Goal: Task Accomplishment & Management: Manage account settings

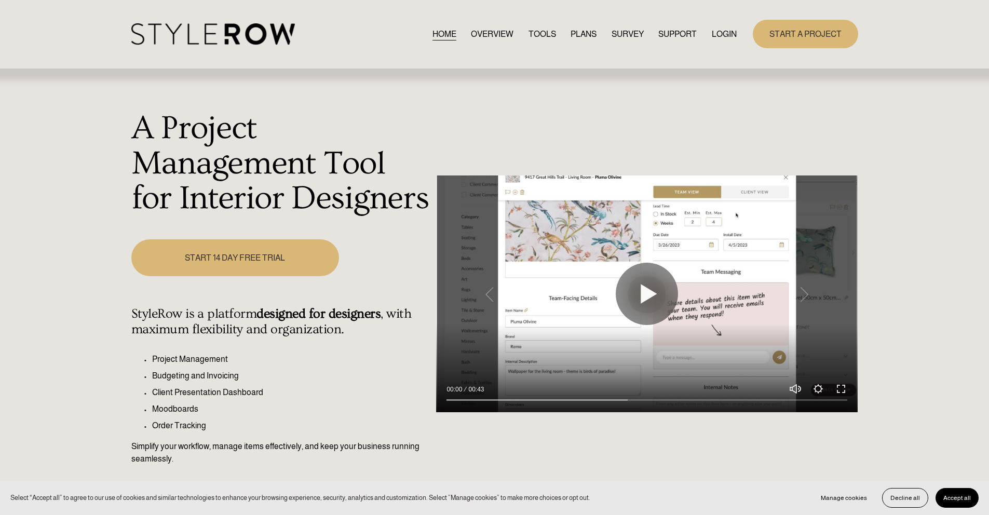
click at [723, 33] on link "LOGIN" at bounding box center [723, 34] width 25 height 14
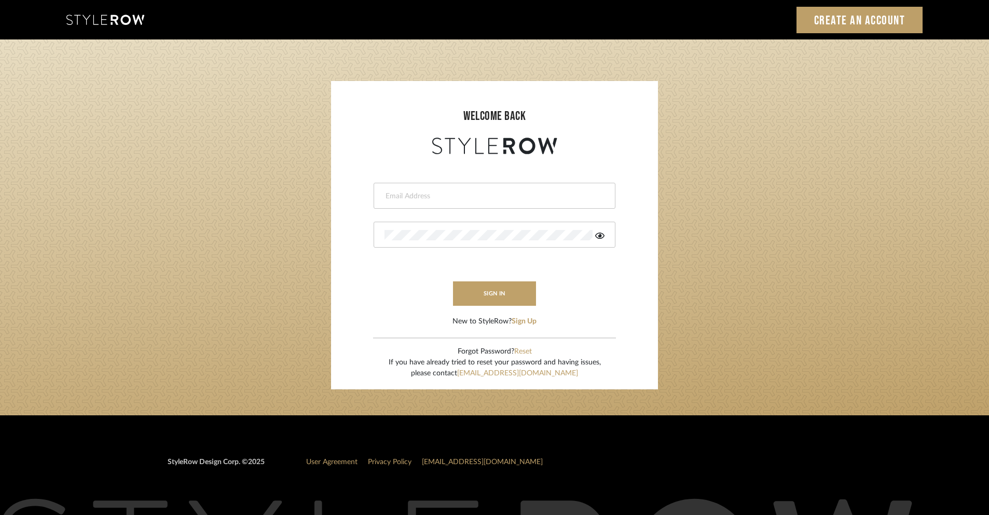
click at [529, 196] on input "email" at bounding box center [493, 196] width 217 height 10
type input "ashley@winnieandcointeriors.com"
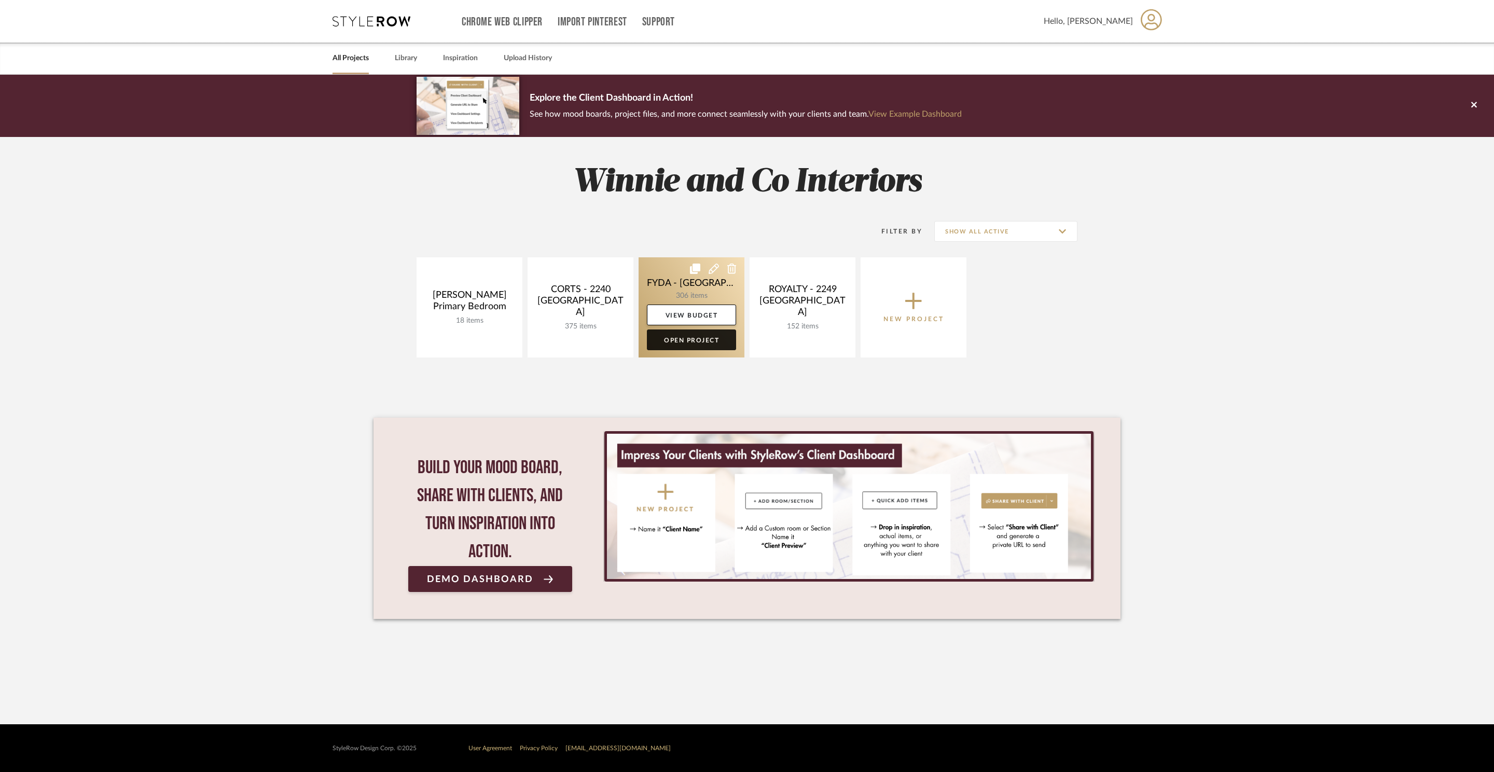
click at [698, 344] on link "Open Project" at bounding box center [691, 340] width 89 height 21
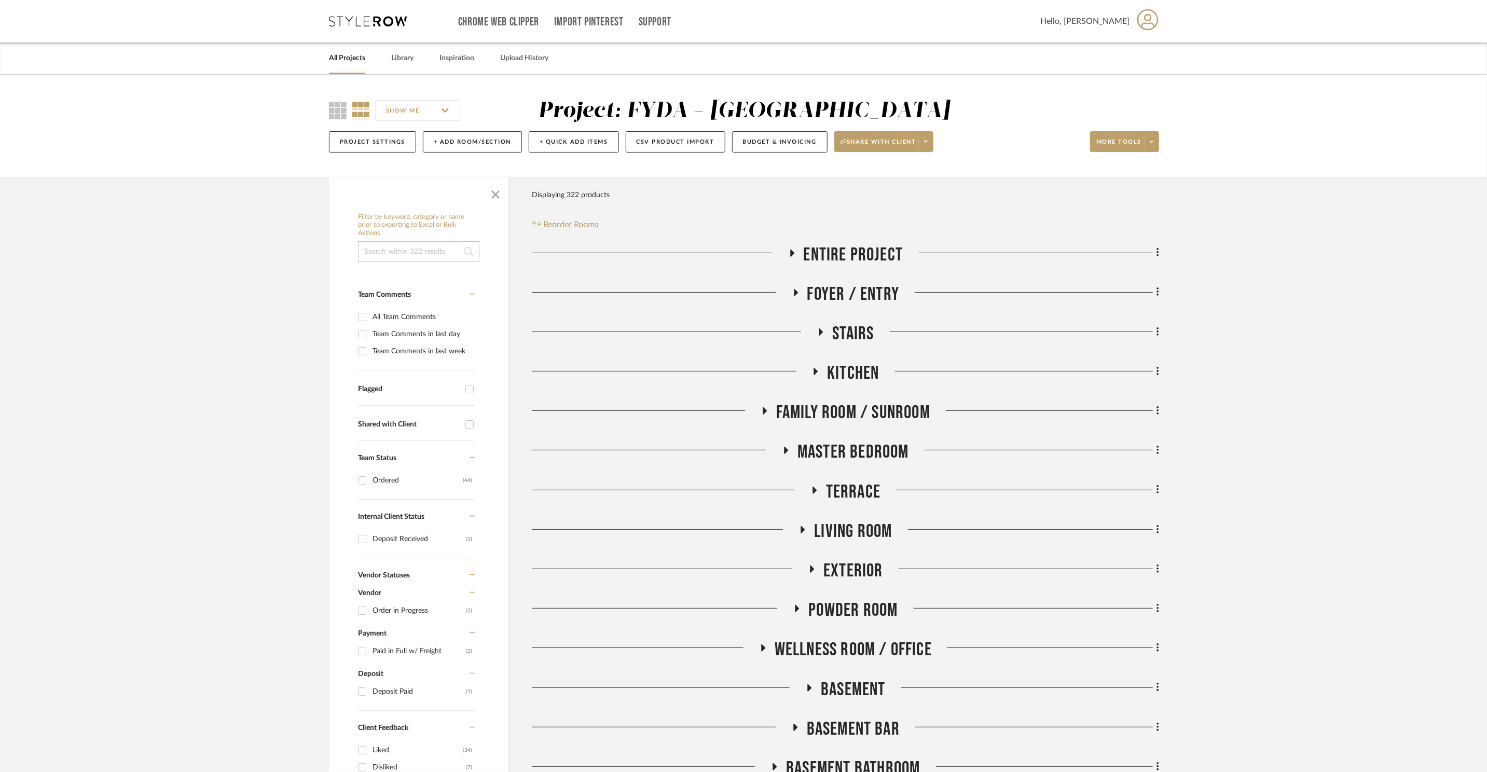
click at [856, 456] on span "Master Bedroom" at bounding box center [854, 452] width 112 height 22
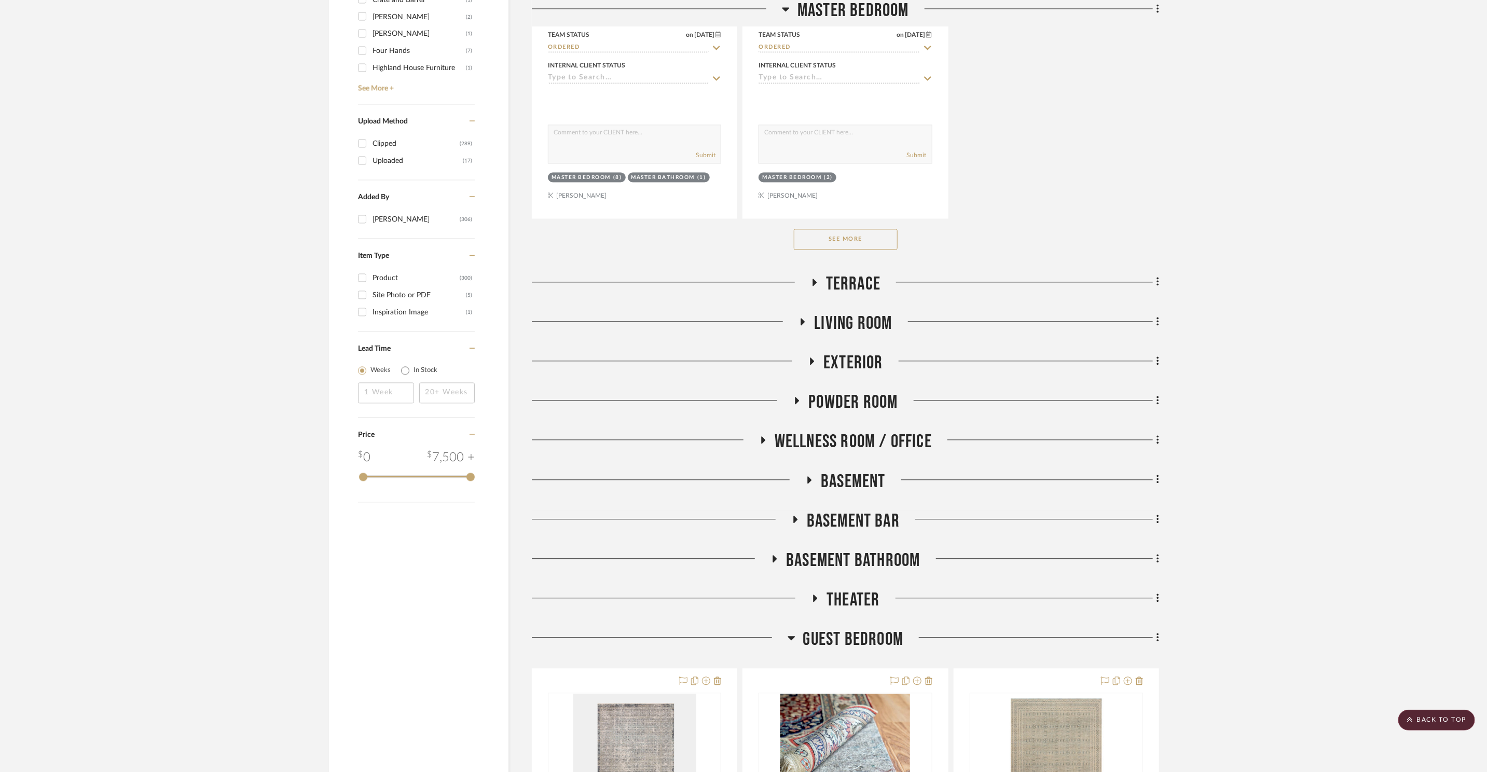
scroll to position [1640, 0]
click at [846, 228] on button "See More" at bounding box center [846, 237] width 104 height 21
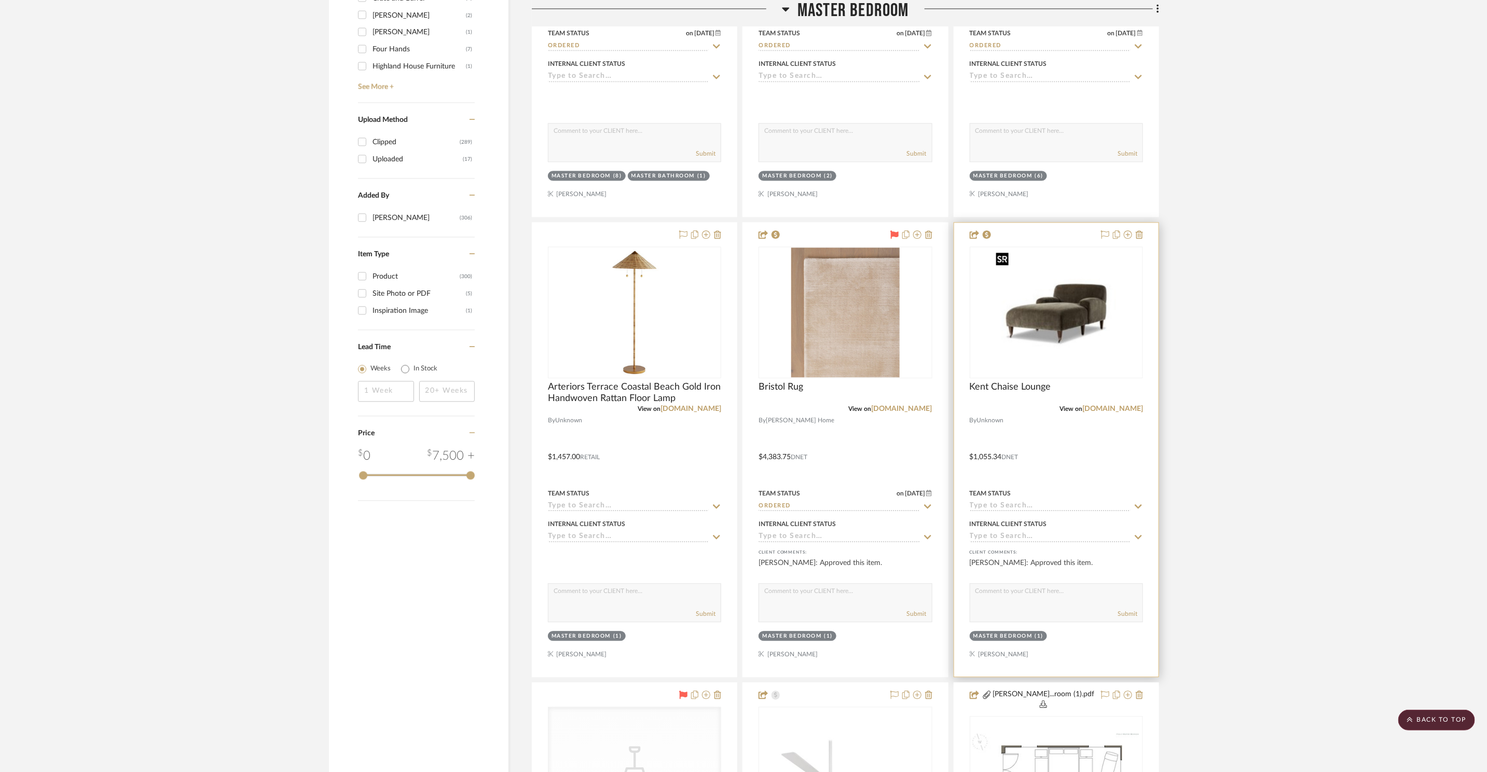
click at [1078, 314] on img "0" at bounding box center [1057, 313] width 130 height 130
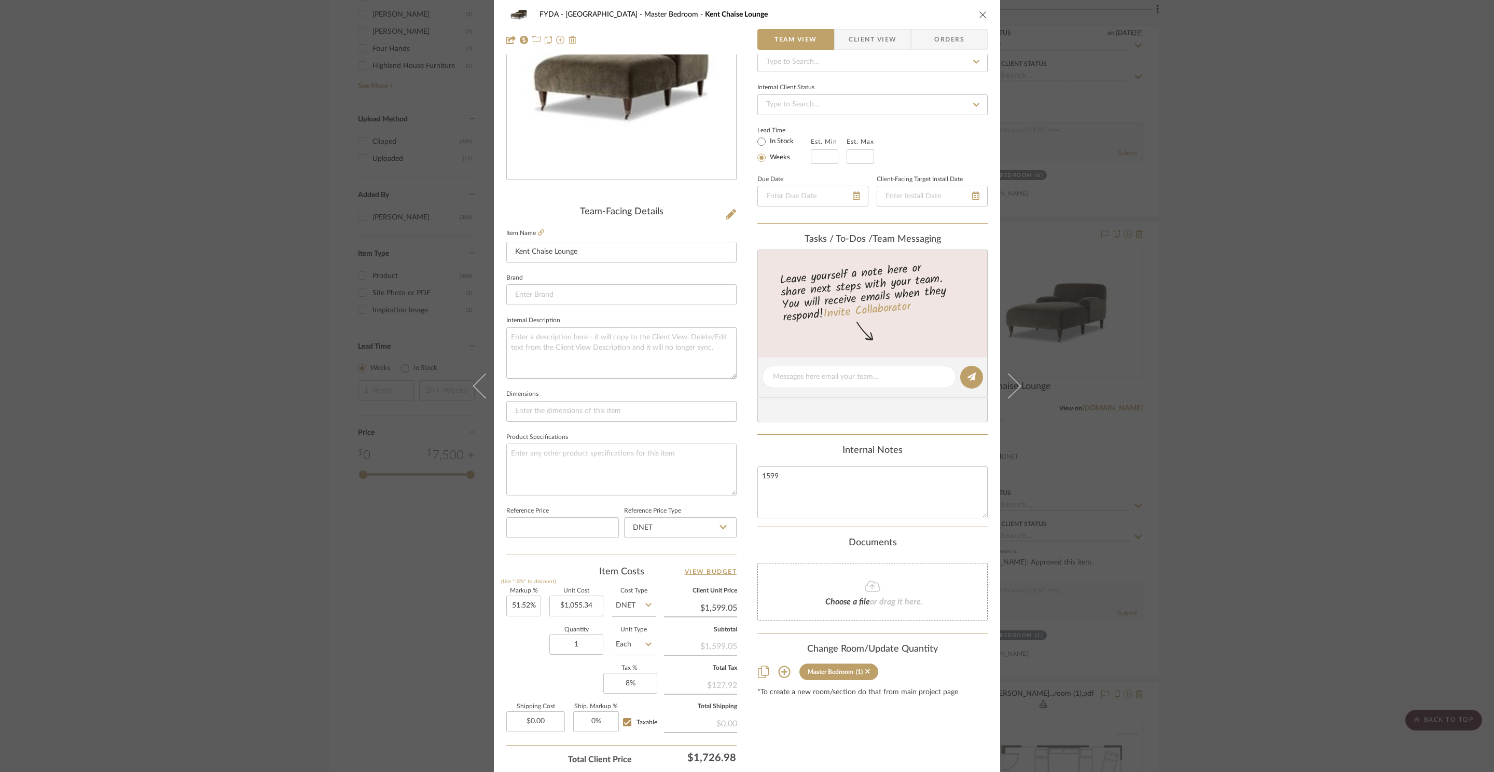
scroll to position [195, 0]
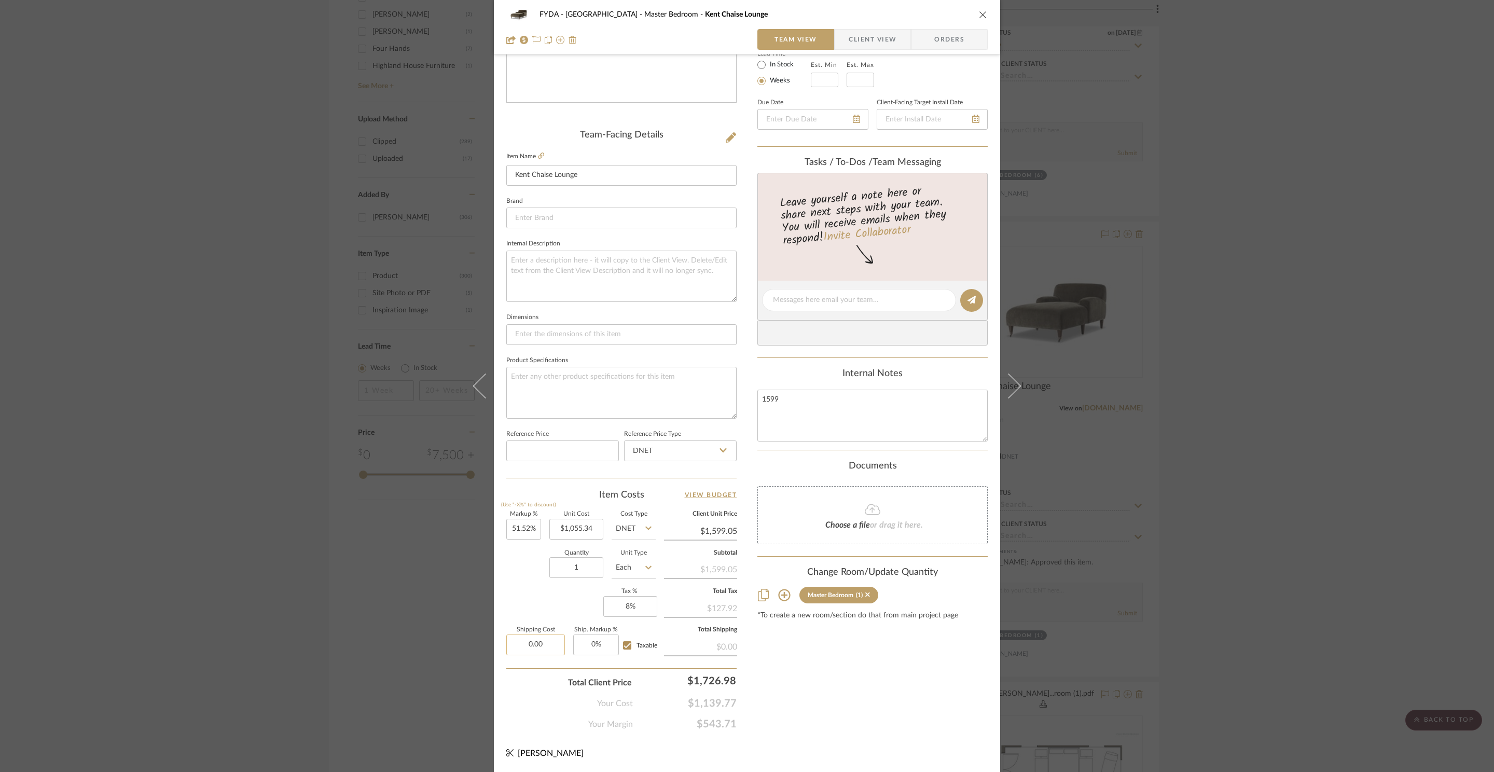
click at [545, 641] on input "0.00" at bounding box center [535, 645] width 59 height 21
type input "$174.13"
click at [876, 710] on div "Content here copies to Client View - confirm visibility there. Show in Client D…" at bounding box center [873, 303] width 230 height 854
click at [731, 531] on input "1599.05" at bounding box center [700, 532] width 73 height 16
click at [734, 531] on input "1599.05" at bounding box center [700, 532] width 73 height 16
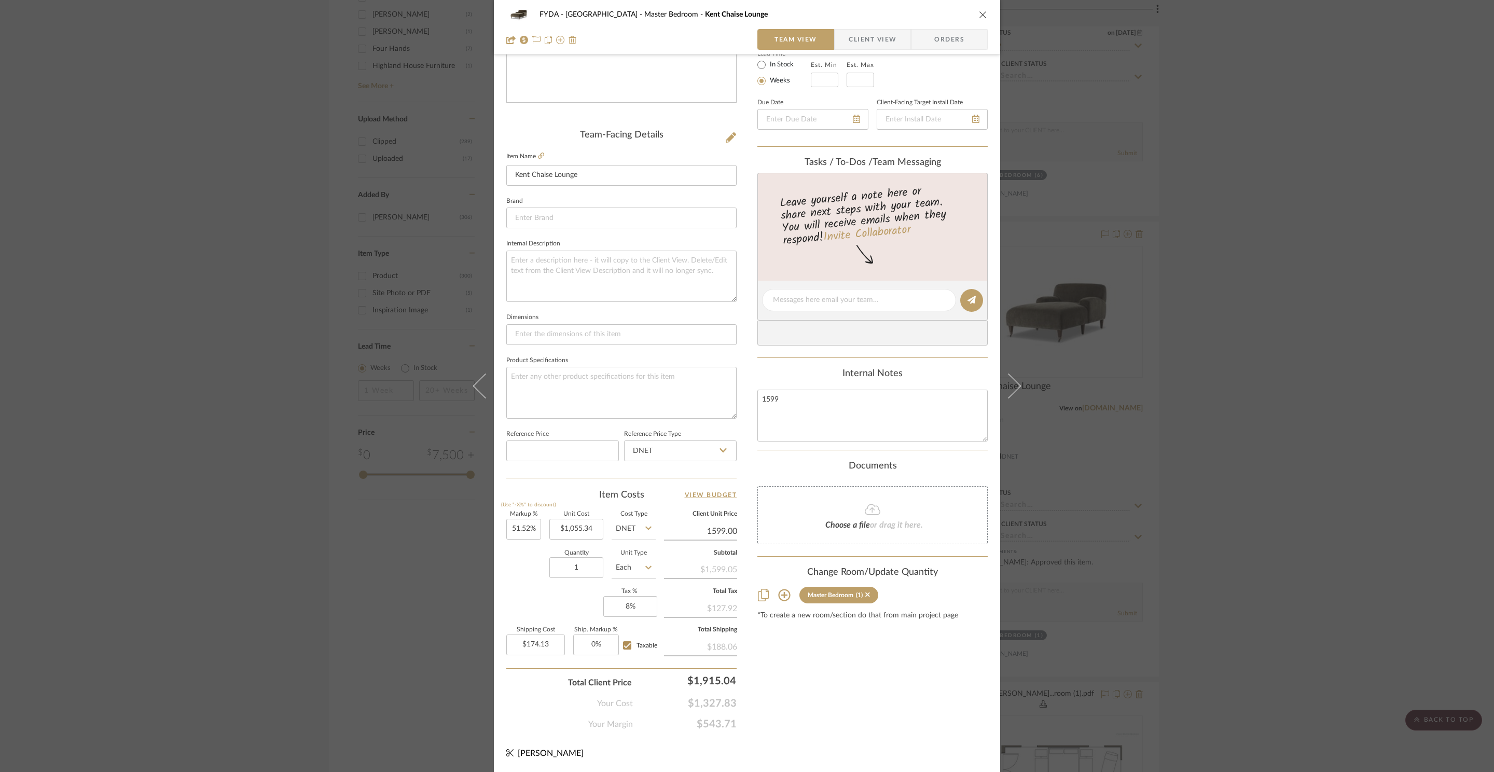
type input "$1,599.00"
click at [885, 692] on div "Content here copies to Client View - confirm visibility there. Show in Client D…" at bounding box center [873, 303] width 230 height 854
type input "$1,599.05"
click at [1253, 280] on div "FYDA - 655 City Park Master Bedroom Kent Chaise Lounge Team View Client View Or…" at bounding box center [747, 386] width 1494 height 772
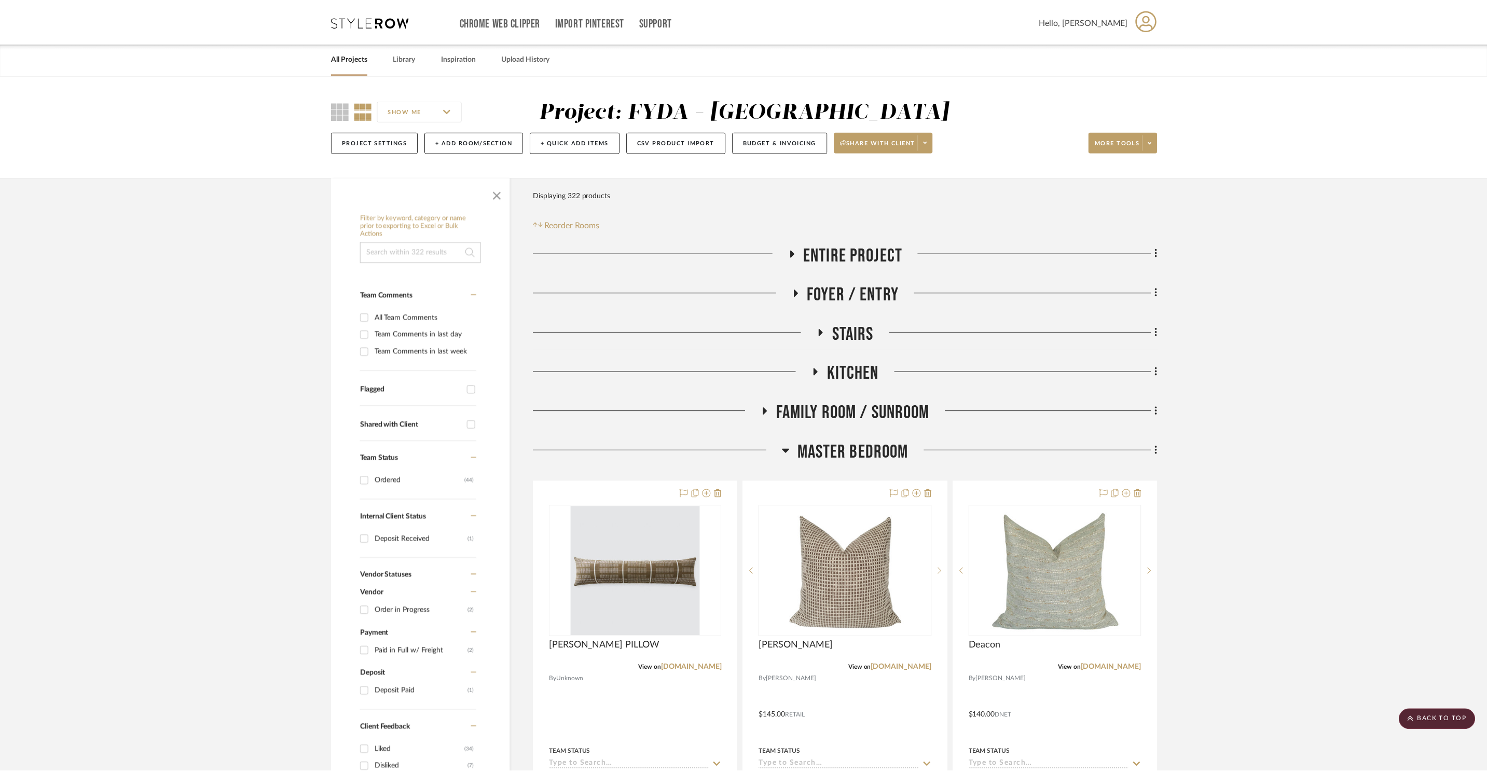
scroll to position [1640, 0]
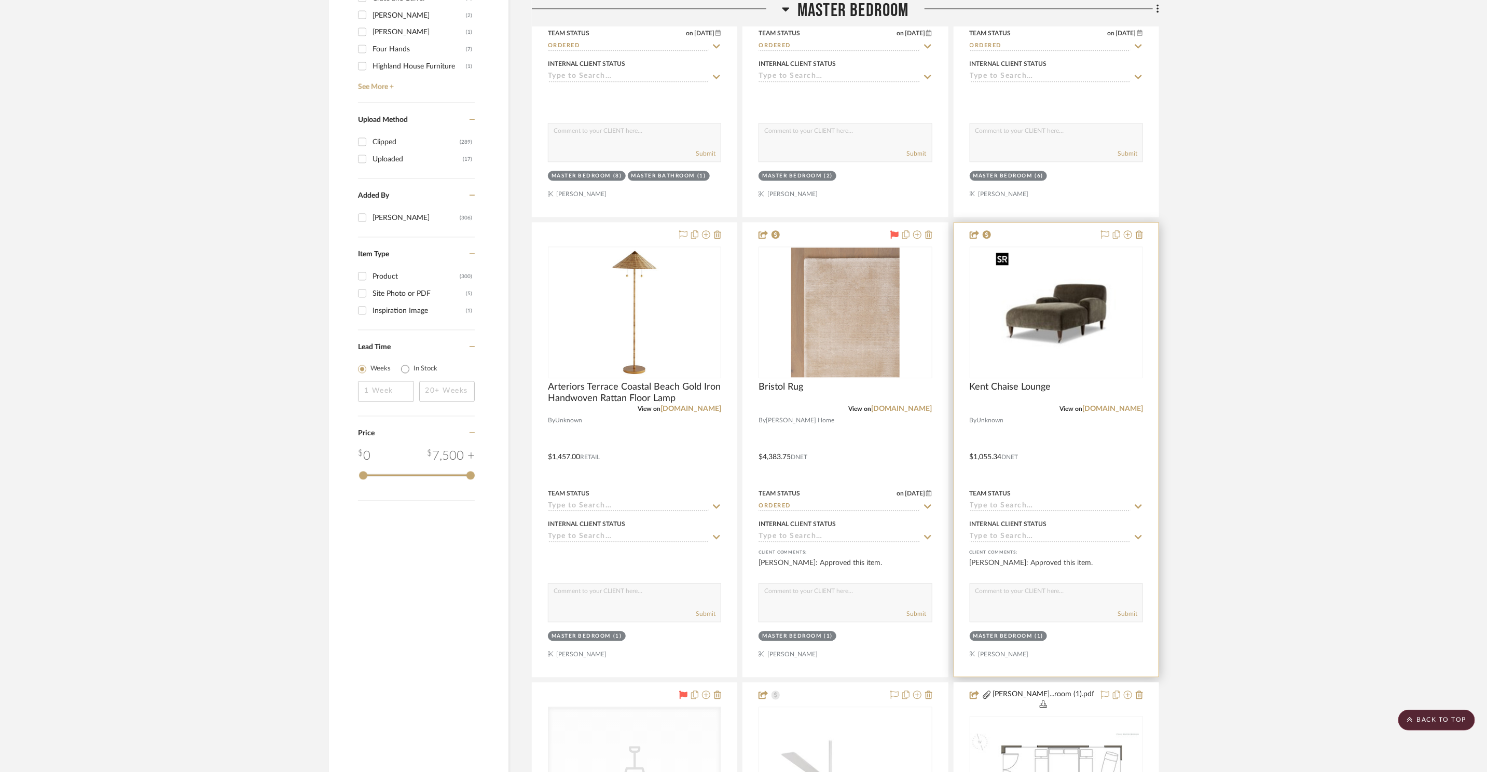
click at [1022, 283] on img "0" at bounding box center [1057, 313] width 130 height 130
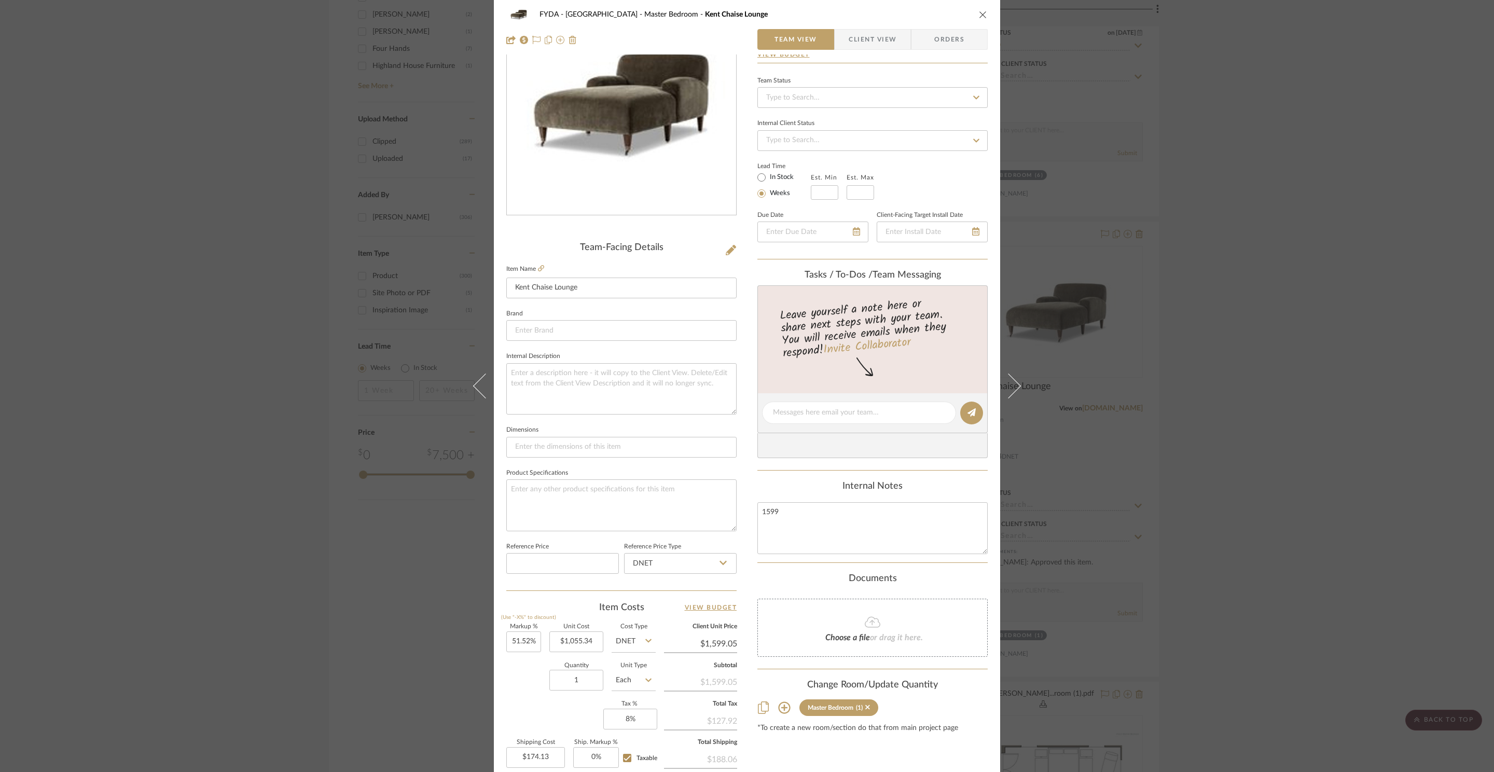
scroll to position [195, 0]
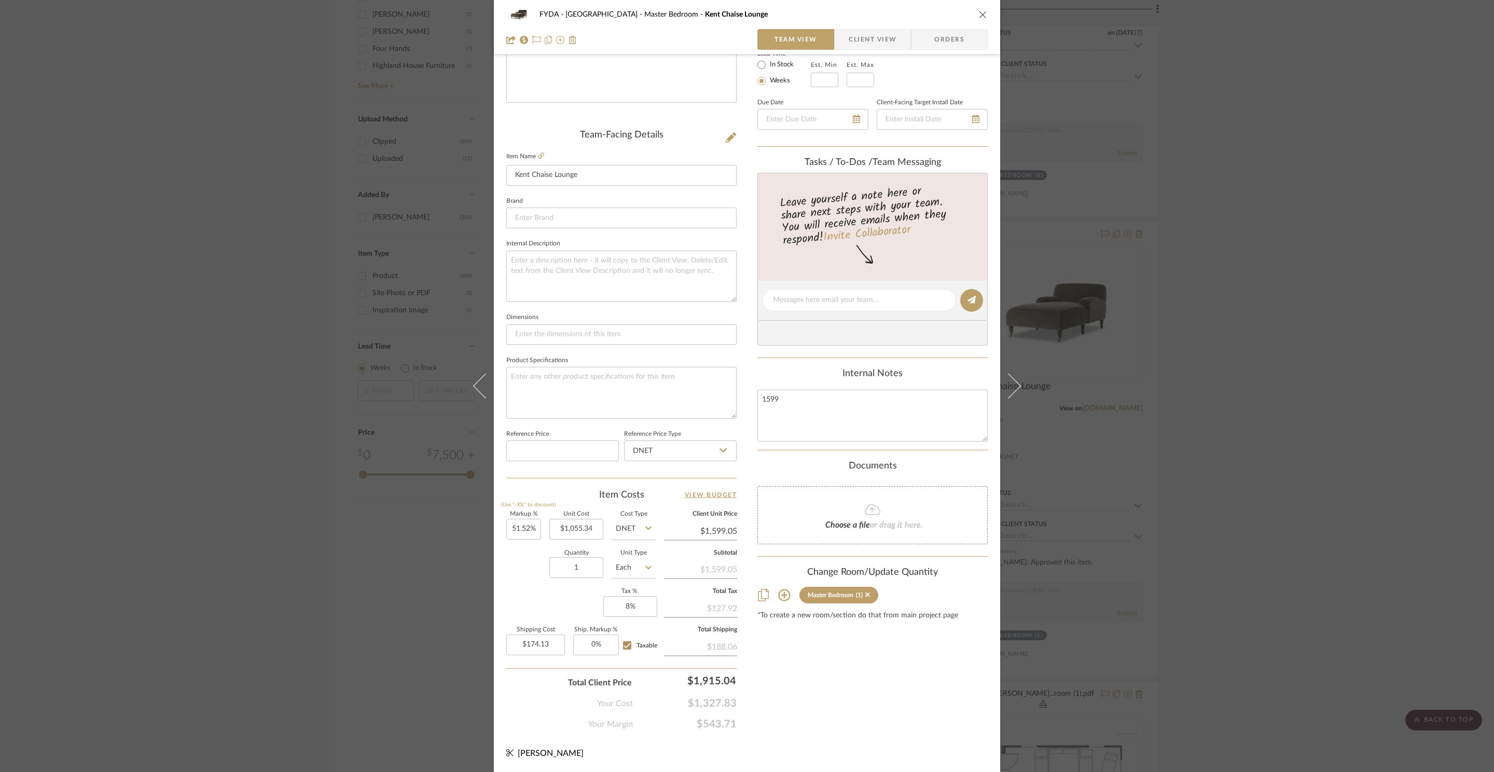
click at [859, 678] on div "Content here copies to Client View - confirm visibility there. Show in Client D…" at bounding box center [873, 303] width 230 height 854
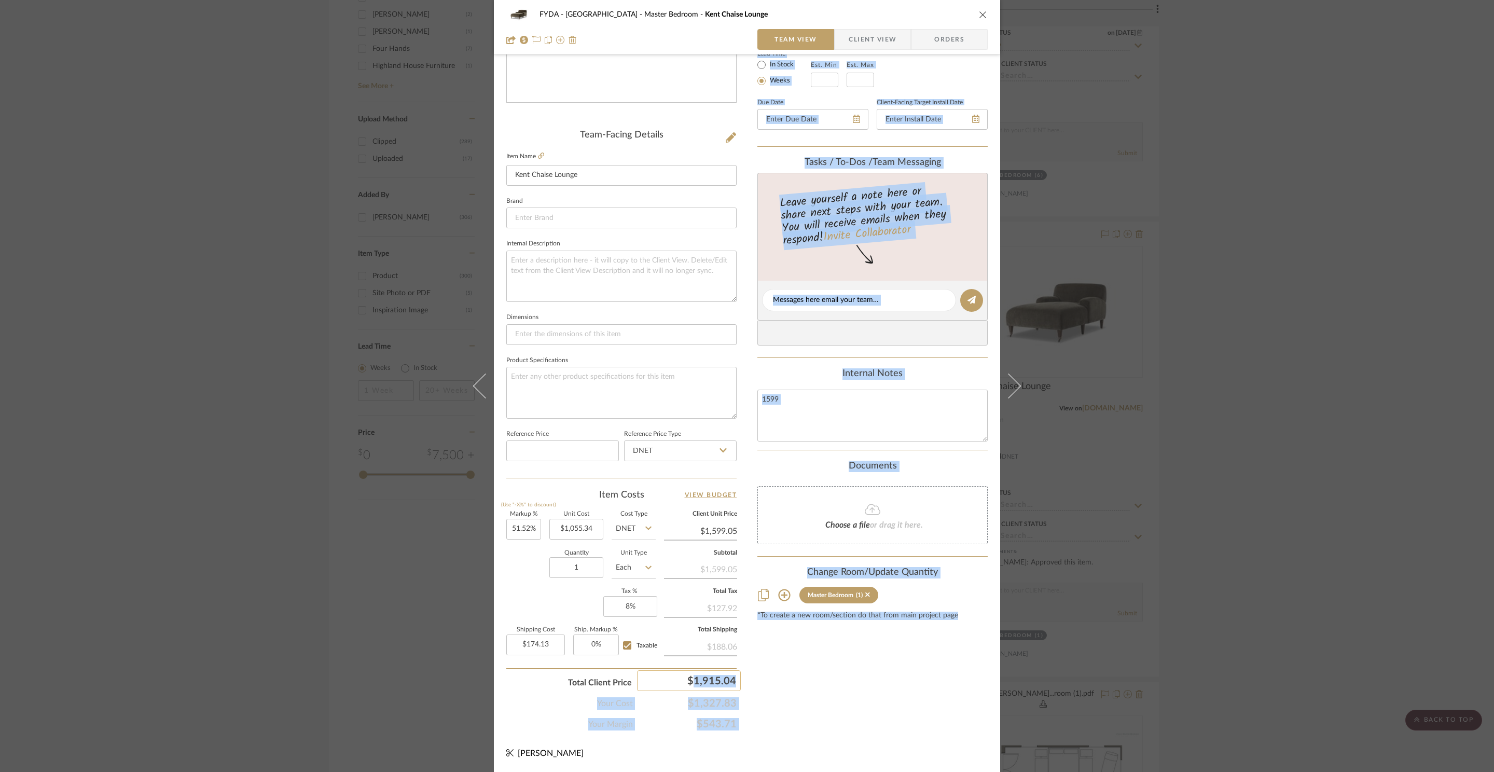
drag, startPoint x: 746, startPoint y: 682, endPoint x: 683, endPoint y: 684, distance: 62.3
click at [683, 684] on div "FYDA - 655 City Park Master Bedroom Kent Chaise Lounge Team View Client View Or…" at bounding box center [747, 293] width 506 height 958
drag, startPoint x: 788, startPoint y: 703, endPoint x: 745, endPoint y: 639, distance: 76.6
click at [787, 702] on div "Content here copies to Client View - confirm visibility there. Show in Client D…" at bounding box center [873, 303] width 230 height 854
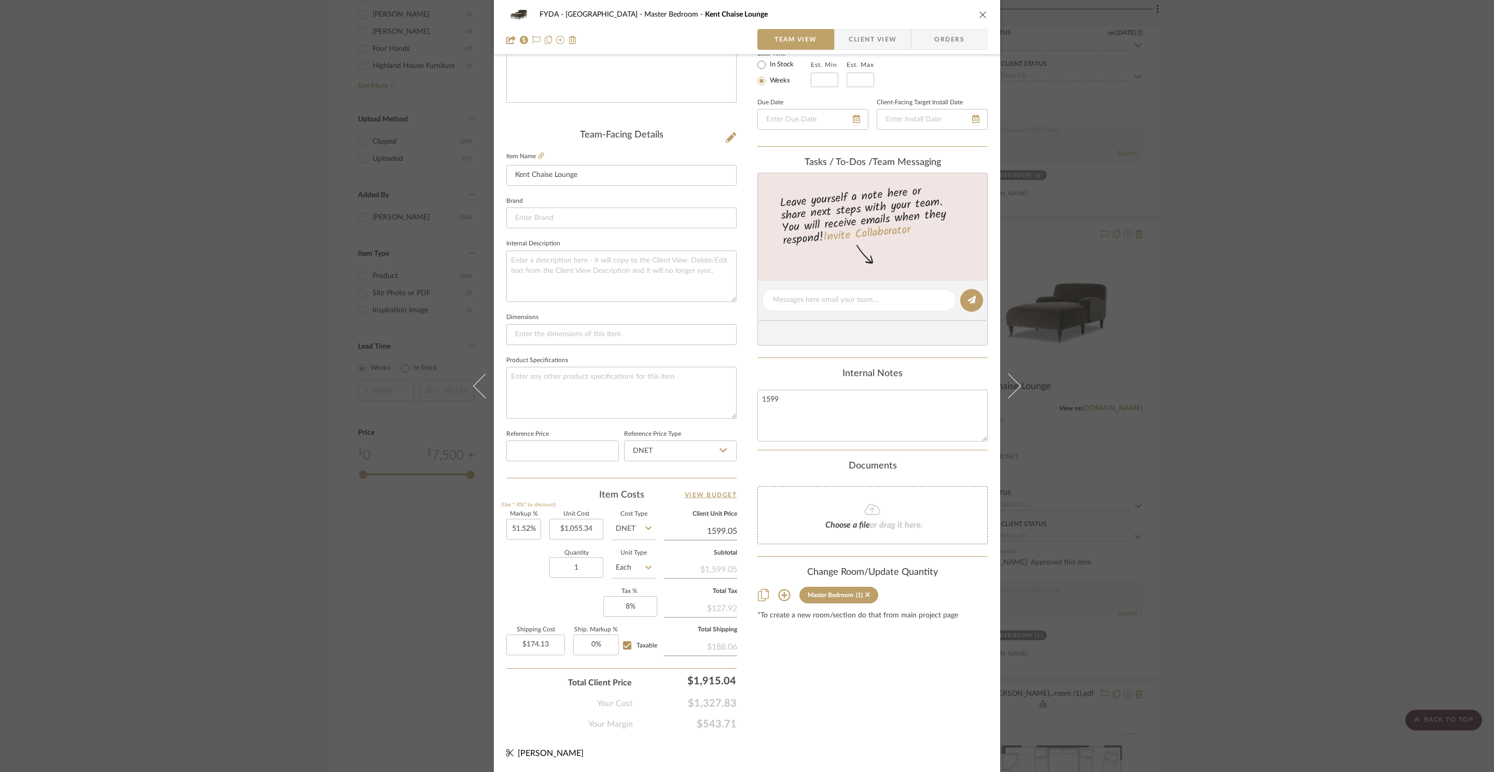
click at [734, 533] on input "1599.05" at bounding box center [700, 532] width 73 height 16
type input "$1,599.00"
click at [812, 705] on div "Content here copies to Client View - confirm visibility there. Show in Client D…" at bounding box center [873, 303] width 230 height 854
type input "$1,599.05"
click at [729, 532] on input "1599.05" at bounding box center [700, 532] width 73 height 16
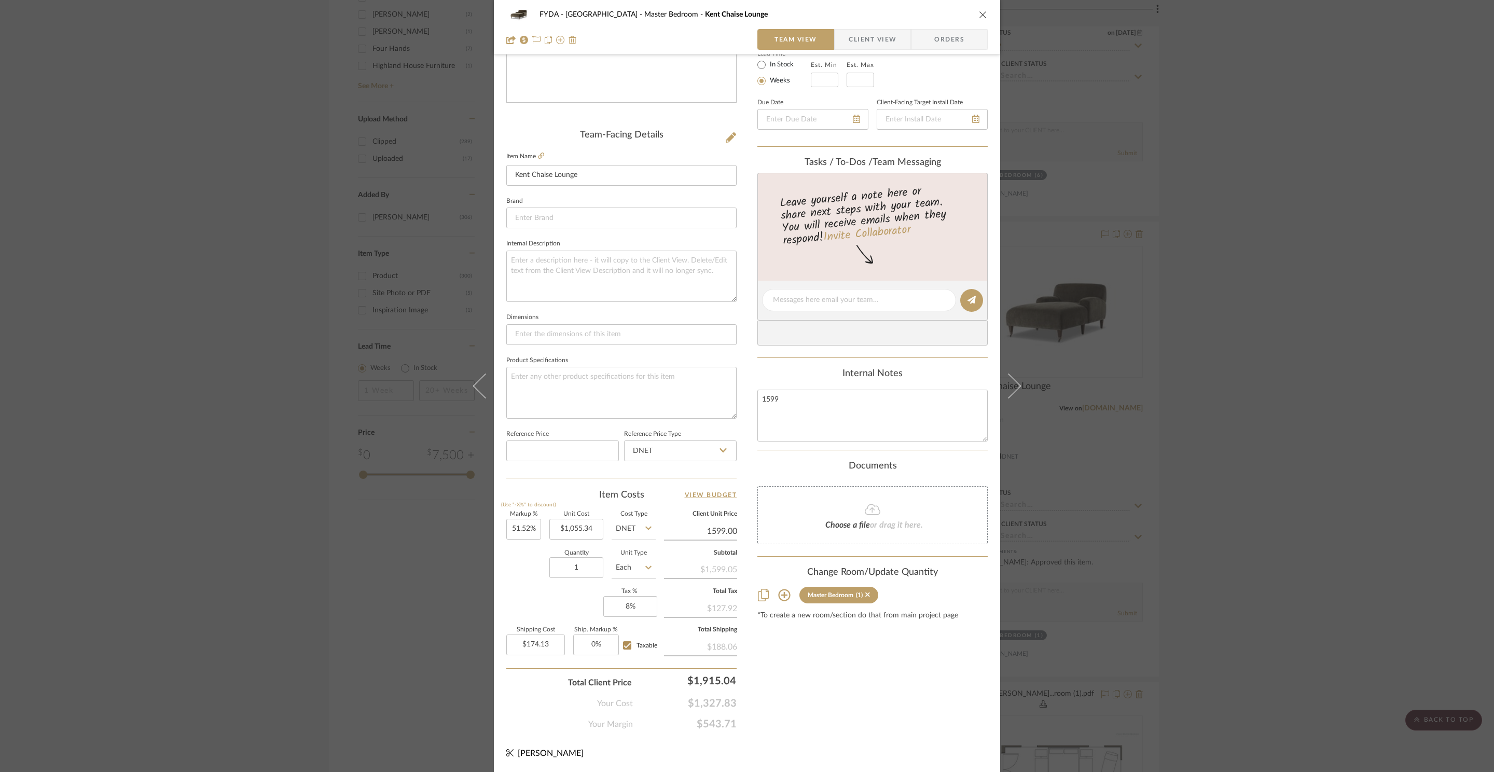
type input "$1,599.00"
click at [771, 641] on div "Content here copies to Client View - confirm visibility there. Show in Client D…" at bounding box center [873, 303] width 230 height 854
drag, startPoint x: 739, startPoint y: 706, endPoint x: 682, endPoint y: 703, distance: 56.6
click at [682, 703] on div "FYDA - 655 City Park Master Bedroom Kent Chaise Lounge Team View Client View Or…" at bounding box center [747, 293] width 506 height 958
copy span "$1,327.83"
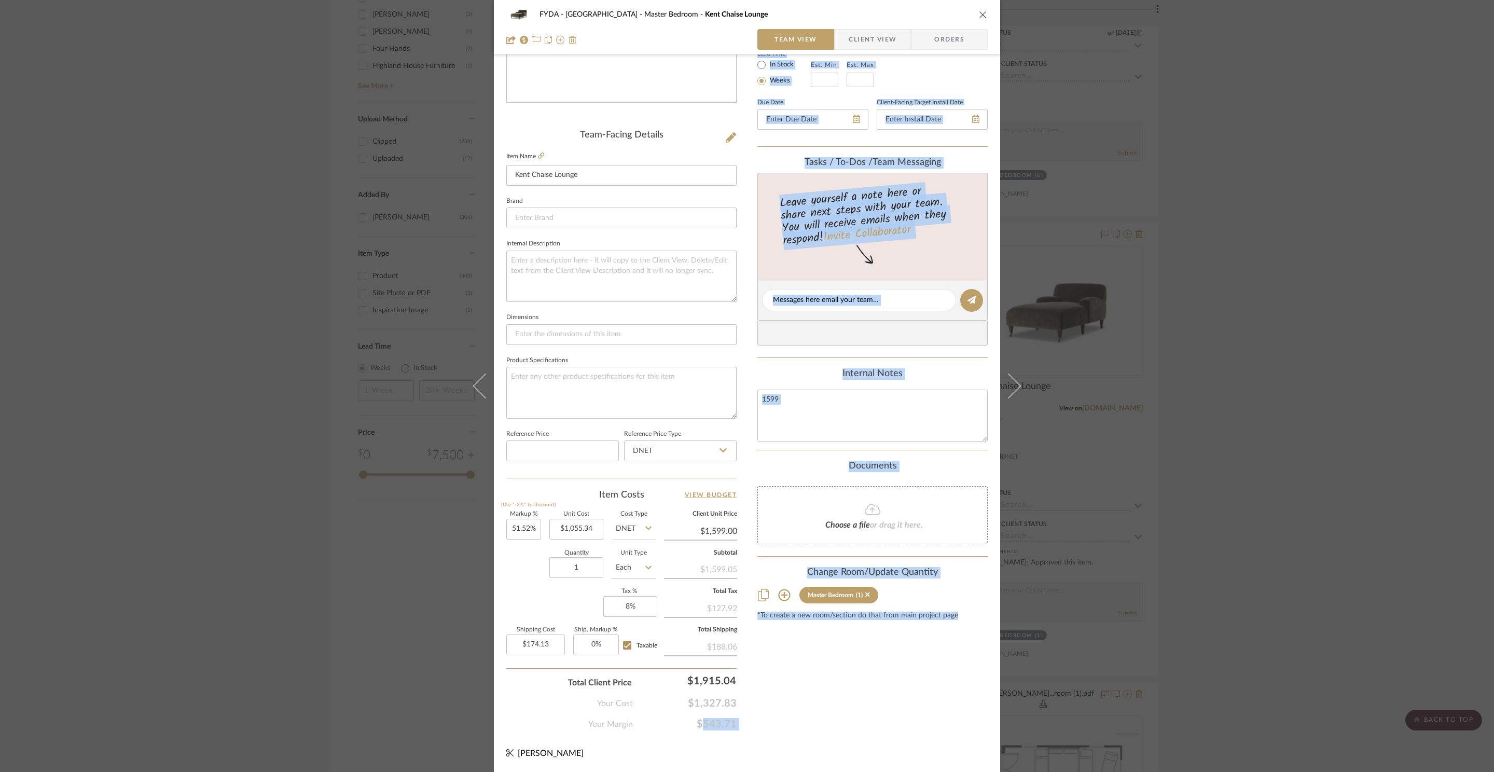
drag, startPoint x: 748, startPoint y: 720, endPoint x: 687, endPoint y: 725, distance: 61.5
click at [687, 725] on div "FYDA - 655 City Park Master Bedroom Kent Chaise Lounge Team View Client View Or…" at bounding box center [747, 293] width 506 height 958
click at [731, 730] on span "$543.71" at bounding box center [685, 724] width 104 height 12
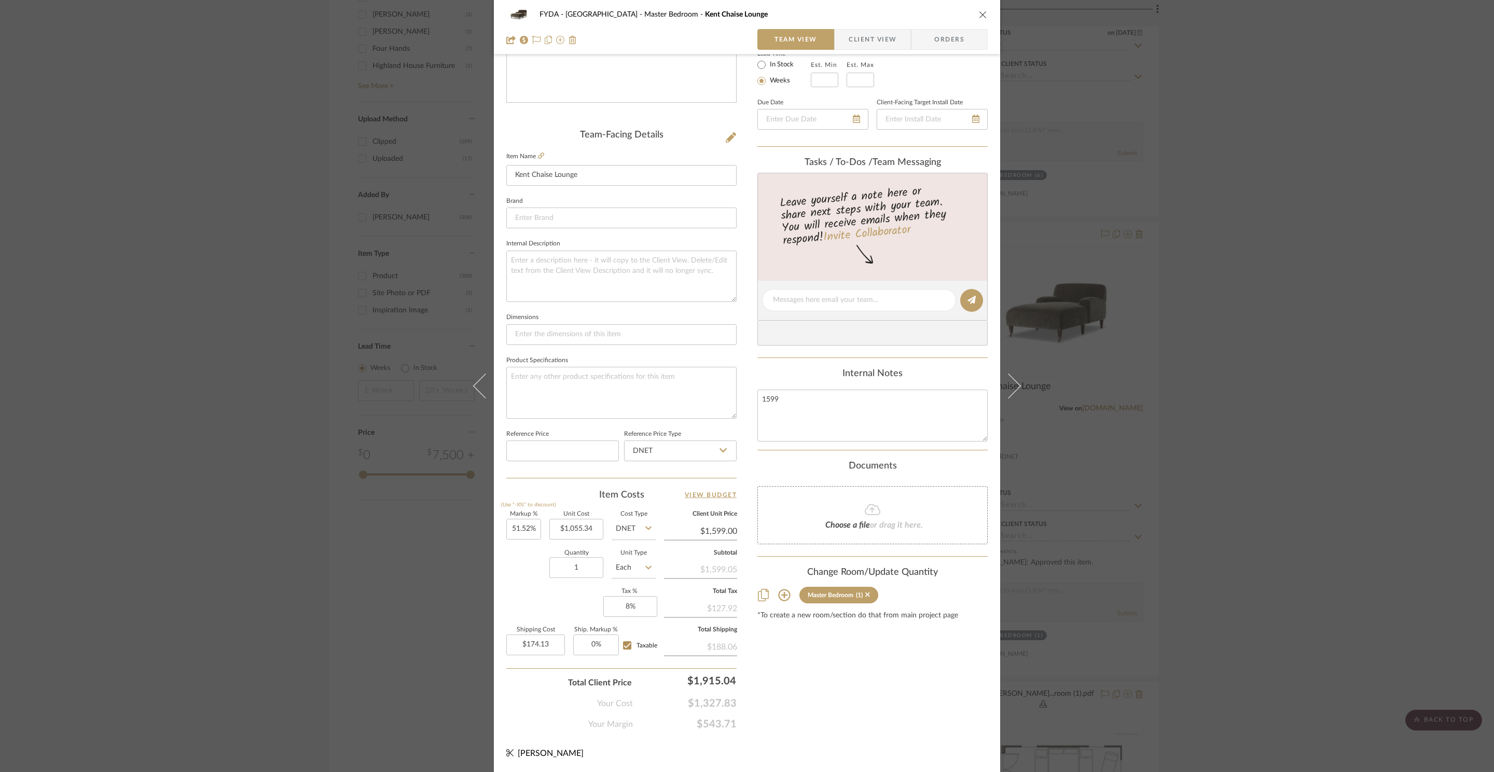
drag, startPoint x: 737, startPoint y: 728, endPoint x: 695, endPoint y: 728, distance: 42.6
click at [695, 728] on div "FYDA - 655 City Park Master Bedroom Kent Chaise Lounge Team View Client View Or…" at bounding box center [747, 293] width 506 height 958
copy span "$543.71"
click at [934, 684] on div "Content here copies to Client View - confirm visibility there. Show in Client D…" at bounding box center [873, 303] width 230 height 854
click at [532, 37] on icon at bounding box center [536, 40] width 8 height 8
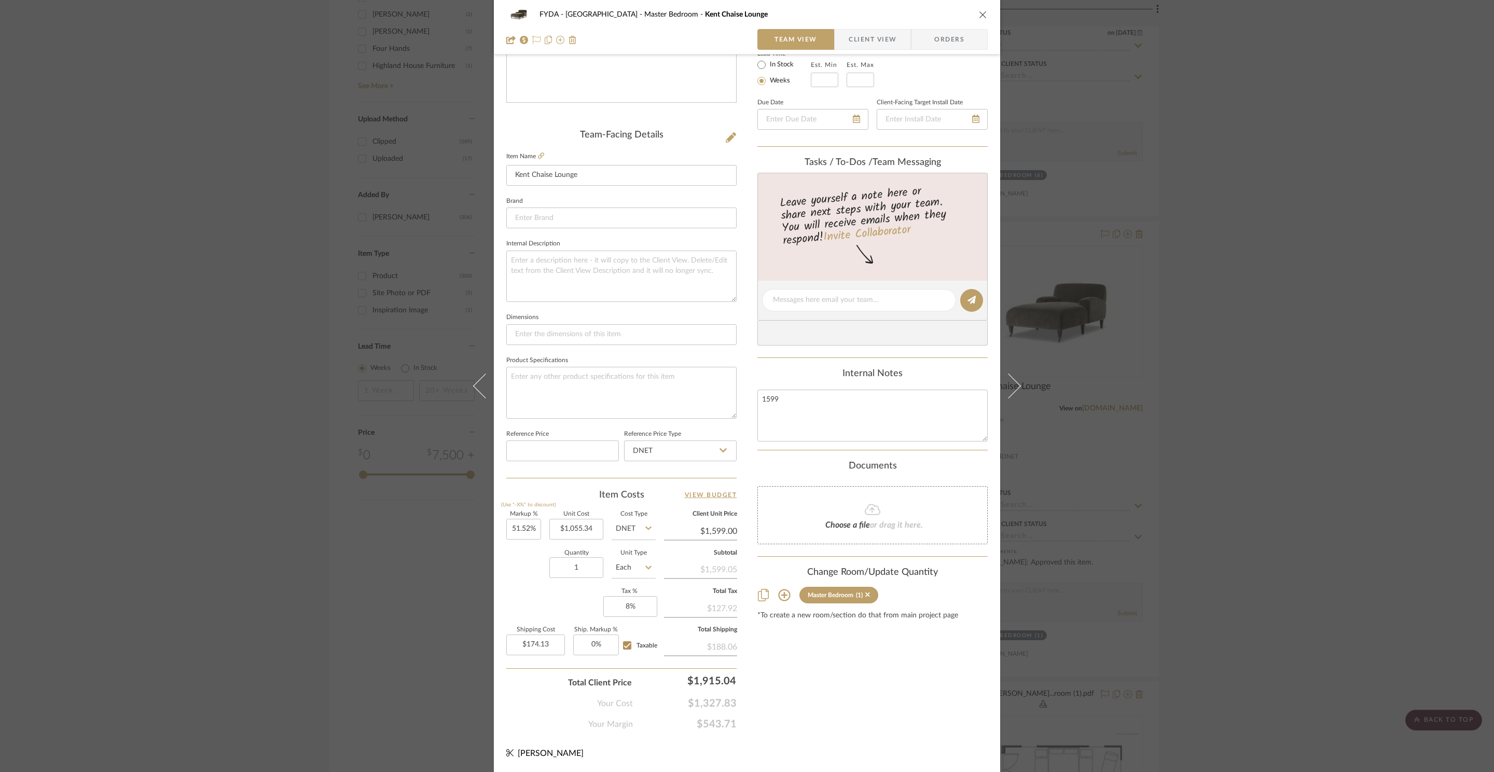
type input "$1,599.05"
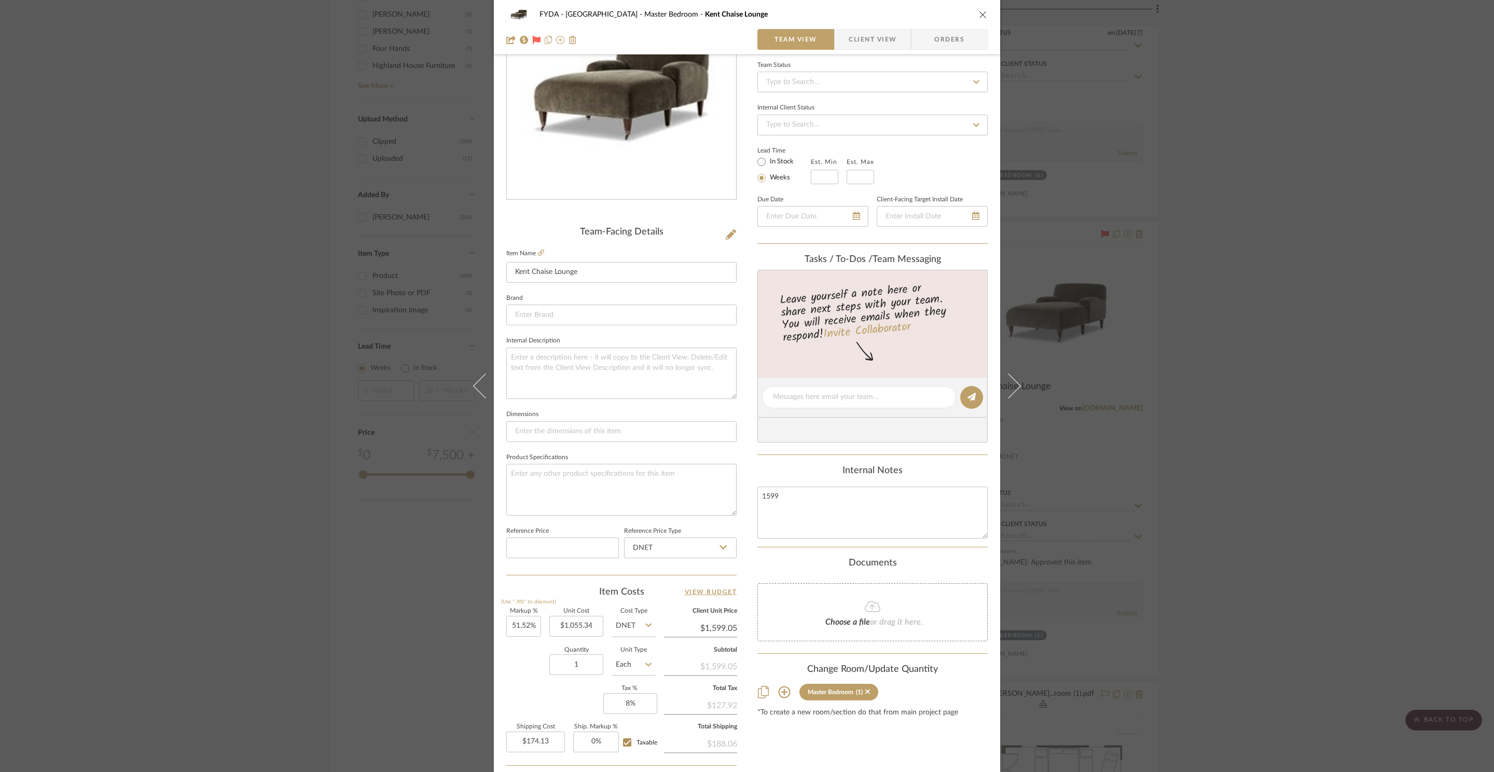
scroll to position [0, 0]
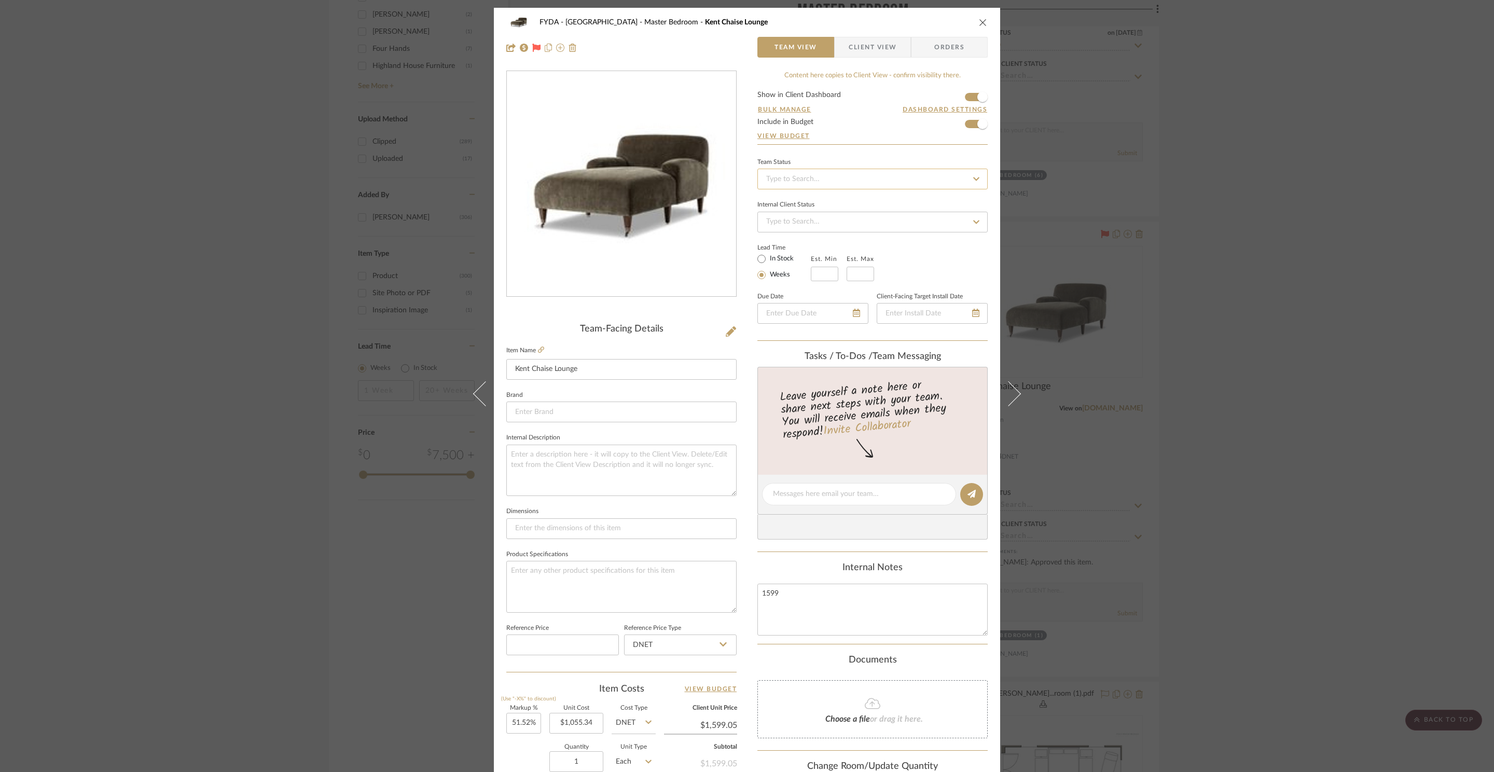
click at [834, 183] on input at bounding box center [873, 179] width 230 height 21
click at [805, 233] on div "Ordered" at bounding box center [869, 234] width 229 height 26
type input "8/25/2025"
type input "Ordered"
type input "[DATE]"
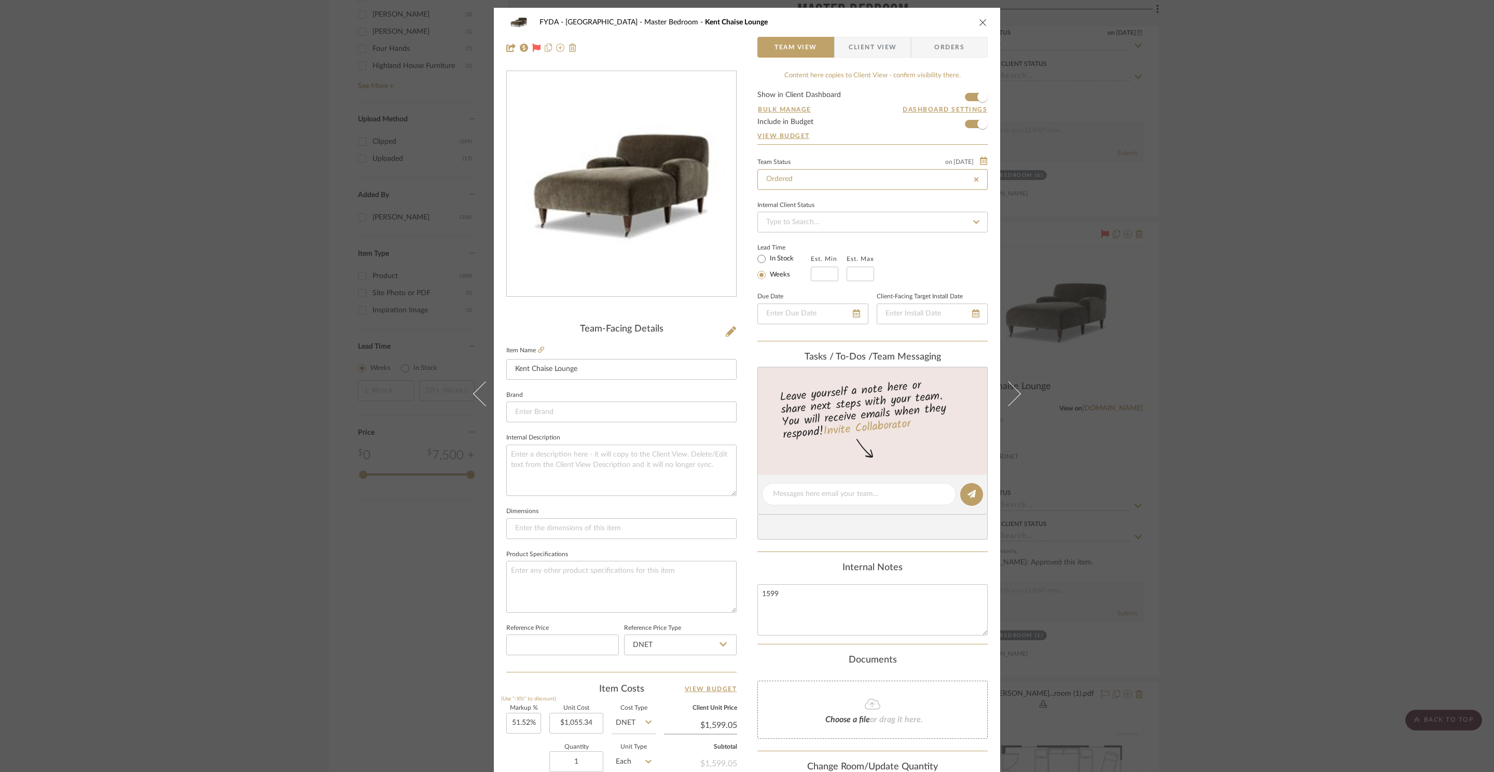
type input "Ordered"
click at [926, 39] on span "Orders" at bounding box center [949, 47] width 53 height 21
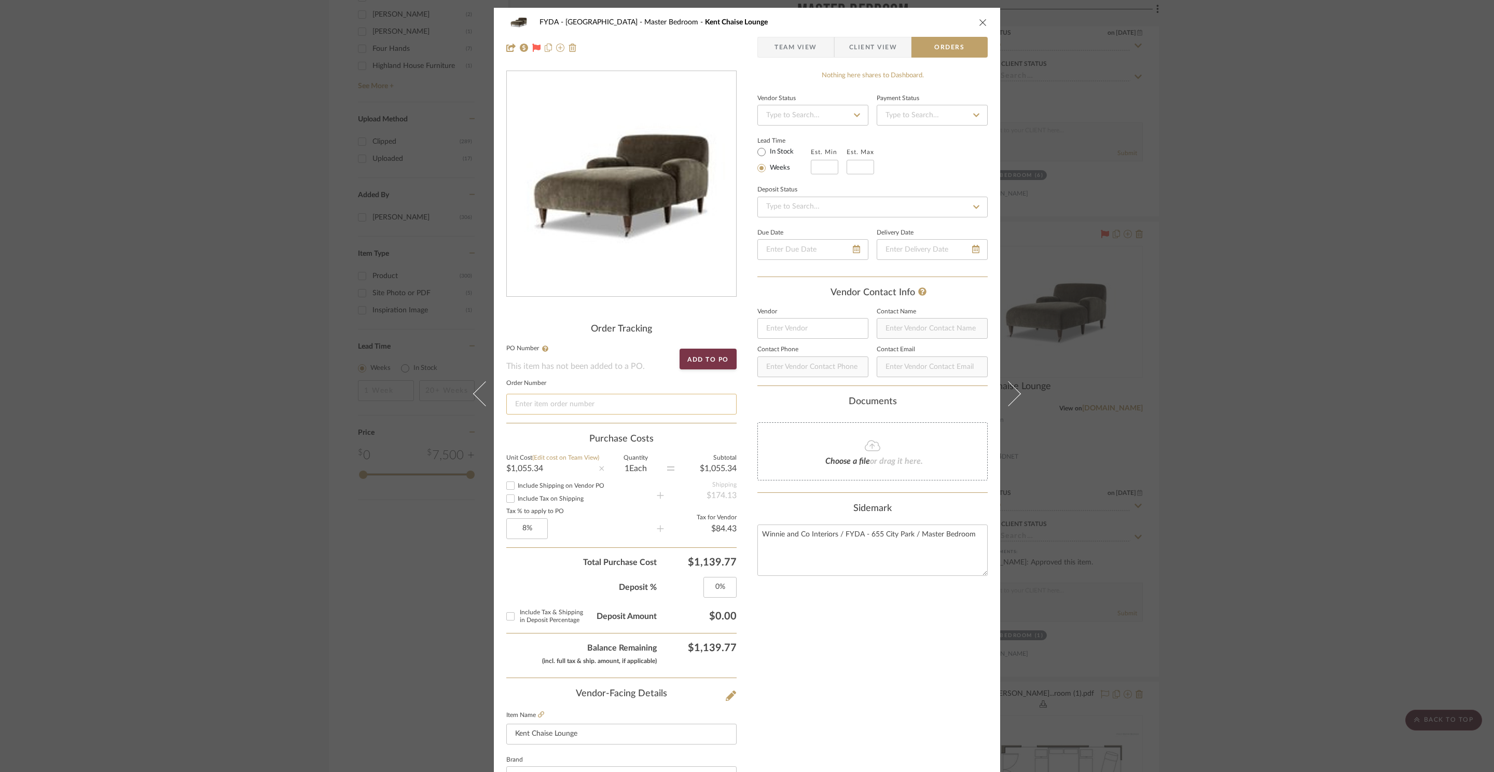
click at [593, 402] on input at bounding box center [621, 404] width 230 height 21
type input "W0249177"
click at [883, 700] on div "Nothing here shares to Dashboard. Vendor Status Payment Status Lead Time In Sto…" at bounding box center [873, 567] width 230 height 992
click at [979, 21] on icon "close" at bounding box center [983, 22] width 8 height 8
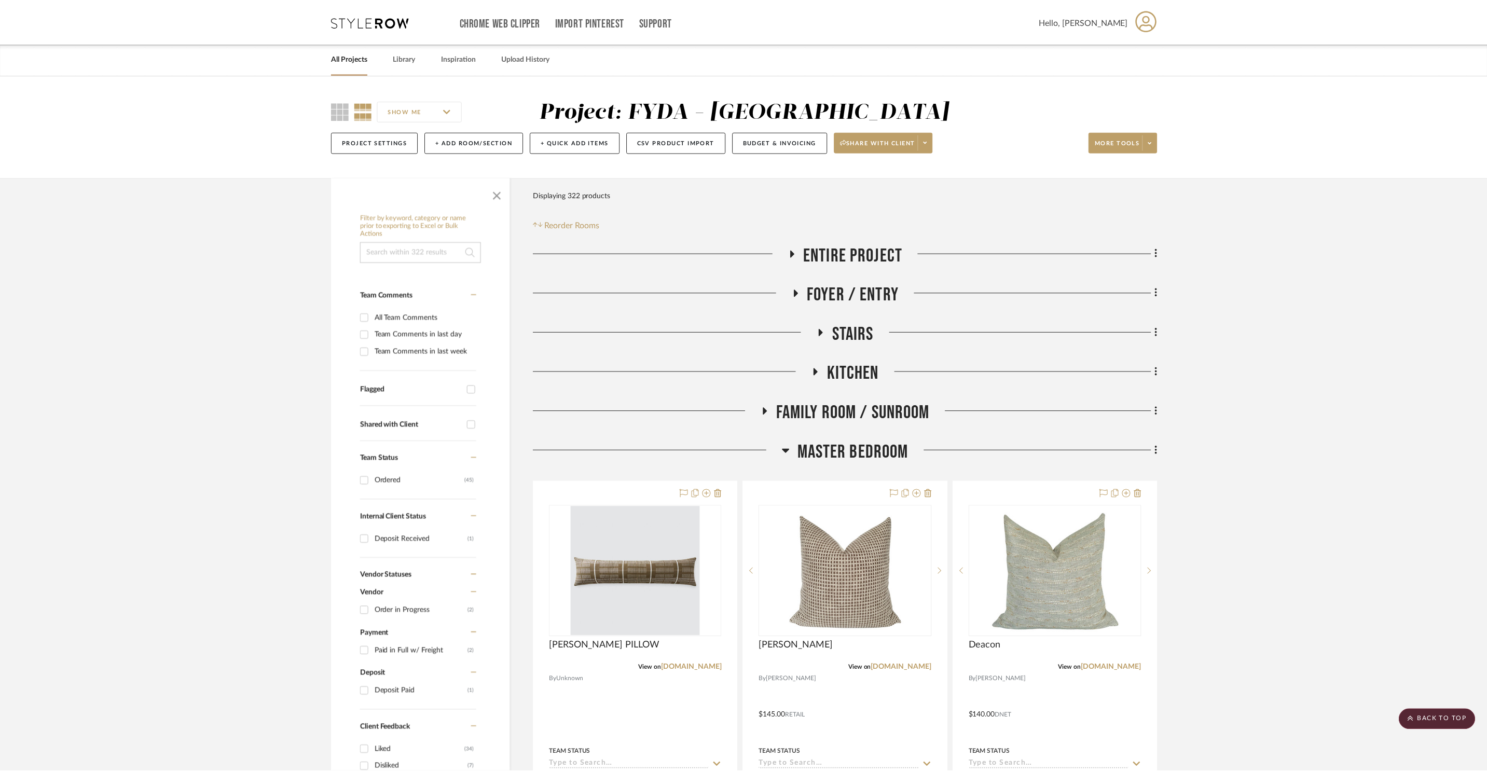
scroll to position [1640, 0]
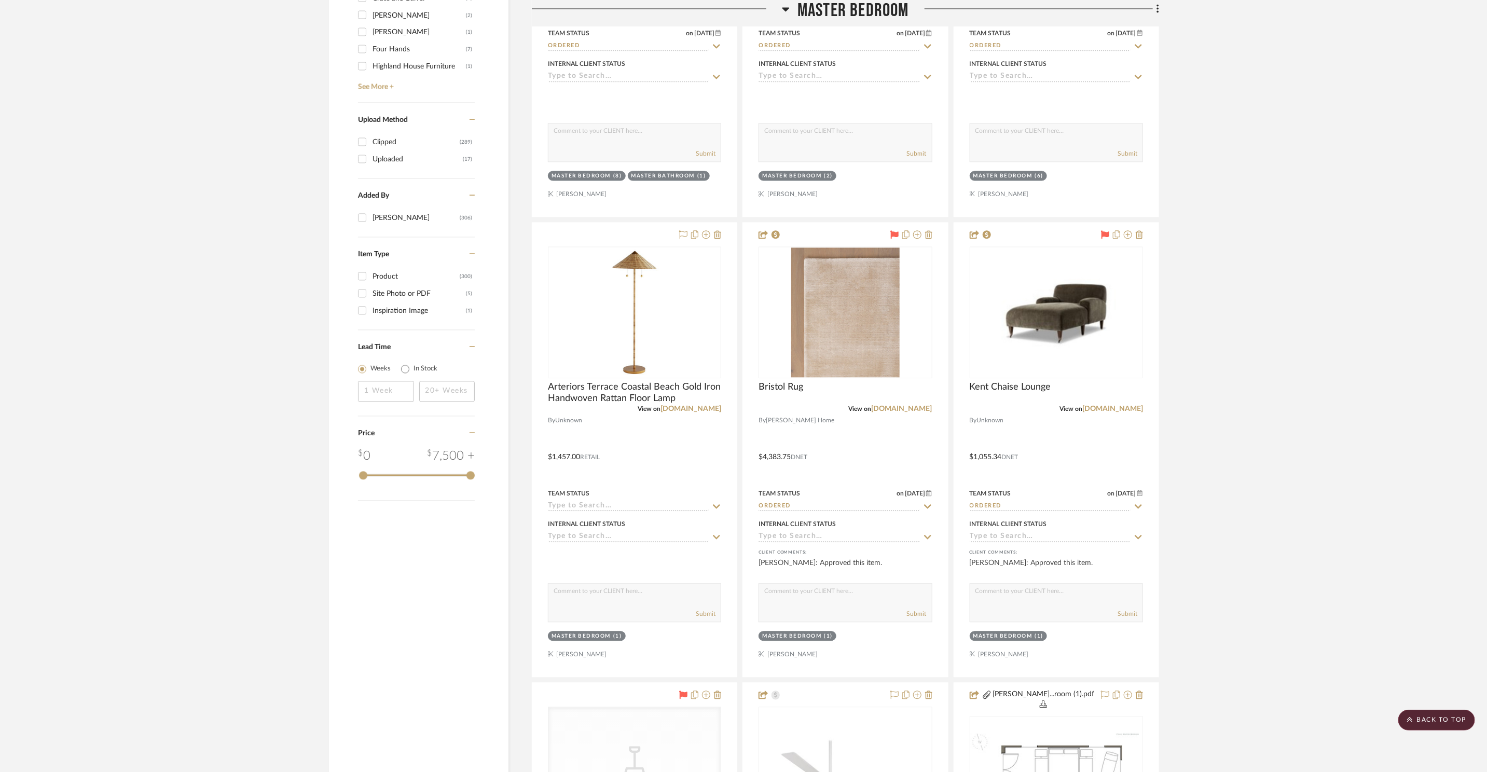
click at [792, 11] on h3 "Master Bedroom" at bounding box center [845, 11] width 127 height 22
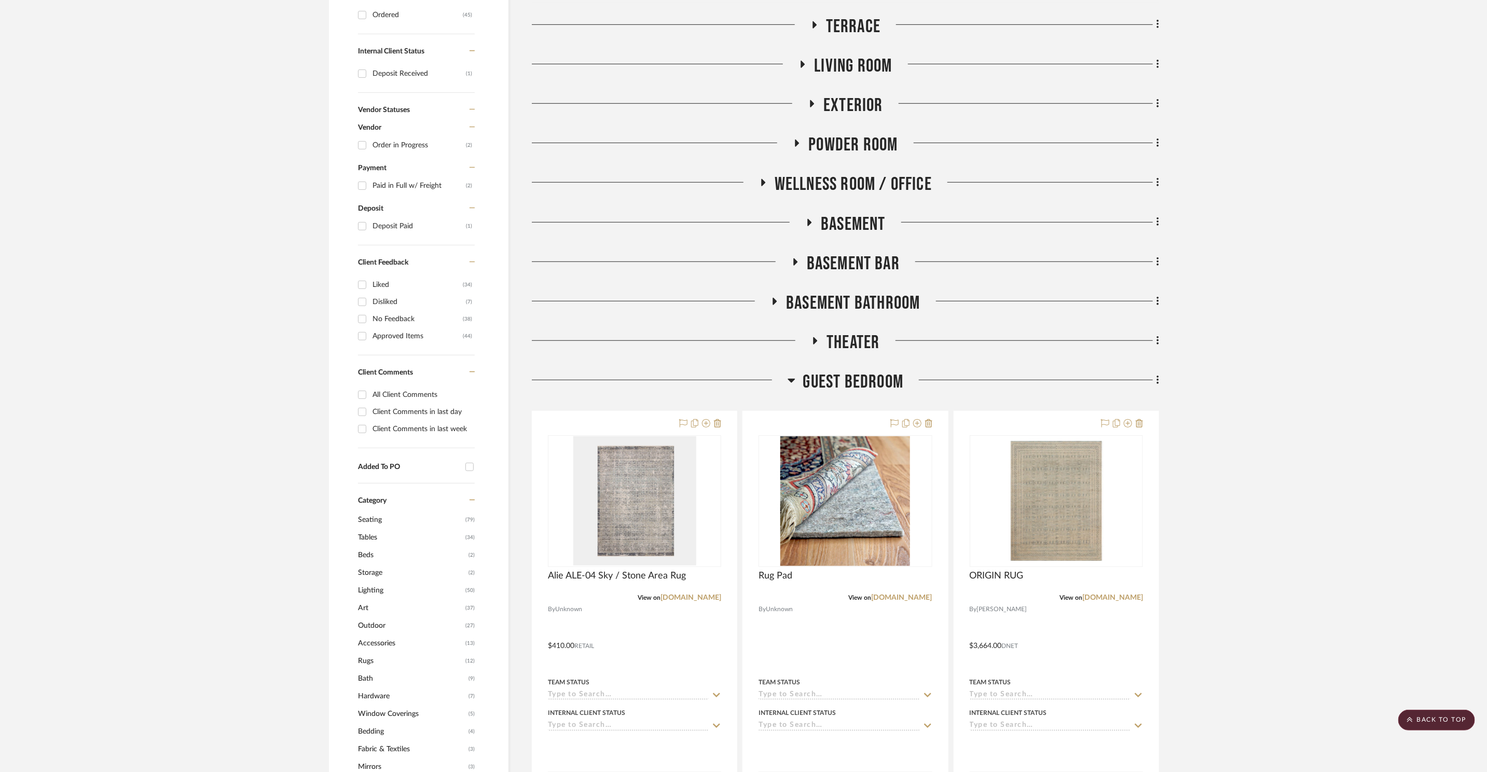
scroll to position [0, 0]
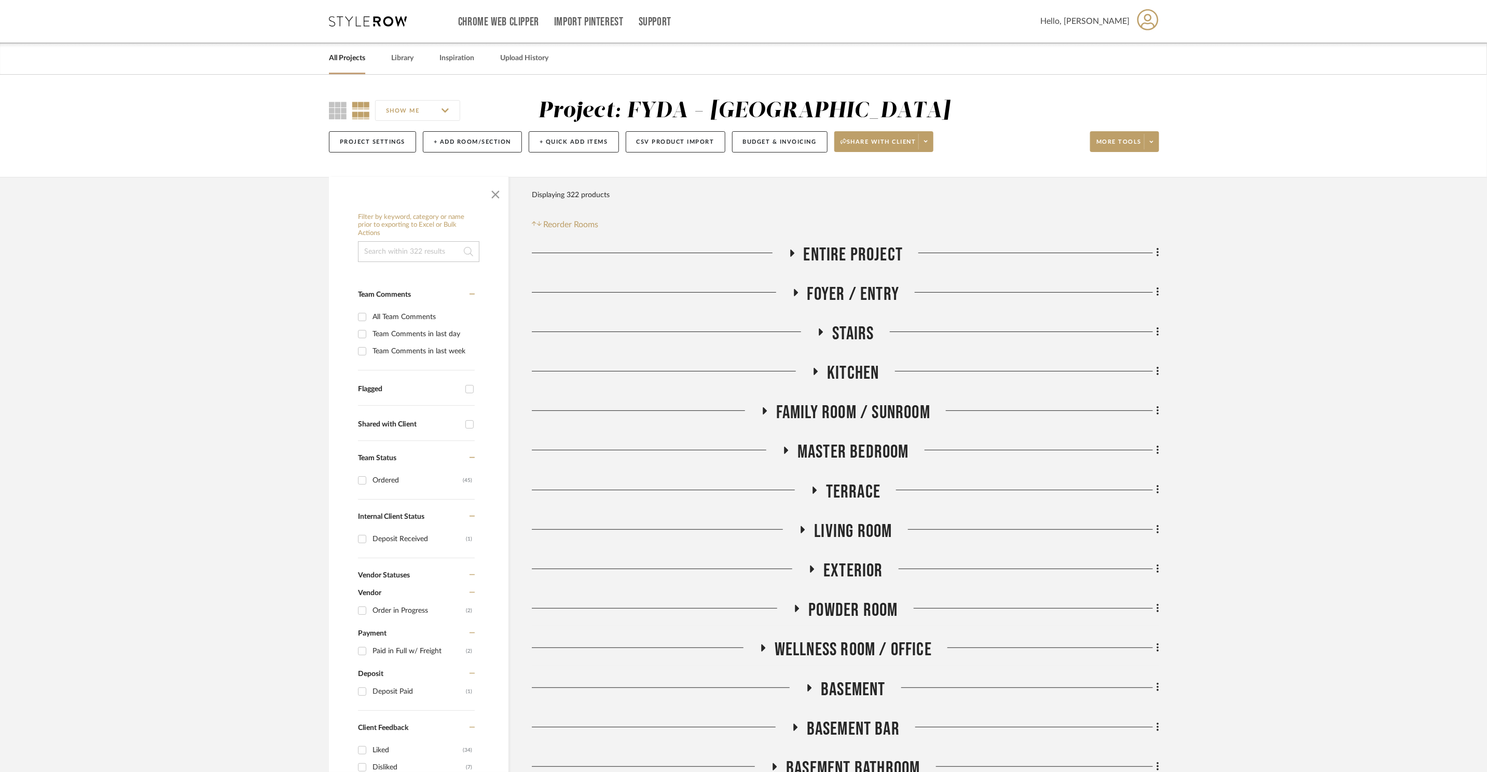
click at [895, 416] on span "Family Room / Sunroom" at bounding box center [853, 413] width 154 height 22
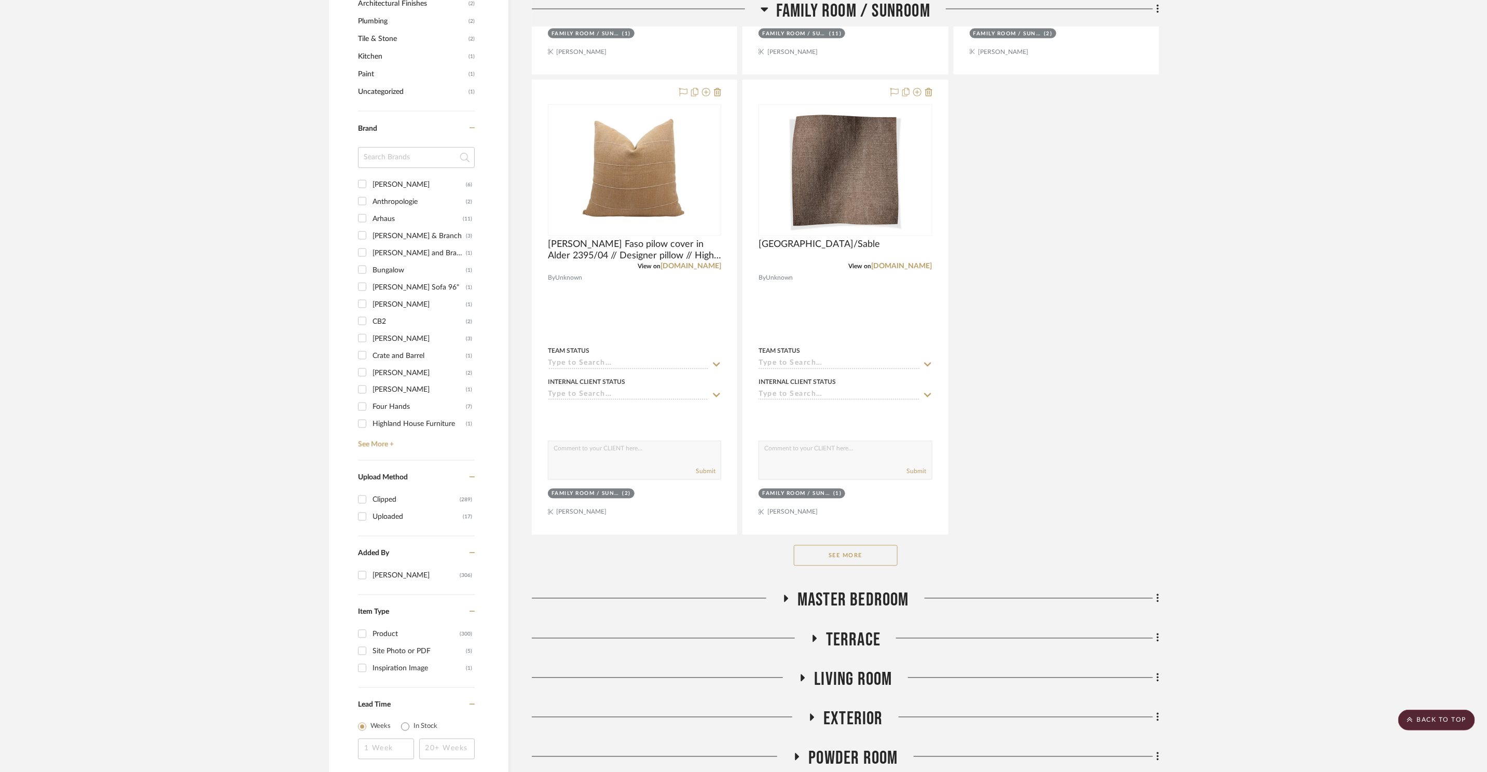
scroll to position [1280, 0]
click at [852, 568] on div "See More" at bounding box center [845, 558] width 627 height 42
click at [853, 565] on button "See More" at bounding box center [846, 557] width 104 height 21
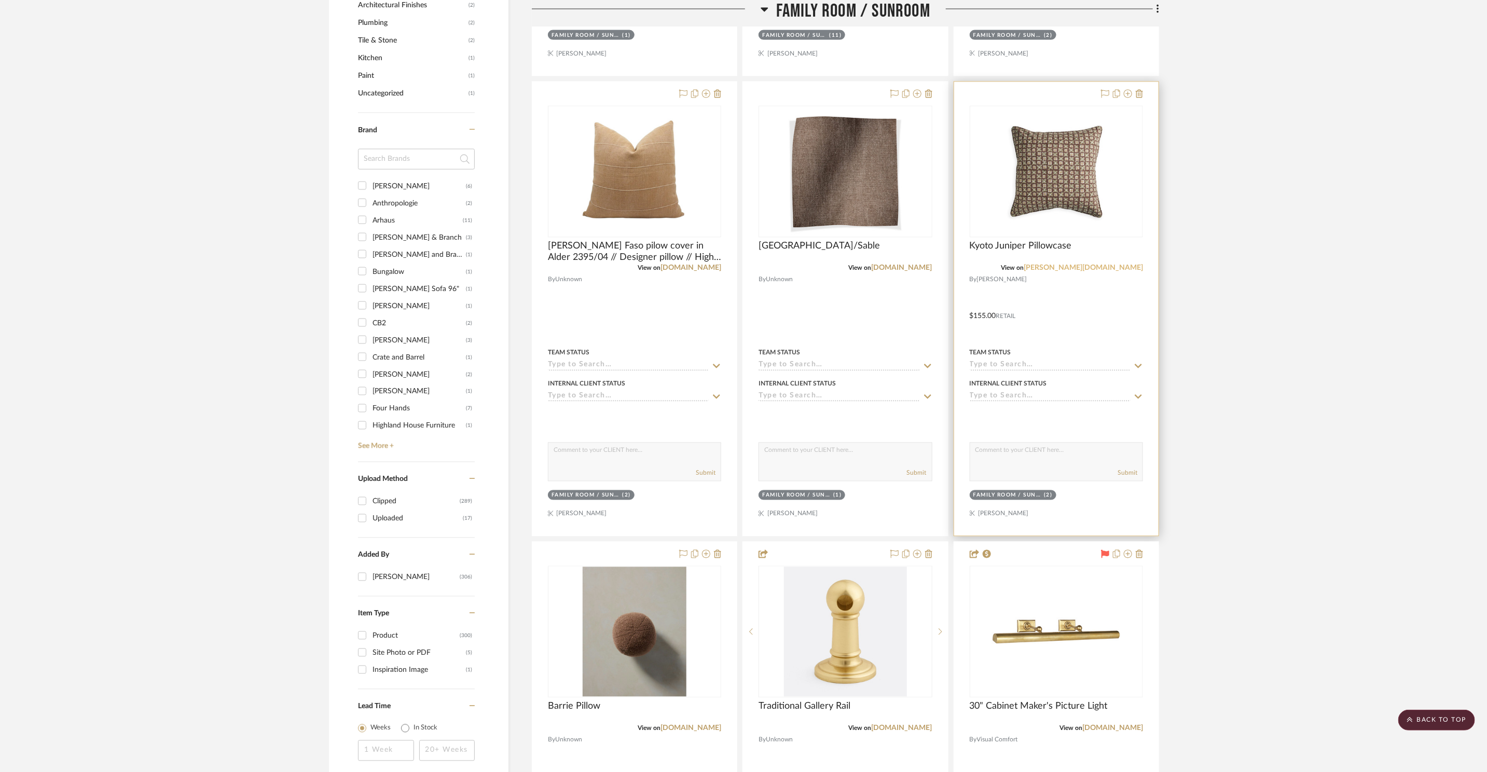
click at [1120, 268] on link "walter-g.com" at bounding box center [1083, 268] width 119 height 7
click at [922, 267] on link "rosetarlow.com" at bounding box center [902, 268] width 61 height 7
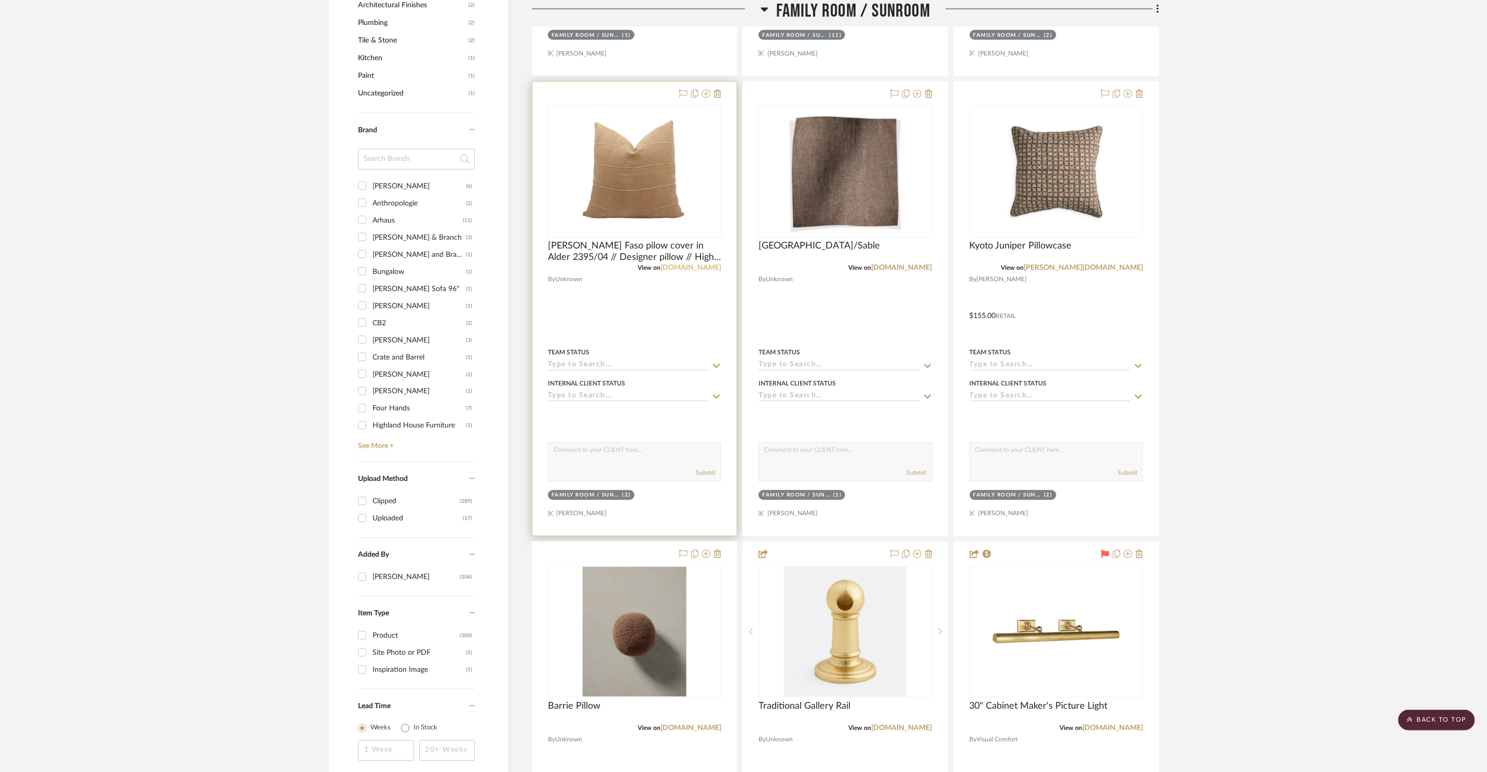
click at [705, 270] on link "etsy.com" at bounding box center [691, 268] width 61 height 7
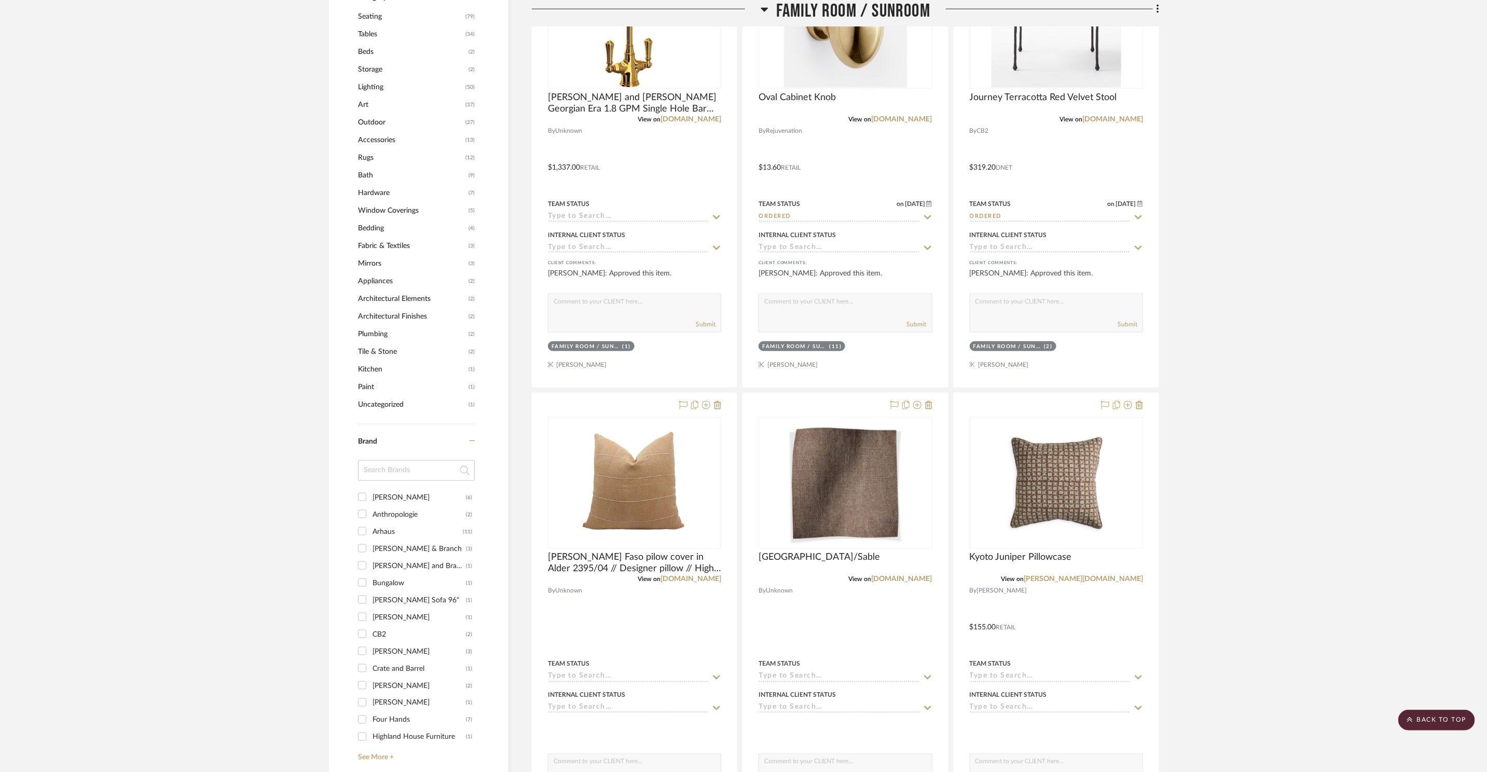
scroll to position [1242, 0]
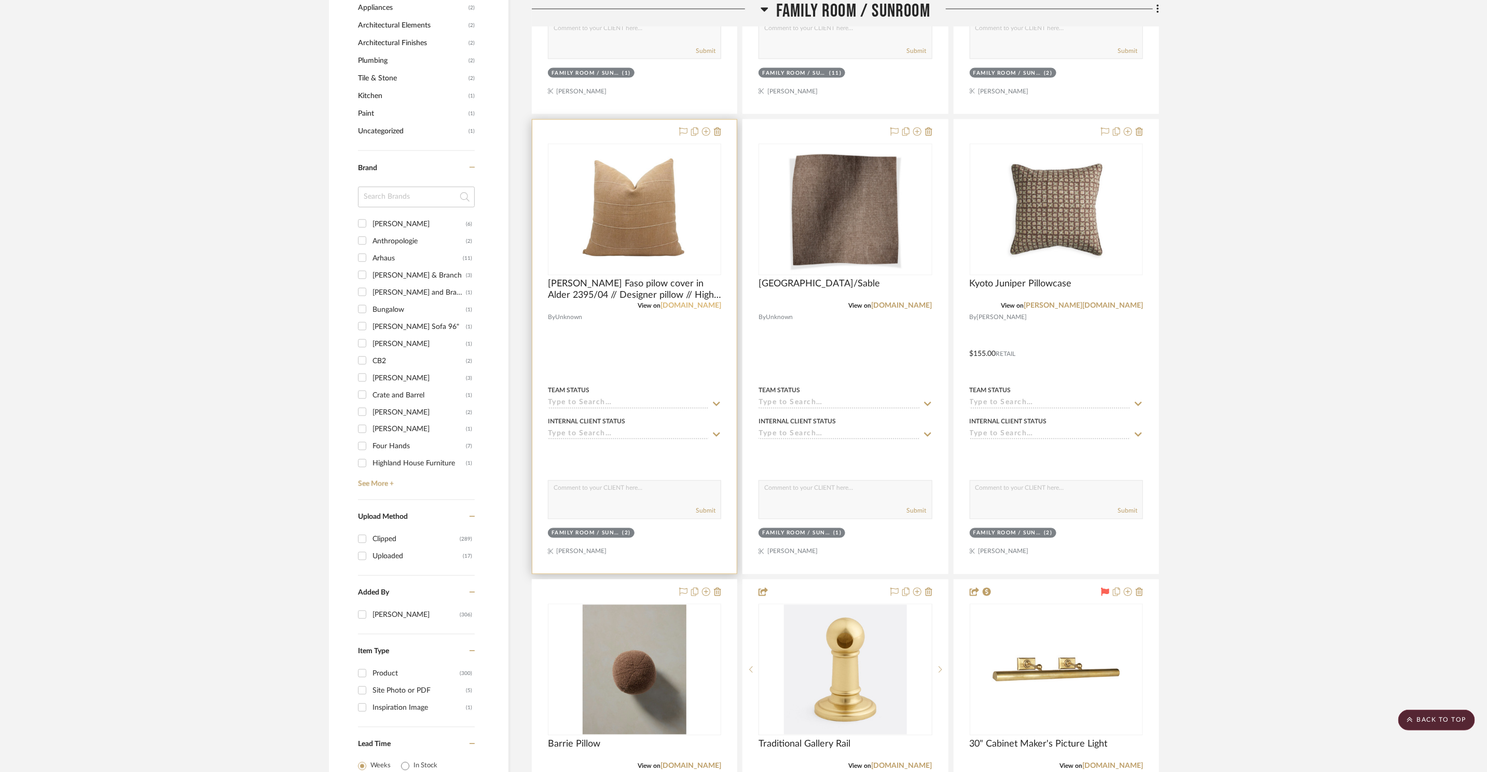
click at [703, 307] on link "etsy.com" at bounding box center [691, 306] width 61 height 7
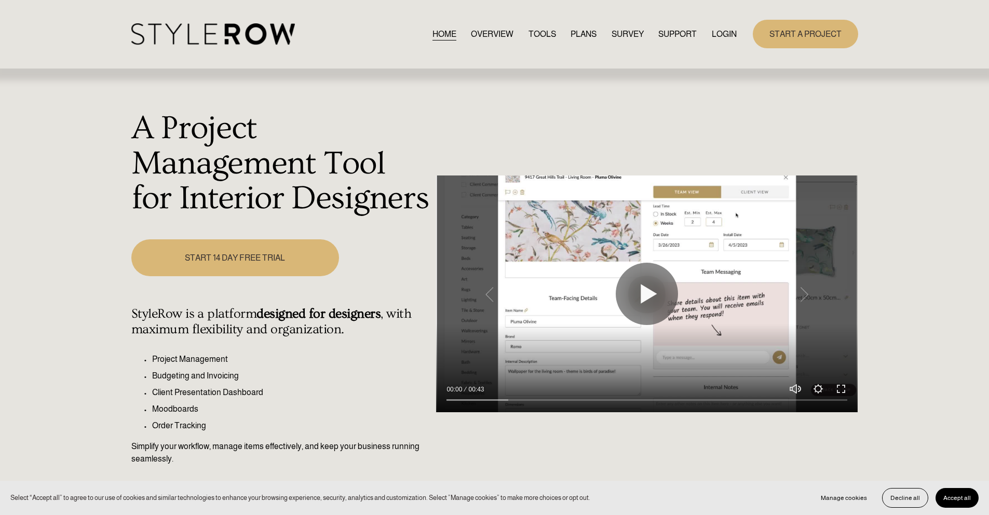
click at [719, 31] on link "LOGIN" at bounding box center [723, 34] width 25 height 14
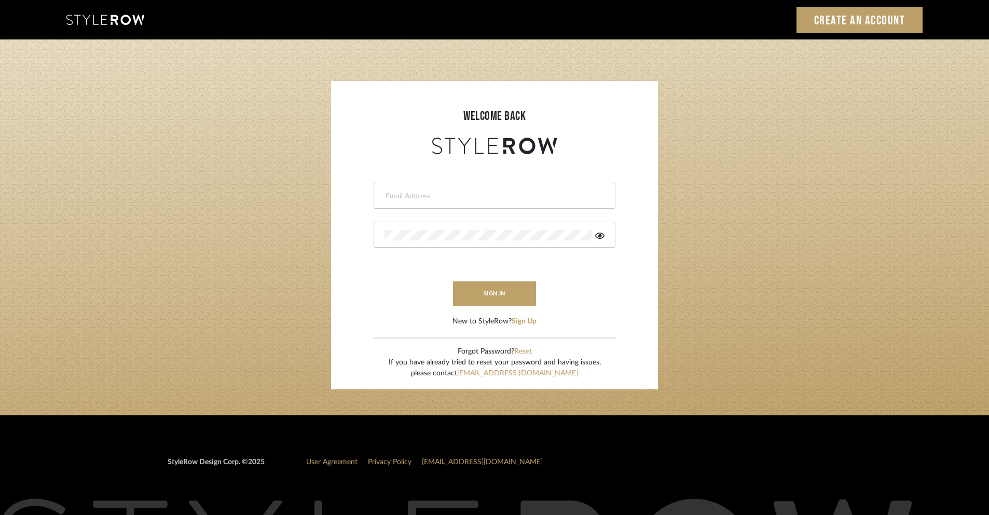
click at [446, 188] on div at bounding box center [495, 196] width 242 height 26
type input "[PERSON_NAME][EMAIL_ADDRESS][DOMAIN_NAME]"
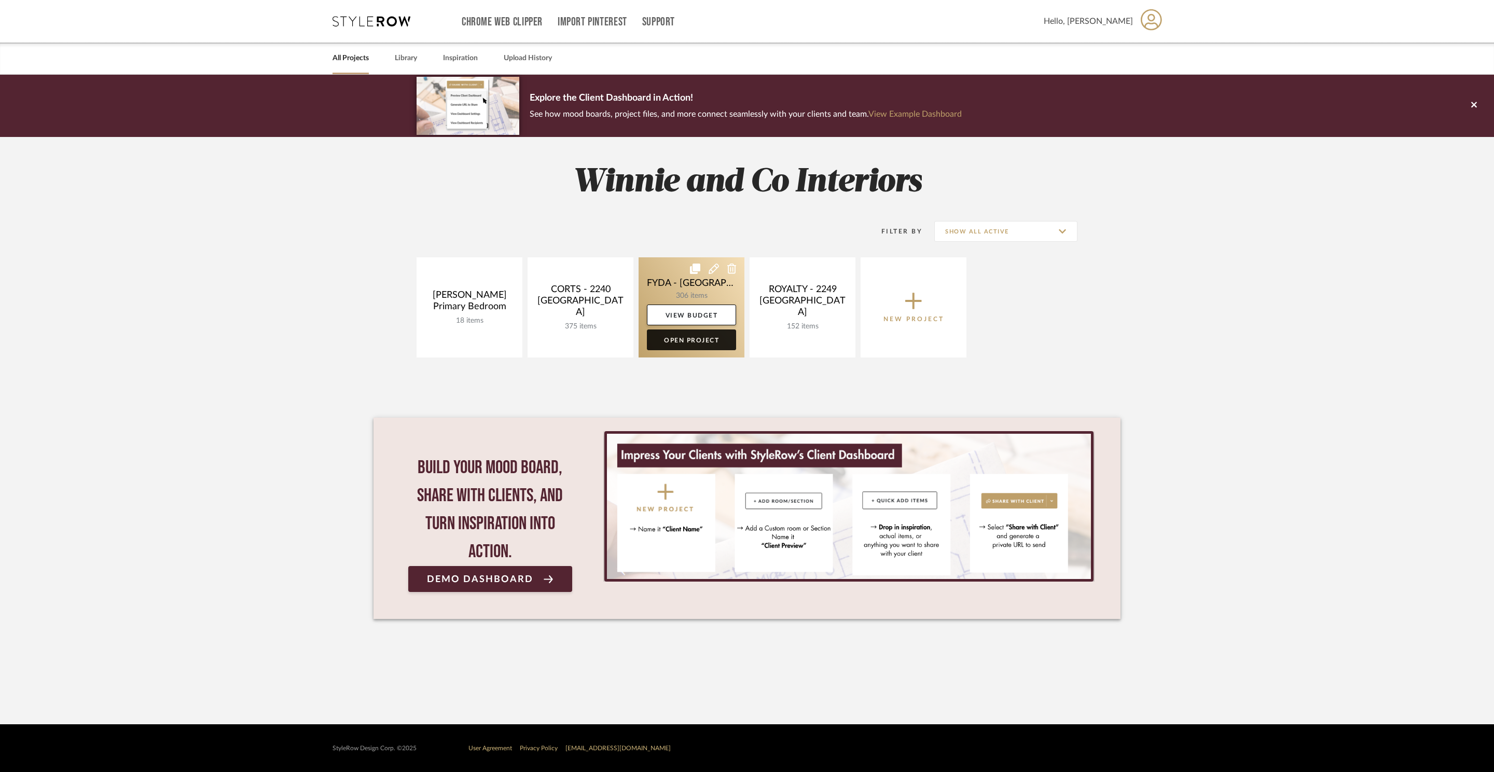
click at [702, 336] on link "Open Project" at bounding box center [691, 340] width 89 height 21
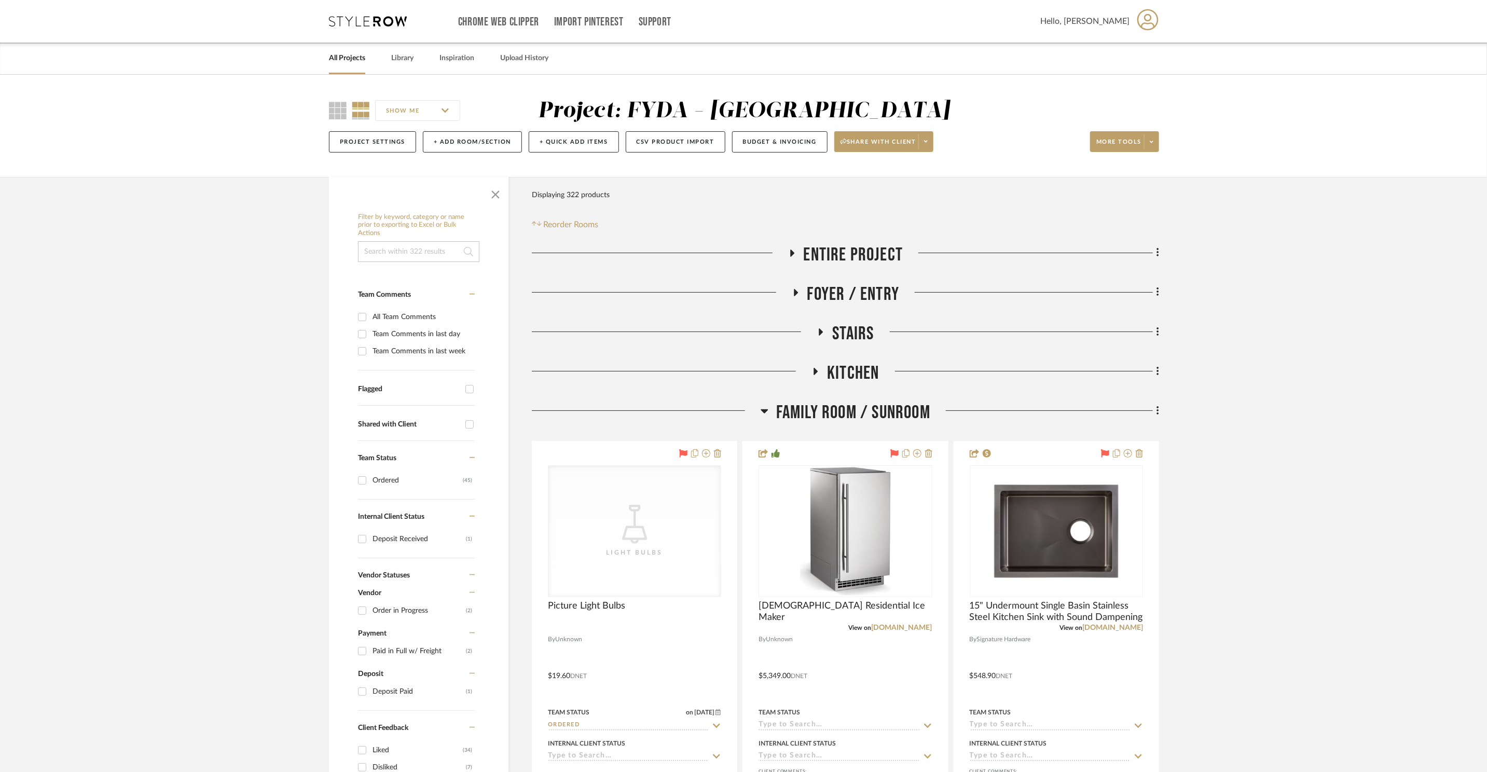
click at [856, 405] on span "Family Room / Sunroom" at bounding box center [853, 413] width 154 height 22
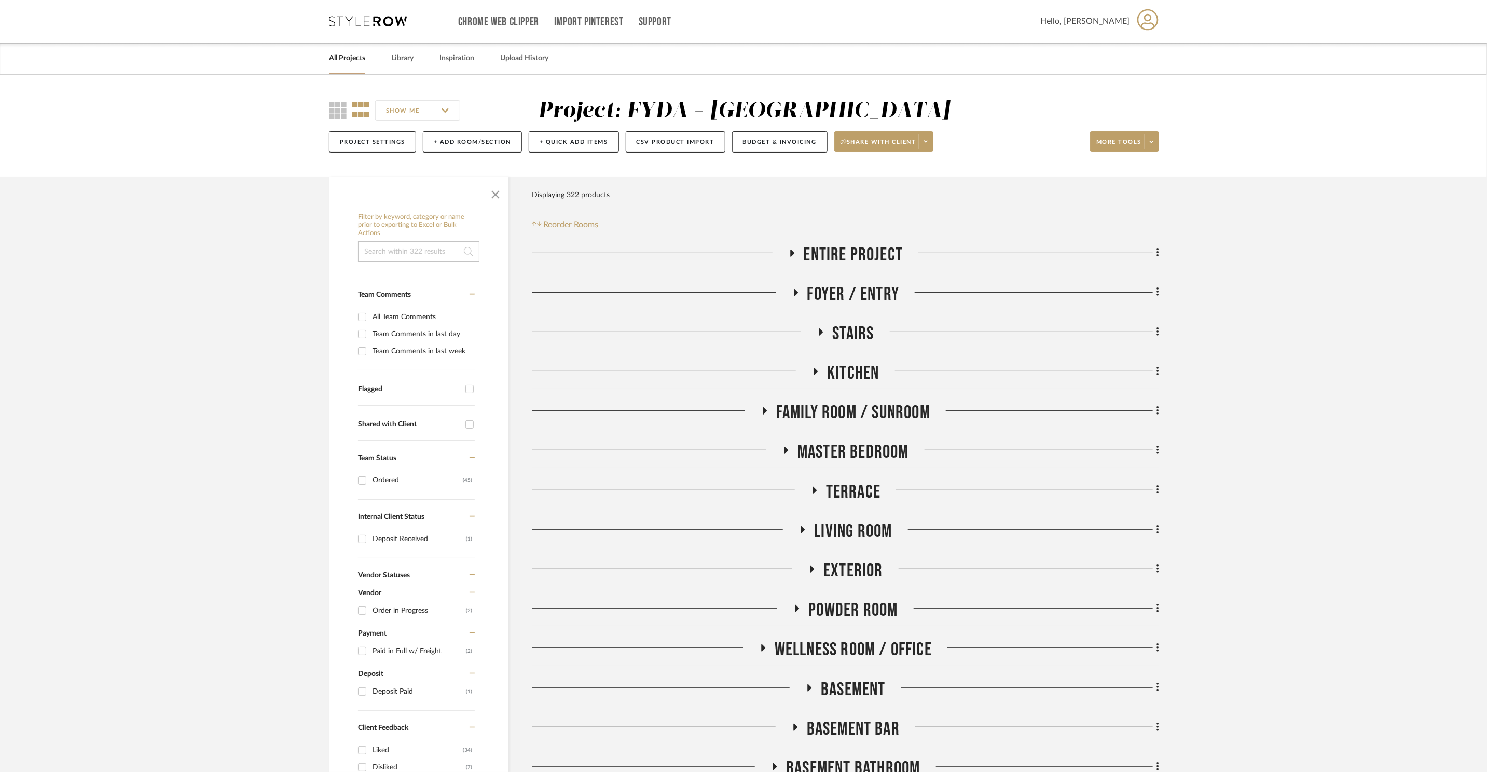
click at [870, 455] on span "Master Bedroom" at bounding box center [854, 452] width 112 height 22
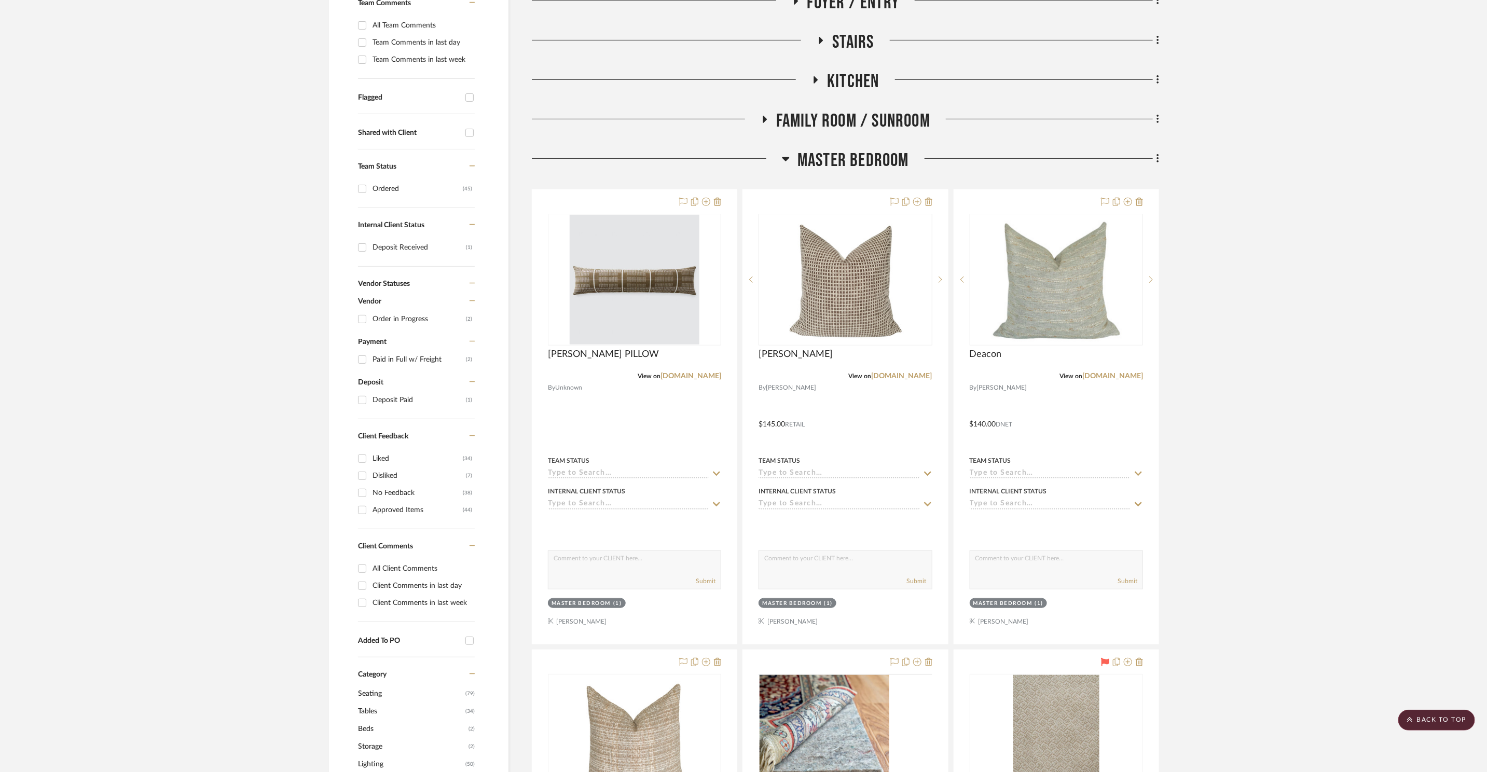
scroll to position [72, 0]
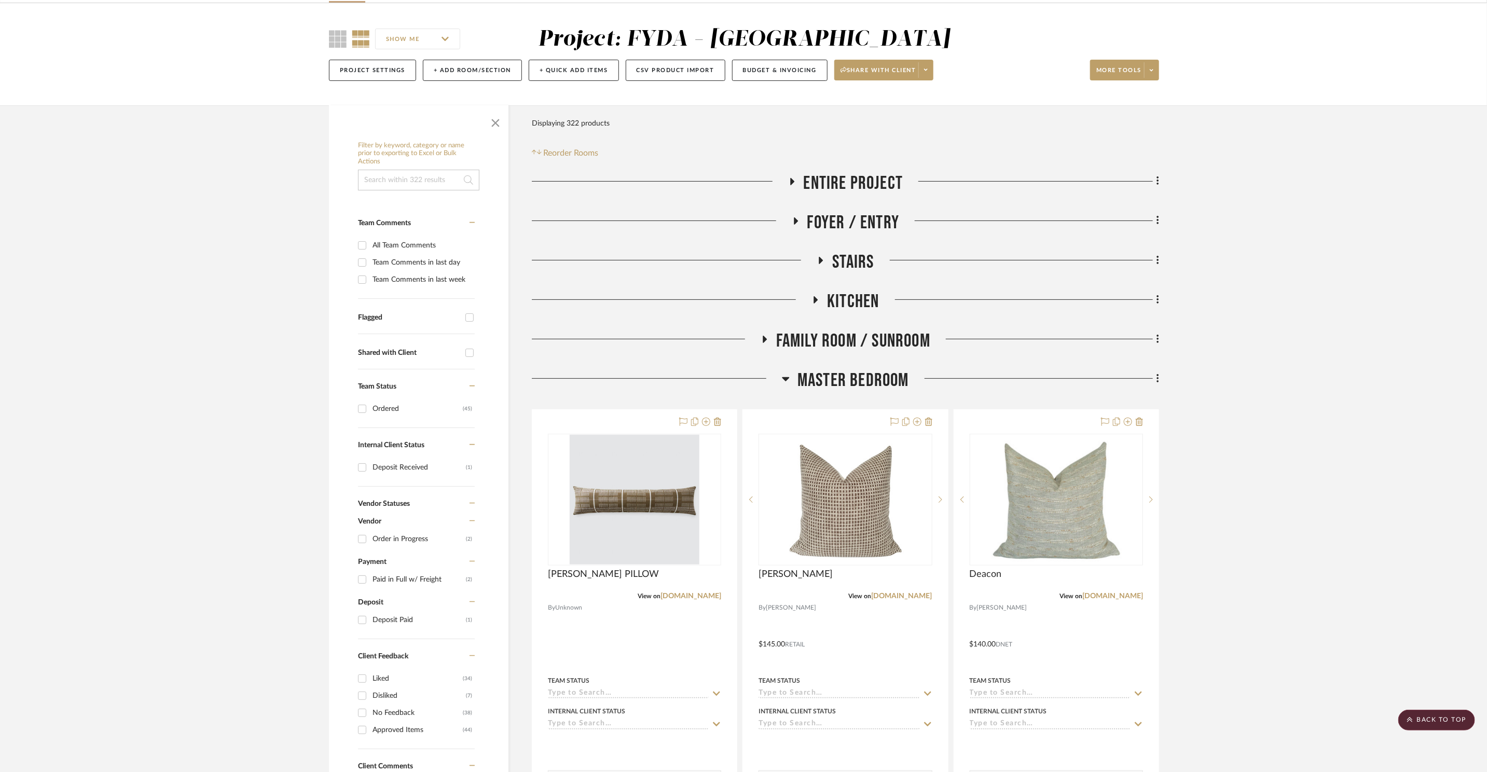
drag, startPoint x: 870, startPoint y: 377, endPoint x: 908, endPoint y: 380, distance: 37.5
click at [870, 377] on span "Master Bedroom" at bounding box center [854, 380] width 112 height 22
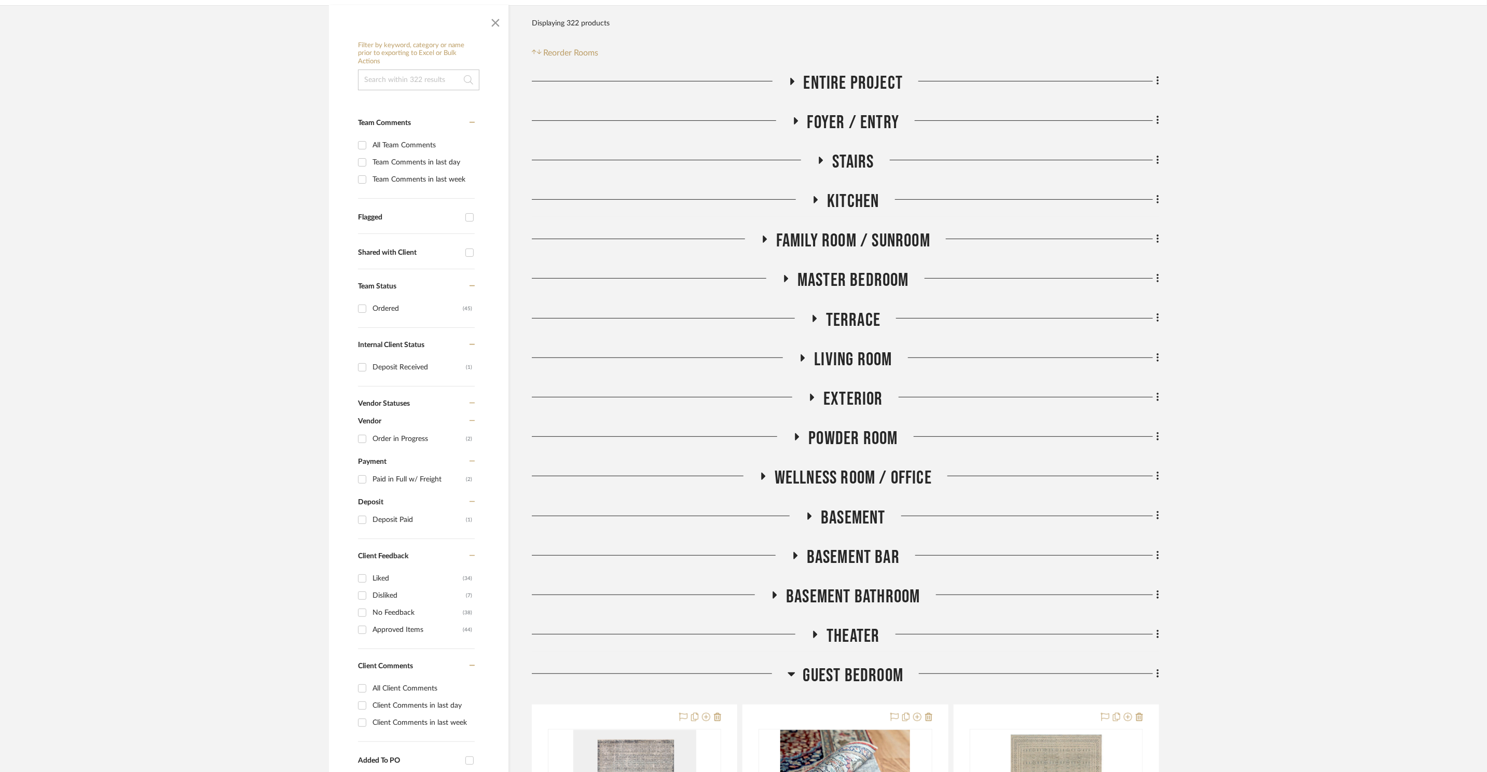
scroll to position [352, 0]
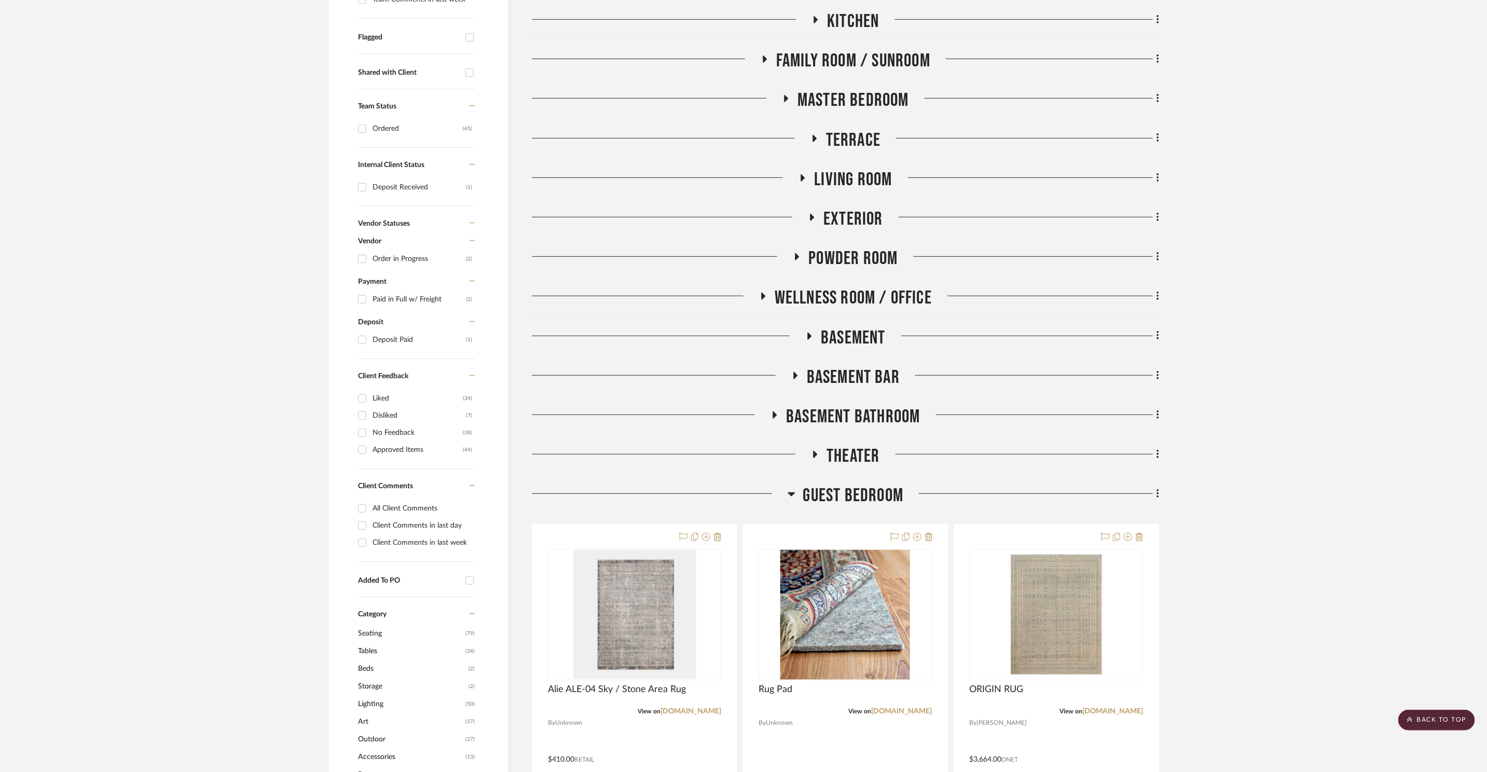
click at [865, 269] on span "Powder Room" at bounding box center [852, 259] width 89 height 22
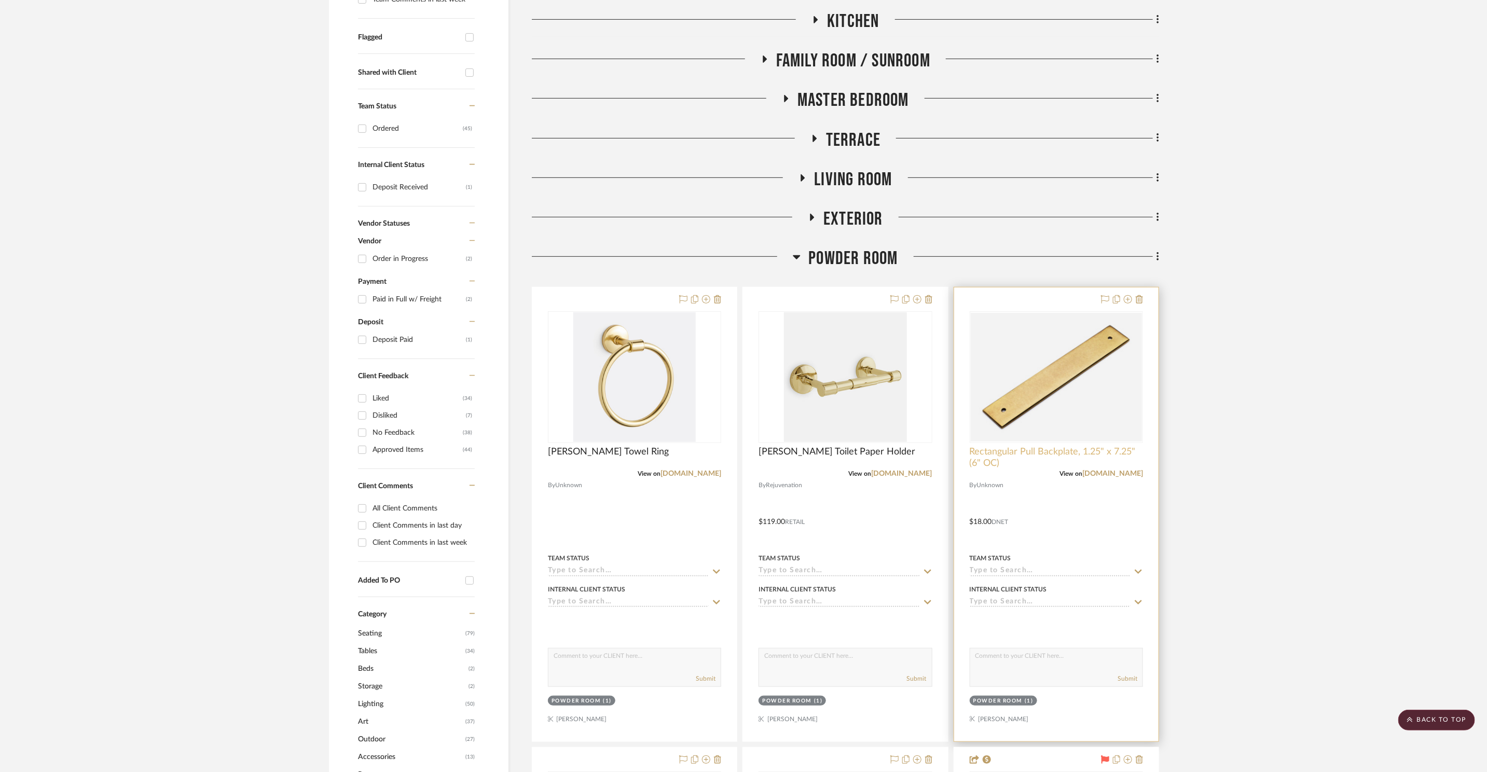
click at [1114, 478] on div "View on traditionhardware.com" at bounding box center [1056, 473] width 173 height 9
click at [1109, 470] on link "traditionhardware.com" at bounding box center [1112, 473] width 61 height 7
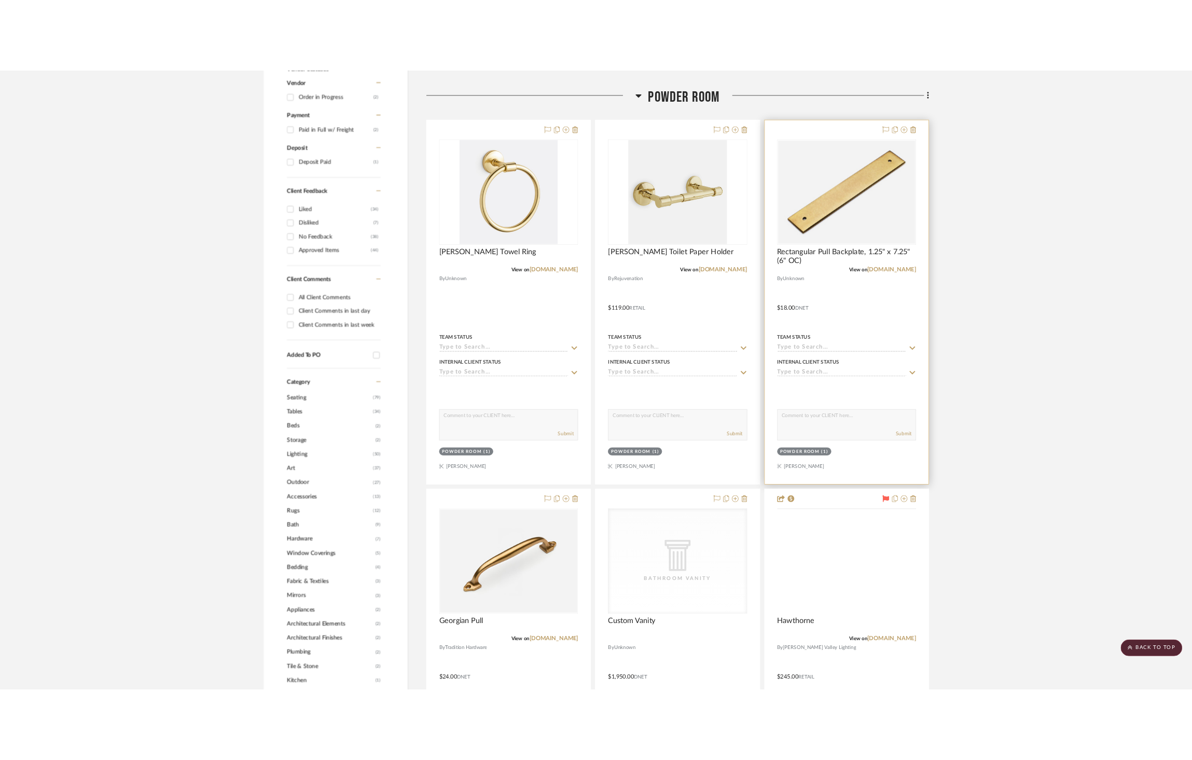
scroll to position [860, 0]
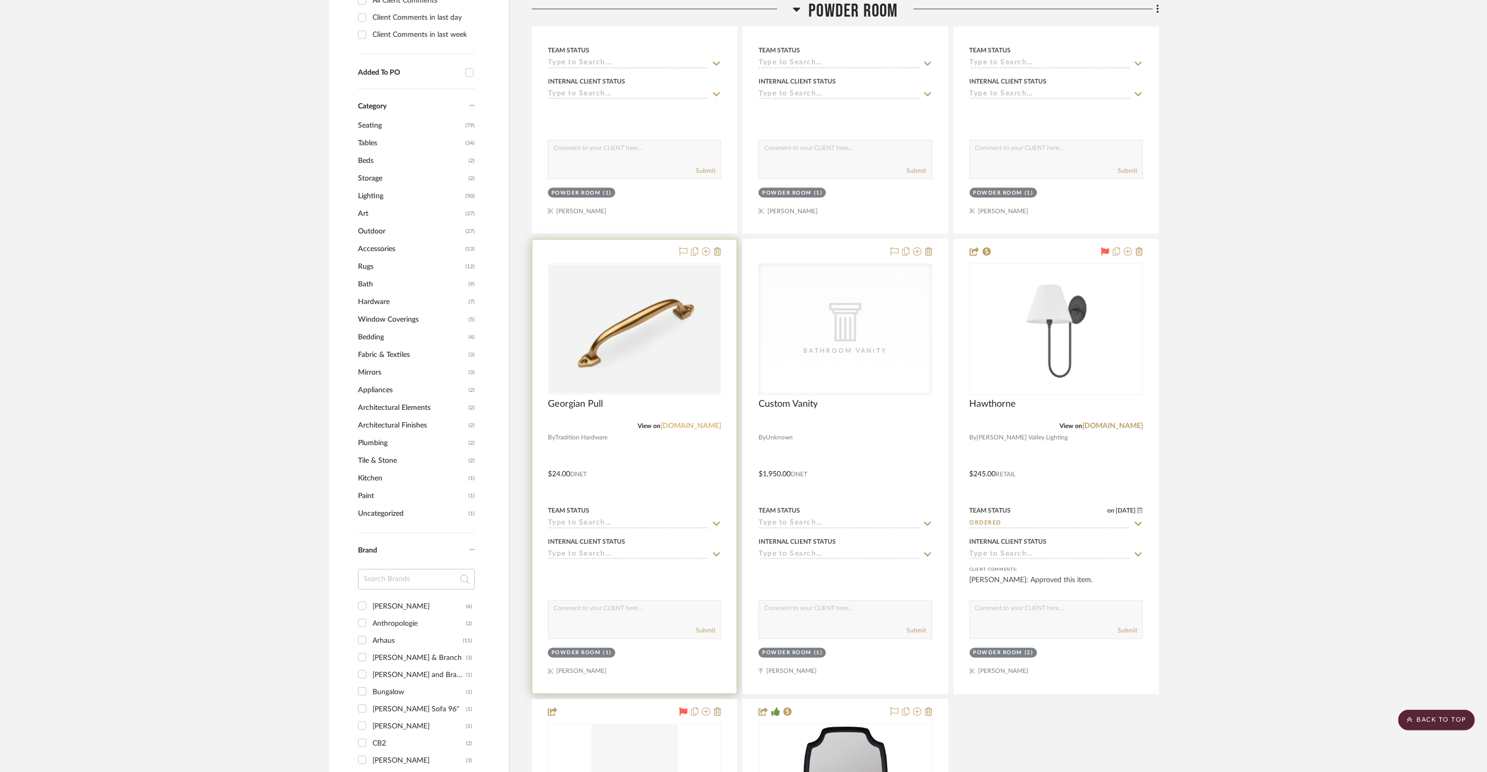
click at [688, 428] on link "[DOMAIN_NAME]" at bounding box center [691, 425] width 61 height 7
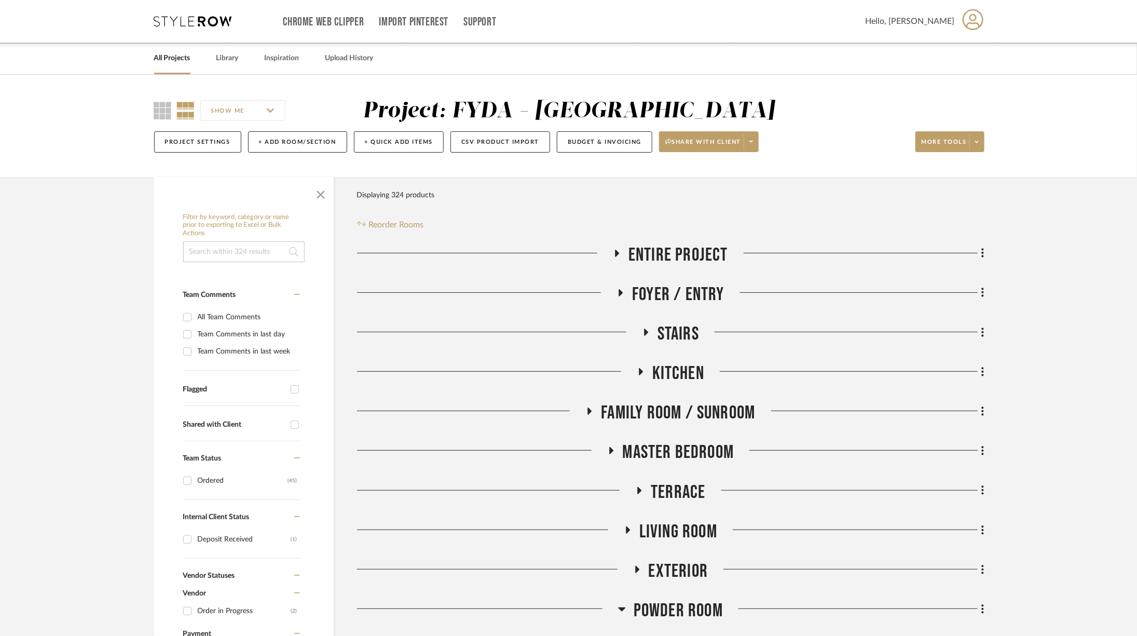
drag, startPoint x: 690, startPoint y: 609, endPoint x: 706, endPoint y: 503, distance: 107.1
click at [690, 608] on span "Powder Room" at bounding box center [678, 610] width 89 height 22
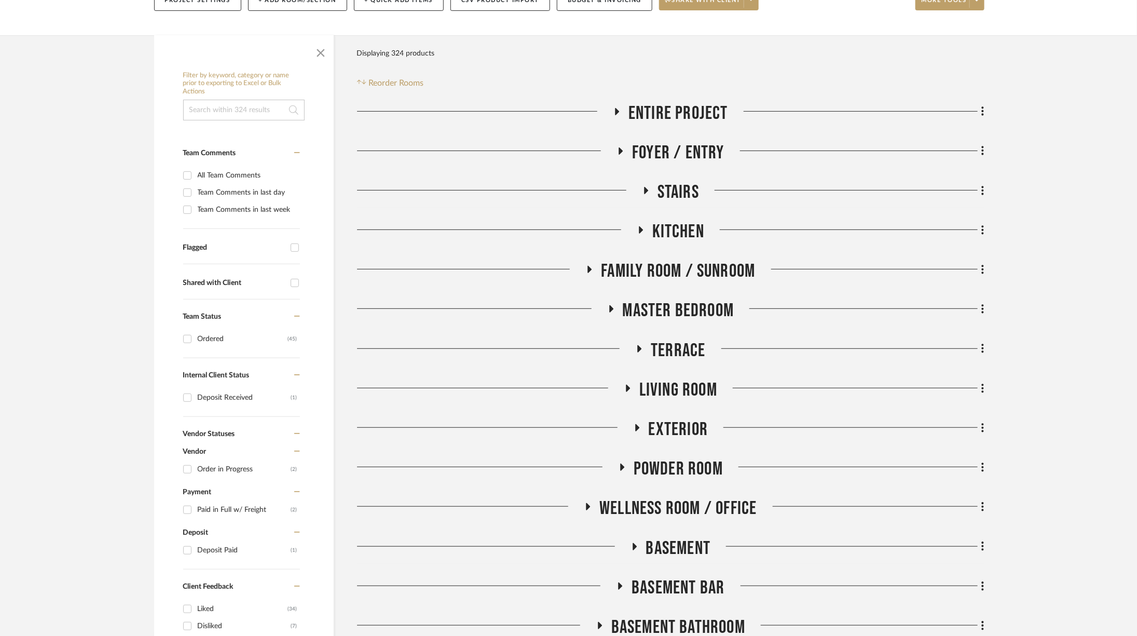
scroll to position [480, 0]
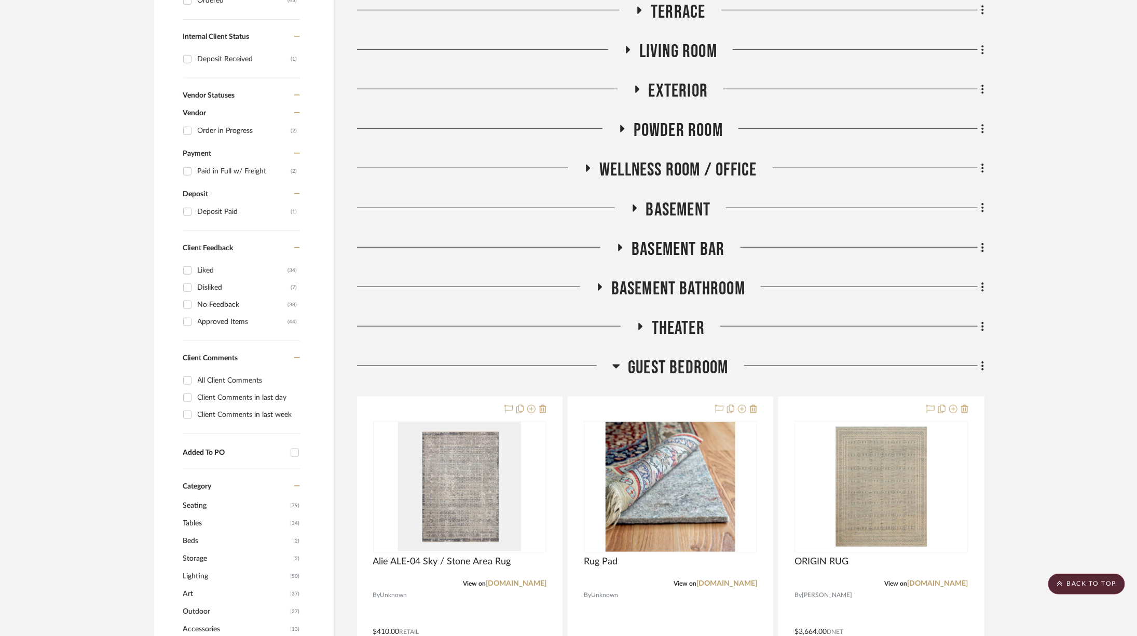
click at [685, 122] on span "Powder Room" at bounding box center [678, 130] width 89 height 22
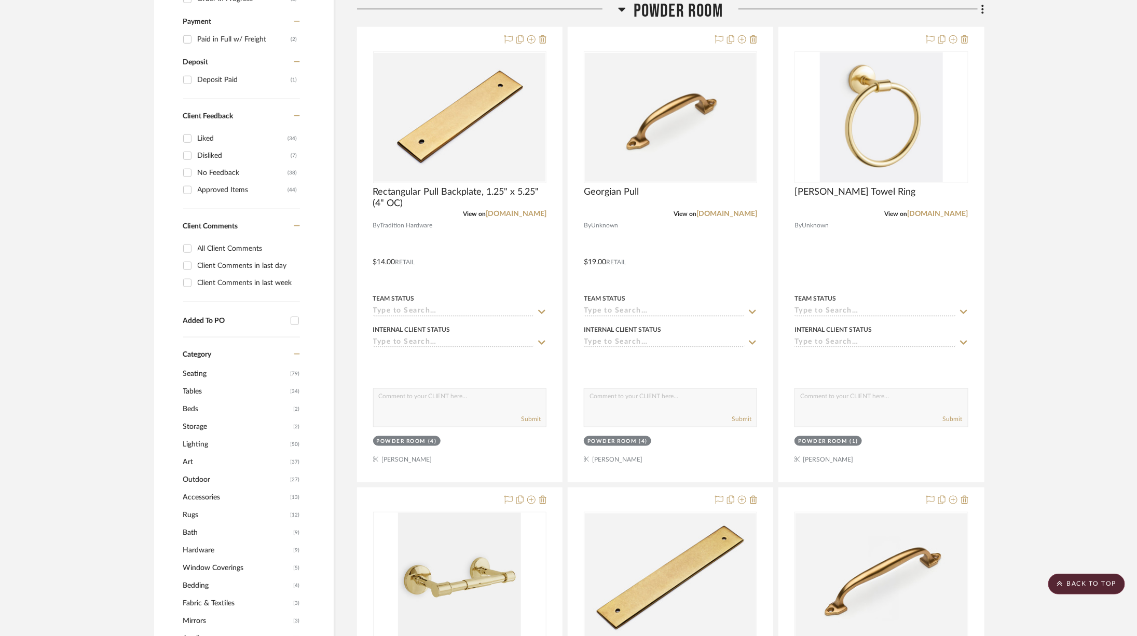
scroll to position [745, 0]
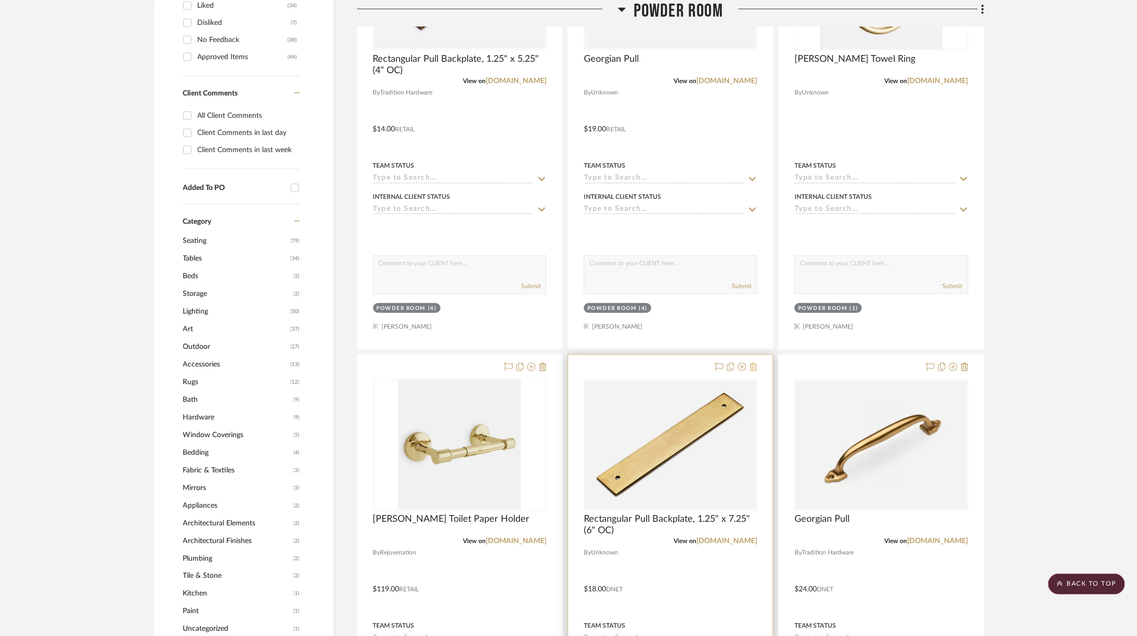
click at [753, 363] on icon at bounding box center [753, 367] width 7 height 8
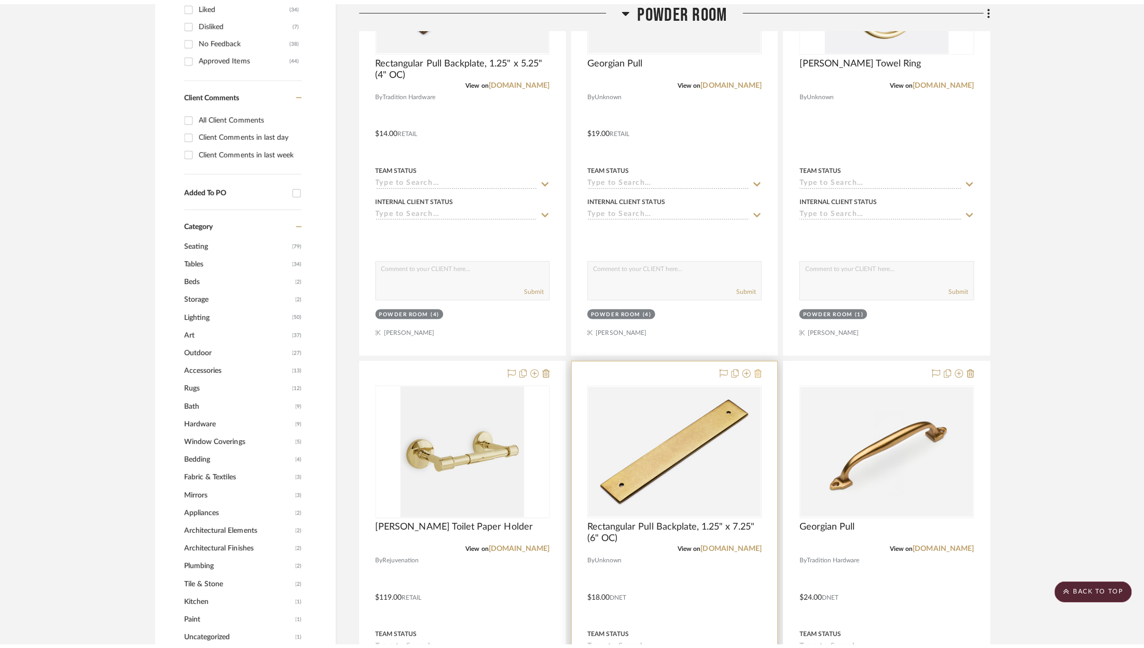
scroll to position [0, 0]
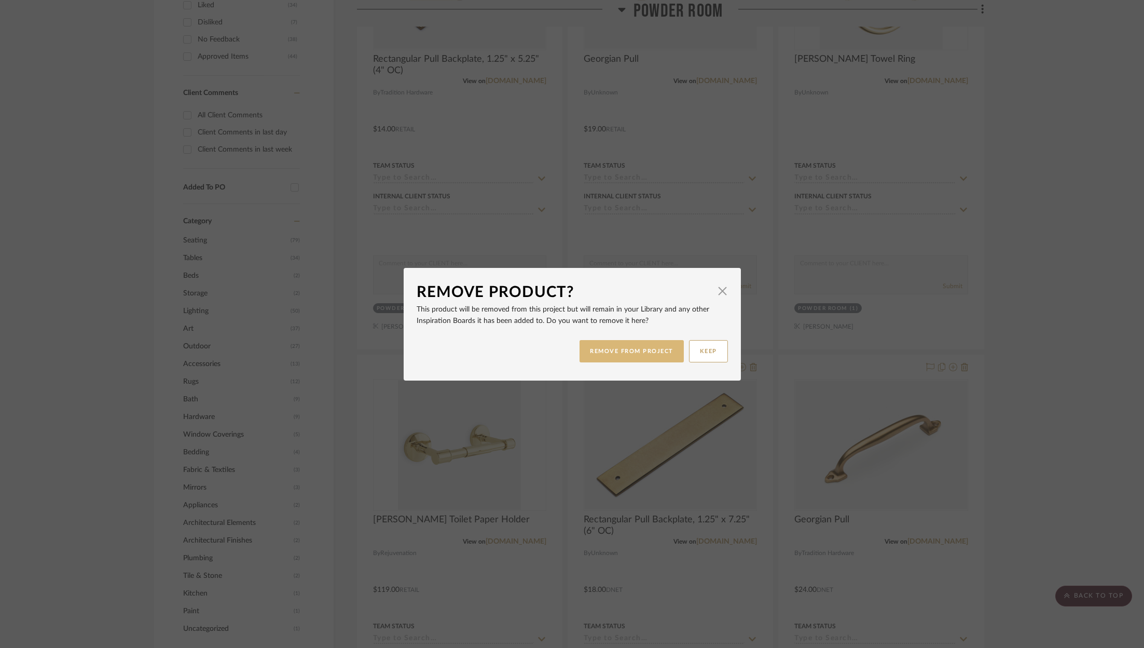
click at [638, 358] on button "REMOVE FROM PROJECT" at bounding box center [632, 351] width 104 height 22
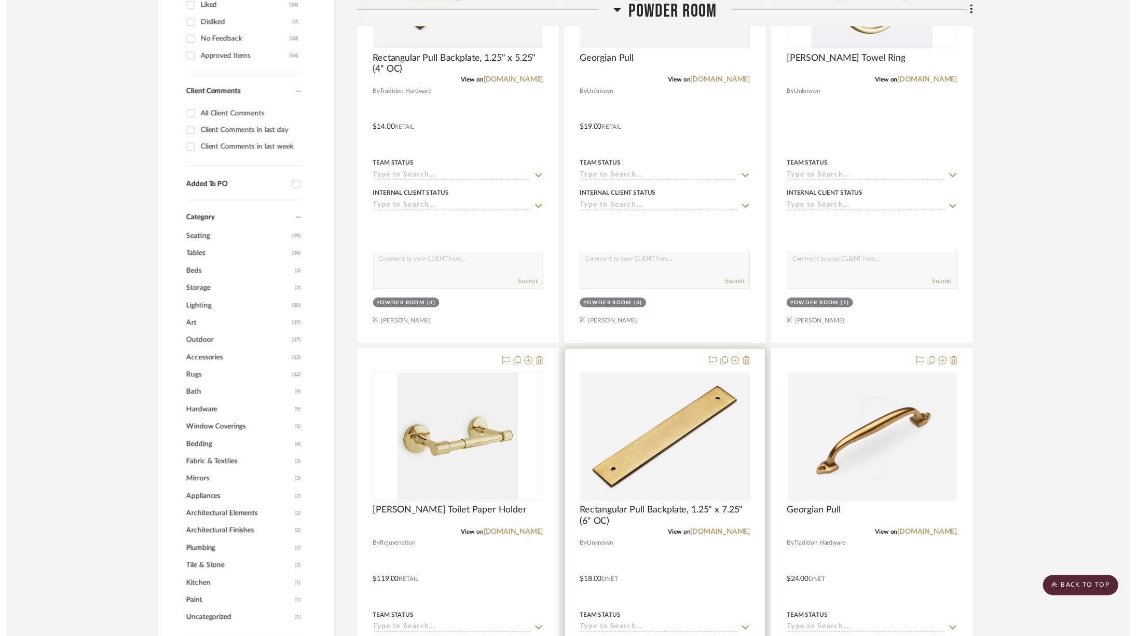
scroll to position [745, 0]
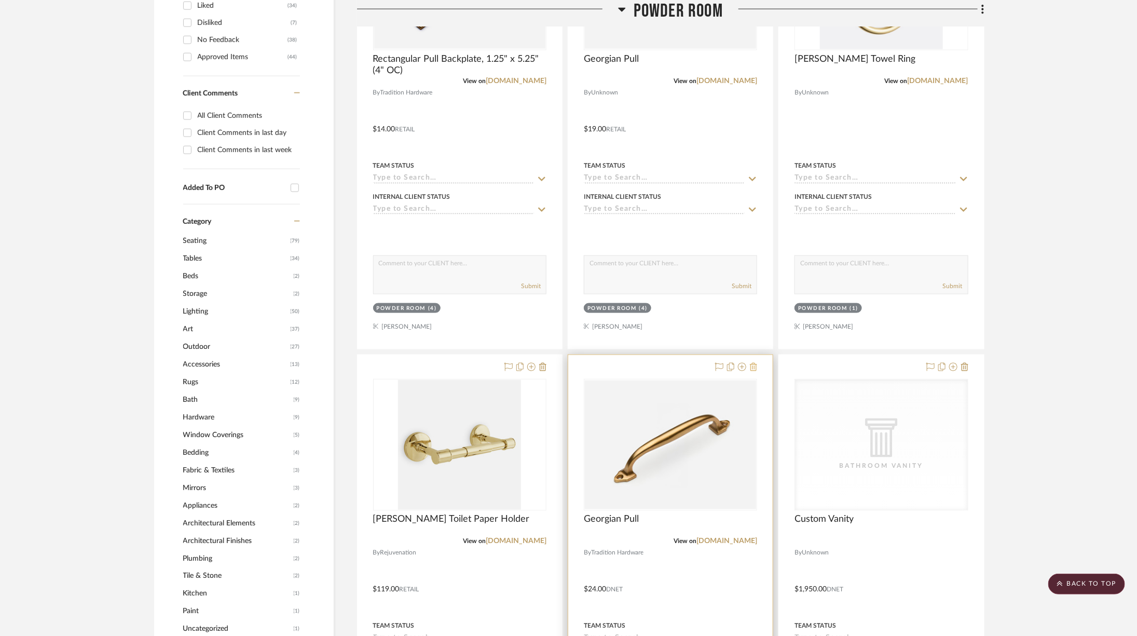
click at [752, 366] on icon at bounding box center [753, 367] width 7 height 8
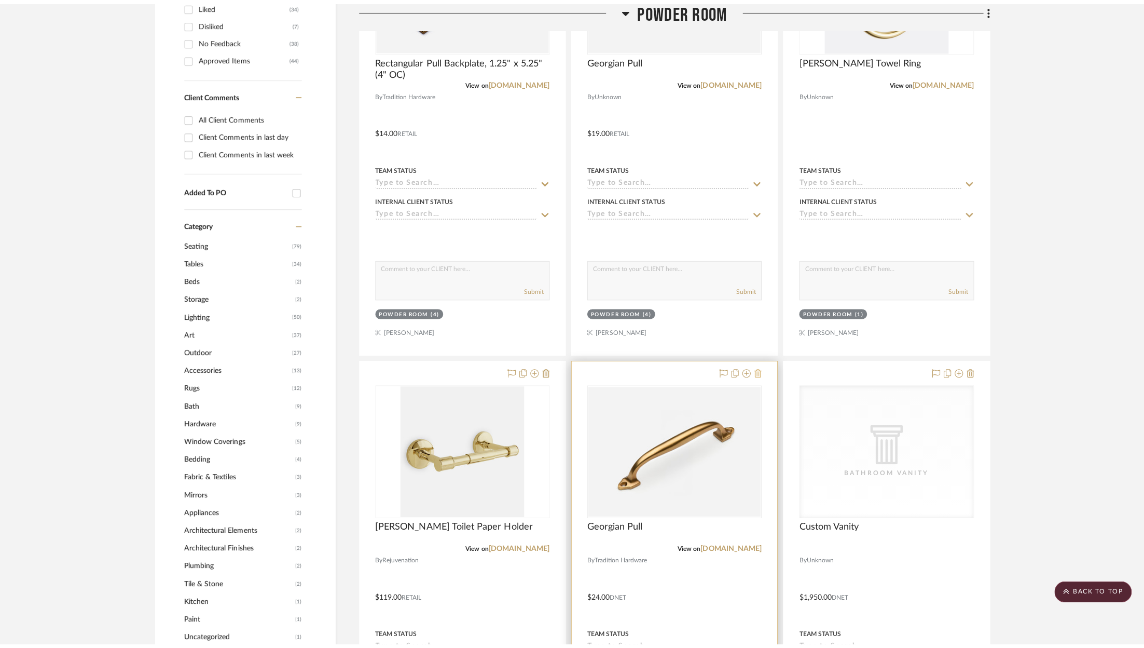
scroll to position [0, 0]
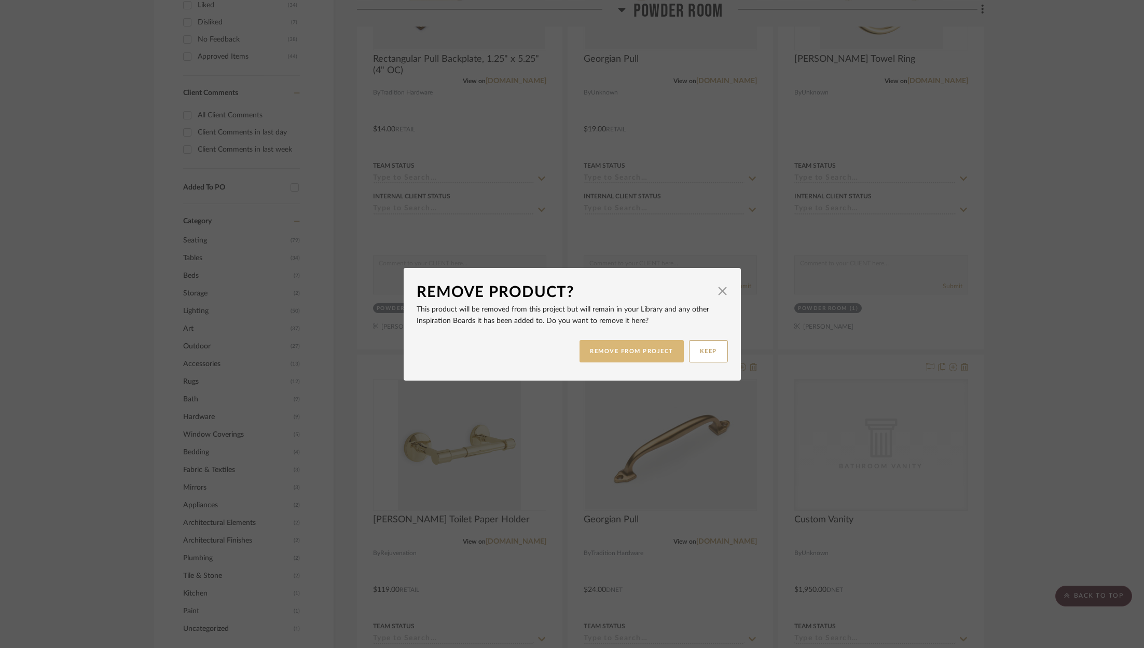
click at [637, 355] on button "REMOVE FROM PROJECT" at bounding box center [632, 351] width 104 height 22
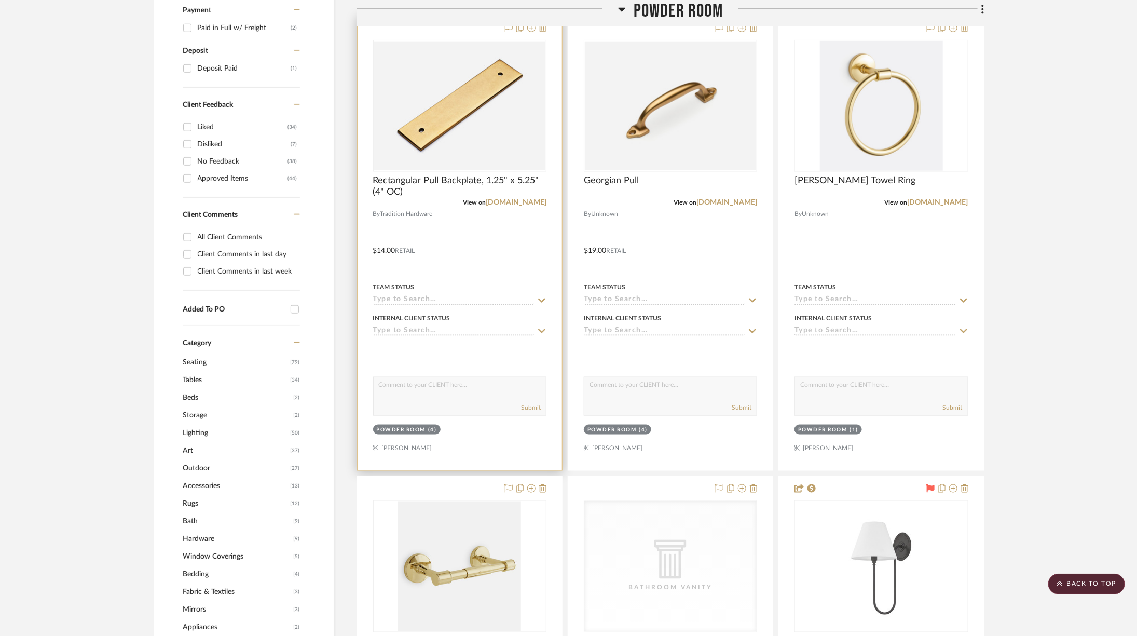
scroll to position [621, 0]
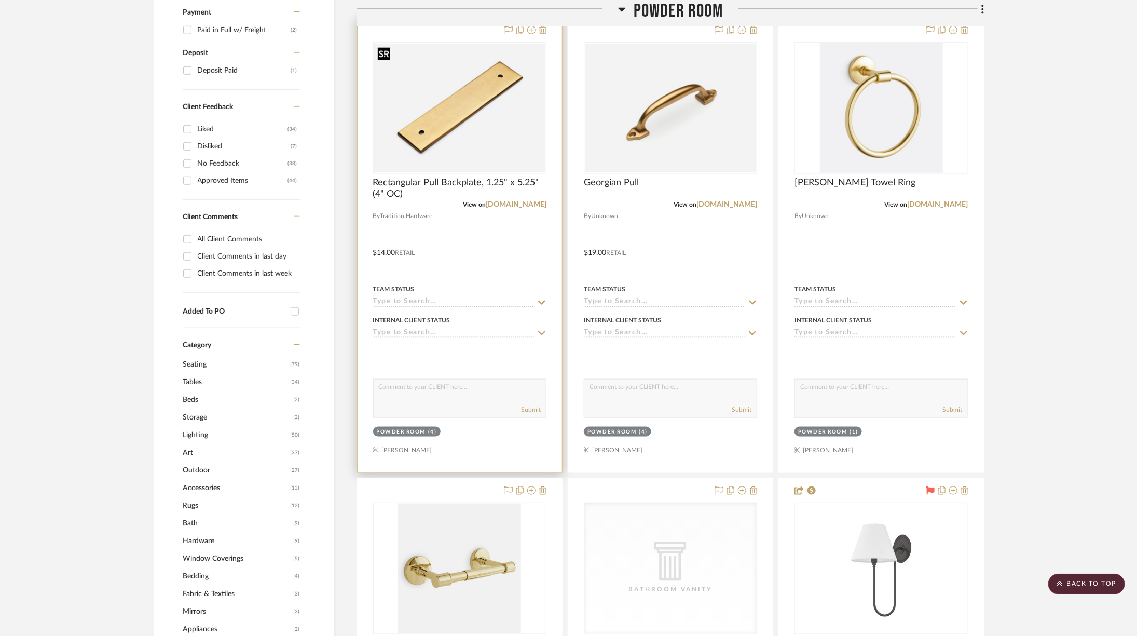
click at [0, 0] on img at bounding box center [0, 0] width 0 height 0
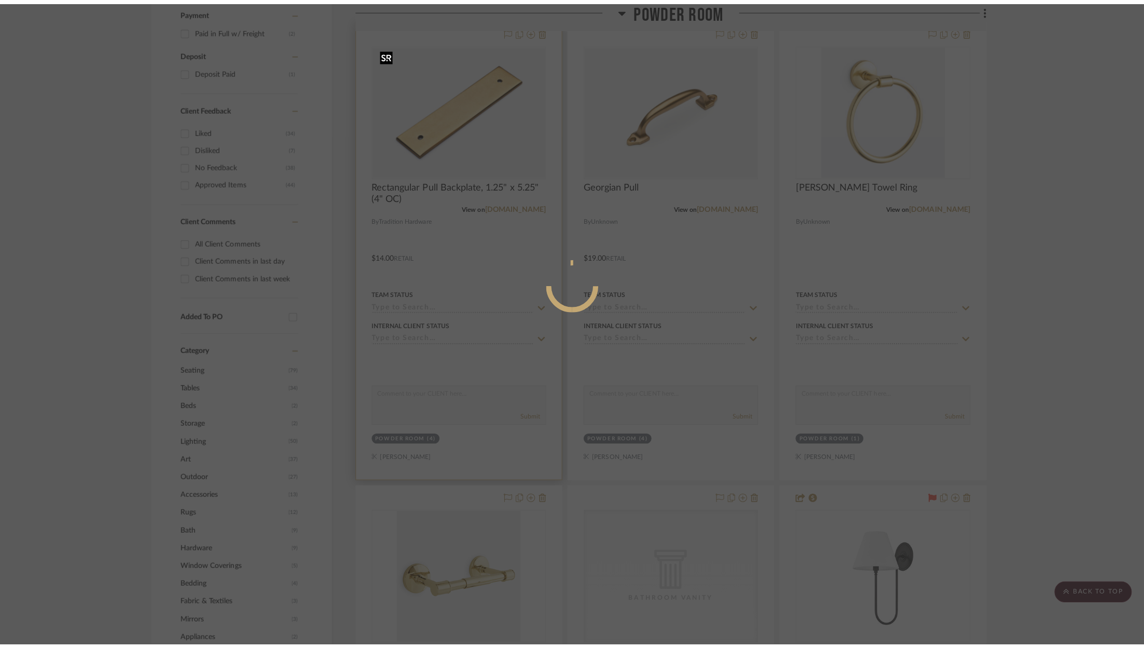
scroll to position [0, 0]
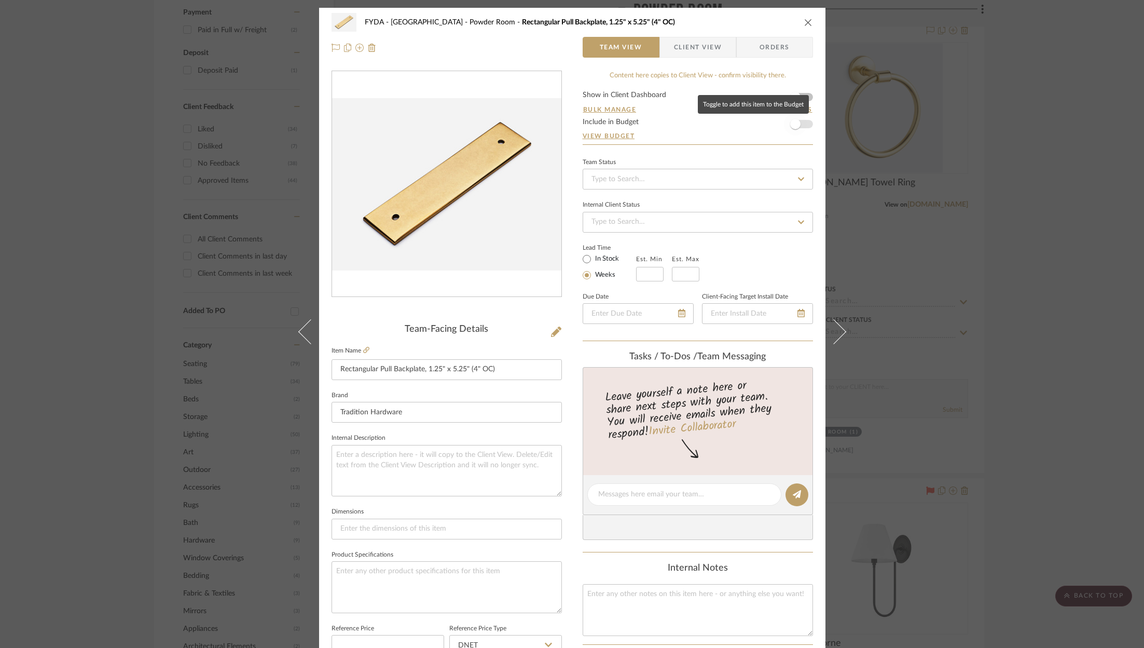
click at [798, 121] on span "button" at bounding box center [795, 124] width 23 height 23
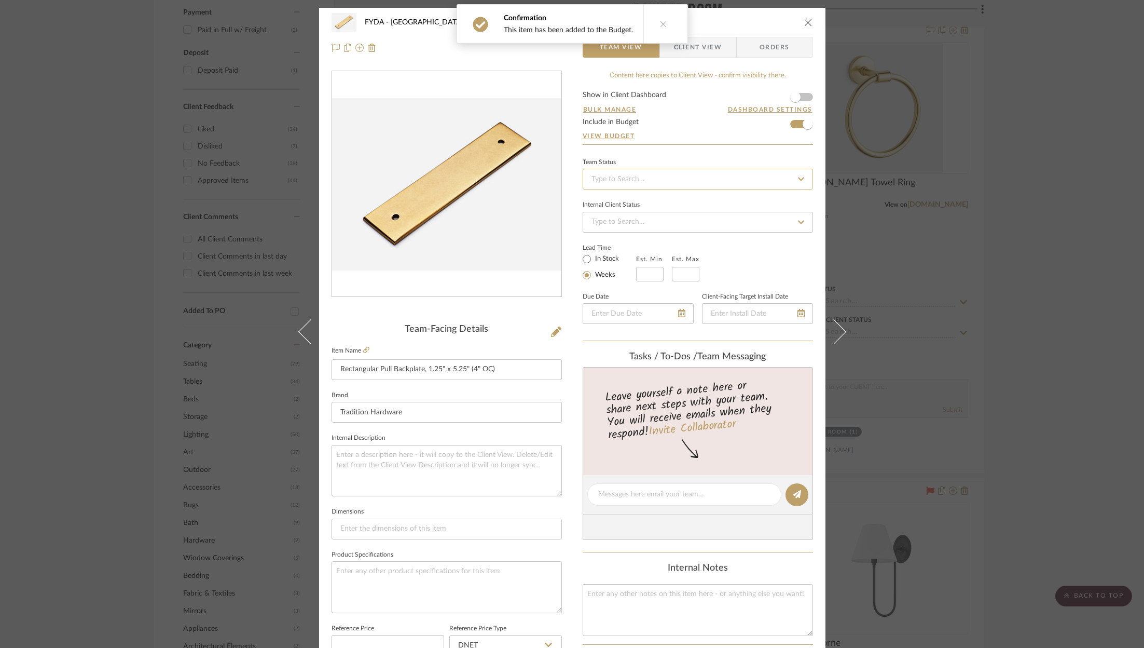
click at [717, 180] on input at bounding box center [698, 179] width 230 height 21
click at [687, 231] on div "Ordered" at bounding box center [694, 232] width 229 height 26
type input "8/25/2025"
type input "Ordered"
type input "8/25/2025"
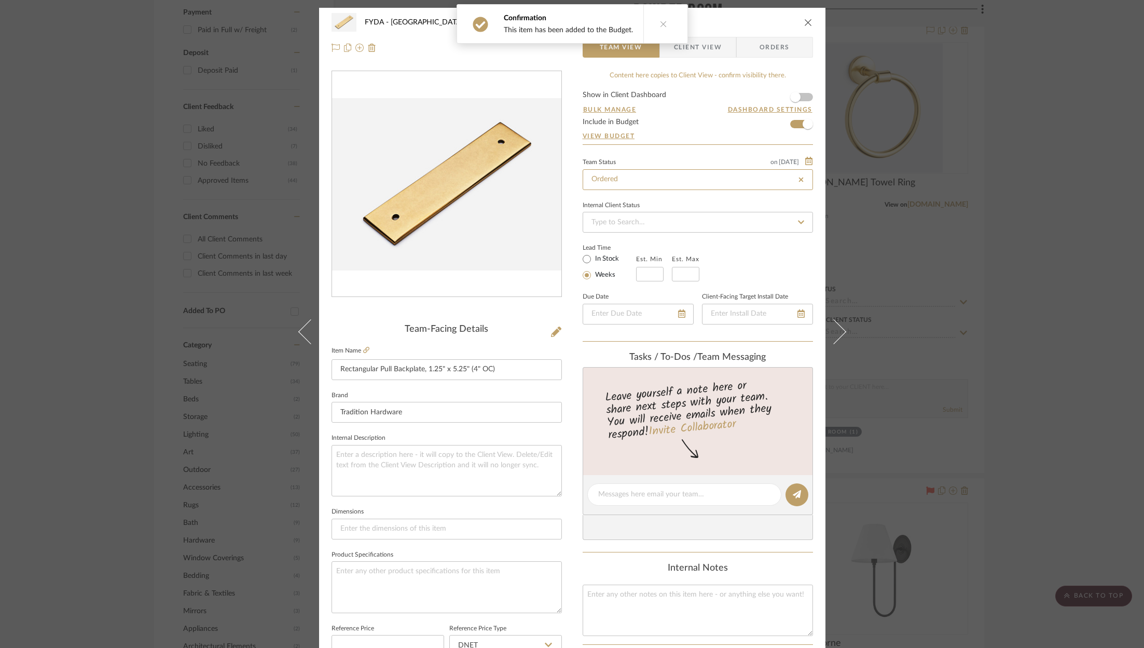
type input "Ordered"
click at [332, 49] on icon at bounding box center [336, 48] width 8 height 8
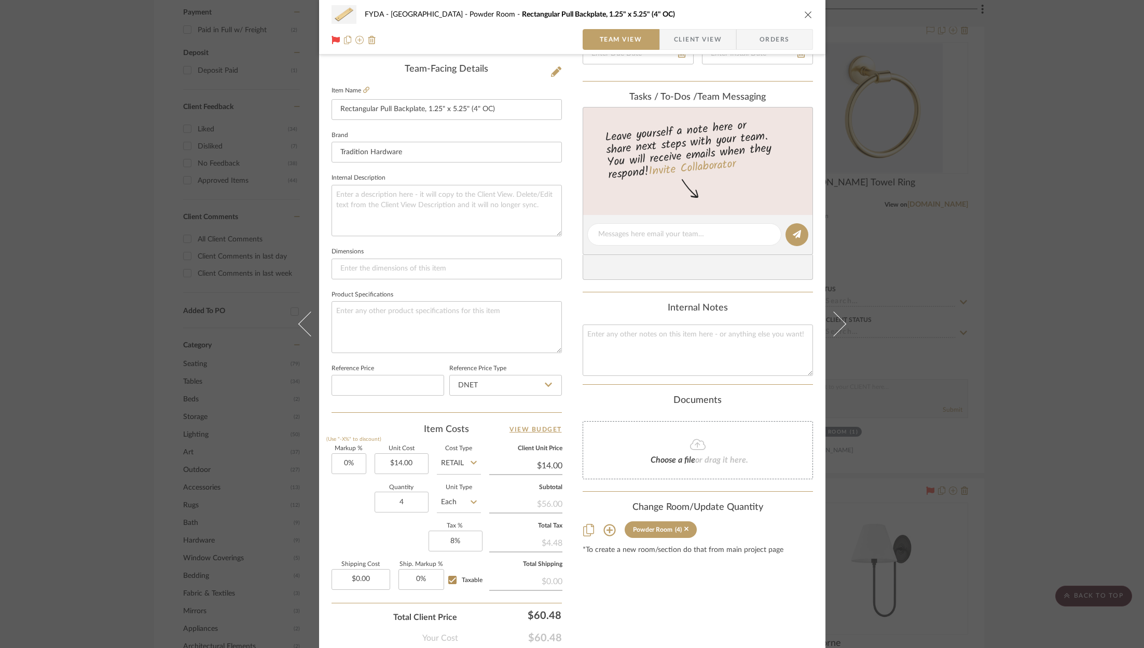
scroll to position [315, 0]
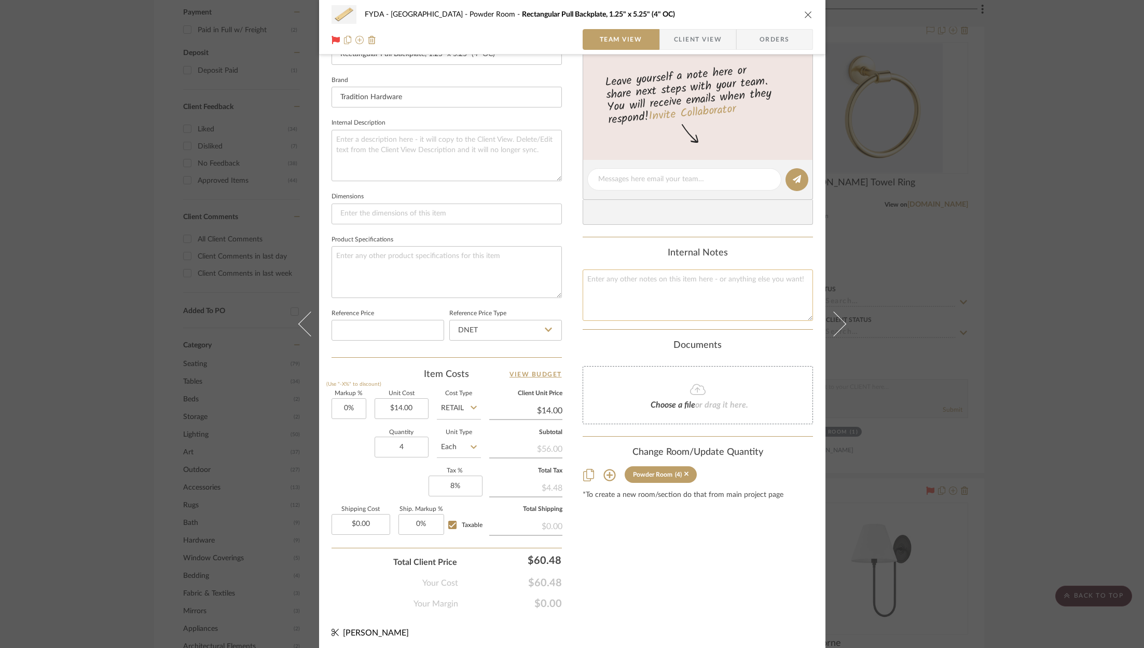
click at [640, 282] on textarea at bounding box center [698, 294] width 230 height 51
type textarea "14"
drag, startPoint x: 690, startPoint y: 600, endPoint x: 405, endPoint y: 367, distance: 368.4
click at [691, 599] on div "Content here copies to Client View - confirm visibility there. Show in Client D…" at bounding box center [698, 183] width 230 height 854
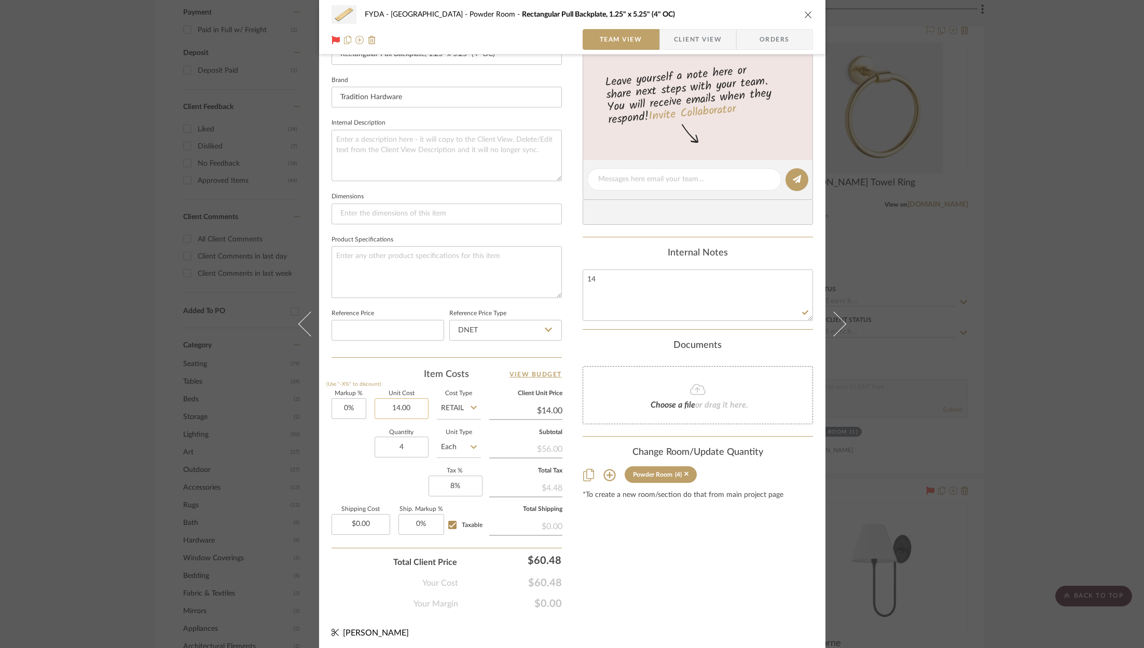
click at [415, 407] on input "14.00" at bounding box center [402, 408] width 54 height 21
type input "$11.00"
click at [643, 602] on div "Content here copies to Client View - confirm visibility there. Show in Client D…" at bounding box center [698, 183] width 230 height 854
type input "$11.00"
click at [412, 404] on input "11.00" at bounding box center [402, 408] width 54 height 21
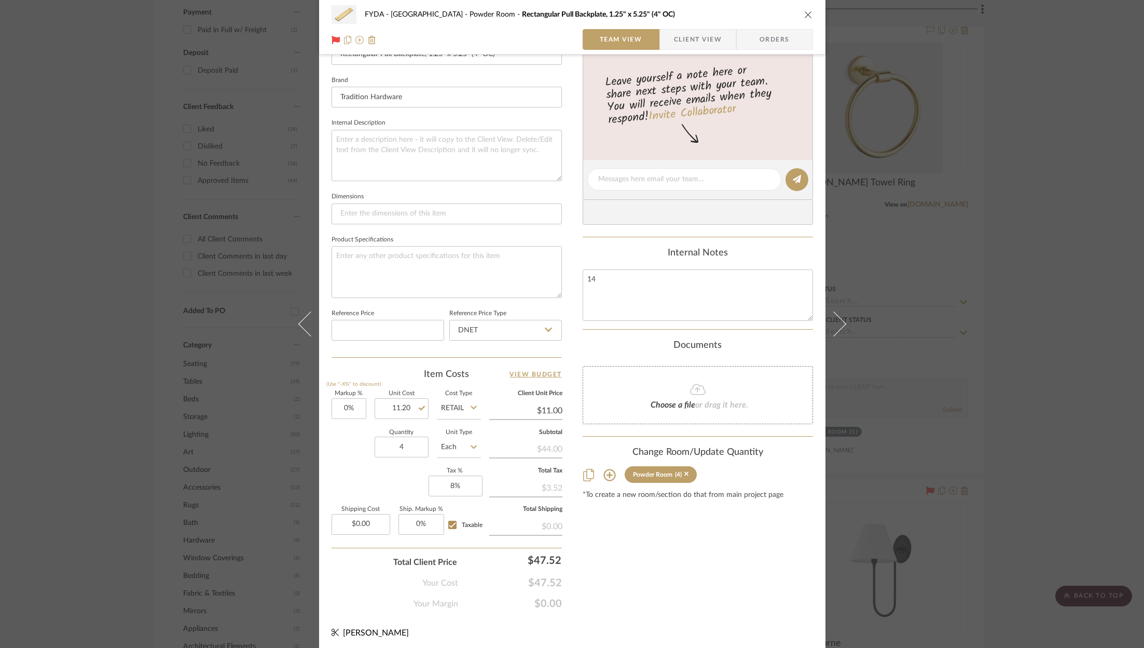
type input "$11.20"
click at [449, 414] on input "Retail" at bounding box center [459, 408] width 44 height 21
click at [459, 449] on div "Retail" at bounding box center [498, 458] width 128 height 26
click at [465, 402] on input "Retail" at bounding box center [459, 408] width 44 height 21
type input "$11.20"
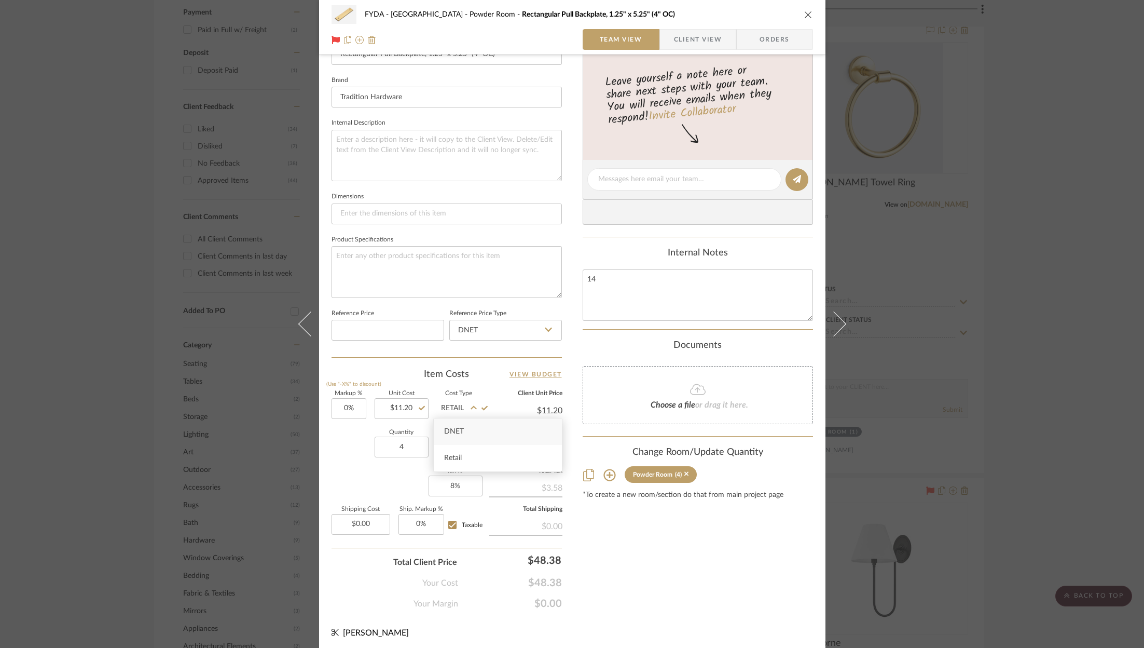
click at [473, 431] on div "DNET" at bounding box center [498, 431] width 128 height 26
type input "DNET"
click at [538, 409] on input "11.20" at bounding box center [525, 411] width 73 height 16
type input "111.20"
click at [548, 408] on input "111.20" at bounding box center [525, 411] width 73 height 16
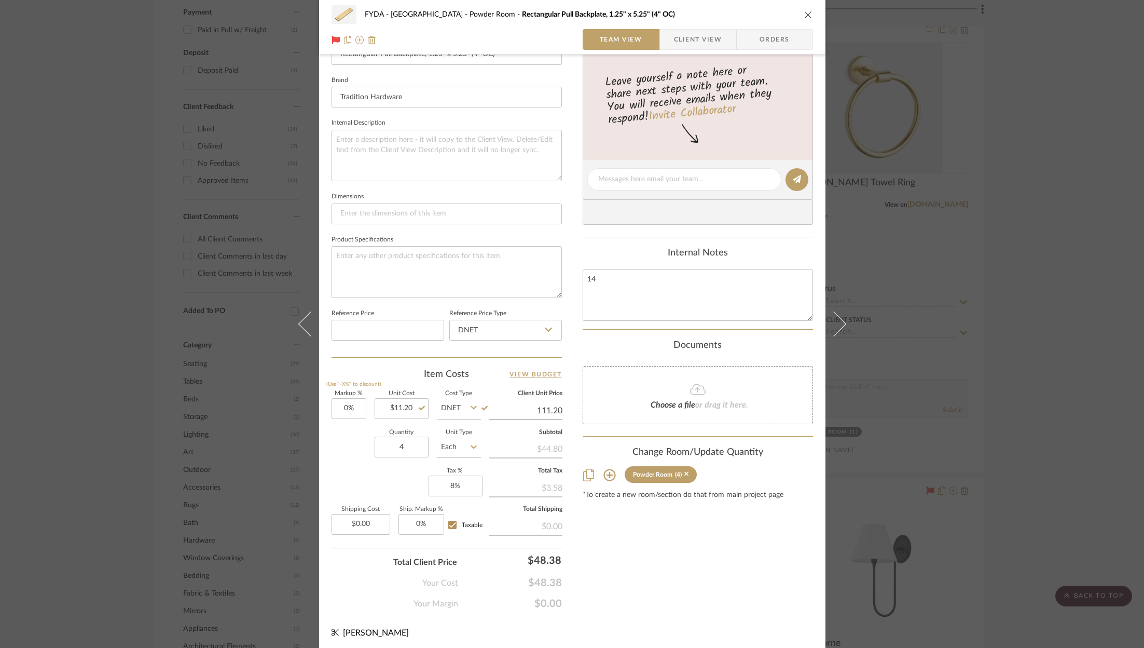
click at [548, 408] on input "111.20" at bounding box center [525, 411] width 73 height 16
type input "14"
type input "25%"
type input "$14.00"
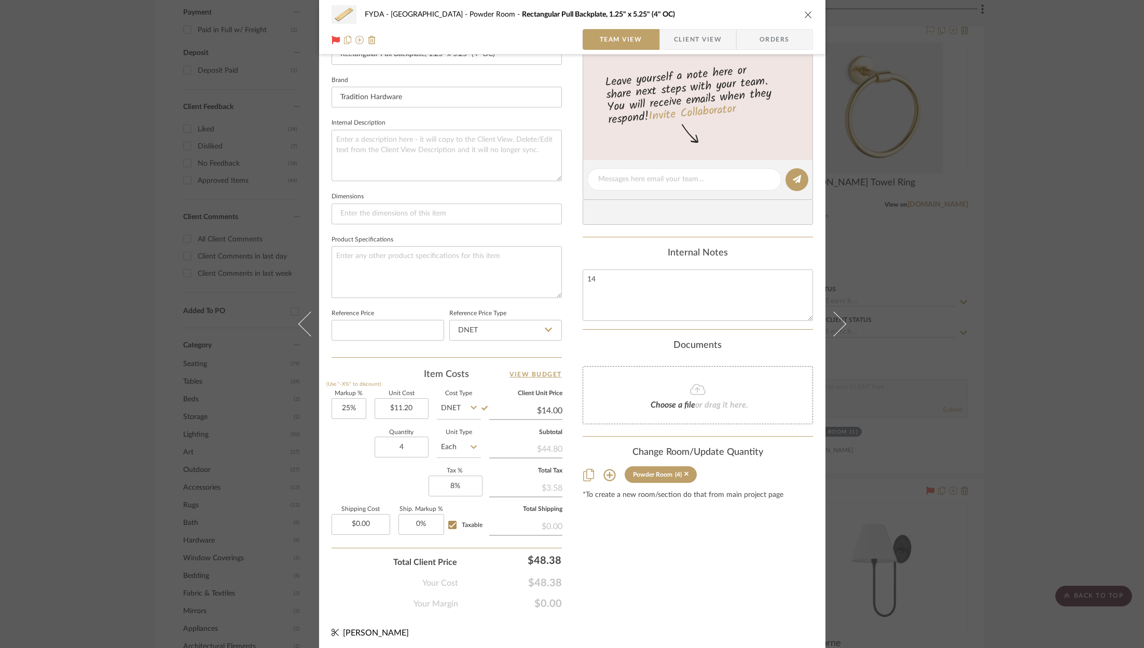
click at [611, 578] on div "Content here copies to Client View - confirm visibility there. Show in Client D…" at bounding box center [698, 183] width 230 height 854
click at [631, 578] on div "Content here copies to Client View - confirm visibility there. Show in Client D…" at bounding box center [698, 183] width 230 height 854
click at [623, 275] on textarea "14" at bounding box center [698, 294] width 230 height 51
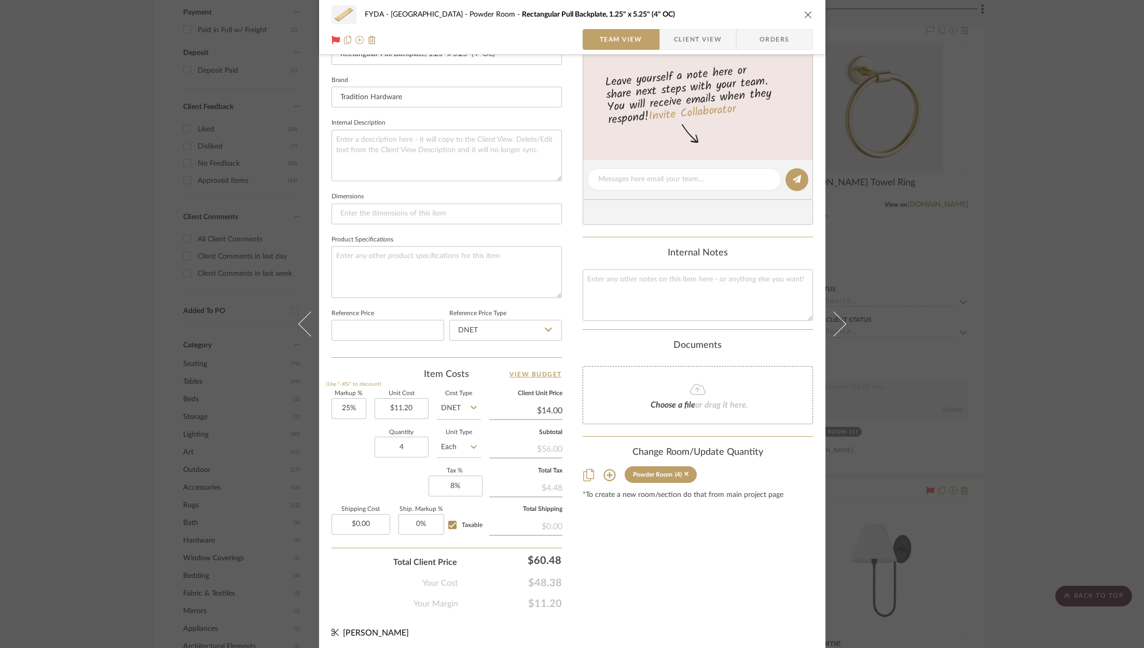
click at [805, 18] on icon "close" at bounding box center [808, 14] width 8 height 8
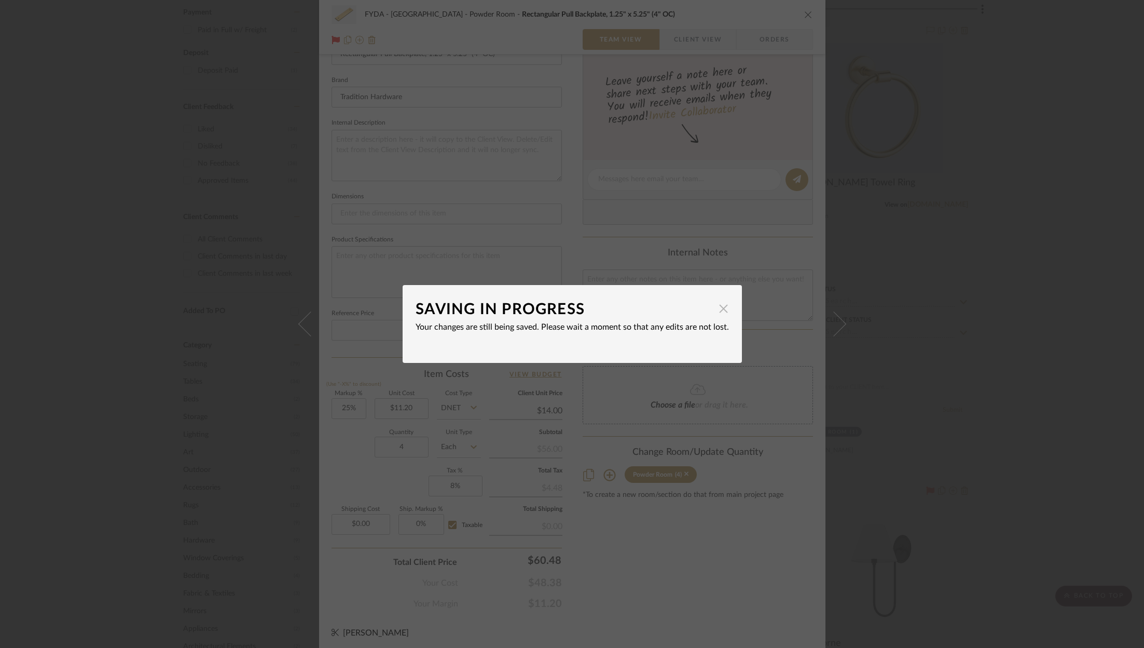
click at [716, 310] on span "button" at bounding box center [724, 308] width 21 height 21
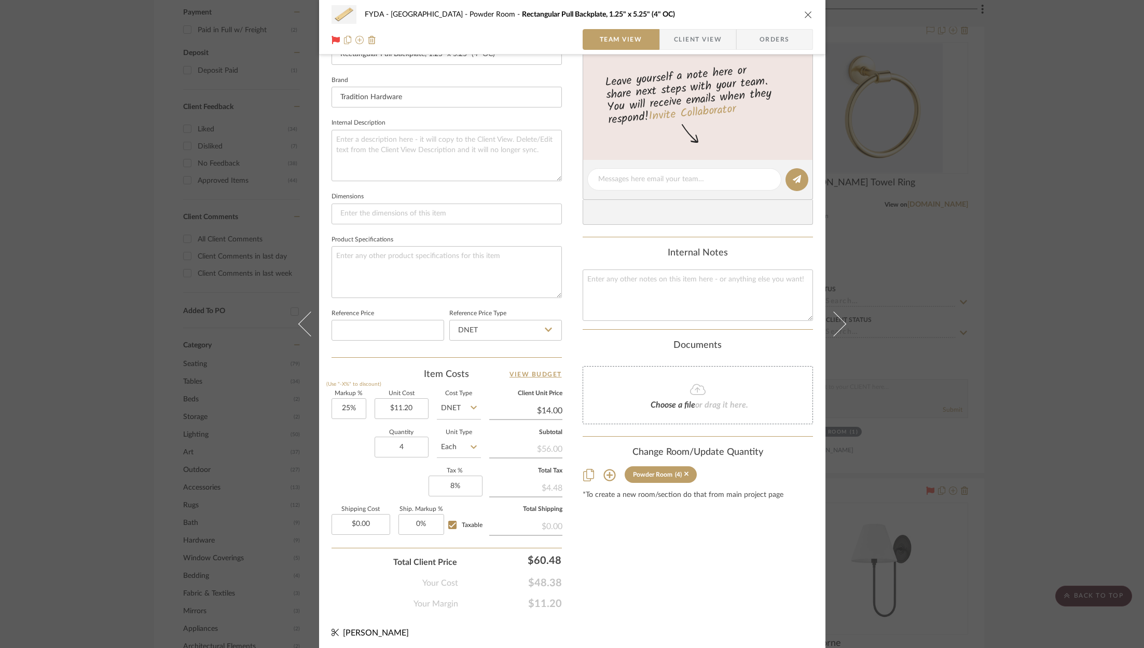
click at [798, 20] on div "FYDA - 655 City Park Powder Room Rectangular Pull Backplate, 1.25" x 5.25" (4" …" at bounding box center [573, 14] width 482 height 21
click at [805, 17] on icon "close" at bounding box center [808, 14] width 8 height 8
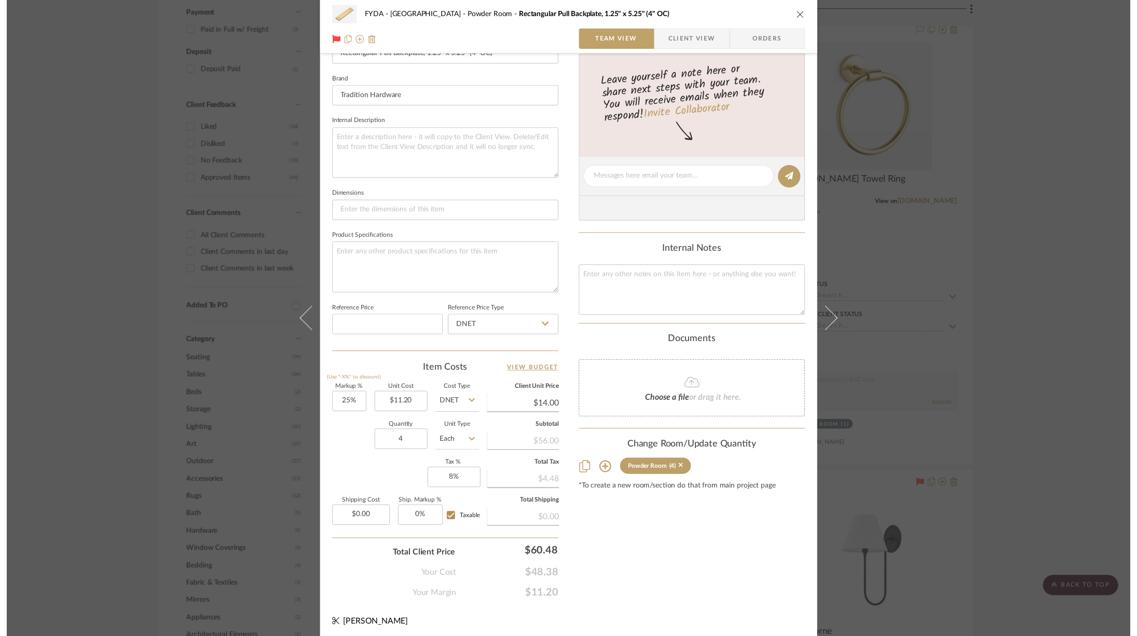
scroll to position [621, 0]
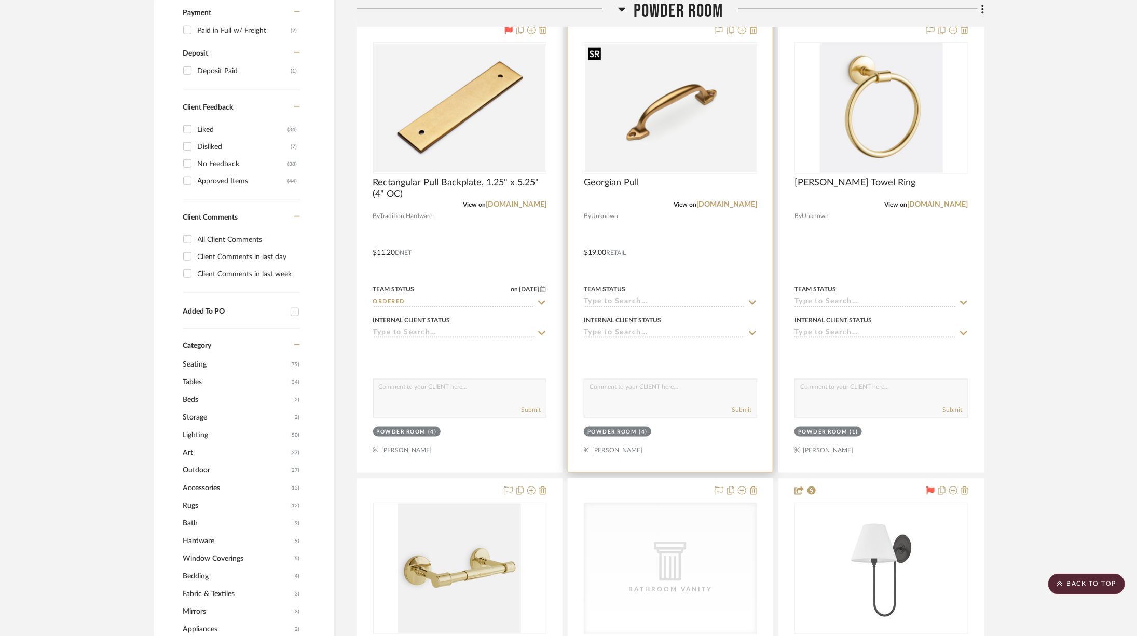
click at [641, 113] on img "0" at bounding box center [670, 108] width 171 height 129
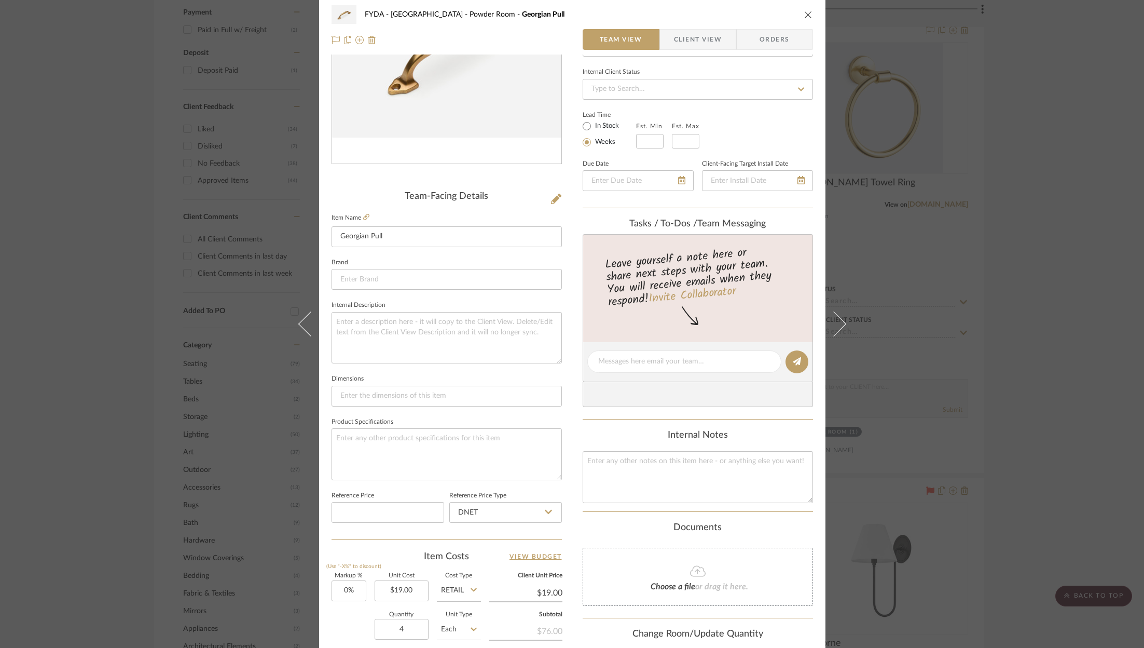
scroll to position [315, 0]
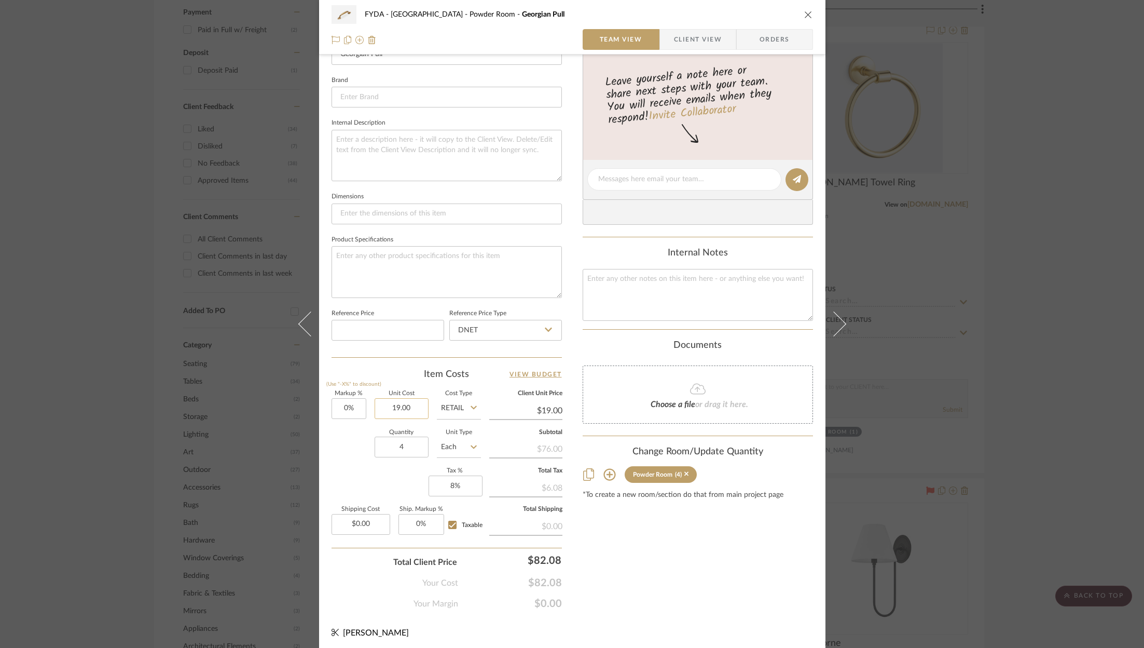
click at [412, 406] on input "19.00" at bounding box center [402, 408] width 54 height 21
type input "$15.20"
type input "19.00"
type input "$19.00"
click at [645, 564] on div "Content here copies to Client View - confirm visibility there. Show in Client D…" at bounding box center [698, 183] width 230 height 854
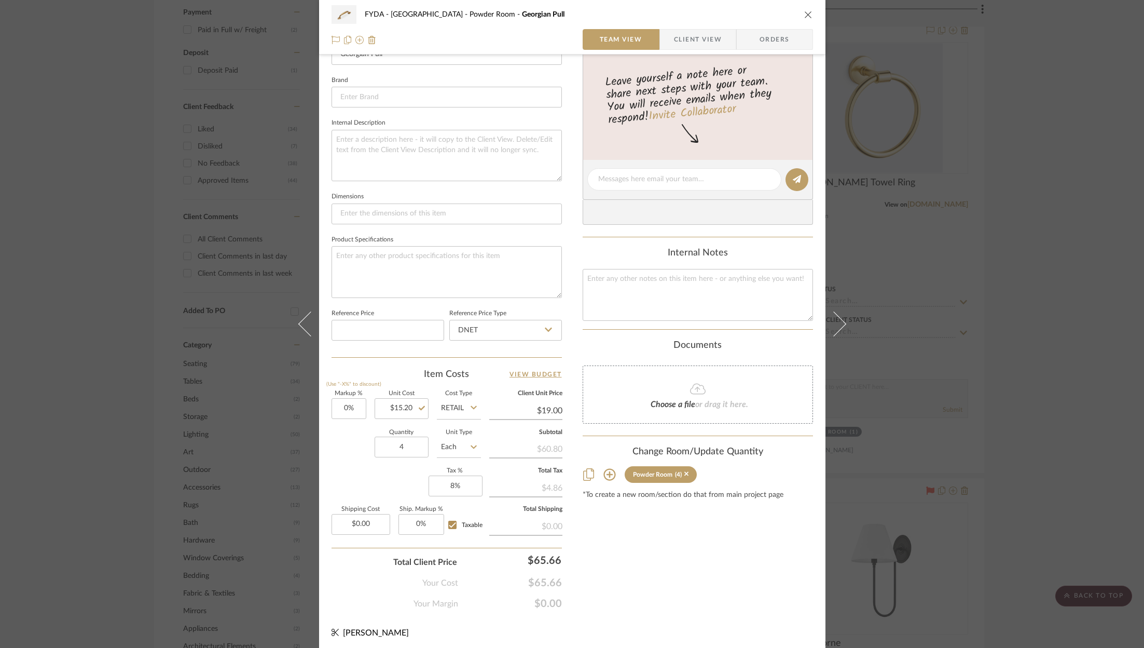
click at [471, 403] on fa-icon at bounding box center [474, 407] width 6 height 8
click at [471, 424] on div "DNET" at bounding box center [498, 431] width 128 height 26
type input "DNET"
type input "$15.20"
click at [639, 550] on div "Content here copies to Client View - confirm visibility there. Show in Client D…" at bounding box center [698, 183] width 230 height 854
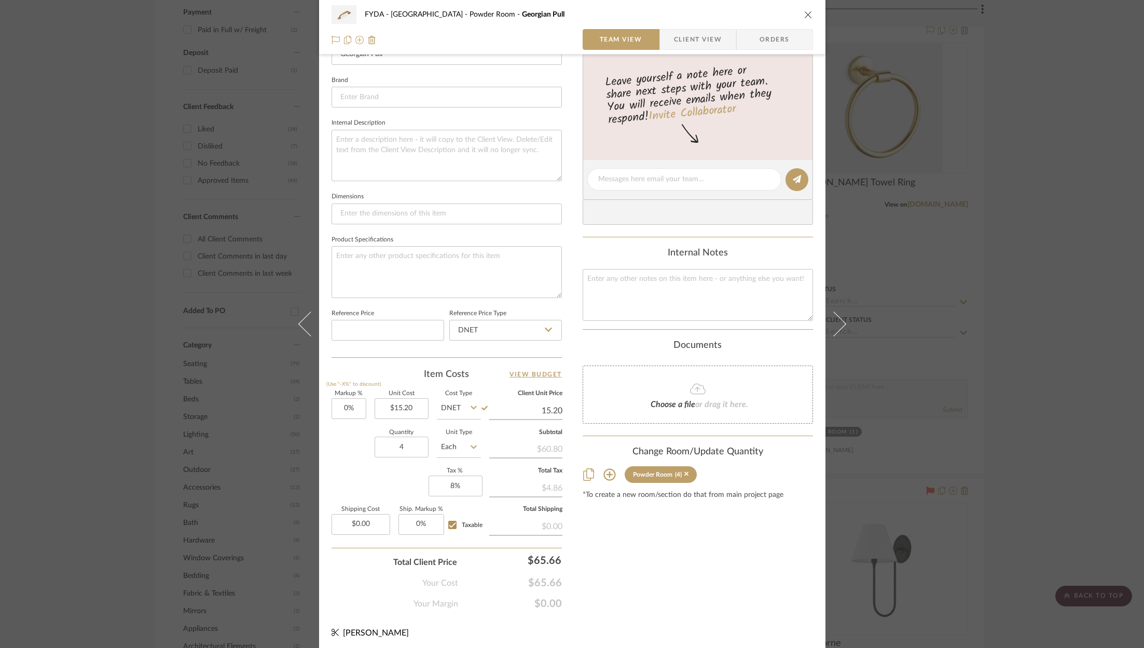
click at [551, 403] on input "15.20" at bounding box center [525, 411] width 73 height 16
type input "19"
type input "25%"
type input "$19.00"
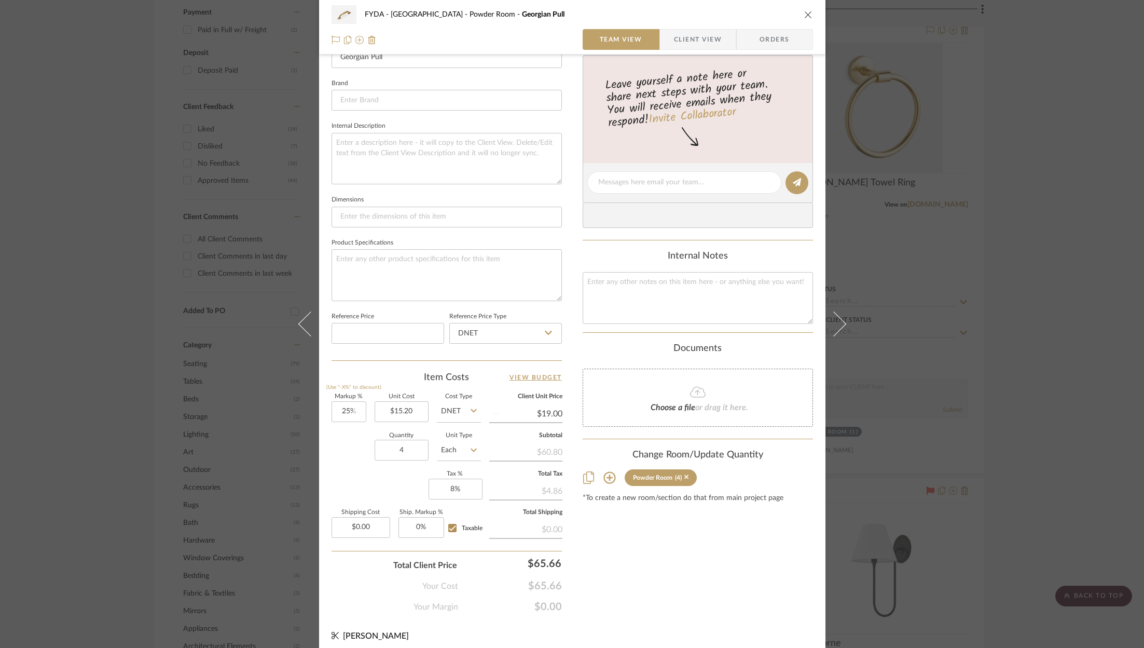
click at [653, 603] on div "Content here copies to Client View - confirm visibility there. Show in Client D…" at bounding box center [698, 186] width 230 height 854
click at [334, 38] on icon at bounding box center [336, 40] width 8 height 8
click at [703, 560] on div "Content here copies to Client View - confirm visibility there. Show in Client D…" at bounding box center [698, 186] width 230 height 854
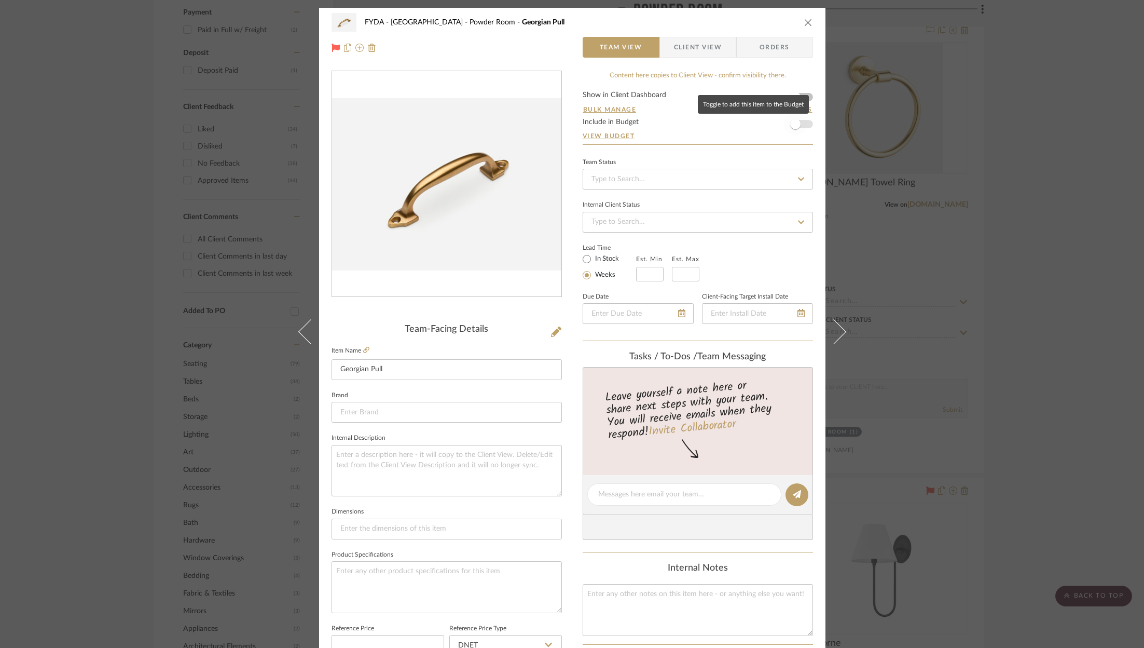
click at [799, 128] on span "button" at bounding box center [795, 124] width 23 height 23
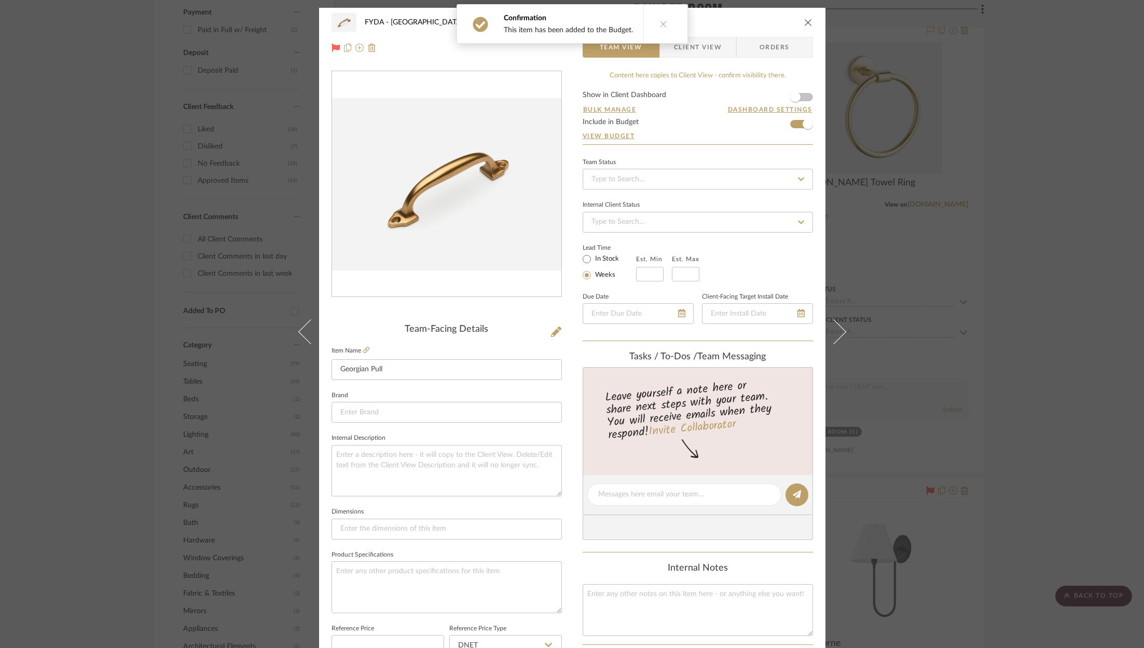
click at [805, 98] on form "Show in Client Dashboard Bulk Manage Dashboard Settings Include in Budget View …" at bounding box center [698, 117] width 230 height 53
click at [802, 98] on span "button" at bounding box center [795, 97] width 23 height 23
click at [715, 169] on input at bounding box center [698, 179] width 230 height 21
click at [690, 231] on div "Ordered" at bounding box center [694, 232] width 229 height 26
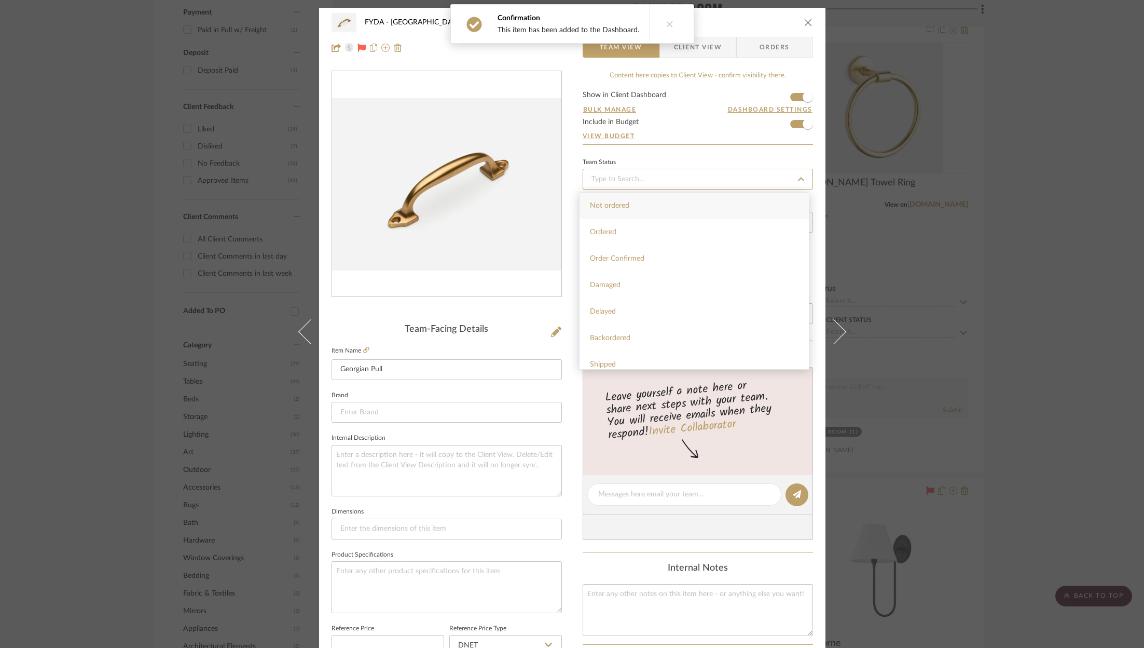
type input "8/25/2025"
type input "Ordered"
type input "8/25/2025"
type input "Ordered"
click at [794, 43] on span "Orders" at bounding box center [774, 47] width 53 height 21
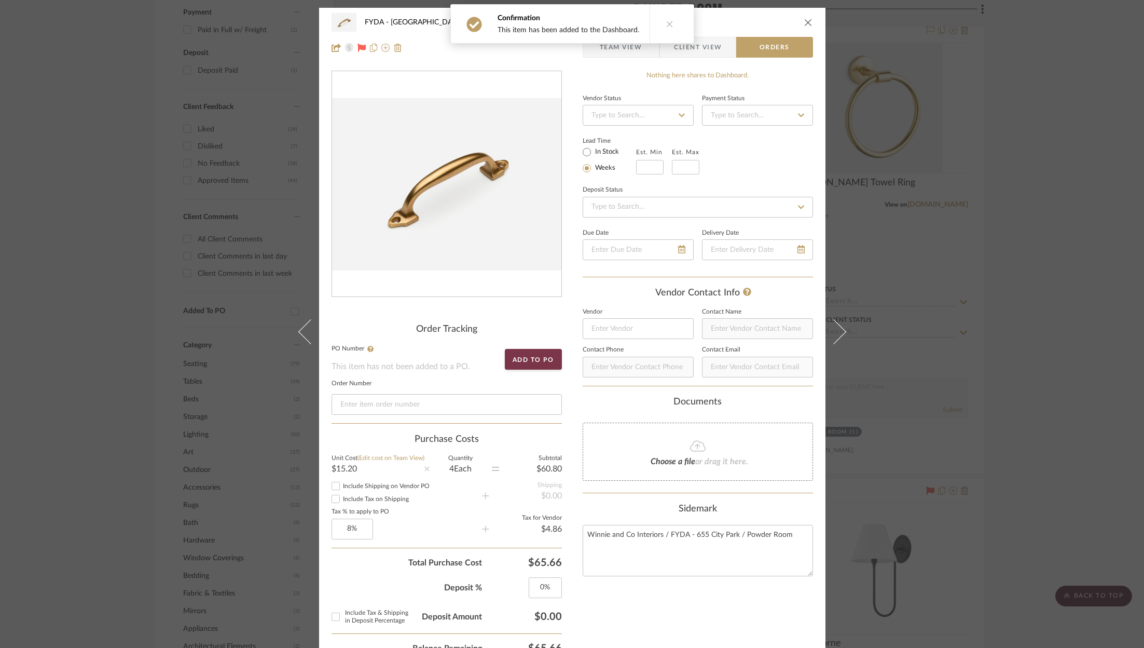
click at [807, 21] on icon "close" at bounding box center [808, 22] width 8 height 8
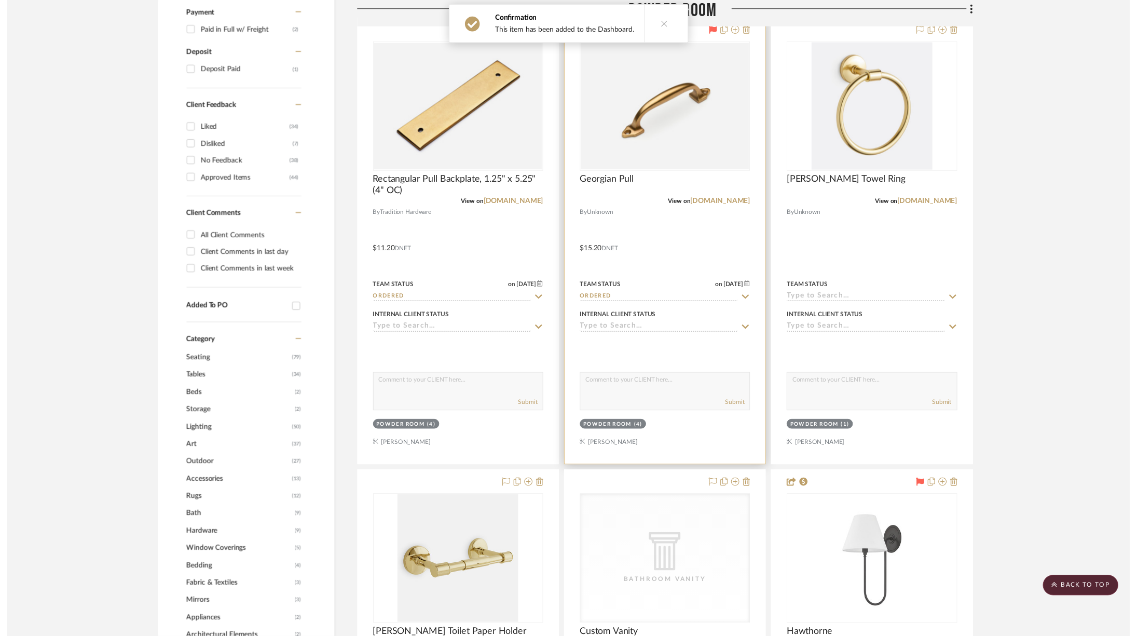
scroll to position [621, 0]
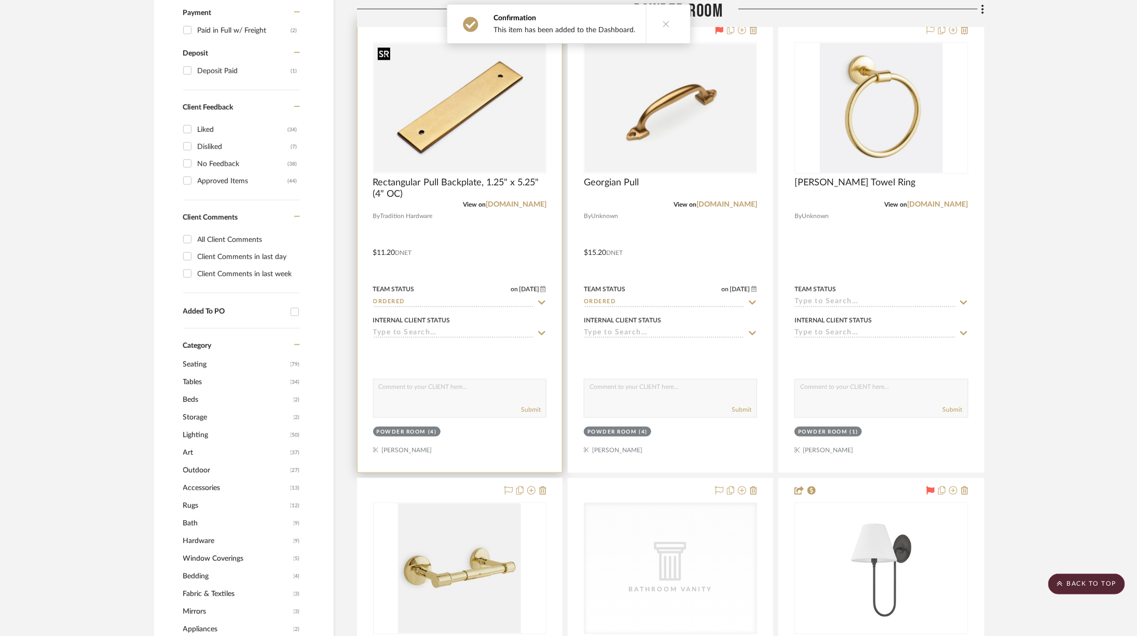
click at [443, 125] on img "0" at bounding box center [459, 108] width 171 height 129
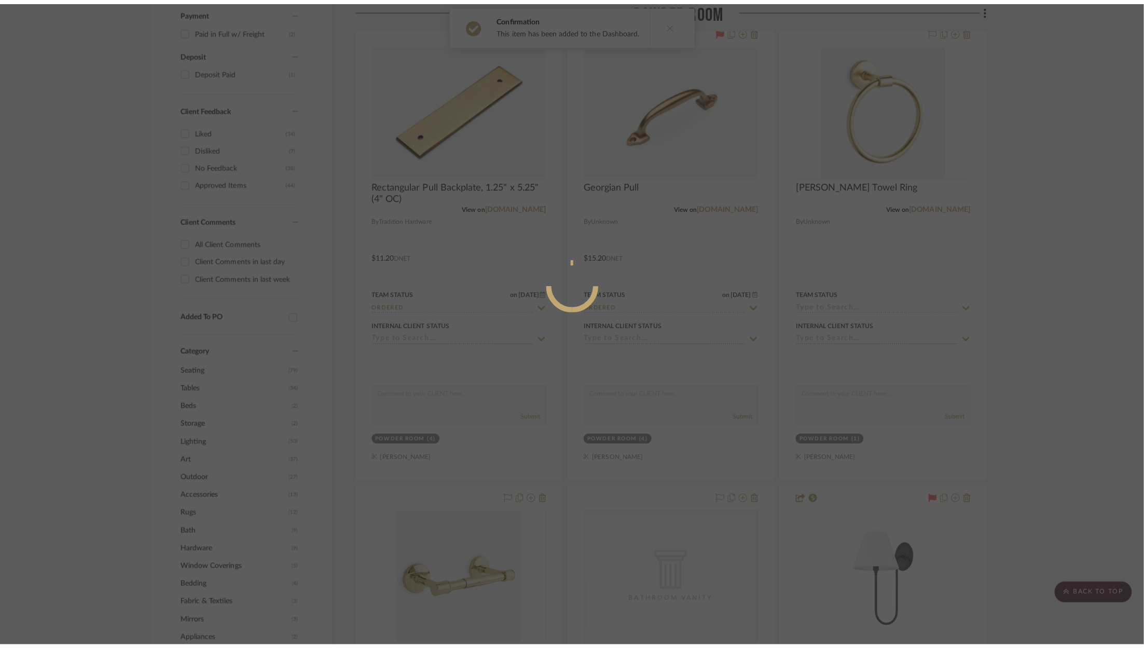
scroll to position [0, 0]
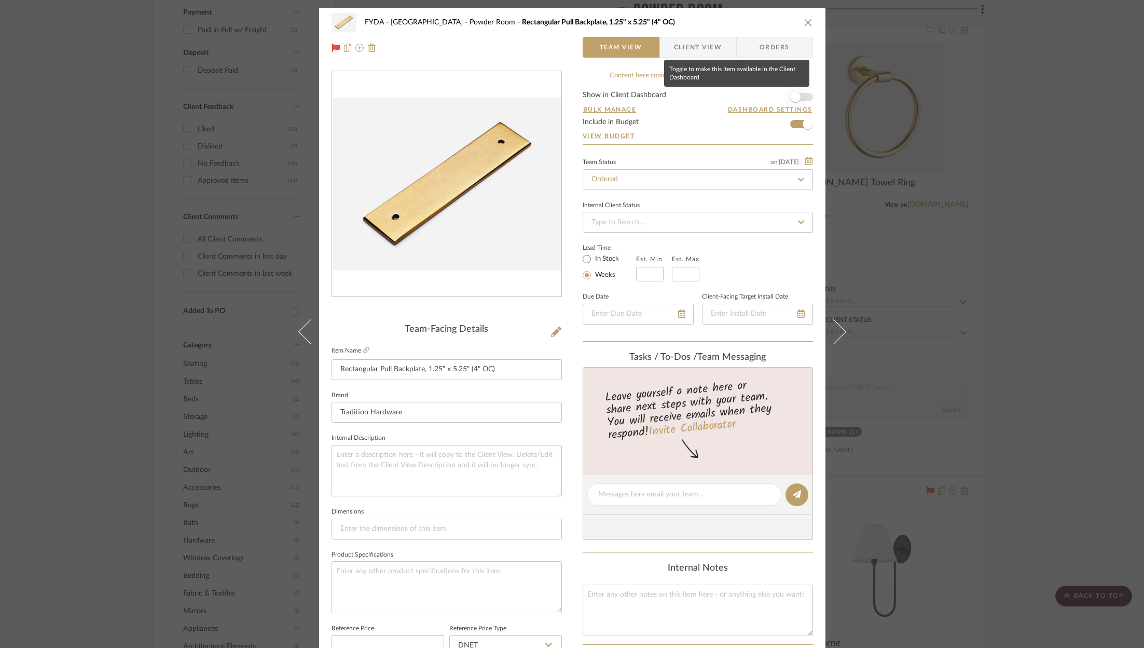
click at [798, 95] on span "button" at bounding box center [795, 97] width 23 height 23
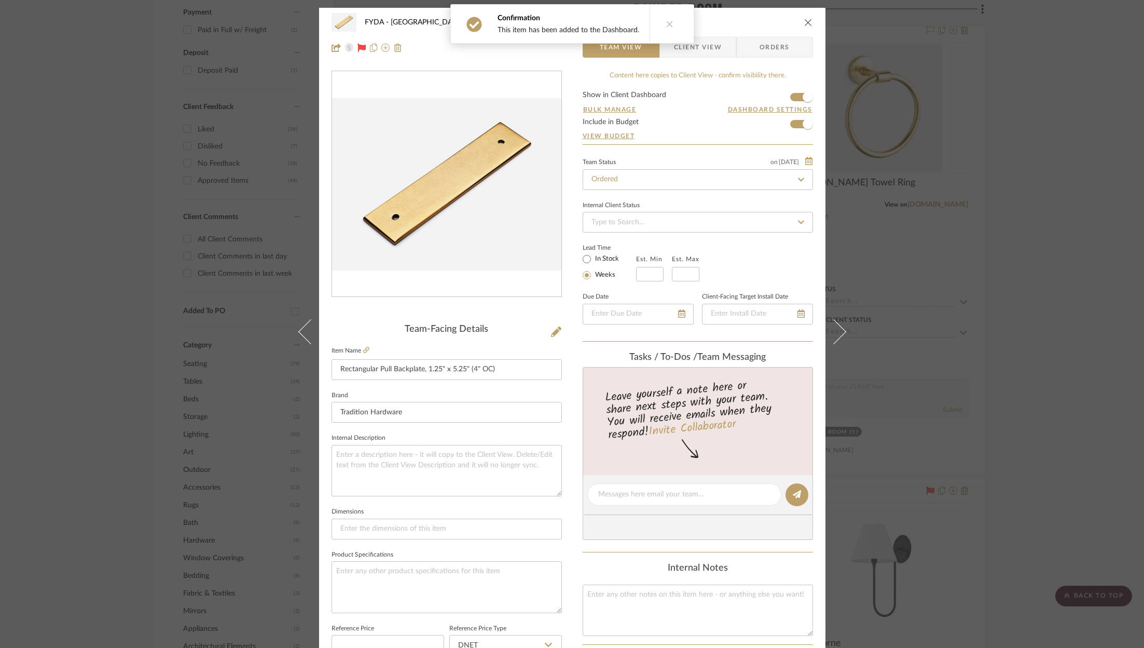
click at [806, 22] on icon "close" at bounding box center [808, 22] width 8 height 8
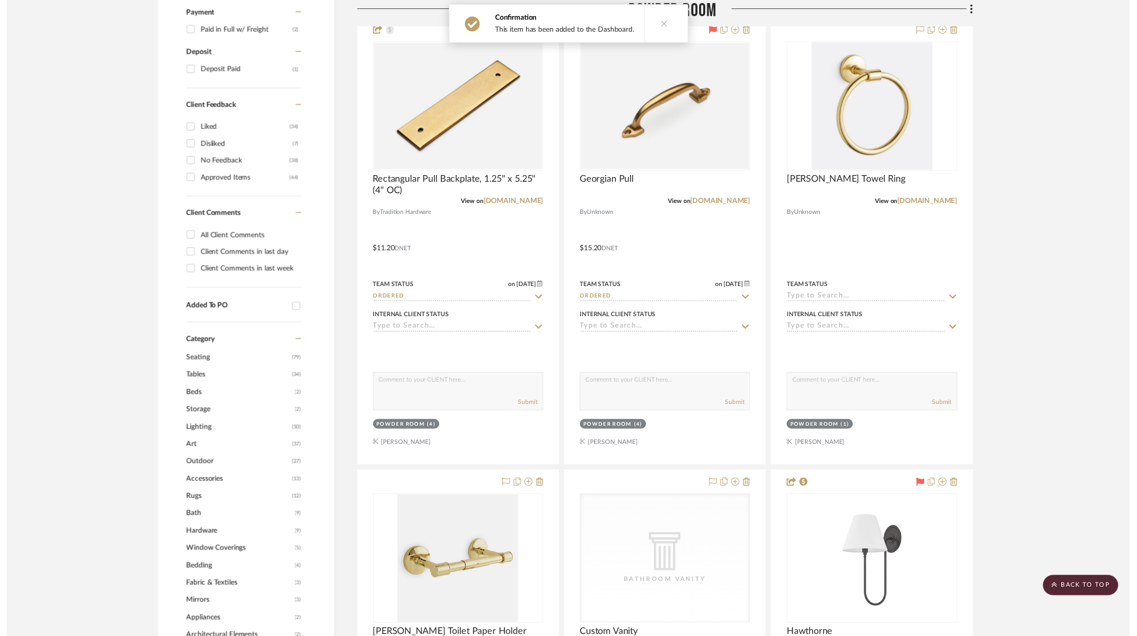
scroll to position [621, 0]
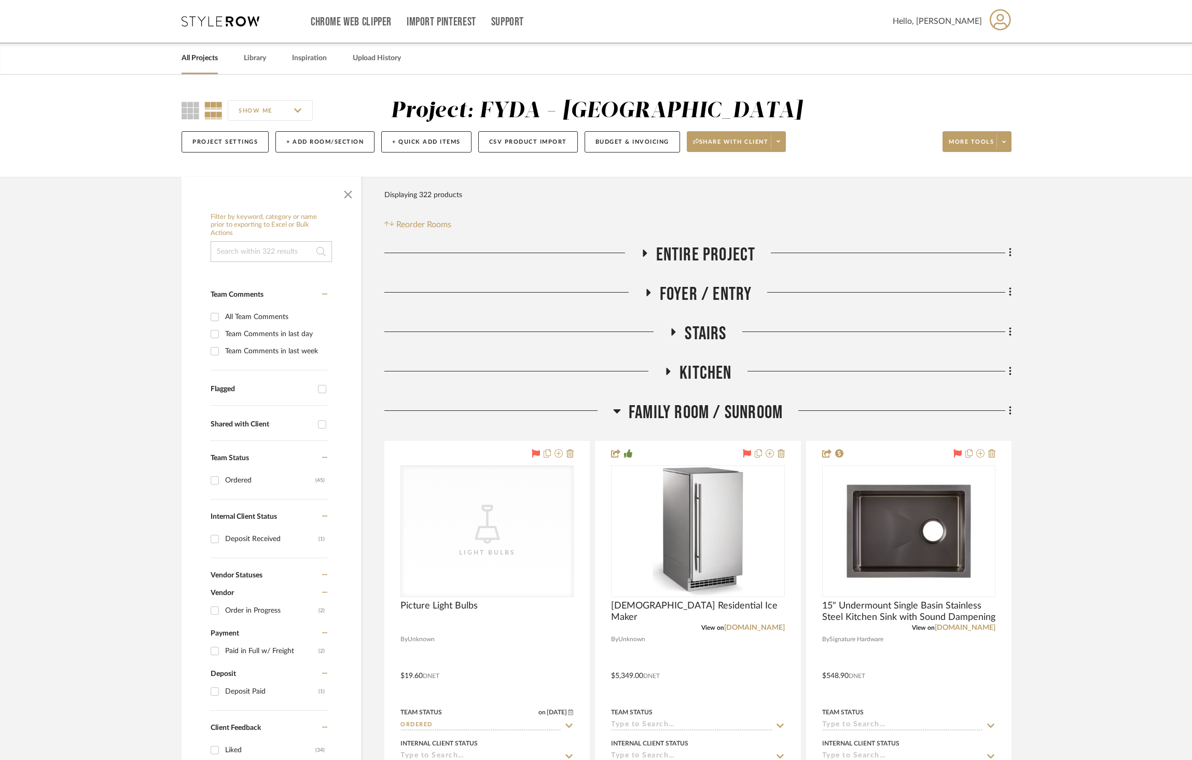
click at [716, 412] on span "Family Room / Sunroom" at bounding box center [706, 413] width 154 height 22
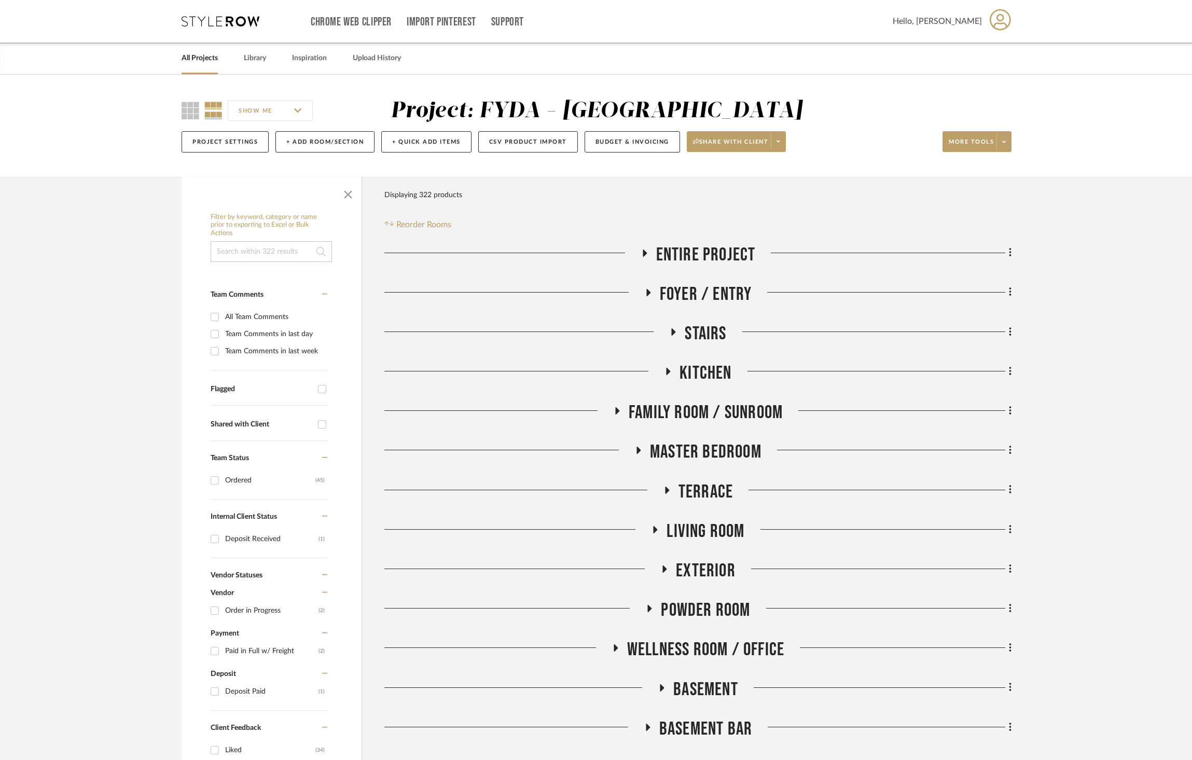
click at [718, 600] on span "Powder Room" at bounding box center [705, 610] width 89 height 22
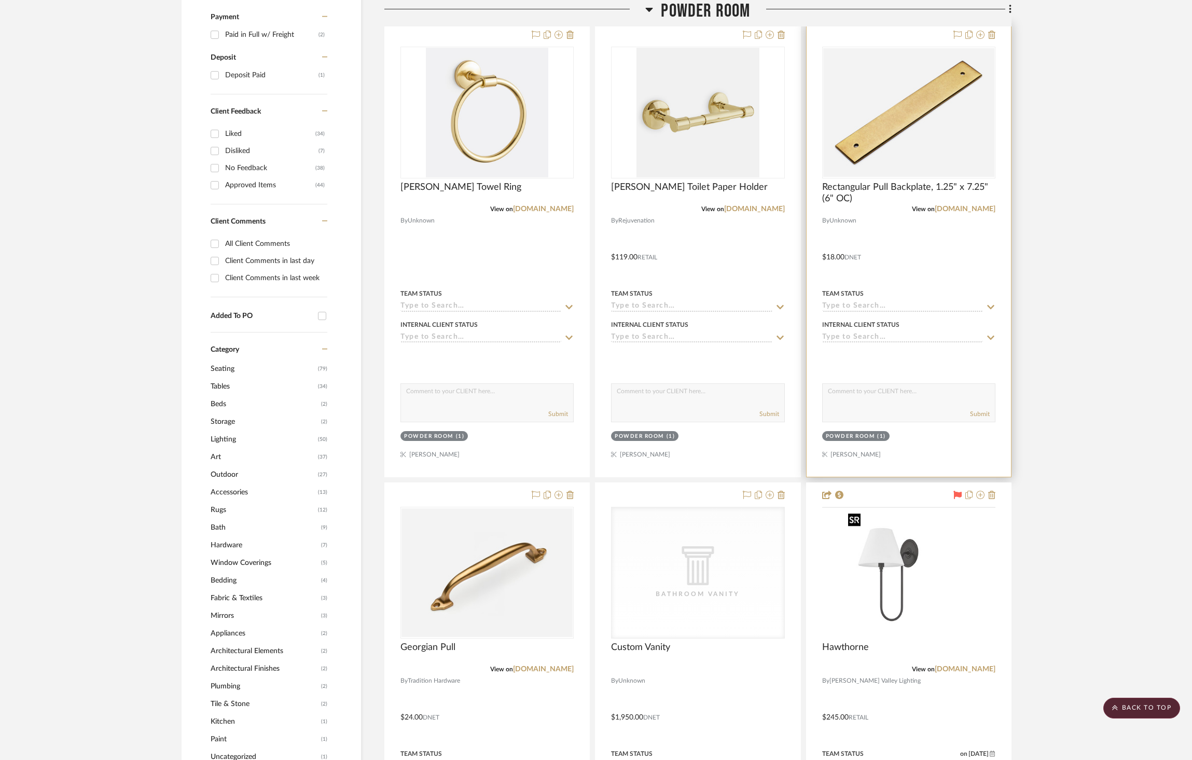
scroll to position [825, 0]
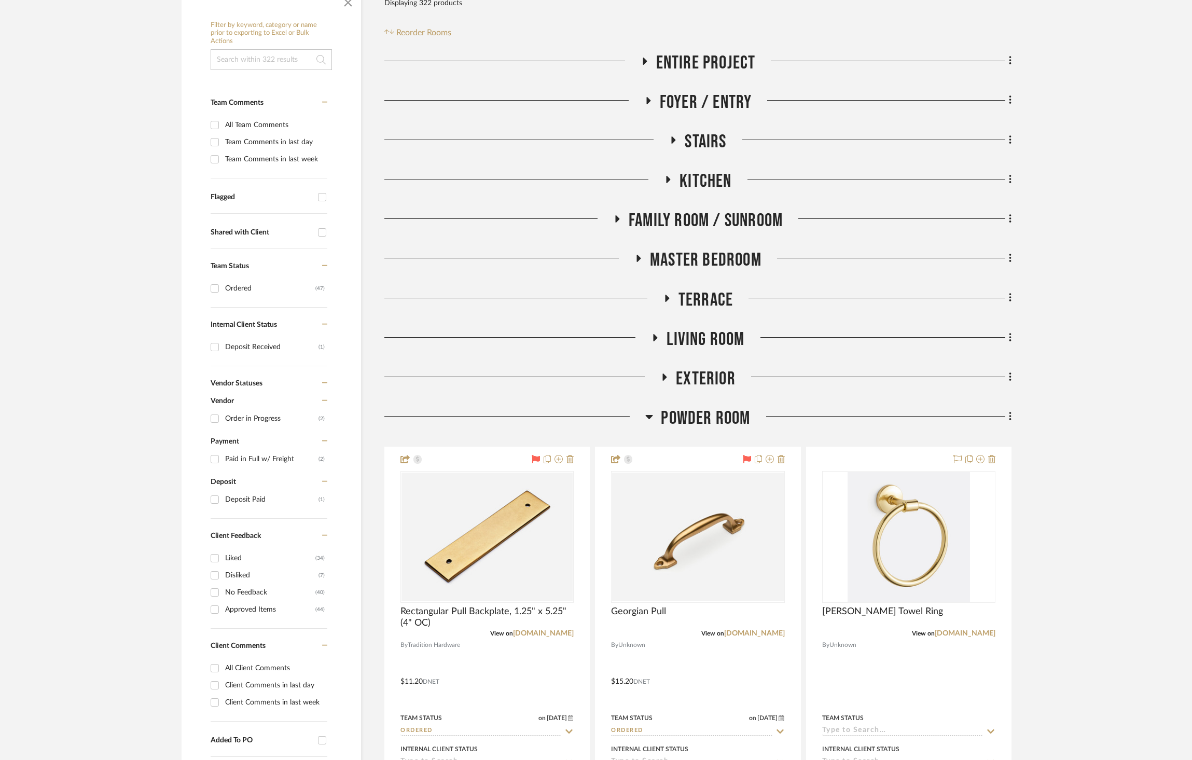
scroll to position [246, 0]
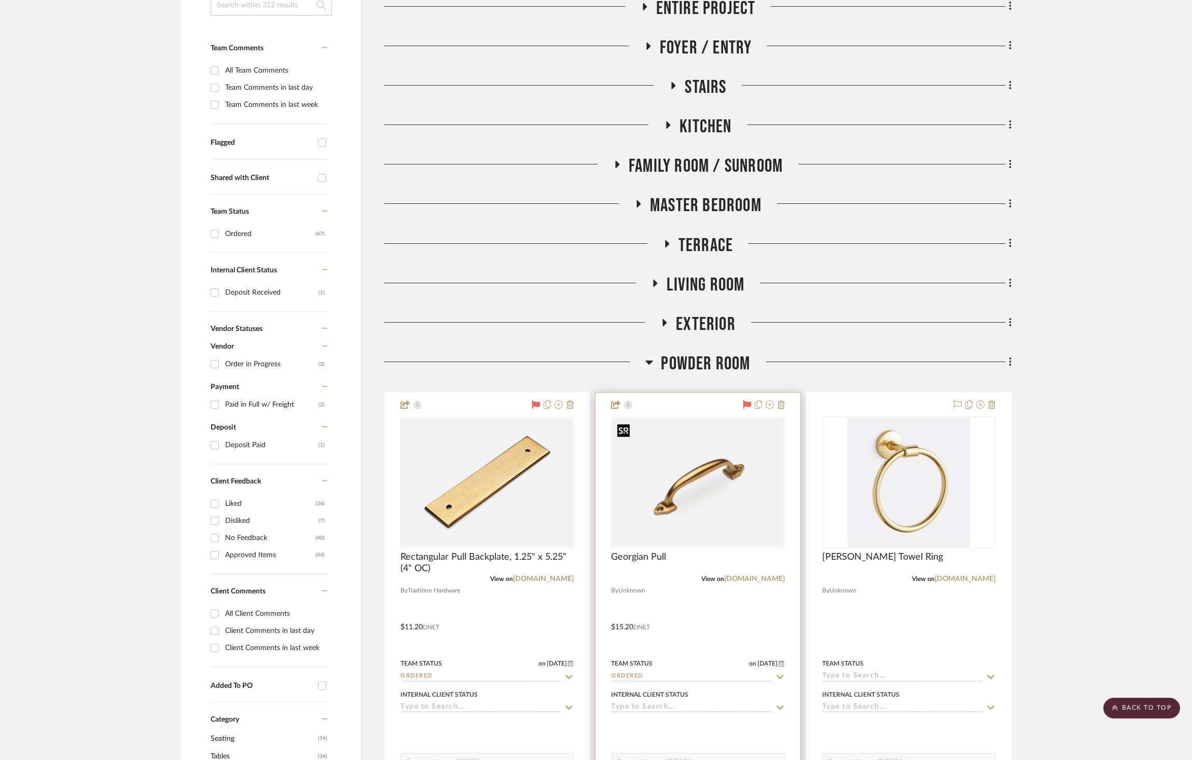
click at [0, 0] on img at bounding box center [0, 0] width 0 height 0
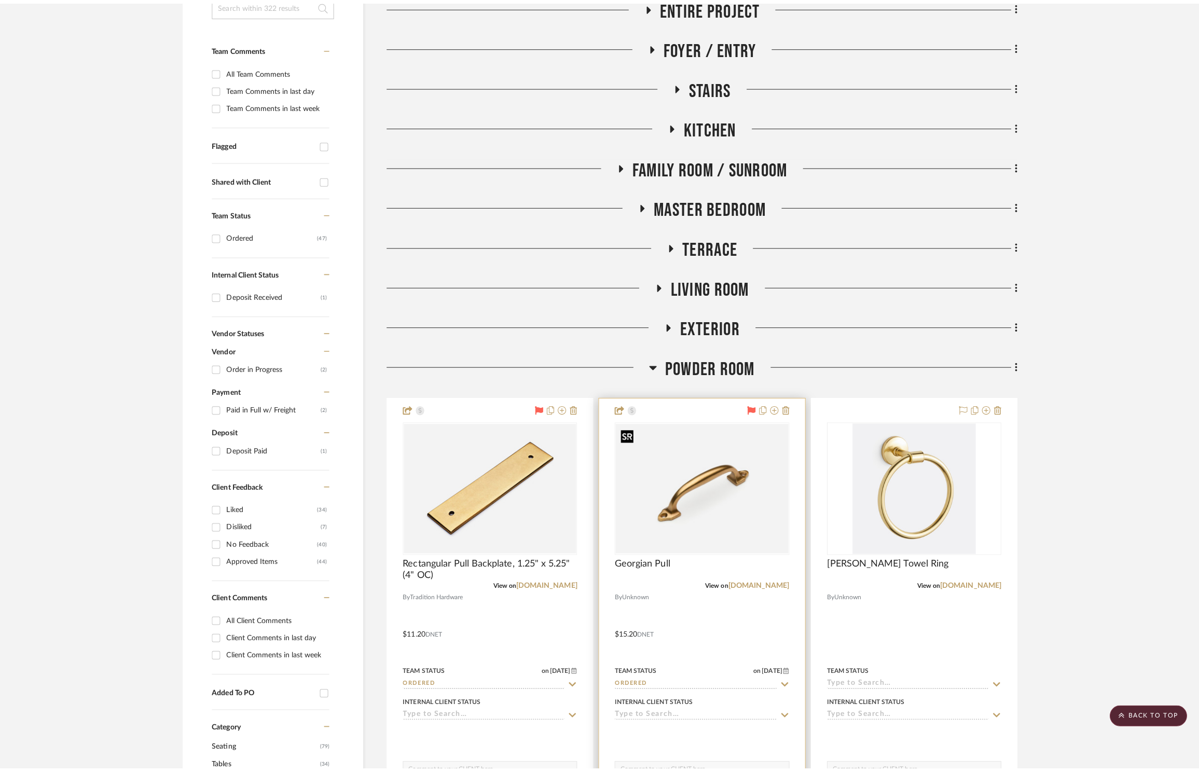
scroll to position [0, 0]
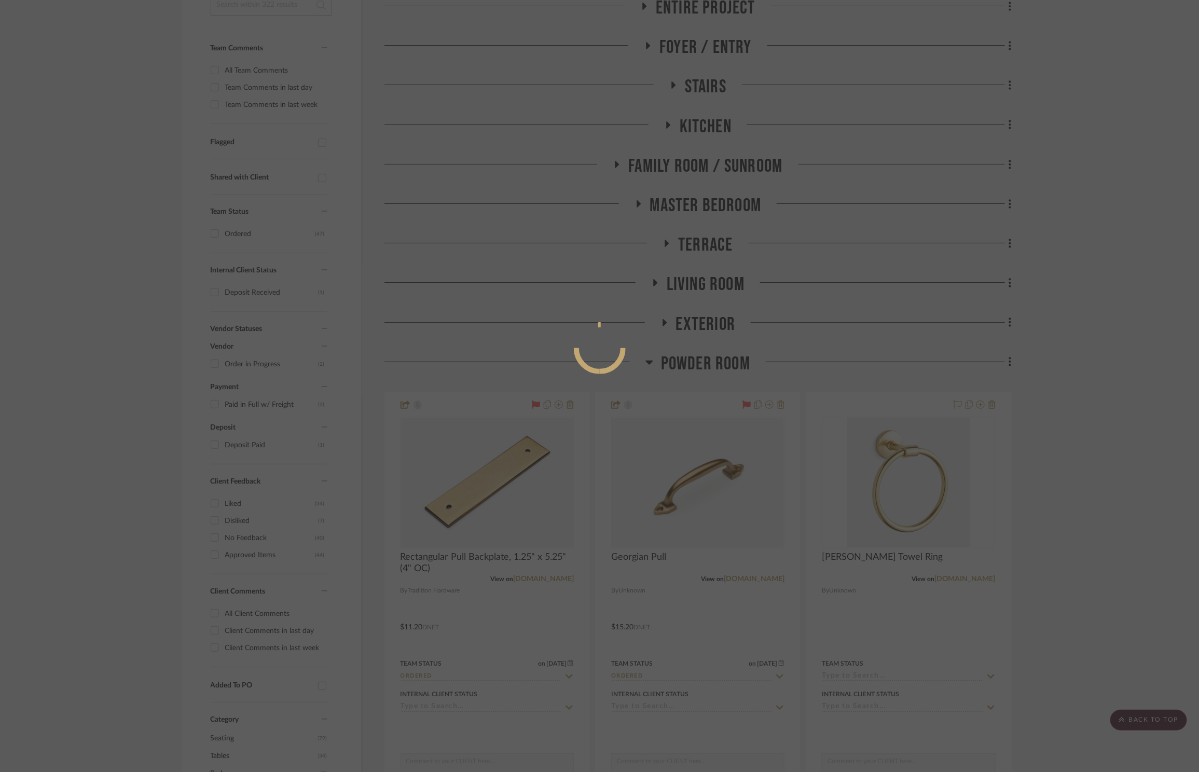
click at [723, 477] on div at bounding box center [599, 386] width 1199 height 772
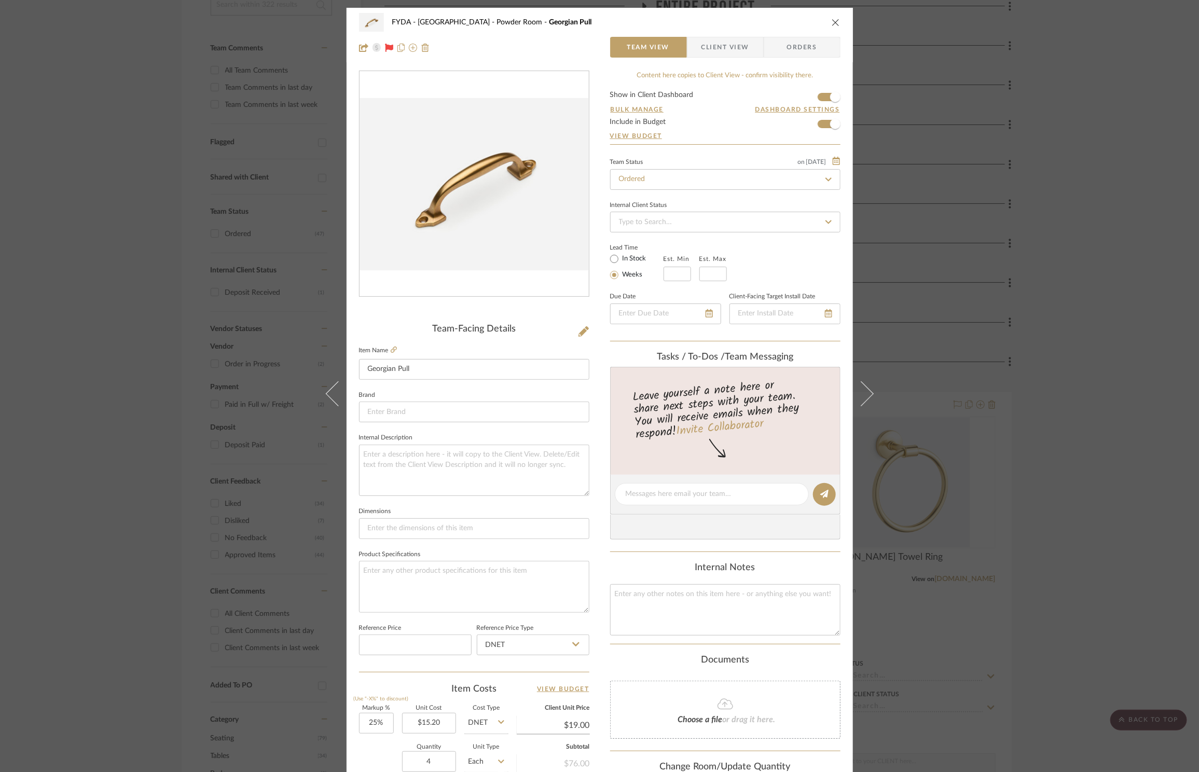
click at [792, 40] on span "Orders" at bounding box center [802, 47] width 53 height 21
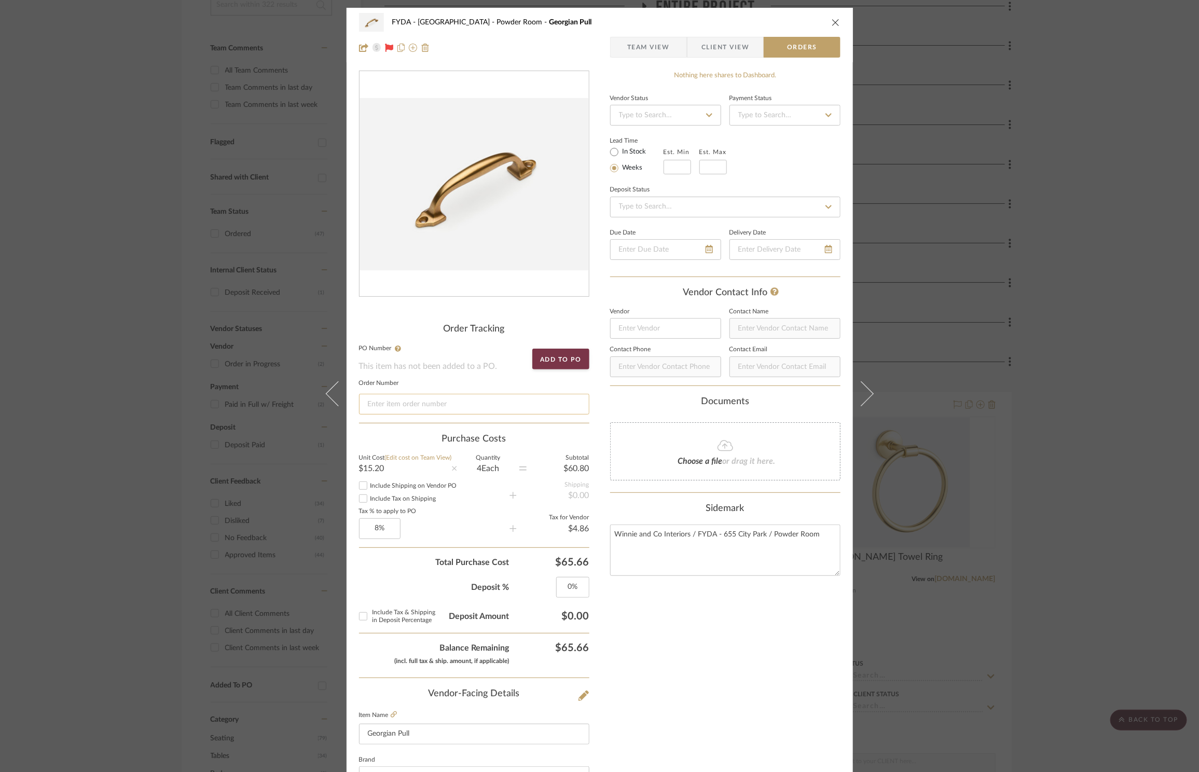
click at [503, 408] on input at bounding box center [474, 404] width 230 height 21
paste input "#ZW15Q8CLZ"
type input "#ZW15Q8CLZ"
click at [833, 21] on icon "close" at bounding box center [836, 22] width 8 height 8
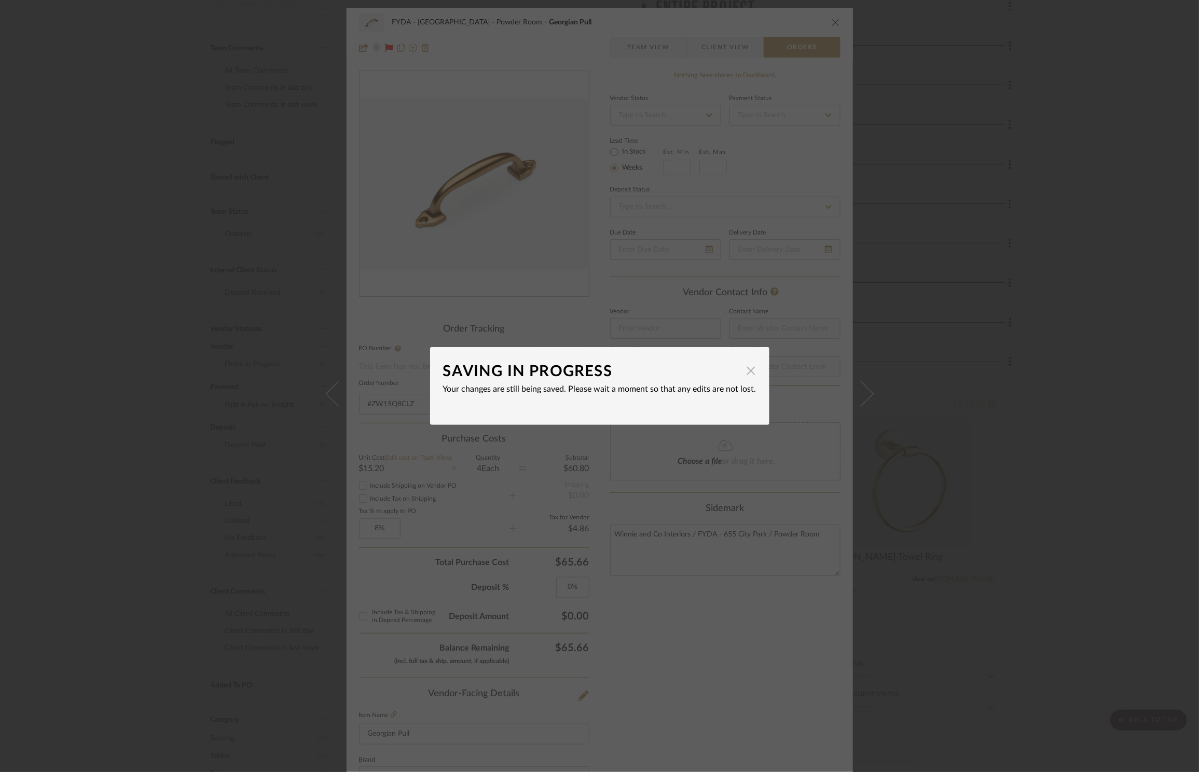
click at [745, 373] on span "button" at bounding box center [751, 370] width 21 height 21
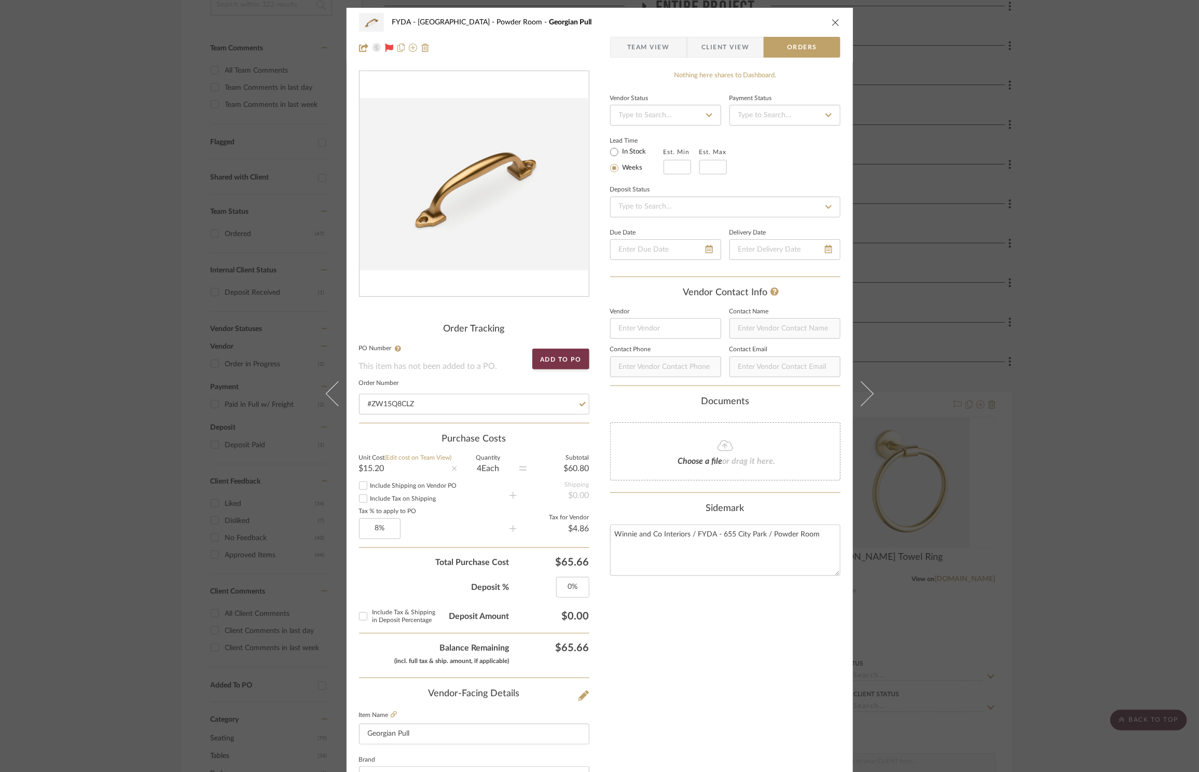
click at [832, 18] on icon "close" at bounding box center [836, 22] width 8 height 8
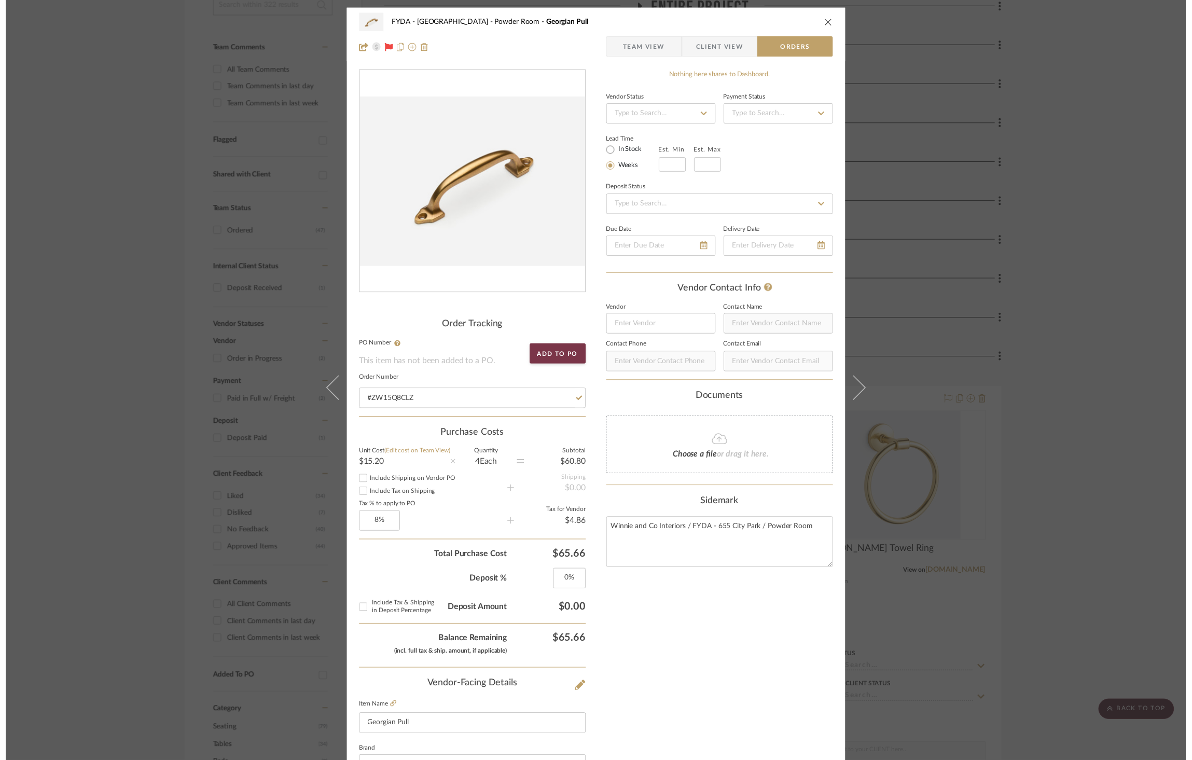
scroll to position [246, 0]
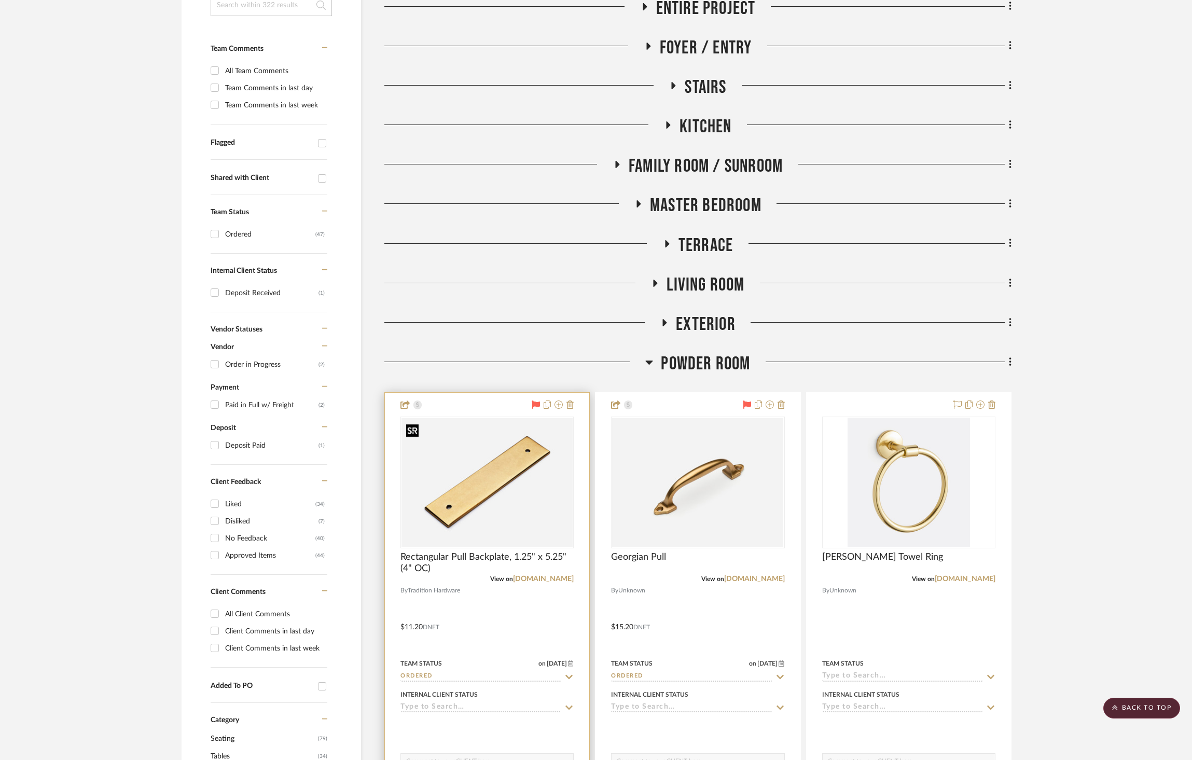
click at [0, 0] on img at bounding box center [0, 0] width 0 height 0
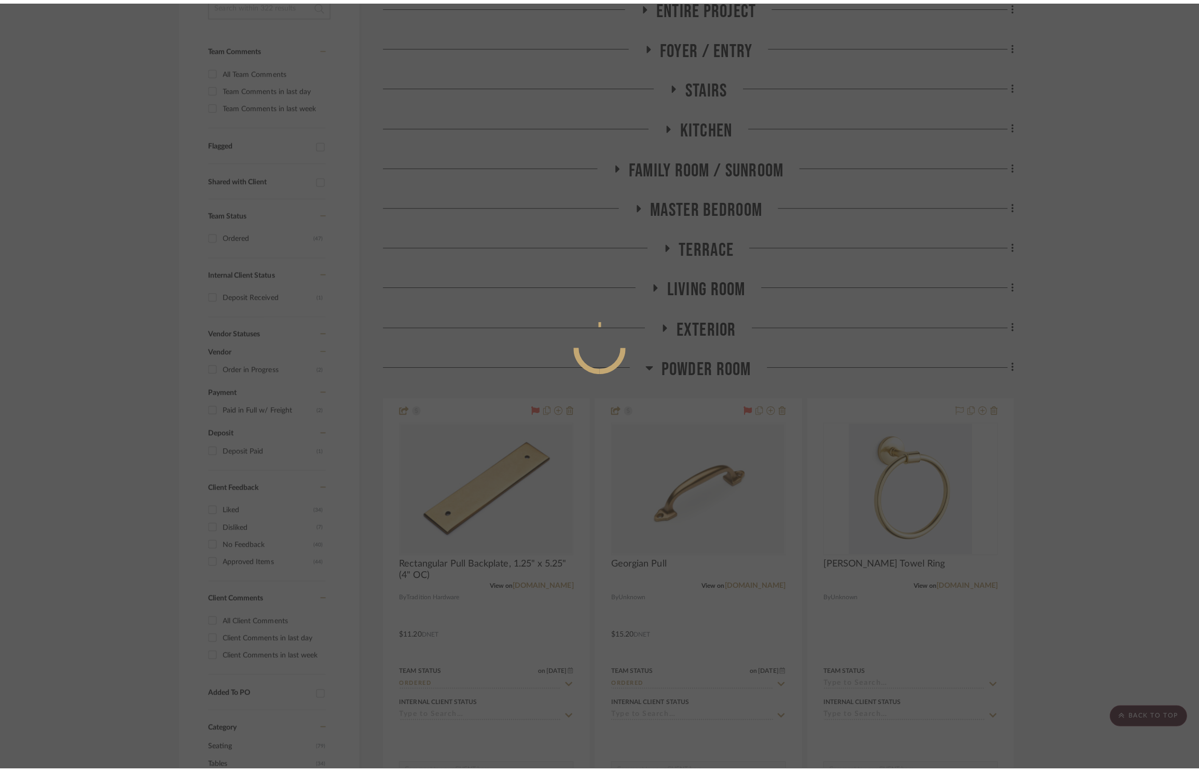
scroll to position [0, 0]
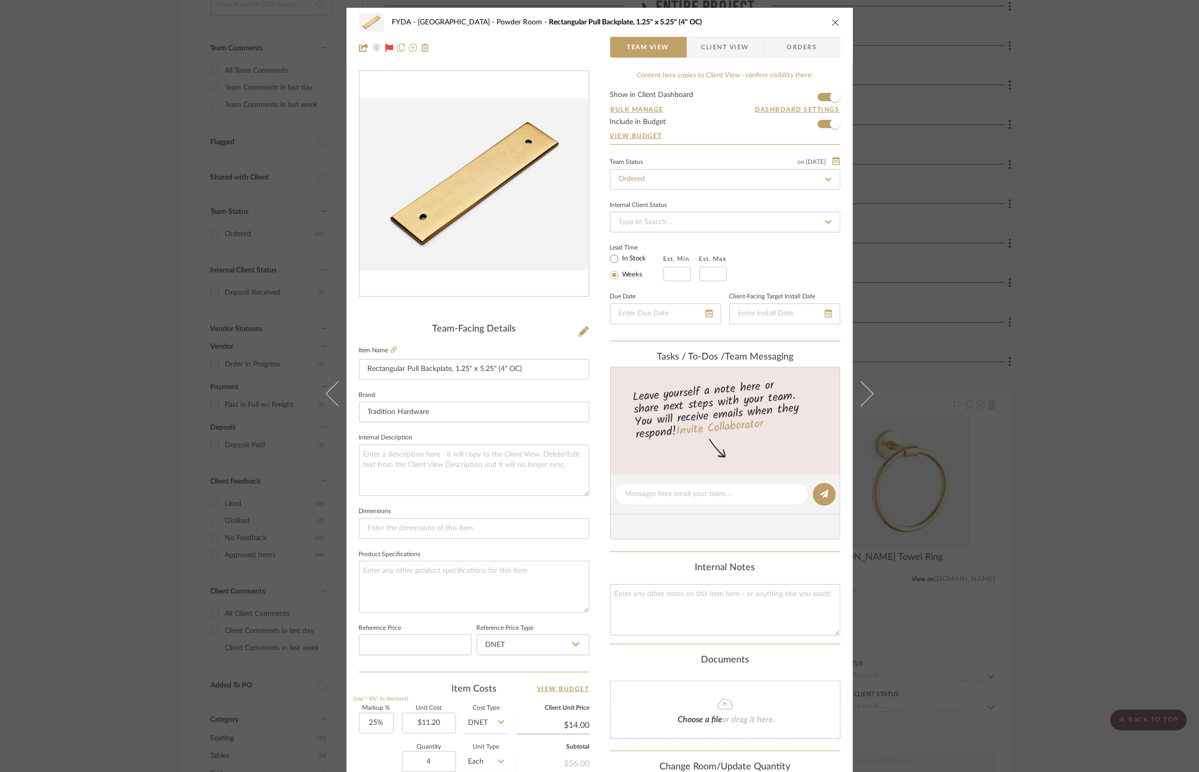
click at [811, 39] on span "Orders" at bounding box center [802, 47] width 53 height 21
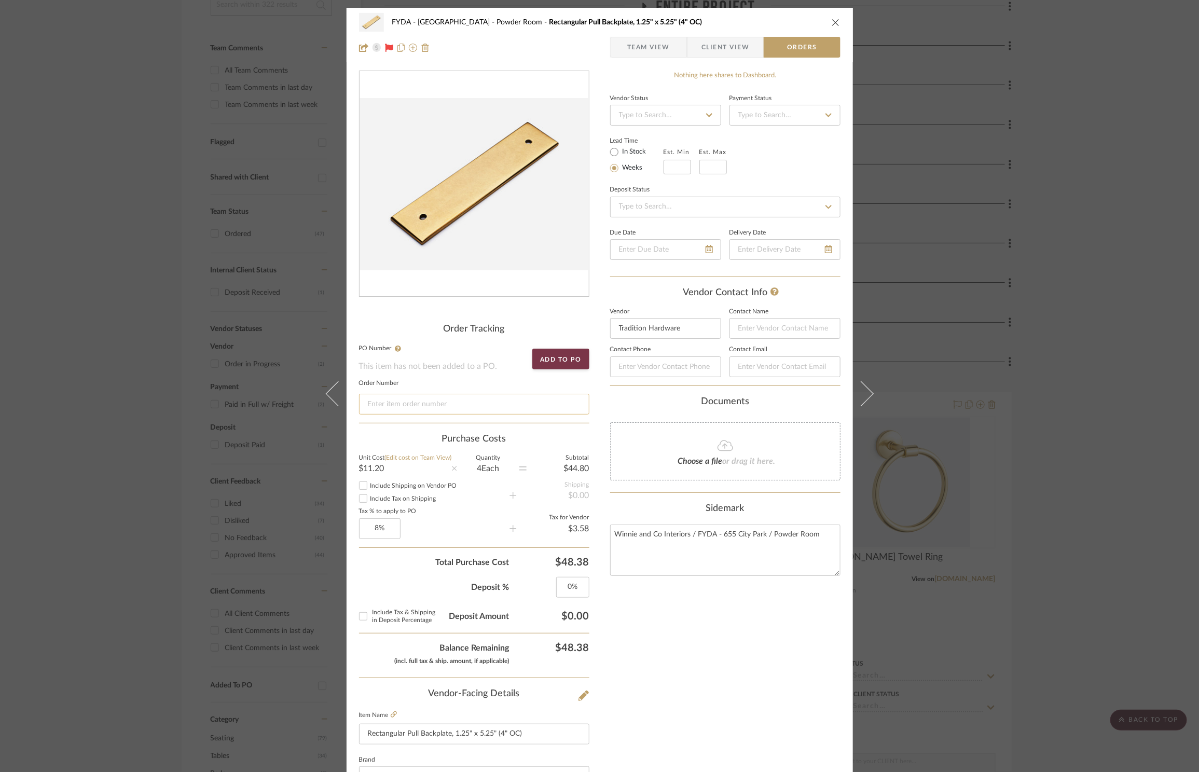
click at [506, 406] on input at bounding box center [474, 404] width 230 height 21
type input "v"
click at [833, 20] on icon "close" at bounding box center [836, 22] width 8 height 8
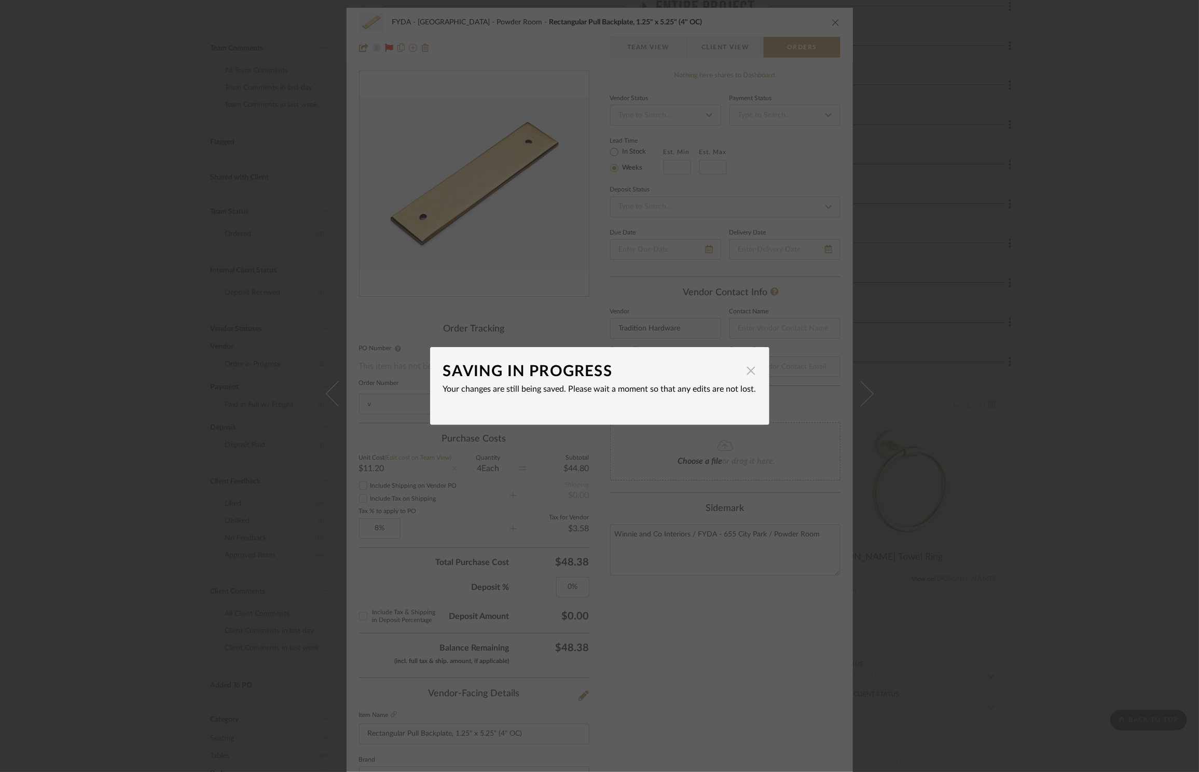
click at [749, 375] on span "button" at bounding box center [751, 370] width 21 height 21
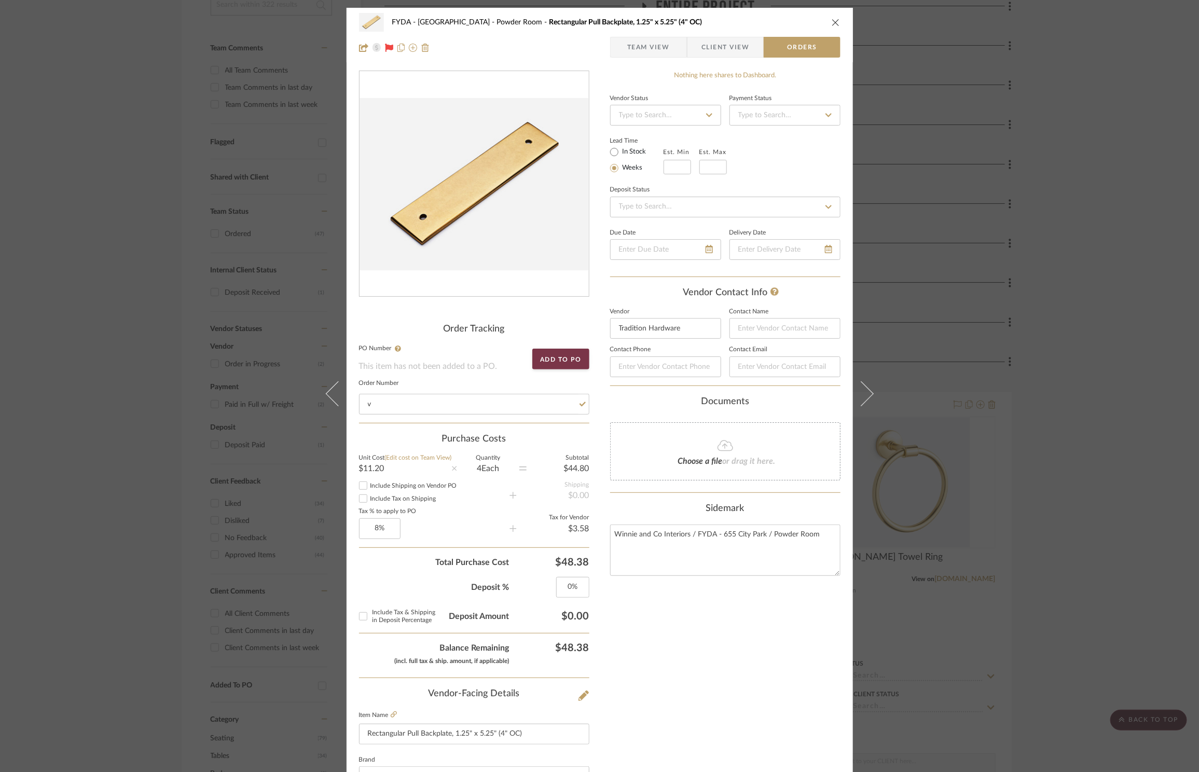
click at [836, 24] on button "close" at bounding box center [835, 22] width 9 height 9
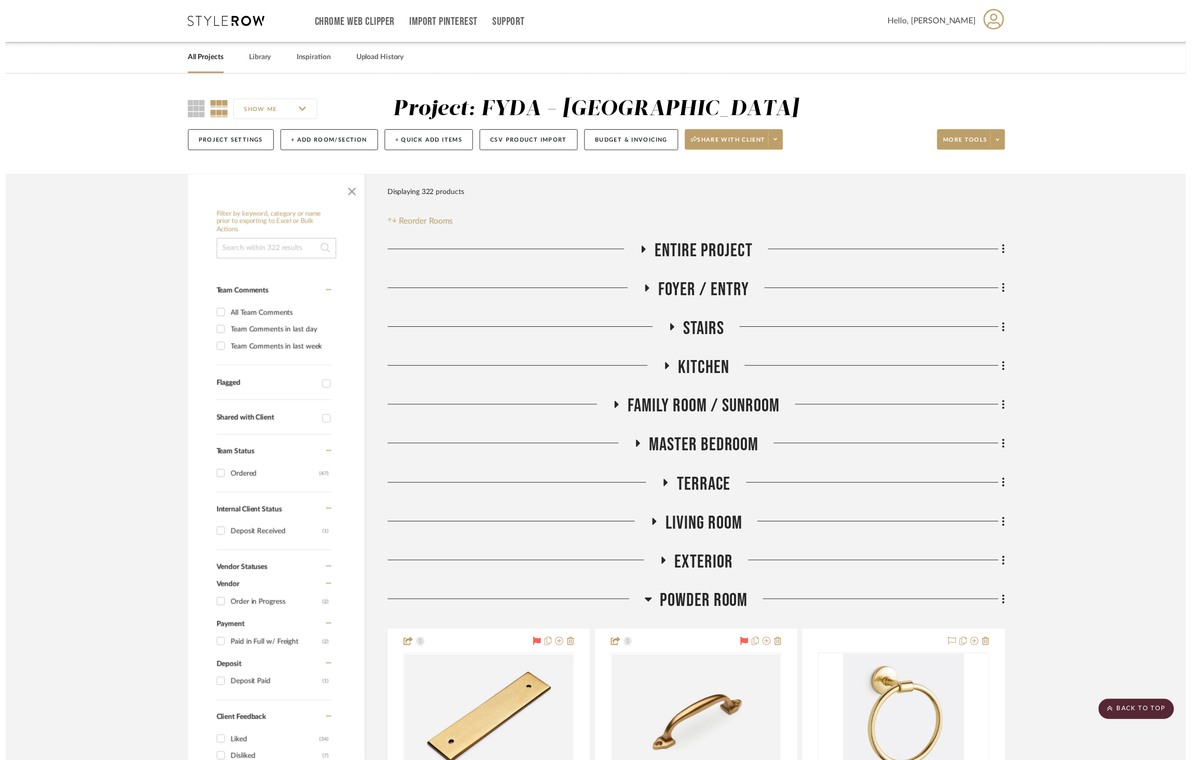
scroll to position [246, 0]
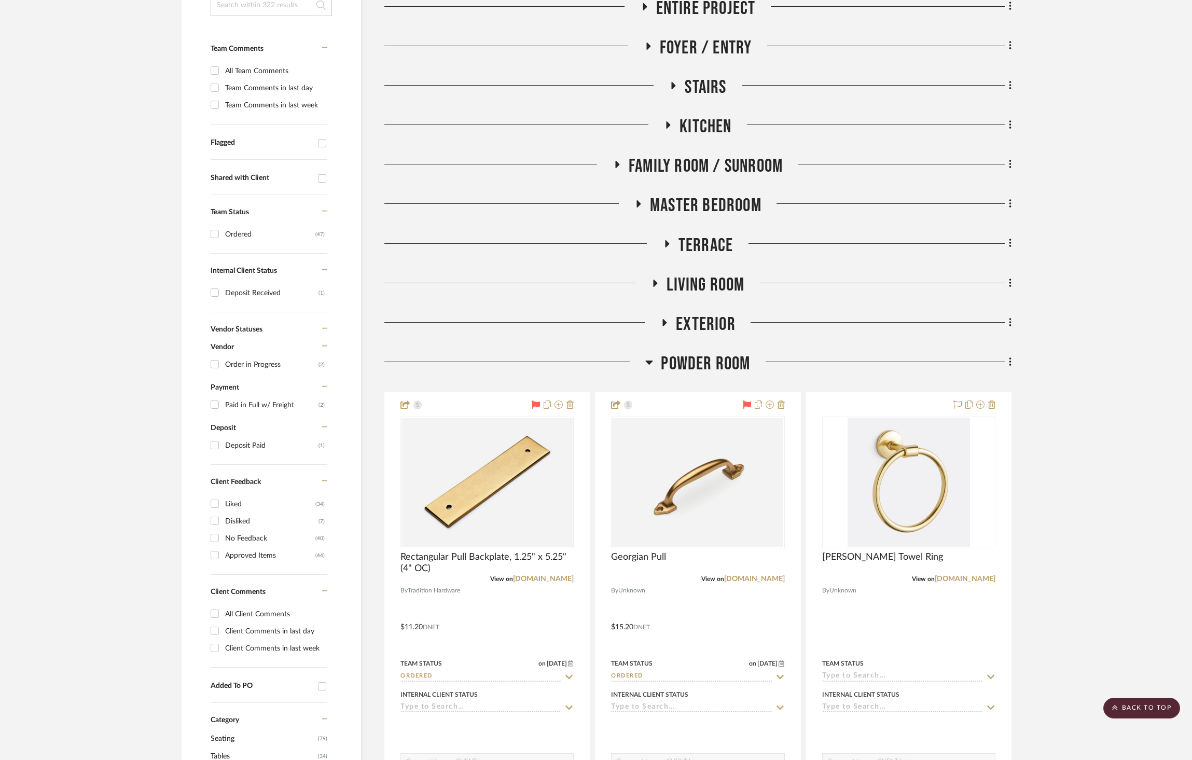
click at [532, 486] on img "0" at bounding box center [487, 482] width 171 height 129
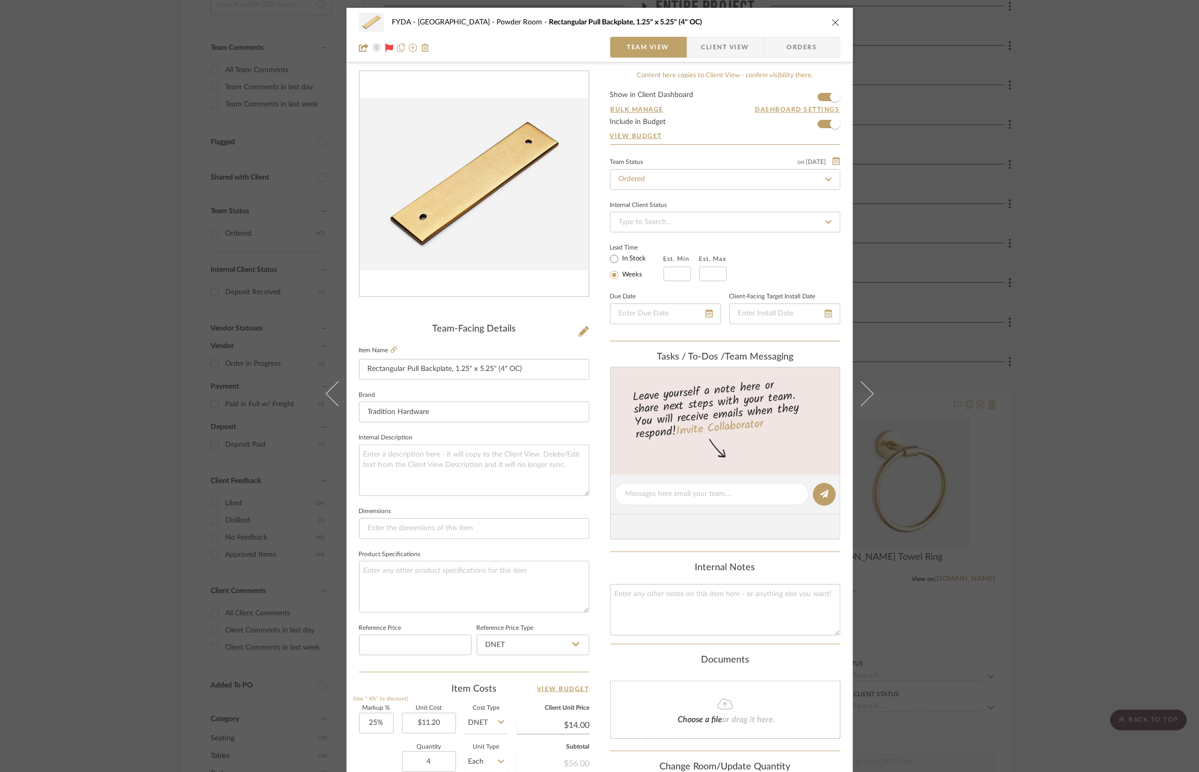
scroll to position [195, 0]
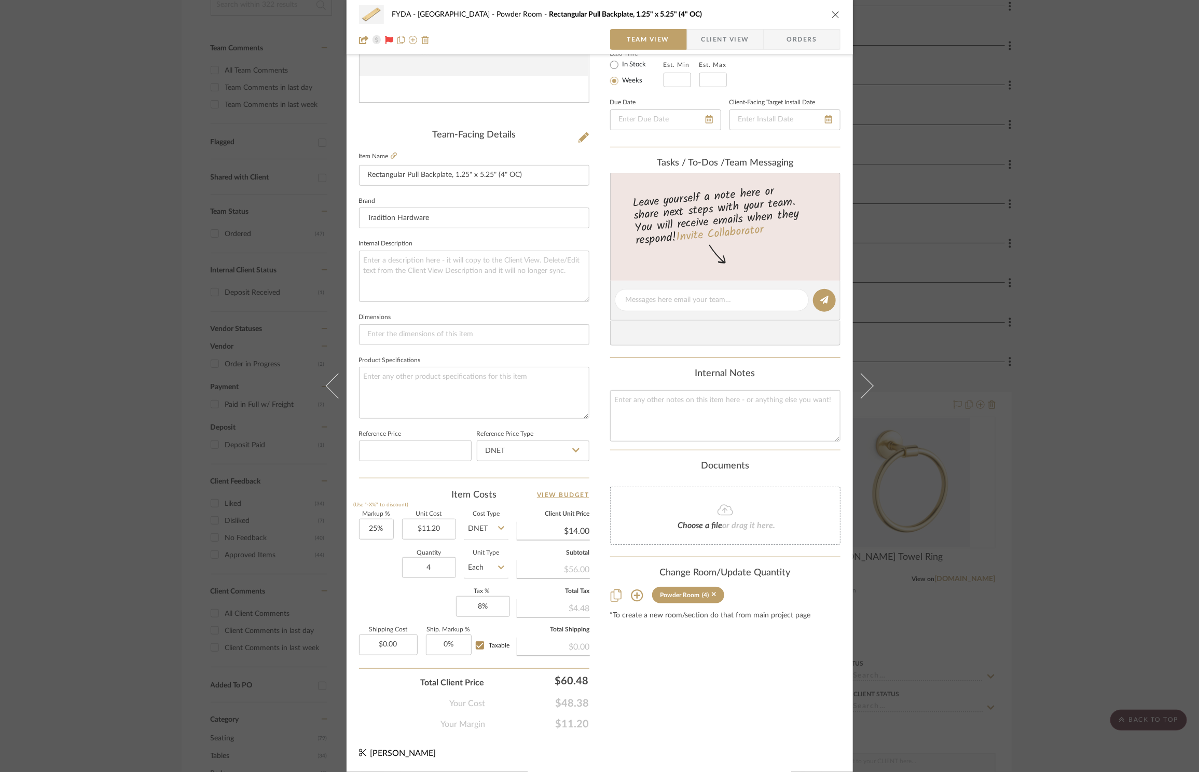
click at [1045, 542] on div "FYDA - 655 City Park Powder Room Rectangular Pull Backplate, 1.25" x 5.25" (4" …" at bounding box center [599, 386] width 1199 height 772
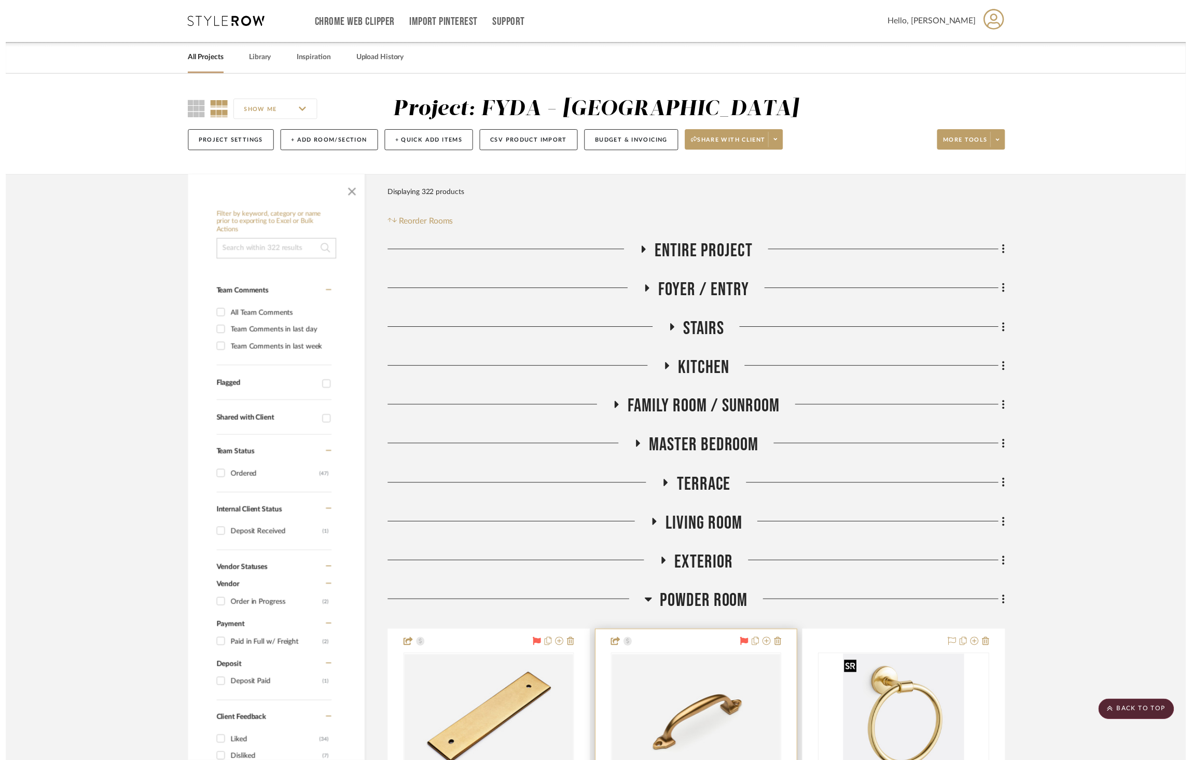
scroll to position [246, 0]
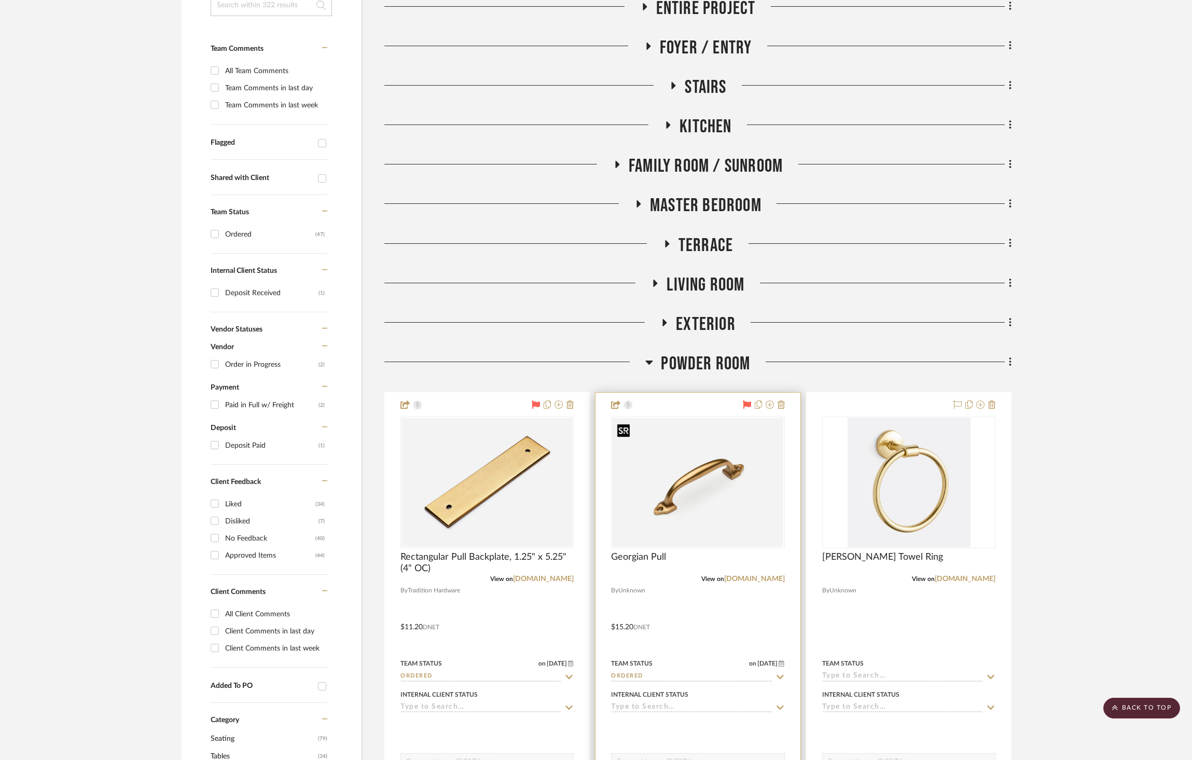
click at [719, 512] on img "0" at bounding box center [697, 482] width 171 height 129
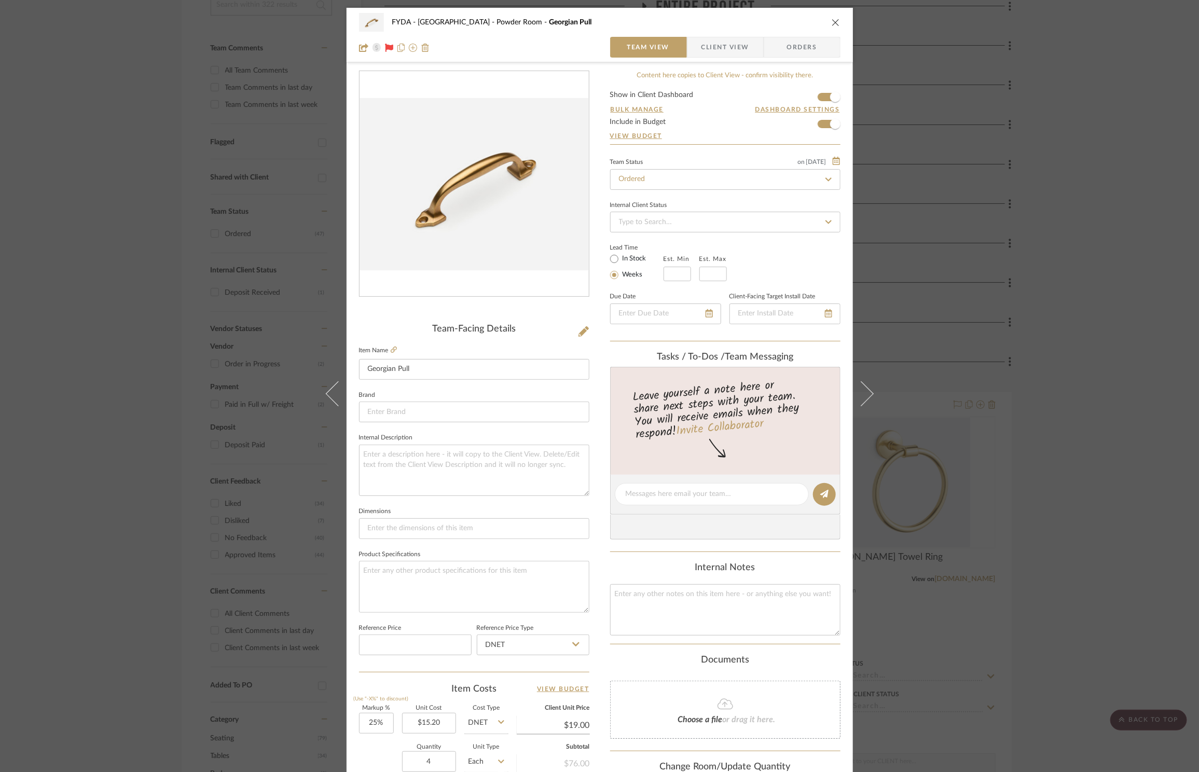
scroll to position [195, 0]
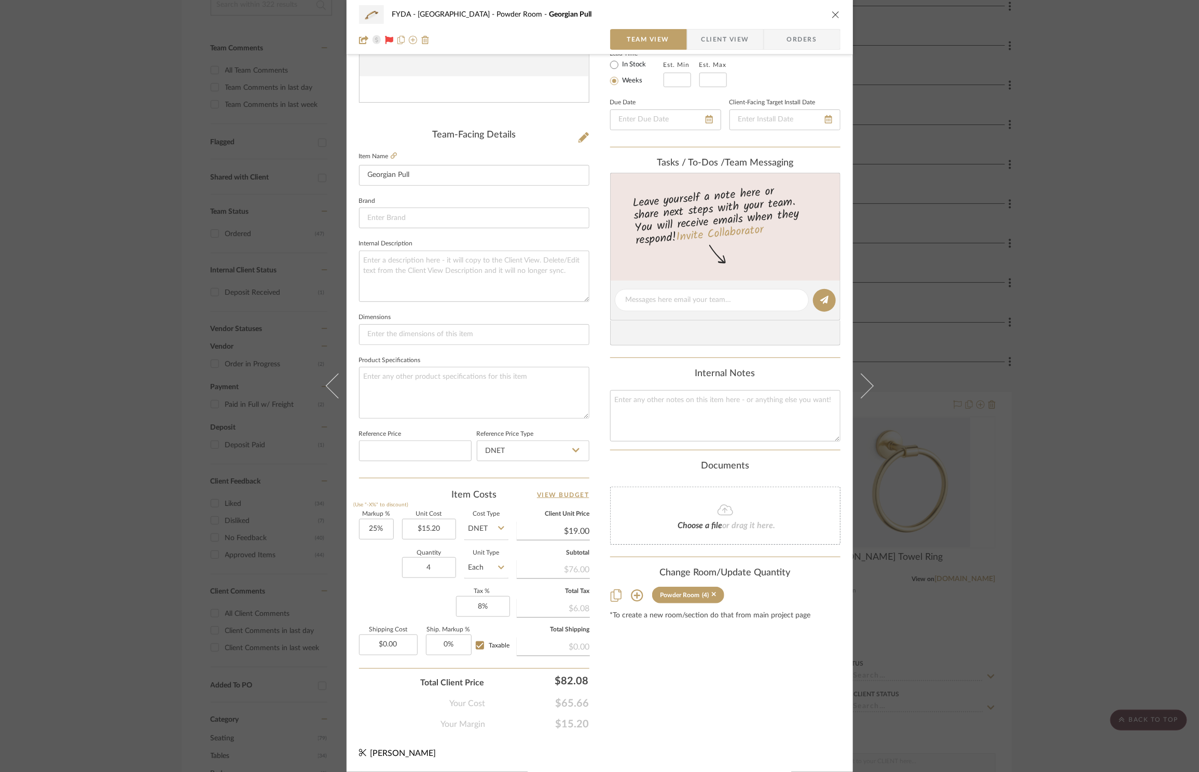
click at [1070, 310] on div "FYDA - 655 City Park Powder Room Georgian Pull Team View Client View Orders Tea…" at bounding box center [599, 386] width 1199 height 772
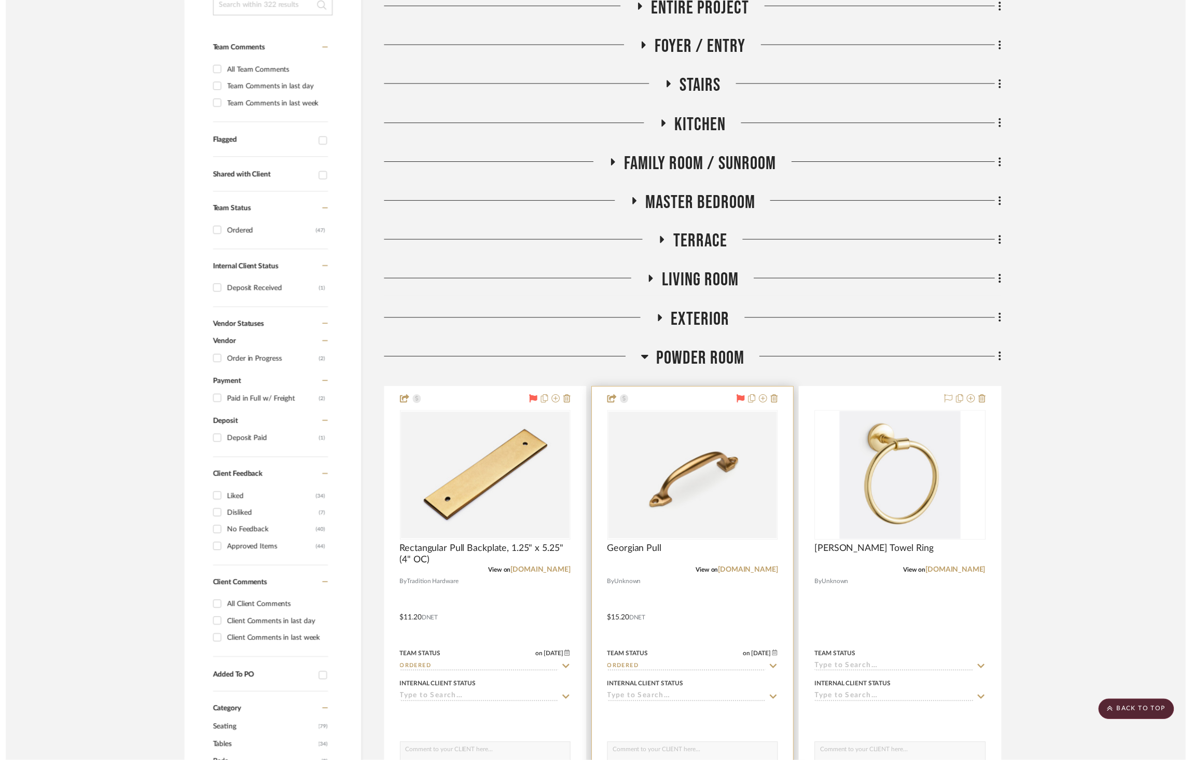
scroll to position [246, 0]
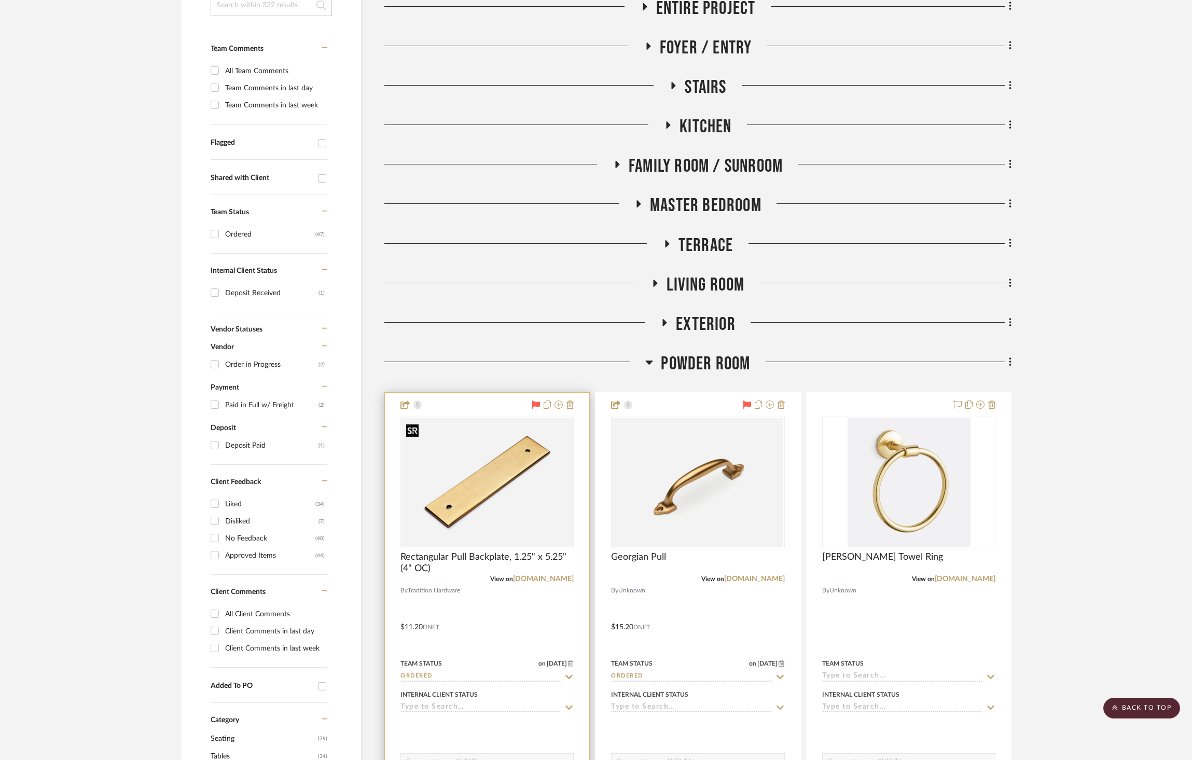
click at [525, 475] on img "0" at bounding box center [487, 482] width 171 height 129
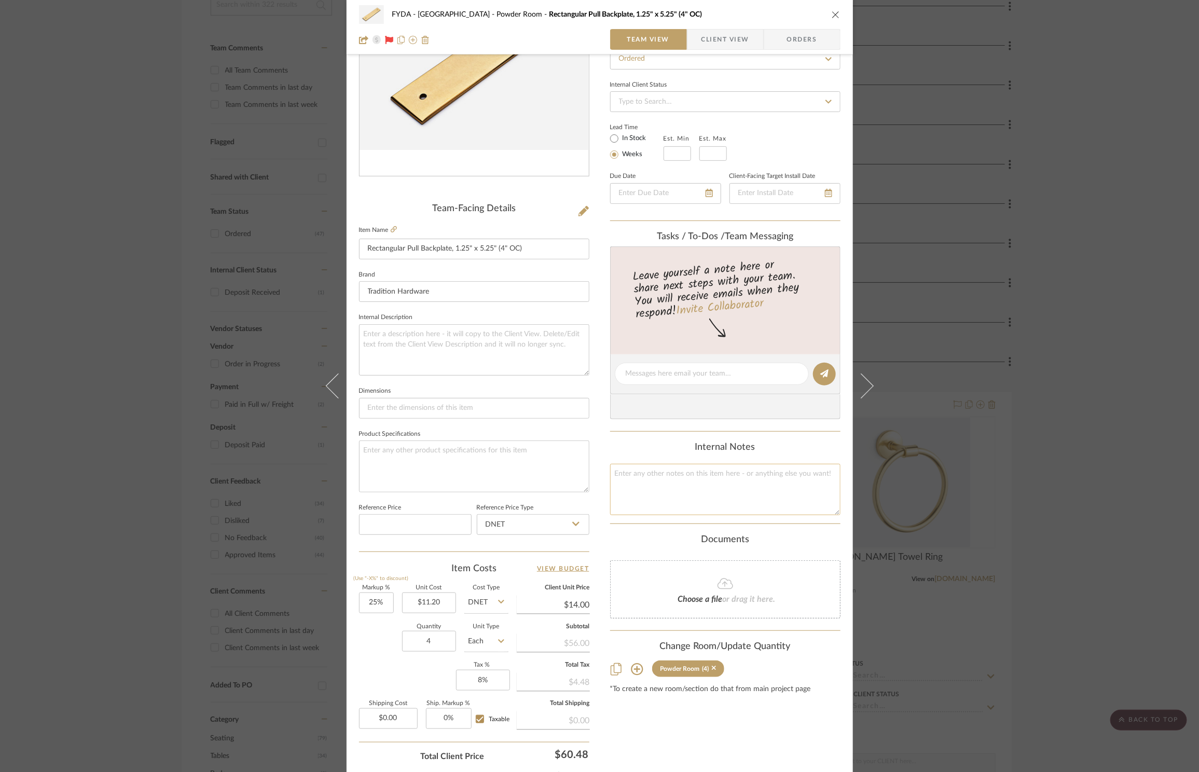
scroll to position [195, 0]
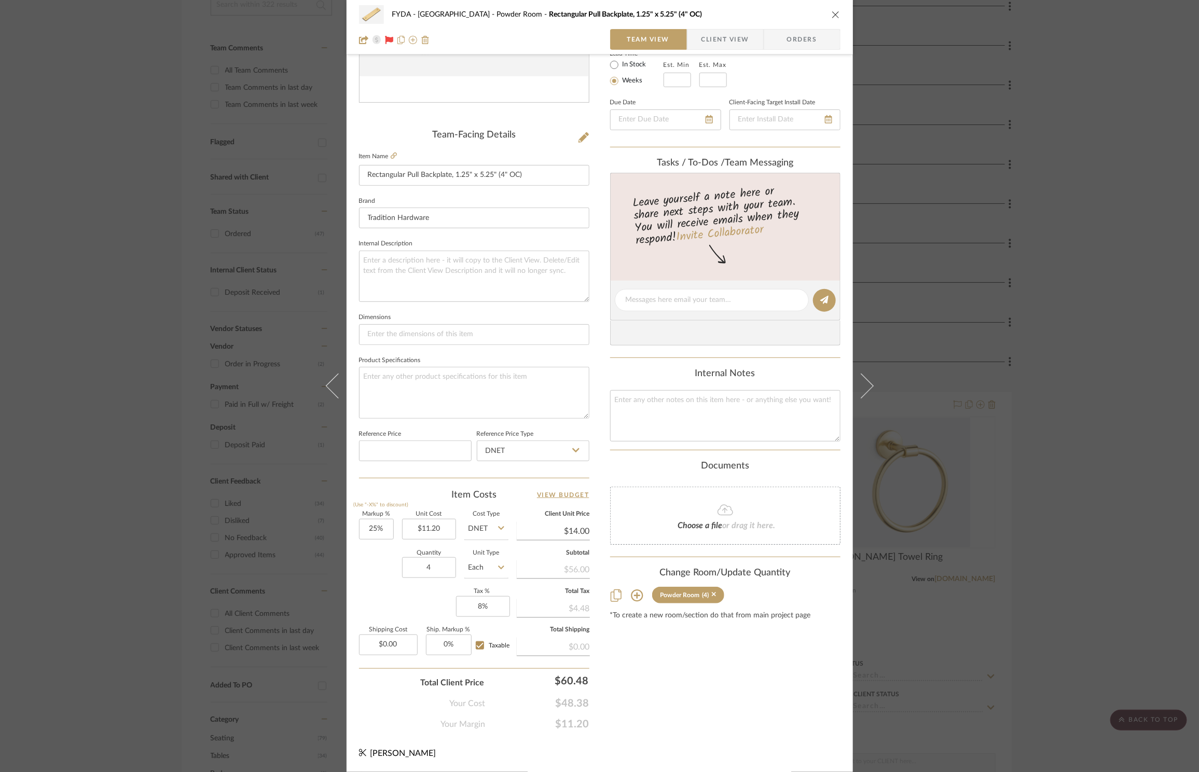
click at [832, 15] on icon "close" at bounding box center [836, 14] width 8 height 8
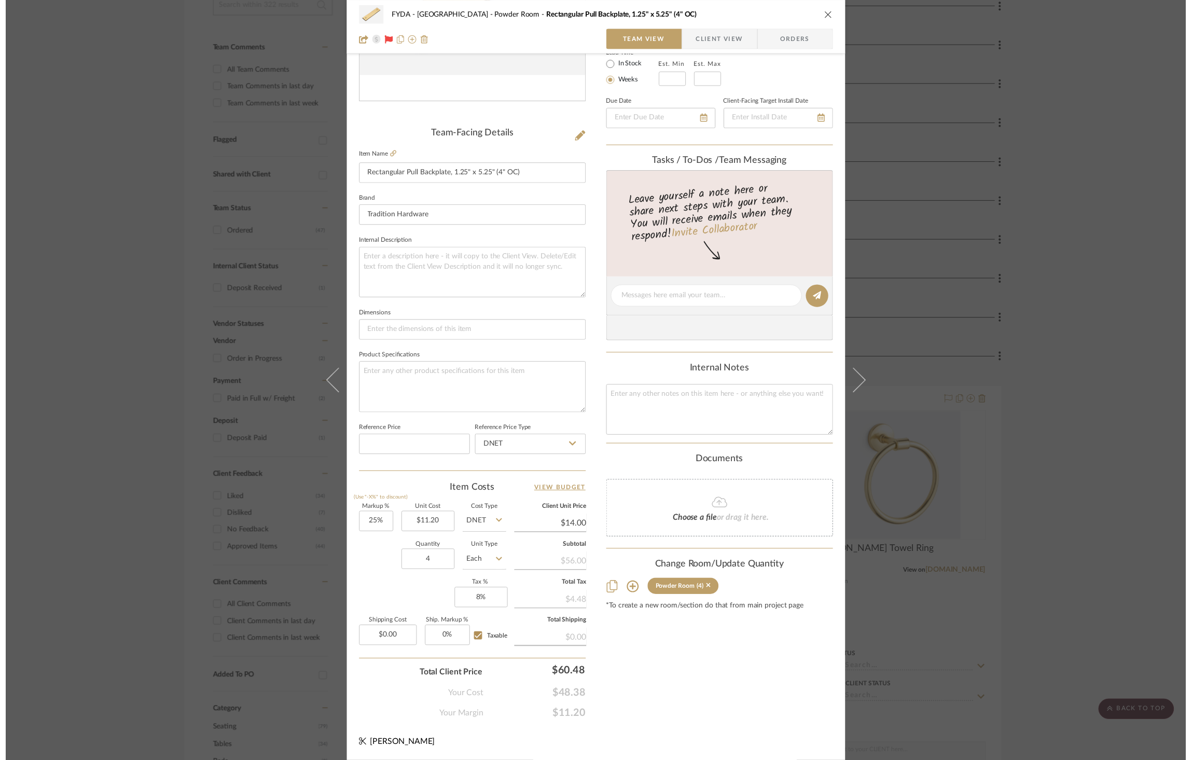
scroll to position [246, 0]
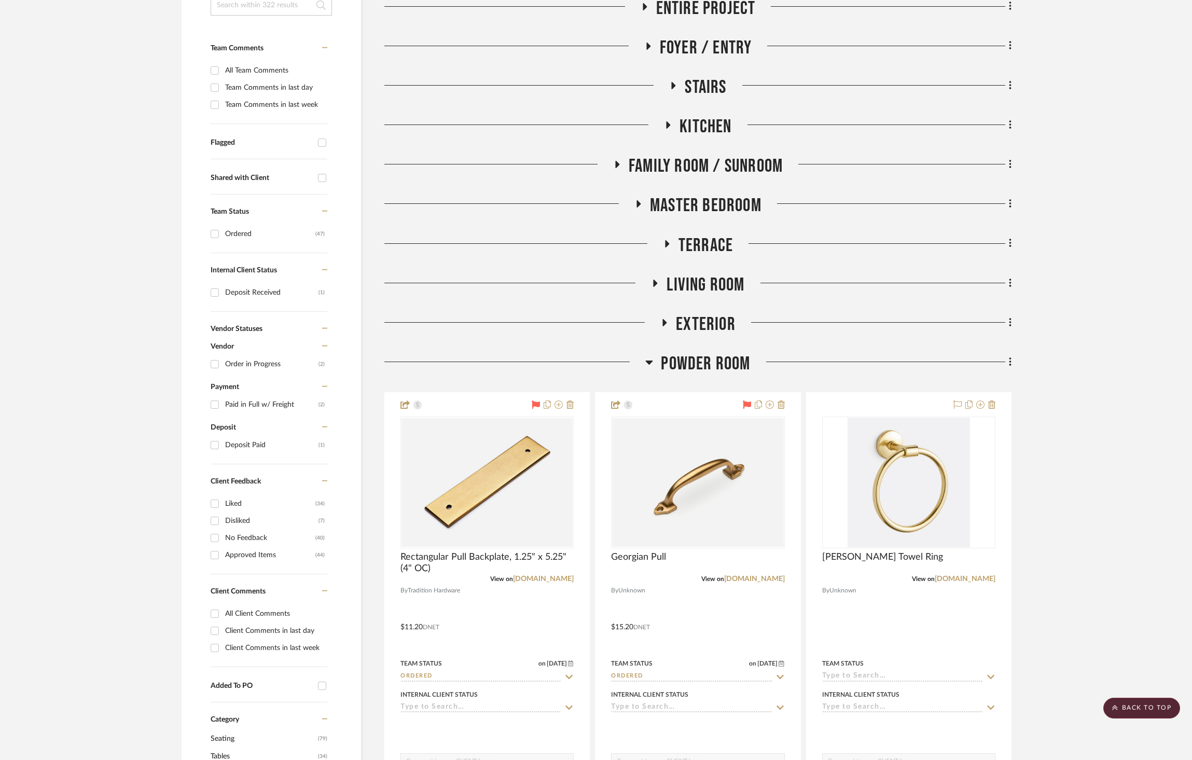
click at [705, 359] on span "Powder Room" at bounding box center [705, 364] width 89 height 22
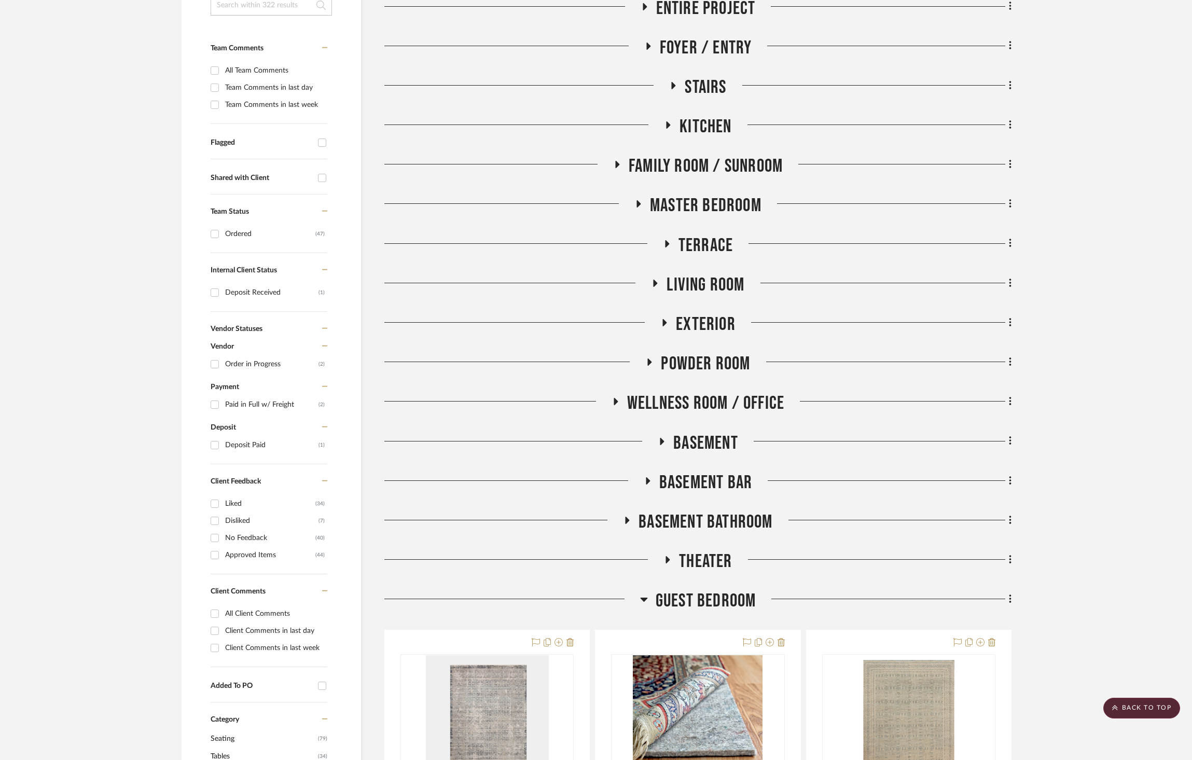
click at [694, 200] on span "Master Bedroom" at bounding box center [706, 206] width 112 height 22
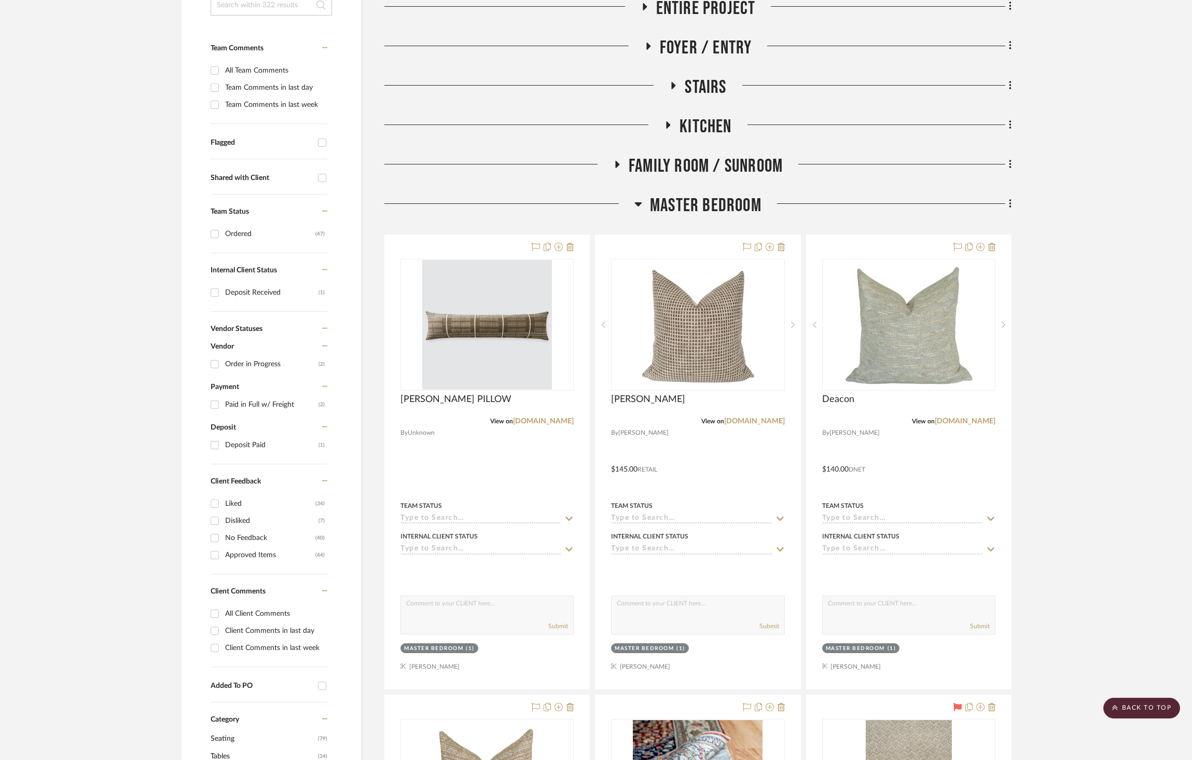
click at [717, 210] on span "Master Bedroom" at bounding box center [706, 206] width 112 height 22
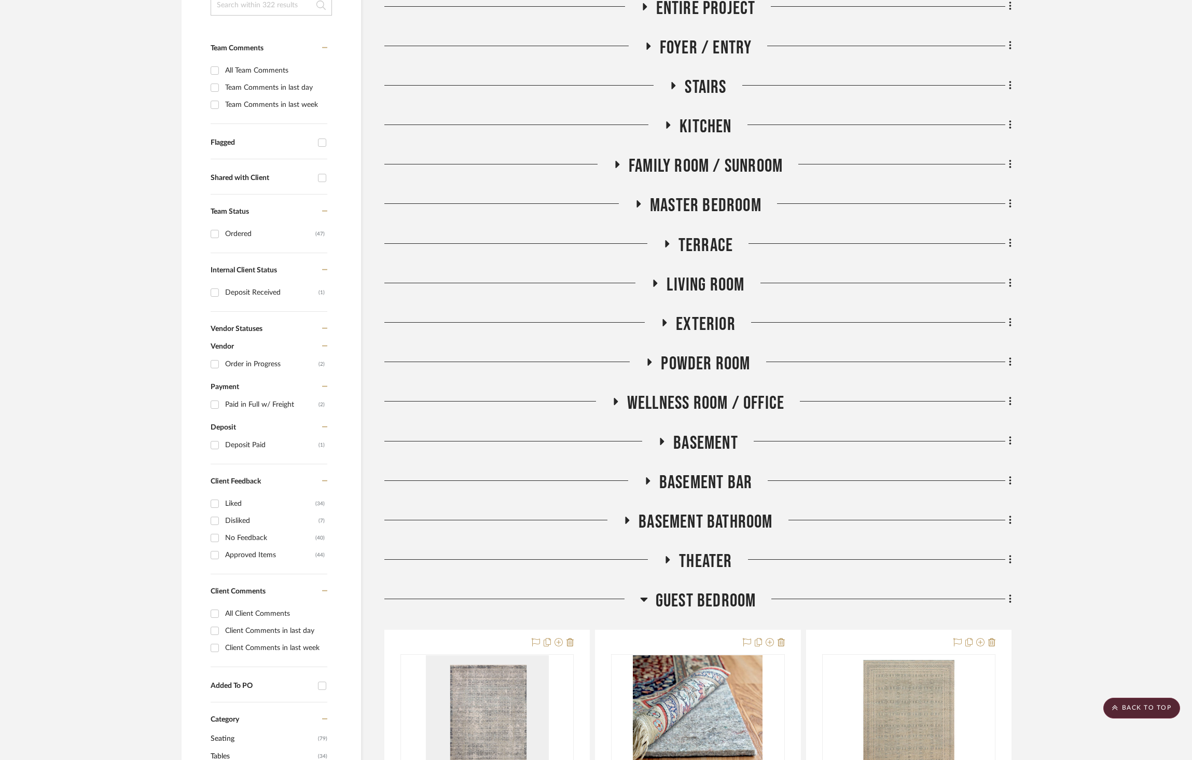
click at [715, 364] on span "Powder Room" at bounding box center [705, 364] width 89 height 22
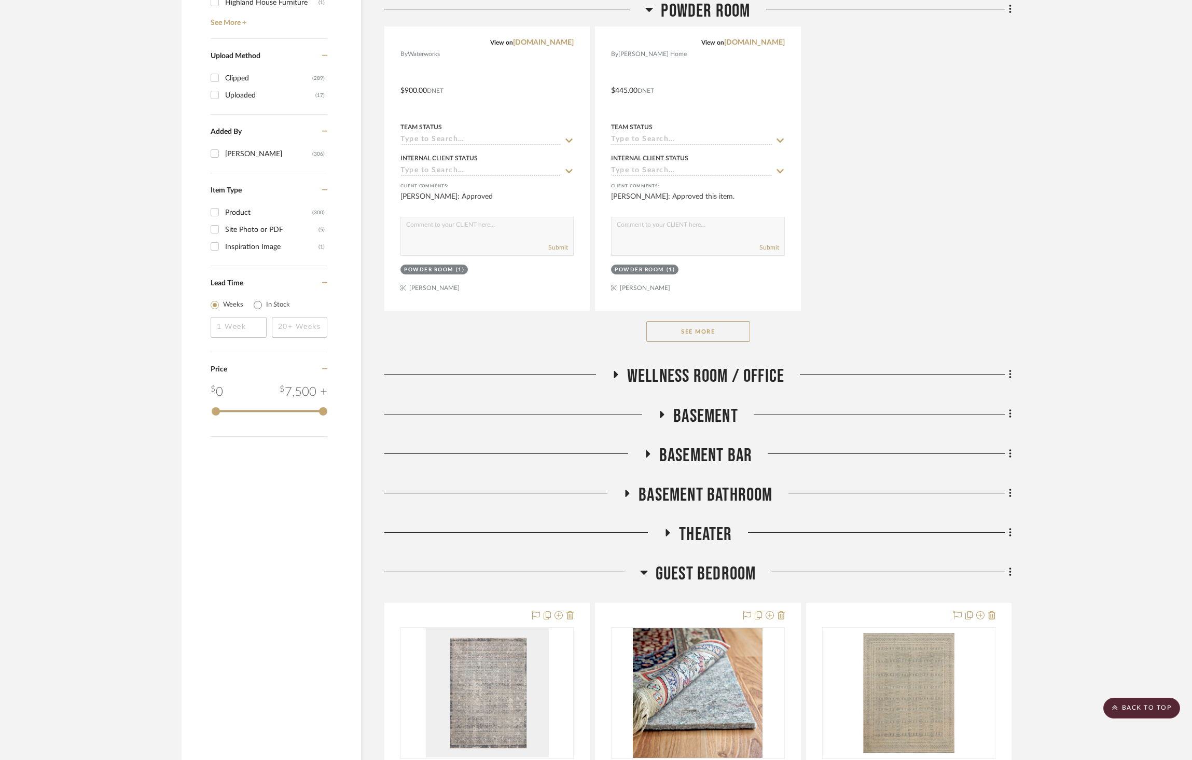
scroll to position [1713, 0]
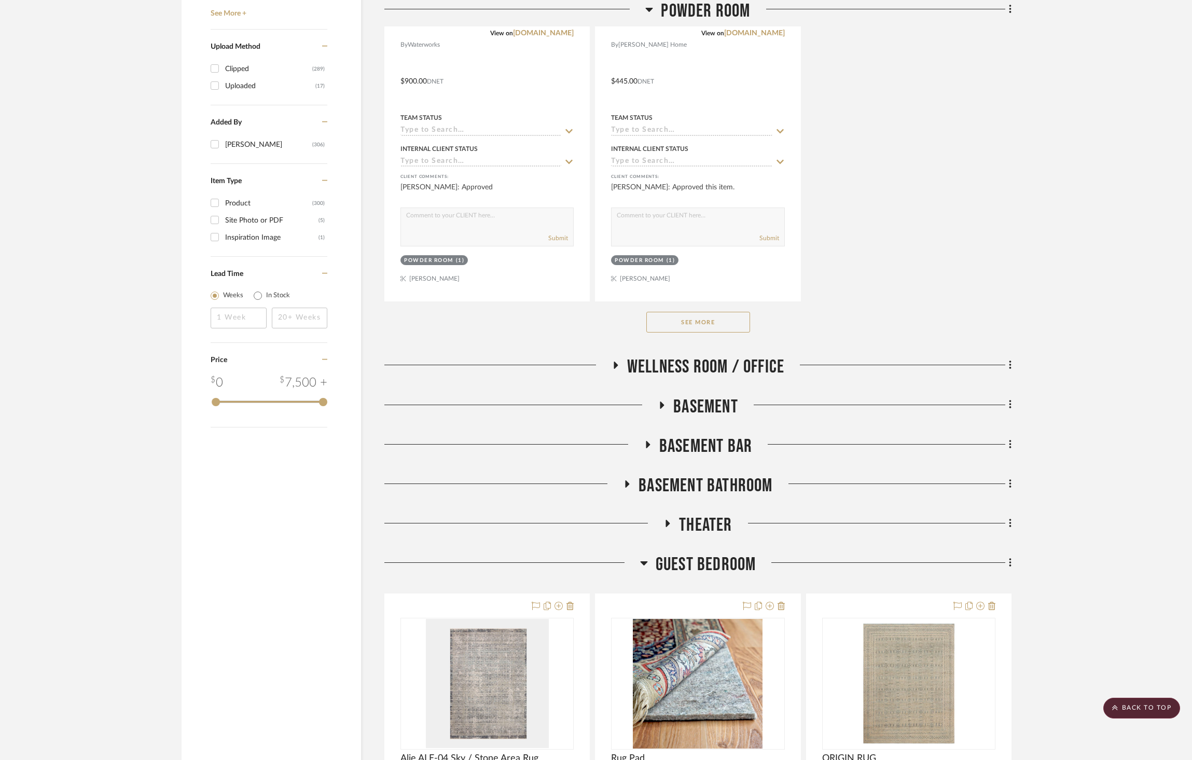
click at [725, 328] on button "See More" at bounding box center [699, 322] width 104 height 21
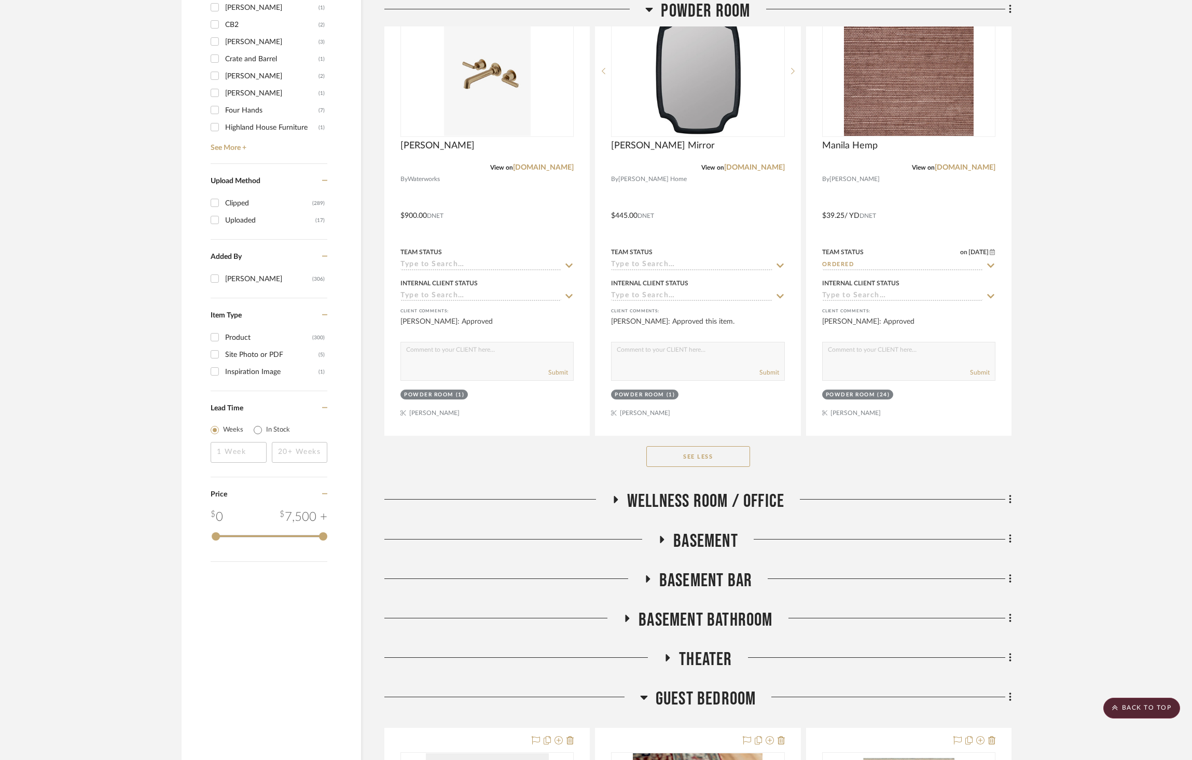
scroll to position [1161, 0]
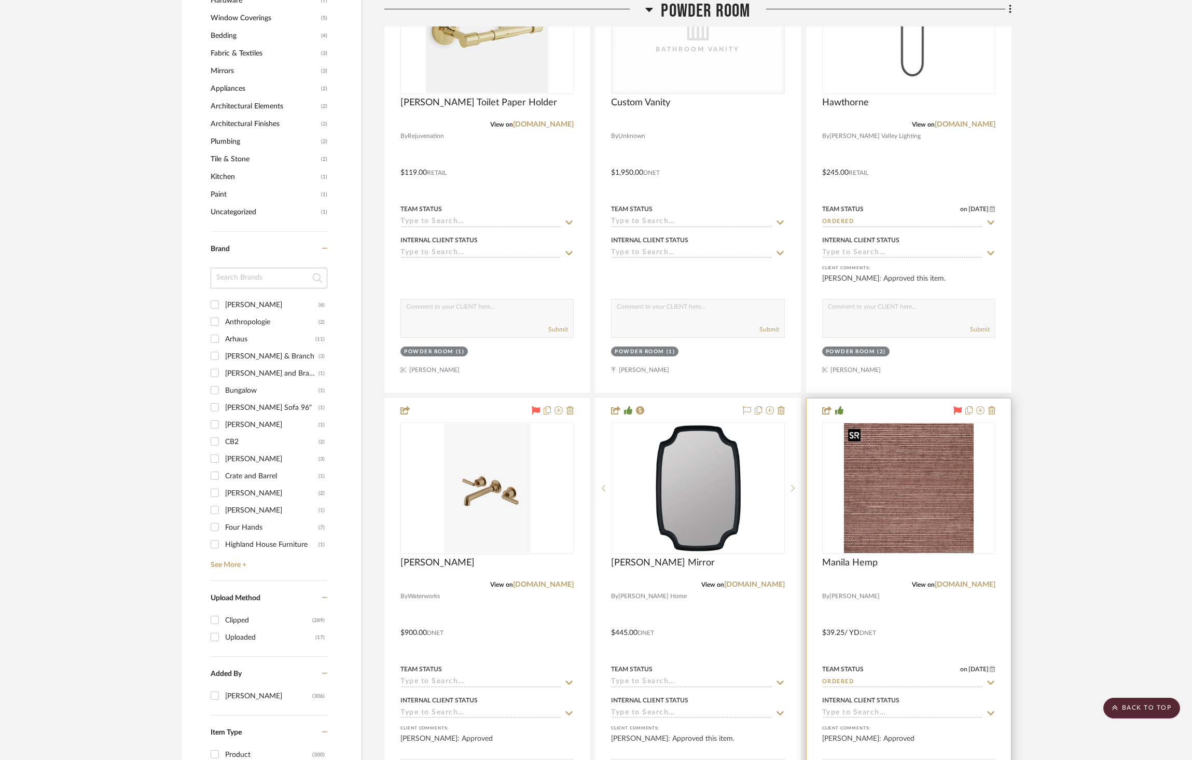
click at [0, 0] on img at bounding box center [0, 0] width 0 height 0
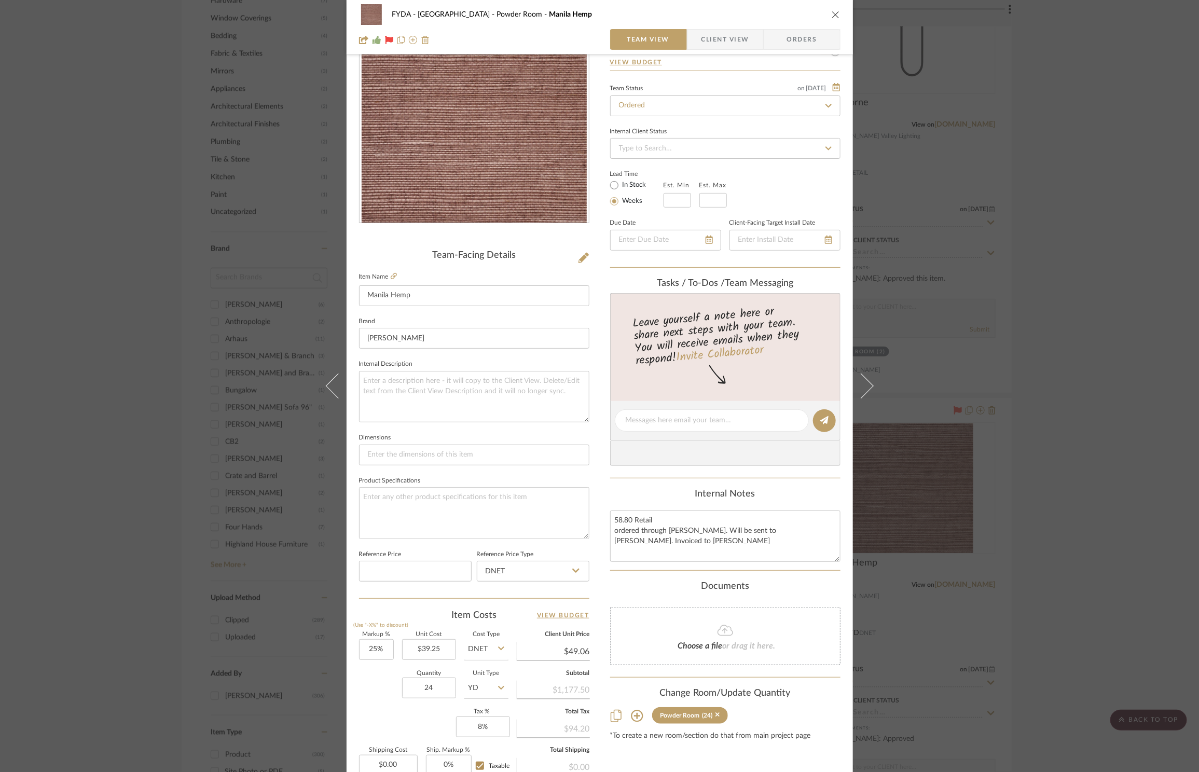
scroll to position [195, 0]
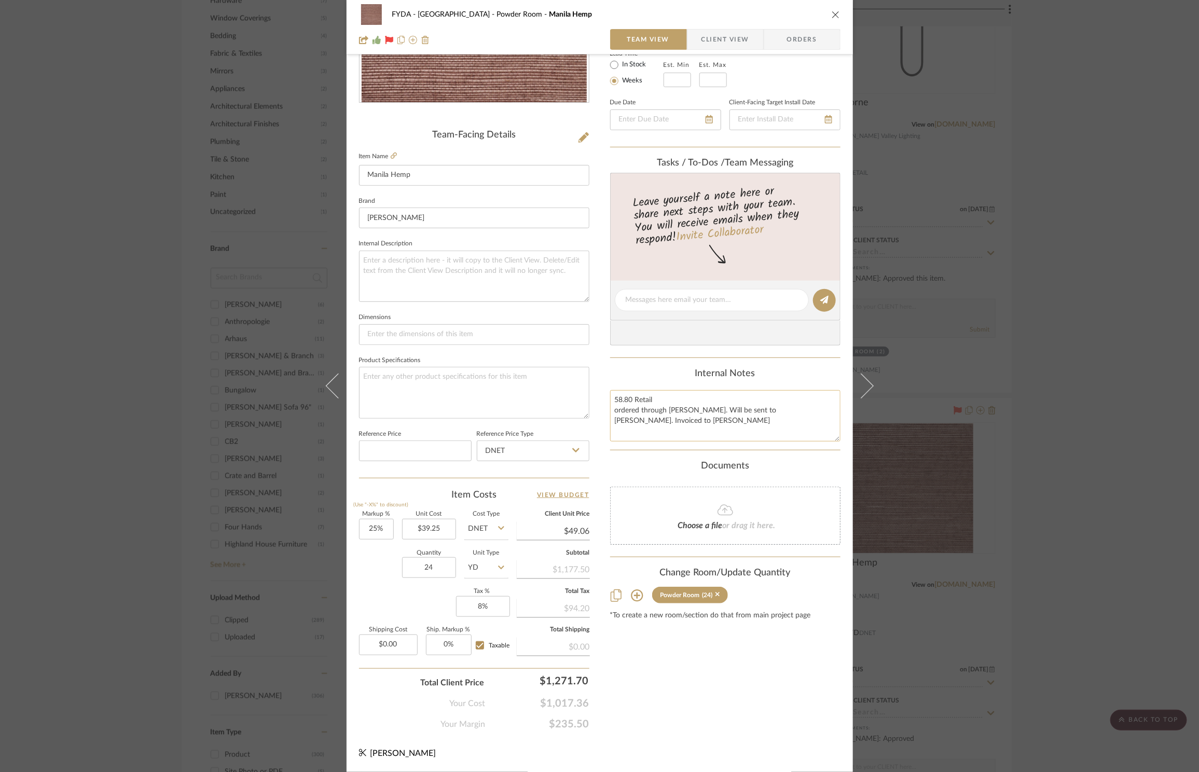
click at [660, 427] on textarea "58.80 Retail ordered through Ruth wilson. Will be sent to Ashley. Invoiced to G…" at bounding box center [725, 415] width 230 height 51
type textarea "58.80 Retail ordered through Ruth wilson. Will be sent to Ashley. Invoiced to G…"
type input "0.00"
type textarea "58.80 Retail ordered through Ruth wilson. Will be sent to Ashley. Invoiced to G…"
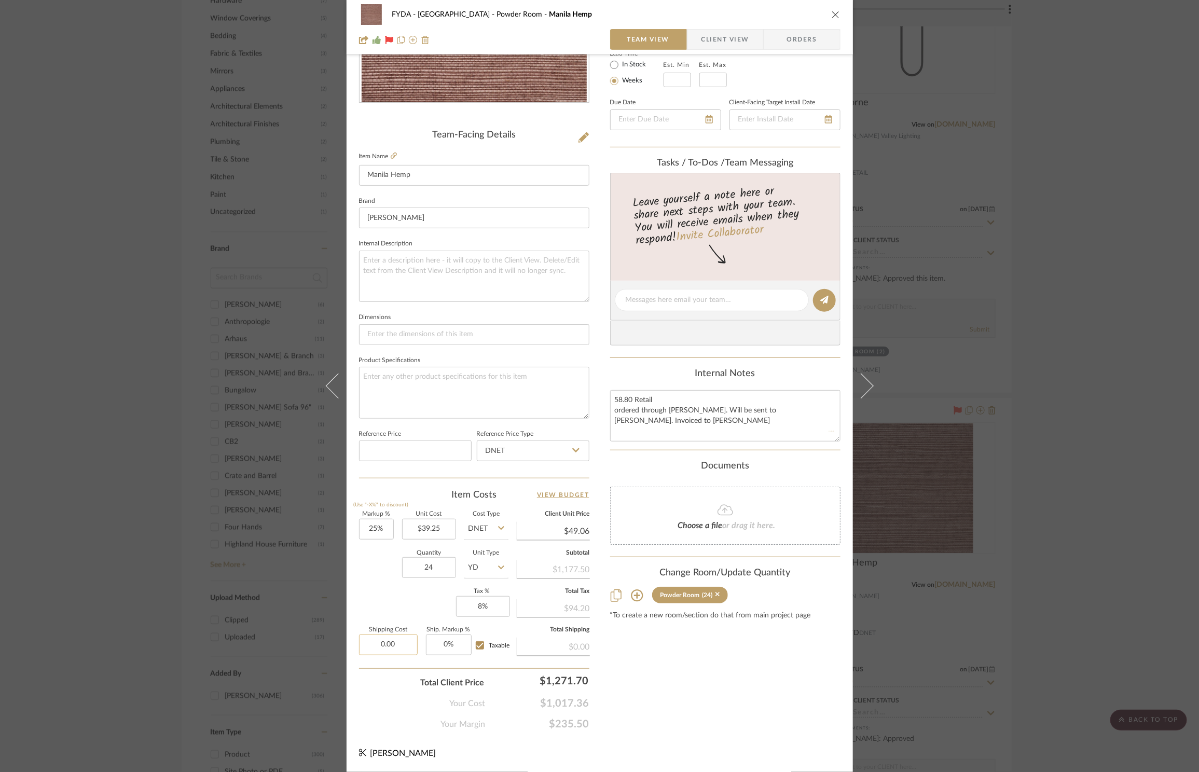
scroll to position [0, 0]
click at [396, 645] on input "0.00" at bounding box center [388, 645] width 59 height 21
type input "$64.05"
click at [752, 715] on div "Content here copies to Client View - confirm visibility there. Show in Client D…" at bounding box center [725, 303] width 230 height 854
click at [767, 711] on div "Content here copies to Client View - confirm visibility there. Show in Client D…" at bounding box center [725, 303] width 230 height 854
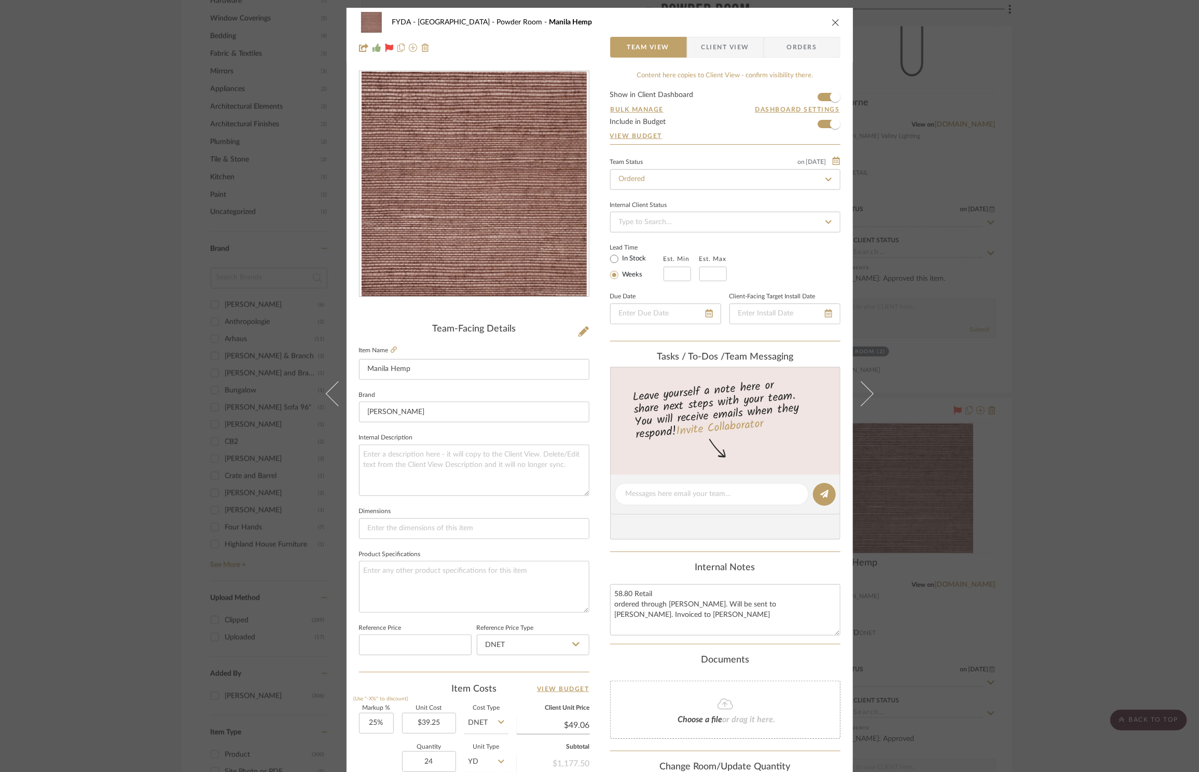
click at [832, 23] on icon "close" at bounding box center [836, 22] width 8 height 8
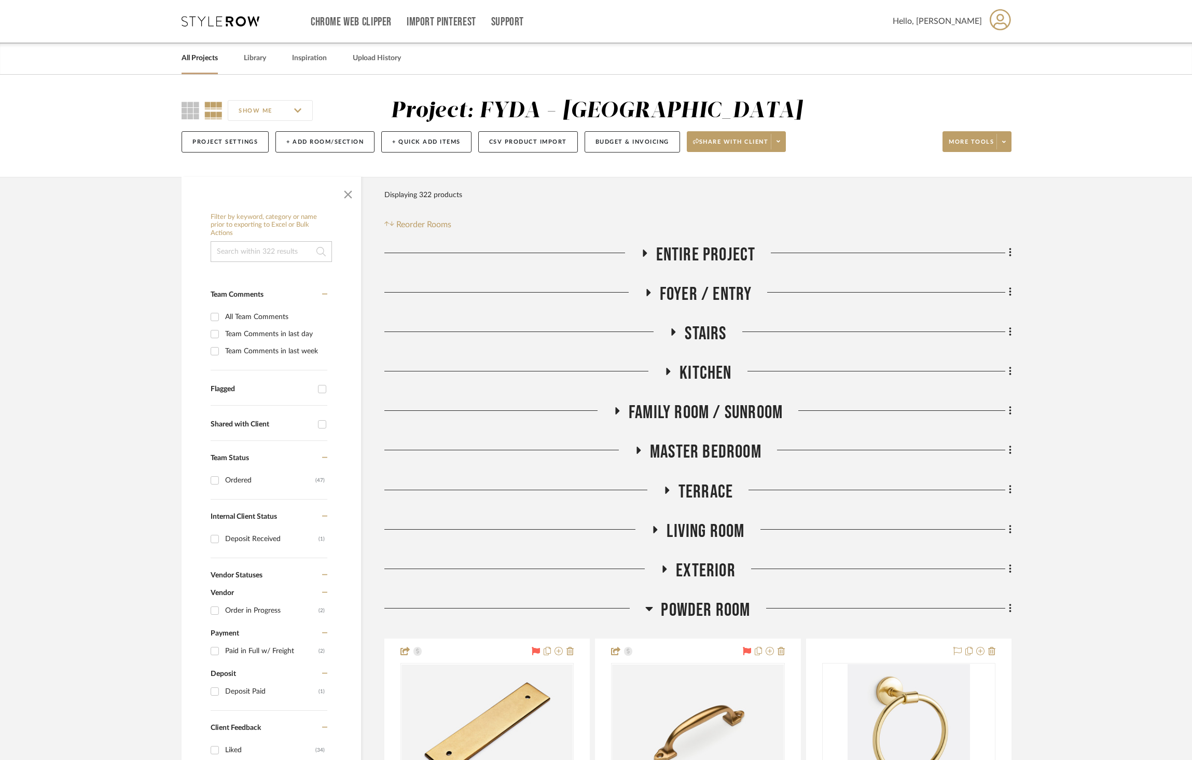
click at [743, 409] on span "Family Room / Sunroom" at bounding box center [706, 413] width 154 height 22
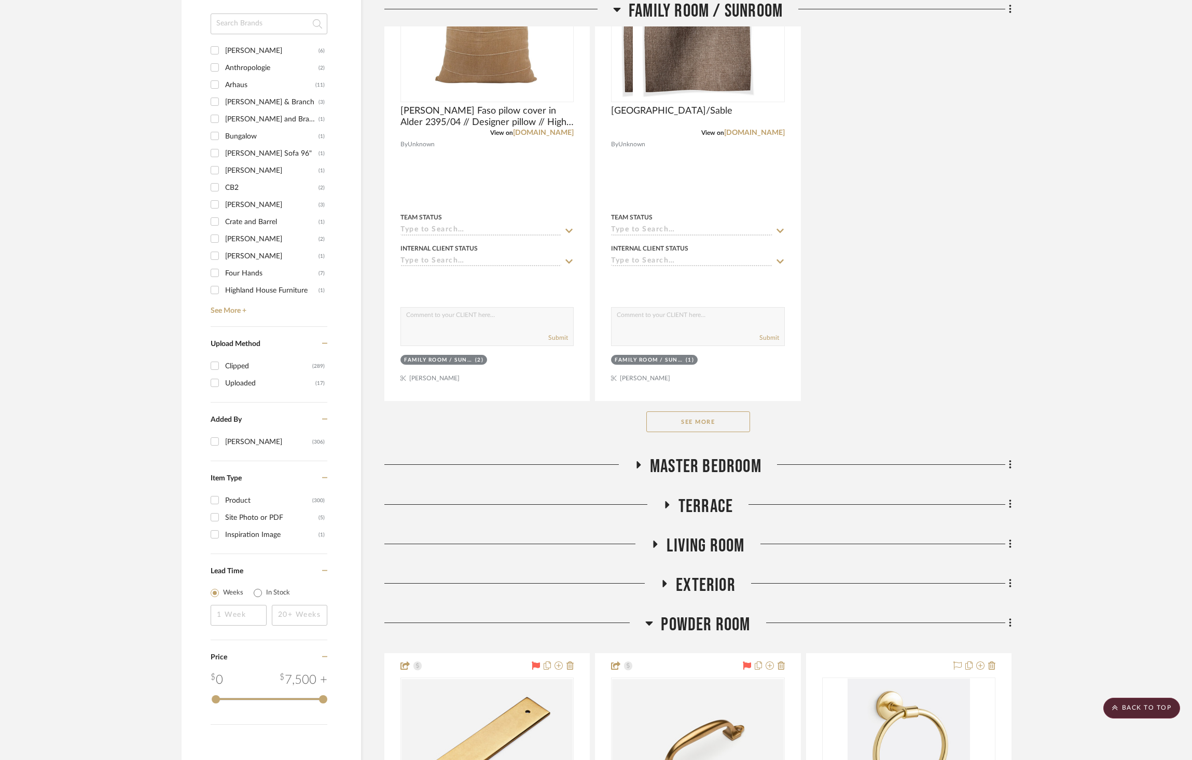
scroll to position [1571, 0]
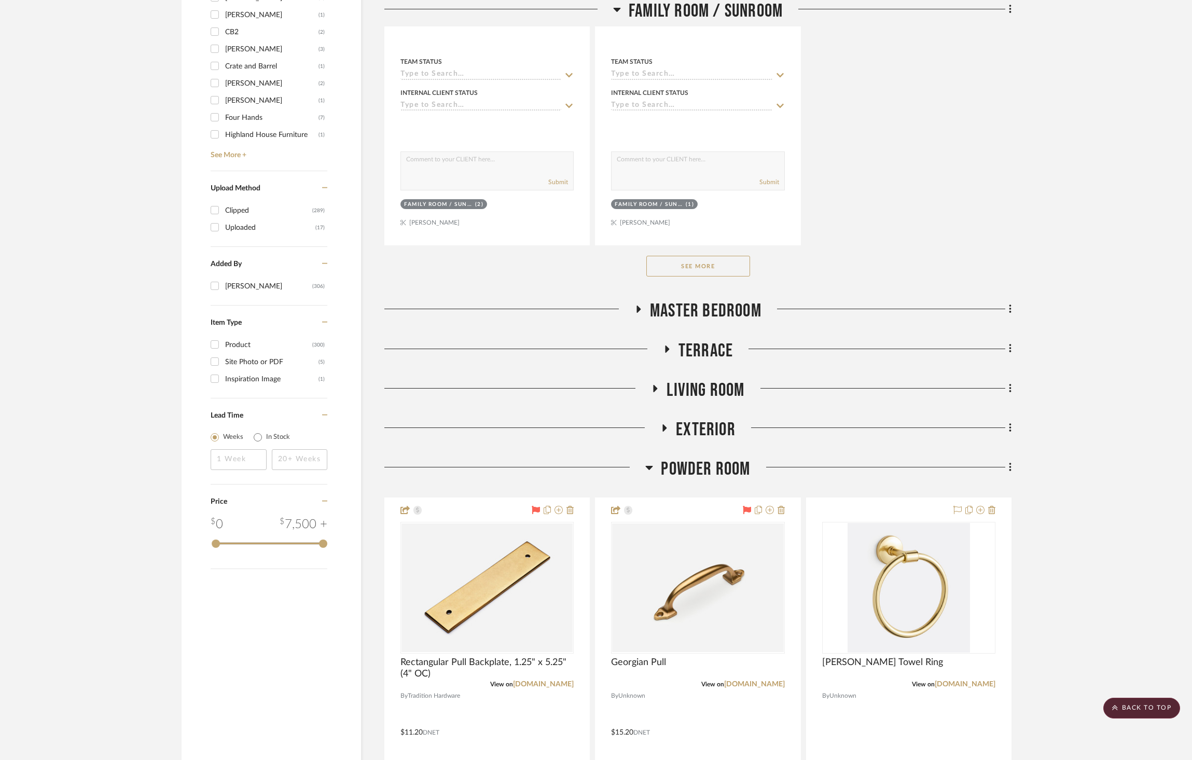
click at [728, 260] on button "See More" at bounding box center [699, 266] width 104 height 21
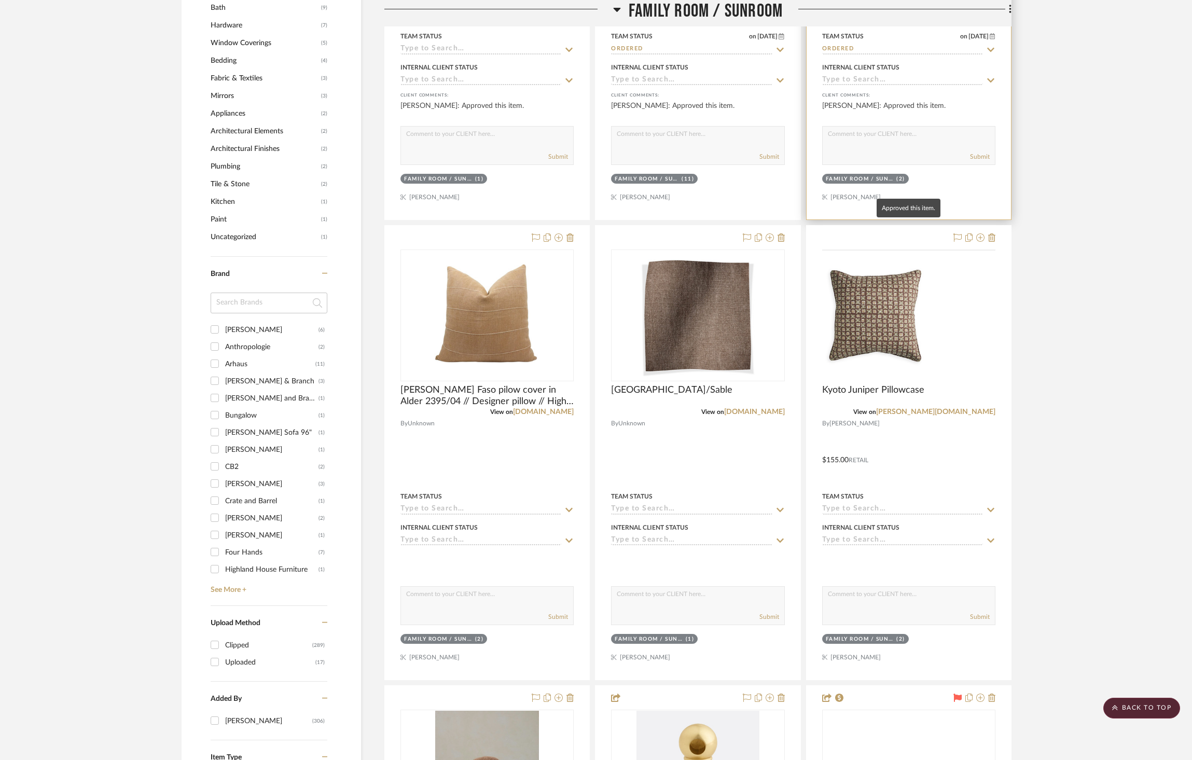
scroll to position [1064, 0]
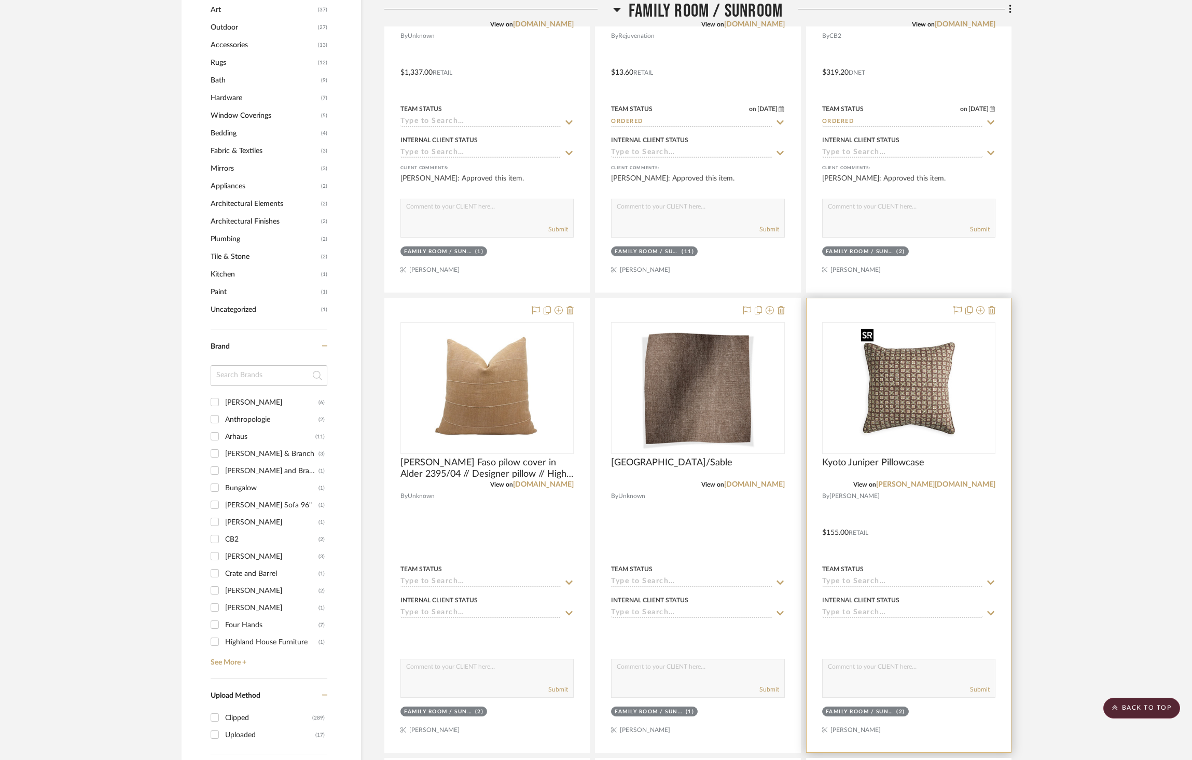
click at [944, 392] on img "0" at bounding box center [909, 388] width 104 height 130
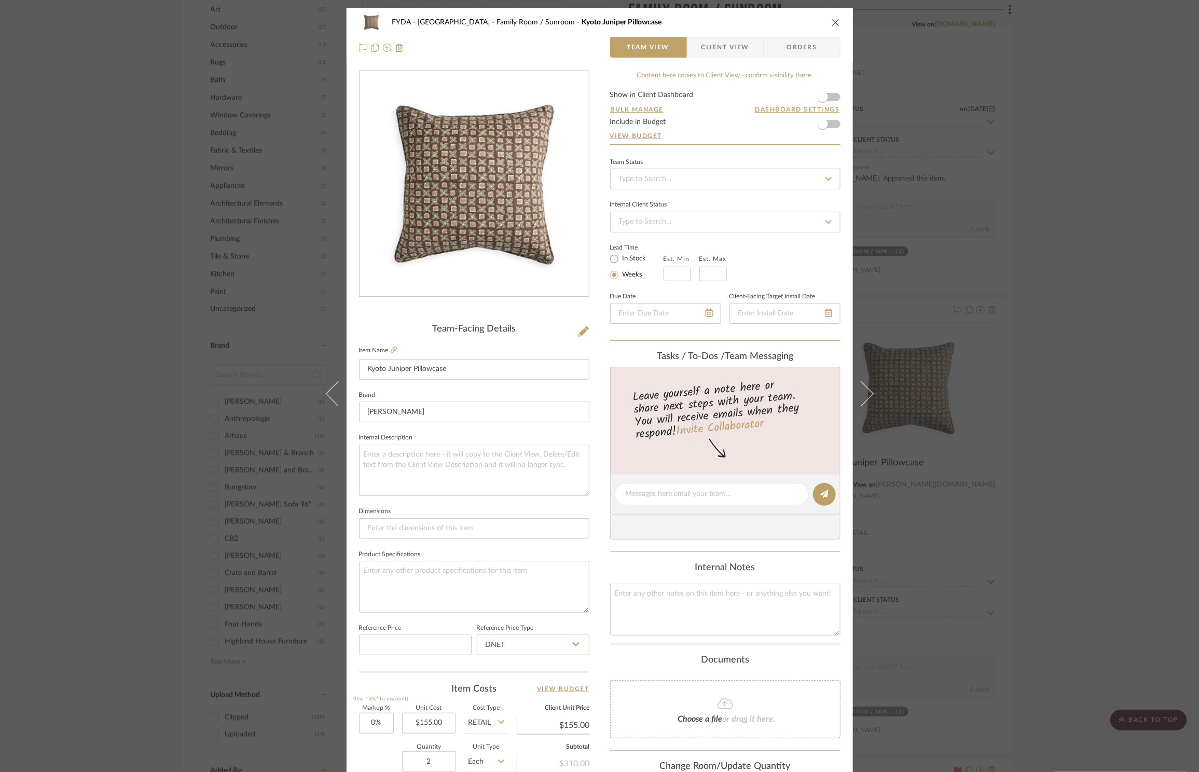
scroll to position [195, 0]
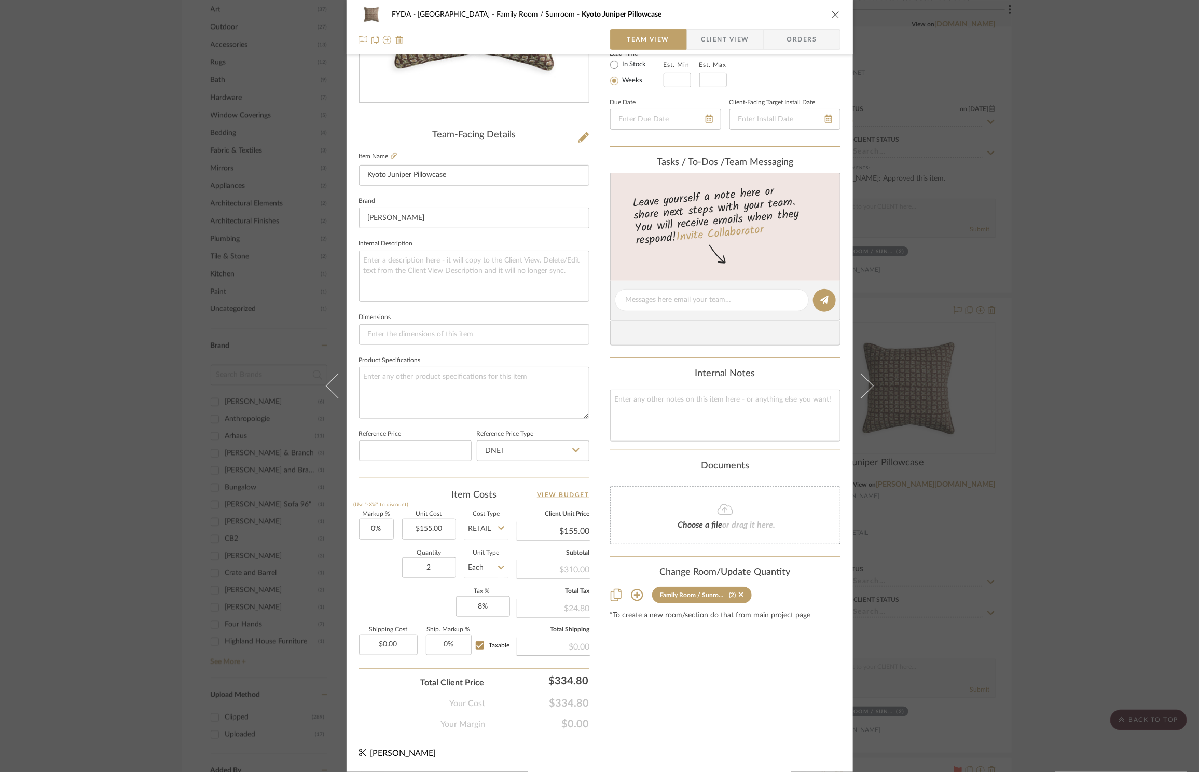
click at [832, 16] on icon "close" at bounding box center [836, 14] width 8 height 8
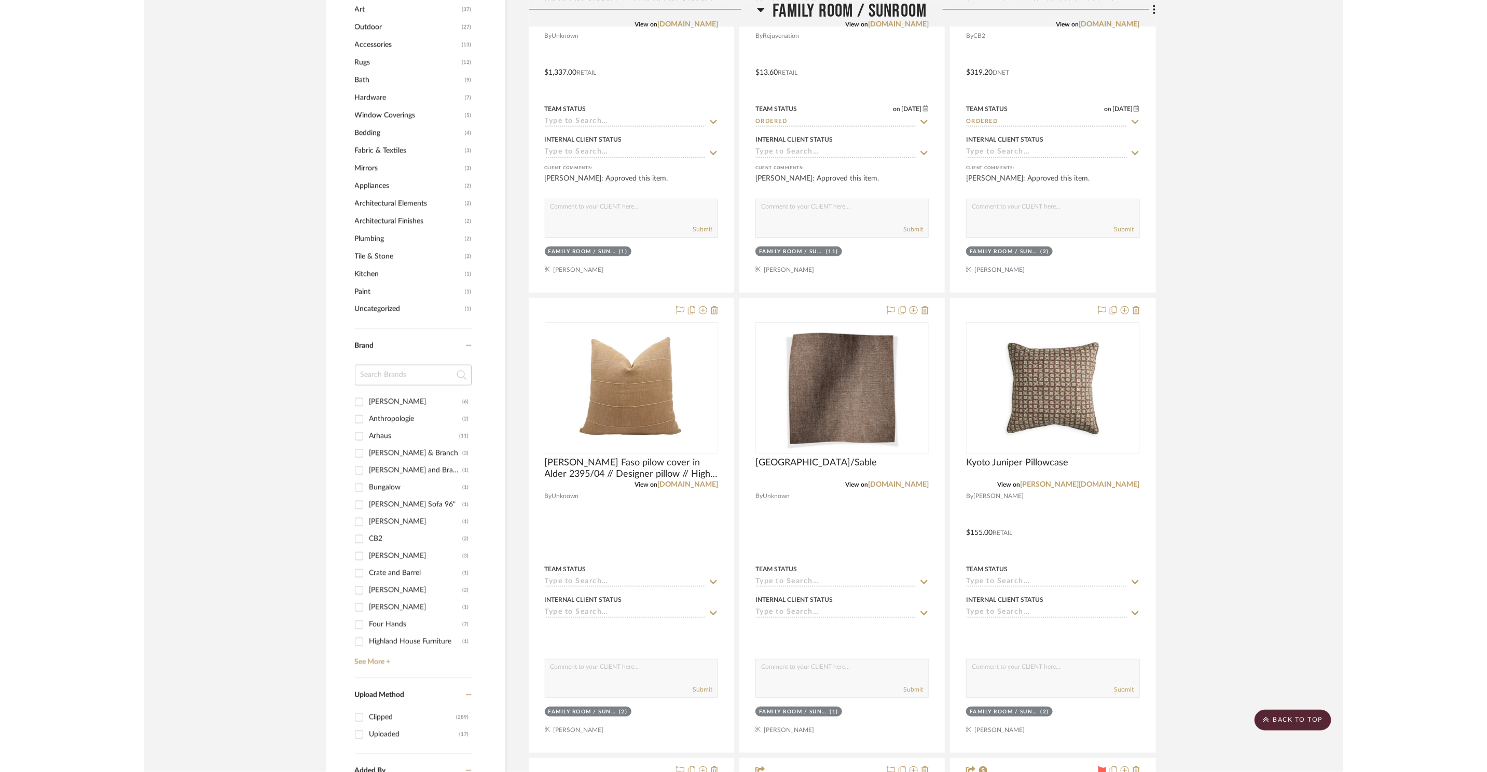
scroll to position [1064, 0]
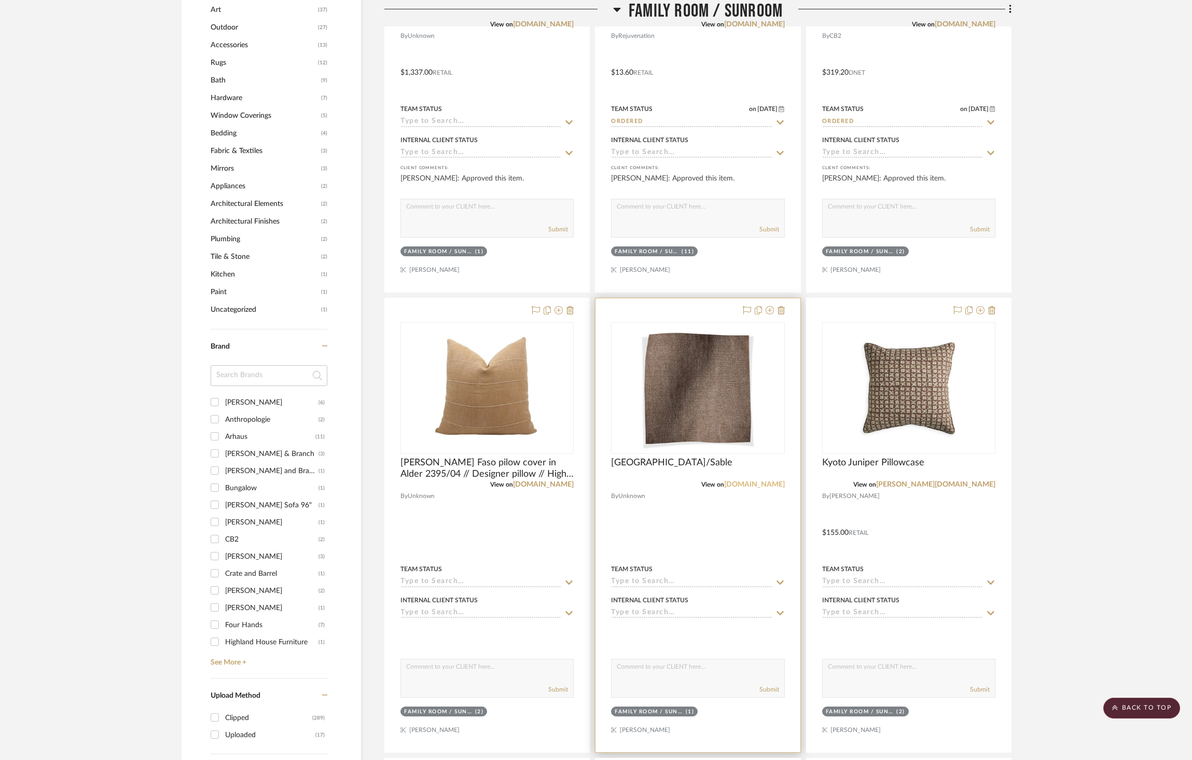
click at [767, 486] on link "rosetarlow.com" at bounding box center [754, 484] width 61 height 7
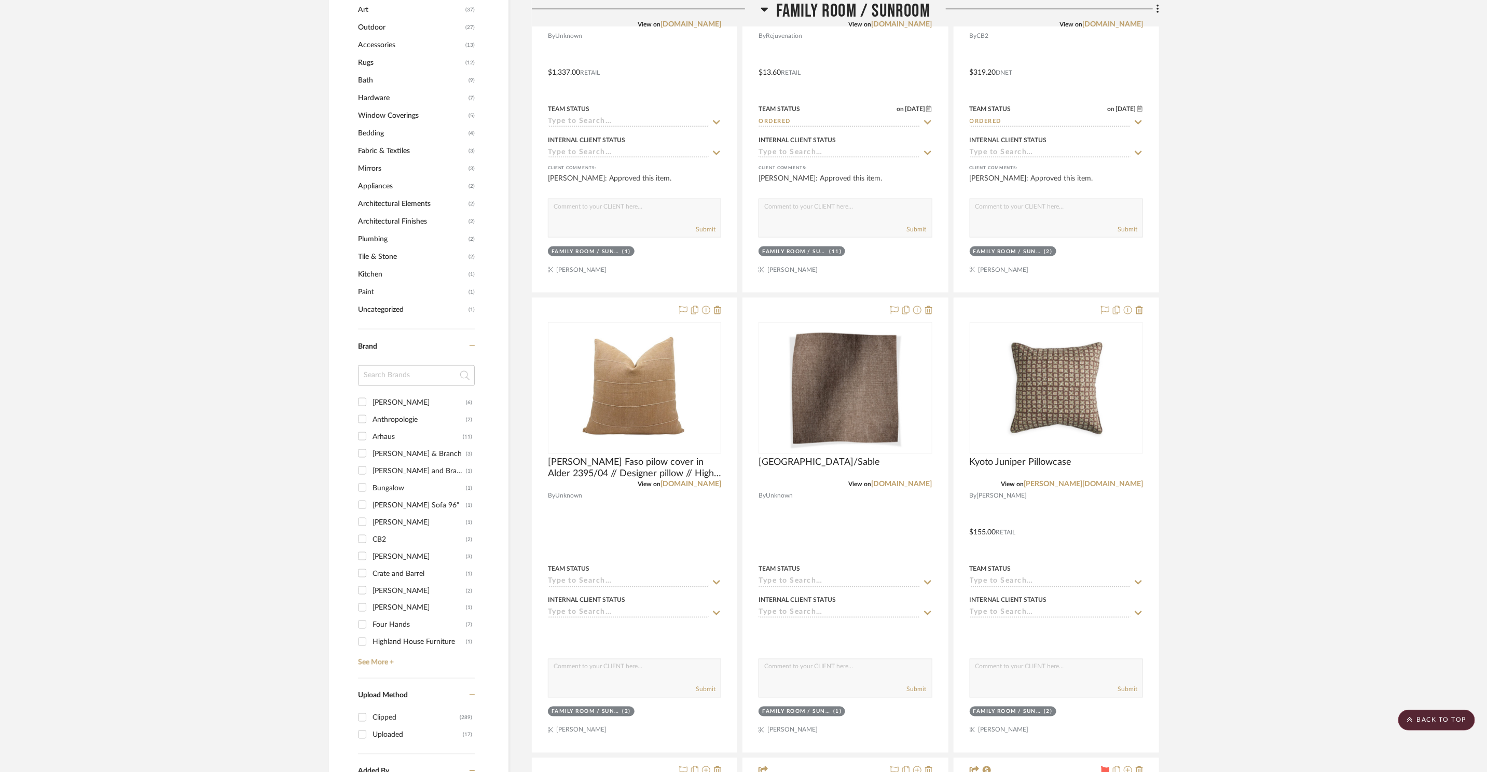
click at [825, 13] on span "Family Room / Sunroom" at bounding box center [853, 11] width 154 height 22
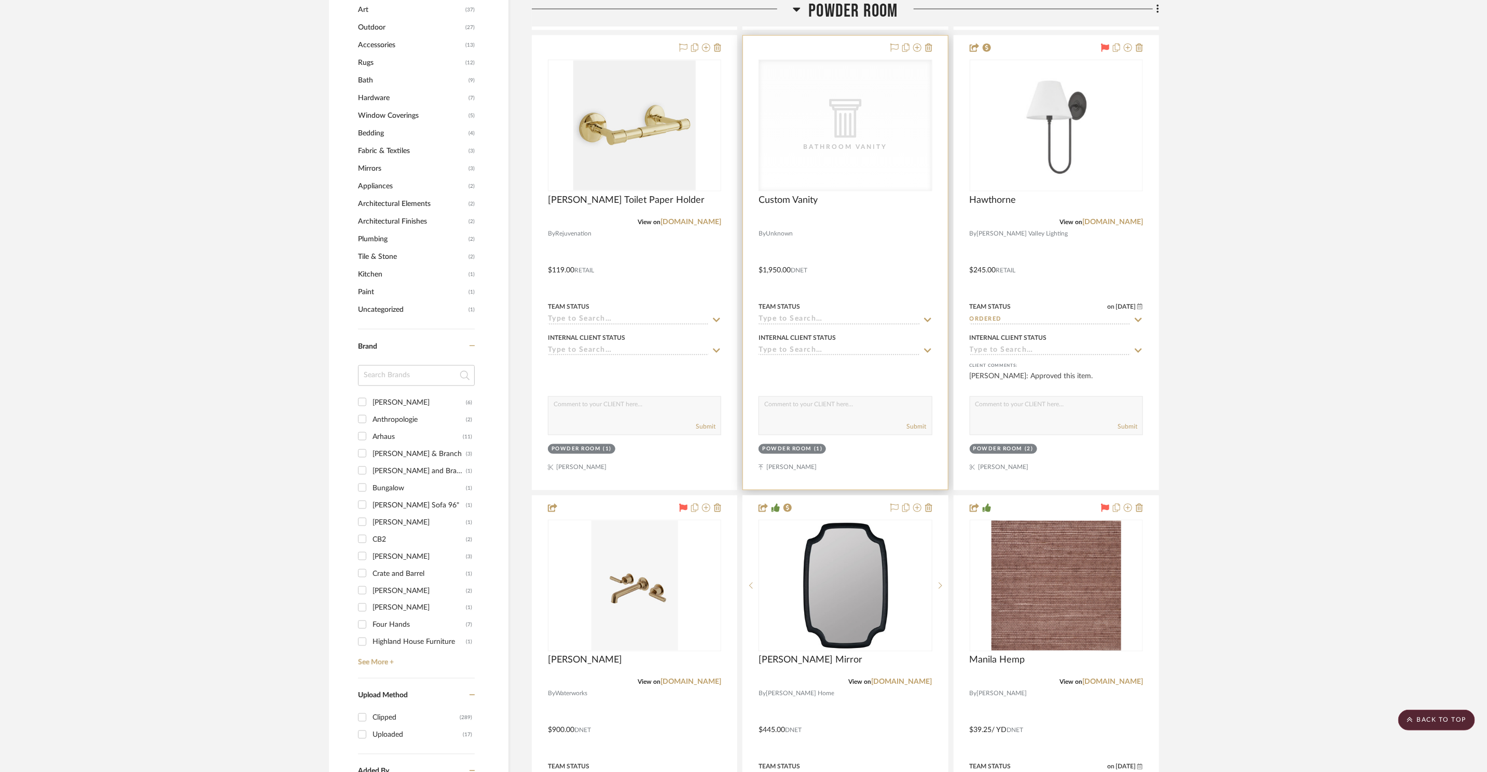
scroll to position [1067, 0]
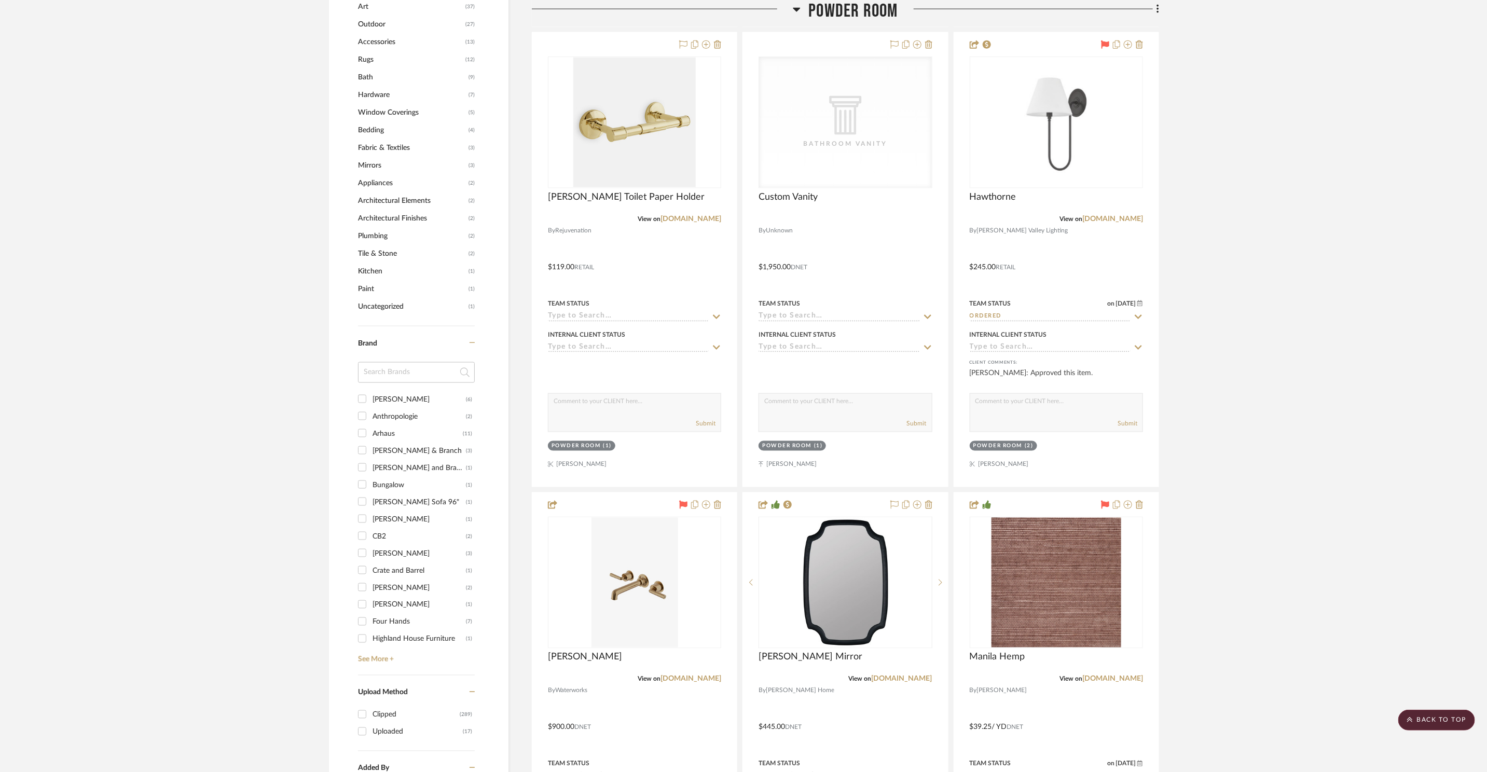
click at [854, 2] on span "Powder Room" at bounding box center [852, 11] width 89 height 22
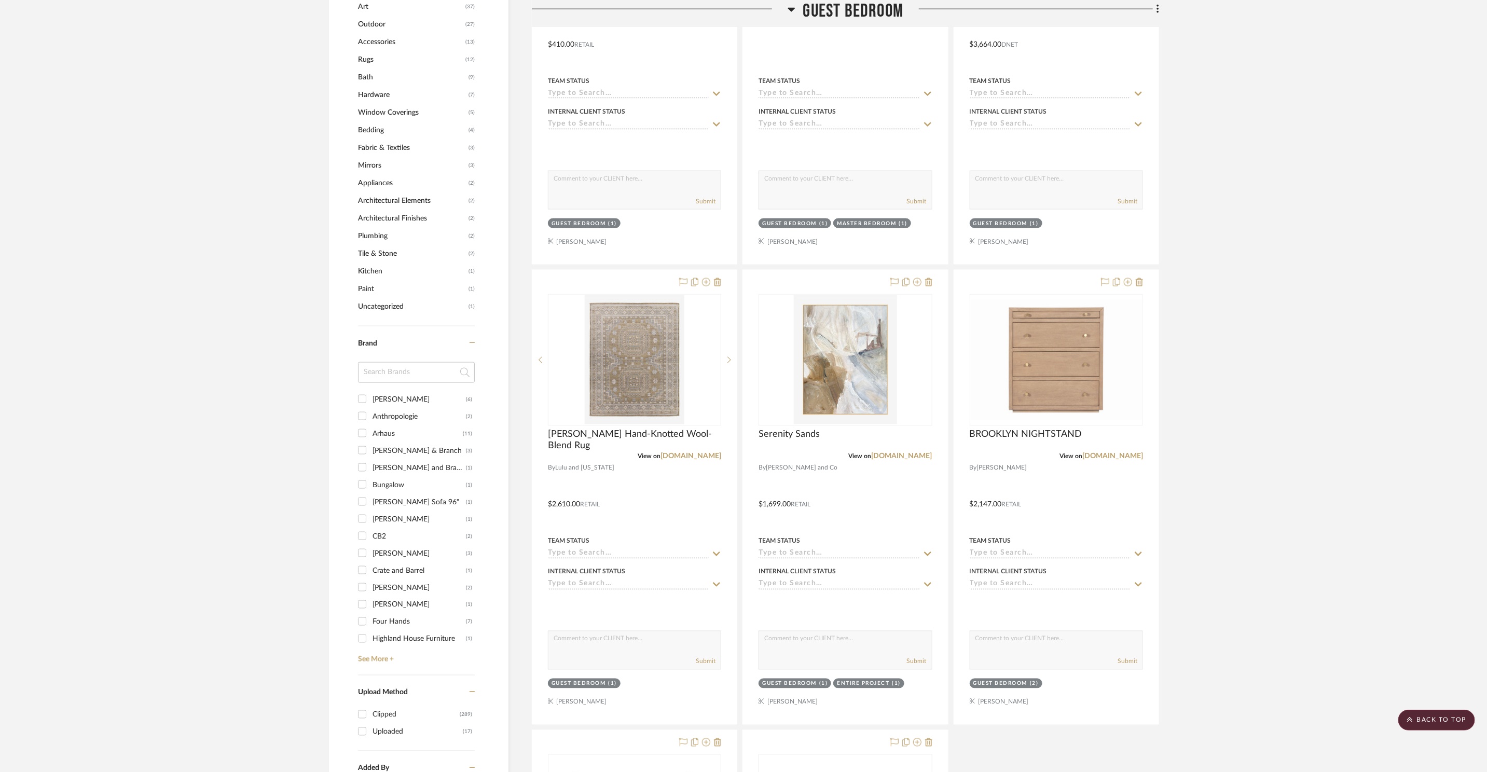
click at [863, 14] on span "Guest Bedroom" at bounding box center [853, 11] width 101 height 22
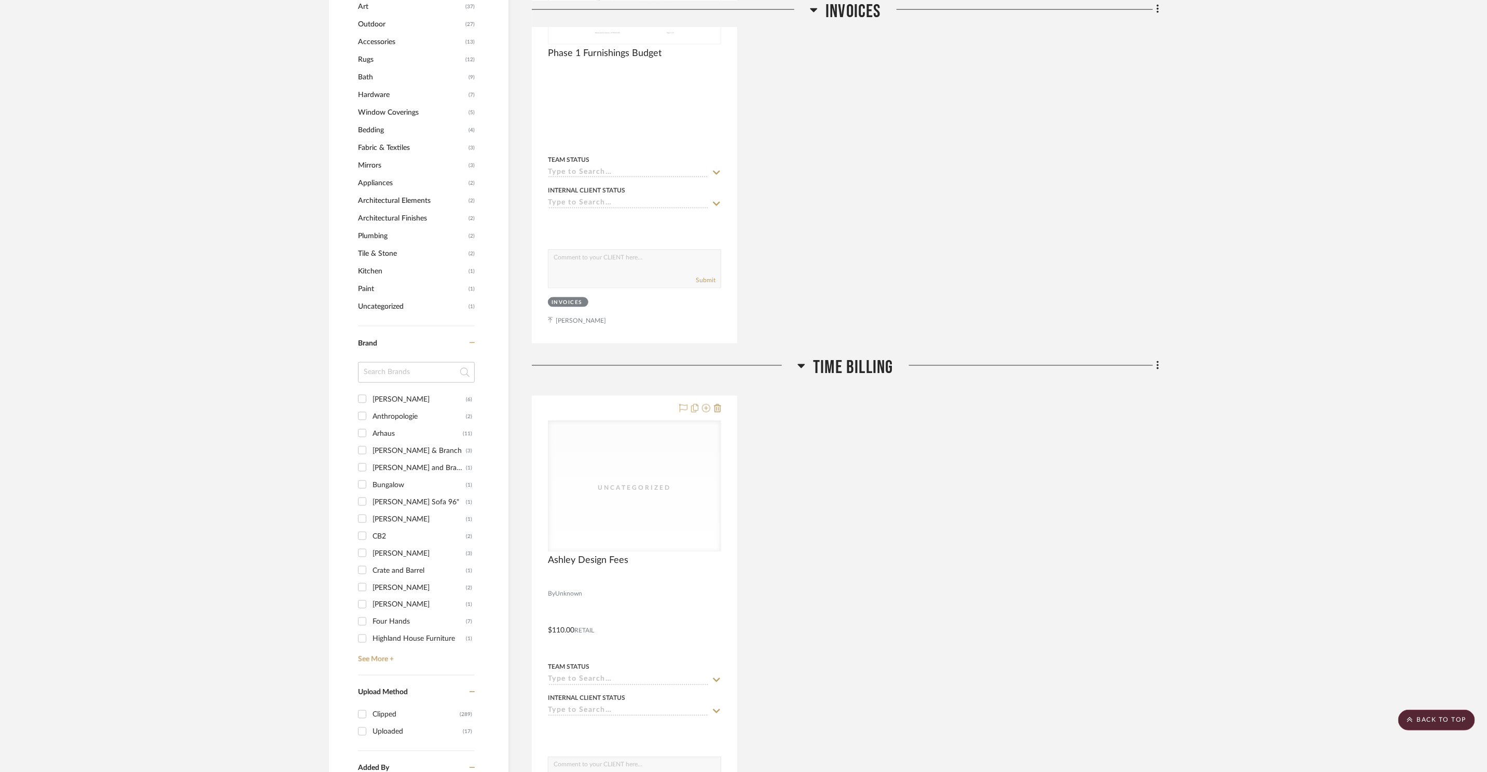
click at [802, 375] on fa-icon at bounding box center [802, 369] width 8 height 15
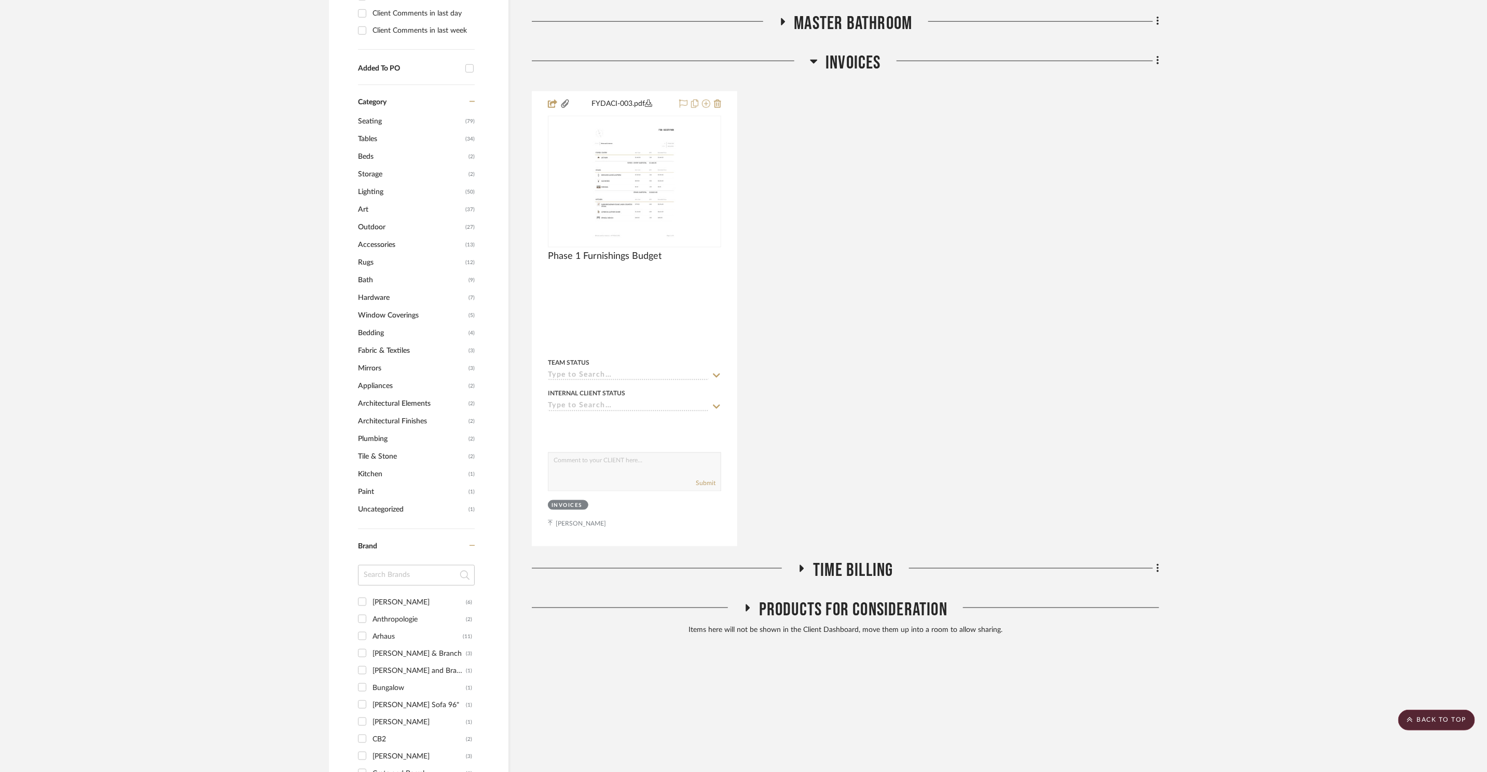
scroll to position [749, 0]
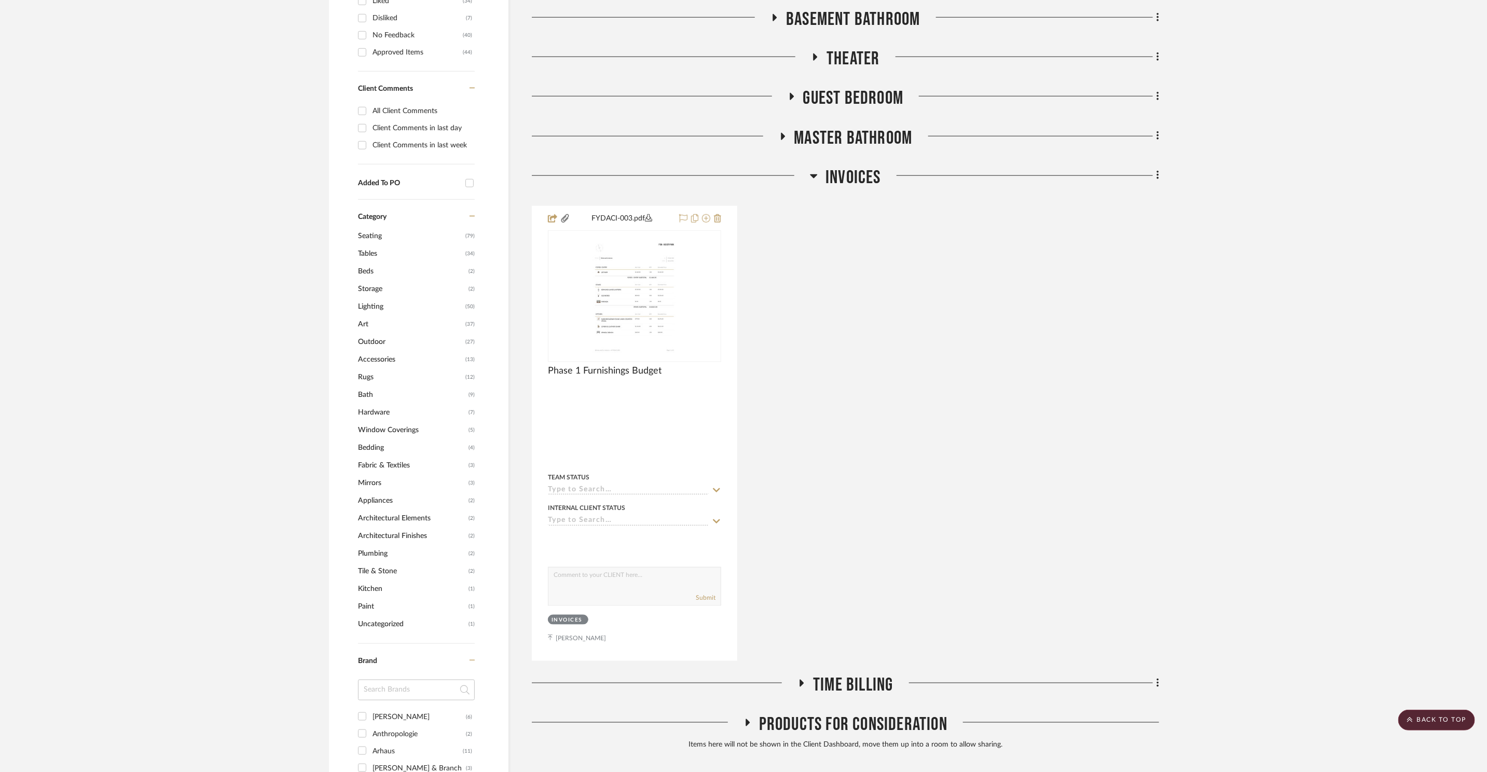
click at [847, 181] on span "Invoices" at bounding box center [854, 178] width 56 height 22
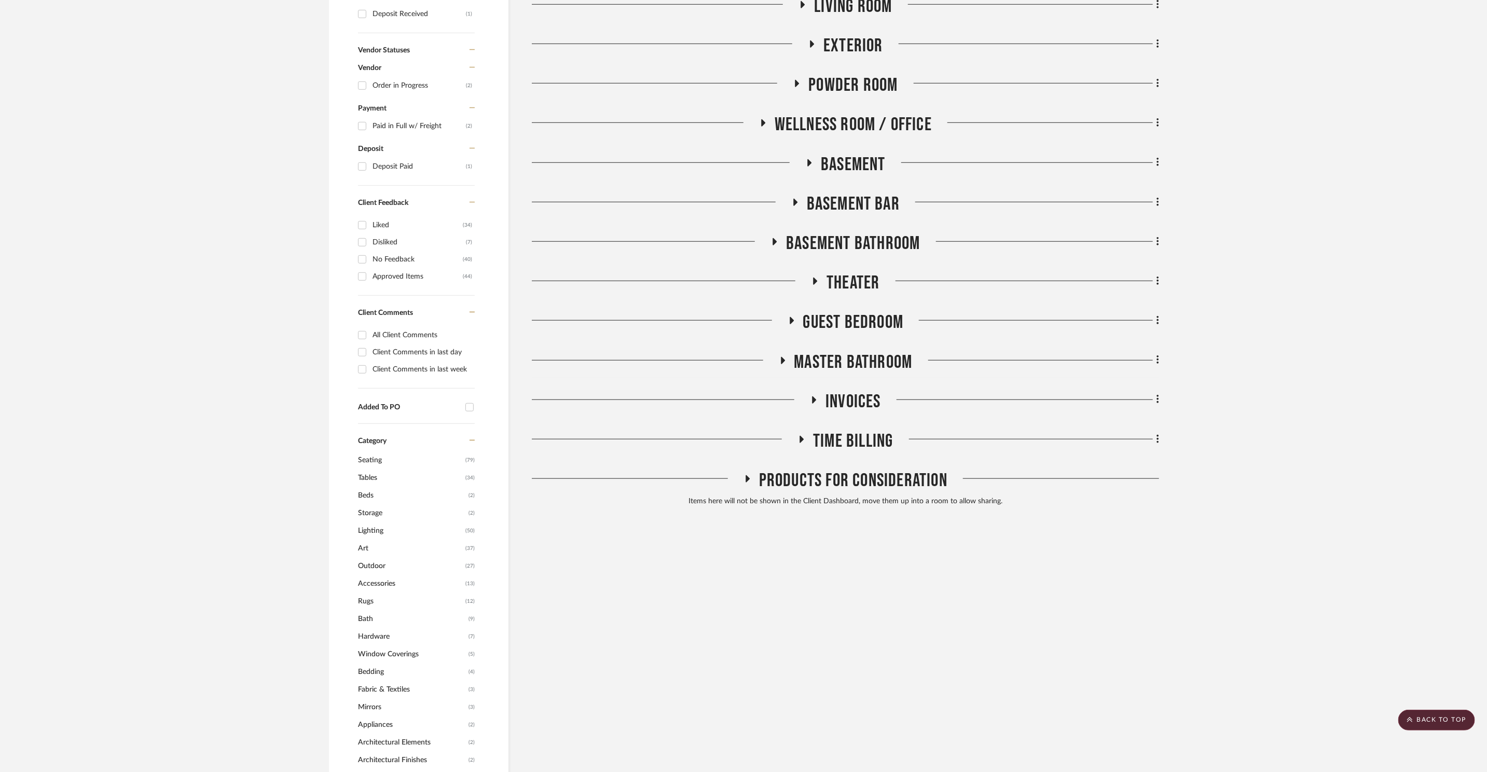
scroll to position [515, 0]
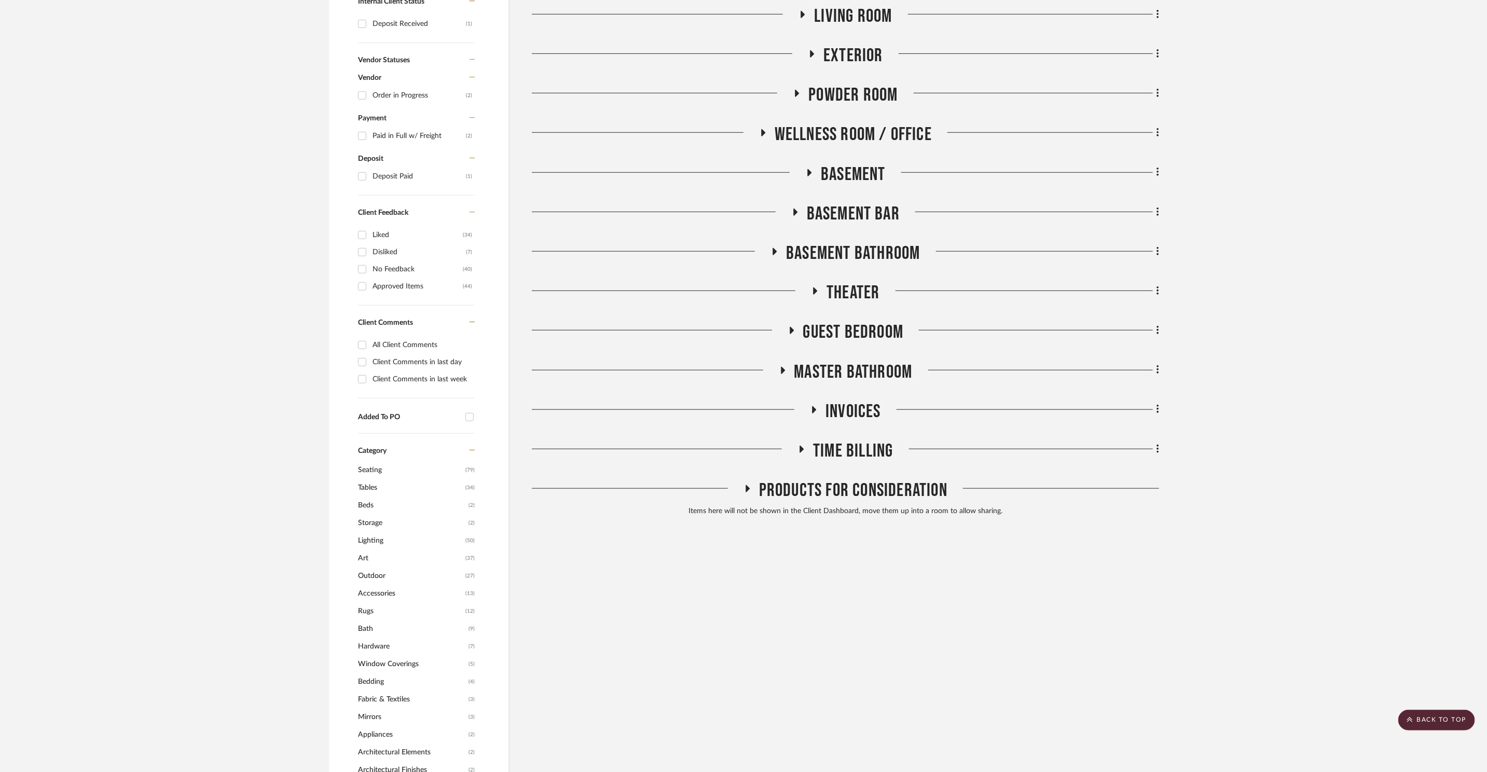
click at [853, 177] on span "Basement" at bounding box center [853, 174] width 65 height 22
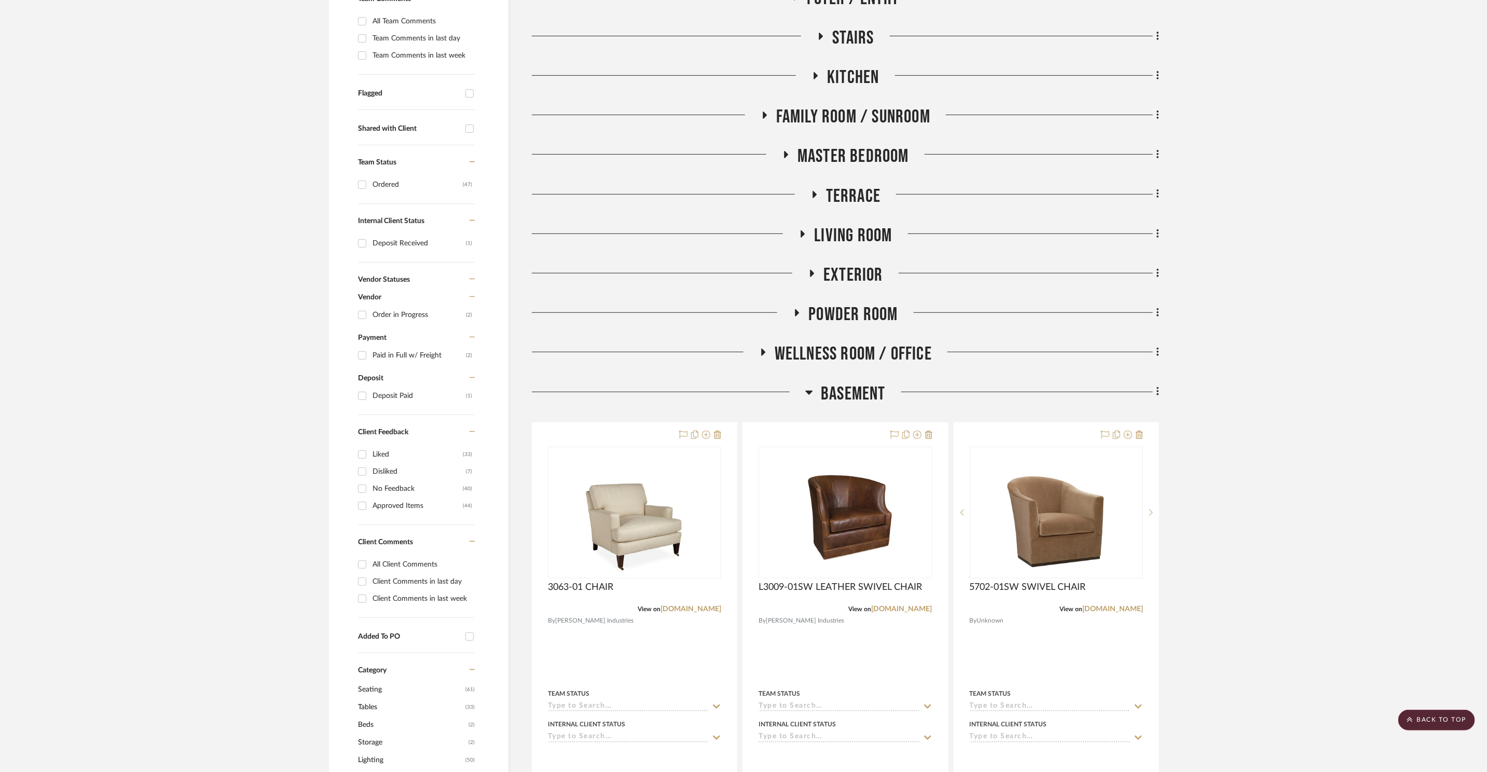
scroll to position [307, 0]
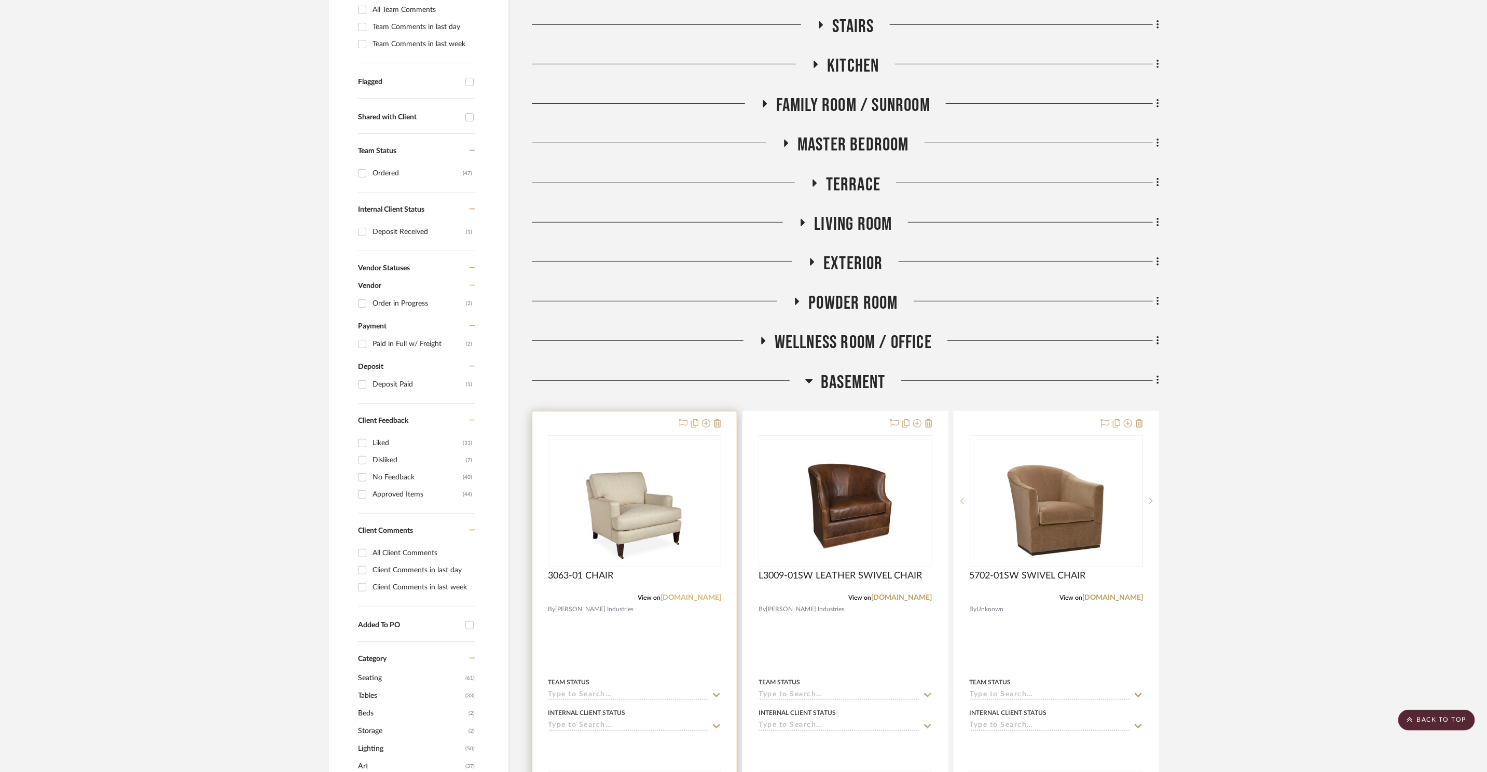
click at [706, 598] on link "[DOMAIN_NAME]" at bounding box center [691, 597] width 61 height 7
click at [908, 598] on link "[DOMAIN_NAME]" at bounding box center [902, 597] width 61 height 7
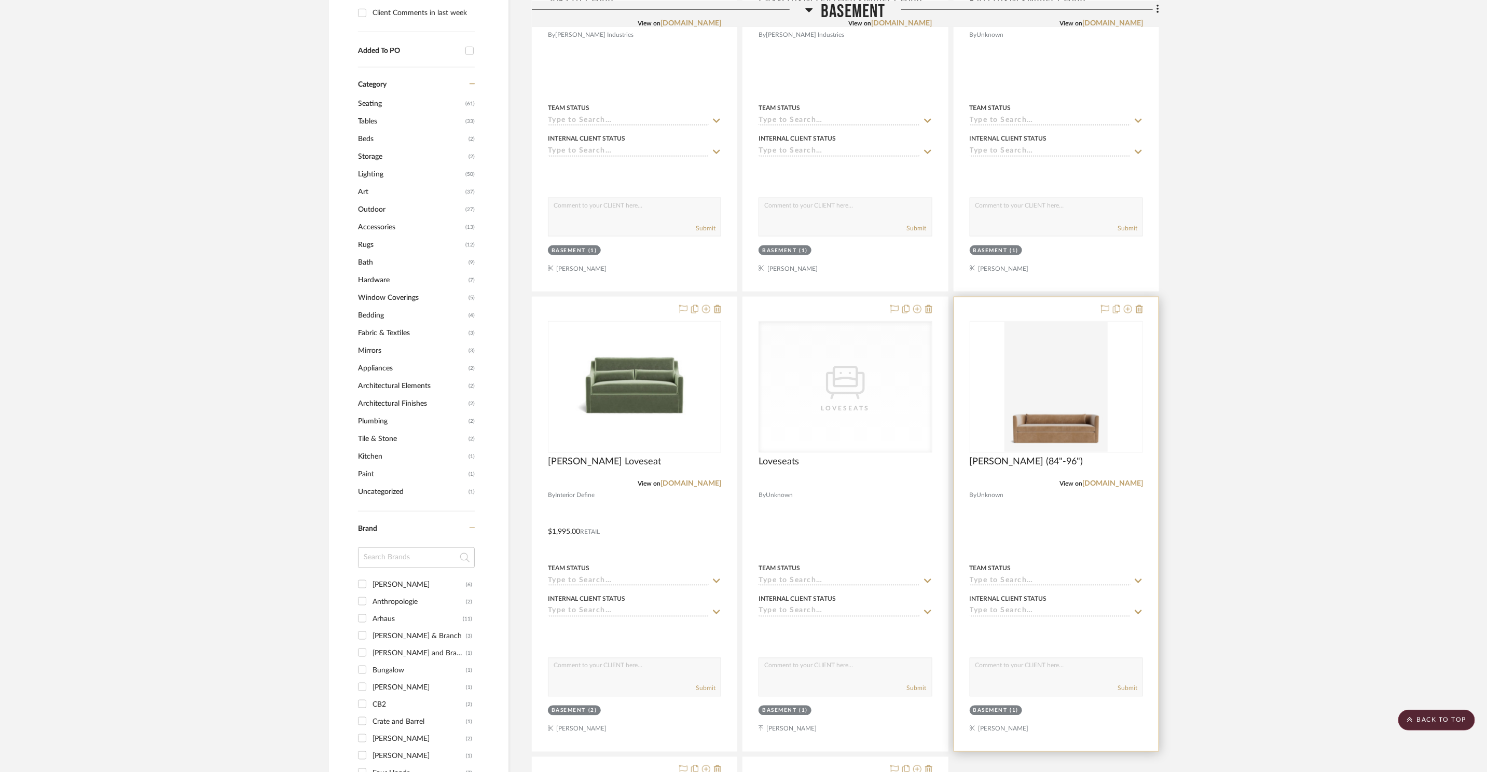
scroll to position [885, 0]
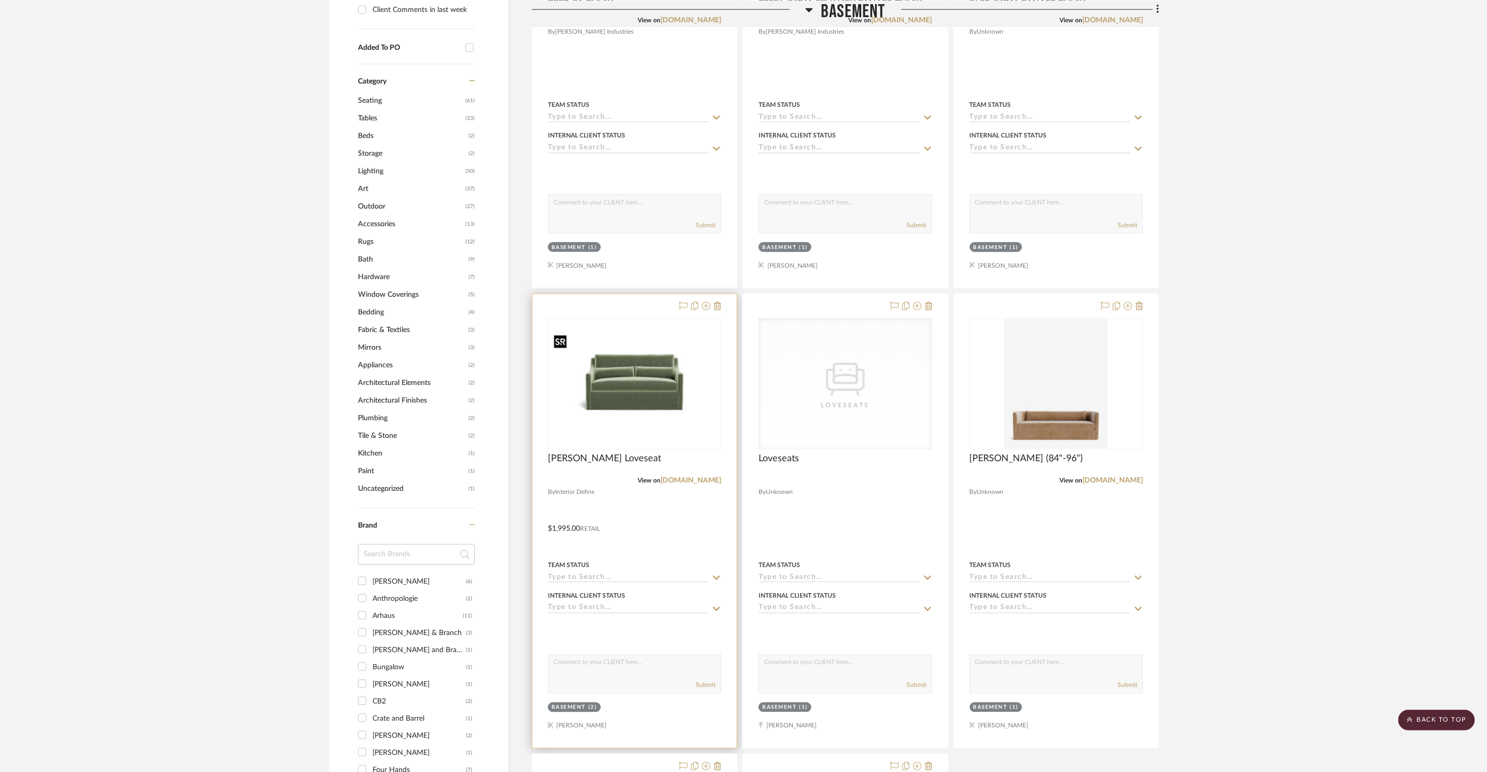
click at [669, 392] on img "0" at bounding box center [634, 384] width 171 height 108
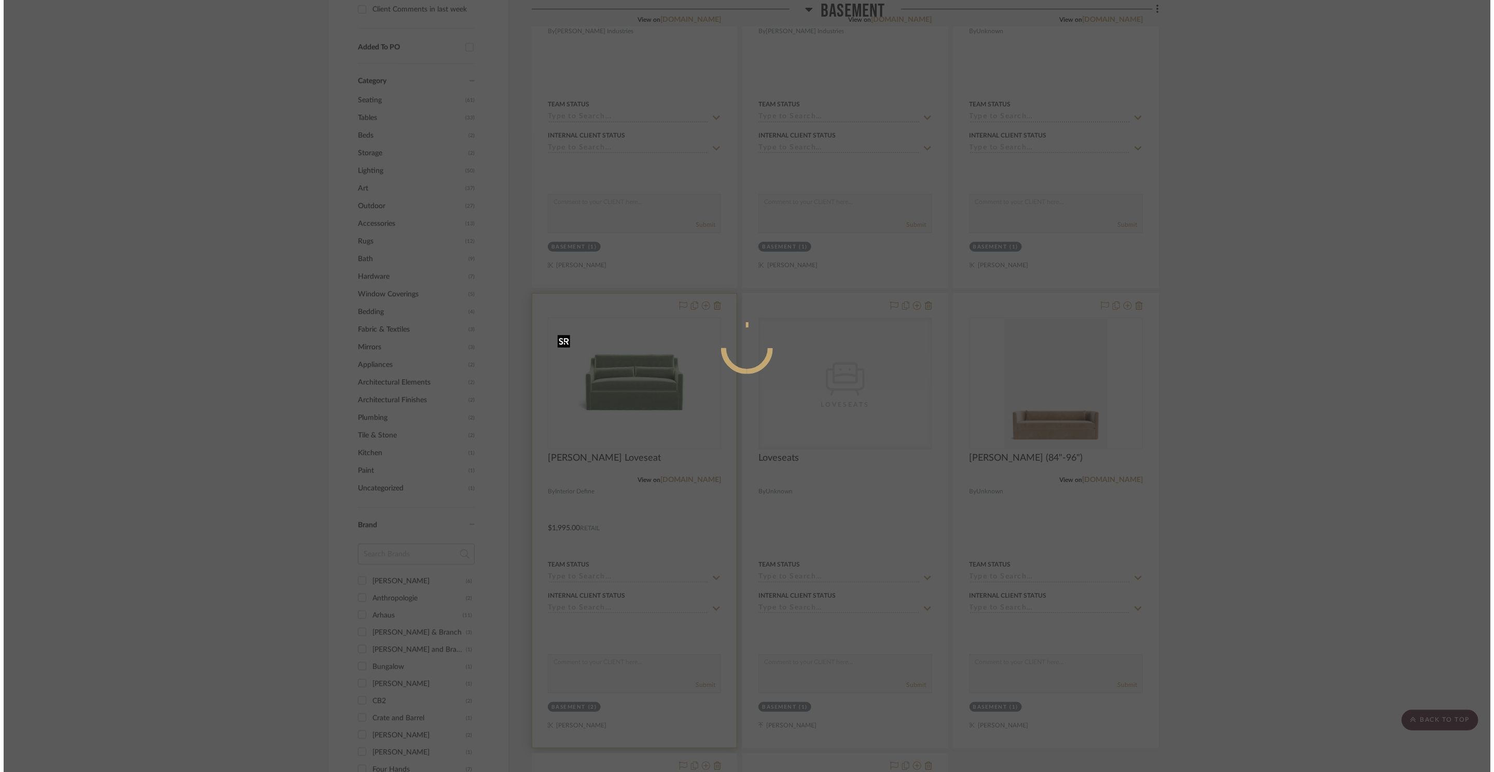
scroll to position [0, 0]
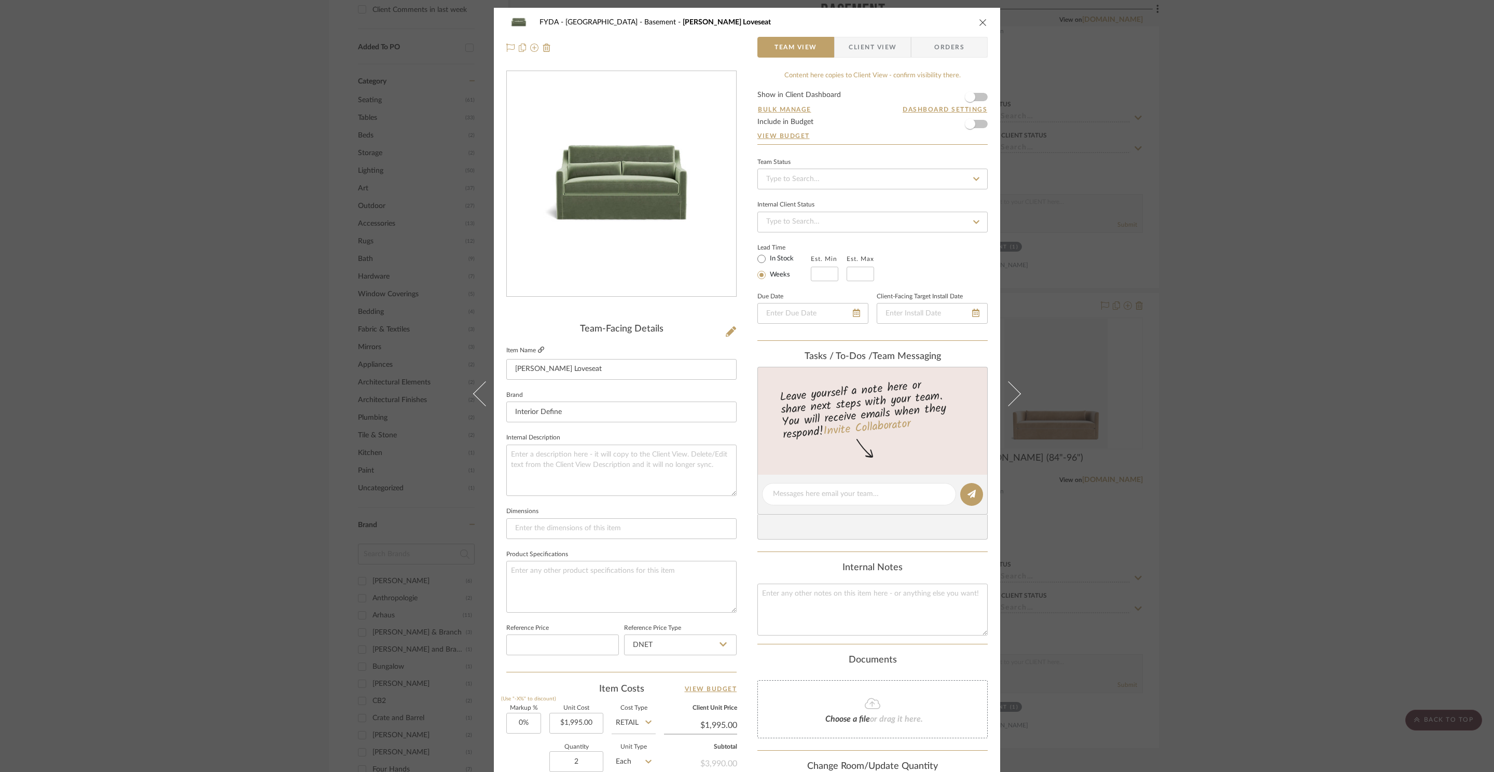
click at [539, 350] on icon at bounding box center [541, 350] width 6 height 6
click at [571, 528] on input at bounding box center [621, 528] width 230 height 21
type input "64.x 38"
click at [1334, 164] on div "FYDA - 655 City Park Basement [PERSON_NAME] Loveseat Team View Client View Orde…" at bounding box center [747, 386] width 1494 height 772
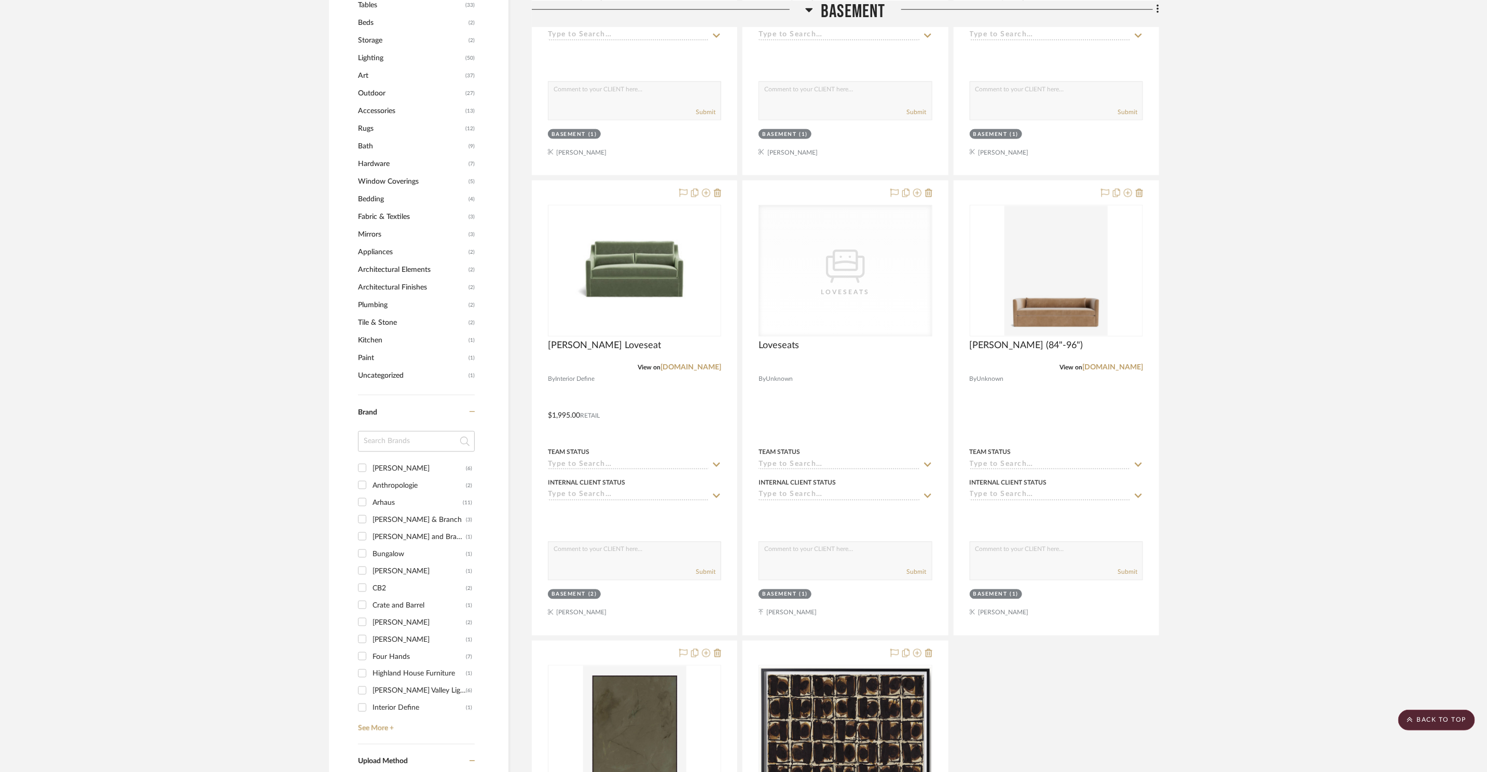
scroll to position [998, 0]
click at [1050, 266] on img "0" at bounding box center [1056, 270] width 103 height 130
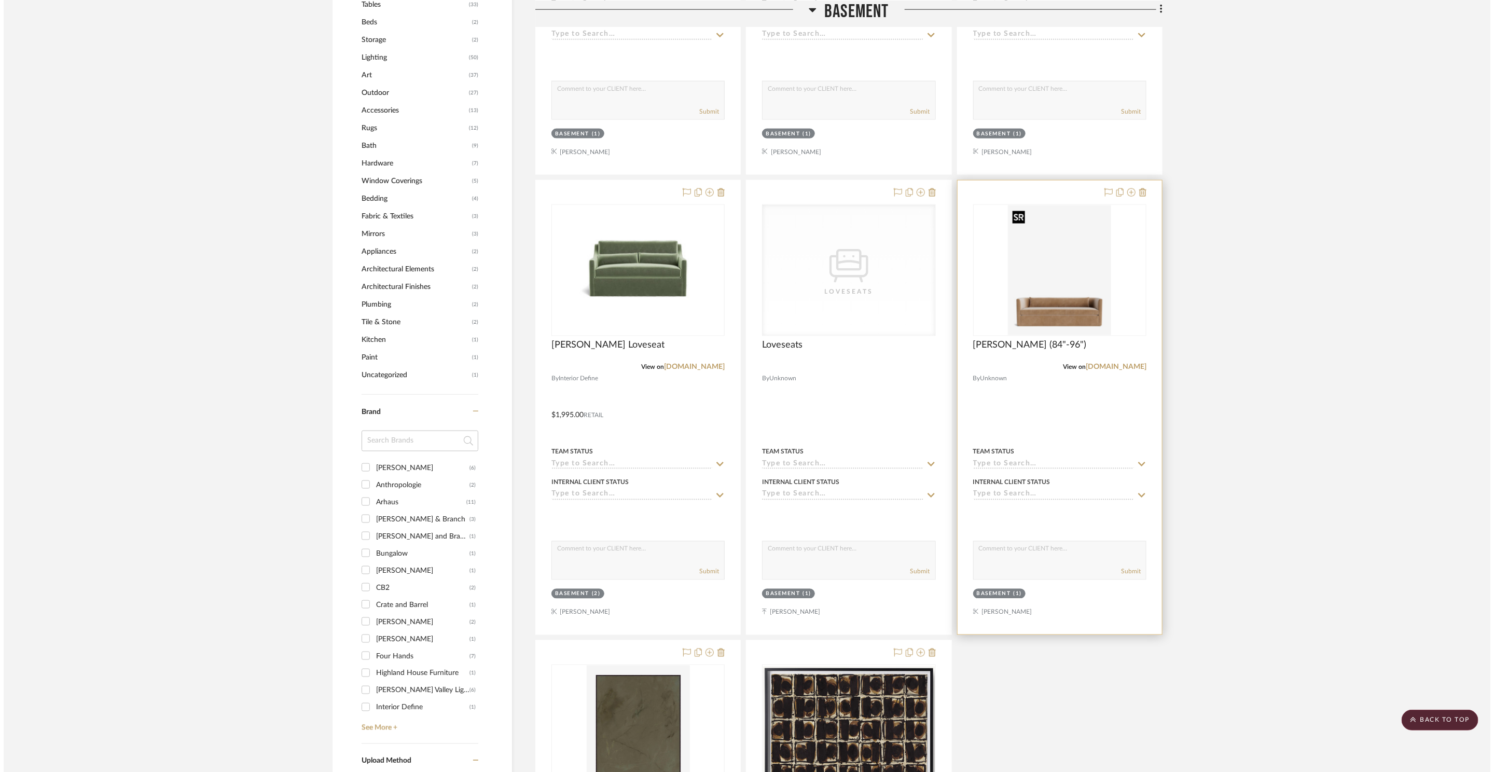
scroll to position [0, 0]
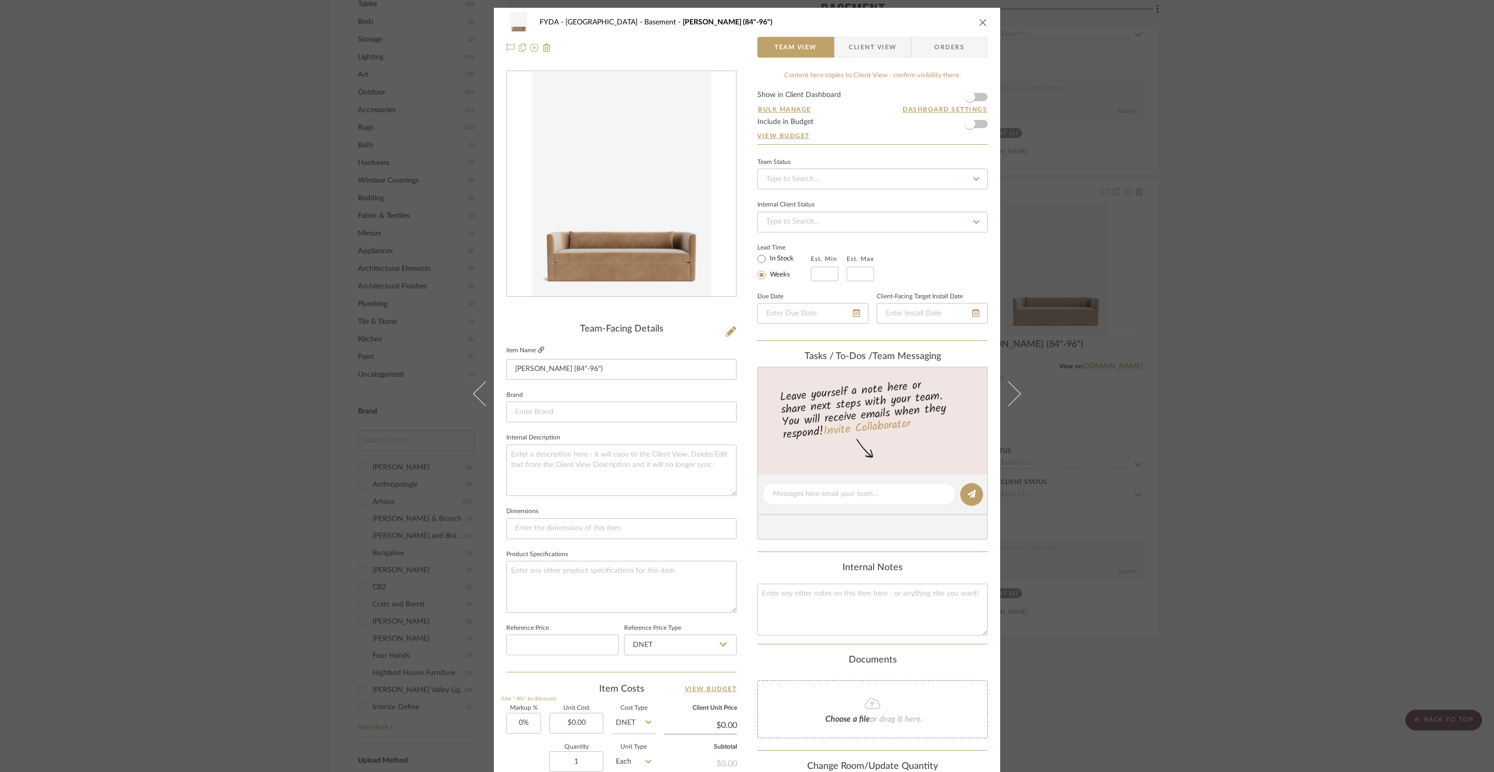
click at [538, 349] on icon at bounding box center [541, 350] width 6 height 6
click at [1369, 193] on div "FYDA - 655 City Park Basement [PERSON_NAME] Sofa (84"-96") Team View Client Vie…" at bounding box center [747, 386] width 1494 height 772
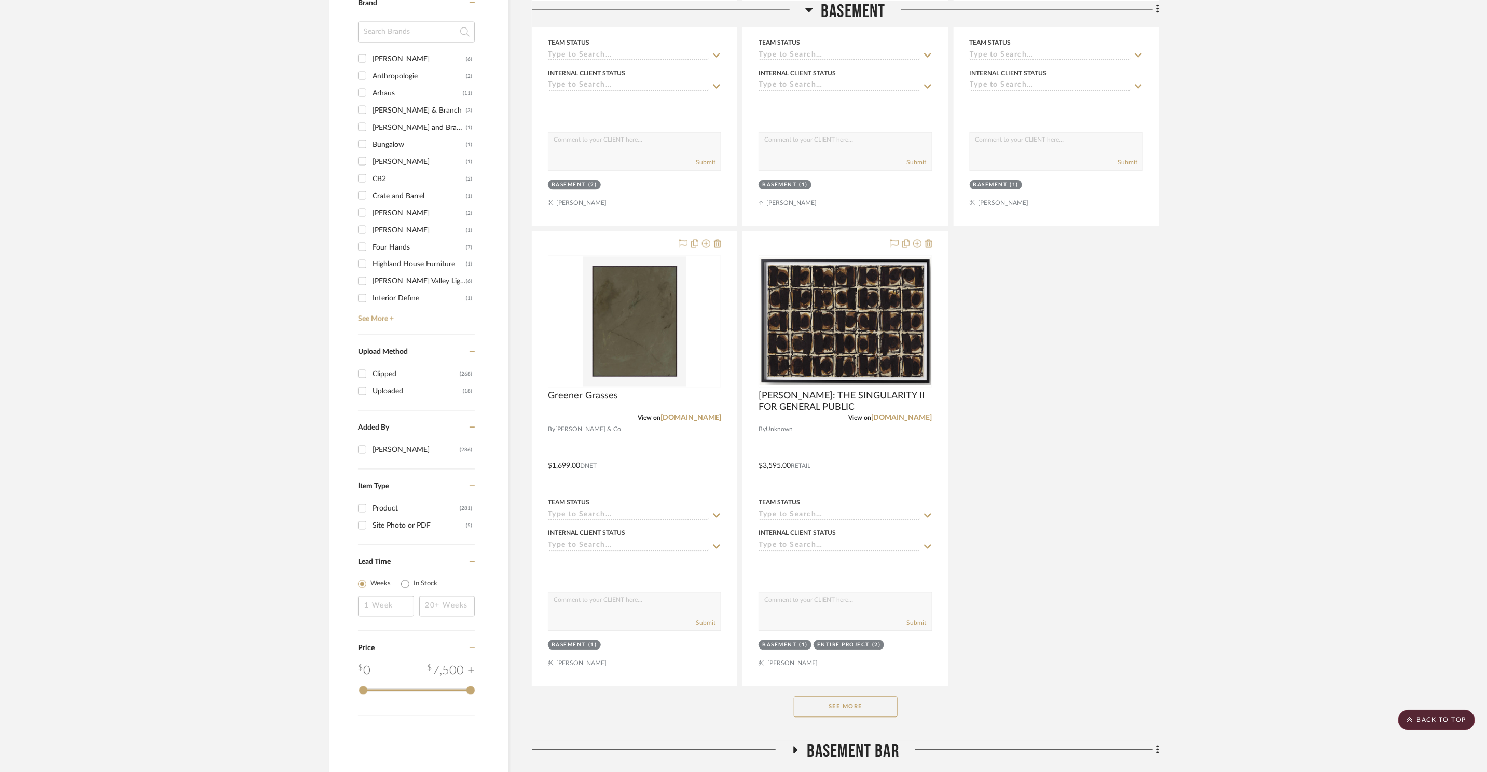
scroll to position [1580, 0]
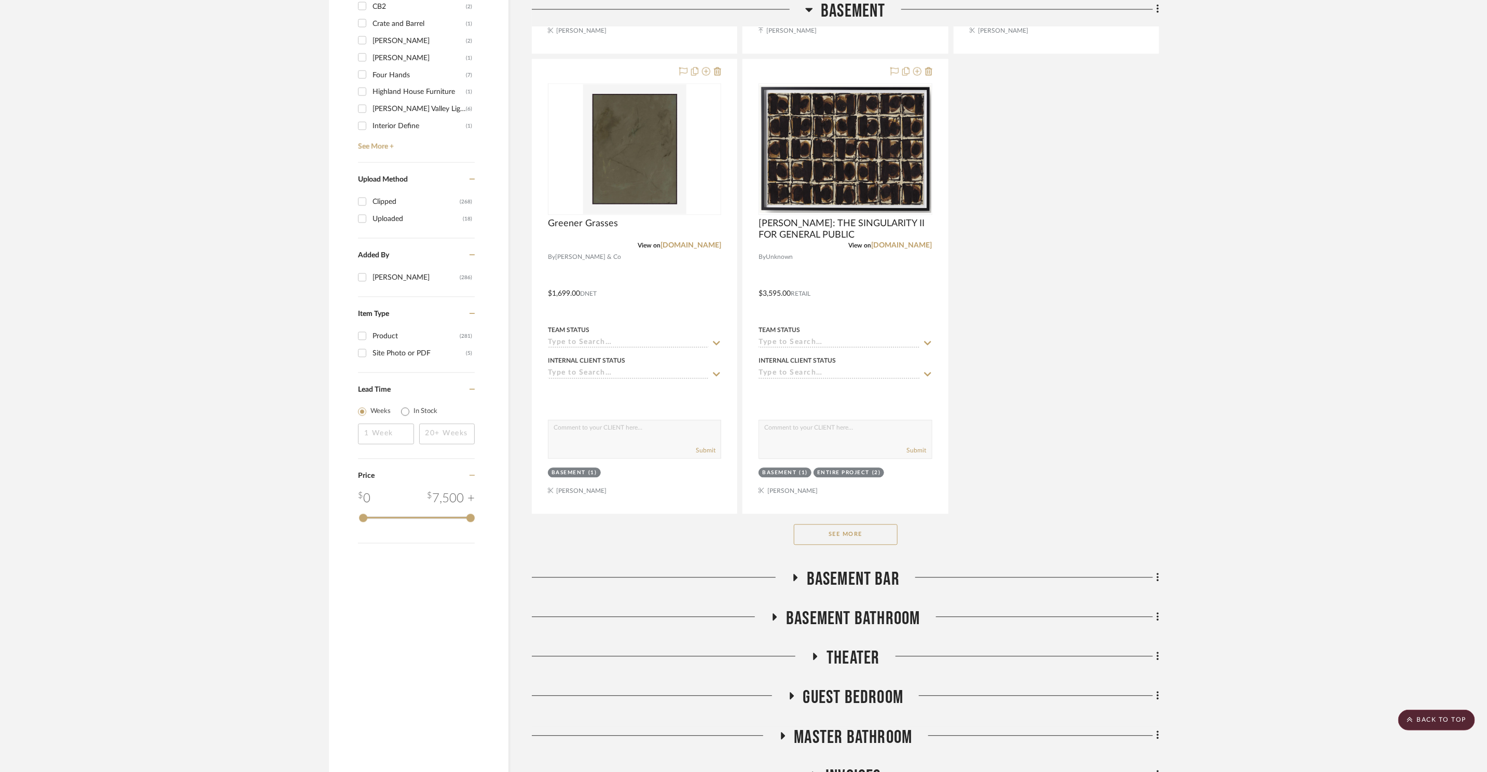
click at [861, 534] on button "See More" at bounding box center [846, 534] width 104 height 21
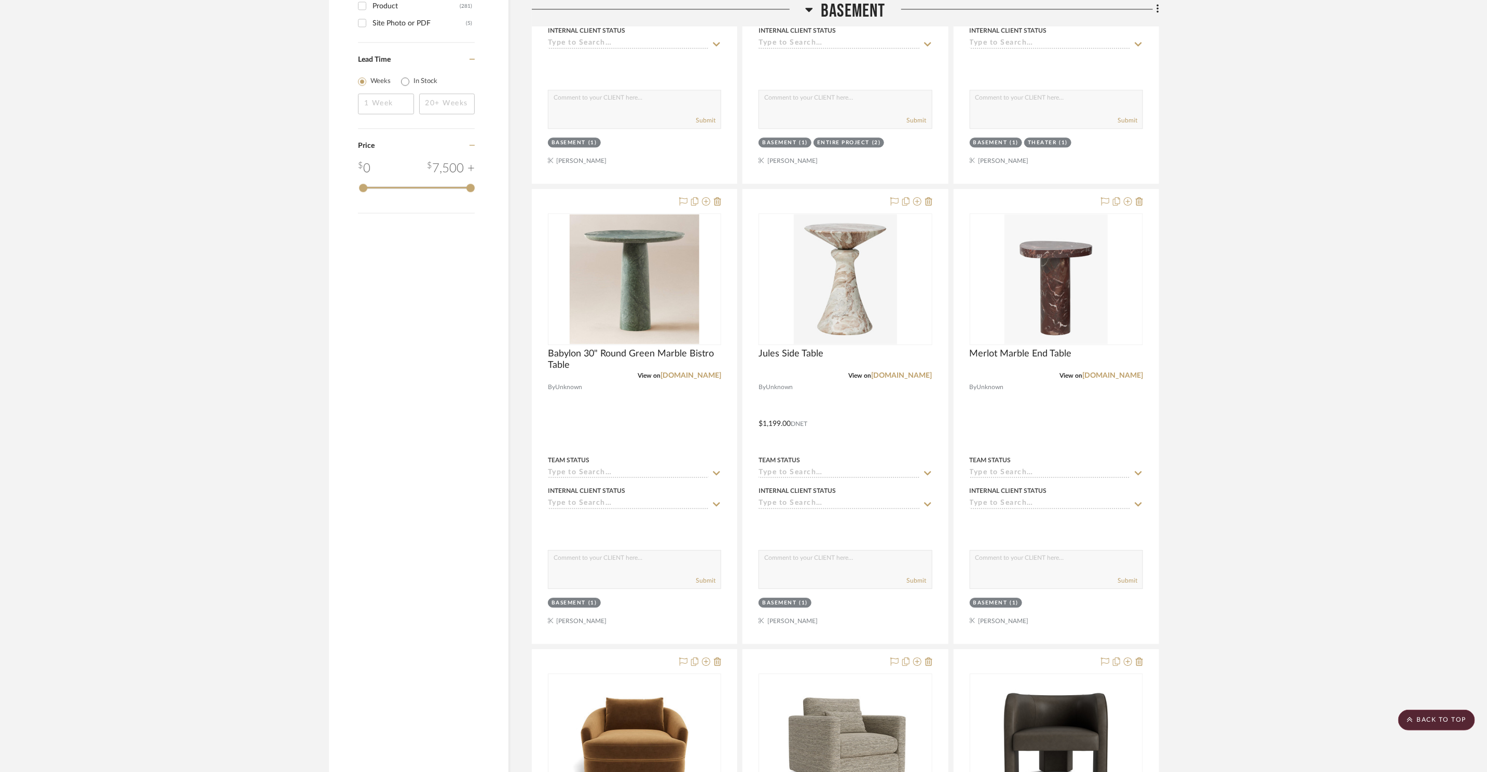
scroll to position [1921, 0]
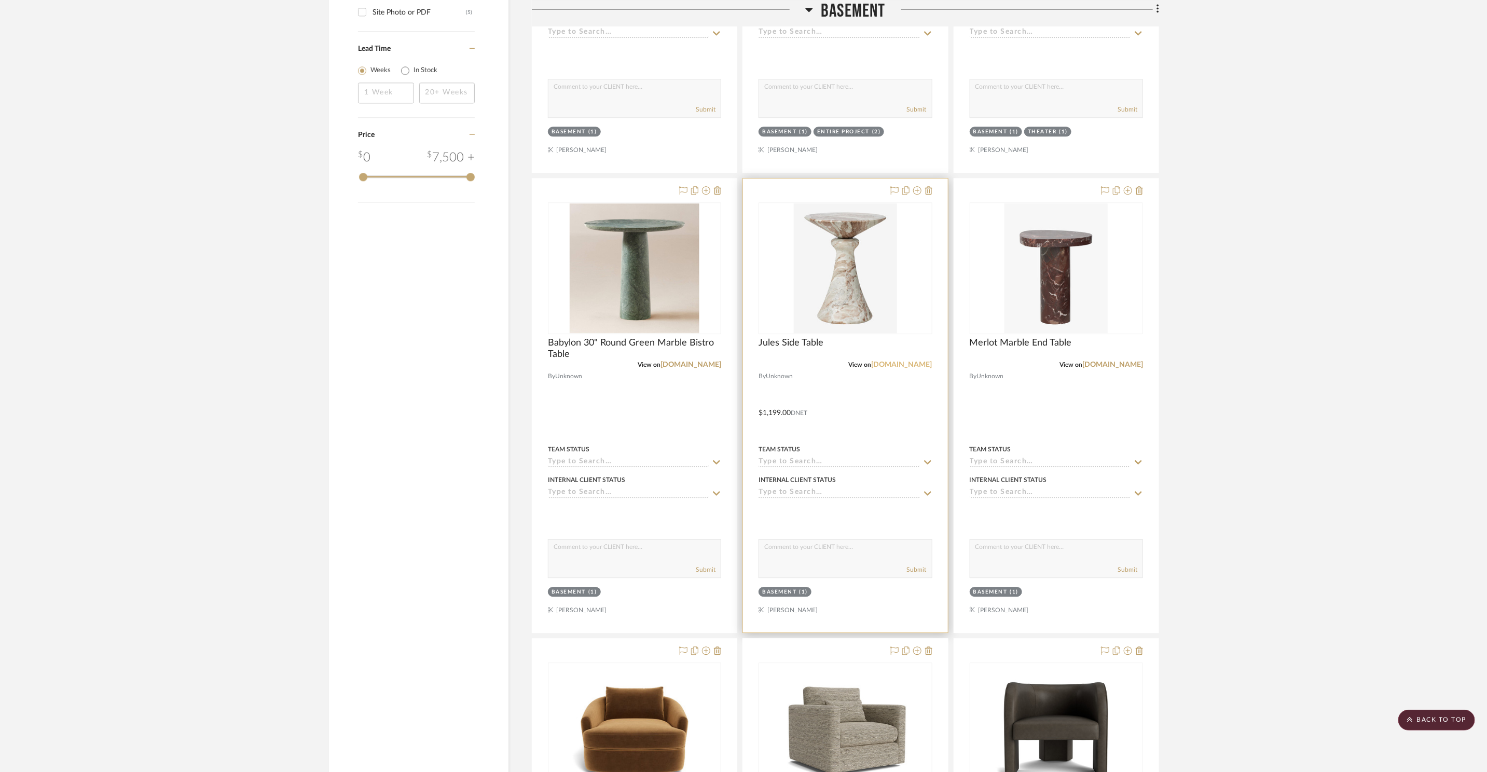
click at [904, 362] on link "[DOMAIN_NAME]" at bounding box center [902, 364] width 61 height 7
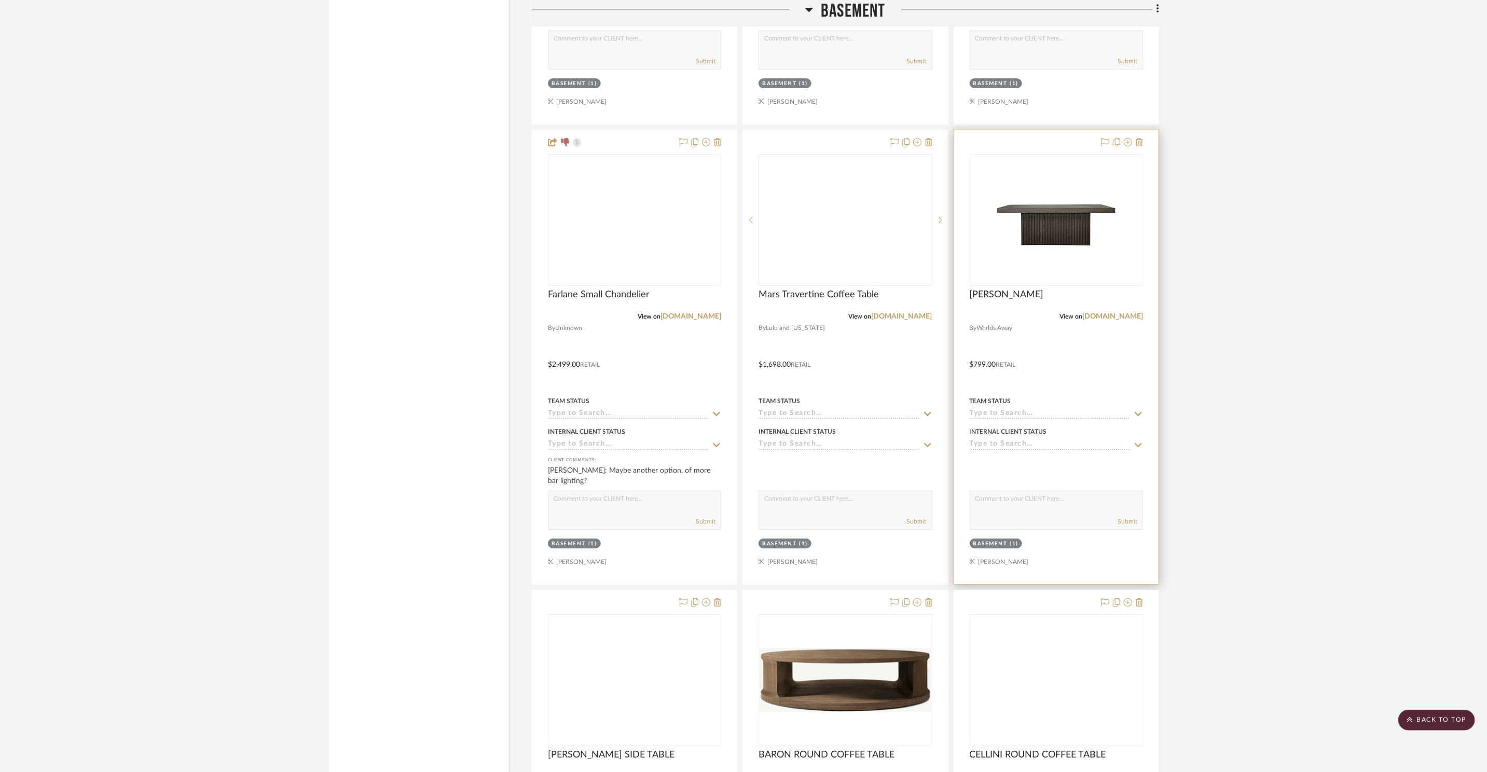
scroll to position [5602, 0]
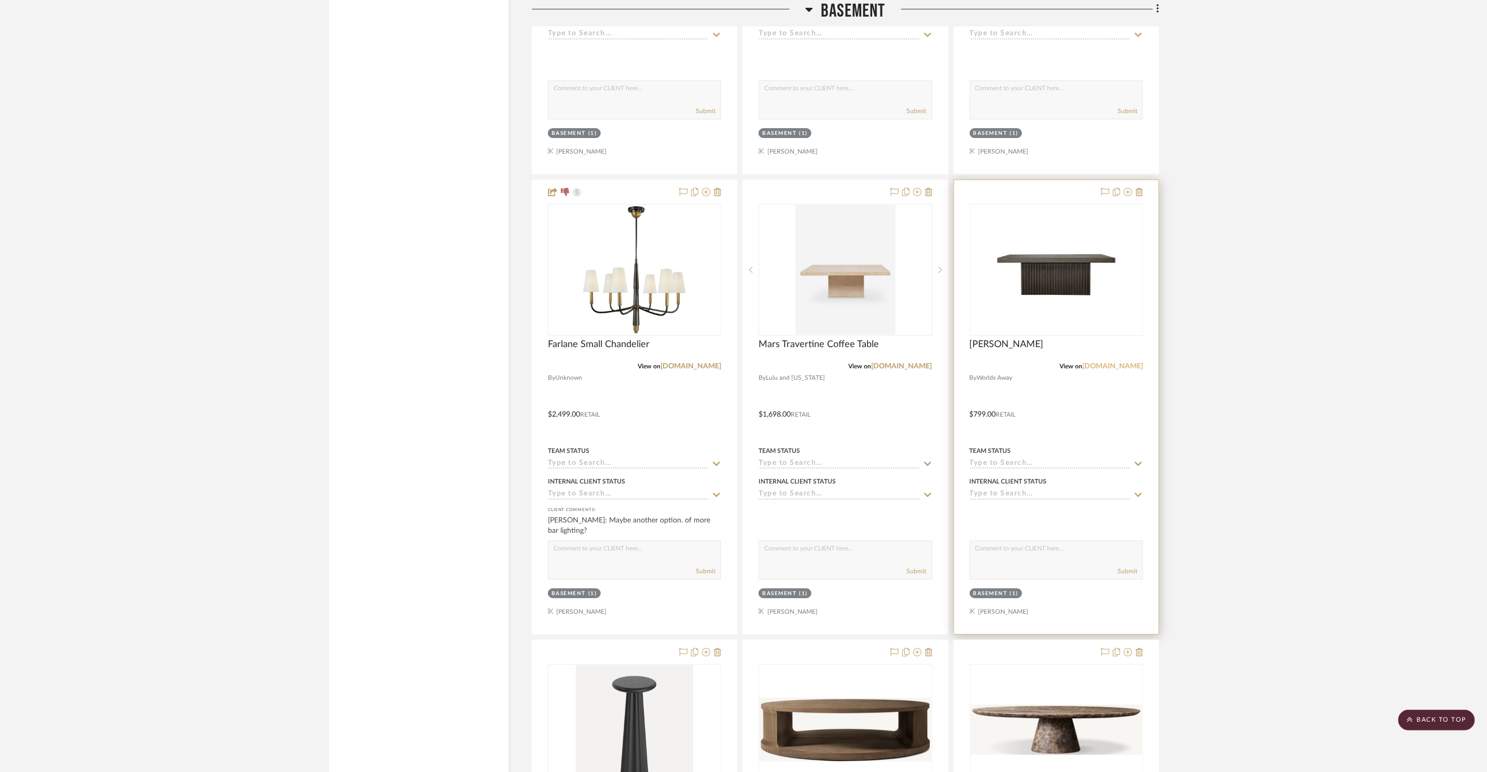
click at [1117, 365] on link "[DOMAIN_NAME]" at bounding box center [1112, 366] width 61 height 7
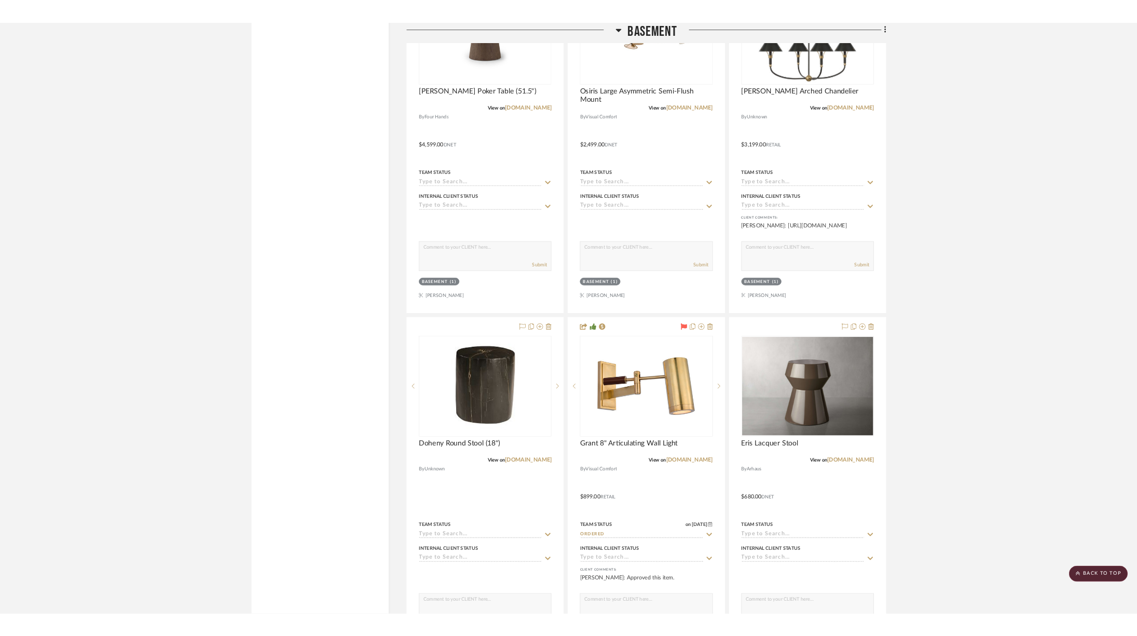
scroll to position [3956, 0]
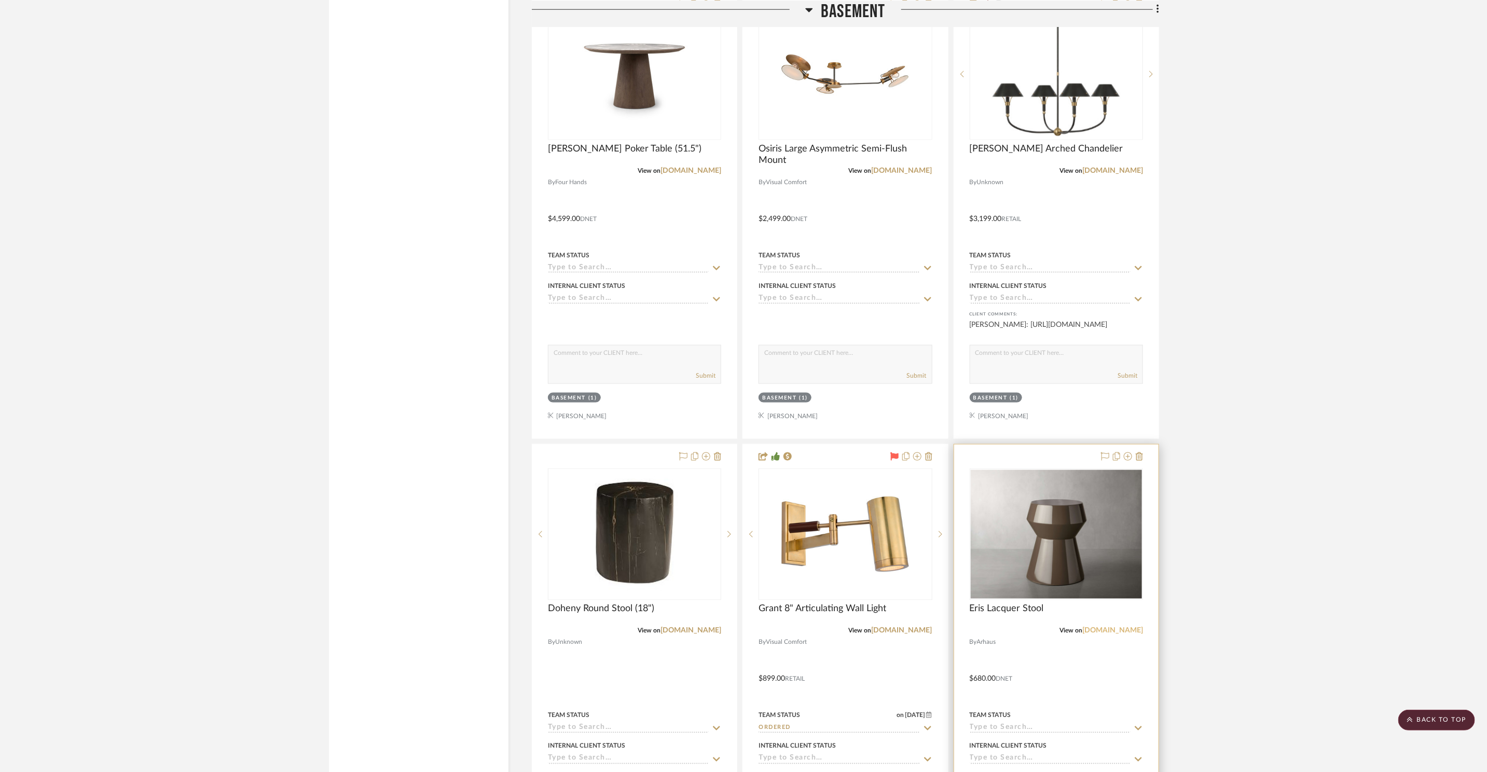
click at [1129, 630] on link "[DOMAIN_NAME]" at bounding box center [1112, 630] width 61 height 7
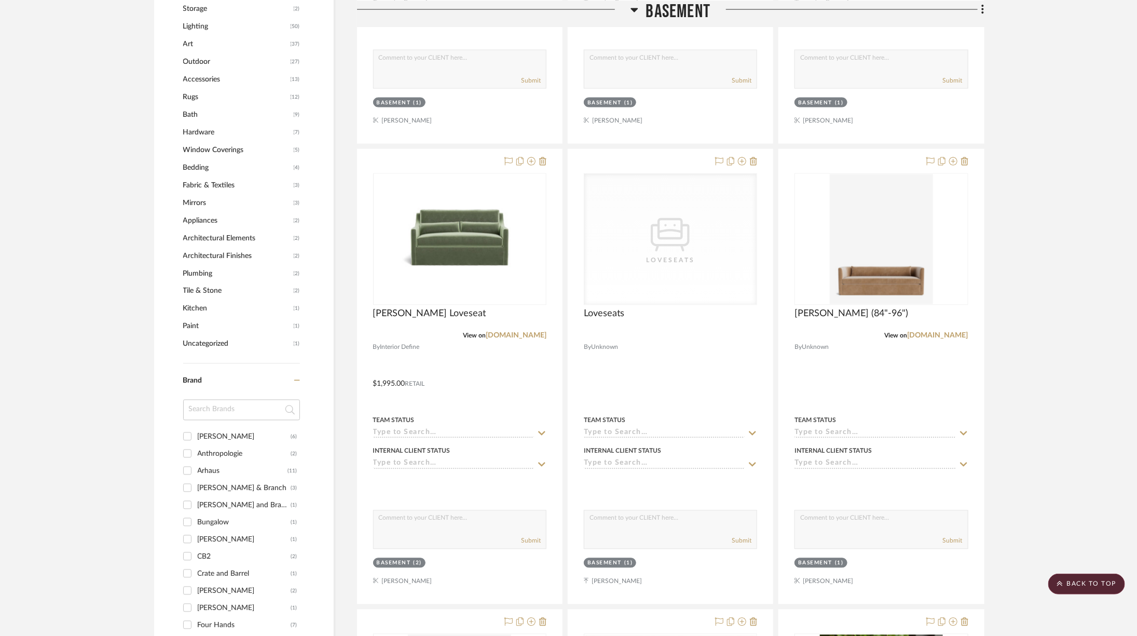
scroll to position [1079, 0]
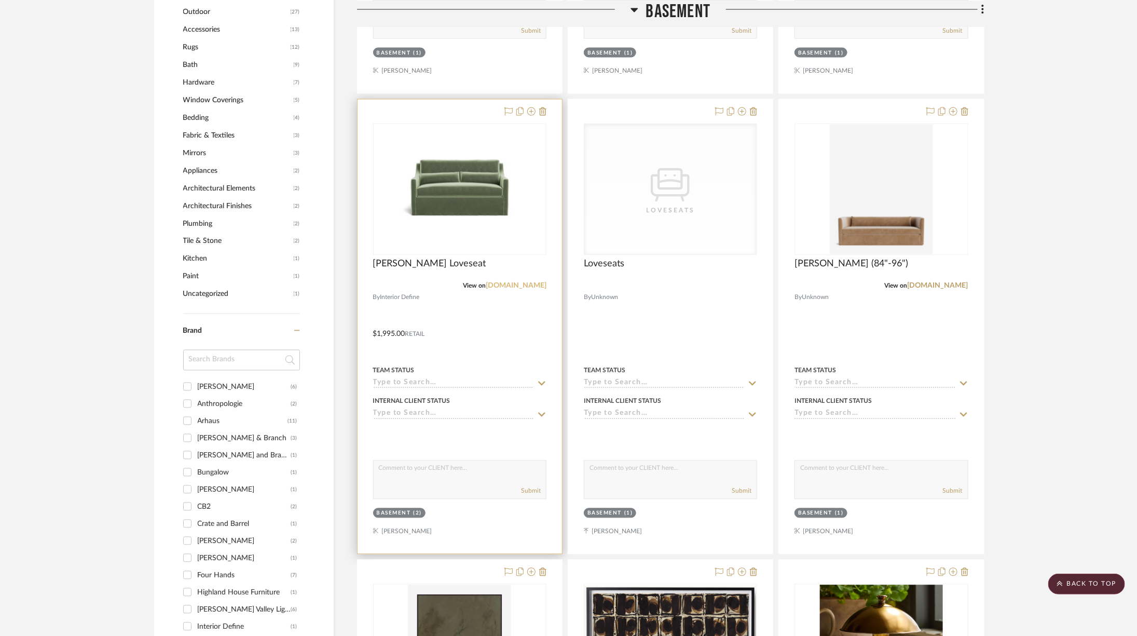
click at [508, 282] on link "[DOMAIN_NAME]" at bounding box center [516, 285] width 61 height 7
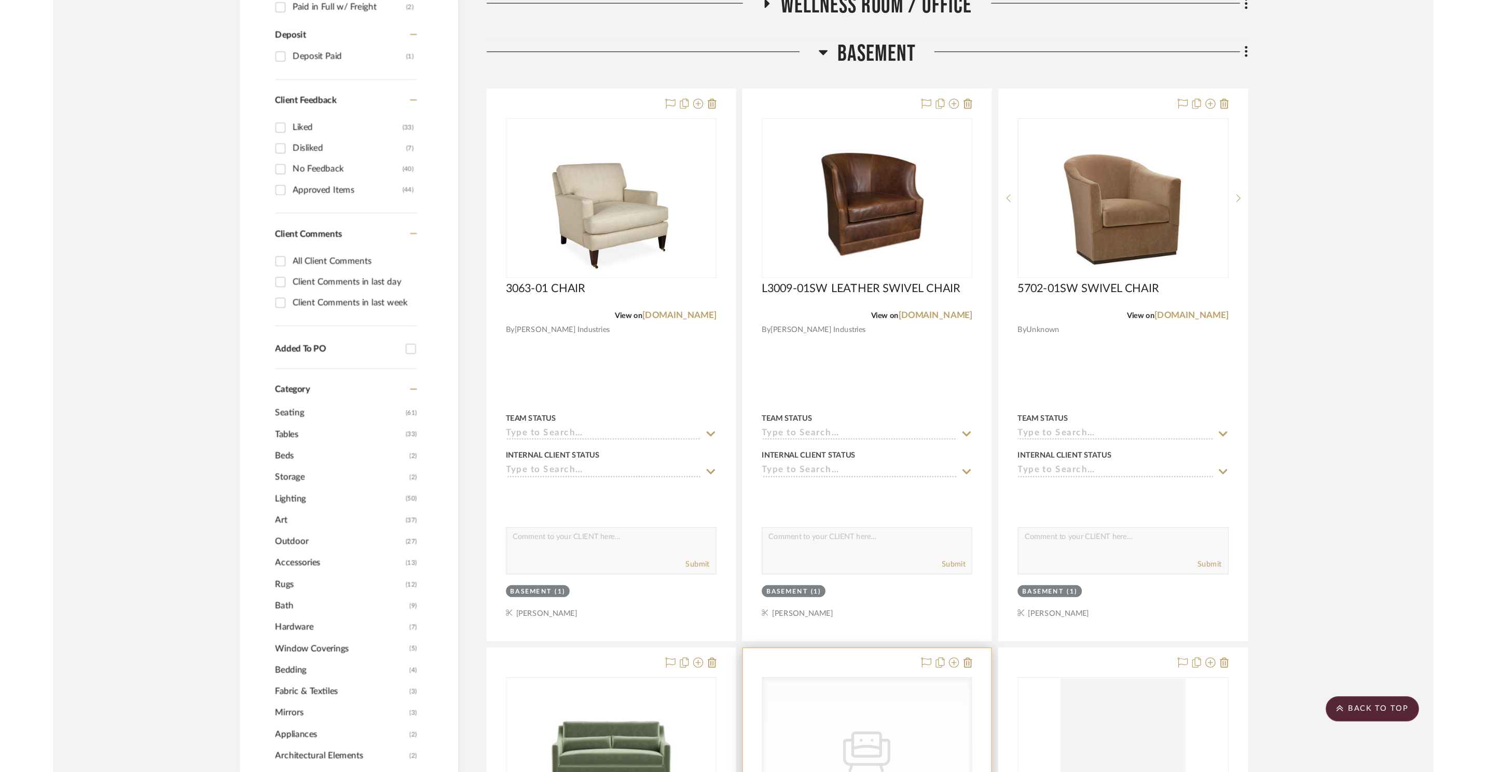
scroll to position [566, 0]
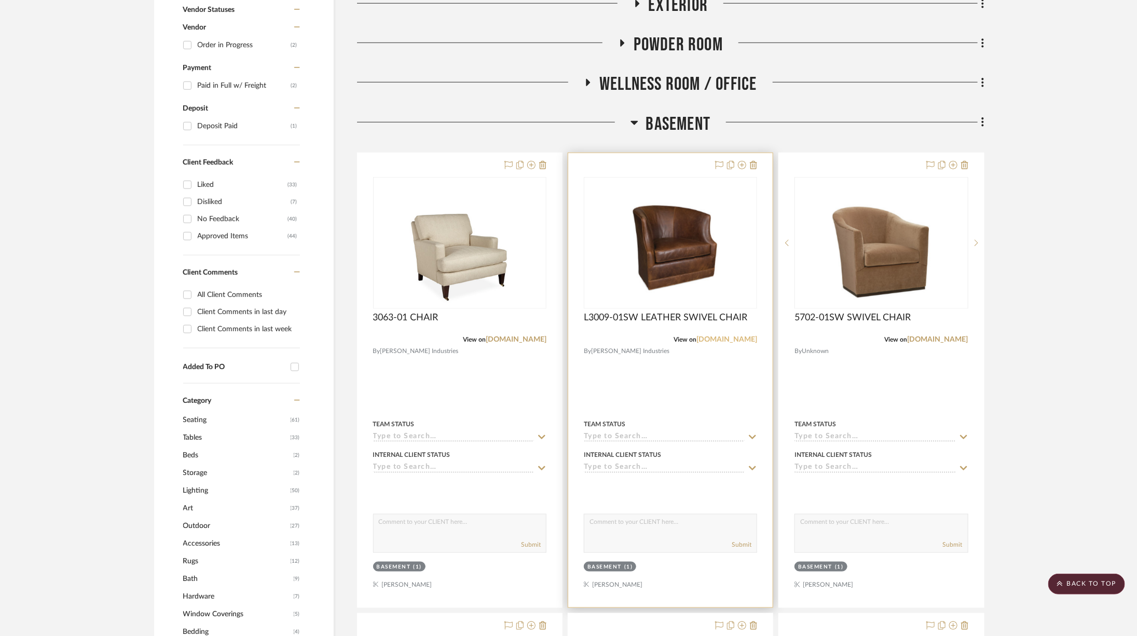
click at [730, 338] on link "[DOMAIN_NAME]" at bounding box center [726, 339] width 61 height 7
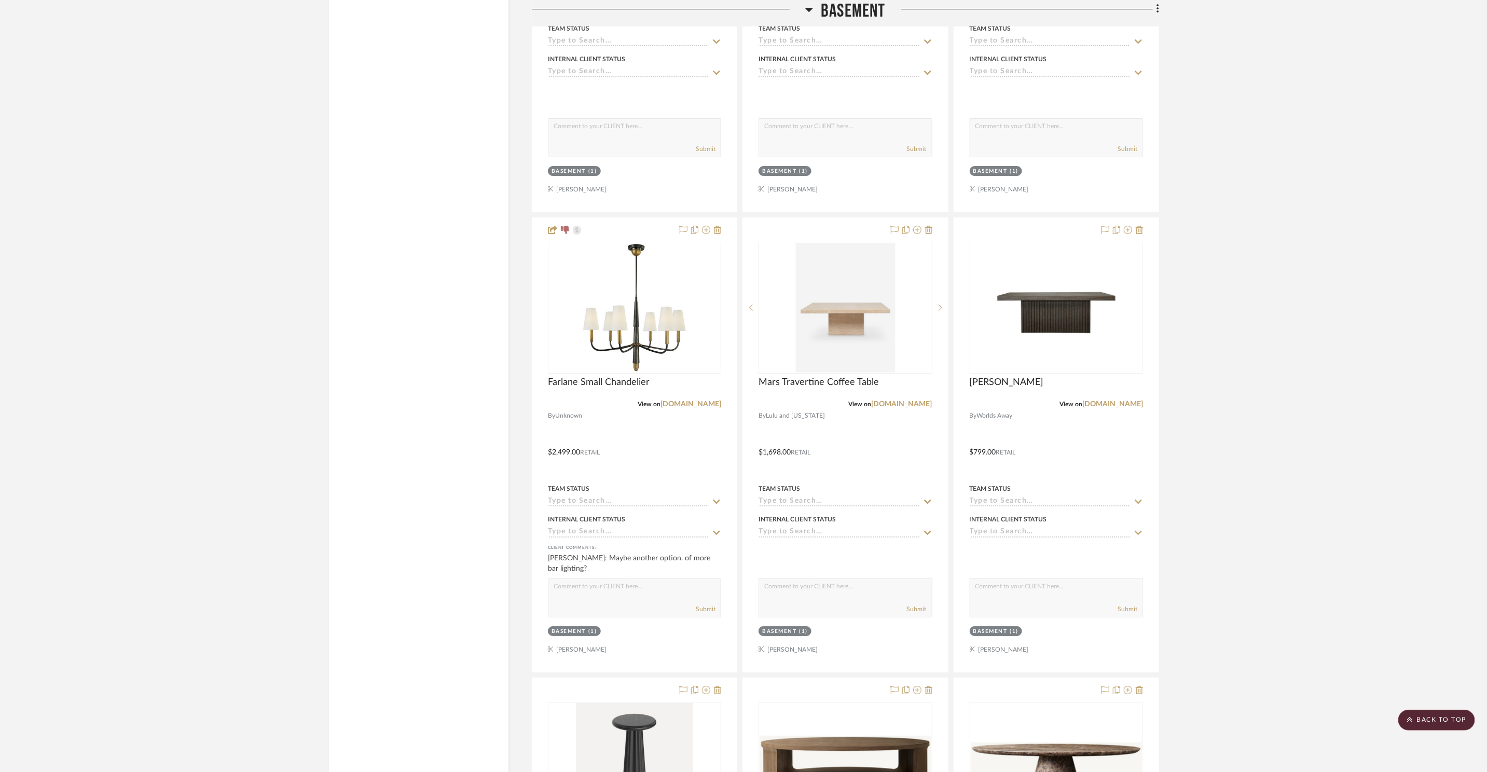
scroll to position [5572, 0]
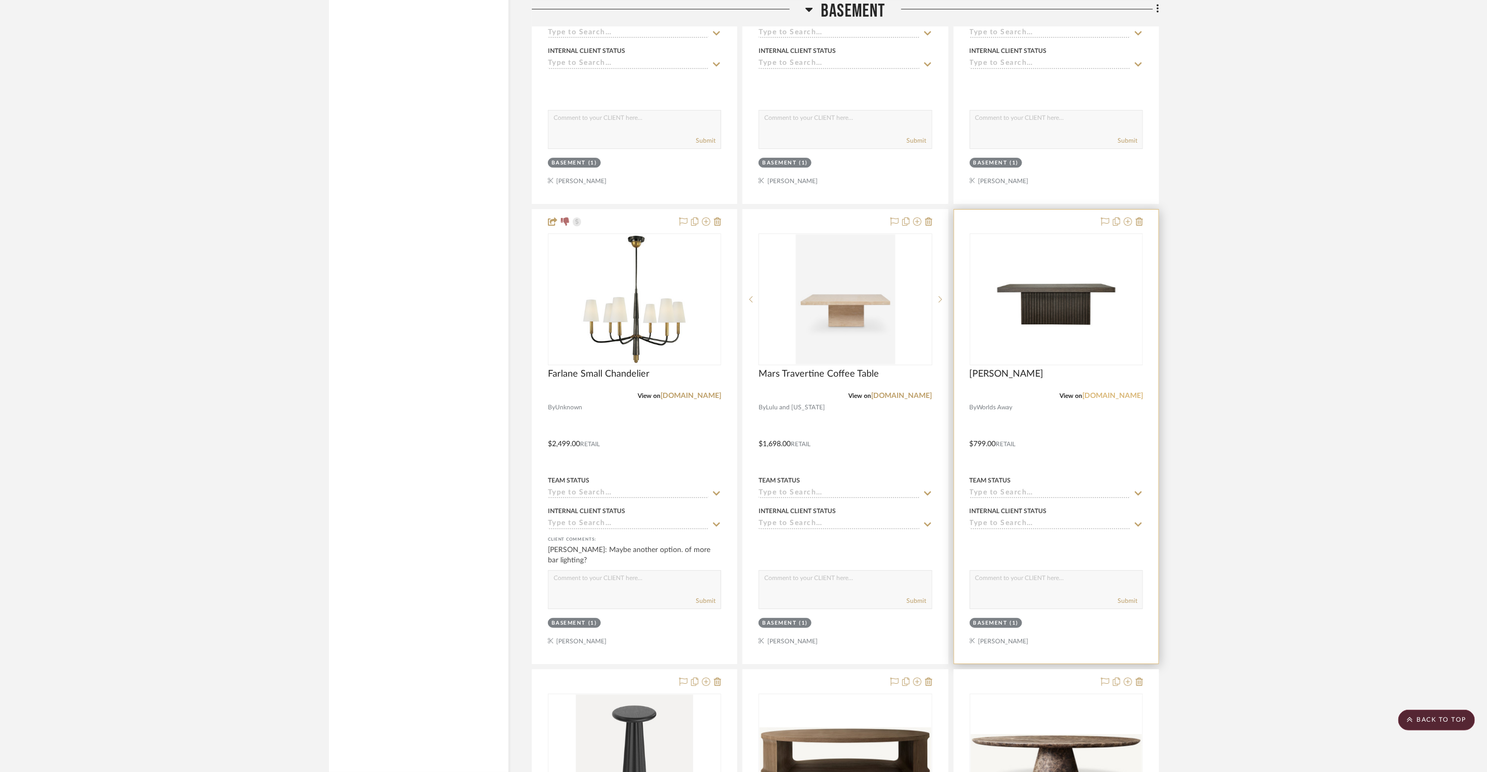
click at [1109, 393] on link "[DOMAIN_NAME]" at bounding box center [1112, 395] width 61 height 7
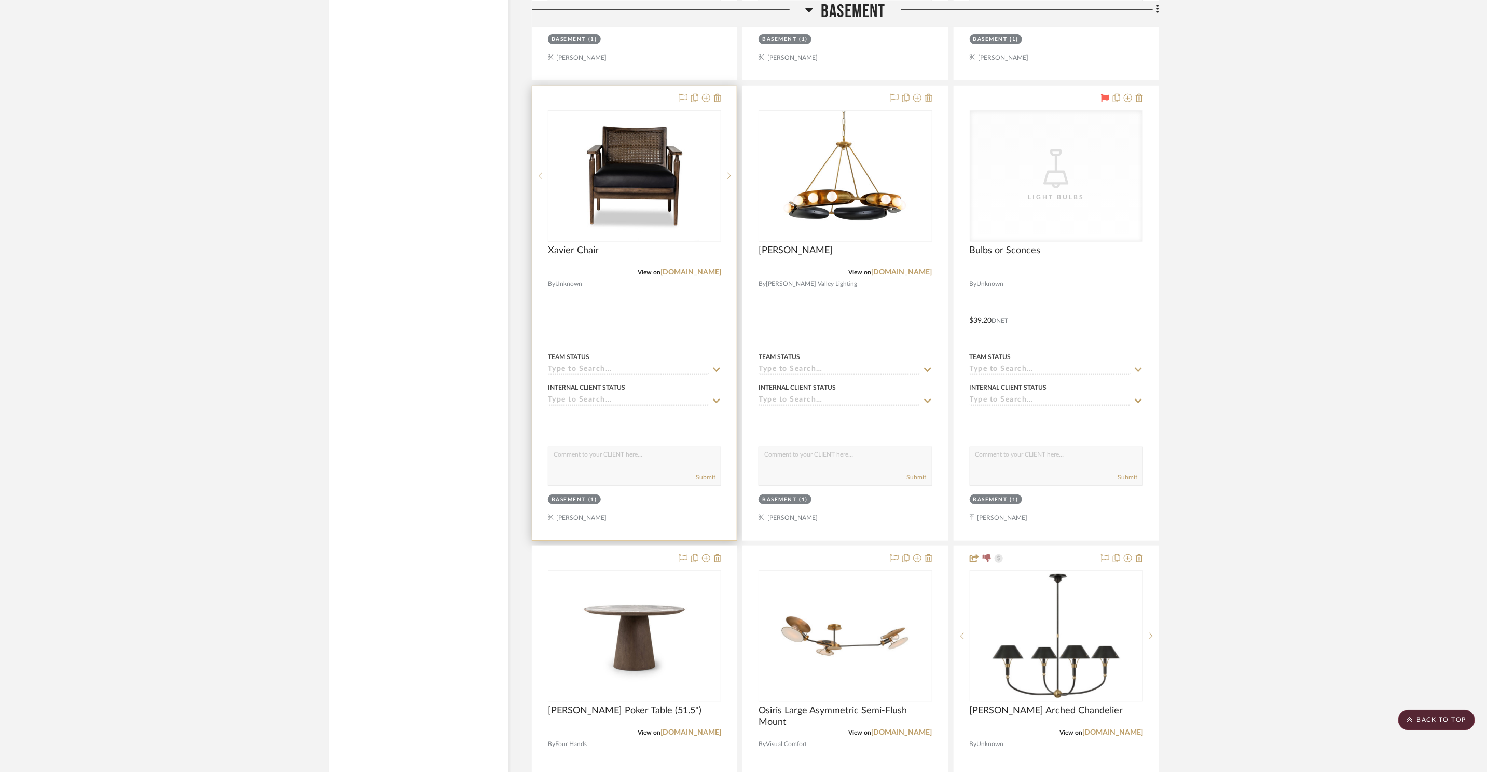
scroll to position [3266, 0]
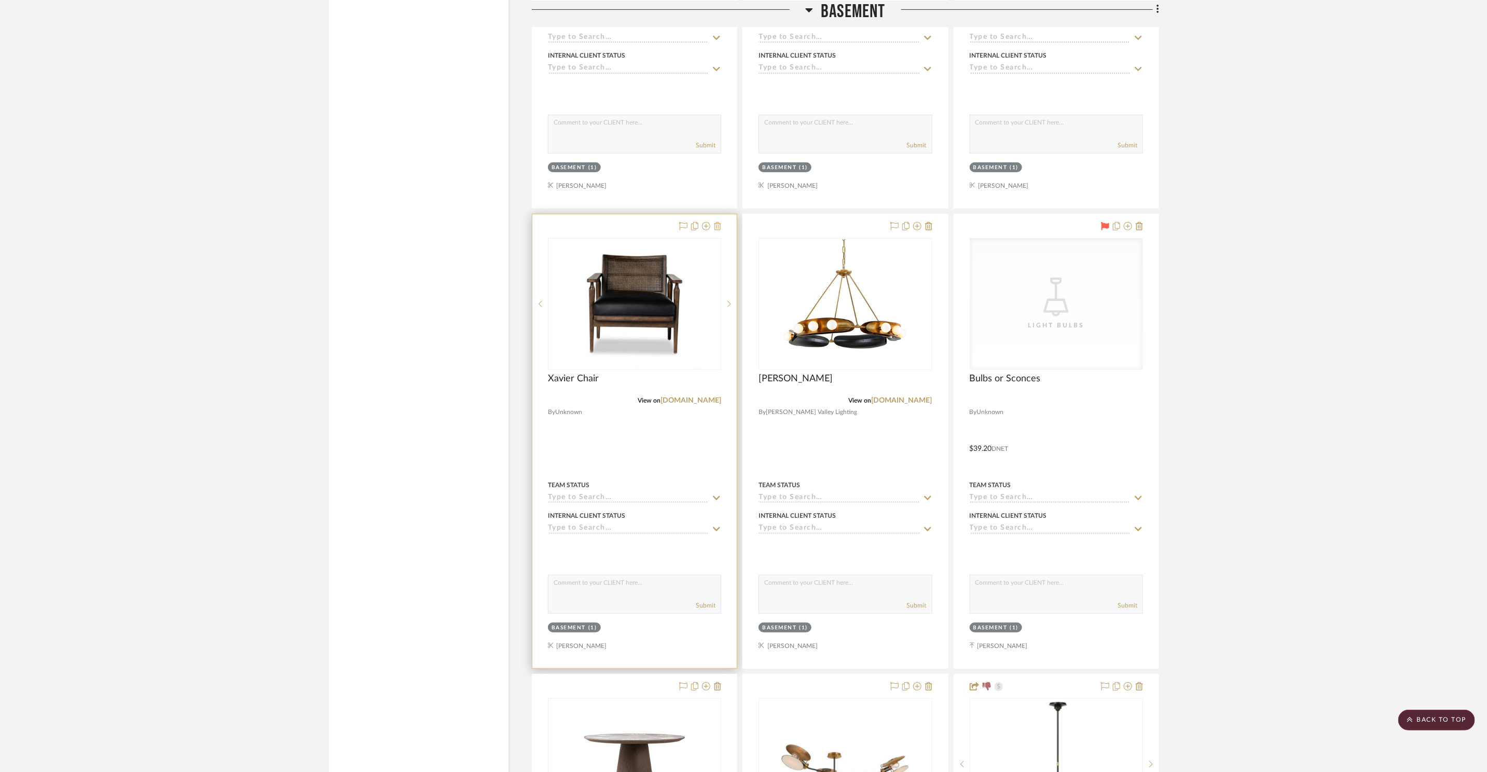
click at [716, 225] on icon at bounding box center [717, 226] width 7 height 8
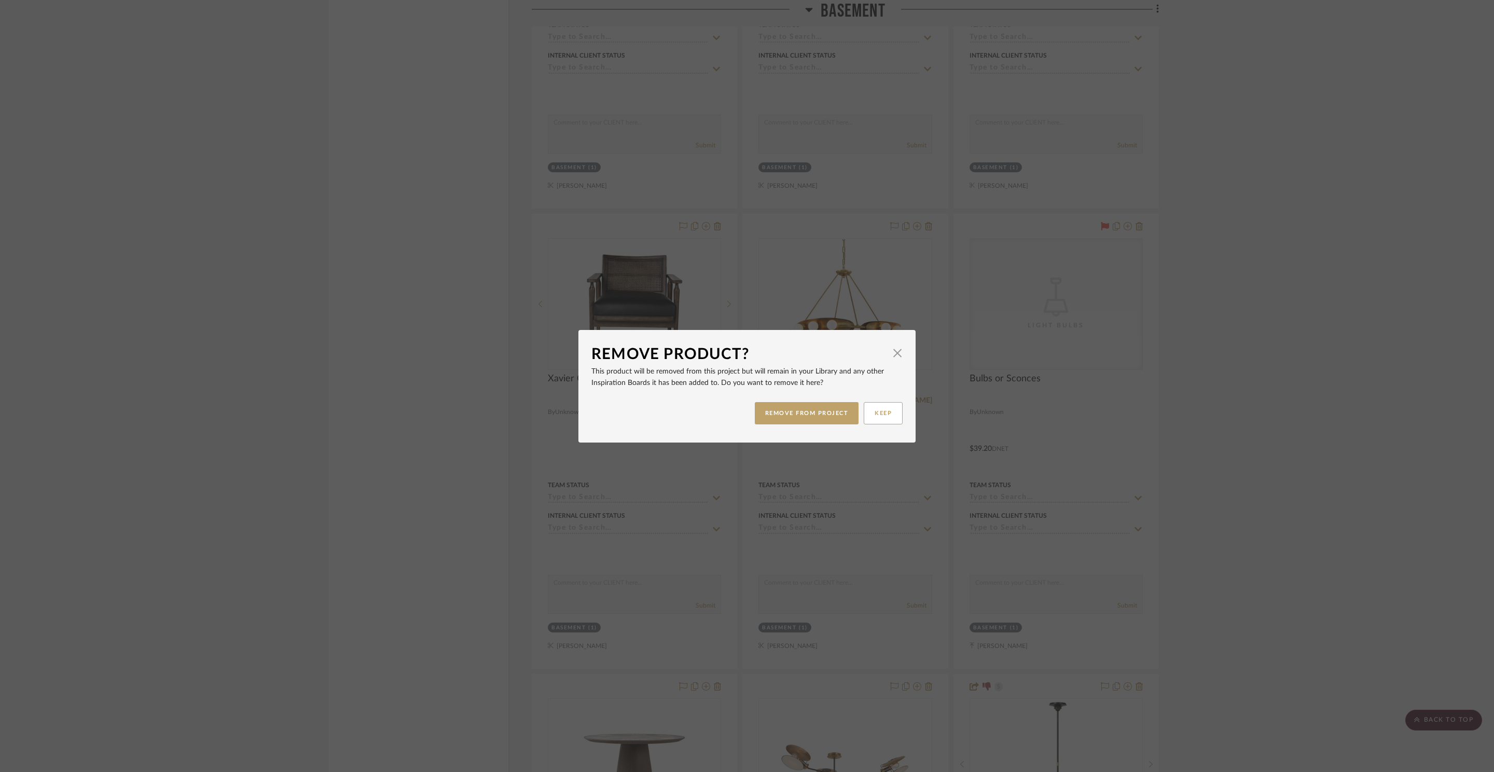
click at [1382, 326] on div "Remove Product? × This product will be removed from this project but will remai…" at bounding box center [747, 386] width 1494 height 772
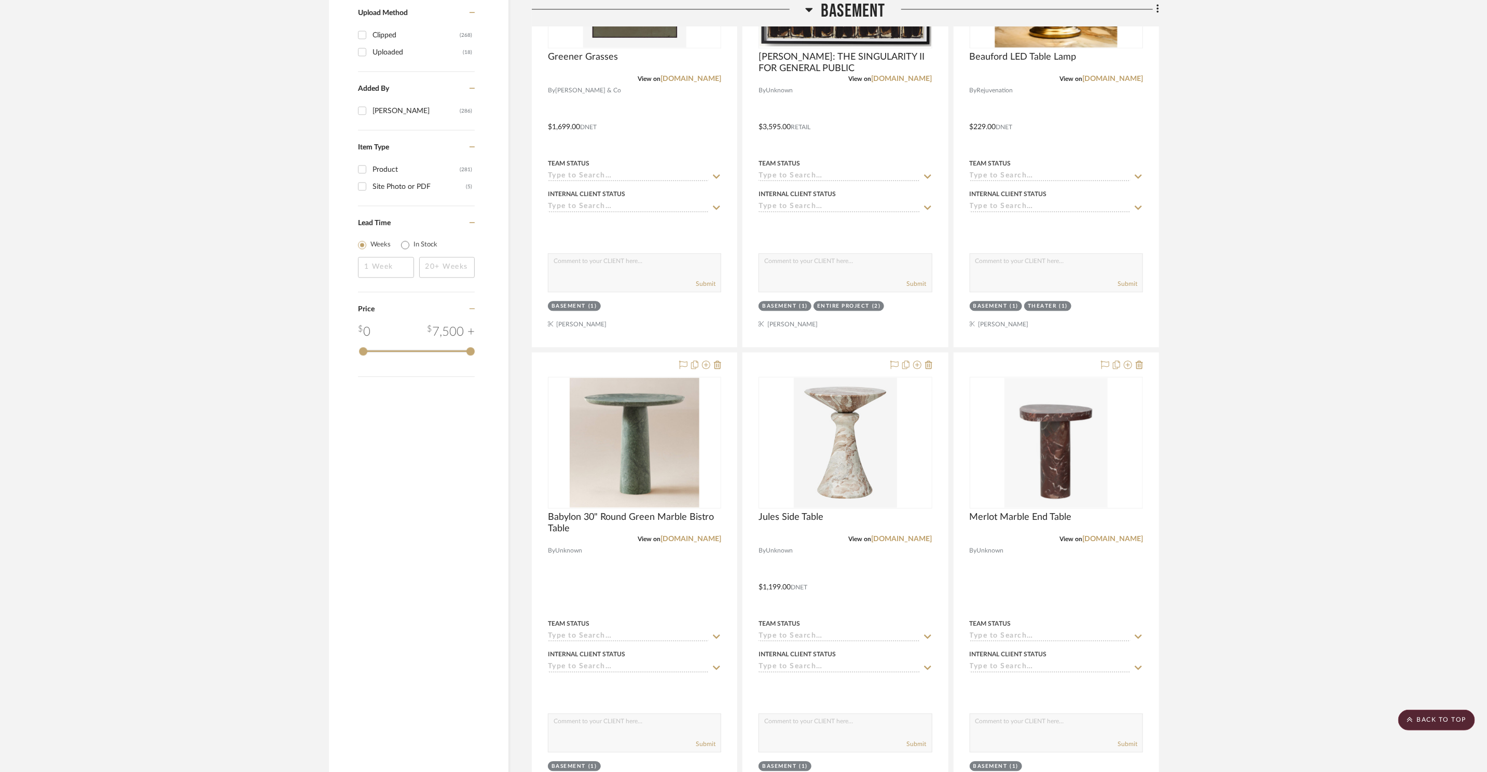
scroll to position [1727, 0]
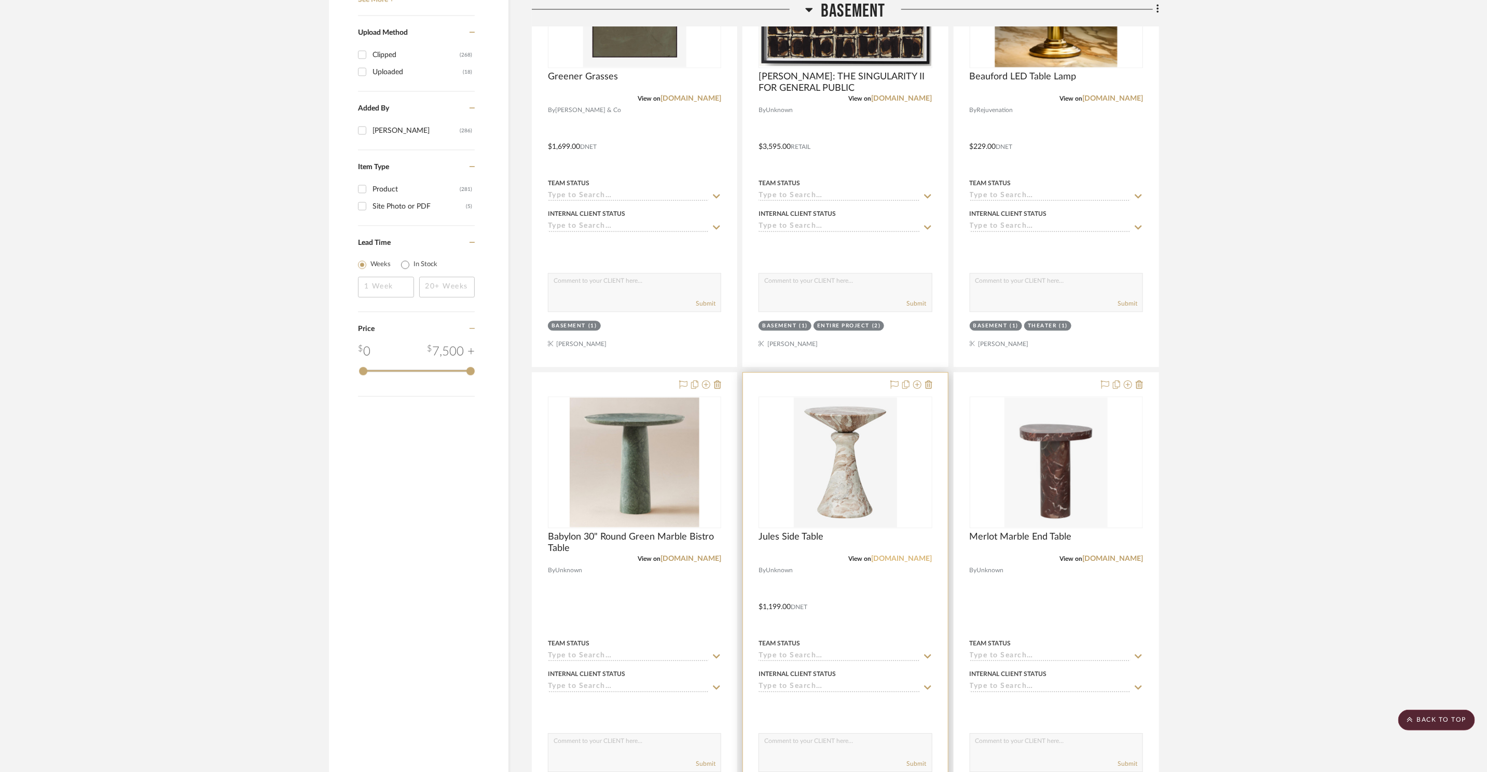
click at [912, 557] on link "[DOMAIN_NAME]" at bounding box center [902, 558] width 61 height 7
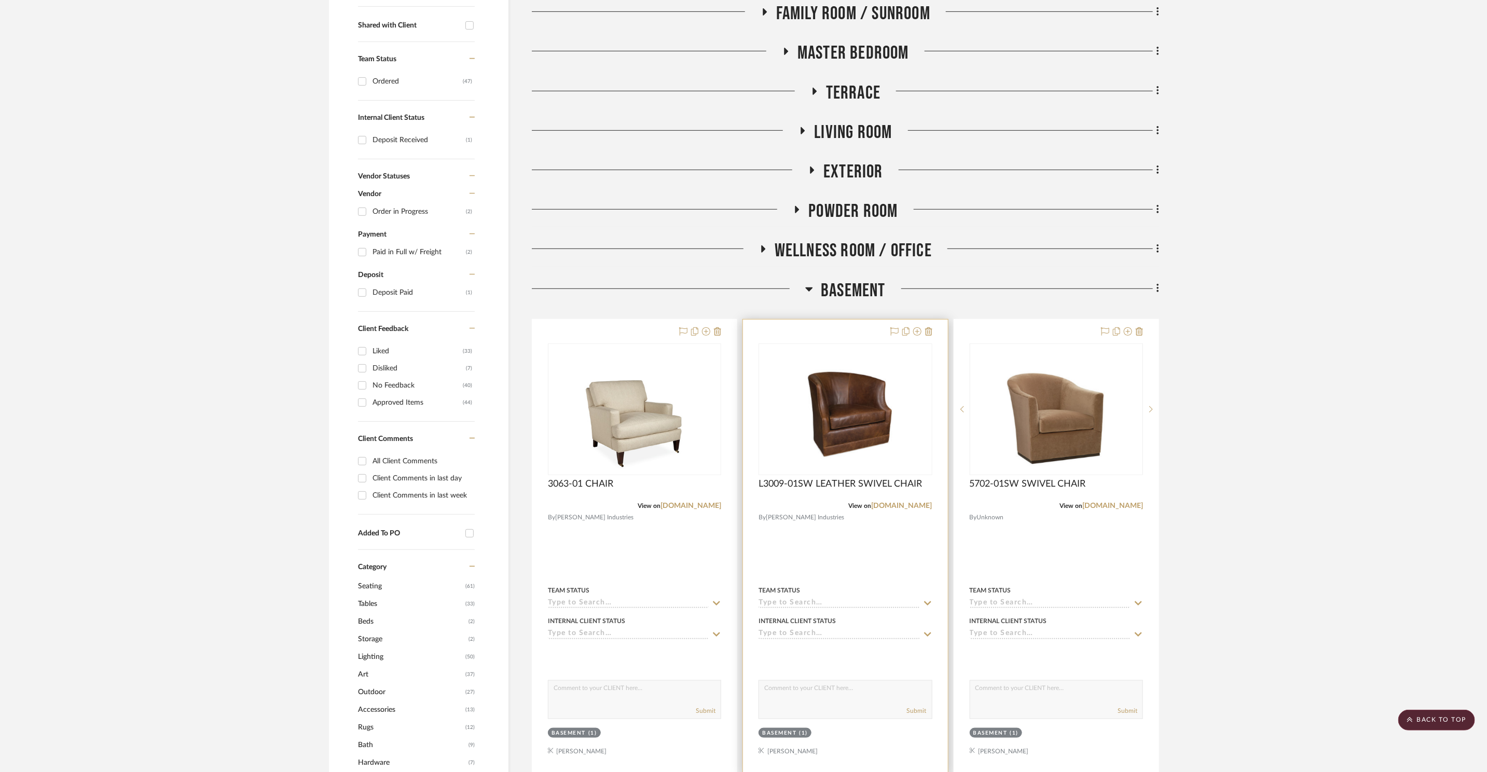
scroll to position [520, 0]
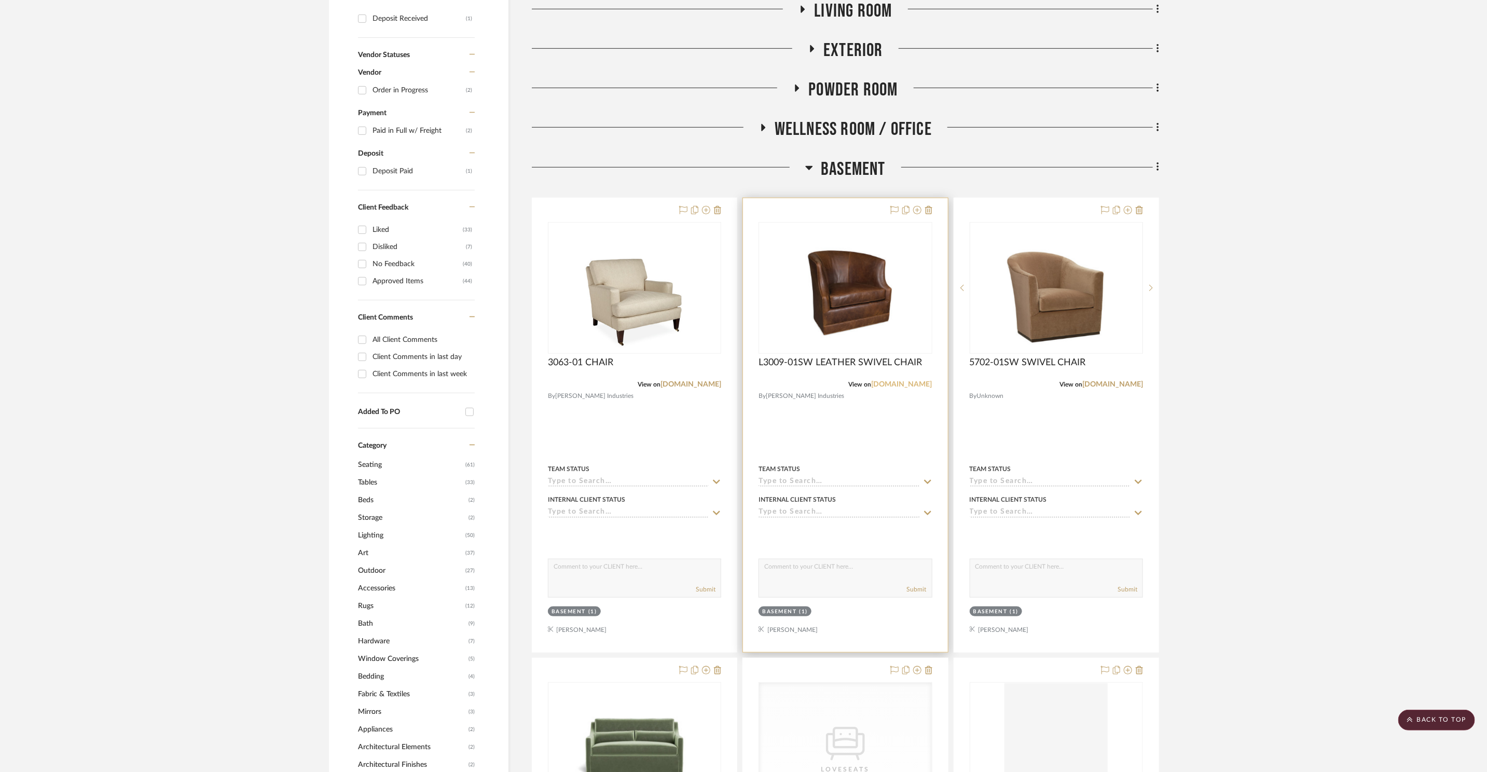
click at [893, 384] on link "[DOMAIN_NAME]" at bounding box center [902, 384] width 61 height 7
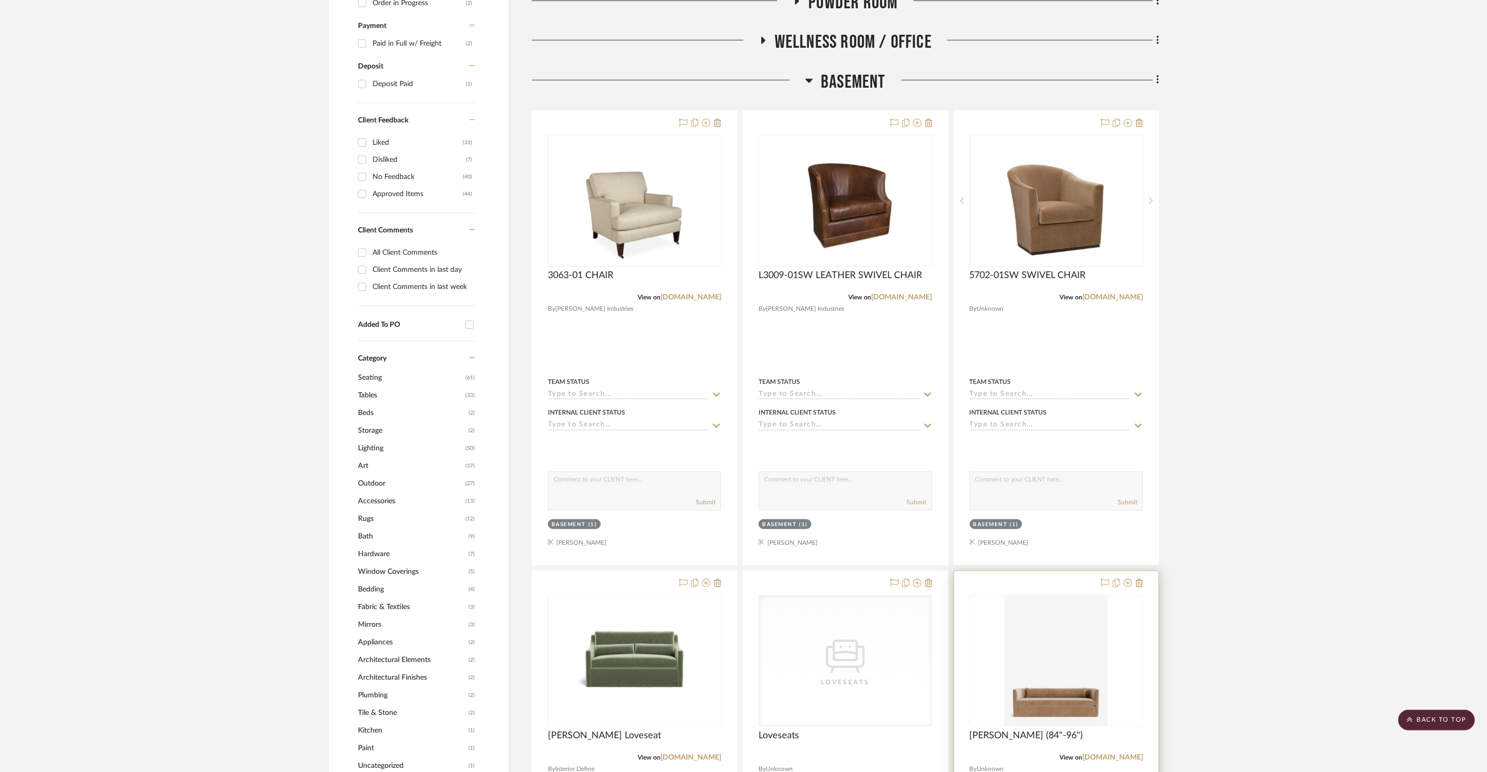
scroll to position [841, 0]
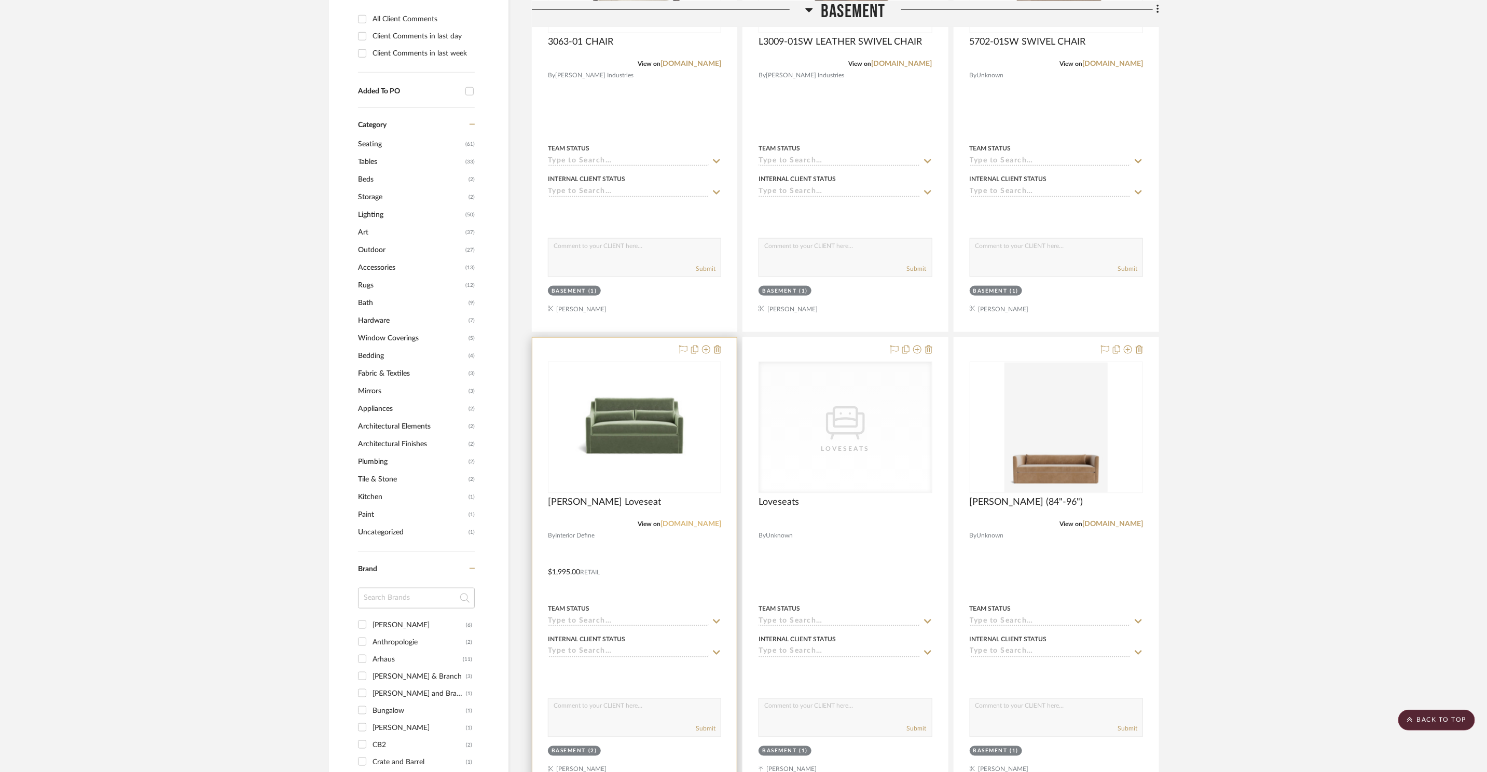
click at [694, 520] on link "[DOMAIN_NAME]" at bounding box center [691, 523] width 61 height 7
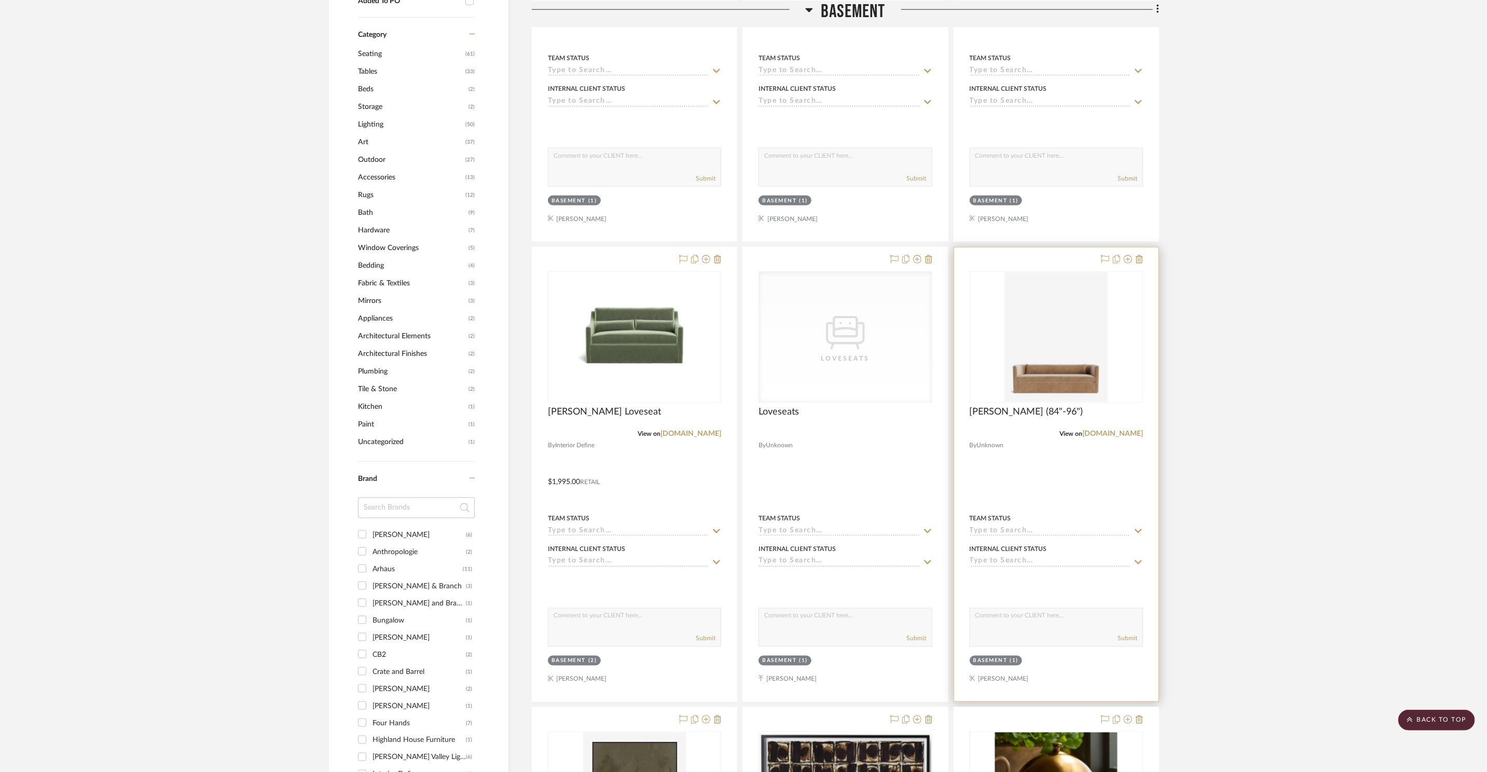
scroll to position [945, 0]
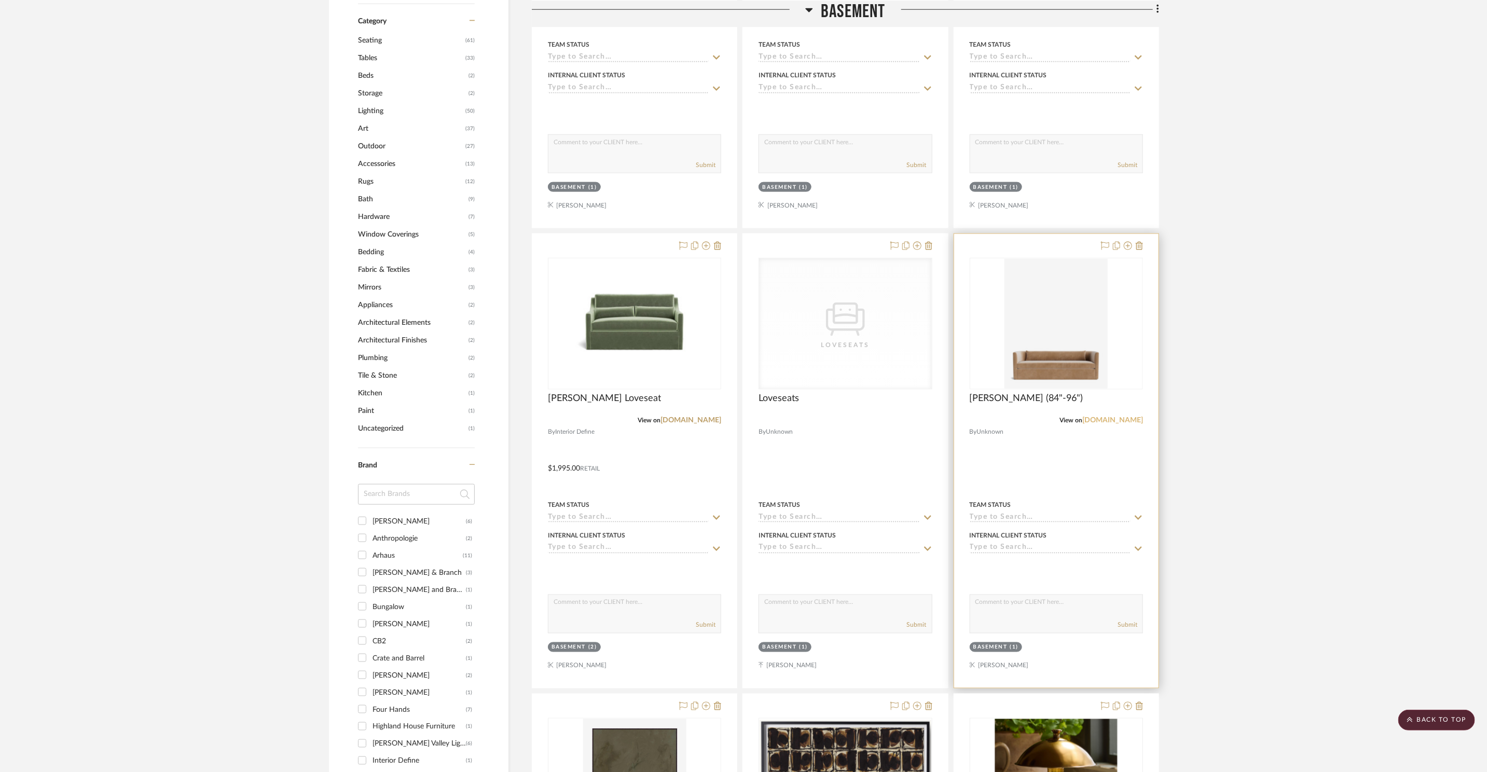
click at [1106, 419] on link "[DOMAIN_NAME]" at bounding box center [1112, 420] width 61 height 7
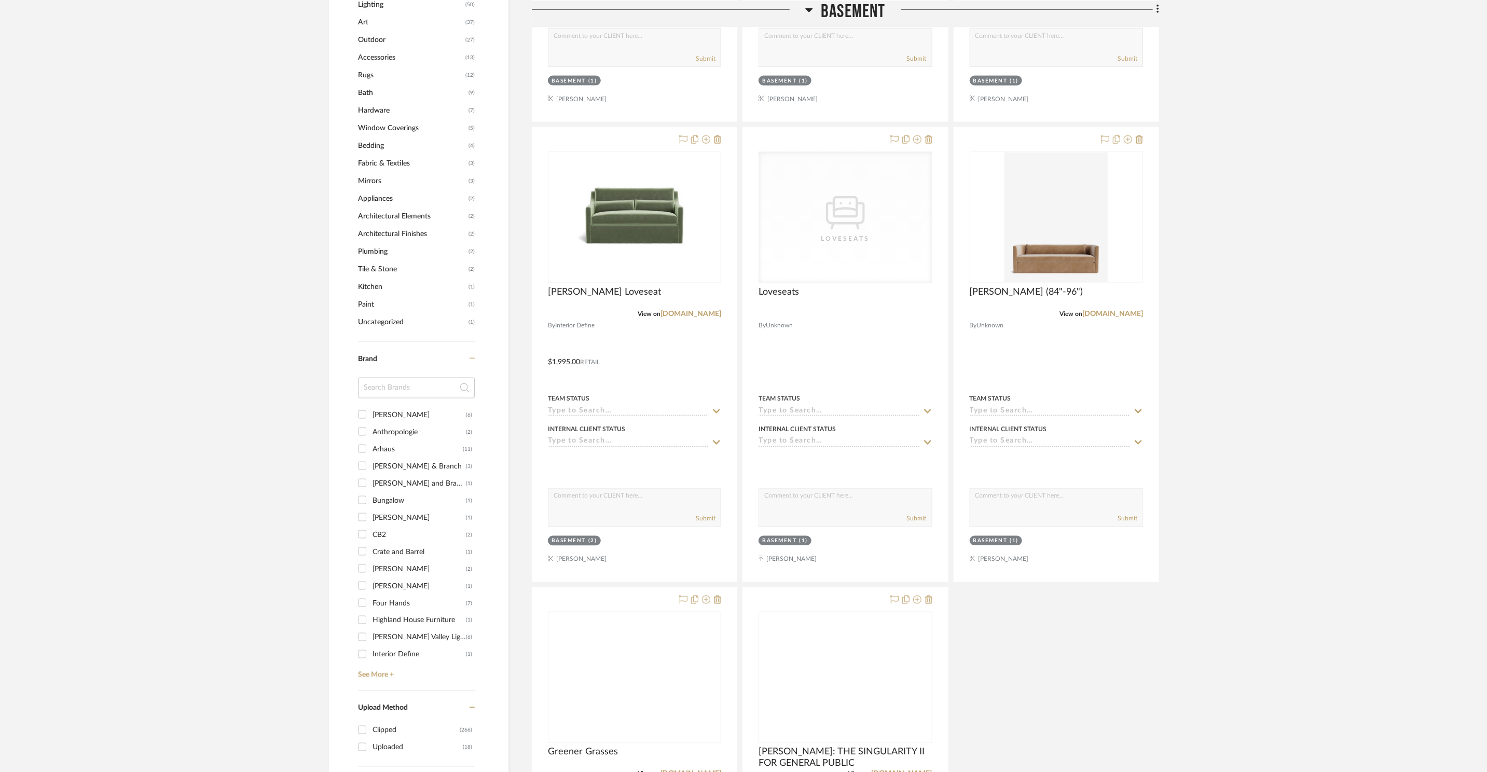
scroll to position [1455, 0]
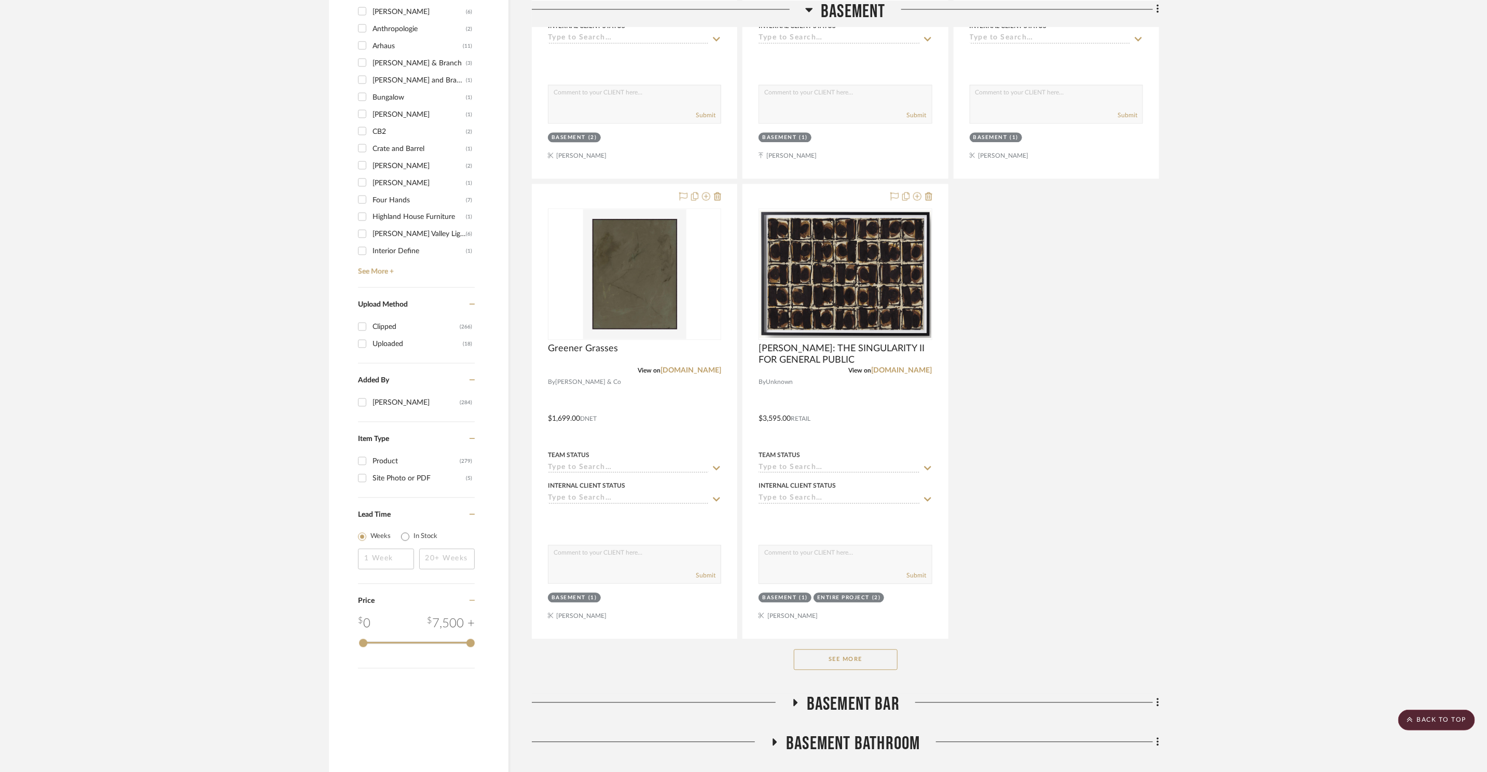
click at [820, 664] on button "See More" at bounding box center [846, 660] width 104 height 21
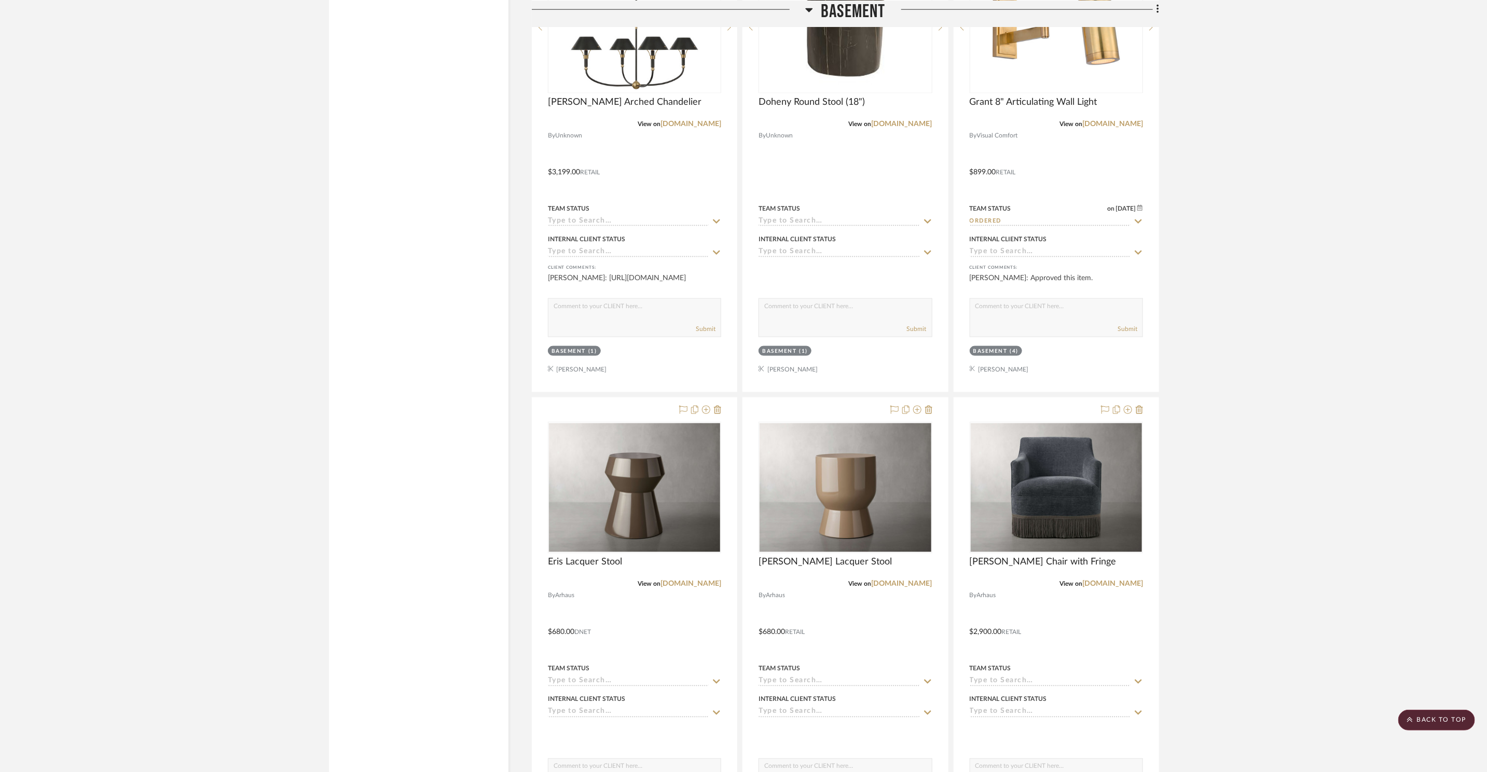
scroll to position [4132, 0]
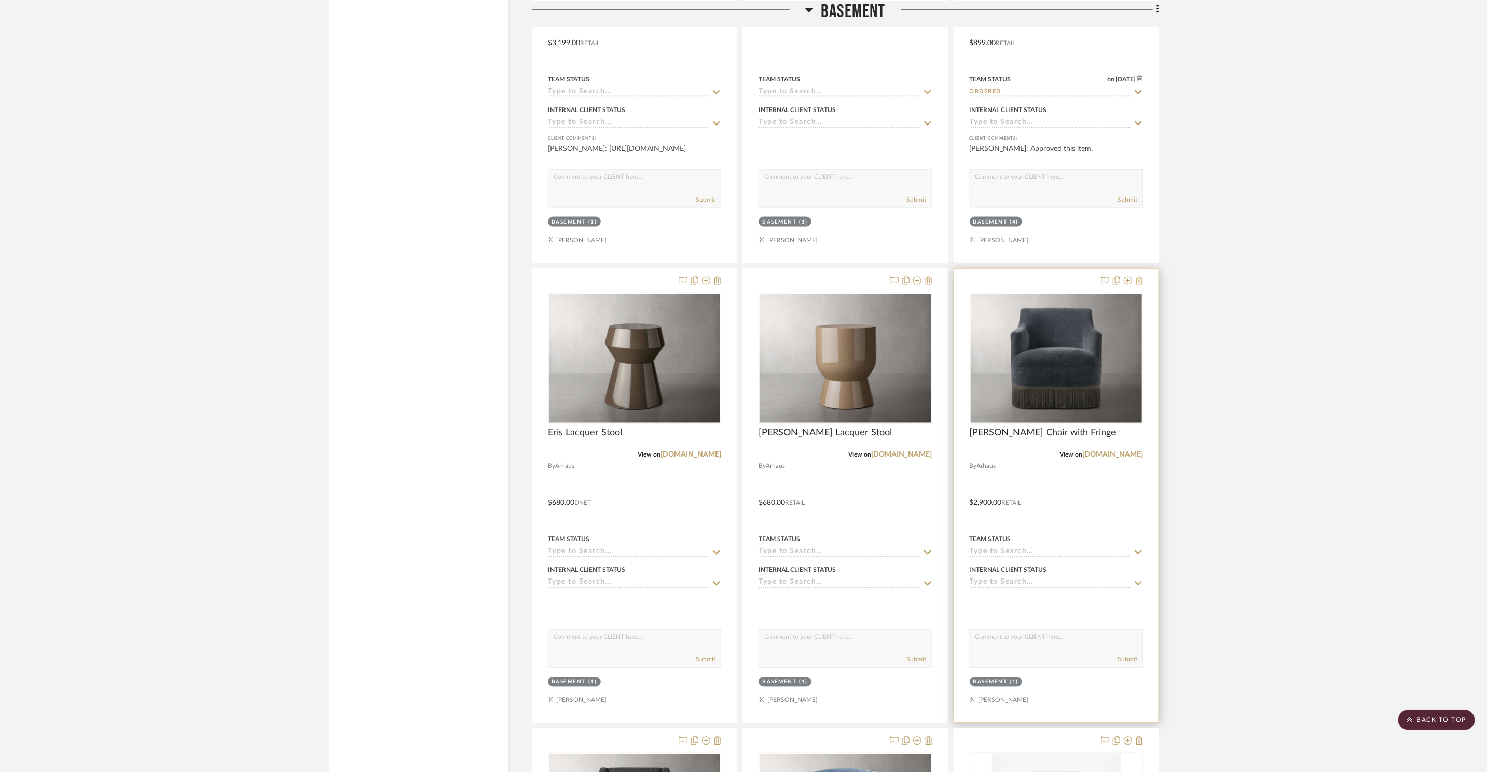
click at [1141, 283] on icon at bounding box center [1139, 281] width 7 height 8
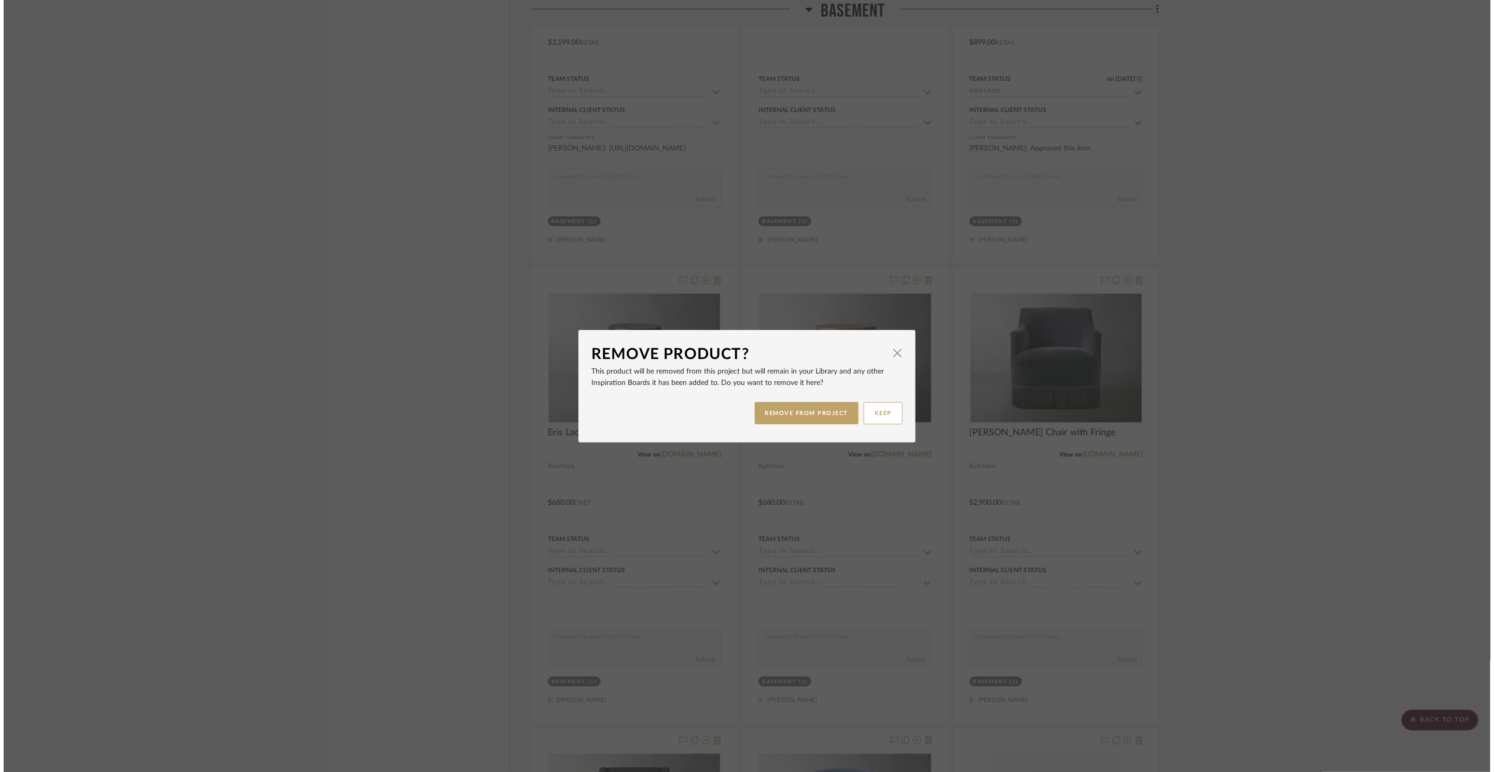
scroll to position [0, 0]
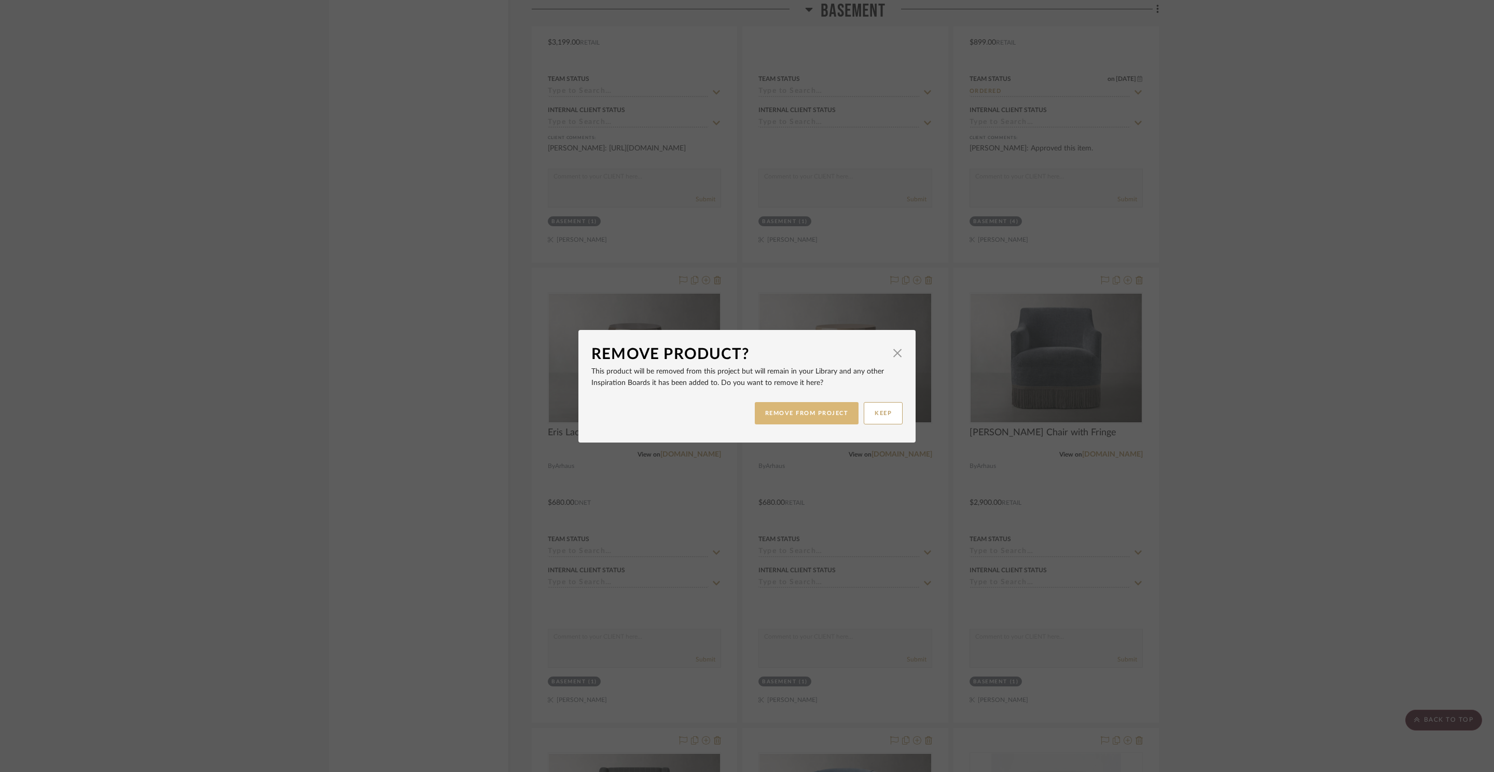
click at [821, 420] on button "REMOVE FROM PROJECT" at bounding box center [807, 413] width 104 height 22
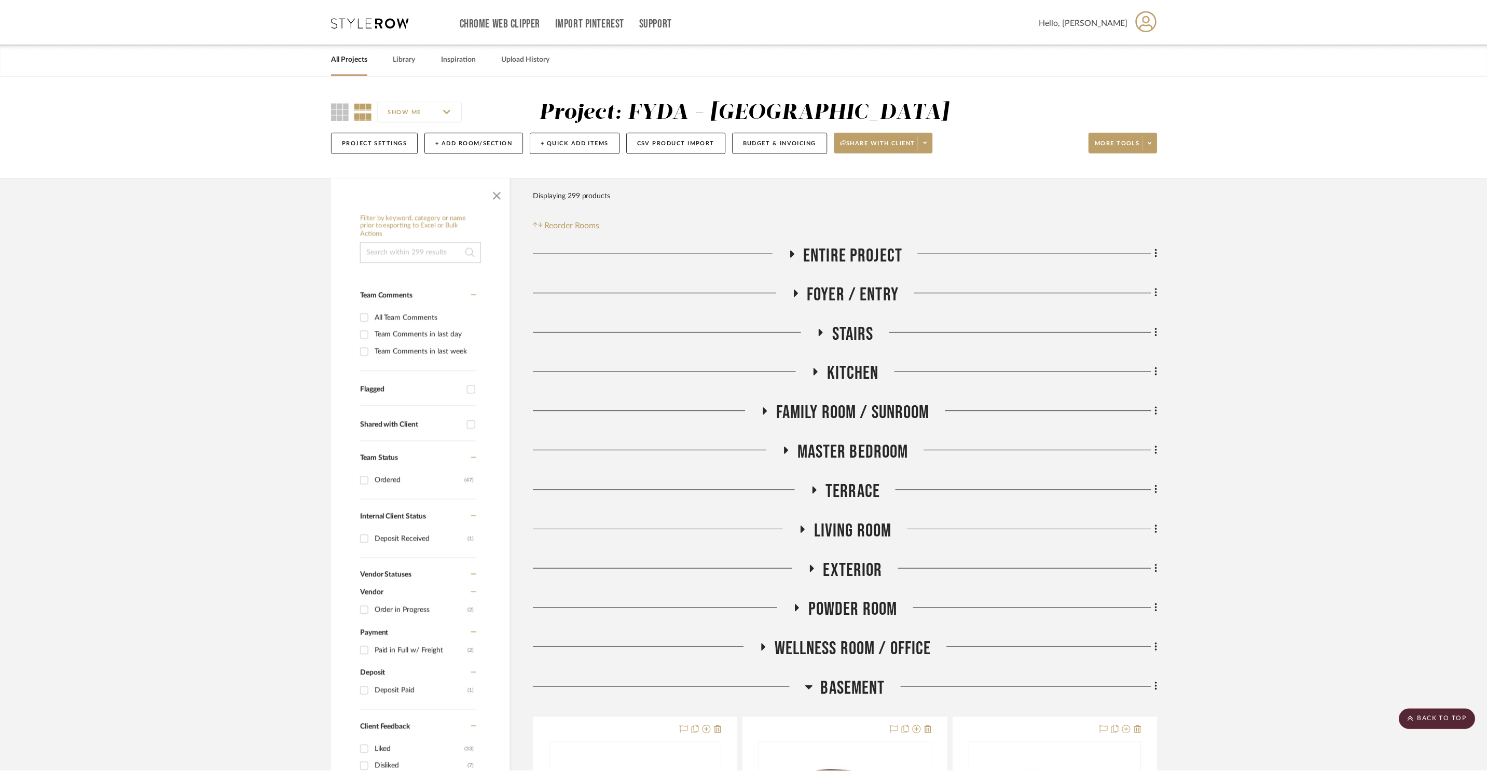
scroll to position [4132, 0]
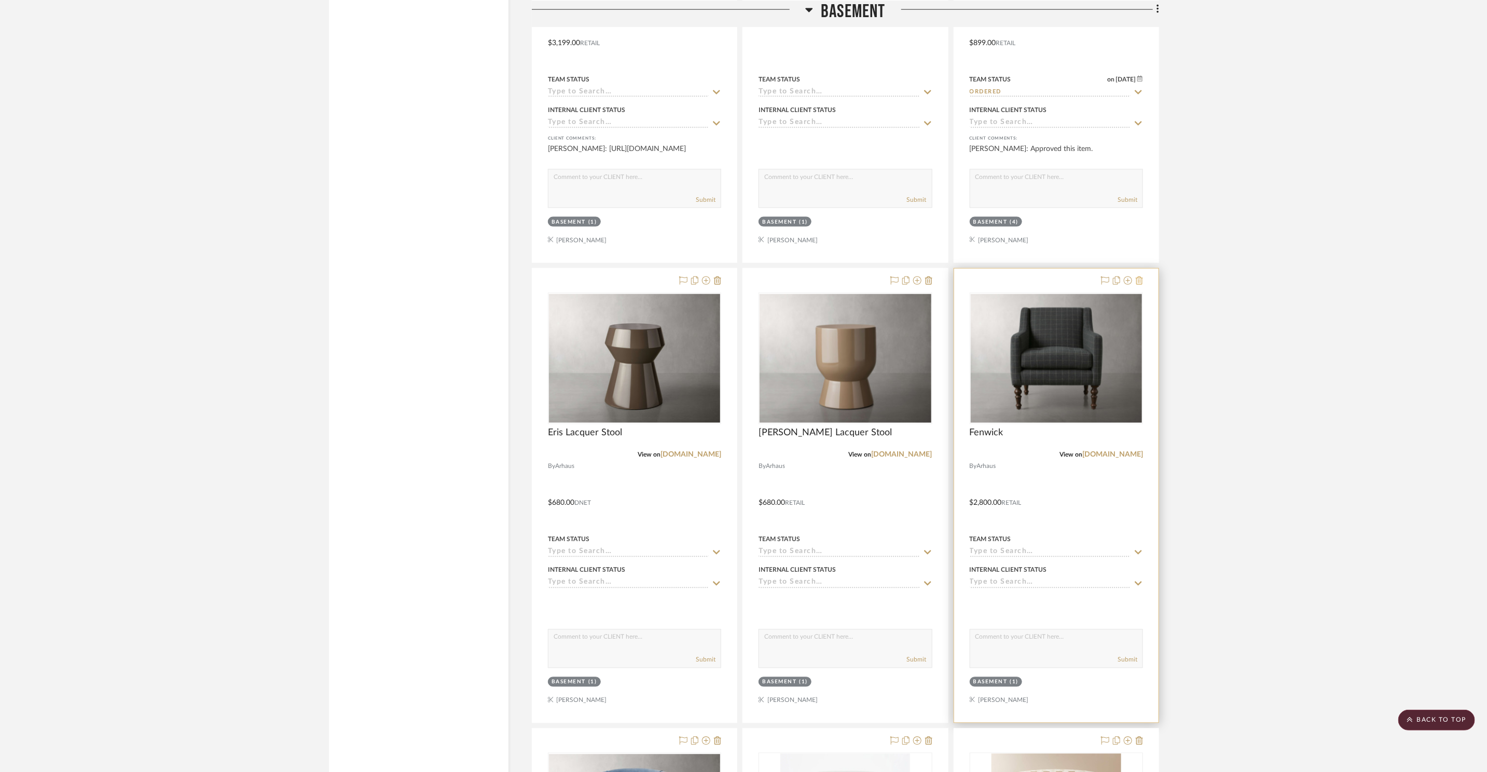
click at [1138, 279] on icon at bounding box center [1139, 281] width 7 height 8
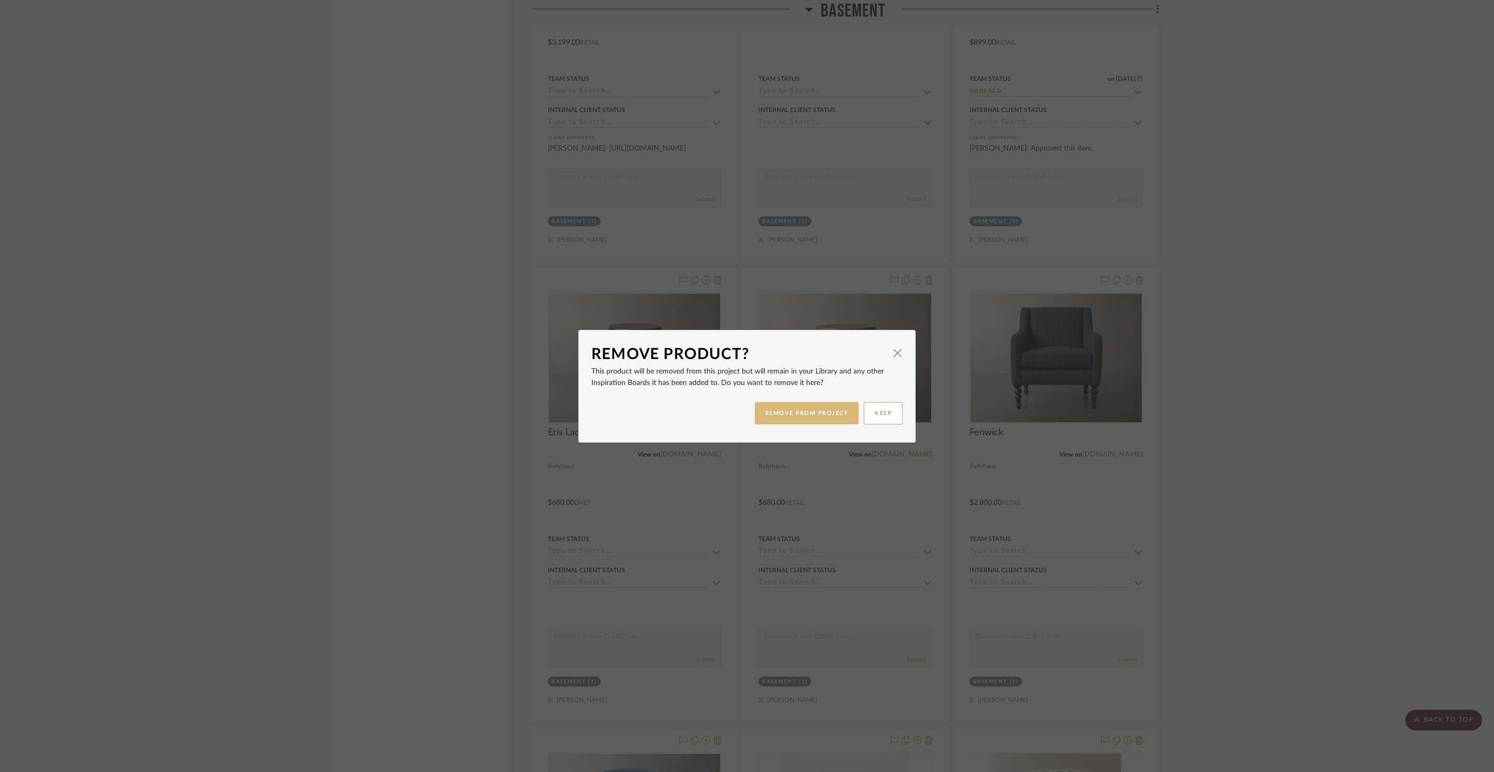
click at [776, 419] on button "REMOVE FROM PROJECT" at bounding box center [807, 413] width 104 height 22
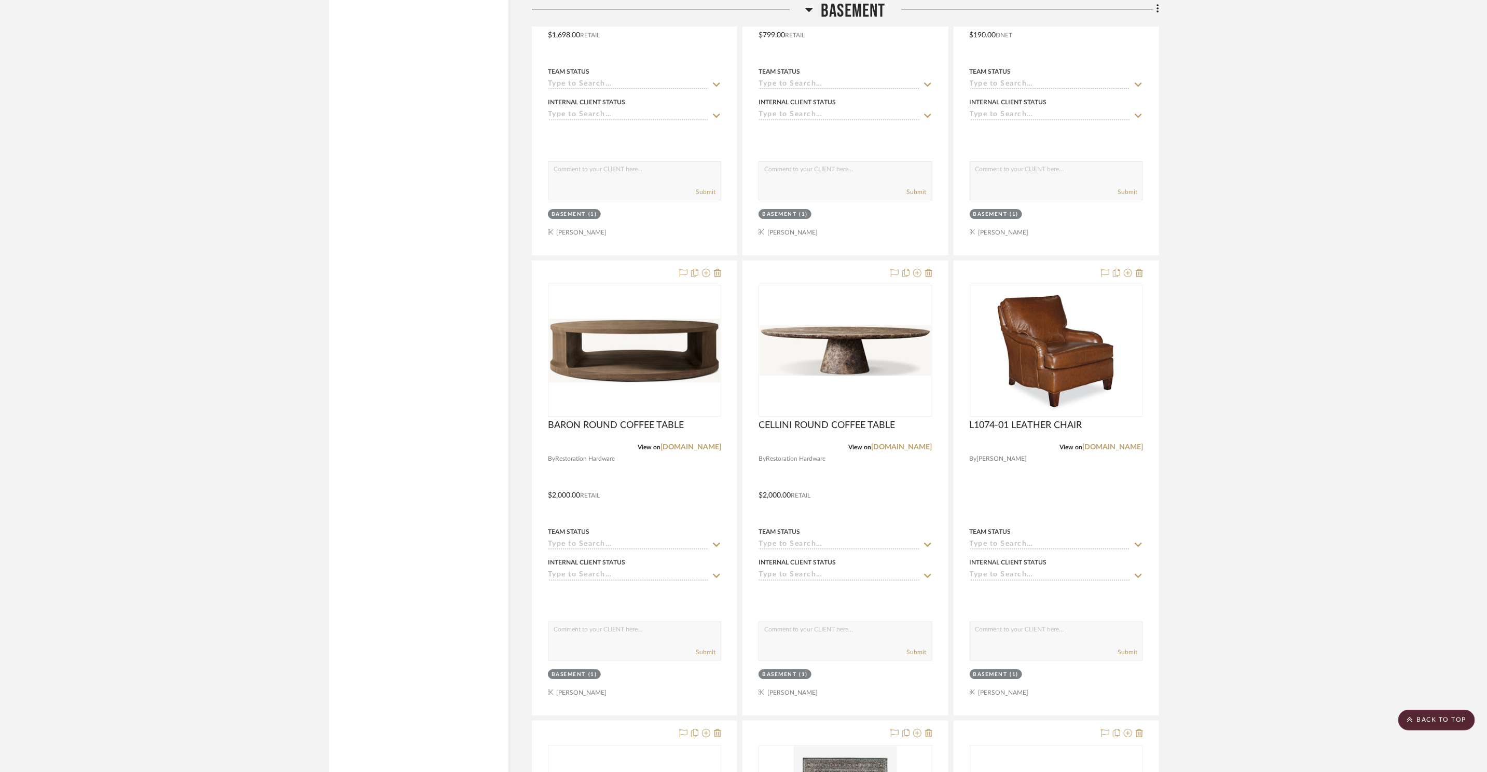
scroll to position [5522, 0]
click at [926, 271] on icon at bounding box center [928, 272] width 7 height 8
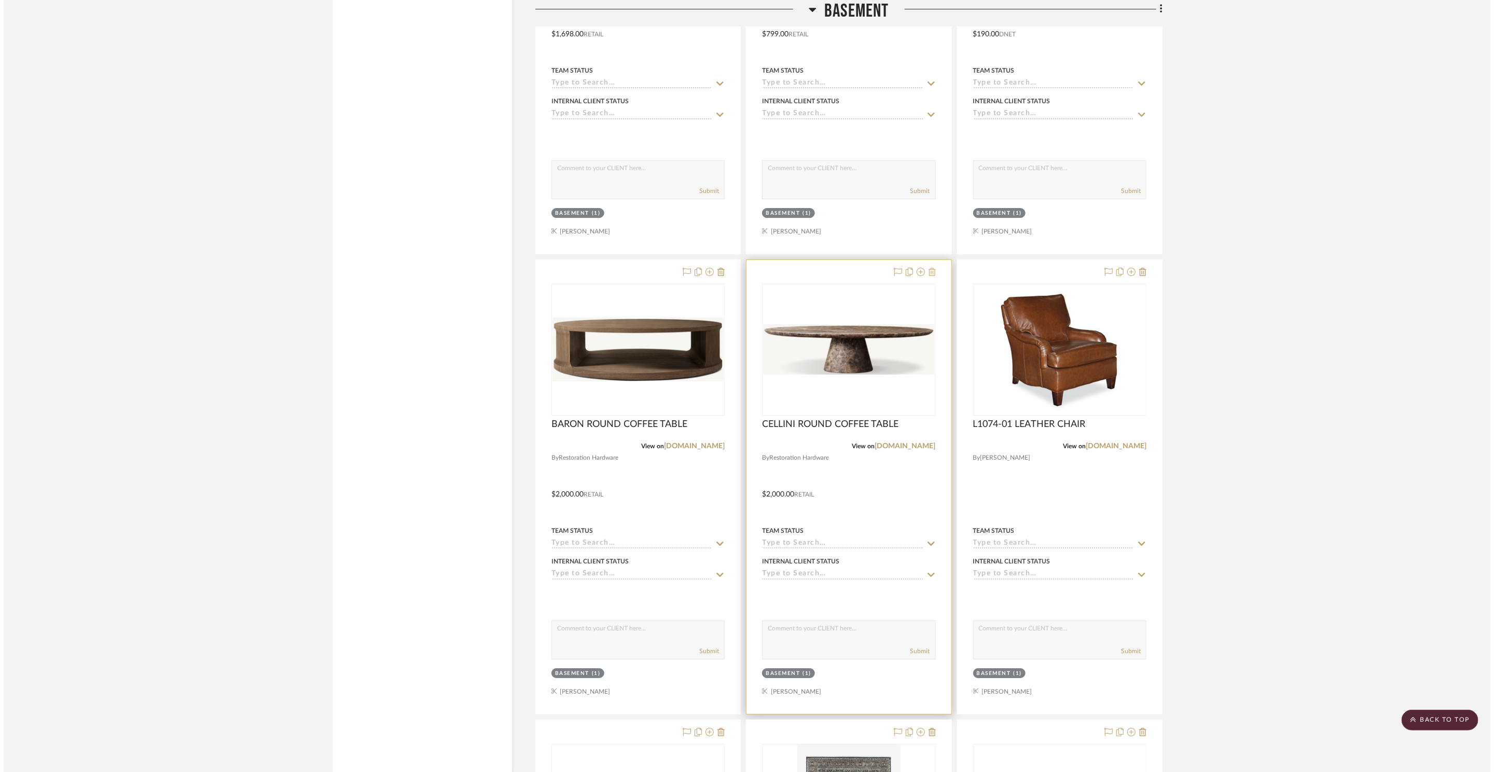
scroll to position [0, 0]
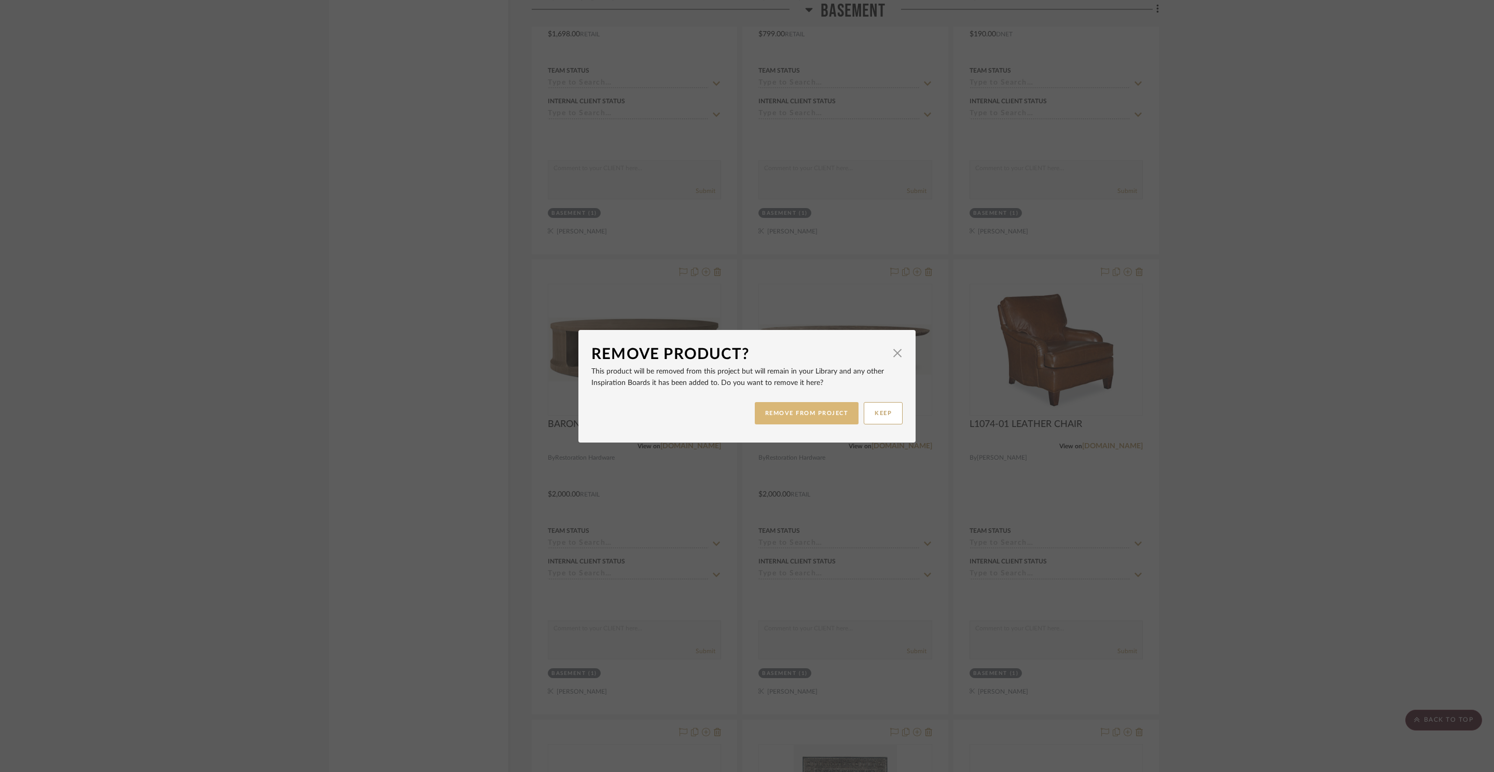
click at [827, 415] on button "REMOVE FROM PROJECT" at bounding box center [807, 413] width 104 height 22
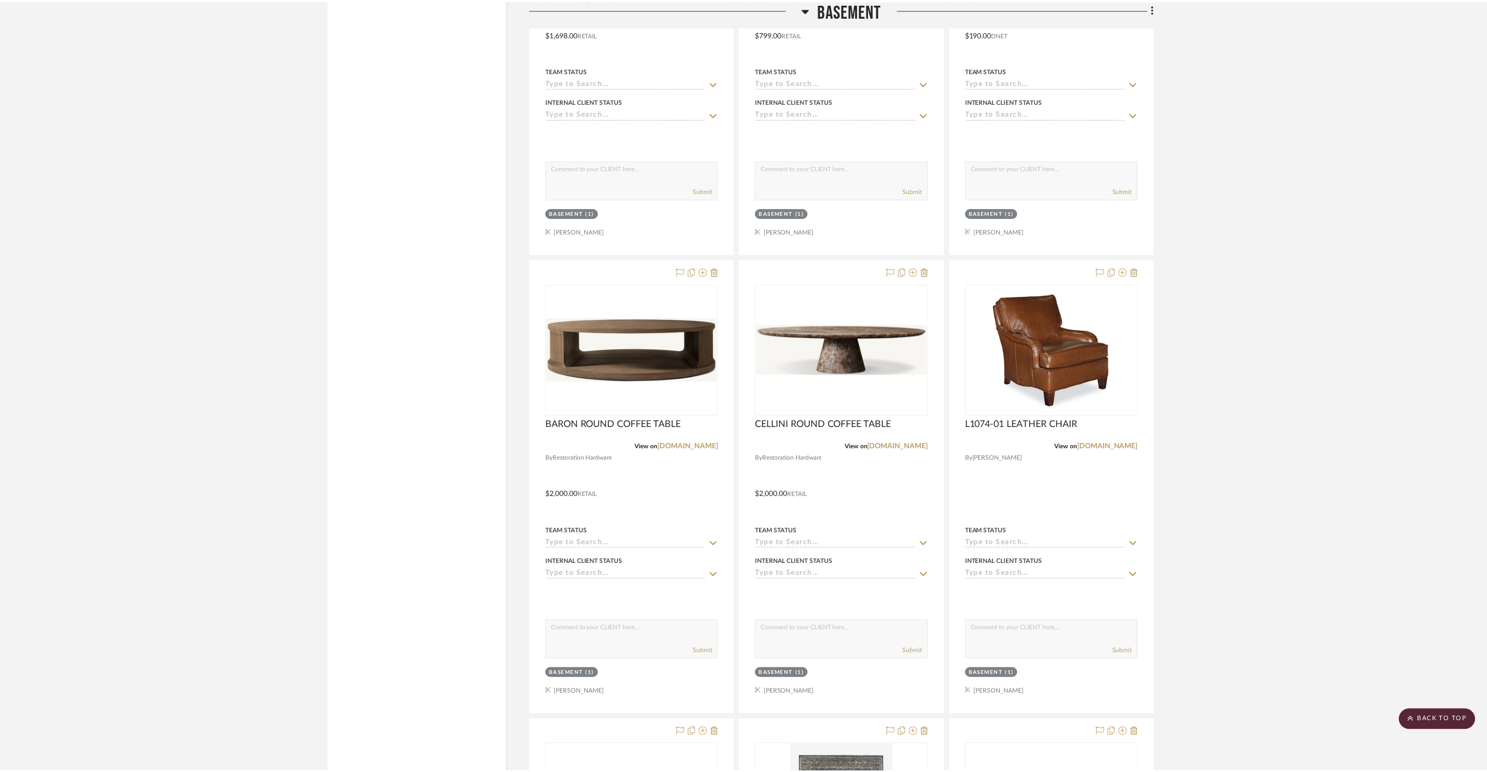
scroll to position [5522, 0]
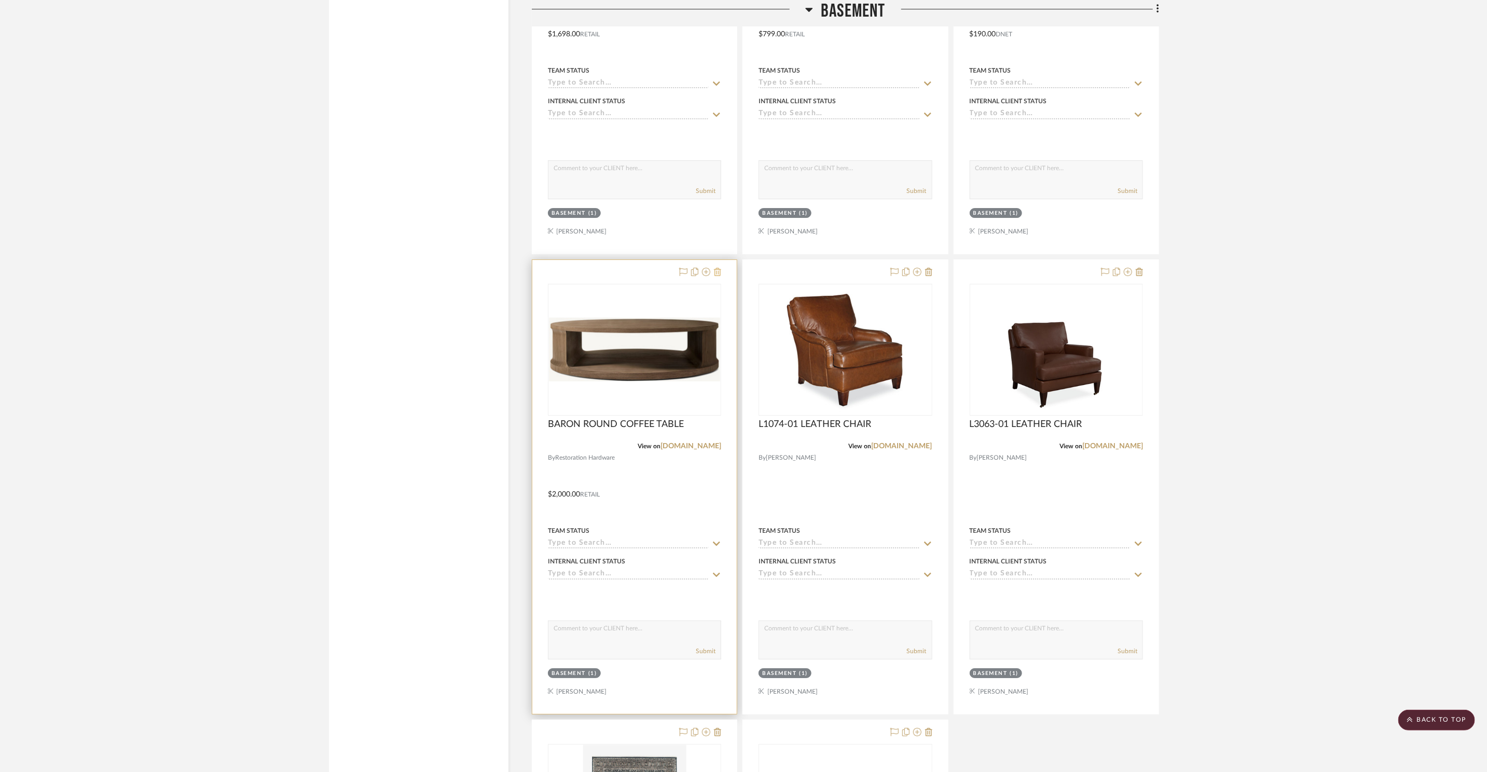
click at [718, 270] on icon at bounding box center [717, 272] width 7 height 8
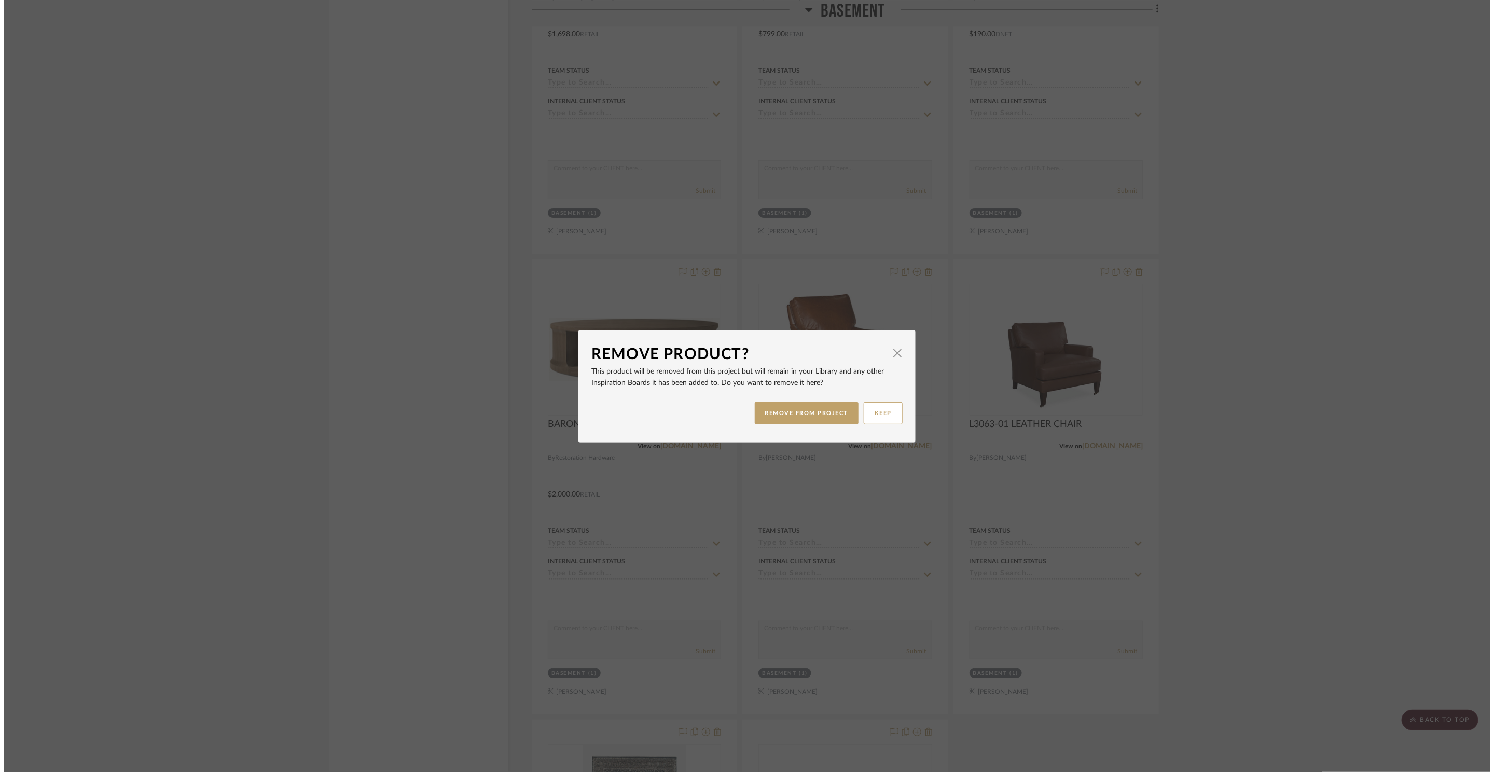
scroll to position [0, 0]
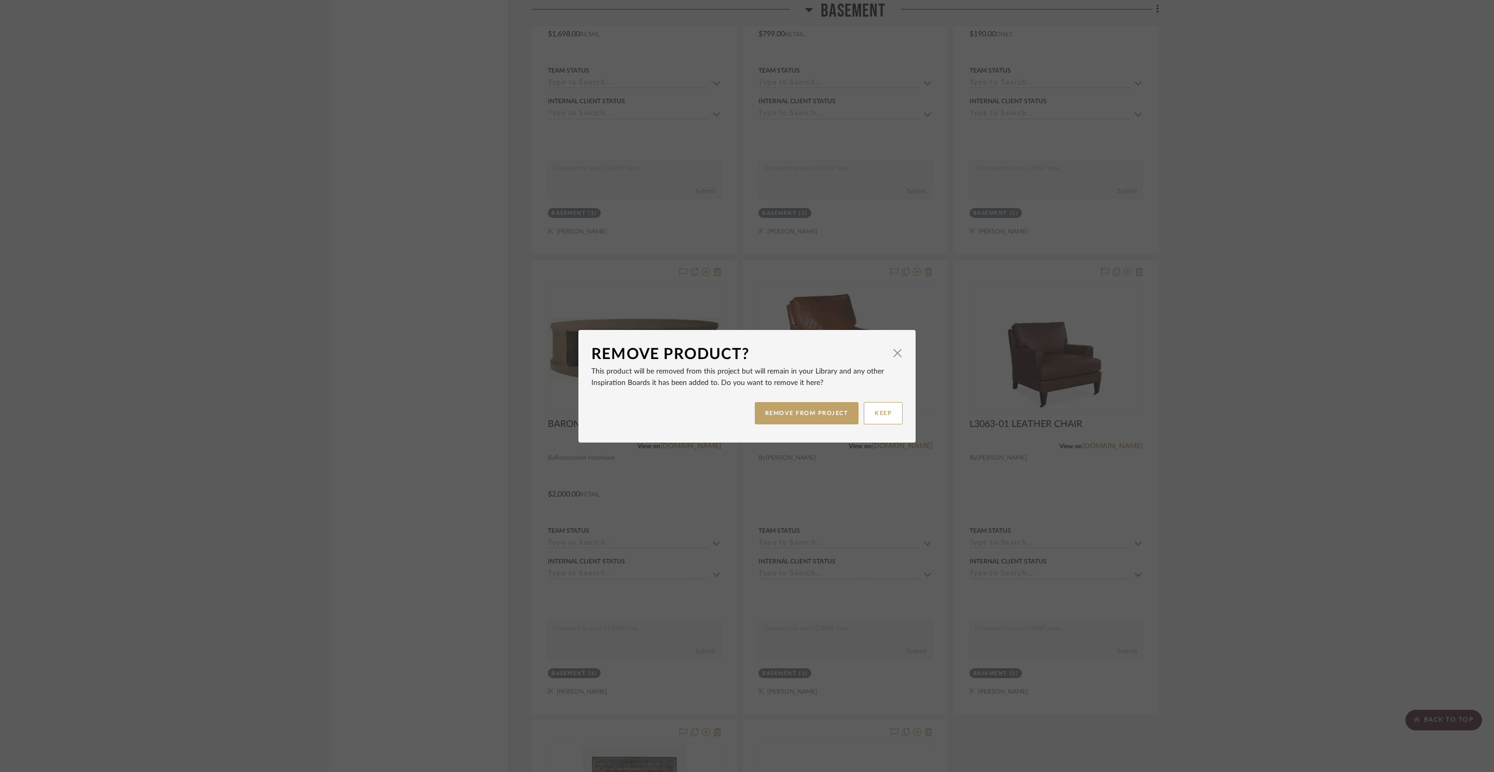
click at [827, 425] on div "REMOVE FROM PROJECT KEEP" at bounding box center [747, 413] width 311 height 33
click at [827, 417] on button "REMOVE FROM PROJECT" at bounding box center [807, 413] width 104 height 22
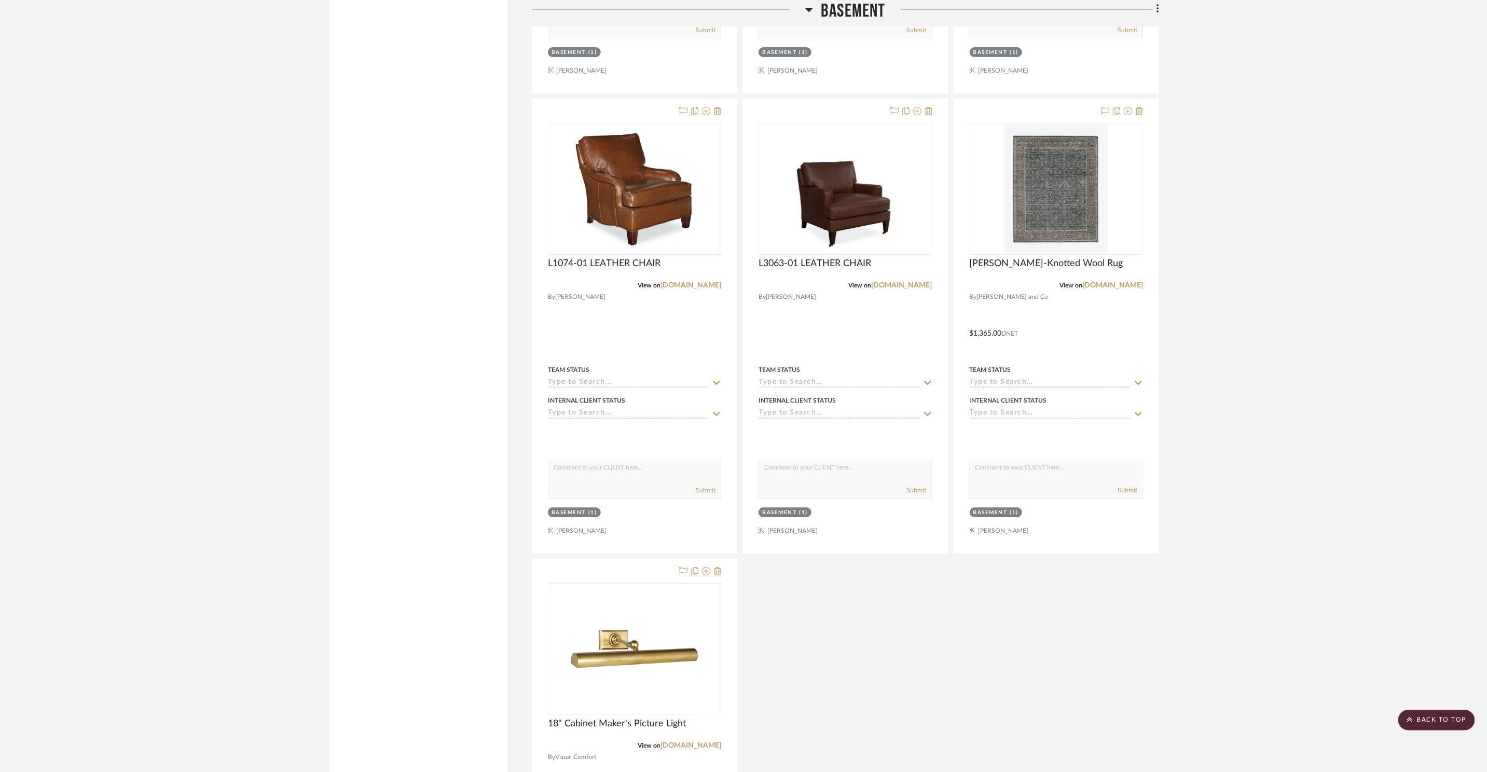
scroll to position [5682, 0]
click at [1139, 113] on icon at bounding box center [1139, 111] width 7 height 8
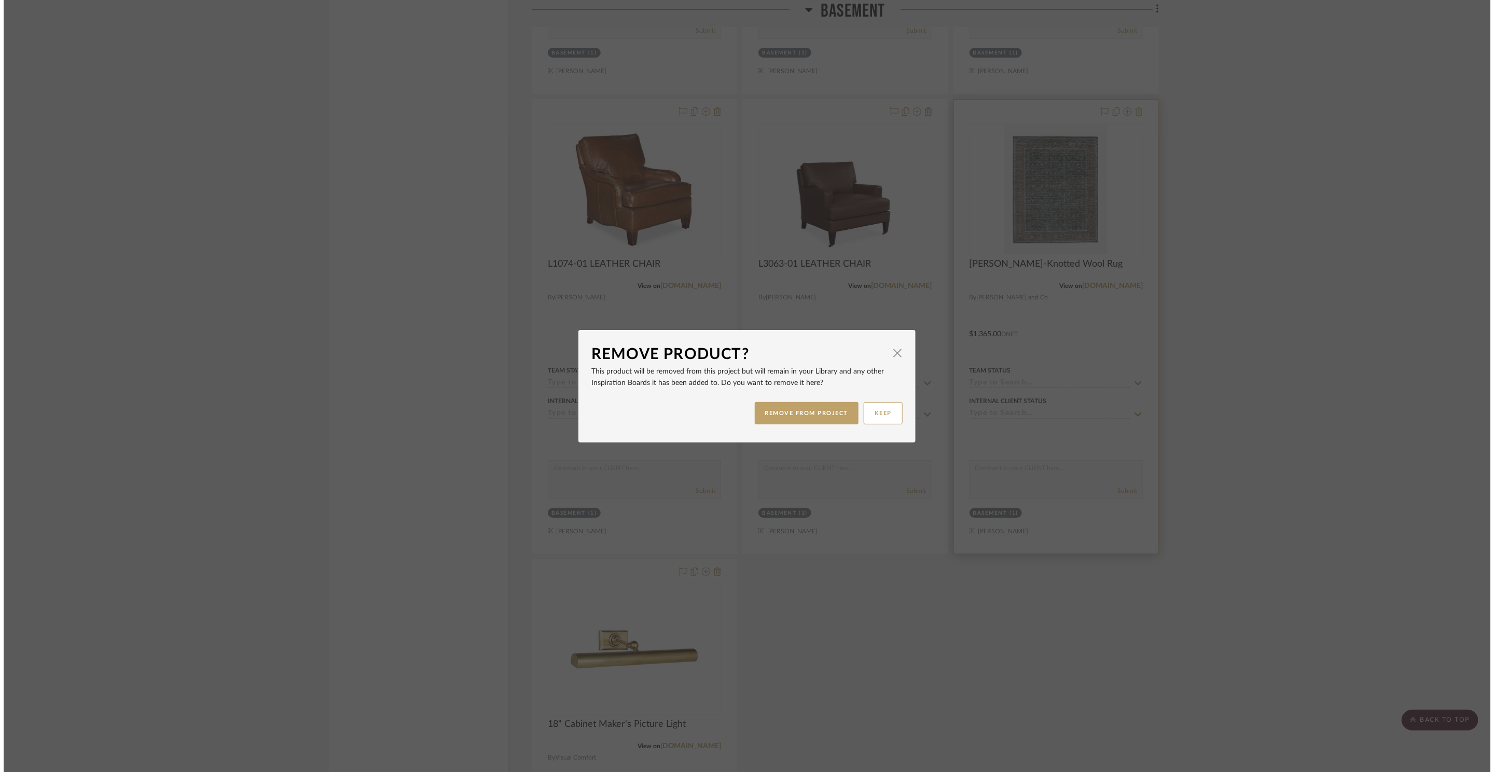
scroll to position [0, 0]
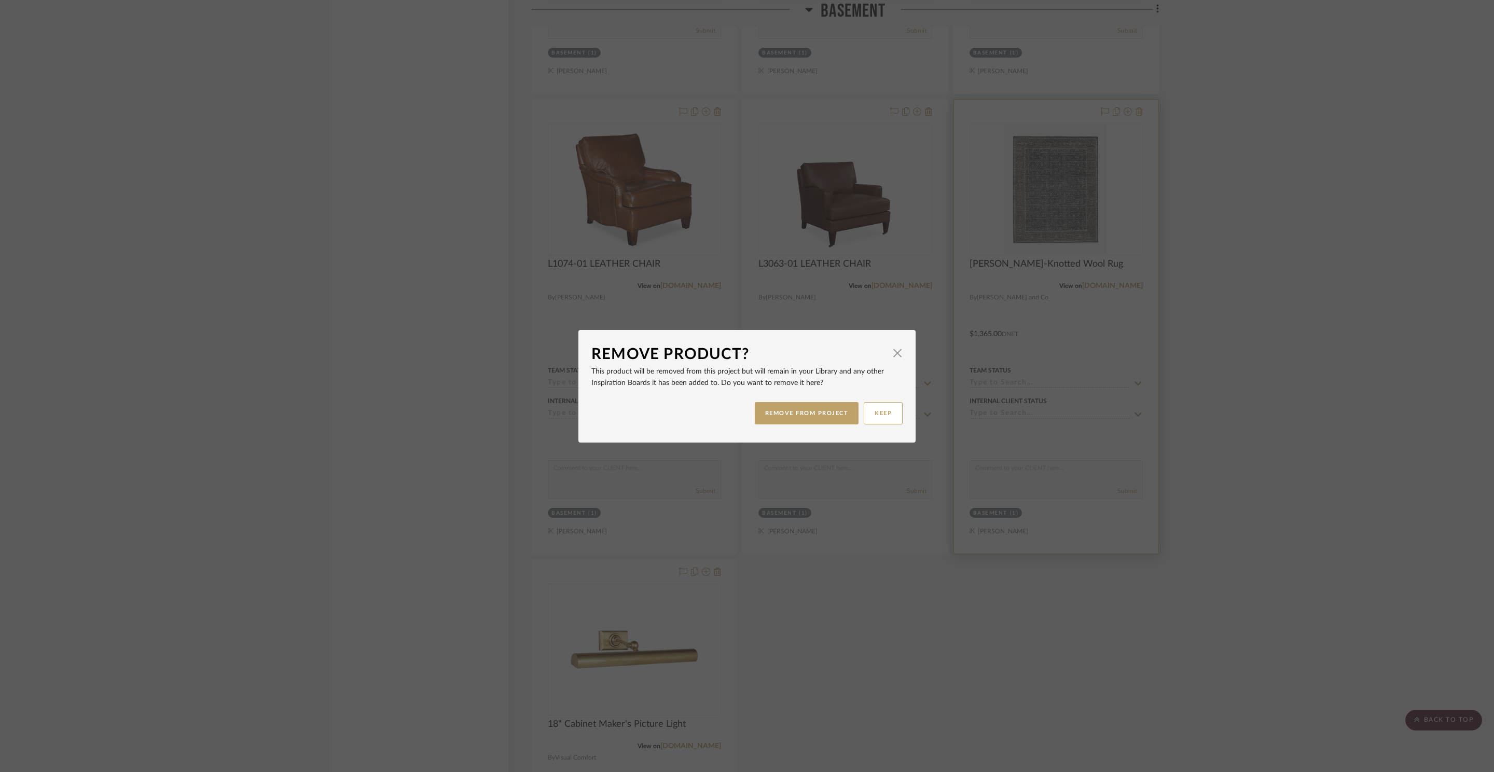
click at [1139, 113] on div "Remove Product? × This product will be removed from this project but will remai…" at bounding box center [747, 386] width 1494 height 772
click at [834, 409] on button "REMOVE FROM PROJECT" at bounding box center [807, 413] width 104 height 22
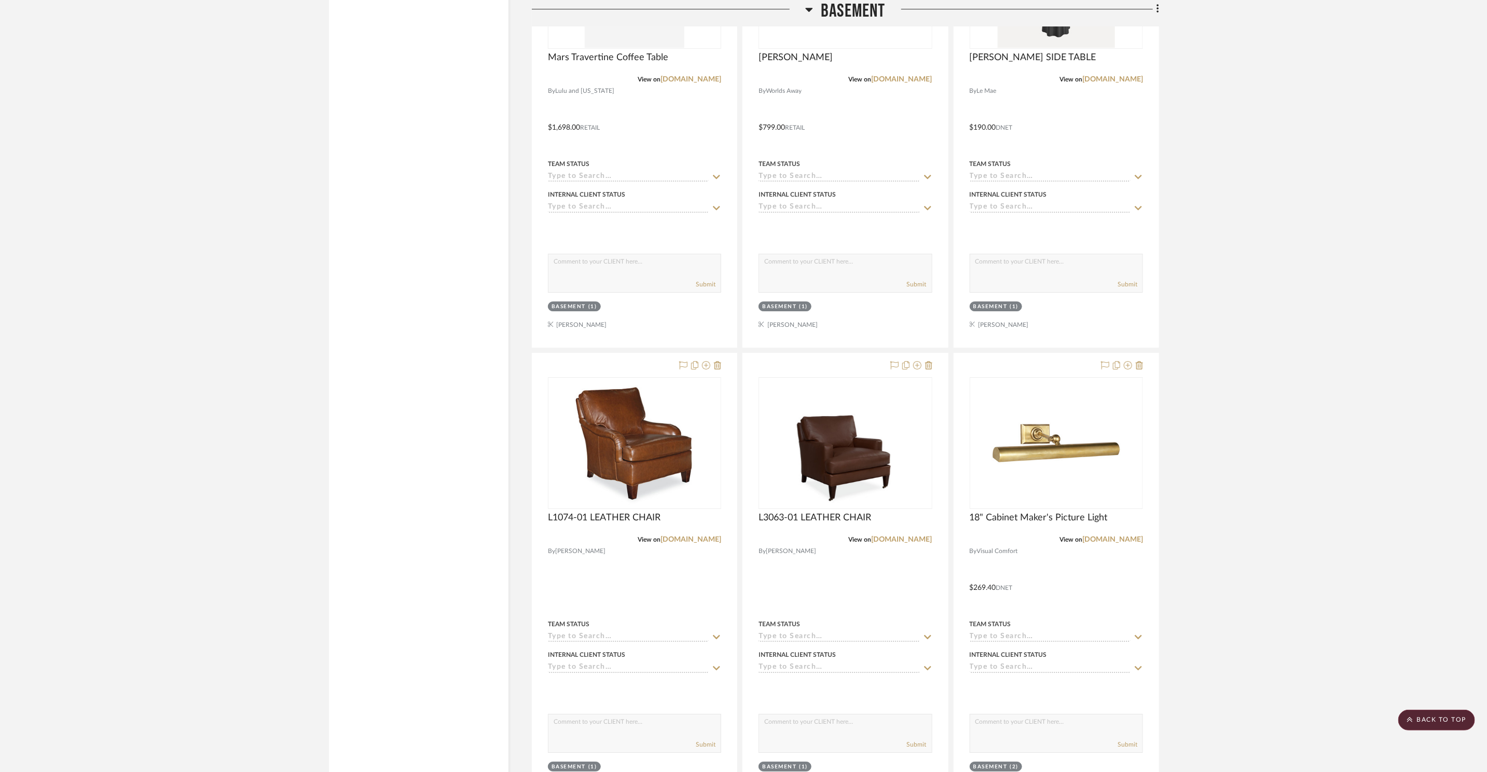
scroll to position [5229, 0]
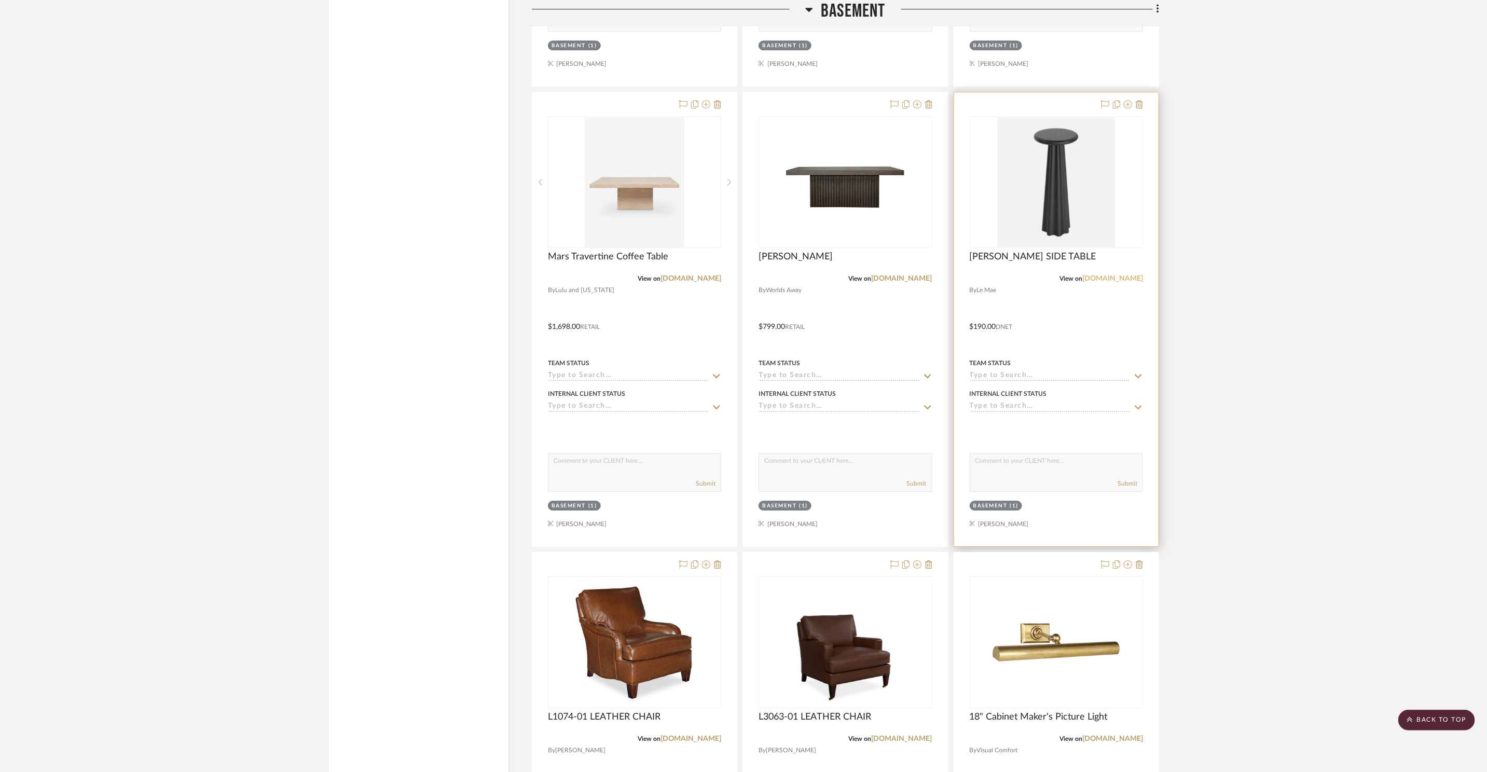
click at [1121, 280] on link "lemae.com" at bounding box center [1112, 278] width 61 height 7
click at [920, 280] on link "[DOMAIN_NAME]" at bounding box center [902, 278] width 61 height 7
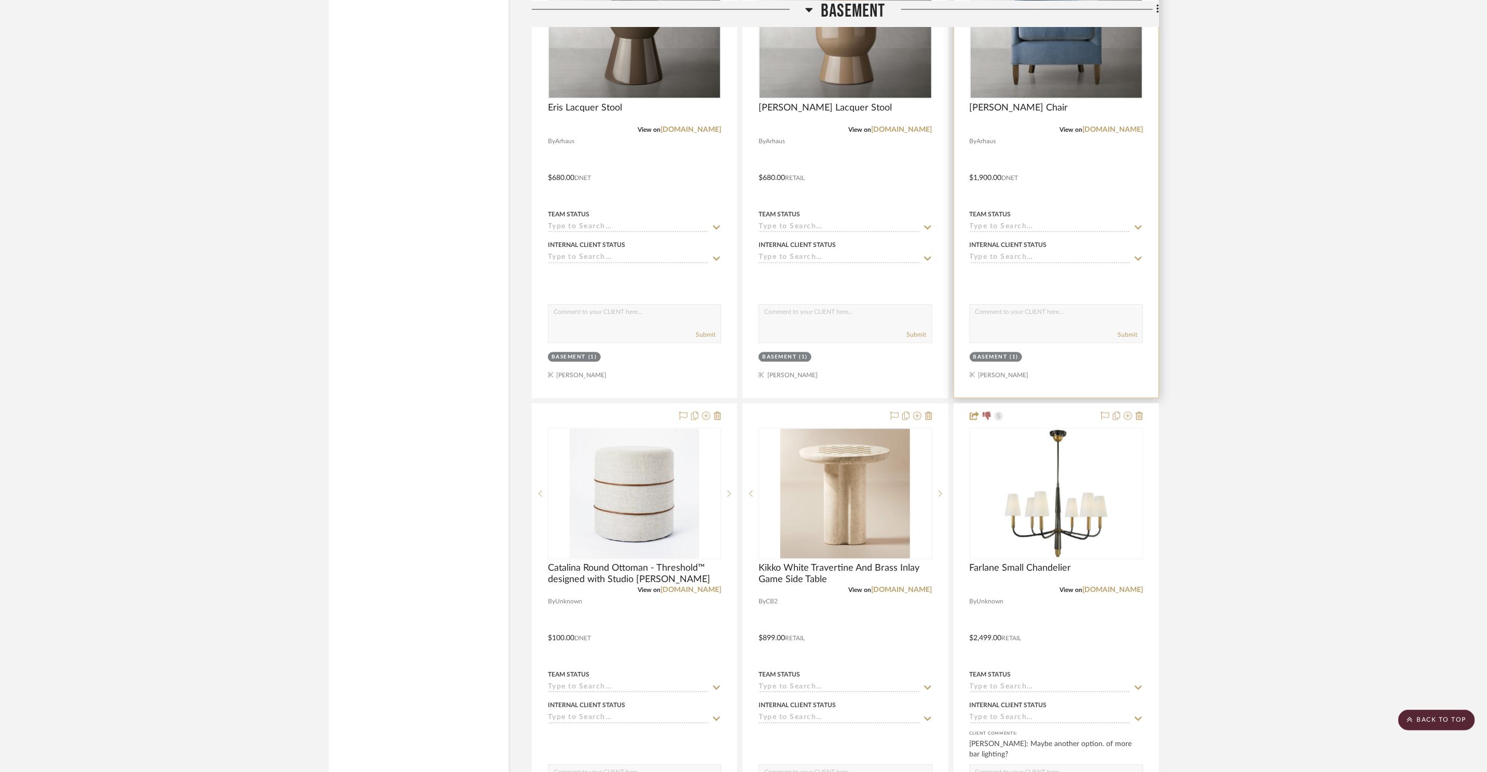
scroll to position [4100, 0]
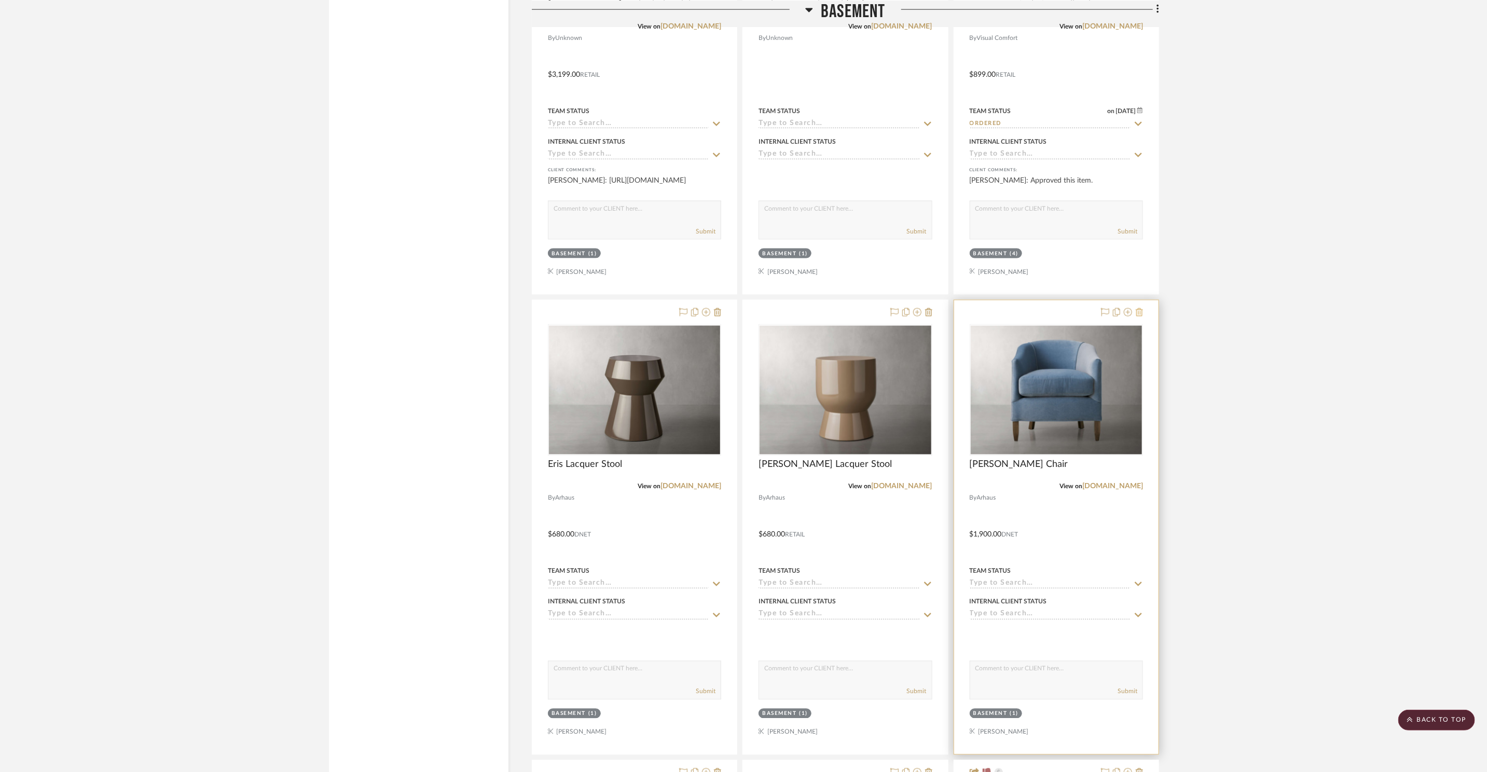
click at [1141, 311] on icon at bounding box center [1139, 312] width 7 height 8
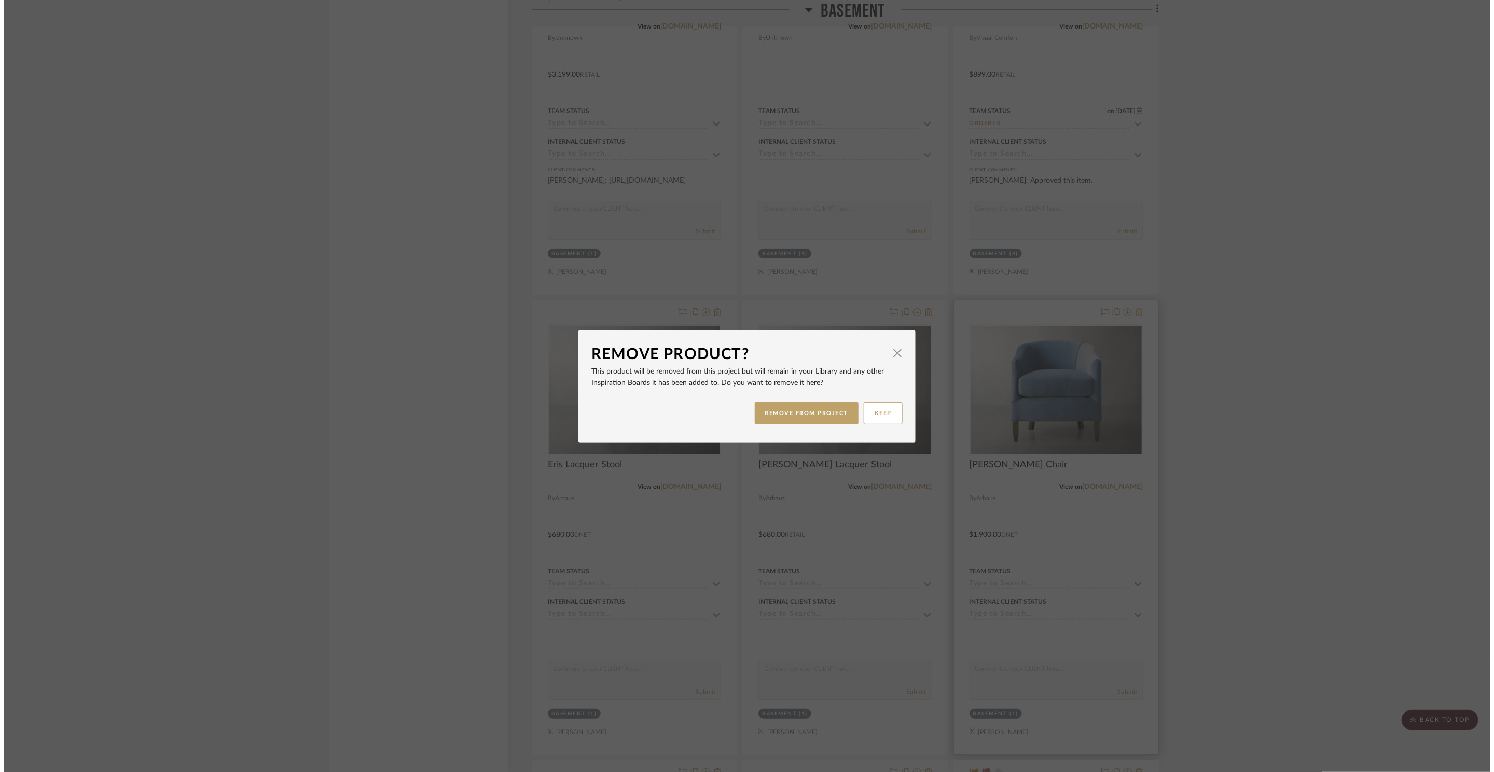
scroll to position [0, 0]
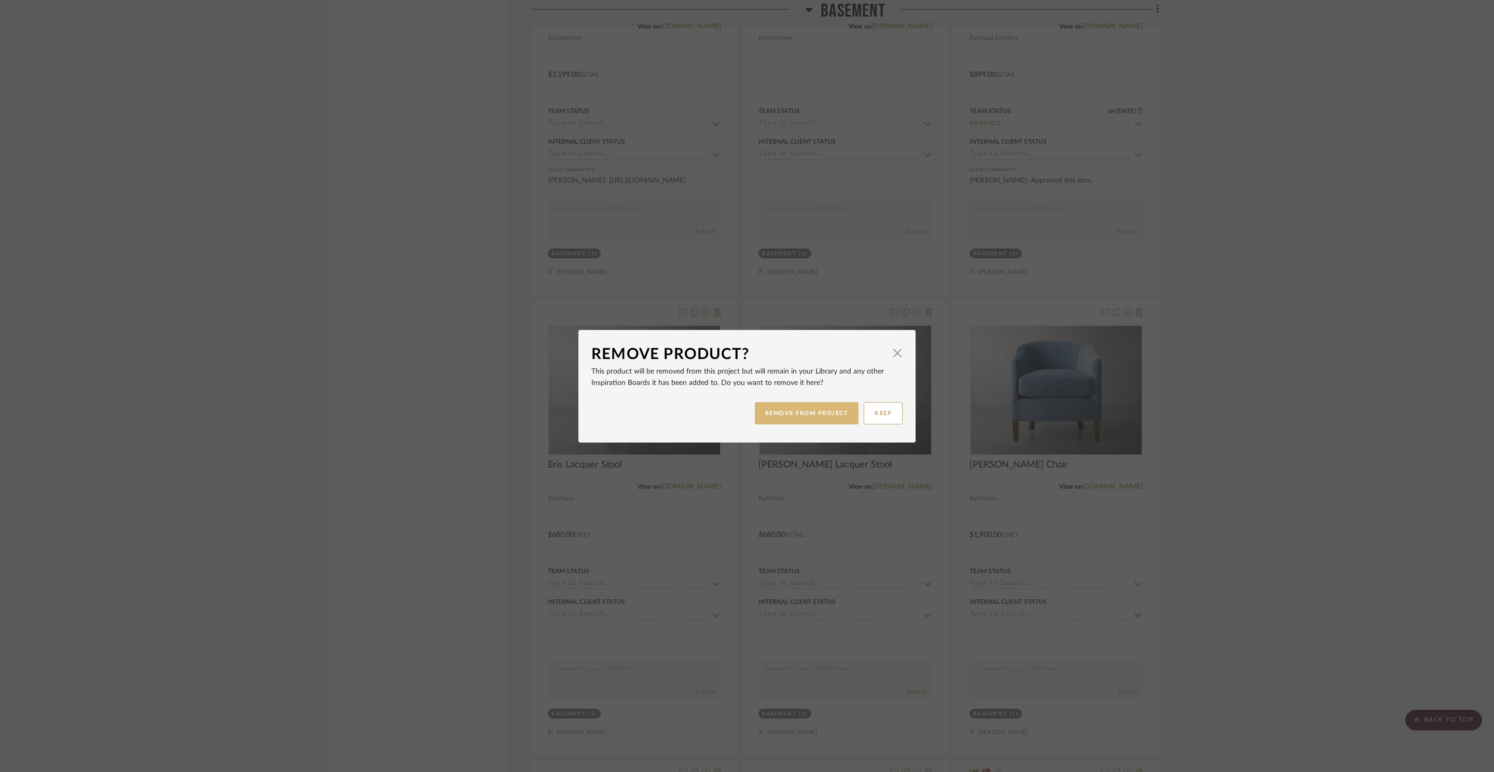
click at [792, 416] on button "REMOVE FROM PROJECT" at bounding box center [807, 413] width 104 height 22
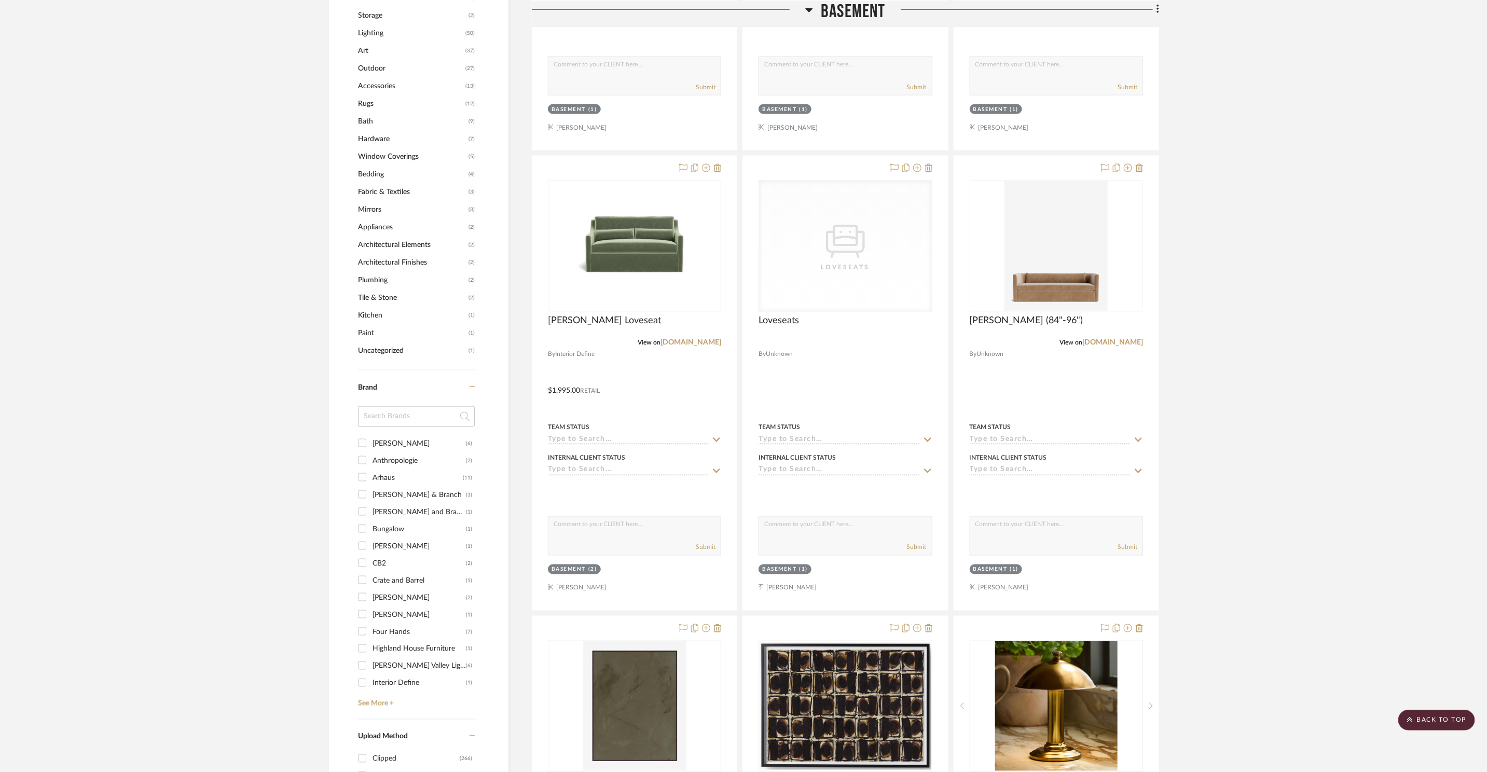
scroll to position [1006, 0]
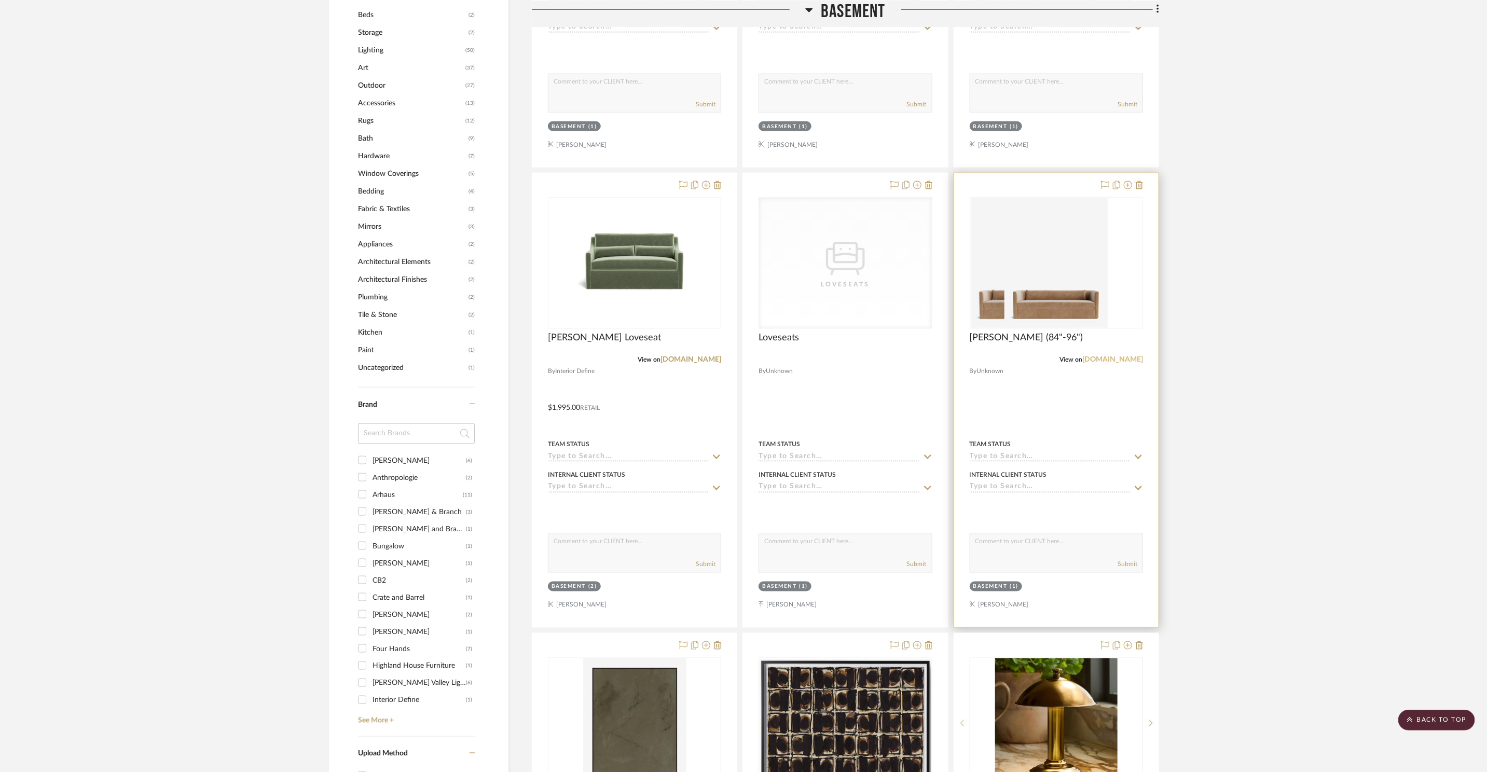
click at [1124, 356] on link "[DOMAIN_NAME]" at bounding box center [1112, 359] width 61 height 7
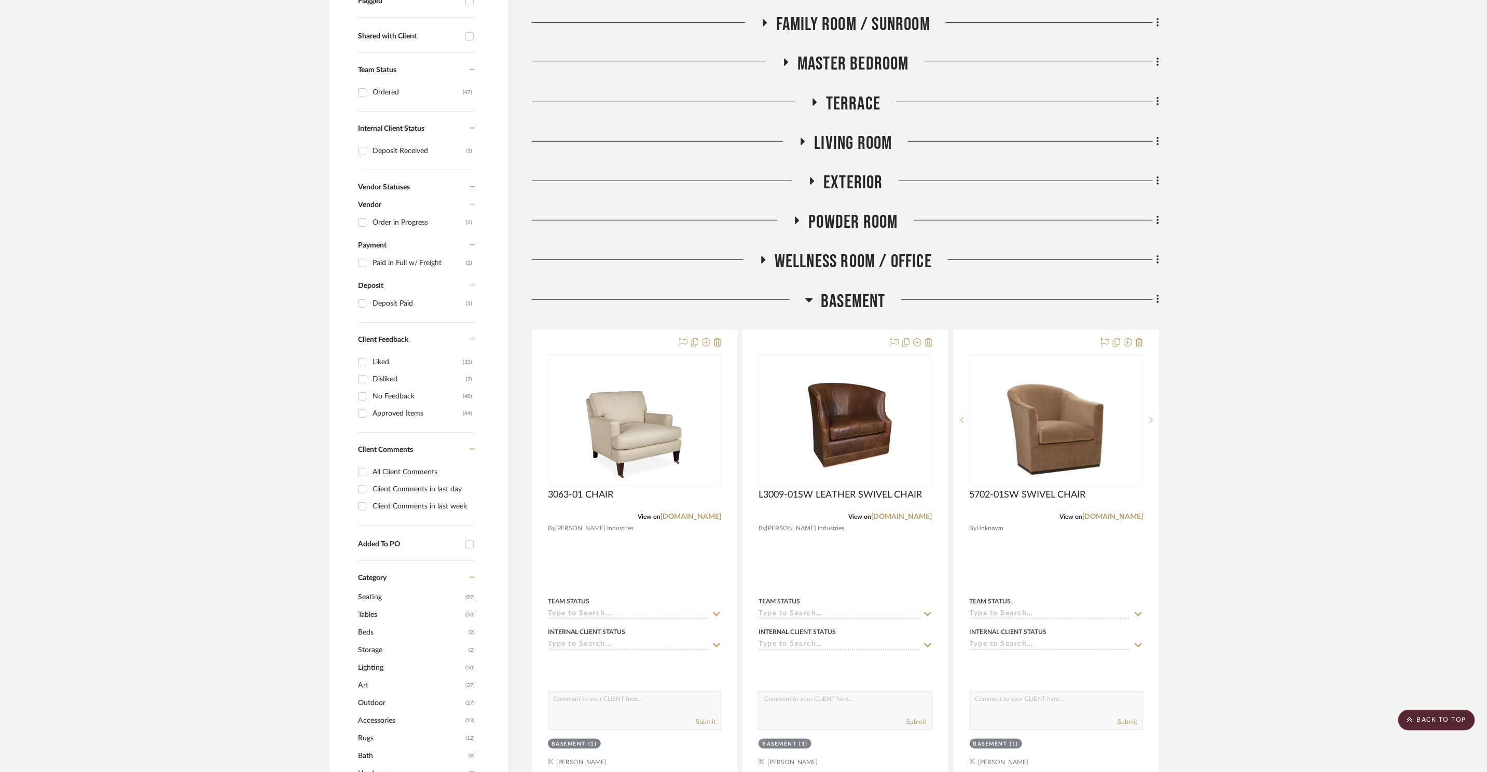
scroll to position [461, 0]
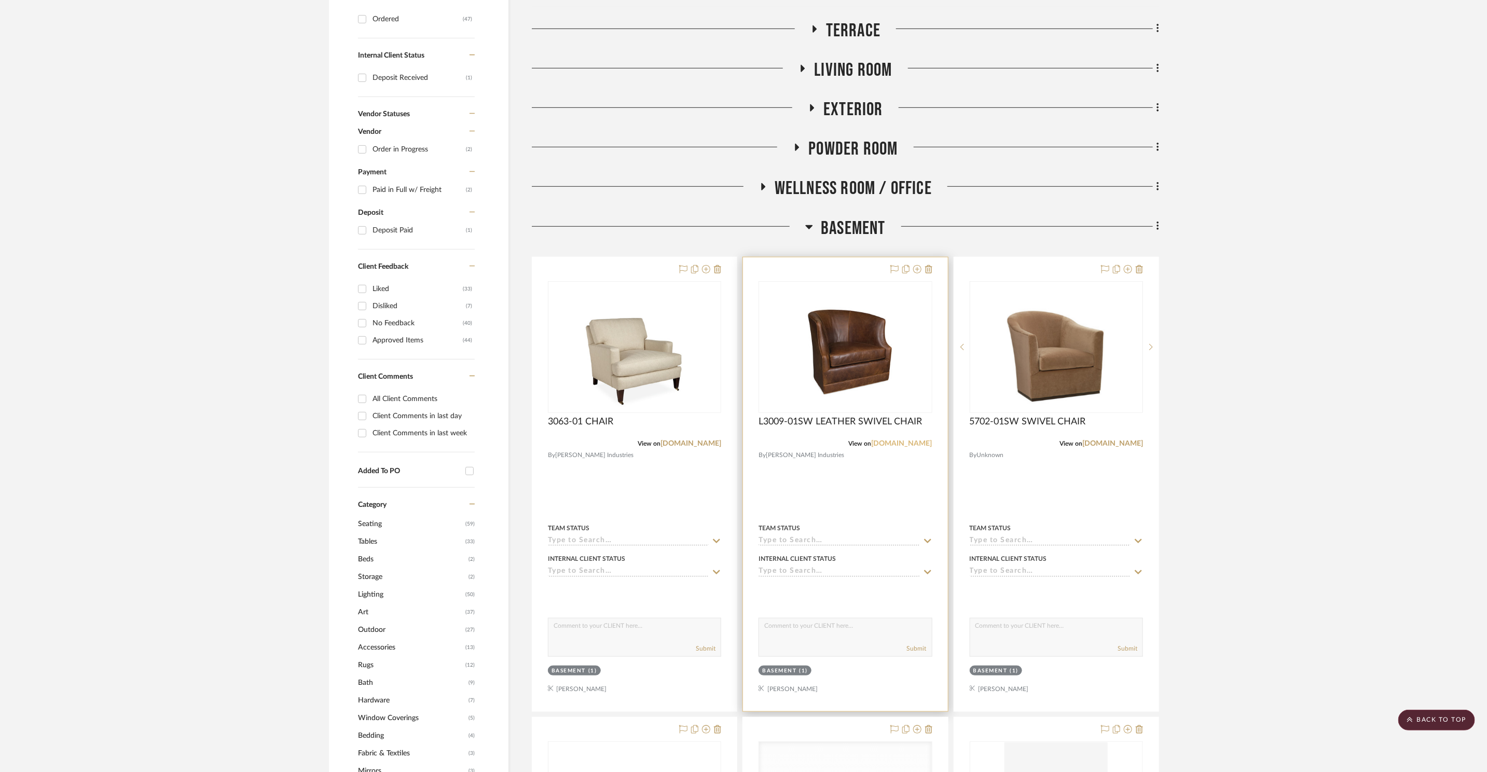
click at [904, 446] on link "[DOMAIN_NAME]" at bounding box center [902, 443] width 61 height 7
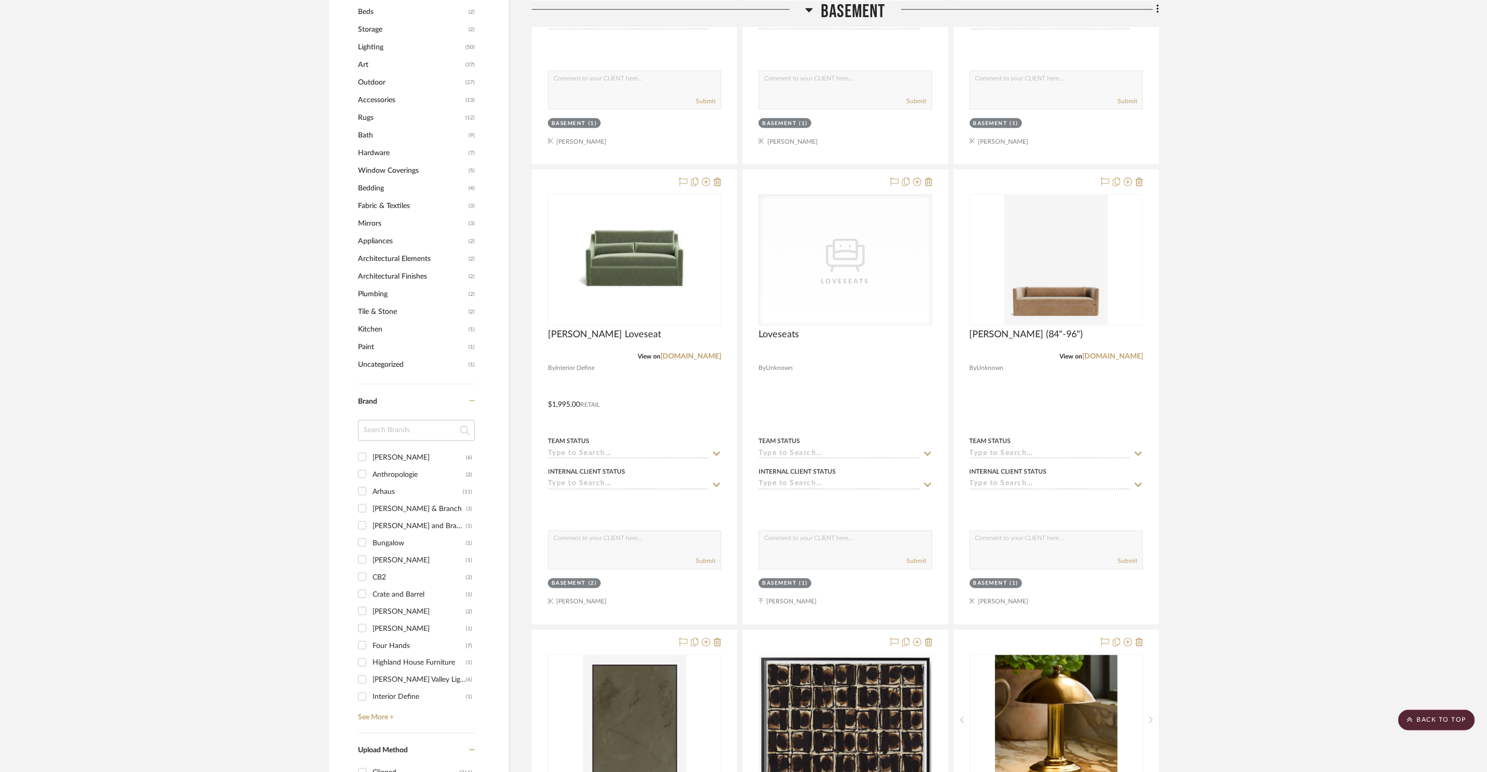
scroll to position [934, 0]
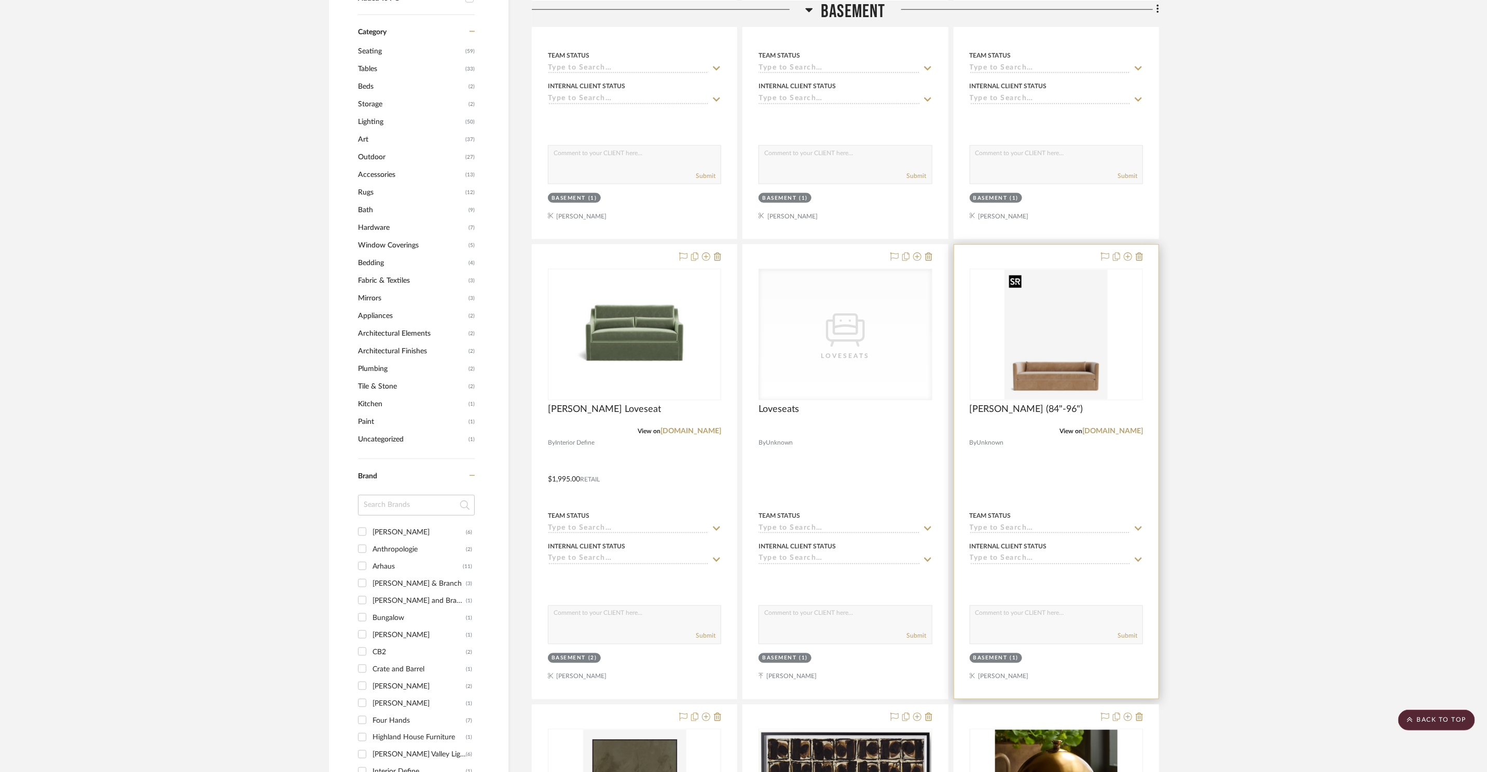
click at [1080, 353] on img "0" at bounding box center [1056, 335] width 103 height 130
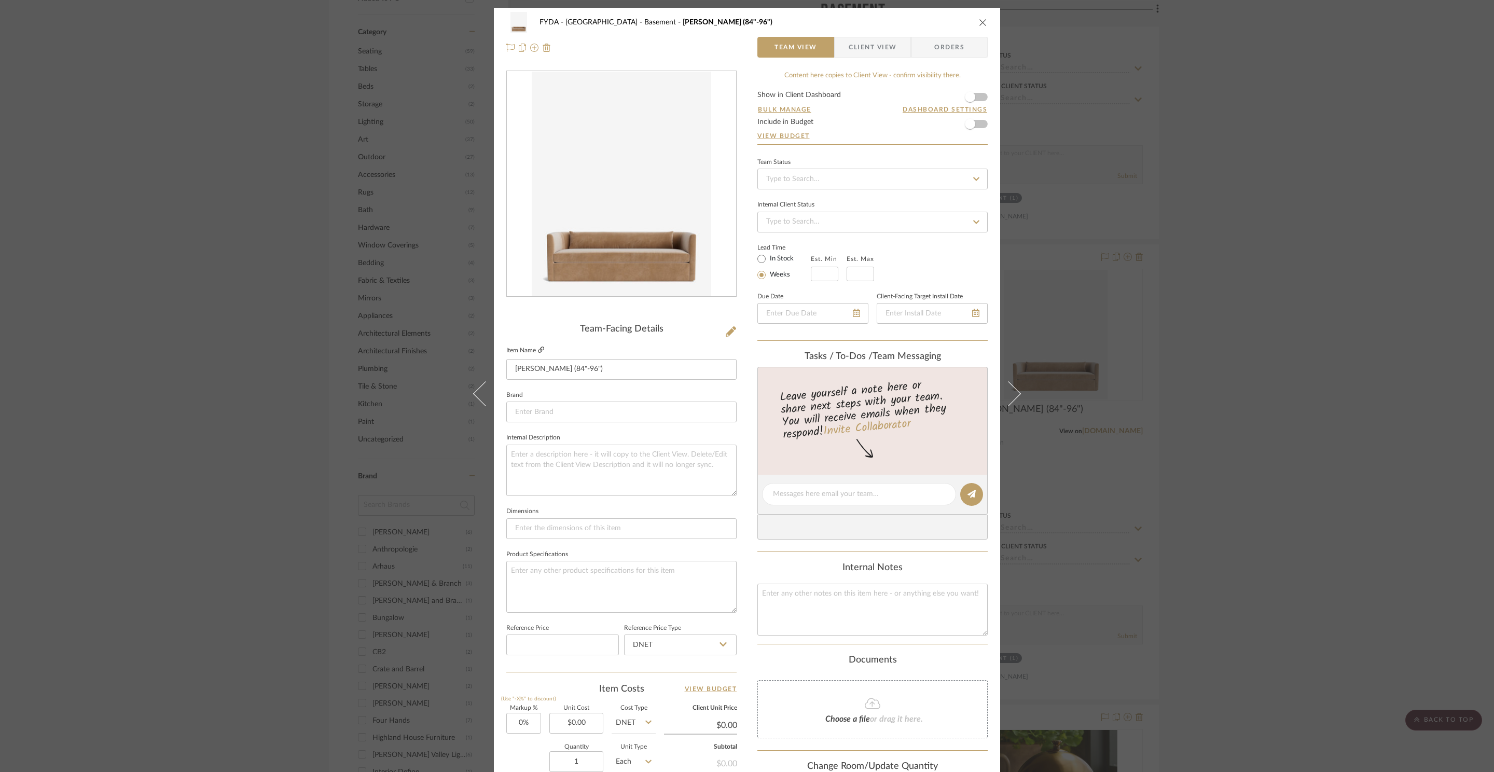
click at [540, 349] on icon at bounding box center [541, 350] width 6 height 6
click at [595, 536] on input at bounding box center [621, 528] width 230 height 21
type input "84"
drag, startPoint x: 591, startPoint y: 366, endPoint x: 618, endPoint y: 360, distance: 27.7
click at [592, 366] on input "Reese Sofa (84"-96")" at bounding box center [621, 369] width 230 height 21
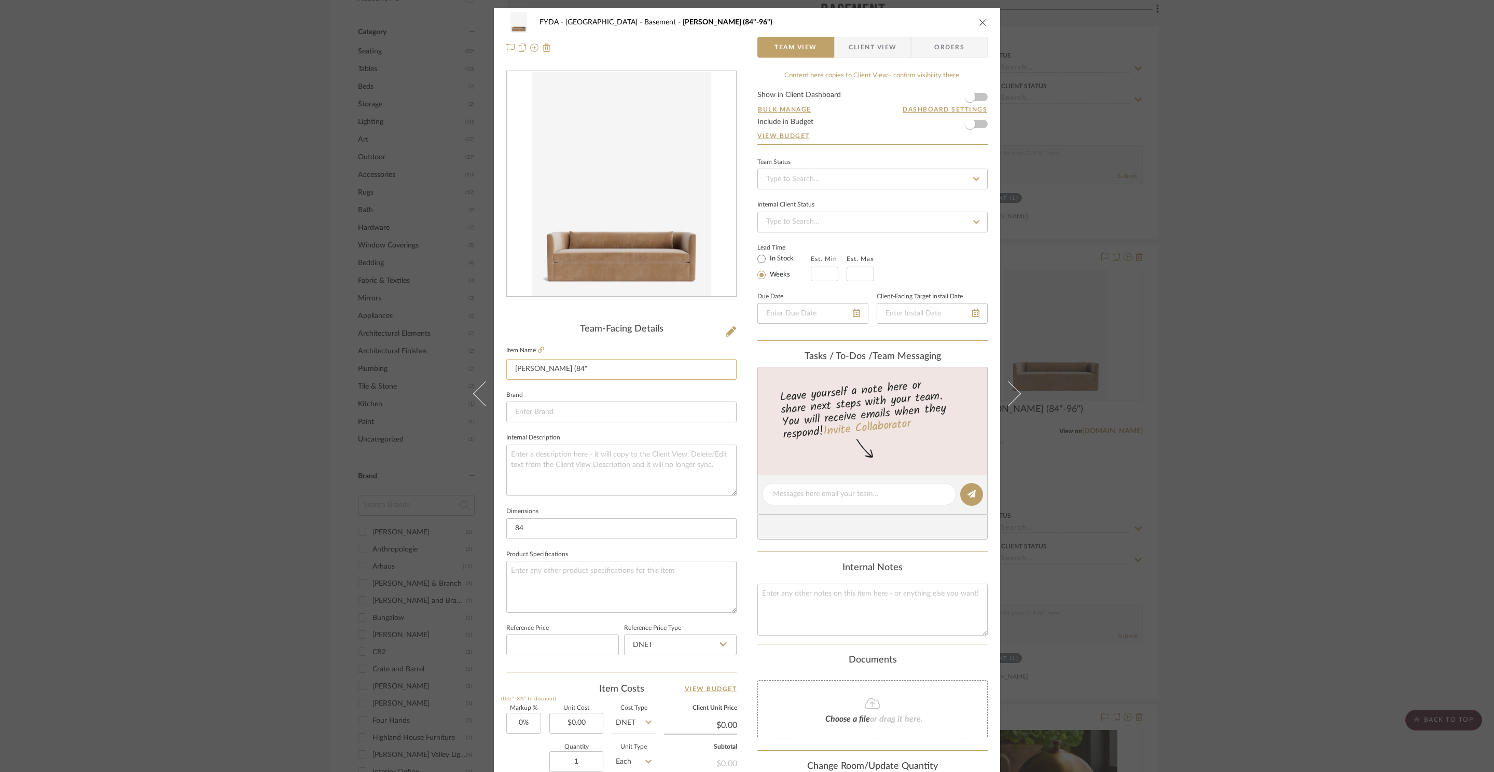
click at [552, 369] on input "Reese Sofa (84"" at bounding box center [621, 369] width 230 height 21
type input "[PERSON_NAME] Sofa 84""
type input "0.00"
click at [574, 720] on input "0.00" at bounding box center [577, 723] width 54 height 21
type input "$5,119.00"
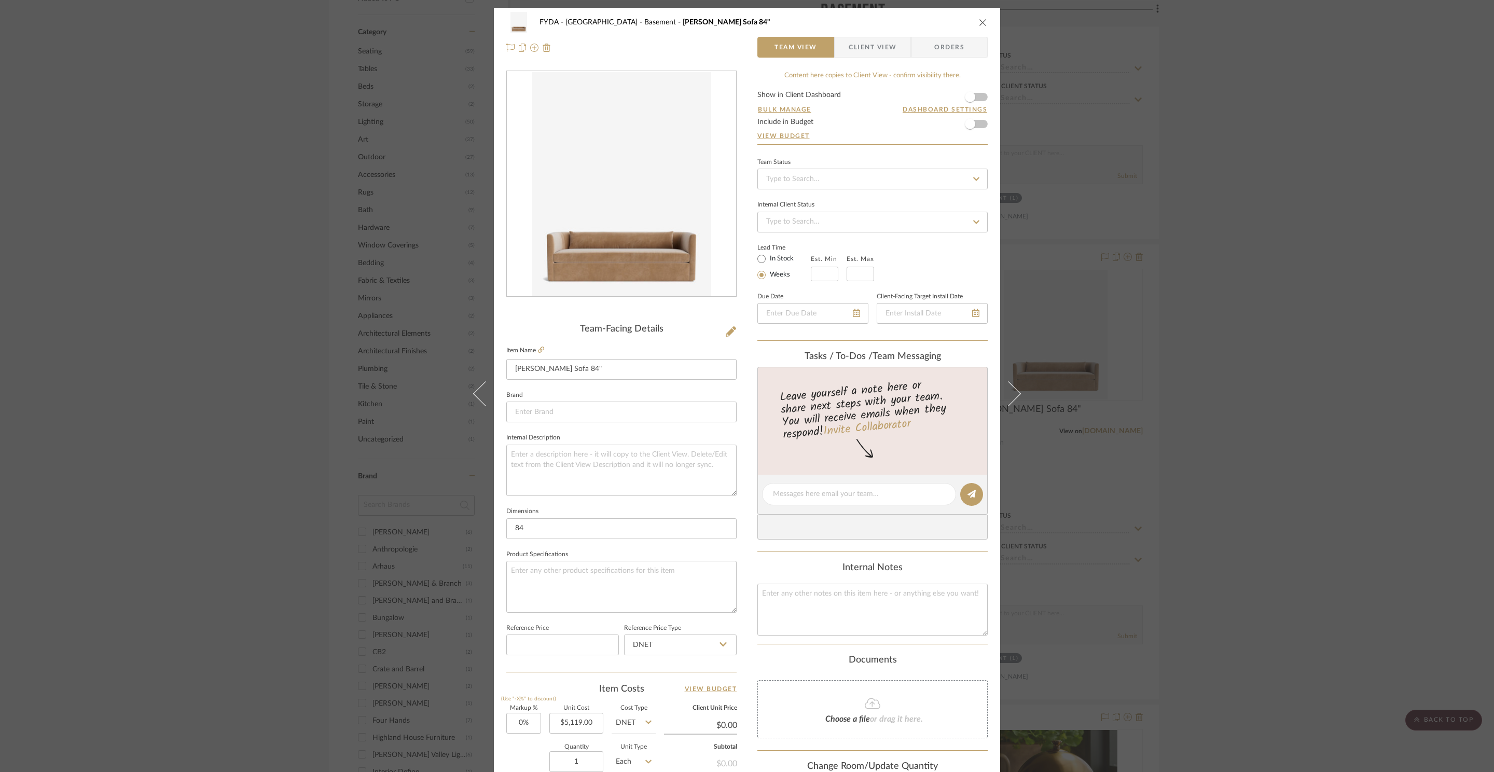
click at [524, 757] on div "Quantity 1 Unit Type Each" at bounding box center [580, 763] width 149 height 37
click at [583, 757] on input "1" at bounding box center [577, 761] width 54 height 21
type input "2"
click at [534, 755] on div "Quantity 2 Unit Type Each" at bounding box center [580, 763] width 149 height 37
type input "$5,119.00"
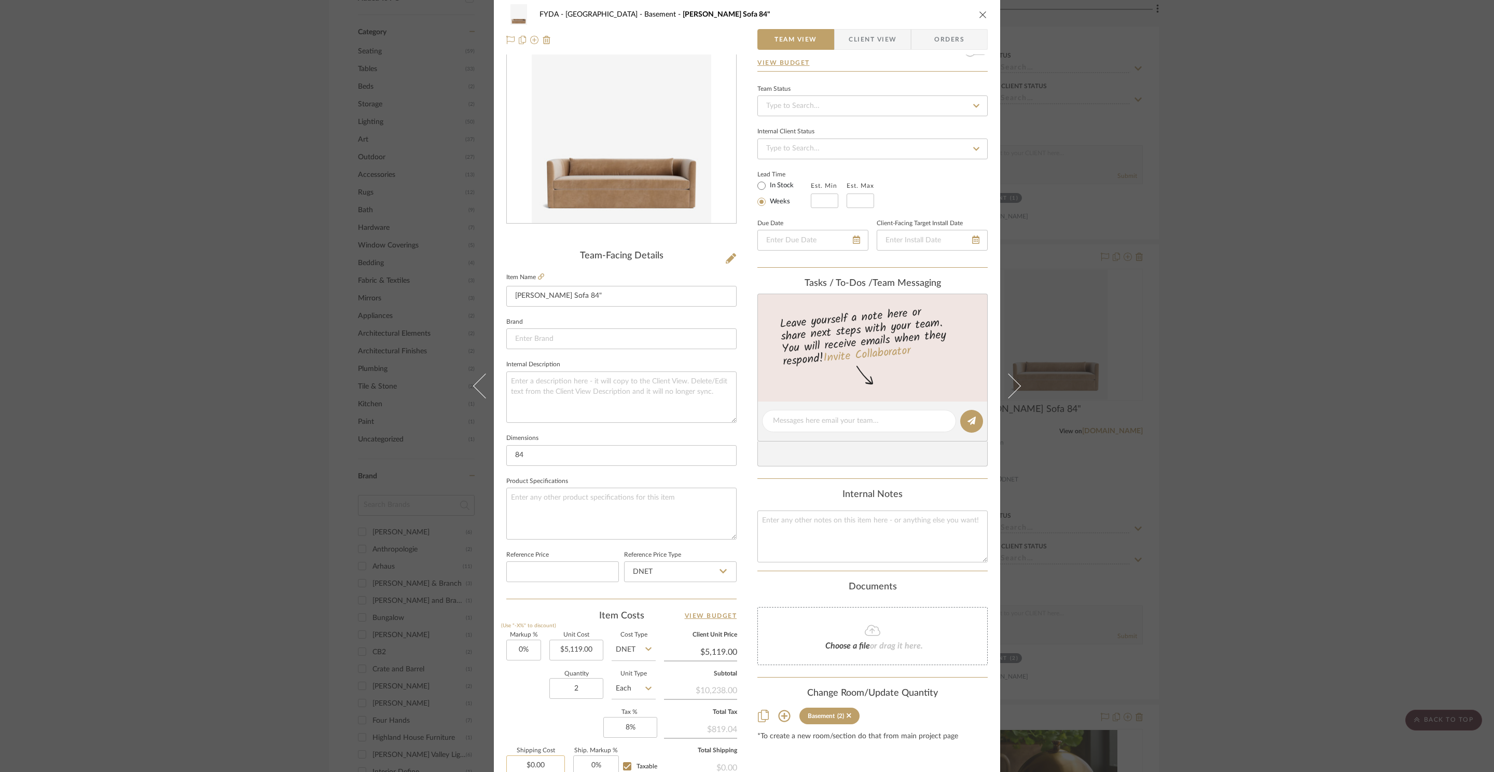
scroll to position [195, 0]
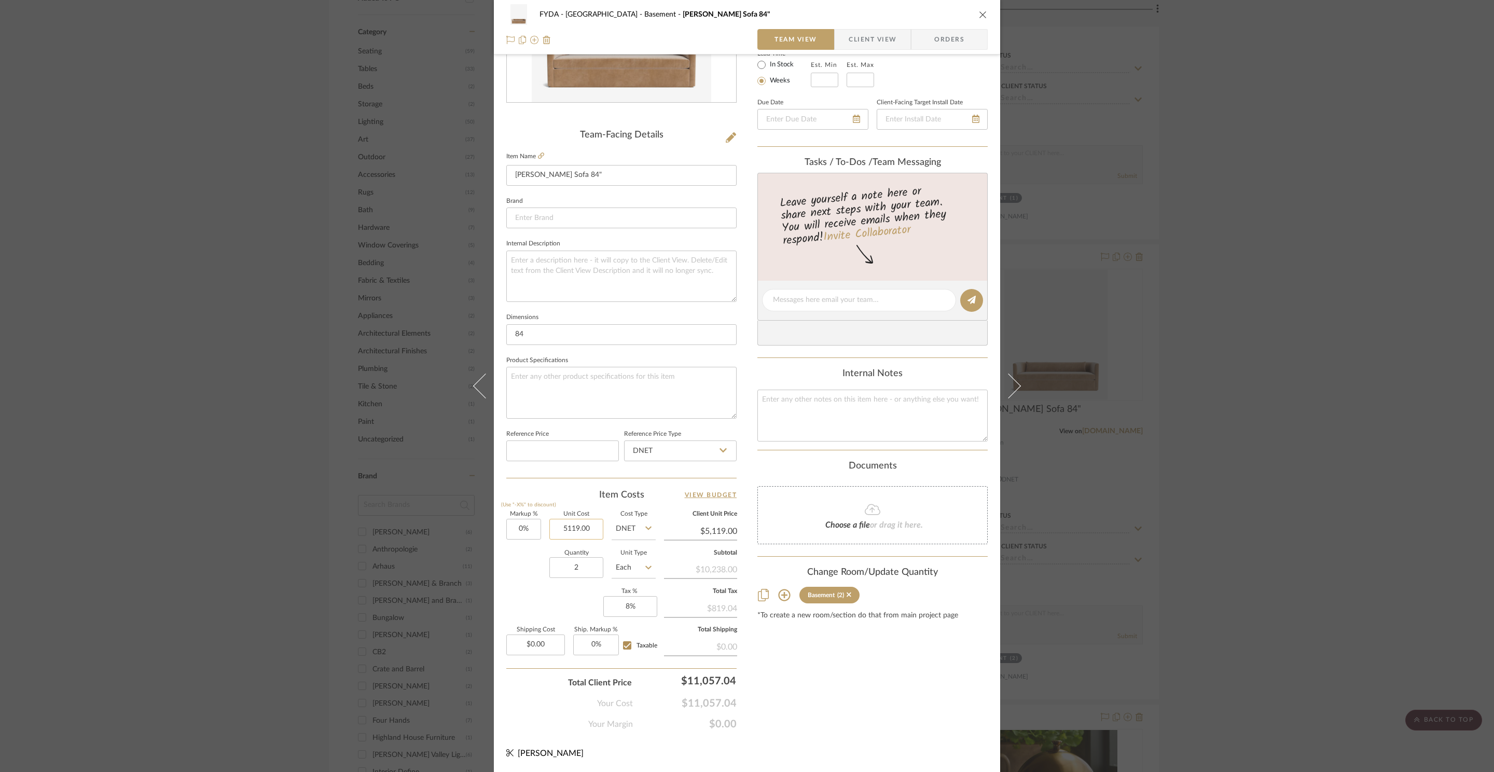
click at [574, 527] on input "5119.00" at bounding box center [577, 529] width 54 height 21
type input "$4,546.65"
click at [568, 529] on input "$4,546.65" at bounding box center [577, 529] width 54 height 21
click at [568, 529] on input "4546.65" at bounding box center [577, 529] width 54 height 21
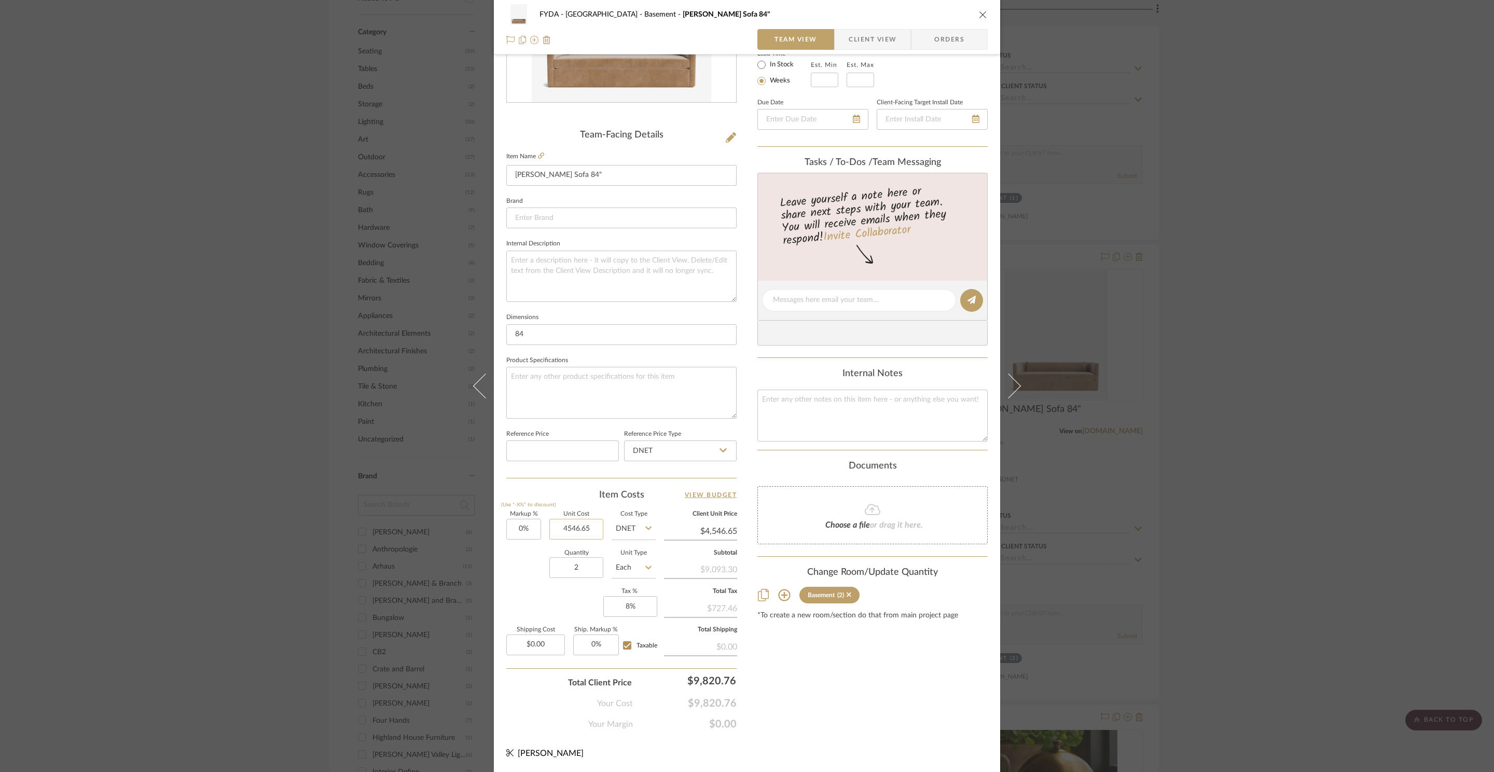
click at [570, 530] on input "4546.65" at bounding box center [577, 529] width 54 height 21
type input "$454,351.46"
click at [582, 532] on input "454351.46" at bounding box center [577, 529] width 54 height 21
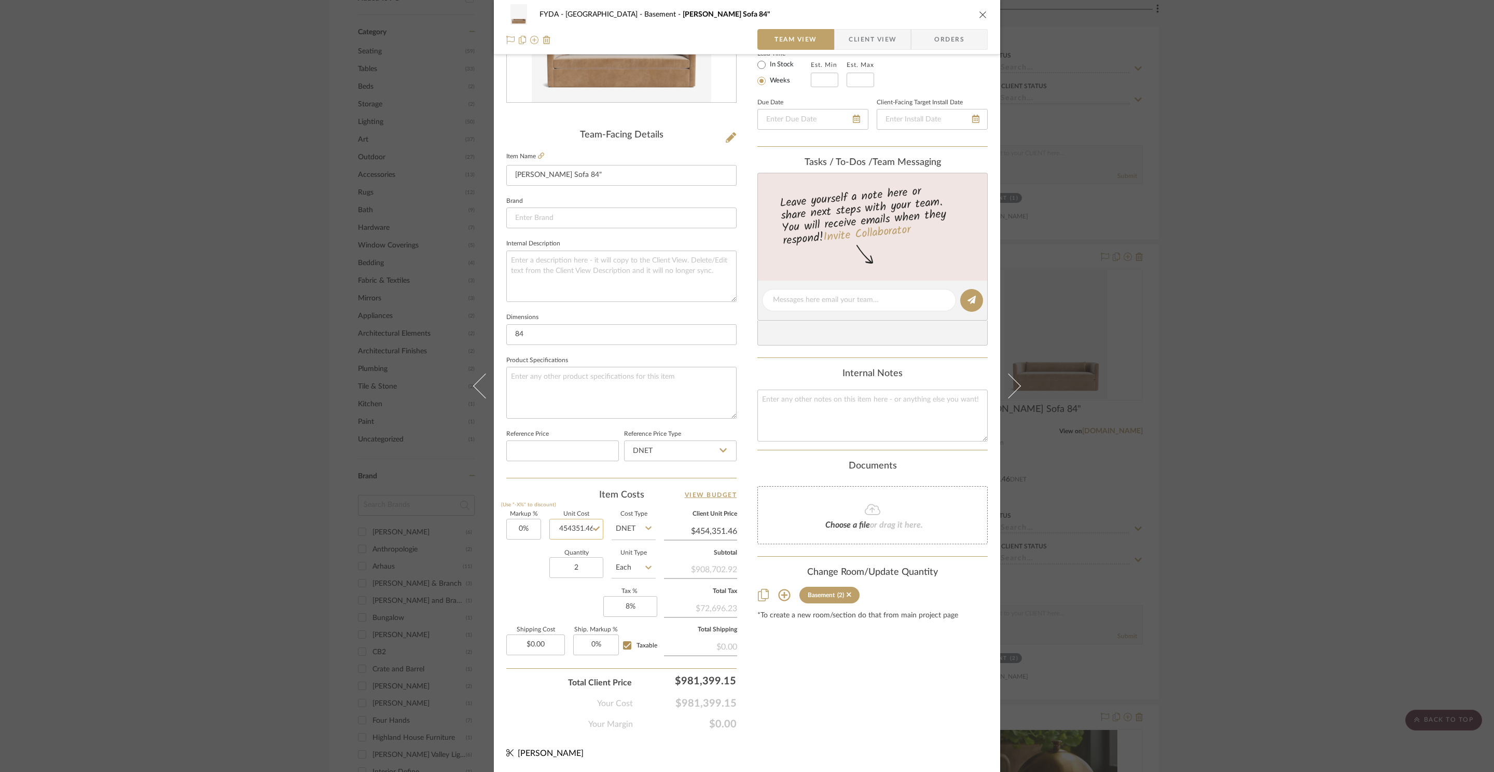
click at [582, 532] on input "454351.46" at bounding box center [577, 529] width 54 height 21
type input "$4,351.15"
click at [560, 610] on div "Markup % (Use "-X%" to discount) 0% Unit Cost $4,351.15 Cost Type DNET Client U…" at bounding box center [621, 588] width 230 height 152
type input "$4,351.15"
click at [715, 536] on input "4351.15" at bounding box center [700, 532] width 73 height 16
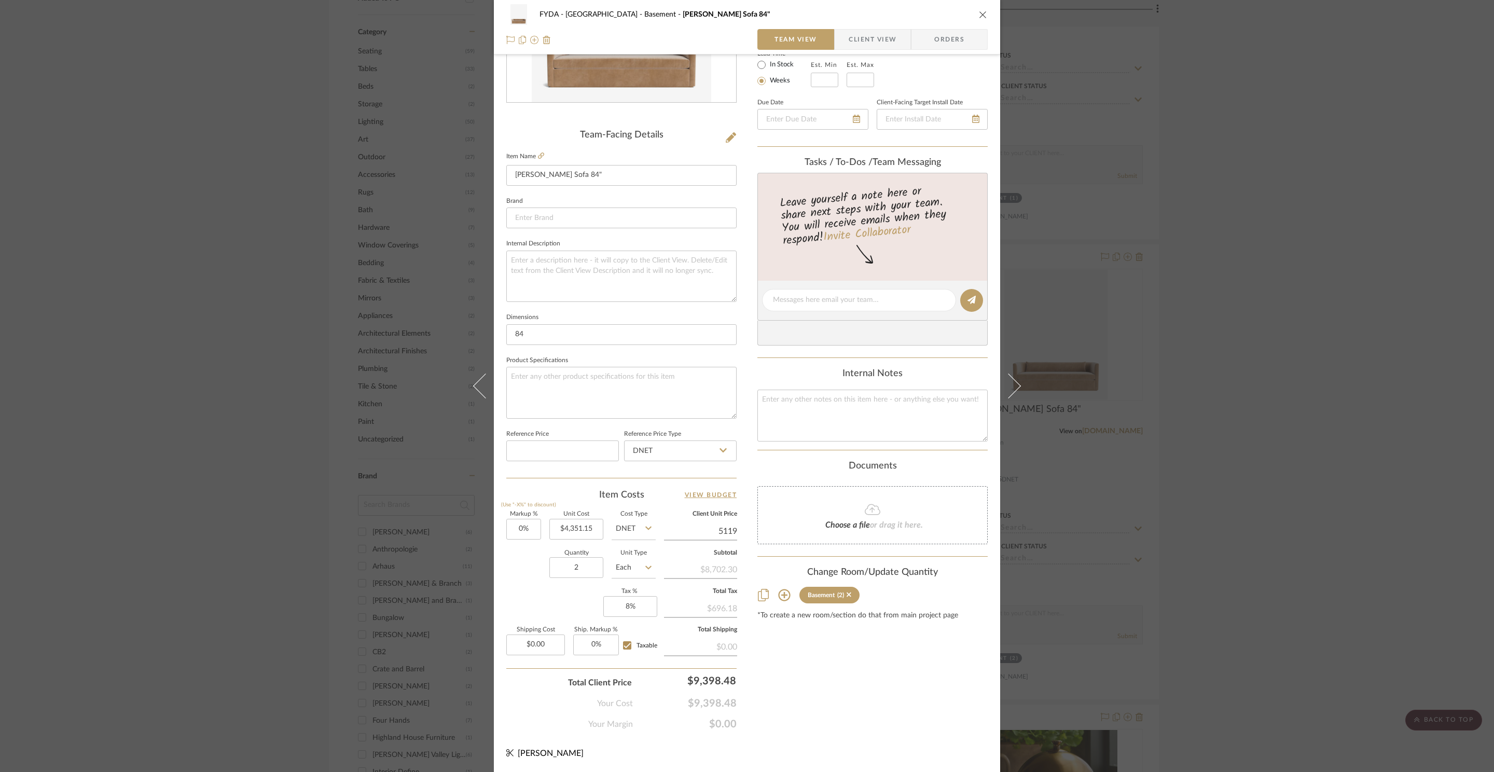
type input "5119"
type input "17.65%"
type input "$5,119.00"
click at [542, 592] on div "Markup % (Use "-X%" to discount) 17.65% Unit Cost $4,351.15 Cost Type DNET Clie…" at bounding box center [621, 588] width 230 height 152
type input "$5,119.13"
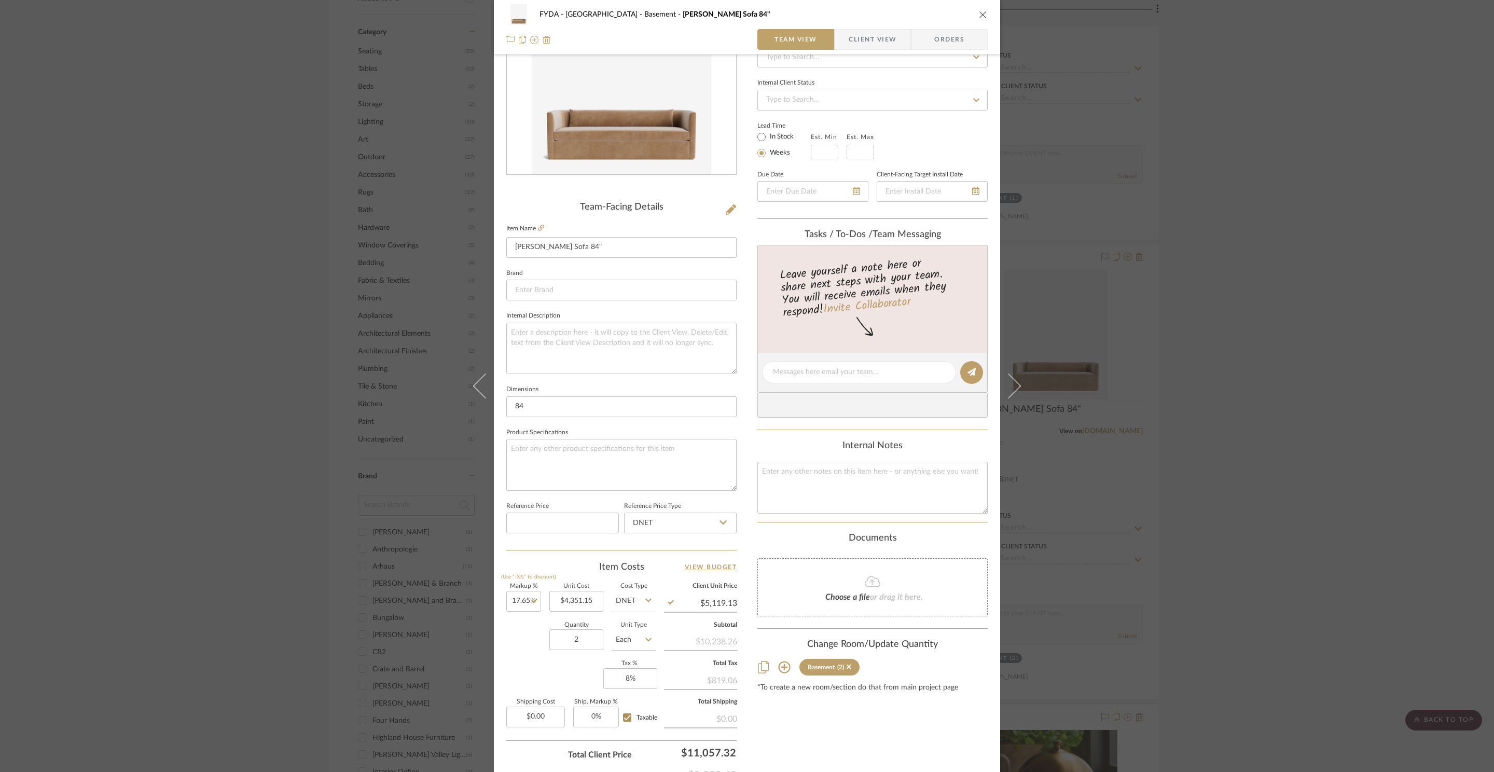
scroll to position [0, 0]
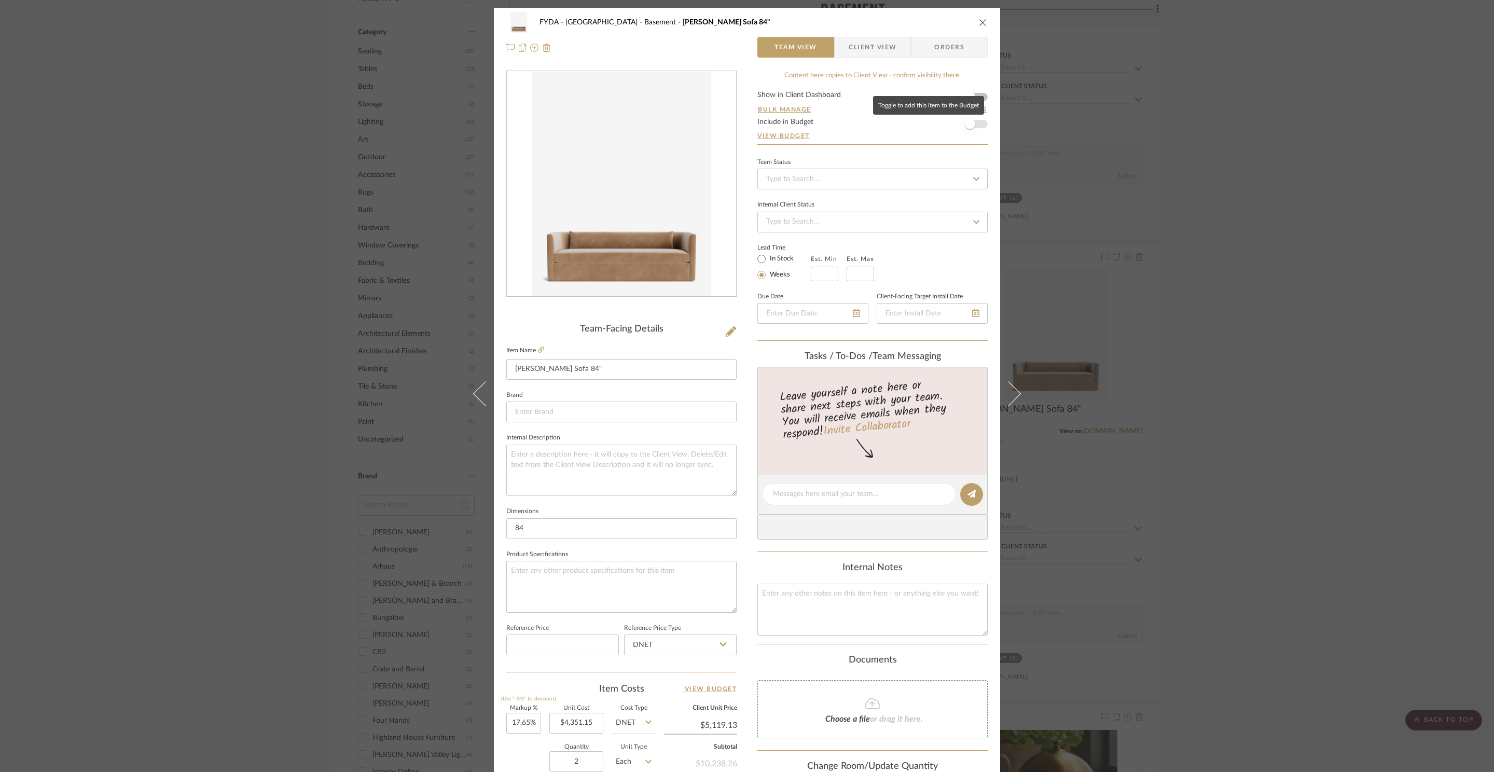
click at [977, 126] on span "button" at bounding box center [970, 124] width 23 height 23
click at [981, 22] on icon "close" at bounding box center [983, 22] width 8 height 8
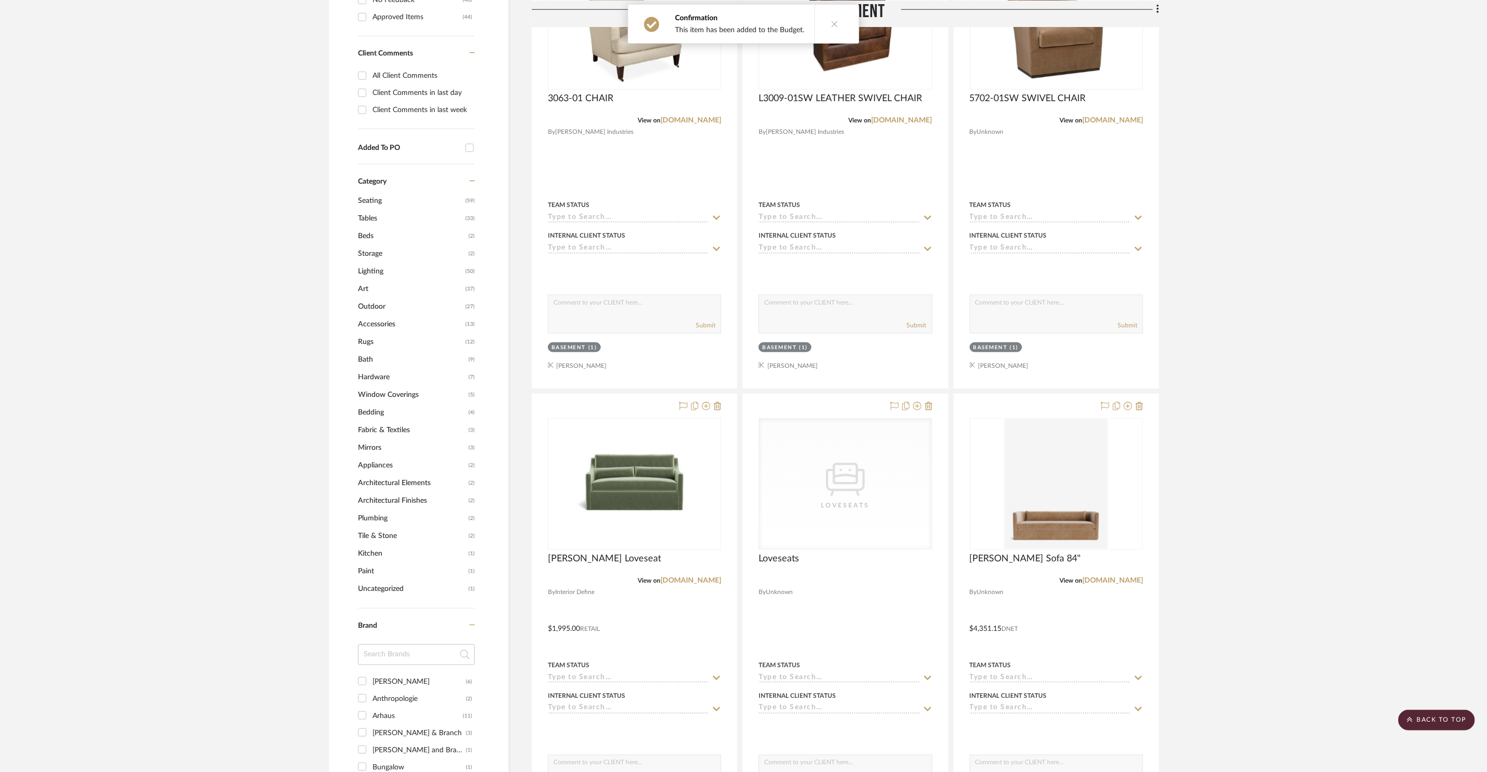
scroll to position [775, 0]
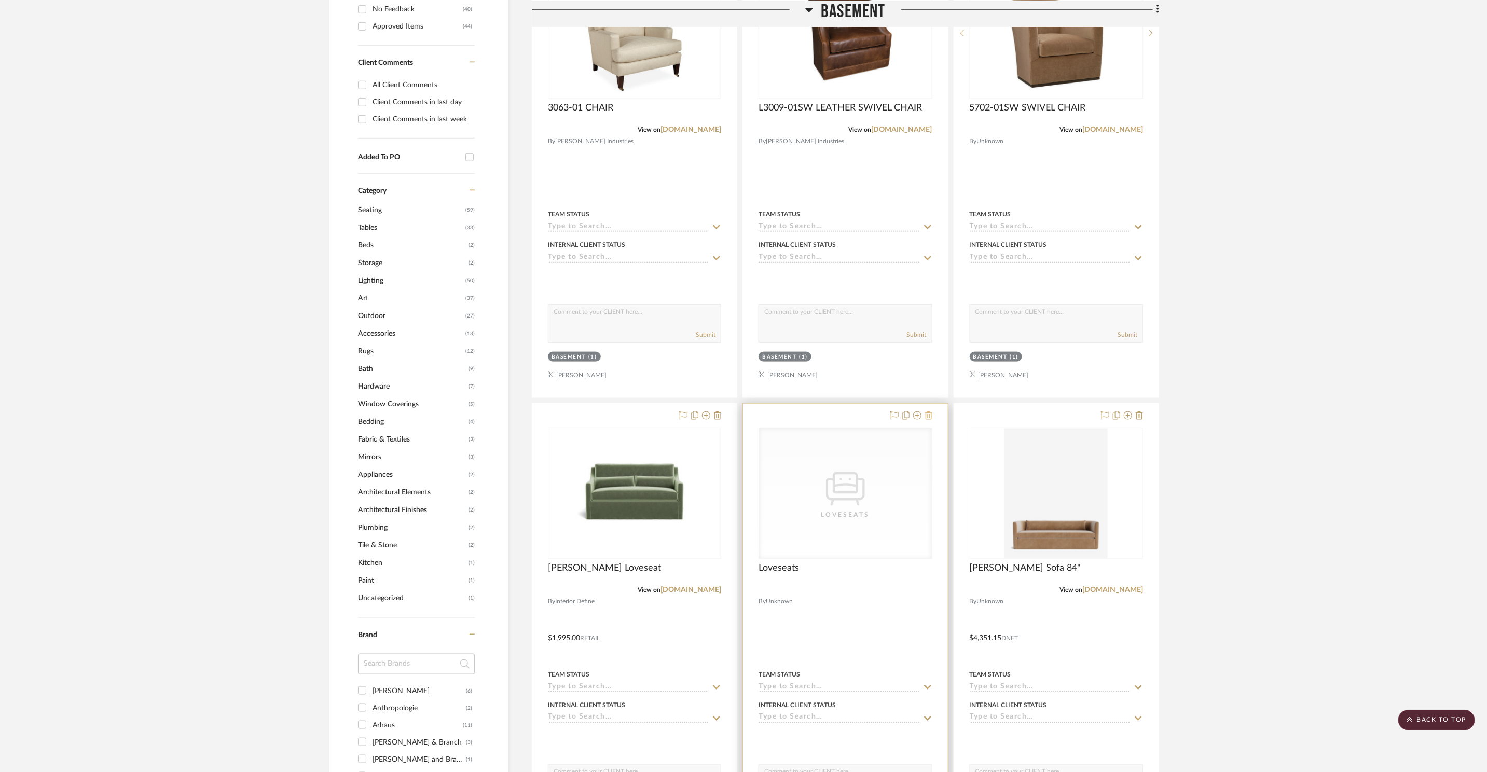
click at [928, 417] on icon at bounding box center [928, 416] width 7 height 8
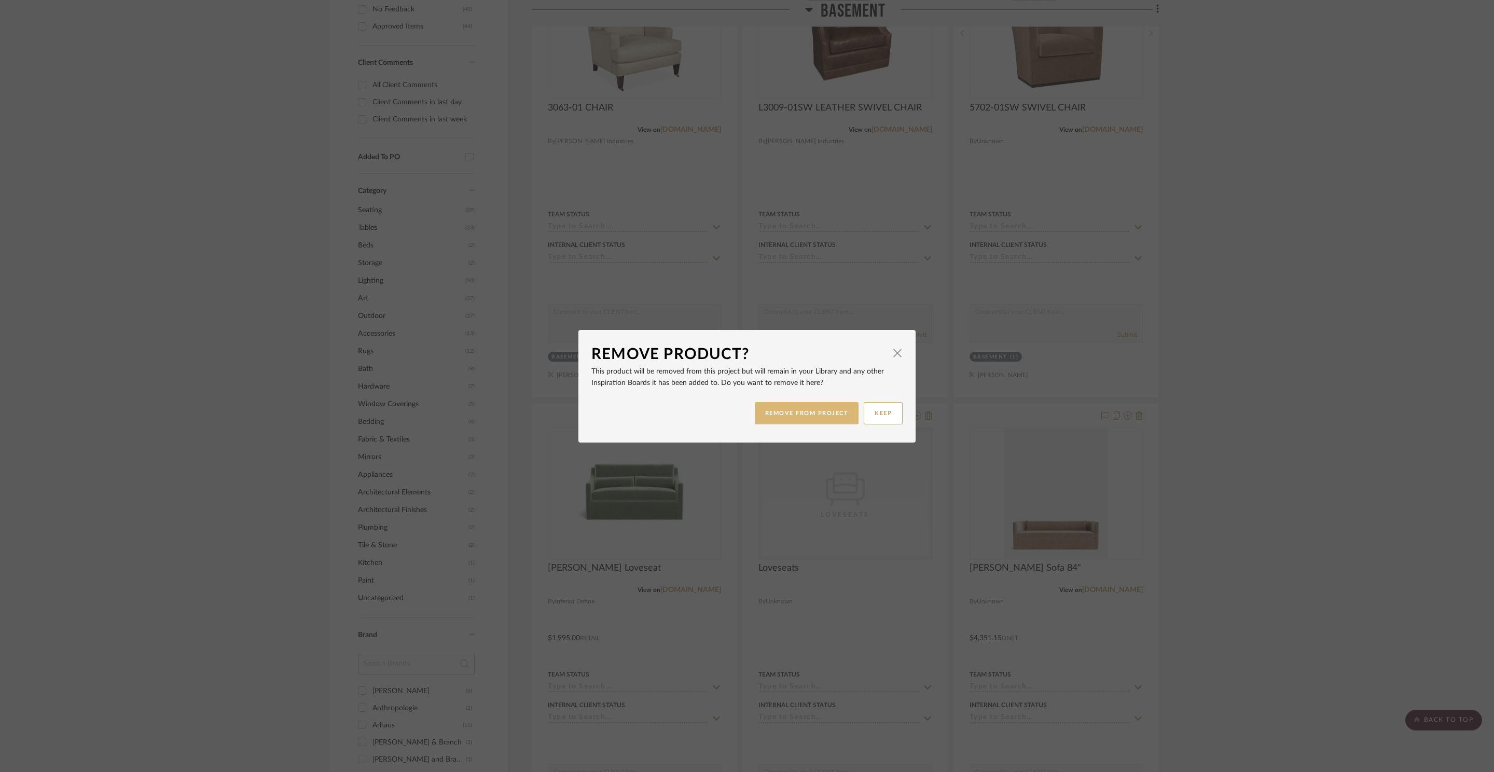
click at [782, 417] on button "REMOVE FROM PROJECT" at bounding box center [807, 413] width 104 height 22
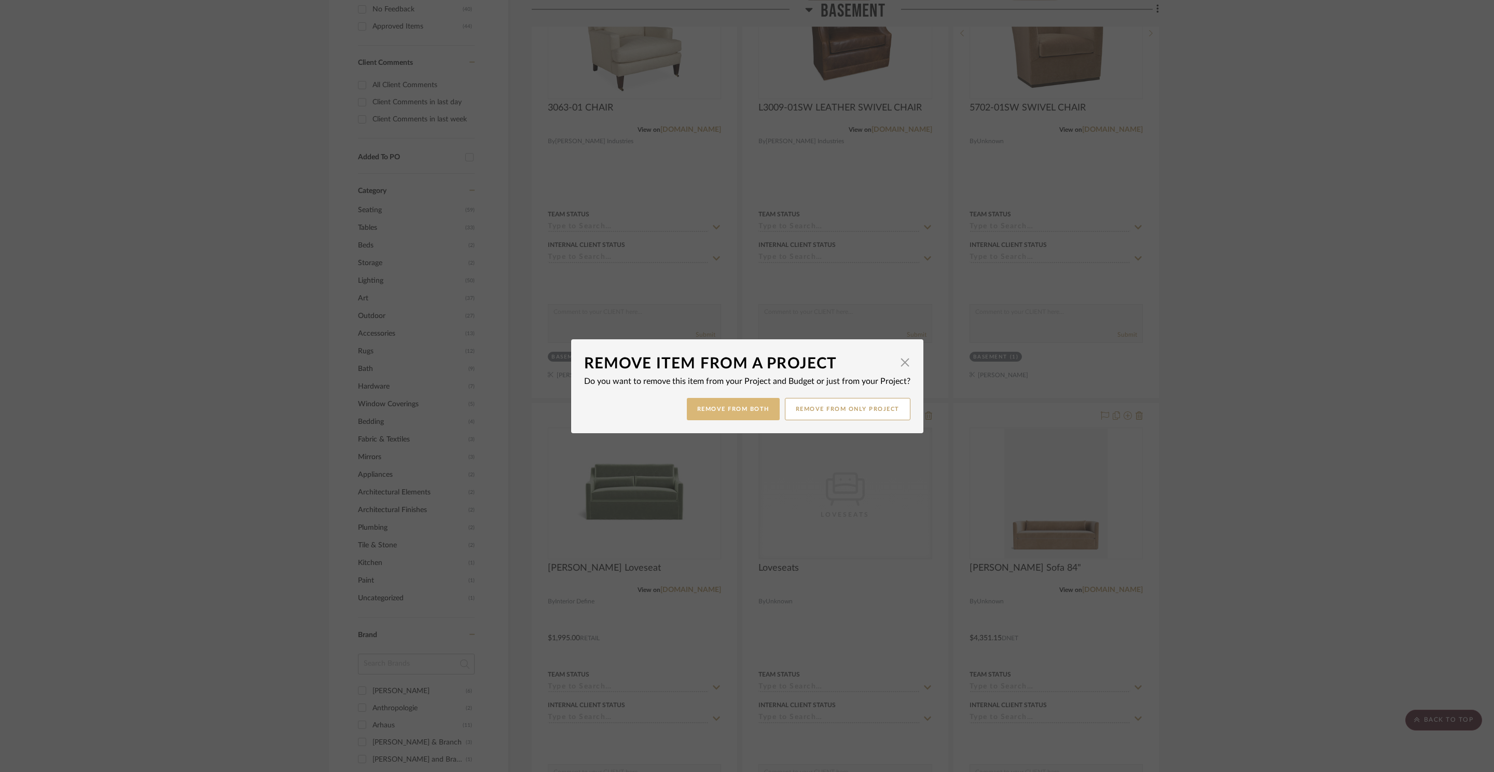
click at [737, 416] on button "Remove from Both" at bounding box center [733, 409] width 93 height 22
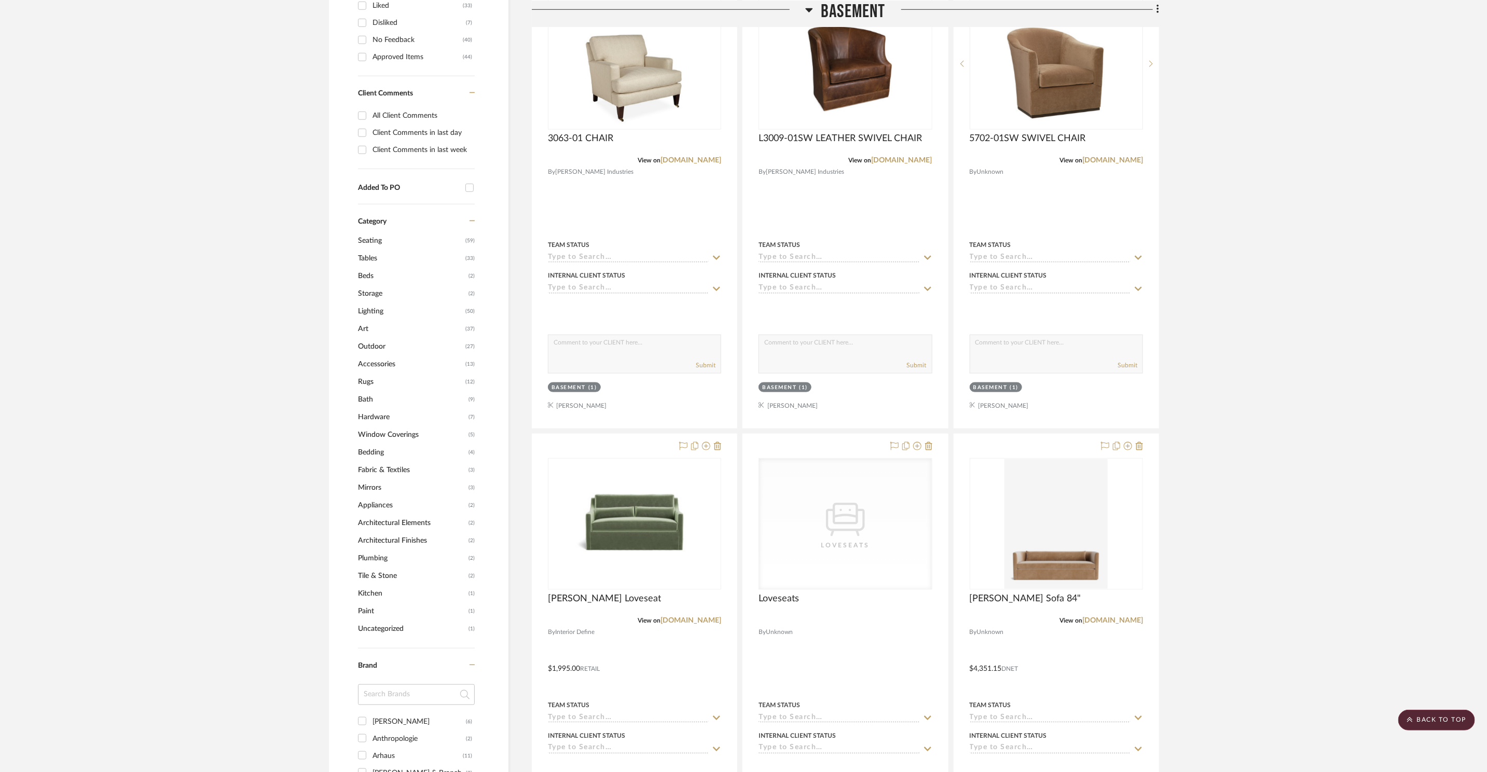
scroll to position [662, 0]
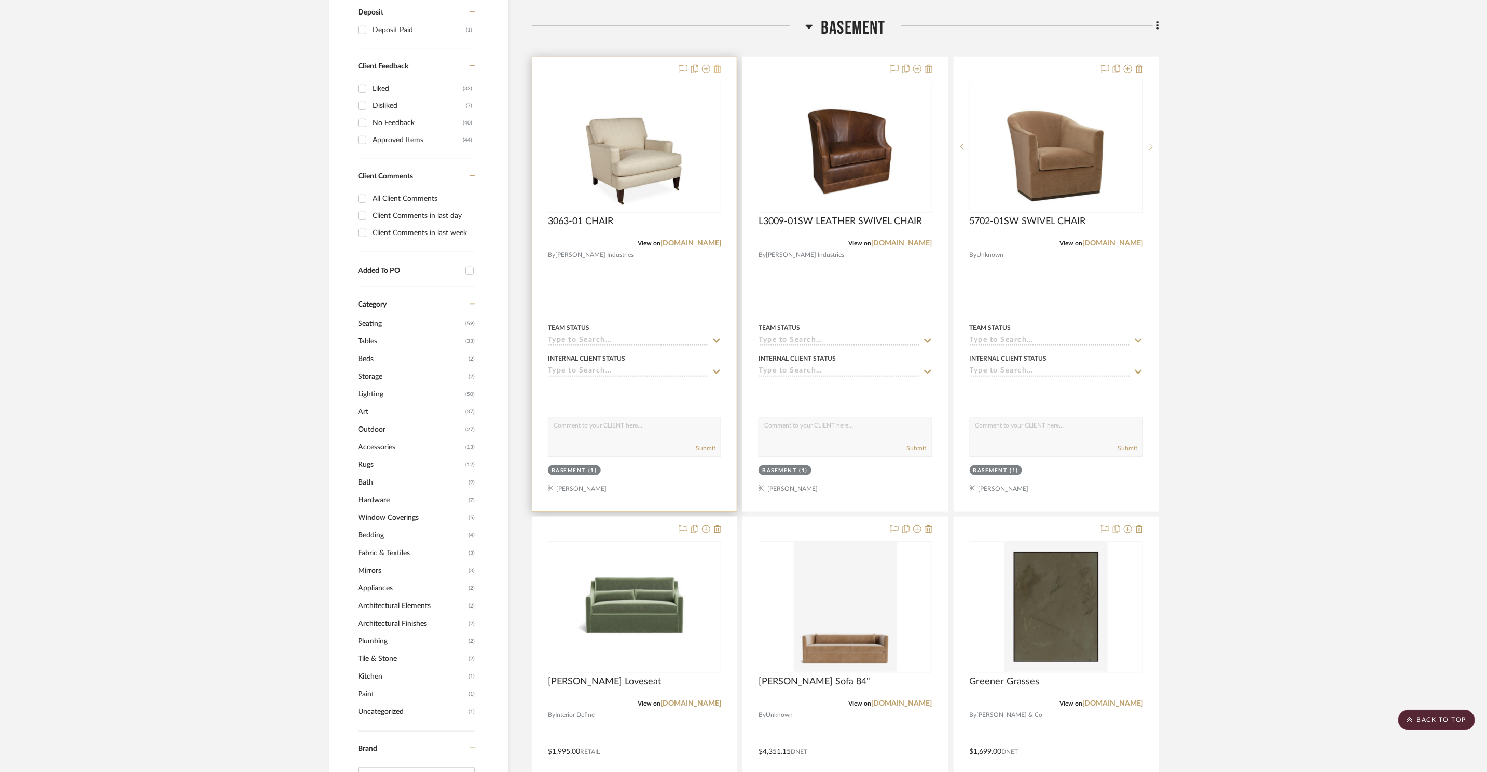
click at [717, 68] on icon at bounding box center [717, 69] width 7 height 8
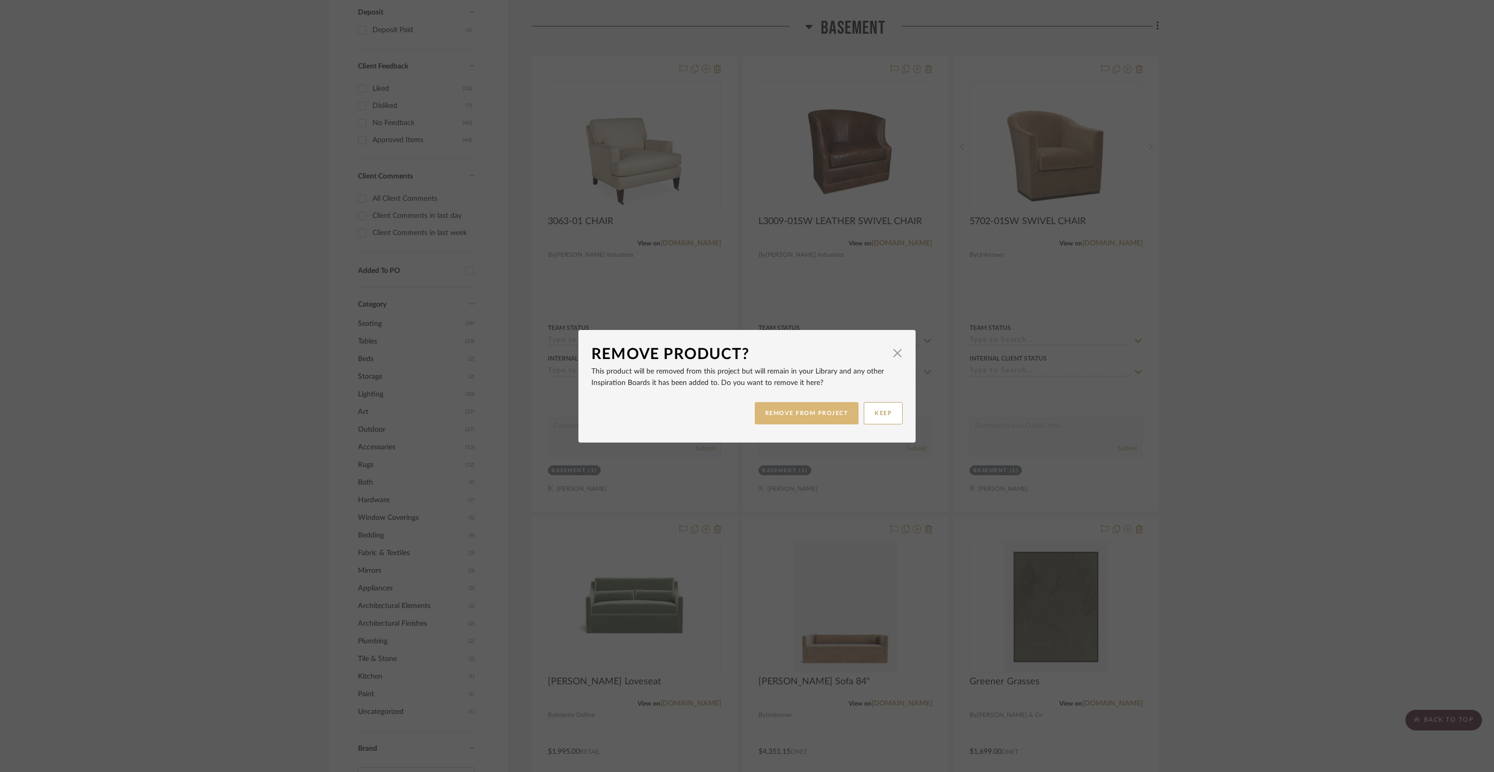
click at [796, 408] on button "REMOVE FROM PROJECT" at bounding box center [807, 413] width 104 height 22
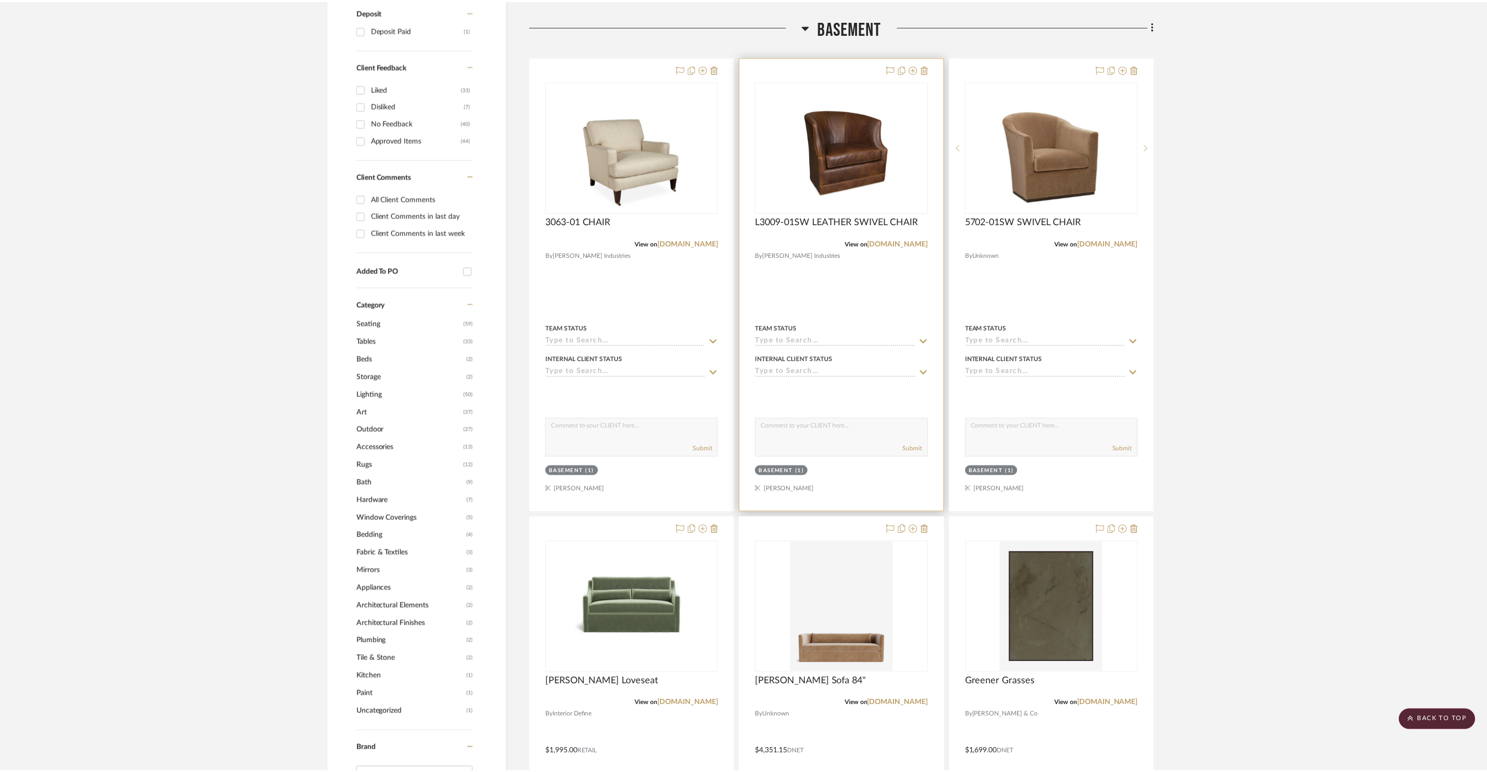
scroll to position [662, 0]
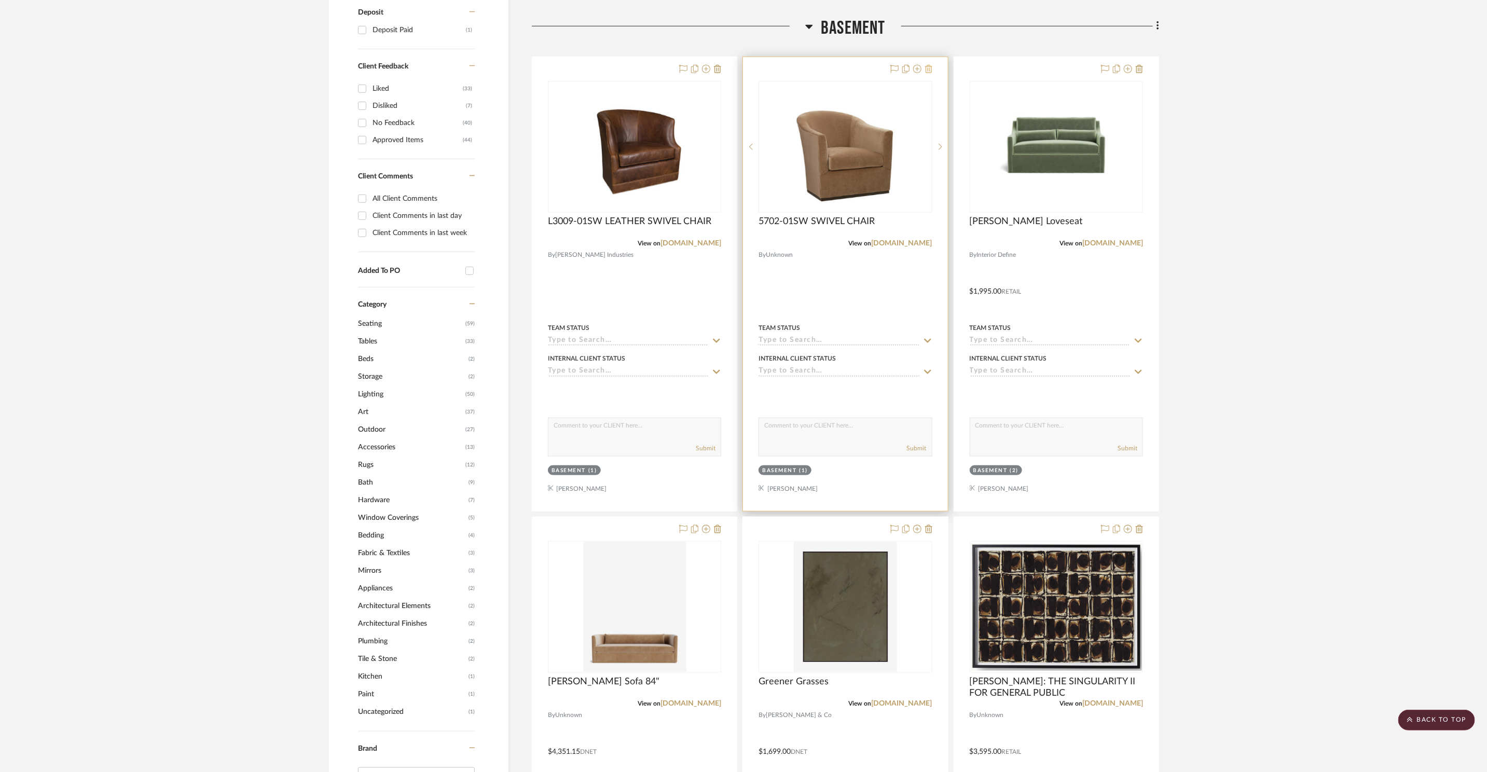
click at [931, 70] on icon at bounding box center [928, 69] width 7 height 8
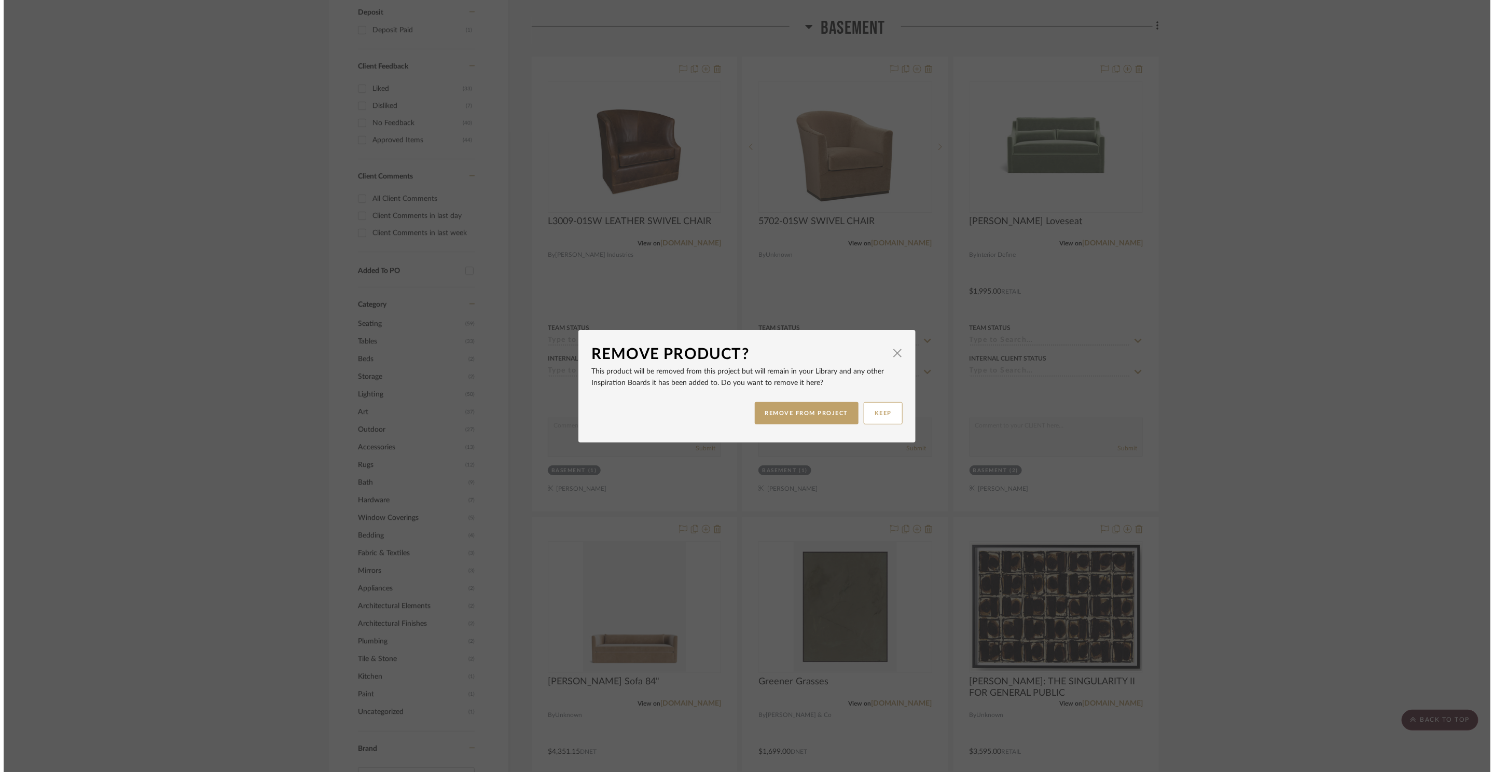
scroll to position [0, 0]
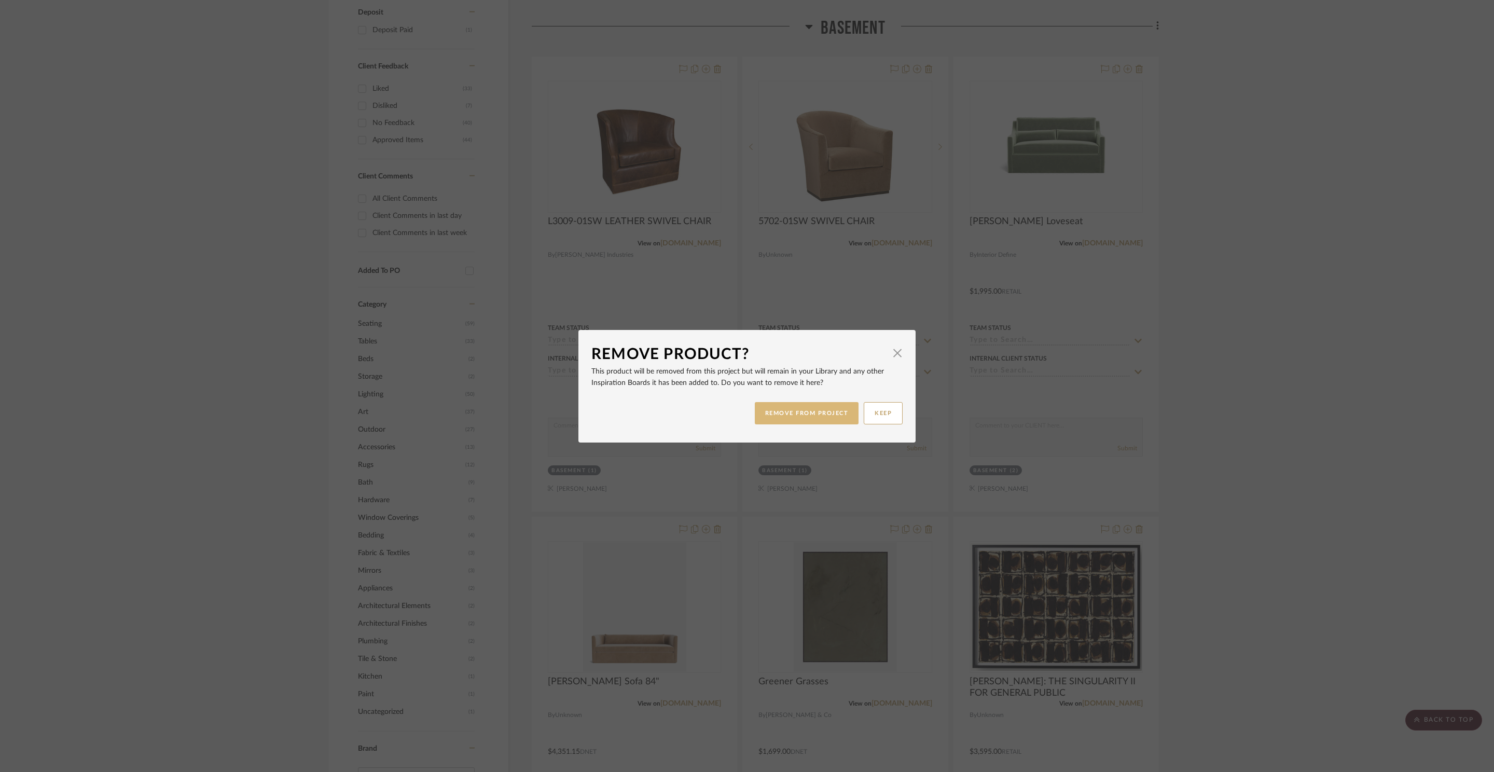
click at [792, 416] on button "REMOVE FROM PROJECT" at bounding box center [807, 413] width 104 height 22
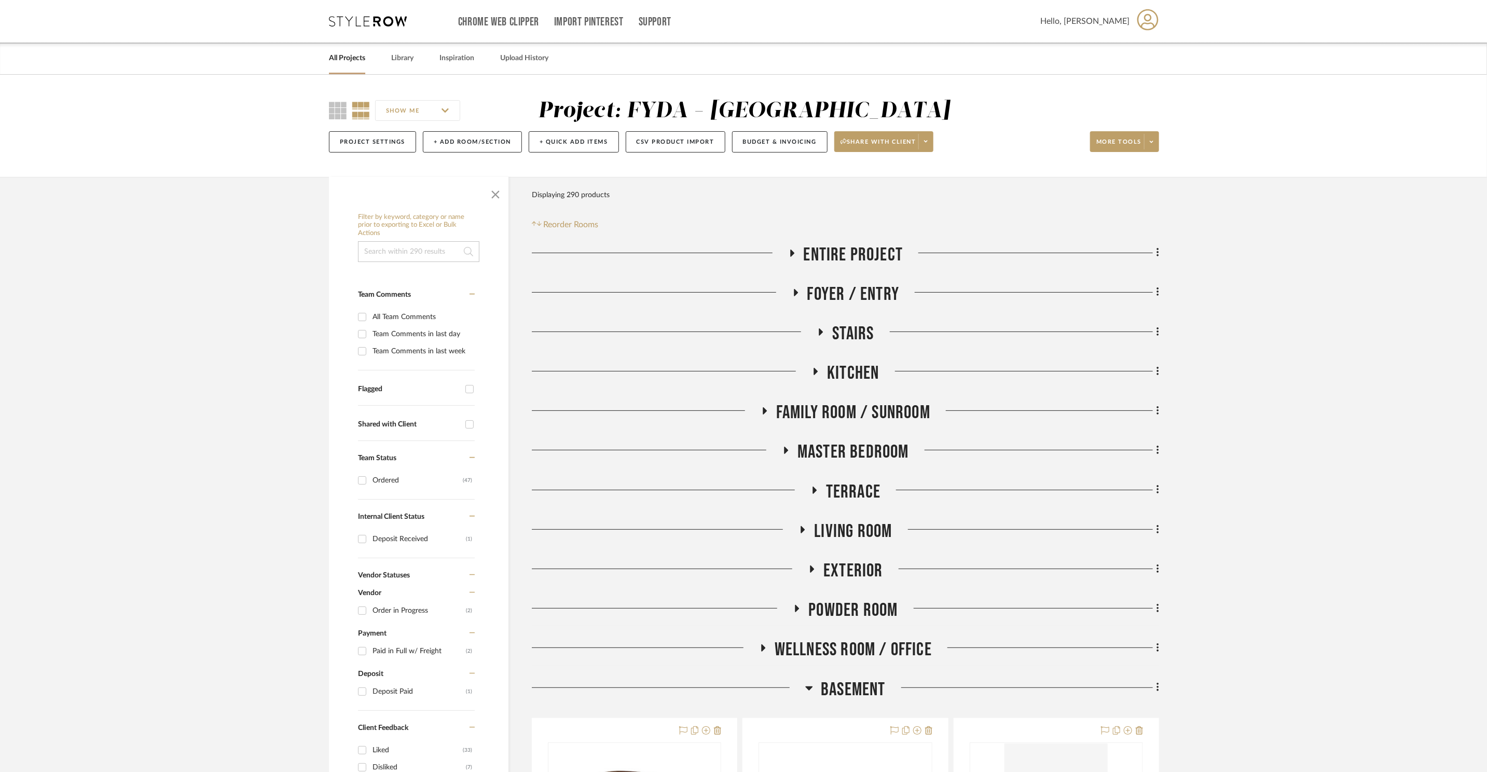
click at [873, 446] on span "Master Bedroom" at bounding box center [854, 452] width 112 height 22
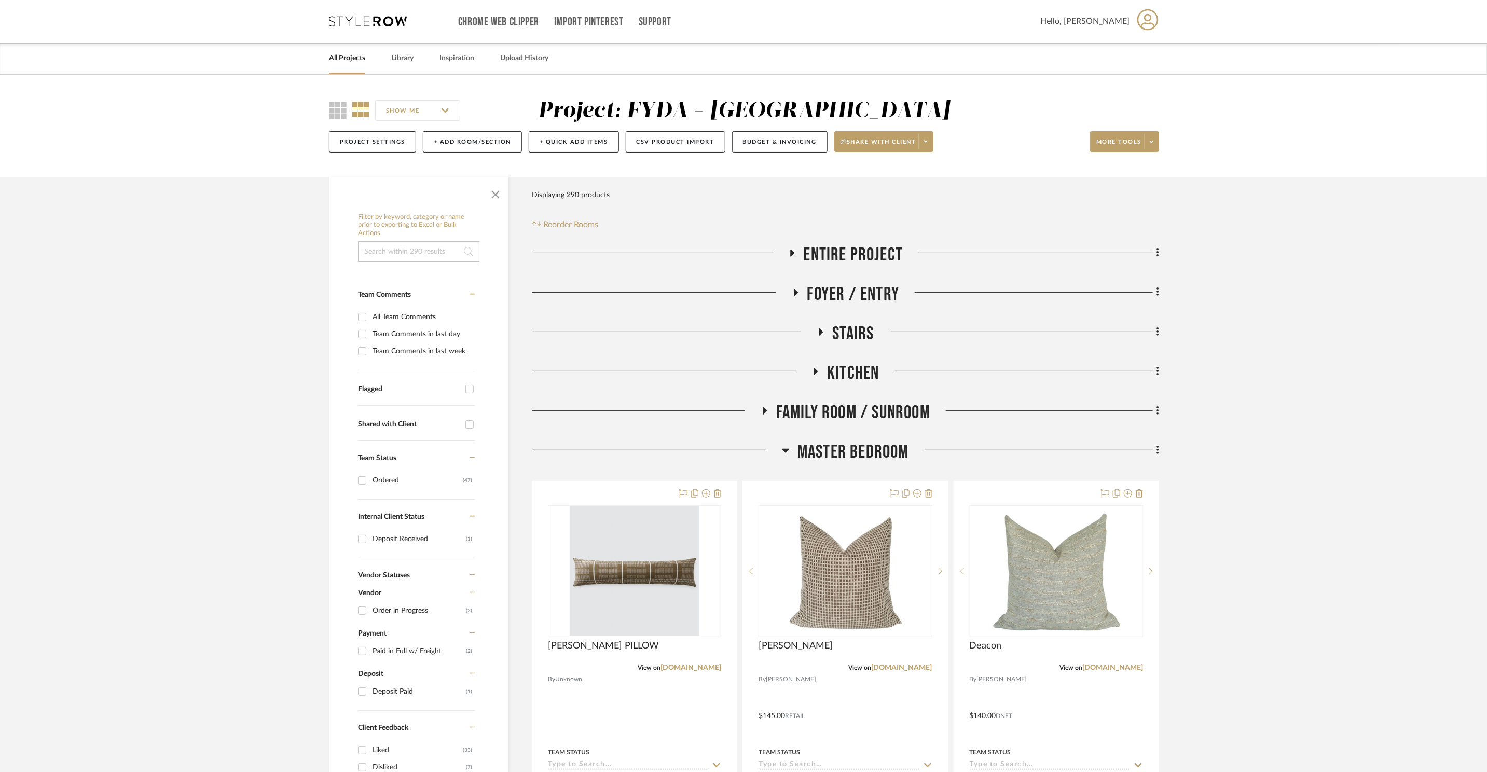
click at [861, 450] on span "Master Bedroom" at bounding box center [854, 452] width 112 height 22
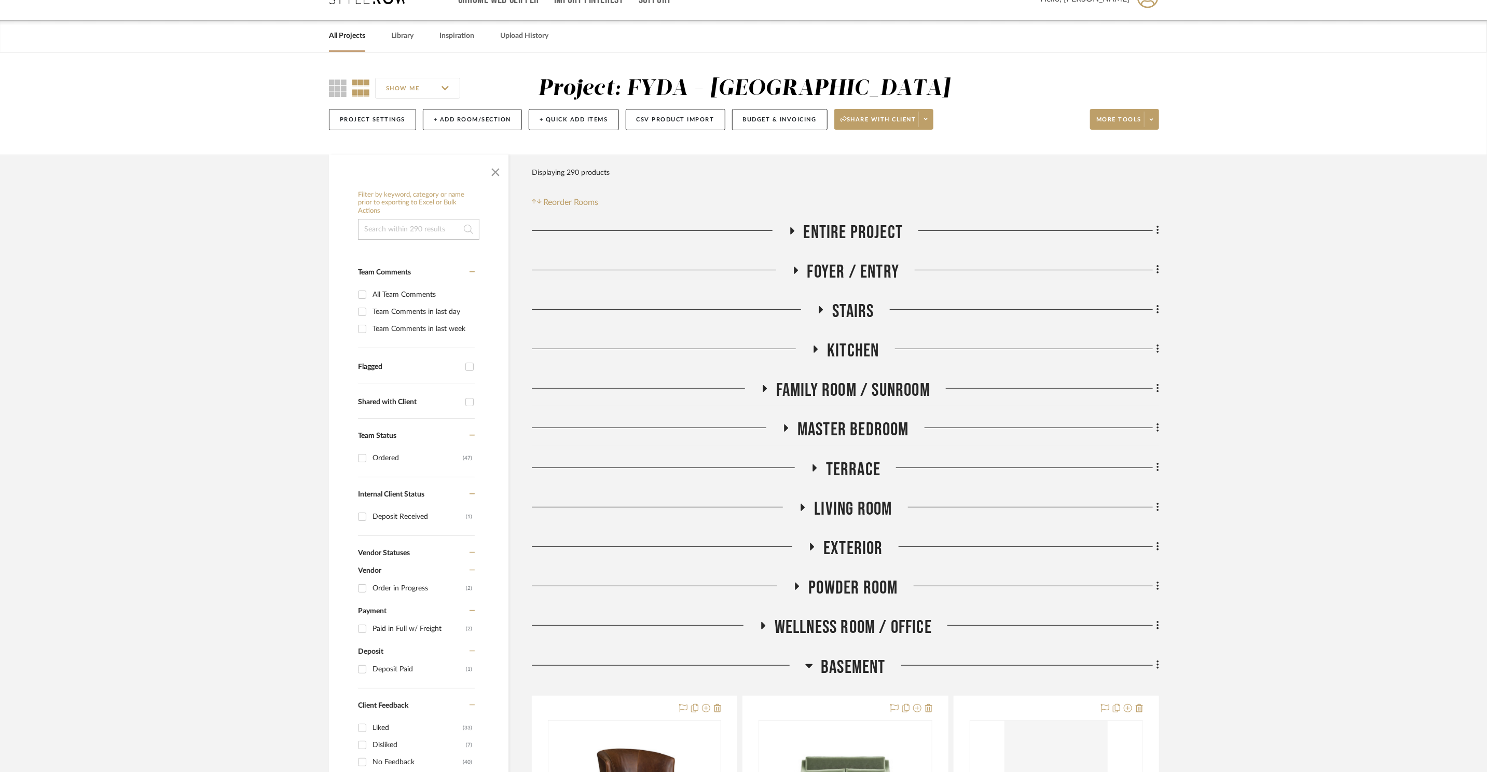
scroll to position [23, 0]
click at [861, 468] on span "Terrace" at bounding box center [853, 469] width 54 height 22
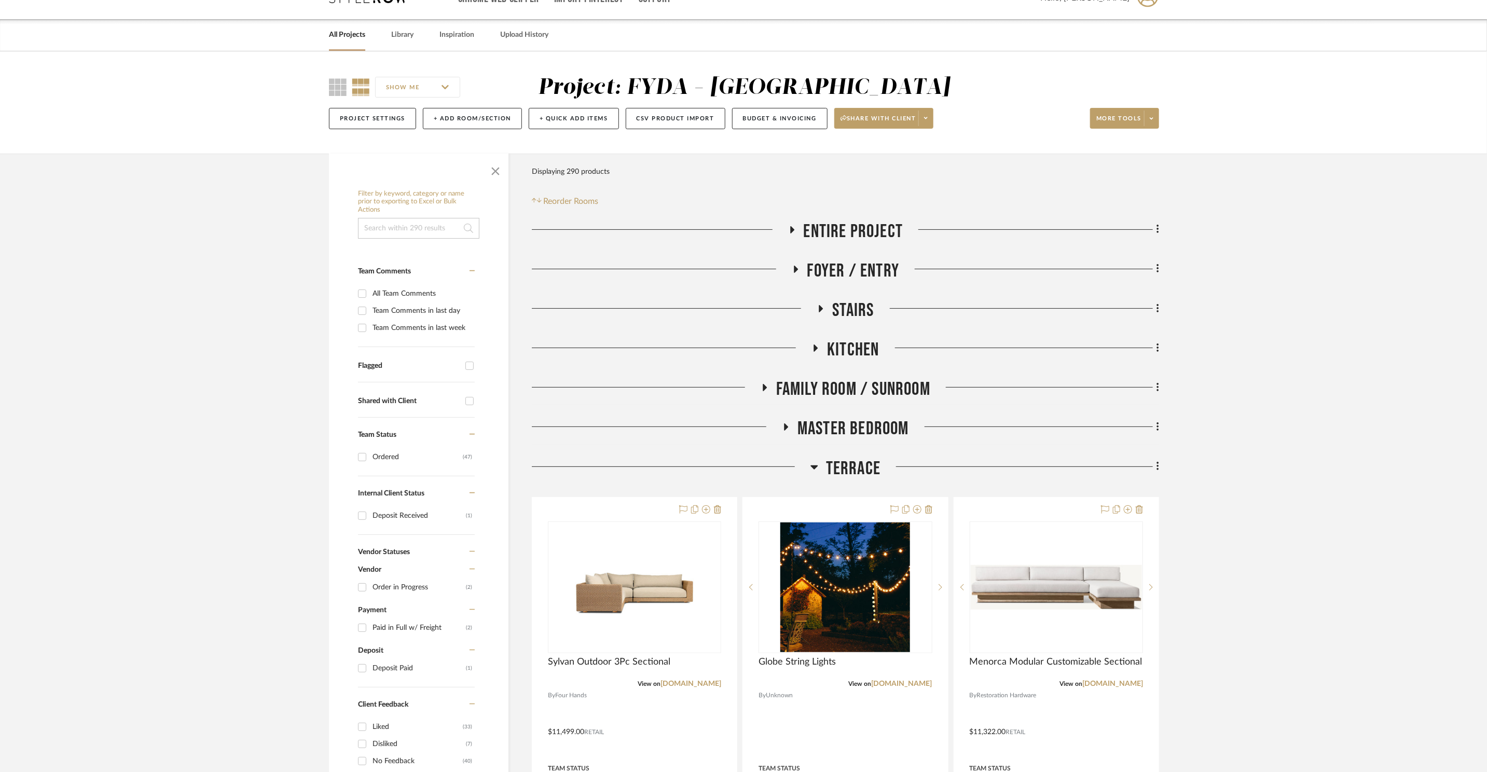
click at [860, 467] on span "Terrace" at bounding box center [853, 469] width 54 height 22
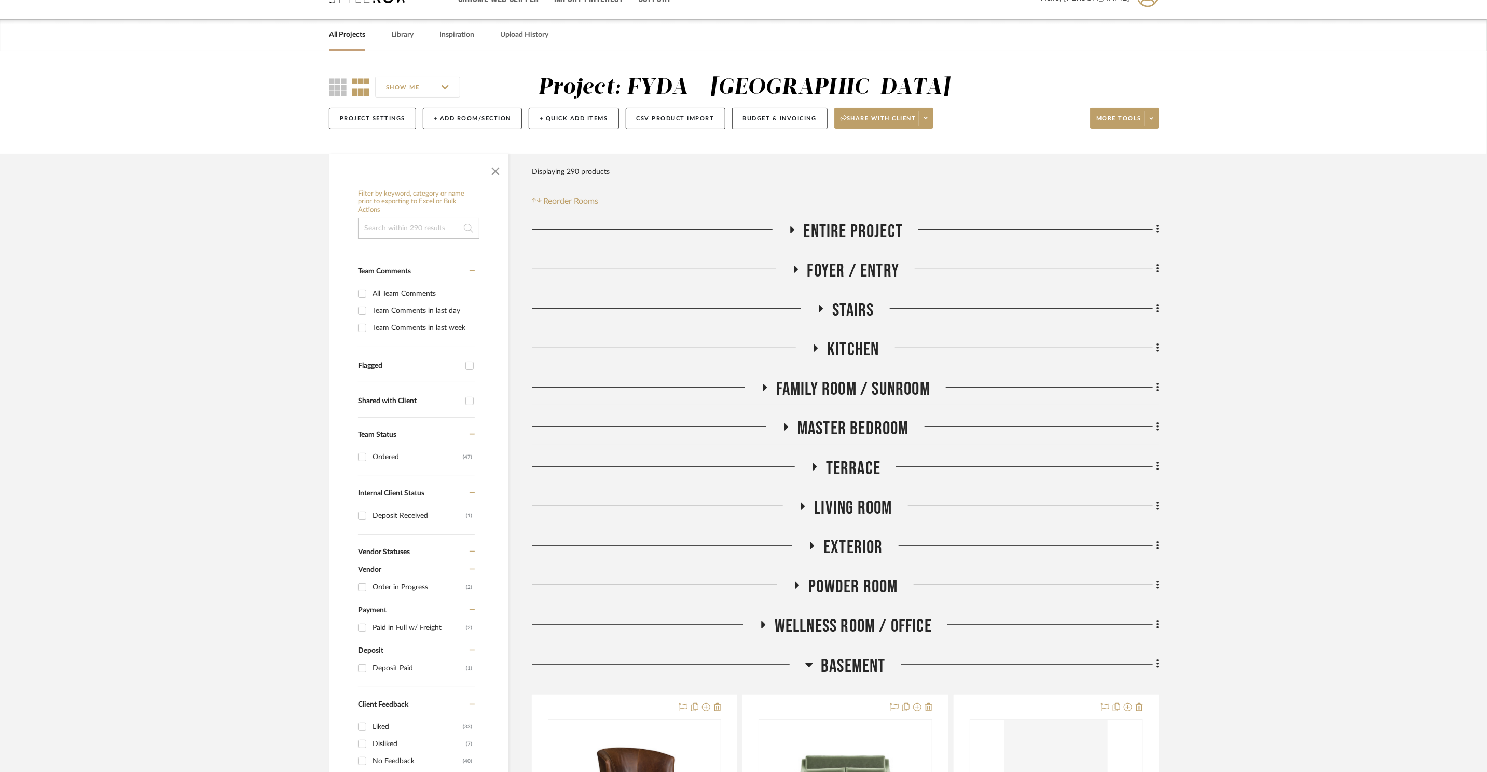
click at [868, 513] on span "Living Room" at bounding box center [853, 508] width 78 height 22
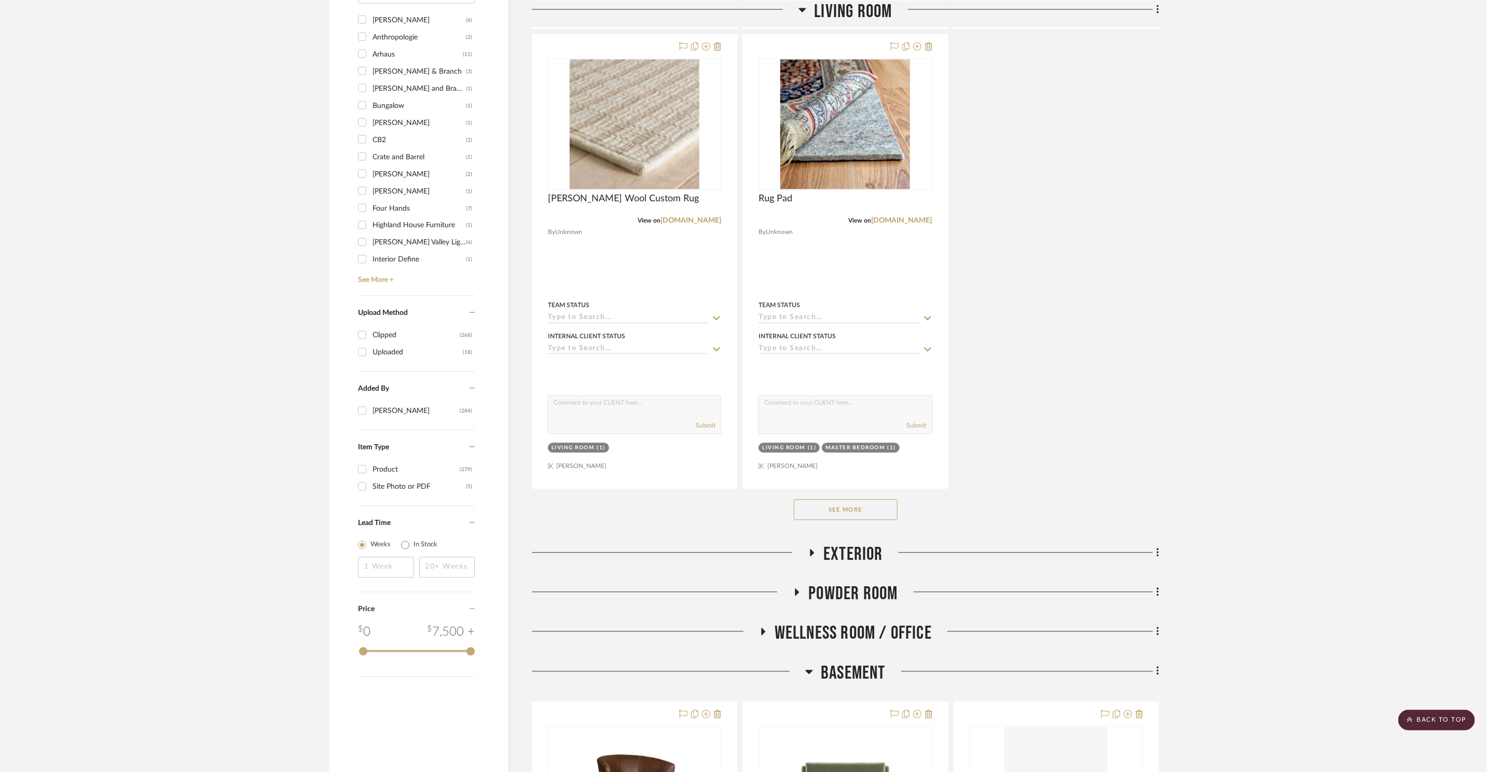
scroll to position [1459, 0]
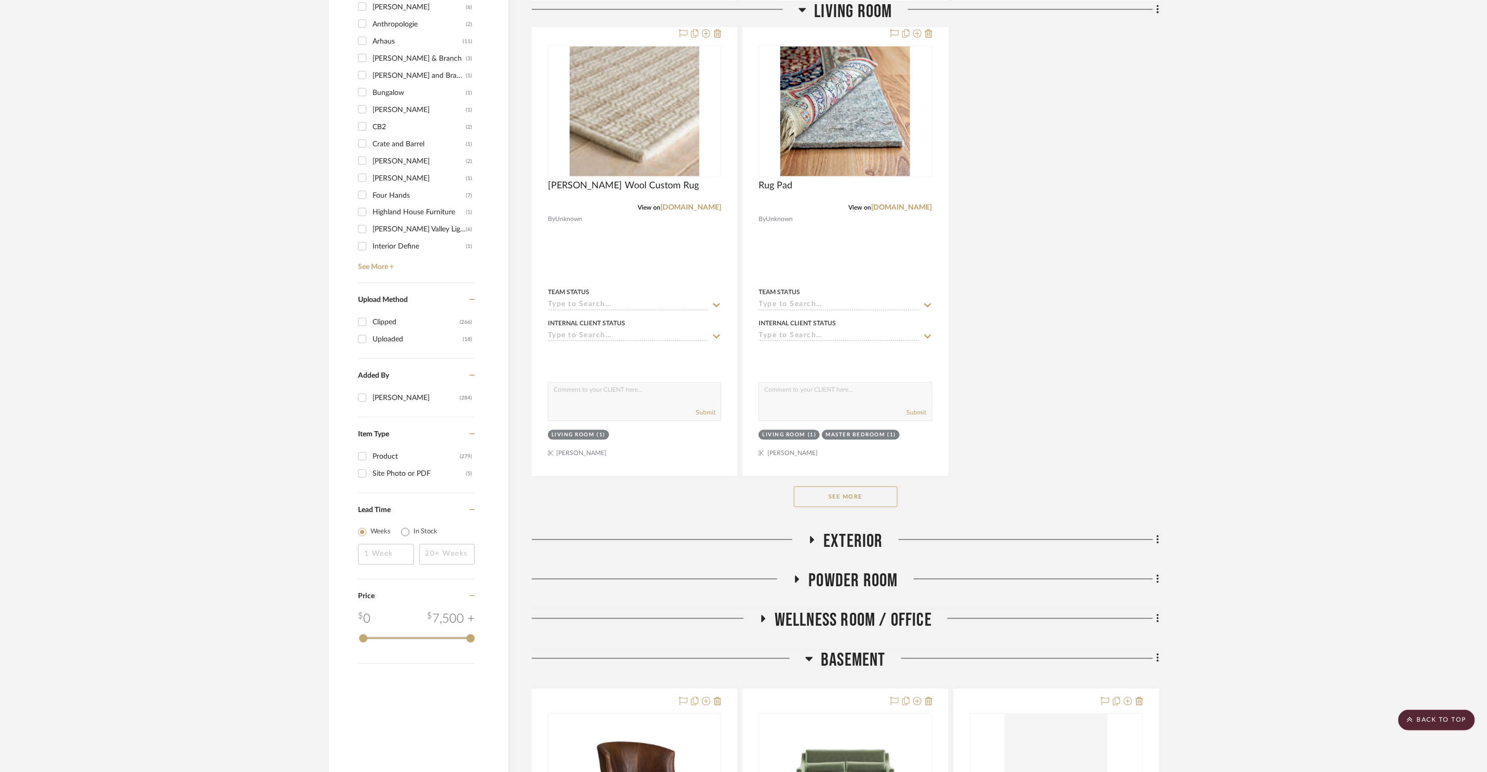
click at [844, 483] on div "See More" at bounding box center [845, 497] width 627 height 42
click at [848, 488] on button "See More" at bounding box center [846, 497] width 104 height 21
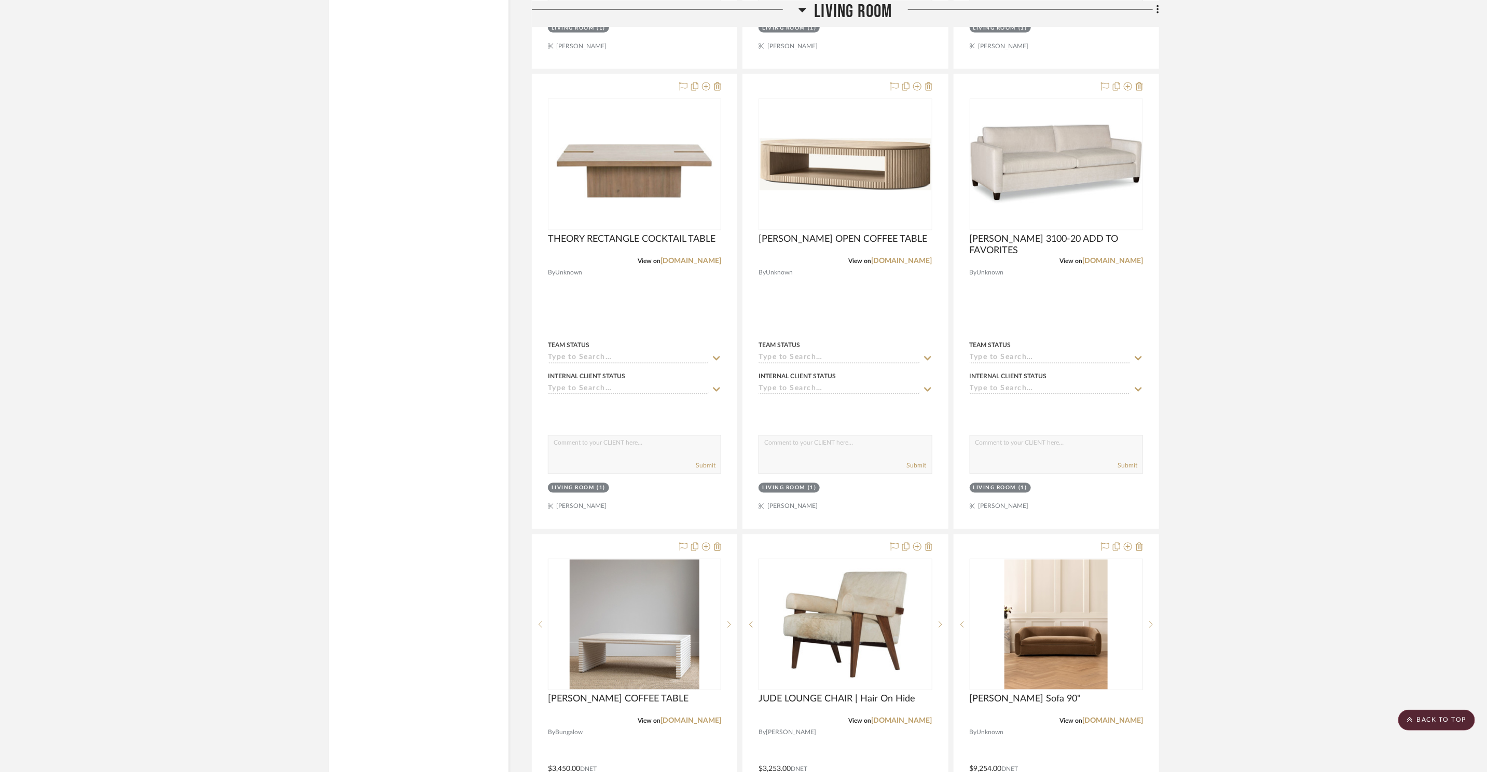
scroll to position [4201, 0]
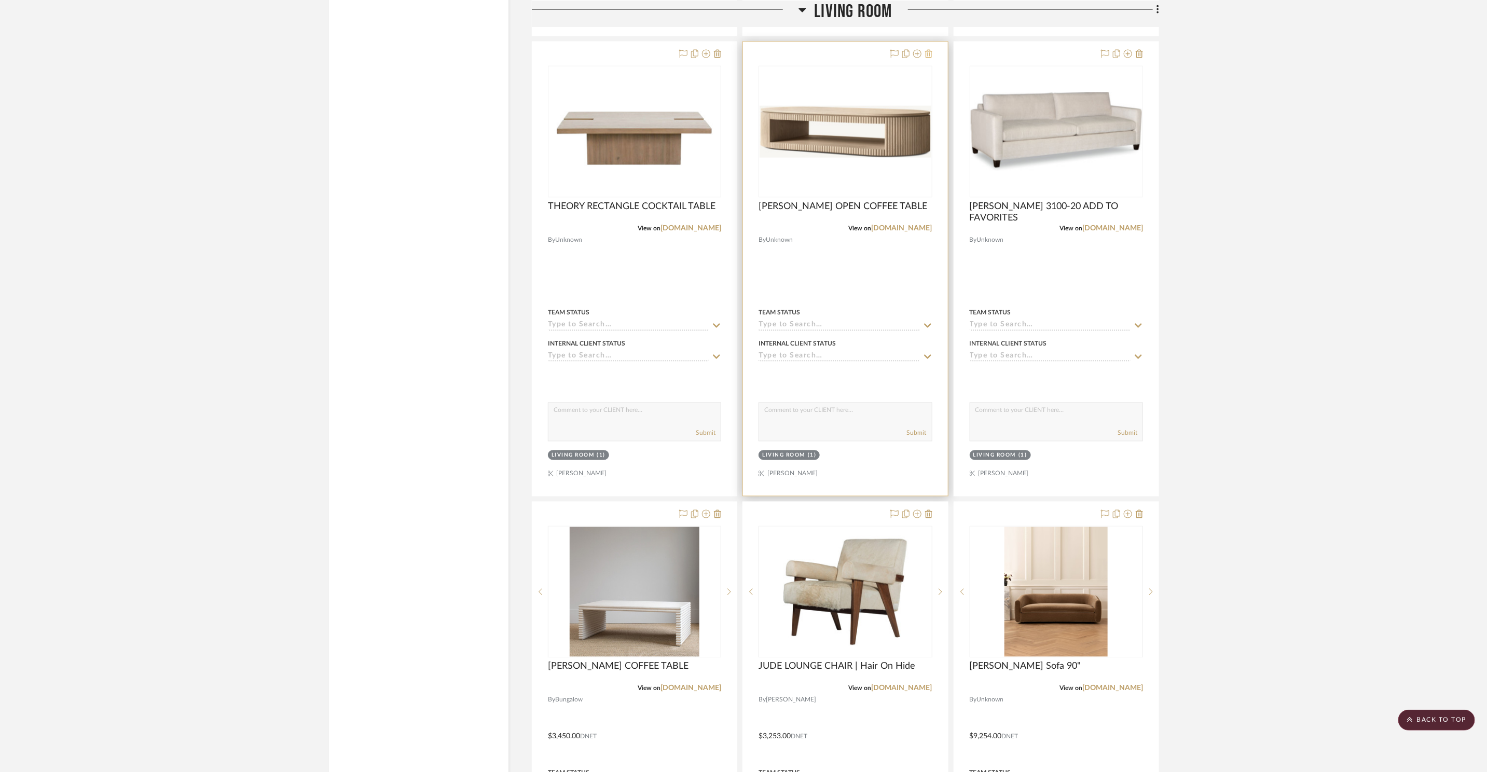
click at [928, 54] on icon at bounding box center [928, 54] width 7 height 8
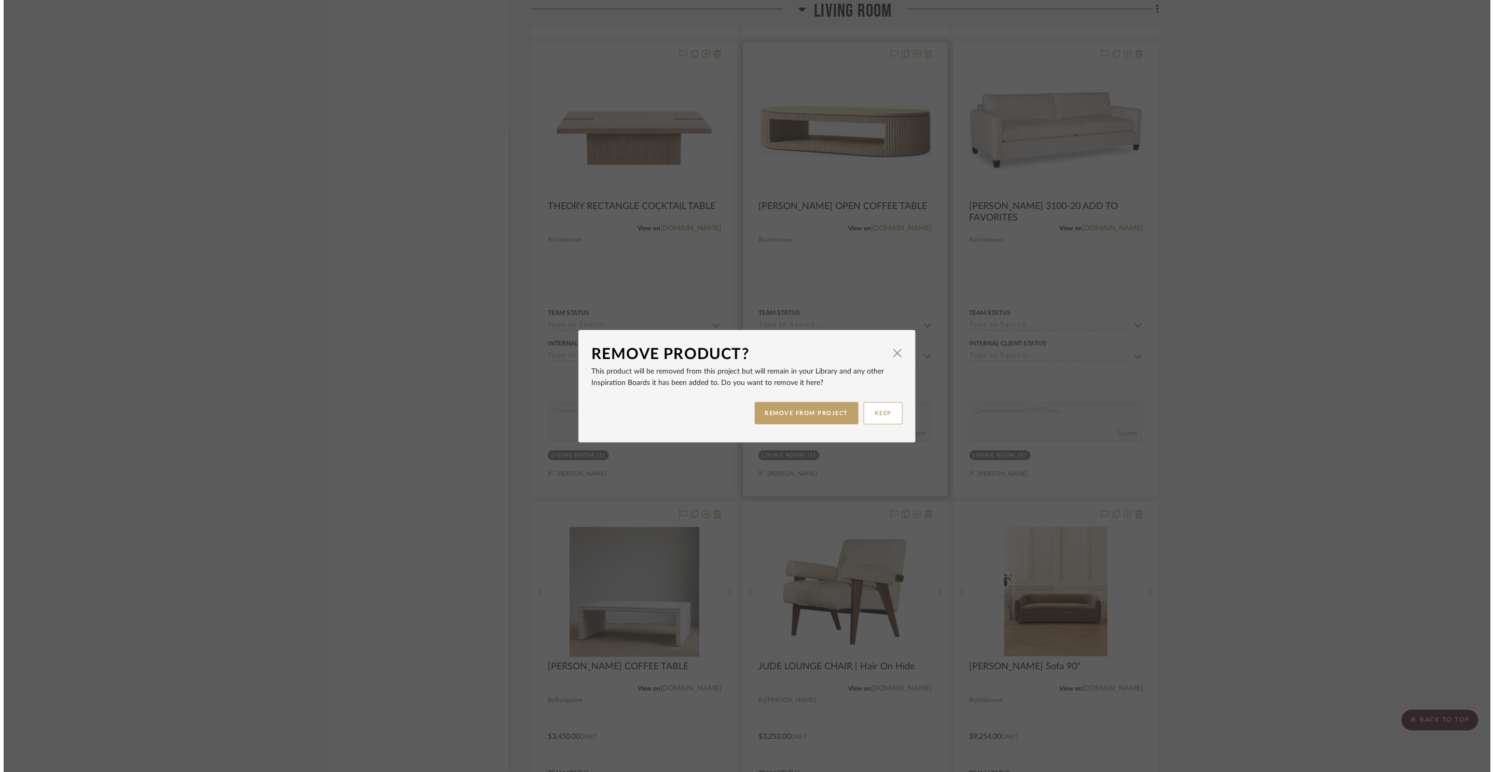
scroll to position [0, 0]
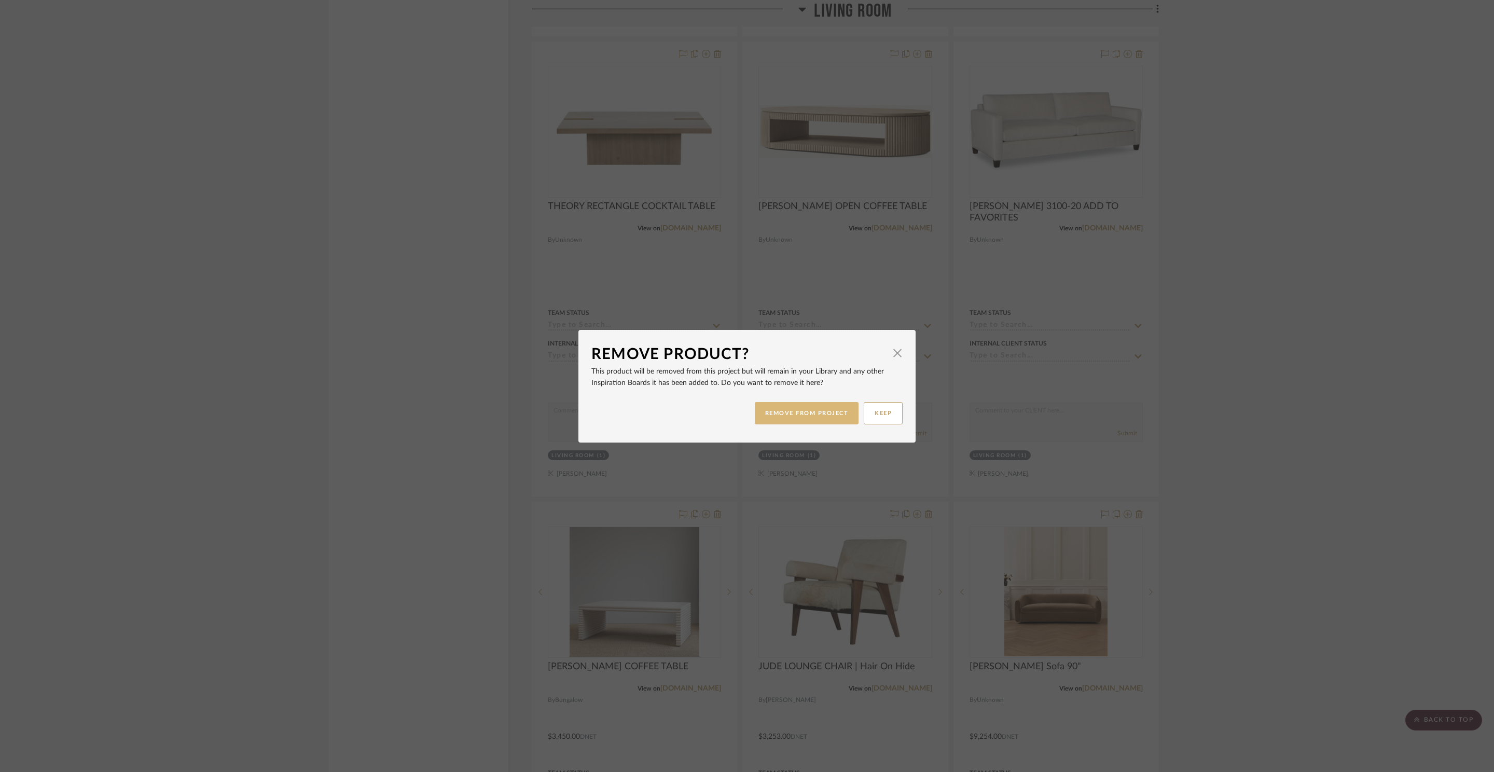
click at [816, 414] on button "REMOVE FROM PROJECT" at bounding box center [807, 413] width 104 height 22
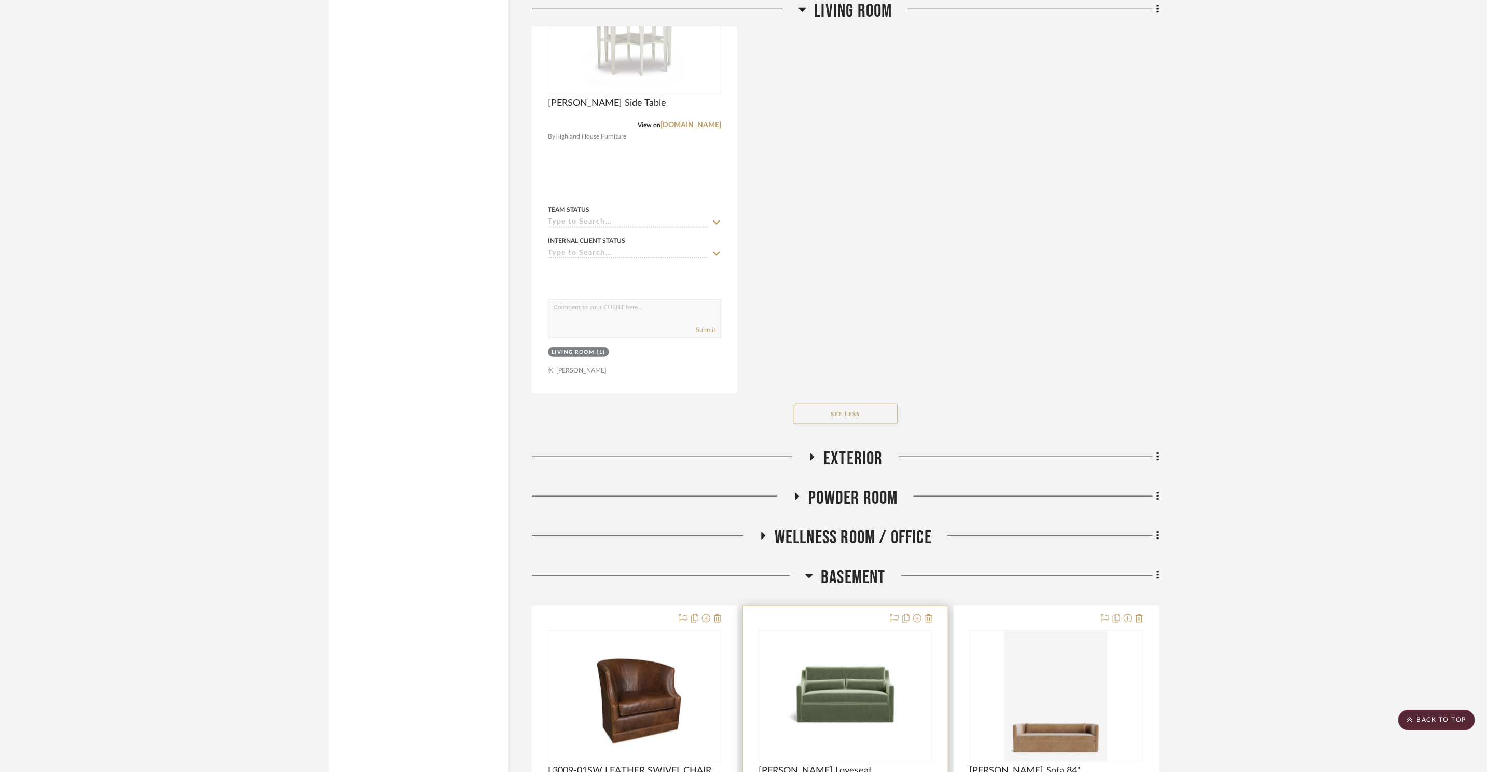
scroll to position [6805, 0]
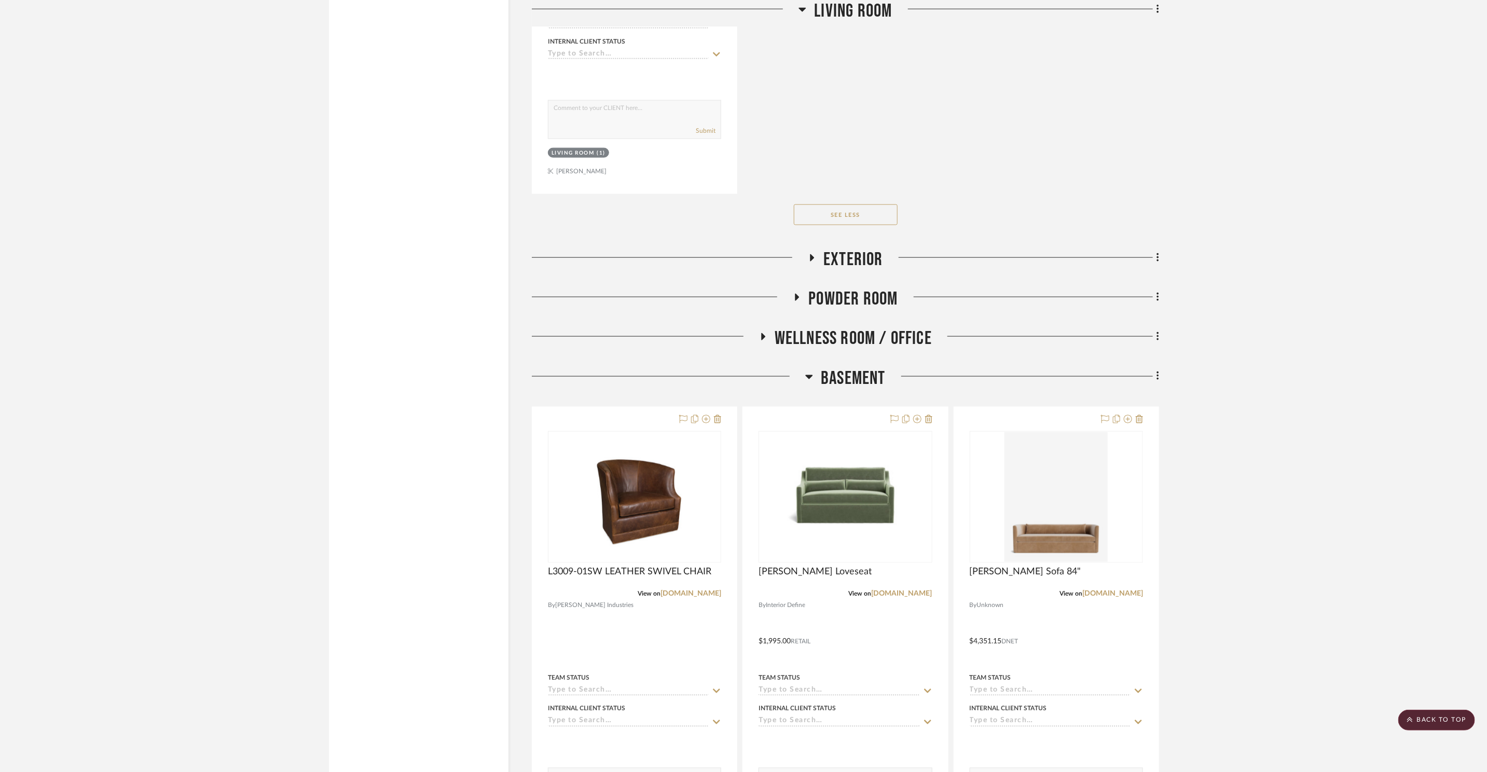
click at [871, 261] on span "Exterior" at bounding box center [854, 260] width 60 height 22
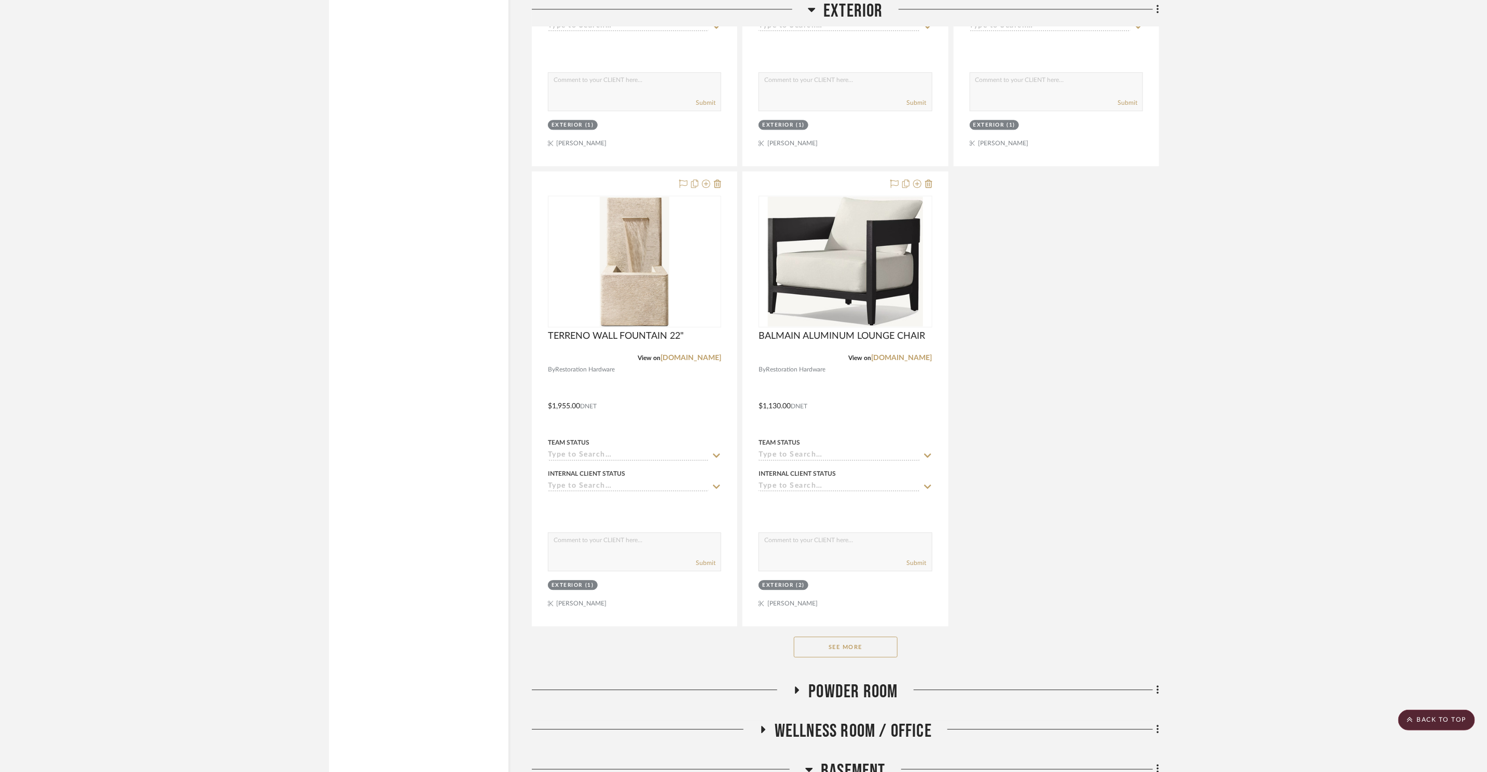
scroll to position [7862, 0]
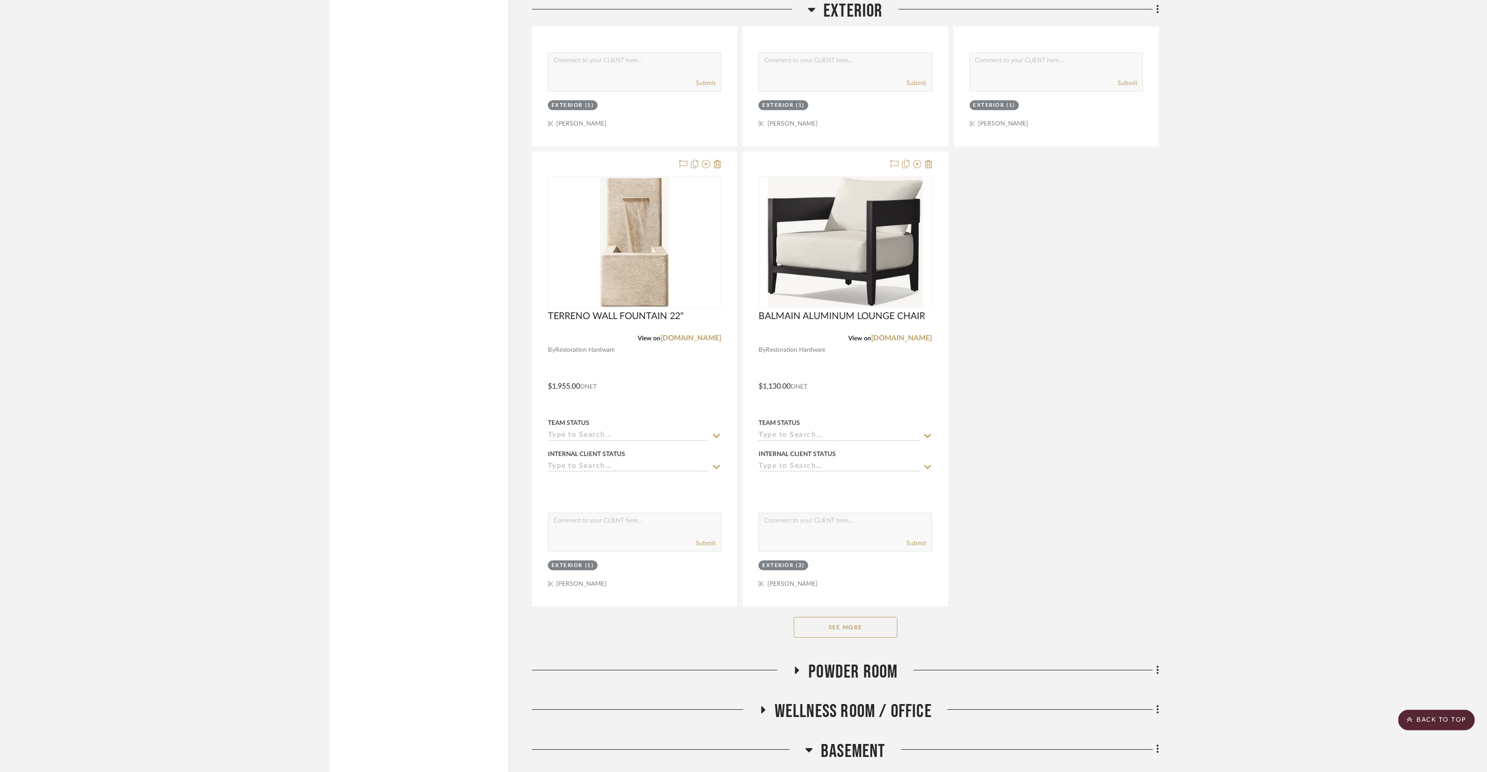
click at [862, 631] on button "See More" at bounding box center [846, 627] width 104 height 21
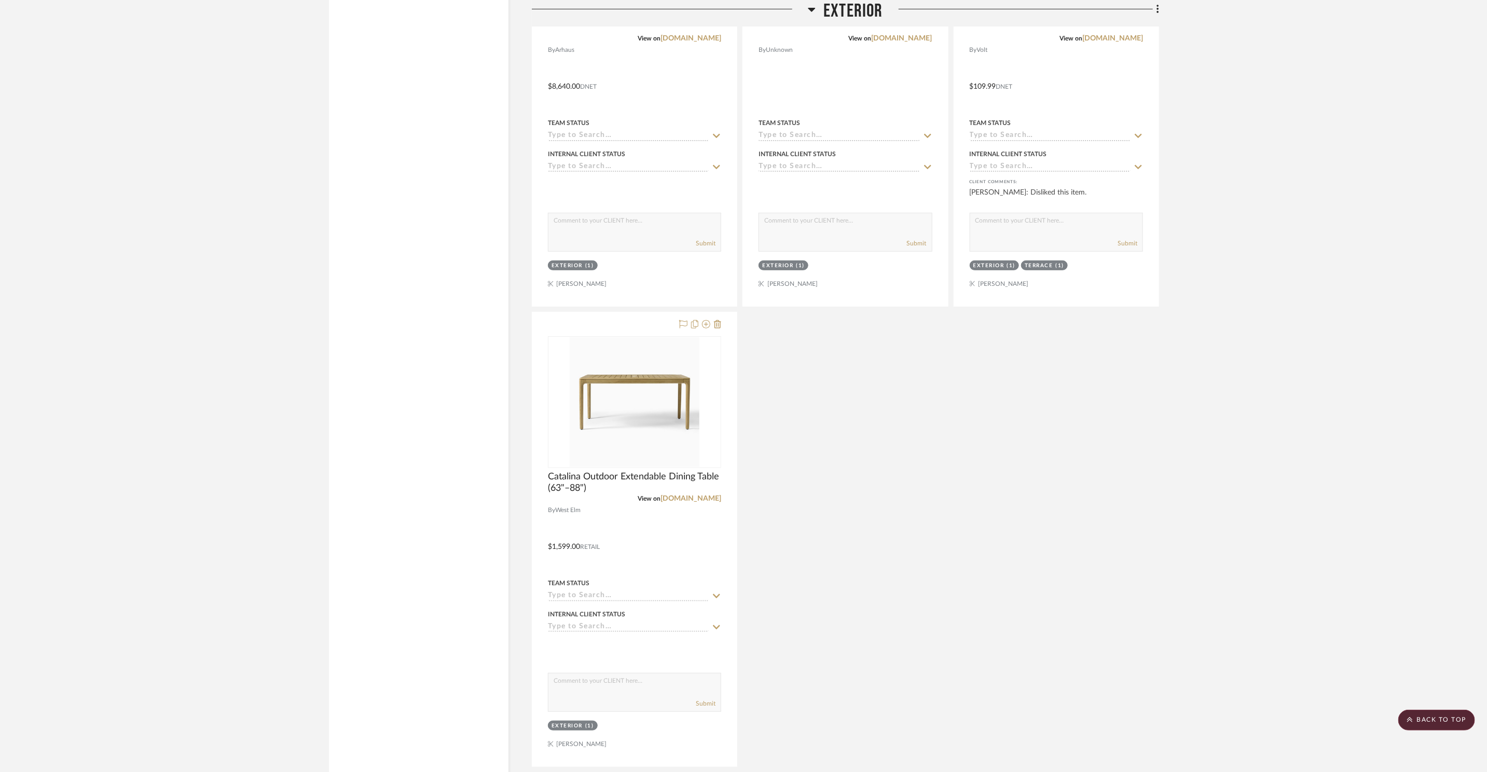
scroll to position [9346, 0]
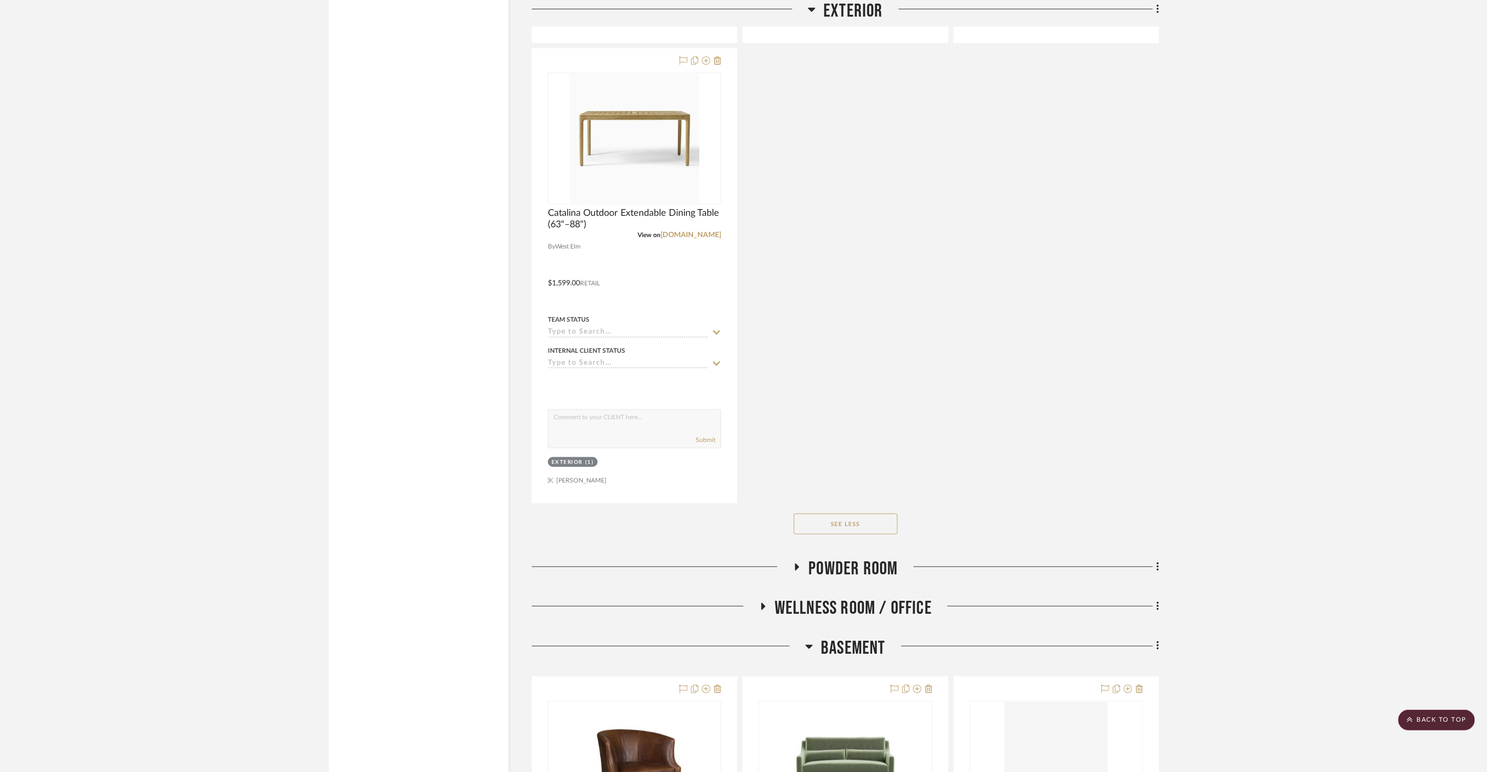
click at [872, 573] on span "Powder Room" at bounding box center [852, 569] width 89 height 22
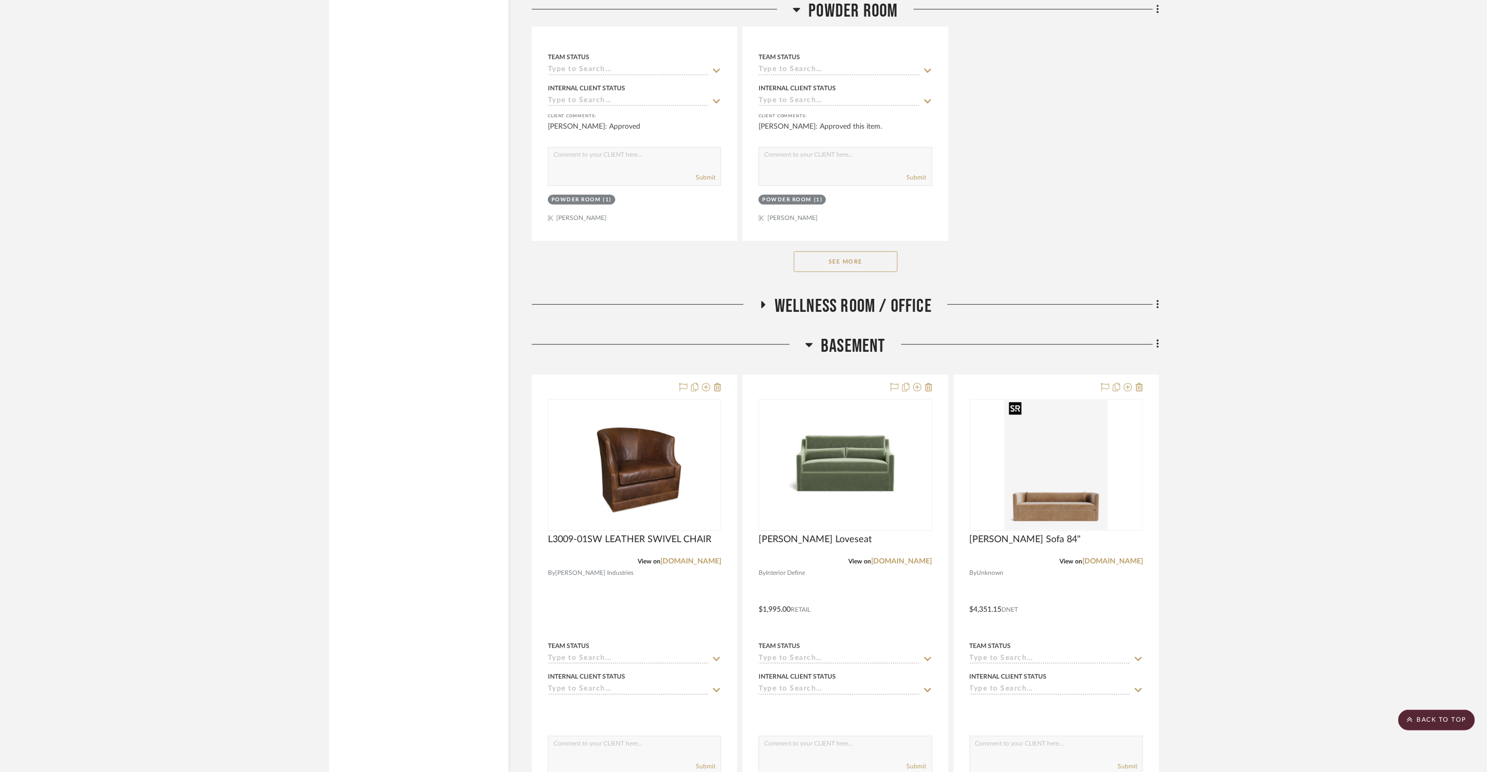
scroll to position [11081, 0]
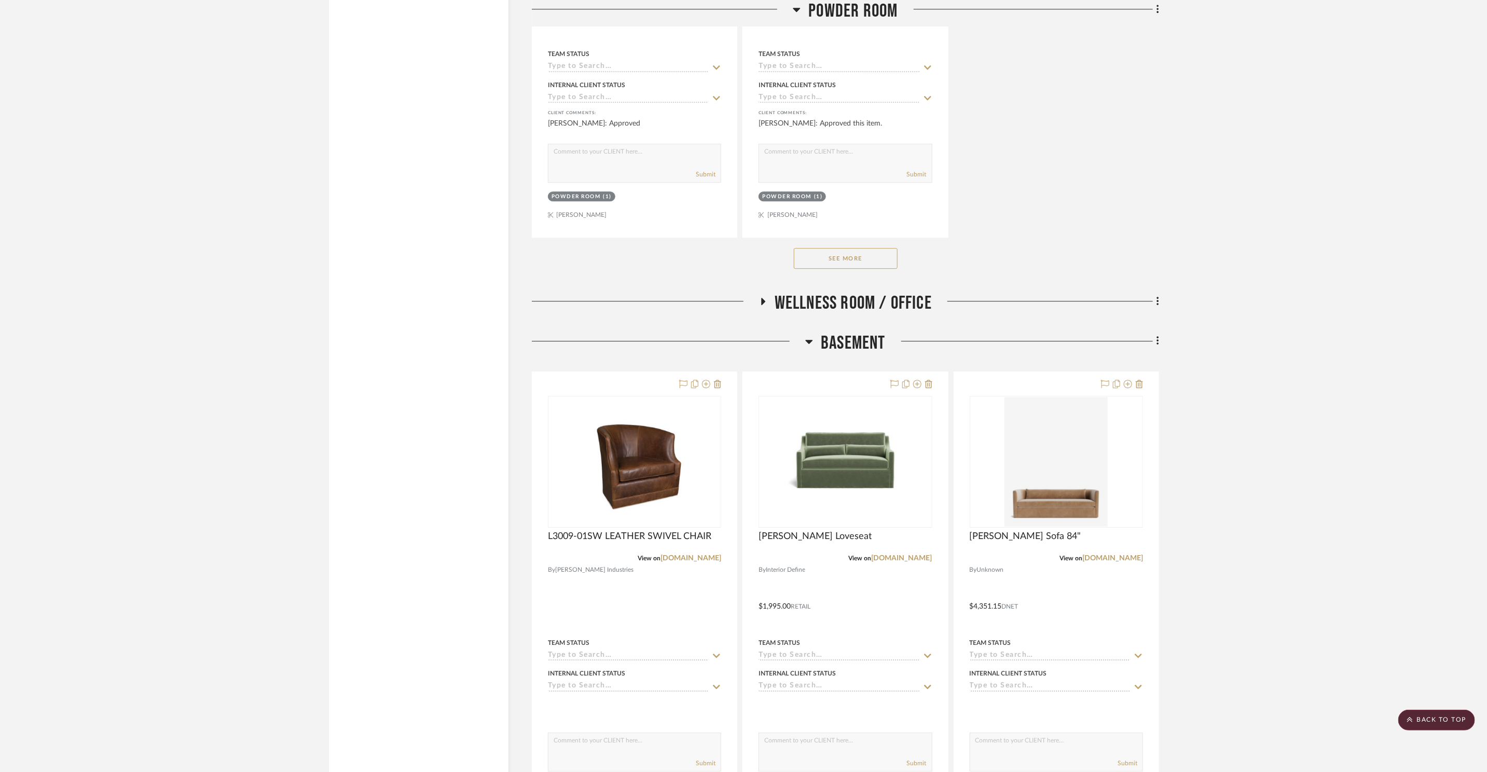
click at [828, 255] on button "See More" at bounding box center [846, 258] width 104 height 21
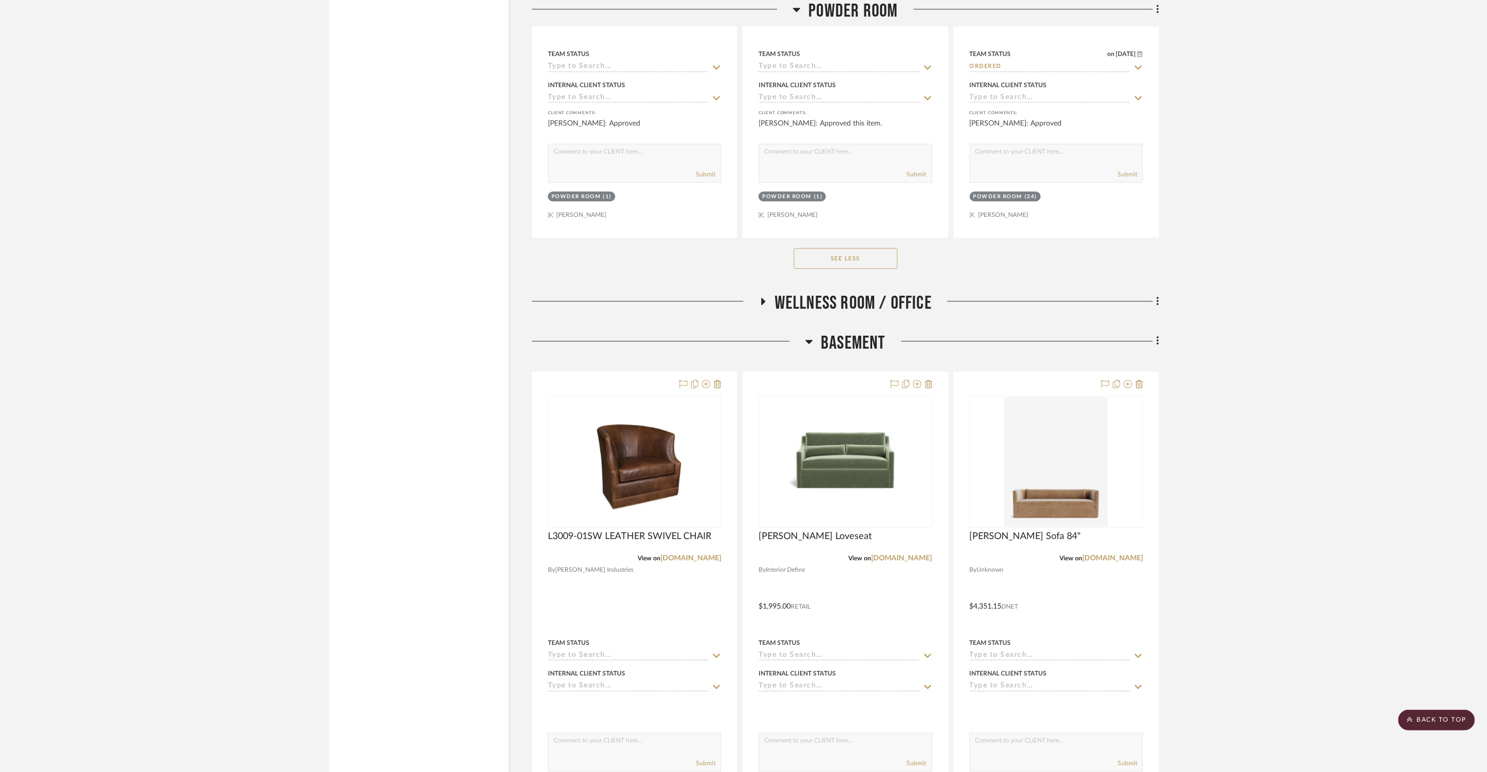
click at [848, 295] on span "Wellness Room / Office" at bounding box center [853, 303] width 157 height 22
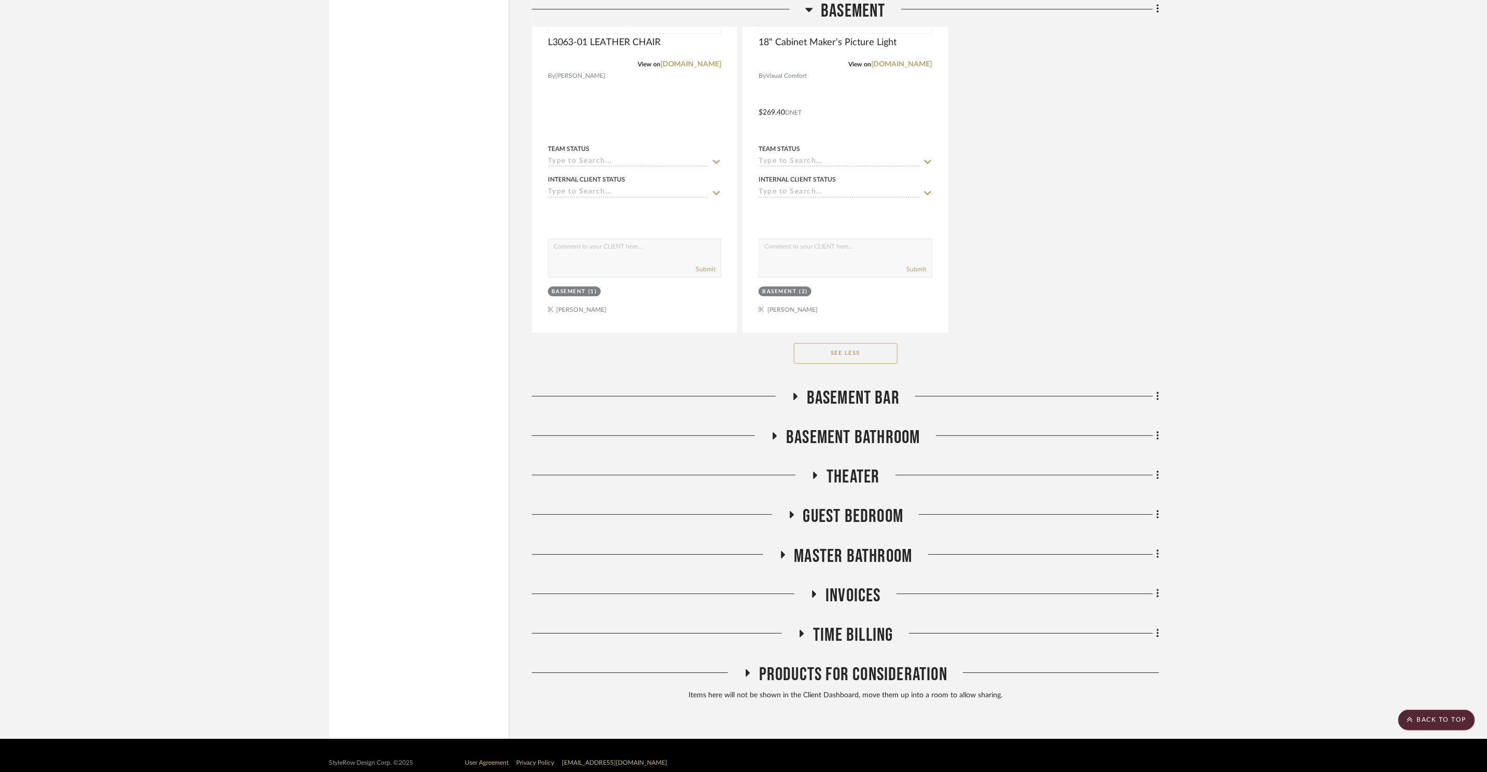
scroll to position [17115, 0]
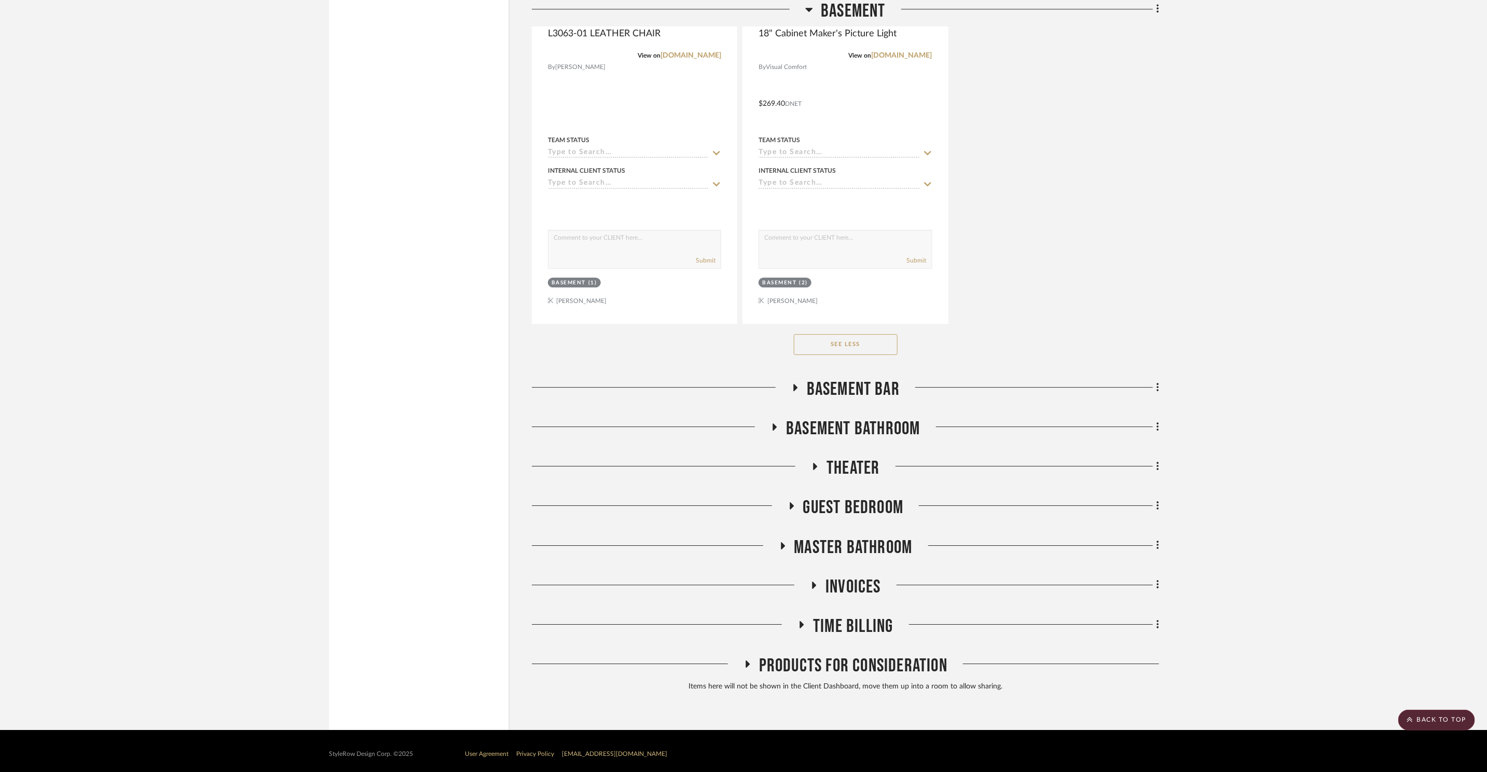
click at [848, 394] on span "Basement Bar" at bounding box center [853, 389] width 93 height 22
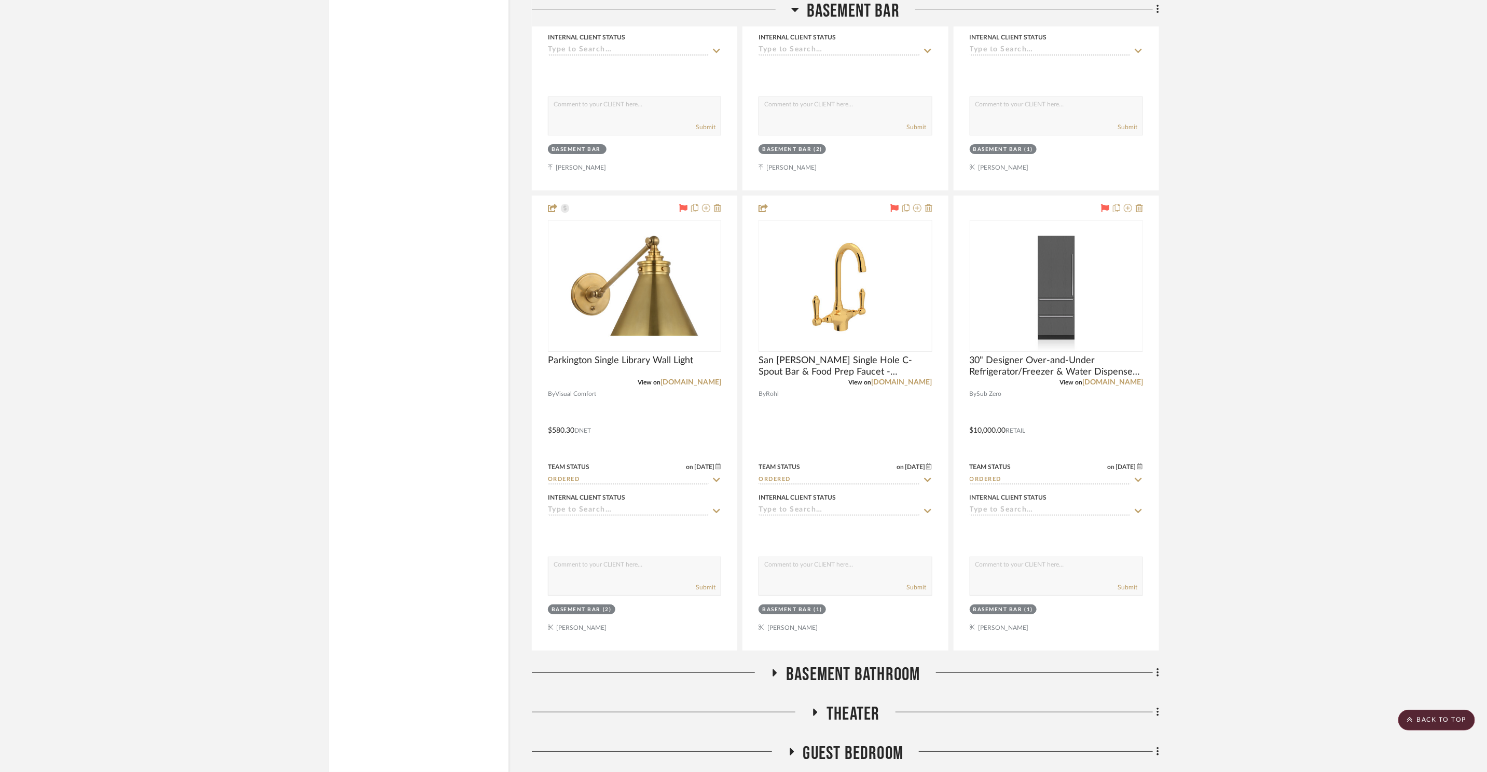
scroll to position [18007, 0]
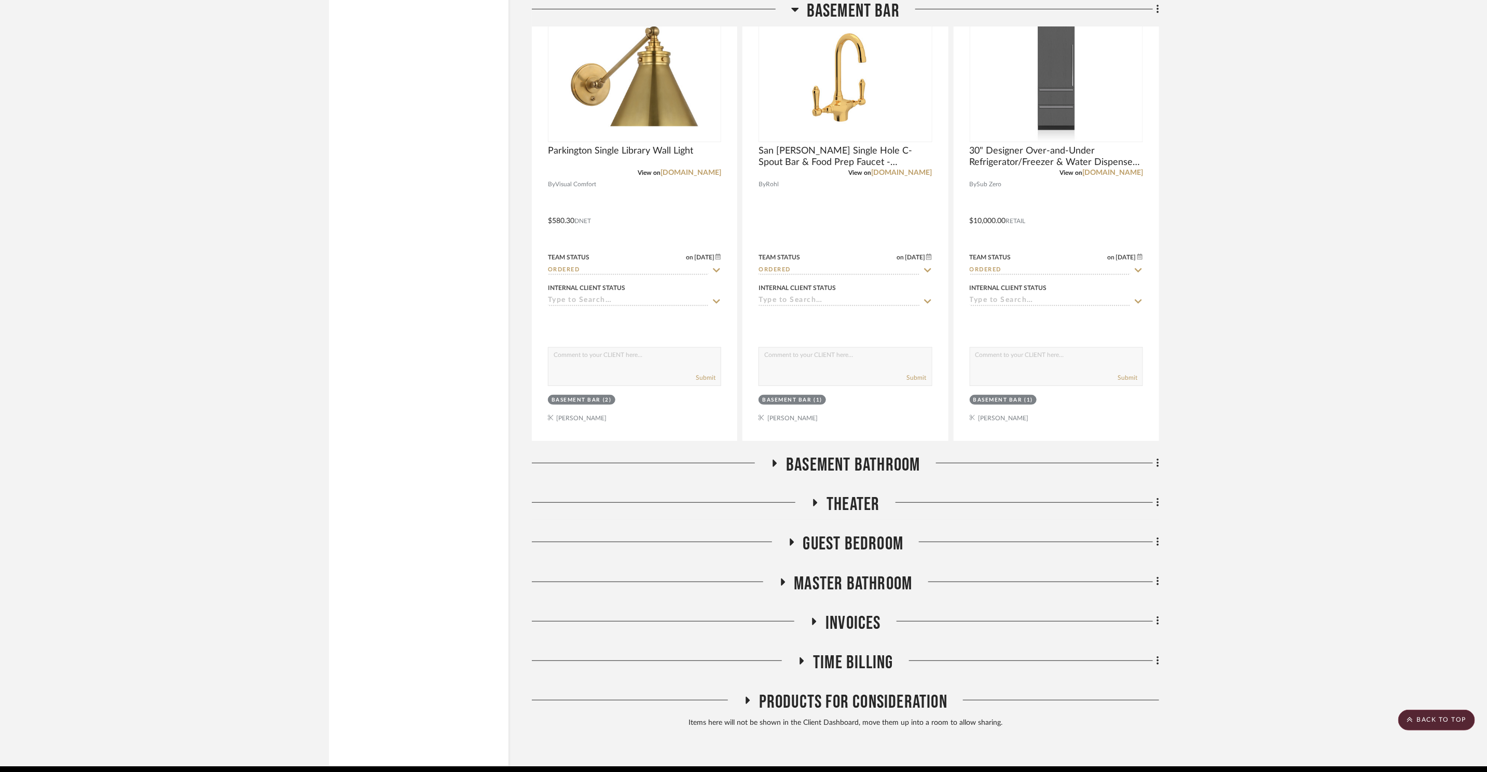
click at [867, 460] on span "Basement Bathroom" at bounding box center [853, 465] width 134 height 22
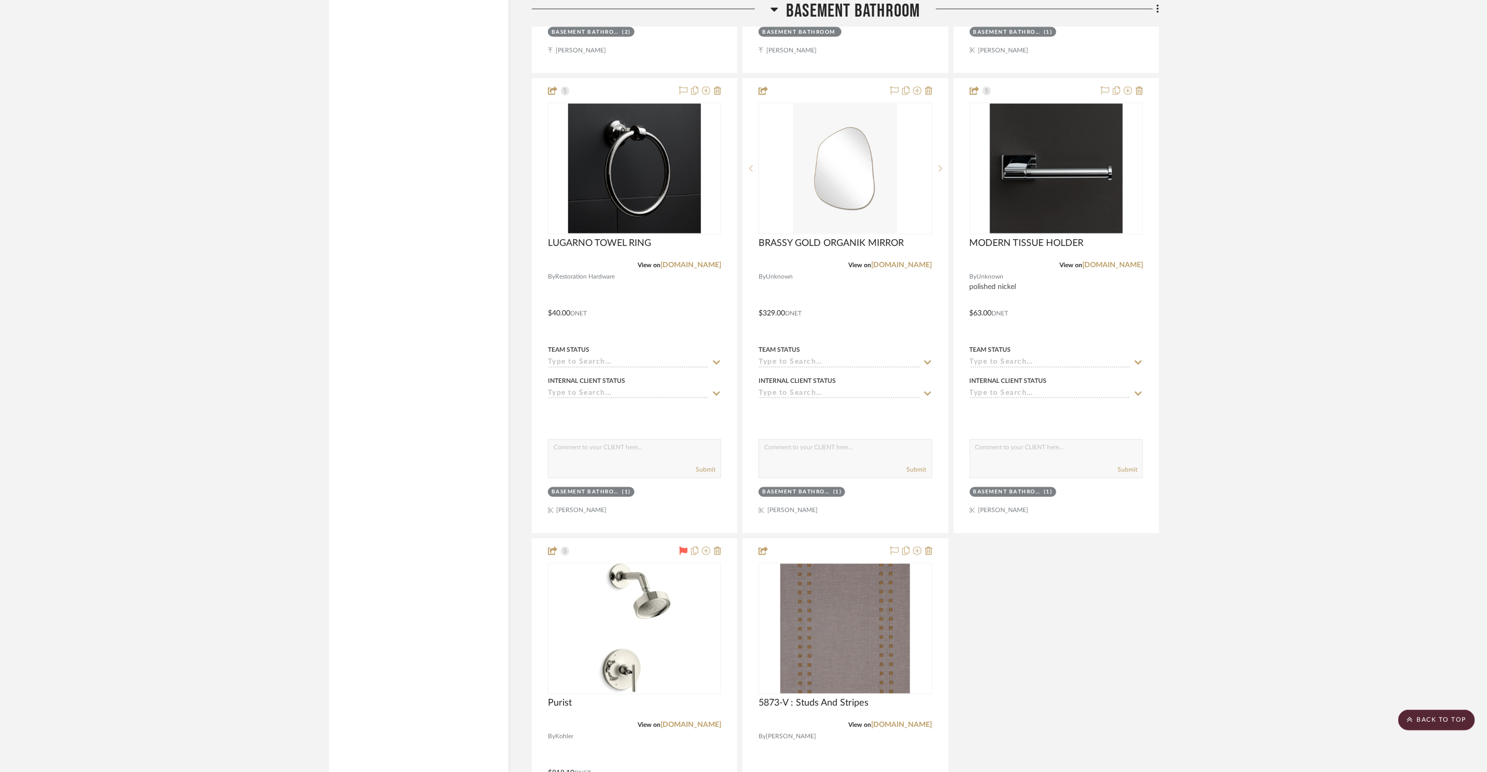
scroll to position [19178, 0]
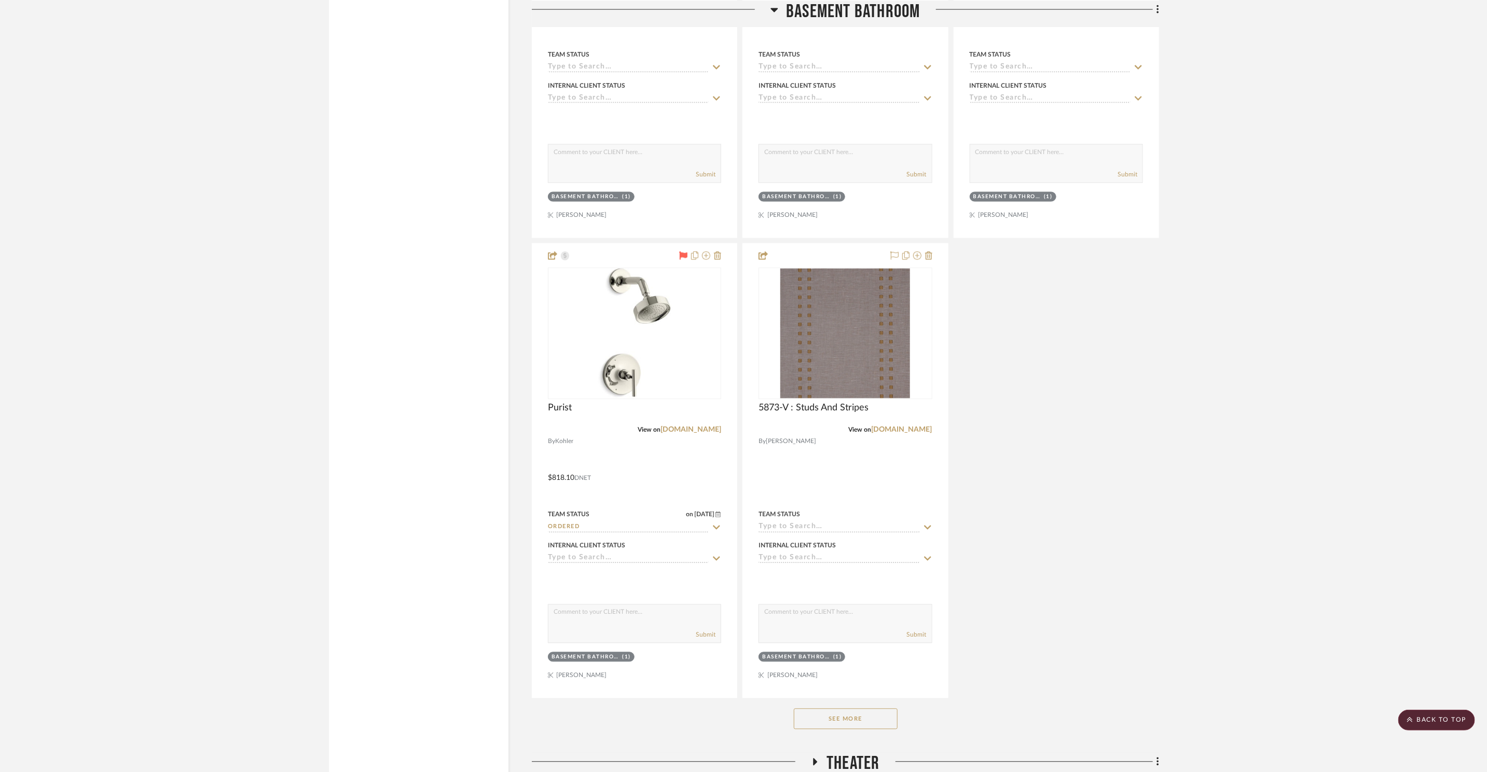
click at [850, 710] on button "See More" at bounding box center [846, 719] width 104 height 21
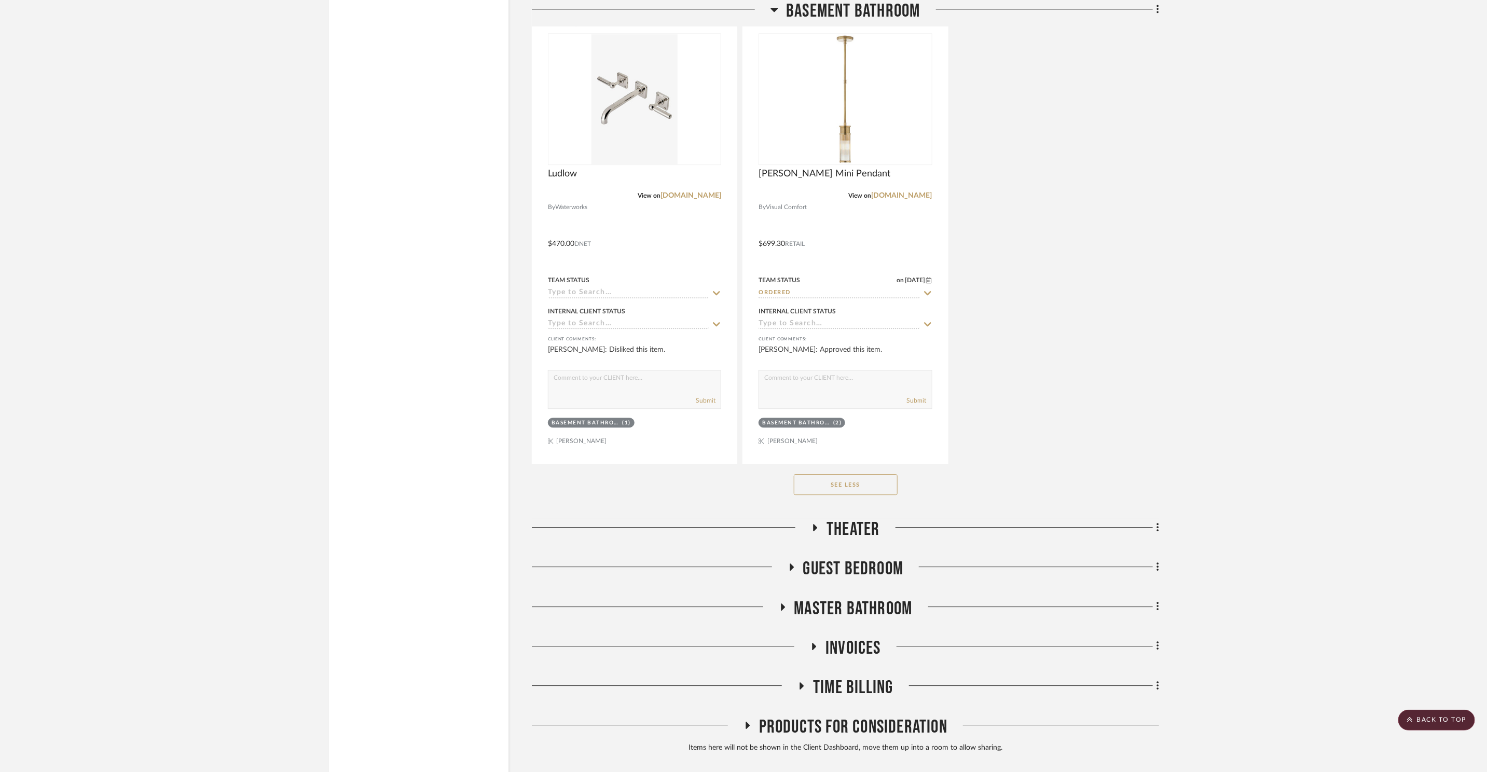
scroll to position [19933, 0]
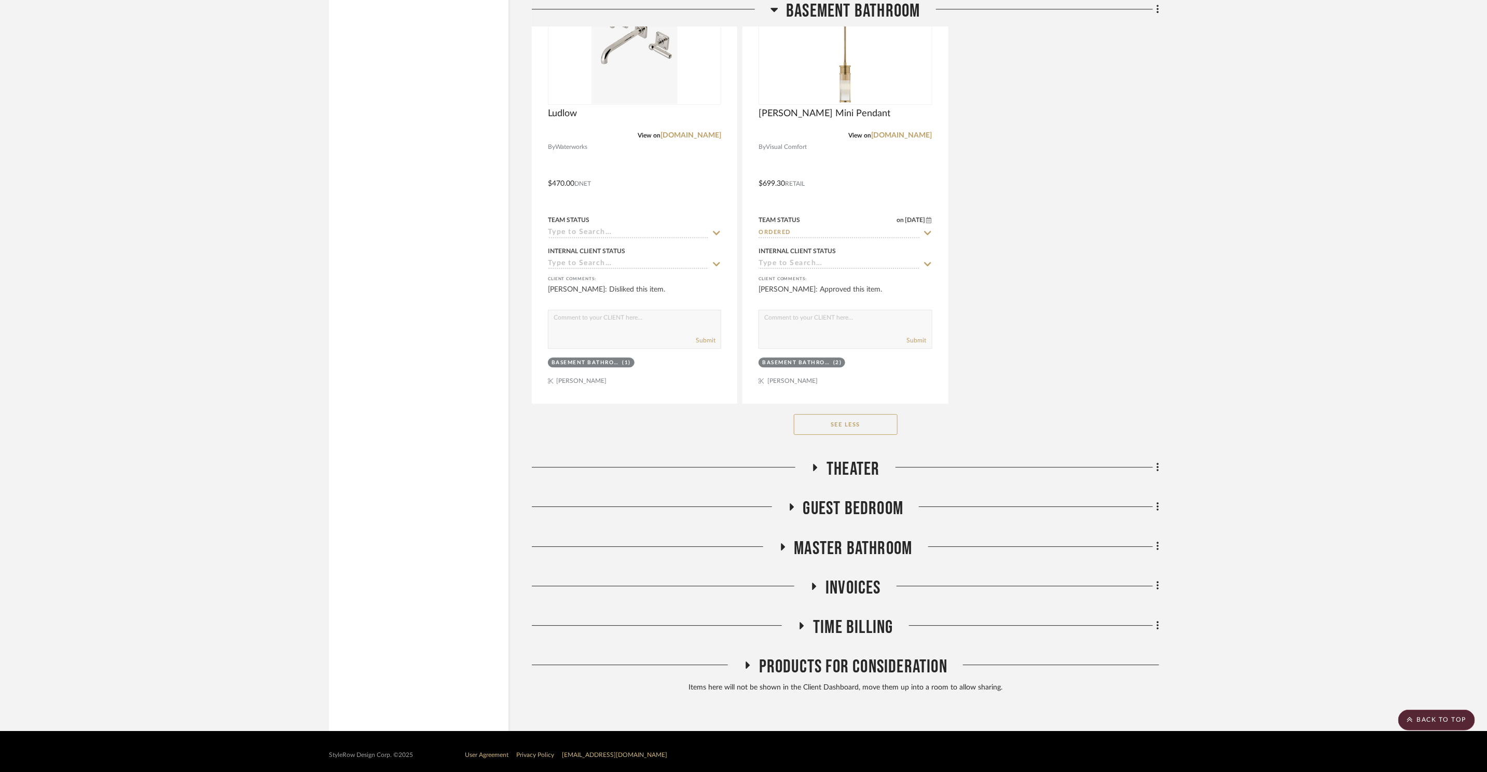
click at [851, 459] on span "Theater" at bounding box center [853, 469] width 53 height 22
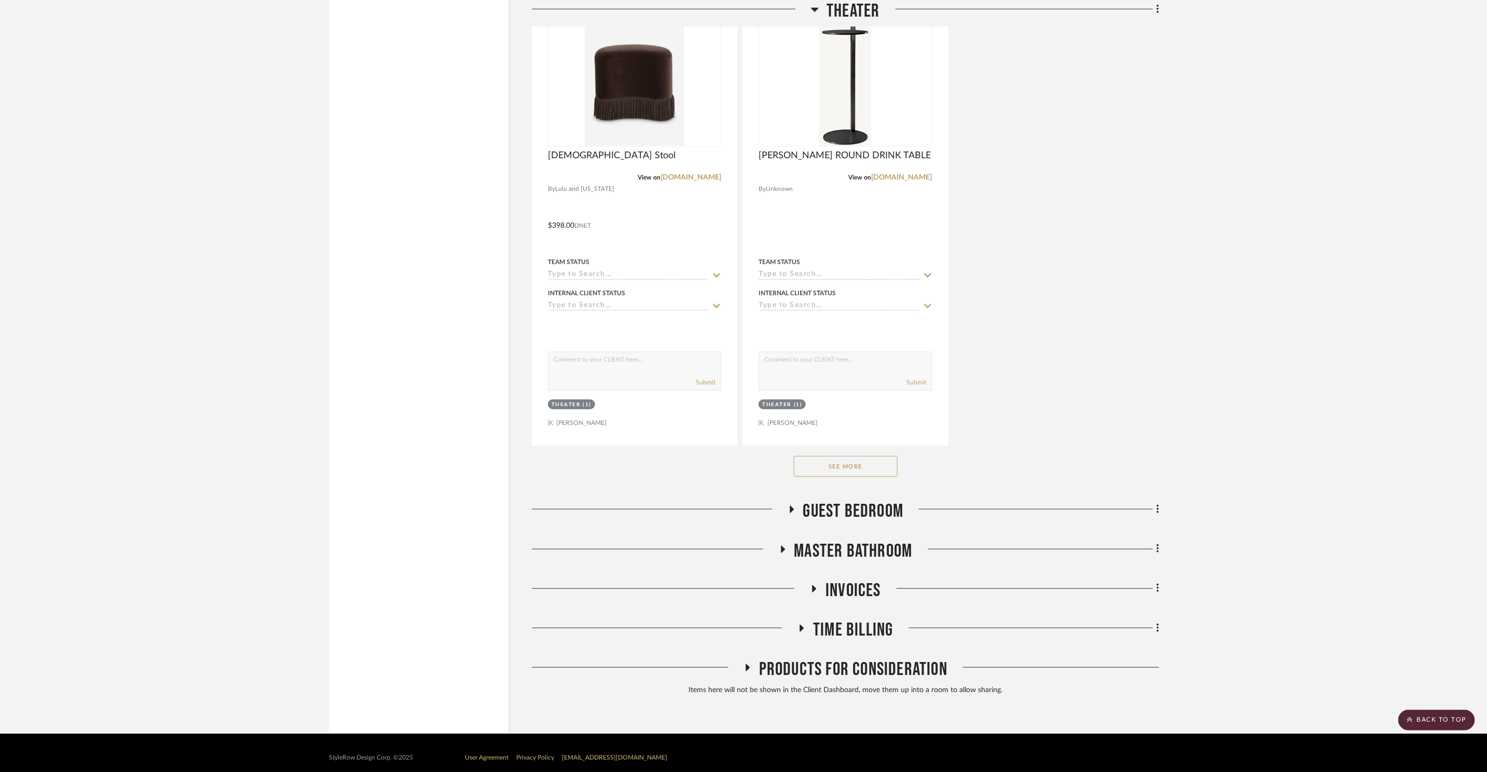
scroll to position [21362, 0]
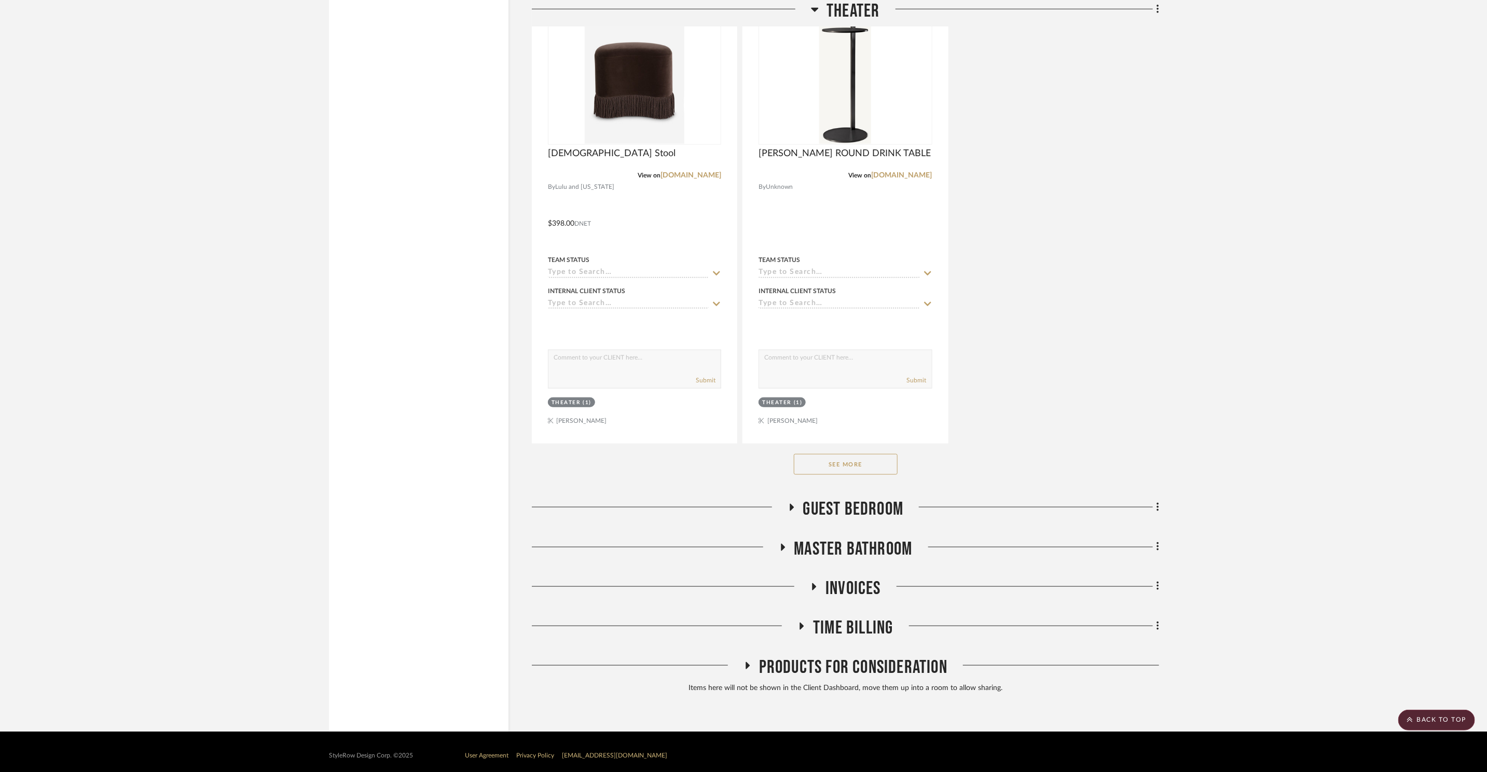
click at [850, 460] on button "See More" at bounding box center [846, 464] width 104 height 21
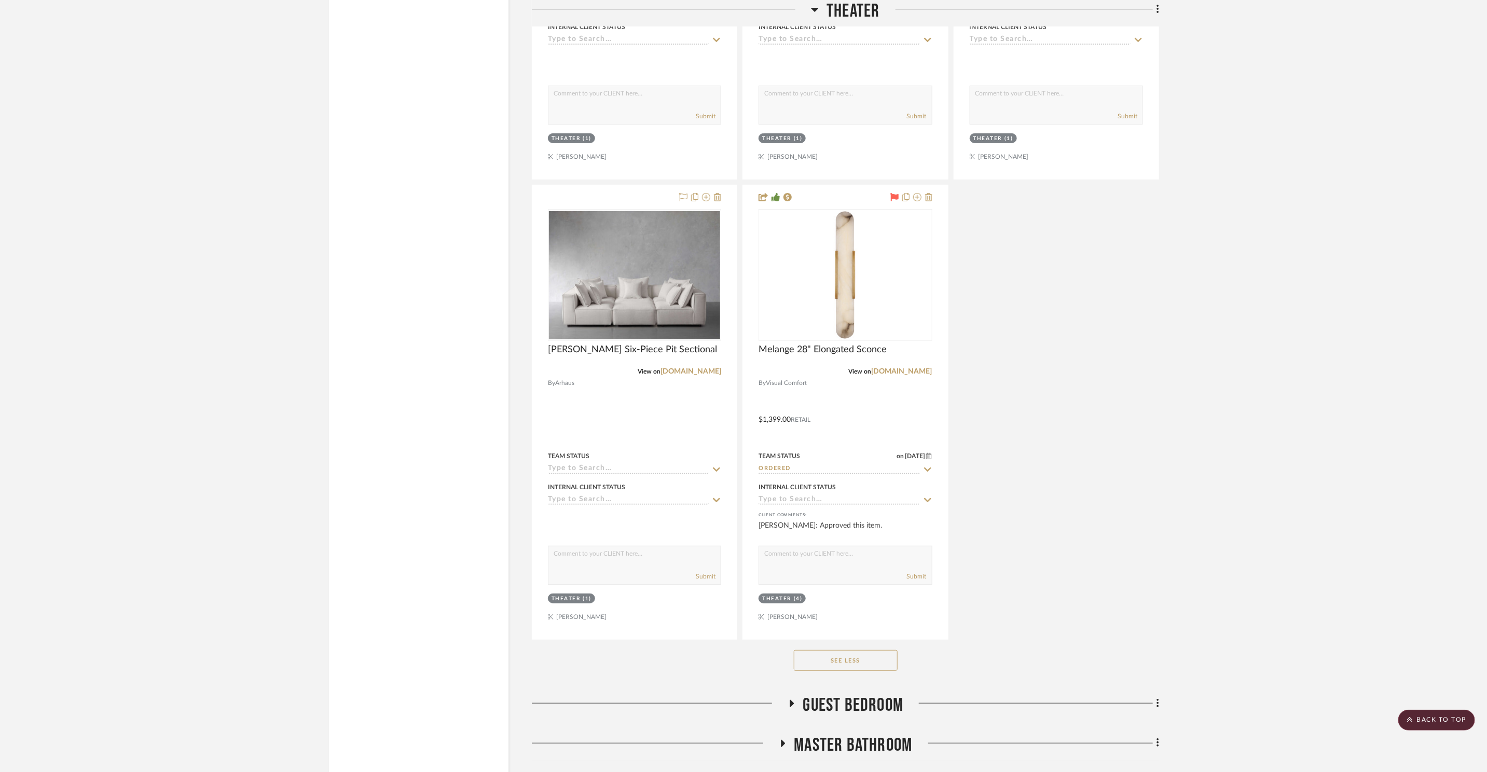
scroll to position [24123, 0]
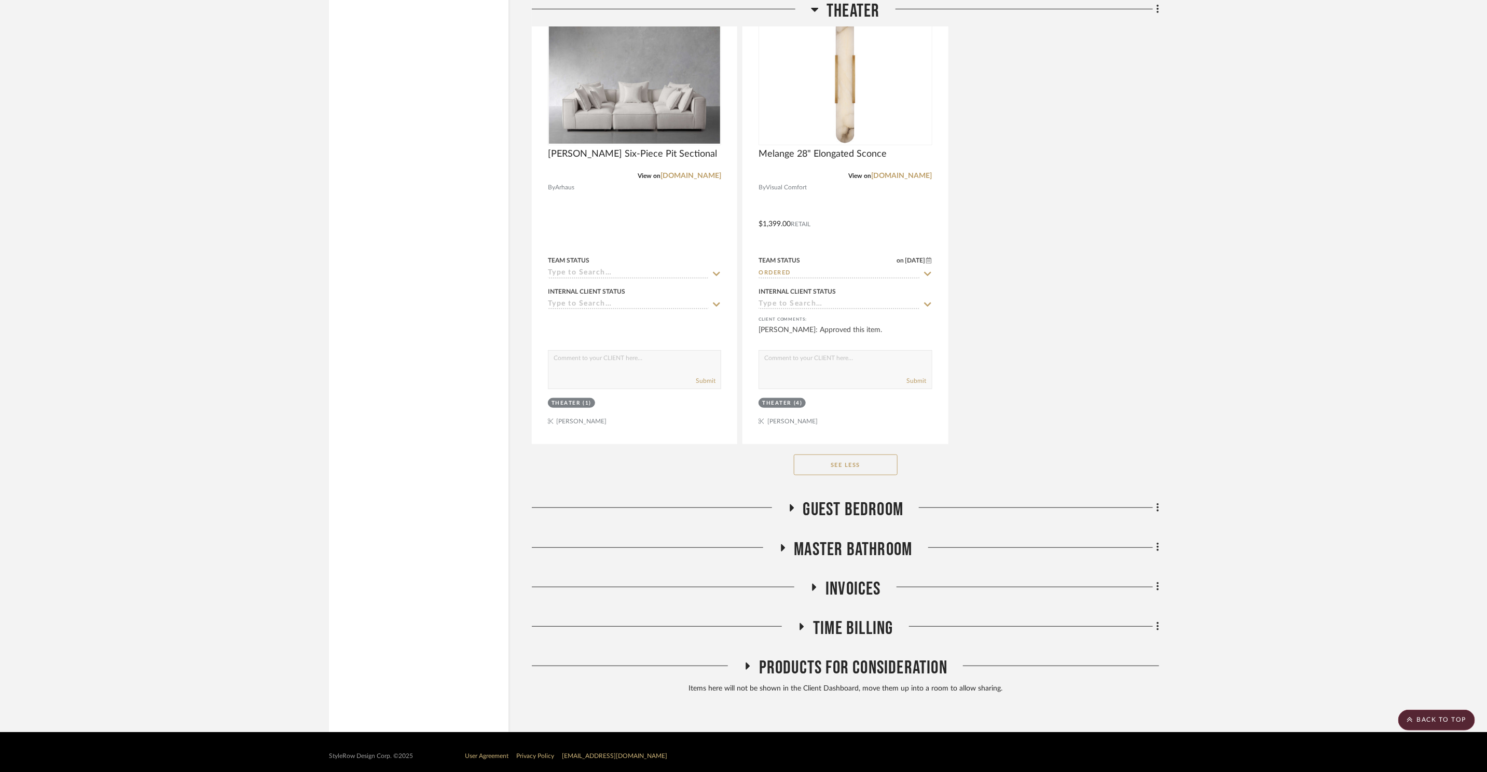
click at [880, 515] on div "Guest Bedroom" at bounding box center [845, 512] width 627 height 26
click at [882, 504] on span "Guest Bedroom" at bounding box center [853, 510] width 101 height 22
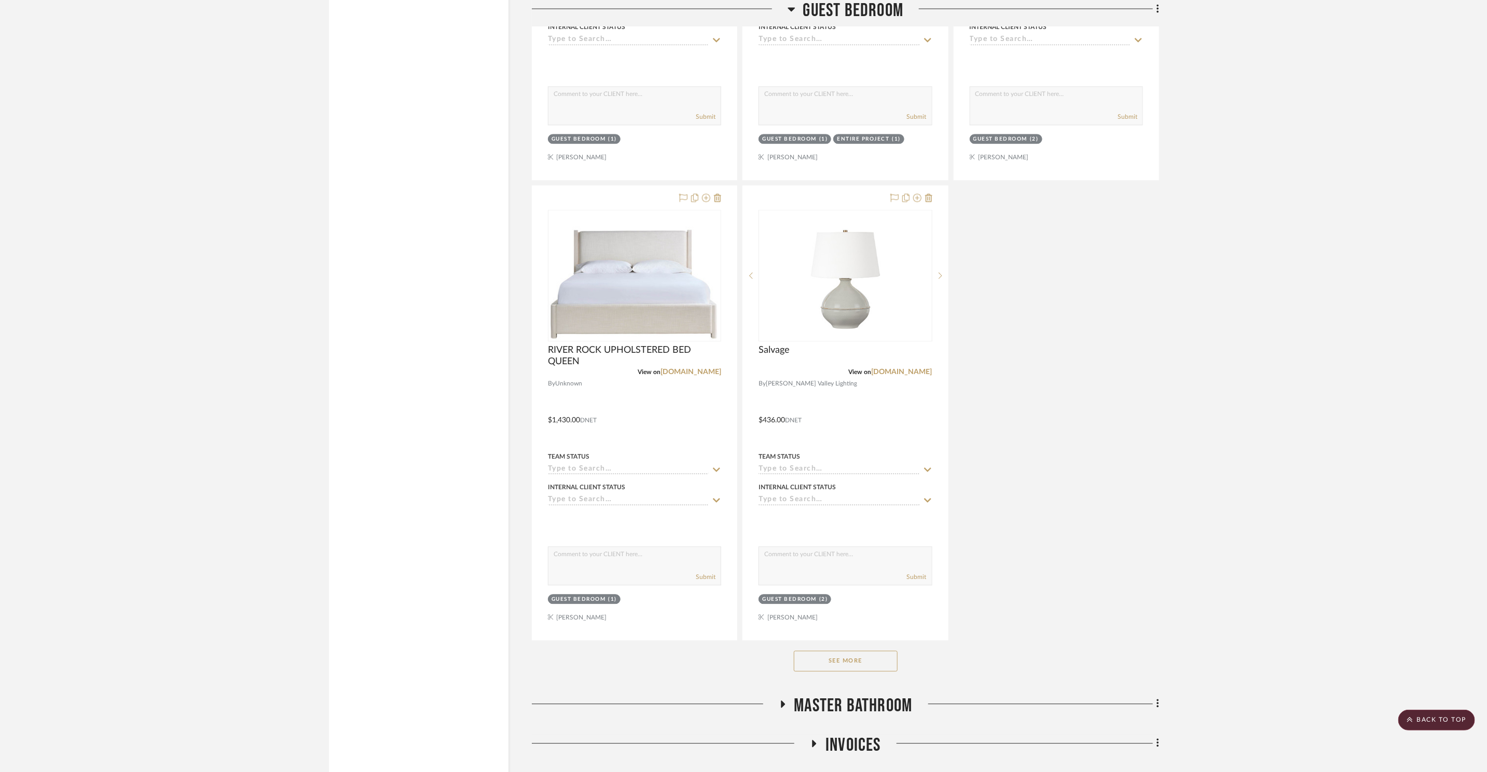
scroll to position [25553, 0]
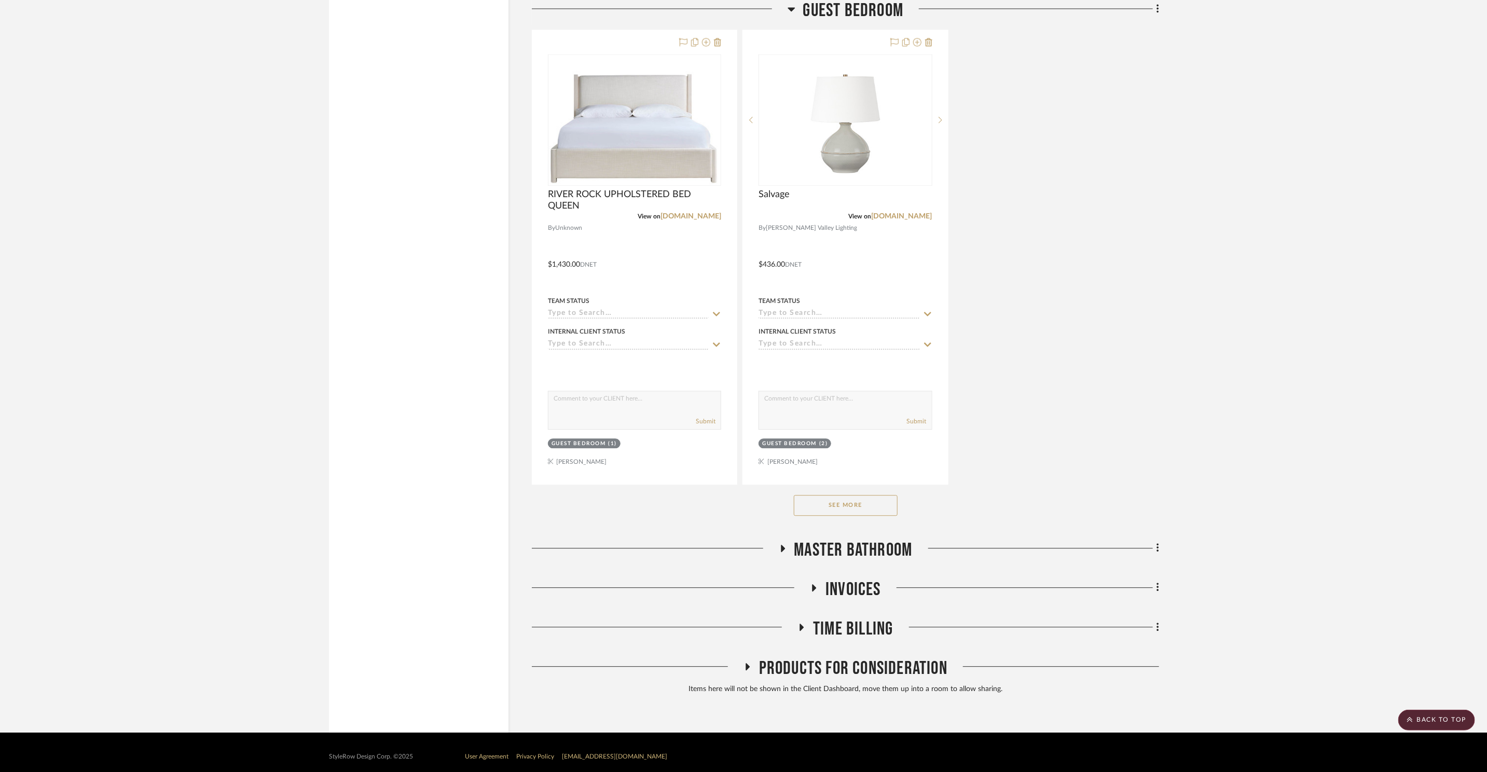
click at [858, 503] on button "See More" at bounding box center [846, 505] width 104 height 21
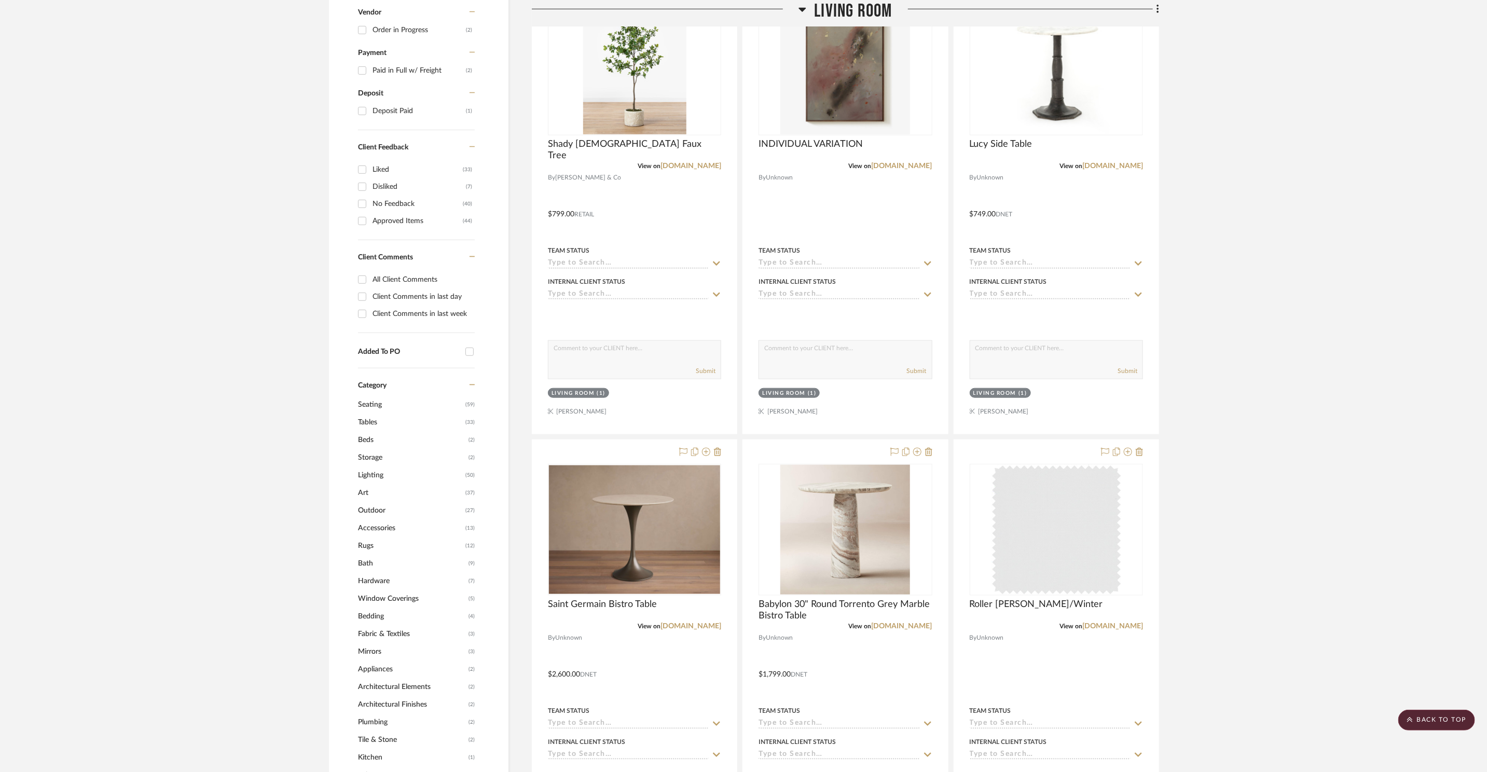
scroll to position [0, 0]
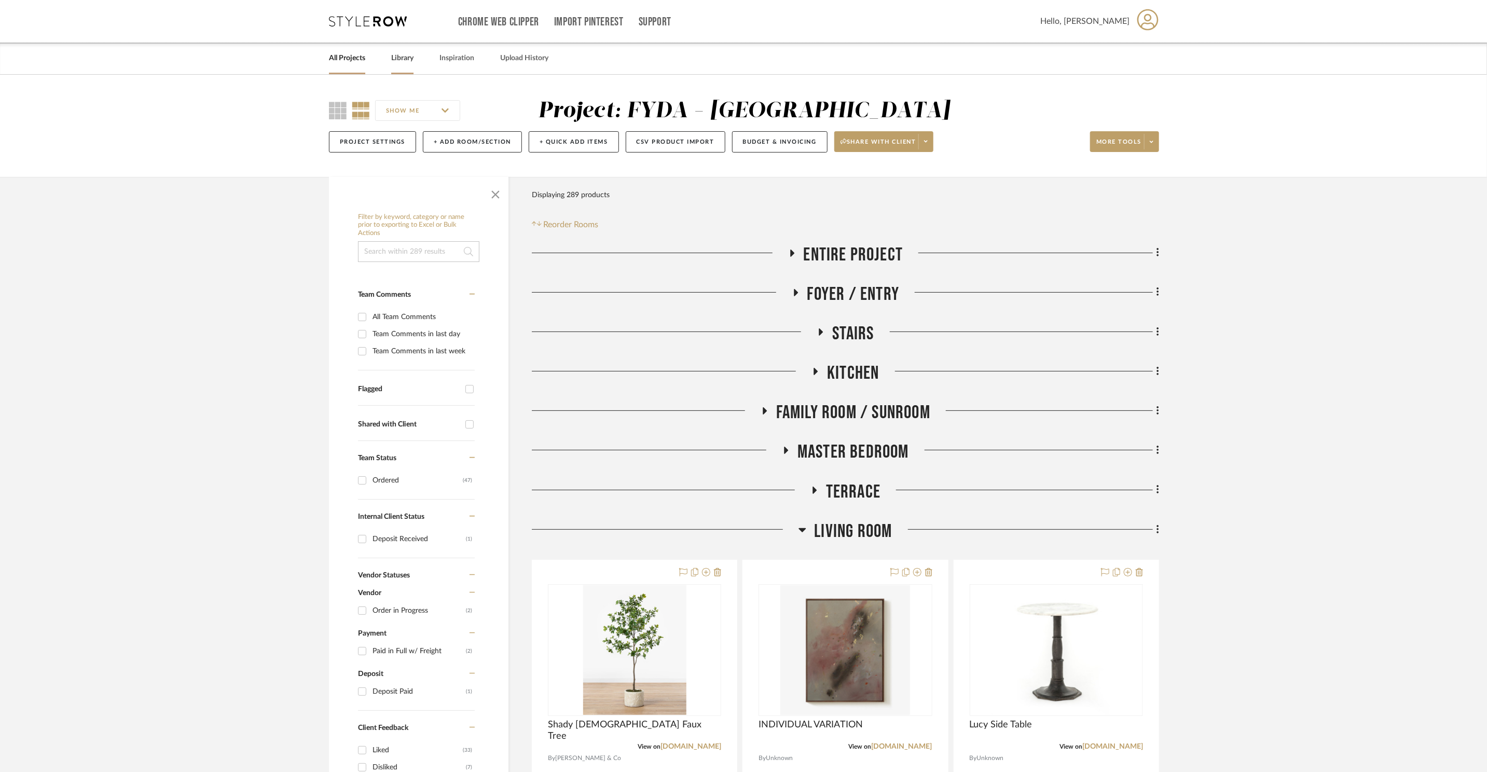
click at [412, 49] on div "Library" at bounding box center [402, 59] width 22 height 32
click at [410, 52] on link "Library" at bounding box center [402, 58] width 22 height 14
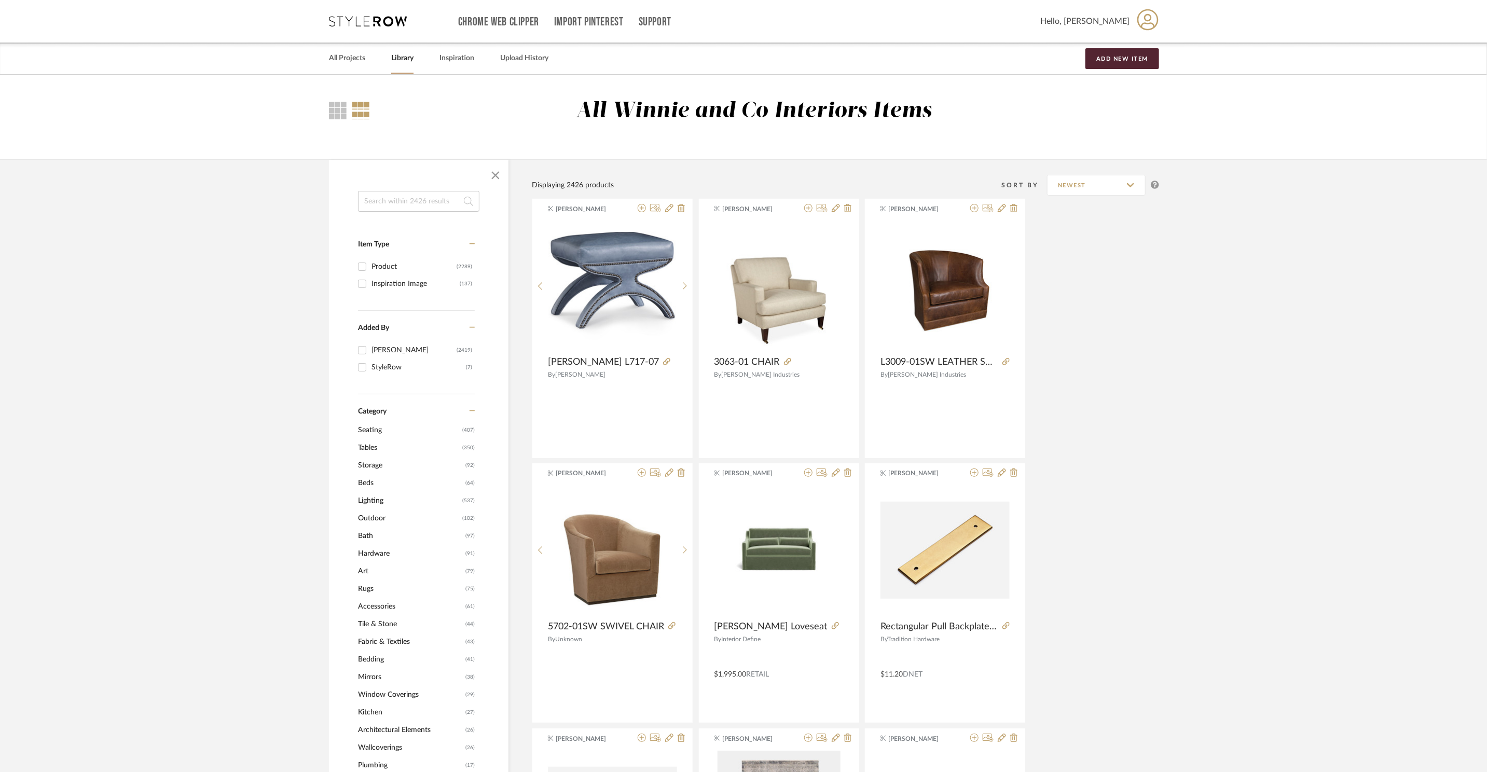
click at [369, 448] on span "Tables" at bounding box center [409, 448] width 102 height 18
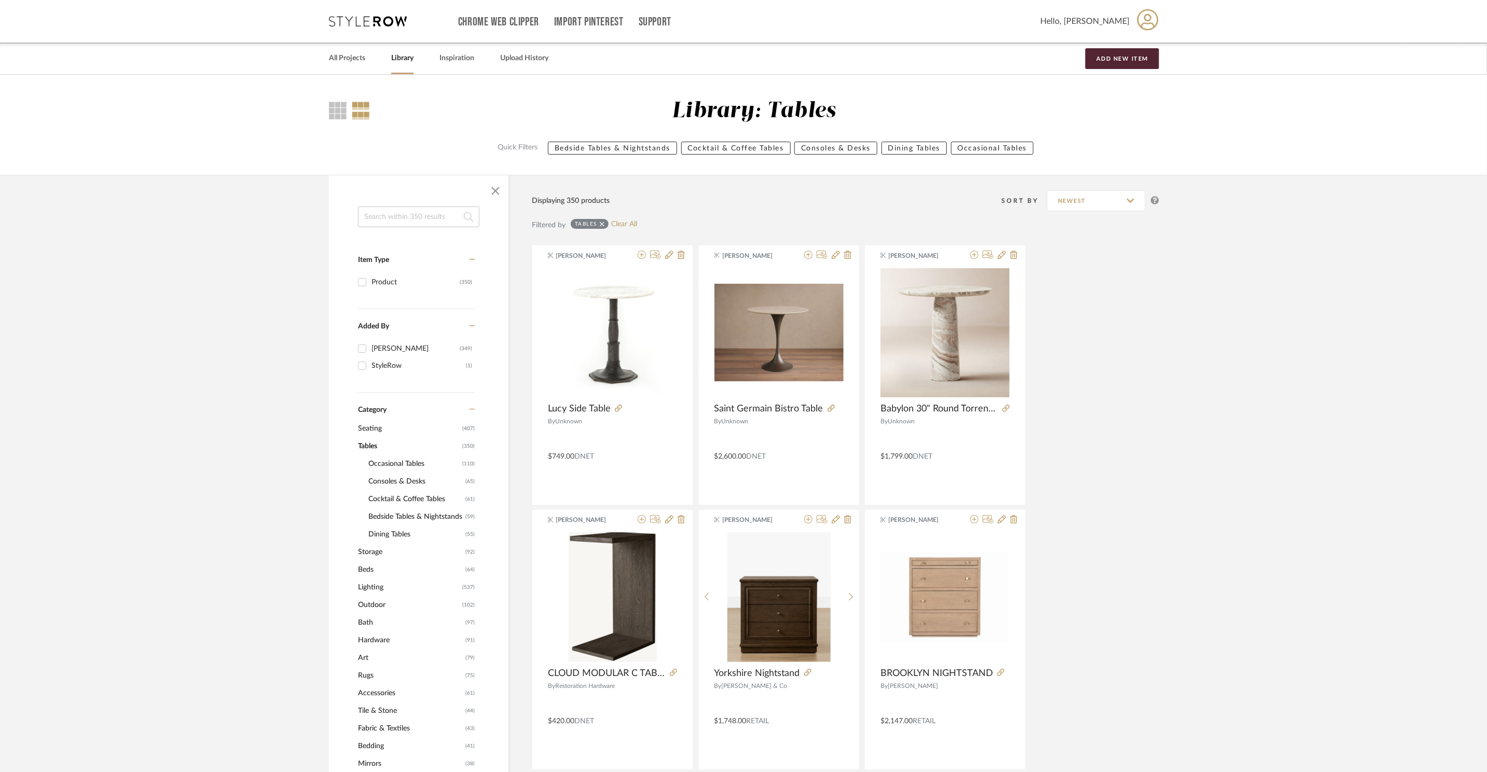
click at [408, 462] on span "Occasional Tables" at bounding box center [413, 464] width 91 height 18
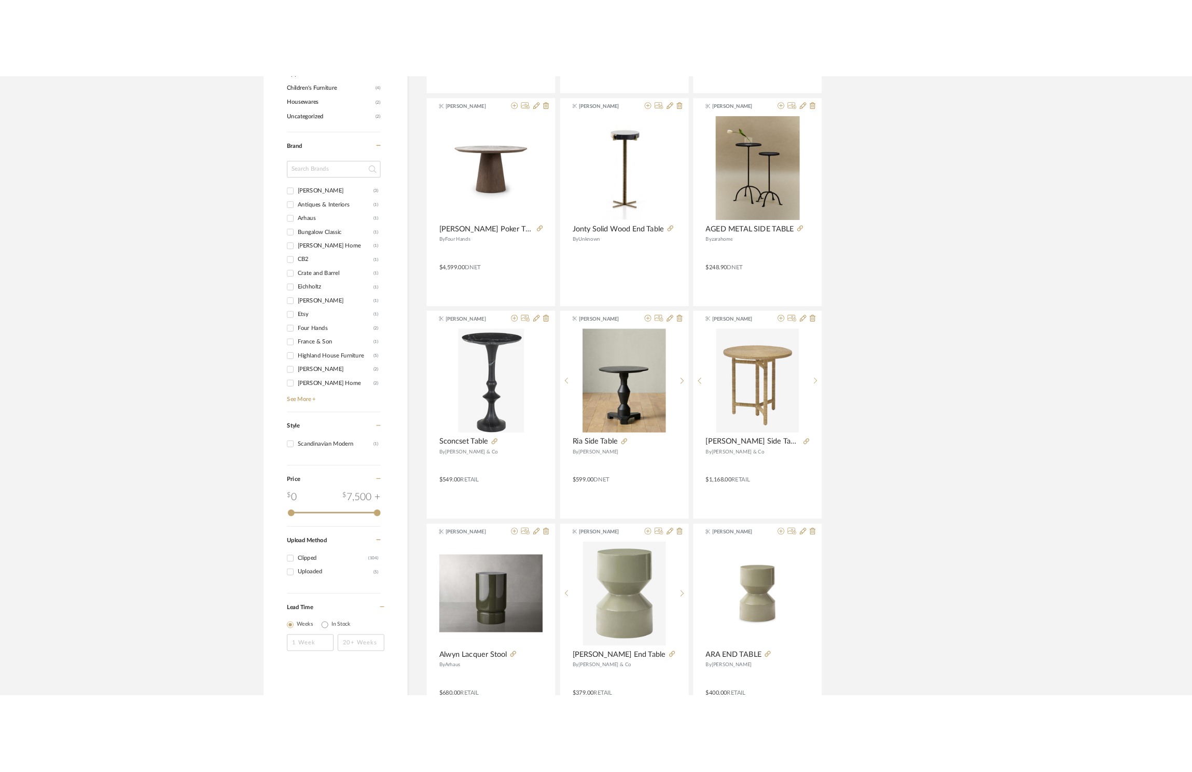
scroll to position [948, 0]
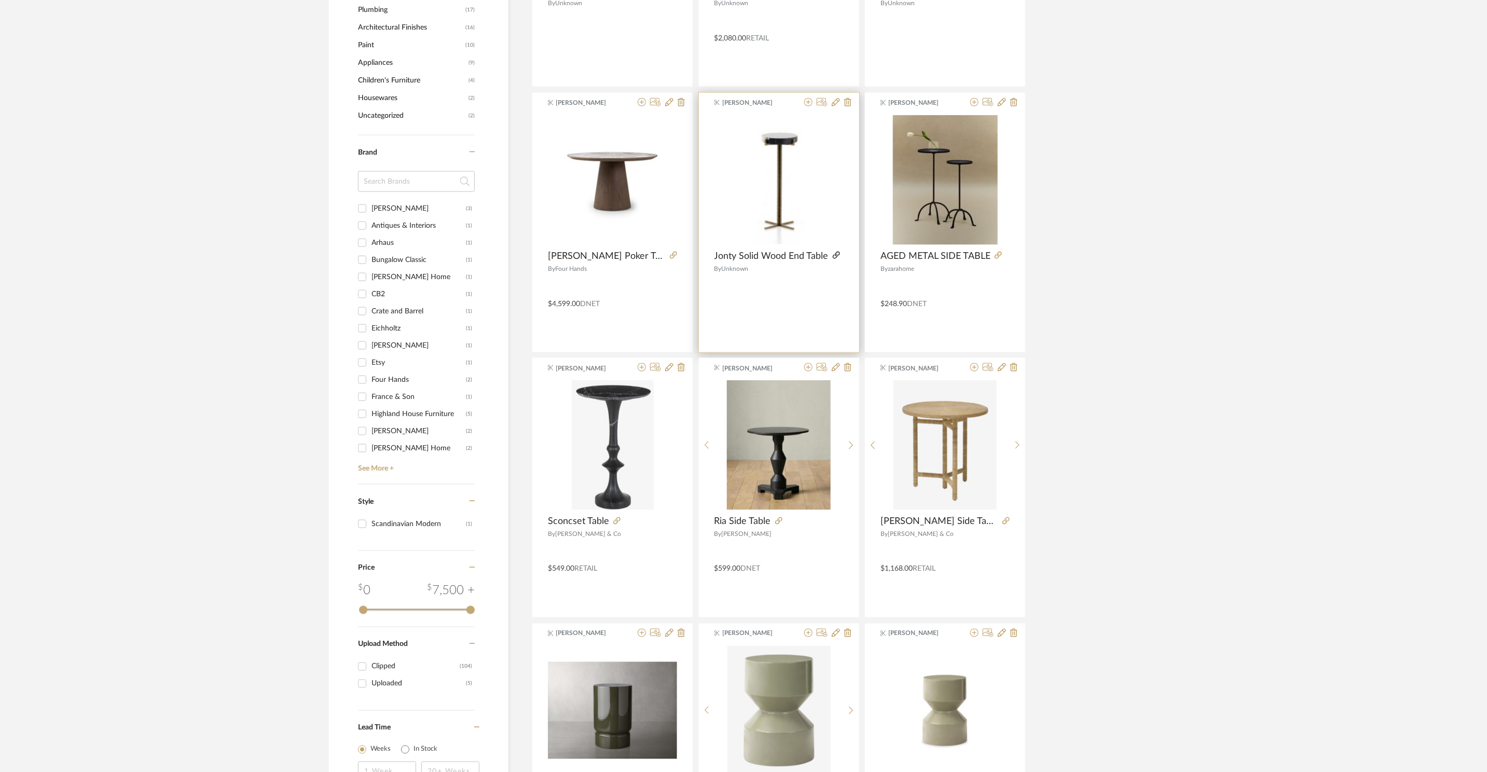
click at [834, 259] on icon at bounding box center [836, 255] width 7 height 7
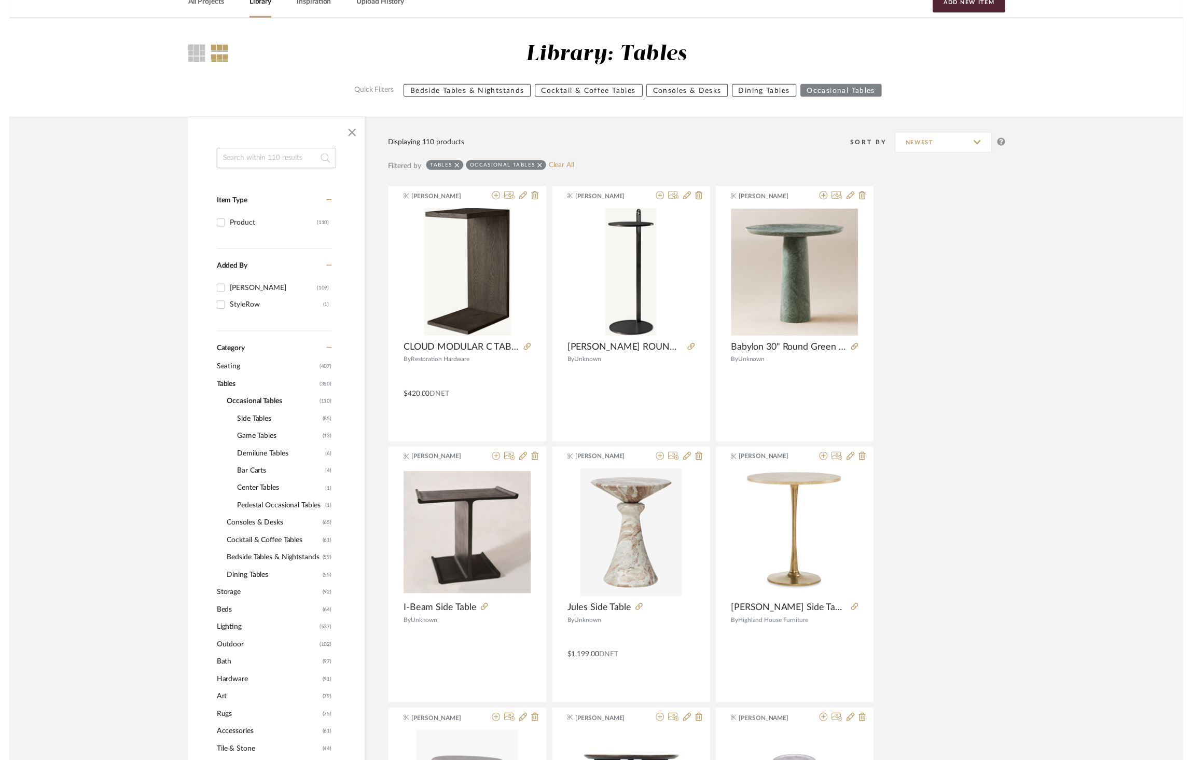
scroll to position [0, 0]
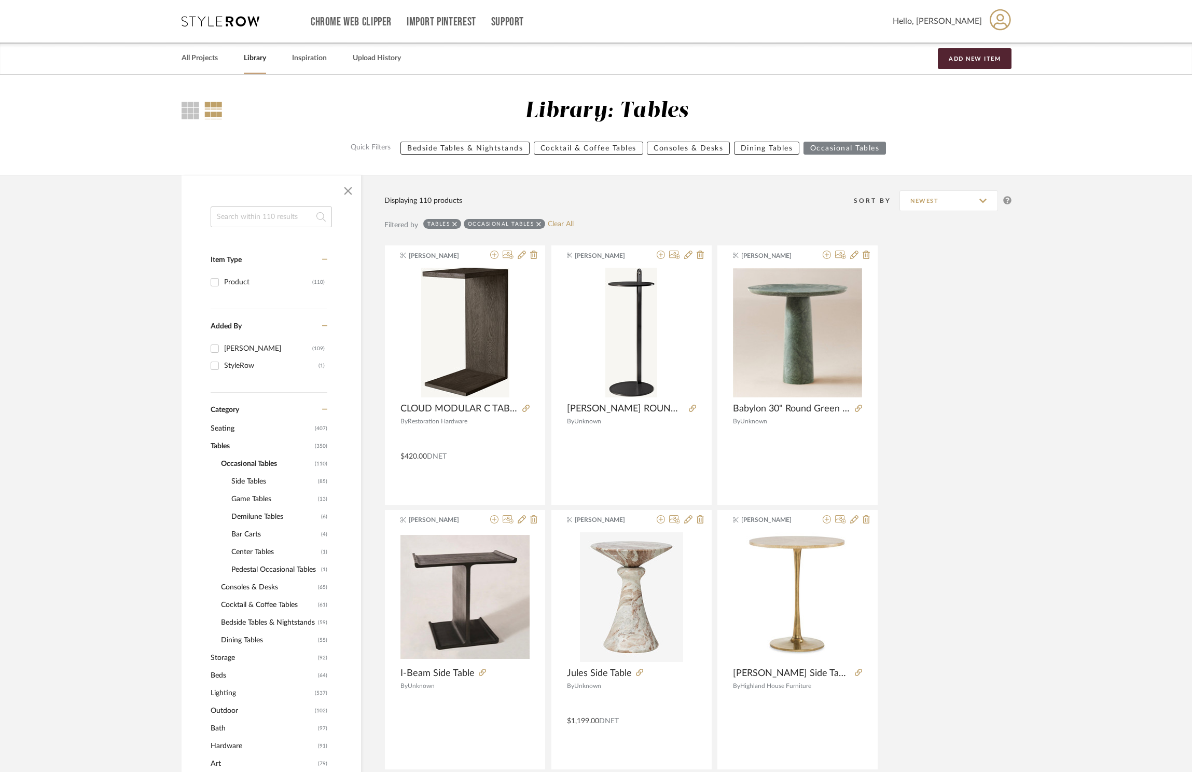
click at [214, 22] on icon at bounding box center [221, 21] width 78 height 10
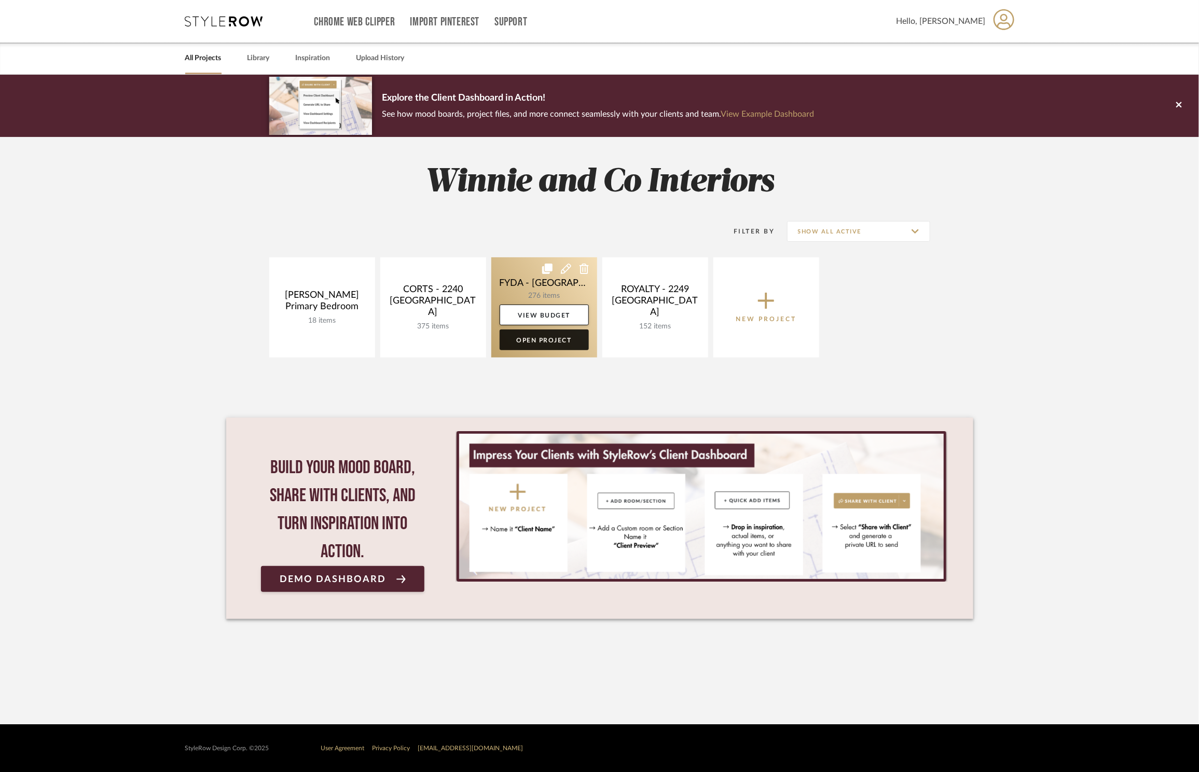
click at [530, 341] on link "Open Project" at bounding box center [544, 340] width 89 height 21
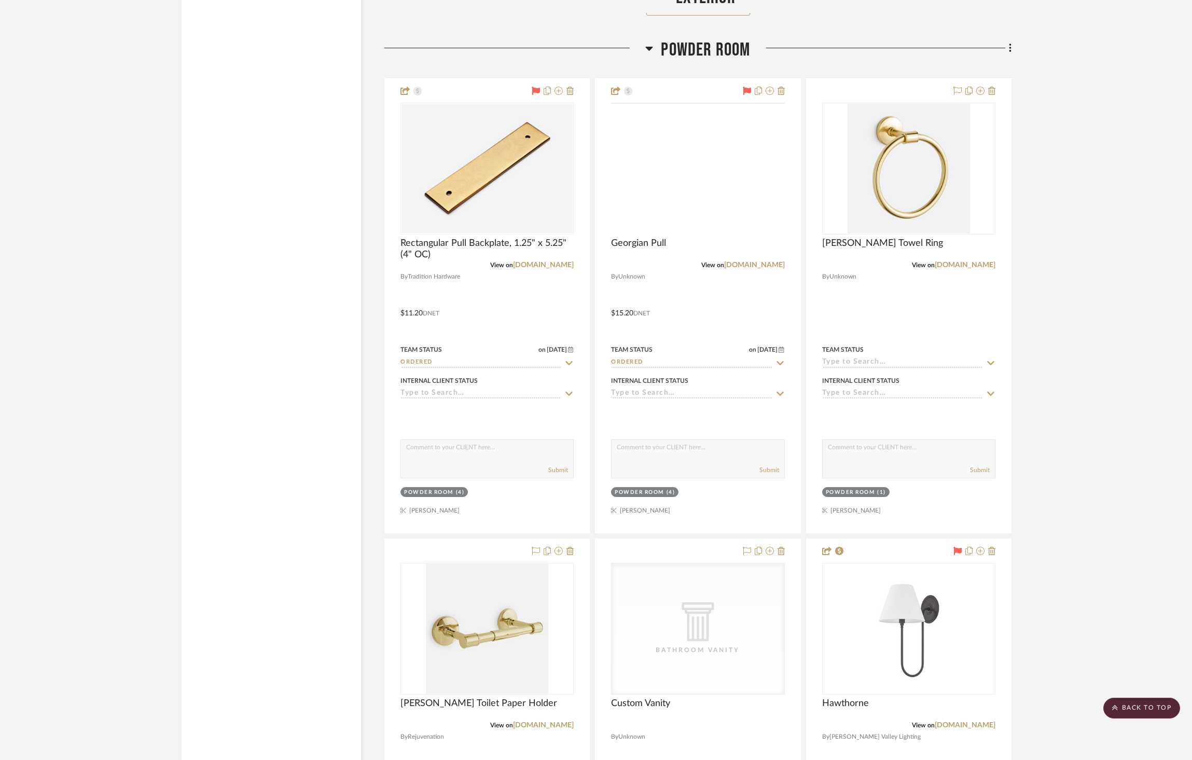
scroll to position [2989, 0]
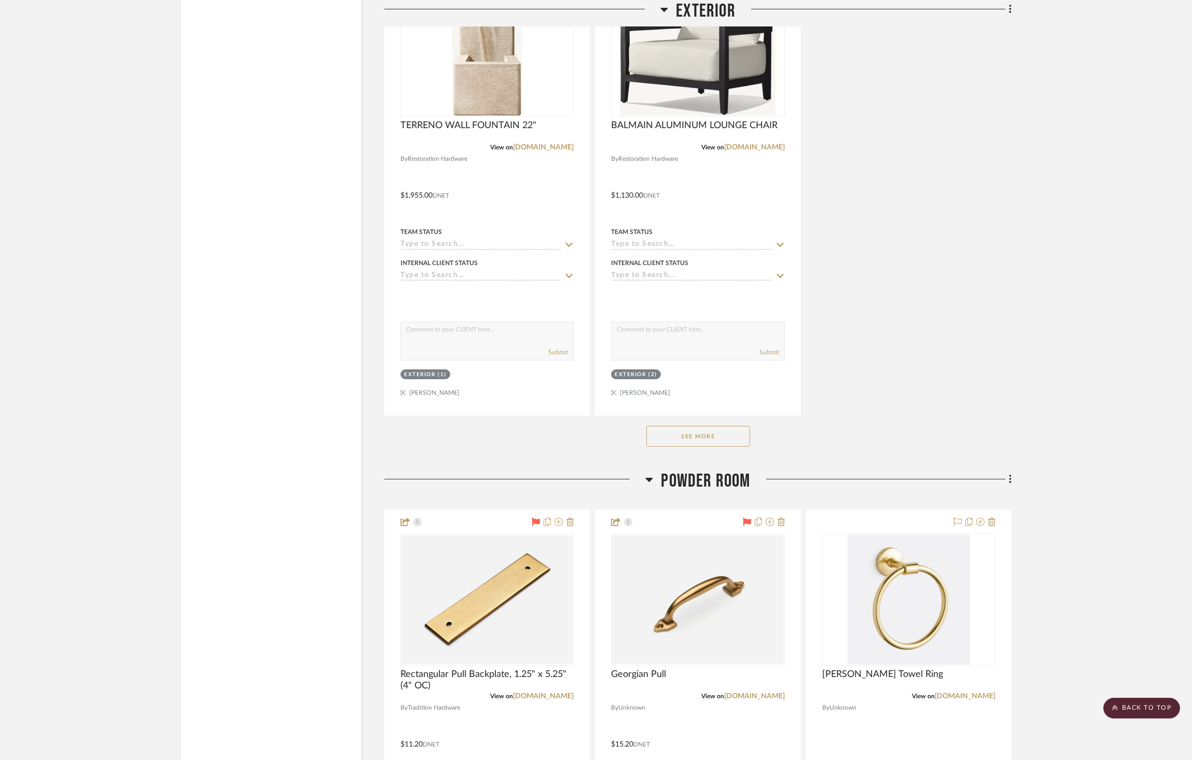
click at [722, 483] on span "Powder Room" at bounding box center [705, 481] width 89 height 22
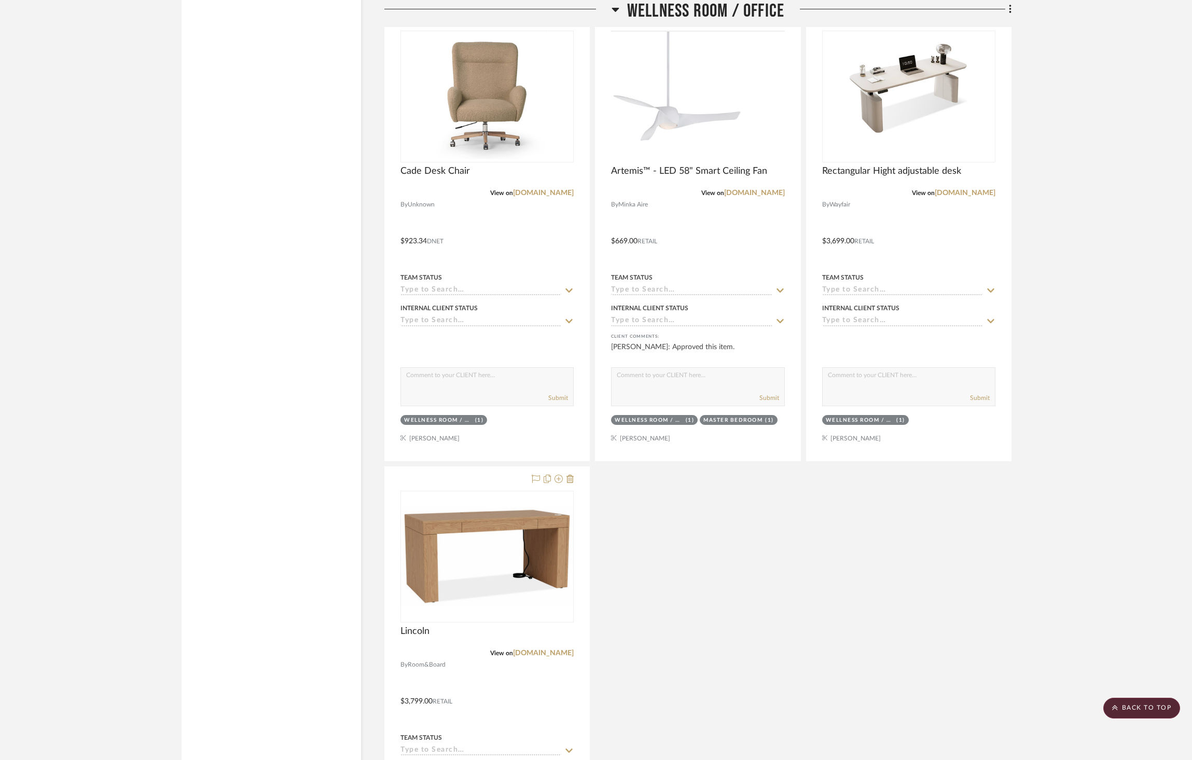
scroll to position [3993, 0]
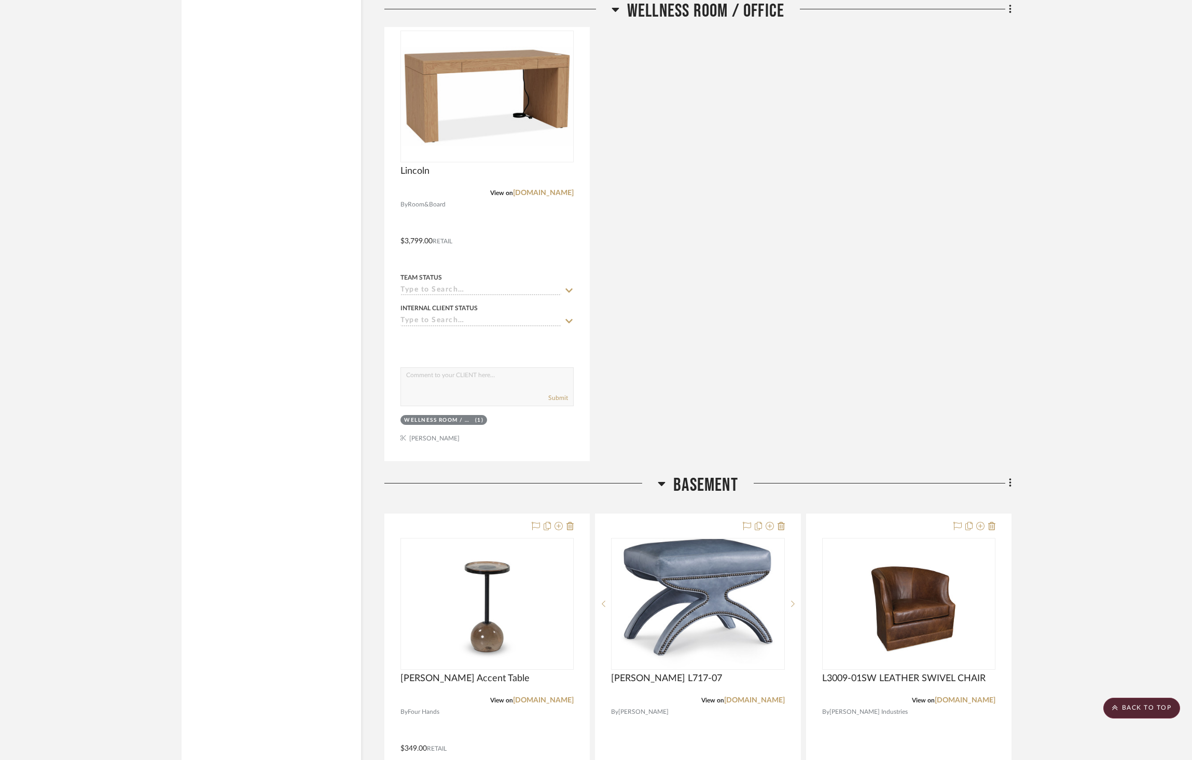
click at [701, 476] on span "Basement" at bounding box center [706, 485] width 65 height 22
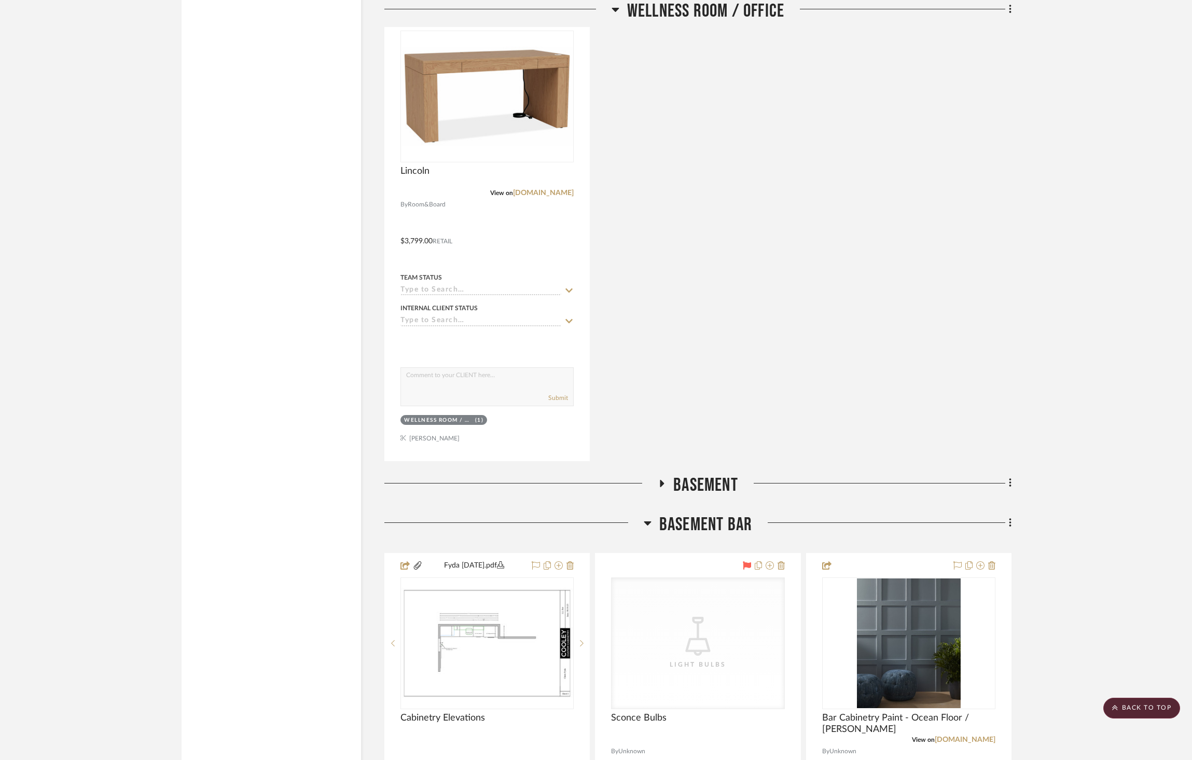
click at [702, 475] on span "Basement" at bounding box center [706, 485] width 65 height 22
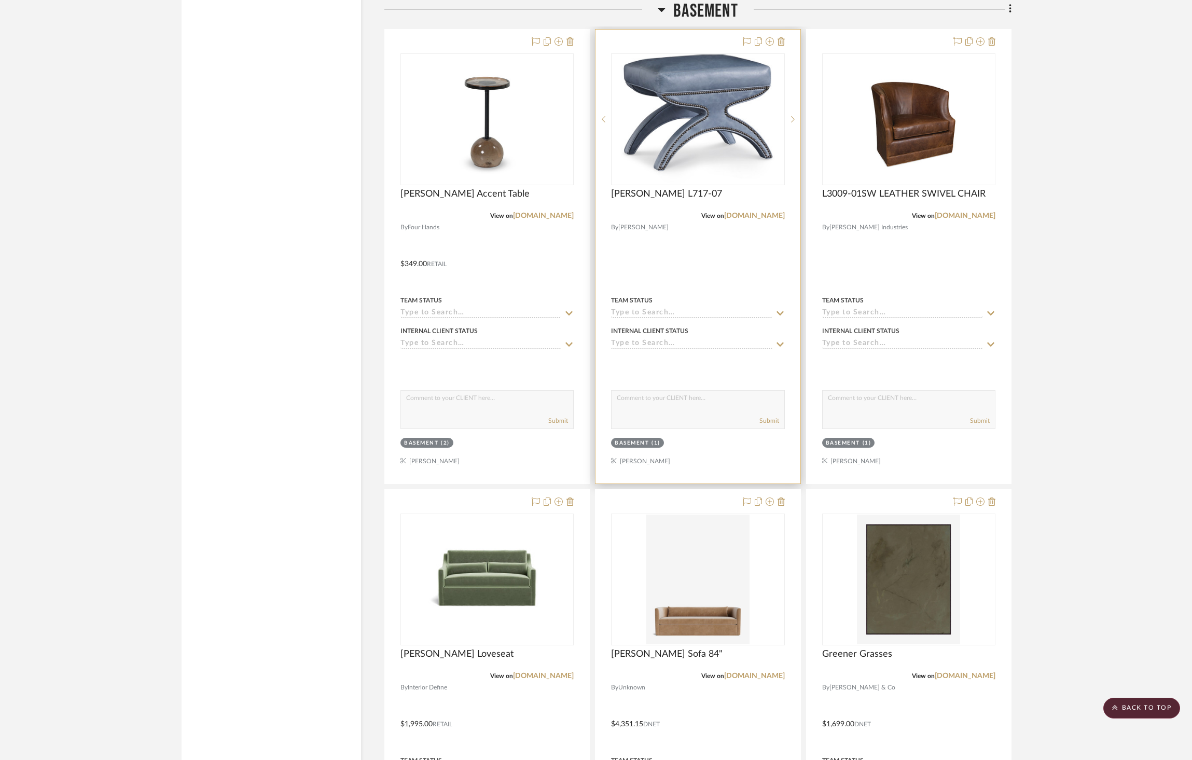
scroll to position [4476, 0]
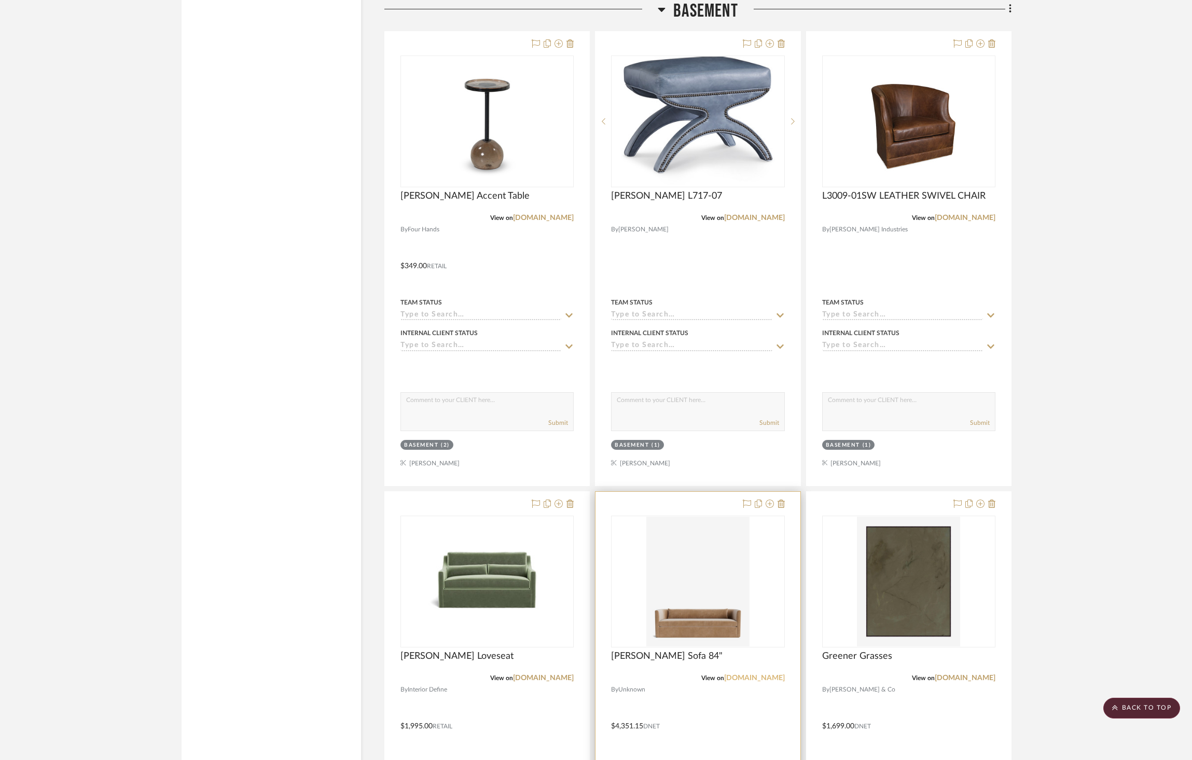
click at [761, 675] on link "[DOMAIN_NAME]" at bounding box center [754, 678] width 61 height 7
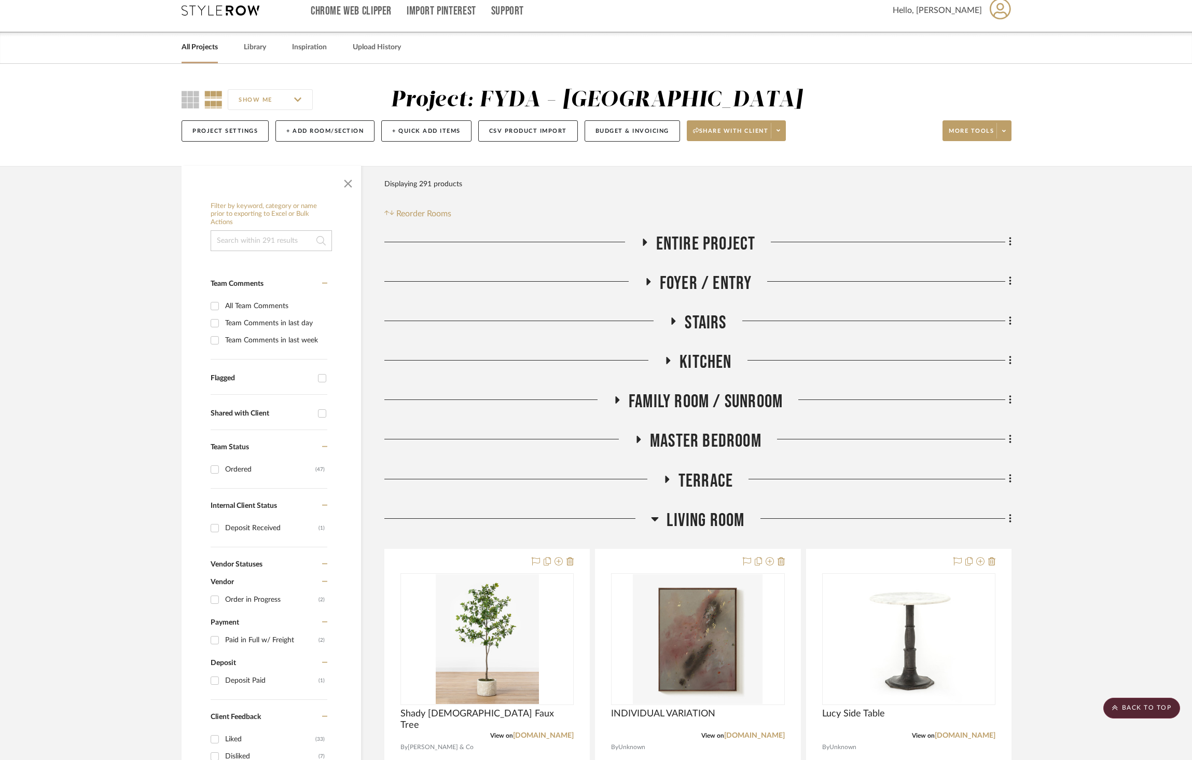
scroll to position [0, 0]
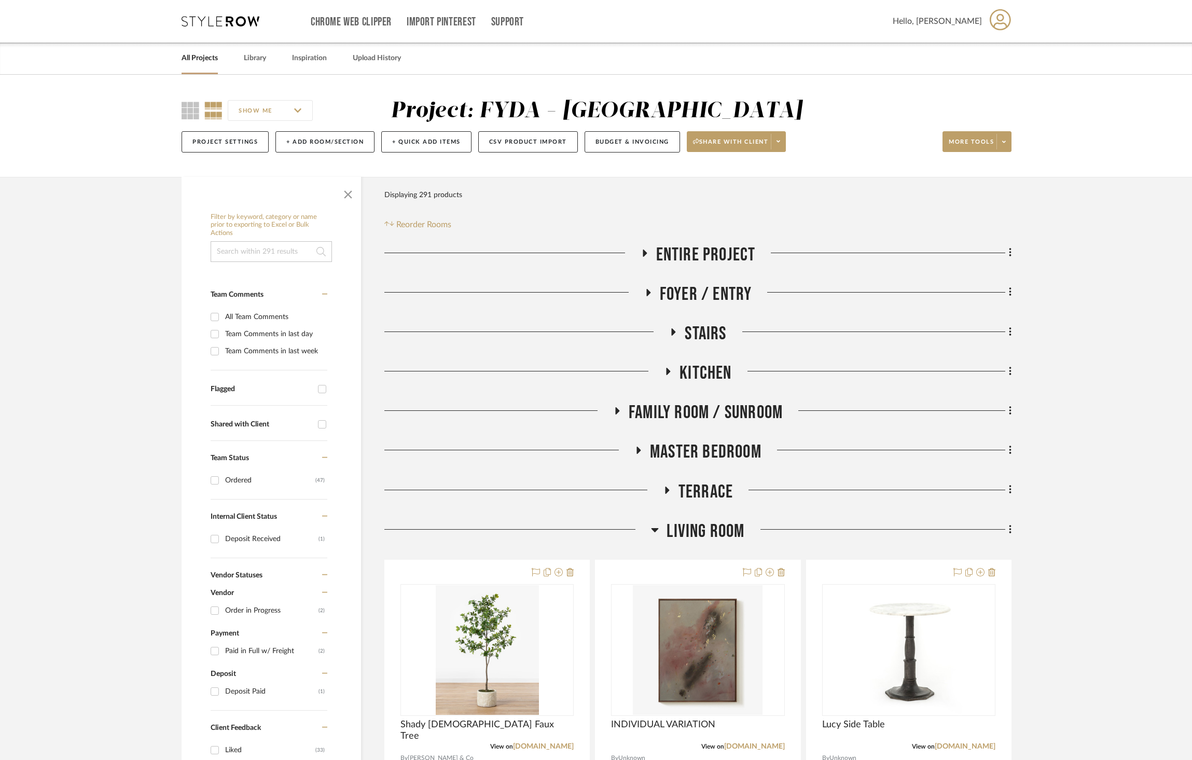
click at [705, 452] on span "Master Bedroom" at bounding box center [706, 452] width 112 height 22
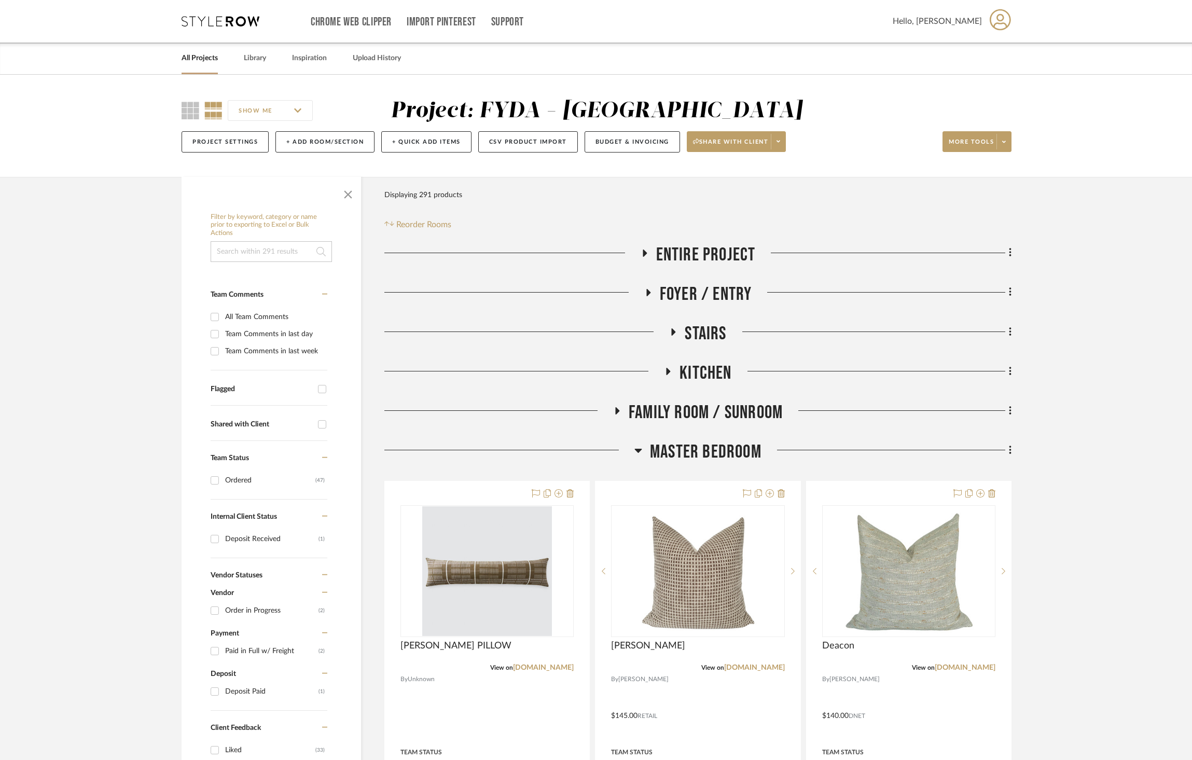
click at [705, 452] on span "Master Bedroom" at bounding box center [706, 452] width 112 height 22
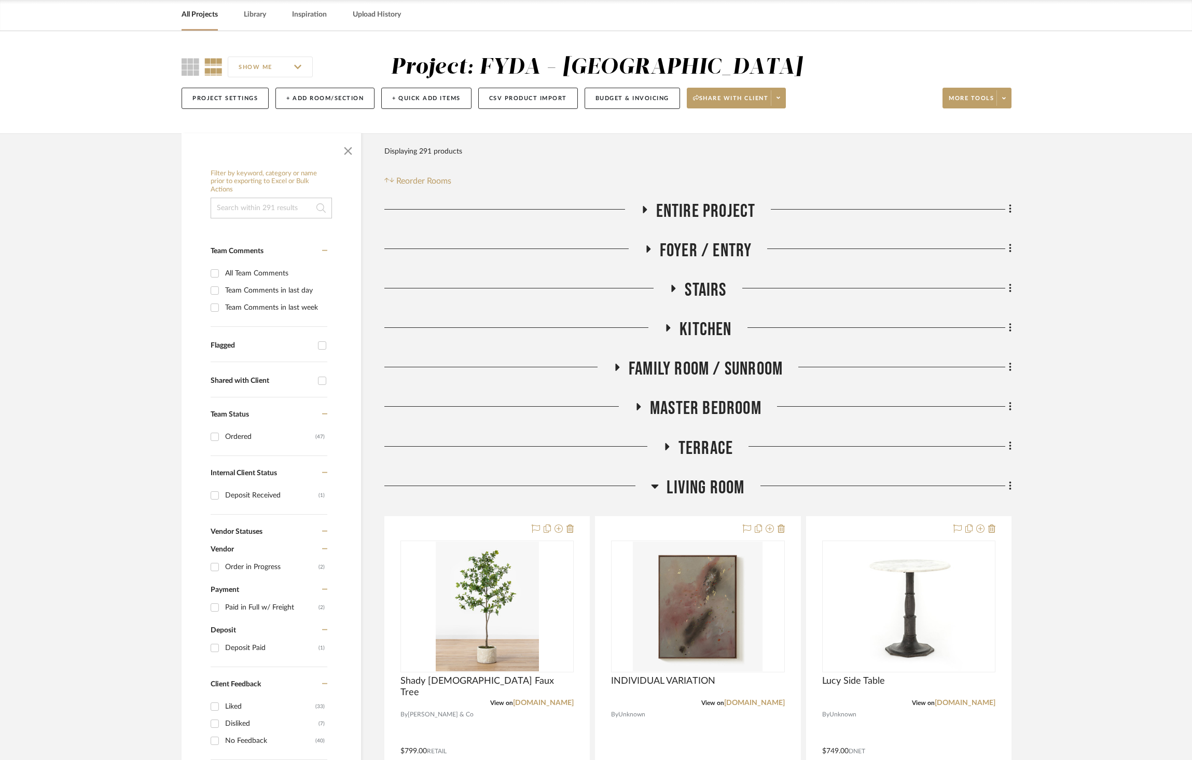
scroll to position [128, 0]
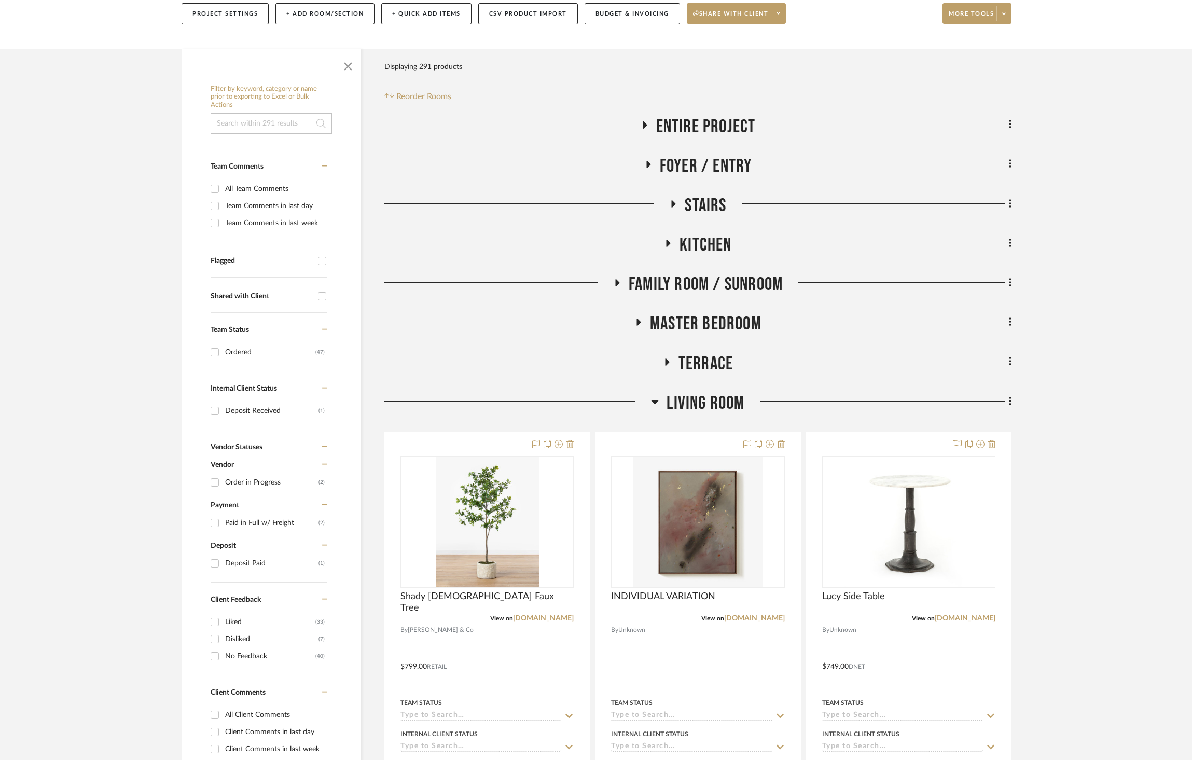
click at [700, 399] on span "Living Room" at bounding box center [706, 403] width 78 height 22
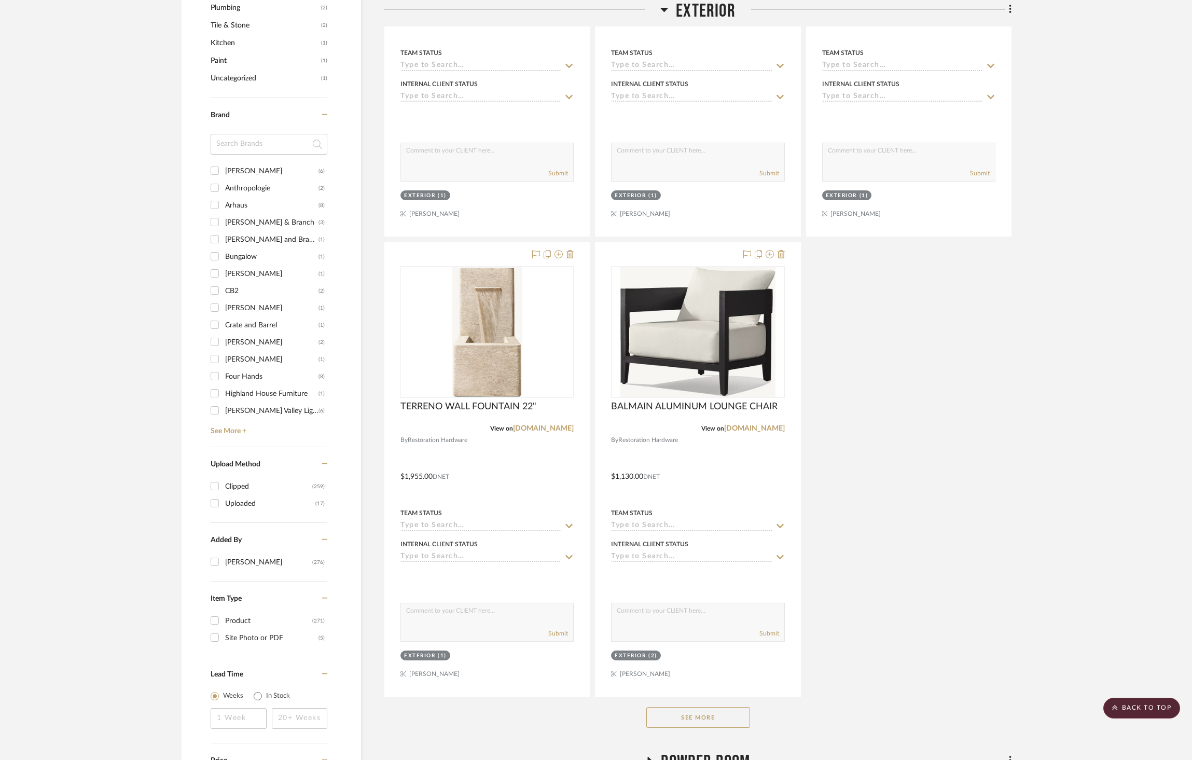
scroll to position [276, 0]
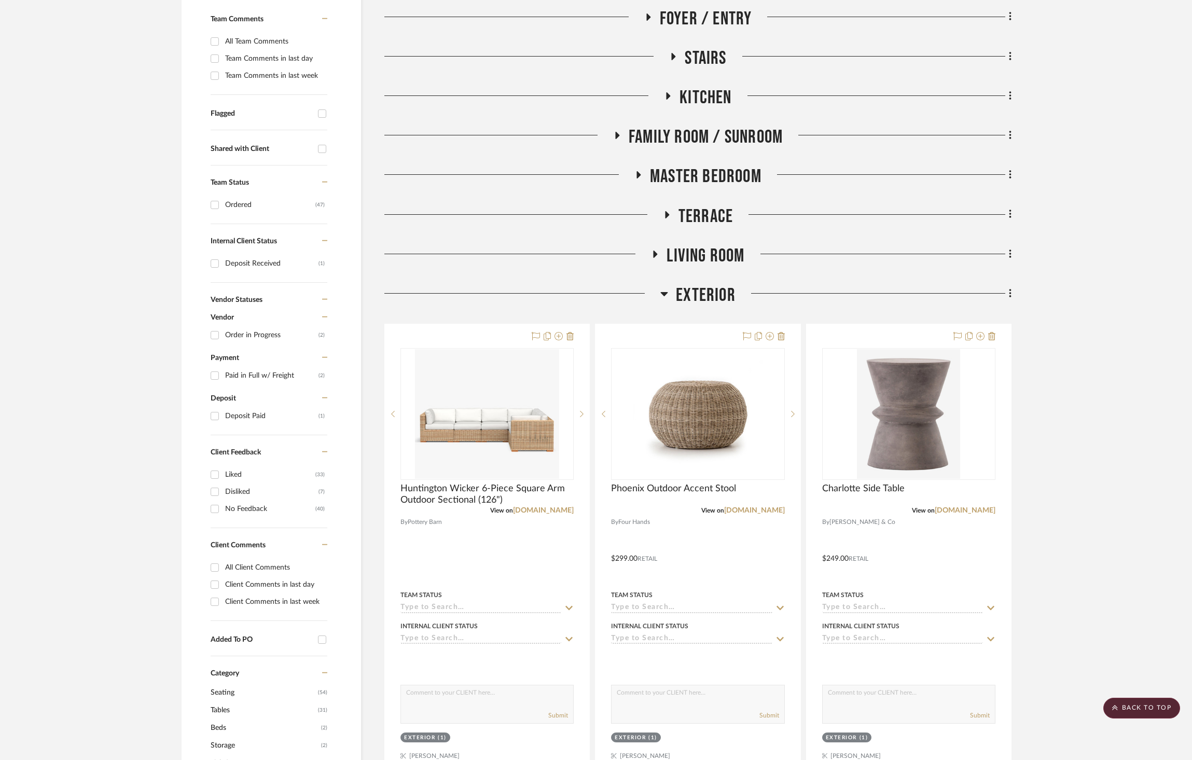
click at [667, 301] on fa-icon at bounding box center [665, 297] width 8 height 15
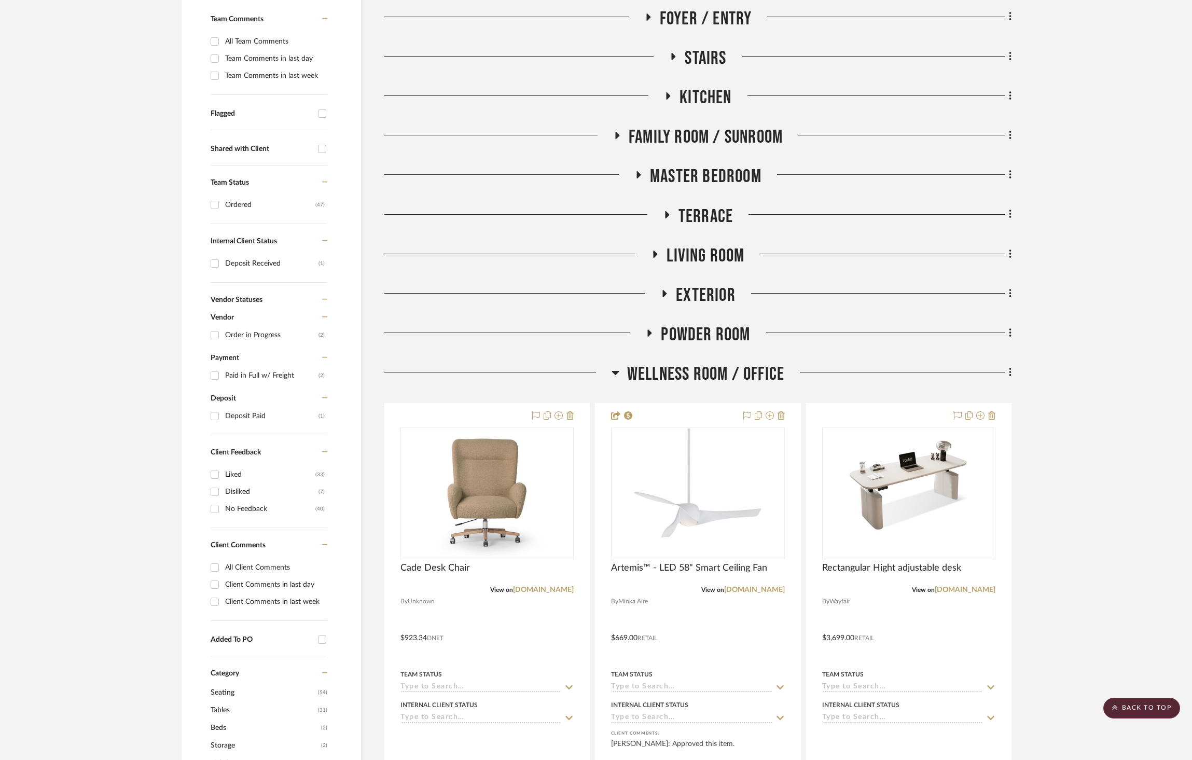
click at [676, 246] on span "Living Room" at bounding box center [706, 256] width 78 height 22
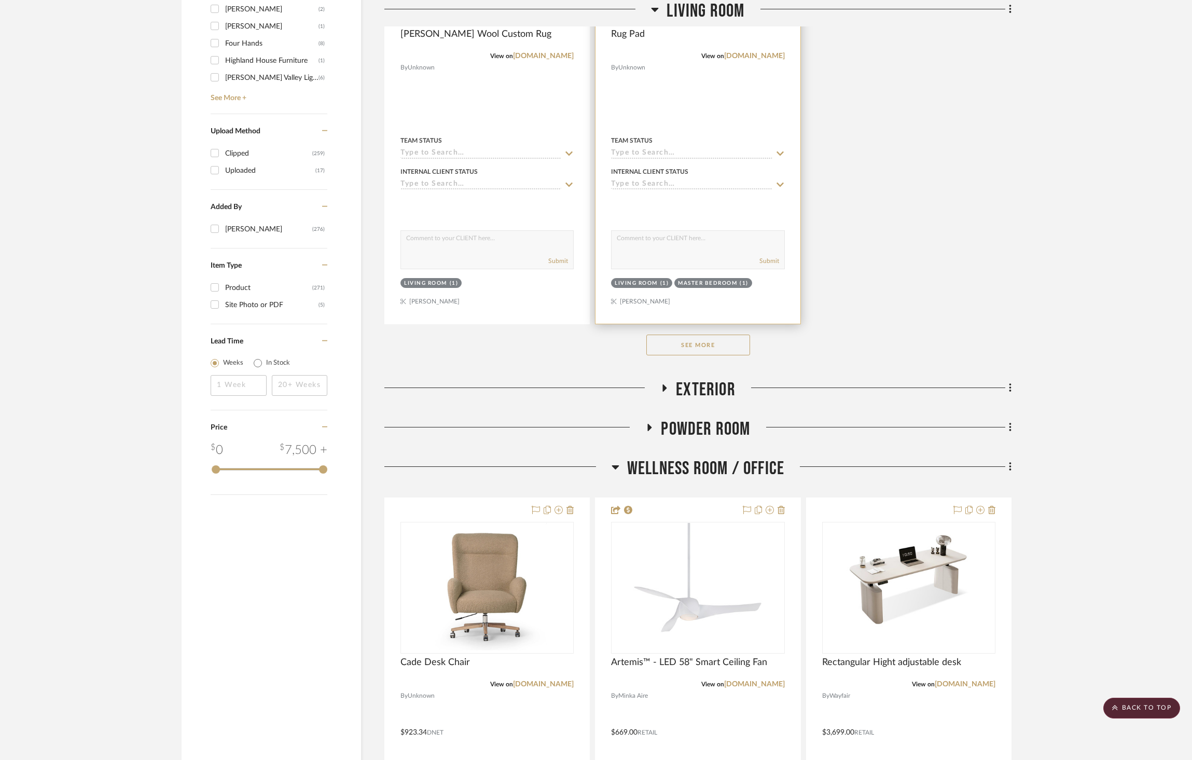
scroll to position [1489, 0]
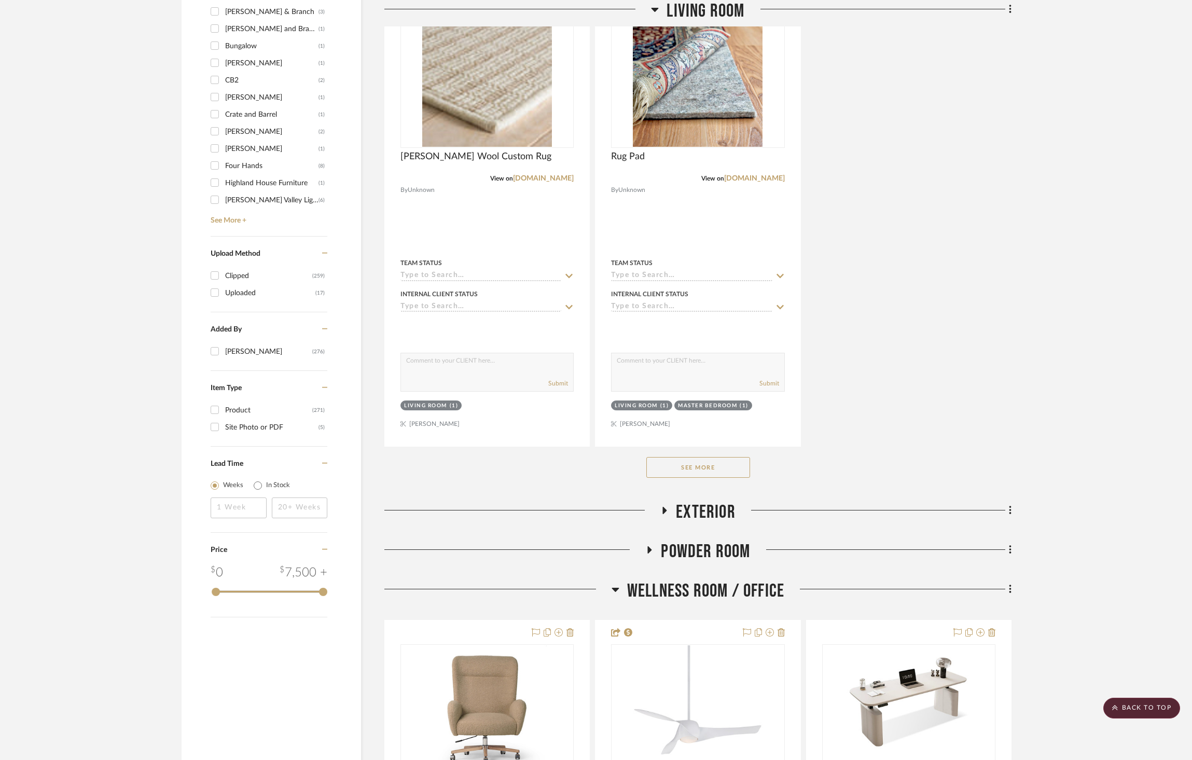
click at [705, 462] on button "See More" at bounding box center [699, 467] width 104 height 21
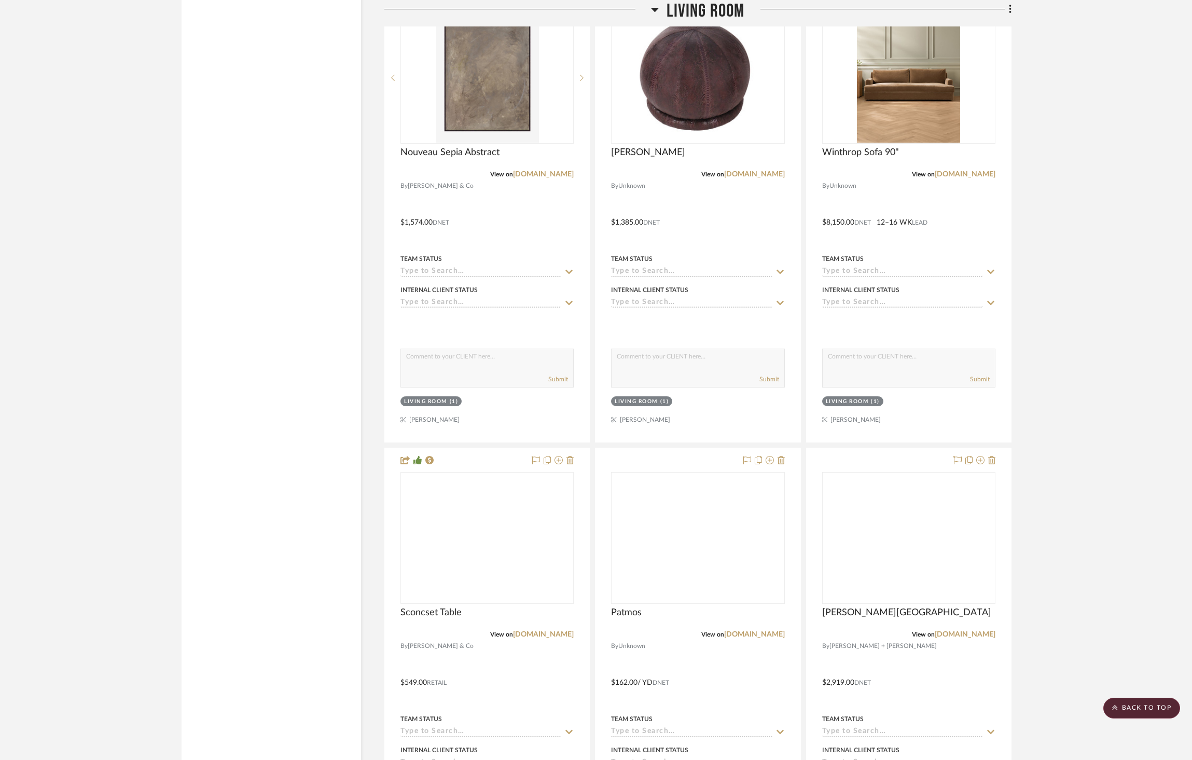
scroll to position [2619, 0]
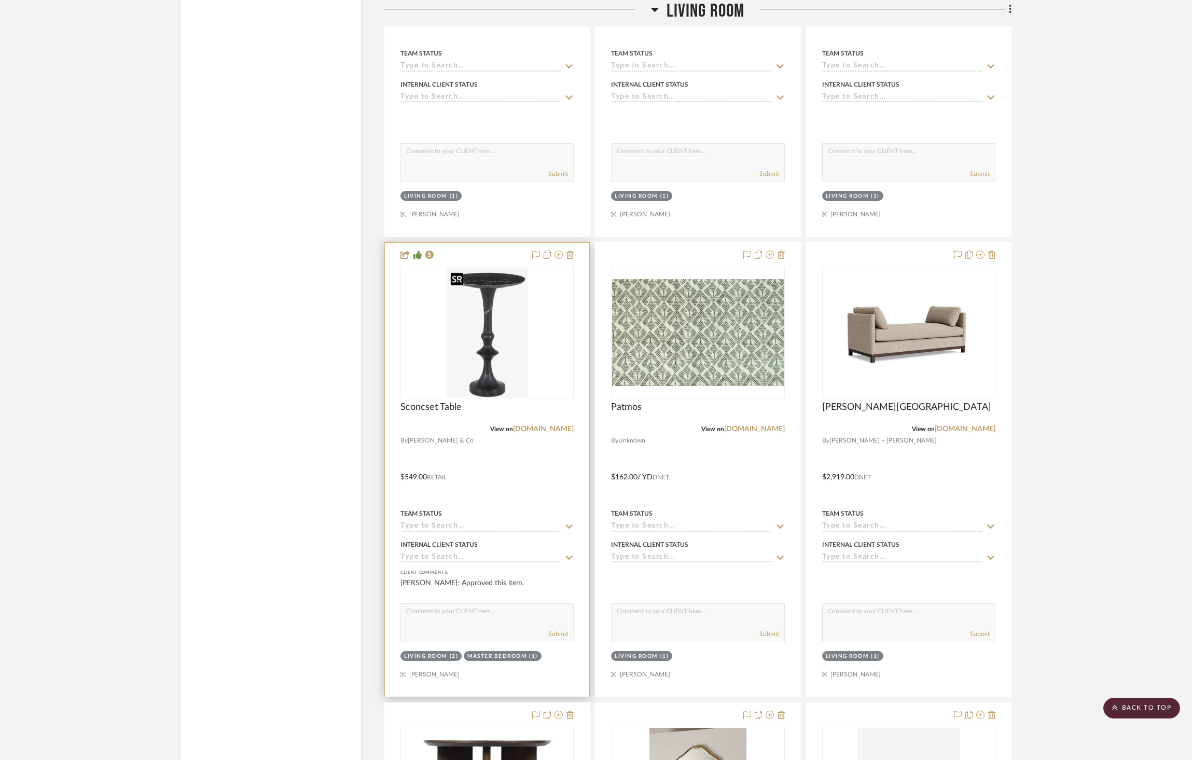
click at [479, 341] on img "0" at bounding box center [487, 333] width 82 height 130
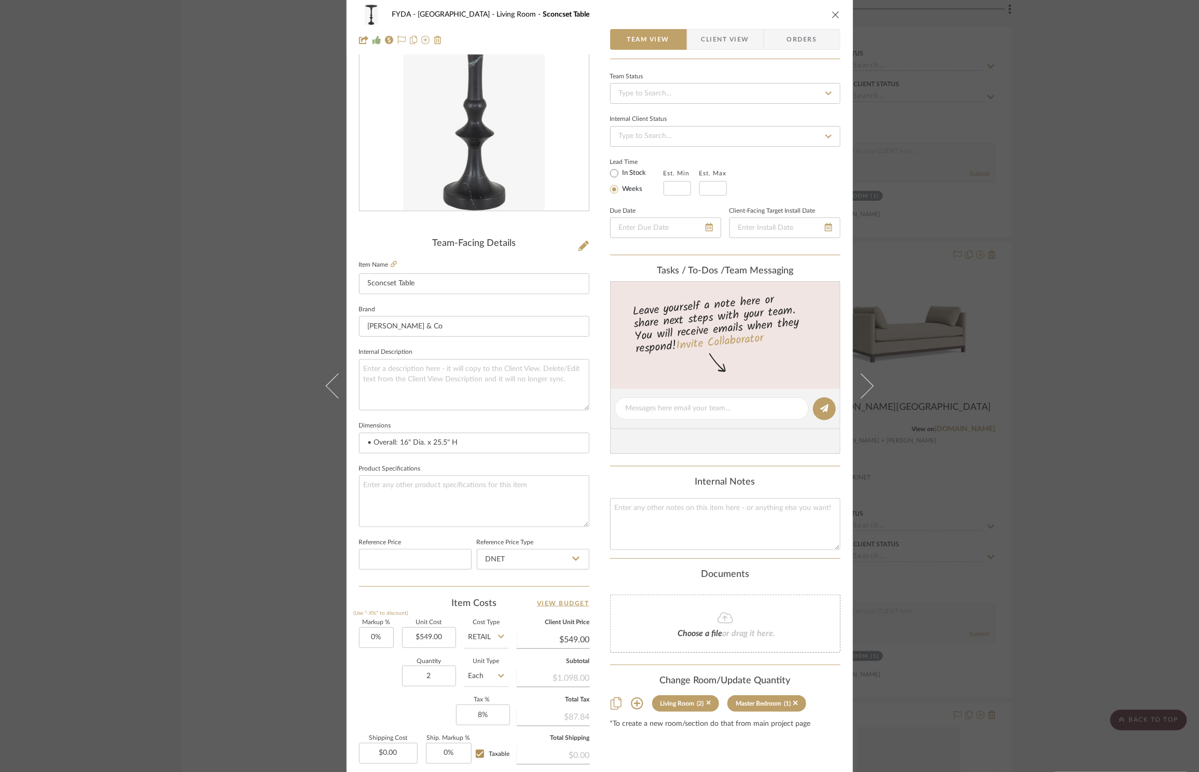
scroll to position [195, 0]
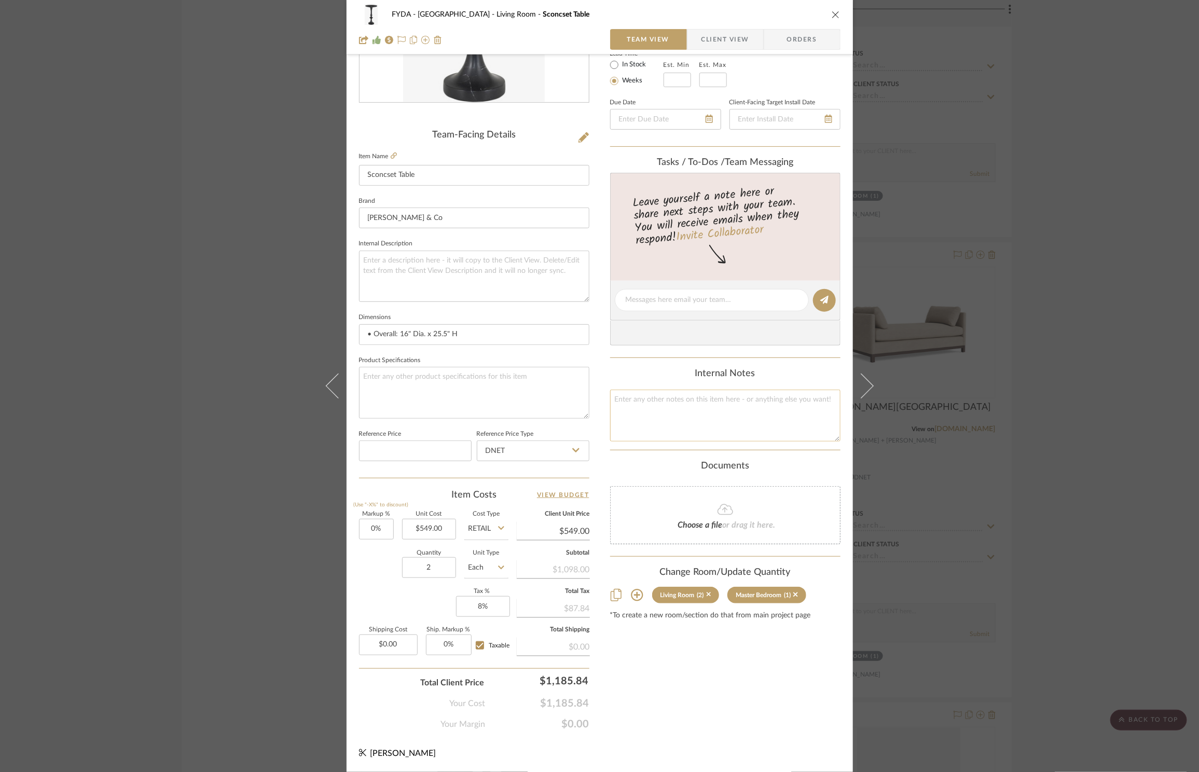
click at [709, 414] on textarea at bounding box center [725, 415] width 230 height 51
type textarea "549"
type input "549.00"
click at [444, 530] on input "549.00" at bounding box center [429, 529] width 54 height 21
type input "$362.43"
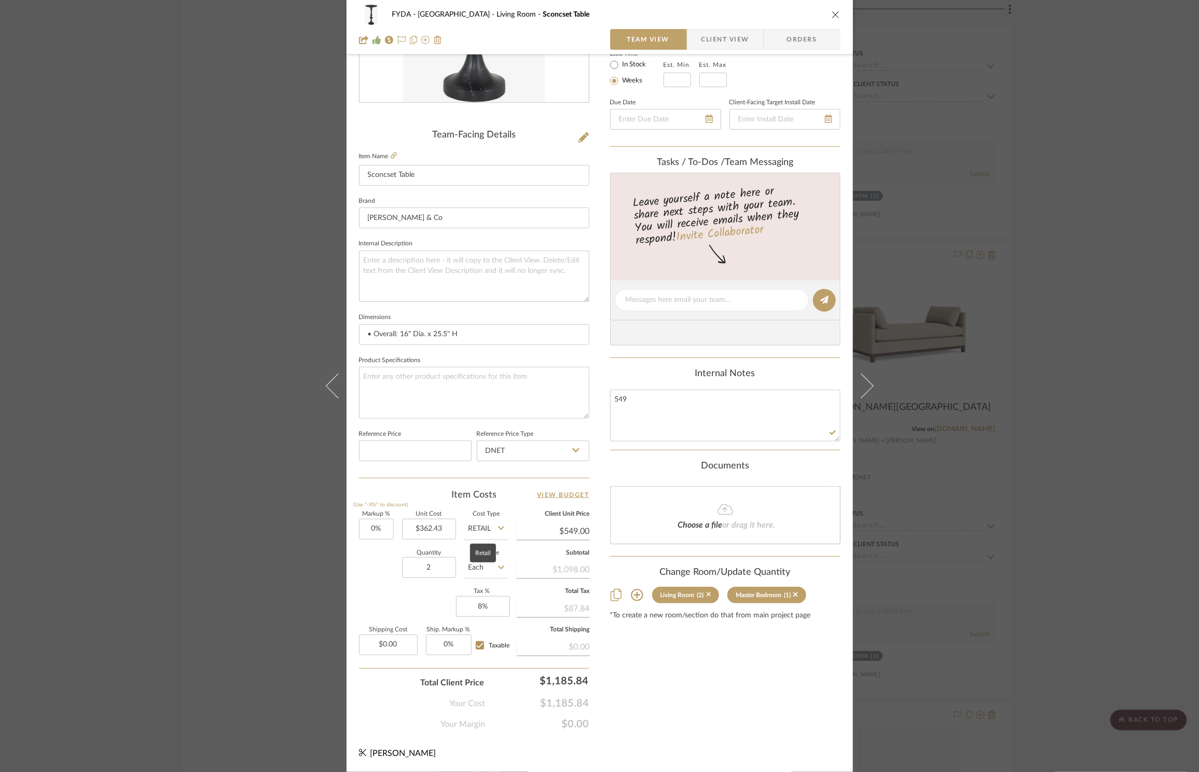
drag, startPoint x: 479, startPoint y: 525, endPoint x: 483, endPoint y: 532, distance: 8.4
click at [479, 526] on input "Retail" at bounding box center [486, 529] width 44 height 21
click at [501, 557] on div "DNET" at bounding box center [525, 555] width 128 height 26
type input "DNET"
type input "$362.43"
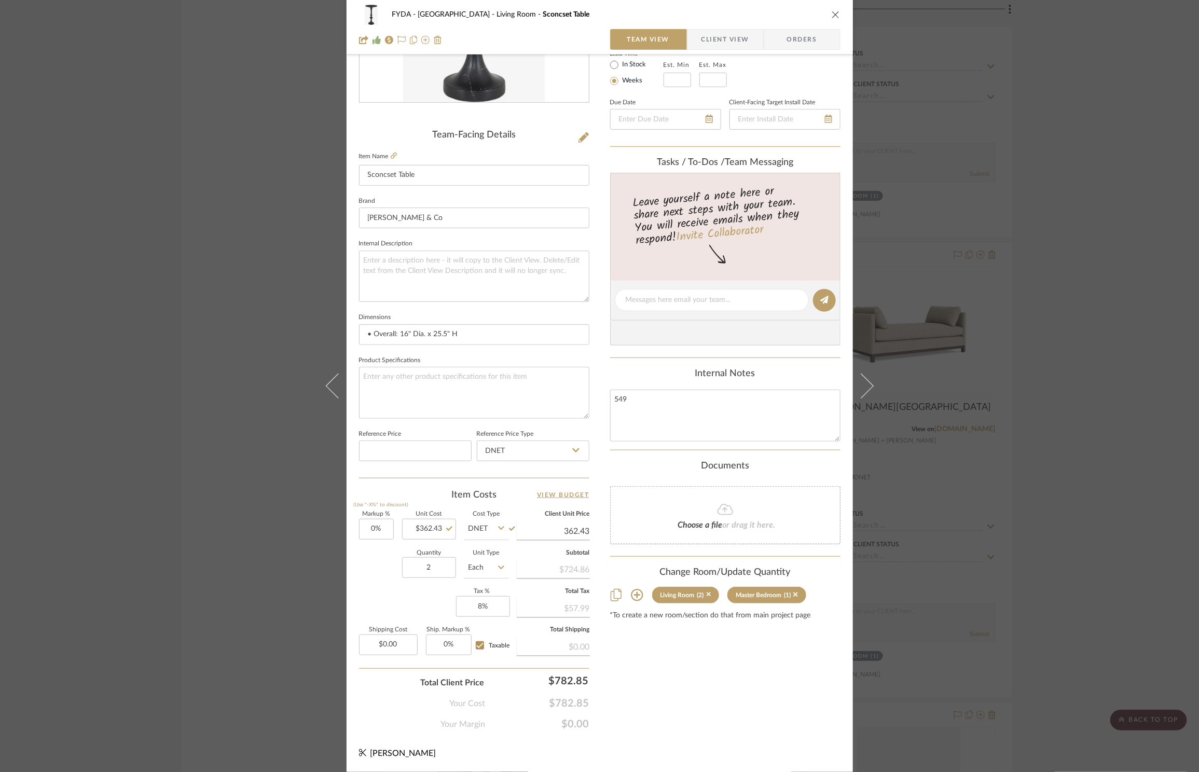
click at [582, 534] on input "362.43" at bounding box center [553, 532] width 73 height 16
type input "549"
type input "51.48%"
type input "$549.00"
click at [769, 692] on div "Content here copies to Client View - confirm visibility there. Show in Client D…" at bounding box center [725, 303] width 230 height 854
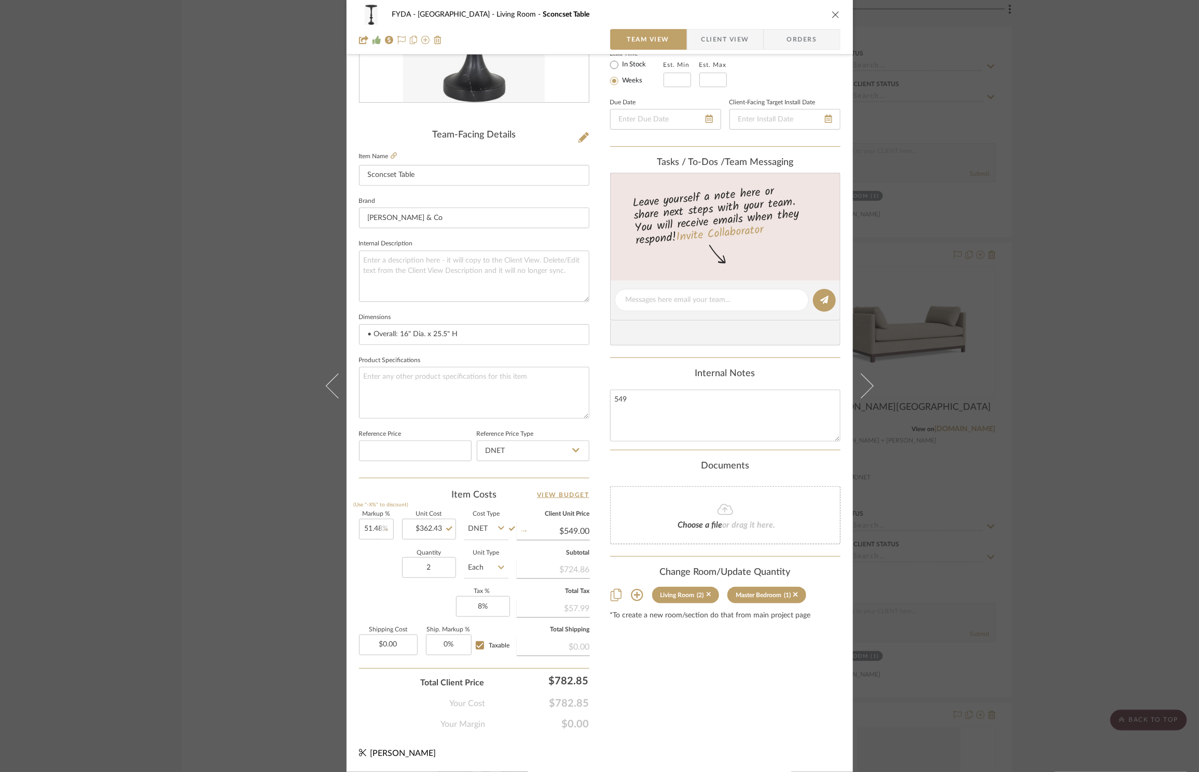
type input "$549.01"
click at [586, 529] on sr-operation-status-container "$549.01" at bounding box center [553, 531] width 73 height 21
click at [584, 531] on input "549.01" at bounding box center [553, 532] width 73 height 16
type input "$549.00"
click at [725, 681] on div "Content here copies to Client View - confirm visibility there. Show in Client D…" at bounding box center [725, 303] width 230 height 854
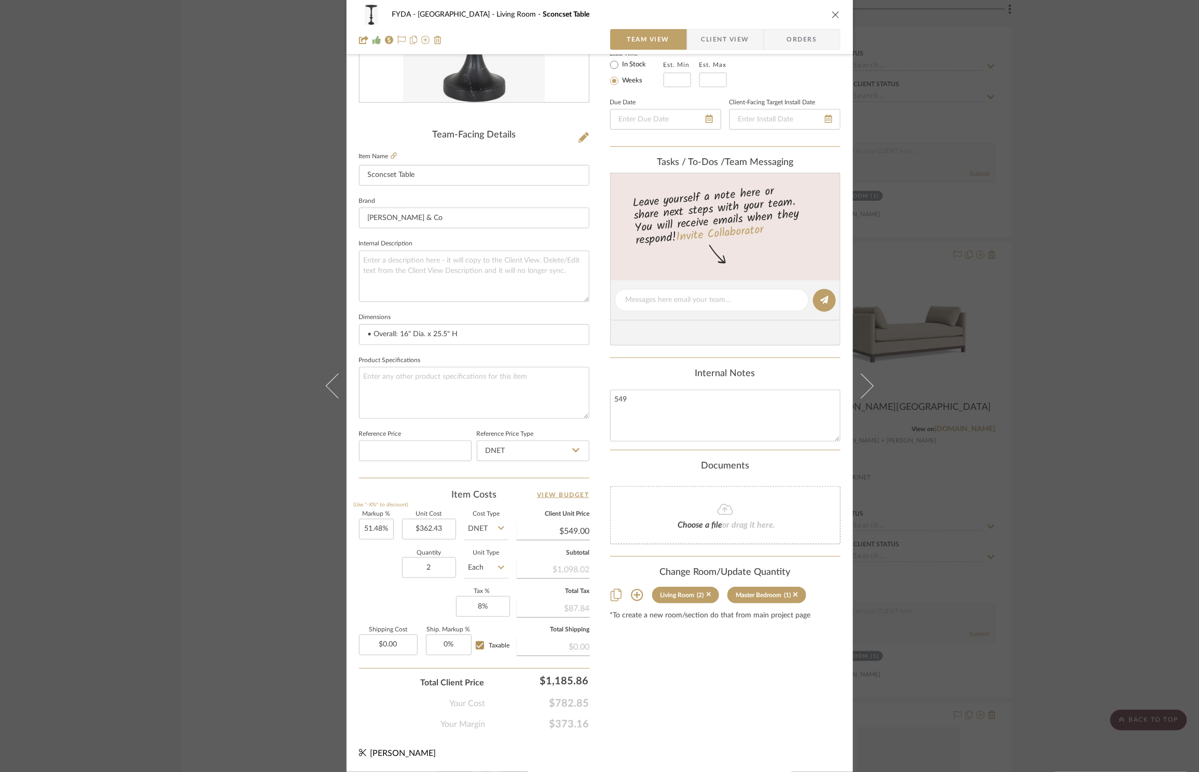
click at [835, 13] on button "close" at bounding box center [835, 14] width 9 height 9
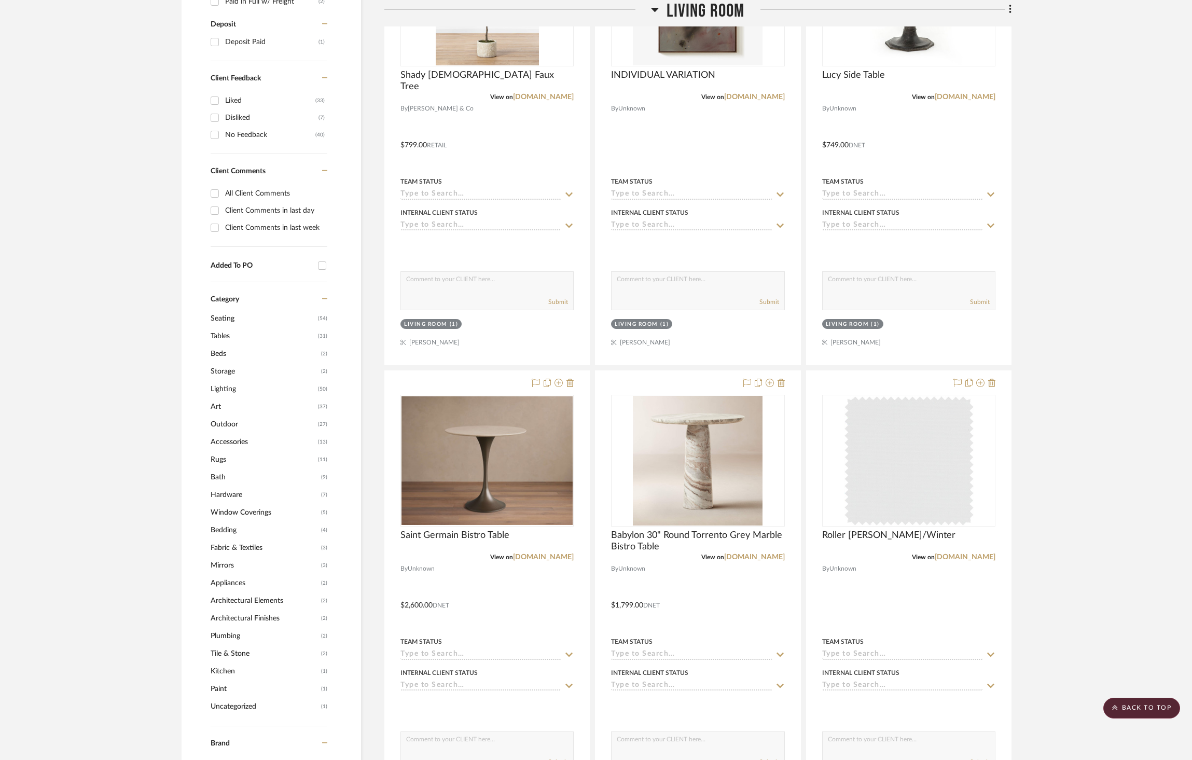
scroll to position [114, 0]
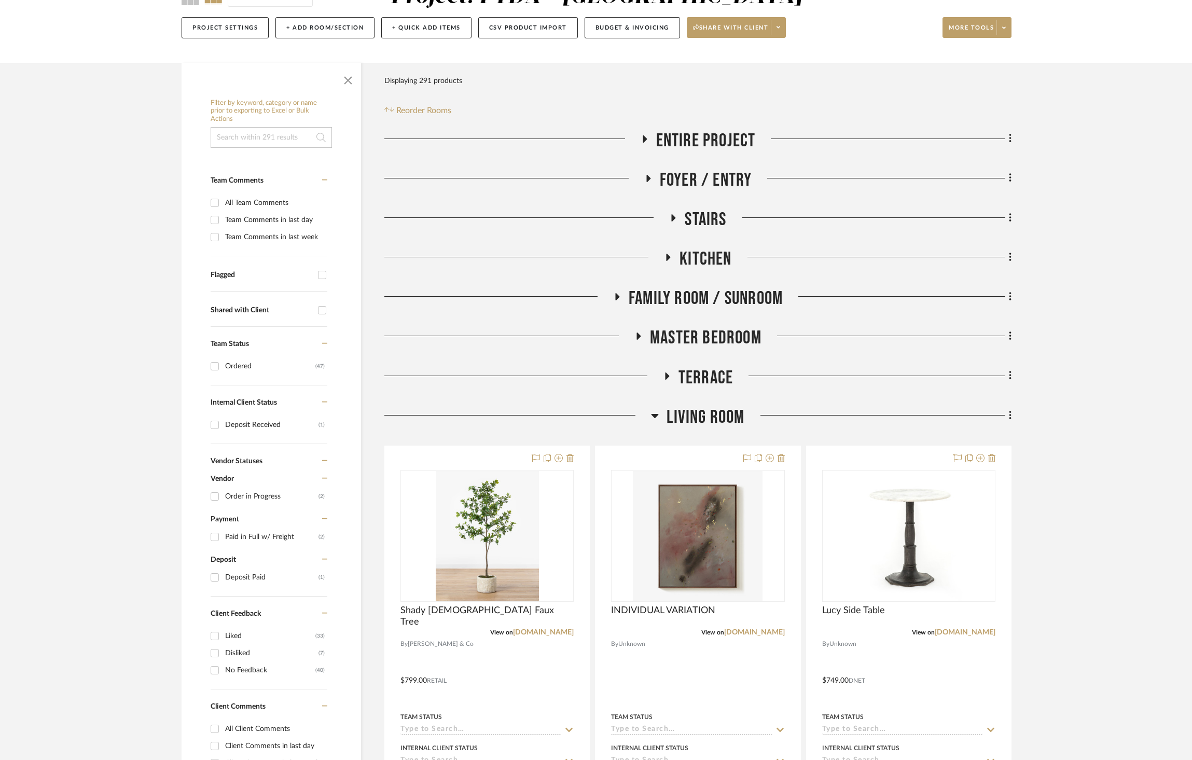
click at [721, 420] on span "Living Room" at bounding box center [706, 417] width 78 height 22
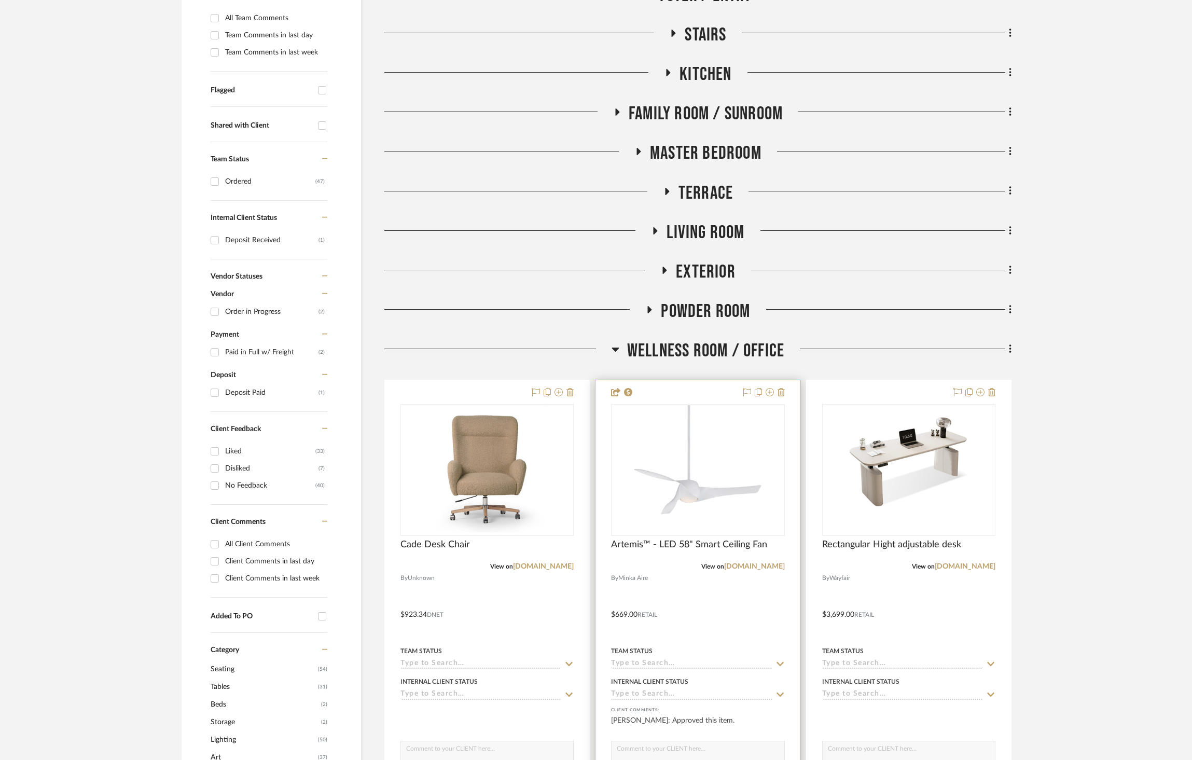
scroll to position [374, 0]
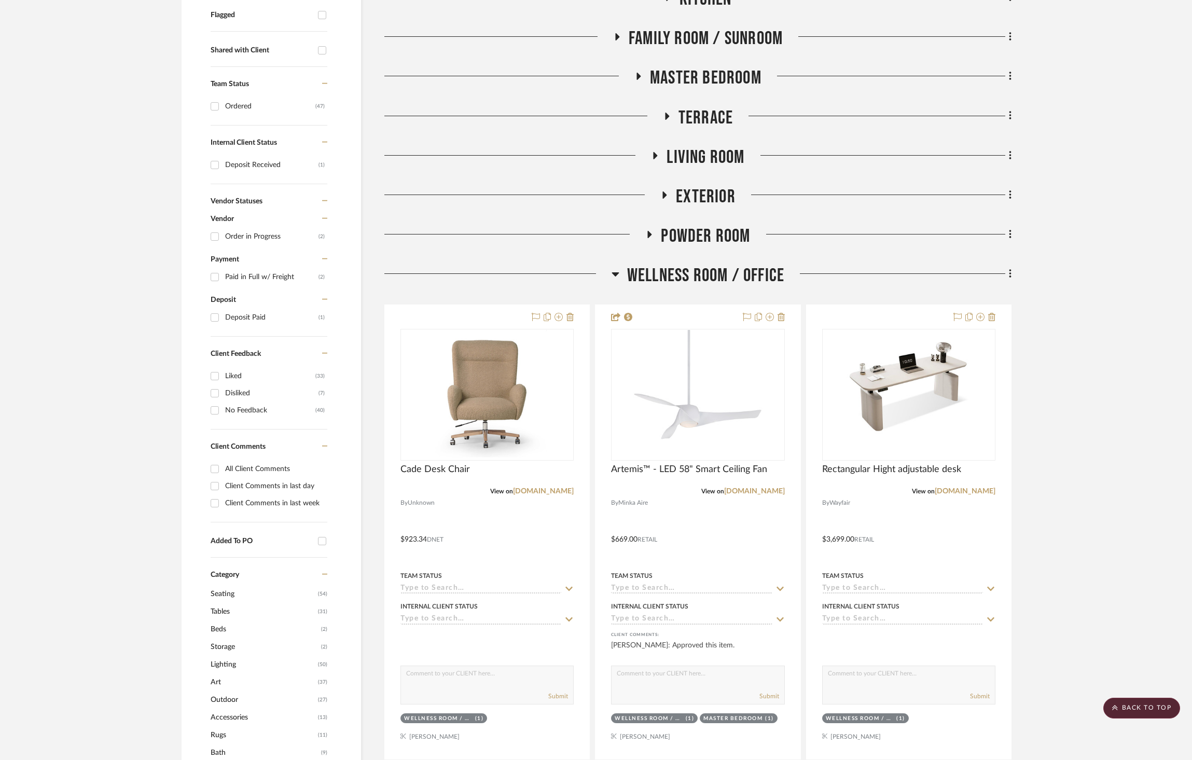
click at [748, 269] on span "Wellness Room / Office" at bounding box center [705, 276] width 157 height 22
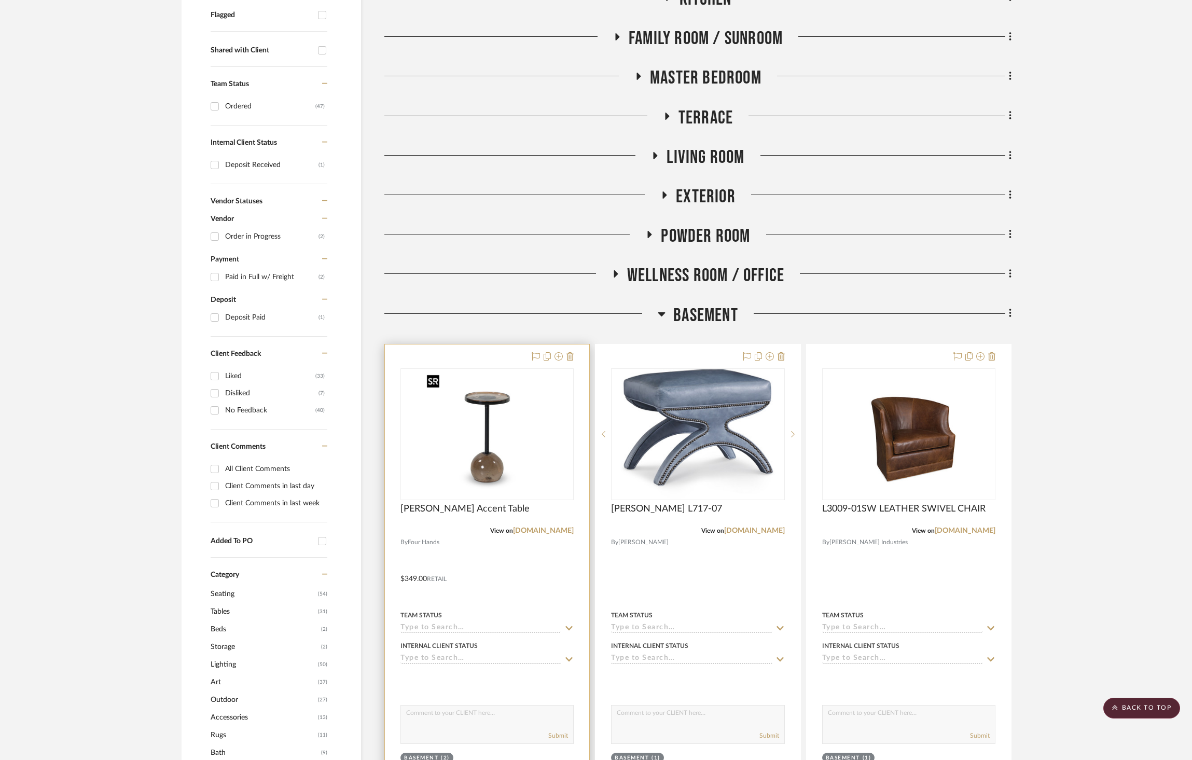
click at [505, 438] on img "0" at bounding box center [487, 434] width 130 height 130
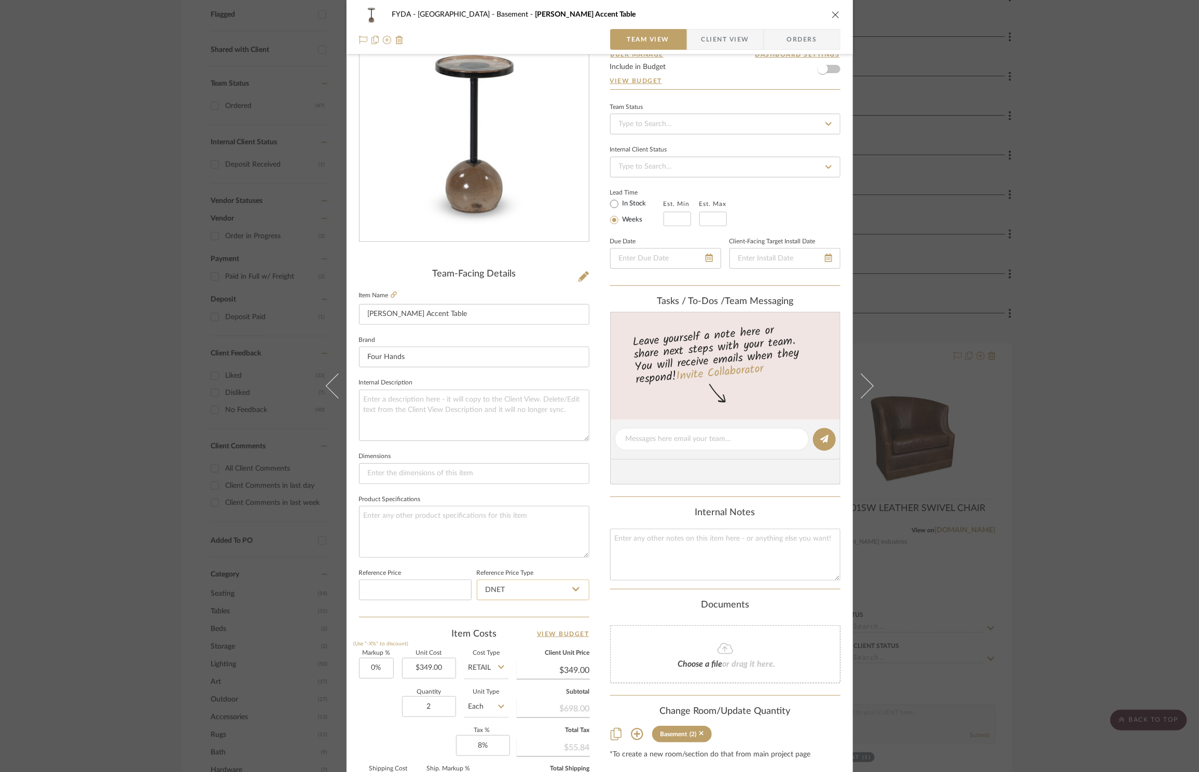
scroll to position [195, 0]
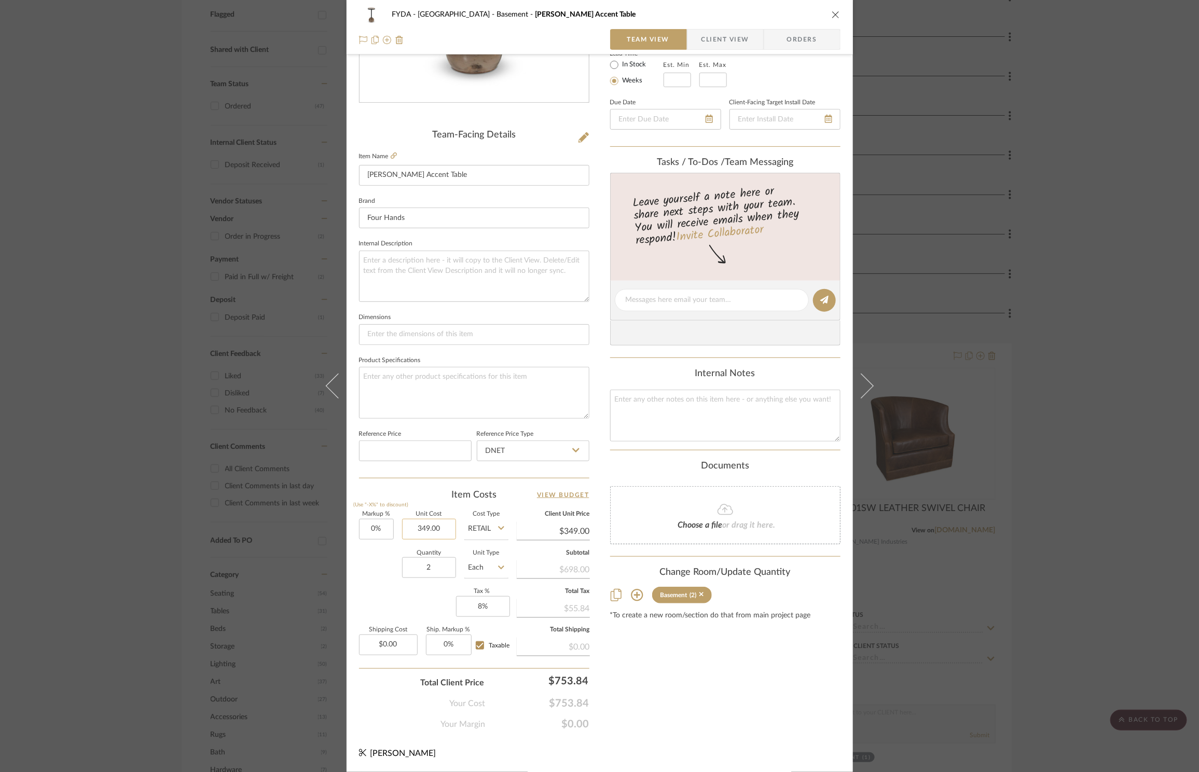
click at [424, 529] on input "349.00" at bounding box center [429, 529] width 54 height 21
paste input "230.34"
type input "$230.34"
drag, startPoint x: 721, startPoint y: 715, endPoint x: 717, endPoint y: 699, distance: 16.3
click at [721, 714] on div "Content here copies to Client View - confirm visibility there. Show in Client D…" at bounding box center [725, 303] width 230 height 854
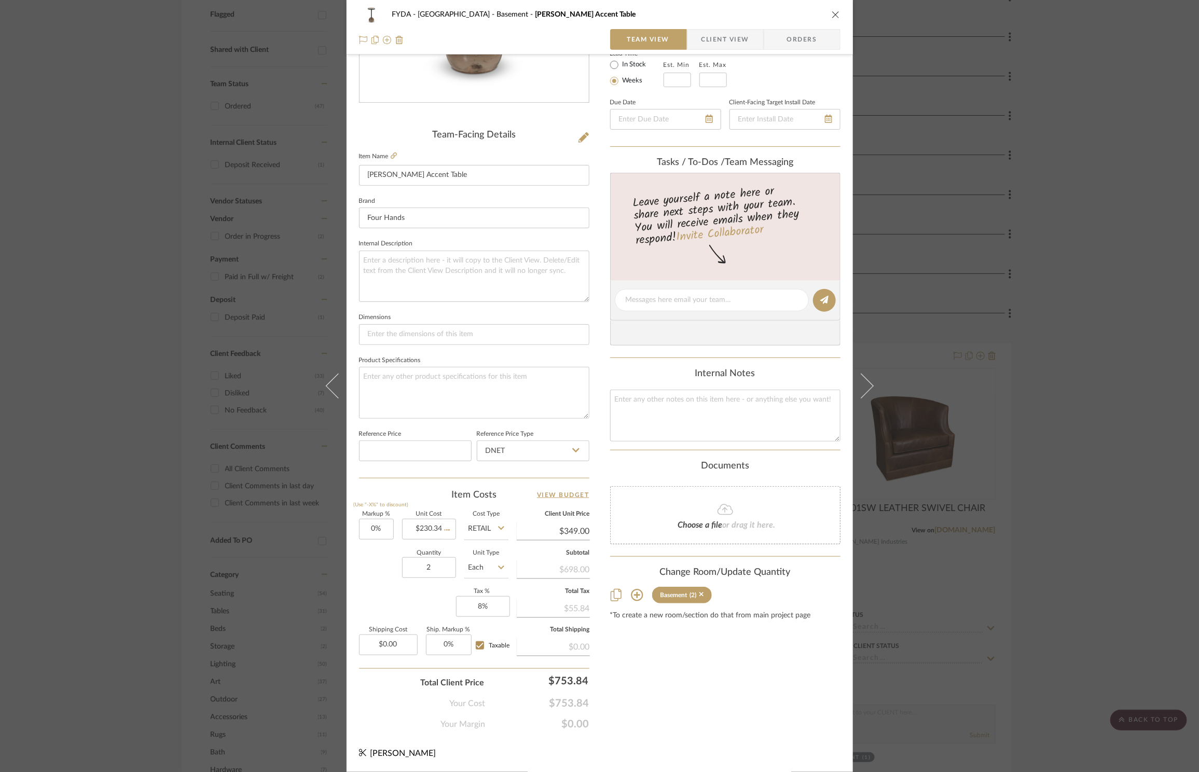
type input "$230.34"
click at [577, 534] on input "230.34" at bounding box center [553, 532] width 73 height 16
type input "349"
type input "51.52%"
type input "$349.00"
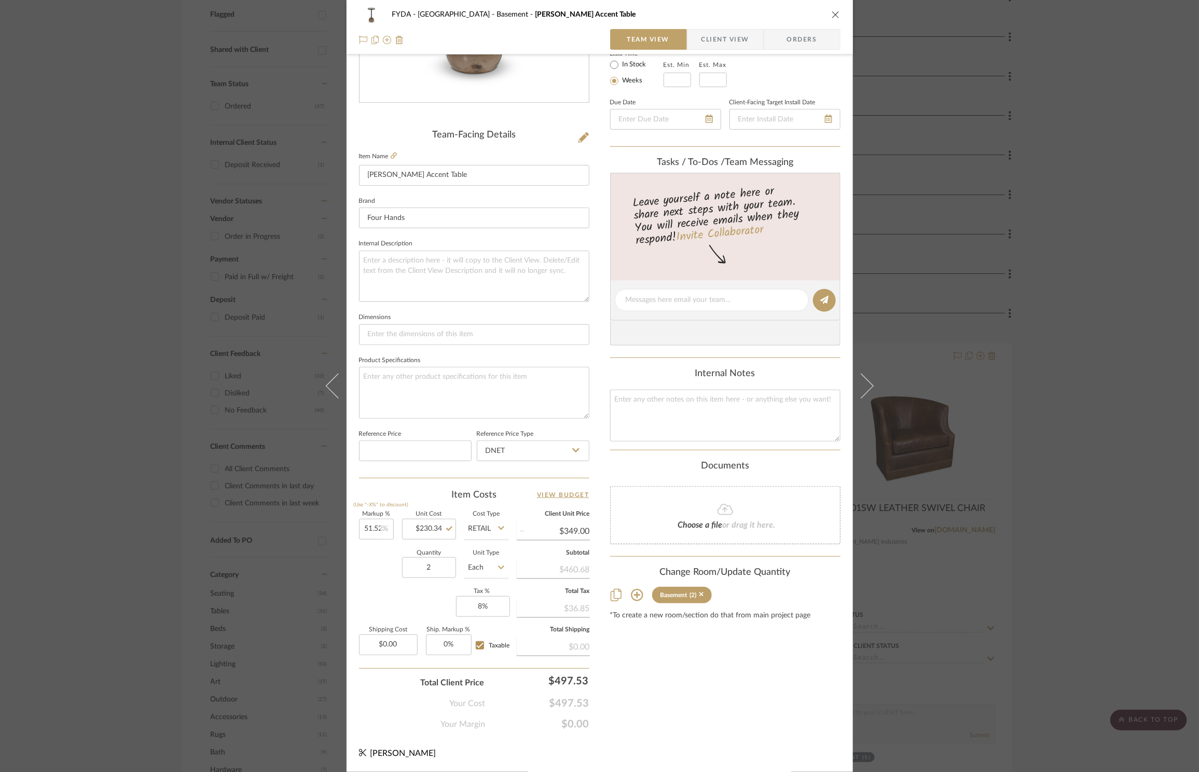
click at [682, 705] on div "Content here copies to Client View - confirm visibility there. Show in Client D…" at bounding box center [725, 303] width 230 height 854
type input "$349.01"
click at [583, 531] on input "349.01" at bounding box center [553, 532] width 73 height 16
click at [585, 530] on input "349.01" at bounding box center [553, 532] width 73 height 16
type input "$349.00"
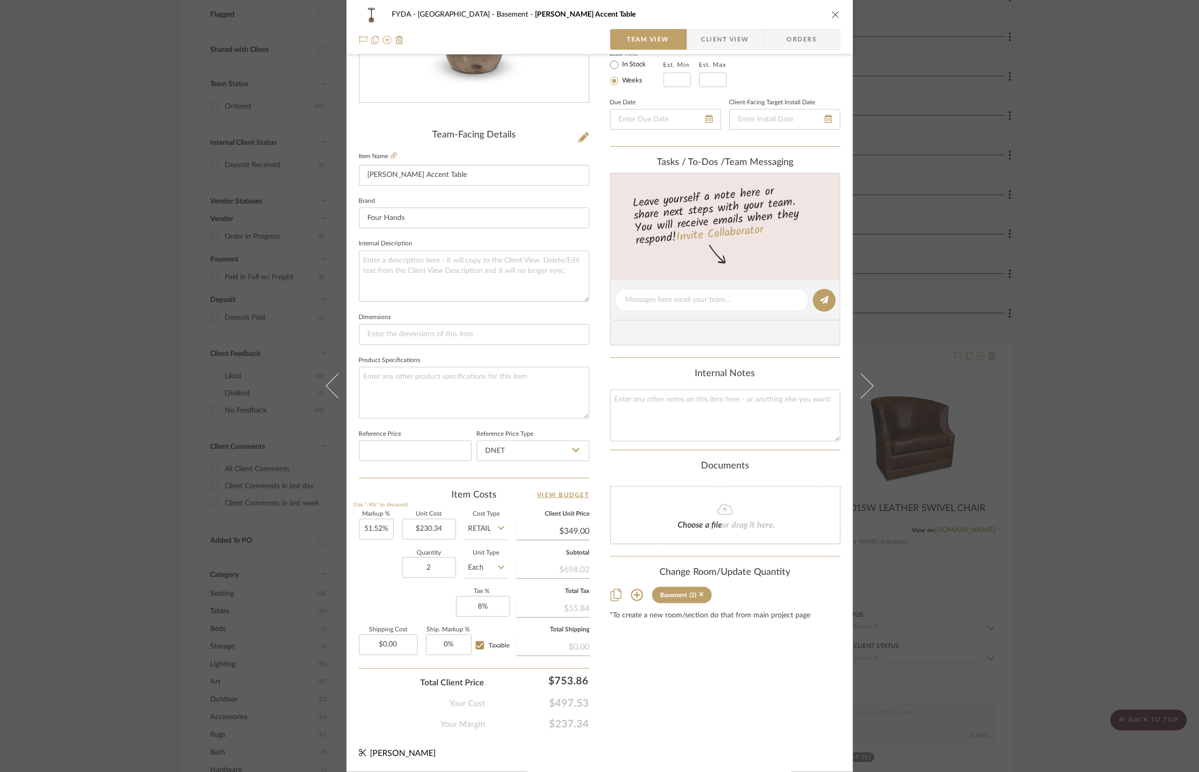
click at [762, 708] on div "Content here copies to Client View - confirm visibility there. Show in Client D…" at bounding box center [725, 303] width 230 height 854
click at [833, 16] on icon "close" at bounding box center [836, 14] width 8 height 8
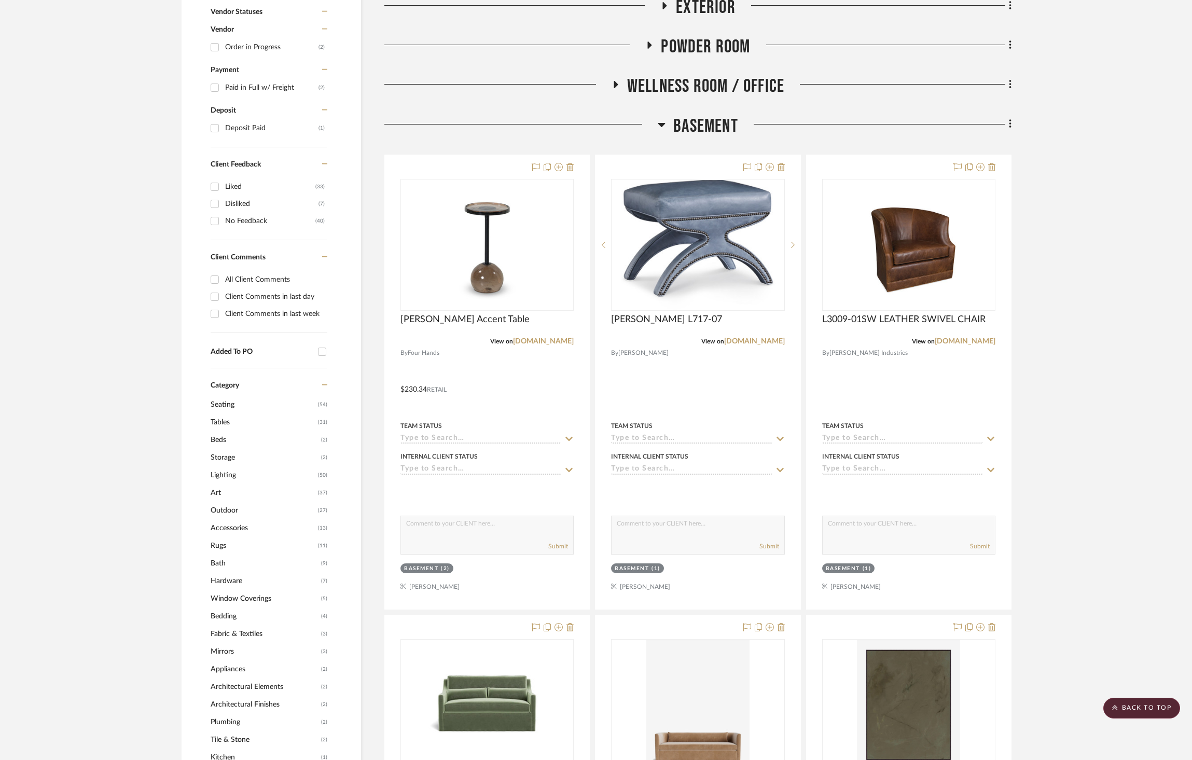
scroll to position [872, 0]
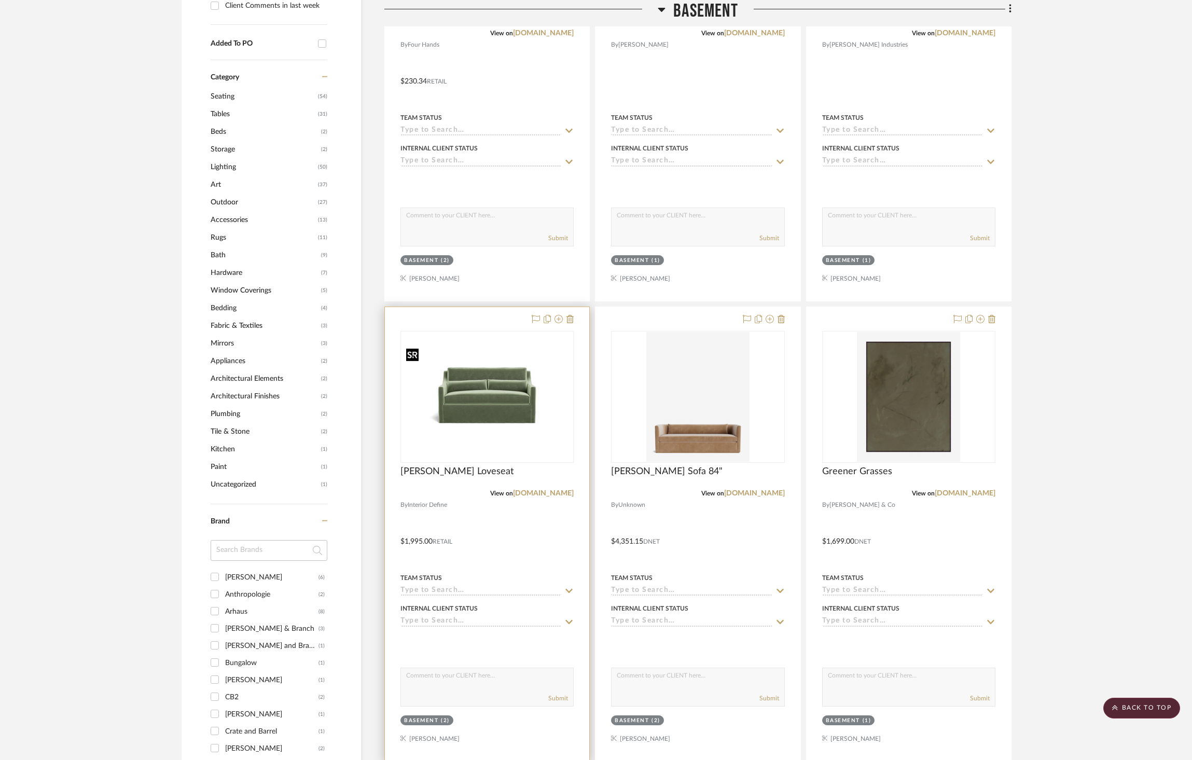
click at [0, 0] on img at bounding box center [0, 0] width 0 height 0
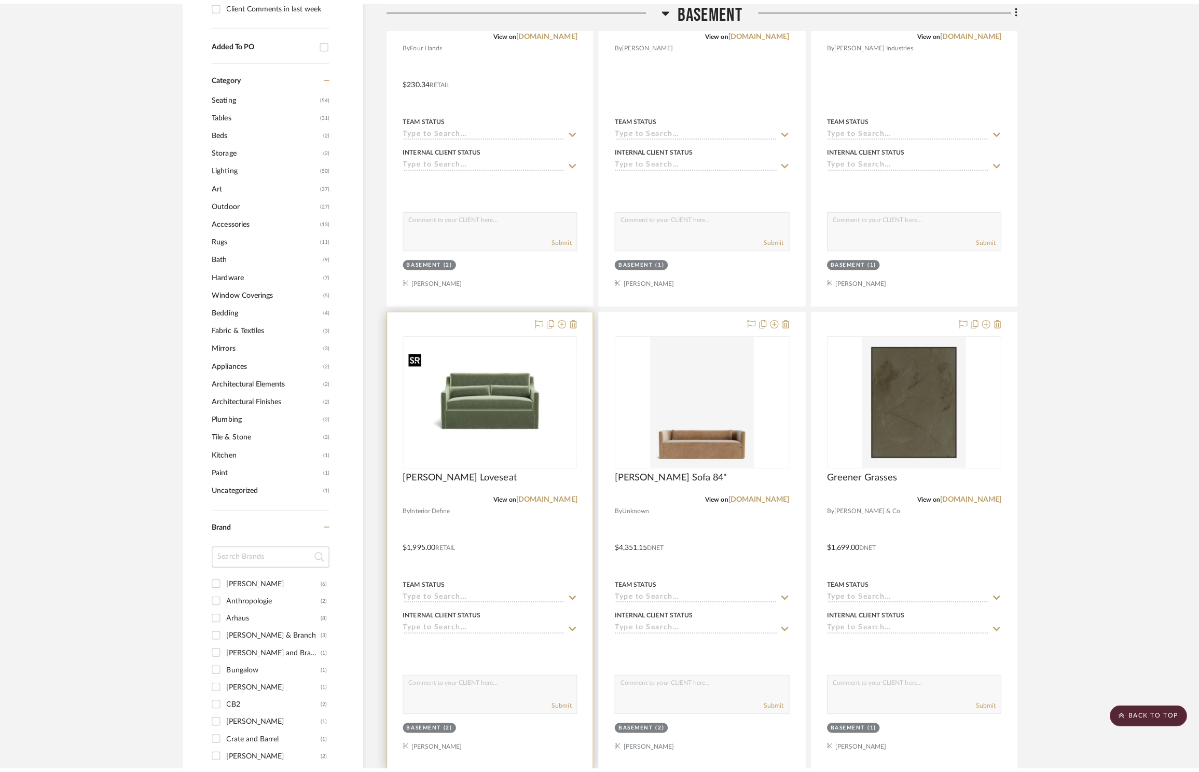
scroll to position [0, 0]
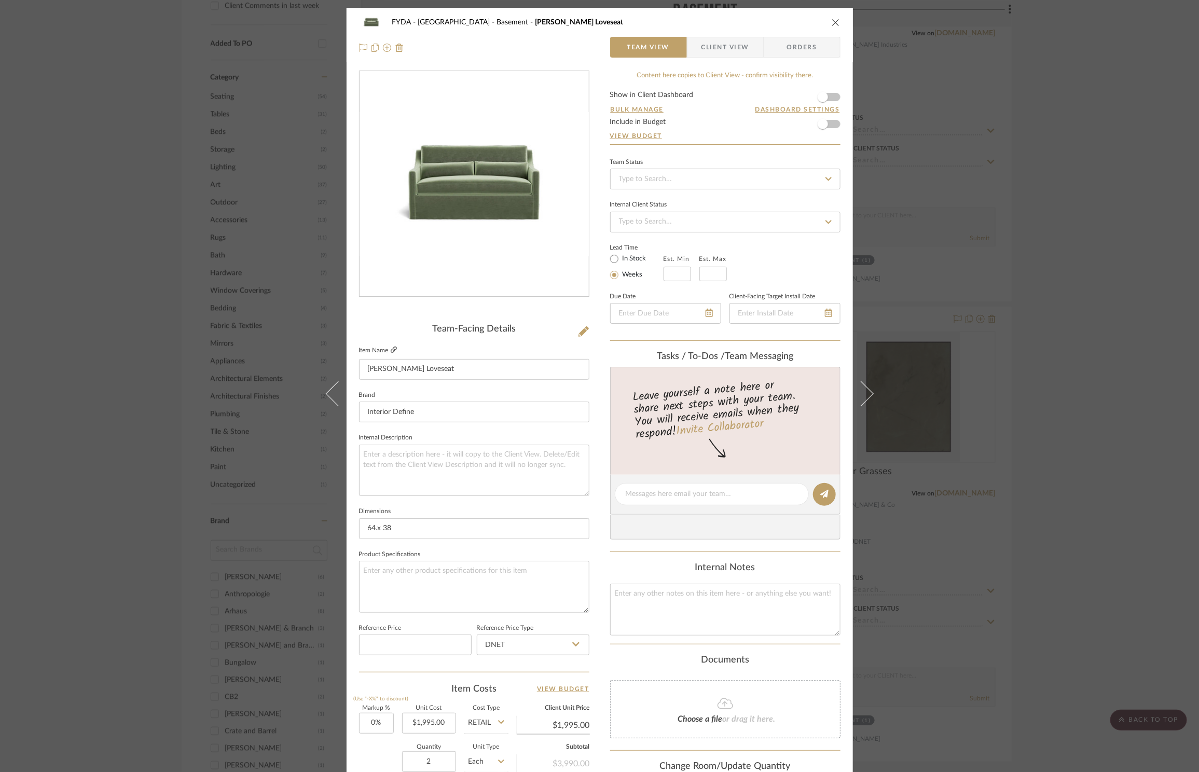
click at [391, 347] on icon at bounding box center [394, 350] width 6 height 6
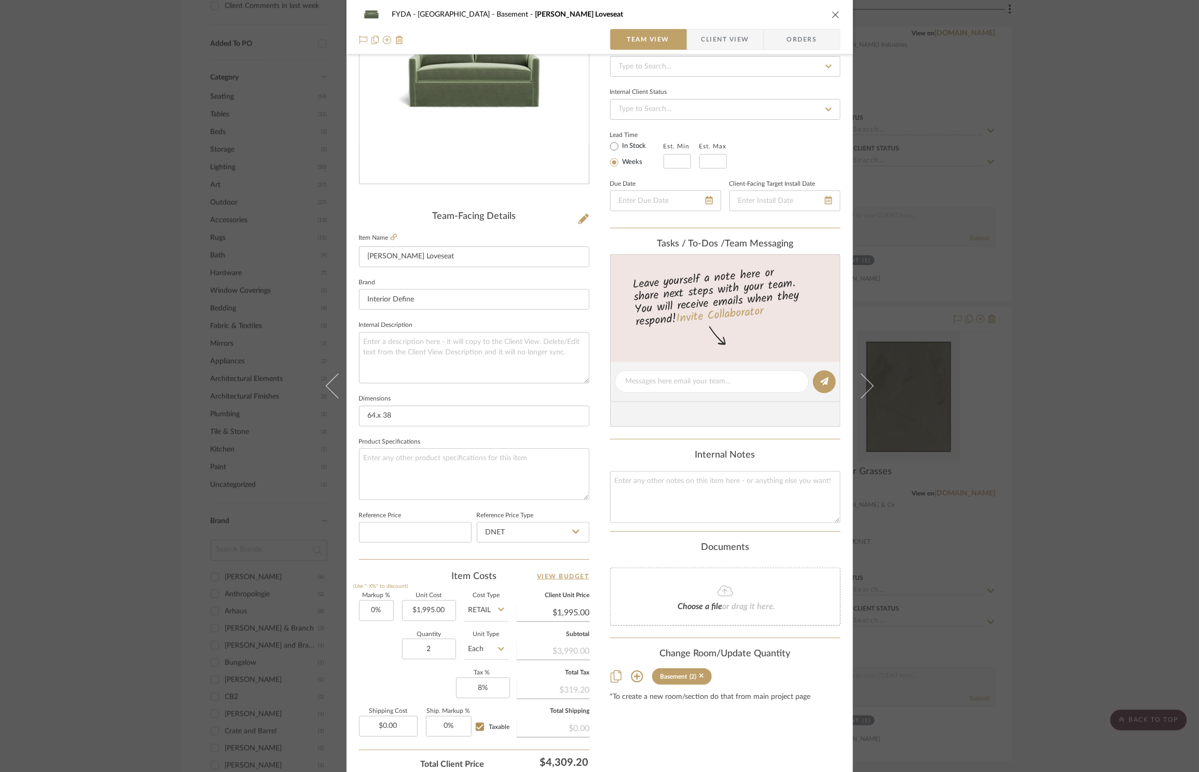
scroll to position [117, 0]
click at [433, 609] on input "$1,995.00" at bounding box center [429, 606] width 54 height 21
click at [433, 609] on input "1995.00" at bounding box center [429, 606] width 54 height 21
type input "$1,496.25"
click at [732, 744] on div "Content here copies to Client View - confirm visibility there. Show in Client D…" at bounding box center [725, 381] width 230 height 854
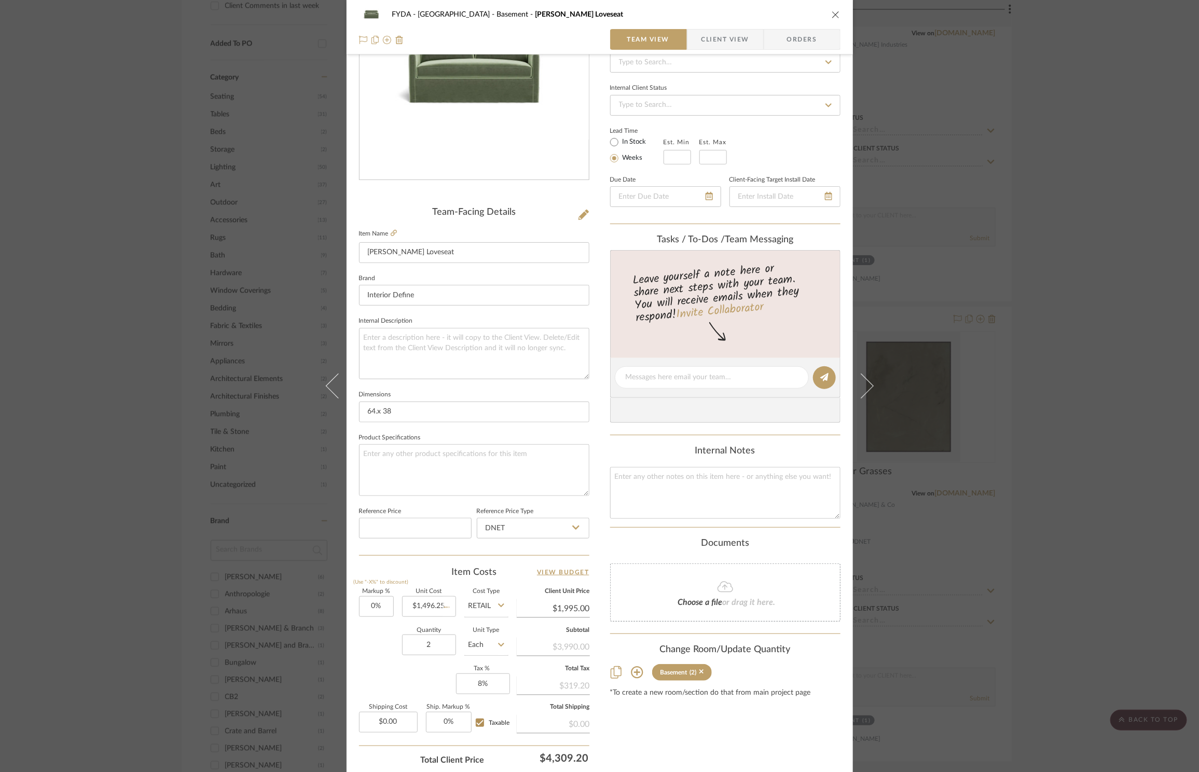
type input "$1,496.25"
click at [569, 608] on input "1496.25" at bounding box center [553, 609] width 73 height 16
type input "1995"
type input "33.33%"
type input "$1,995.00"
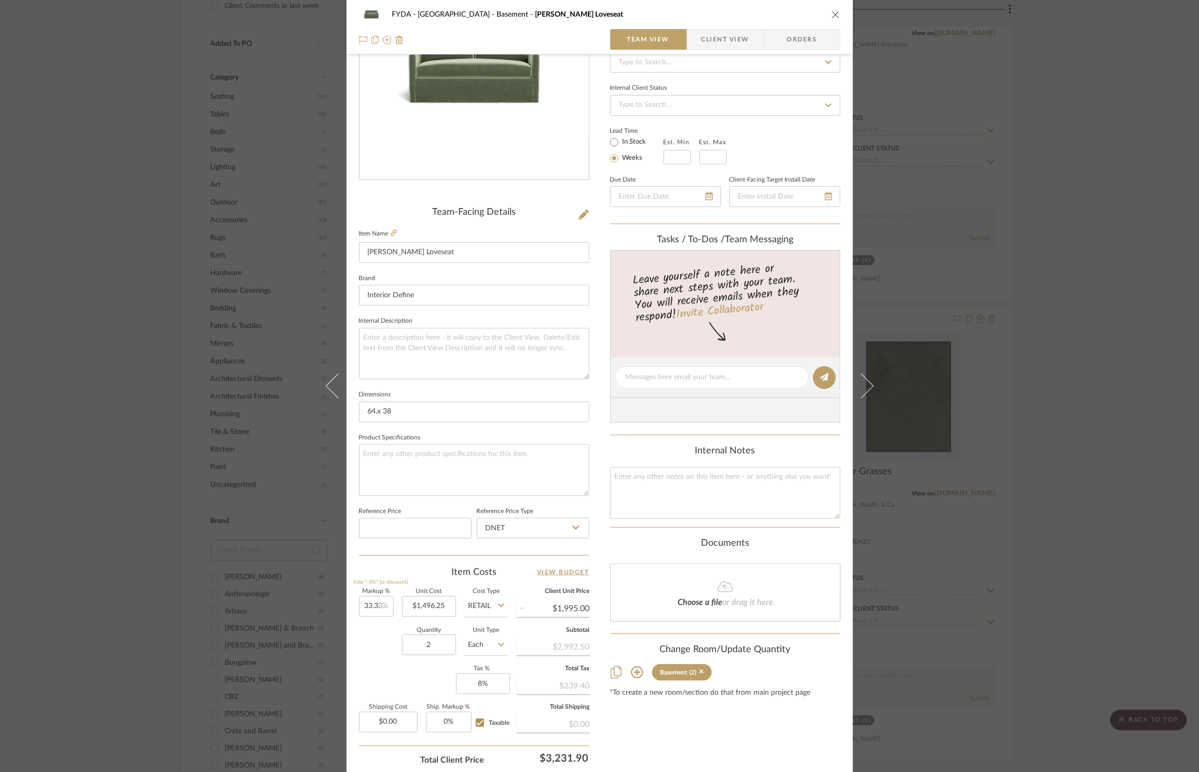
click at [738, 739] on div "Content here copies to Client View - confirm visibility there. Show in Client D…" at bounding box center [725, 381] width 230 height 854
type input "$1,994.95"
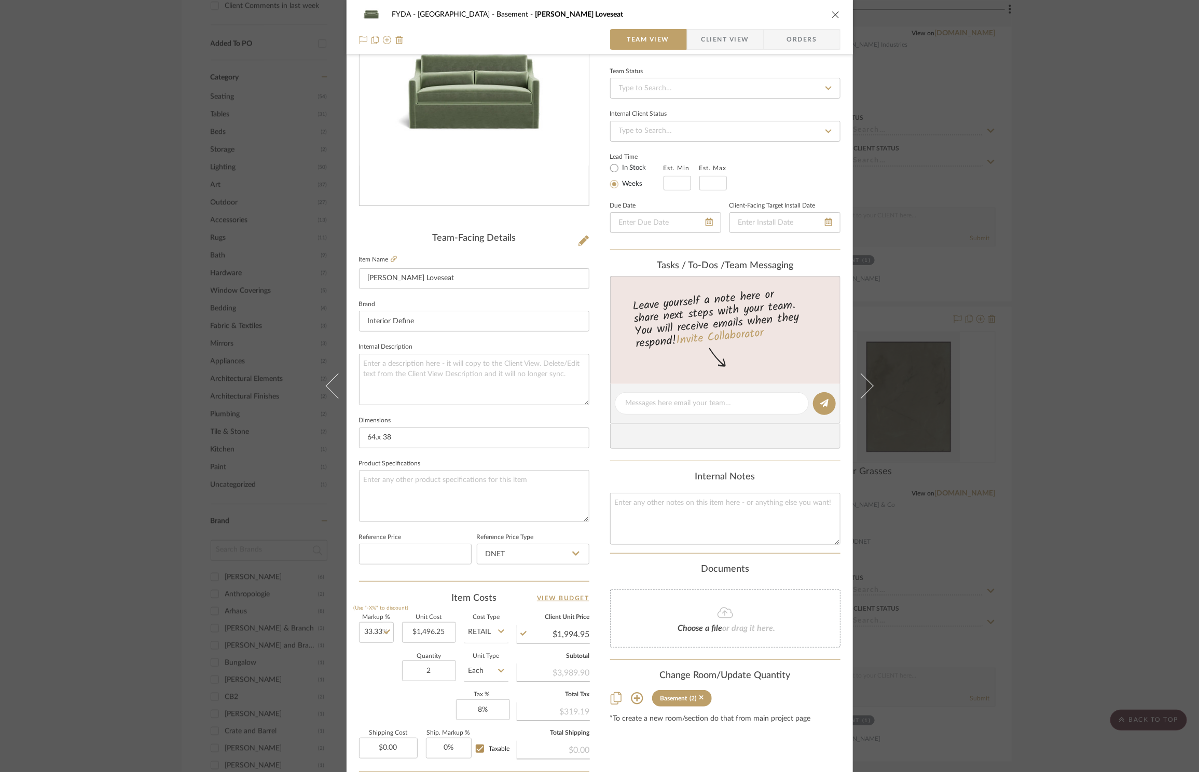
scroll to position [0, 0]
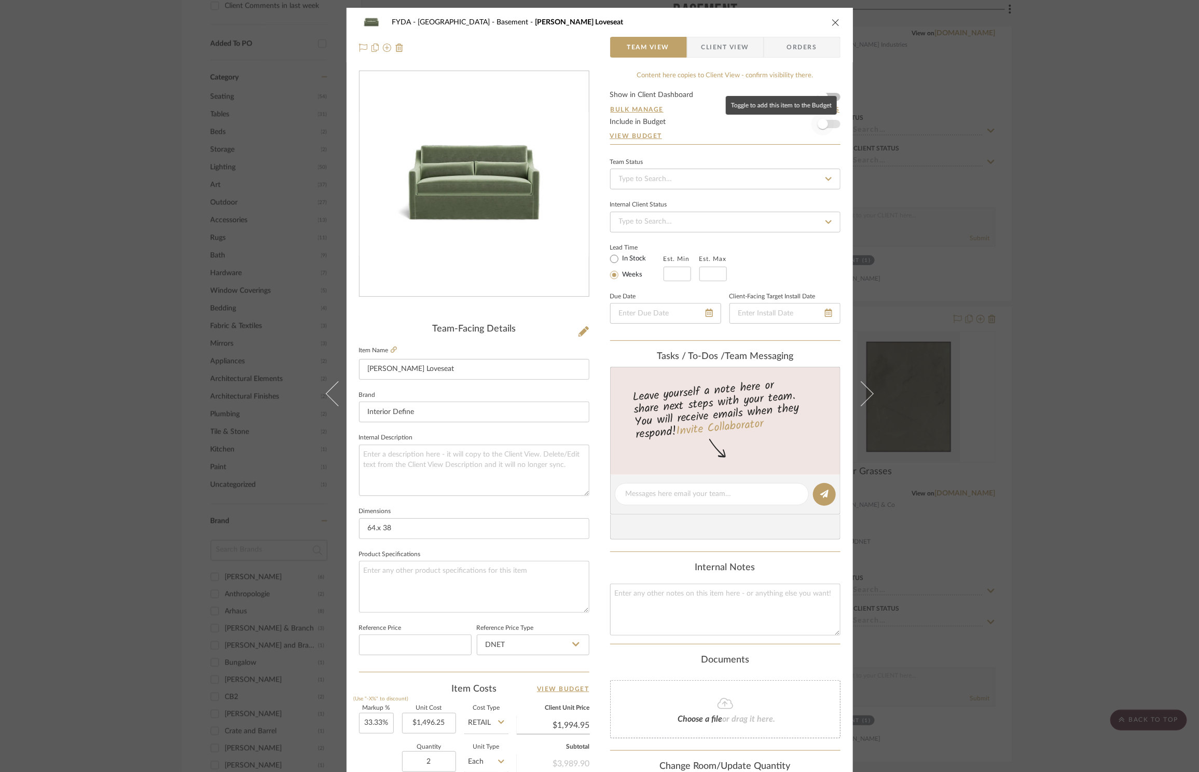
drag, startPoint x: 826, startPoint y: 124, endPoint x: 833, endPoint y: 43, distance: 81.3
click at [826, 122] on span "button" at bounding box center [823, 124] width 23 height 23
click at [832, 23] on icon "close" at bounding box center [836, 22] width 8 height 8
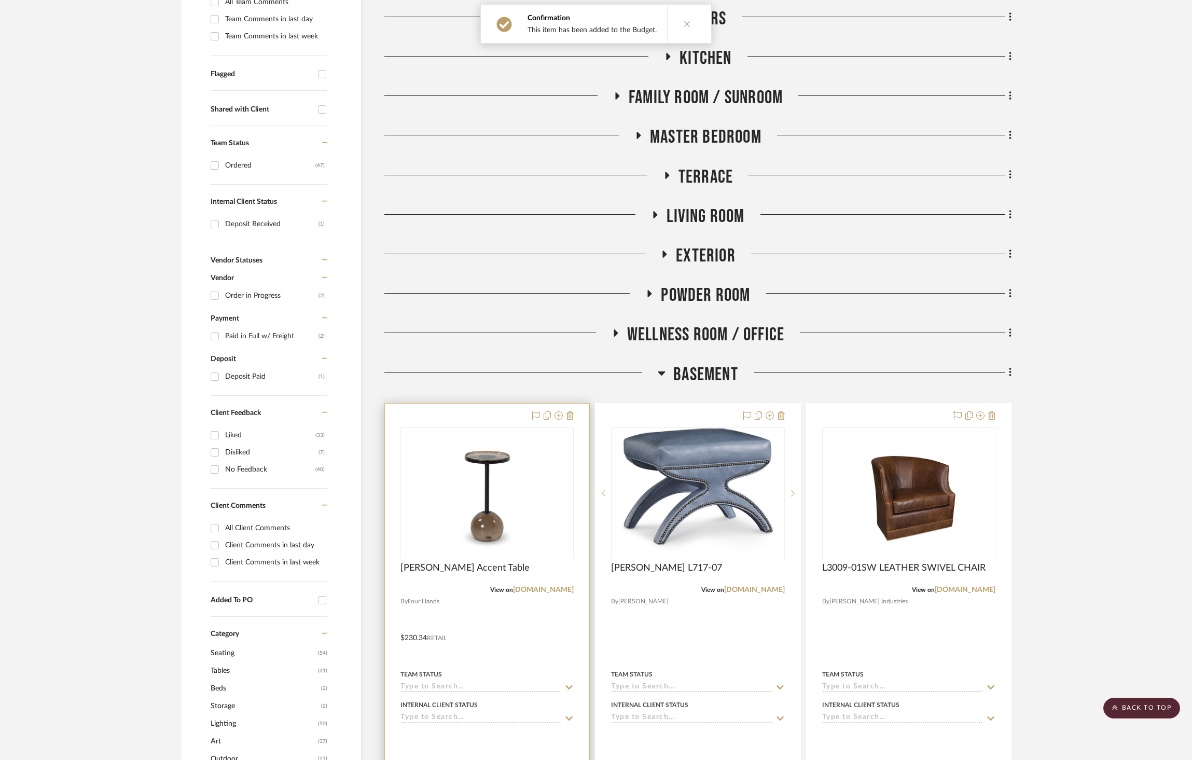
scroll to position [433, 0]
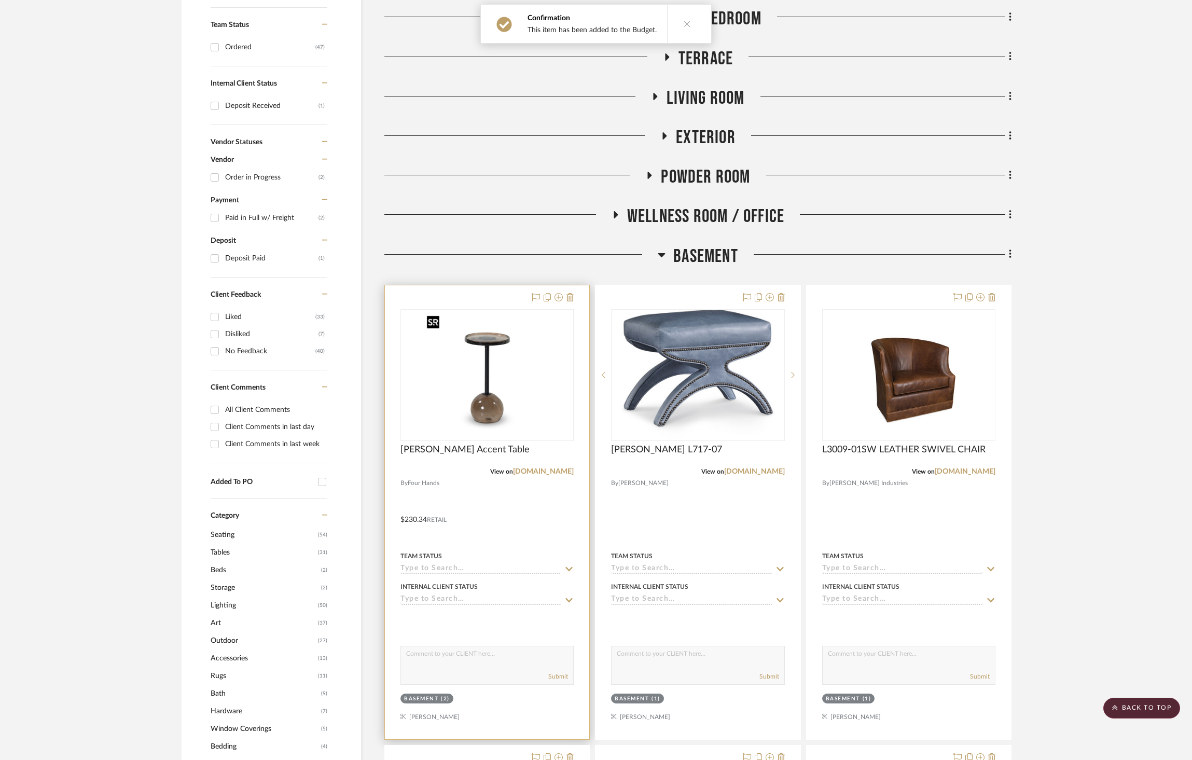
click at [479, 303] on div at bounding box center [487, 512] width 204 height 454
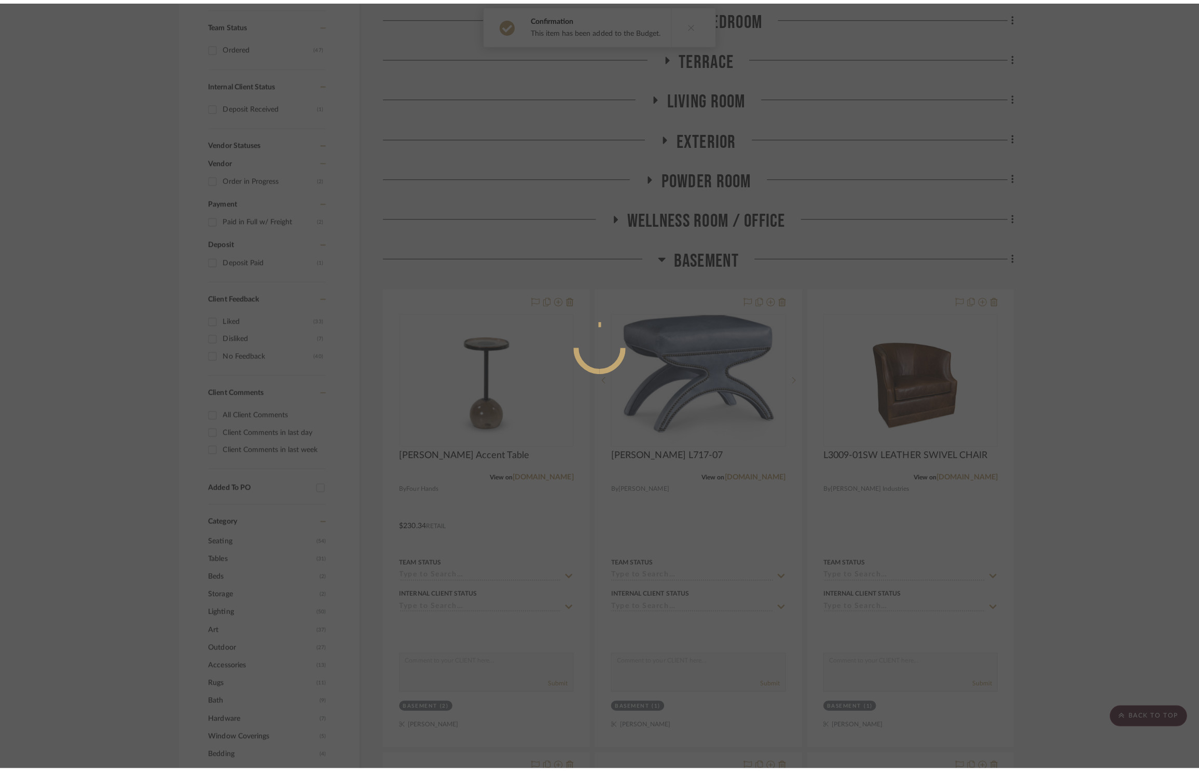
scroll to position [0, 0]
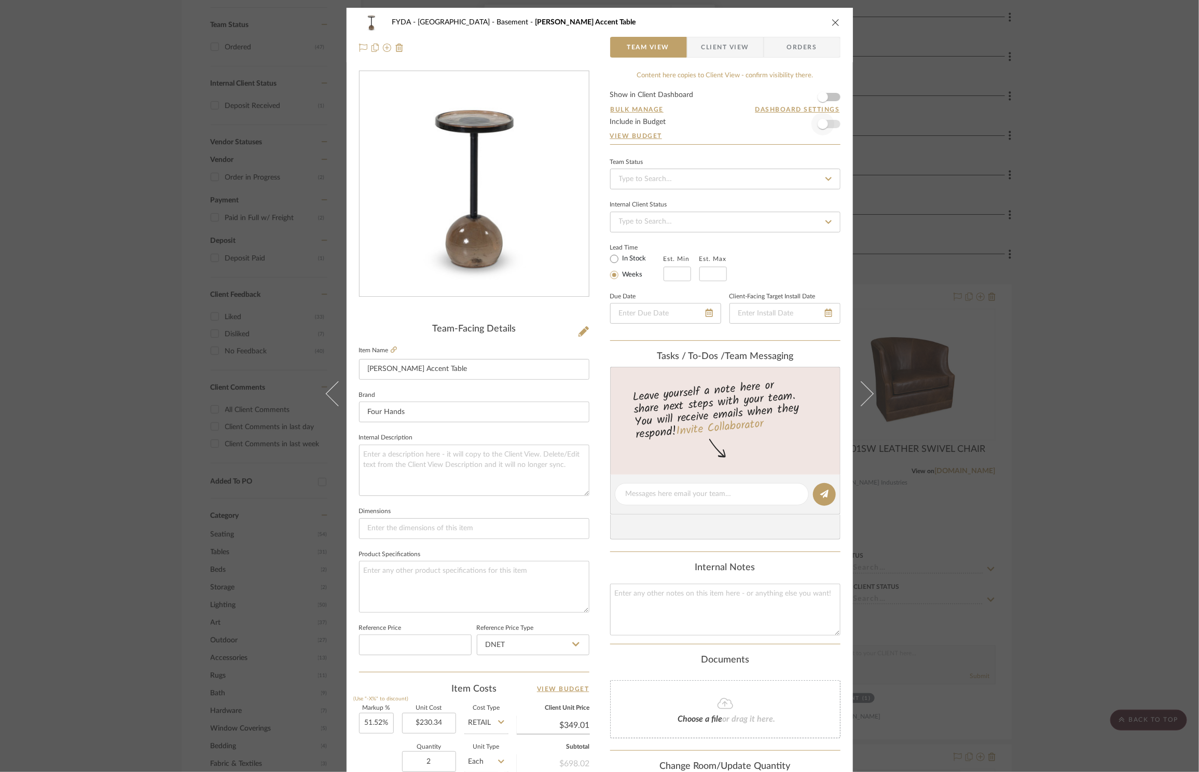
drag, startPoint x: 834, startPoint y: 127, endPoint x: 828, endPoint y: 127, distance: 5.7
click at [829, 127] on form "Show in Client Dashboard Bulk Manage Dashboard Settings Include in Budget View …" at bounding box center [725, 117] width 230 height 53
click at [829, 124] on span "button" at bounding box center [823, 124] width 23 height 23
click at [832, 22] on icon "close" at bounding box center [836, 22] width 8 height 8
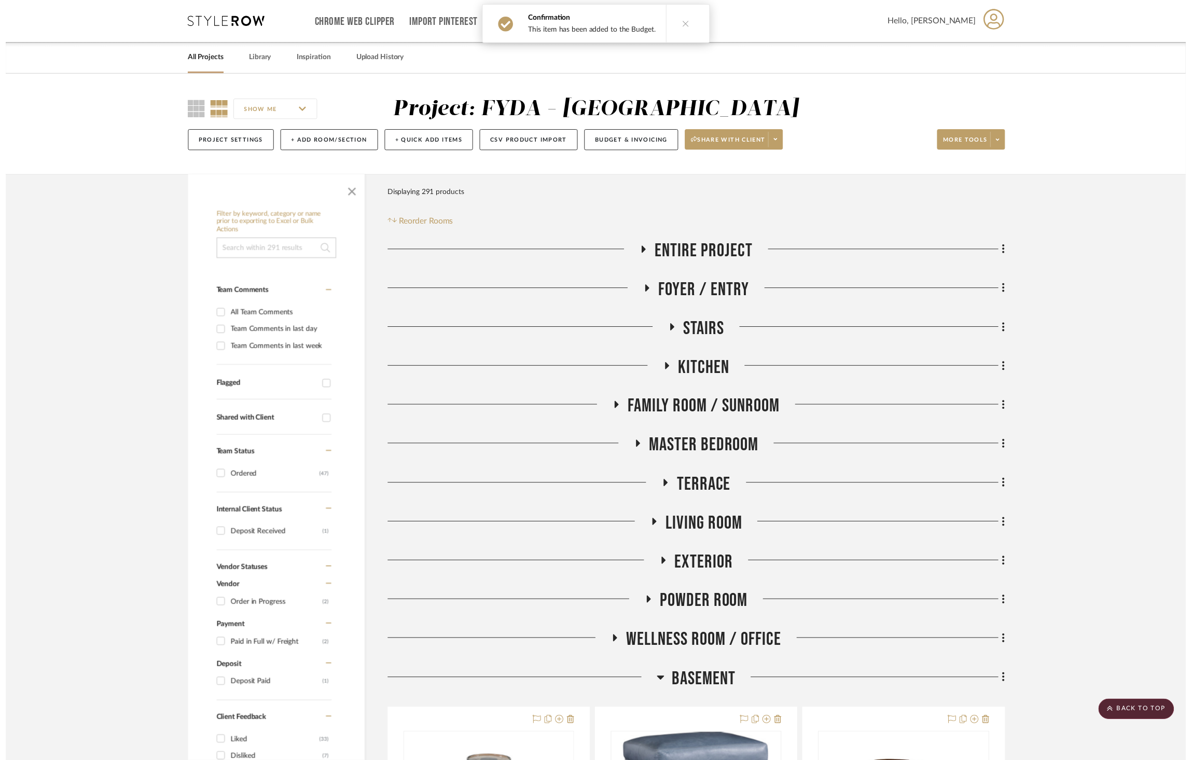
scroll to position [433, 0]
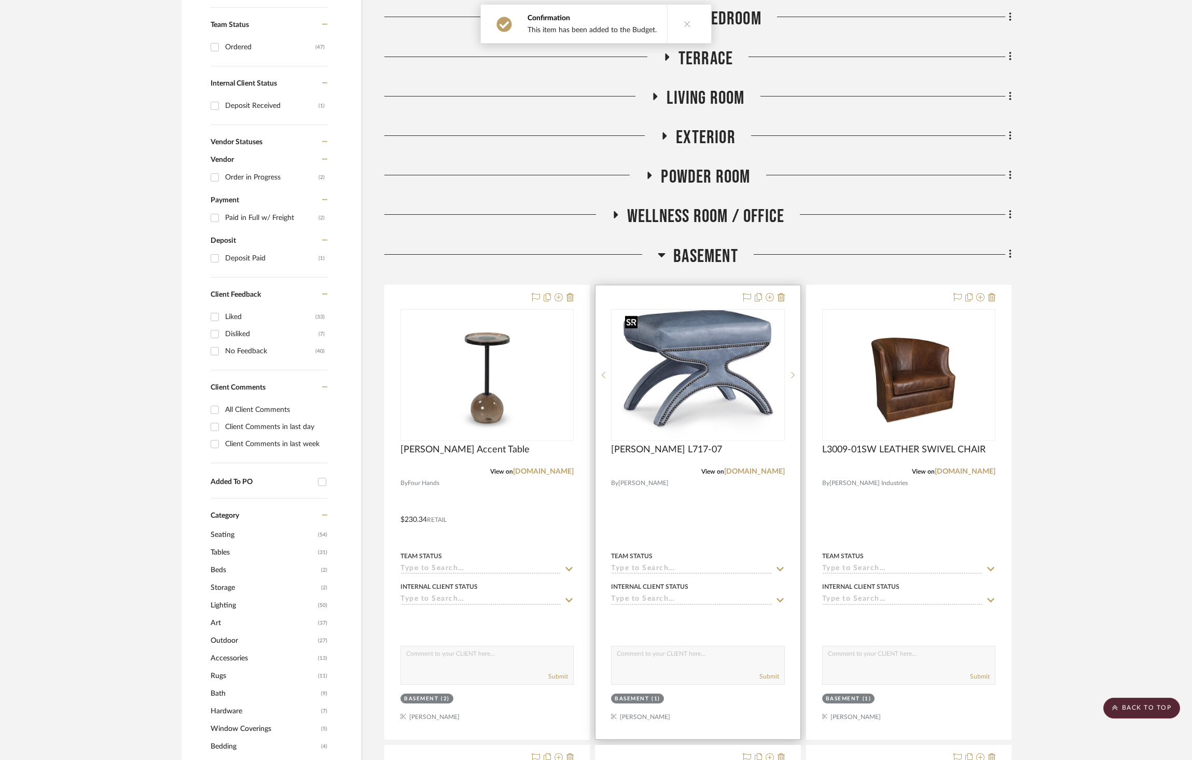
click at [701, 359] on img "0" at bounding box center [698, 375] width 155 height 130
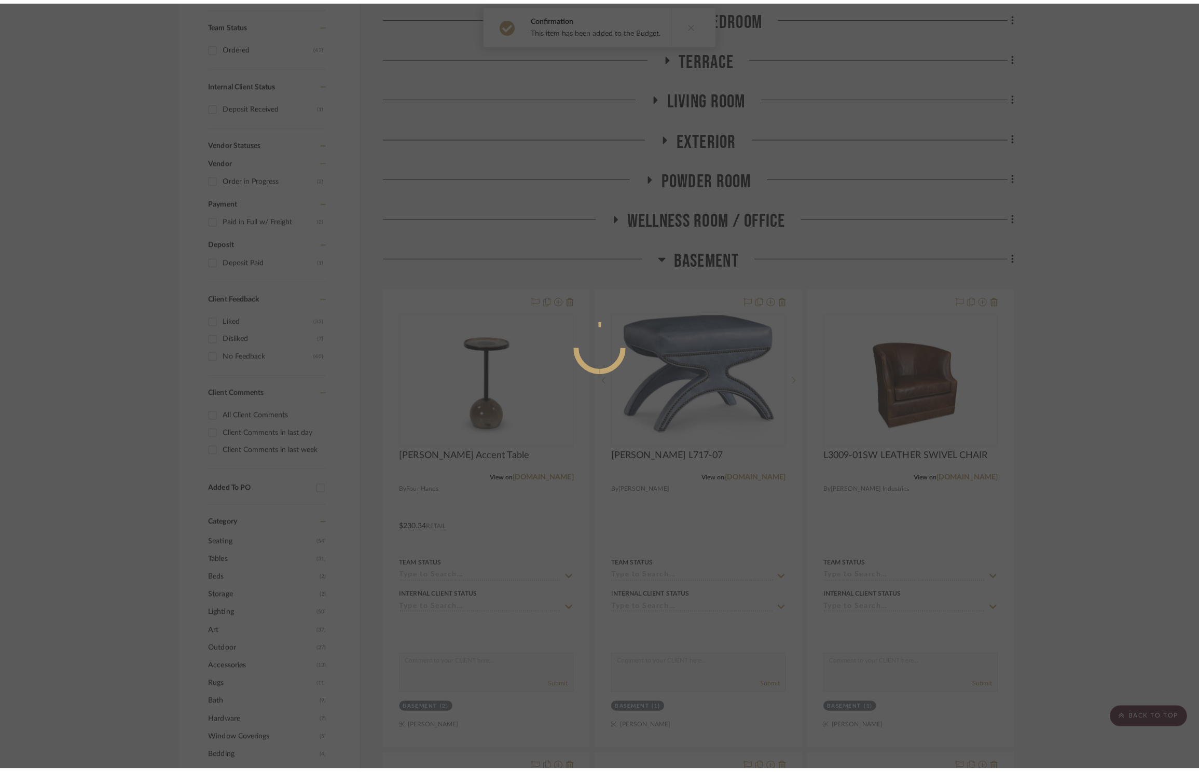
scroll to position [0, 0]
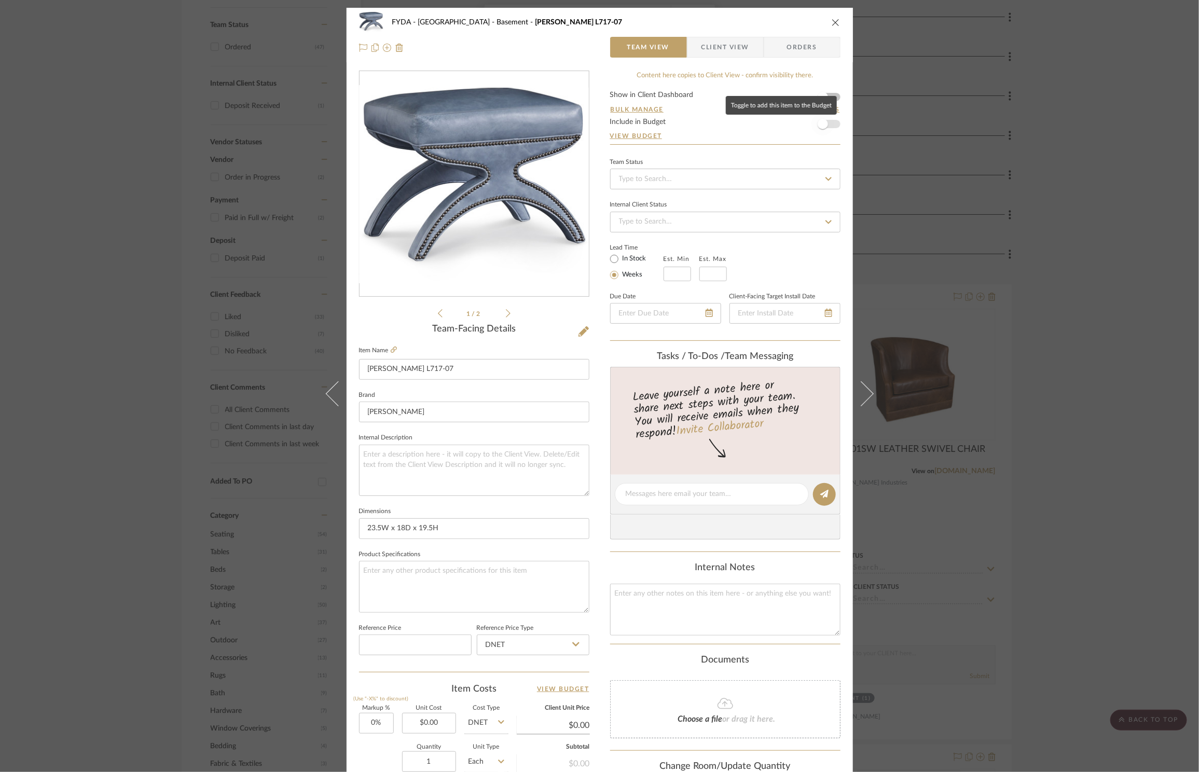
click at [828, 123] on span "button" at bounding box center [823, 124] width 23 height 23
click at [832, 25] on icon "close" at bounding box center [836, 22] width 8 height 8
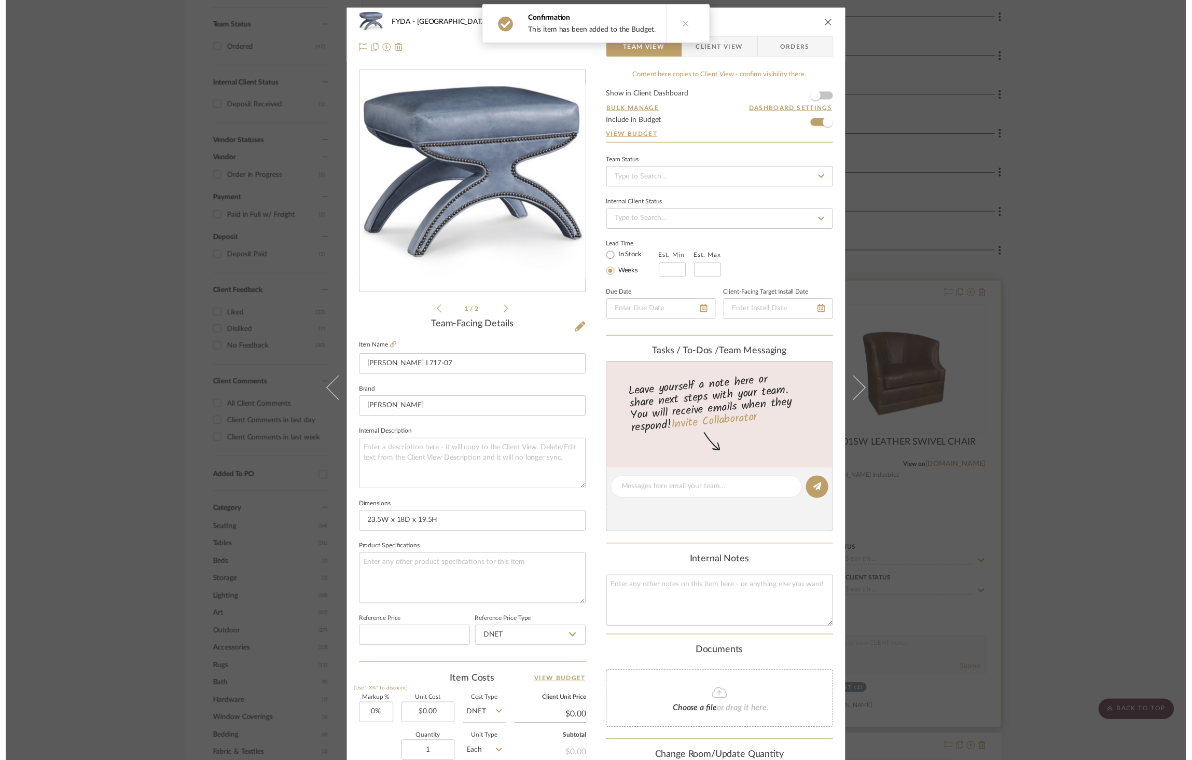
scroll to position [433, 0]
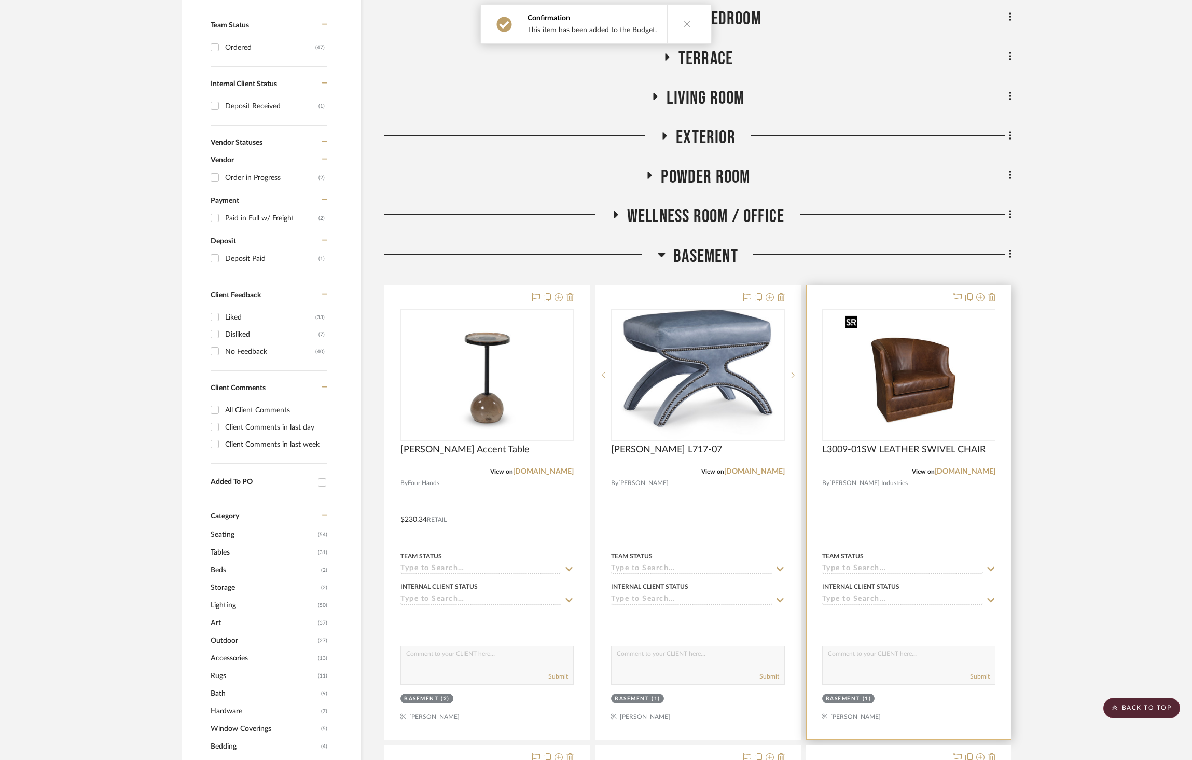
click at [926, 419] on img "0" at bounding box center [909, 375] width 136 height 130
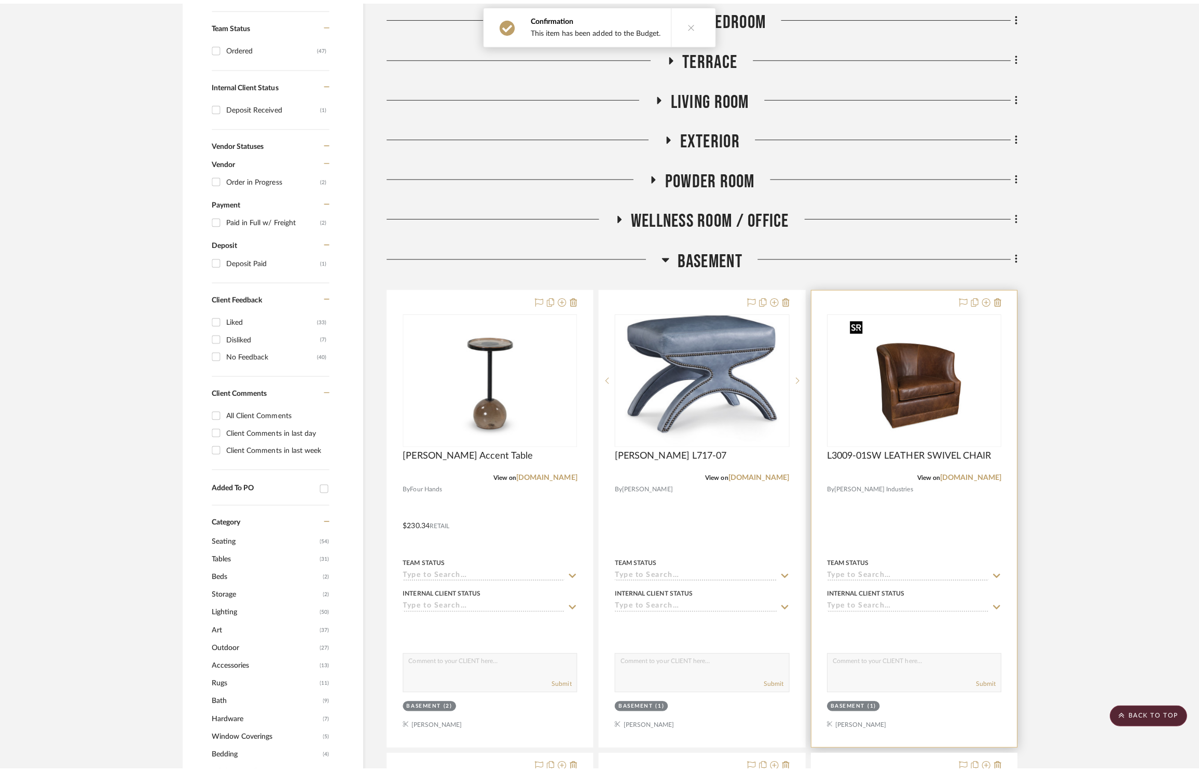
scroll to position [0, 0]
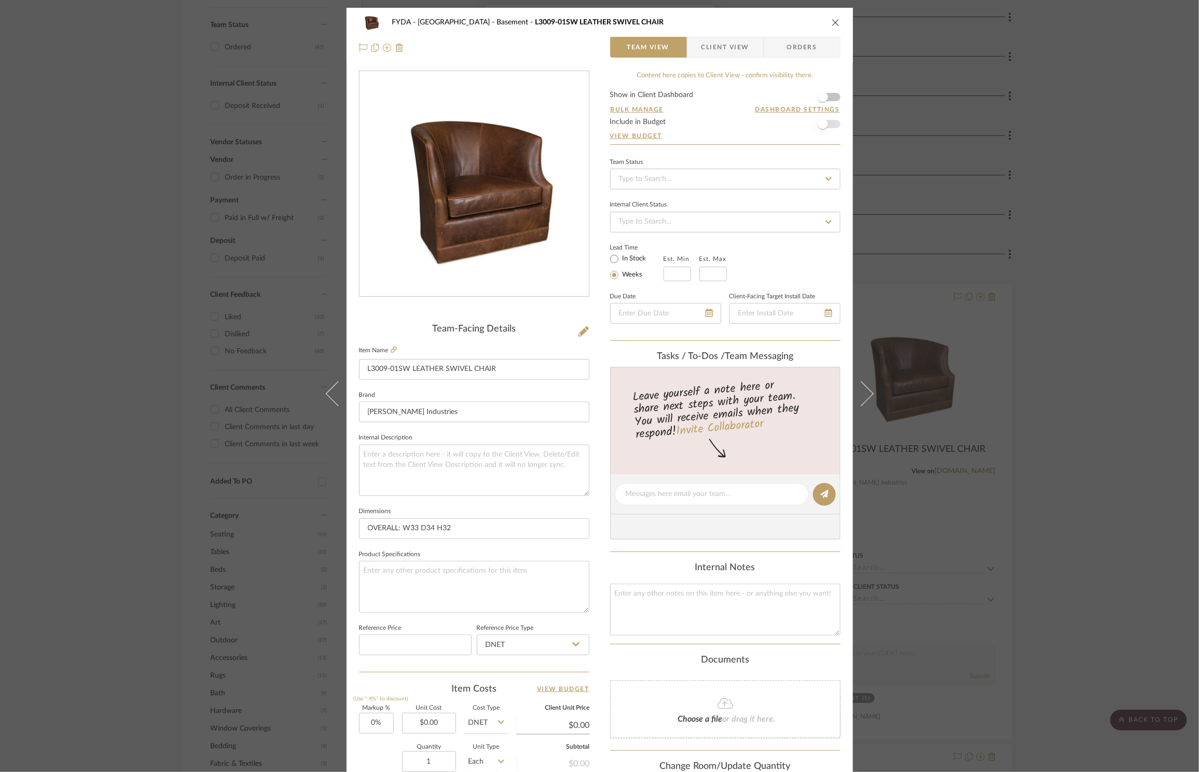
click at [830, 125] on span "button" at bounding box center [823, 124] width 23 height 23
click at [832, 24] on icon "close" at bounding box center [836, 22] width 8 height 8
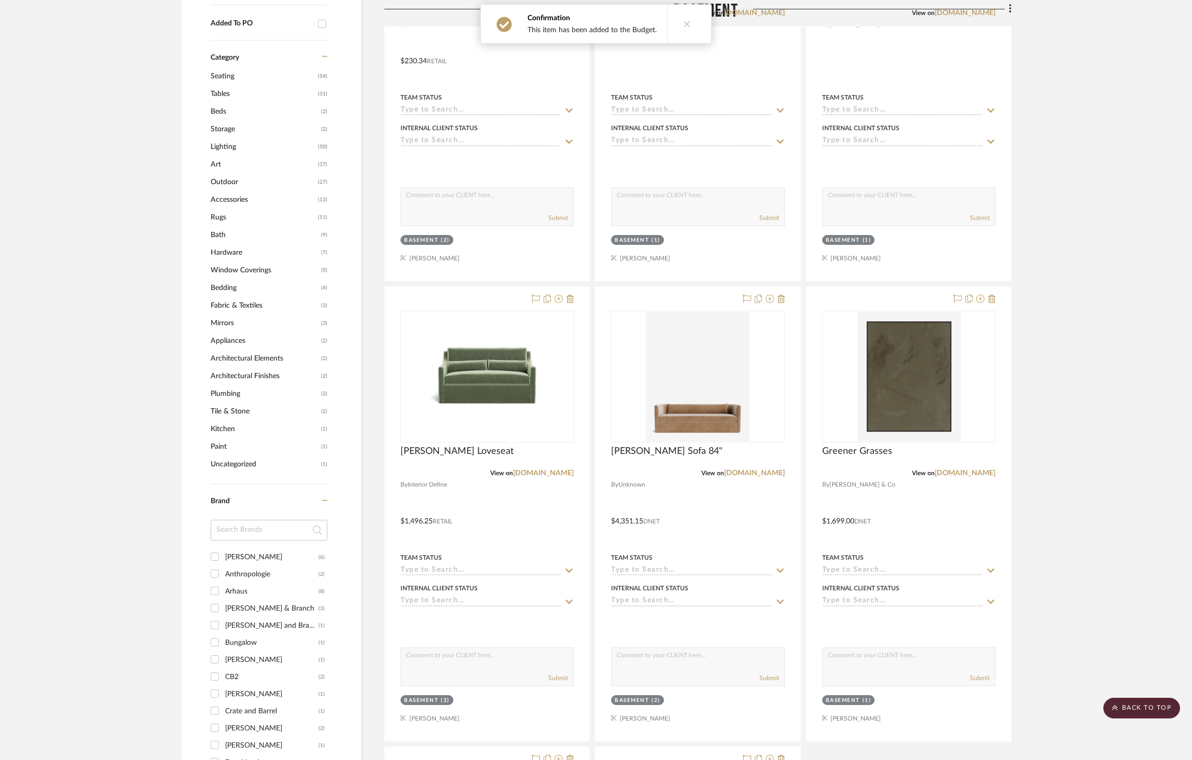
scroll to position [907, 0]
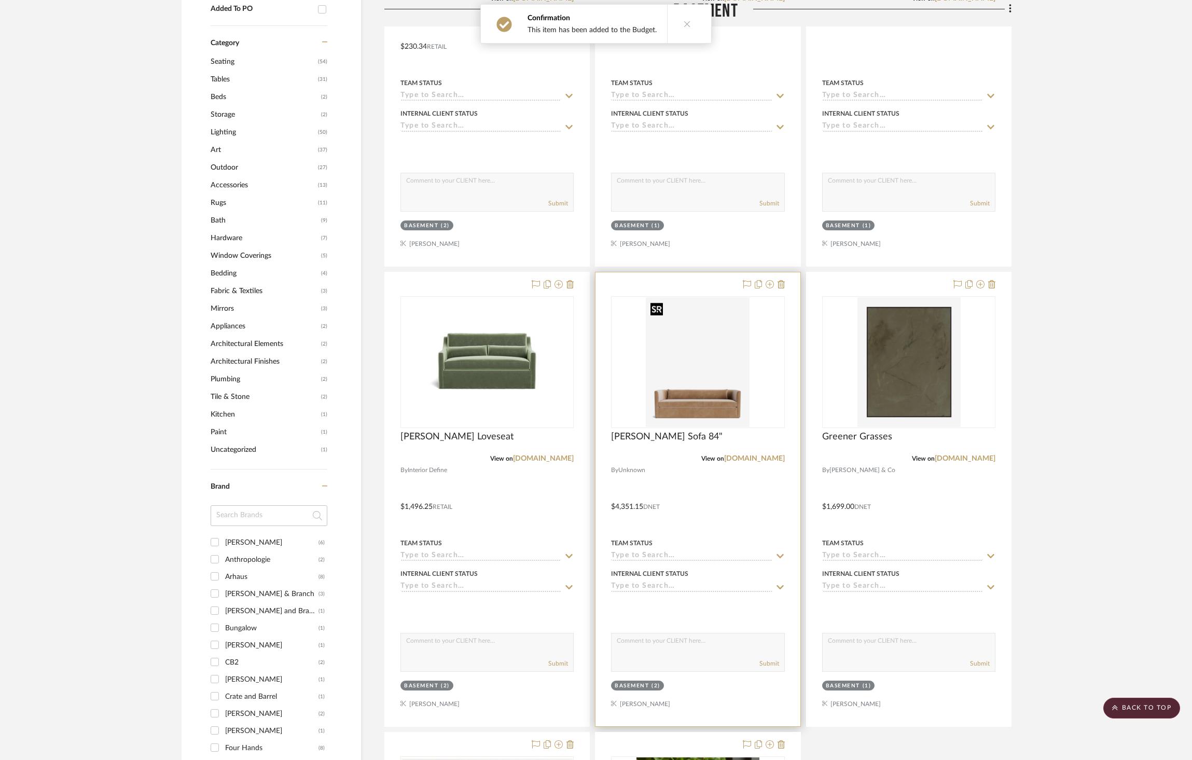
click at [725, 355] on img "0" at bounding box center [698, 362] width 103 height 130
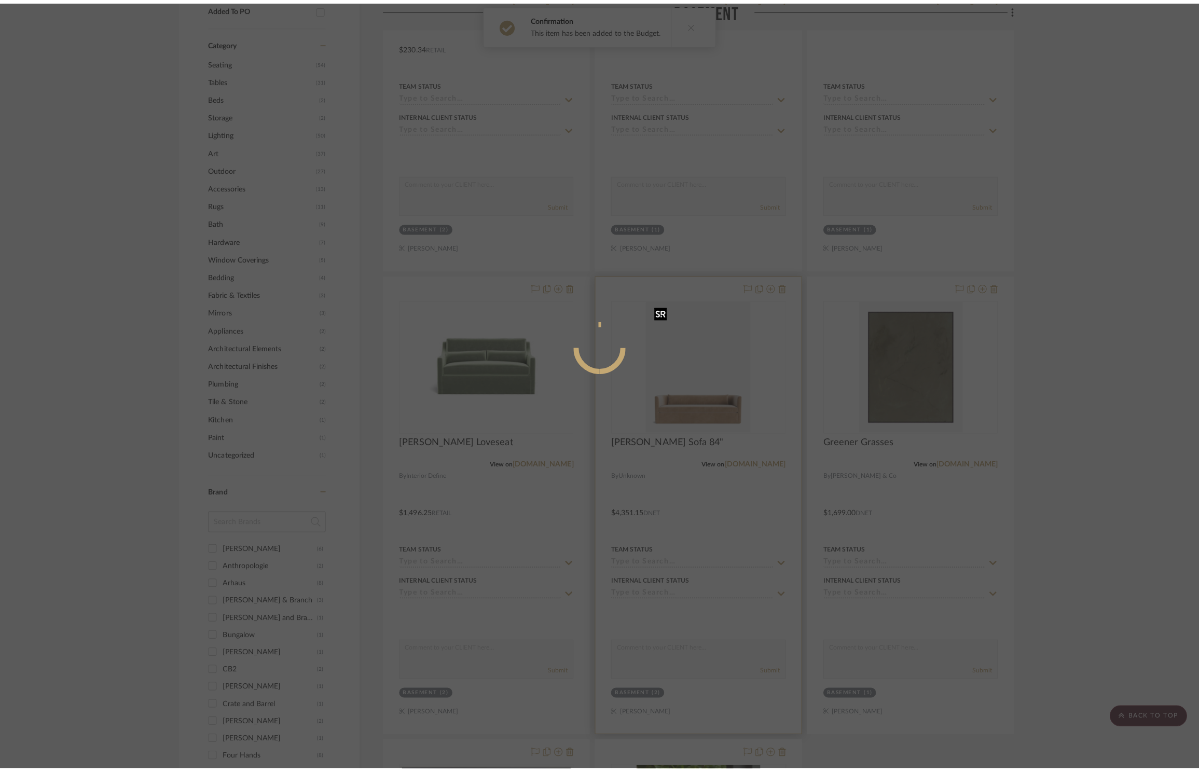
scroll to position [0, 0]
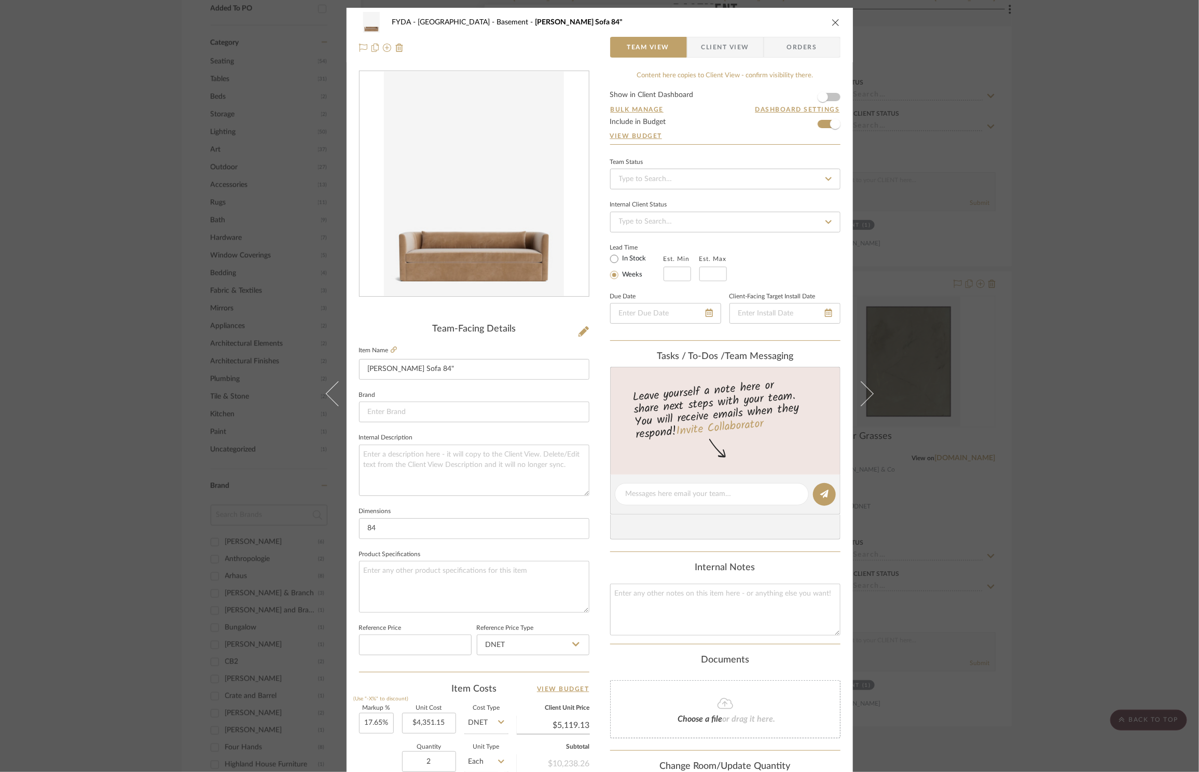
click at [832, 22] on icon "close" at bounding box center [836, 22] width 8 height 8
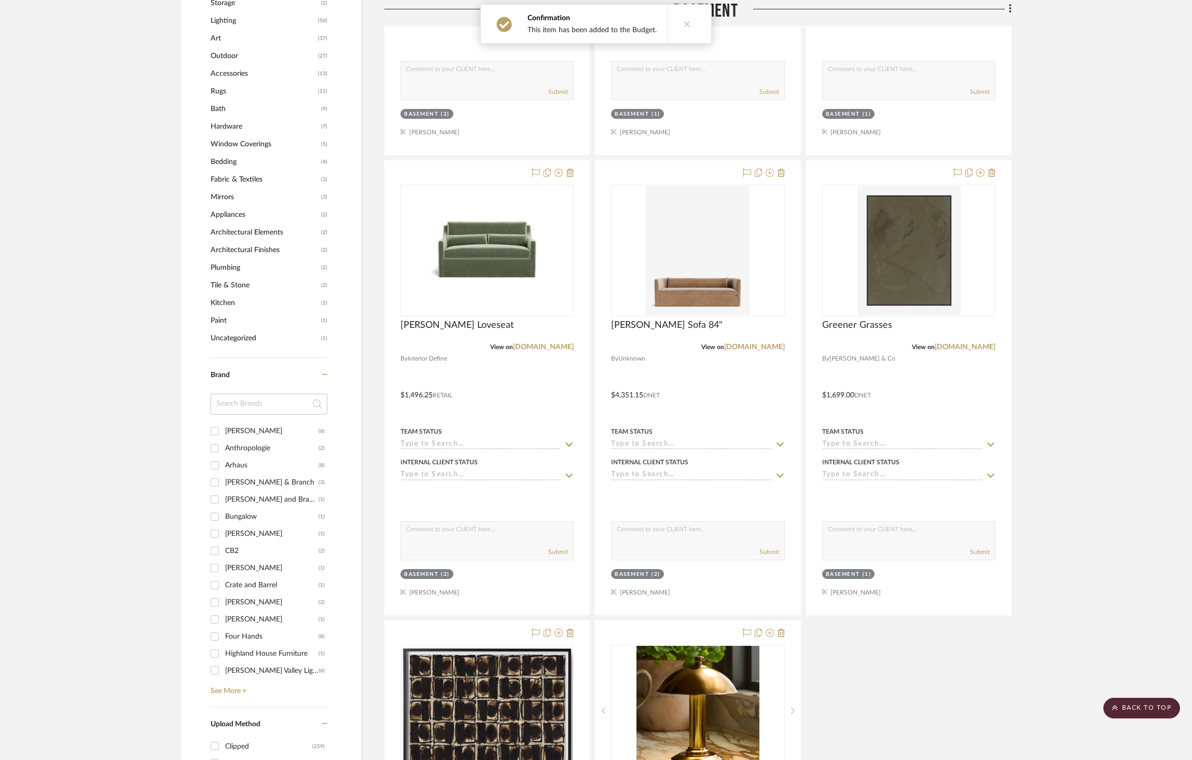
scroll to position [1020, 0]
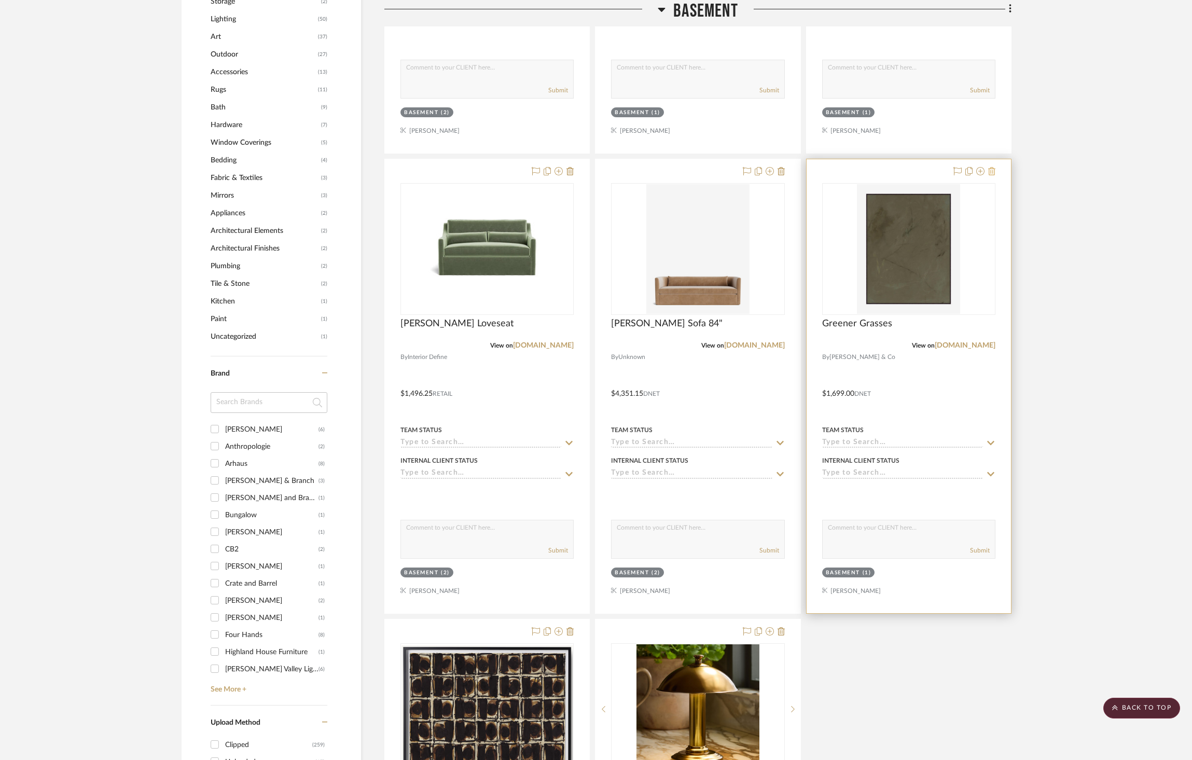
click at [992, 173] on icon at bounding box center [992, 171] width 7 height 8
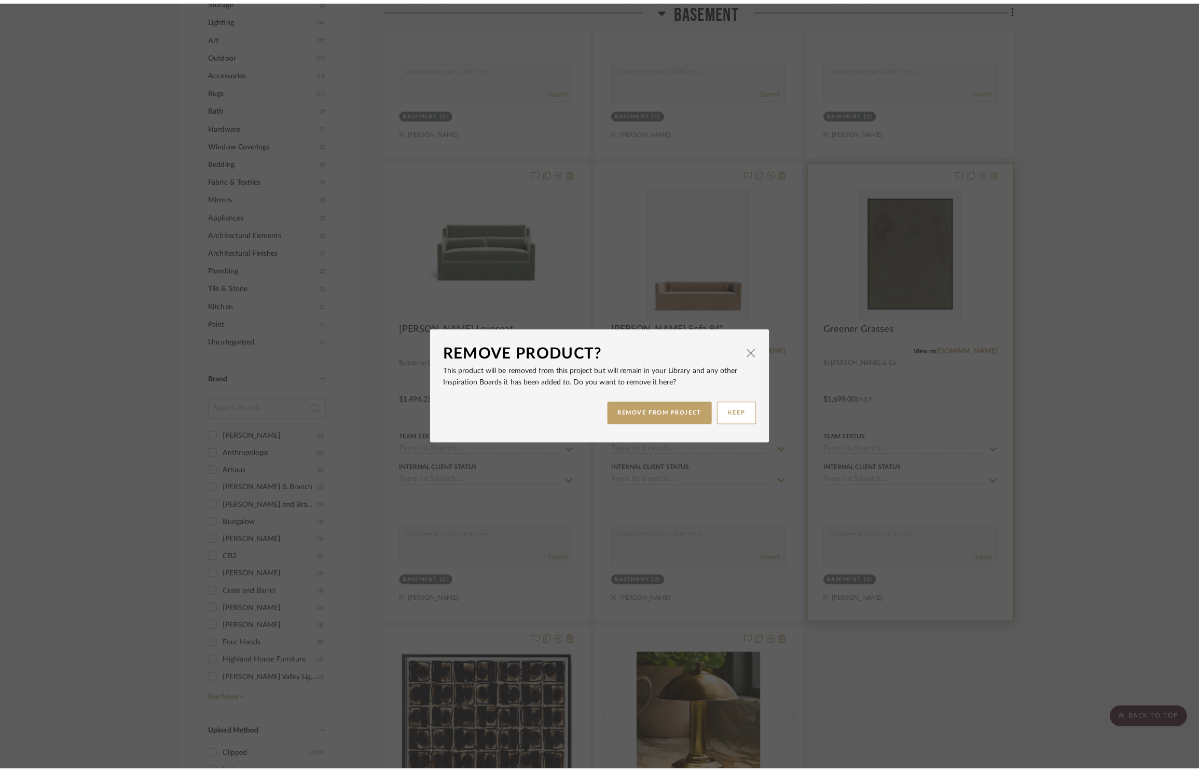
scroll to position [0, 0]
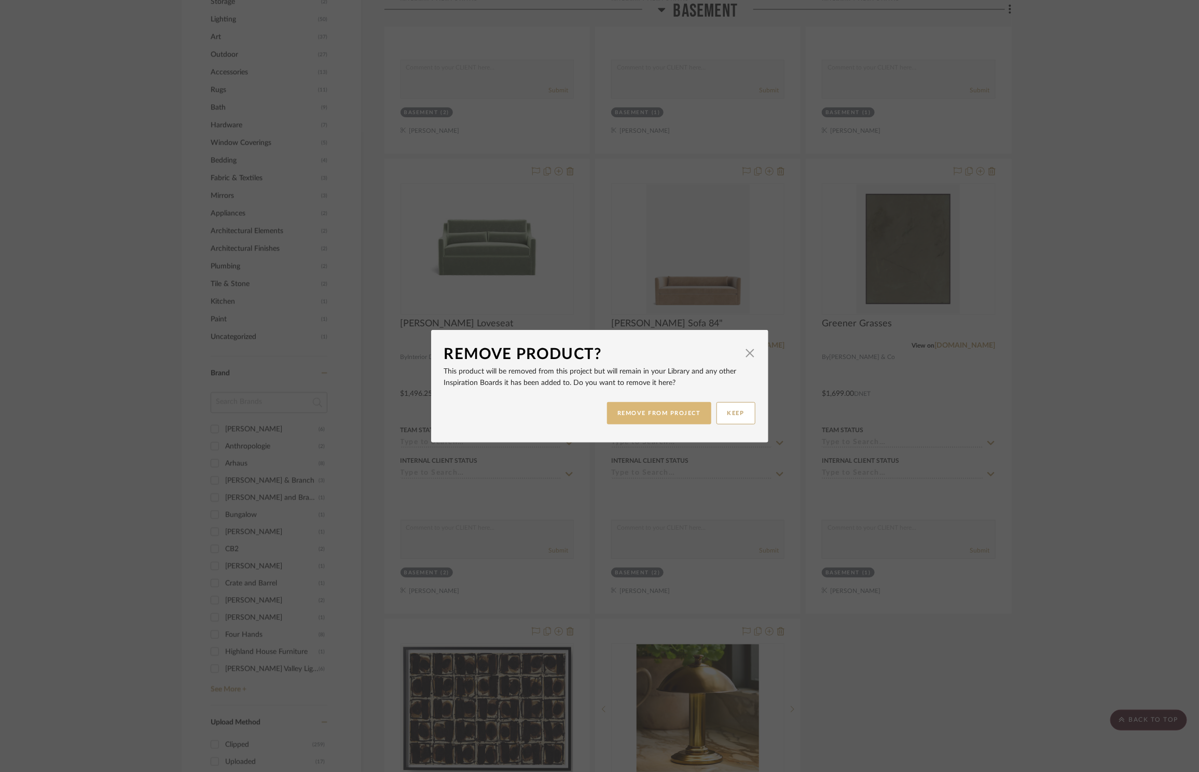
click at [668, 415] on button "REMOVE FROM PROJECT" at bounding box center [659, 413] width 104 height 22
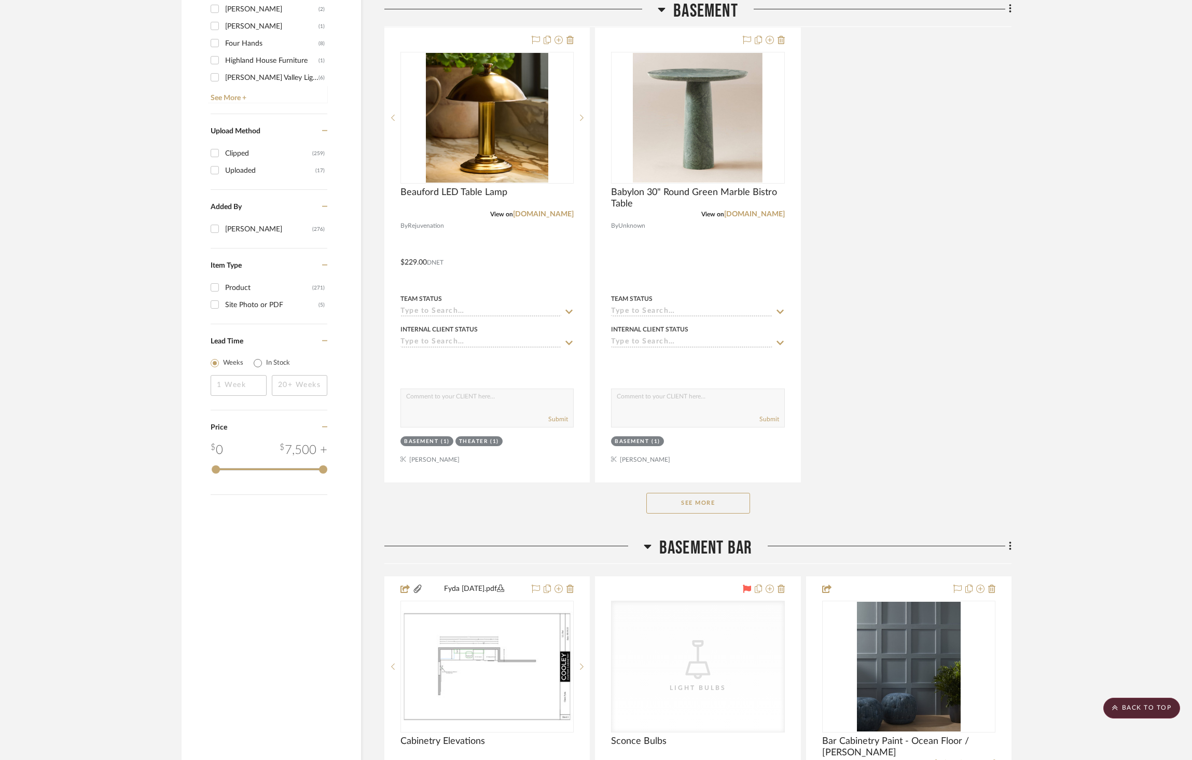
scroll to position [1665, 0]
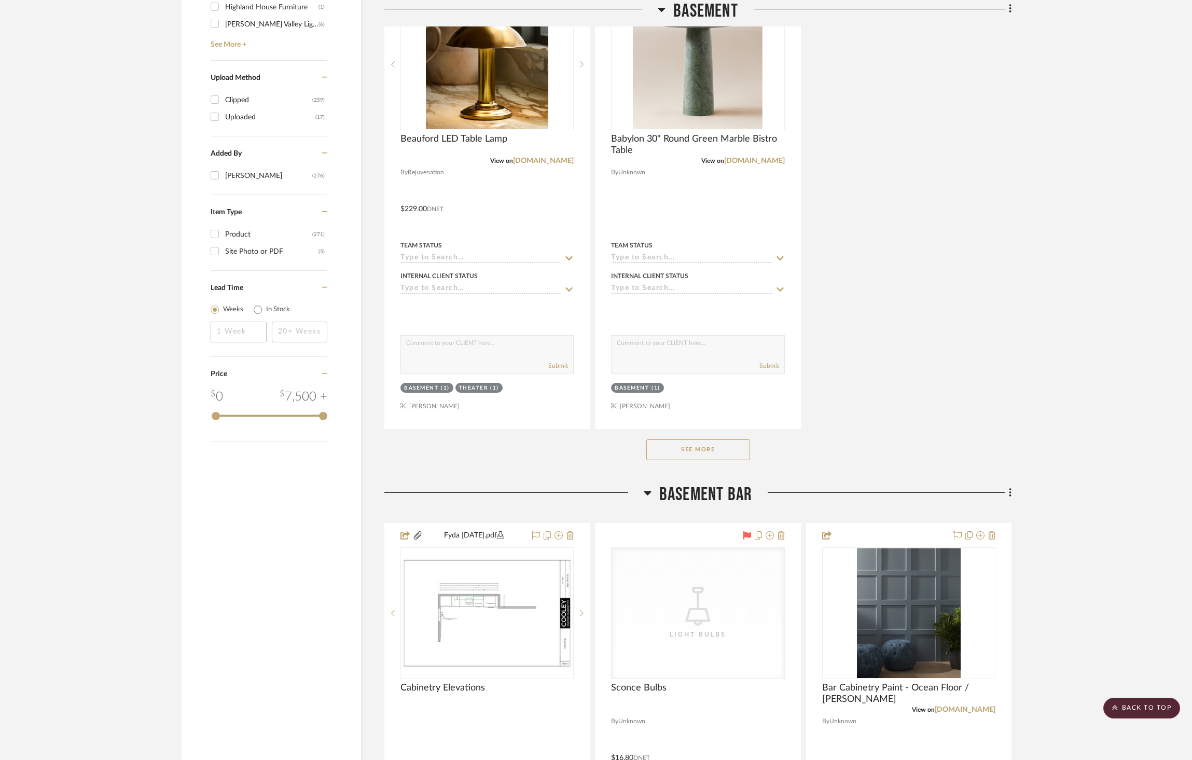
click at [705, 452] on button "See More" at bounding box center [699, 450] width 104 height 21
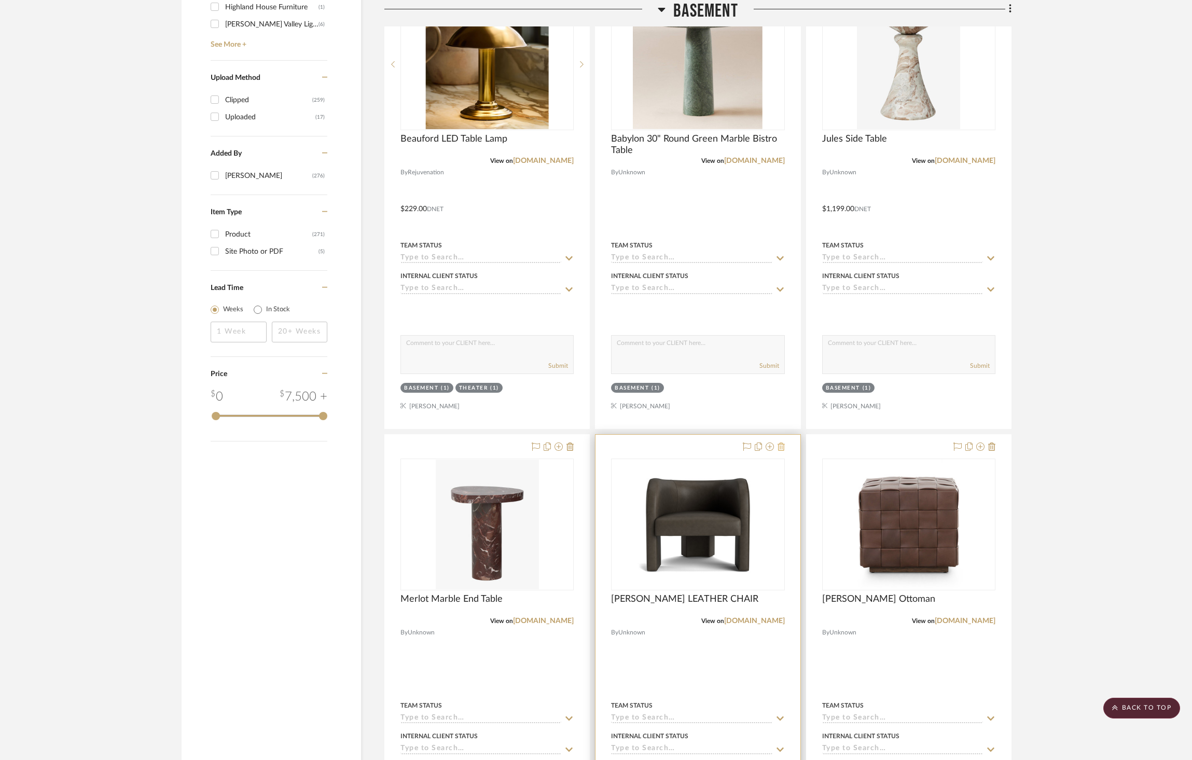
click at [780, 448] on icon at bounding box center [781, 447] width 7 height 8
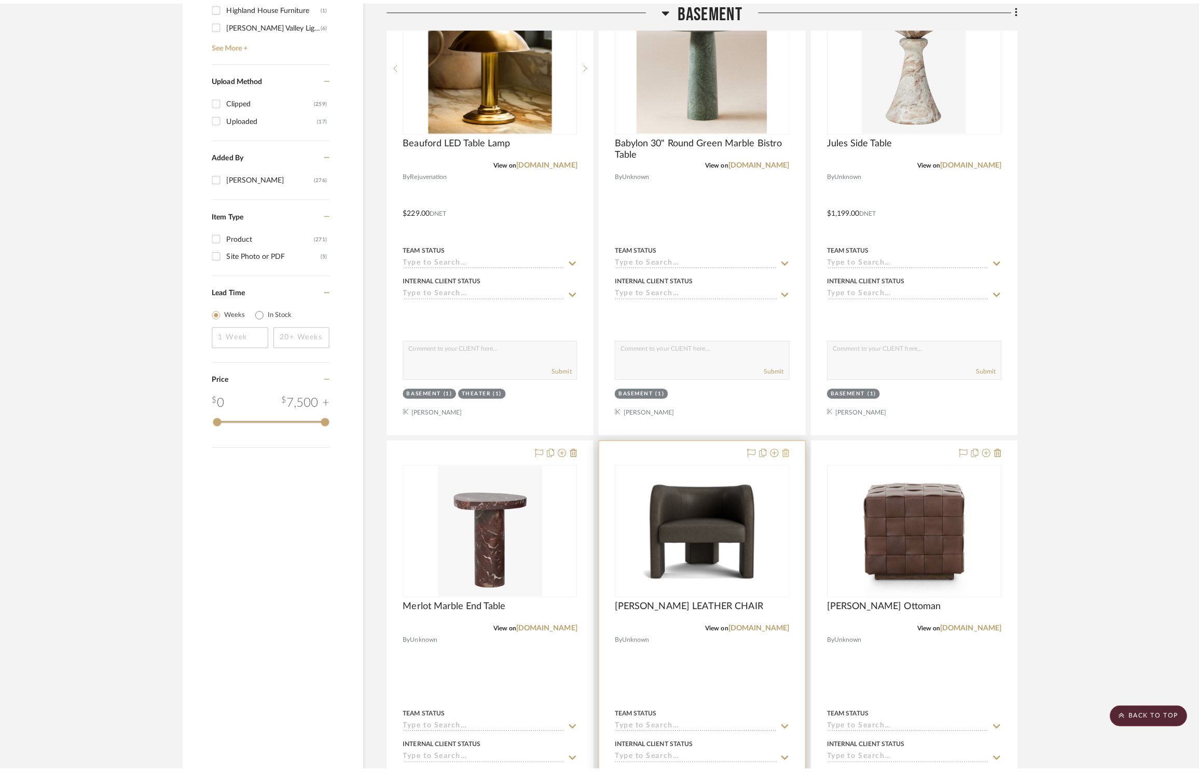
scroll to position [0, 0]
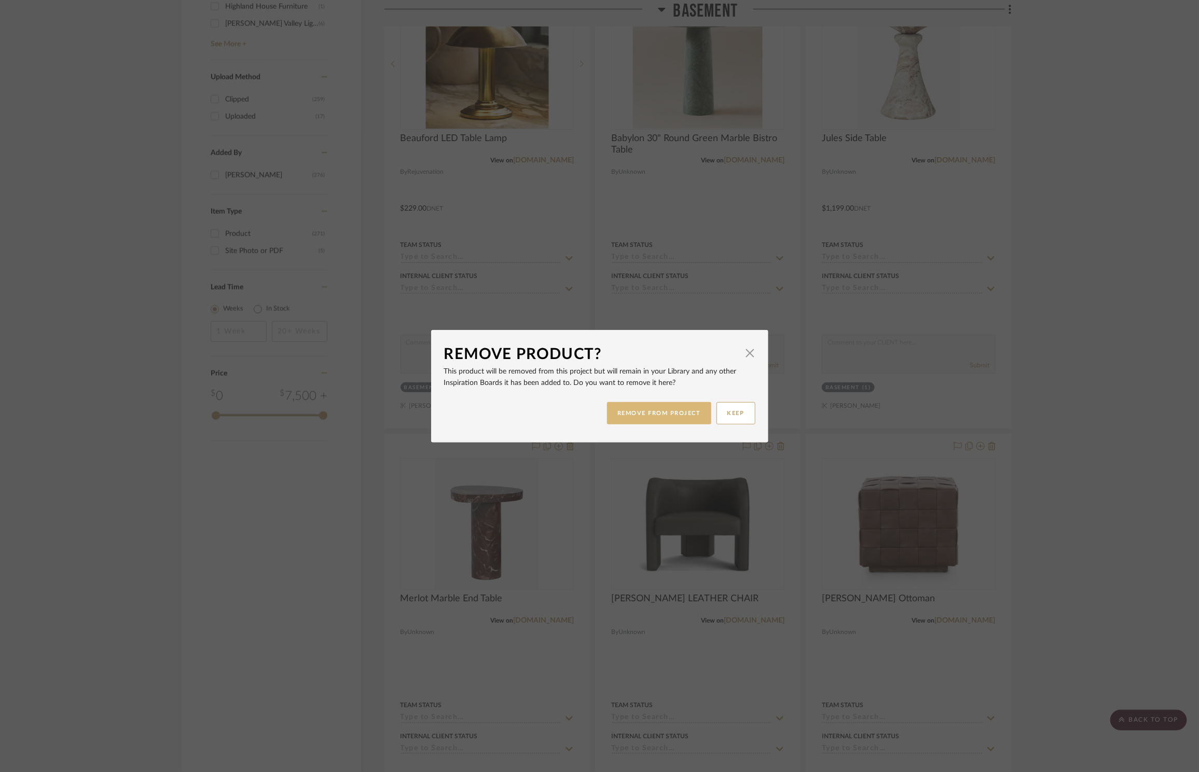
click at [661, 410] on button "REMOVE FROM PROJECT" at bounding box center [659, 413] width 104 height 22
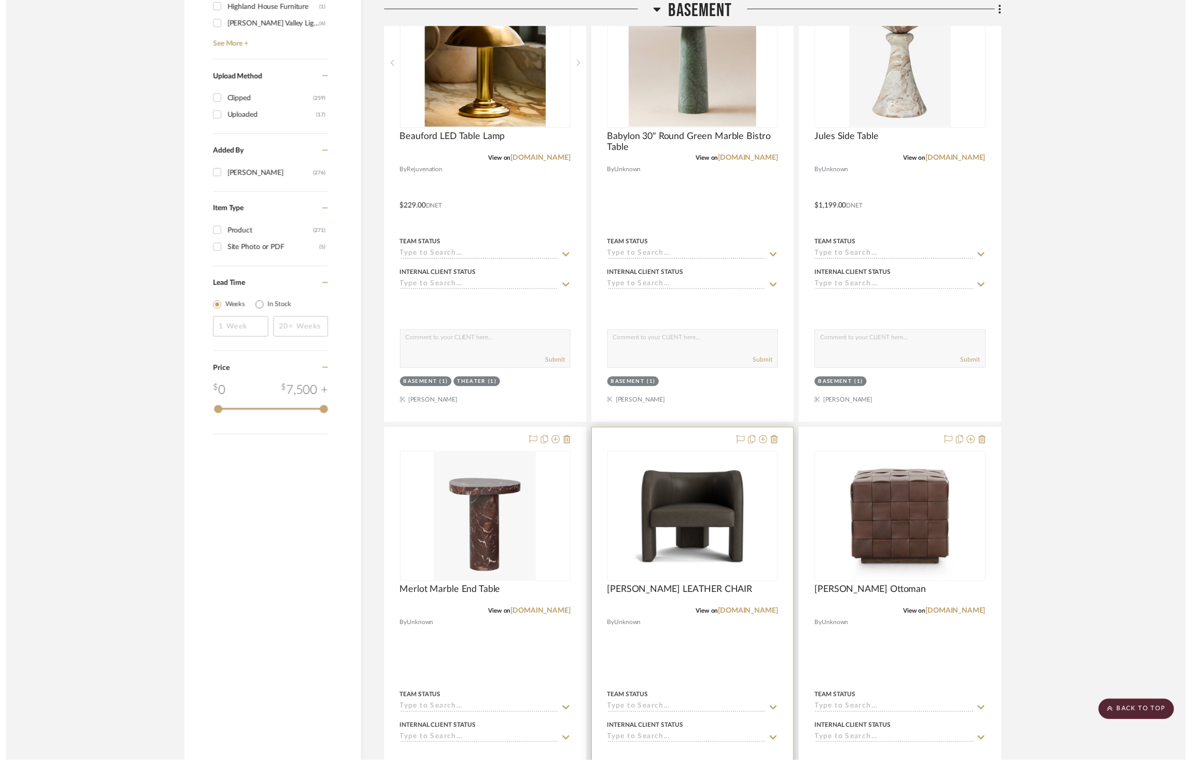
scroll to position [1665, 0]
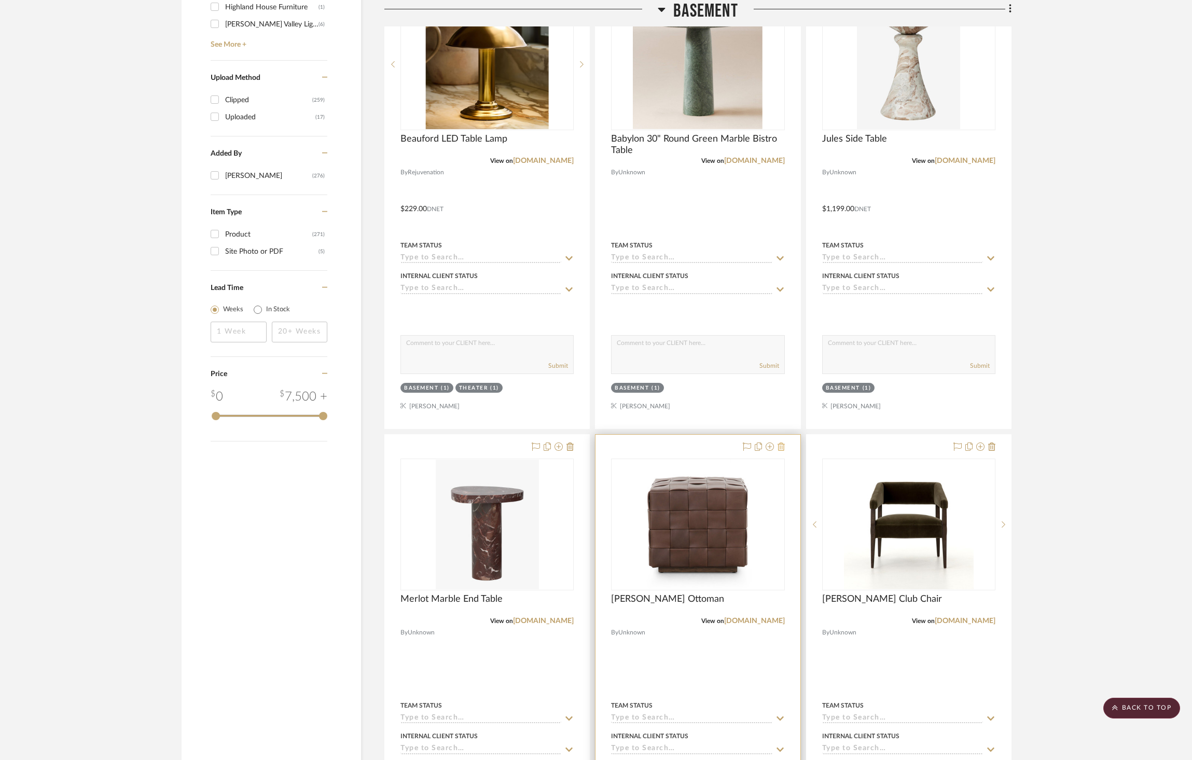
click at [781, 447] on icon at bounding box center [781, 447] width 7 height 8
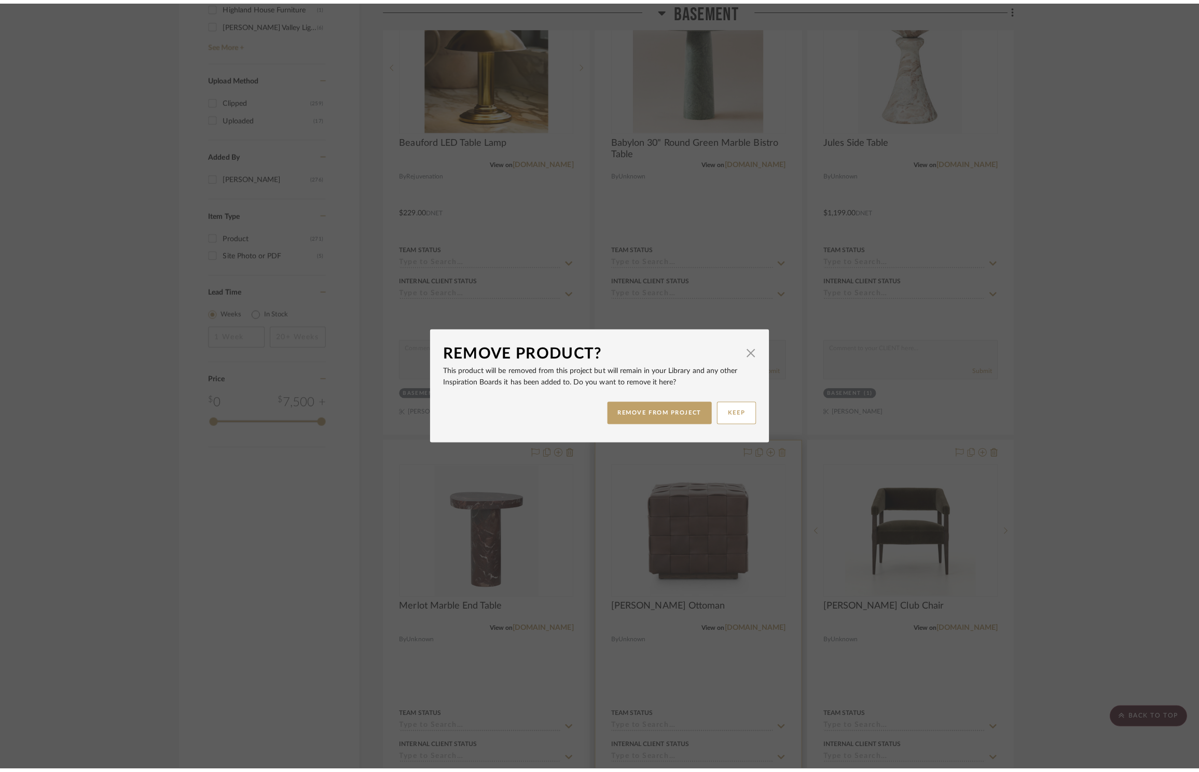
scroll to position [0, 0]
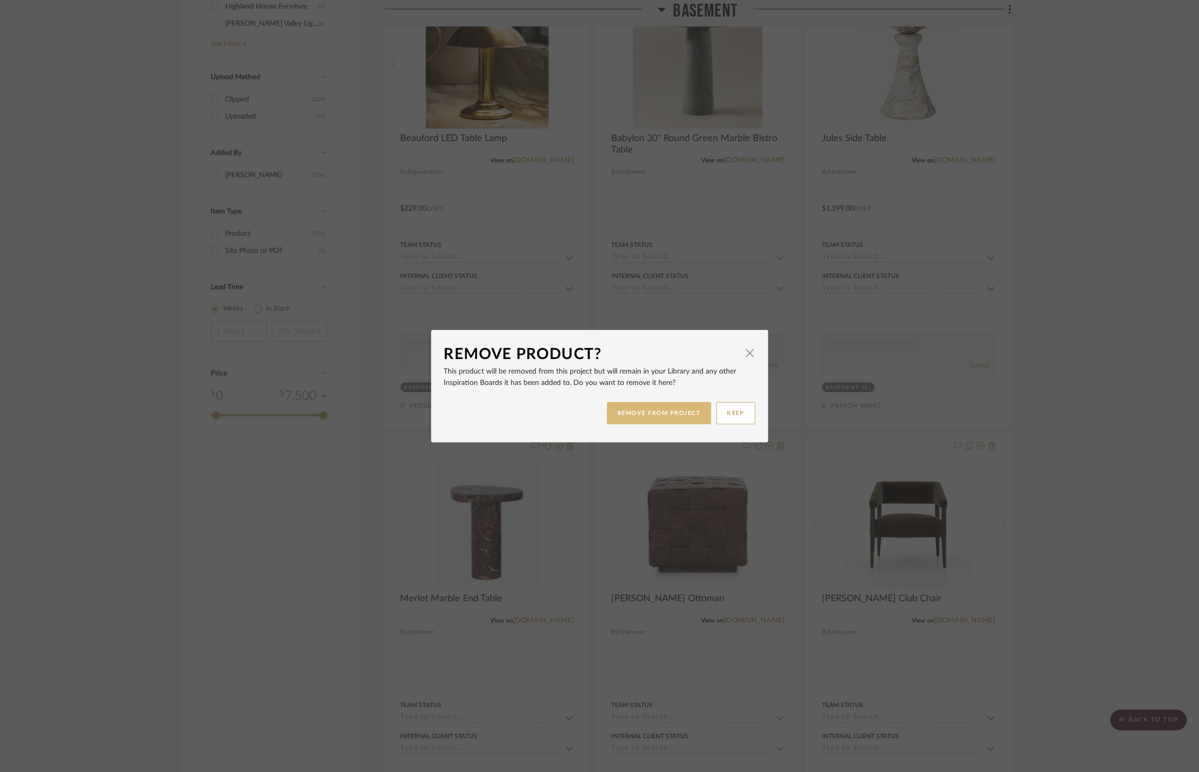
click at [670, 419] on button "REMOVE FROM PROJECT" at bounding box center [659, 413] width 104 height 22
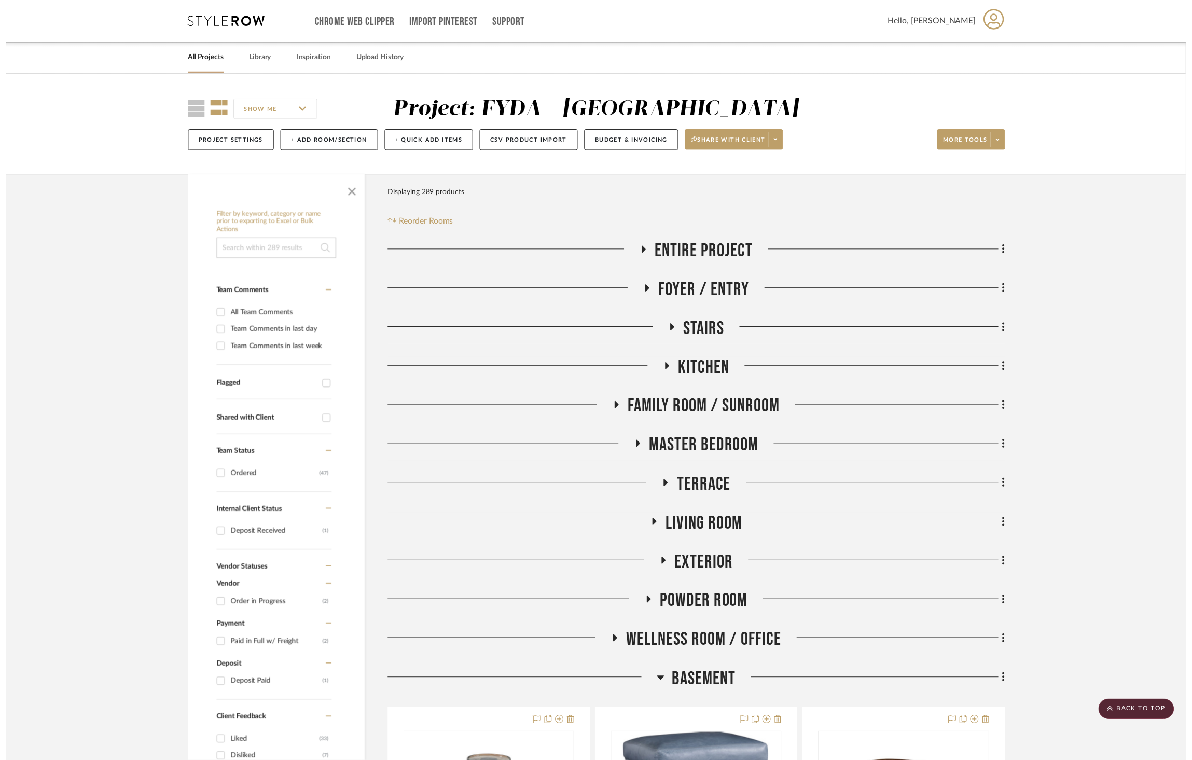
scroll to position [1665, 0]
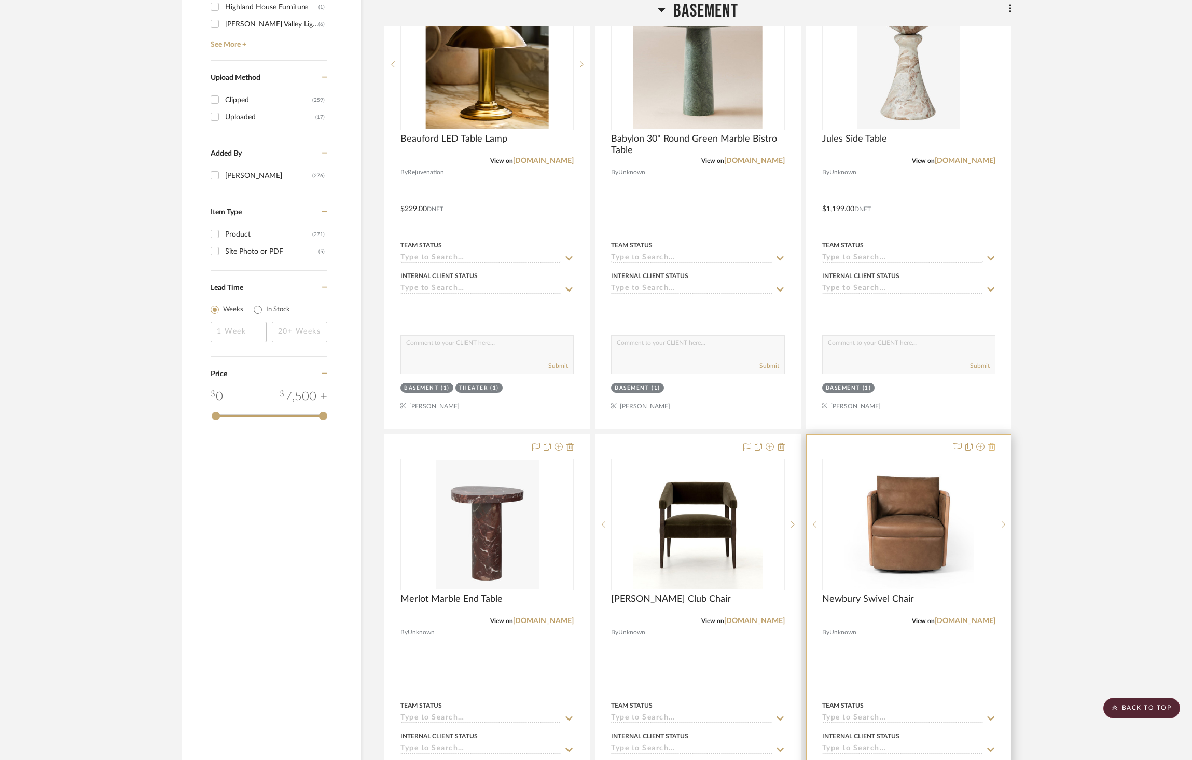
click at [994, 447] on icon at bounding box center [992, 447] width 7 height 8
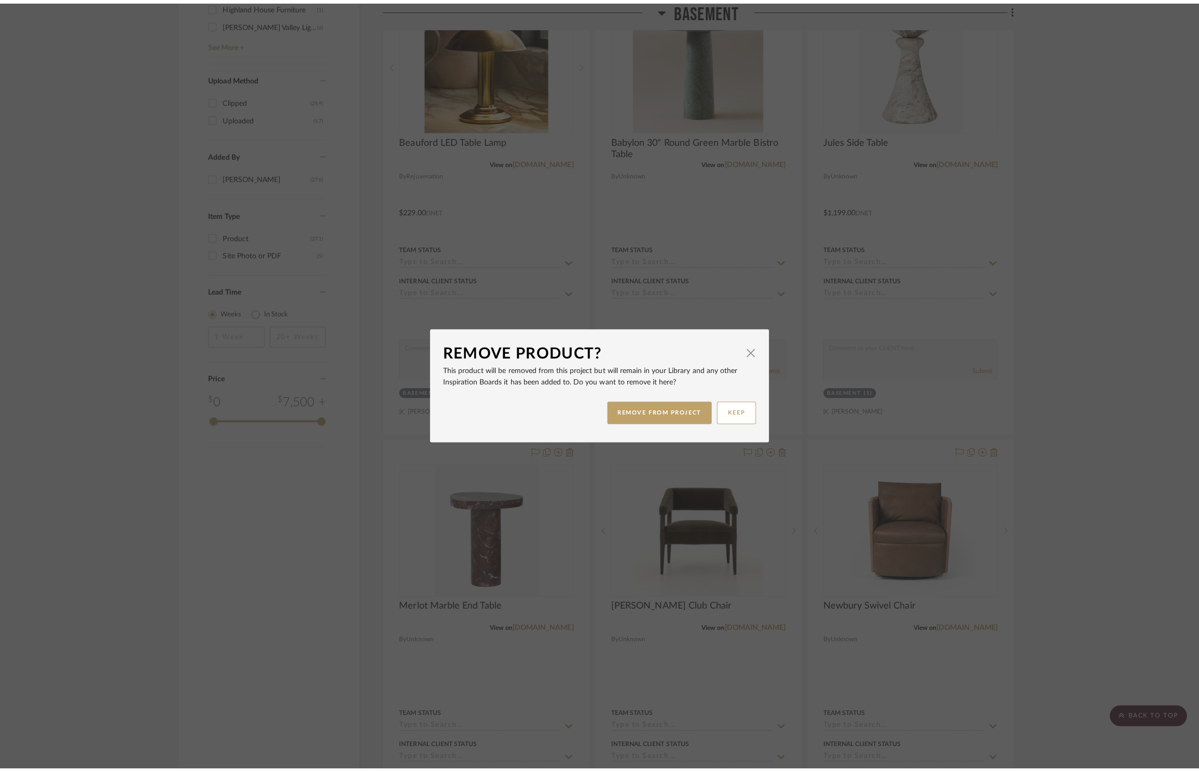
scroll to position [0, 0]
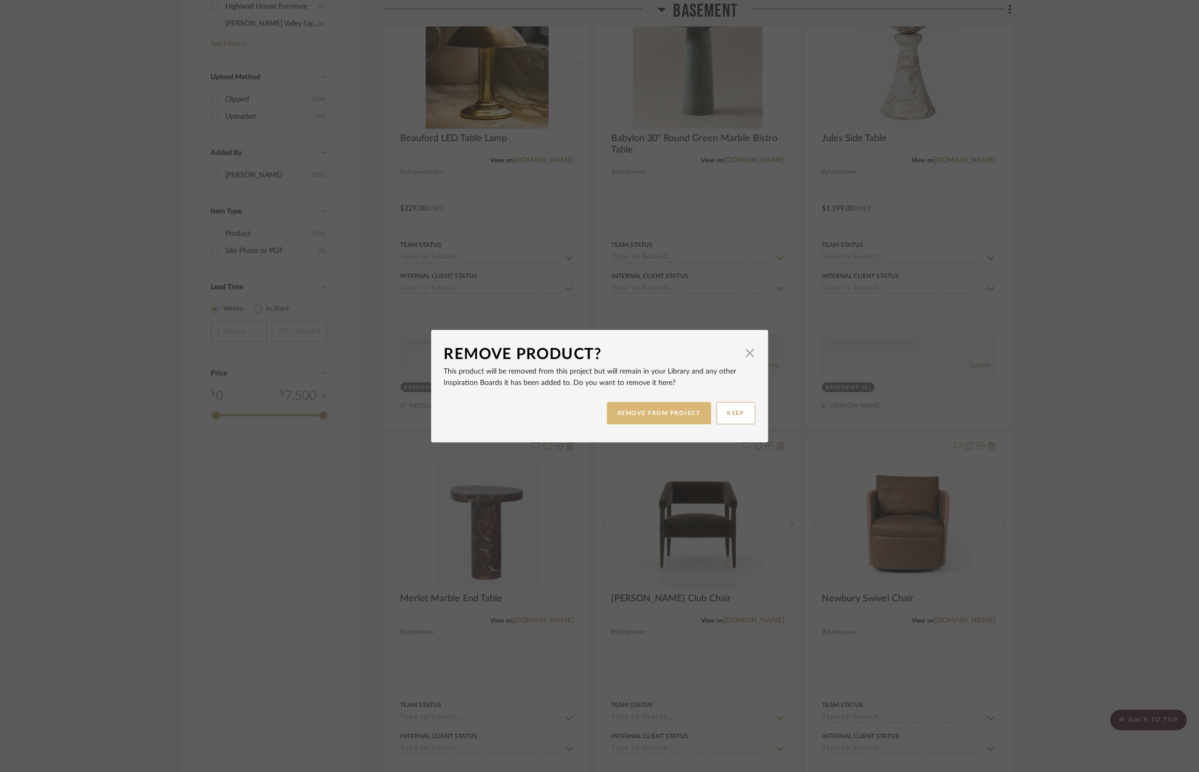
click at [665, 416] on button "REMOVE FROM PROJECT" at bounding box center [659, 413] width 104 height 22
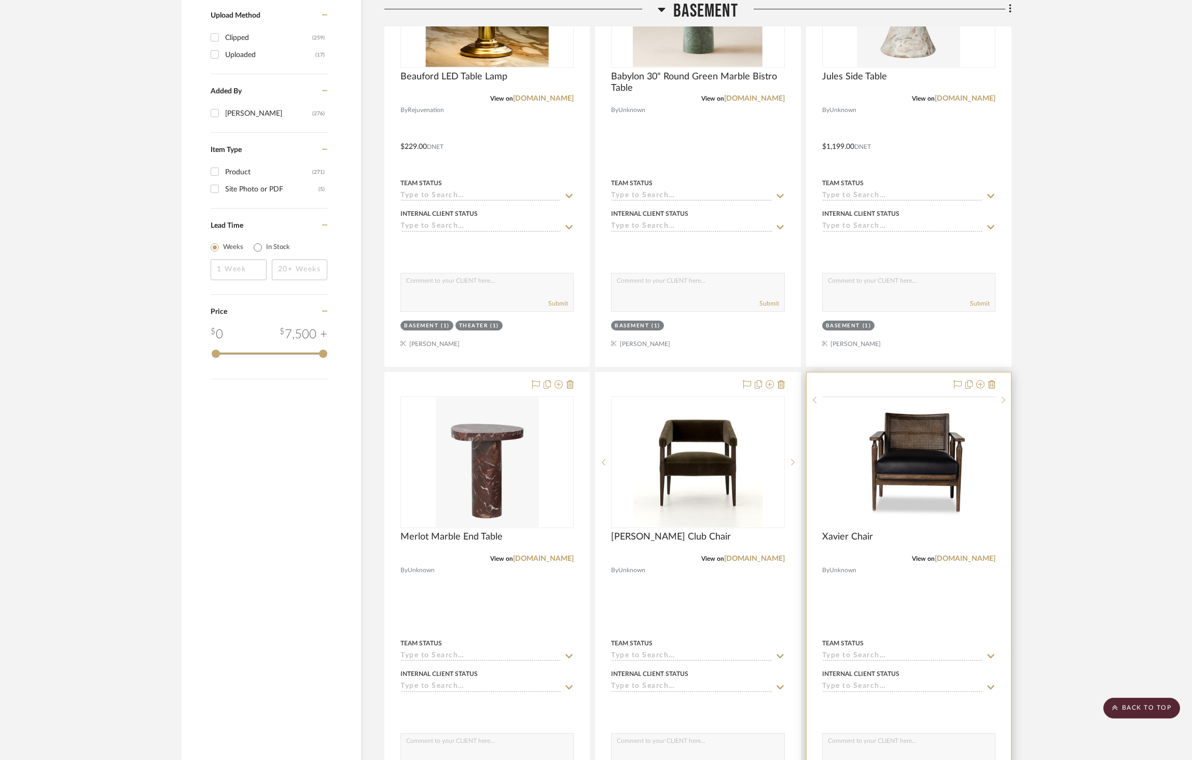
scroll to position [1744, 0]
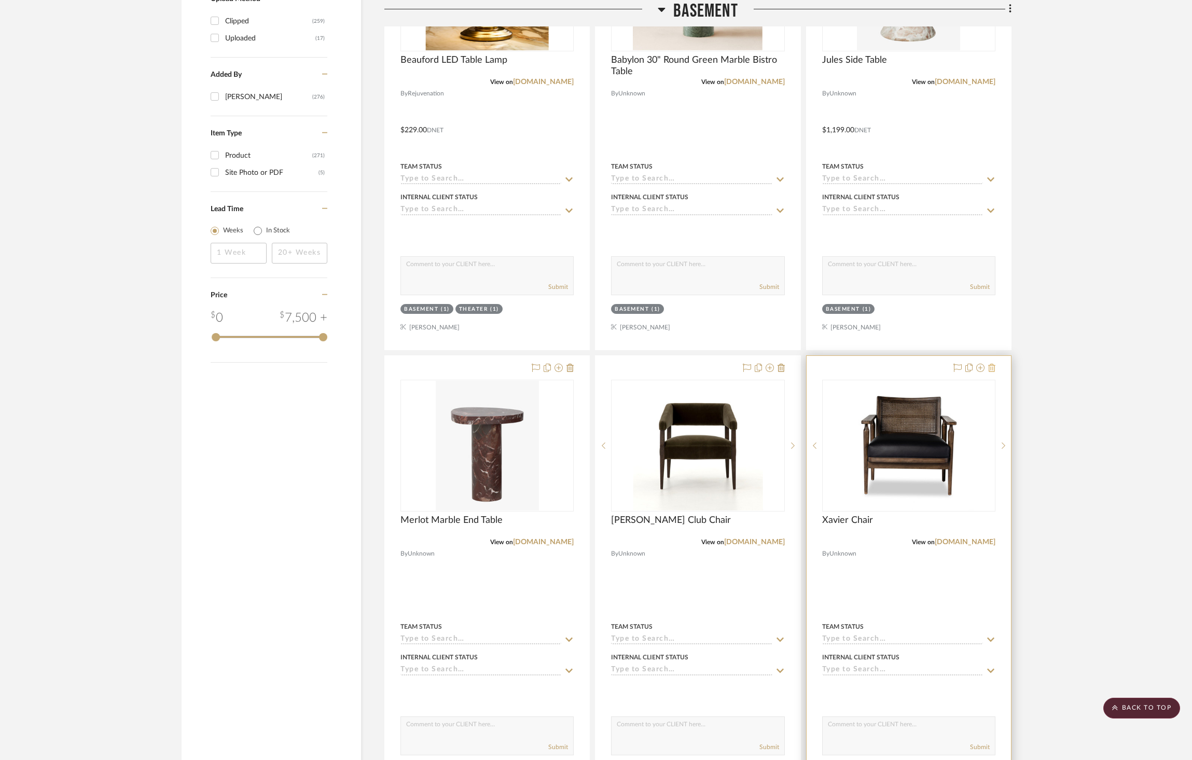
click at [991, 369] on icon at bounding box center [992, 368] width 7 height 8
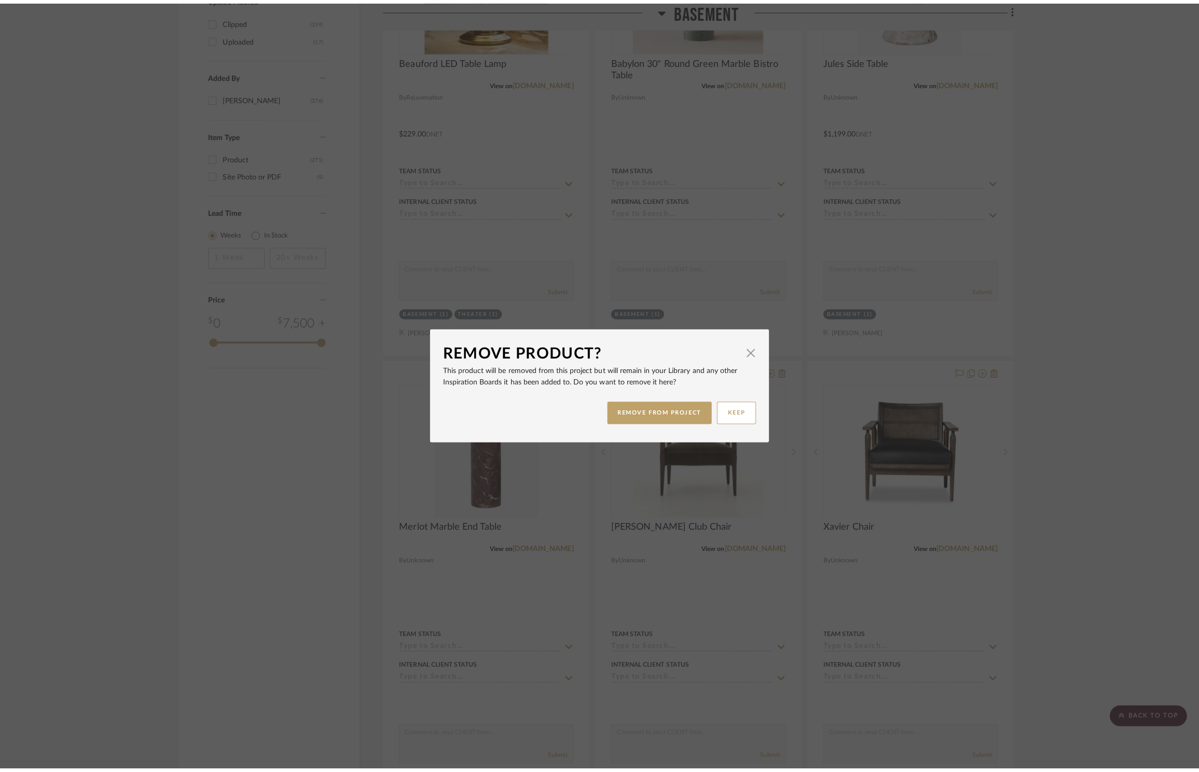
scroll to position [0, 0]
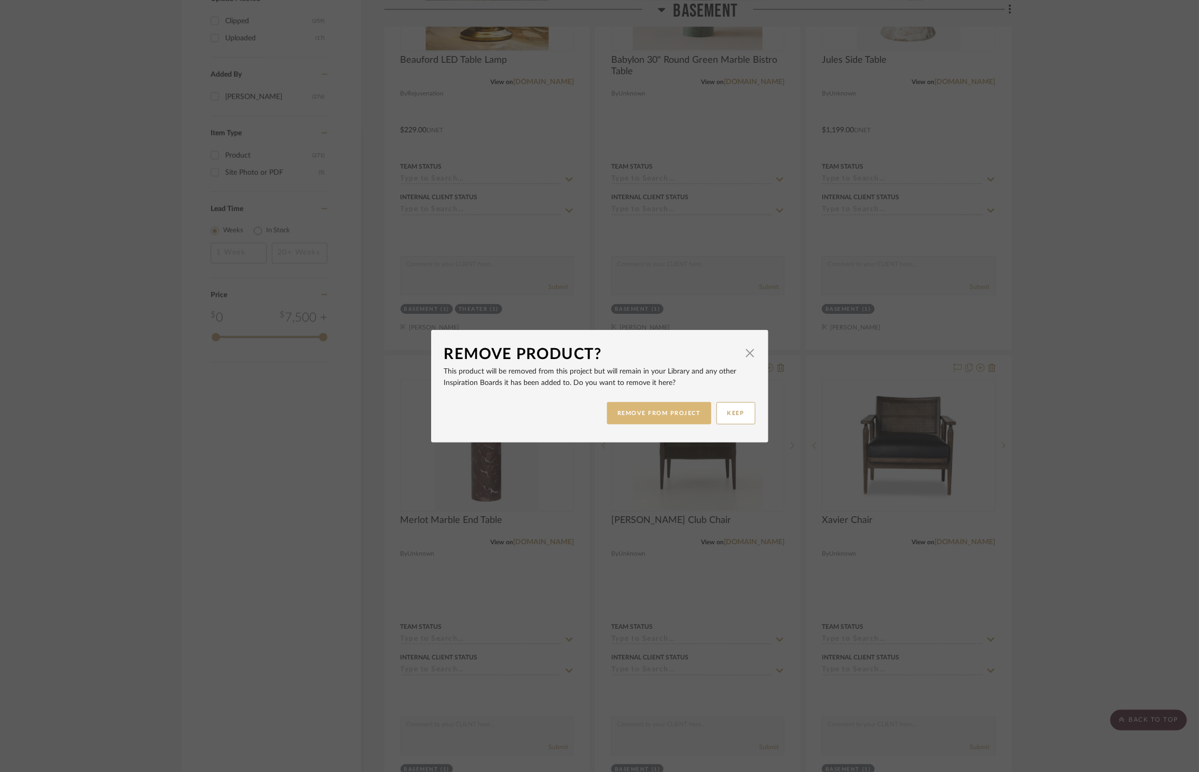
click at [654, 421] on button "REMOVE FROM PROJECT" at bounding box center [659, 413] width 104 height 22
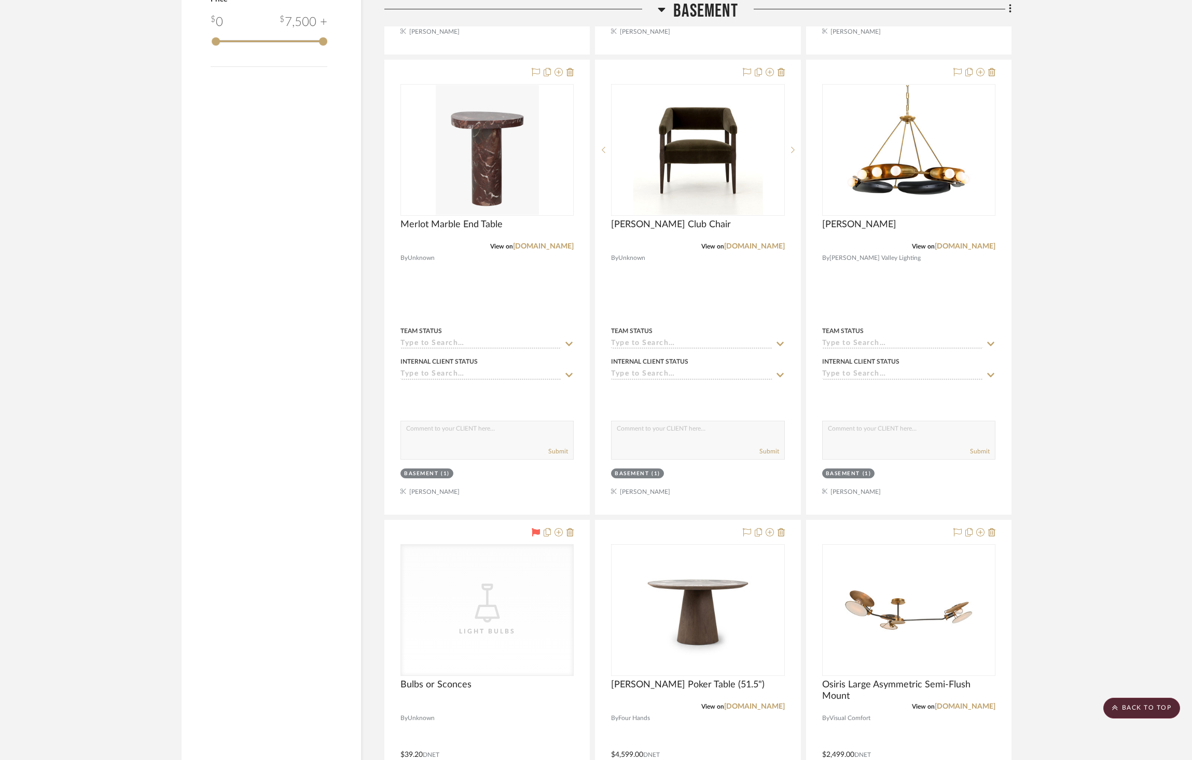
scroll to position [2144, 0]
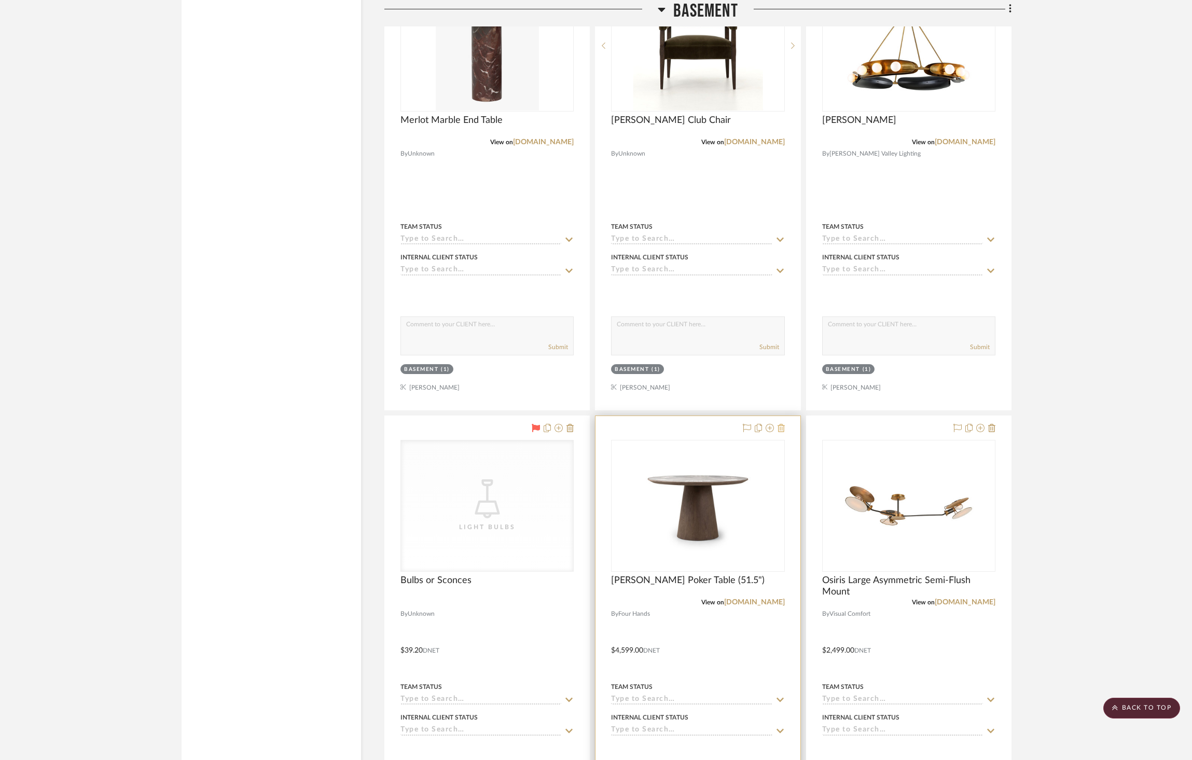
click at [782, 428] on icon at bounding box center [781, 428] width 7 height 8
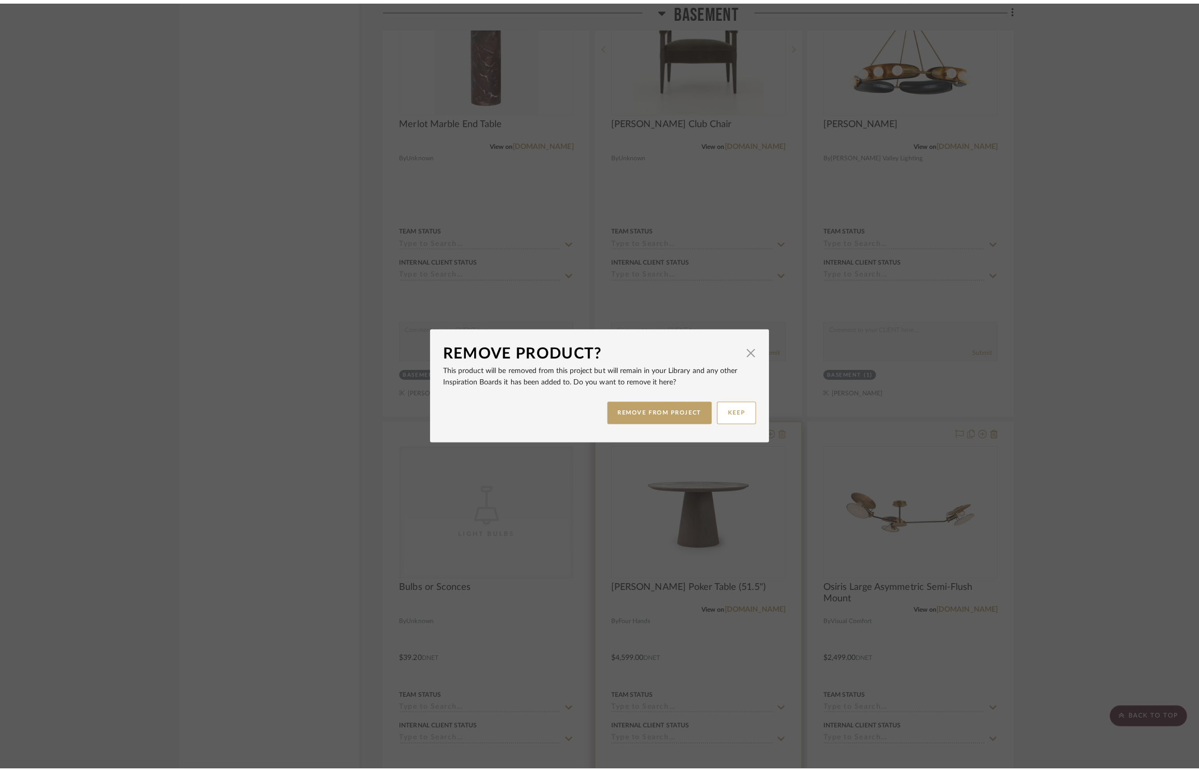
scroll to position [0, 0]
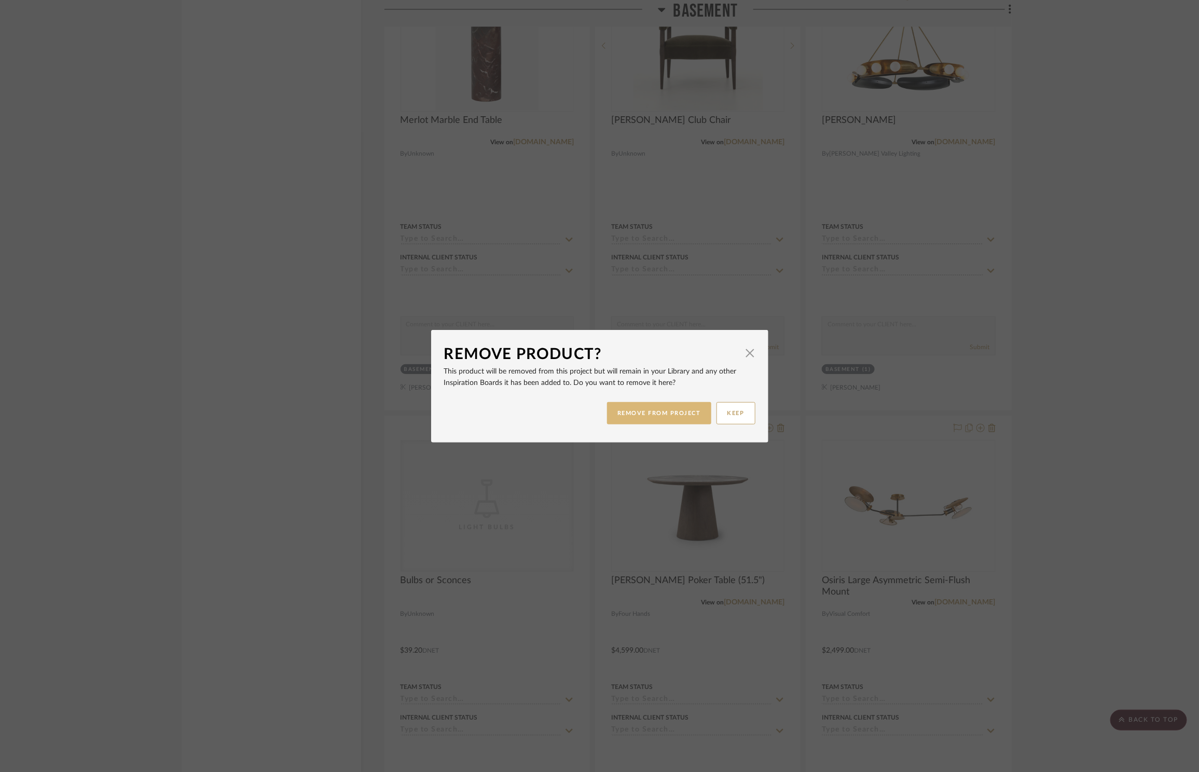
click at [644, 403] on button "REMOVE FROM PROJECT" at bounding box center [659, 413] width 104 height 22
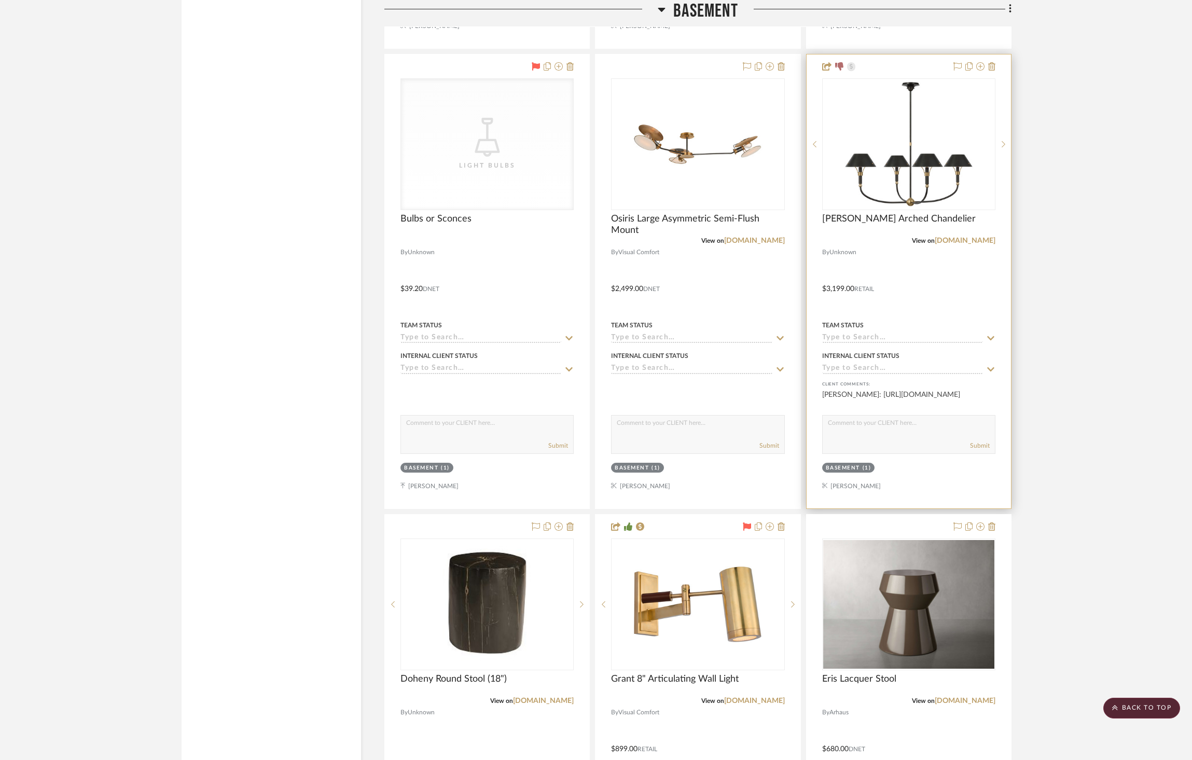
scroll to position [2527, 0]
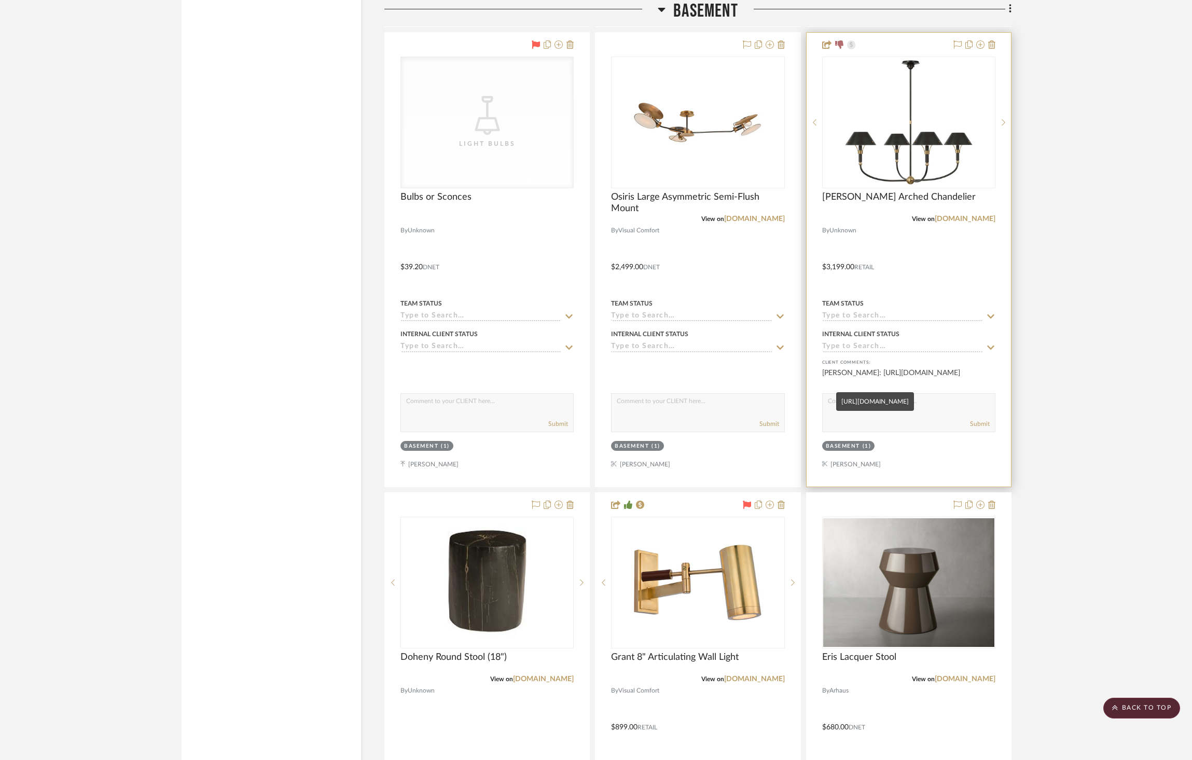
click at [939, 383] on div "[PERSON_NAME]: [URL][DOMAIN_NAME]" at bounding box center [908, 378] width 173 height 21
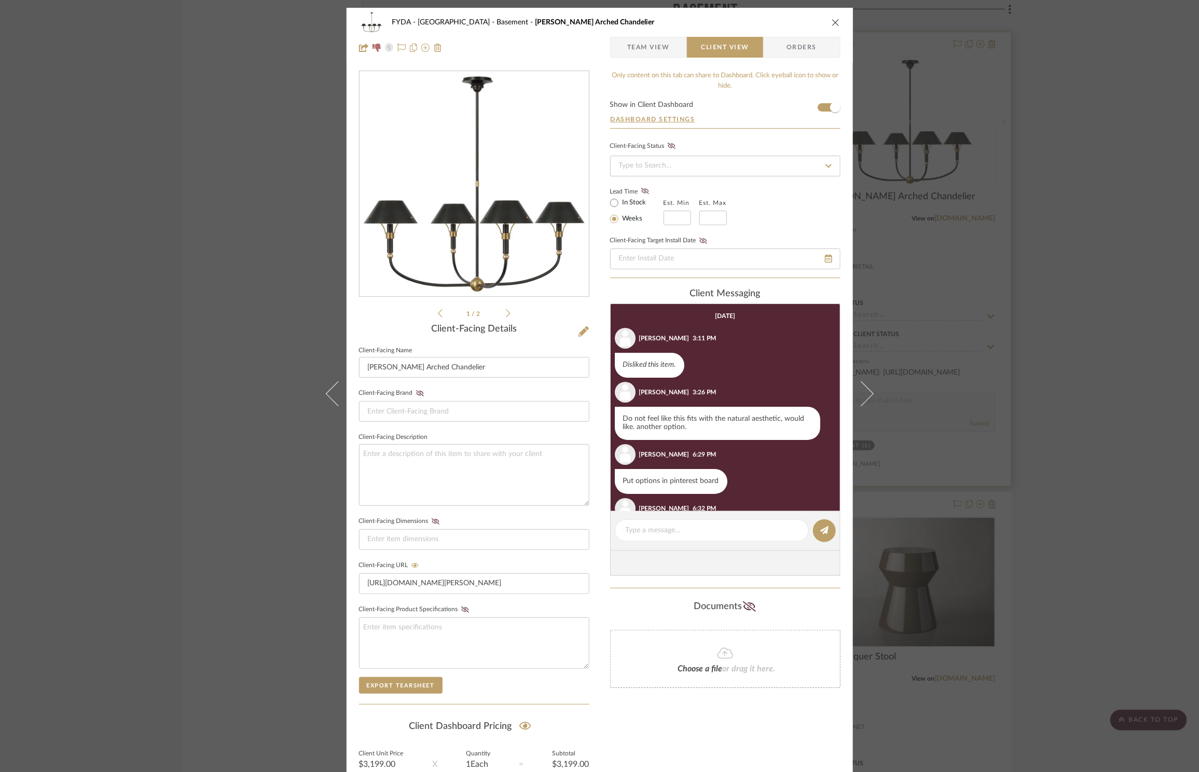
scroll to position [50, 0]
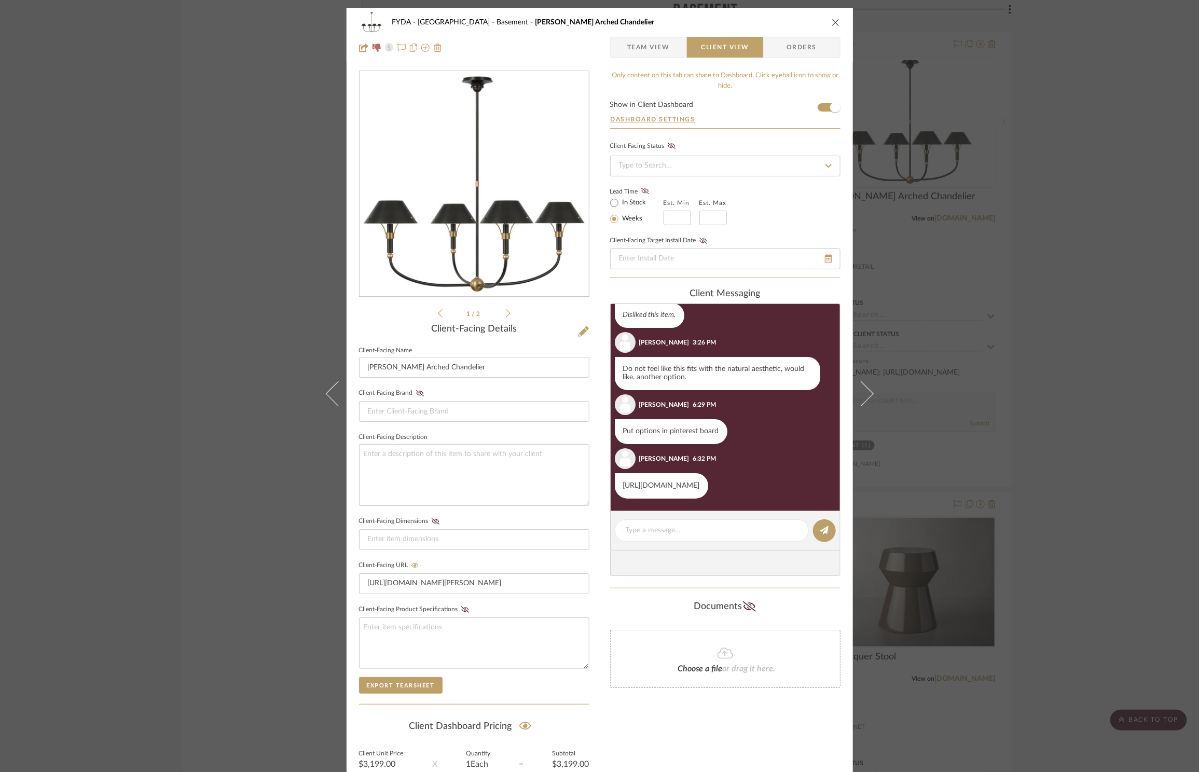
click at [670, 489] on link "[URL][DOMAIN_NAME]" at bounding box center [661, 485] width 77 height 7
drag, startPoint x: 1062, startPoint y: 195, endPoint x: 1186, endPoint y: 14, distance: 218.8
click at [1063, 194] on div "FYDA - 655 City Park Basement Turlington Arched Chandelier Team View Client Vie…" at bounding box center [599, 386] width 1199 height 772
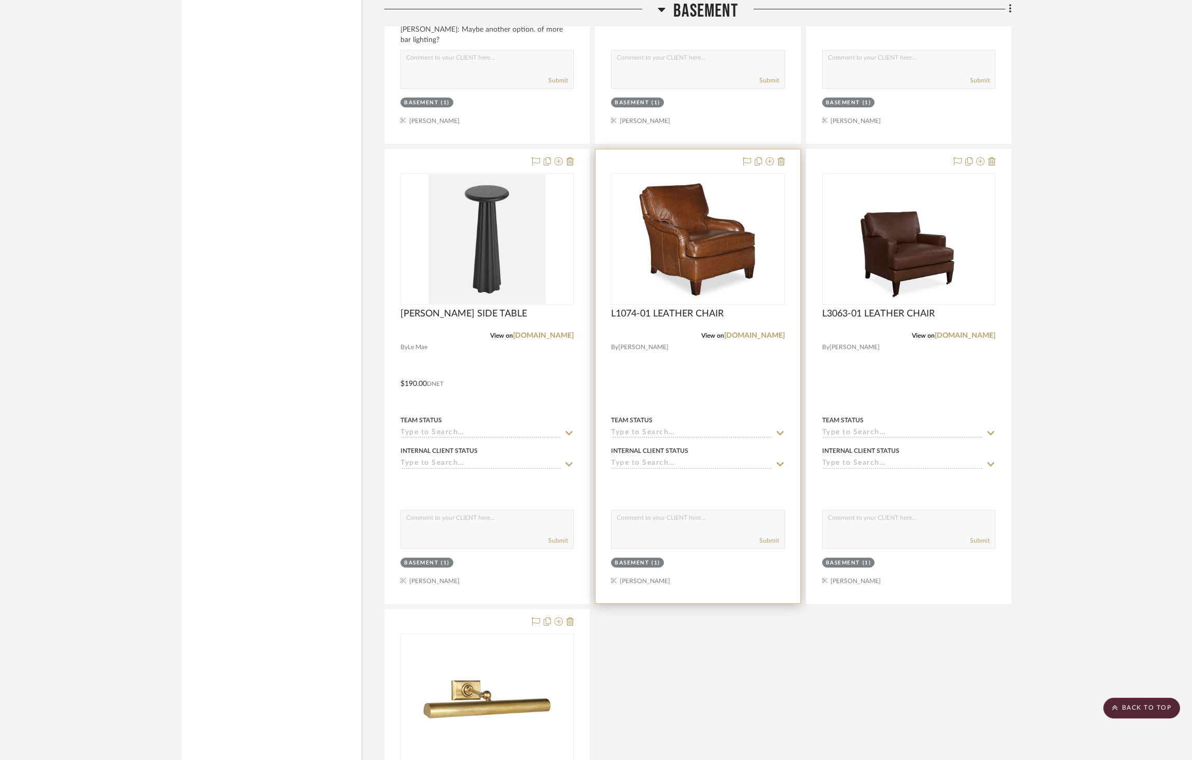
scroll to position [4129, 0]
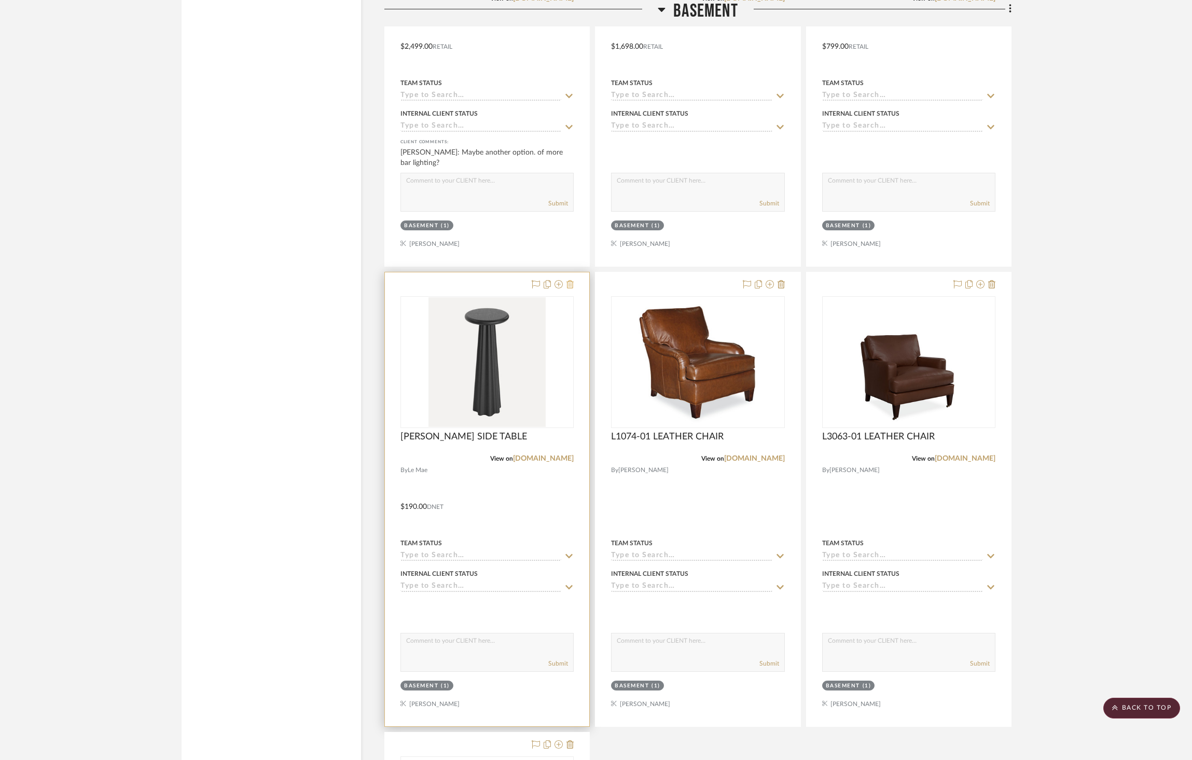
click at [573, 285] on icon at bounding box center [570, 284] width 7 height 8
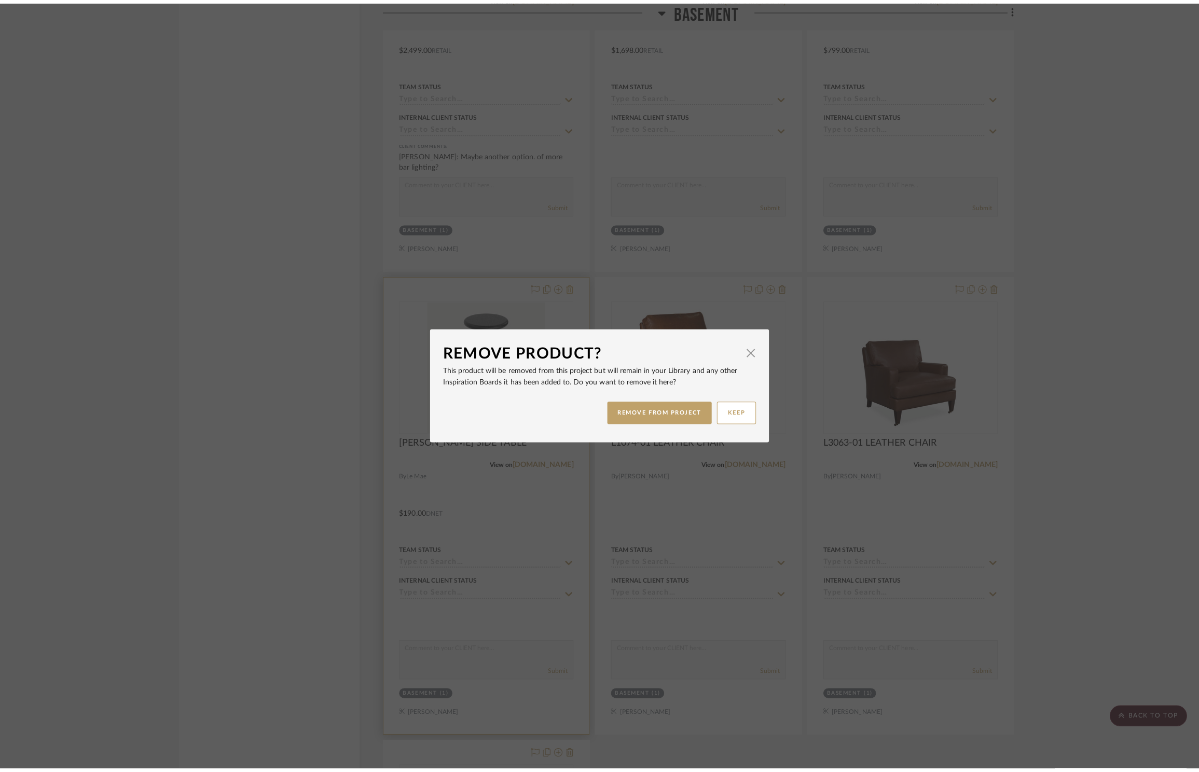
scroll to position [0, 0]
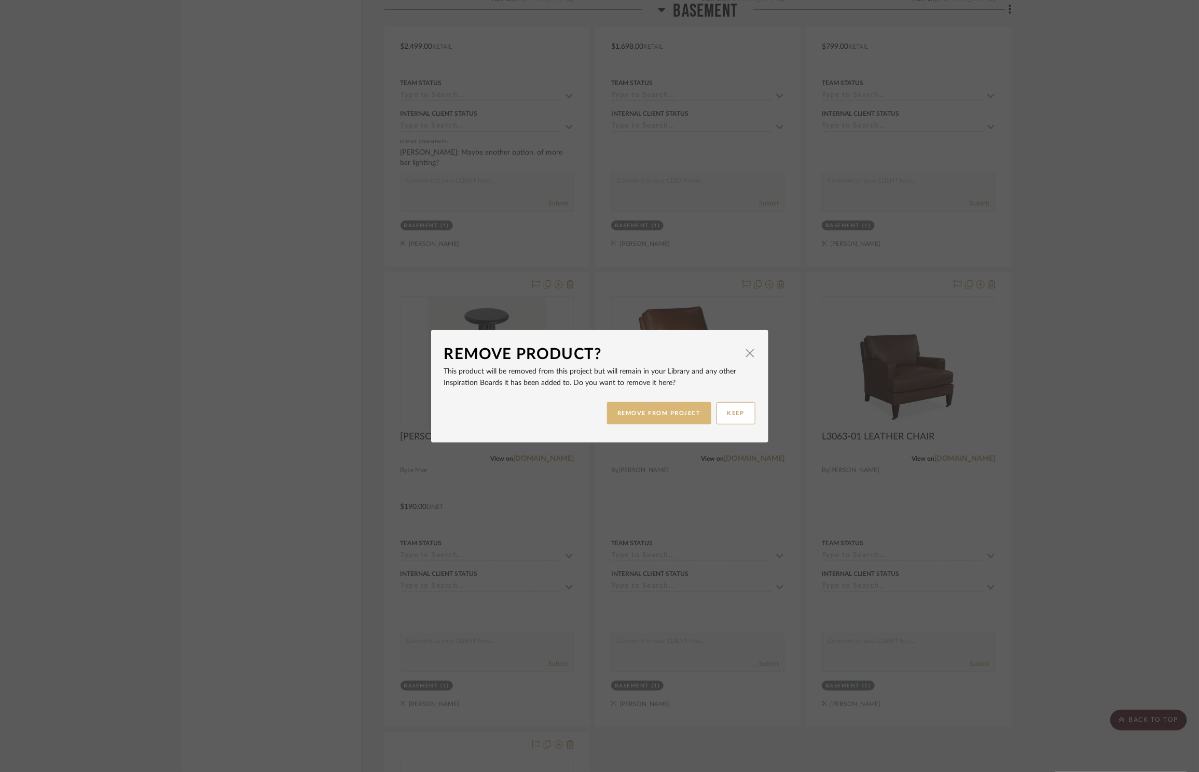
click at [661, 411] on button "REMOVE FROM PROJECT" at bounding box center [659, 413] width 104 height 22
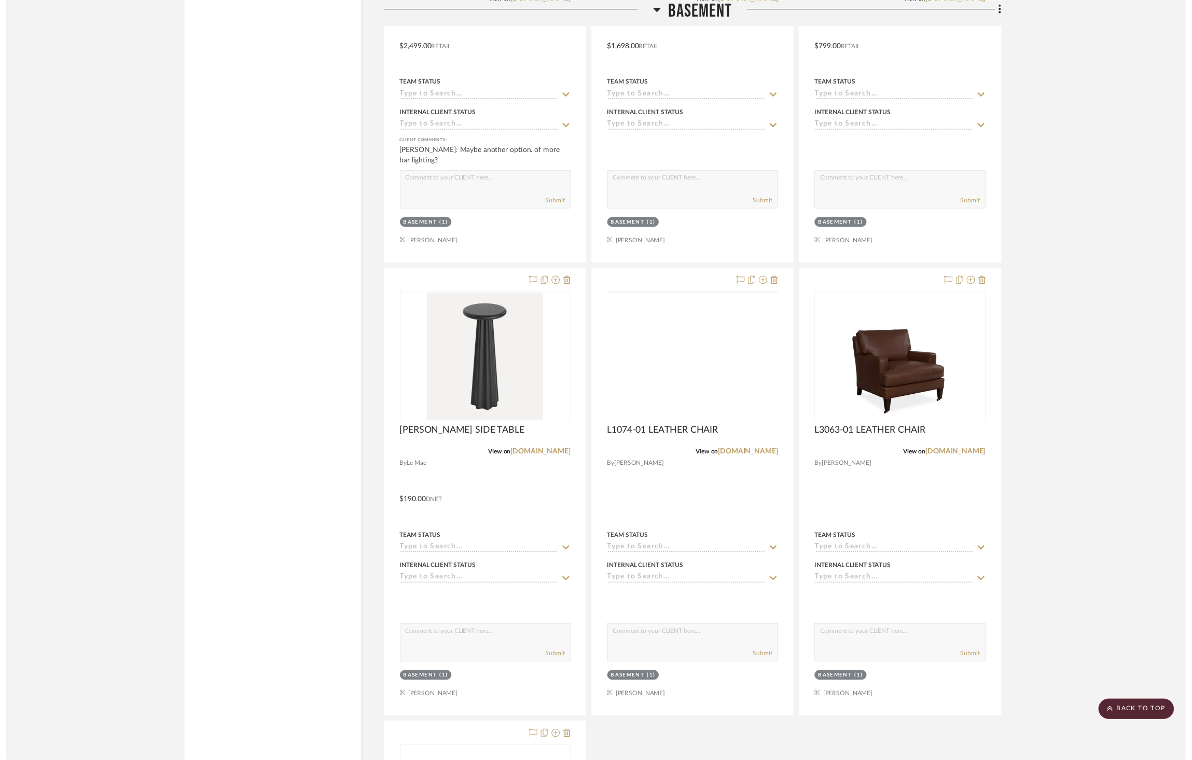
scroll to position [4129, 0]
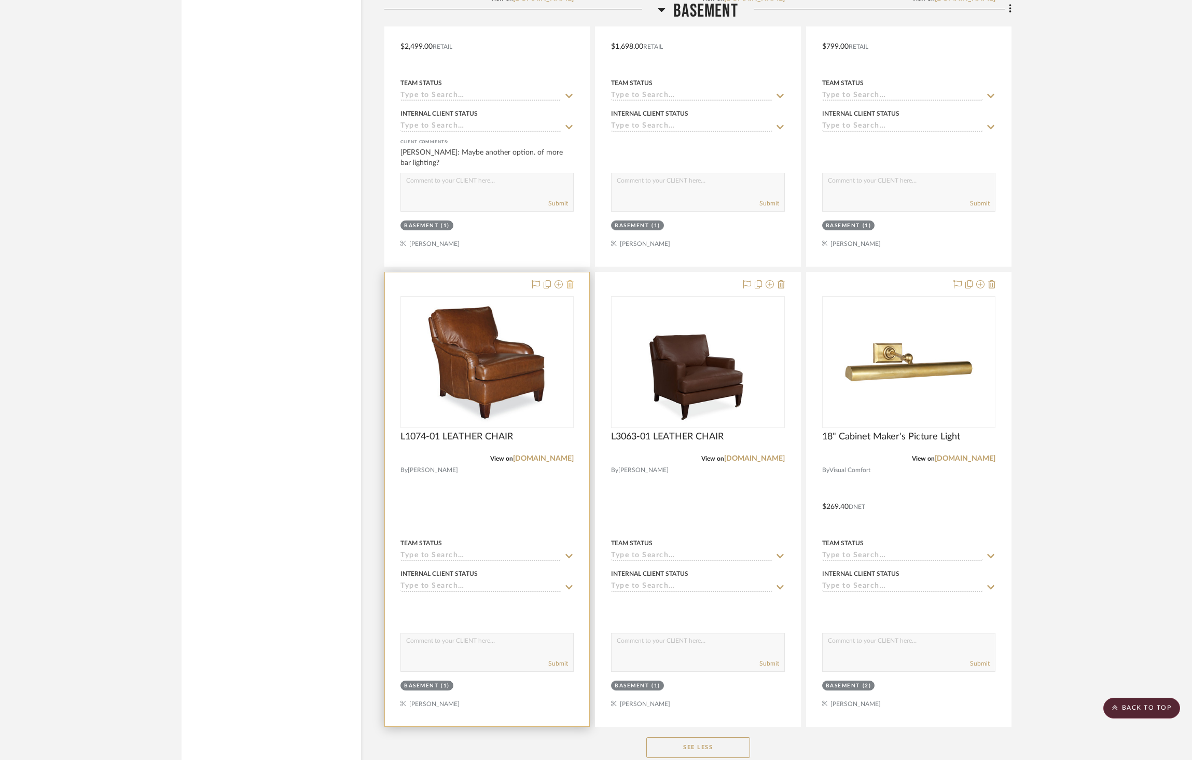
click at [572, 284] on icon at bounding box center [570, 284] width 7 height 8
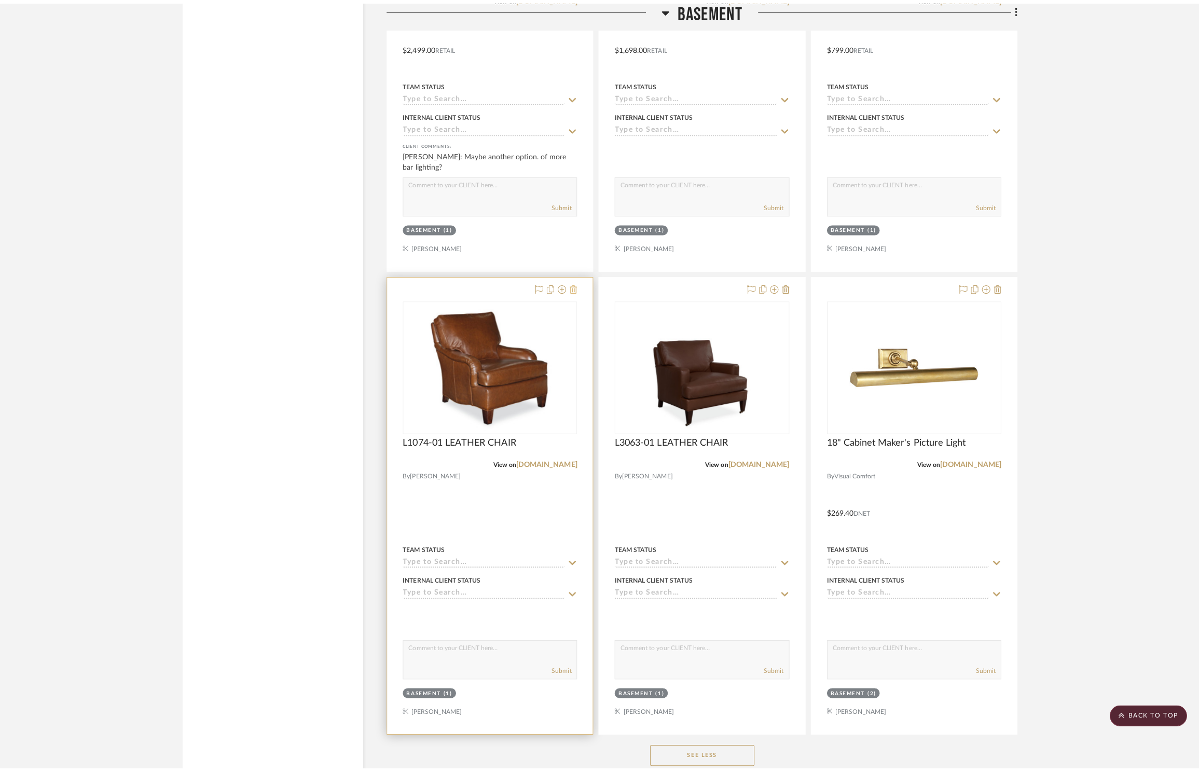
scroll to position [0, 0]
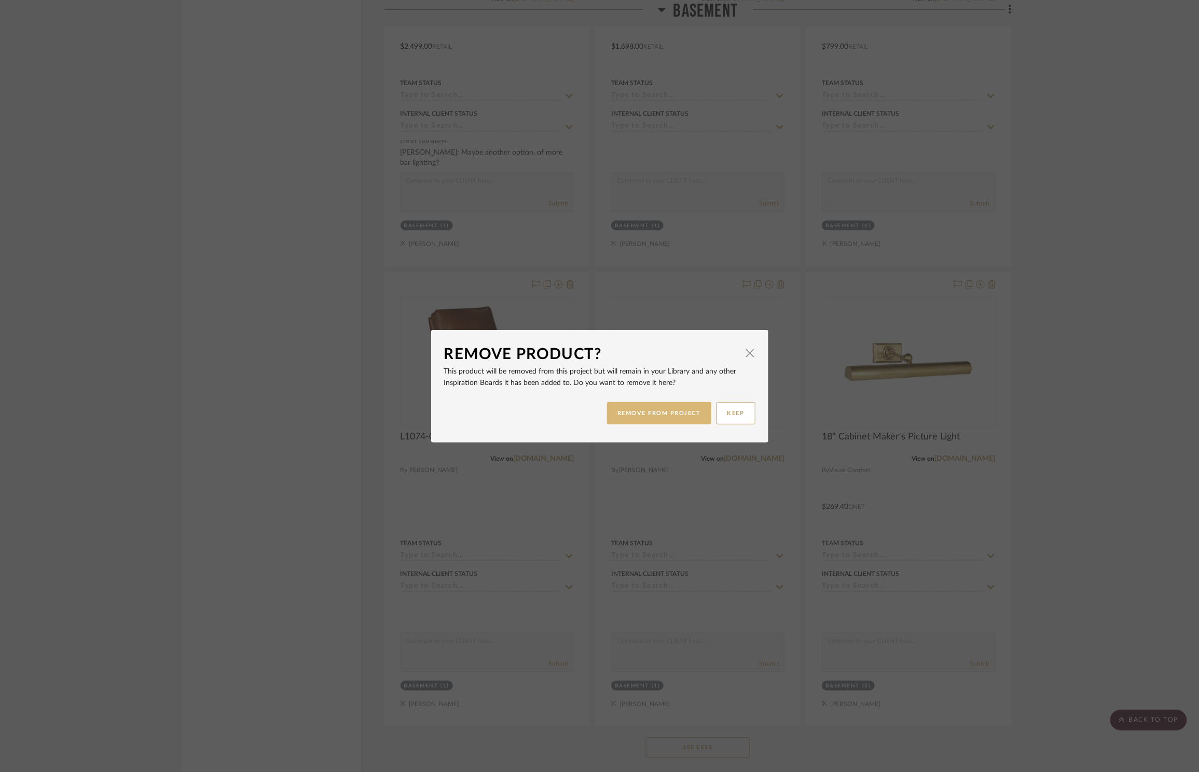
click at [668, 418] on button "REMOVE FROM PROJECT" at bounding box center [659, 413] width 104 height 22
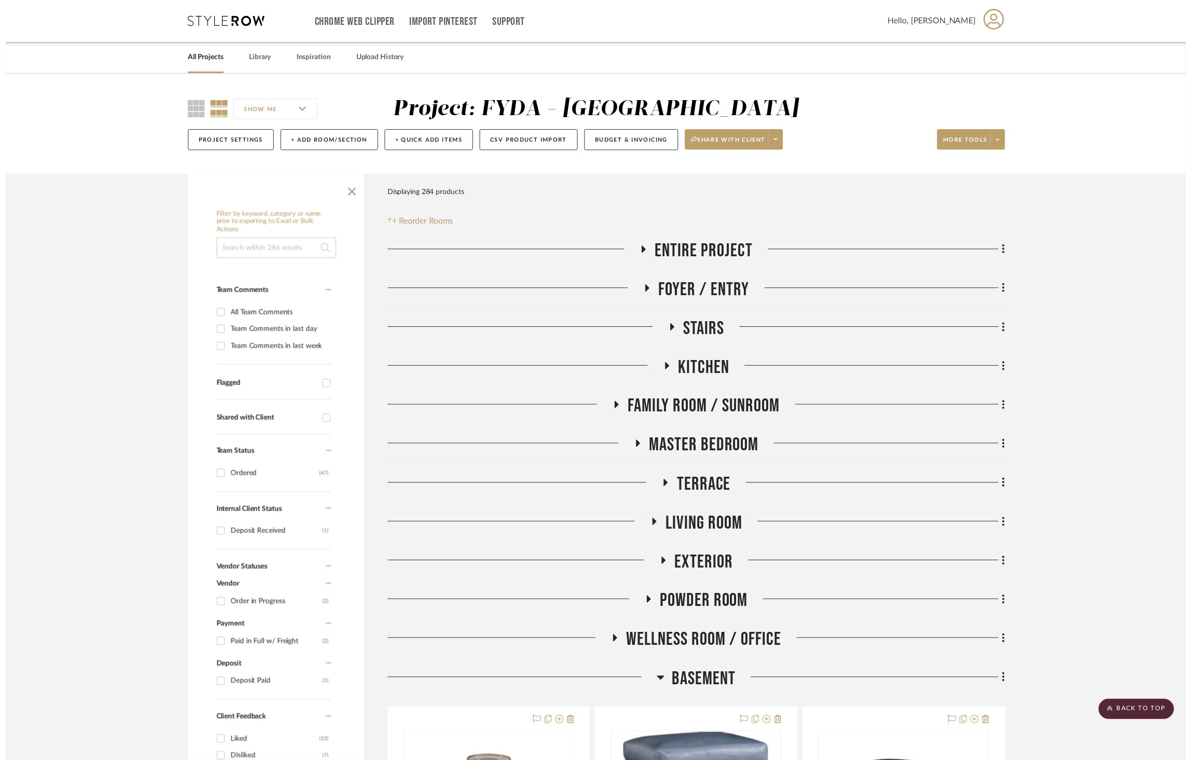
scroll to position [4129, 0]
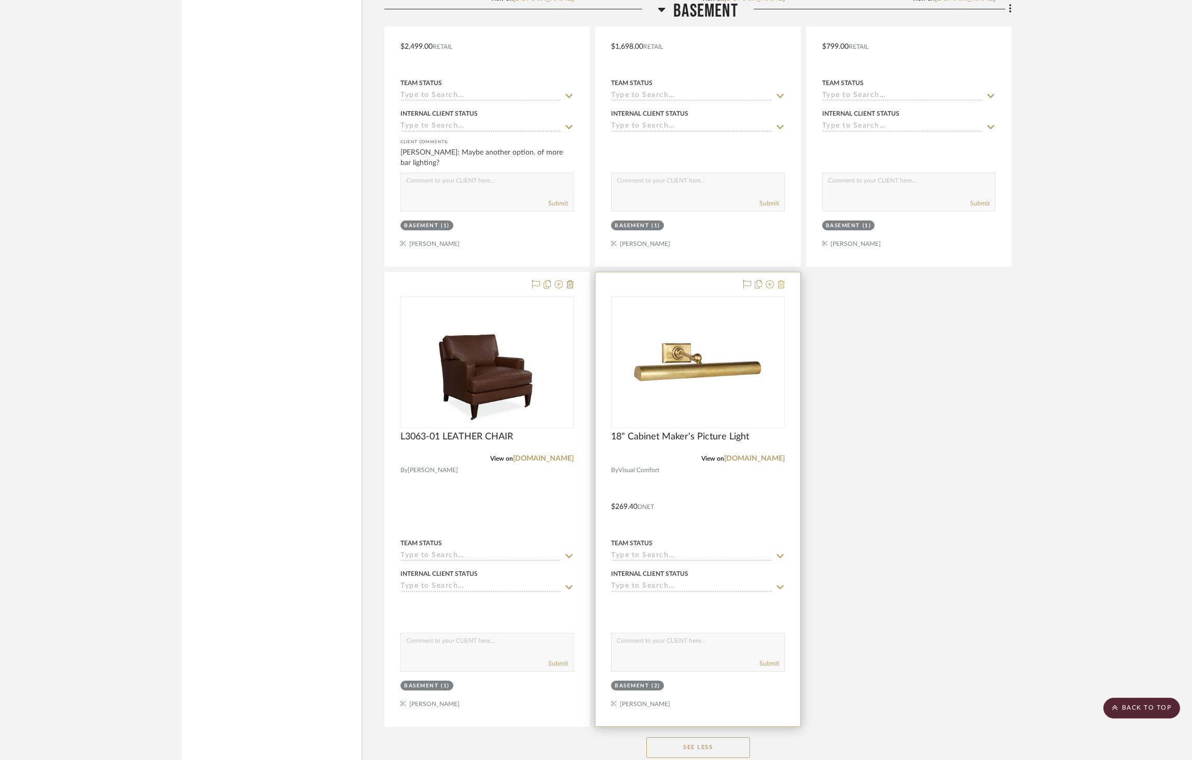
click at [783, 284] on icon at bounding box center [781, 284] width 7 height 8
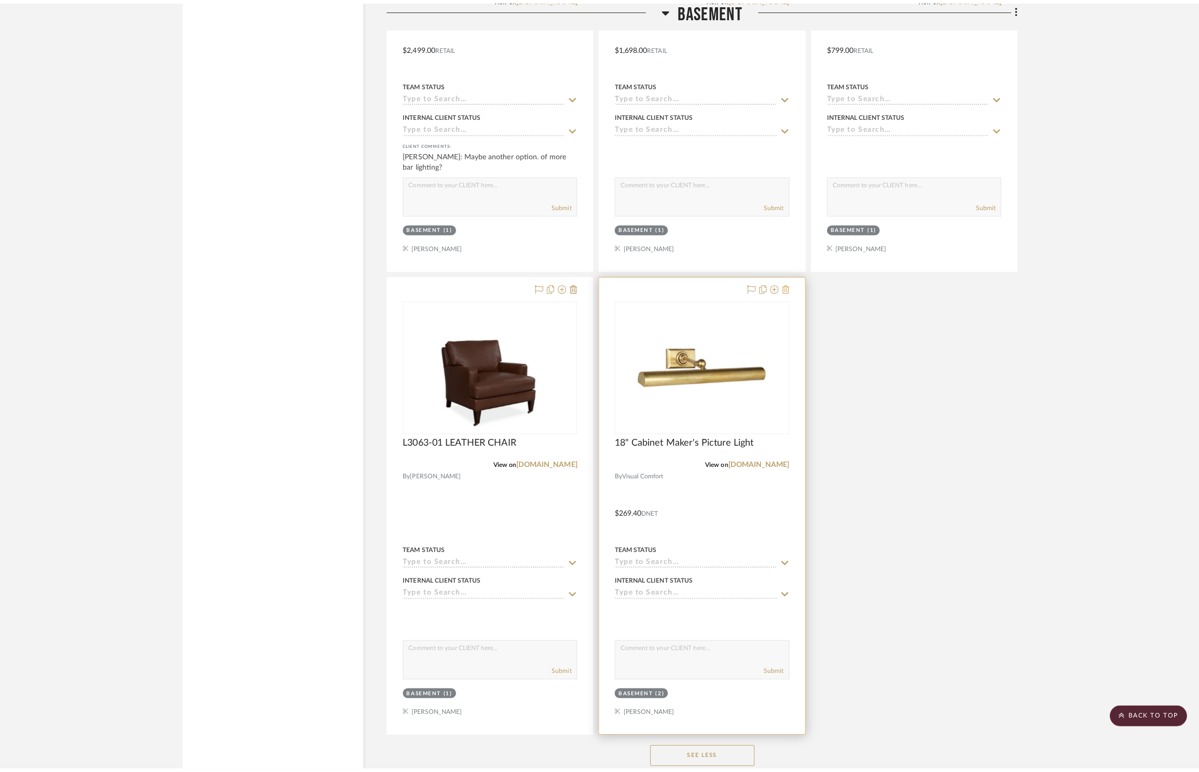
scroll to position [0, 0]
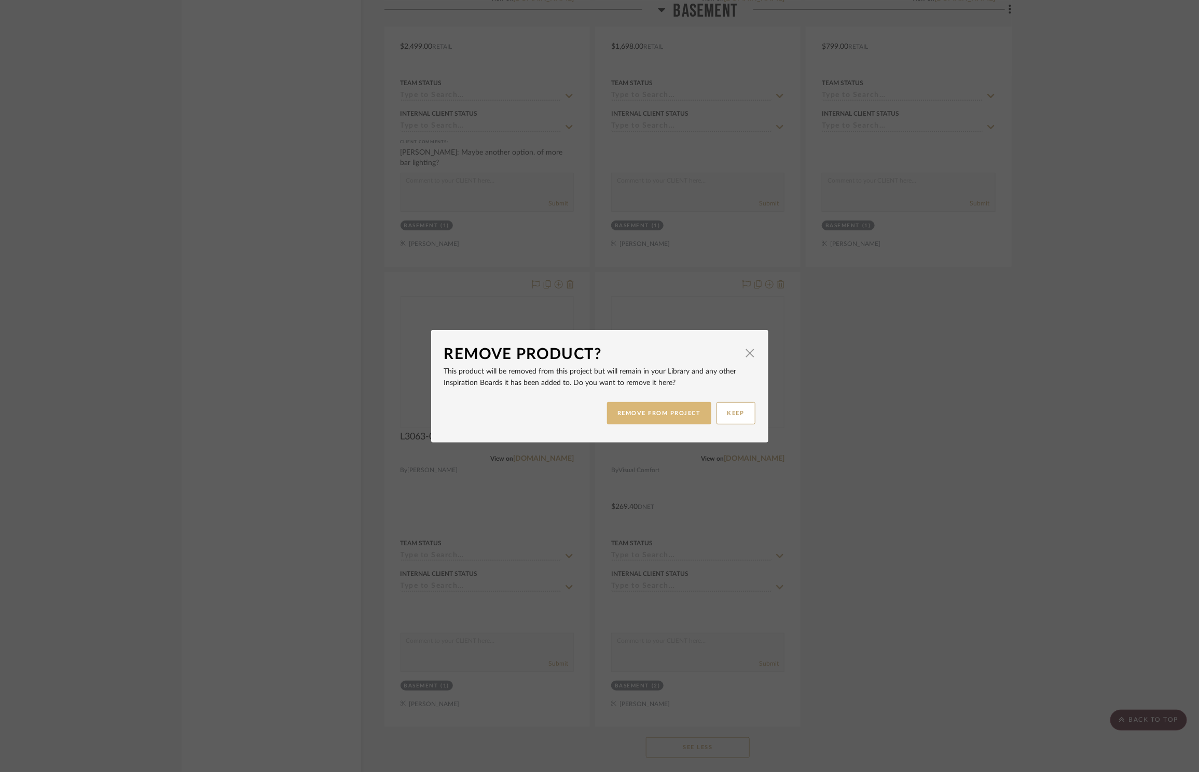
click at [681, 405] on button "REMOVE FROM PROJECT" at bounding box center [659, 413] width 104 height 22
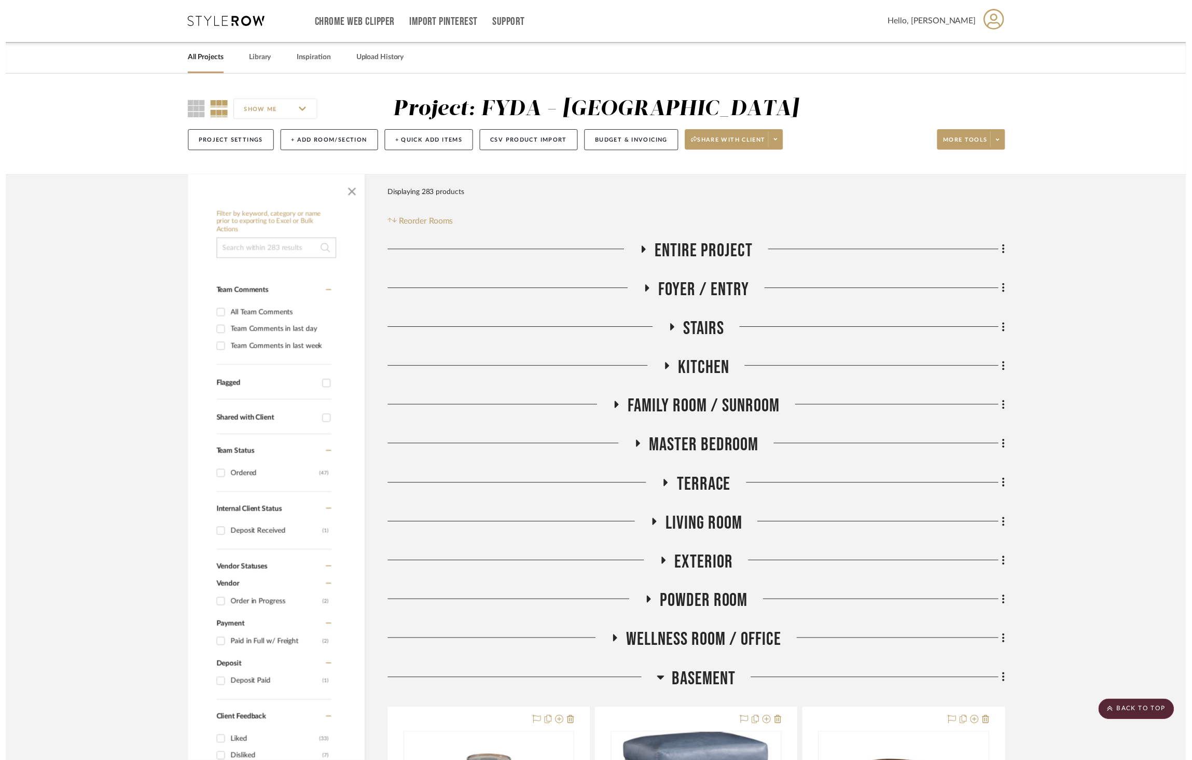
scroll to position [4129, 0]
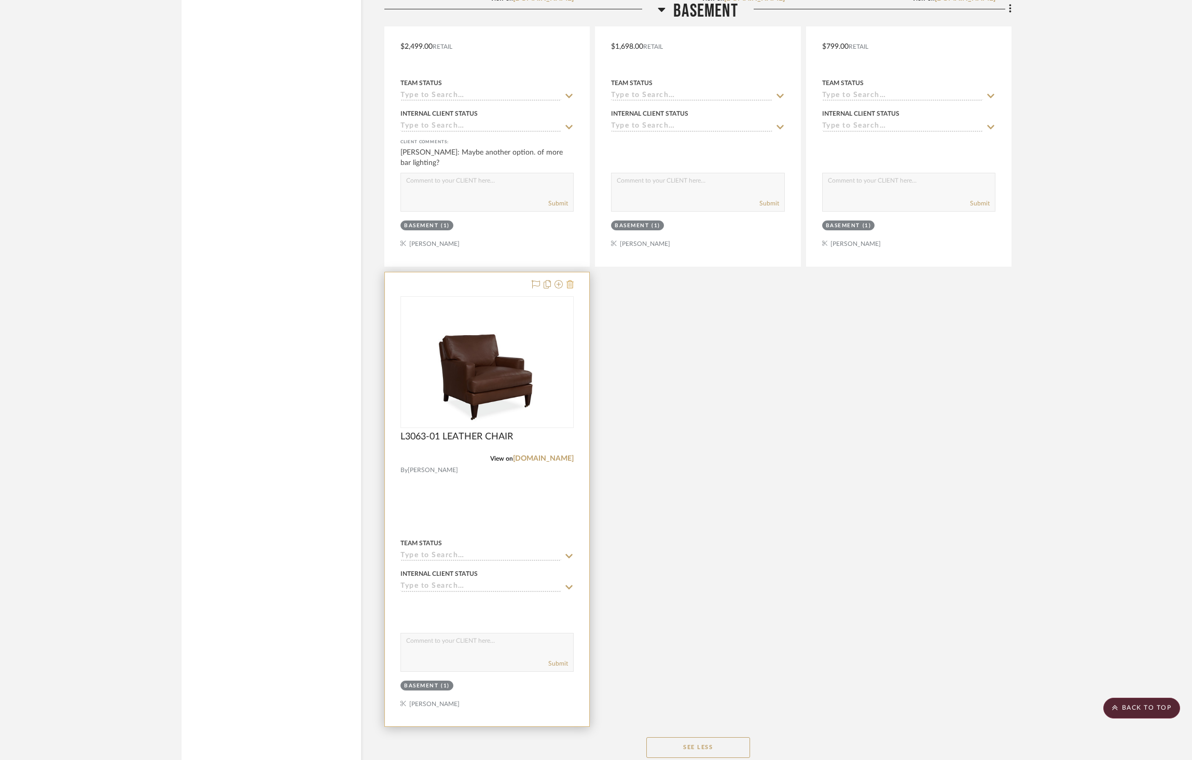
click at [573, 283] on icon at bounding box center [570, 284] width 7 height 8
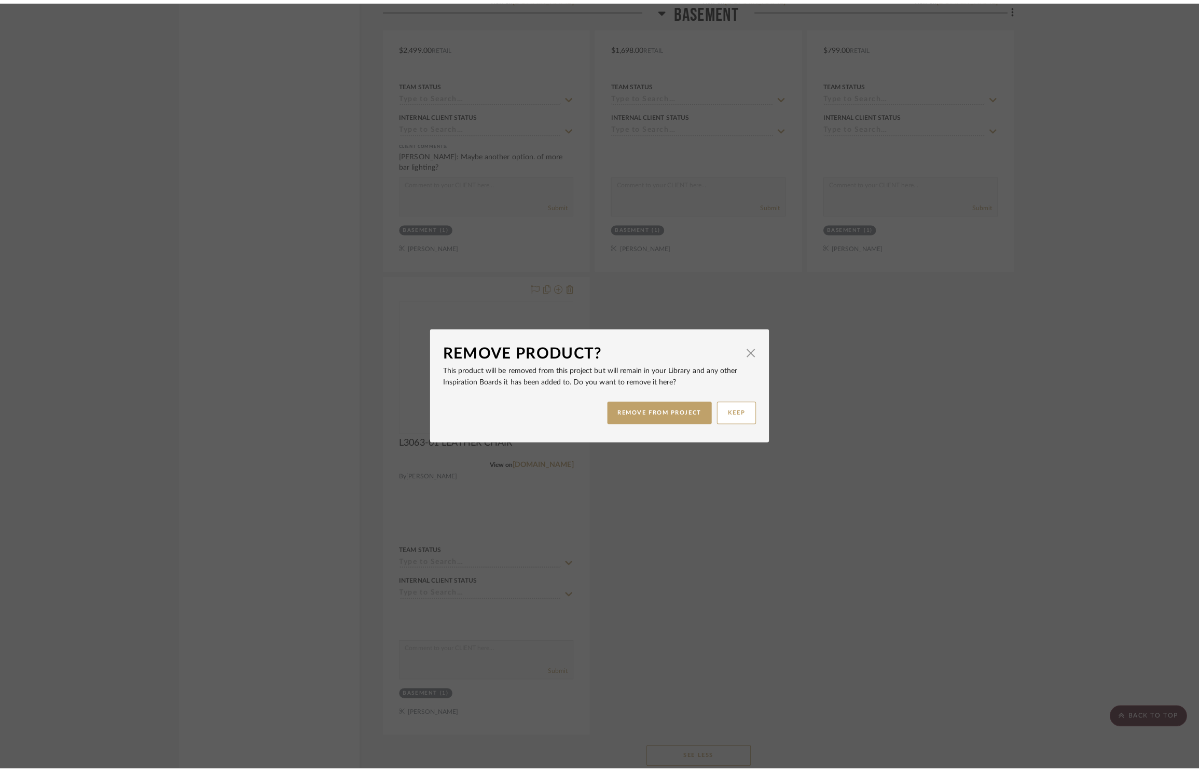
scroll to position [0, 0]
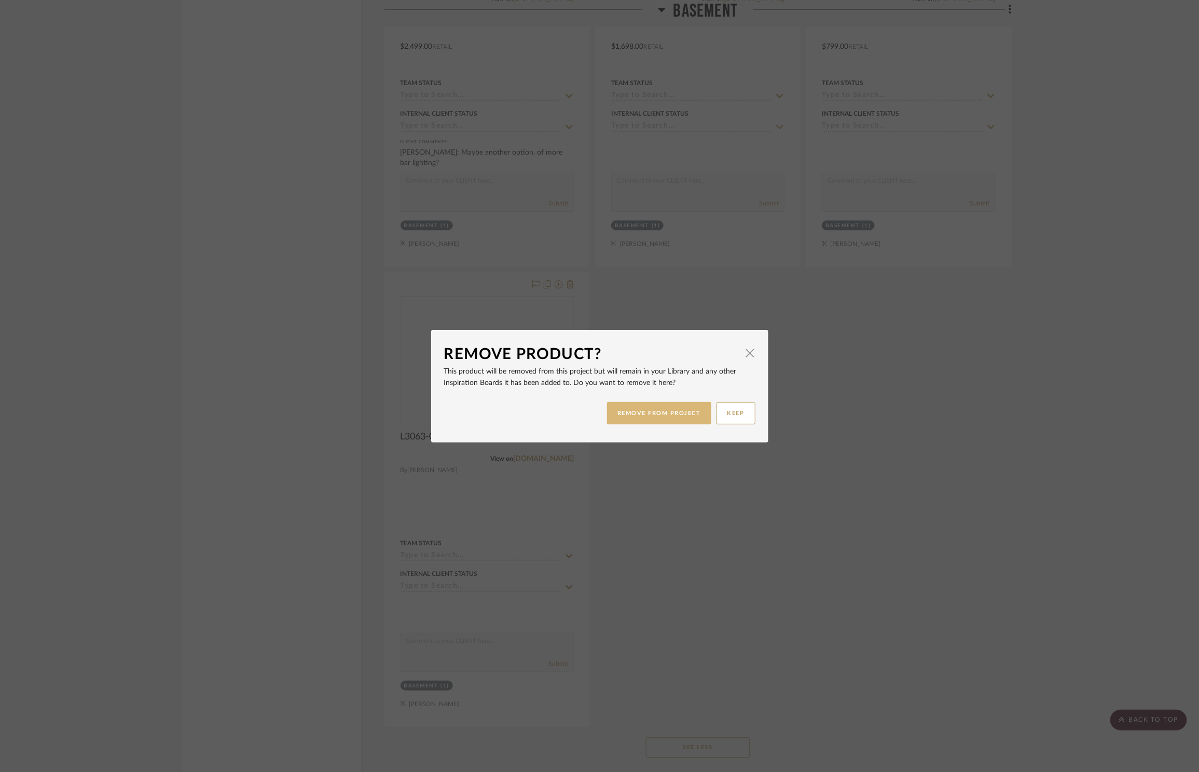
click at [661, 408] on button "REMOVE FROM PROJECT" at bounding box center [659, 413] width 104 height 22
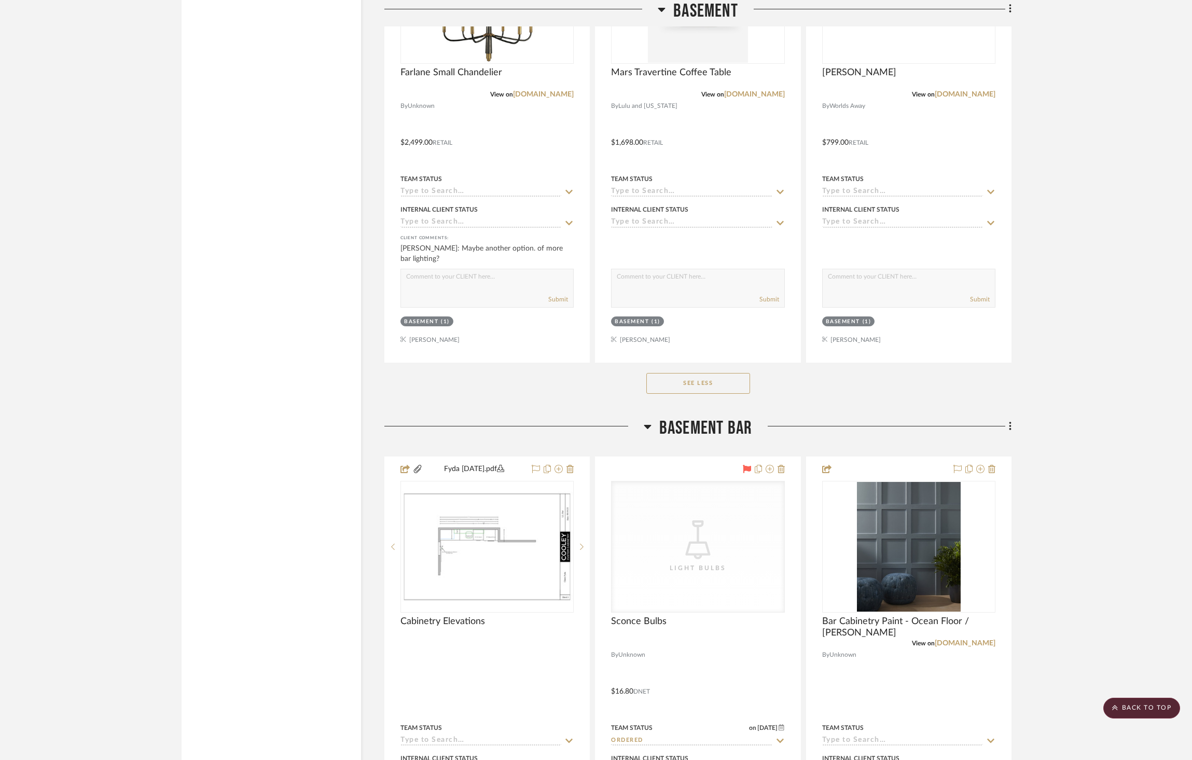
scroll to position [3741, 0]
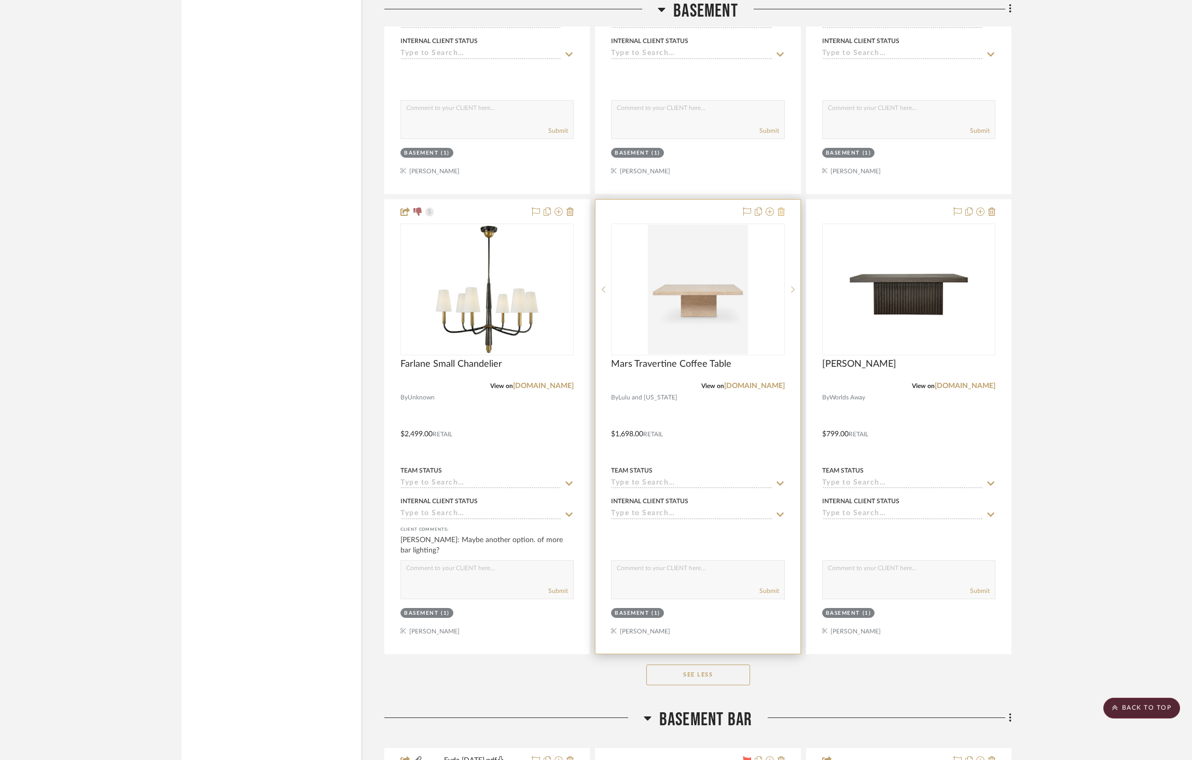
click at [783, 211] on icon at bounding box center [781, 212] width 7 height 8
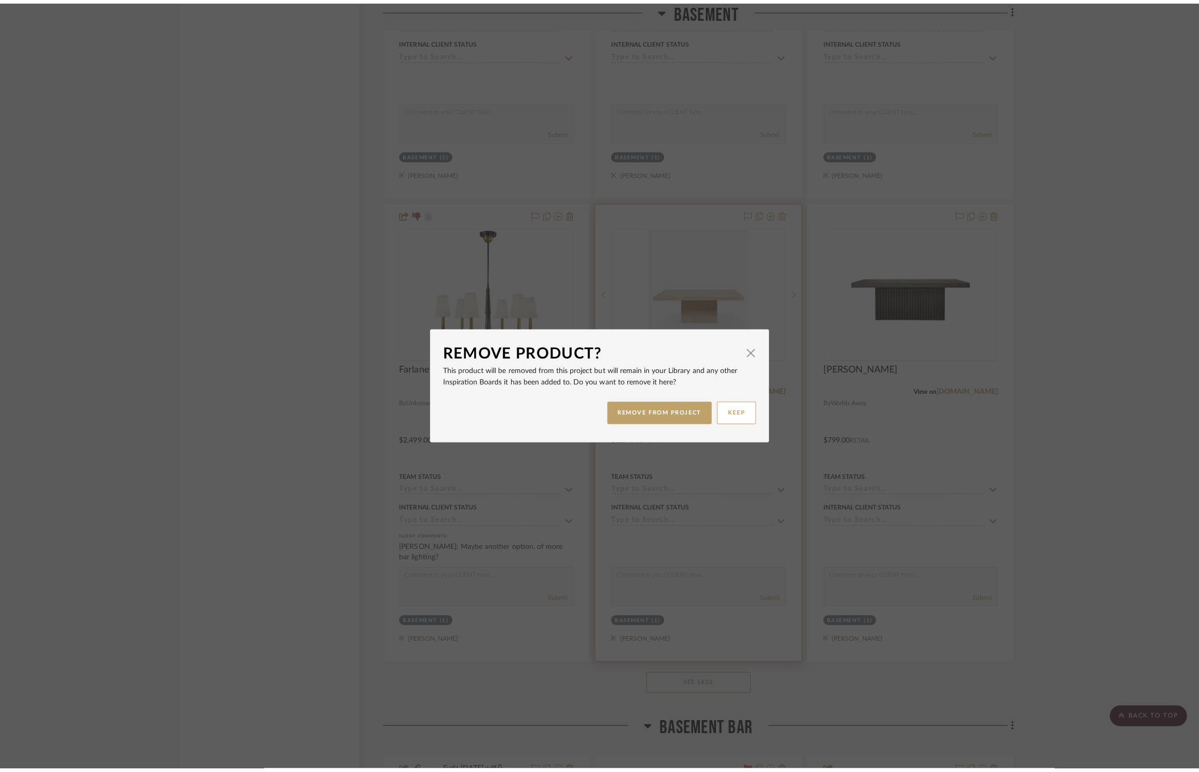
scroll to position [0, 0]
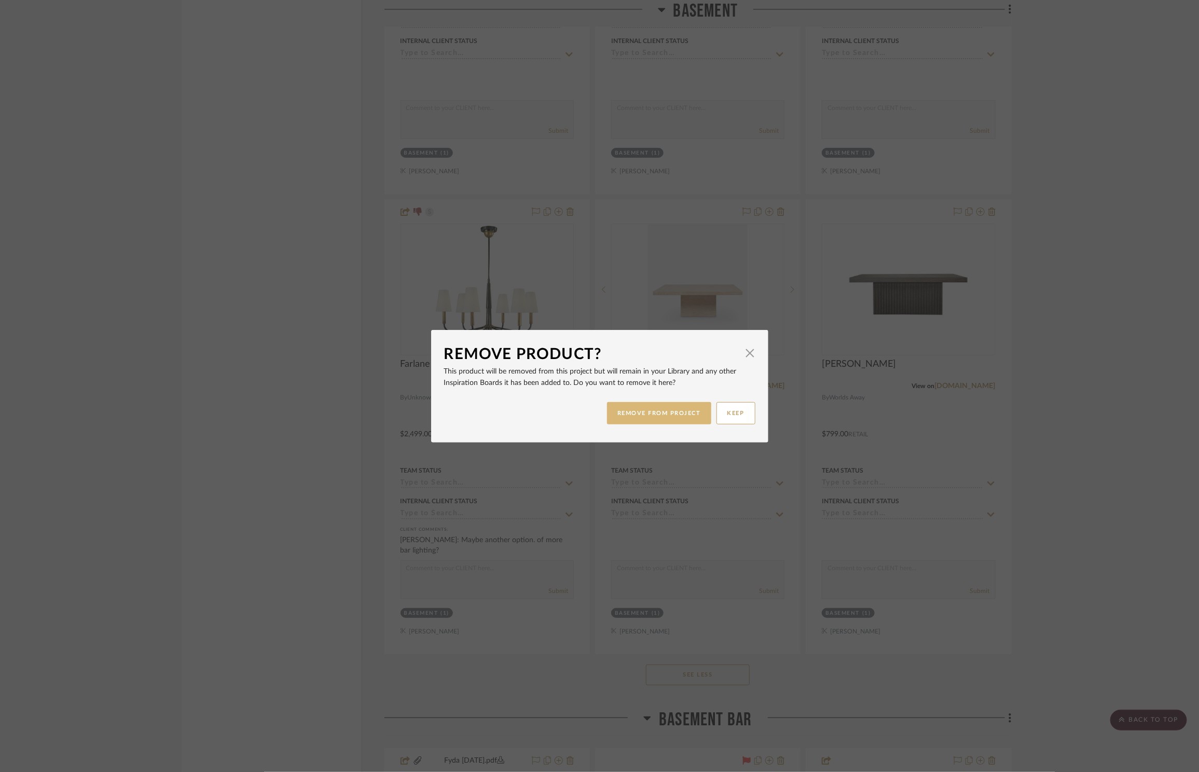
drag, startPoint x: 676, startPoint y: 412, endPoint x: 1034, endPoint y: 182, distance: 425.9
click at [676, 412] on button "REMOVE FROM PROJECT" at bounding box center [659, 413] width 104 height 22
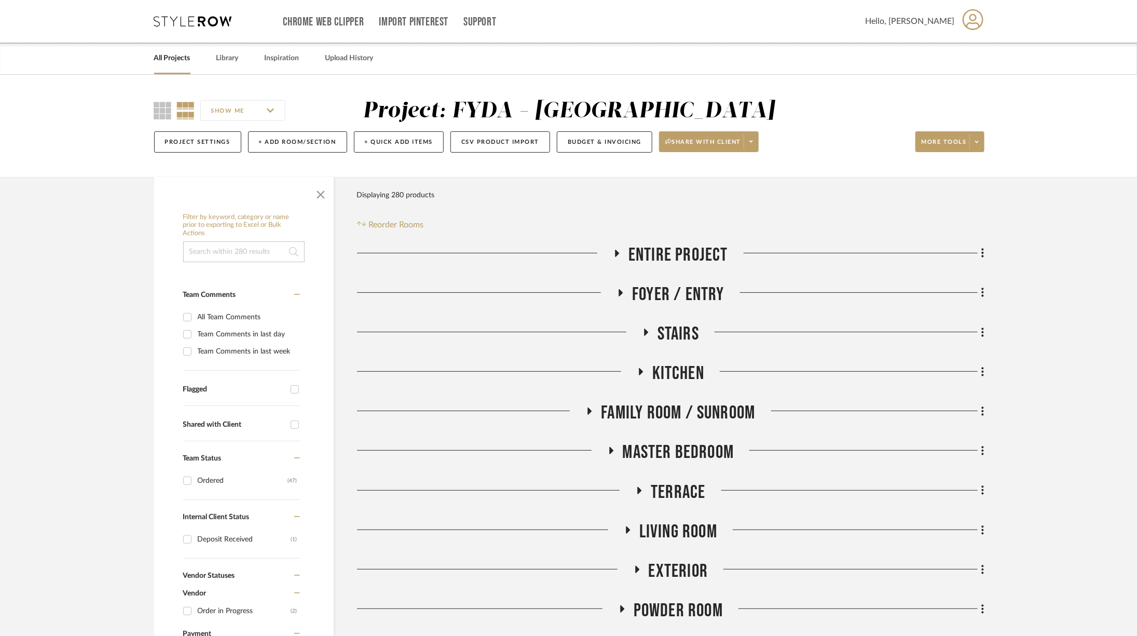
click at [703, 450] on span "Master Bedroom" at bounding box center [679, 452] width 112 height 22
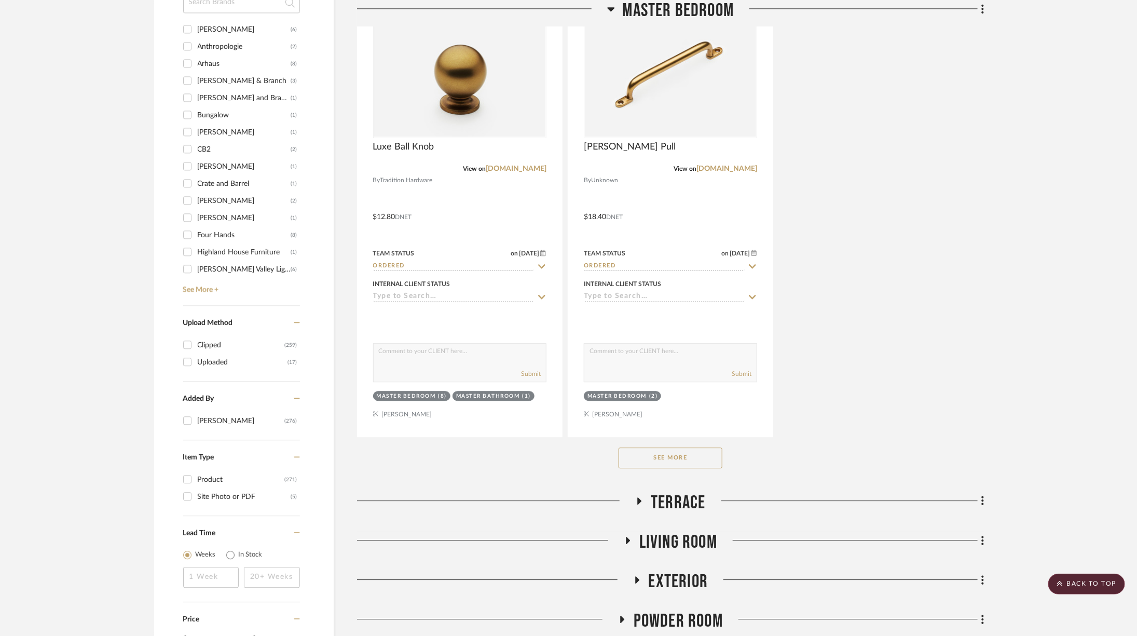
scroll to position [1533, 0]
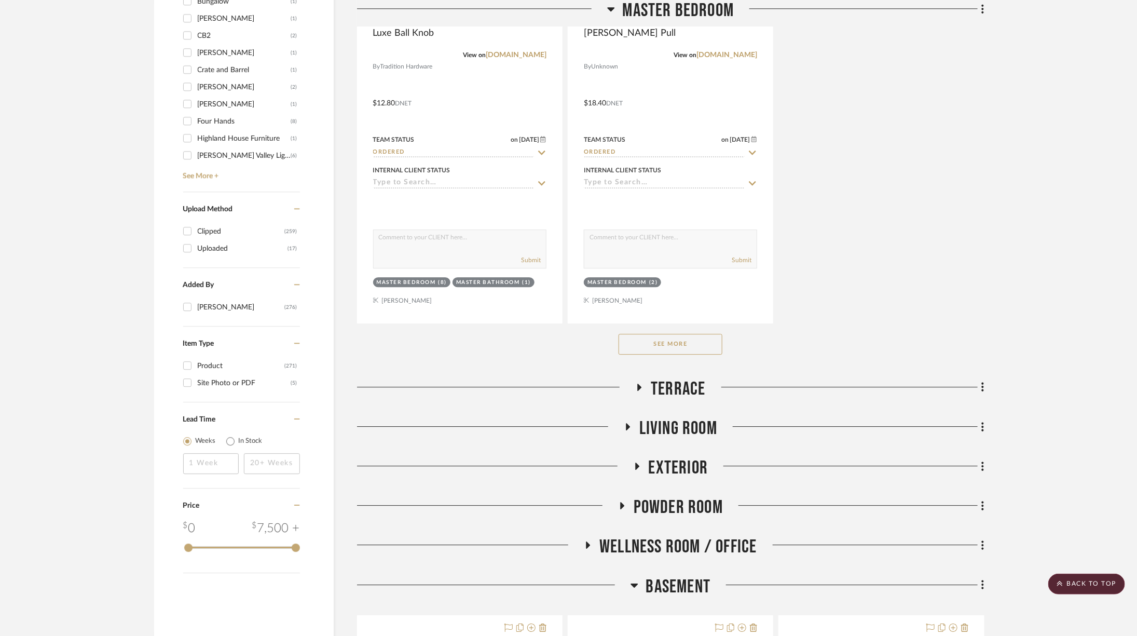
click at [701, 345] on button "See More" at bounding box center [671, 344] width 104 height 21
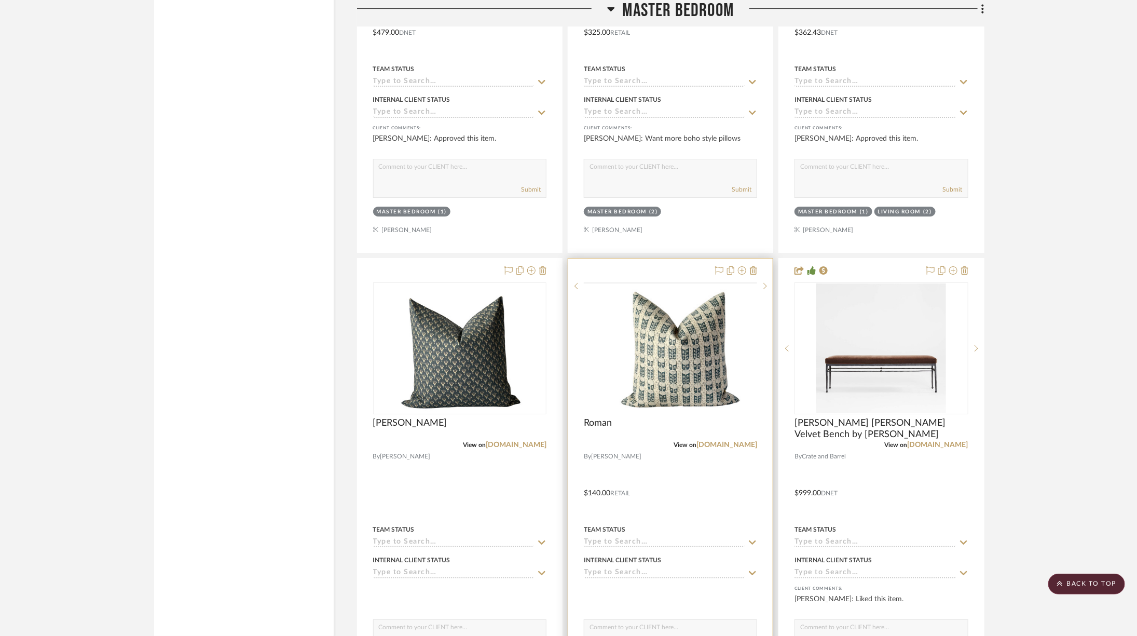
scroll to position [4378, 0]
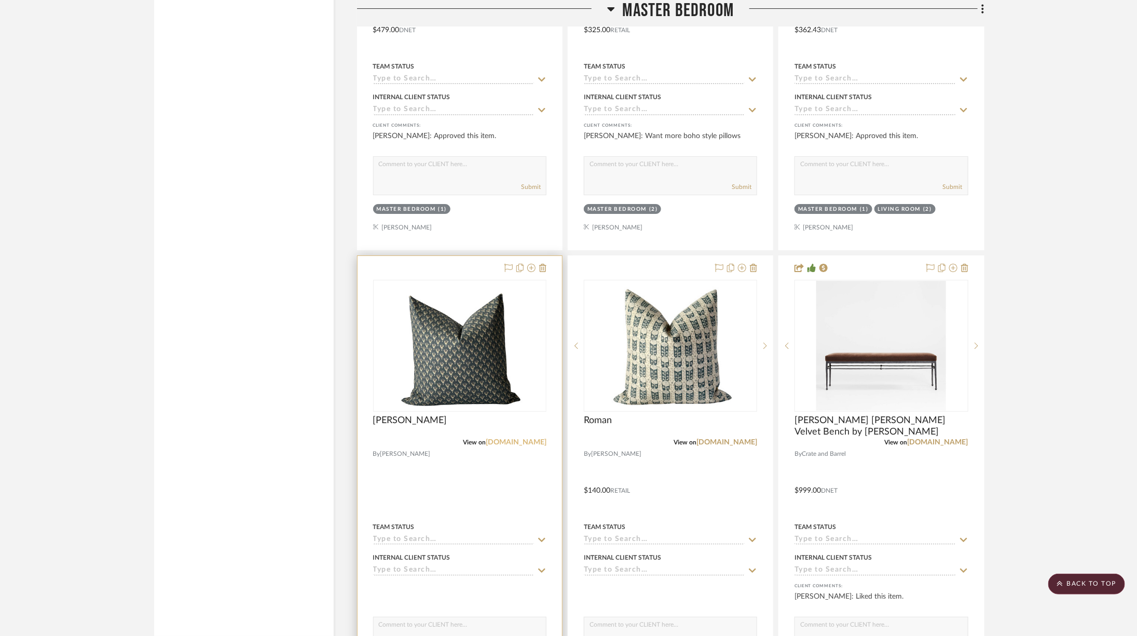
click at [508, 438] on link "joliemarche.com" at bounding box center [516, 441] width 61 height 7
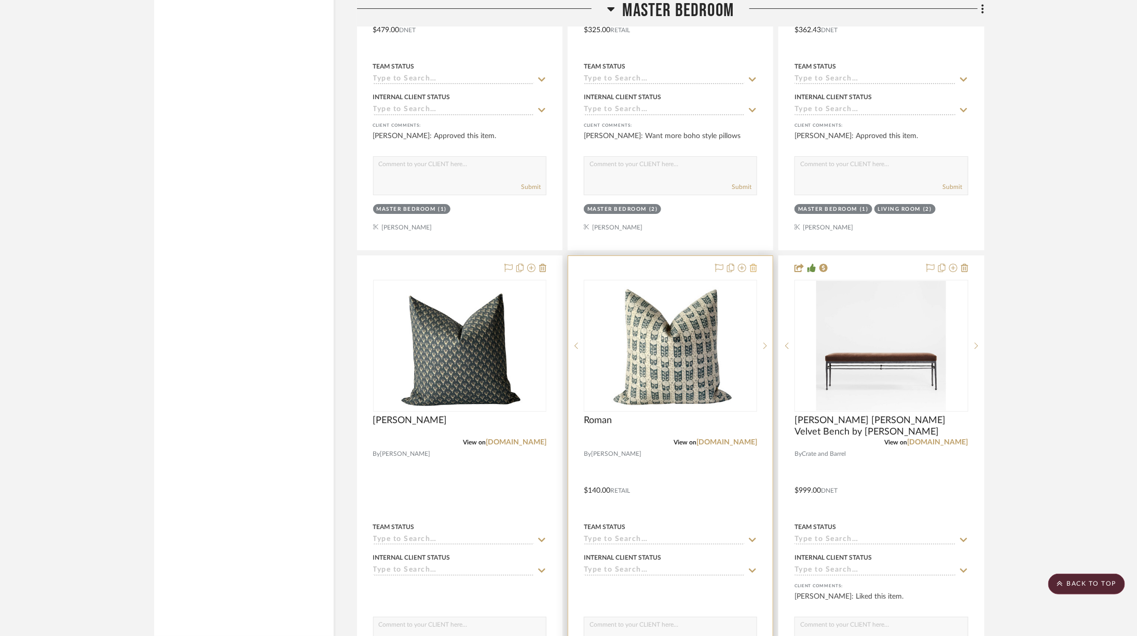
click at [753, 264] on icon at bounding box center [753, 268] width 7 height 8
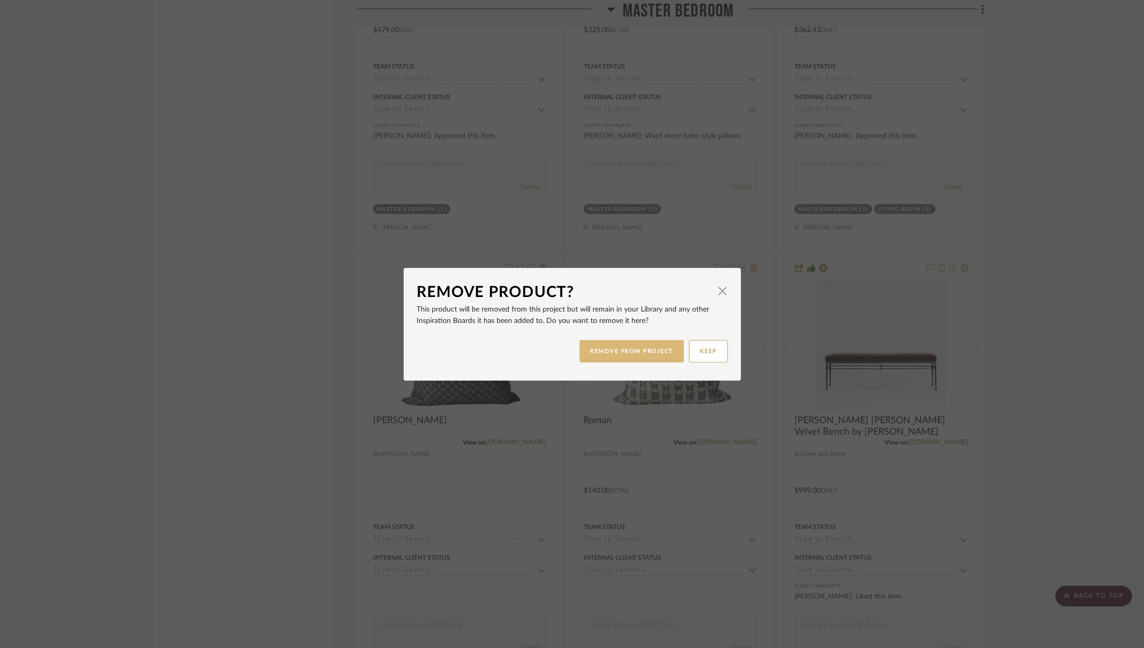
click at [647, 351] on button "REMOVE FROM PROJECT" at bounding box center [632, 351] width 104 height 22
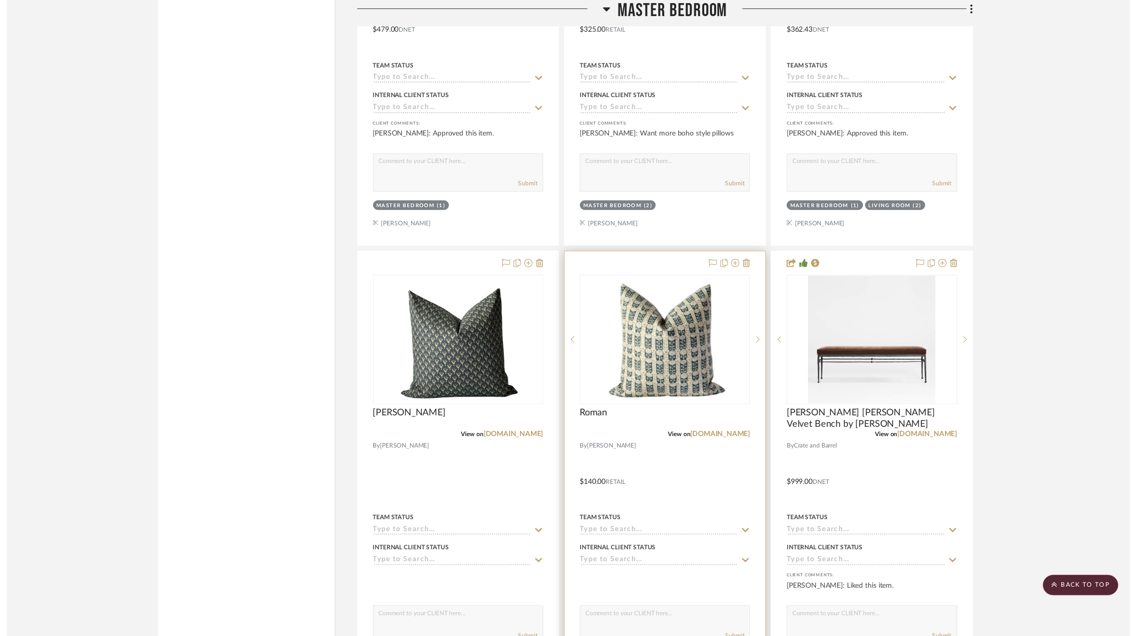
scroll to position [4378, 0]
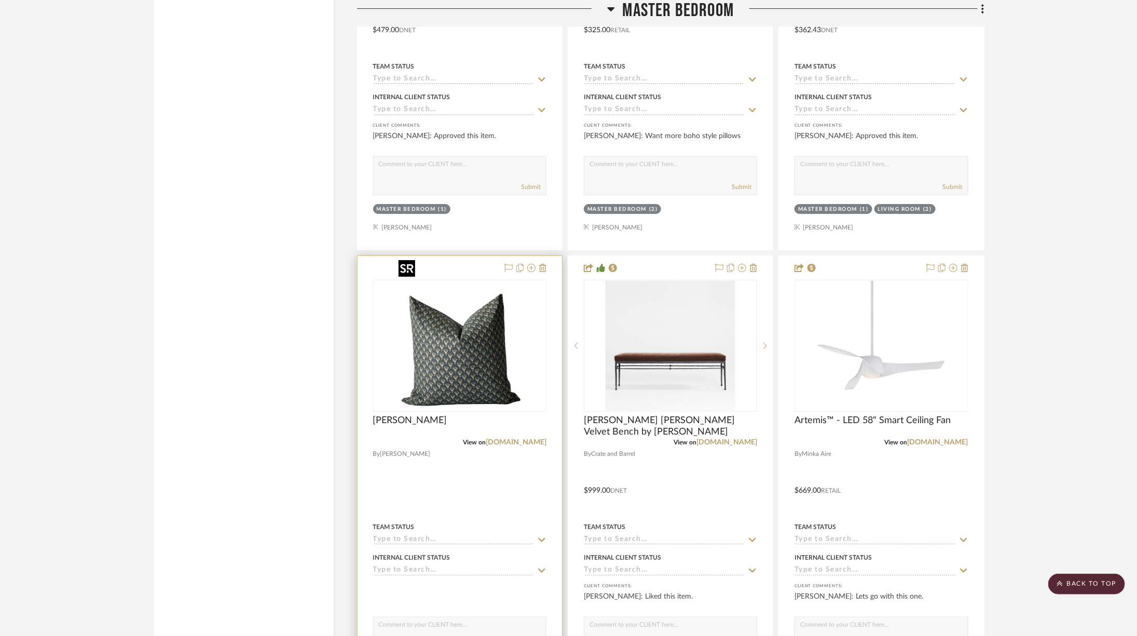
click at [503, 286] on img "0" at bounding box center [459, 346] width 130 height 130
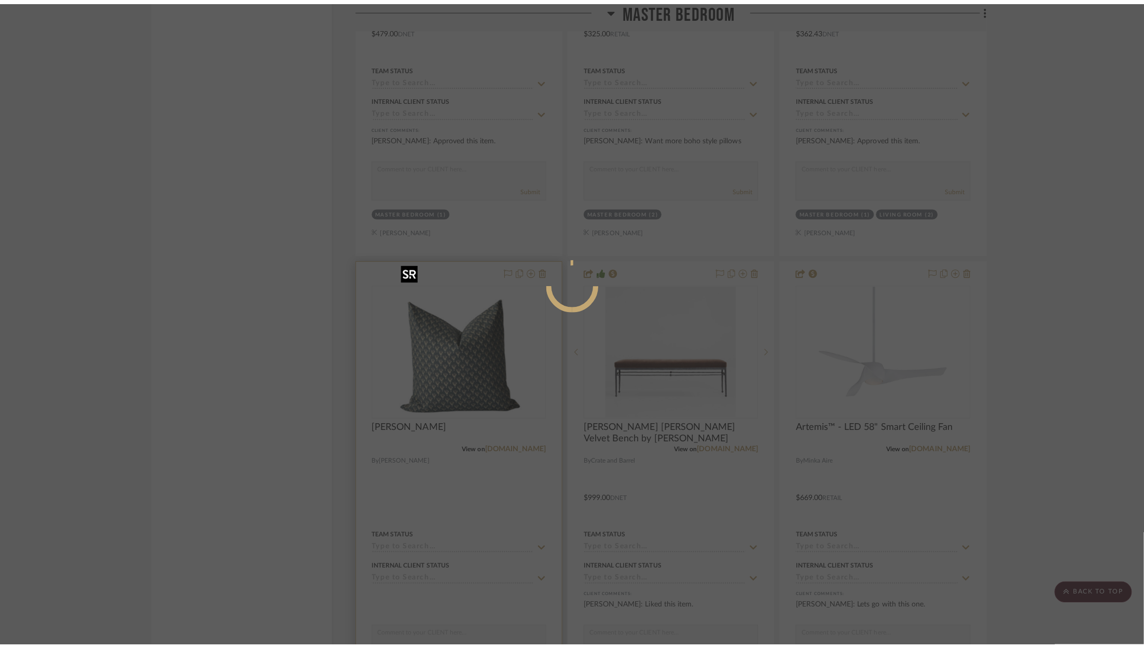
scroll to position [0, 0]
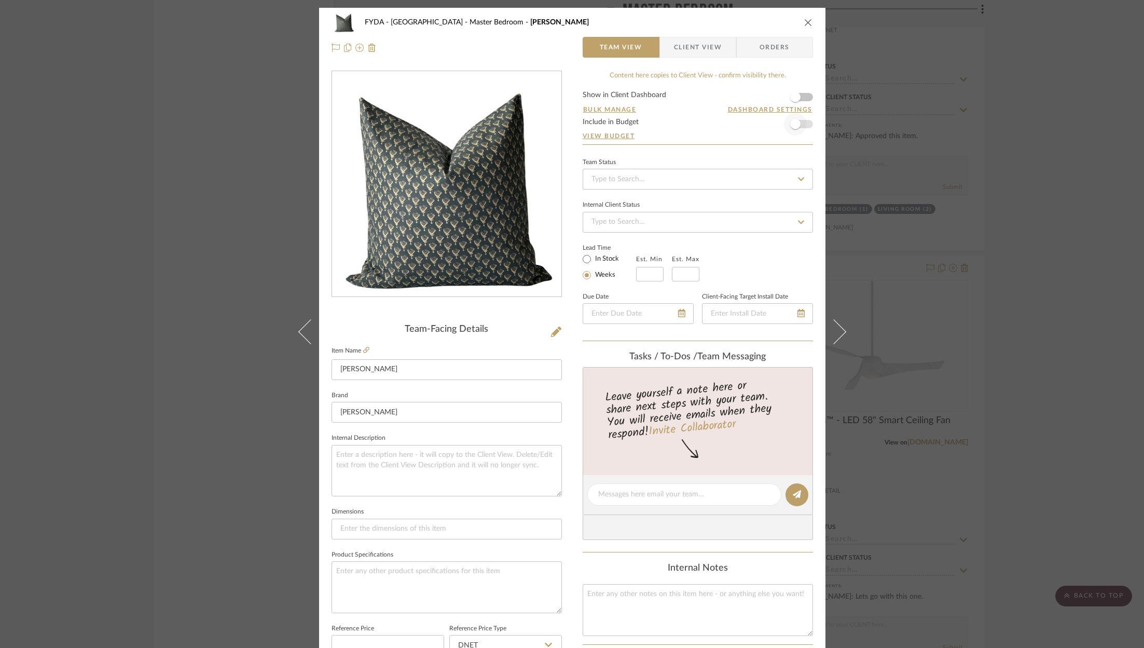
drag, startPoint x: 804, startPoint y: 127, endPoint x: 798, endPoint y: 126, distance: 6.2
click at [802, 126] on form "Show in Client Dashboard Bulk Manage Dashboard Settings Include in Budget View …" at bounding box center [698, 117] width 230 height 53
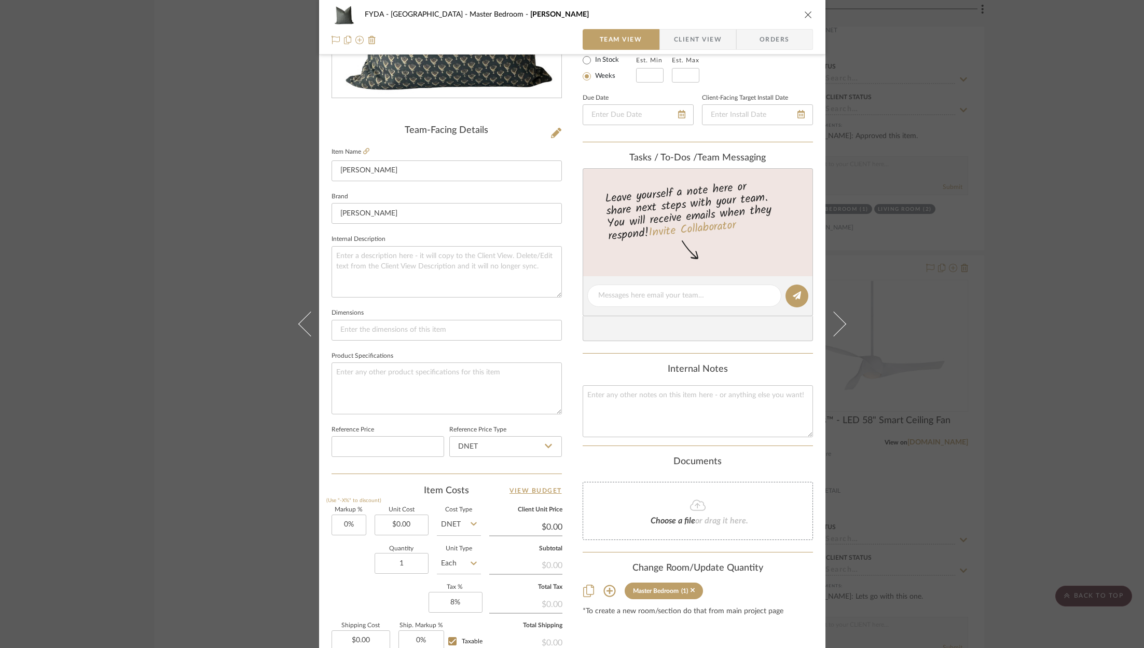
scroll to position [315, 0]
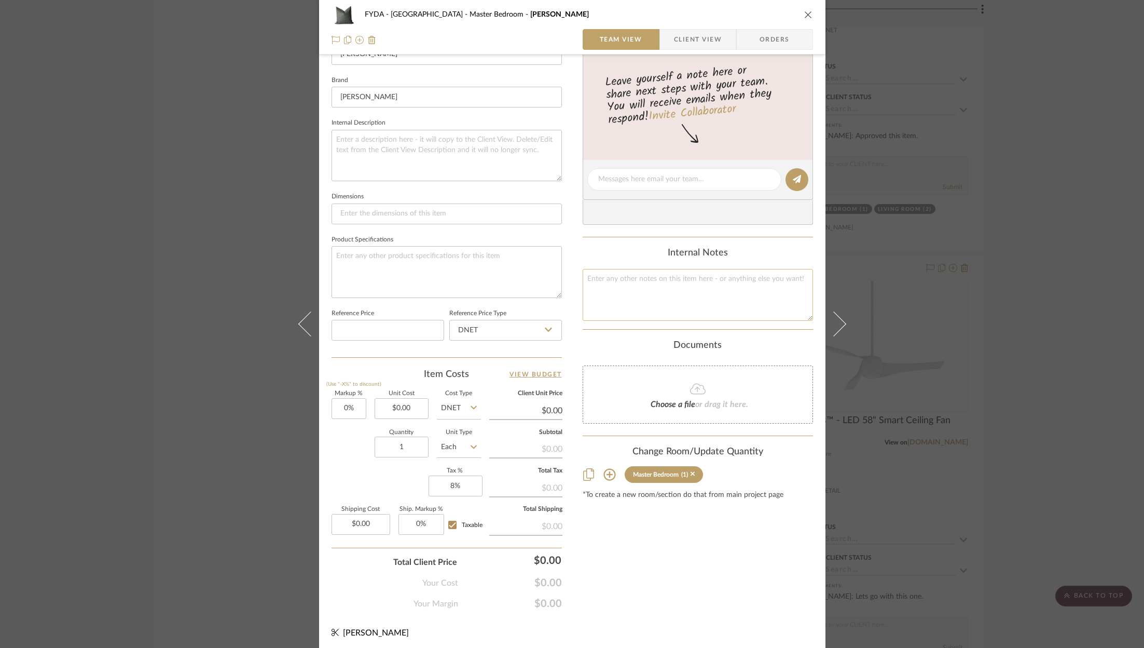
click at [642, 305] on textarea at bounding box center [698, 294] width 230 height 51
type textarea "135 each # pillow insert"
click at [620, 277] on textarea "135 each # pillow insert $50 insert" at bounding box center [698, 294] width 230 height 51
click at [655, 276] on textarea "135 each for pillow insert $50 insert" at bounding box center [698, 294] width 230 height 51
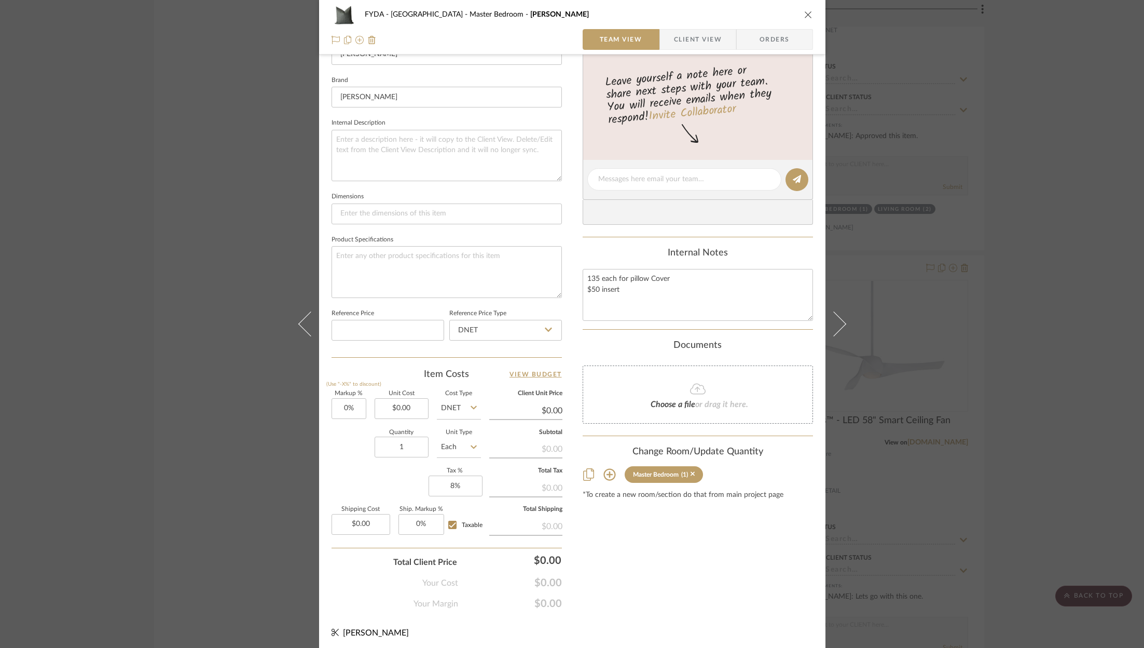
type textarea "135 each for pillow Cover $50 insert"
click at [688, 598] on div "Content here copies to Client View - confirm visibility there. Show in Client D…" at bounding box center [698, 183] width 230 height 854
click at [397, 406] on input "0.00" at bounding box center [402, 408] width 54 height 21
type input "$135.00"
click at [738, 617] on div "FYDA - 655 City Park Master Bedroom Alfie Team View Client View Orders Team-Fac…" at bounding box center [572, 172] width 506 height 958
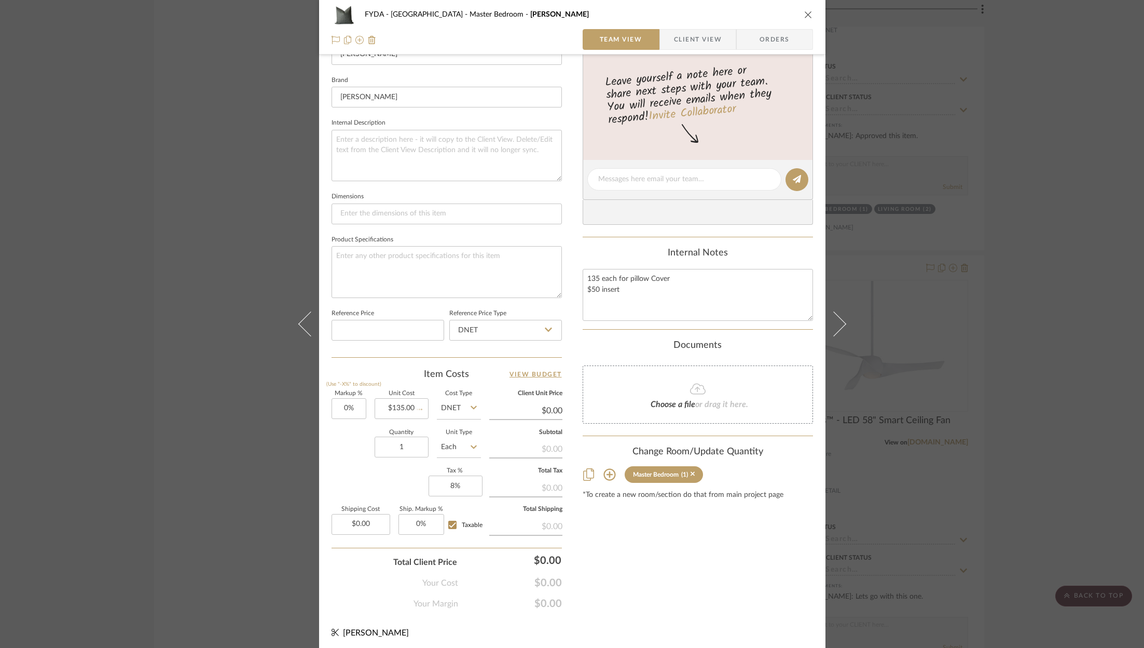
type input "$135.00"
click at [400, 406] on input "135.00" at bounding box center [402, 408] width 54 height 21
type input "$185.00"
click at [655, 560] on div "Content here copies to Client View - confirm visibility there. Show in Client D…" at bounding box center [698, 183] width 230 height 854
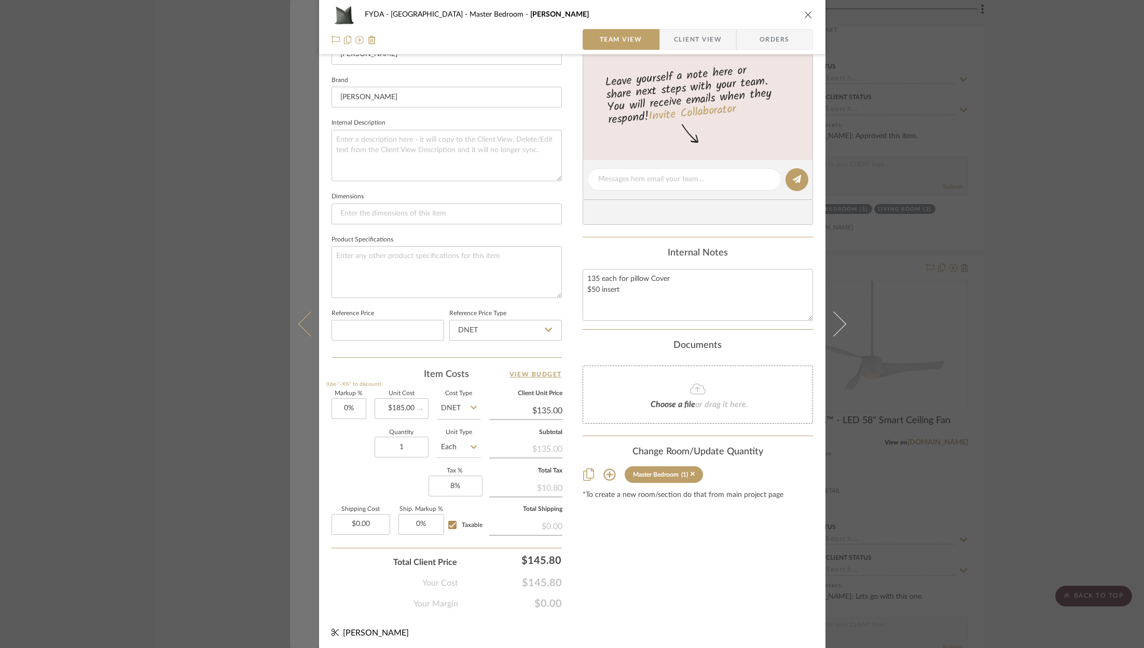
type input "$185.00"
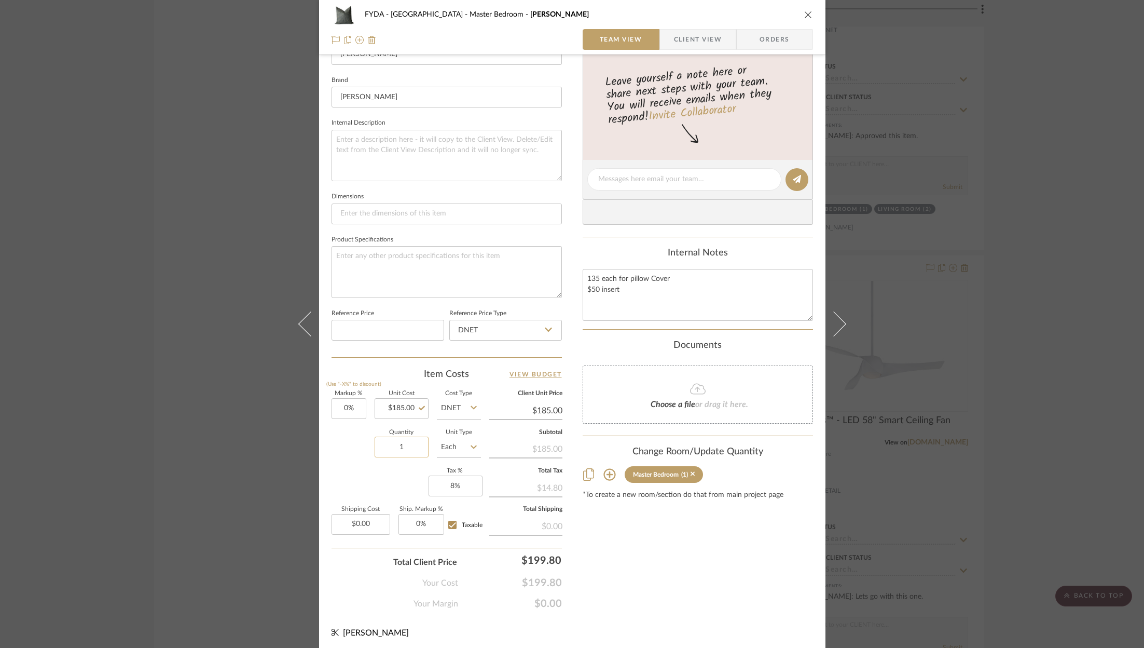
click at [400, 443] on input "1" at bounding box center [402, 446] width 54 height 21
type input "3"
click at [685, 554] on div "Content here copies to Client View - confirm visibility there. Show in Client D…" at bounding box center [698, 183] width 230 height 854
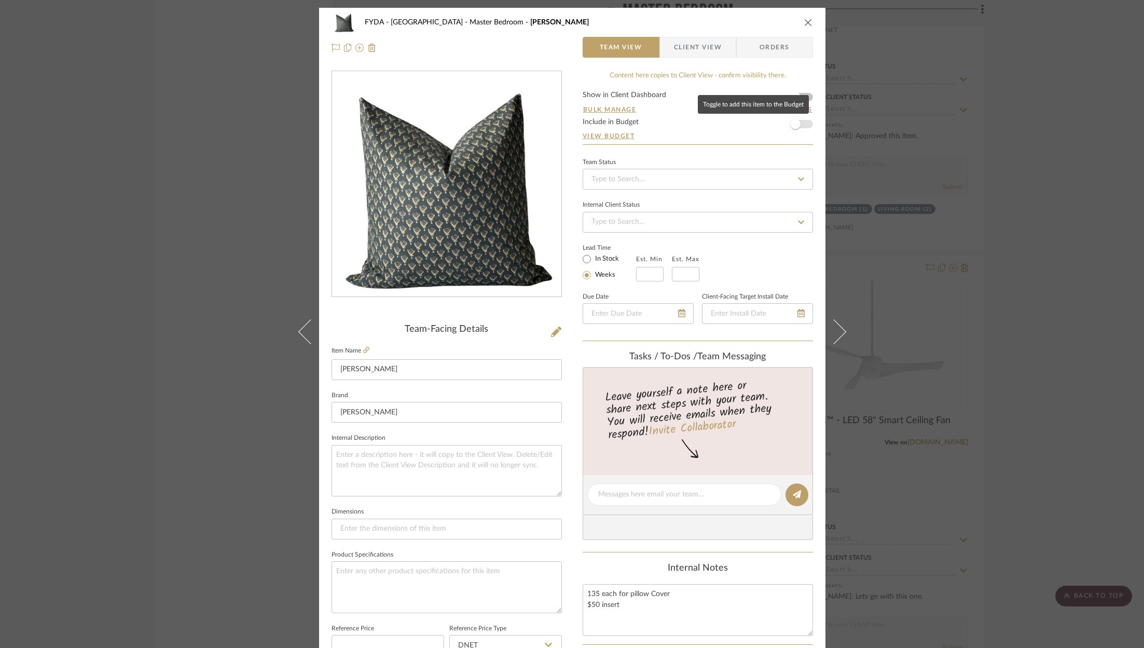
click at [796, 129] on span "button" at bounding box center [795, 124] width 23 height 23
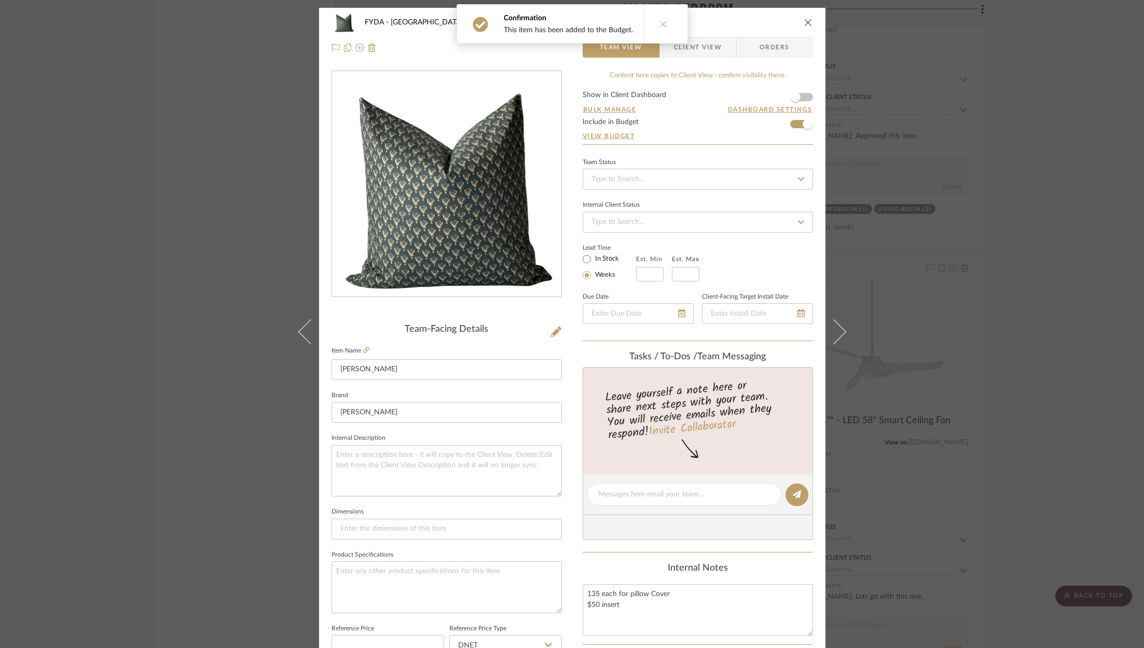
click at [805, 20] on icon "close" at bounding box center [808, 22] width 8 height 8
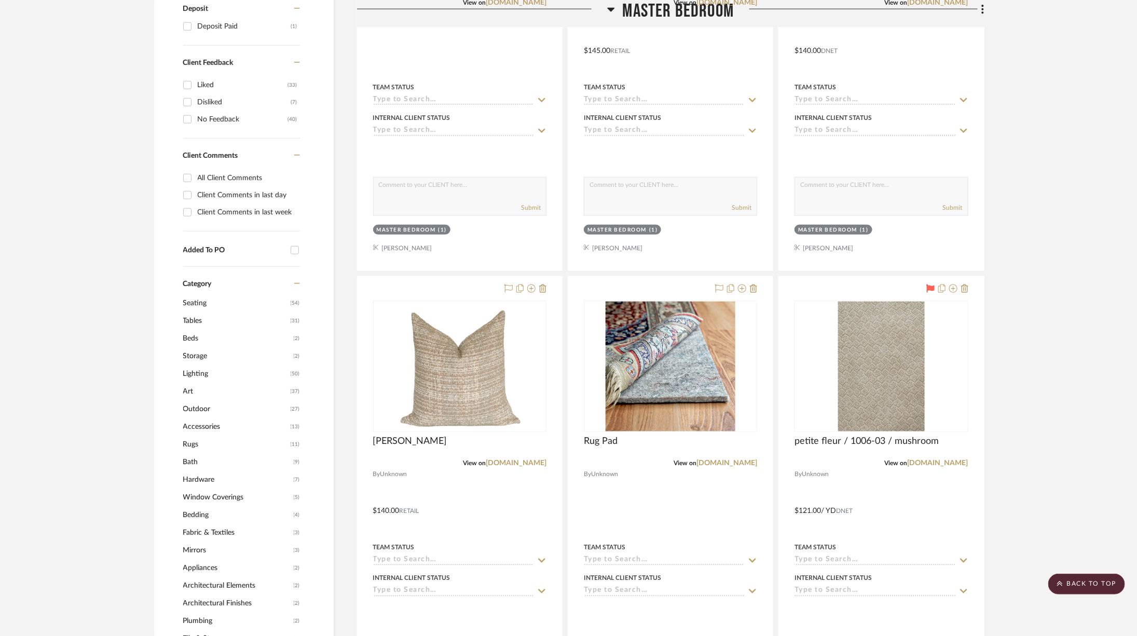
scroll to position [275, 0]
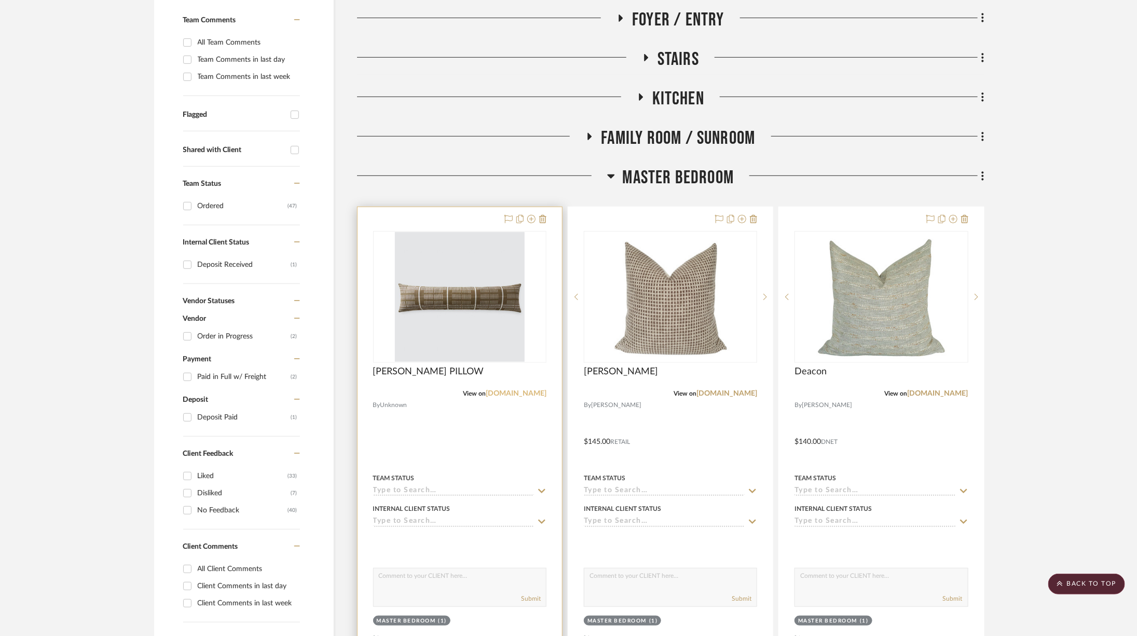
click at [527, 393] on link "the-citizenry.com" at bounding box center [516, 393] width 61 height 7
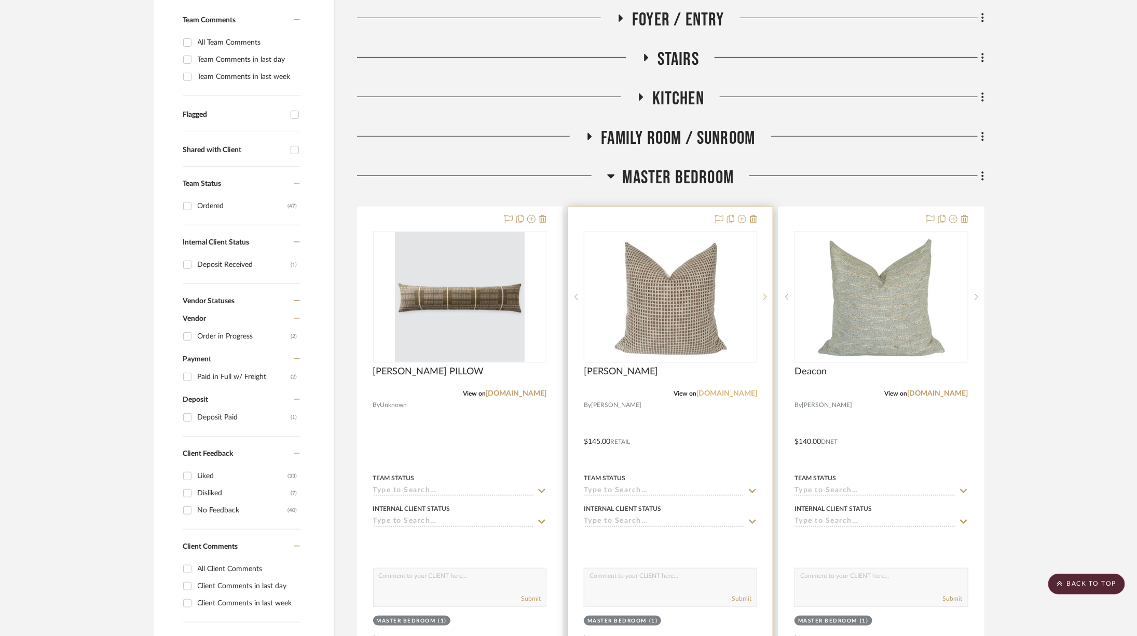
click at [740, 396] on link "joliemarche.com" at bounding box center [726, 393] width 61 height 7
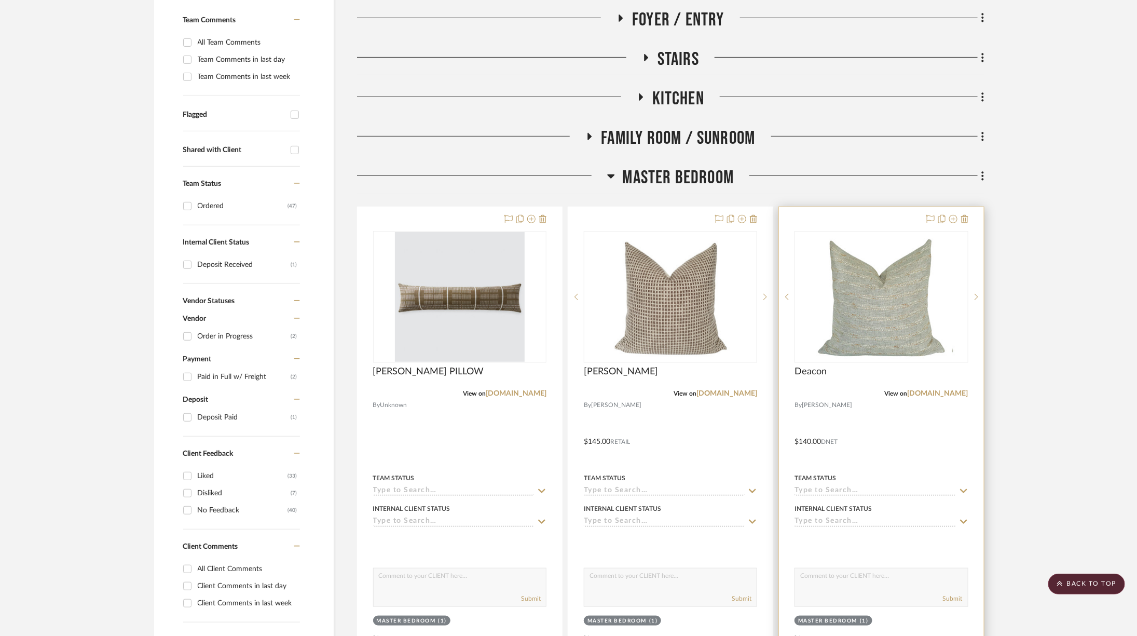
click at [947, 387] on div "Deacon" at bounding box center [880, 377] width 173 height 23
click at [945, 392] on link "joliemarche.com" at bounding box center [938, 393] width 61 height 7
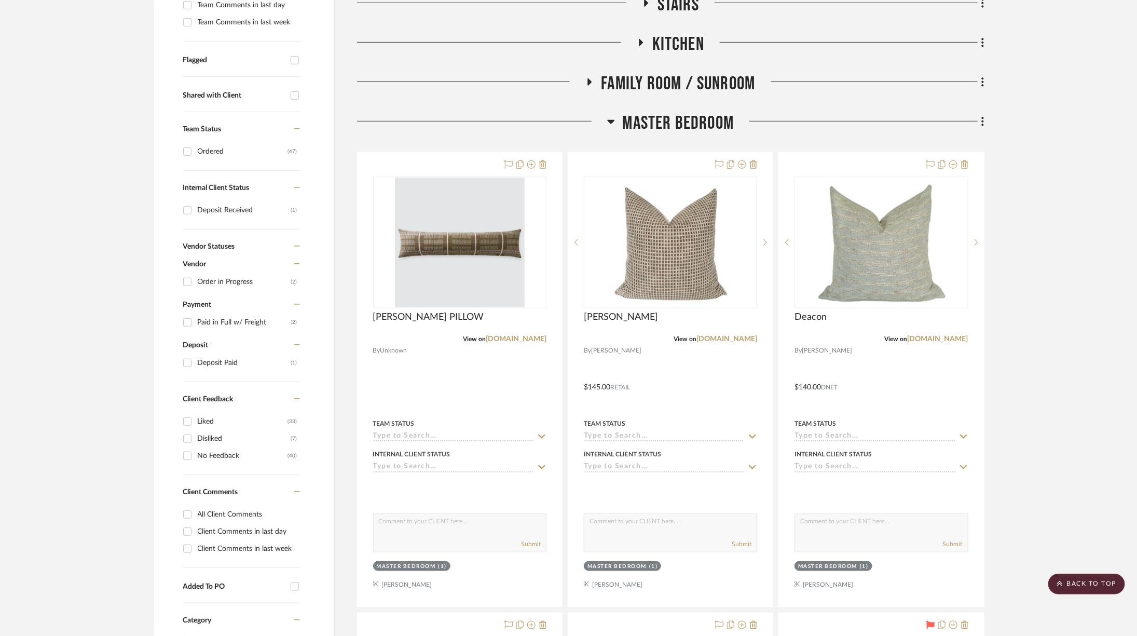
scroll to position [580, 0]
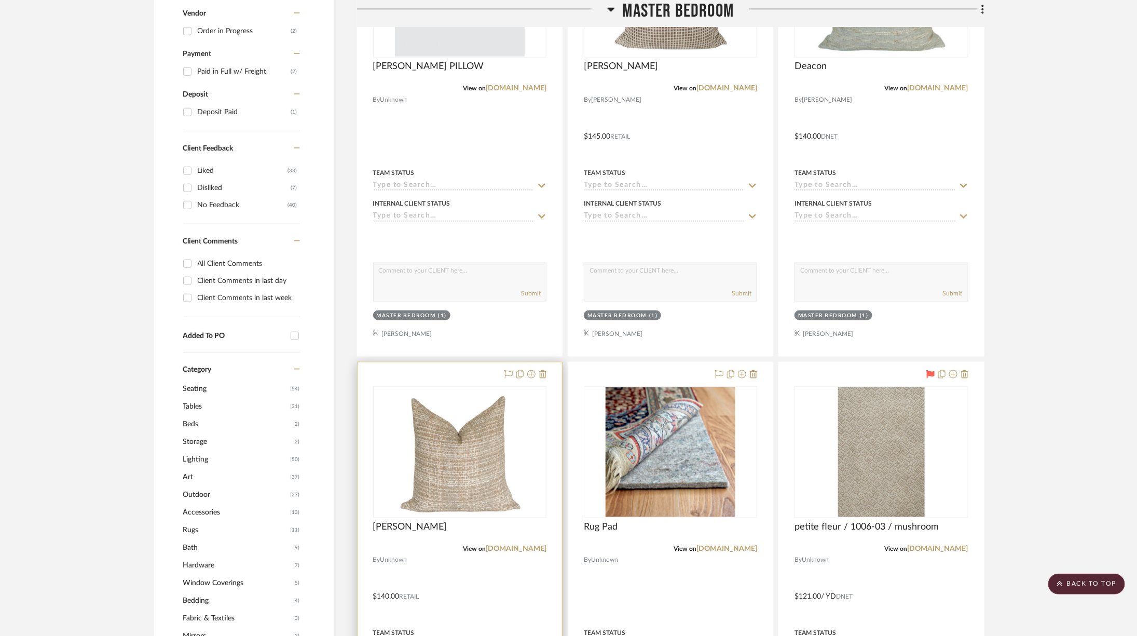
click at [531, 551] on div at bounding box center [460, 589] width 204 height 454
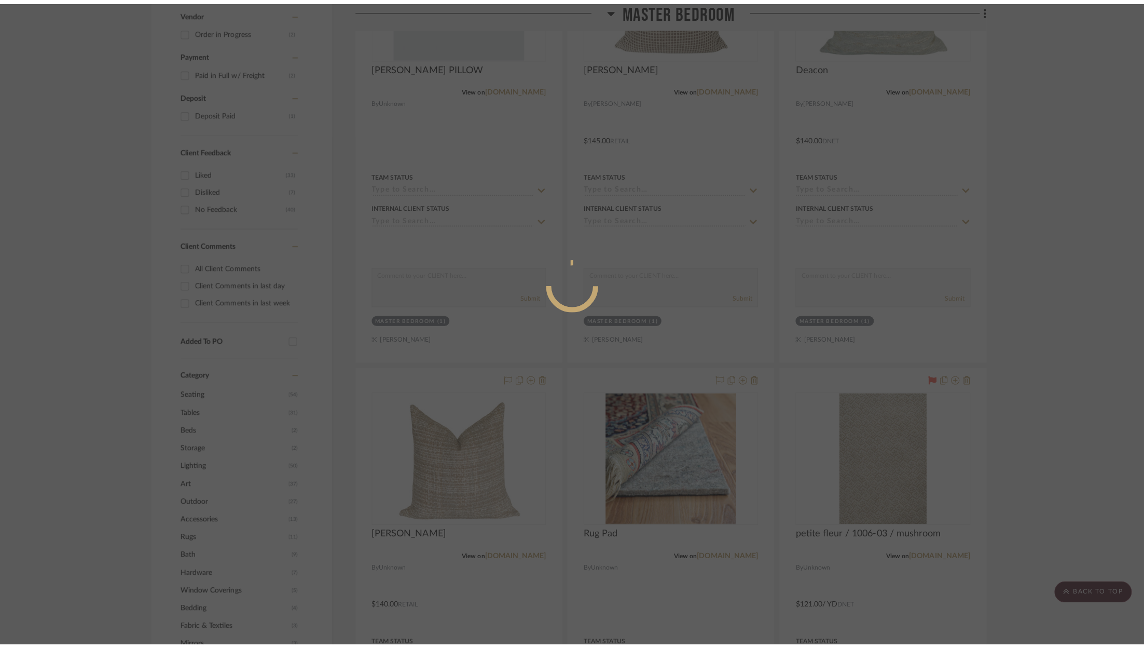
scroll to position [0, 0]
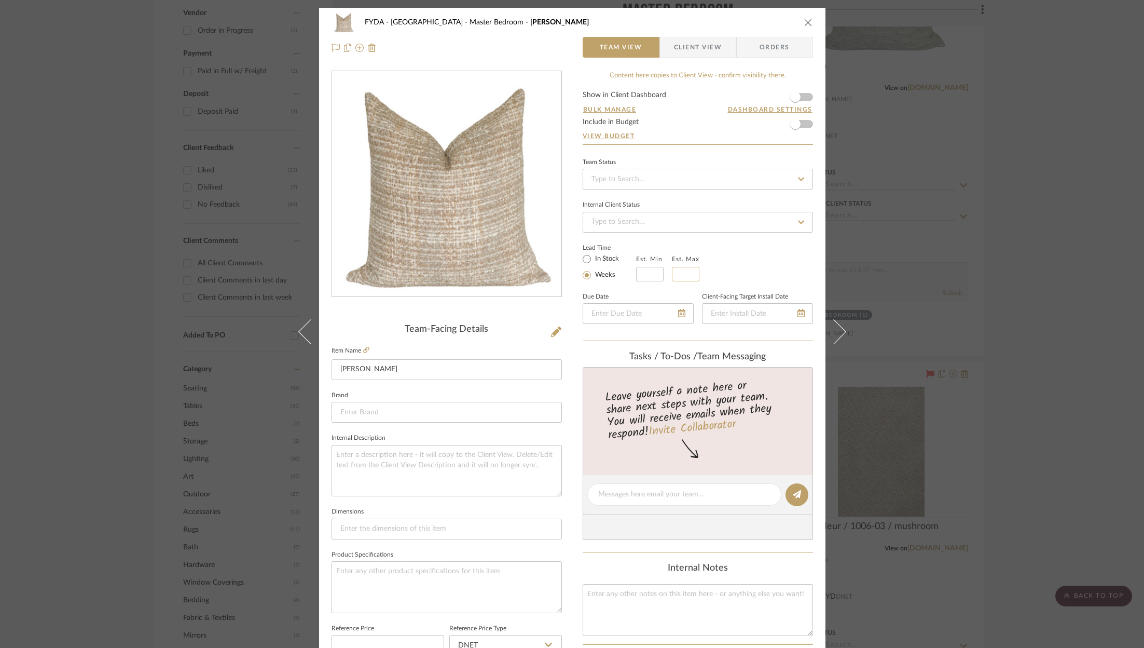
click at [675, 274] on input "text" at bounding box center [686, 274] width 28 height 15
click at [800, 20] on div "FYDA - 655 City Park Master Bedroom Luella" at bounding box center [573, 22] width 482 height 21
click at [805, 15] on div "FYDA - 655 City Park Master Bedroom Luella" at bounding box center [573, 22] width 482 height 21
click at [804, 19] on icon "close" at bounding box center [808, 22] width 8 height 8
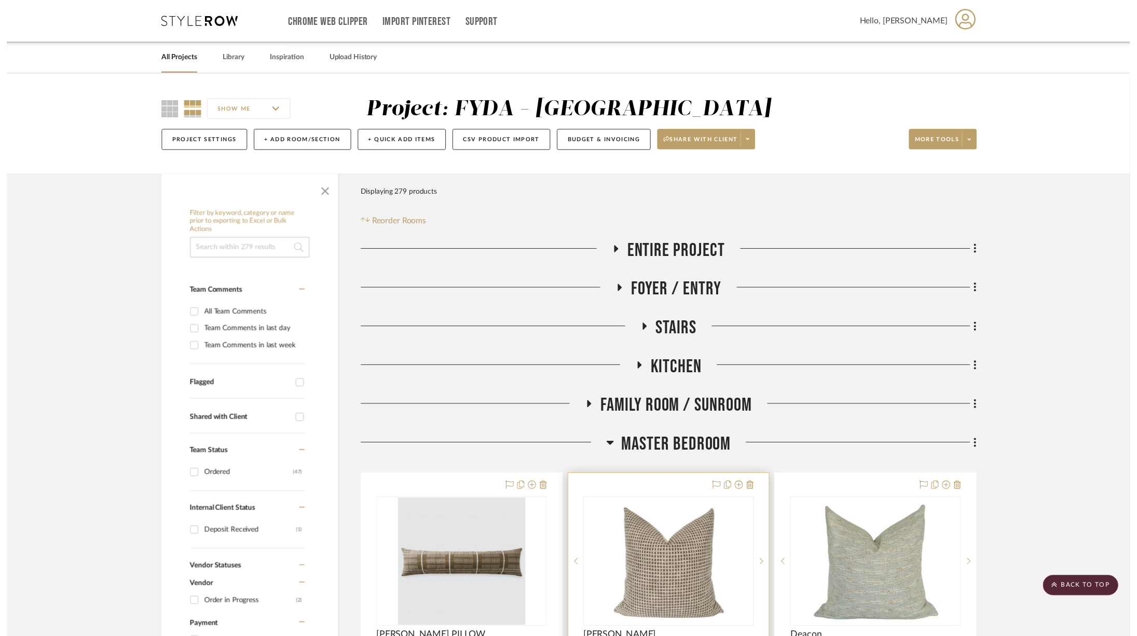
scroll to position [580, 0]
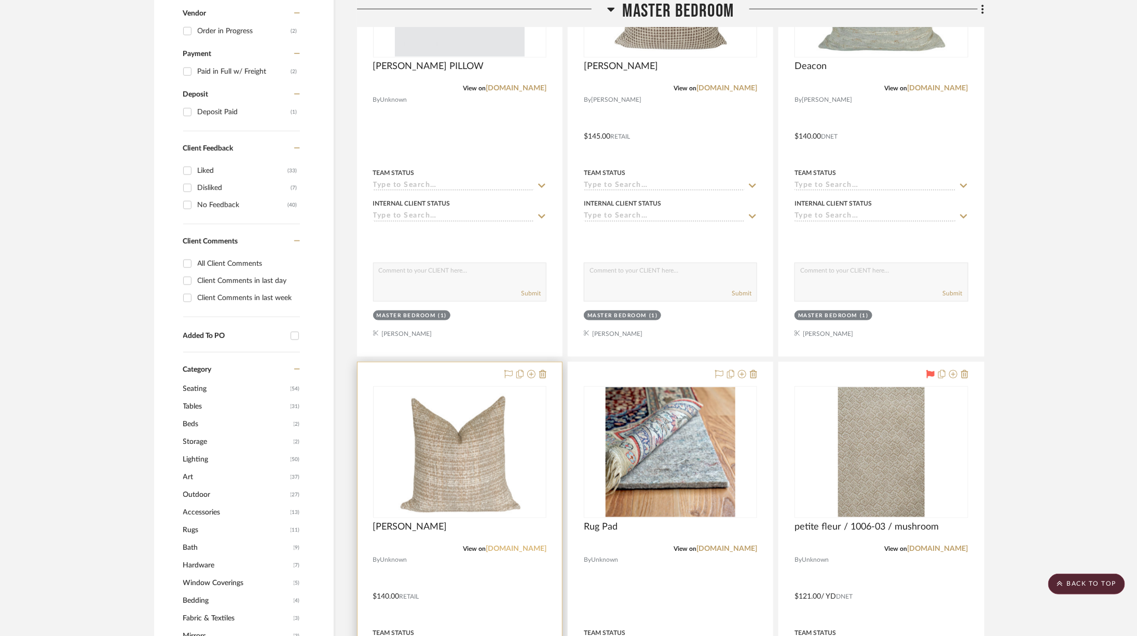
click at [522, 545] on link "joliemarche.com" at bounding box center [516, 548] width 61 height 7
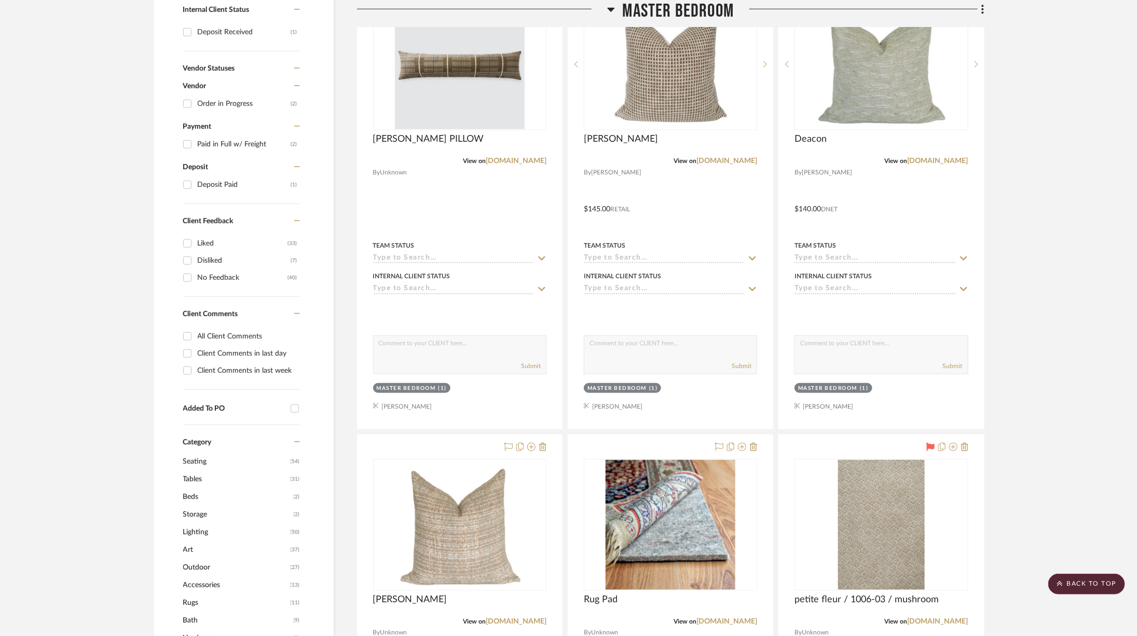
scroll to position [282, 0]
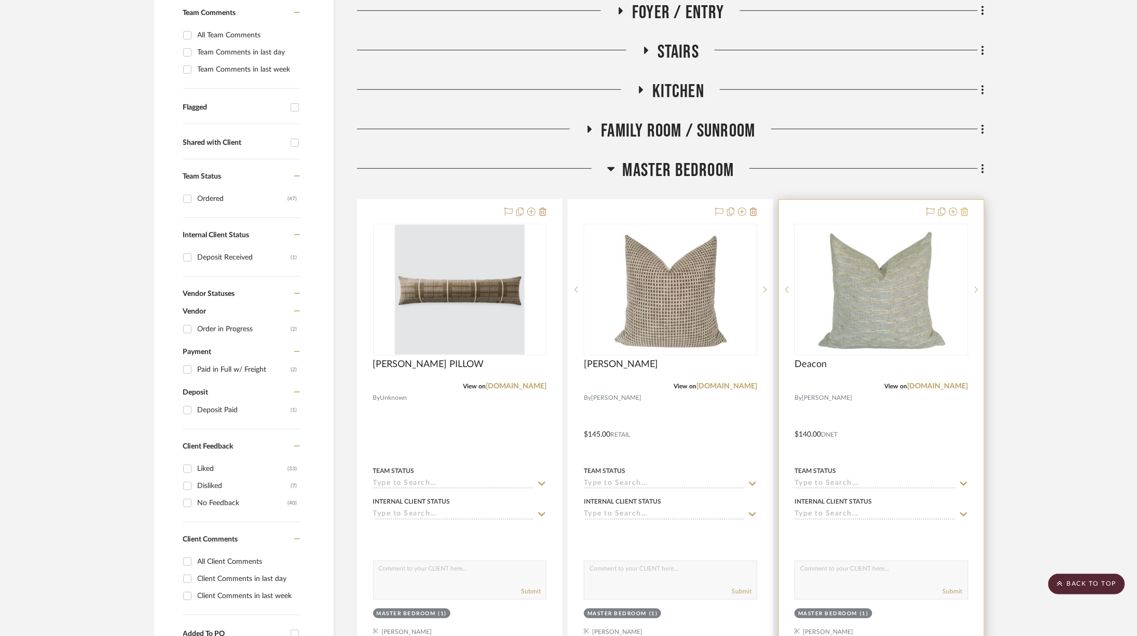
click at [968, 209] on icon at bounding box center [964, 212] width 7 height 8
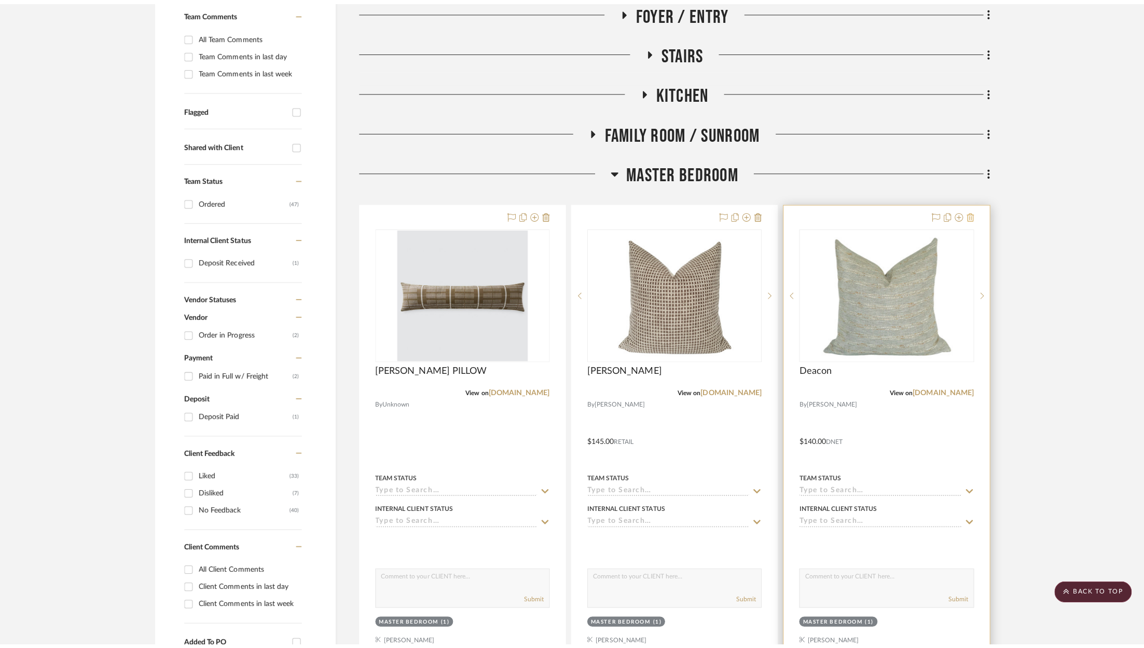
scroll to position [0, 0]
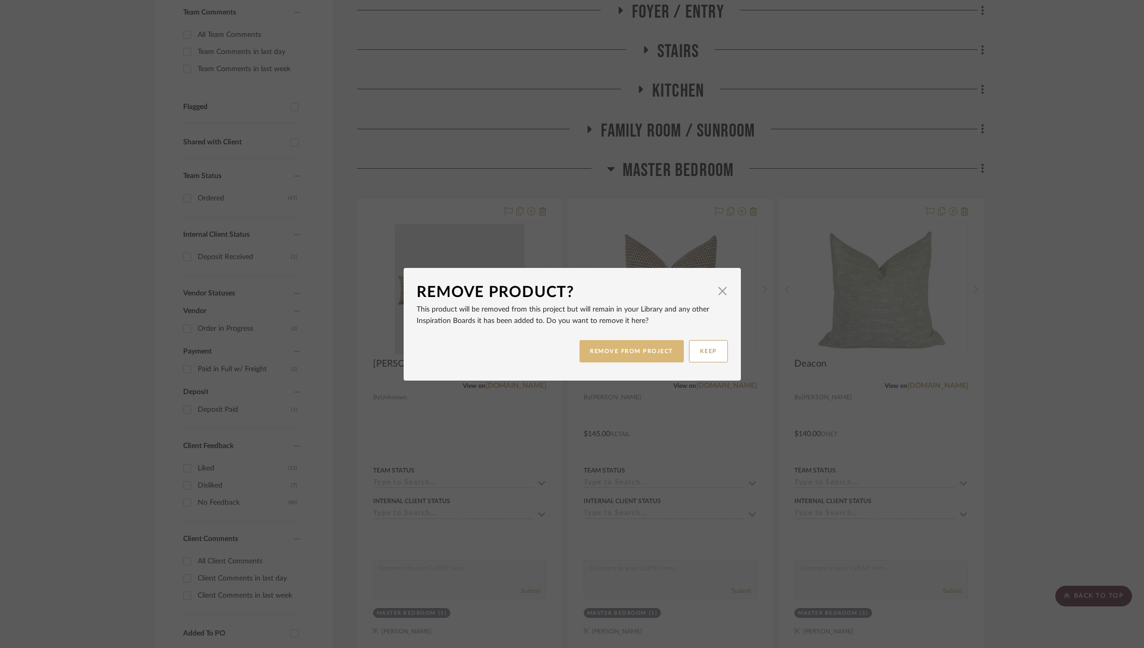
click at [643, 361] on button "REMOVE FROM PROJECT" at bounding box center [632, 351] width 104 height 22
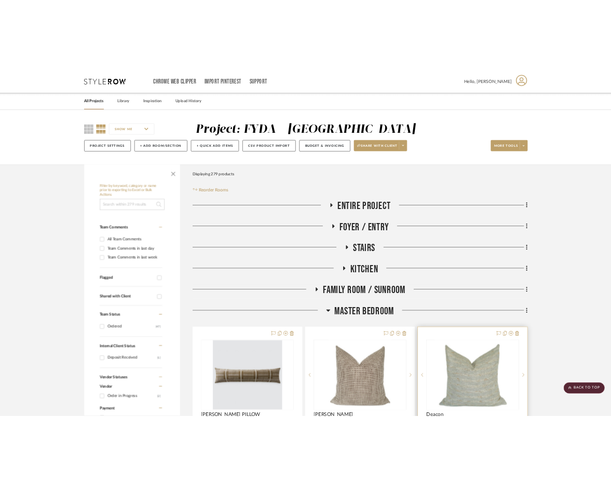
scroll to position [282, 0]
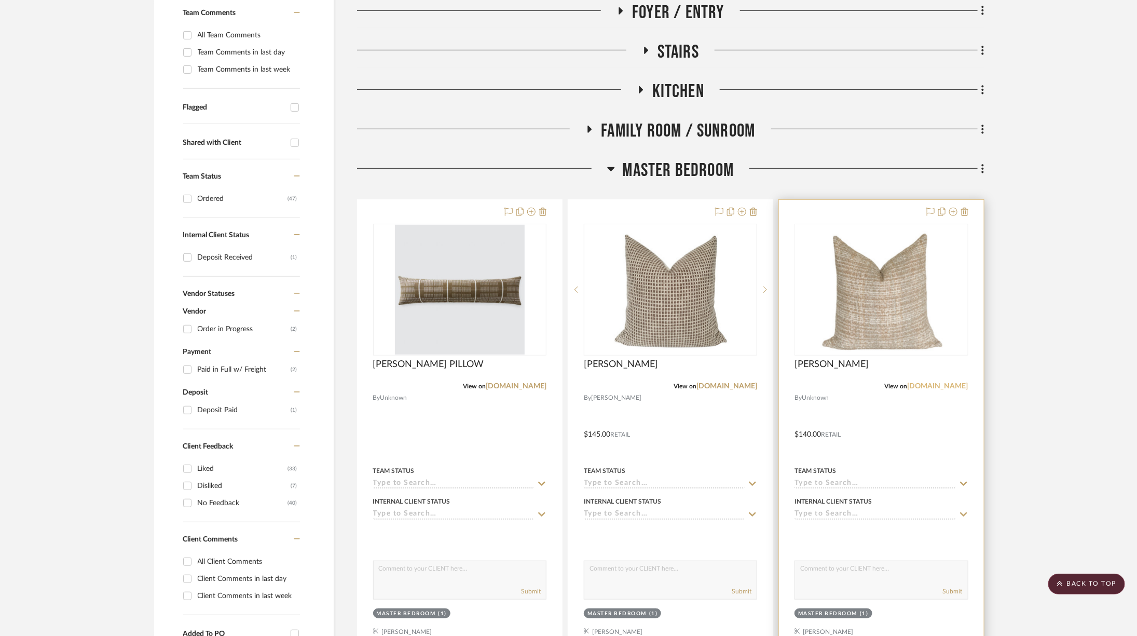
click at [934, 382] on link "joliemarche.com" at bounding box center [938, 385] width 61 height 7
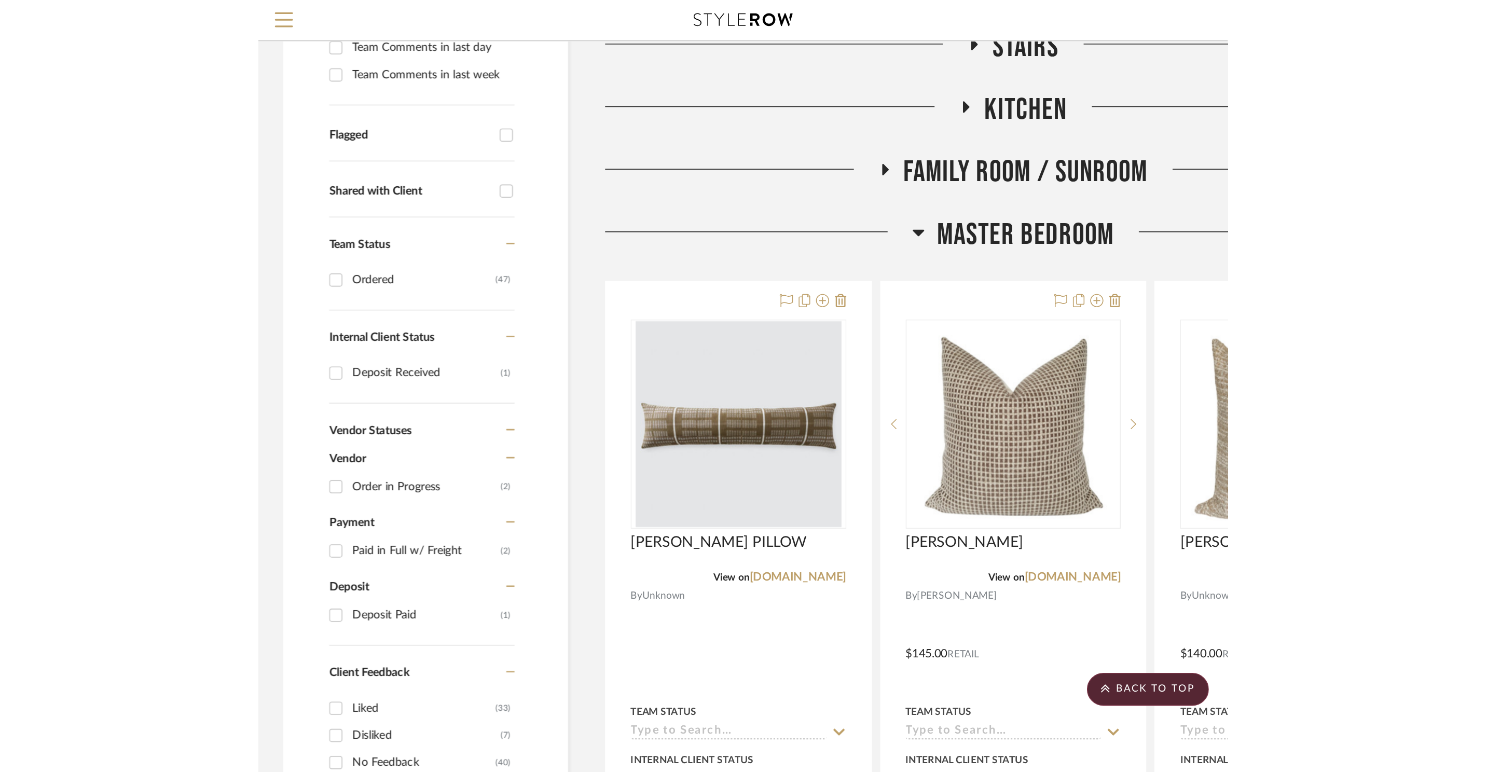
scroll to position [282, 0]
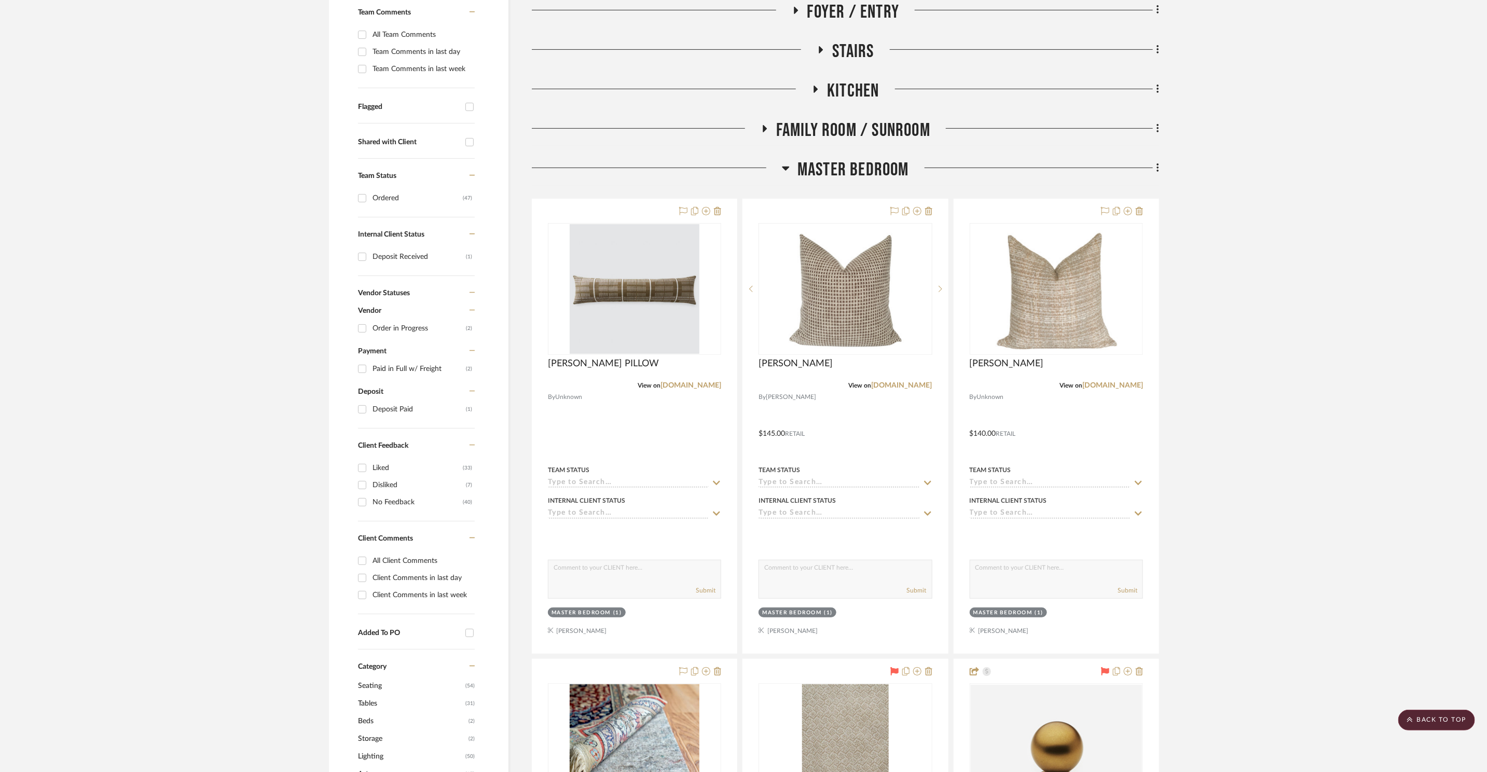
drag, startPoint x: 853, startPoint y: 106, endPoint x: 851, endPoint y: 119, distance: 12.6
click at [852, 106] on div "Kitchen" at bounding box center [845, 93] width 627 height 26
click at [850, 120] on span "Family Room / Sunroom" at bounding box center [853, 130] width 154 height 22
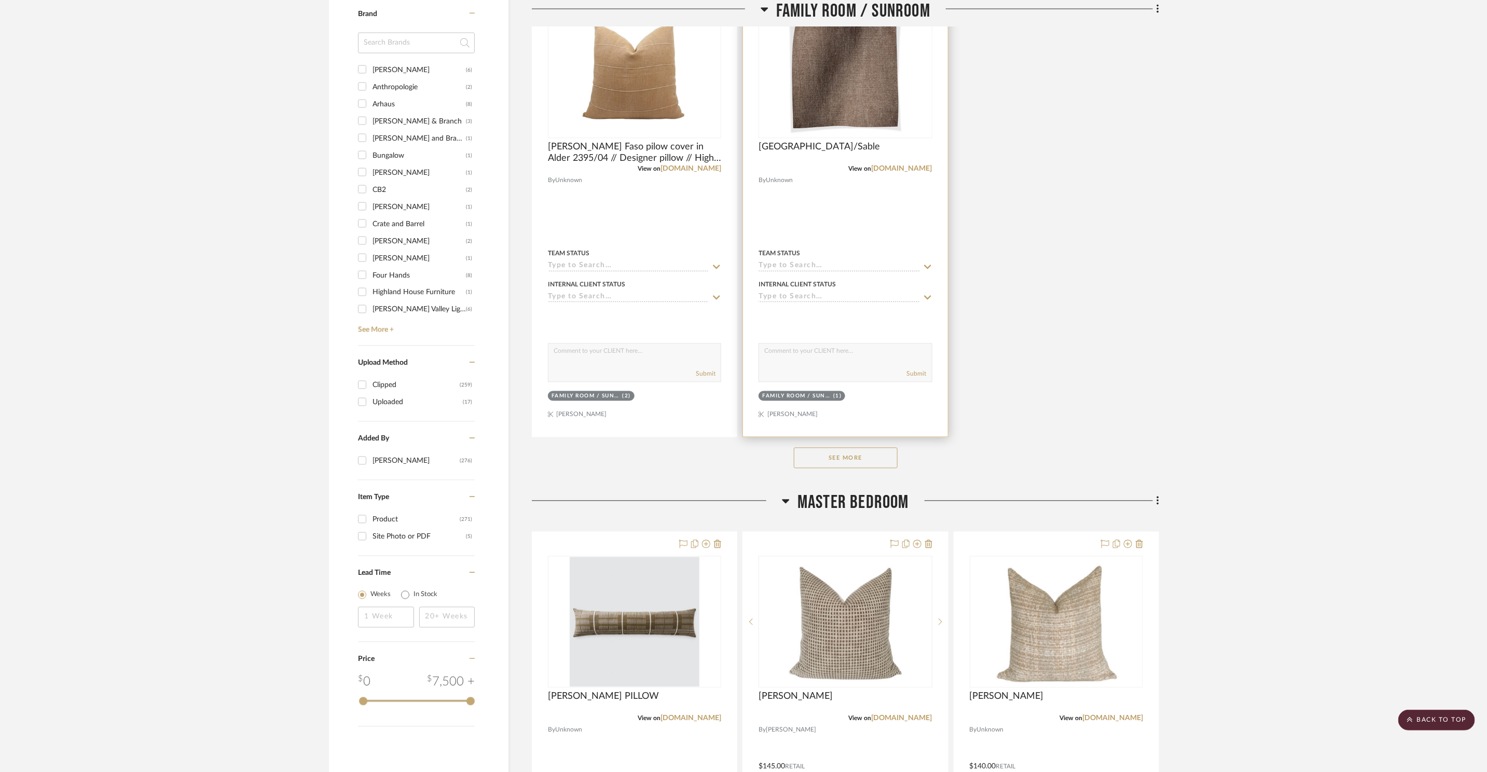
scroll to position [1213, 0]
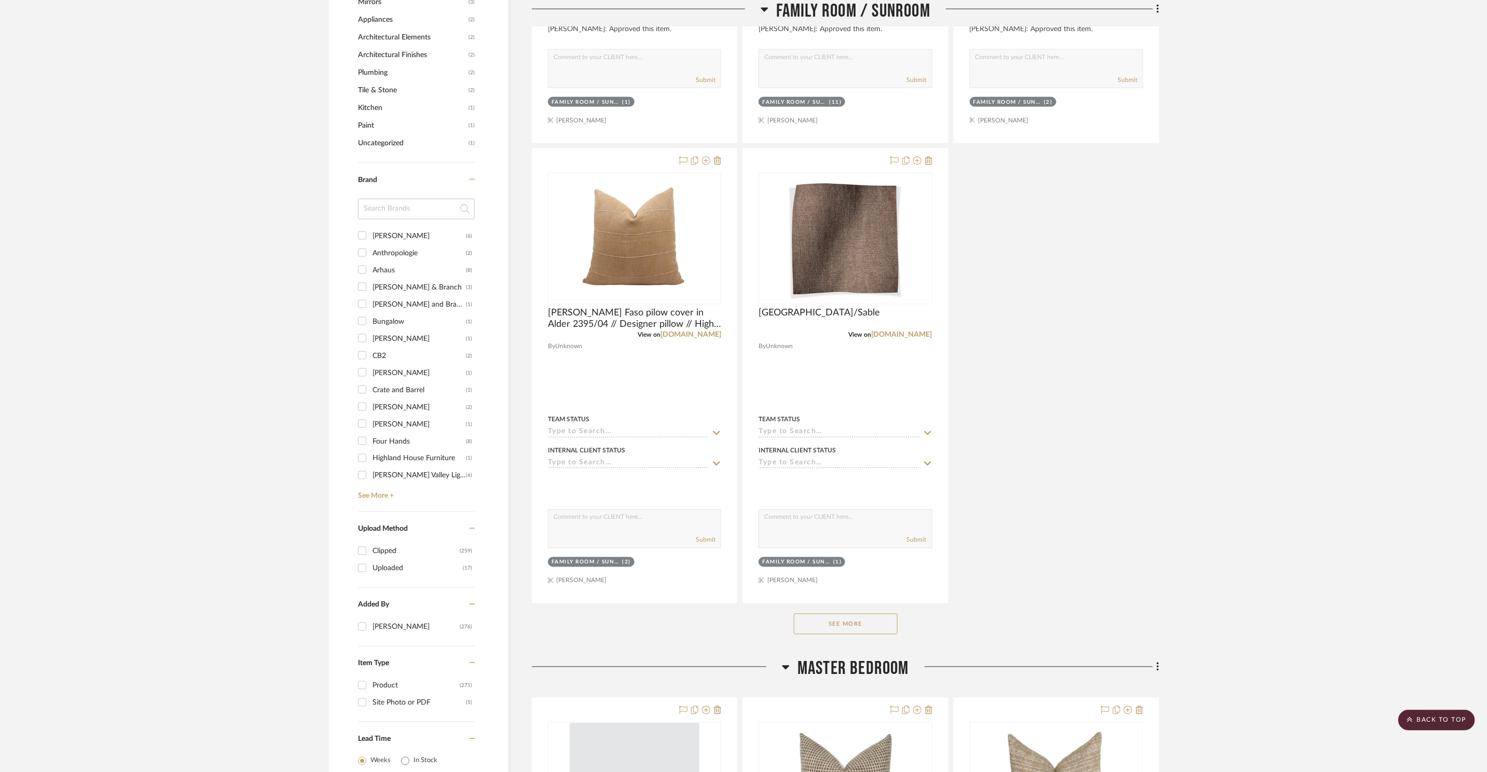
click at [882, 631] on button "See More" at bounding box center [846, 624] width 104 height 21
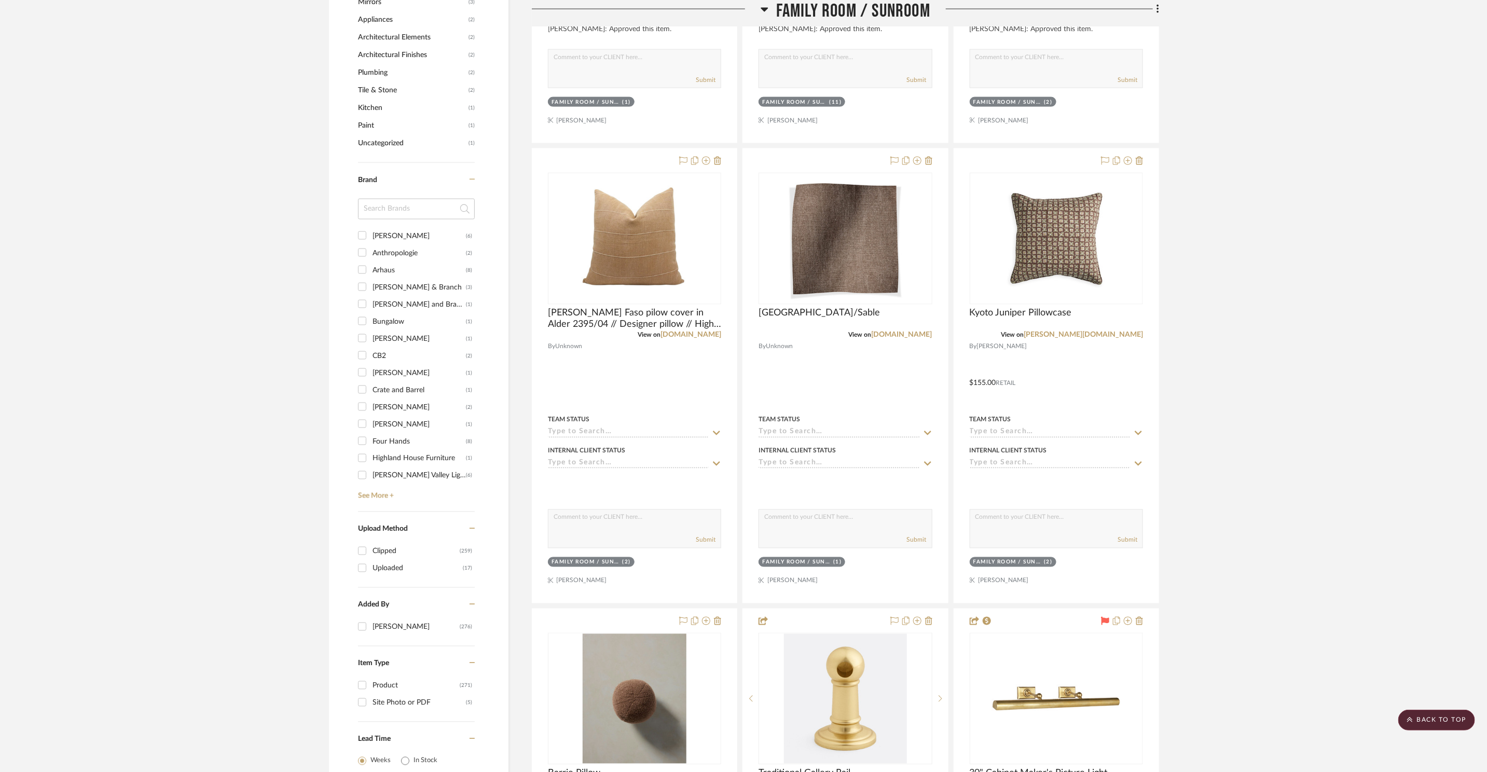
scroll to position [1483, 0]
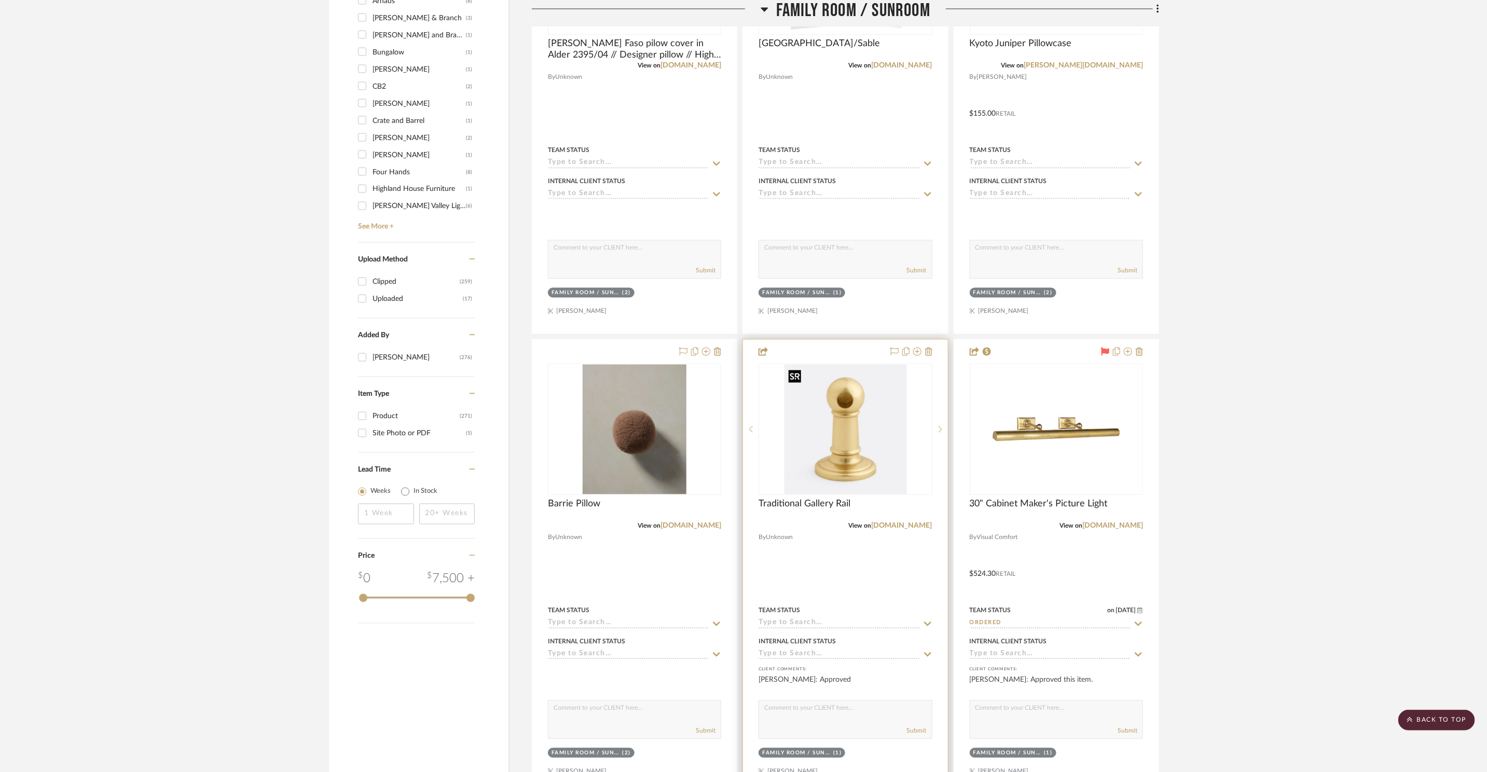
click at [881, 459] on img "0" at bounding box center [845, 430] width 122 height 130
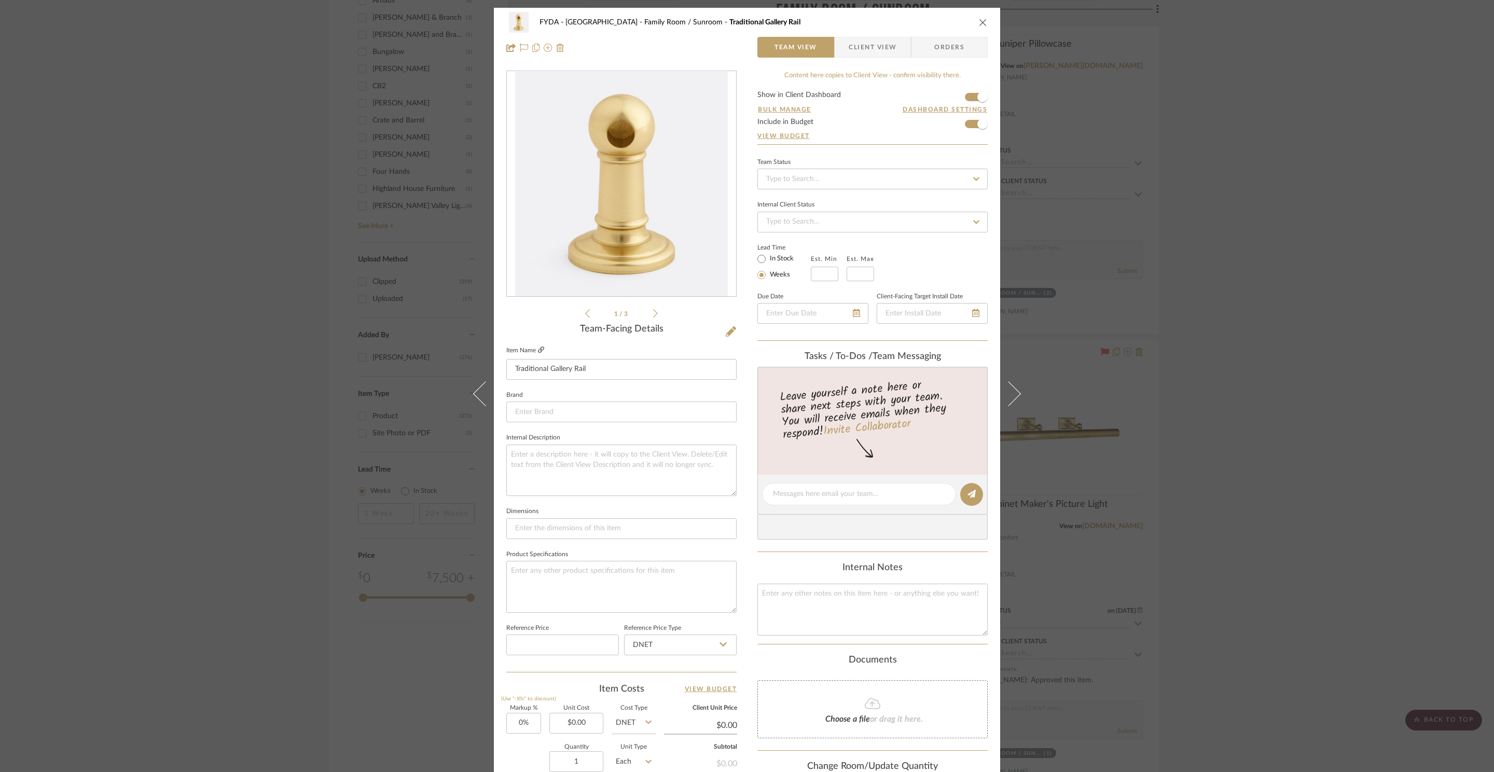
click at [539, 350] on icon at bounding box center [541, 350] width 6 height 6
click at [979, 21] on icon "close" at bounding box center [983, 22] width 8 height 8
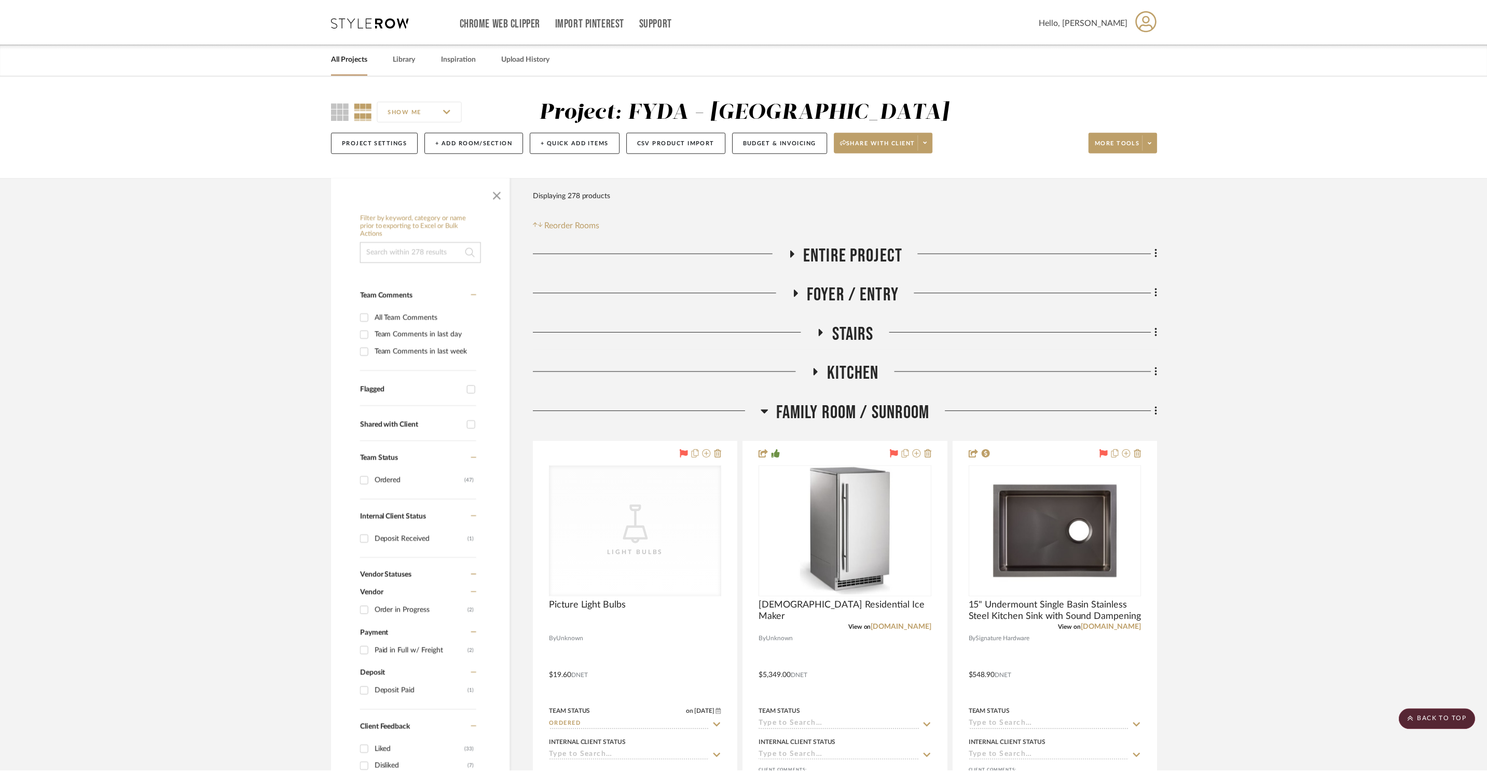
scroll to position [1483, 0]
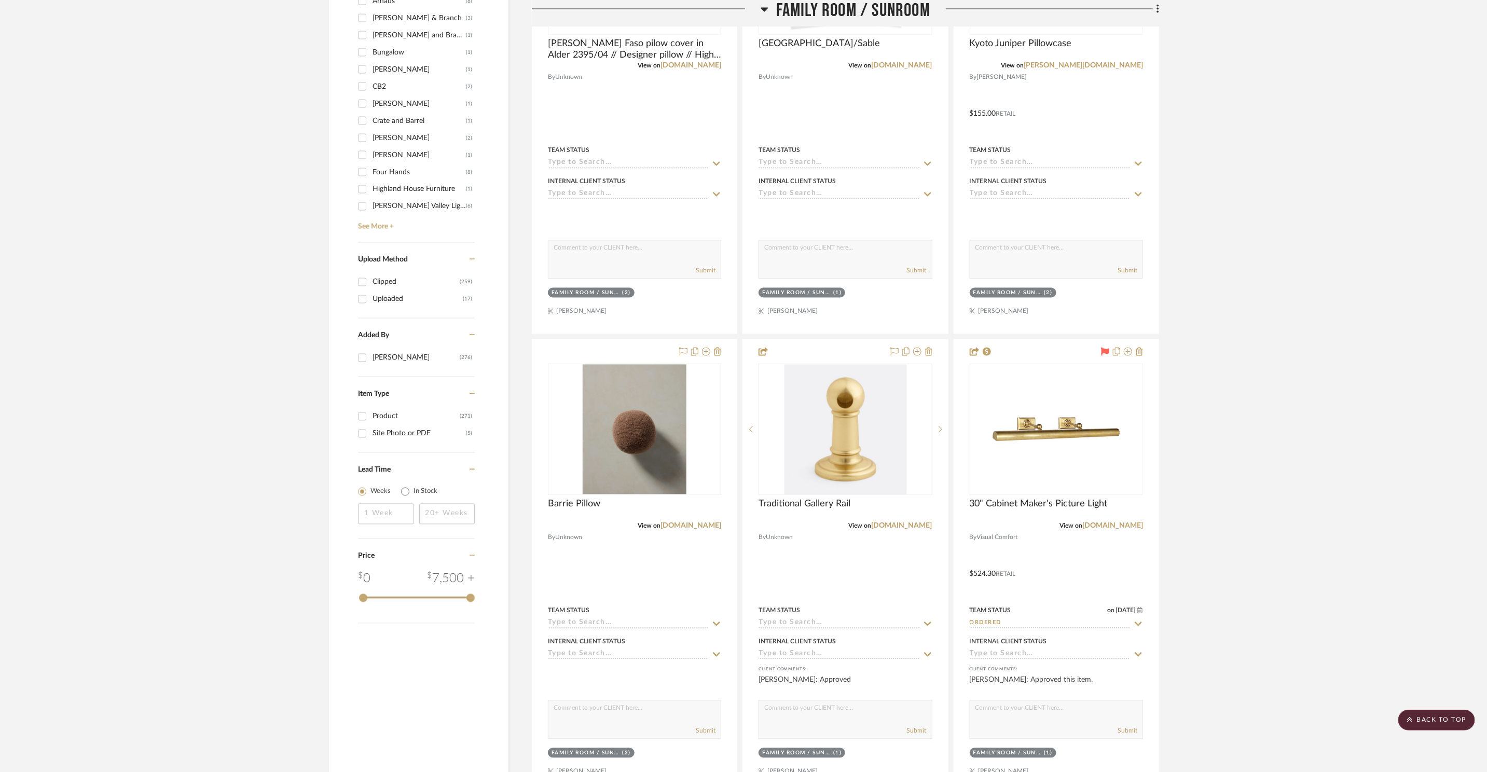
click at [802, 17] on span "Family Room / Sunroom" at bounding box center [853, 11] width 154 height 22
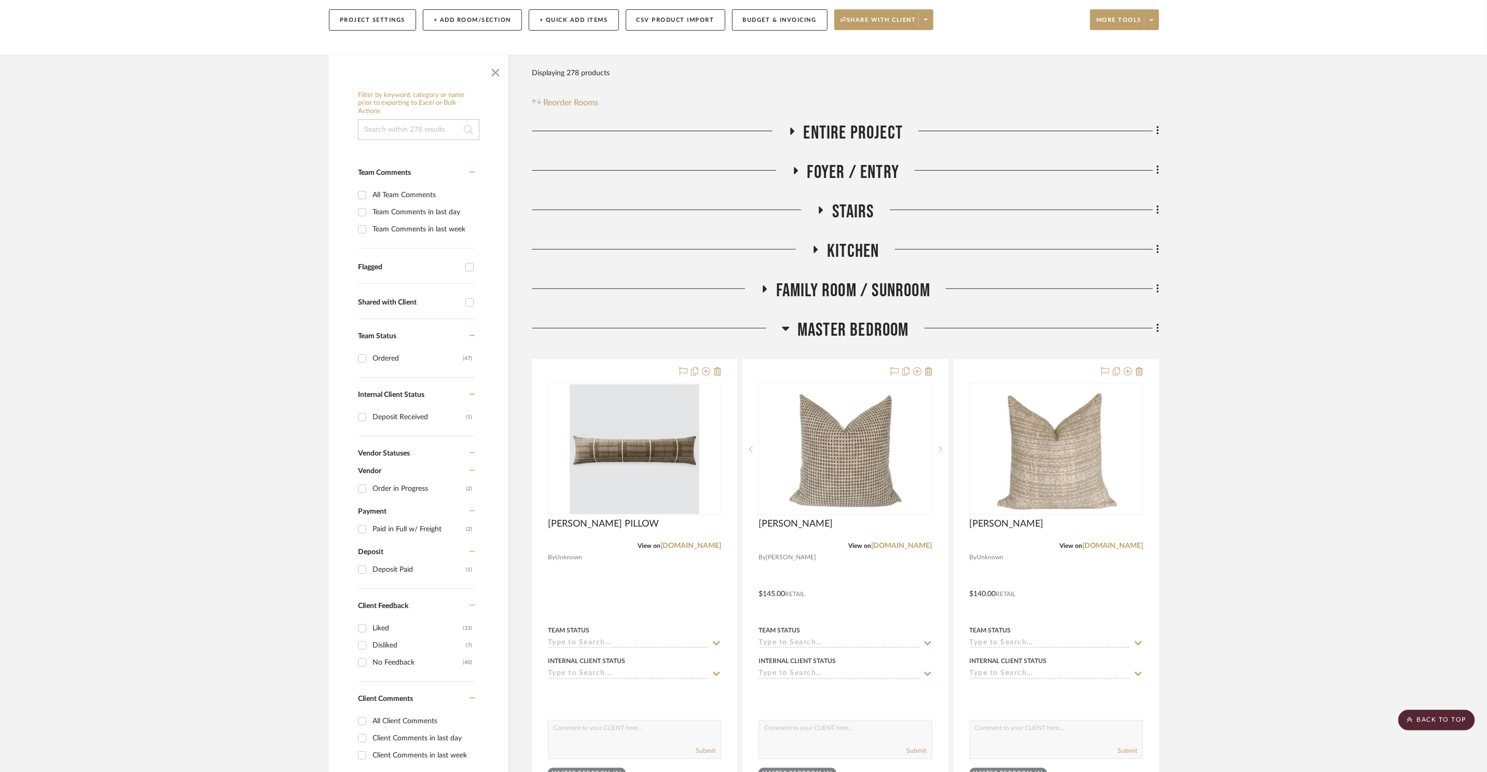
scroll to position [0, 0]
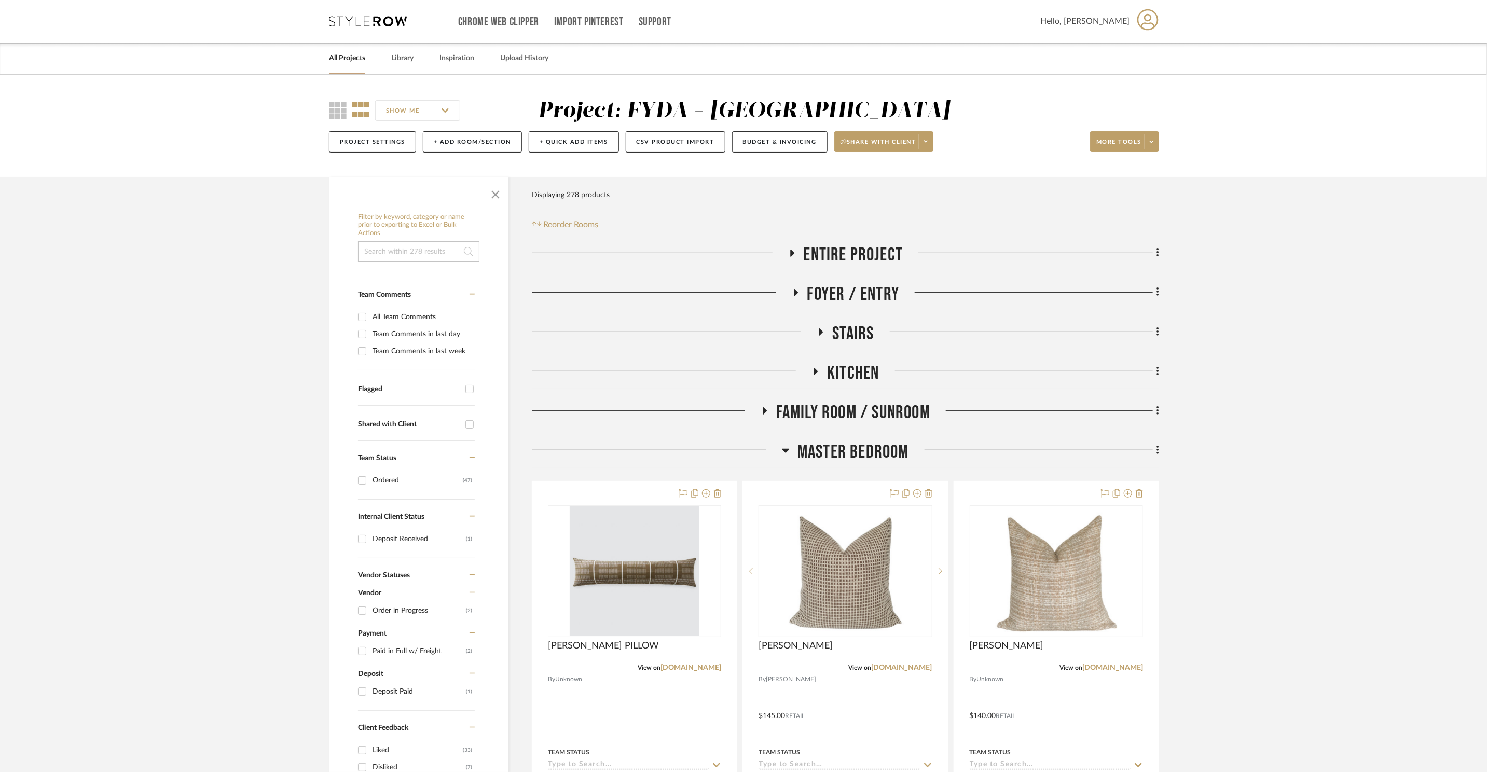
click at [869, 447] on span "Master Bedroom" at bounding box center [854, 452] width 112 height 22
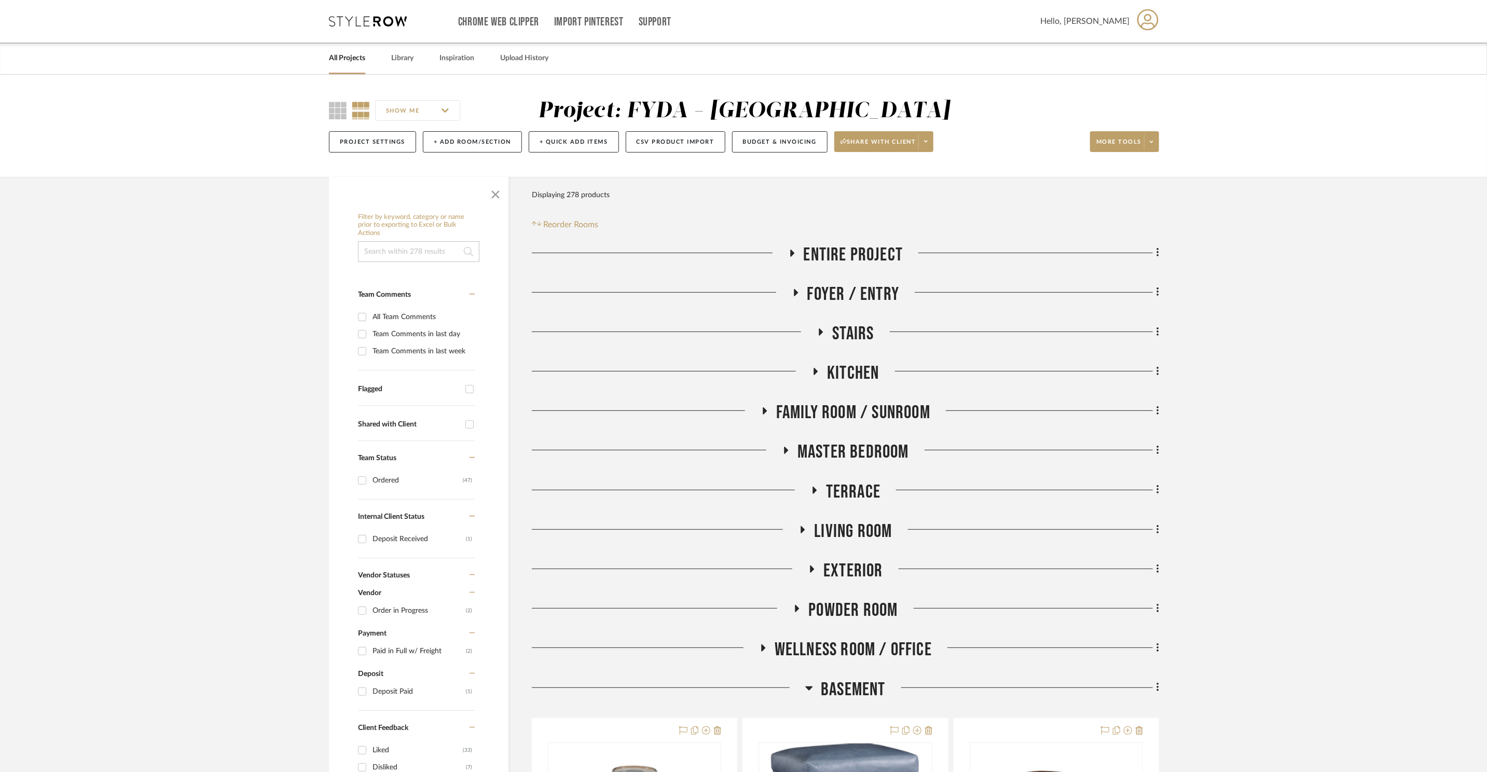
click at [865, 449] on span "Master Bedroom" at bounding box center [854, 452] width 112 height 22
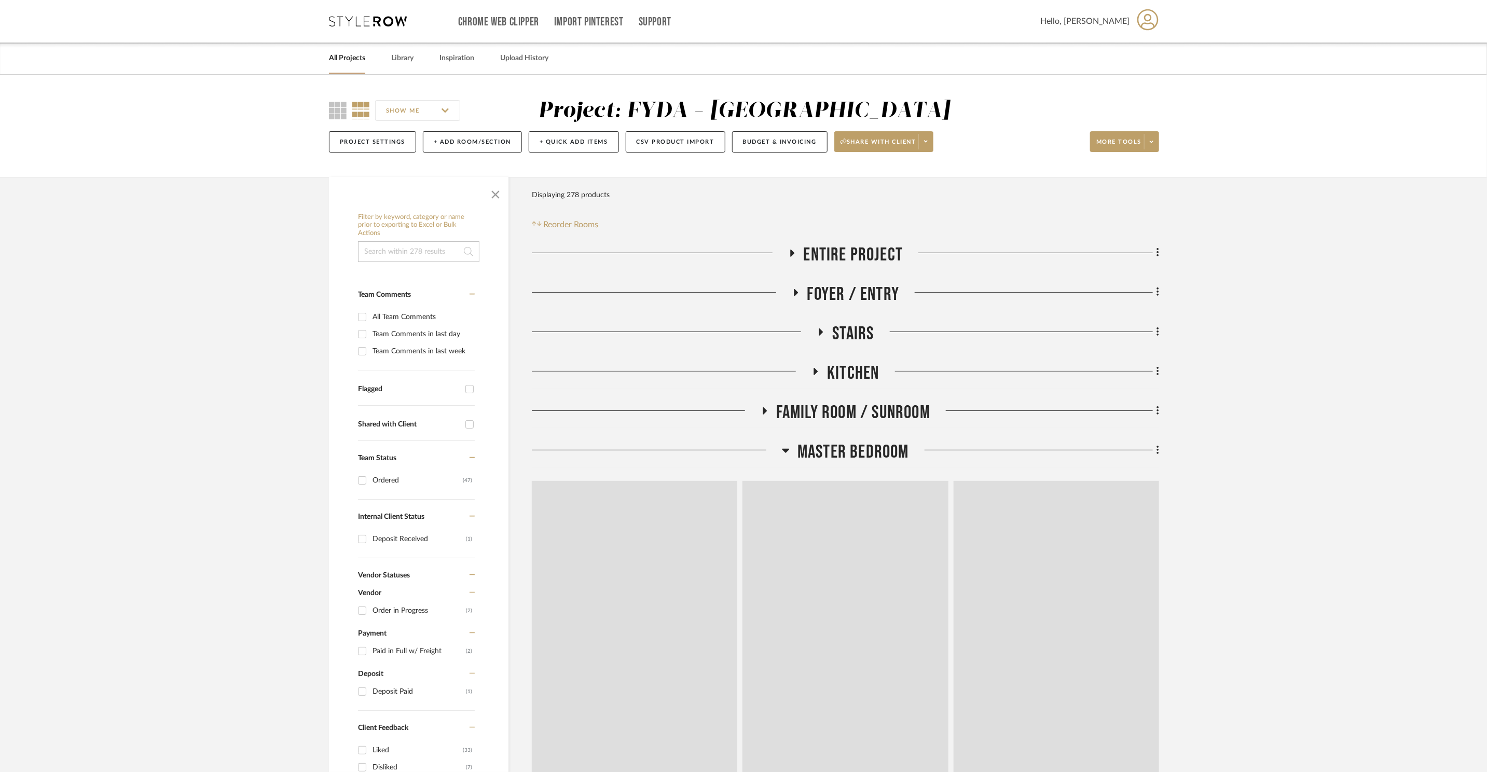
click at [865, 449] on span "Master Bedroom" at bounding box center [854, 452] width 112 height 22
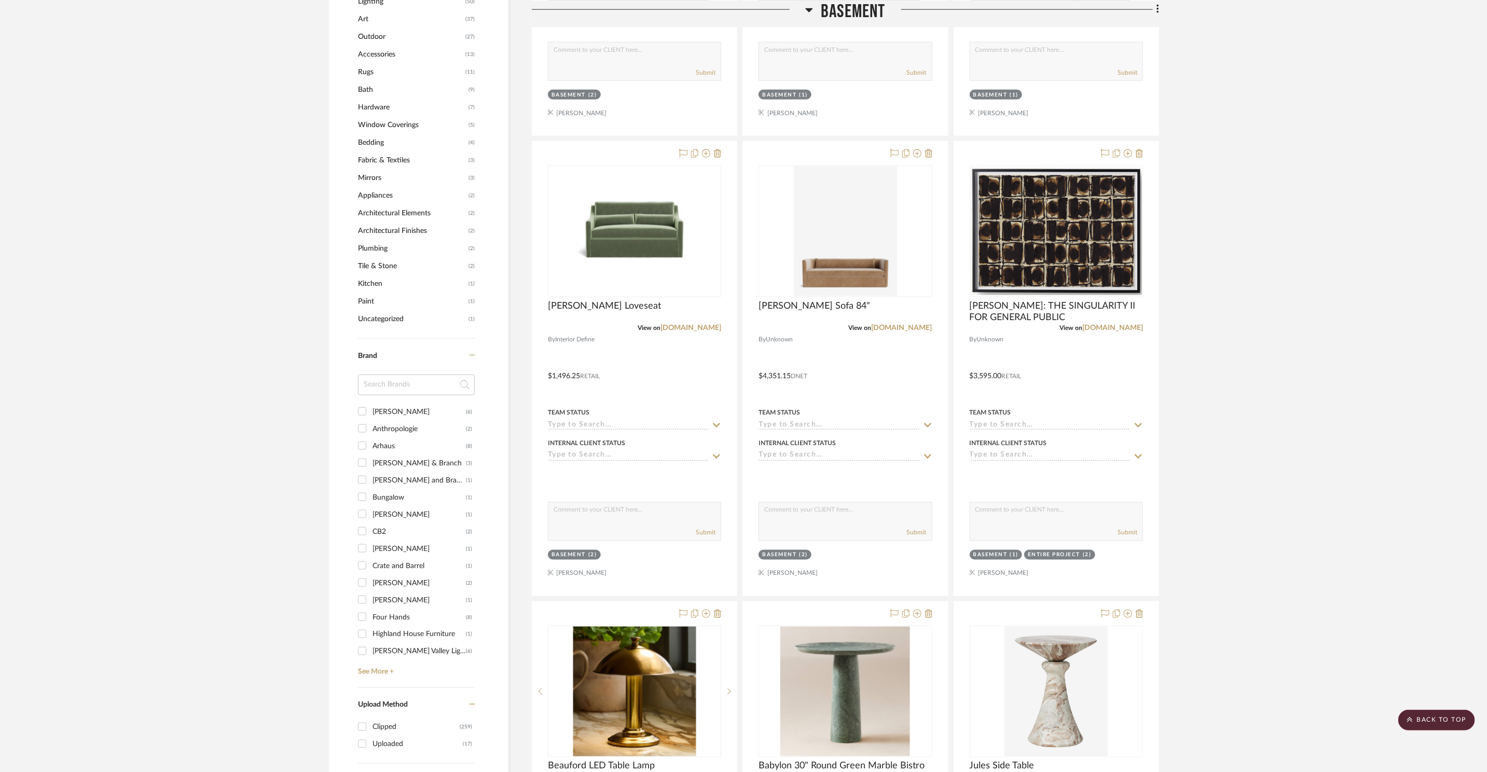
scroll to position [460, 0]
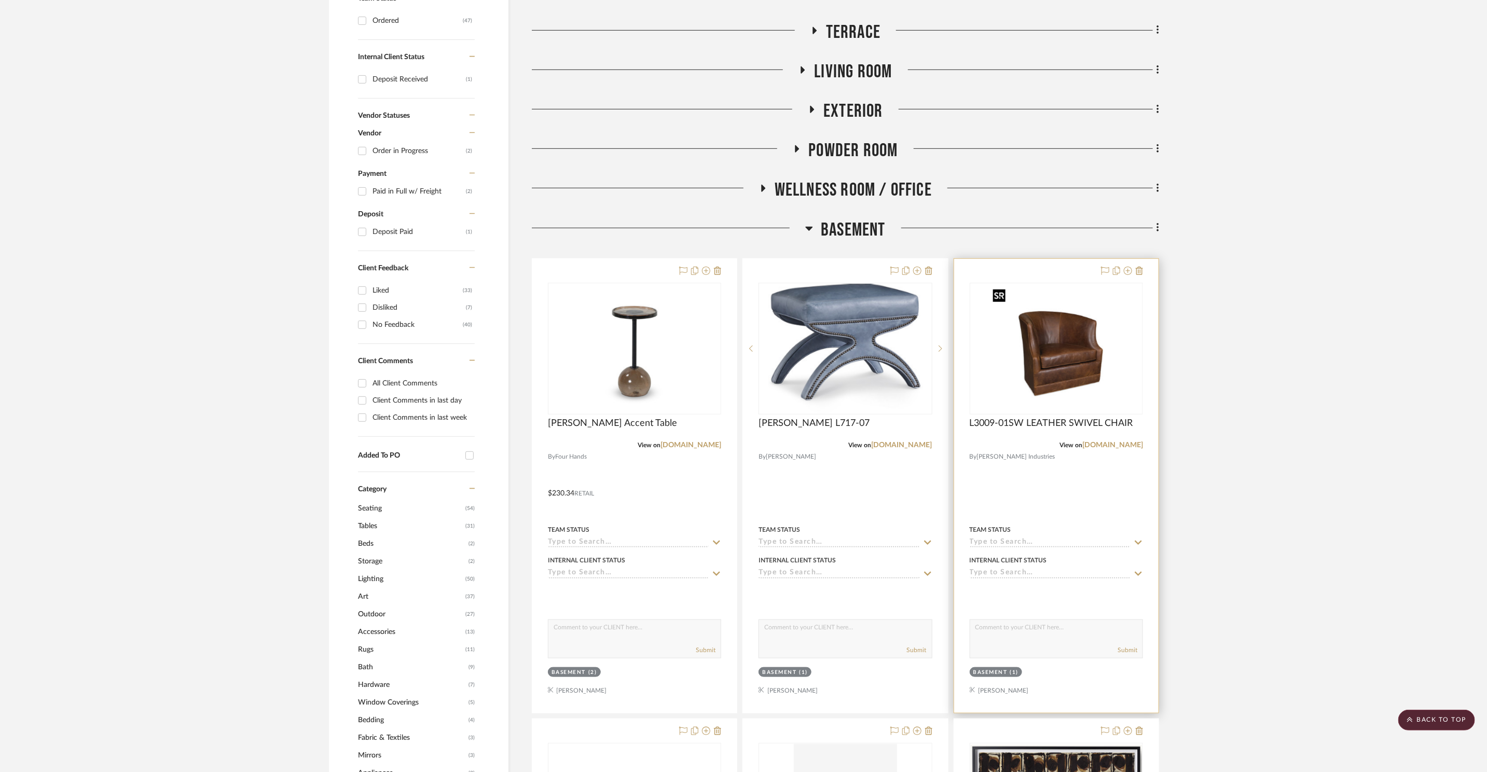
click at [1049, 343] on img "0" at bounding box center [1057, 349] width 136 height 130
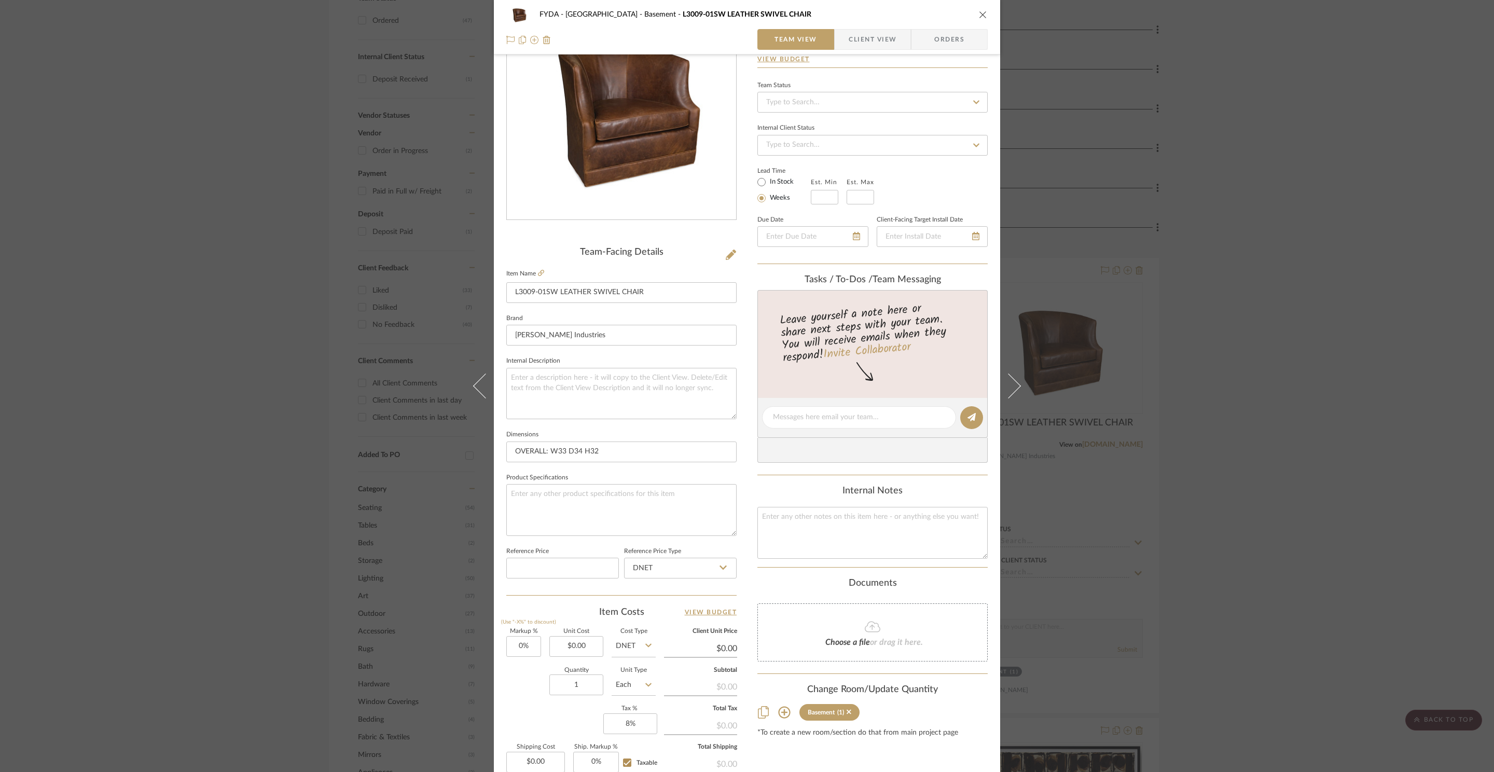
scroll to position [195, 0]
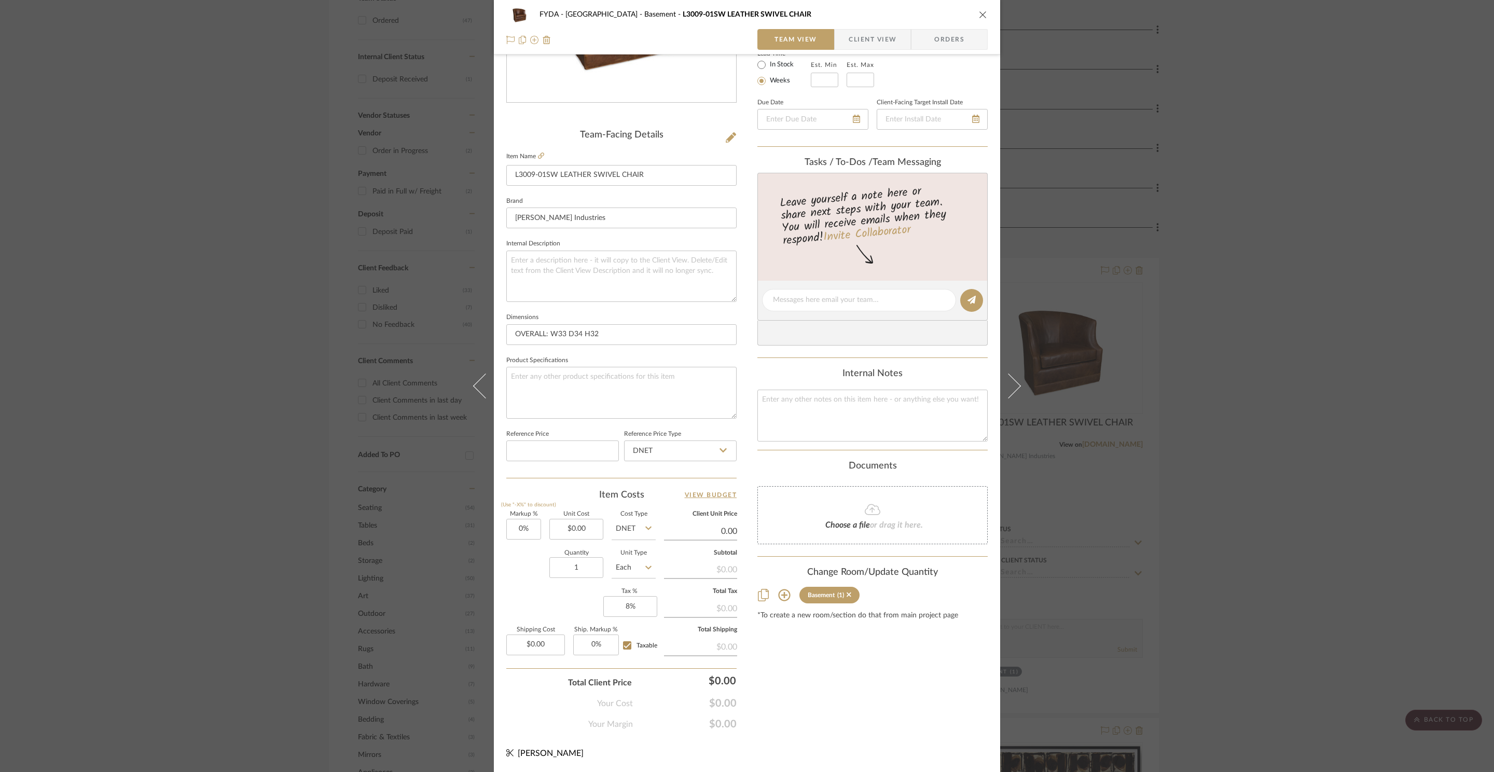
click at [712, 528] on input "0.00" at bounding box center [700, 532] width 73 height 16
click at [820, 419] on textarea at bounding box center [873, 415] width 230 height 51
click at [579, 574] on input "1" at bounding box center [577, 567] width 54 height 21
click at [933, 716] on div "Content here copies to Client View - confirm visibility there. Show in Client D…" at bounding box center [873, 303] width 230 height 854
click at [585, 530] on input "3400.00" at bounding box center [577, 529] width 54 height 21
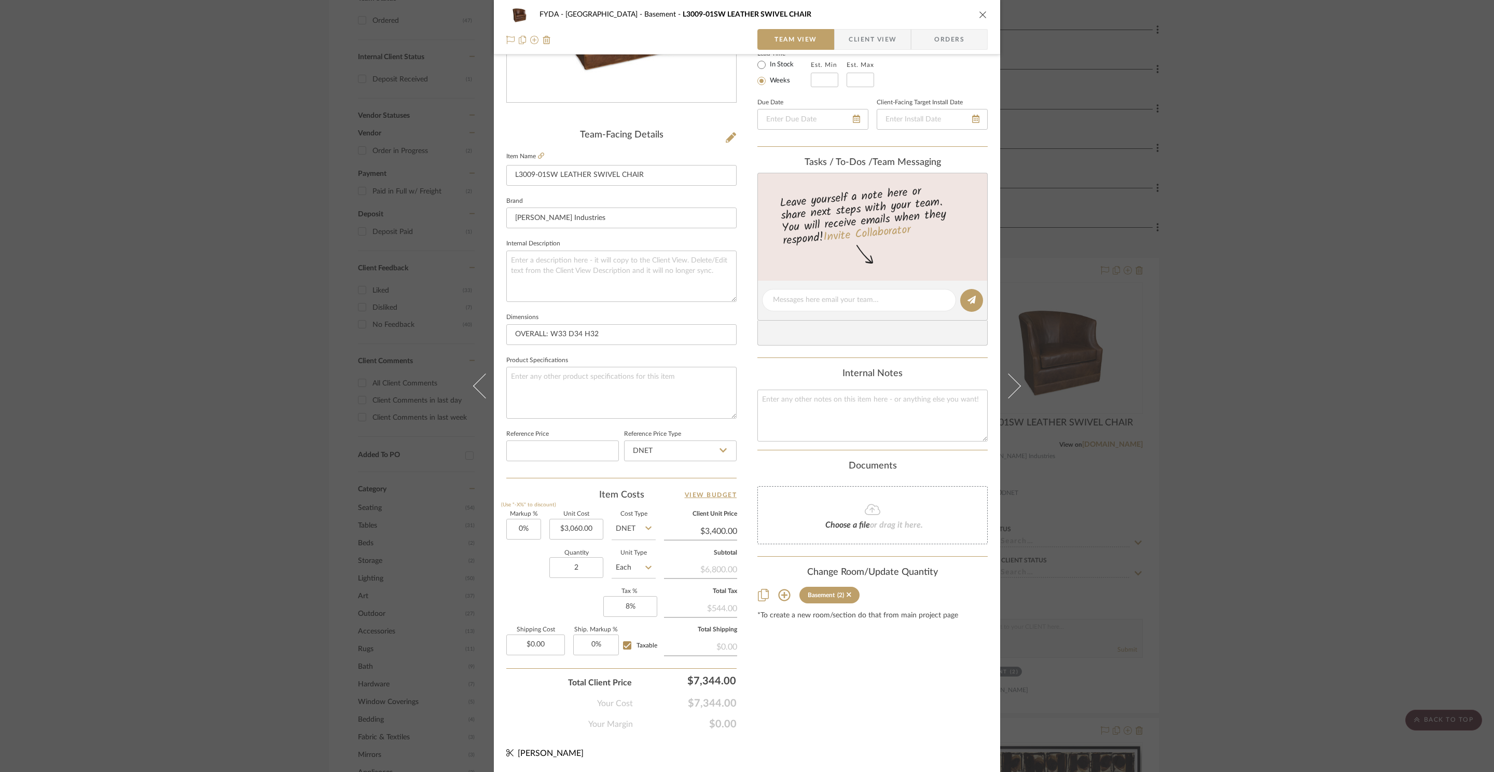
click at [933, 680] on div "Content here copies to Client View - confirm visibility there. Show in Client D…" at bounding box center [873, 303] width 230 height 854
click at [698, 530] on input "3060.00" at bounding box center [700, 532] width 73 height 16
click at [812, 688] on div "Content here copies to Client View - confirm visibility there. Show in Client D…" at bounding box center [873, 303] width 230 height 854
click at [907, 695] on div "Content here copies to Client View - confirm visibility there. Show in Client D…" at bounding box center [873, 303] width 230 height 854
click at [722, 527] on input "3399.97" at bounding box center [700, 532] width 73 height 16
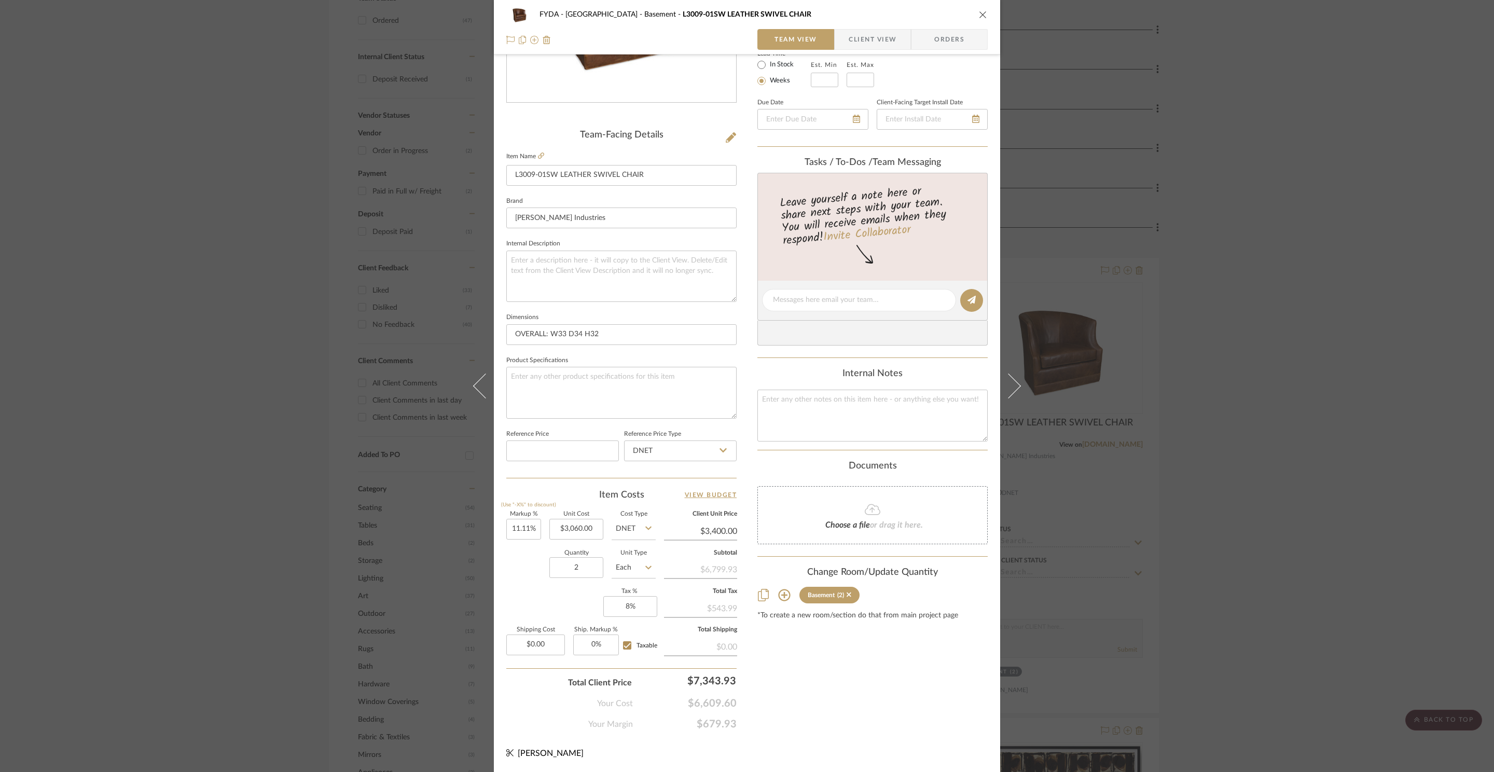
click at [857, 696] on div "Content here copies to Client View - confirm visibility there. Show in Client D…" at bounding box center [873, 303] width 230 height 854
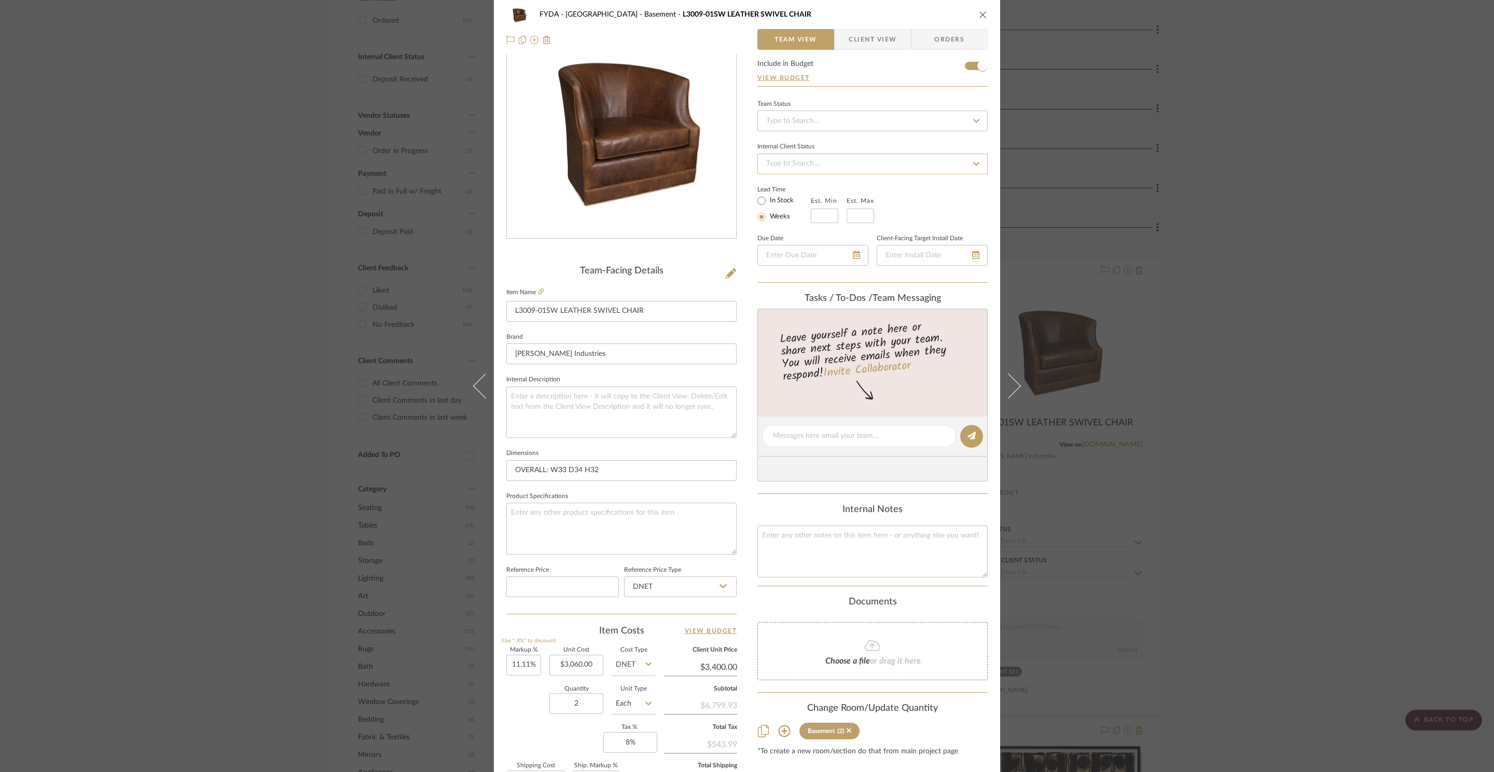
scroll to position [0, 0]
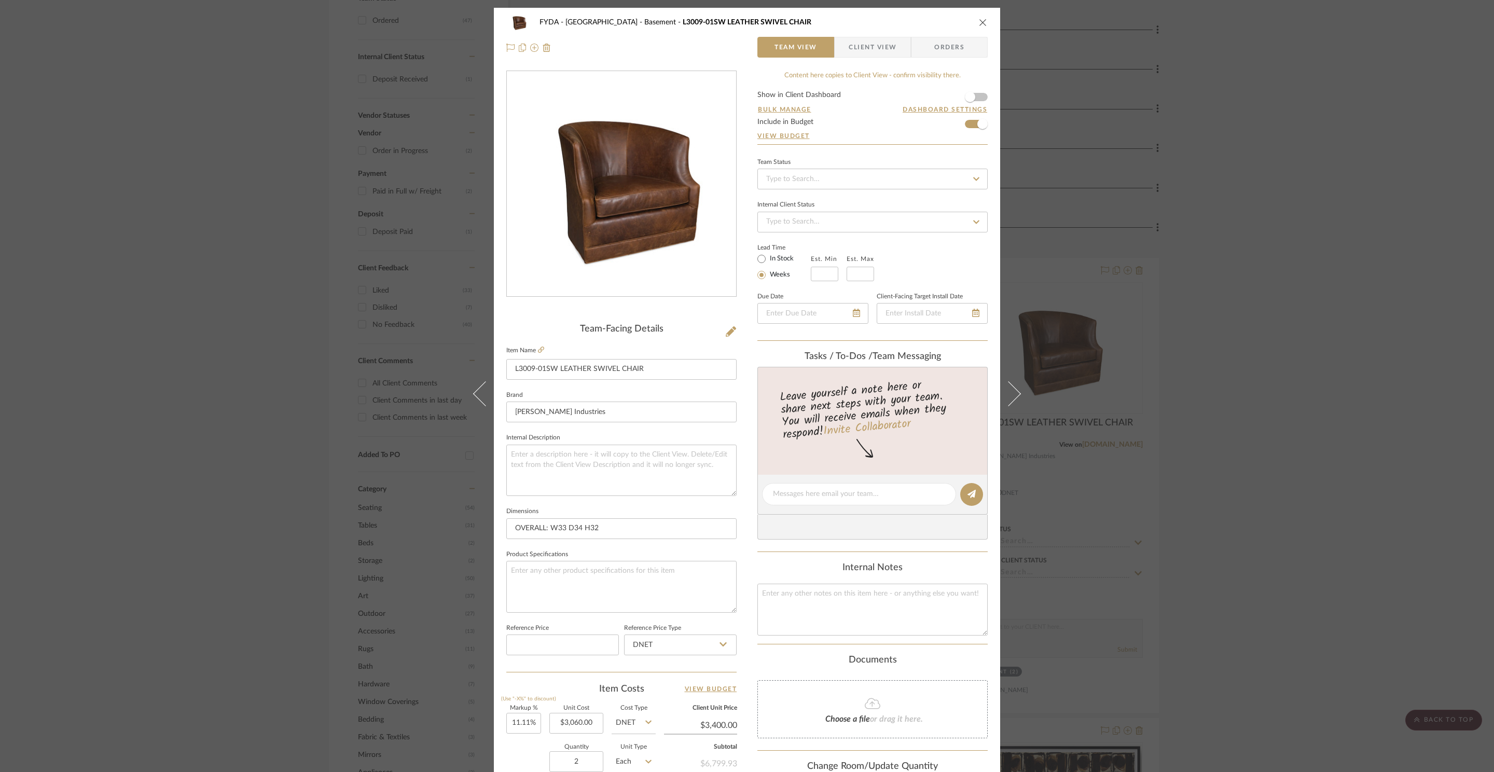
click at [979, 20] on icon "close" at bounding box center [983, 22] width 8 height 8
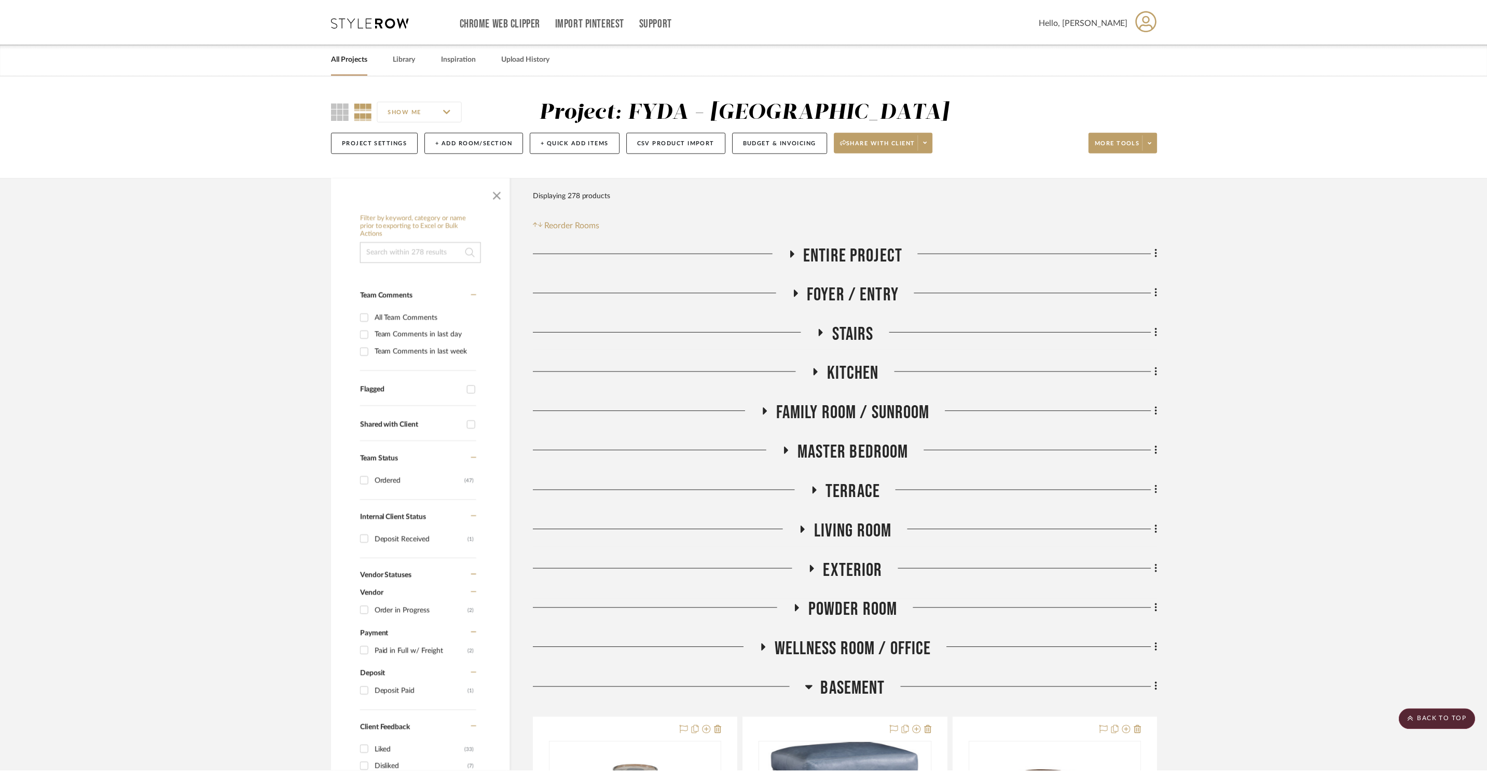
scroll to position [460, 0]
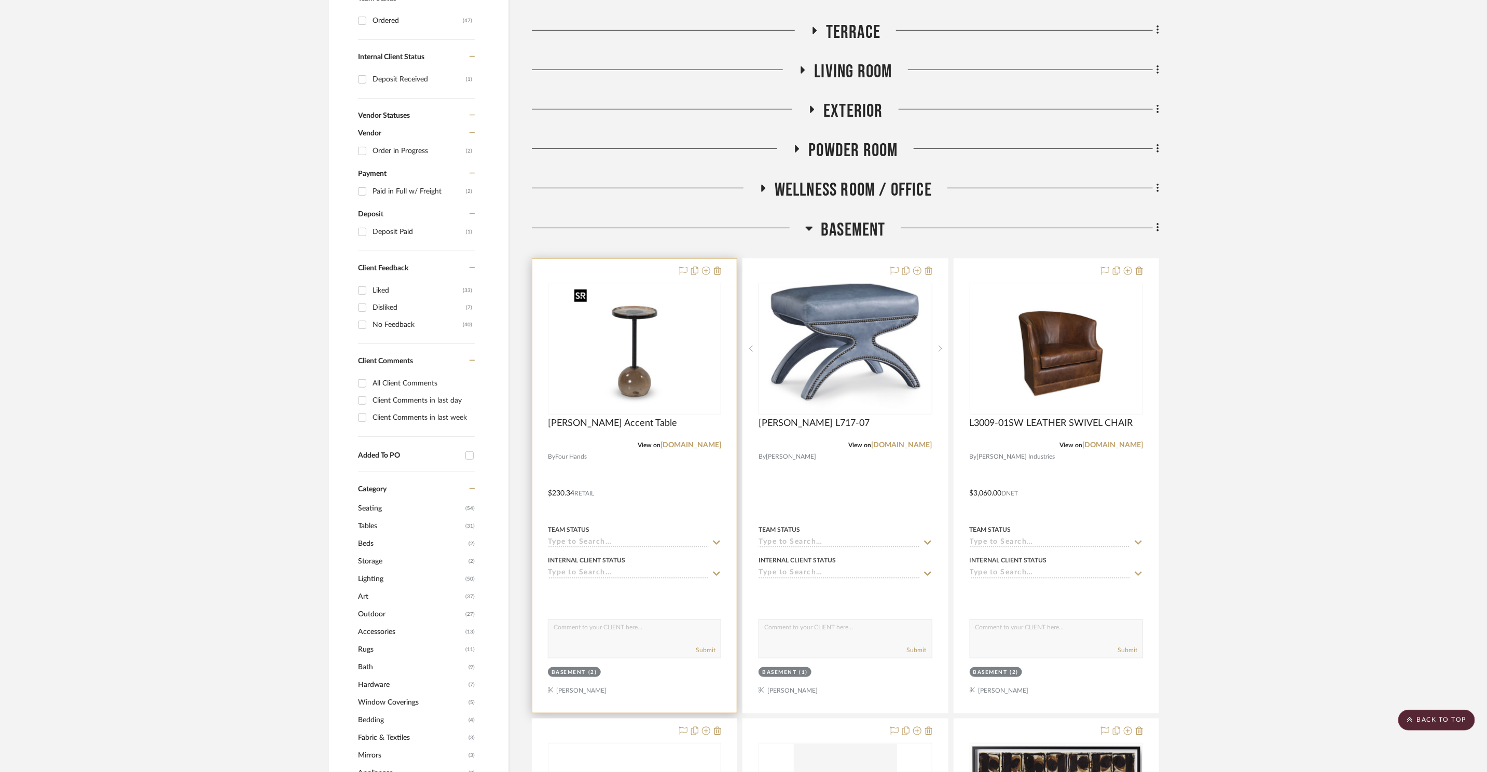
click at [670, 334] on img "0" at bounding box center [635, 349] width 130 height 130
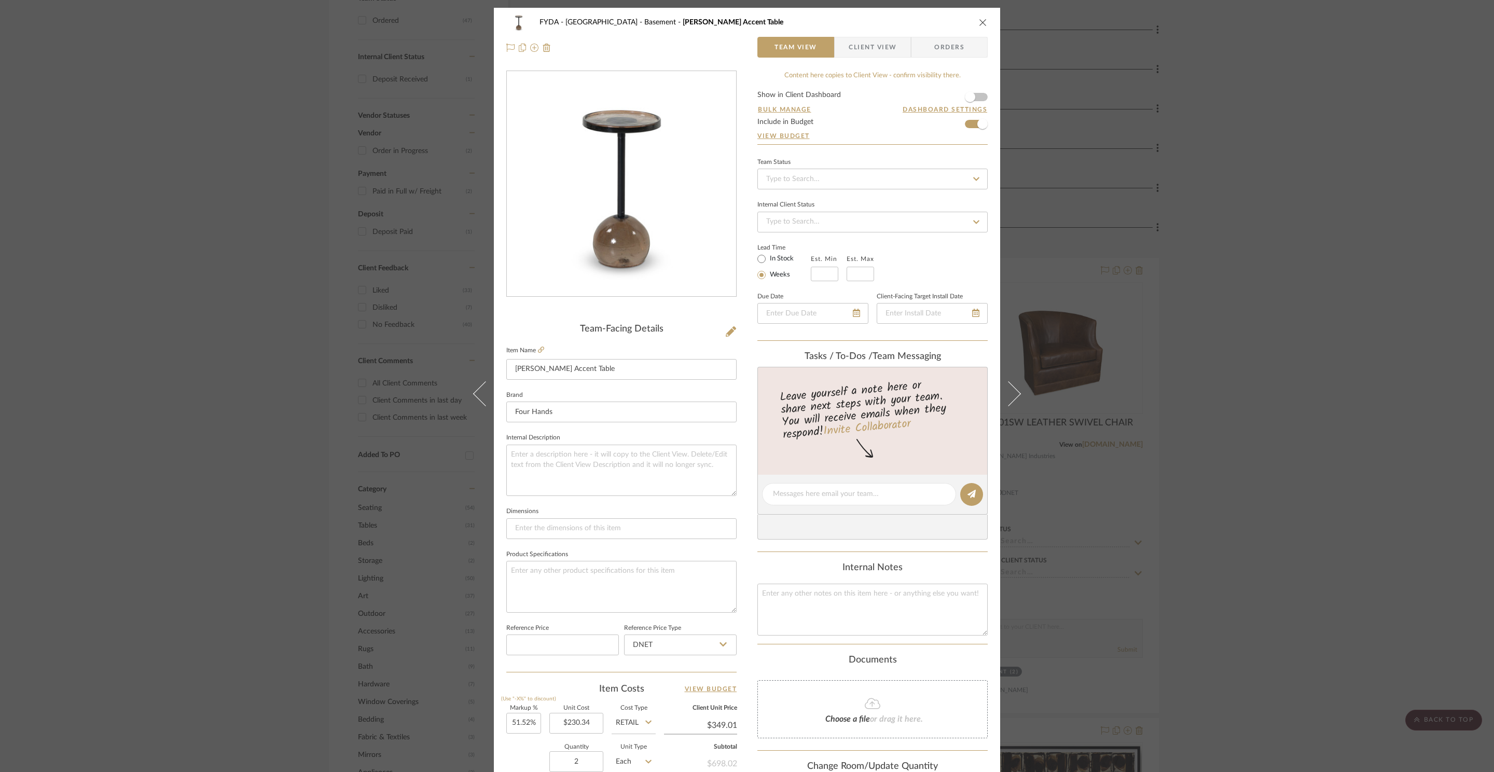
click at [981, 21] on icon "close" at bounding box center [983, 22] width 8 height 8
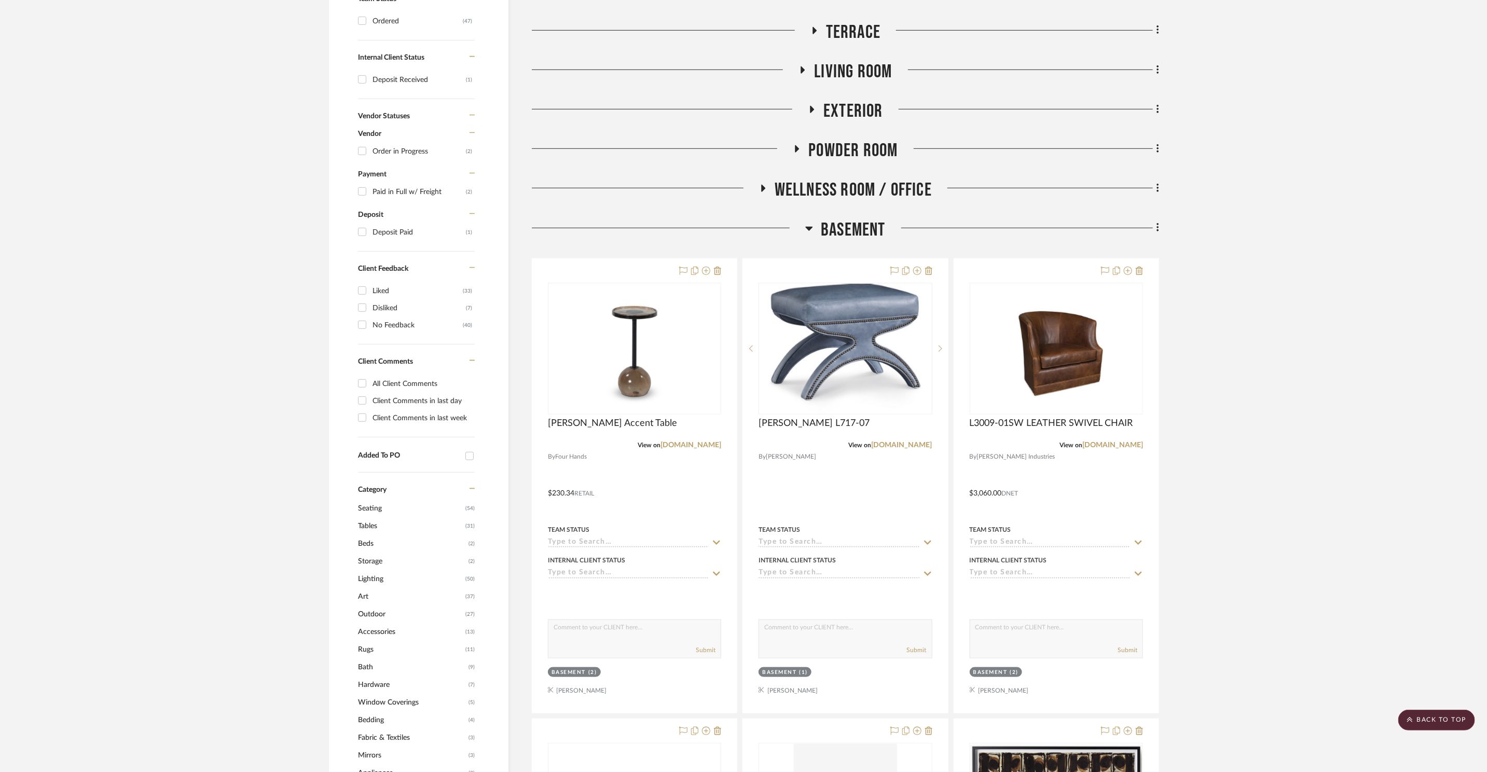
scroll to position [1217, 0]
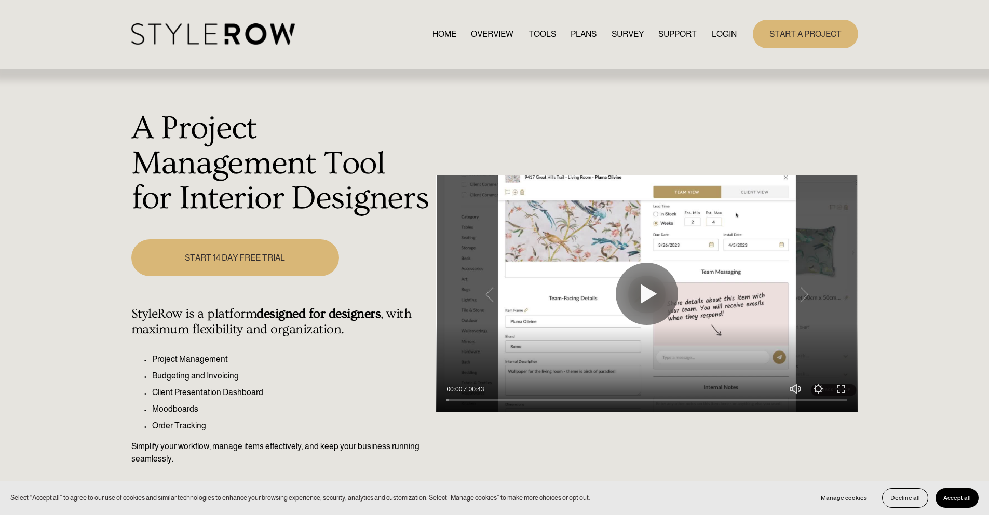
click at [720, 37] on link "LOGIN" at bounding box center [723, 34] width 25 height 14
click at [720, 35] on link "LOGIN" at bounding box center [723, 34] width 25 height 14
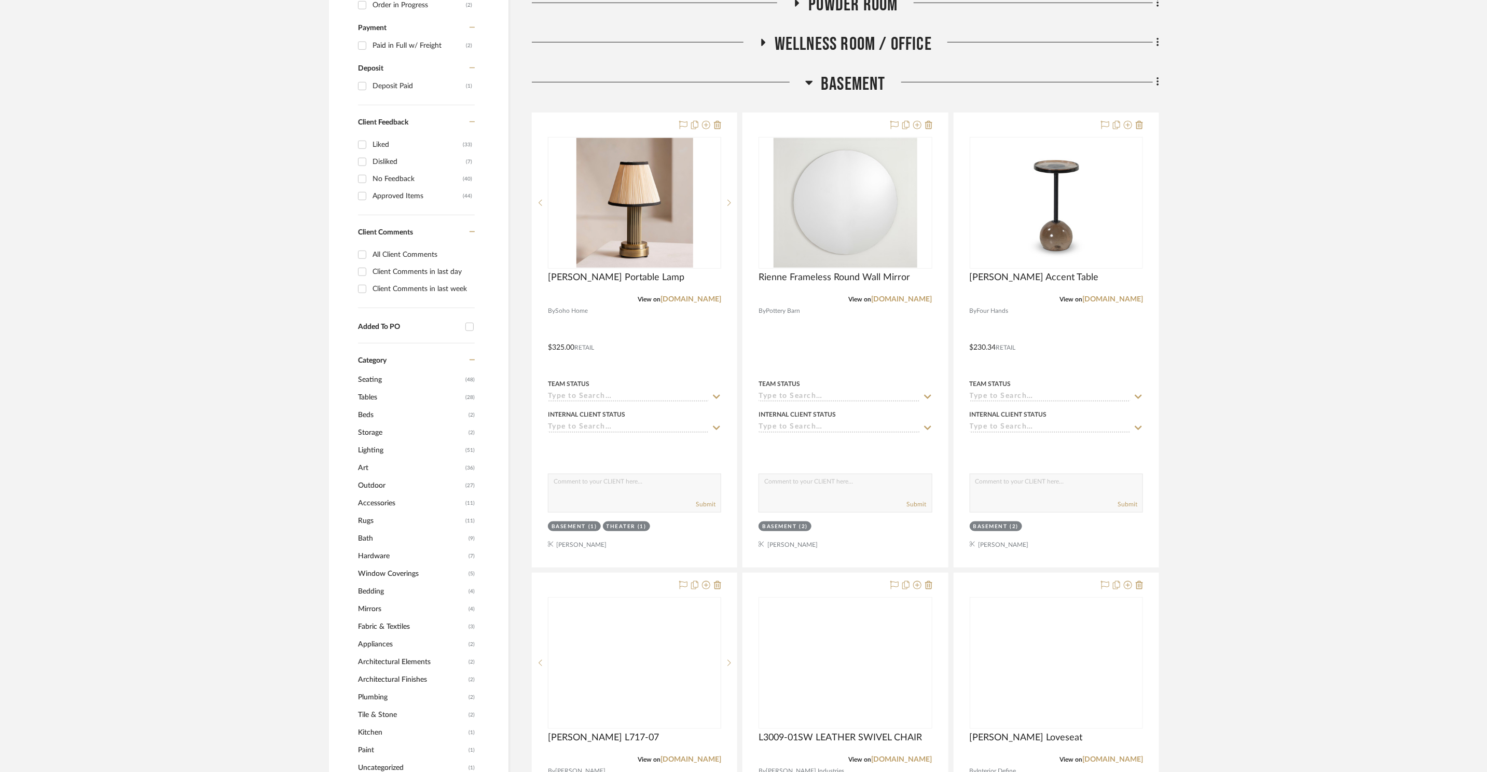
scroll to position [667, 0]
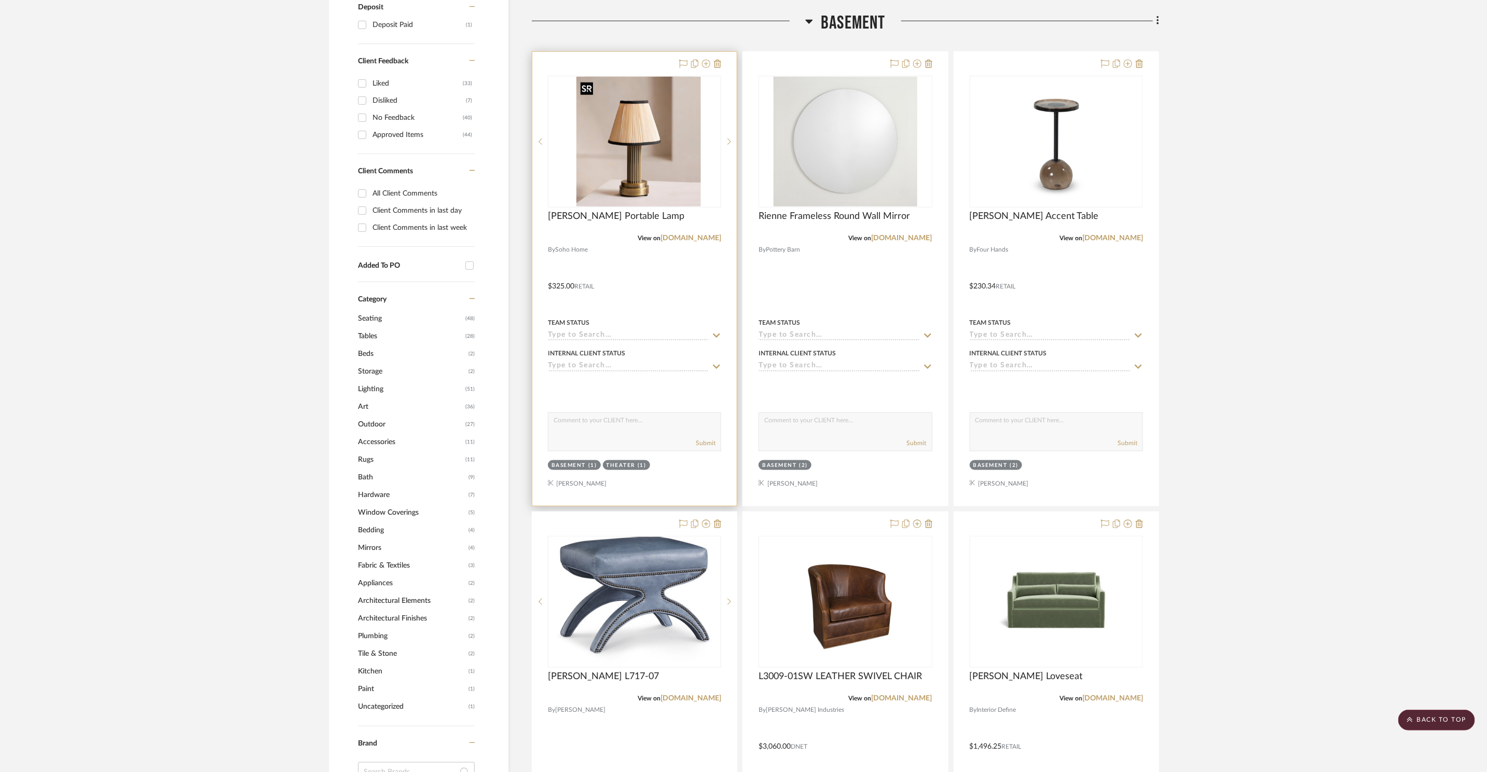
click at [624, 154] on div at bounding box center [634, 142] width 173 height 132
click at [624, 154] on img "0" at bounding box center [635, 142] width 117 height 130
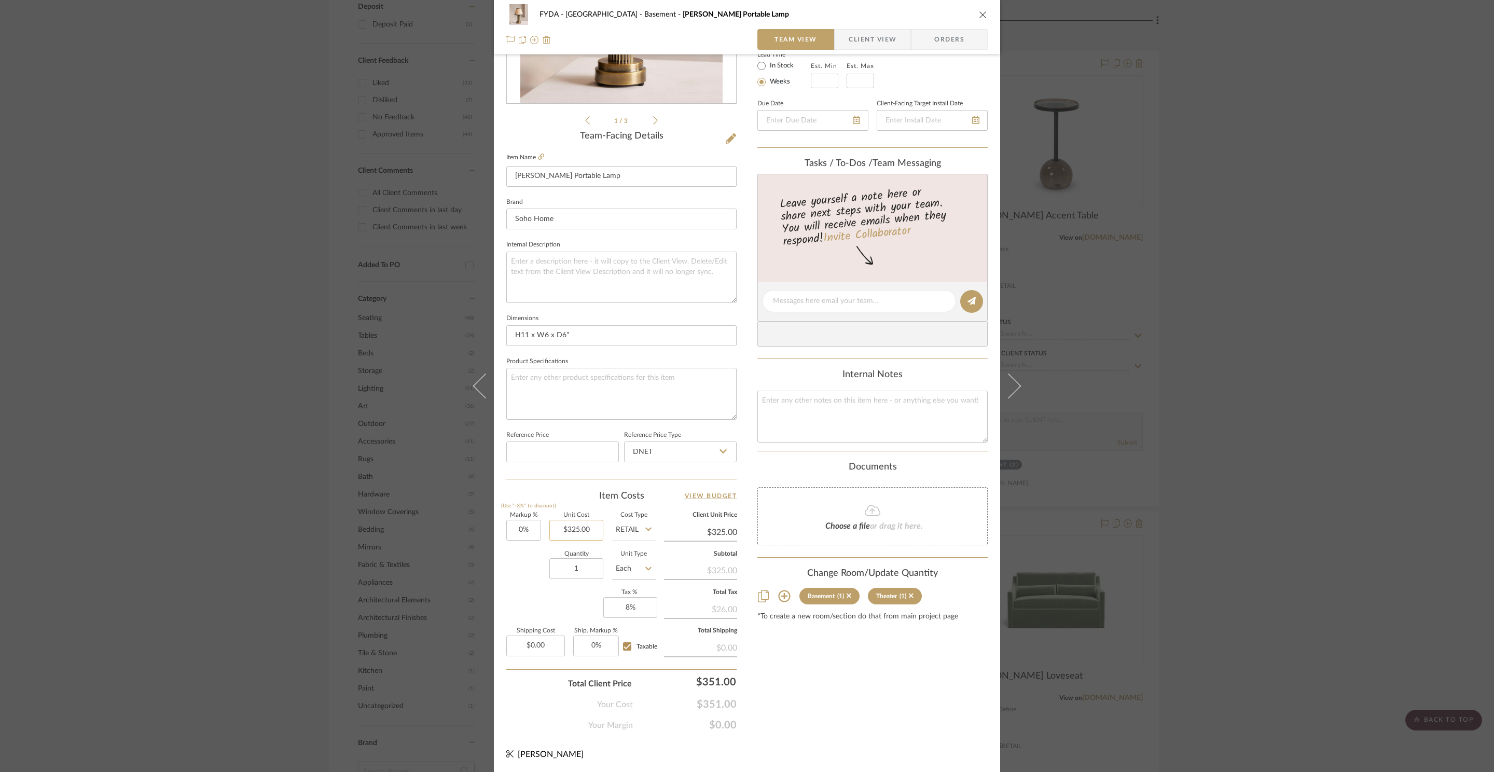
scroll to position [195, 0]
click at [584, 572] on input "1" at bounding box center [577, 567] width 54 height 21
type input "2"
click at [918, 701] on div "Content here copies to Client View - confirm visibility there. Show in Client D…" at bounding box center [873, 303] width 230 height 854
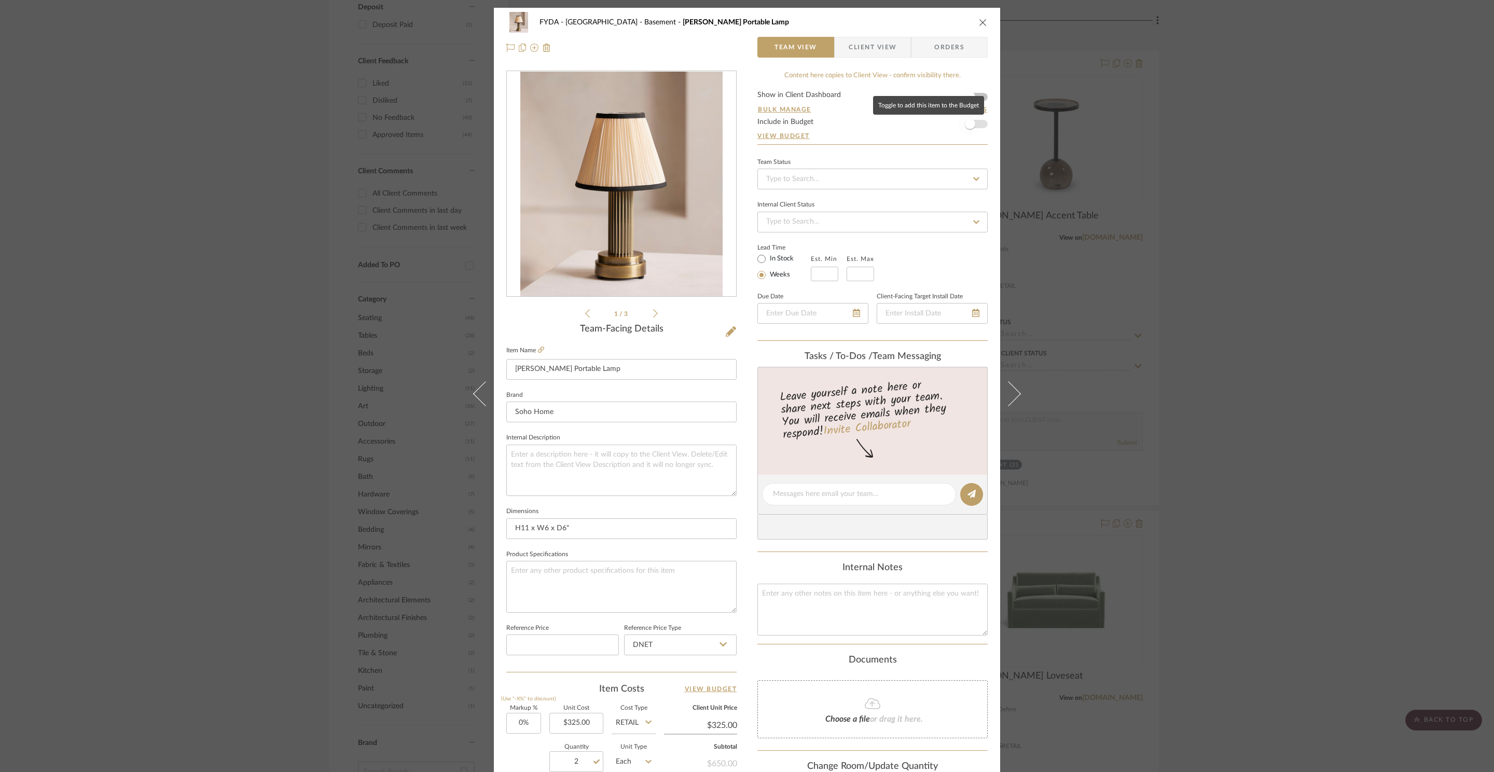
drag, startPoint x: 976, startPoint y: 122, endPoint x: 982, endPoint y: 51, distance: 71.4
click at [976, 120] on span "button" at bounding box center [970, 124] width 23 height 23
click at [979, 23] on icon "close" at bounding box center [983, 22] width 8 height 8
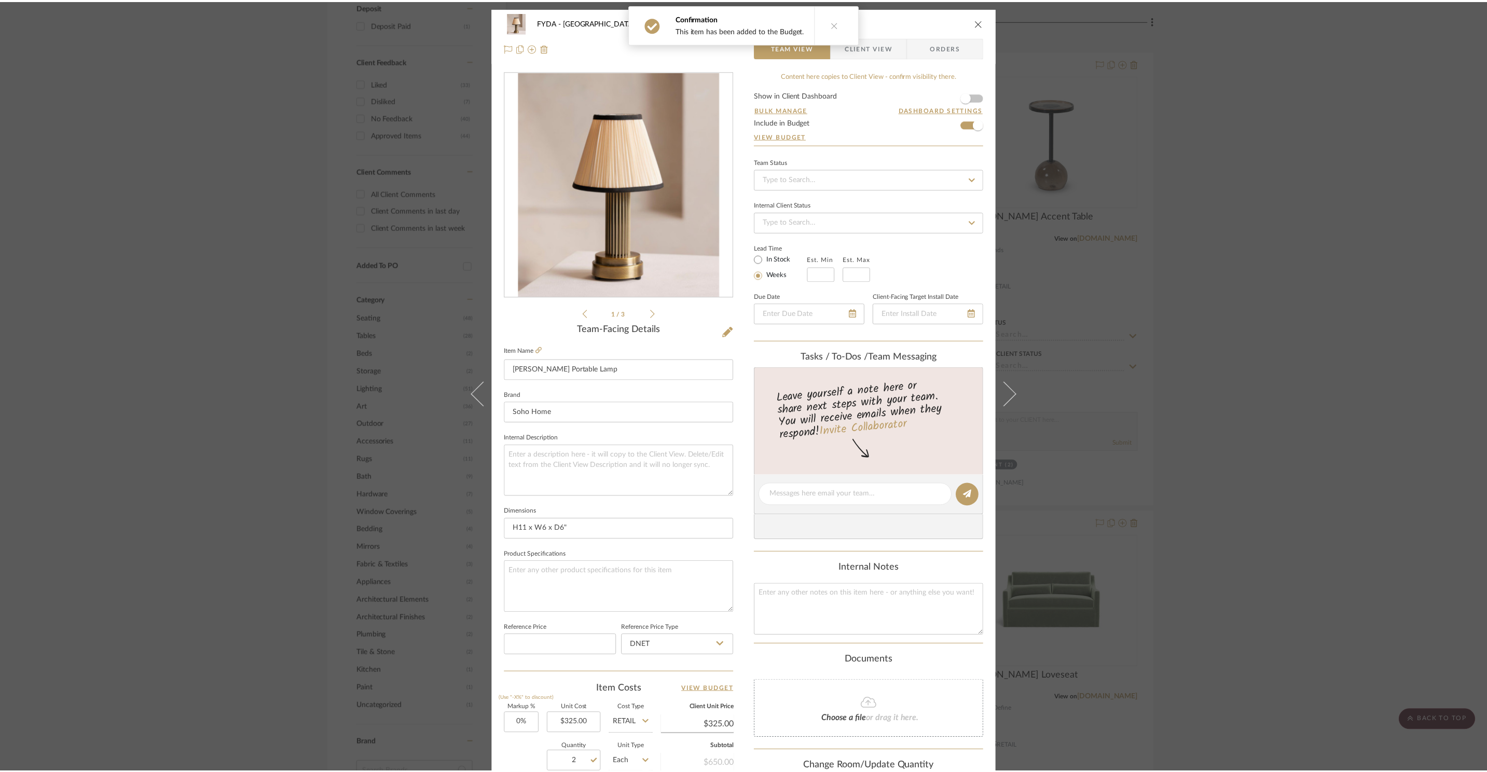
scroll to position [667, 0]
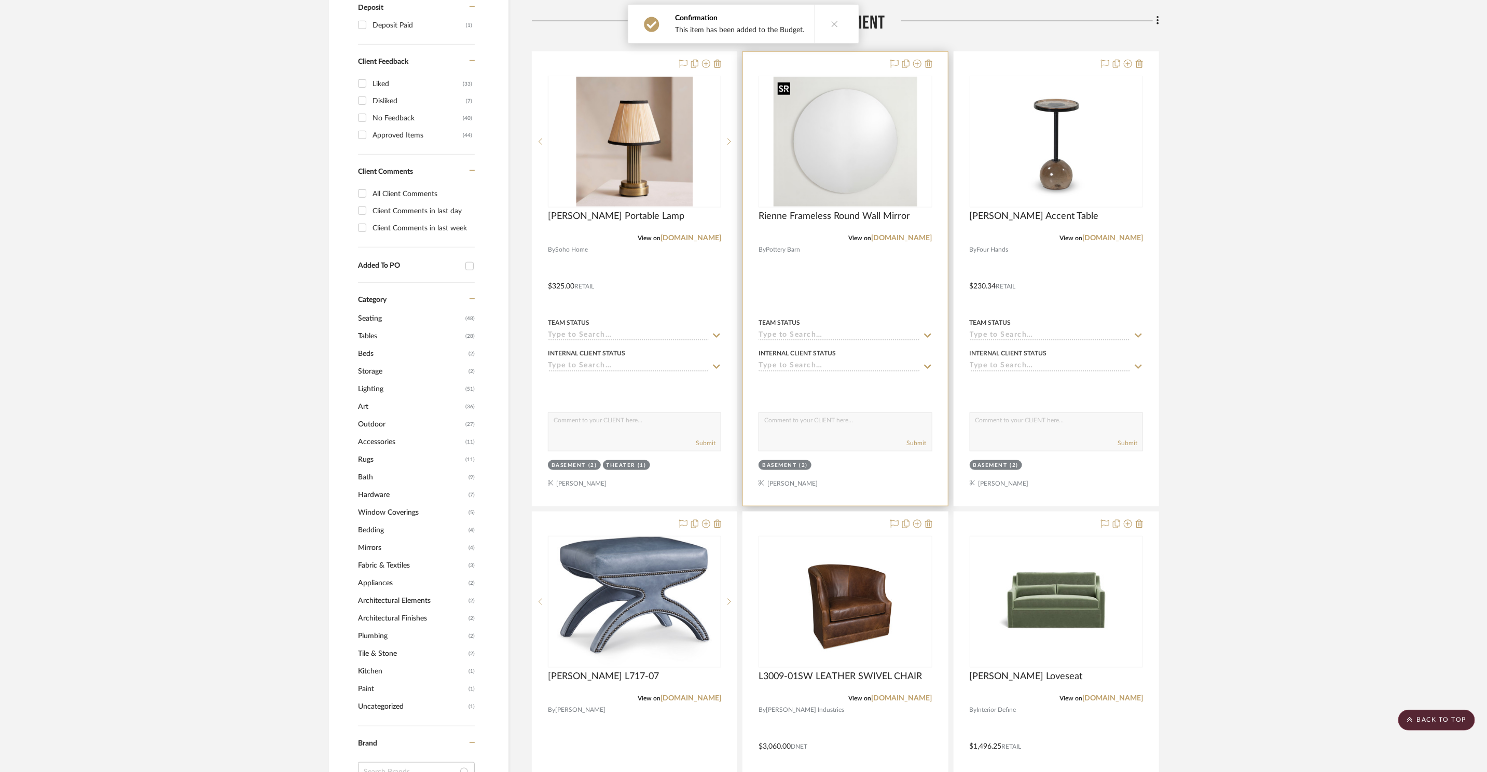
click at [874, 157] on img "0" at bounding box center [846, 142] width 144 height 130
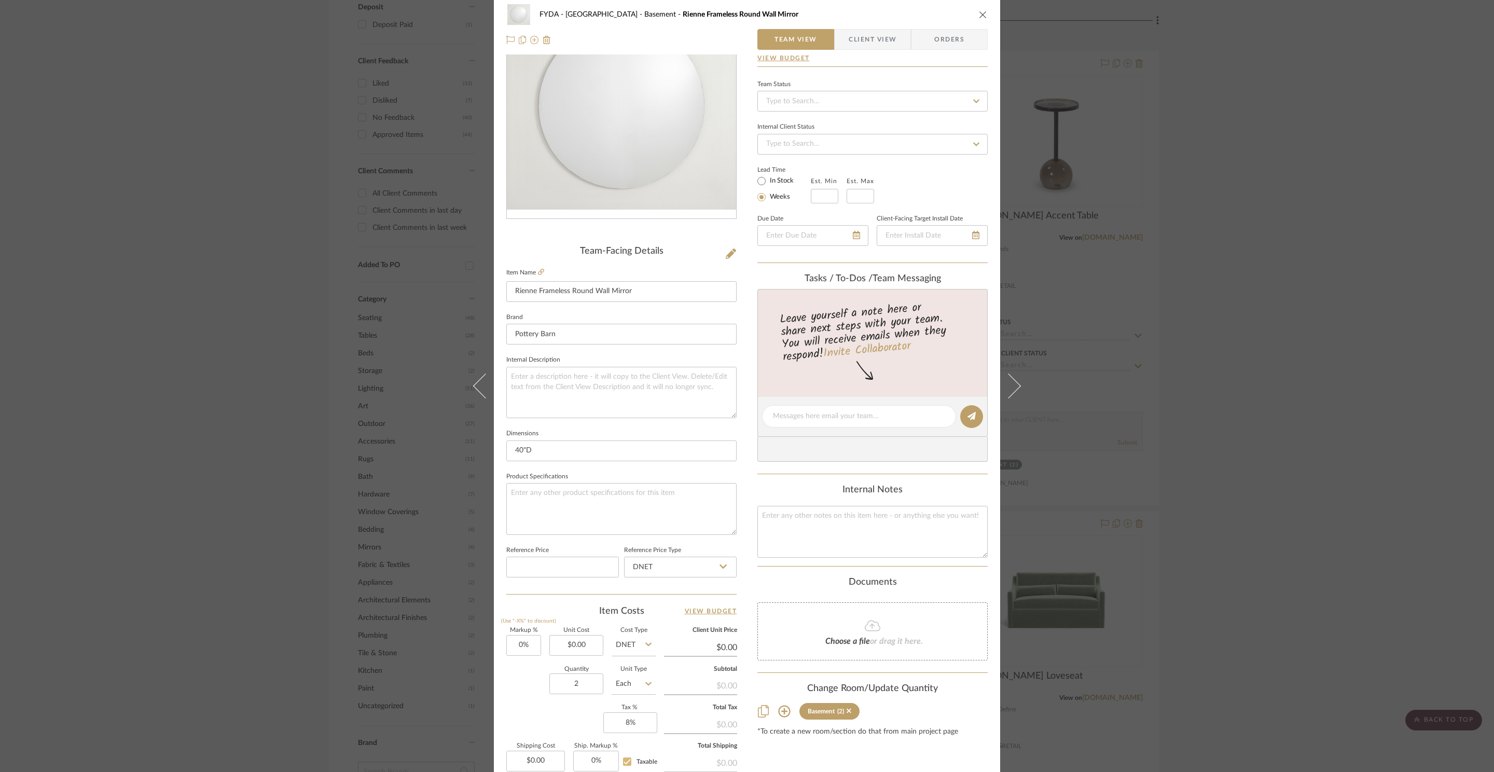
scroll to position [195, 0]
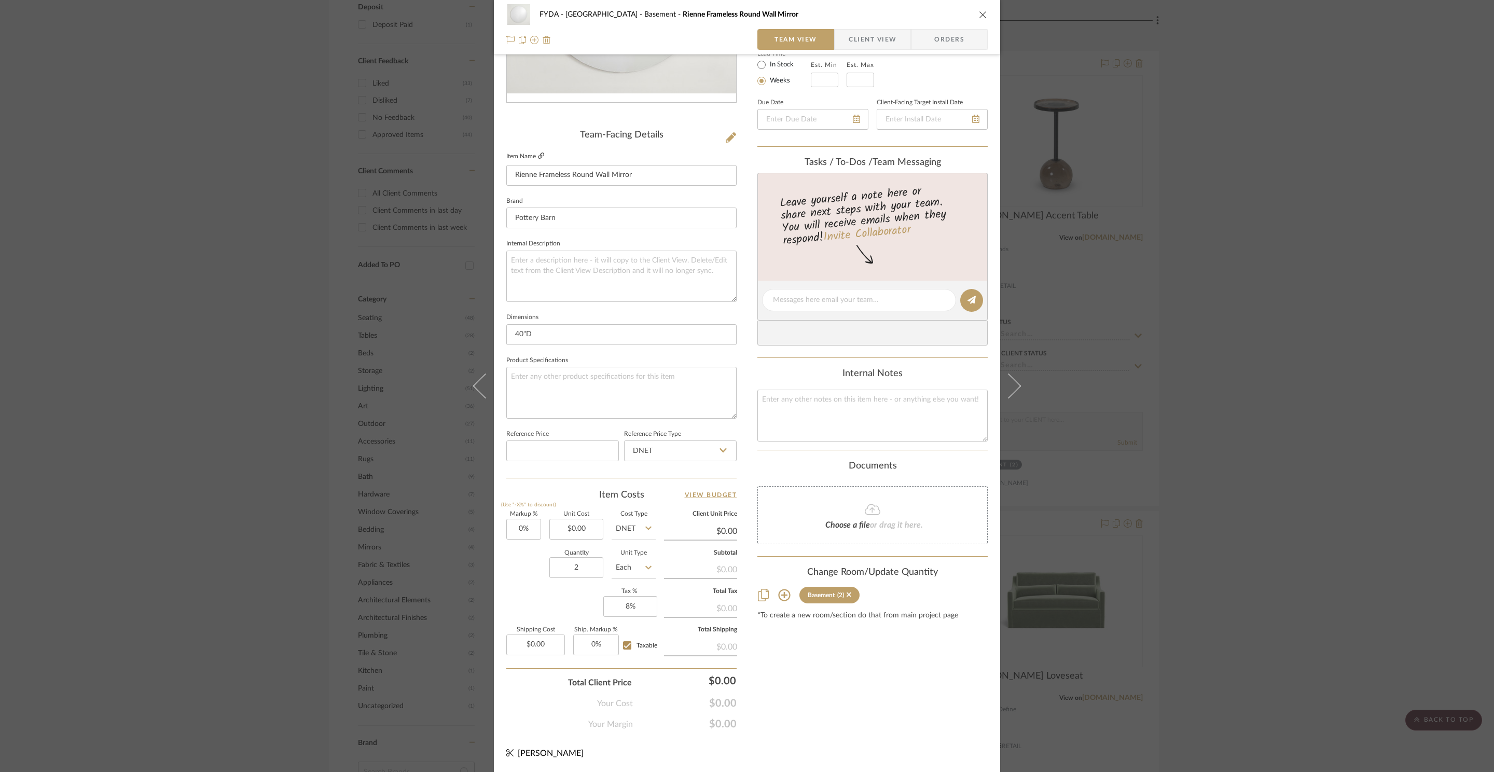
click at [538, 154] on icon at bounding box center [541, 156] width 6 height 6
click at [579, 529] on input "0.00" at bounding box center [577, 529] width 54 height 21
type input "$299.00"
click at [902, 721] on div "Content here copies to Client View - confirm visibility there. Show in Client D…" at bounding box center [873, 303] width 230 height 854
type input "$299.00"
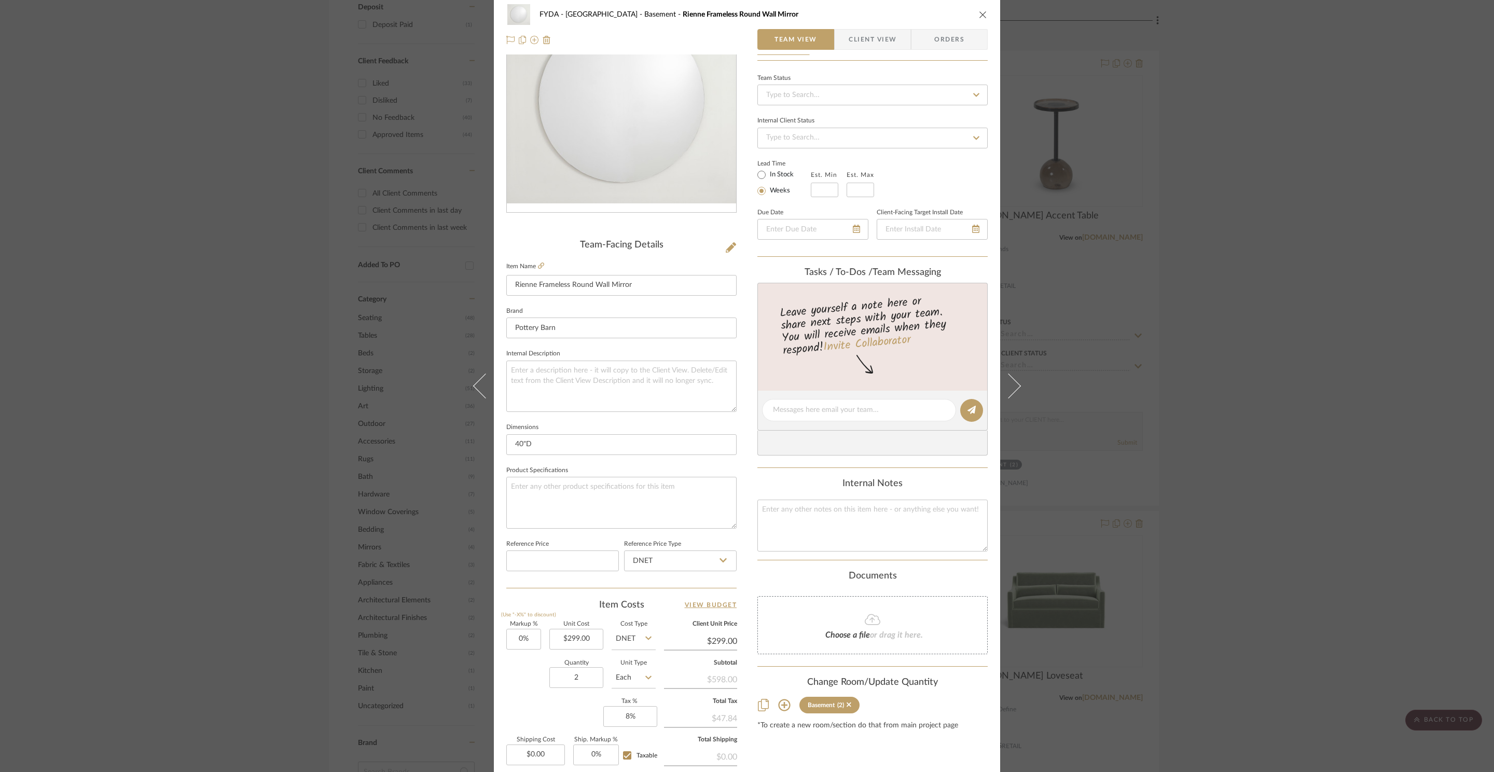
scroll to position [0, 0]
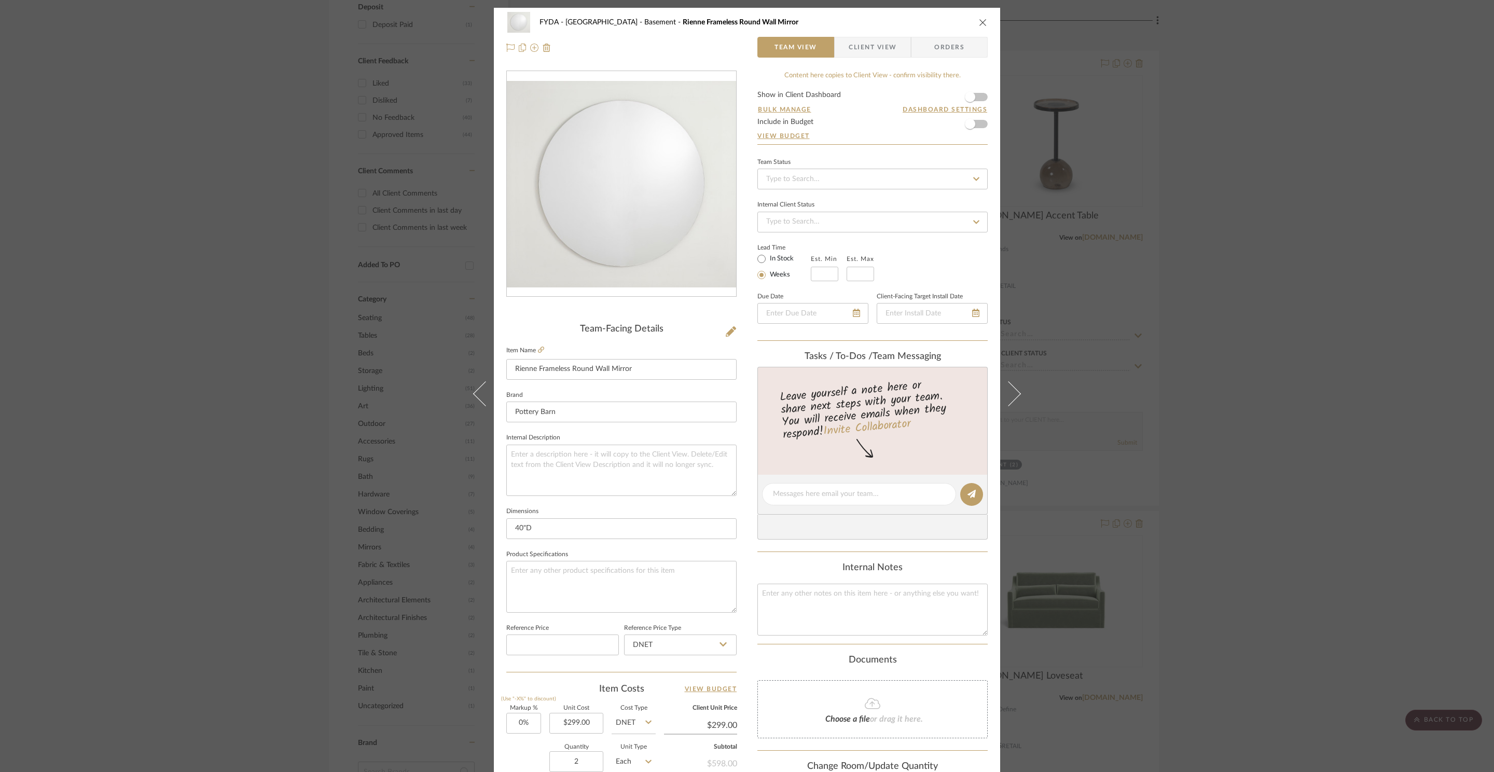
click at [983, 123] on form "Show in Client Dashboard Bulk Manage Dashboard Settings Include in Budget View …" at bounding box center [873, 117] width 230 height 53
click at [976, 126] on span "button" at bounding box center [970, 124] width 23 height 23
click at [981, 19] on icon "close" at bounding box center [983, 22] width 8 height 8
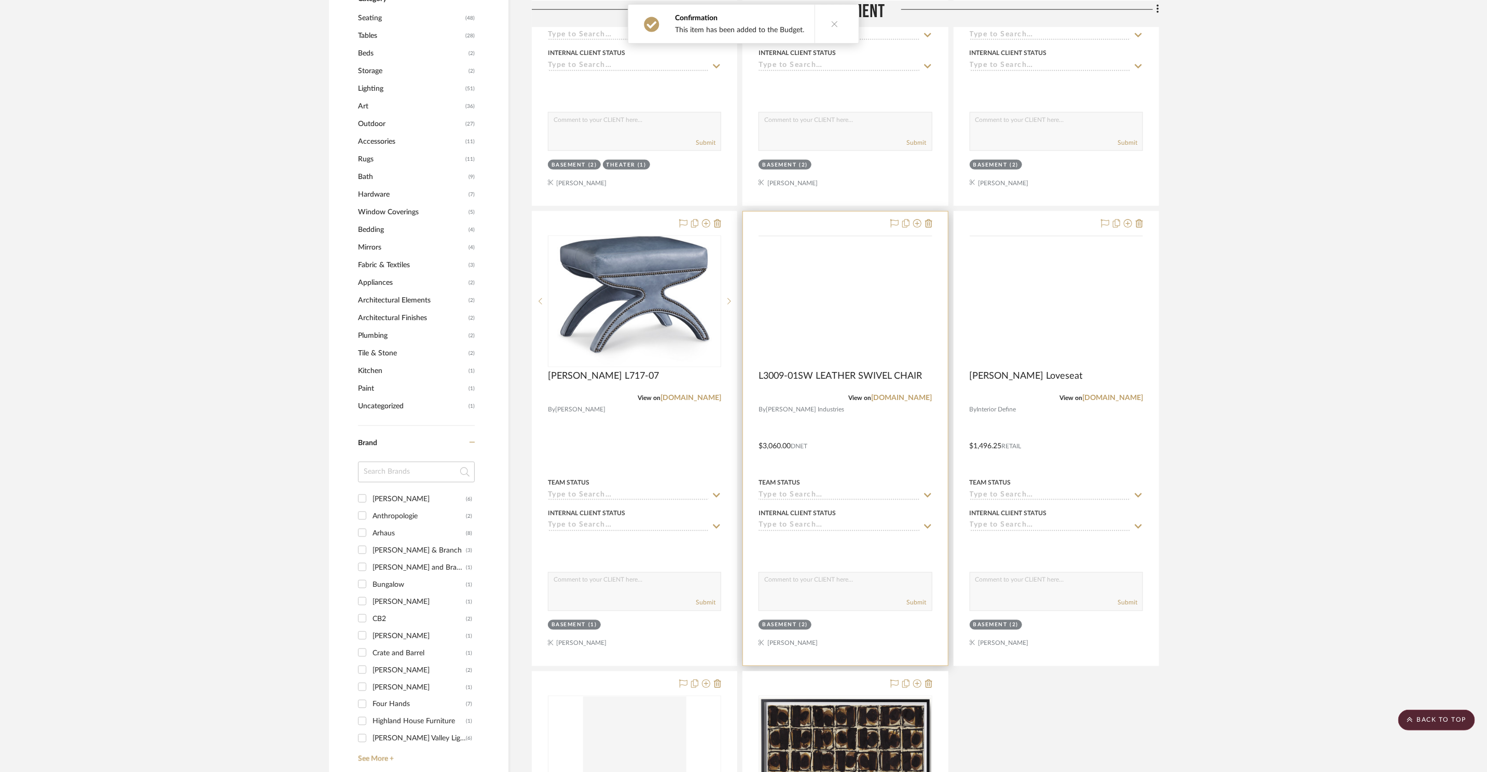
scroll to position [981, 0]
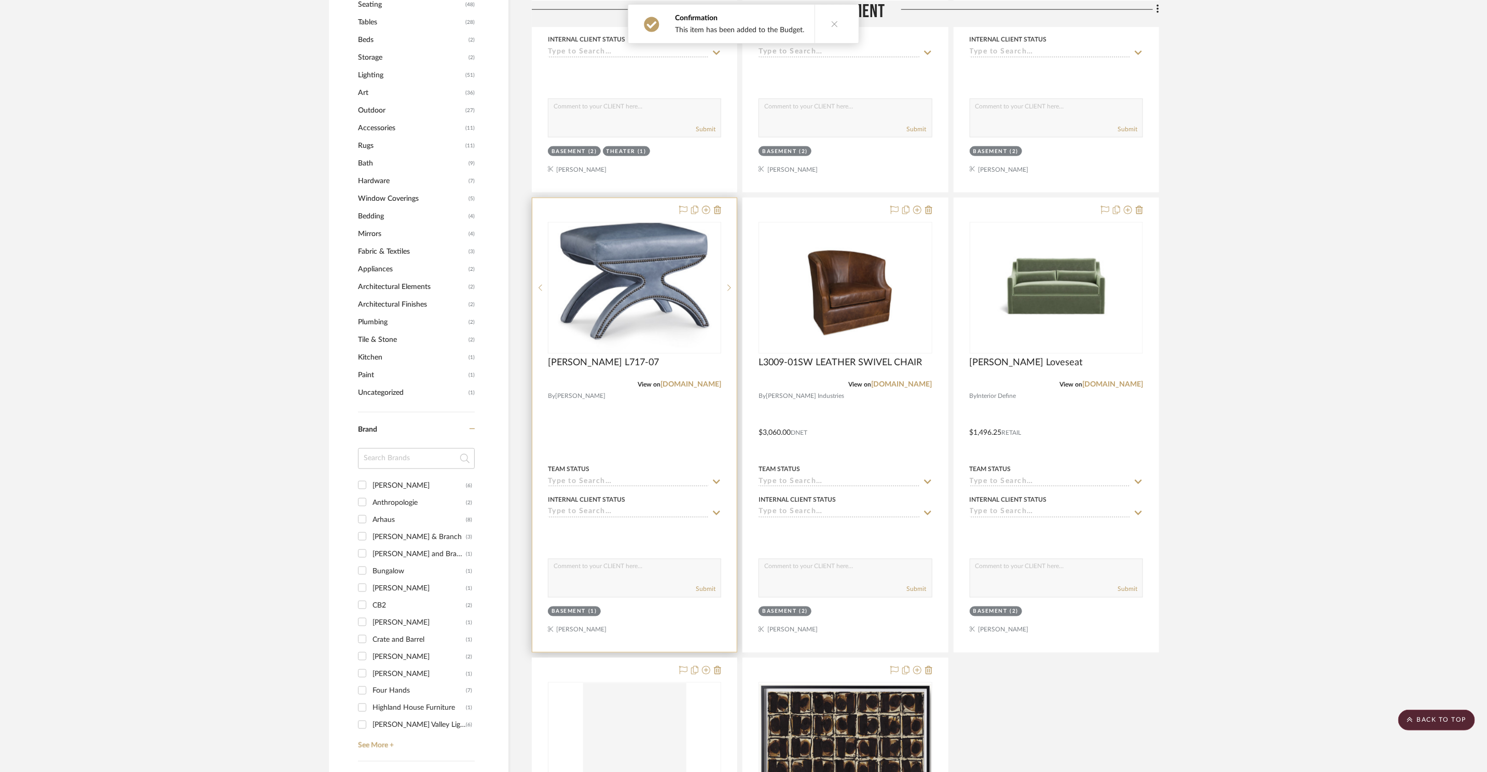
click at [671, 220] on div at bounding box center [634, 425] width 204 height 454
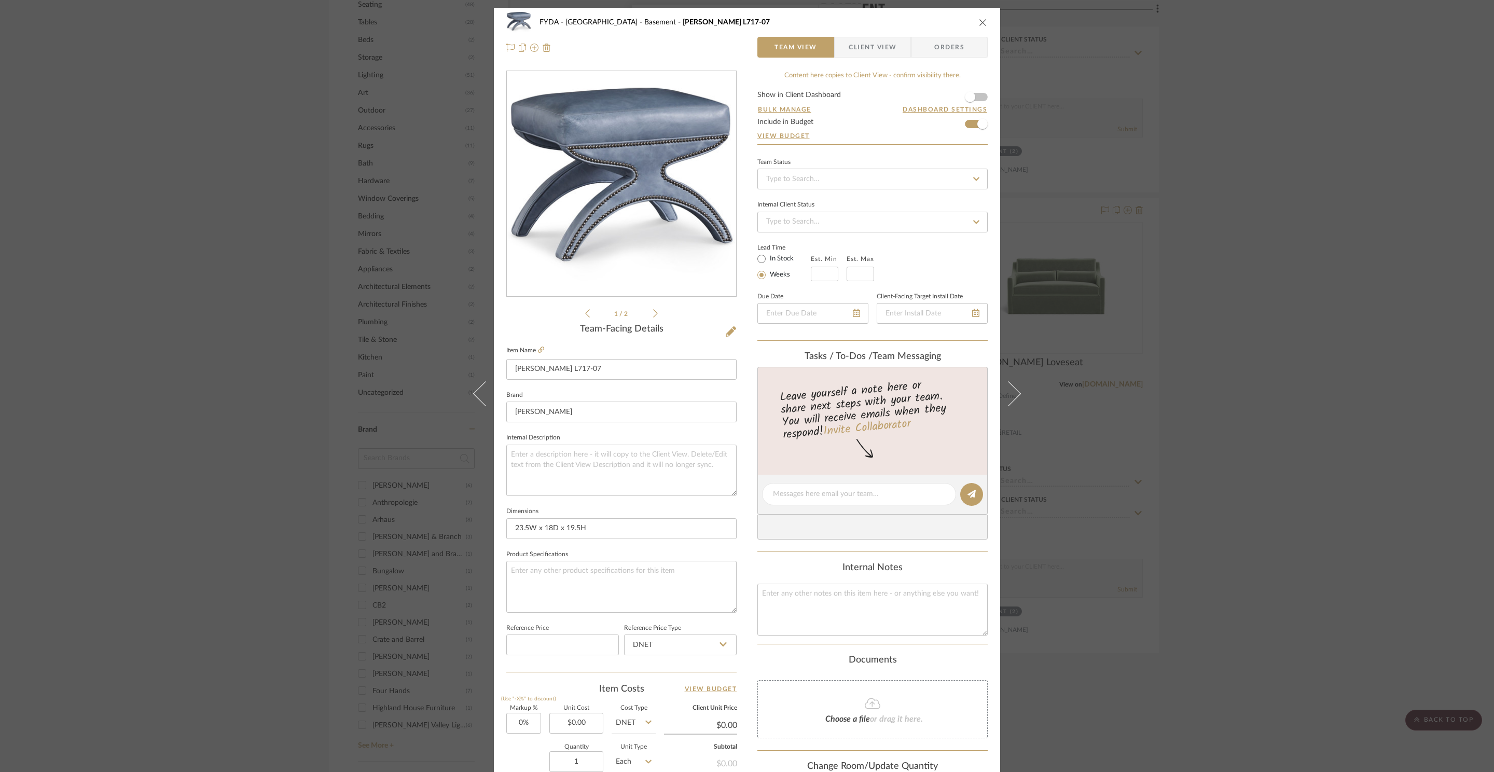
click at [1218, 163] on div "FYDA - 655 City Park Basement [PERSON_NAME] L717-07 Team View Client View Order…" at bounding box center [747, 386] width 1494 height 772
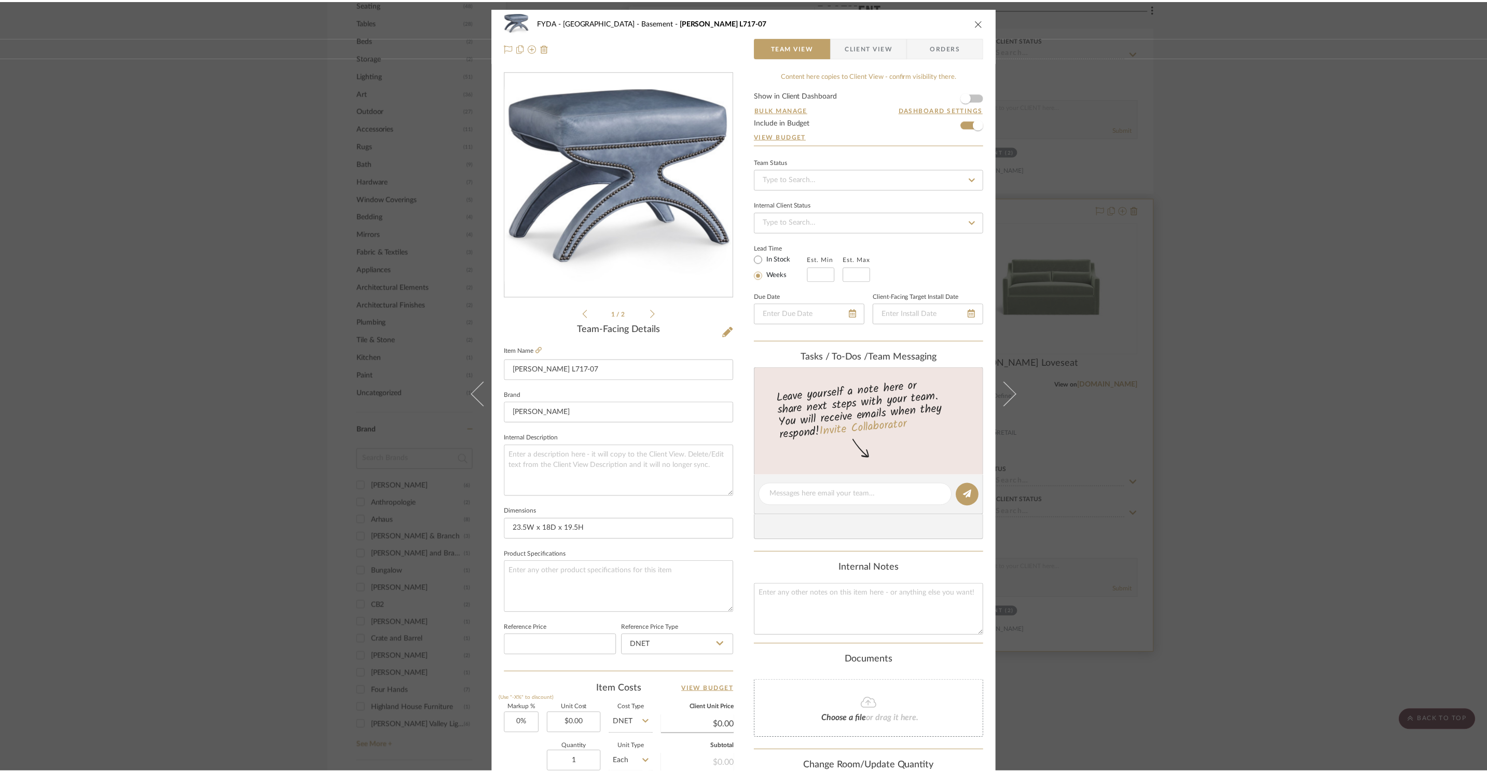
scroll to position [981, 0]
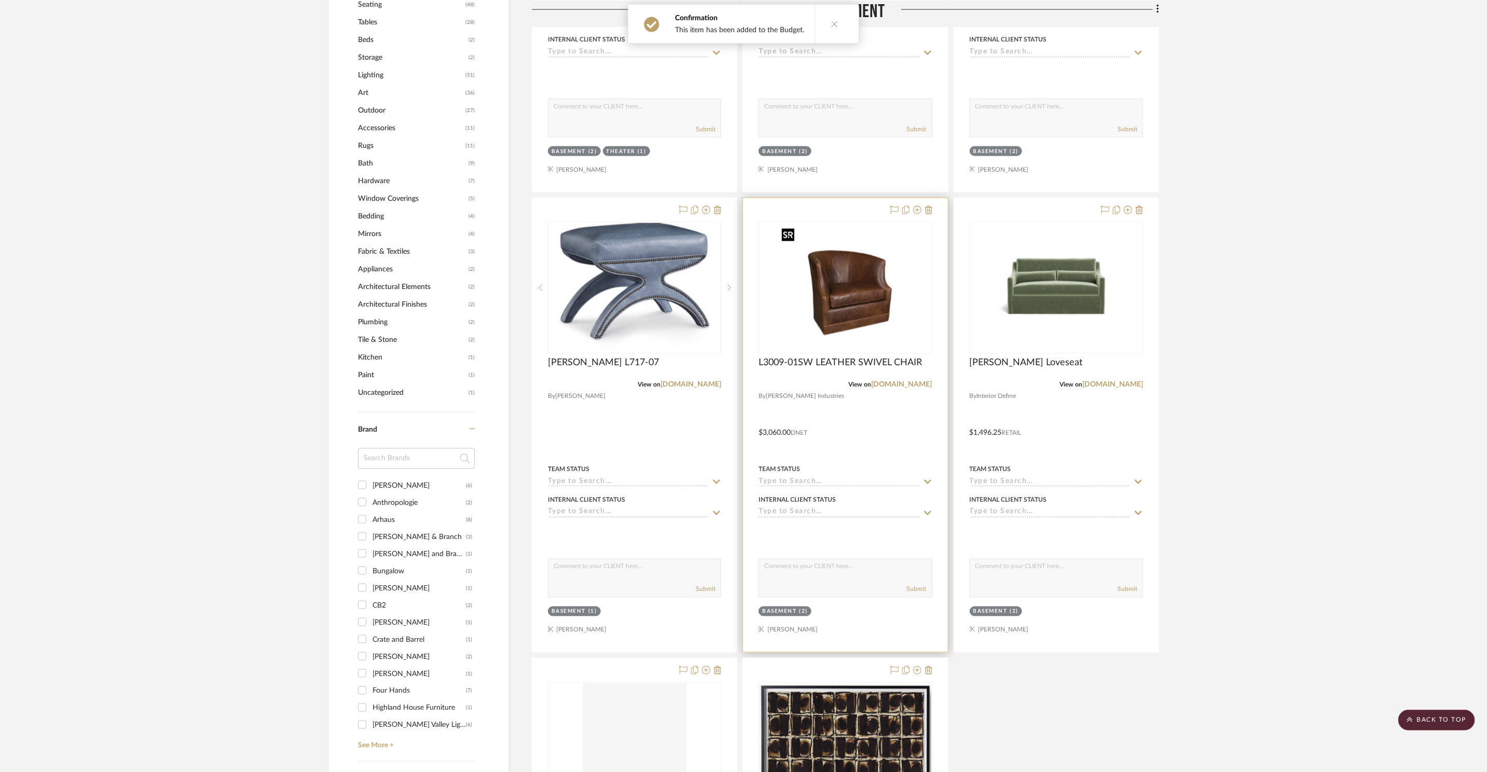
click at [874, 287] on img "0" at bounding box center [846, 288] width 136 height 130
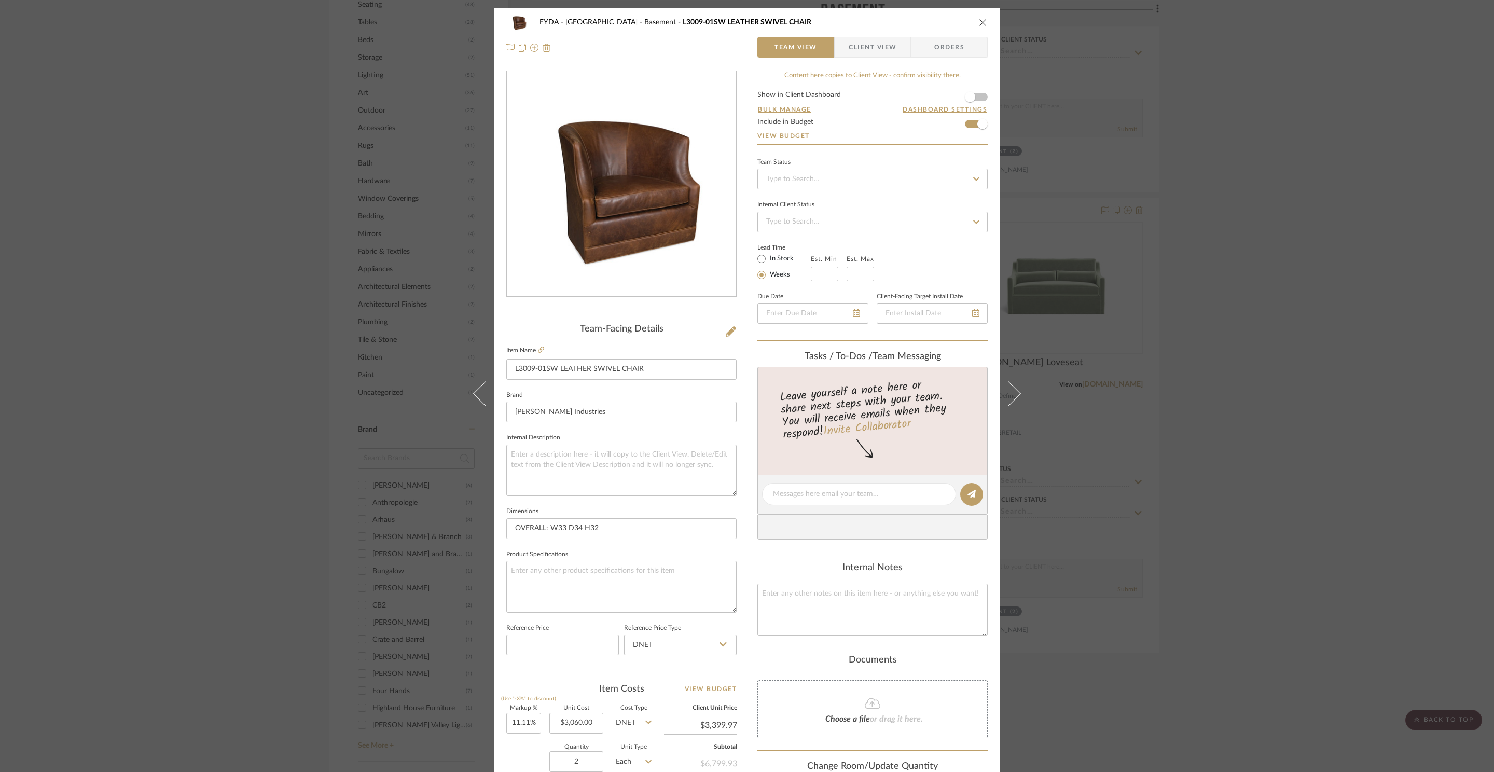
click at [1267, 232] on div "FYDA - 655 City Park Basement L3009-01SW LEATHER SWIVEL CHAIR Team View Client …" at bounding box center [747, 386] width 1494 height 772
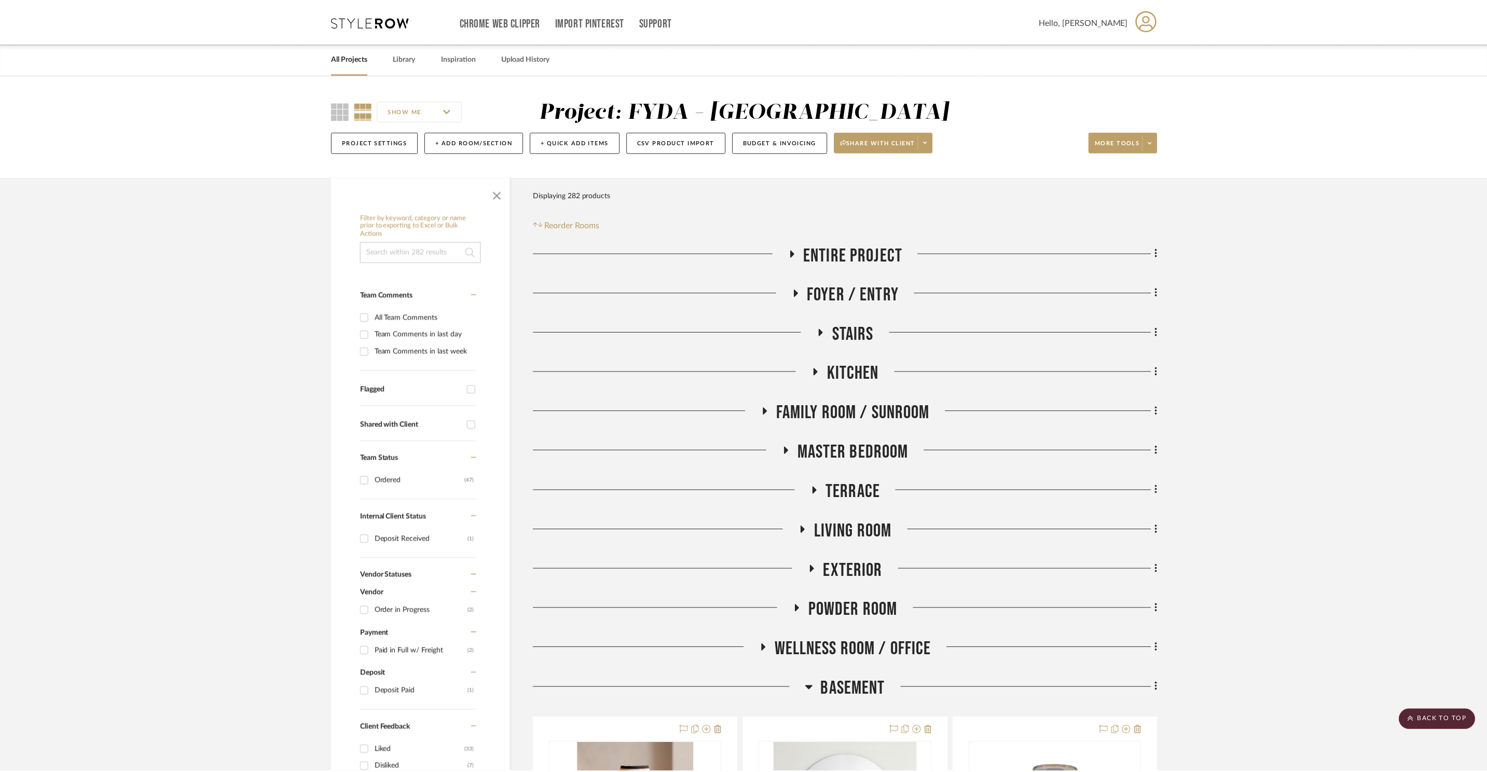
scroll to position [981, 0]
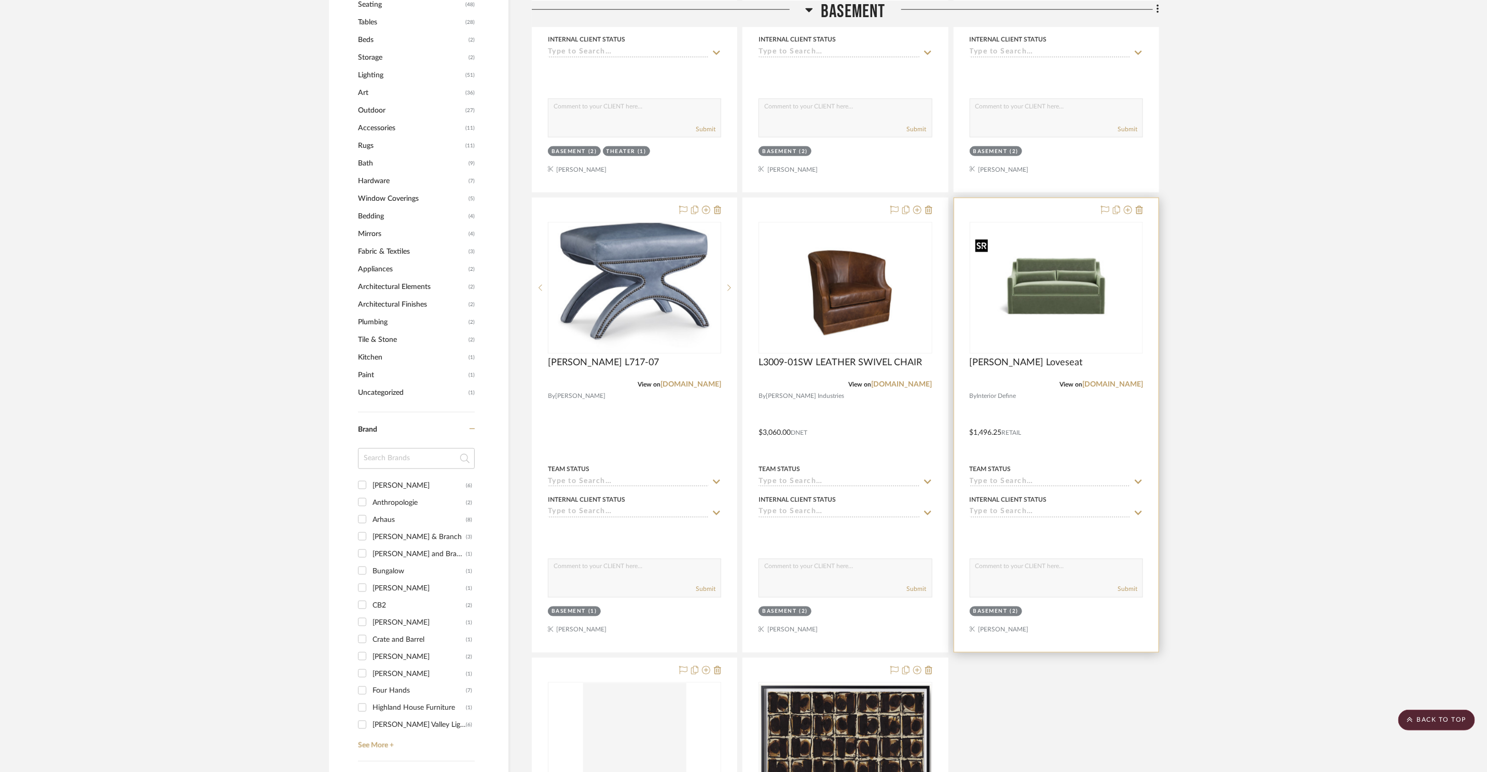
click at [1078, 280] on img "0" at bounding box center [1056, 288] width 171 height 108
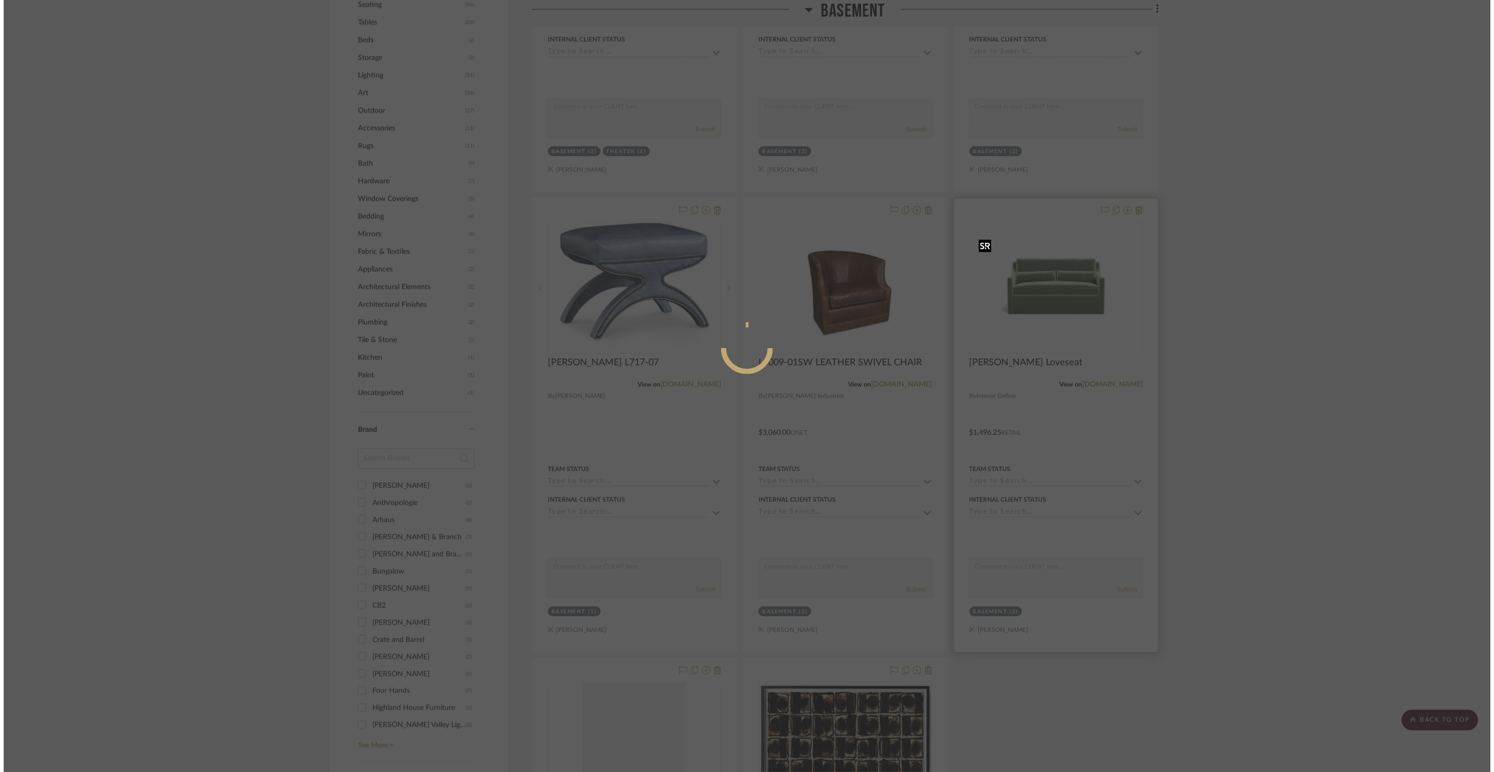
scroll to position [0, 0]
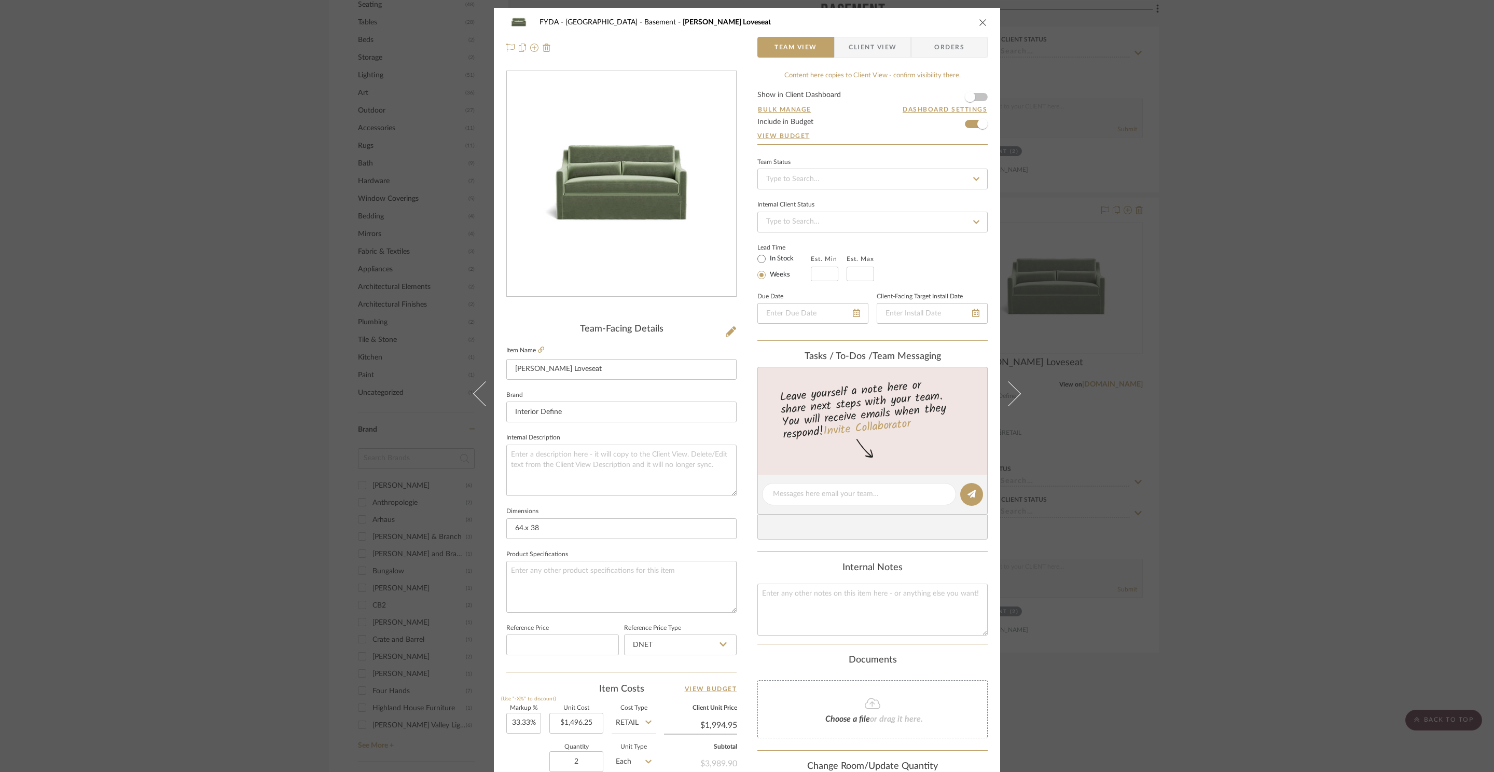
click at [1205, 292] on div "FYDA - 655 City Park Basement [PERSON_NAME] Loveseat Team View Client View Orde…" at bounding box center [747, 386] width 1494 height 772
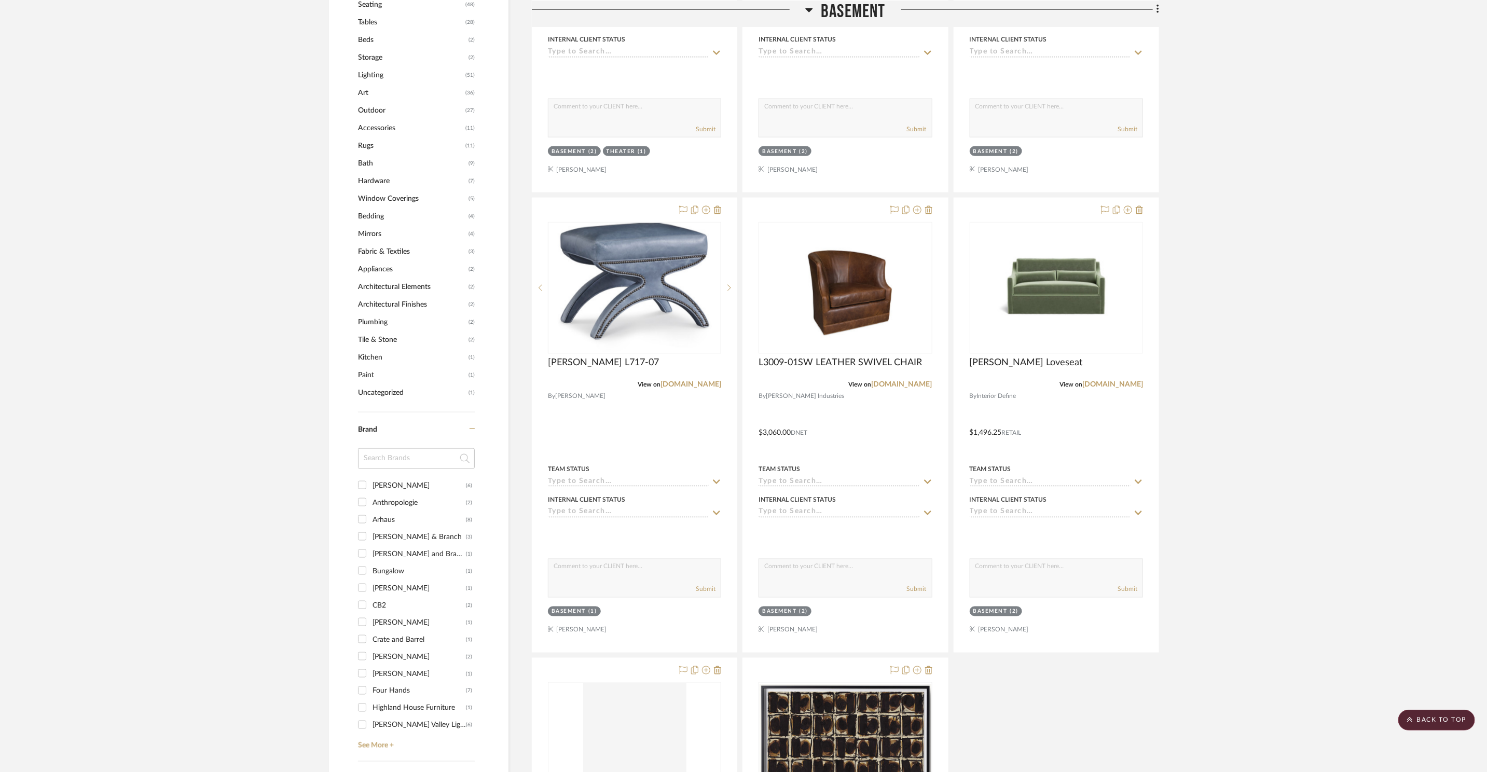
scroll to position [1506, 0]
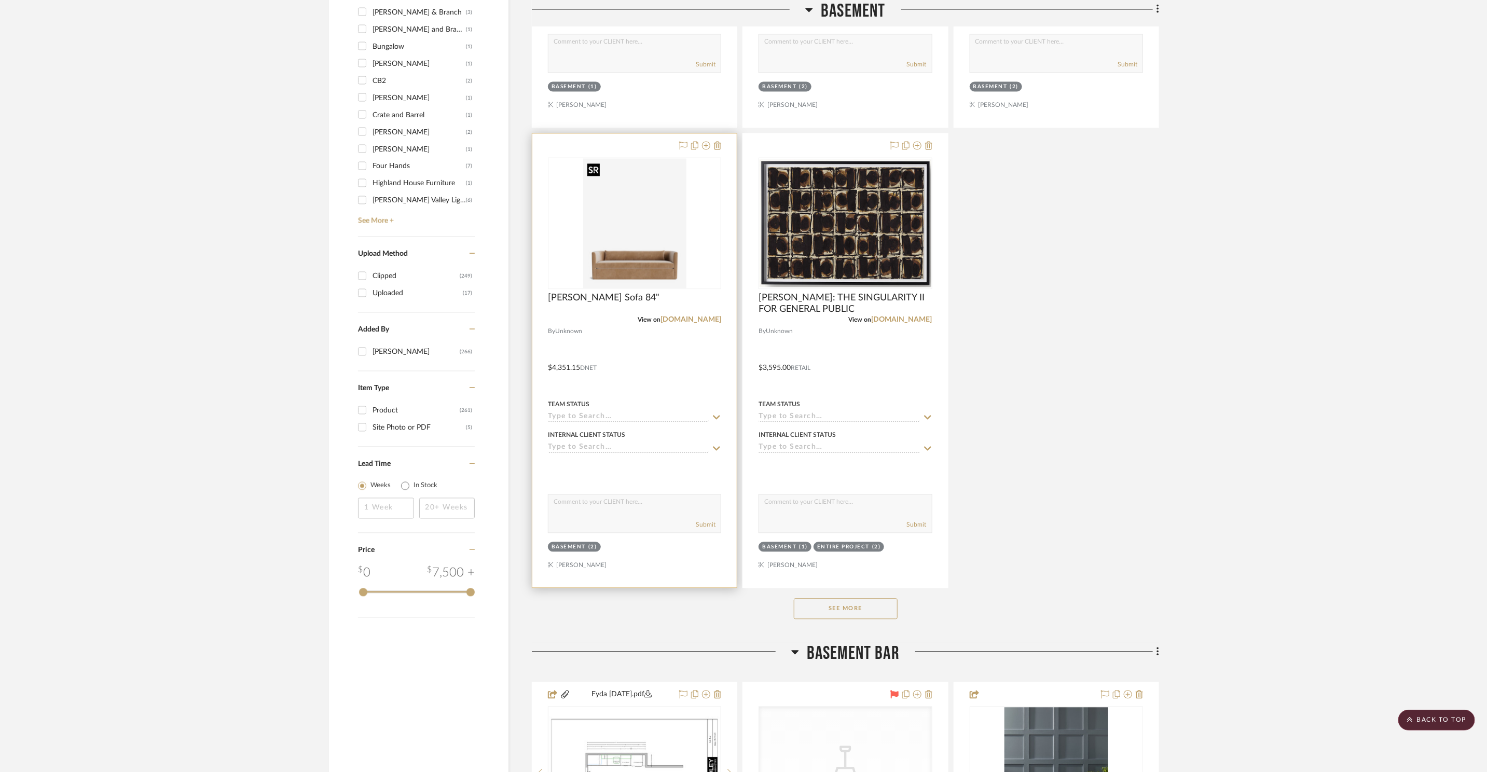
click at [0, 0] on img at bounding box center [0, 0] width 0 height 0
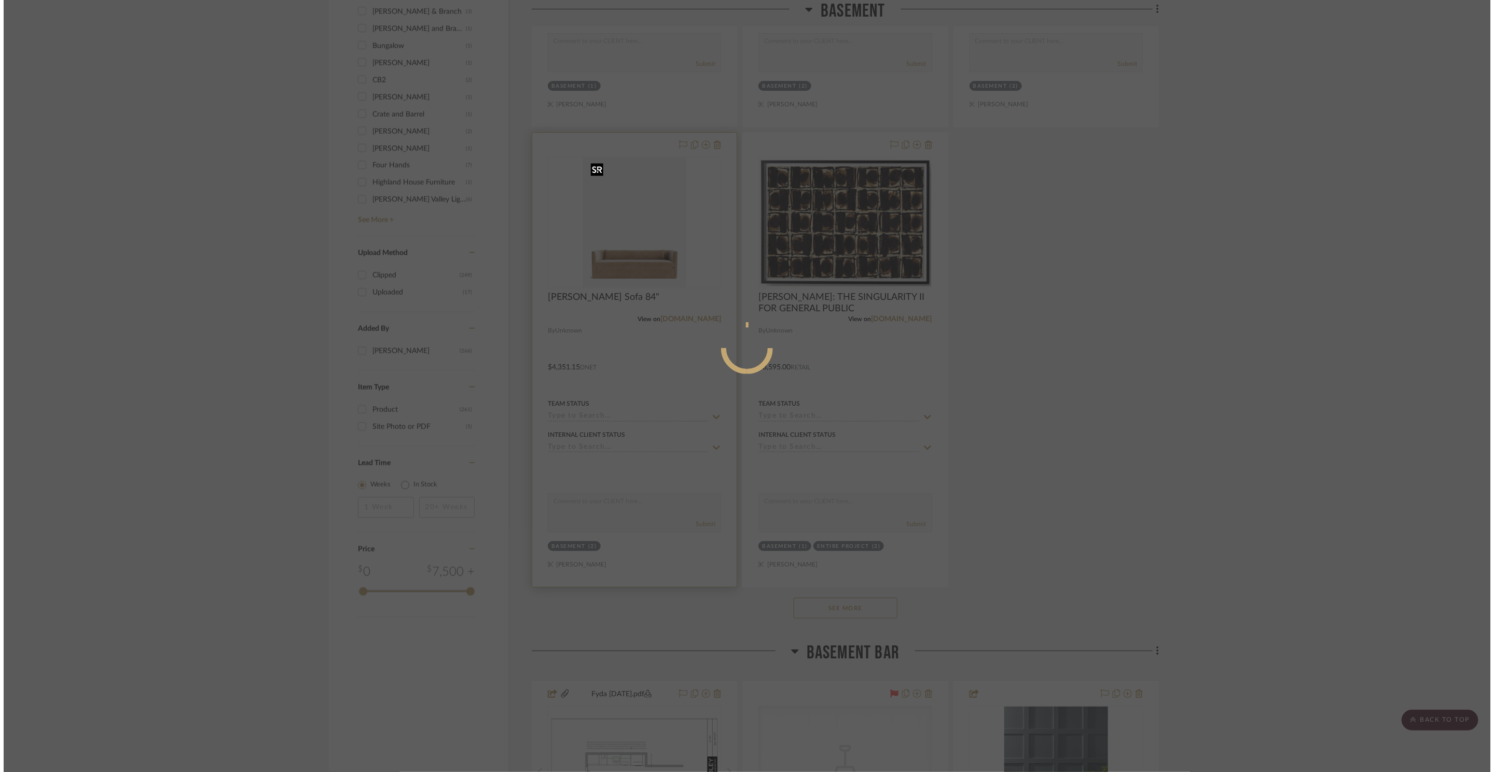
scroll to position [0, 0]
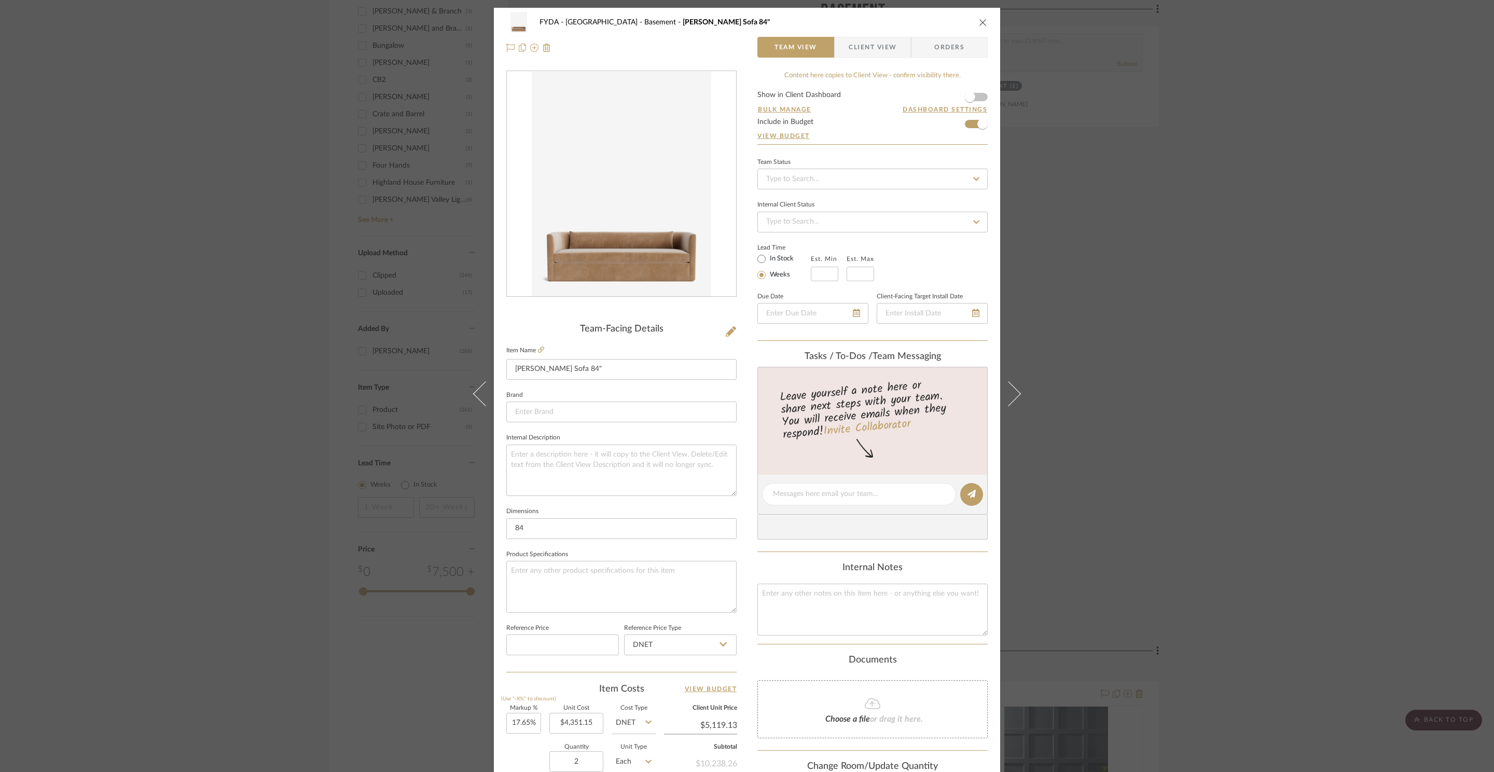
click at [1196, 280] on div "FYDA - 655 City Park Basement [PERSON_NAME] Sofa 84" Team View Client View Orde…" at bounding box center [747, 386] width 1494 height 772
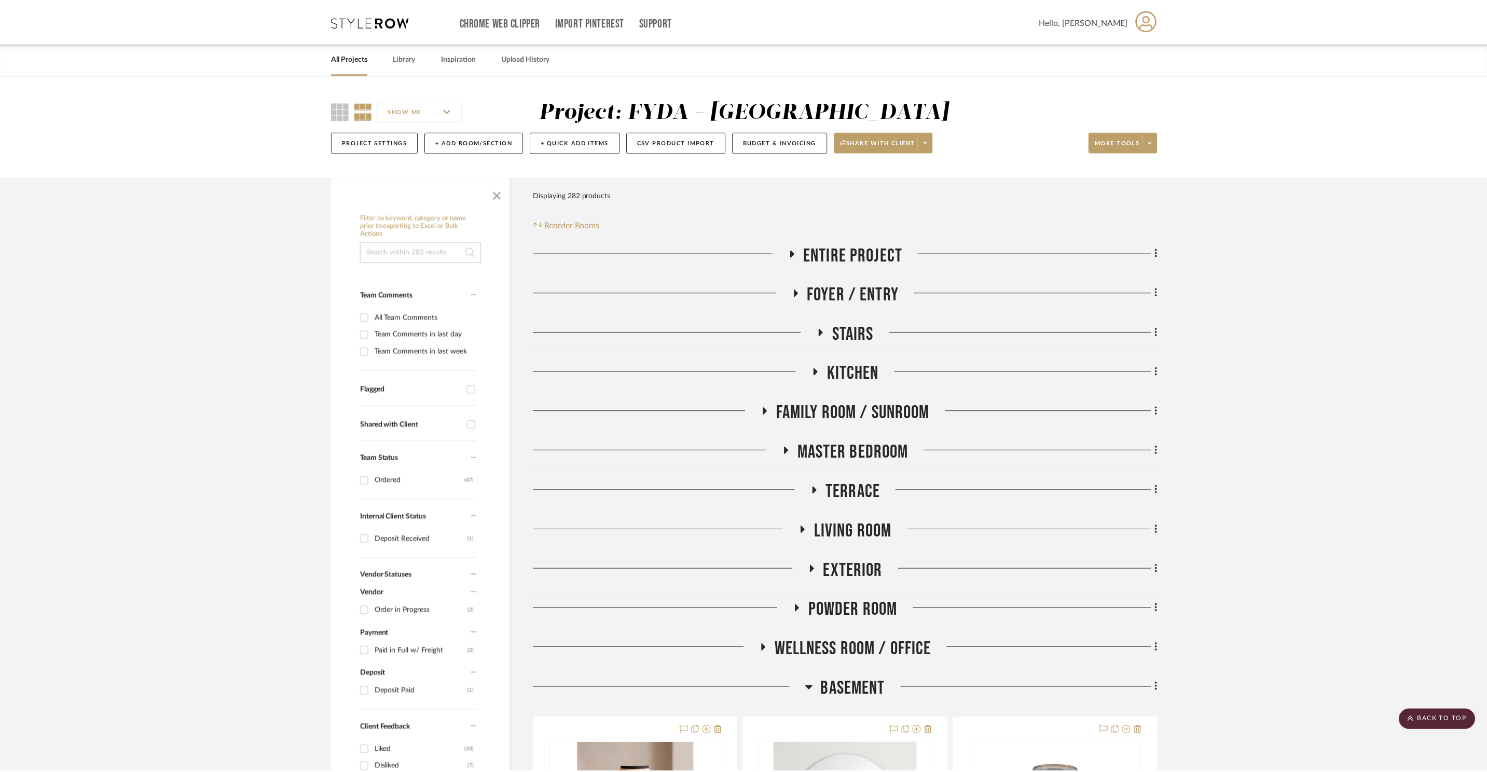
scroll to position [1506, 0]
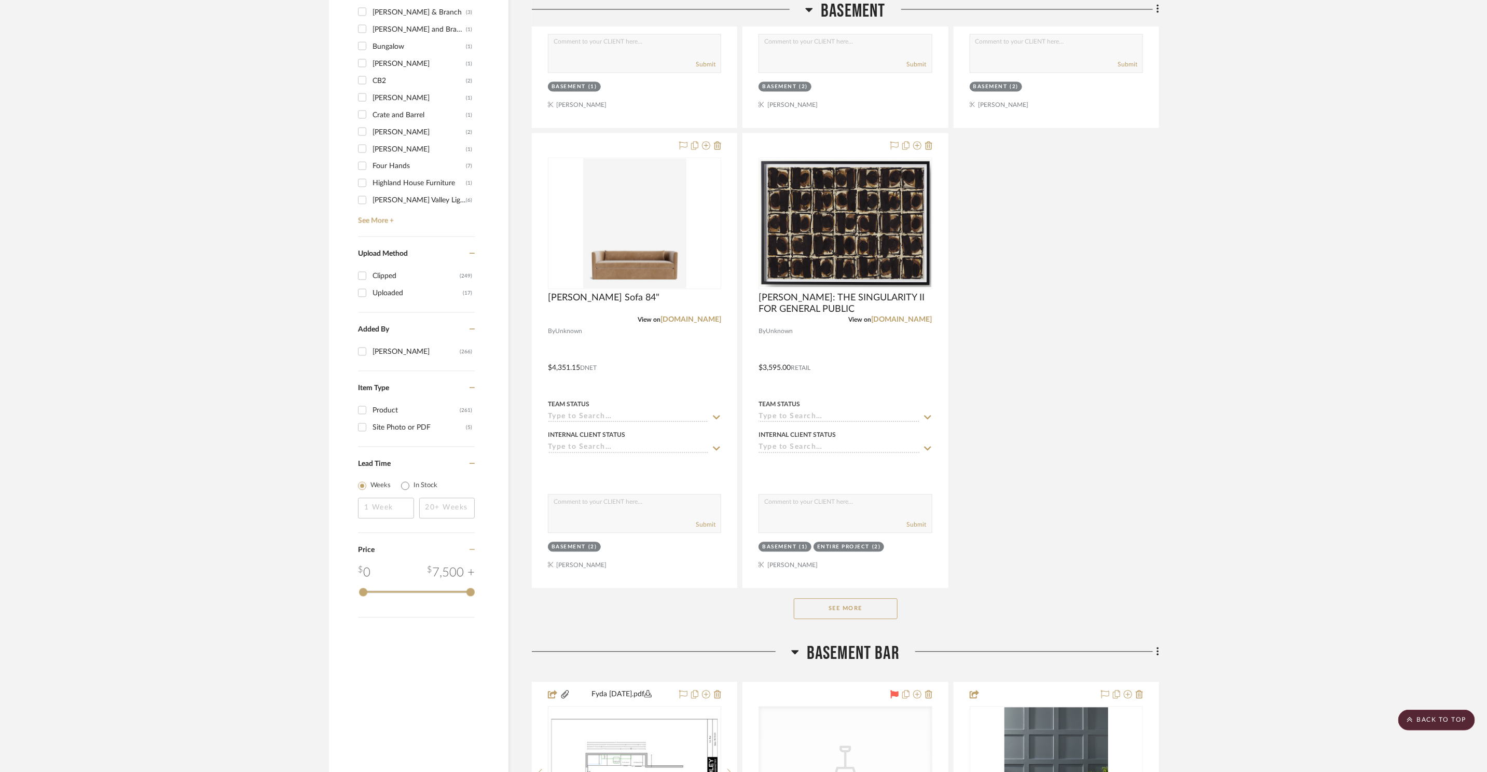
click at [868, 606] on button "See More" at bounding box center [846, 608] width 104 height 21
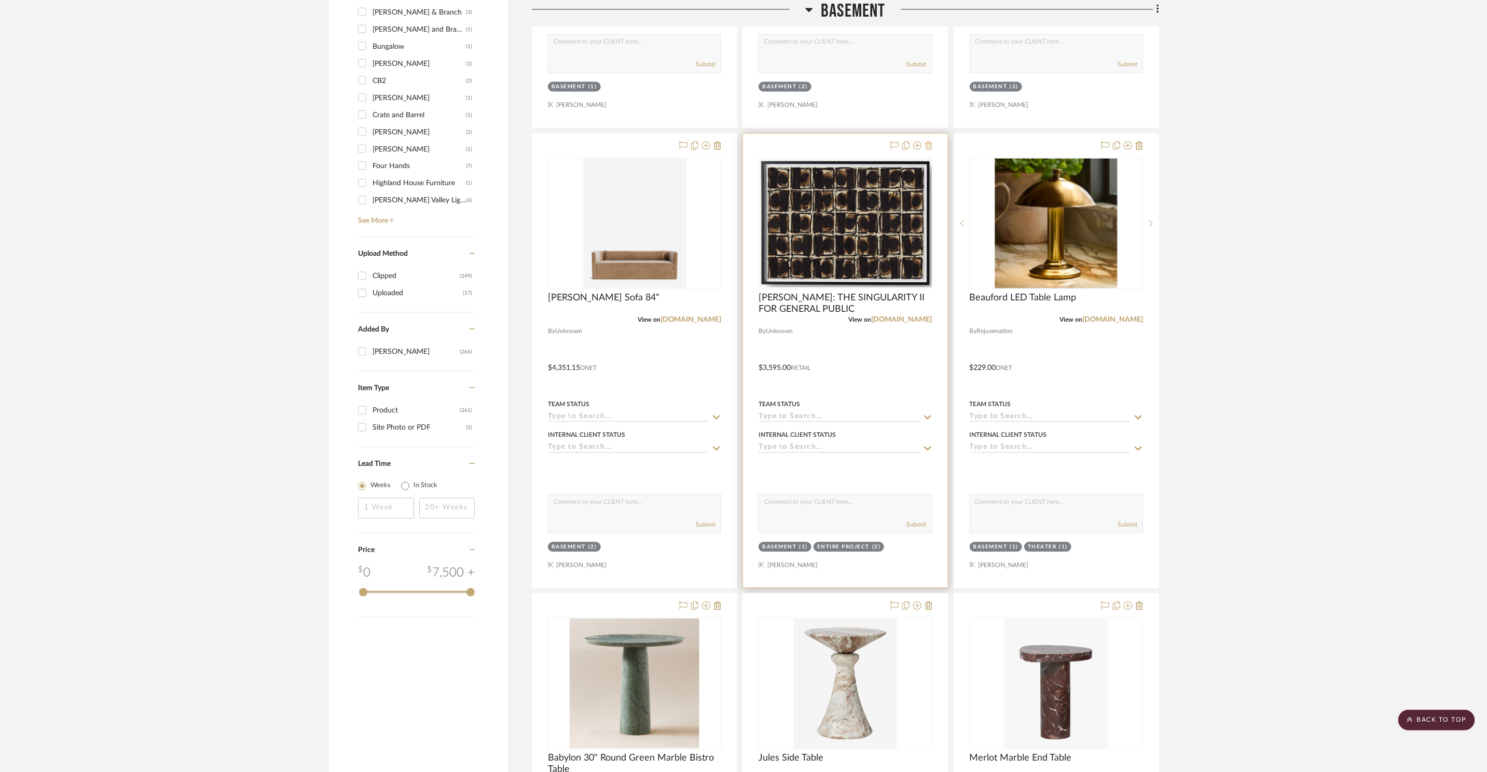
click at [928, 145] on icon at bounding box center [928, 145] width 7 height 8
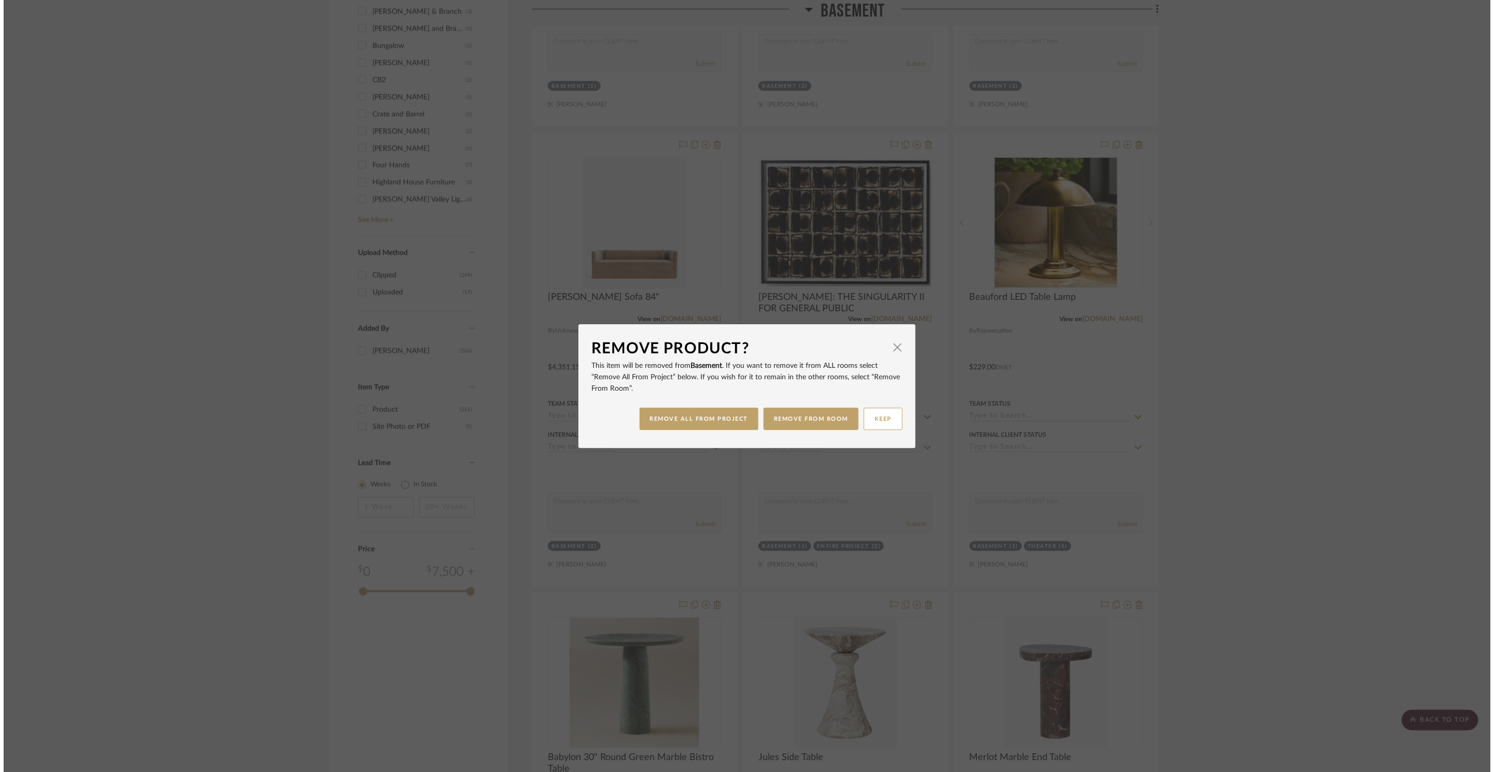
scroll to position [0, 0]
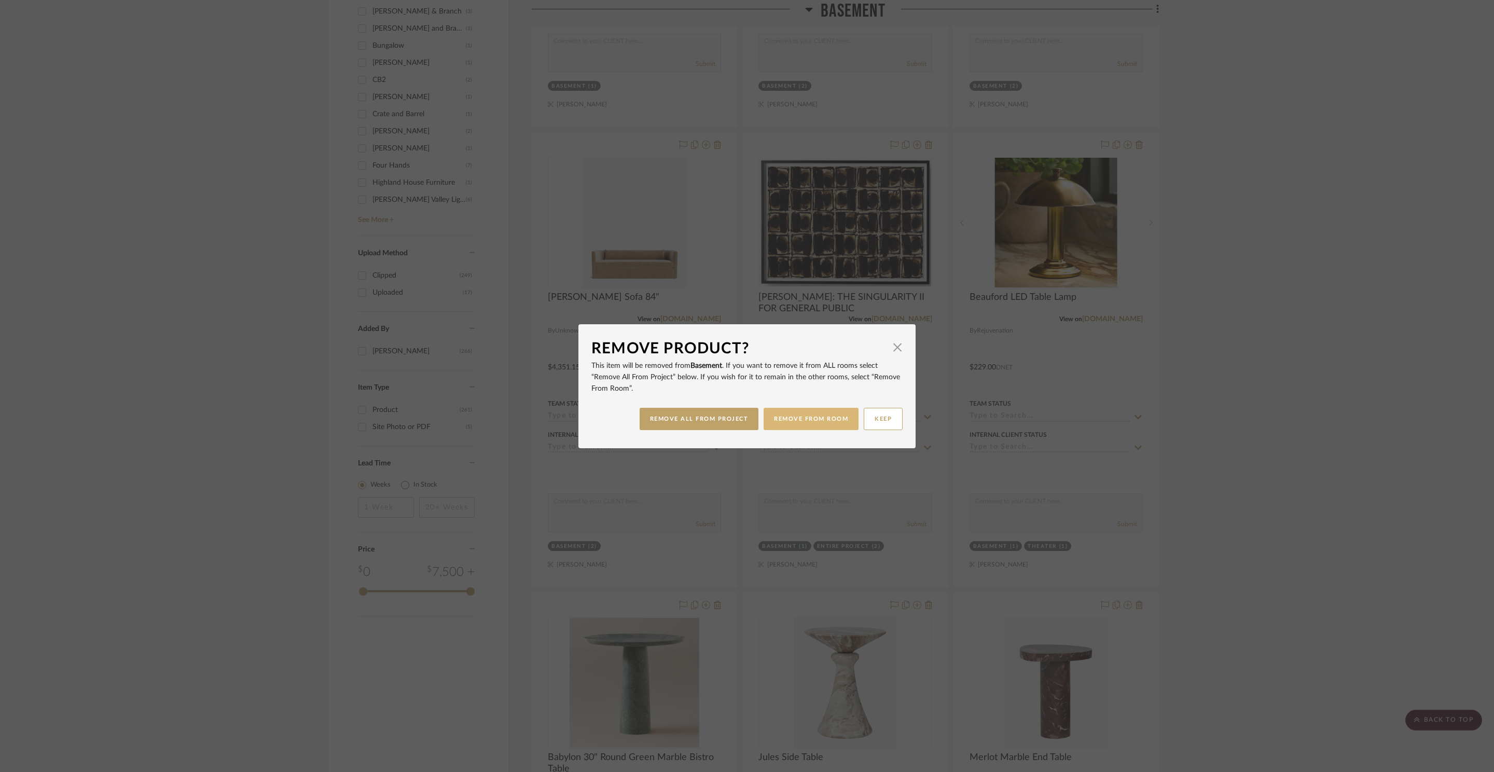
click at [790, 419] on button "REMOVE FROM ROOM" at bounding box center [811, 419] width 95 height 22
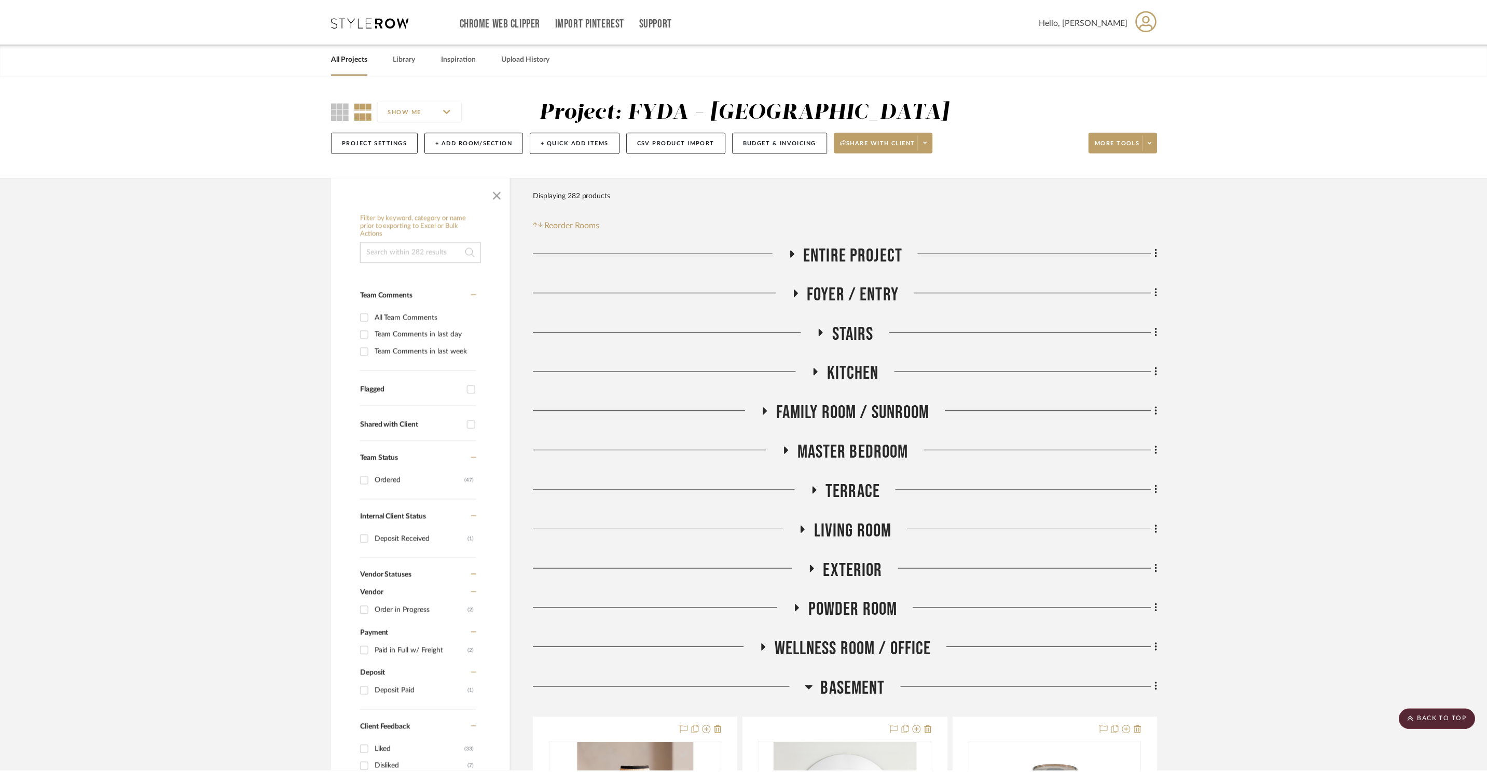
scroll to position [1506, 0]
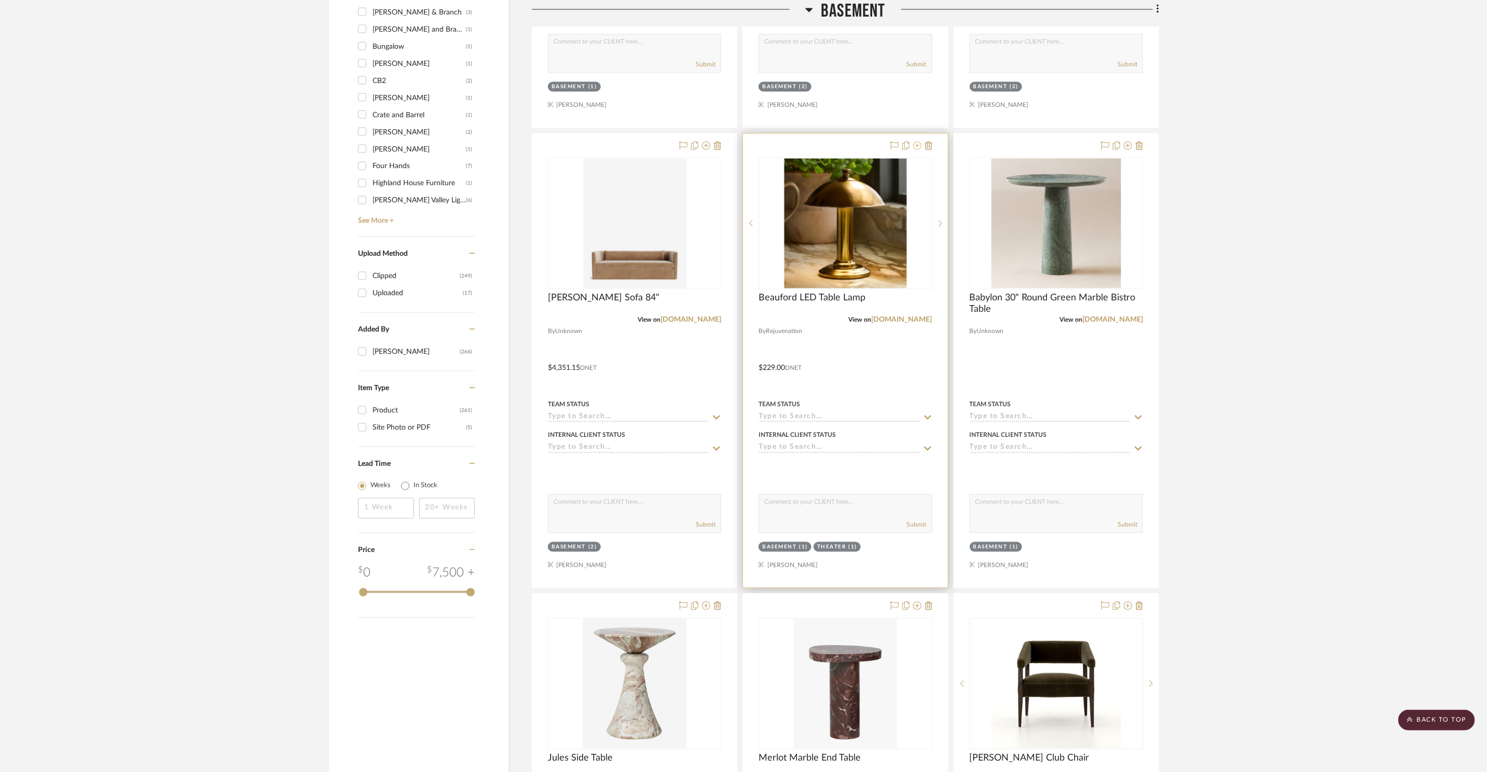
click at [918, 147] on icon at bounding box center [917, 145] width 8 height 8
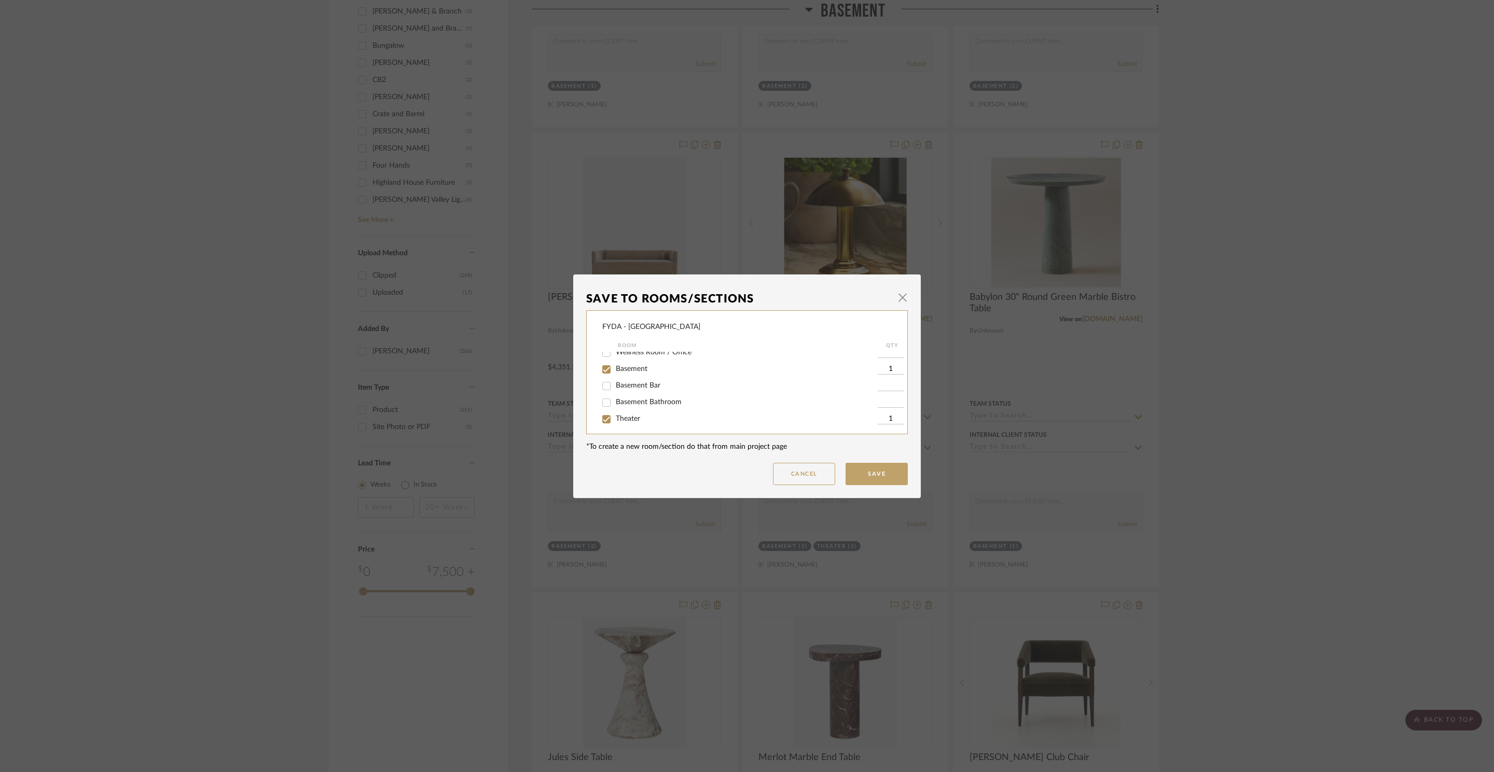
scroll to position [166, 0]
click at [627, 375] on span "Basement" at bounding box center [632, 376] width 32 height 7
click at [615, 375] on input "Basement" at bounding box center [606, 377] width 17 height 17
checkbox input "false"
click at [881, 473] on button "Save" at bounding box center [877, 474] width 62 height 22
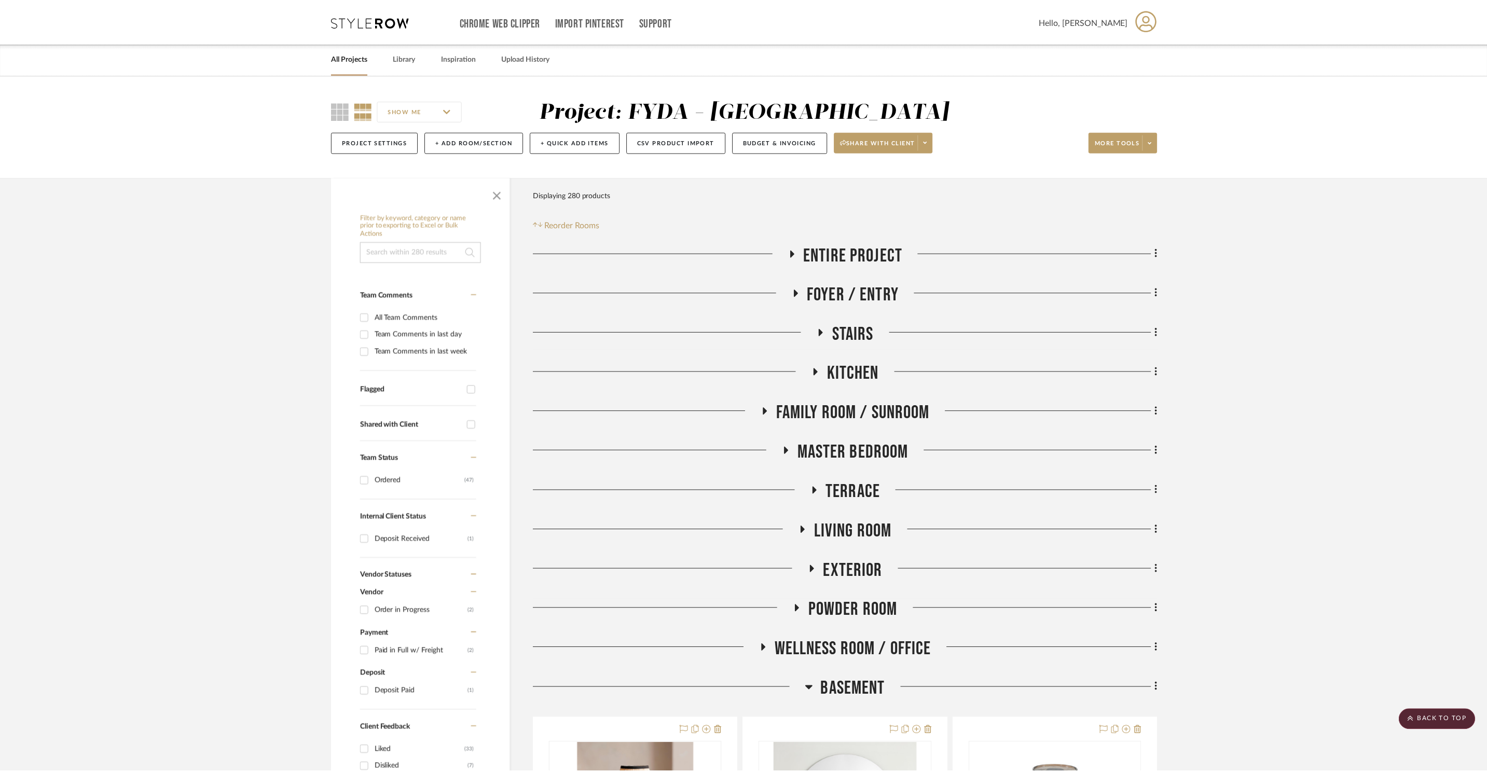
scroll to position [1506, 0]
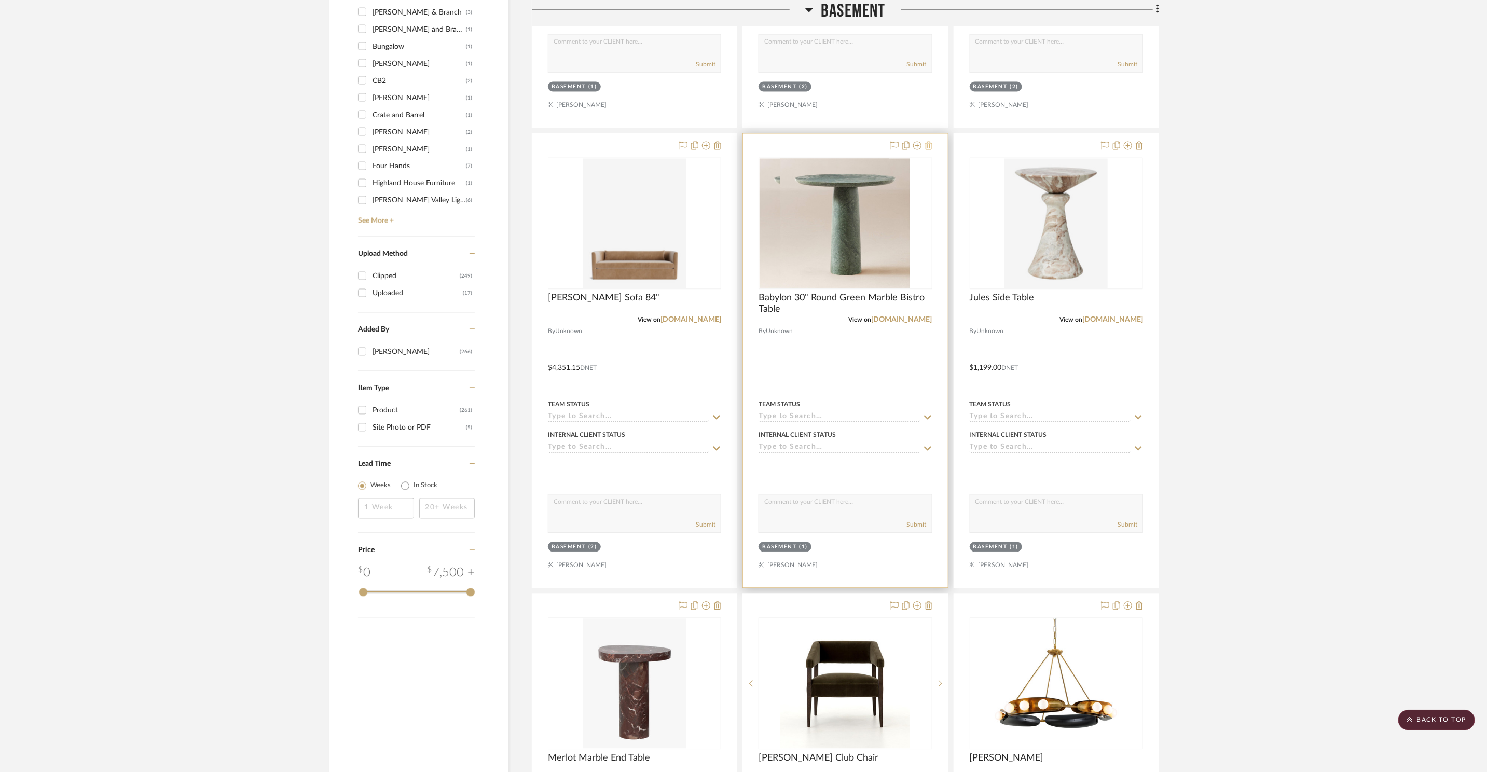
click at [928, 147] on icon at bounding box center [928, 145] width 7 height 8
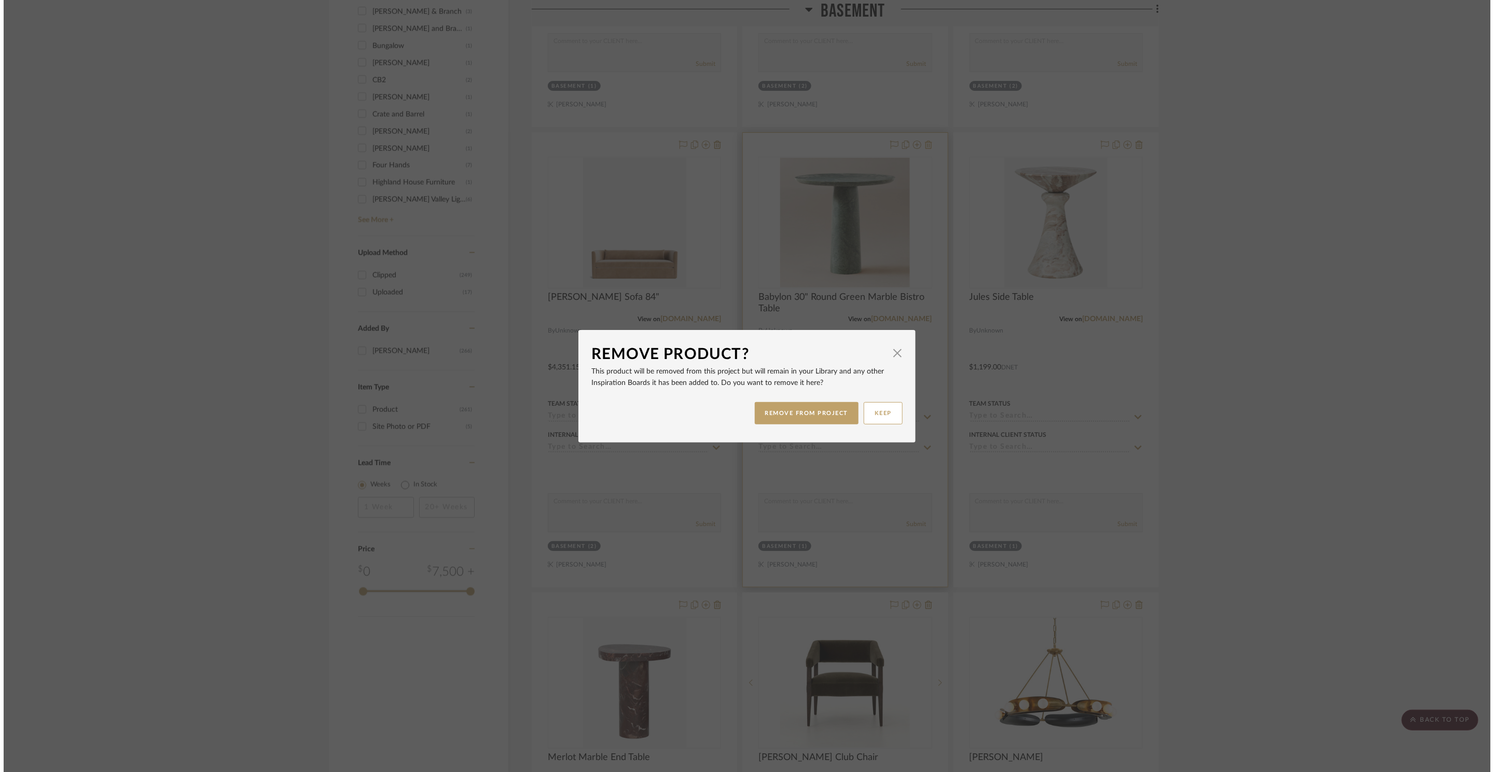
scroll to position [0, 0]
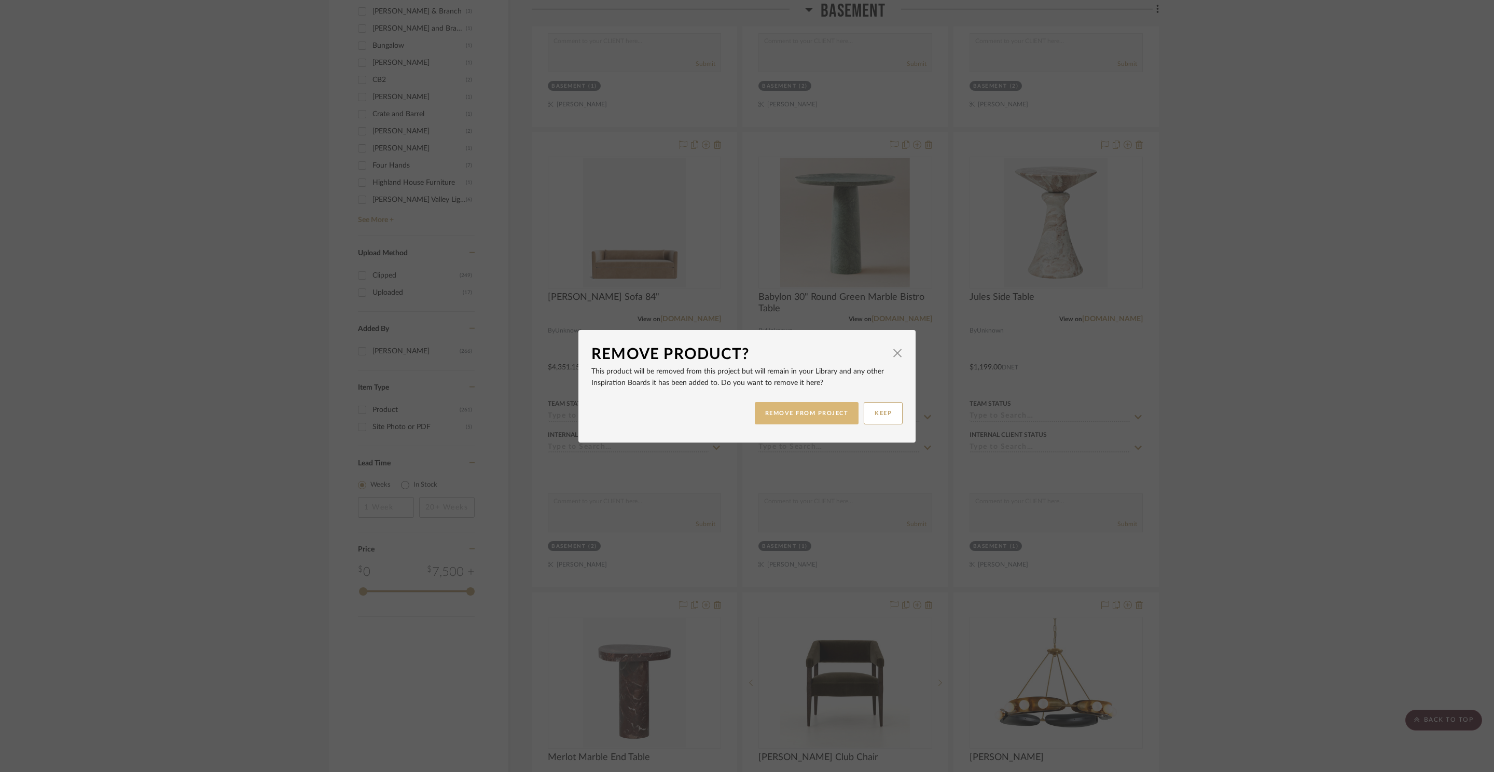
click at [819, 419] on button "REMOVE FROM PROJECT" at bounding box center [807, 413] width 104 height 22
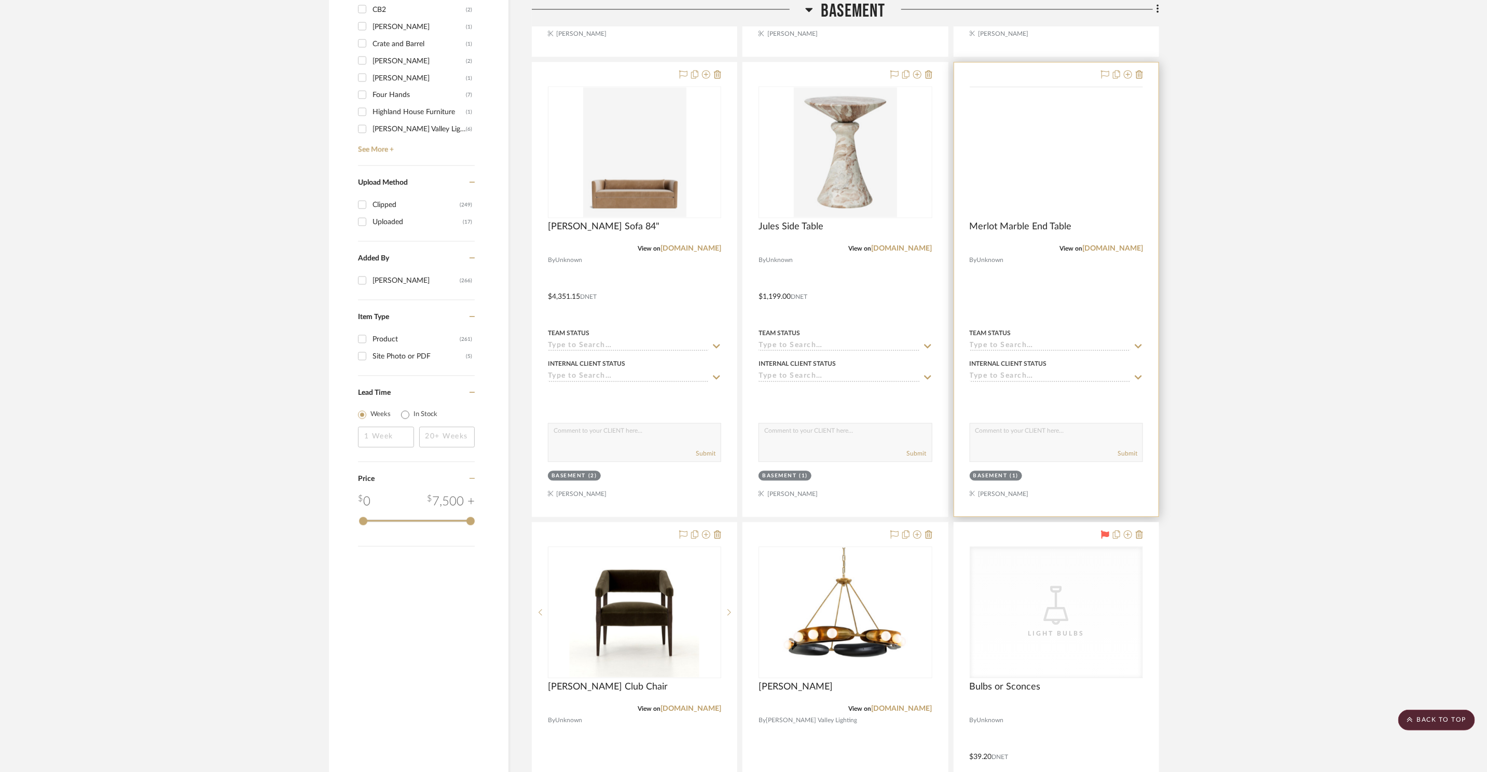
scroll to position [1574, 0]
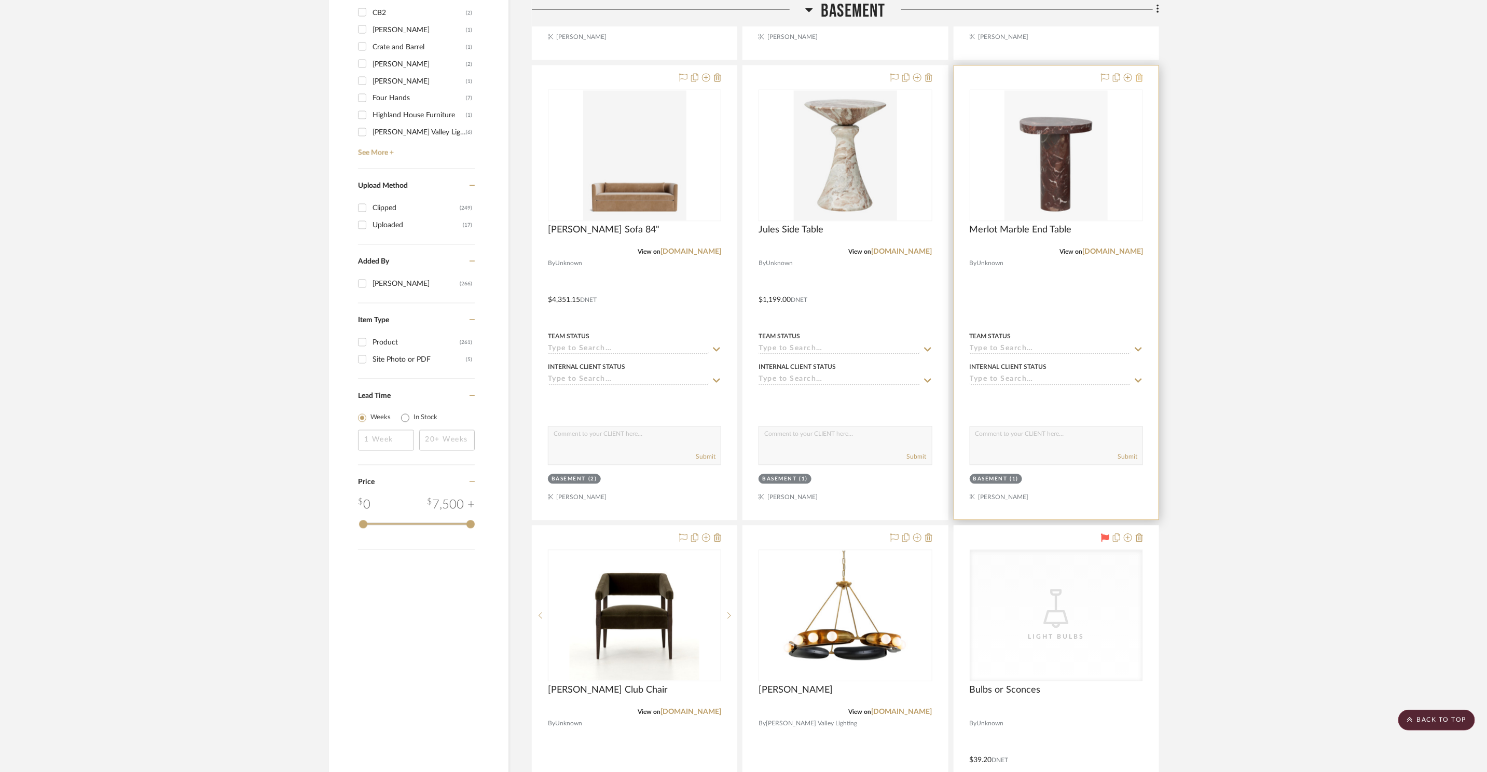
click at [1142, 79] on icon at bounding box center [1139, 77] width 7 height 8
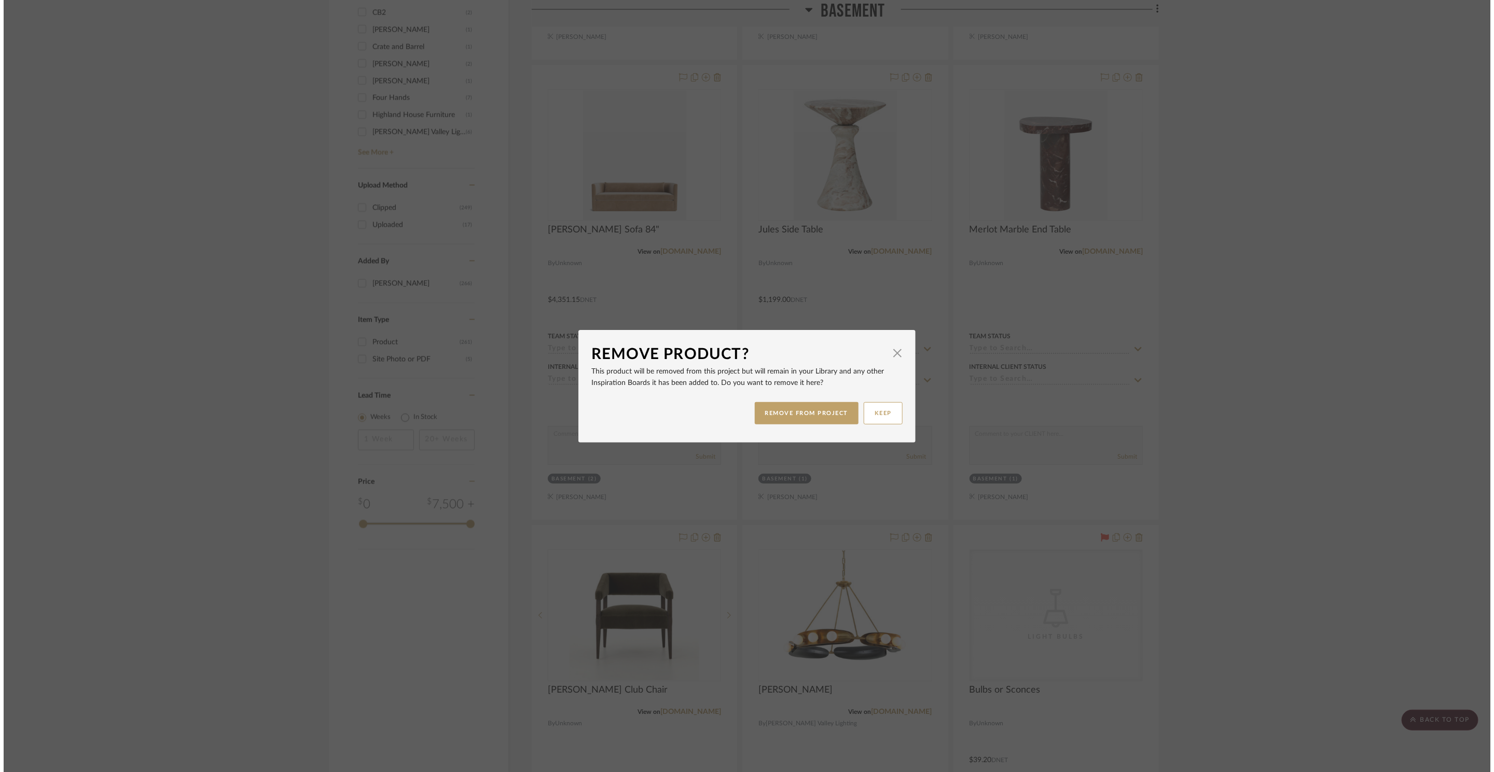
scroll to position [0, 0]
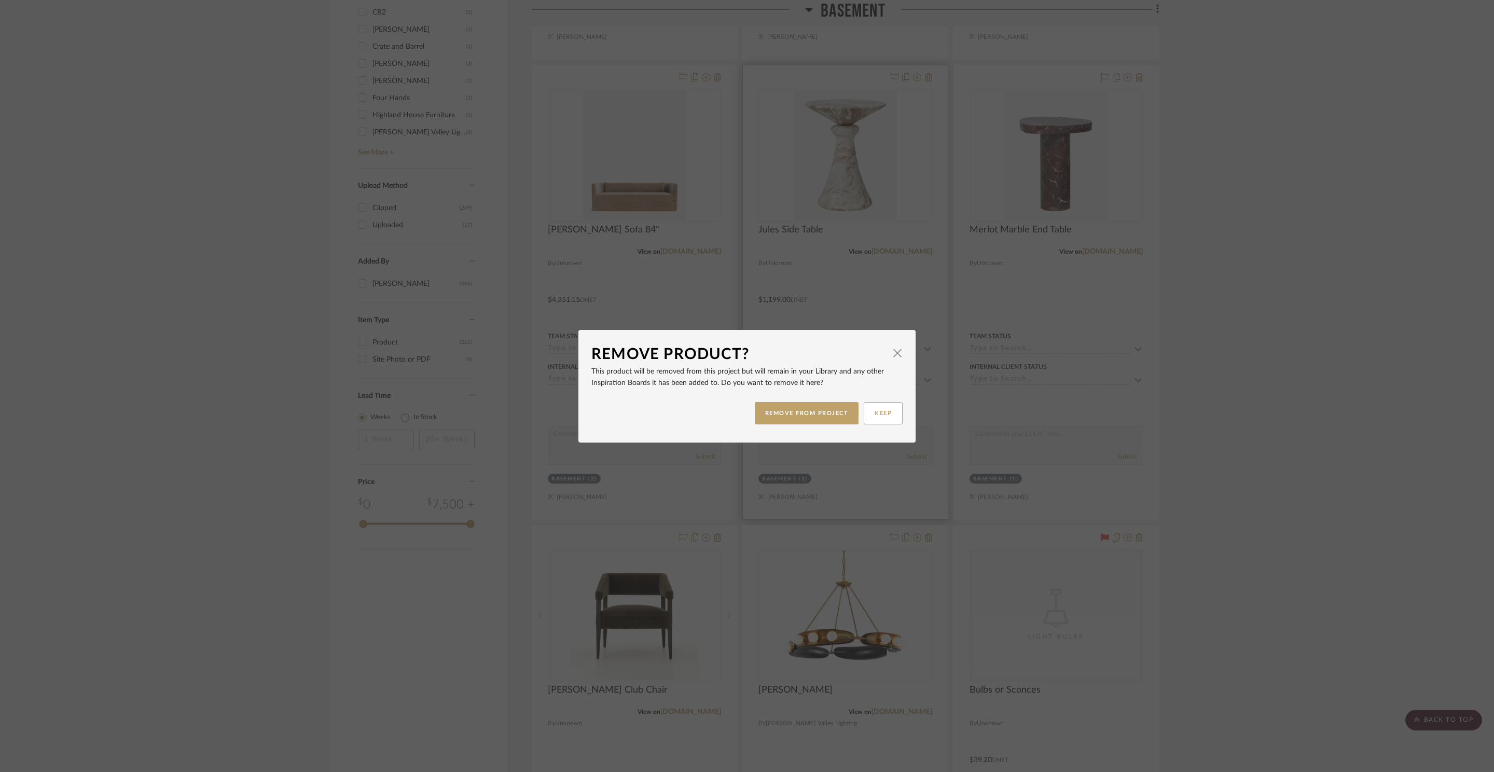
drag, startPoint x: 785, startPoint y: 414, endPoint x: 816, endPoint y: 407, distance: 31.9
click at [786, 414] on button "REMOVE FROM PROJECT" at bounding box center [807, 413] width 104 height 22
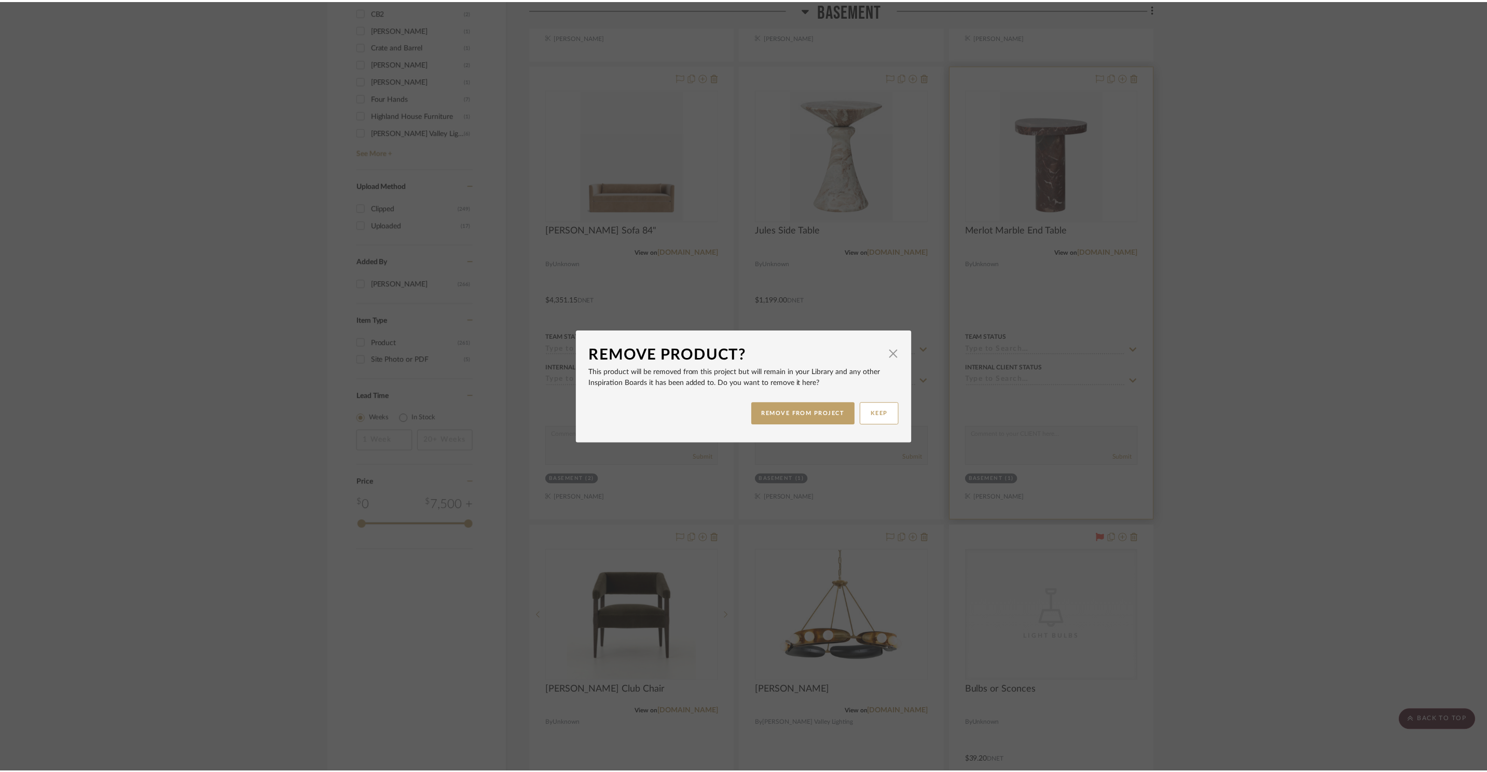
scroll to position [1574, 0]
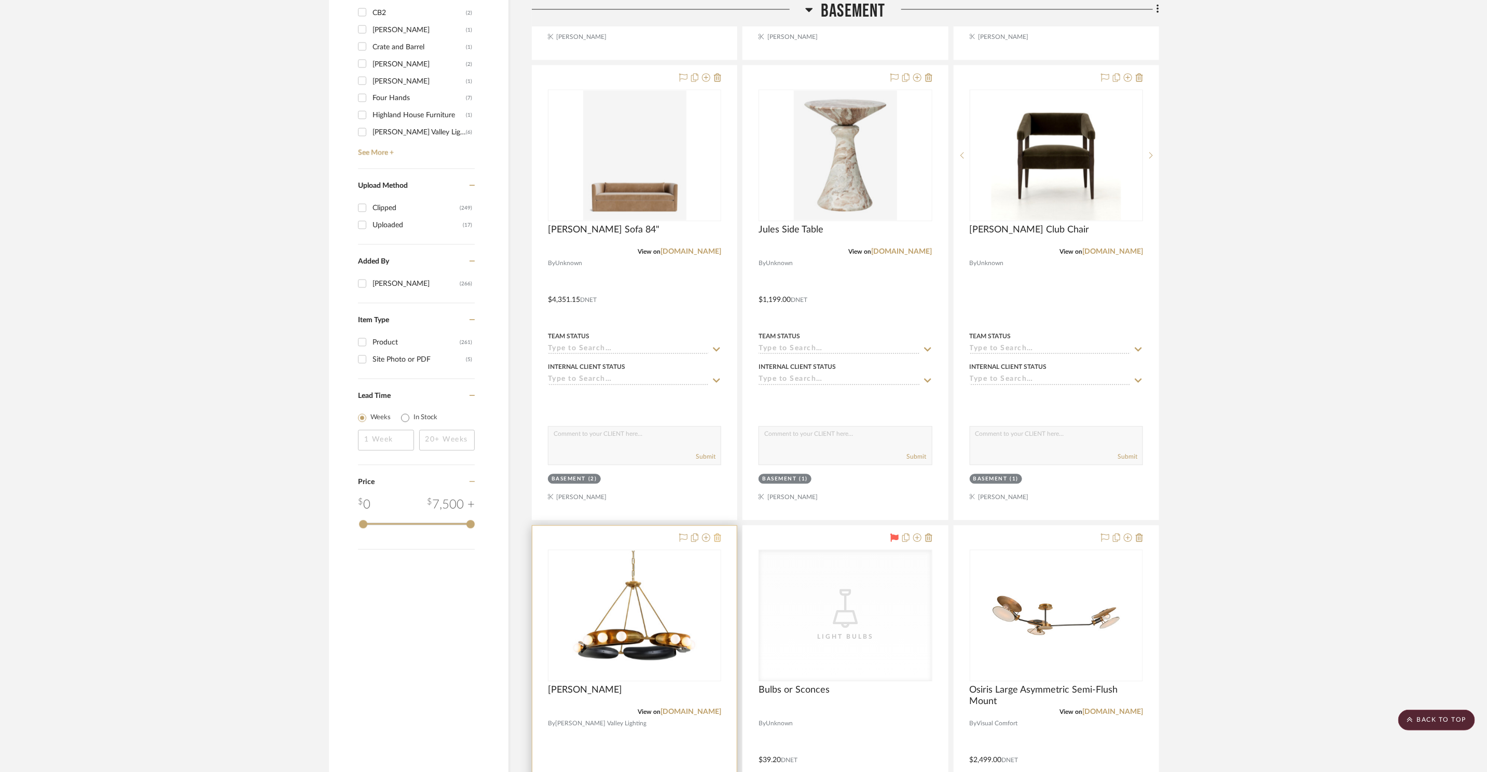
click at [718, 540] on icon at bounding box center [717, 537] width 7 height 8
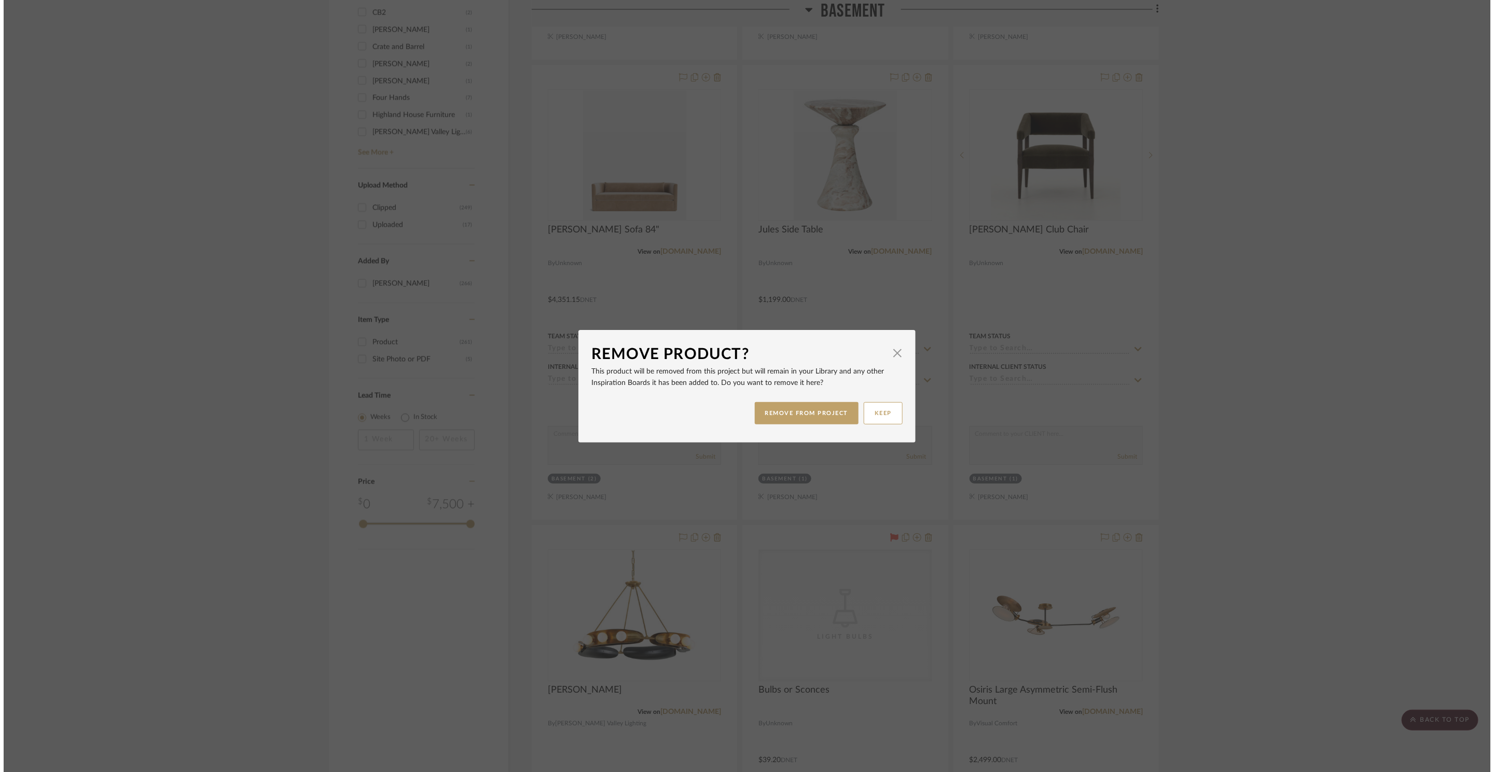
scroll to position [0, 0]
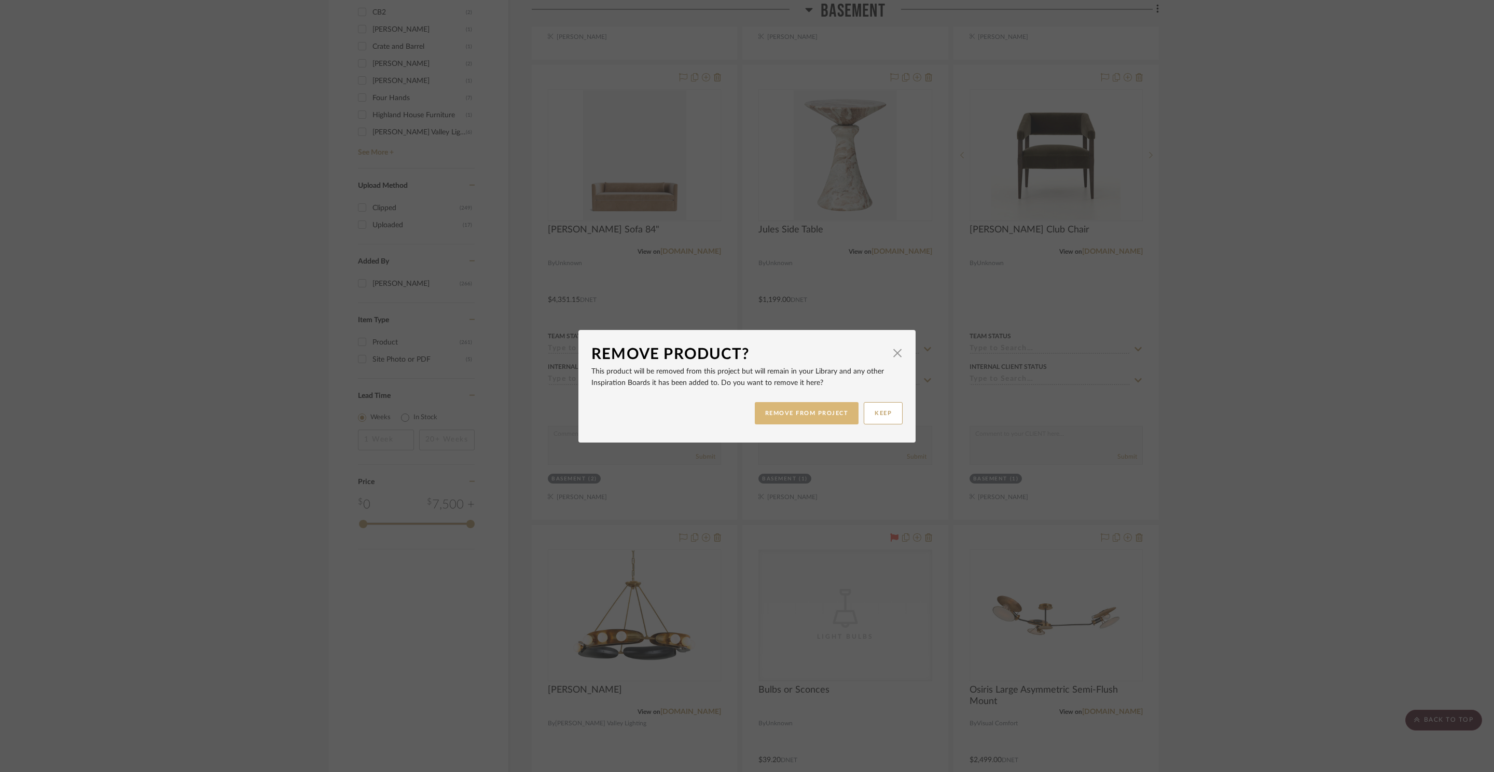
click at [836, 410] on button "REMOVE FROM PROJECT" at bounding box center [807, 413] width 104 height 22
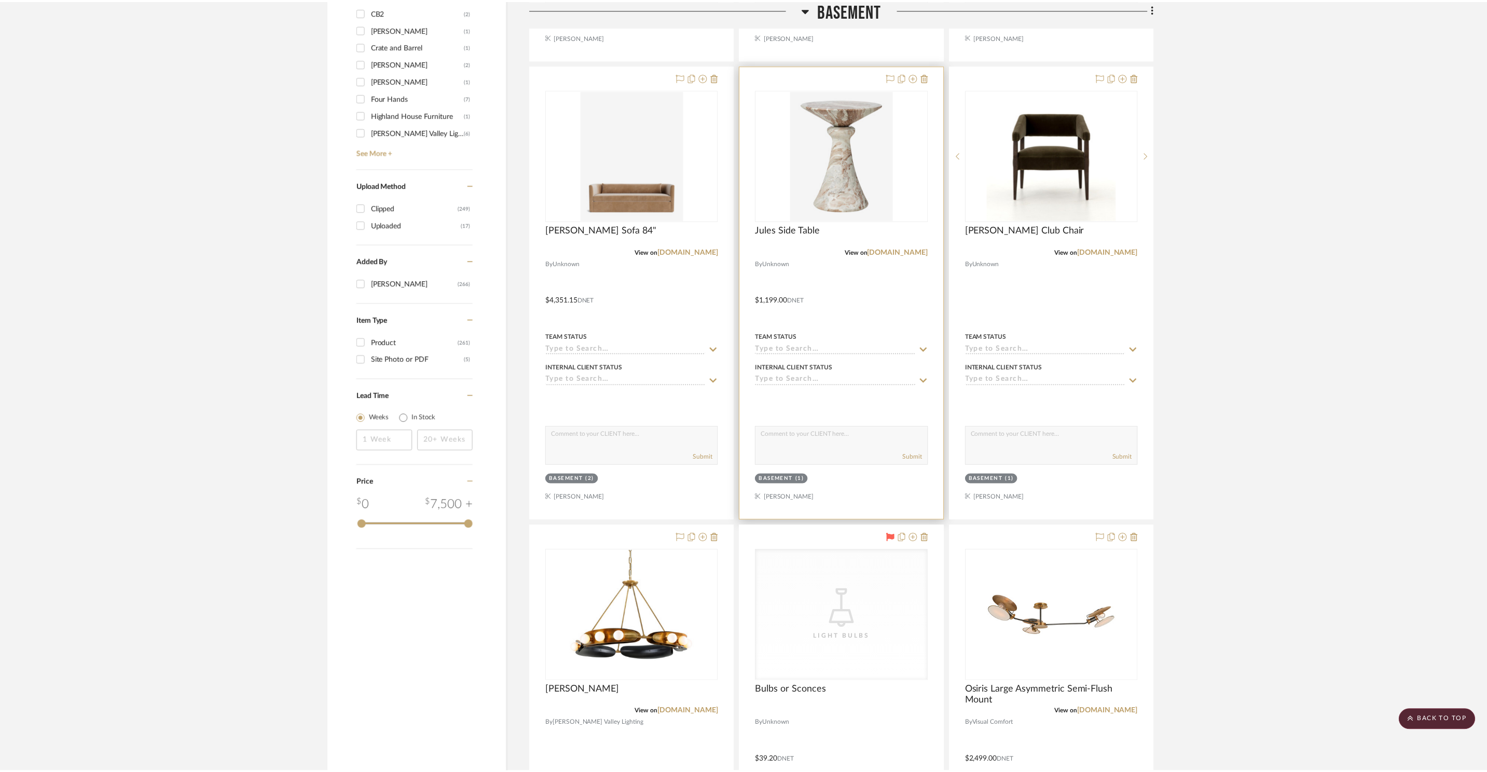
scroll to position [1574, 0]
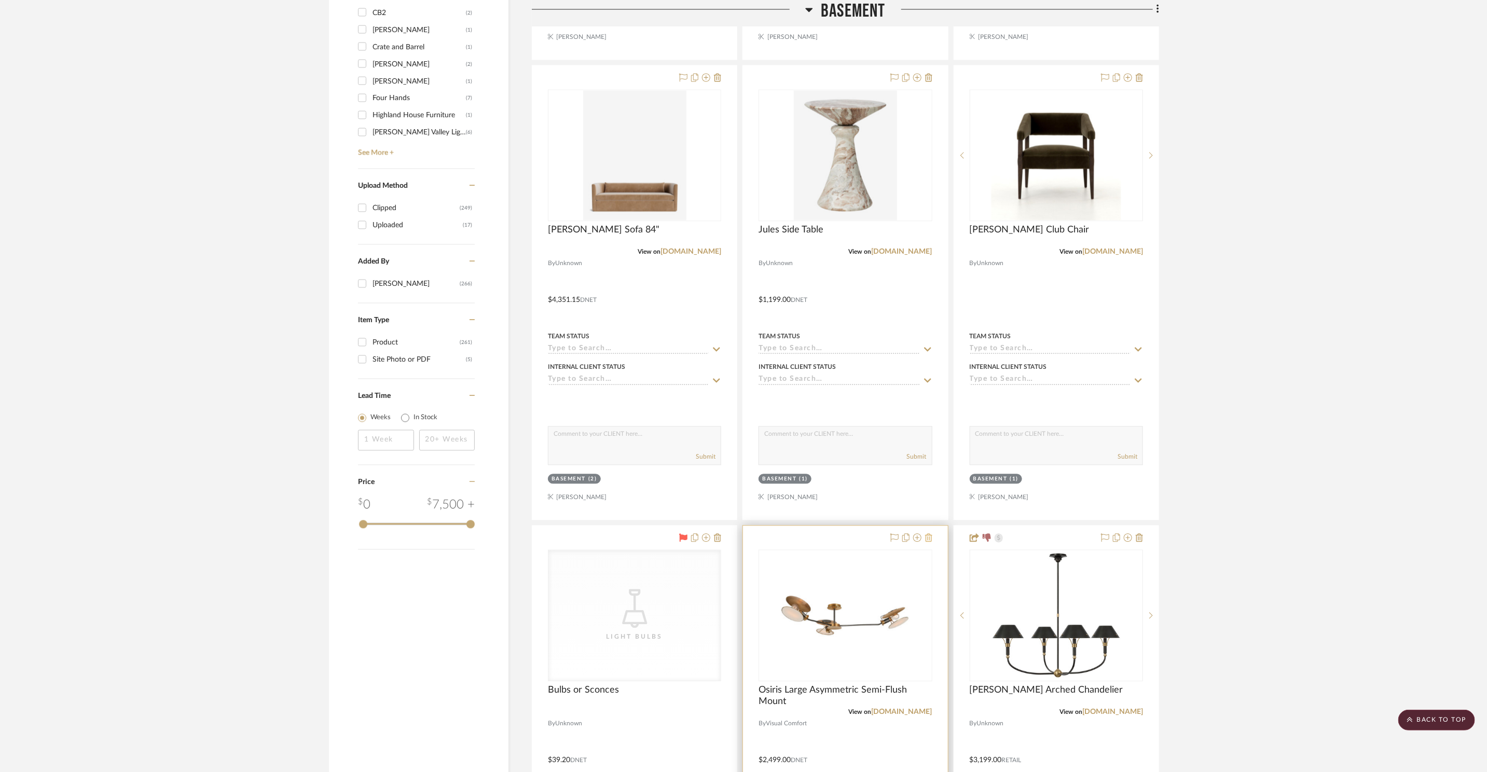
click at [927, 538] on icon at bounding box center [928, 537] width 7 height 8
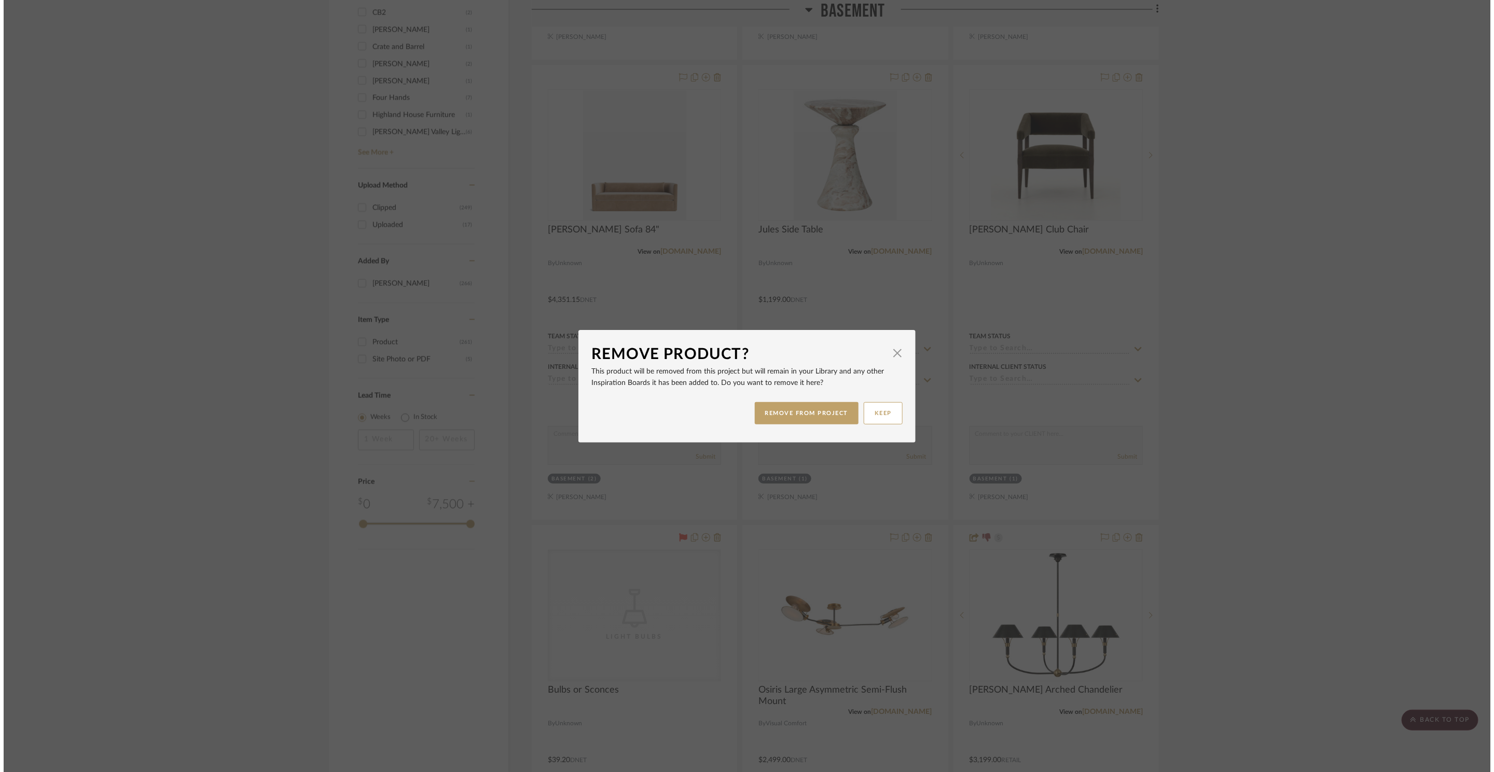
scroll to position [0, 0]
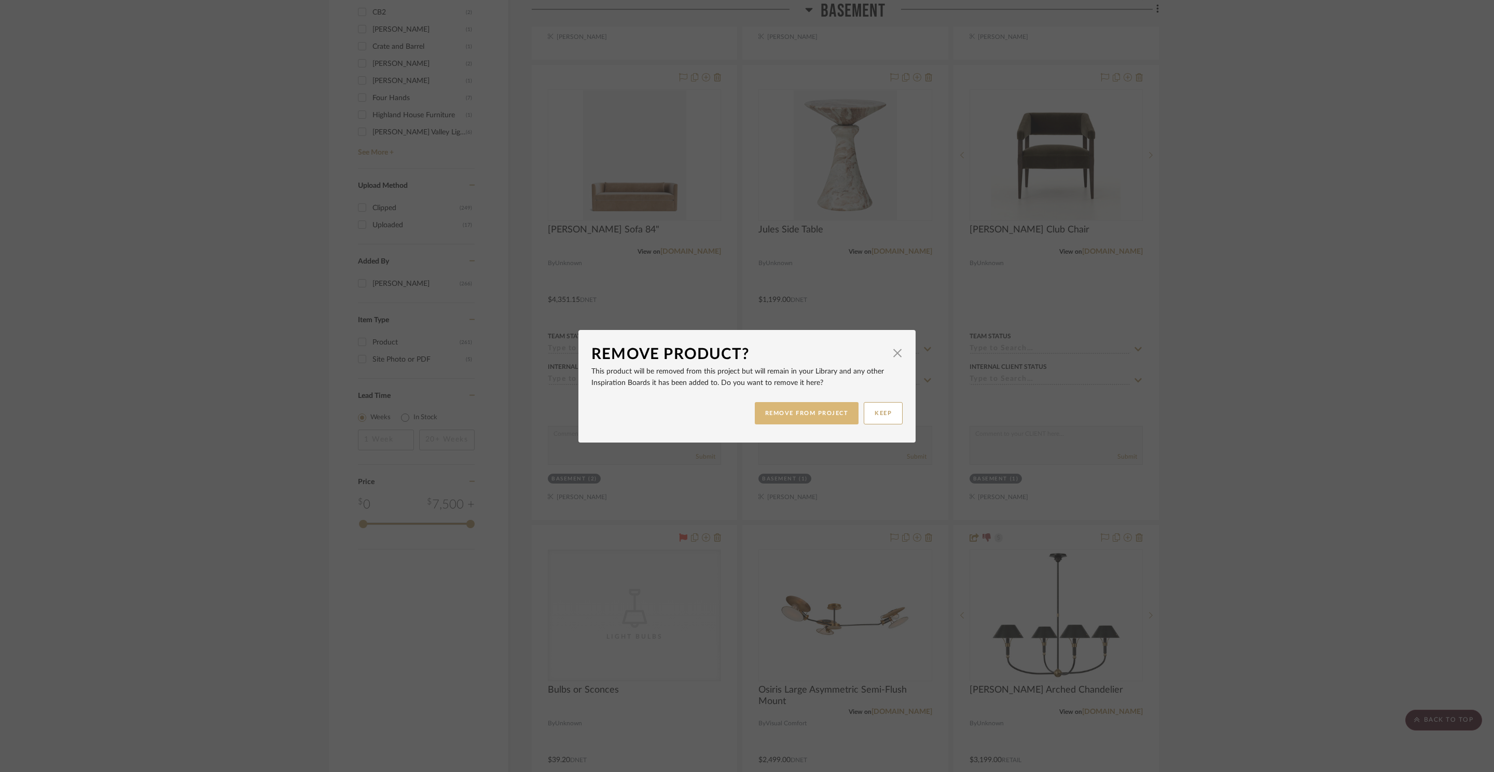
click at [819, 415] on button "REMOVE FROM PROJECT" at bounding box center [807, 413] width 104 height 22
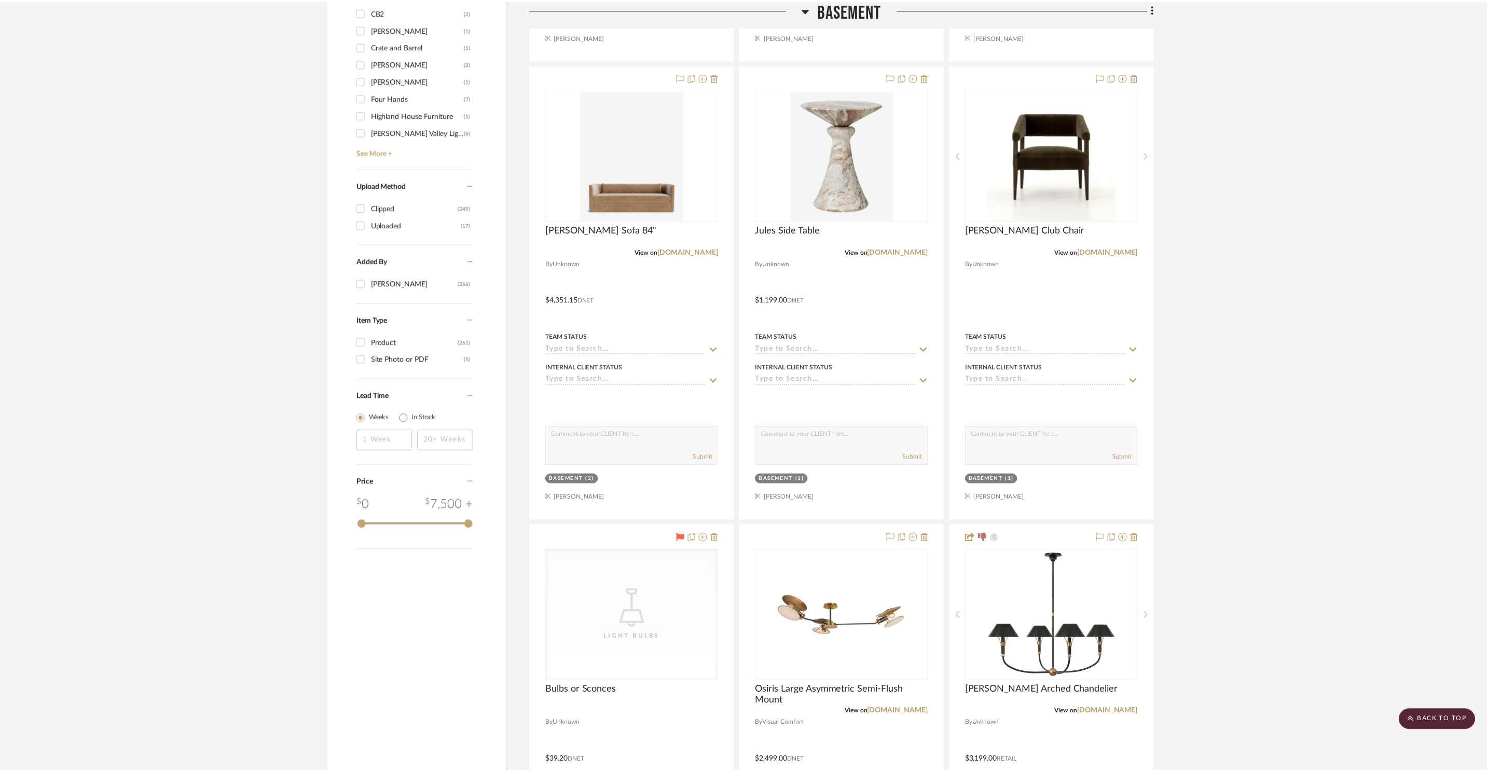
scroll to position [1574, 0]
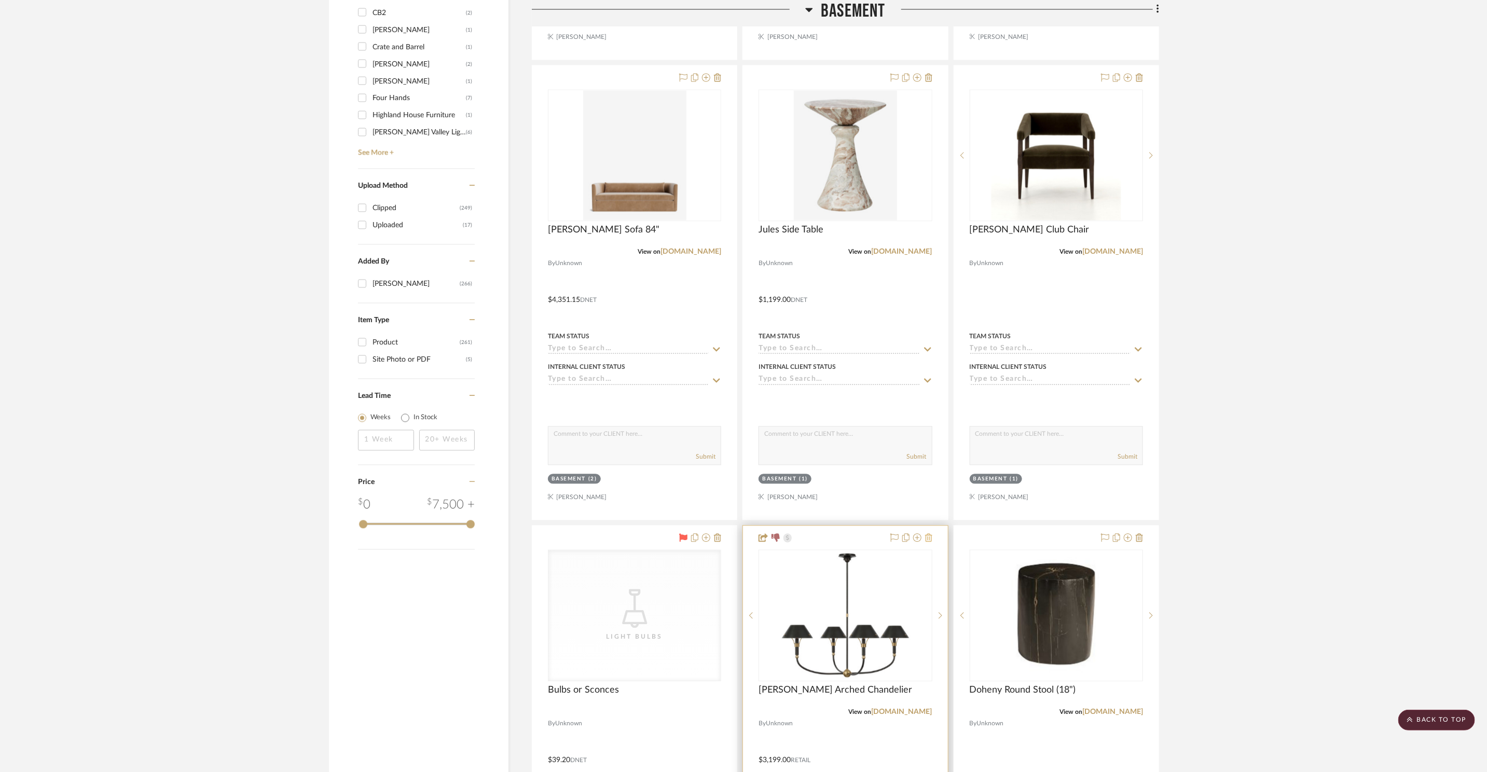
click at [930, 538] on icon at bounding box center [928, 537] width 7 height 8
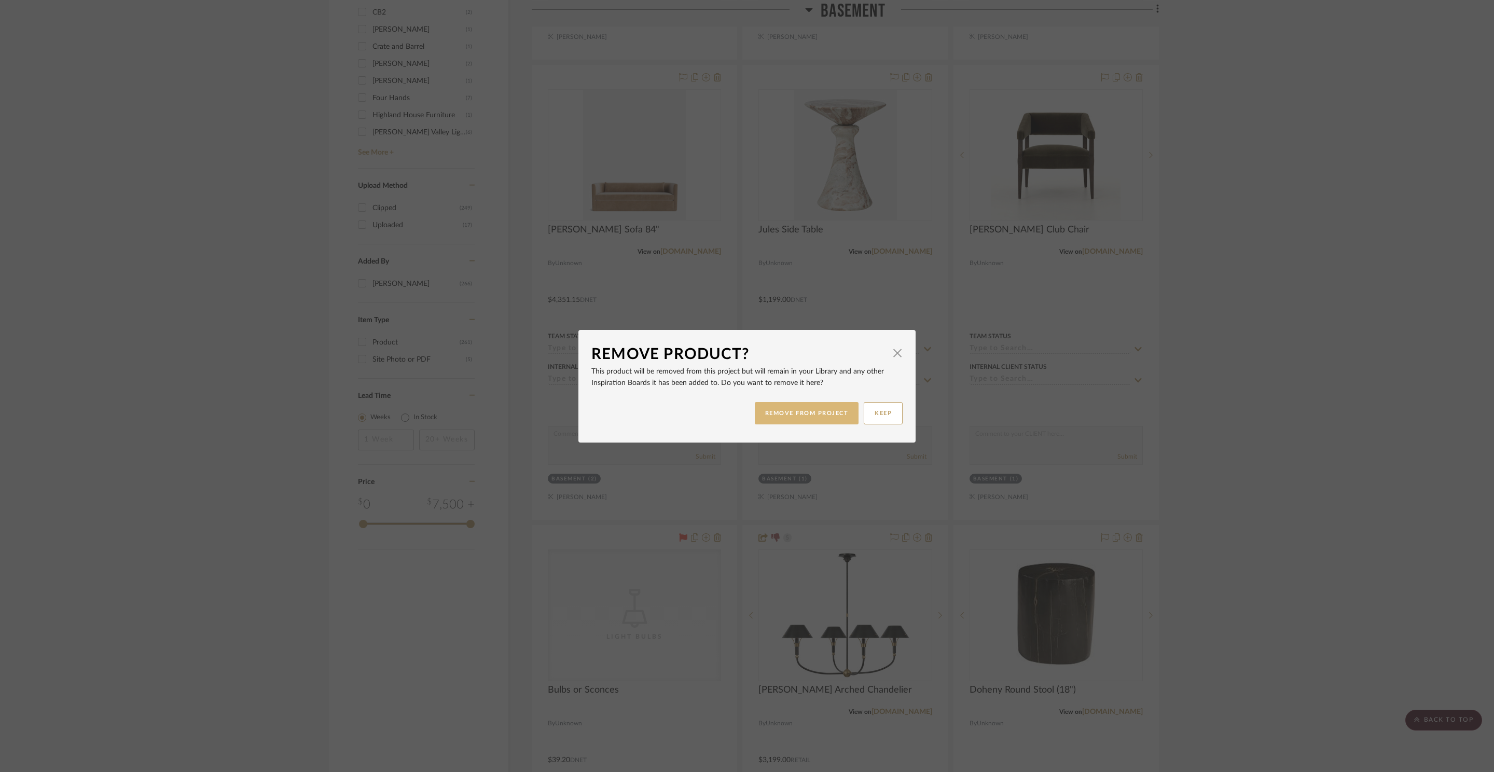
click at [809, 417] on button "REMOVE FROM PROJECT" at bounding box center [807, 413] width 104 height 22
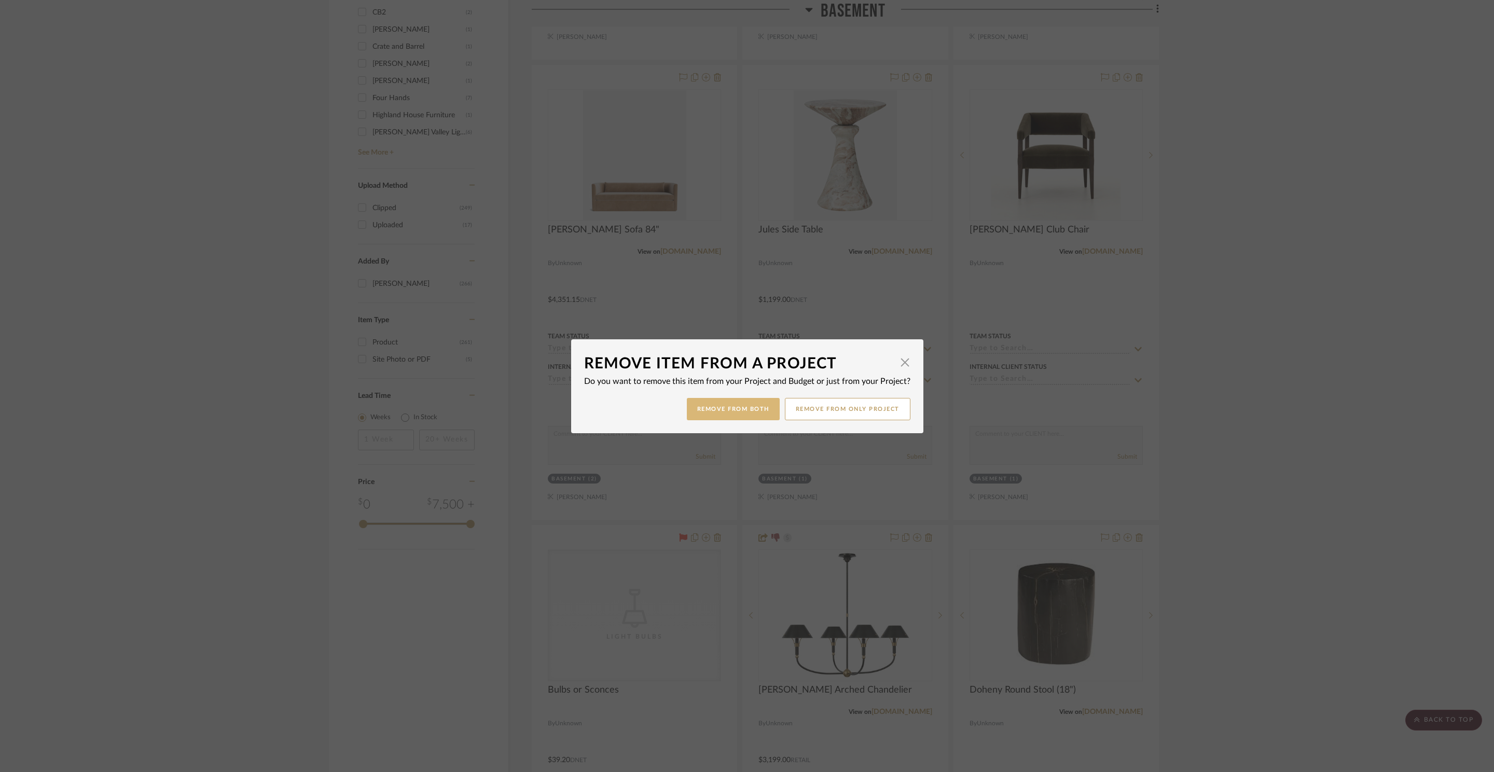
click at [758, 414] on button "Remove from Both" at bounding box center [733, 409] width 93 height 22
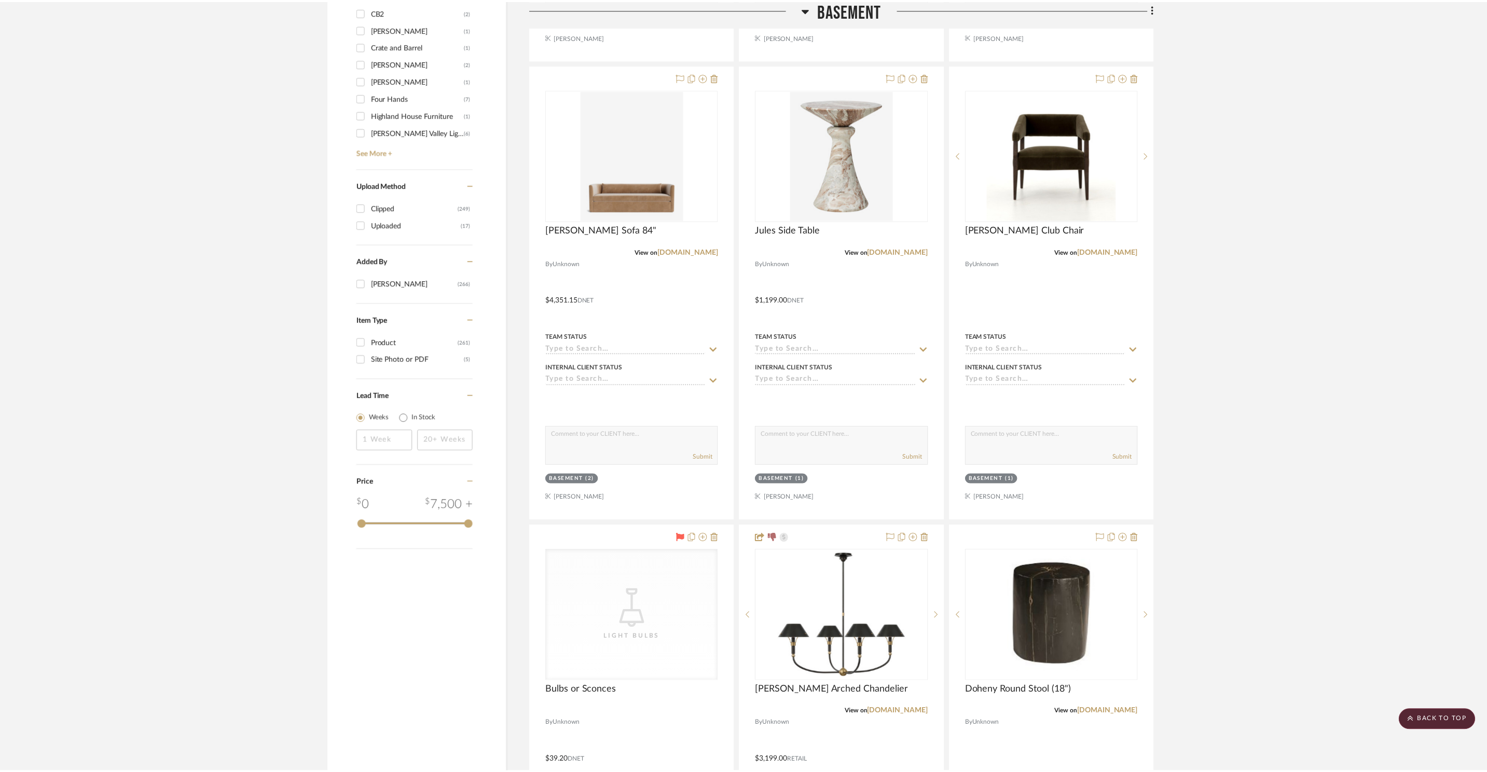
scroll to position [1574, 0]
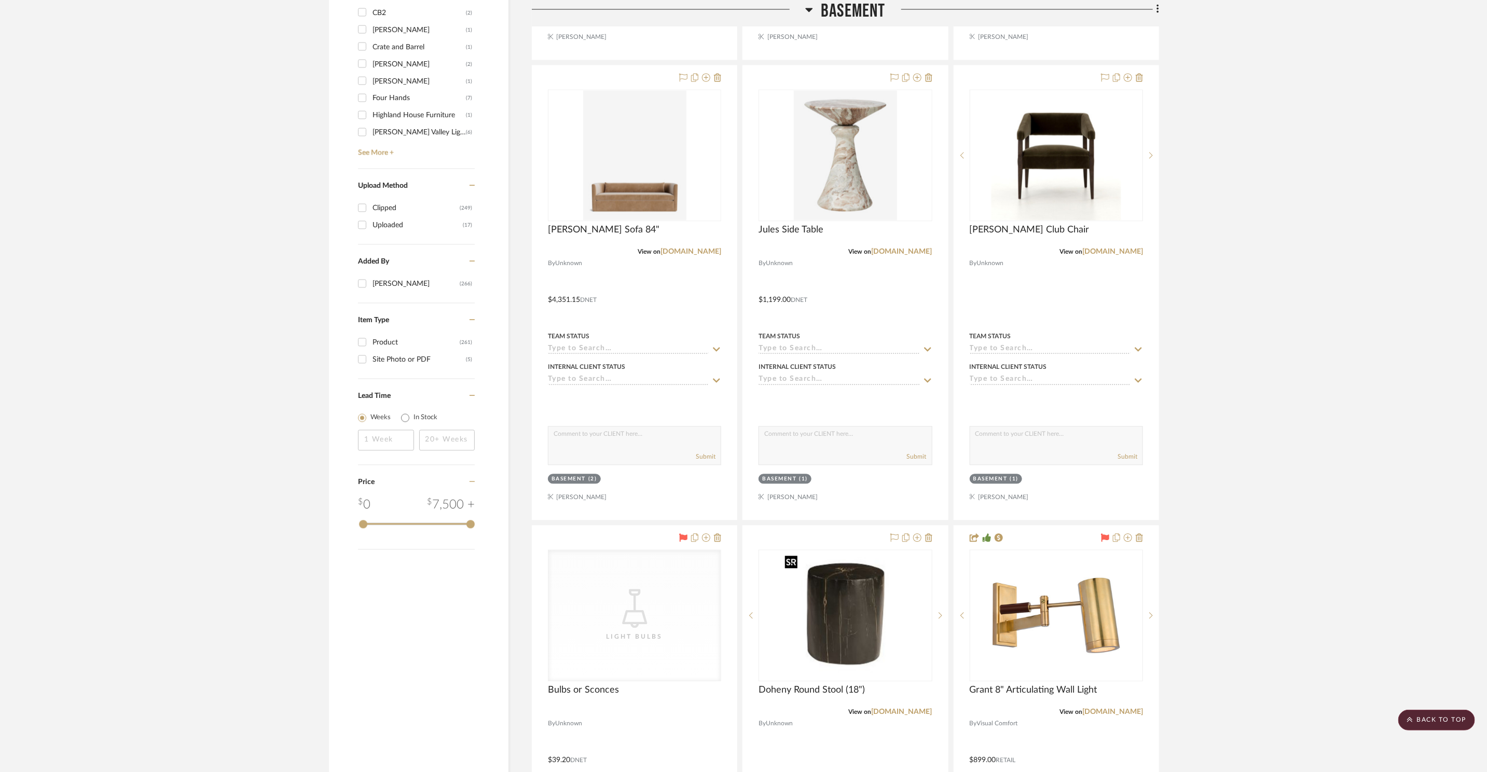
click at [869, 638] on img "0" at bounding box center [846, 616] width 144 height 130
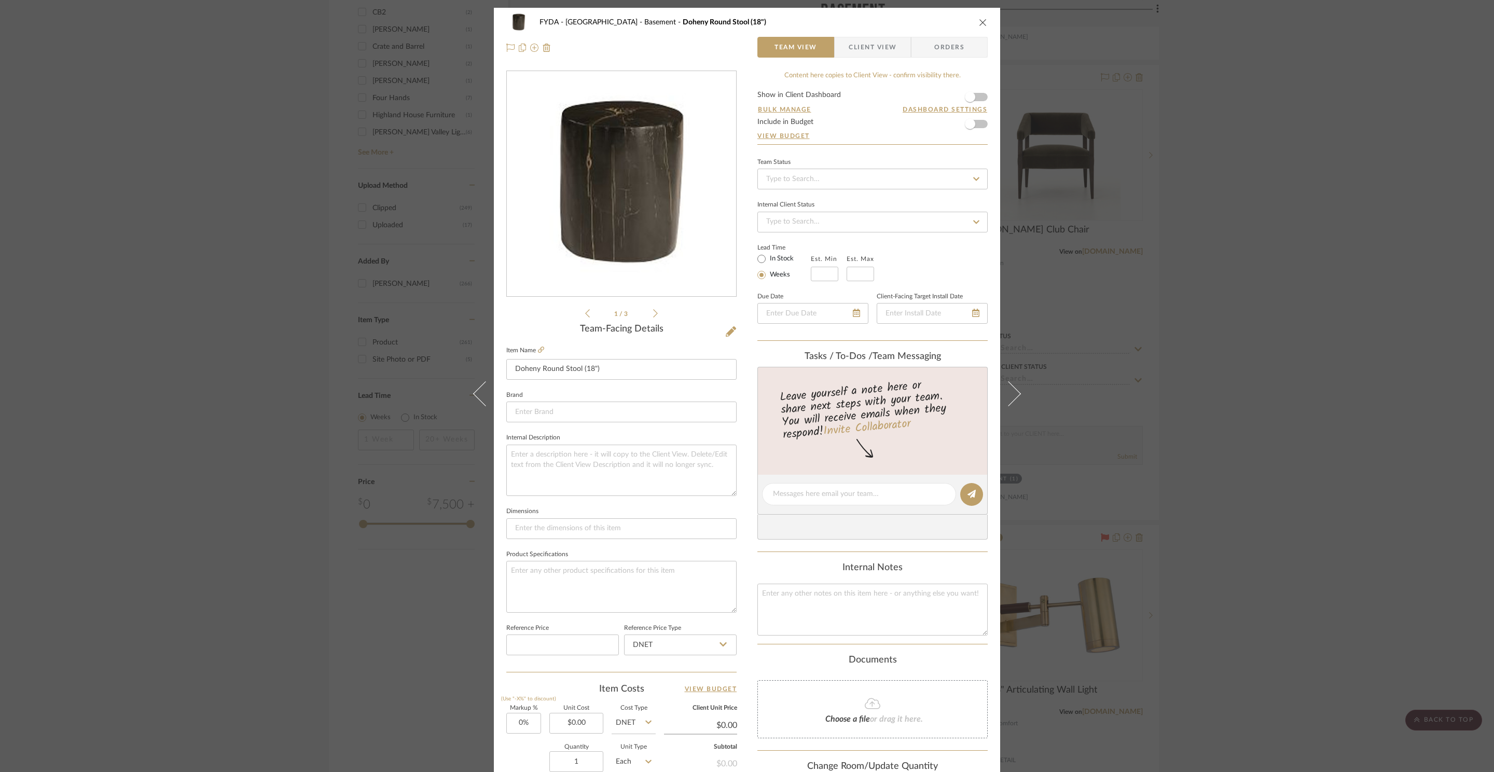
click at [979, 23] on icon "close" at bounding box center [983, 22] width 8 height 8
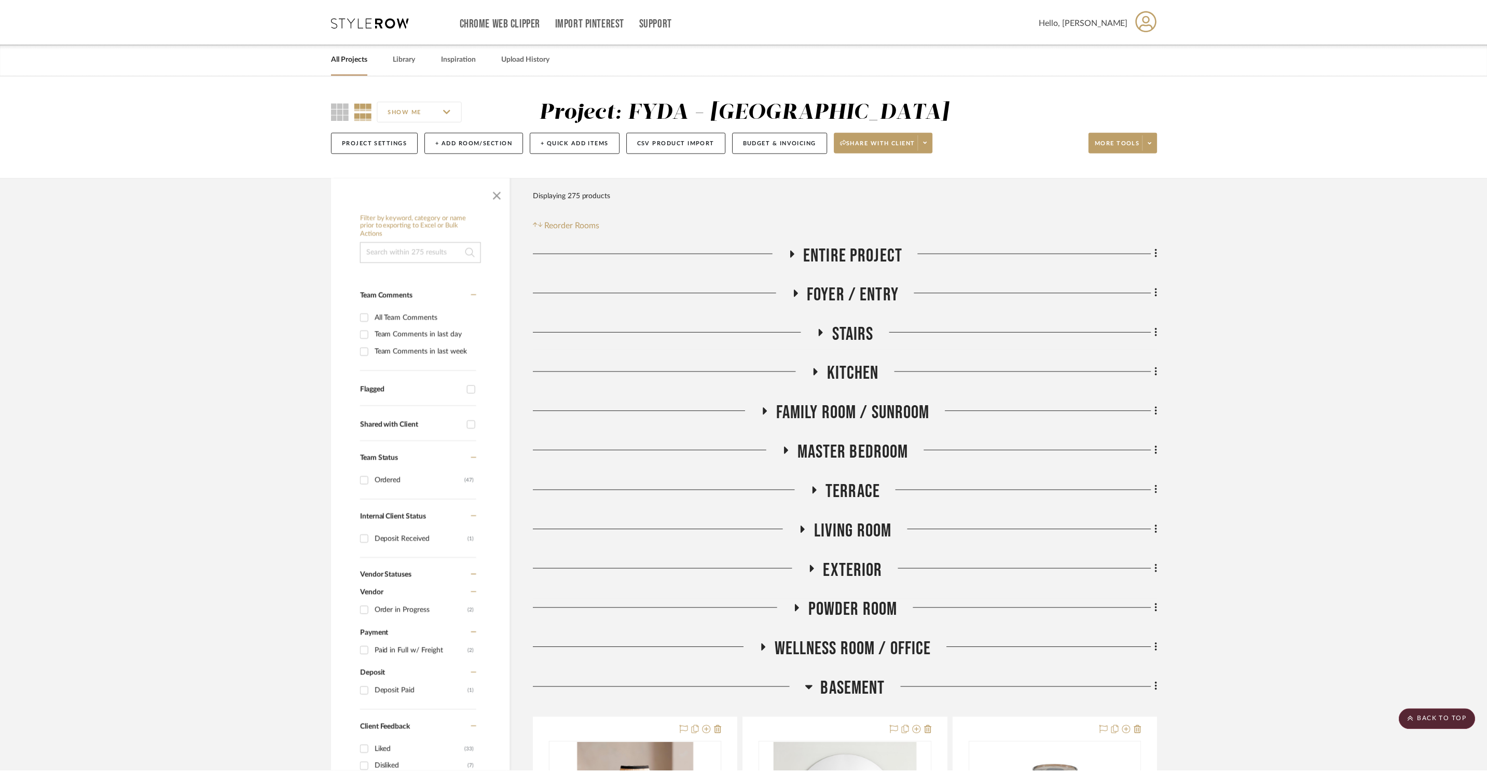
scroll to position [1574, 0]
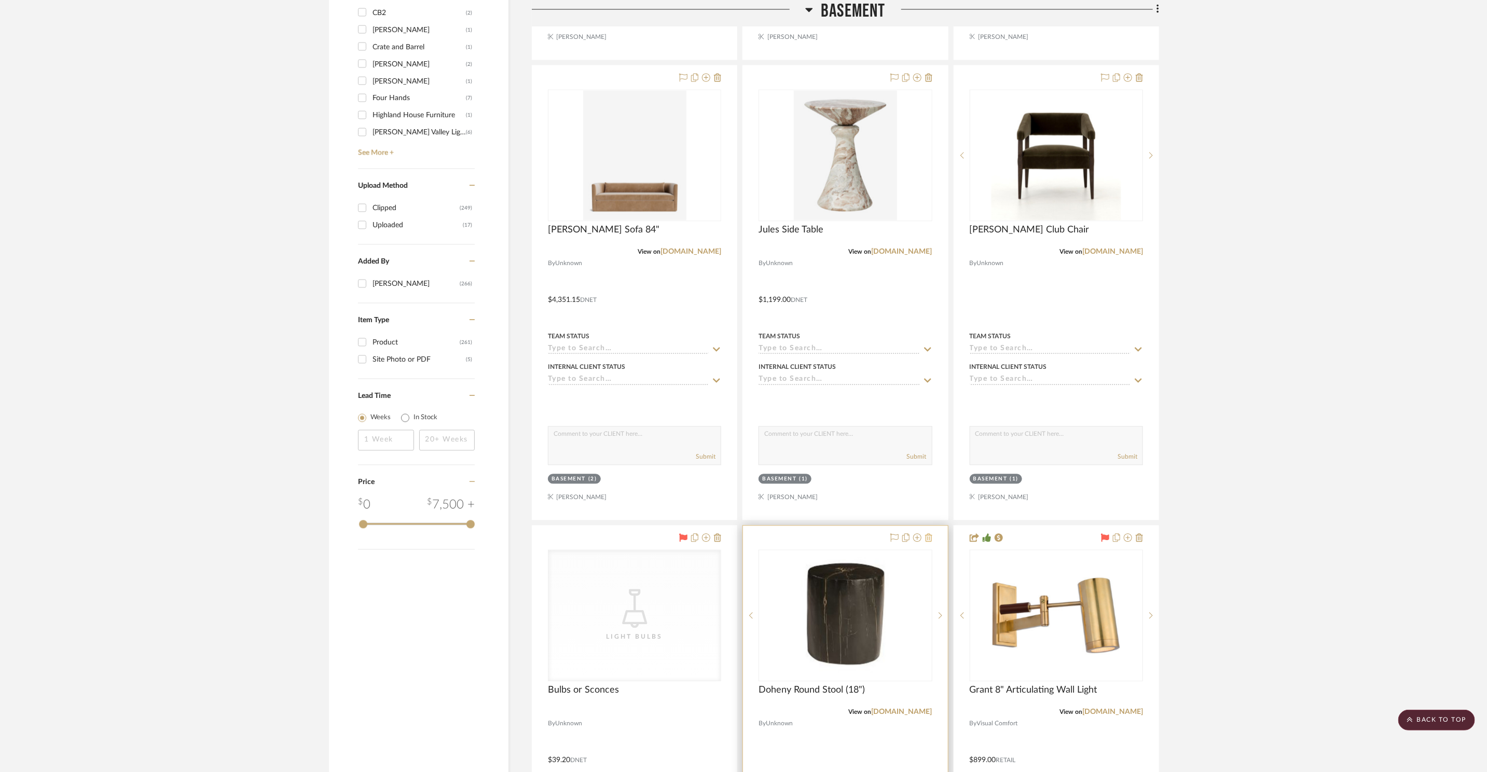
click at [930, 537] on icon at bounding box center [928, 537] width 7 height 8
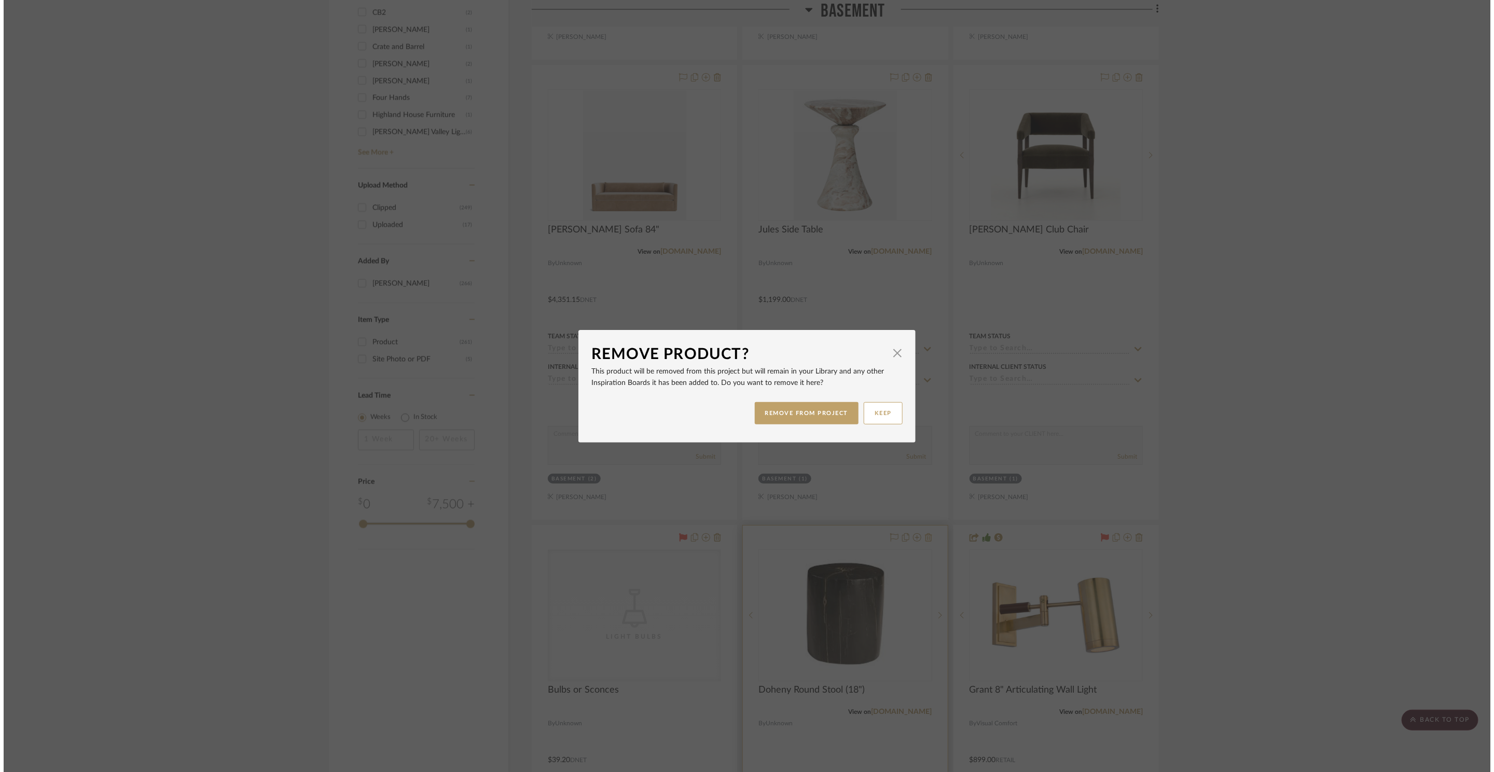
scroll to position [0, 0]
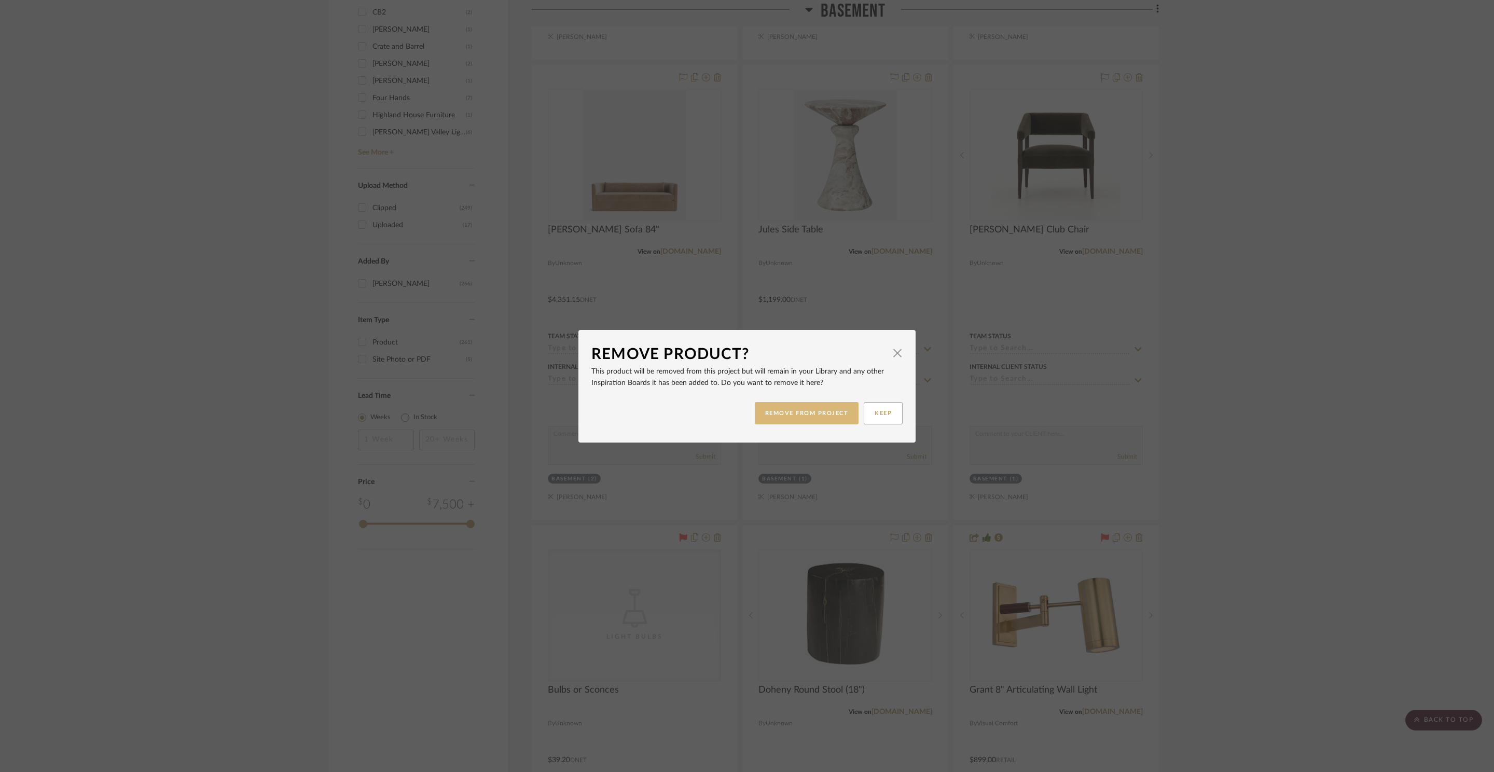
click at [799, 406] on button "REMOVE FROM PROJECT" at bounding box center [807, 413] width 104 height 22
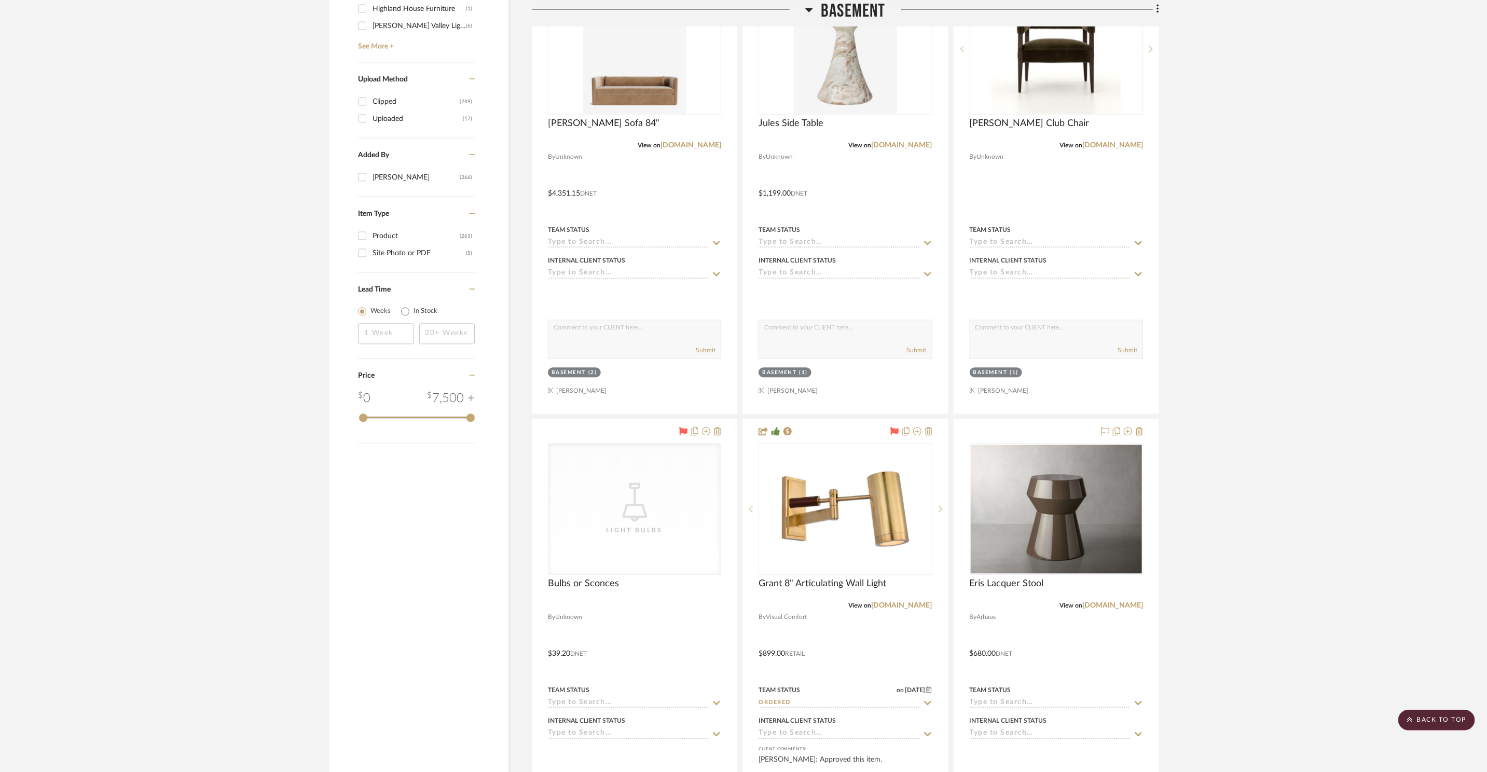
scroll to position [1685, 0]
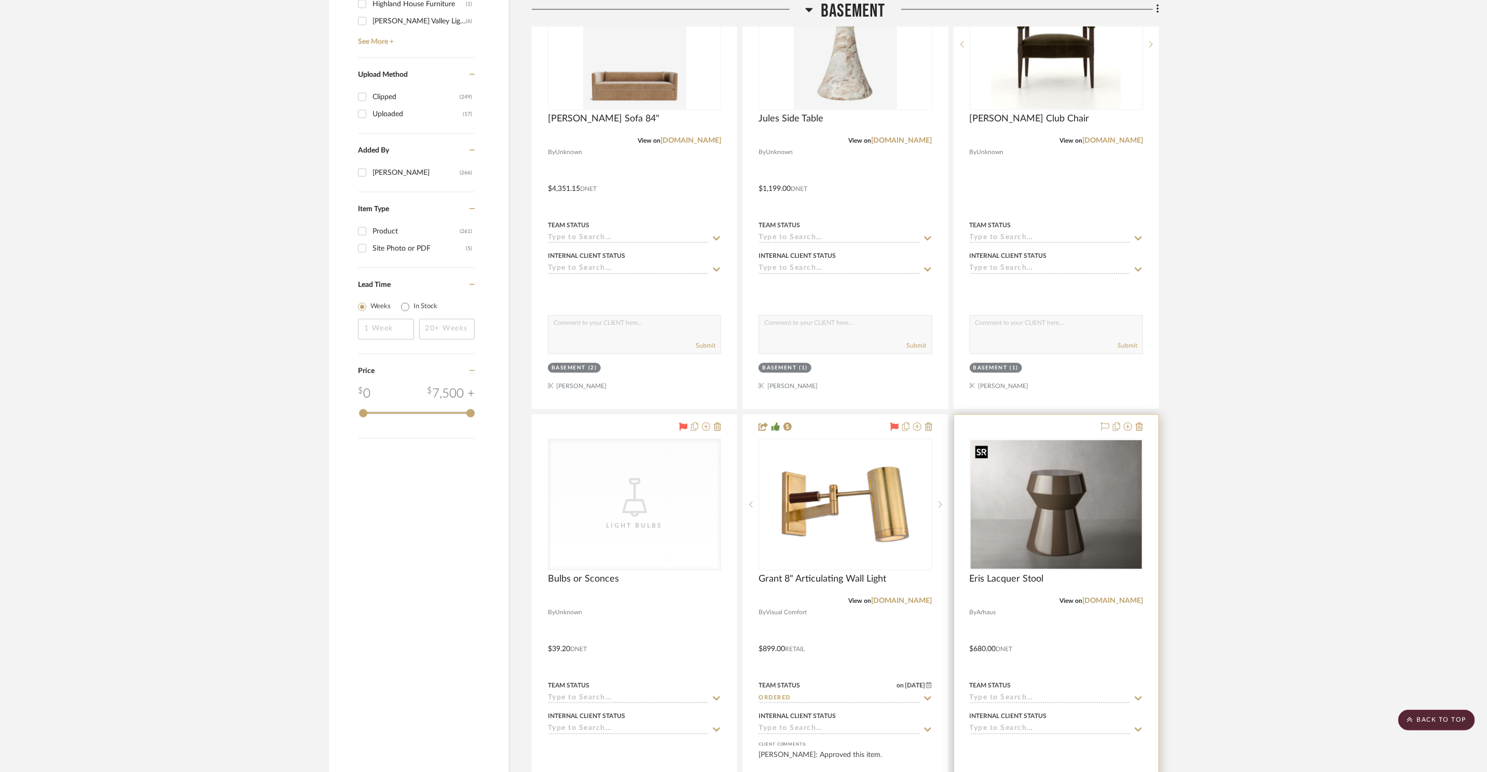
click at [0, 0] on img at bounding box center [0, 0] width 0 height 0
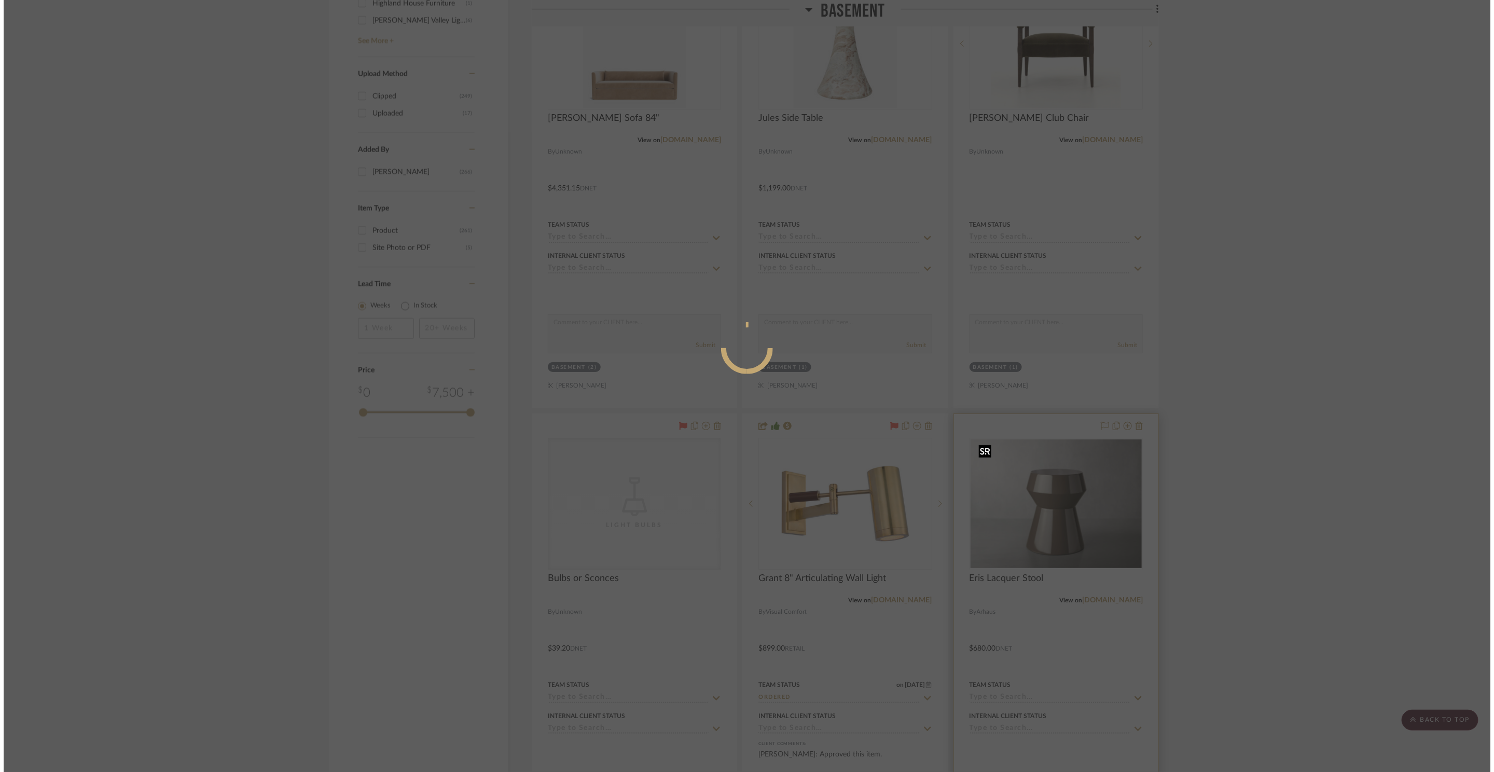
scroll to position [0, 0]
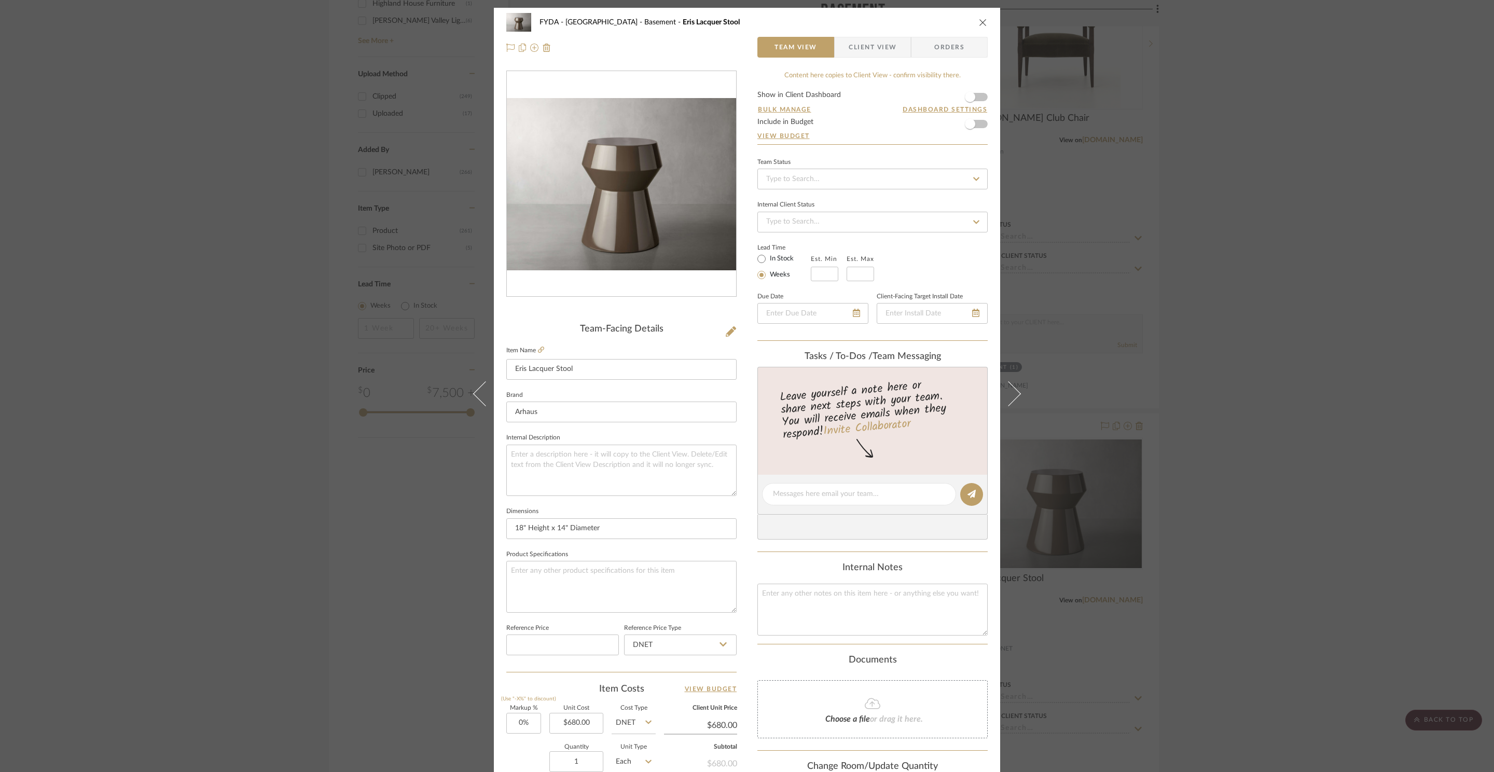
click at [980, 21] on icon "close" at bounding box center [983, 22] width 8 height 8
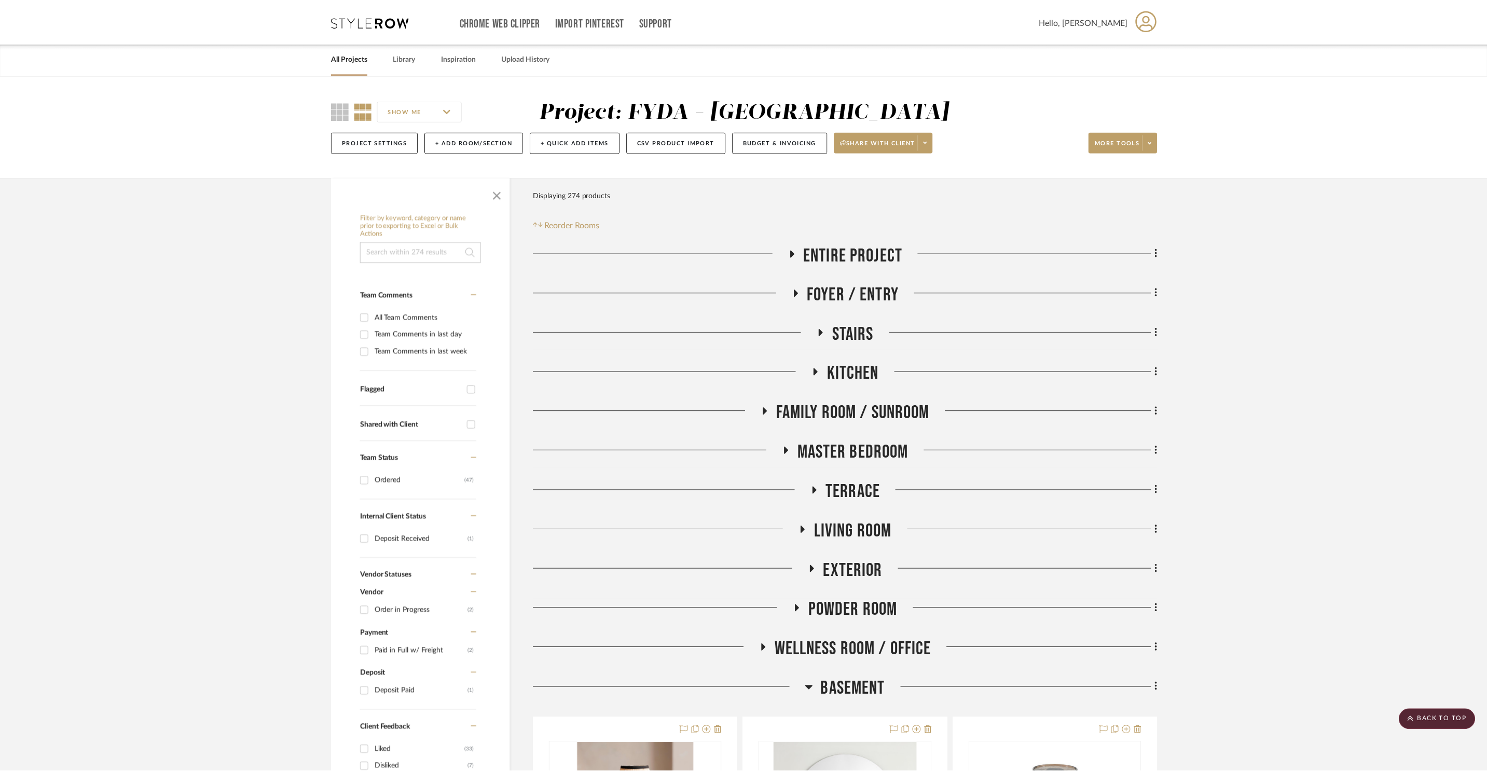
scroll to position [1685, 0]
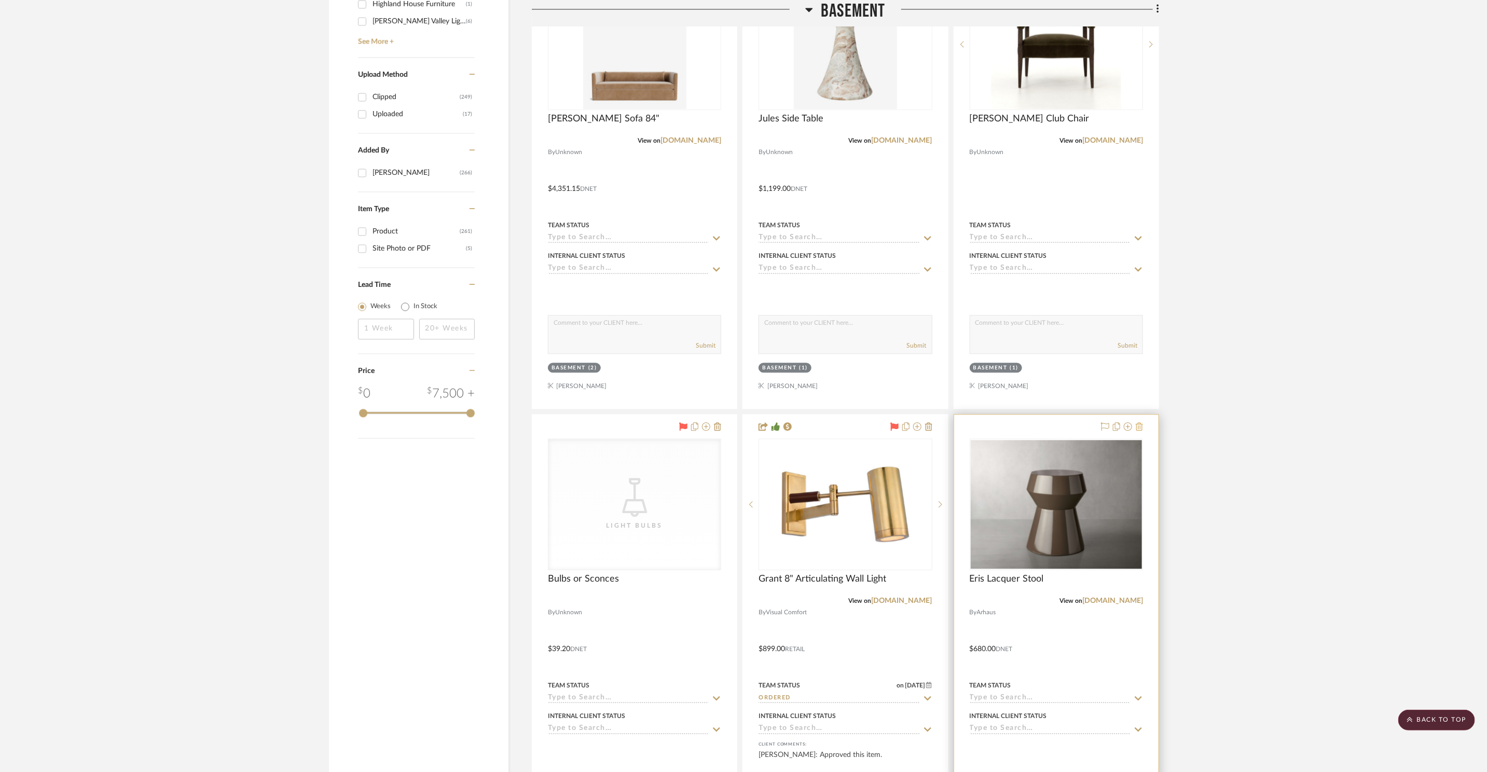
click at [1140, 427] on icon at bounding box center [1139, 426] width 7 height 8
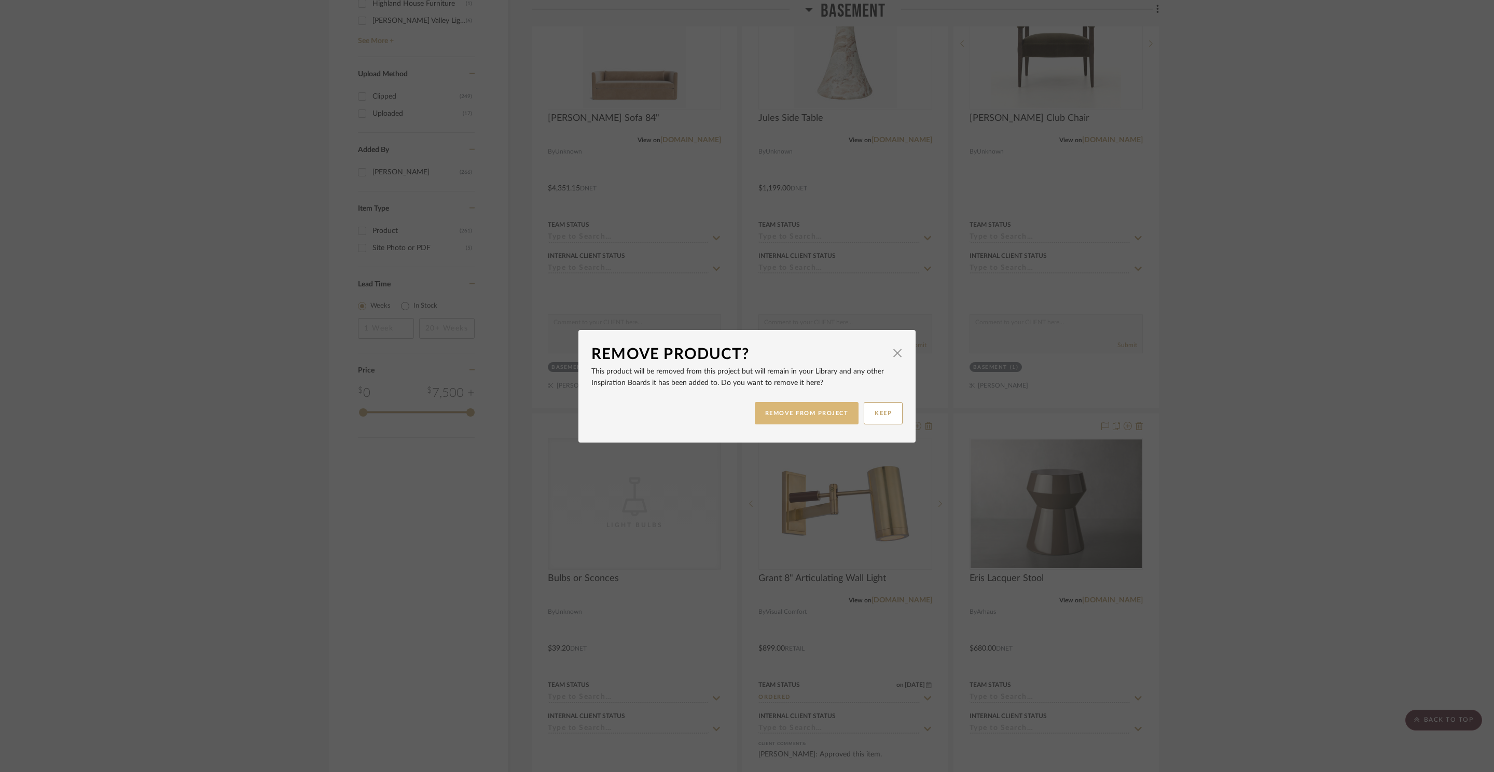
click at [810, 419] on button "REMOVE FROM PROJECT" at bounding box center [807, 413] width 104 height 22
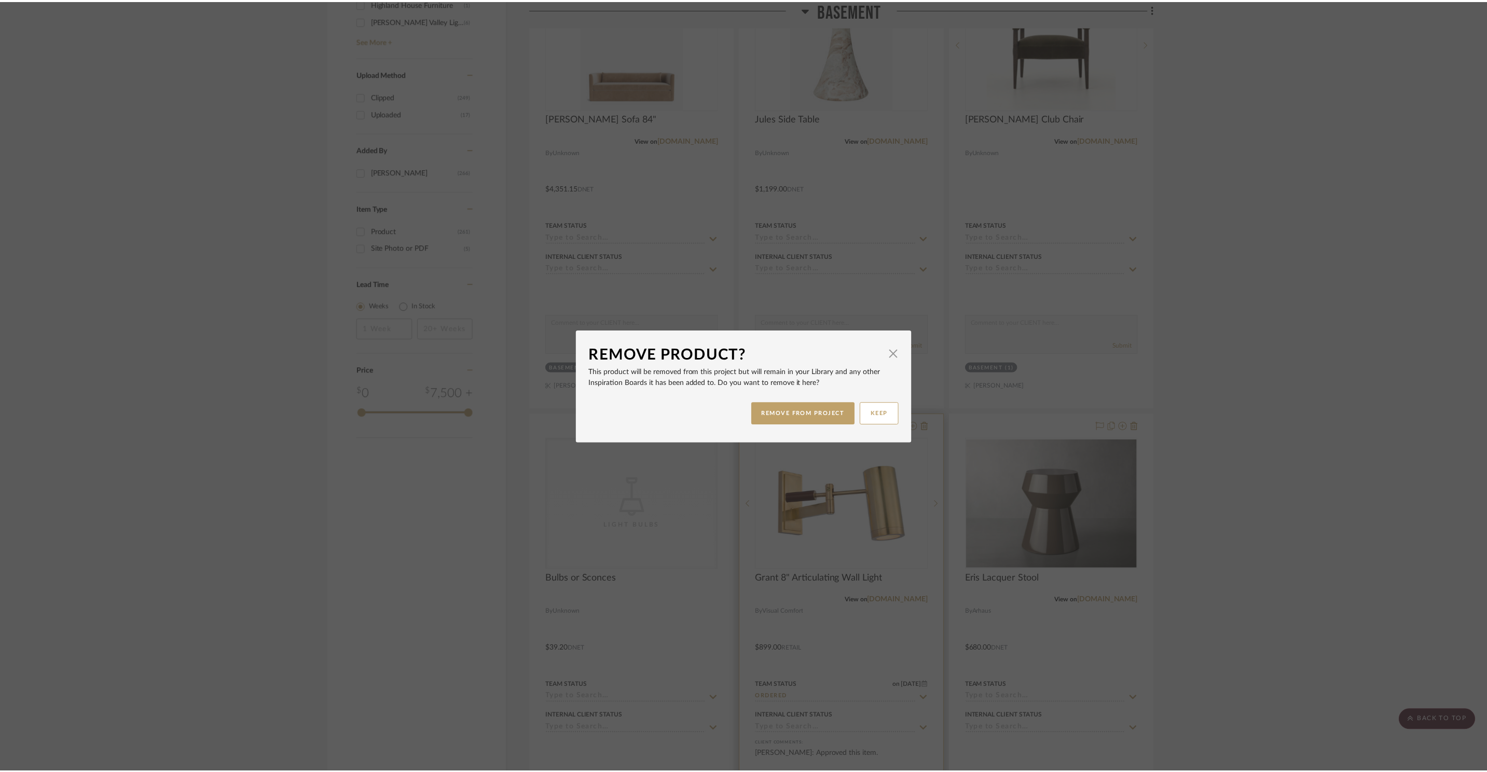
scroll to position [1685, 0]
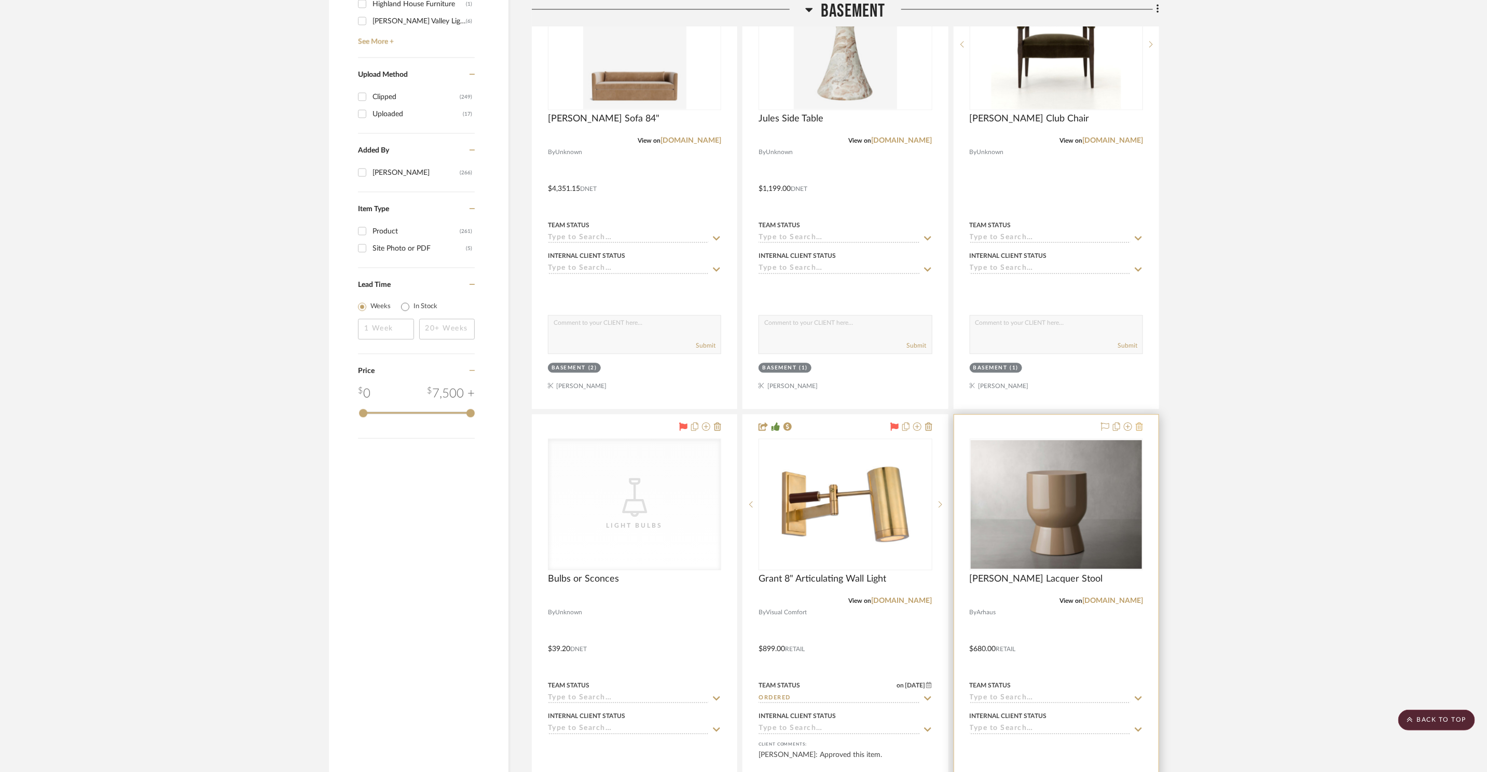
click at [1137, 428] on icon at bounding box center [1139, 426] width 7 height 8
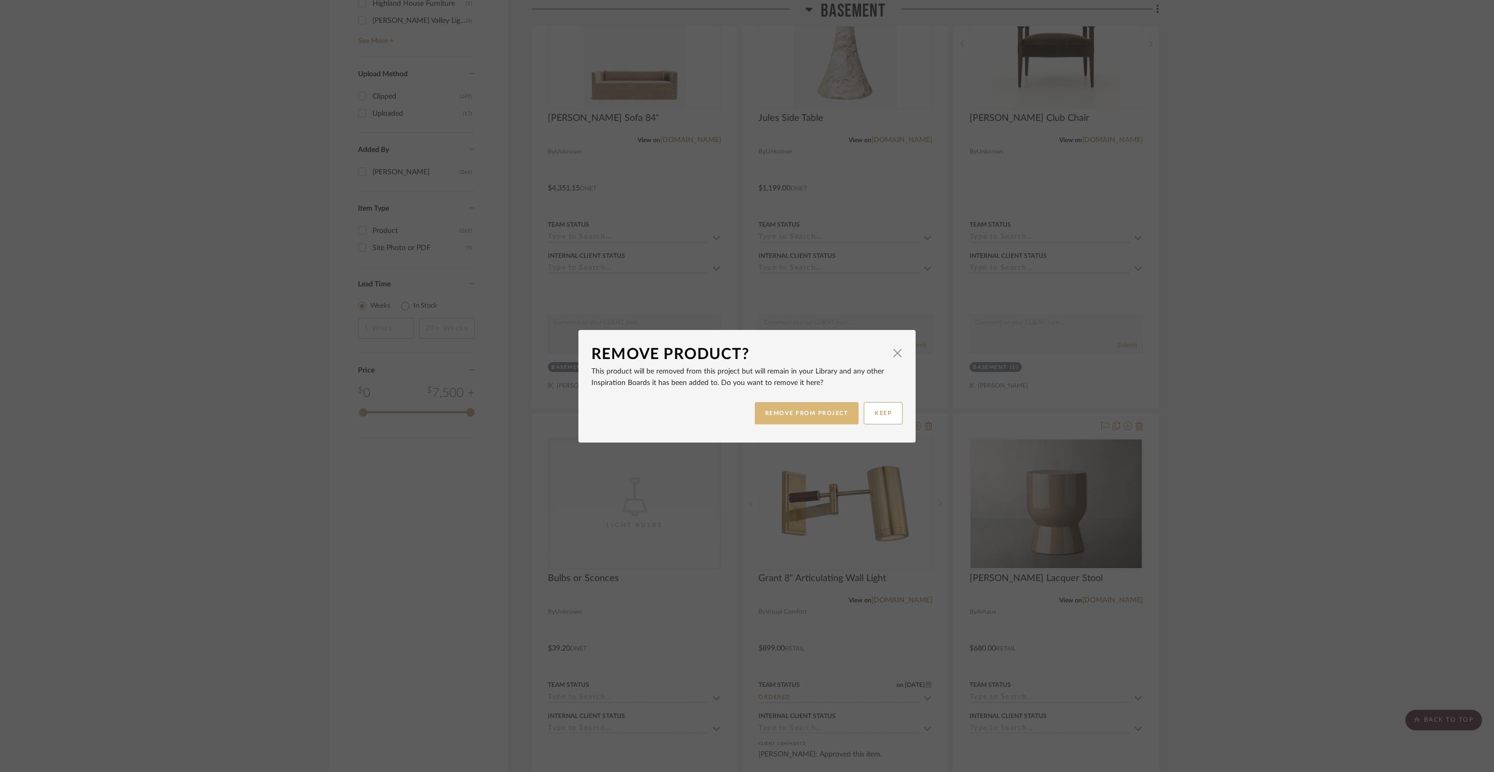
click at [785, 412] on button "REMOVE FROM PROJECT" at bounding box center [807, 413] width 104 height 22
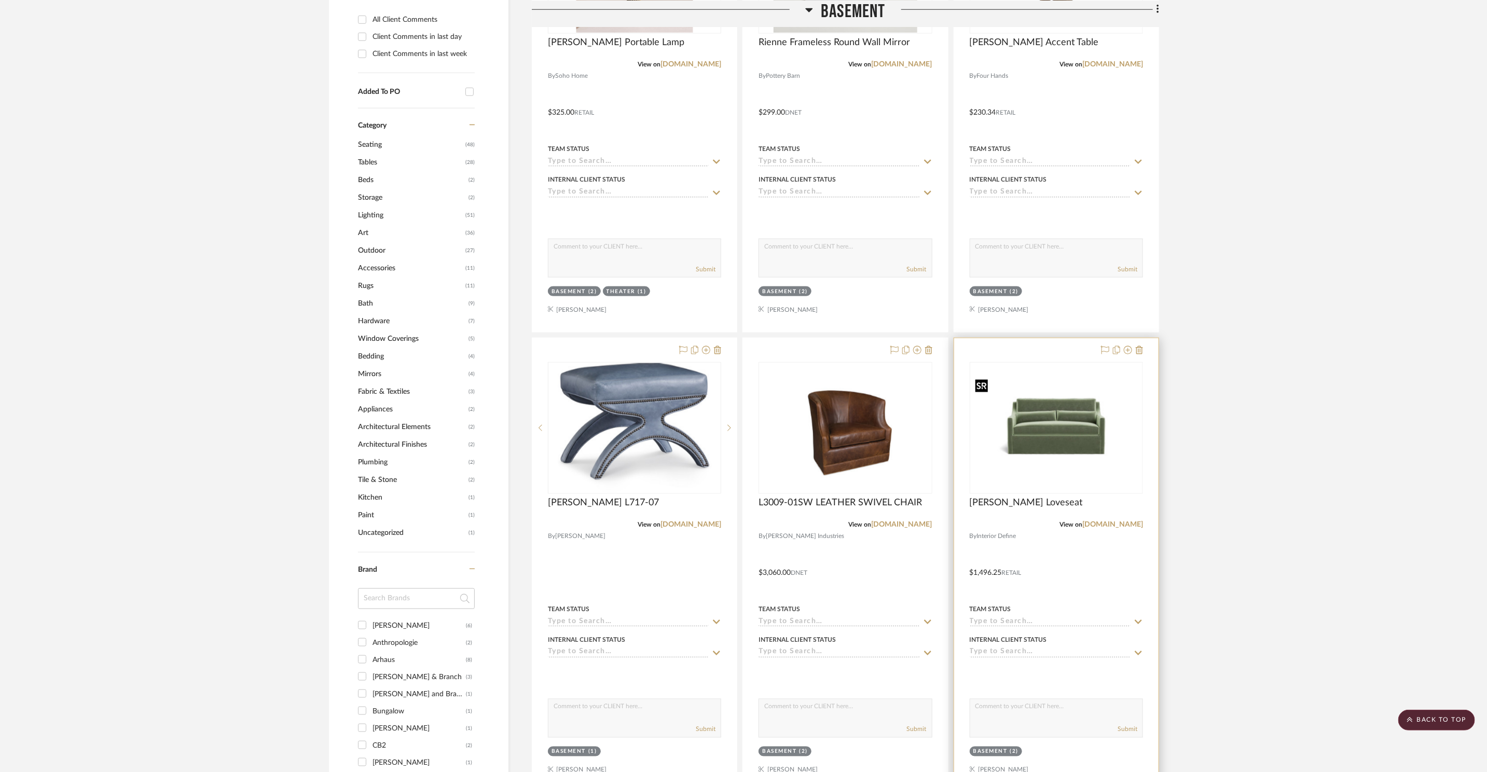
scroll to position [784, 0]
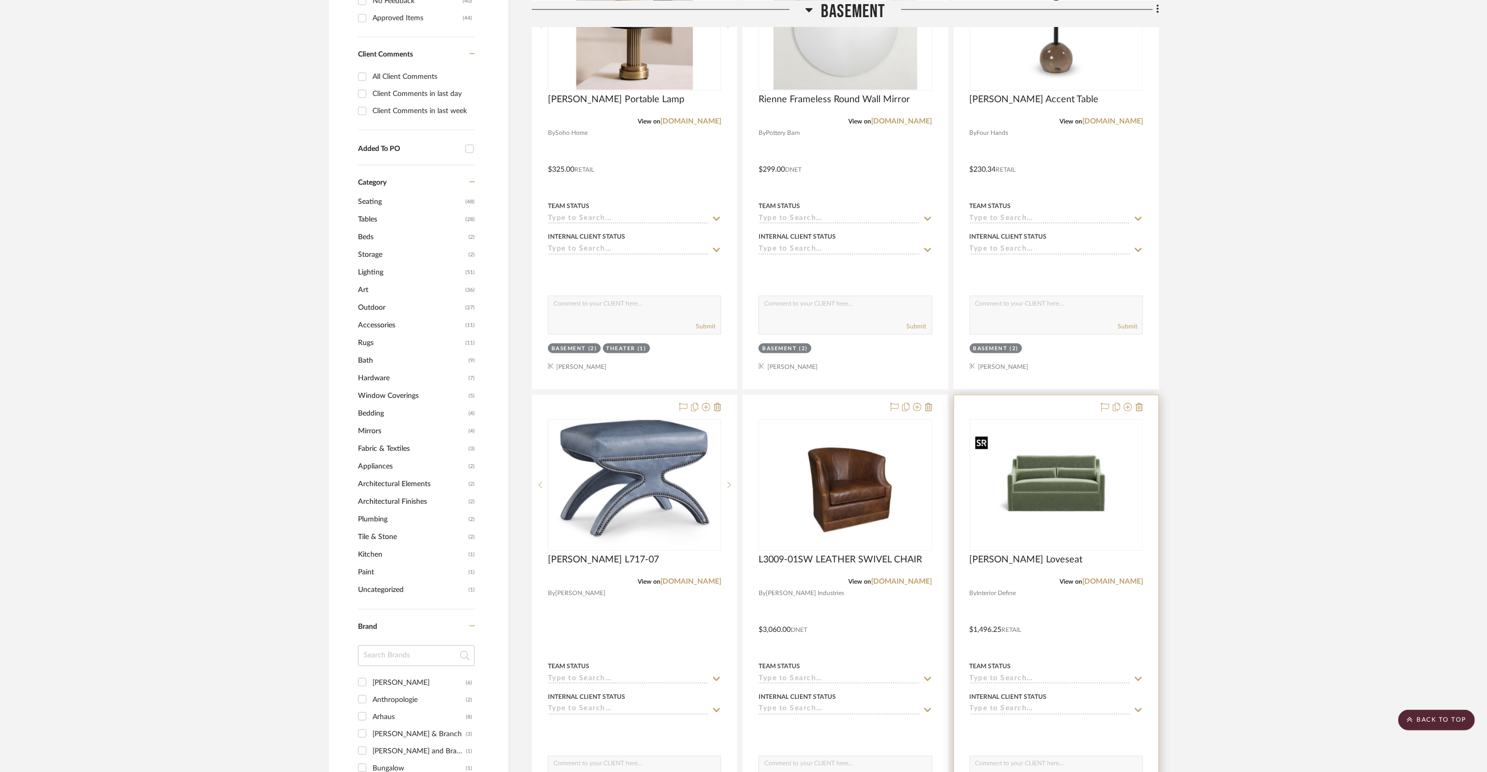
click at [1096, 485] on img "0" at bounding box center [1056, 485] width 171 height 108
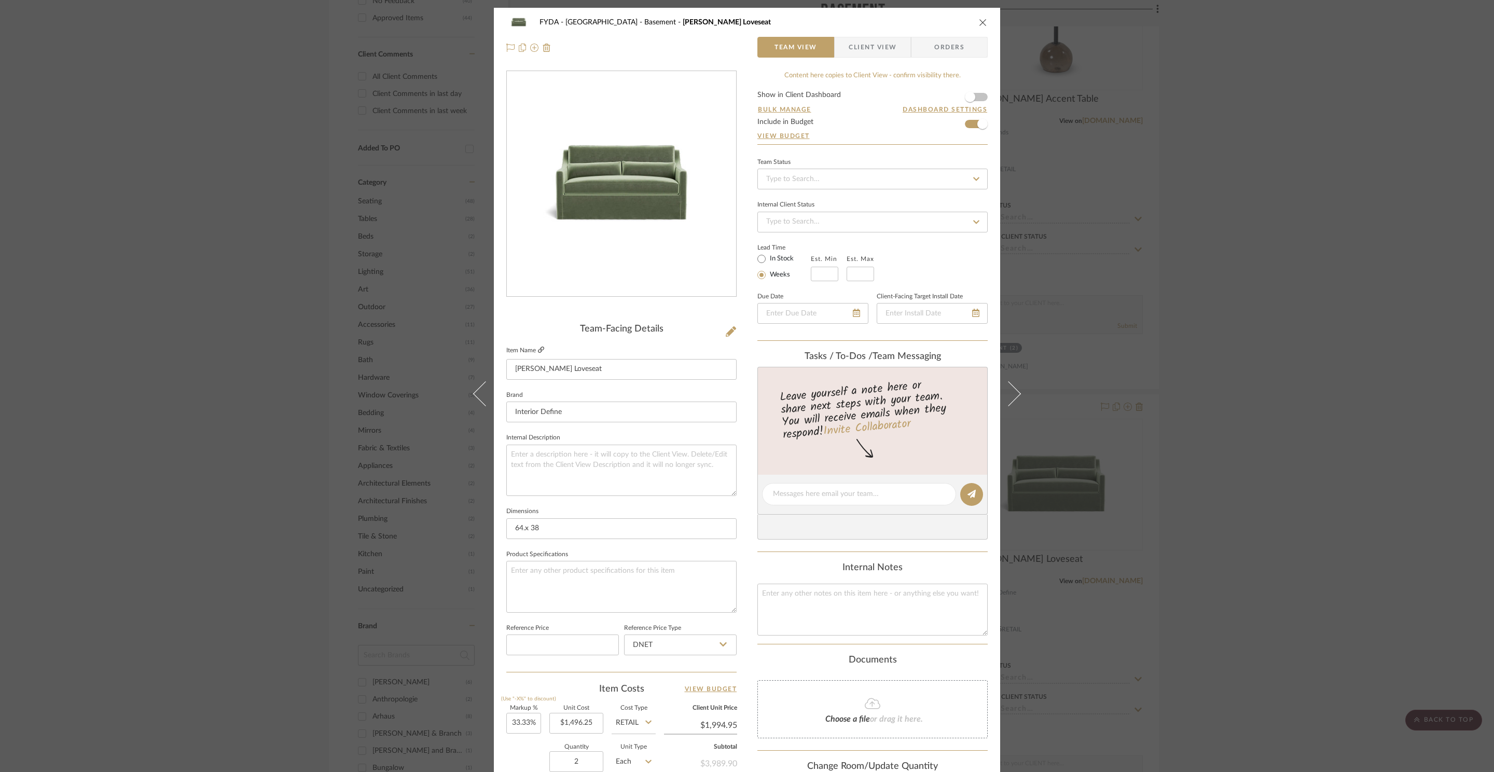
click at [538, 351] on icon at bounding box center [541, 350] width 6 height 6
click at [824, 276] on input at bounding box center [825, 274] width 28 height 15
type input "8"
type input "0"
type input "10"
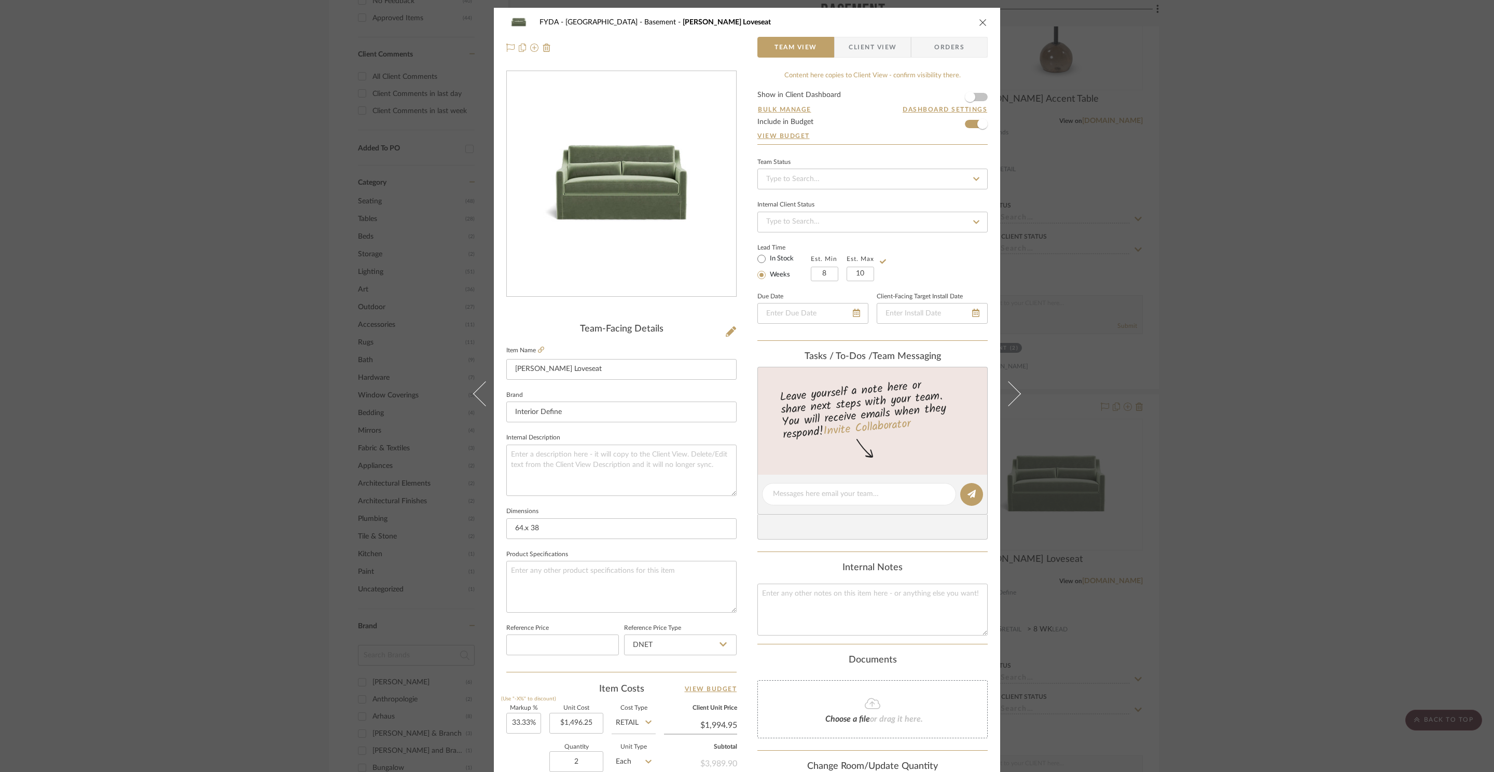
click at [1436, 276] on div "FYDA - 655 City Park Basement [PERSON_NAME] Loveseat Team View Client View Orde…" at bounding box center [747, 386] width 1494 height 772
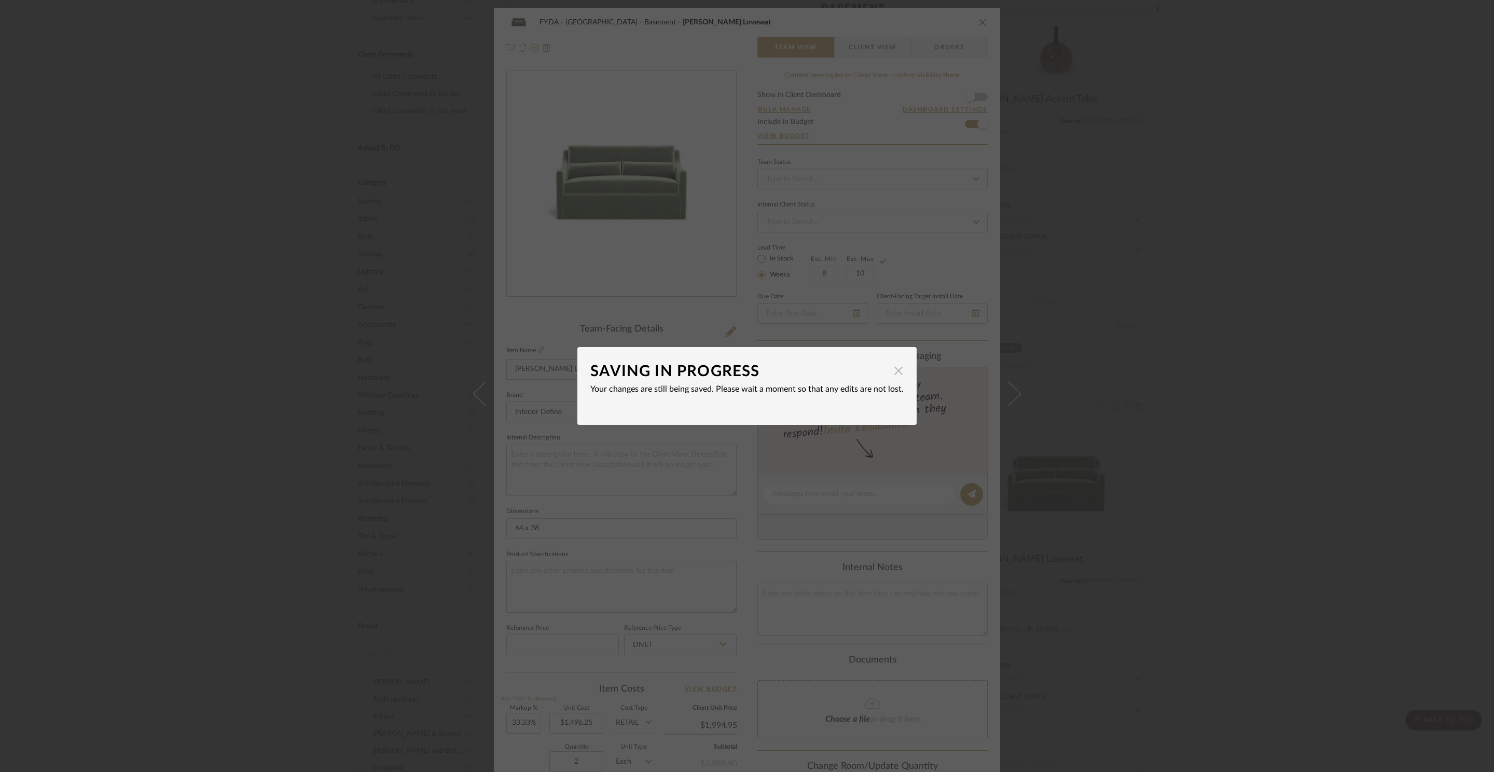
click at [896, 372] on span "button" at bounding box center [898, 370] width 21 height 21
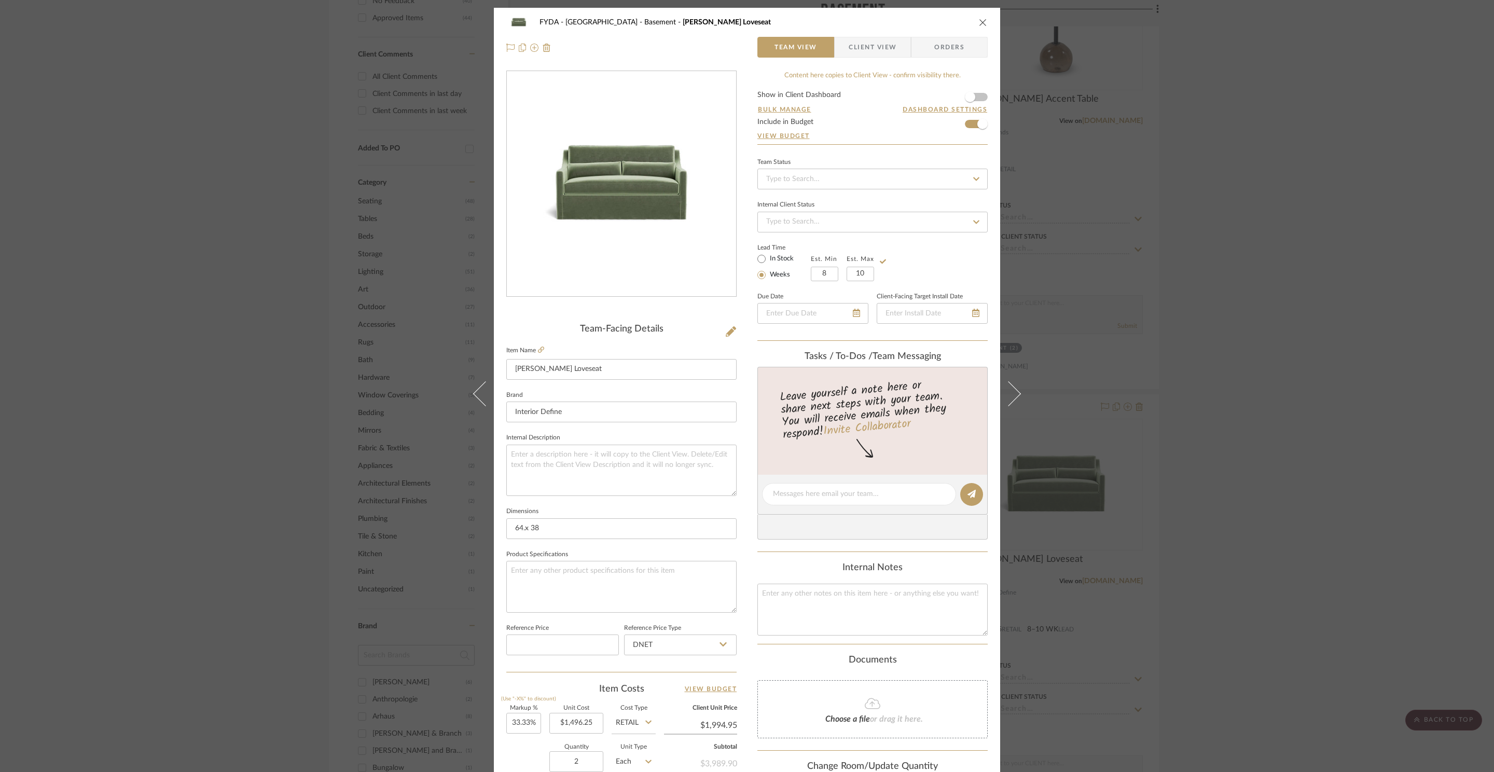
click at [1312, 354] on div "FYDA - 655 City Park Basement [PERSON_NAME] Loveseat Team View Client View Orde…" at bounding box center [747, 386] width 1494 height 772
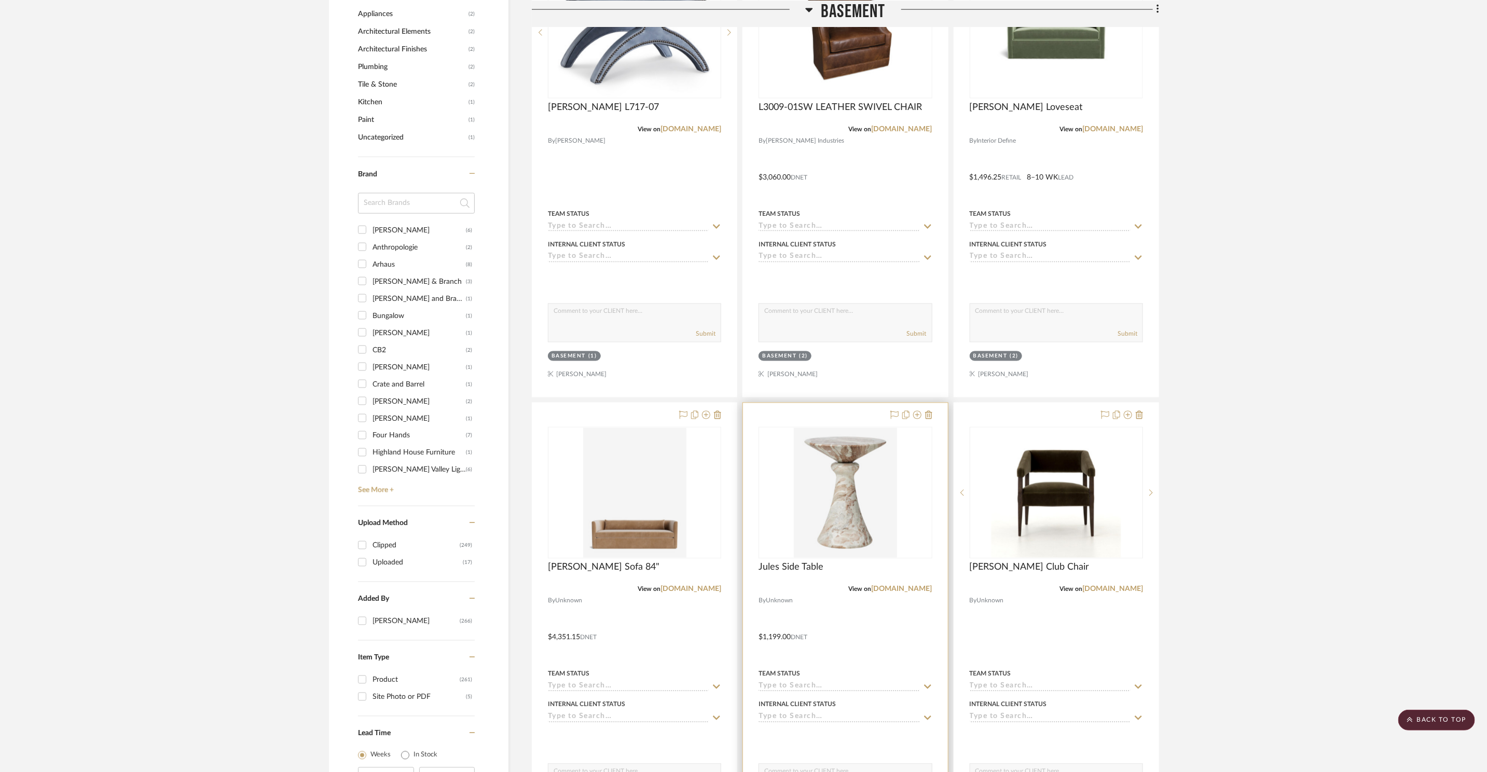
scroll to position [1240, 0]
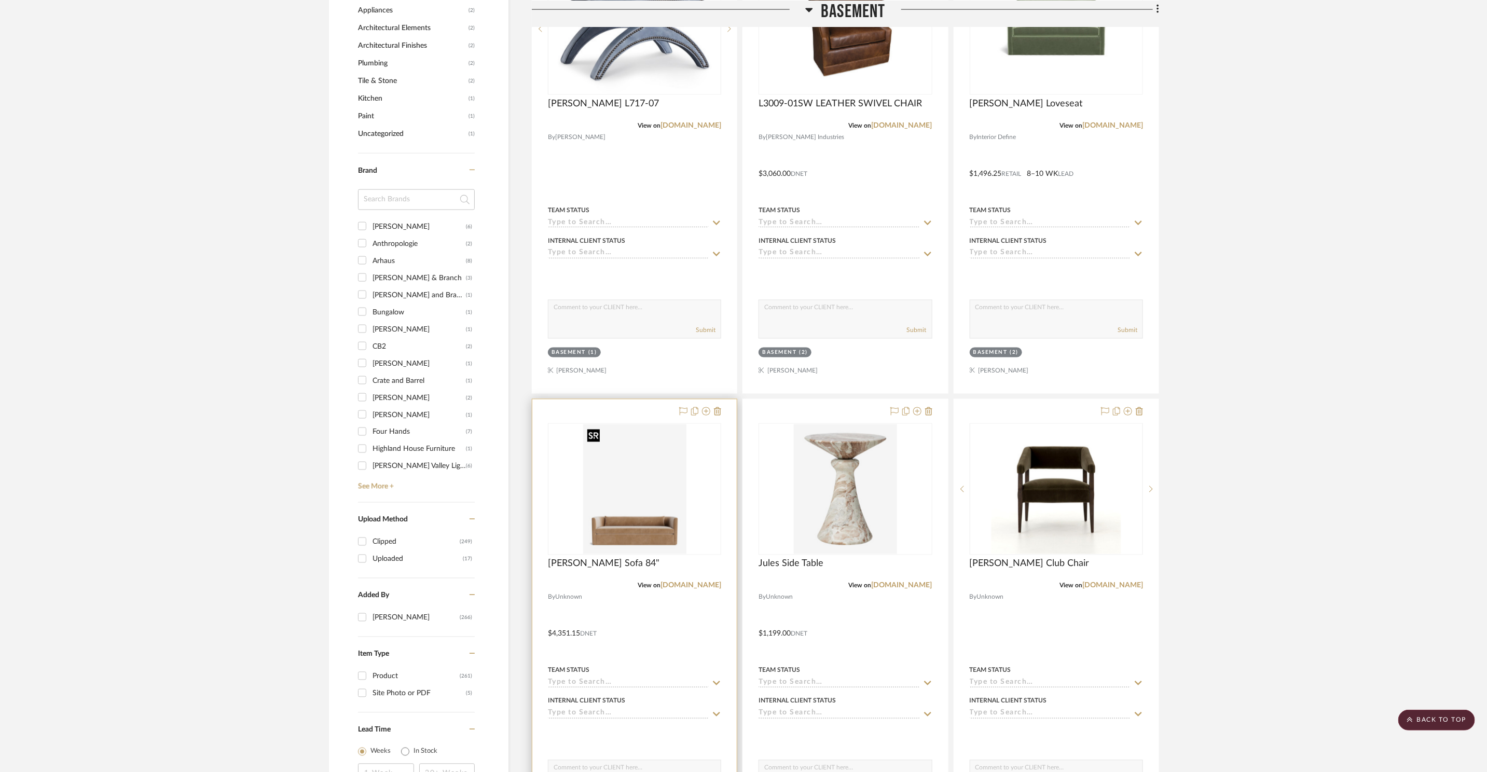
click at [627, 497] on img "0" at bounding box center [634, 489] width 103 height 130
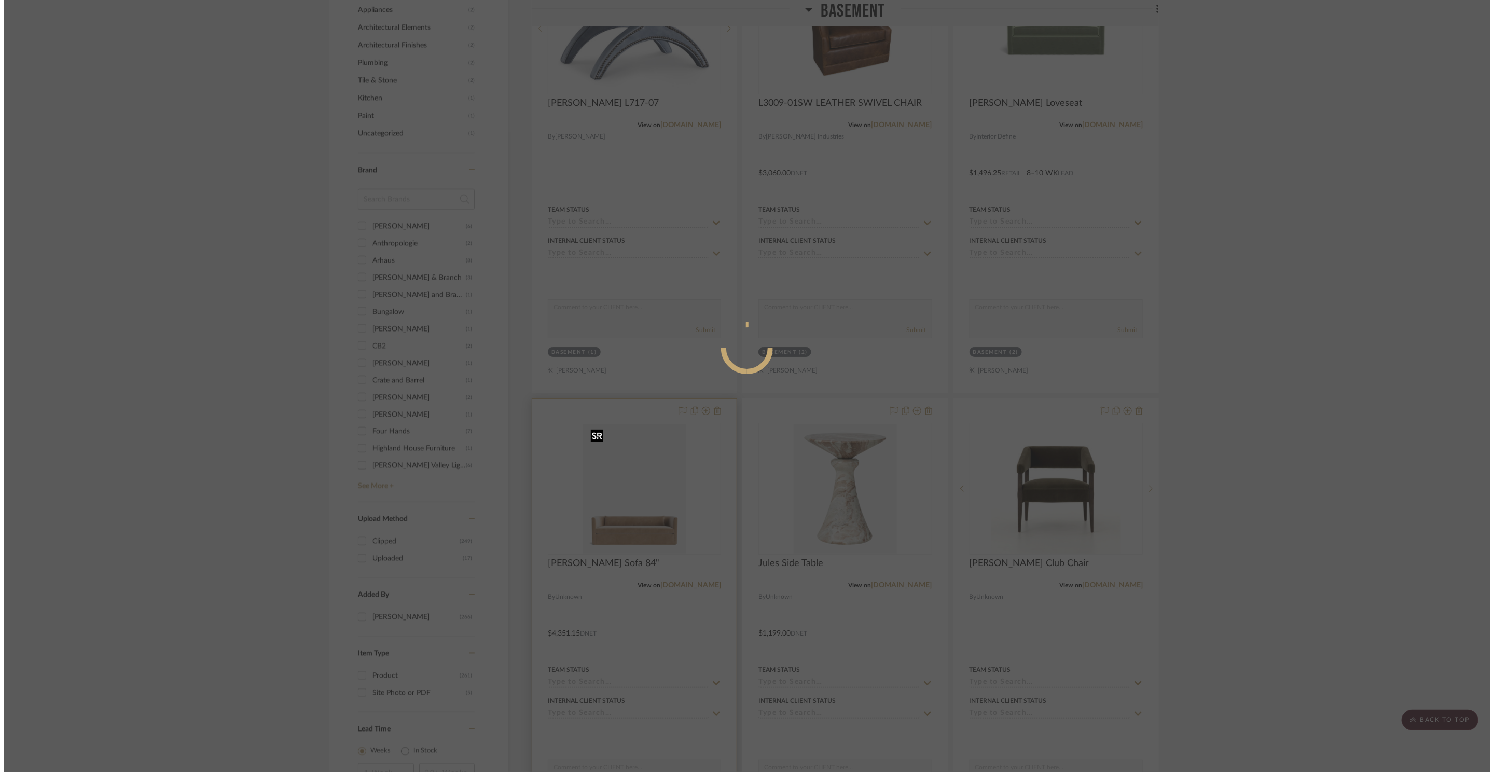
scroll to position [0, 0]
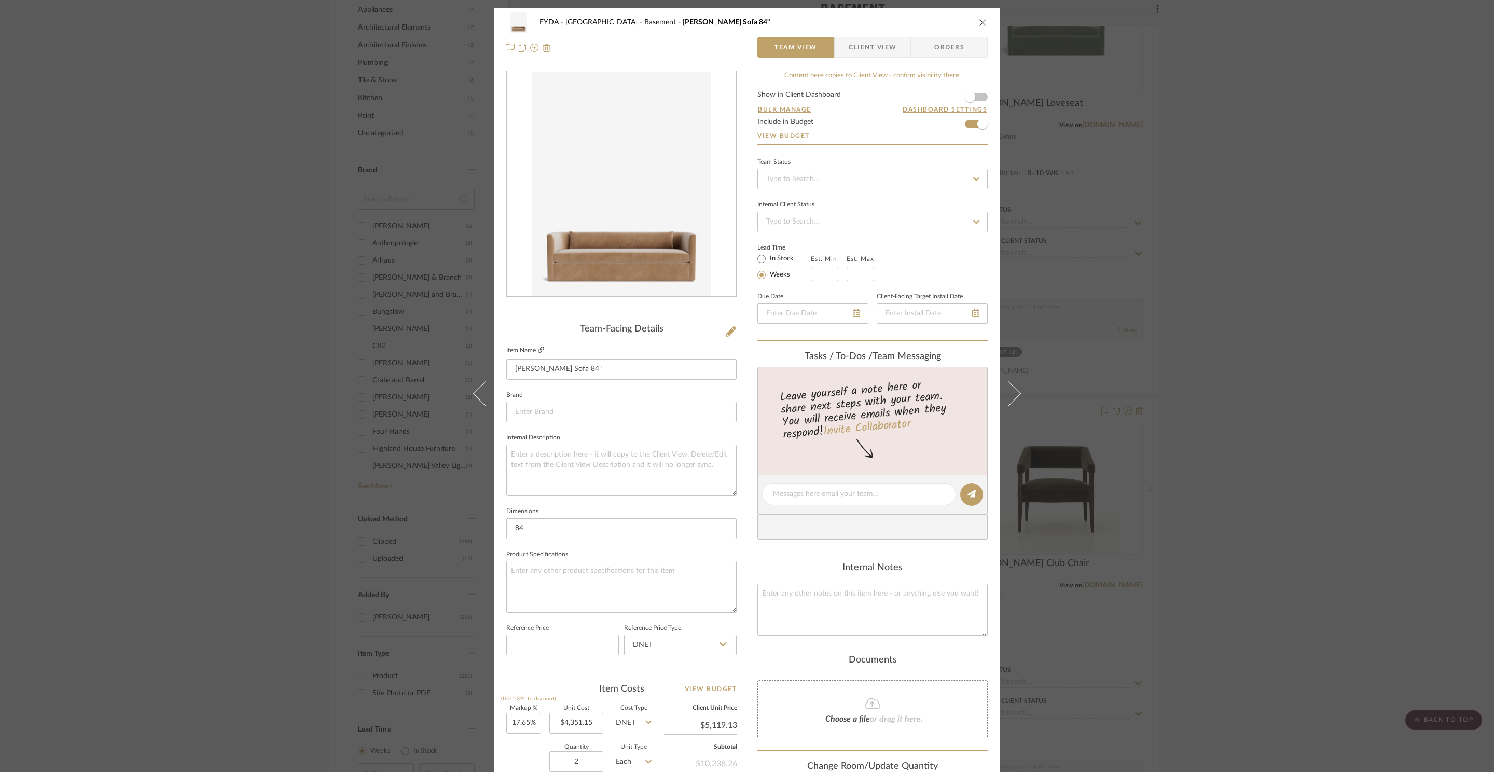
click at [538, 352] on icon at bounding box center [541, 350] width 6 height 6
click at [816, 270] on input "text" at bounding box center [825, 274] width 28 height 15
type input "10"
type input "1"
type input "14"
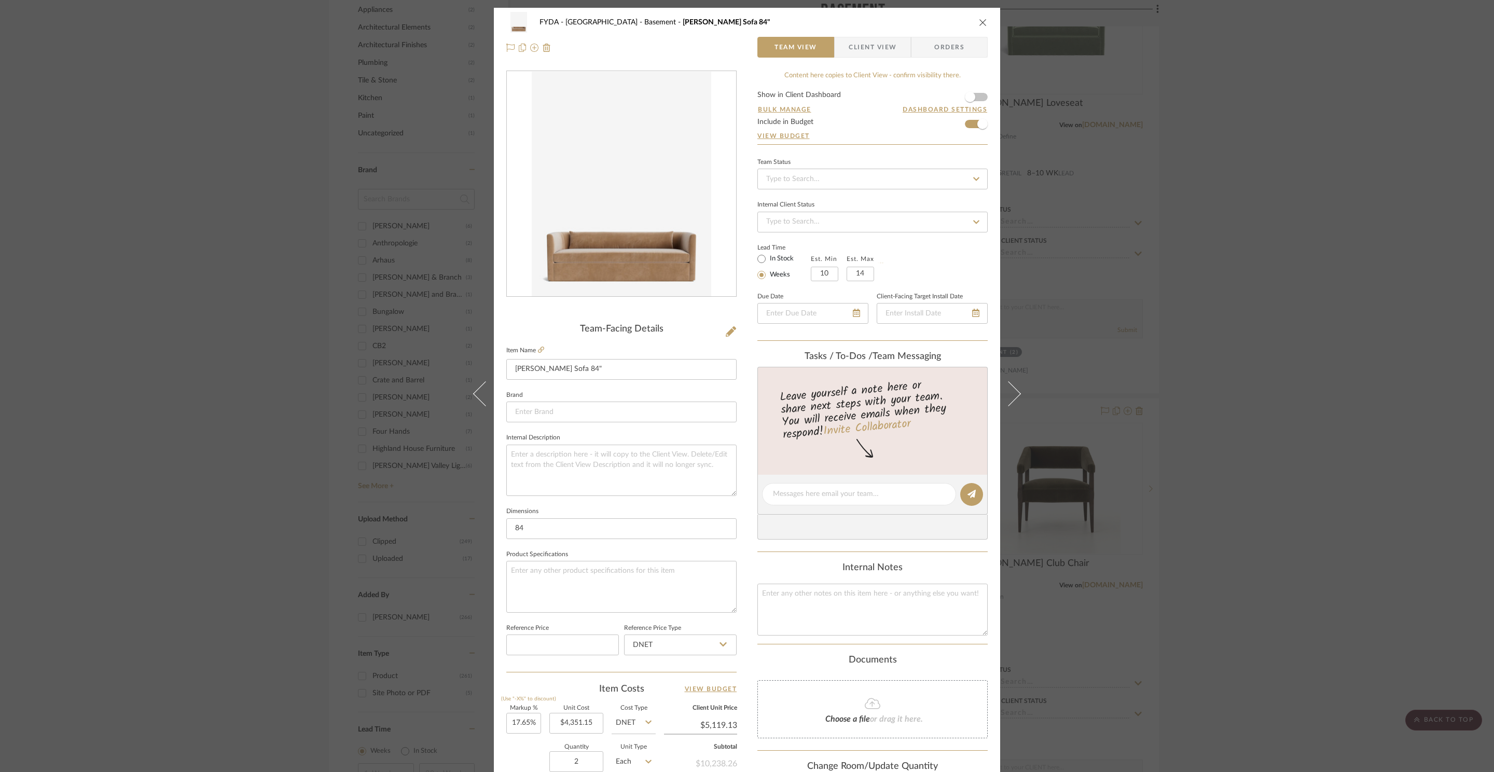
click at [1265, 241] on div "FYDA - 655 City Park Basement [PERSON_NAME] Sofa 84" Team View Client View Orde…" at bounding box center [747, 386] width 1494 height 772
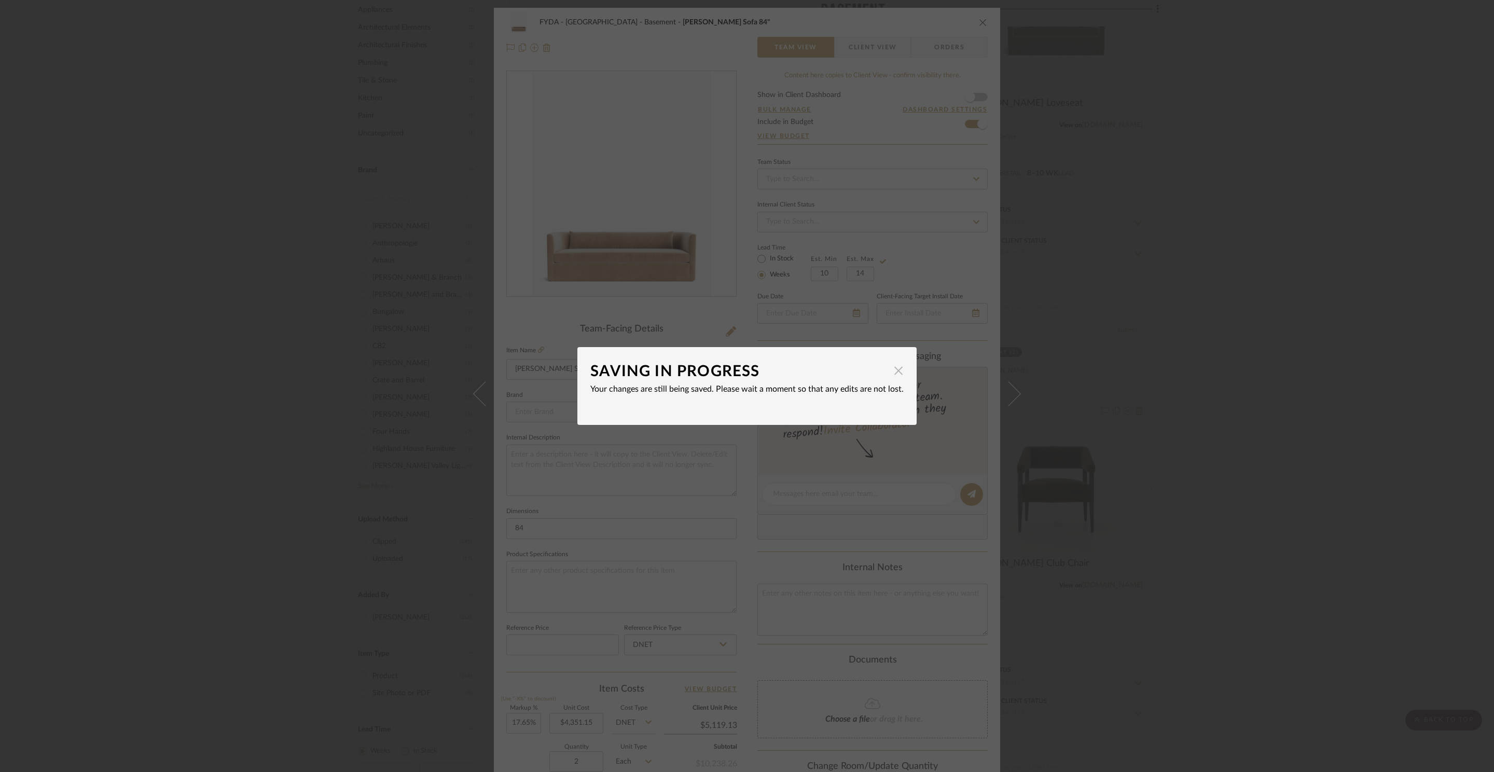
click at [894, 372] on span "button" at bounding box center [898, 370] width 21 height 21
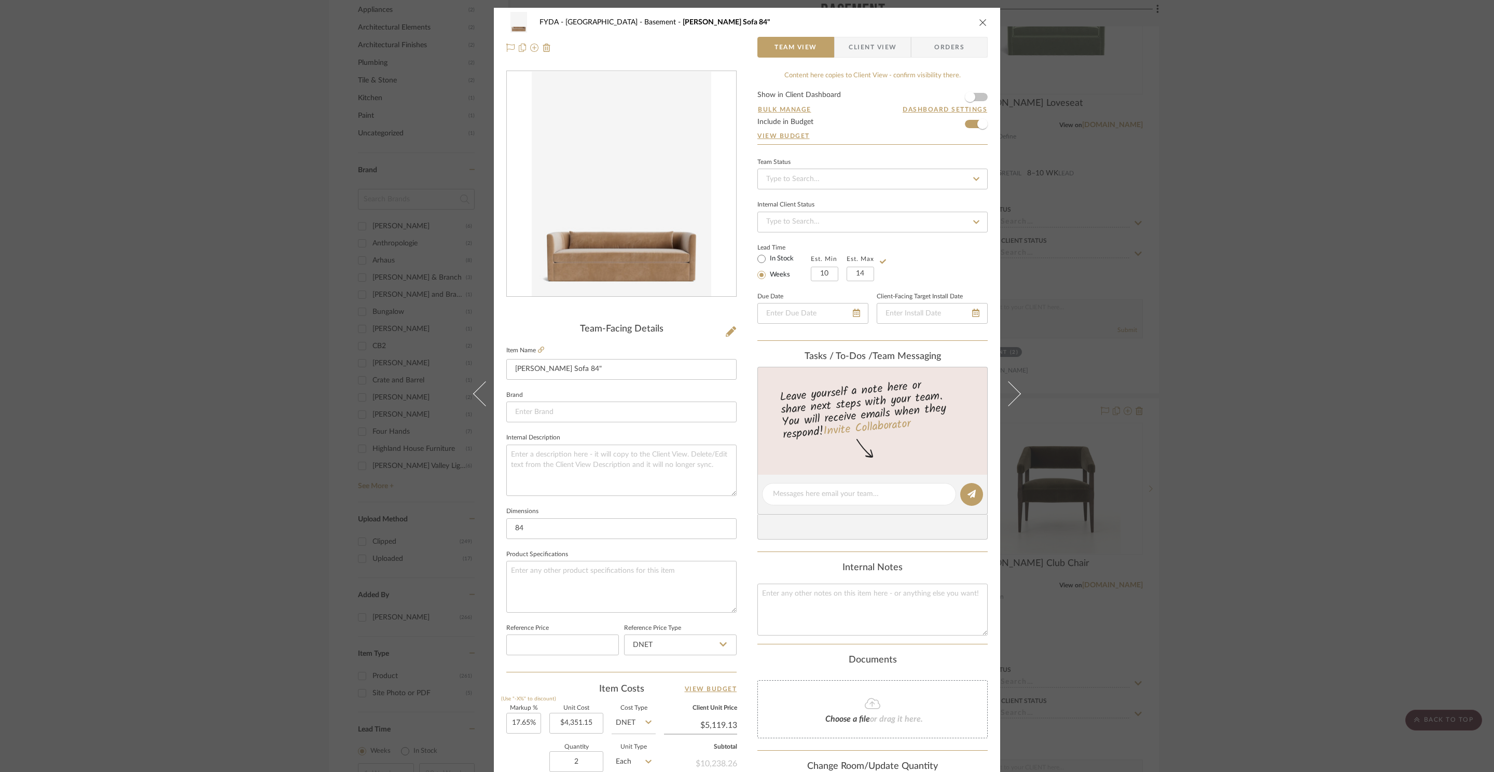
click at [979, 23] on icon "close" at bounding box center [983, 22] width 8 height 8
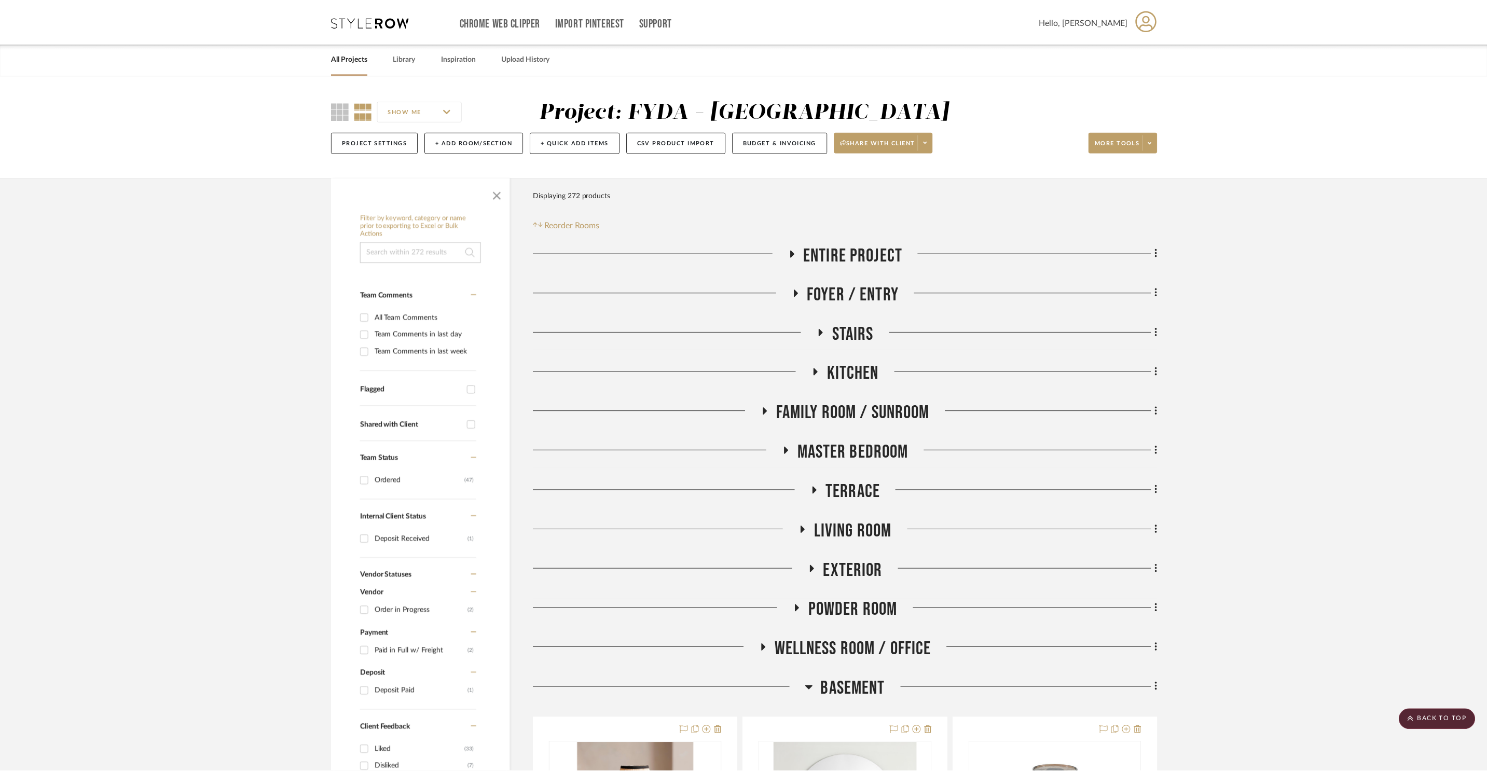
scroll to position [1240, 0]
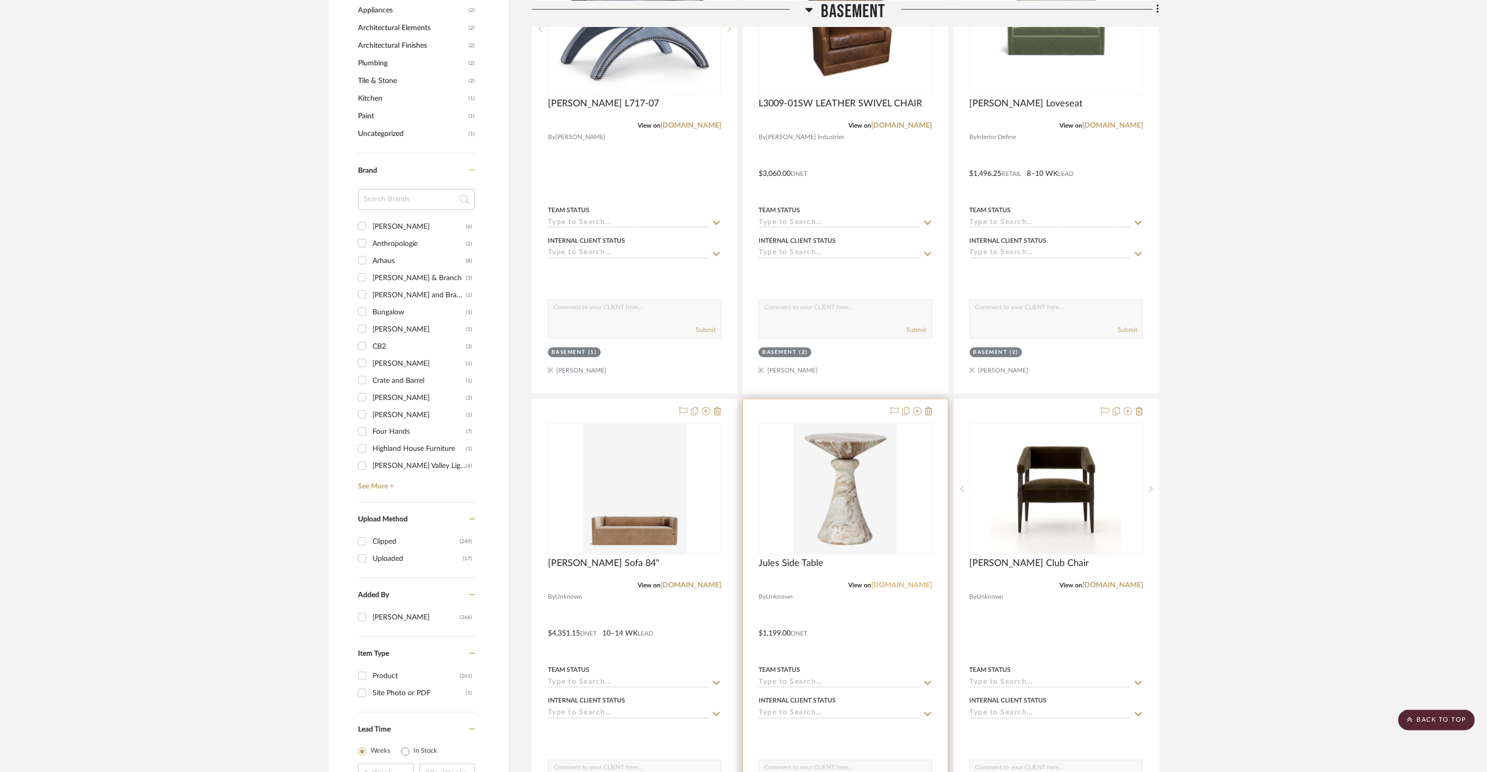
click at [899, 587] on link "[DOMAIN_NAME]" at bounding box center [902, 585] width 61 height 7
click at [829, 504] on img "0" at bounding box center [845, 489] width 103 height 130
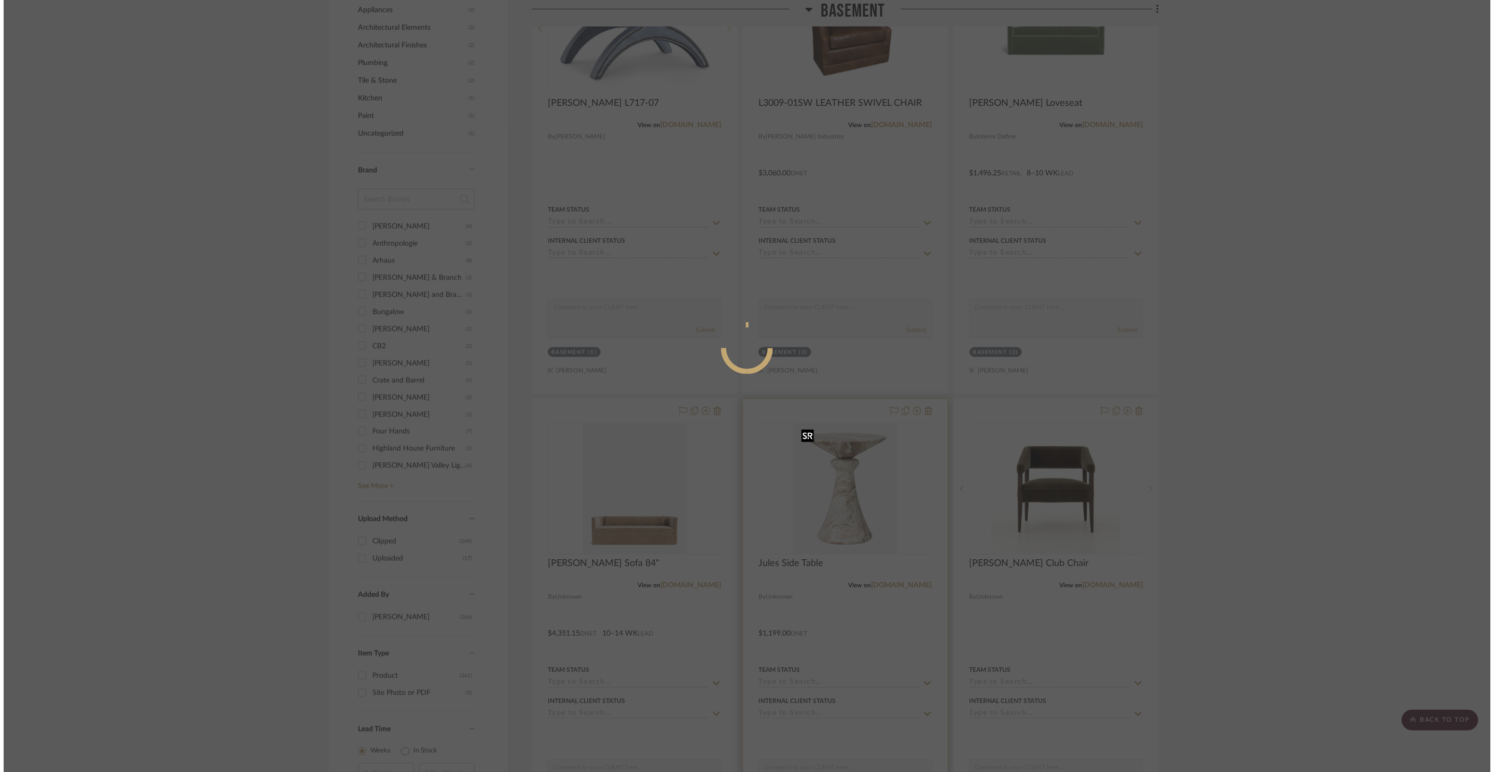
scroll to position [0, 0]
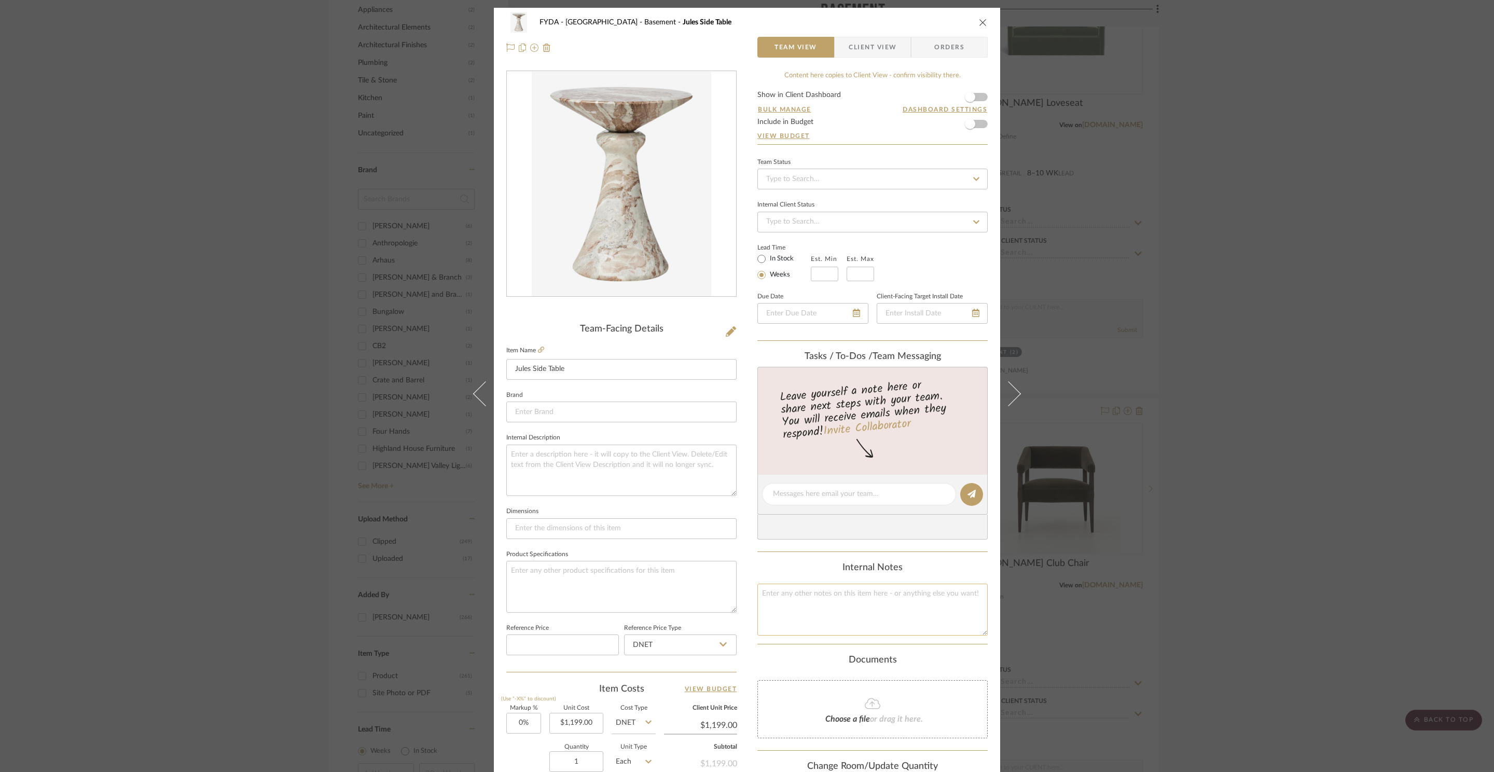
click at [875, 609] on textarea at bounding box center [873, 609] width 230 height 51
paste textarea "[URL][DOMAIN_NAME]"
type textarea "[URL][DOMAIN_NAME] 1199"
click at [763, 258] on input "In Stock" at bounding box center [762, 259] width 12 height 12
radio input "true"
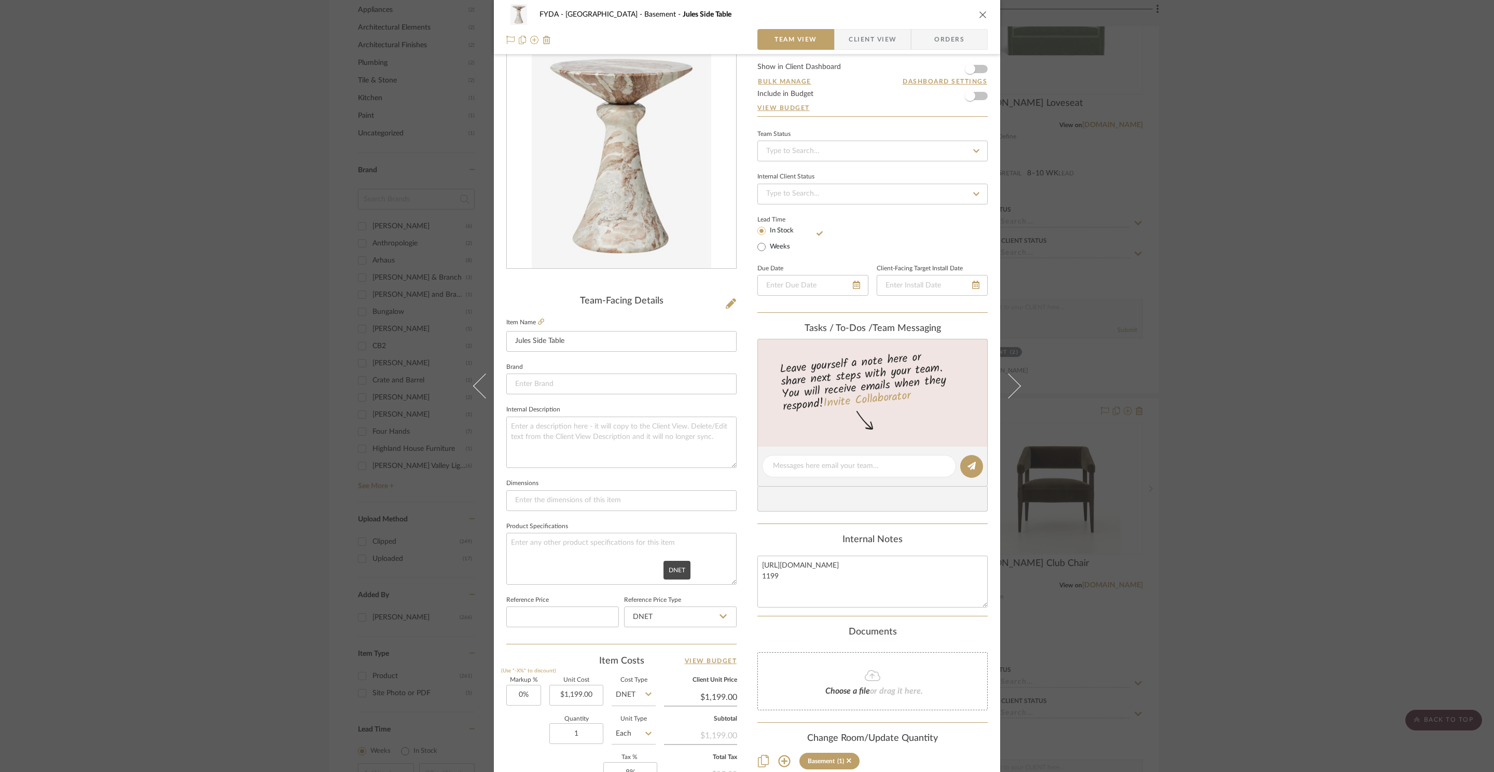
scroll to position [117, 0]
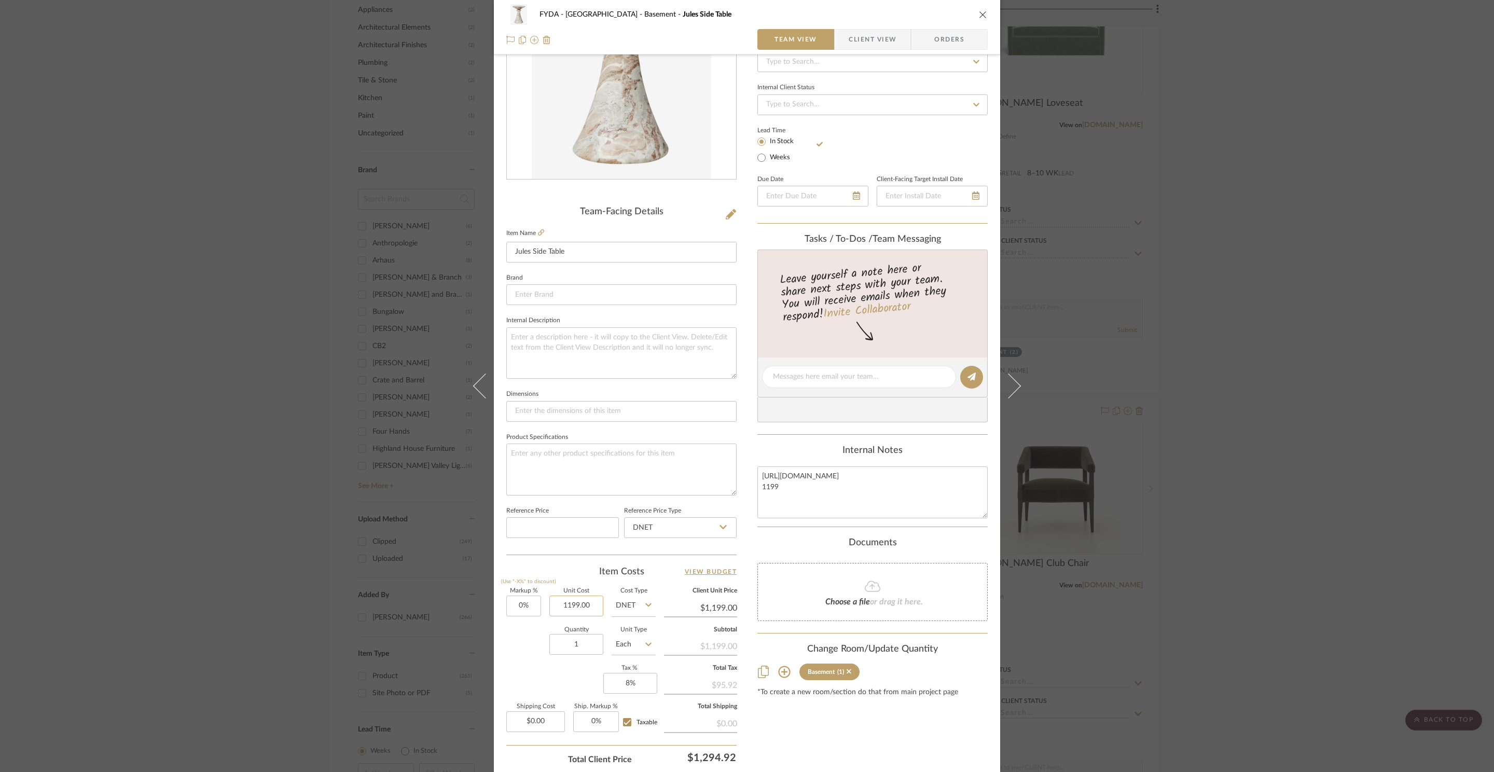
click at [564, 607] on input "1199.00" at bounding box center [577, 606] width 54 height 21
type input "1"
type input "$791.34"
drag, startPoint x: 517, startPoint y: 641, endPoint x: 526, endPoint y: 637, distance: 10.4
click at [517, 641] on div "Quantity 1 Unit Type Each" at bounding box center [580, 645] width 149 height 37
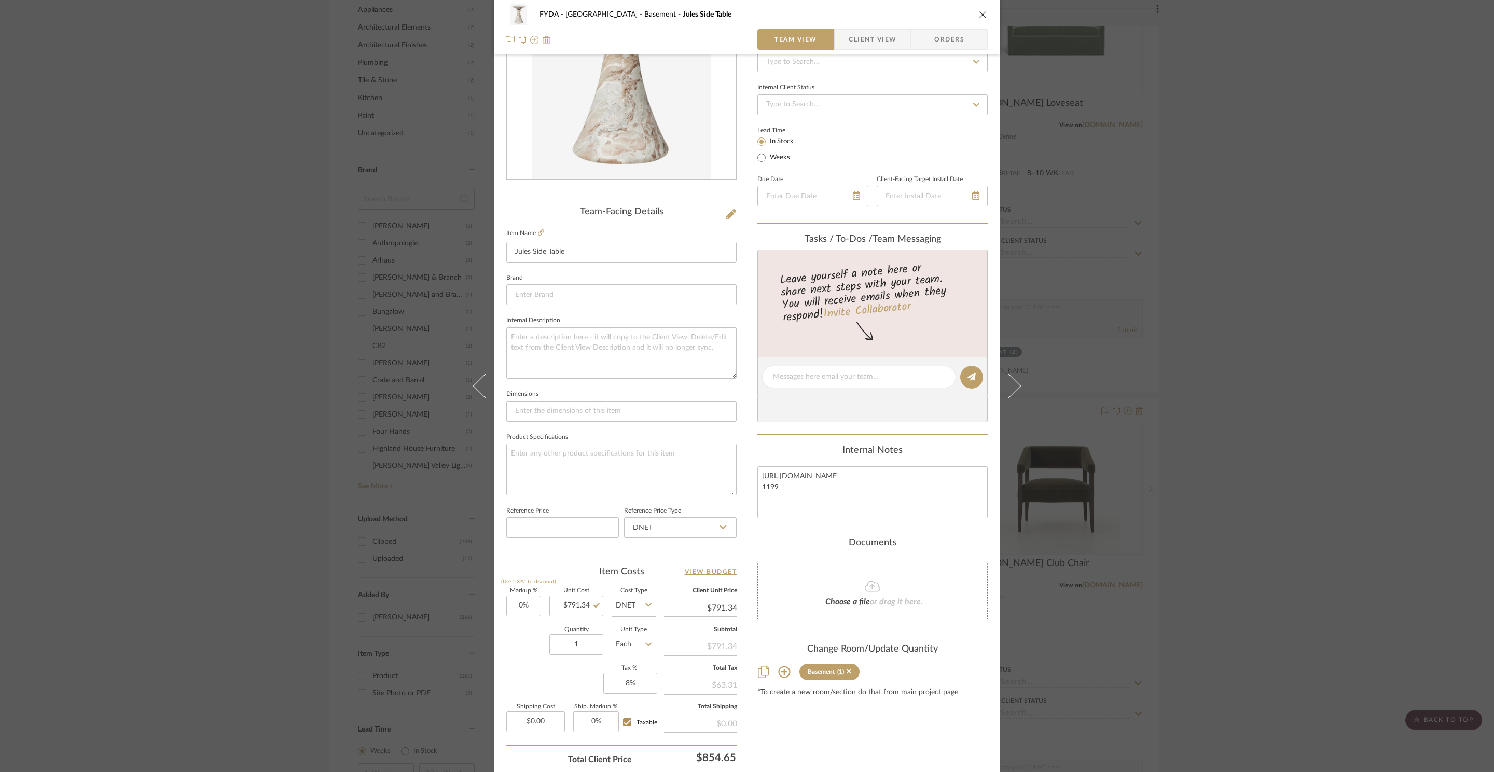
click at [633, 609] on input "DNET" at bounding box center [634, 606] width 44 height 21
click at [721, 613] on input "791.34" at bounding box center [700, 608] width 73 height 16
type input "1199"
type input "51.52%"
type input "$1,199.00"
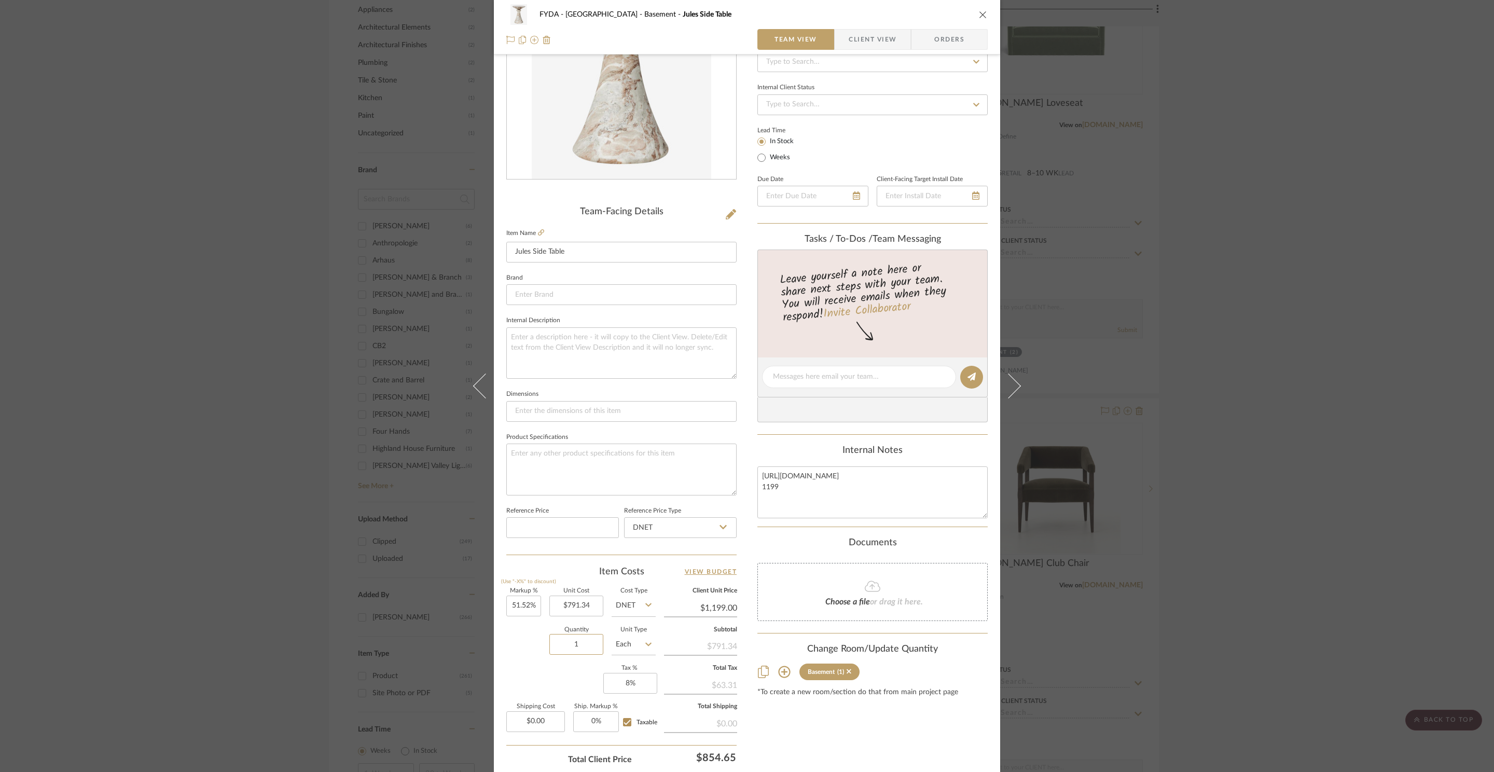
drag, startPoint x: 571, startPoint y: 656, endPoint x: 569, endPoint y: 665, distance: 9.1
click at [571, 656] on sr-form-field "Quantity 1" at bounding box center [577, 645] width 54 height 37
type input "$1,199.04"
type input "2"
click at [554, 687] on div "Markup % (Use "-X%" to discount) 51.52% Unit Cost $791.34 Cost Type DNET Client…" at bounding box center [621, 664] width 230 height 152
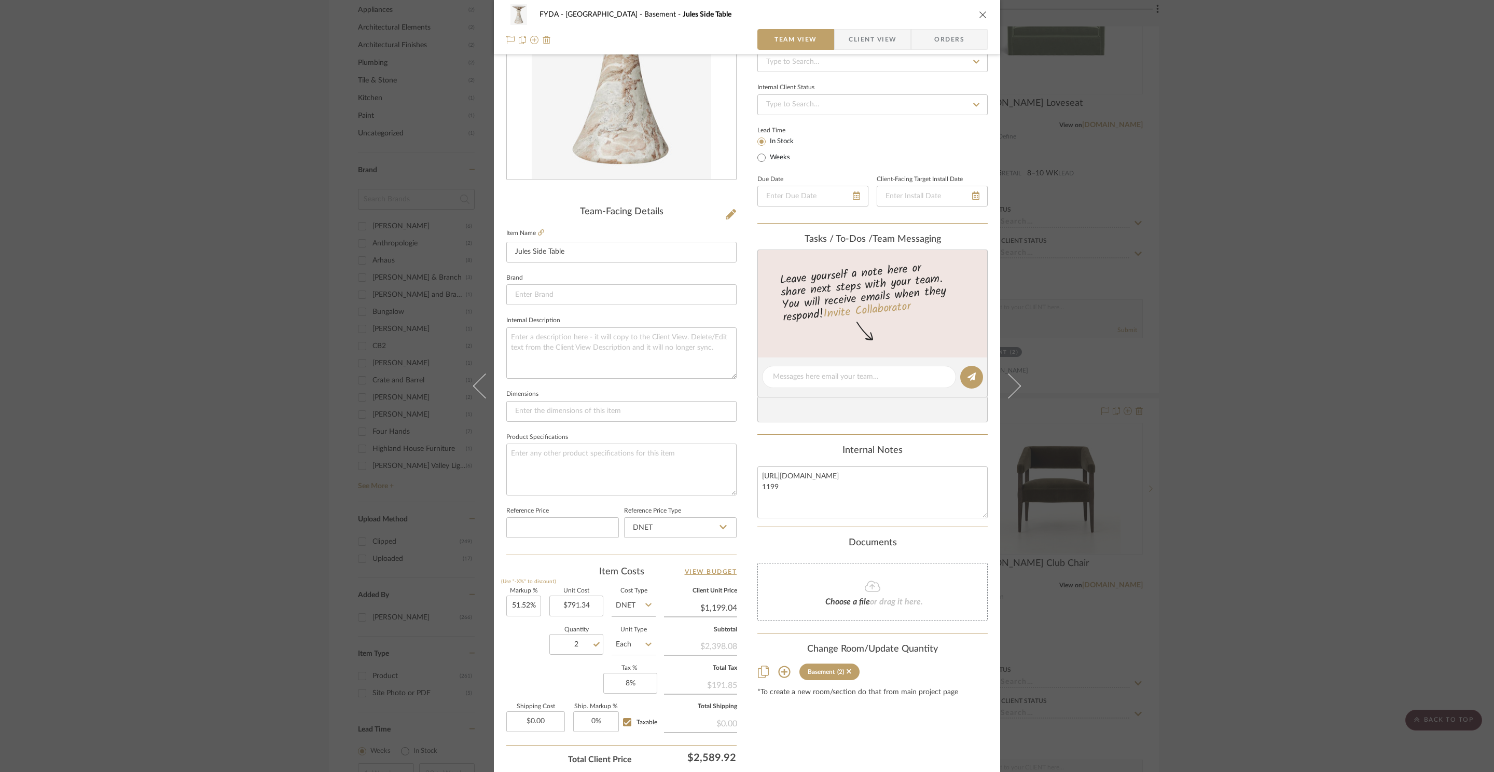
click at [982, 12] on icon "close" at bounding box center [983, 14] width 8 height 8
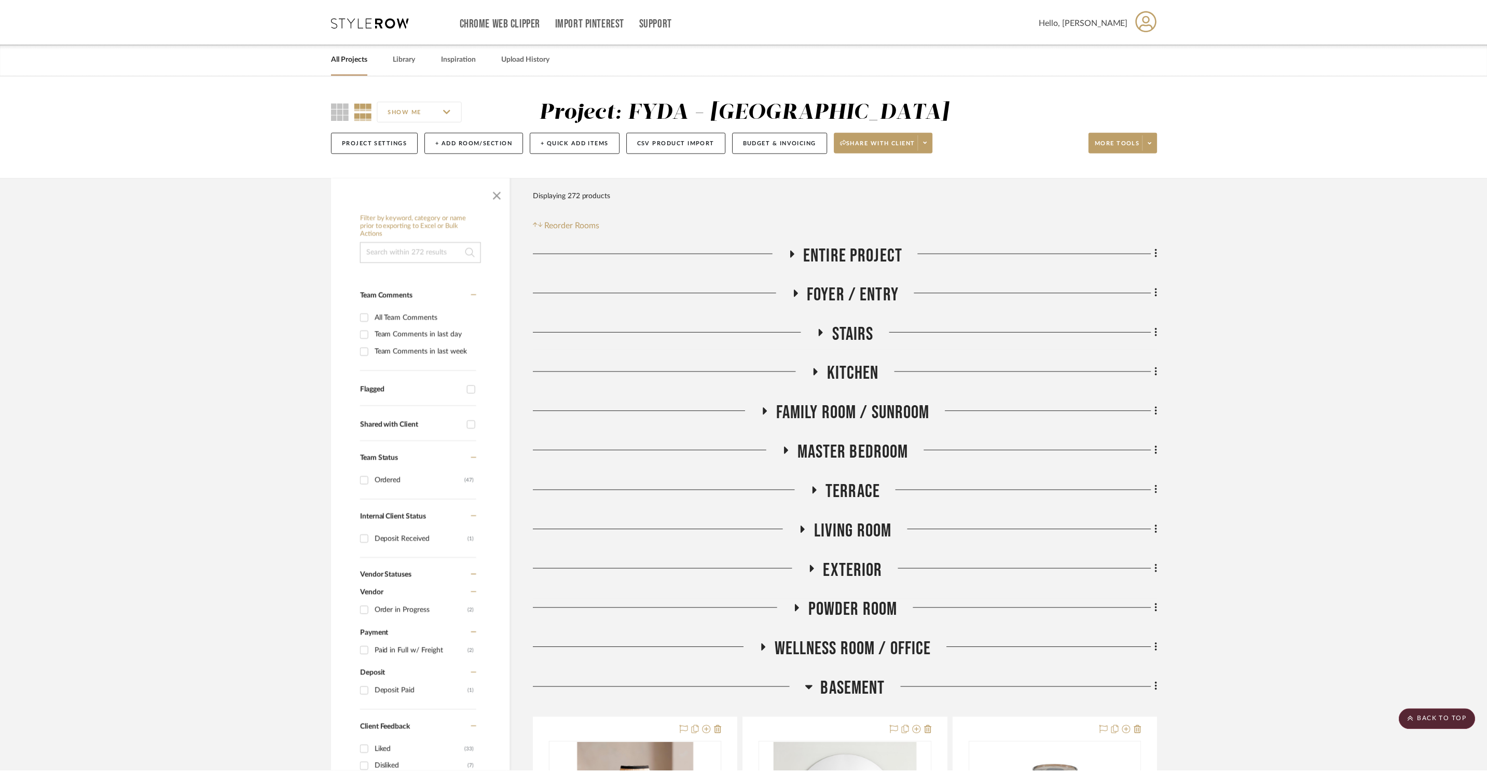
scroll to position [1240, 0]
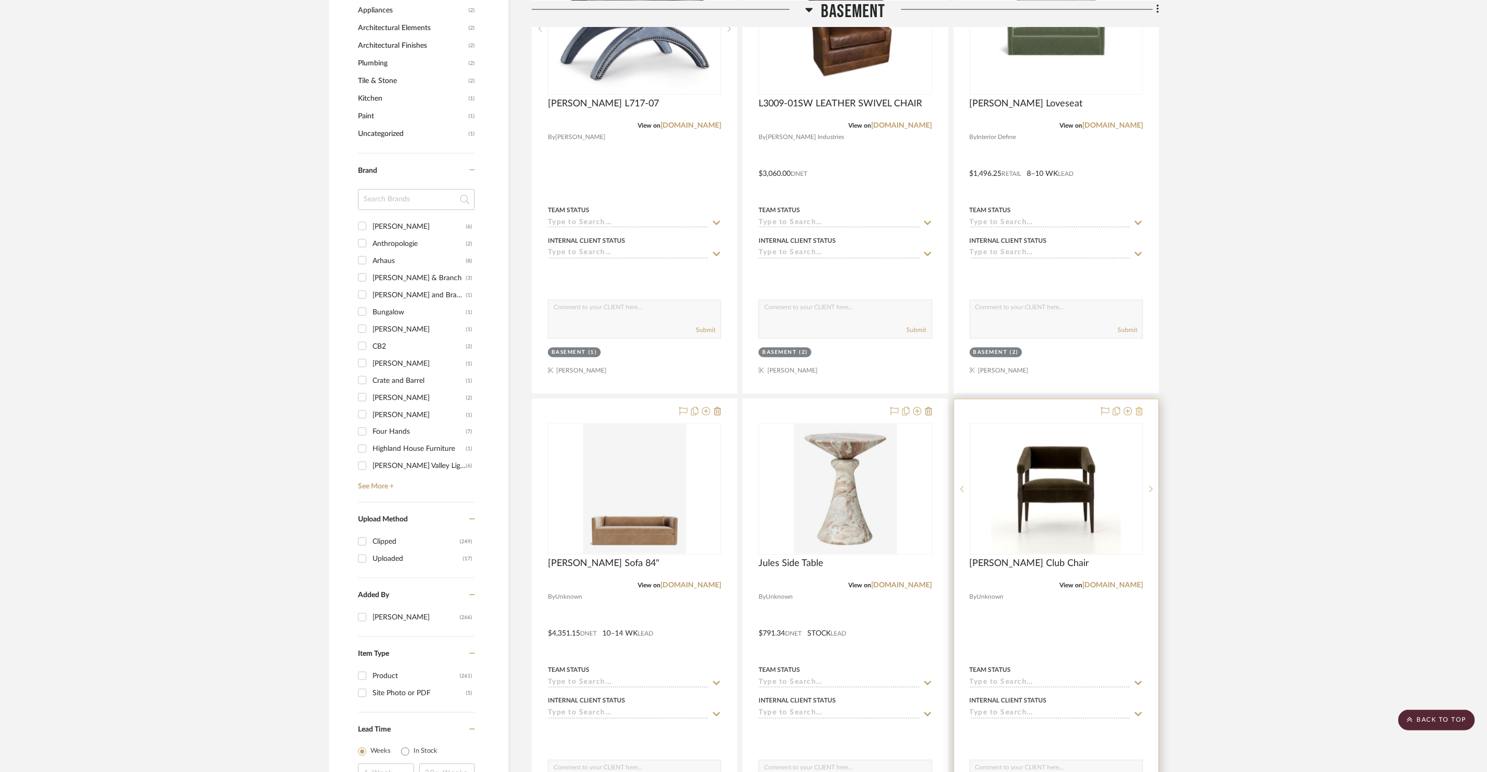
click at [1138, 413] on icon at bounding box center [1139, 411] width 7 height 8
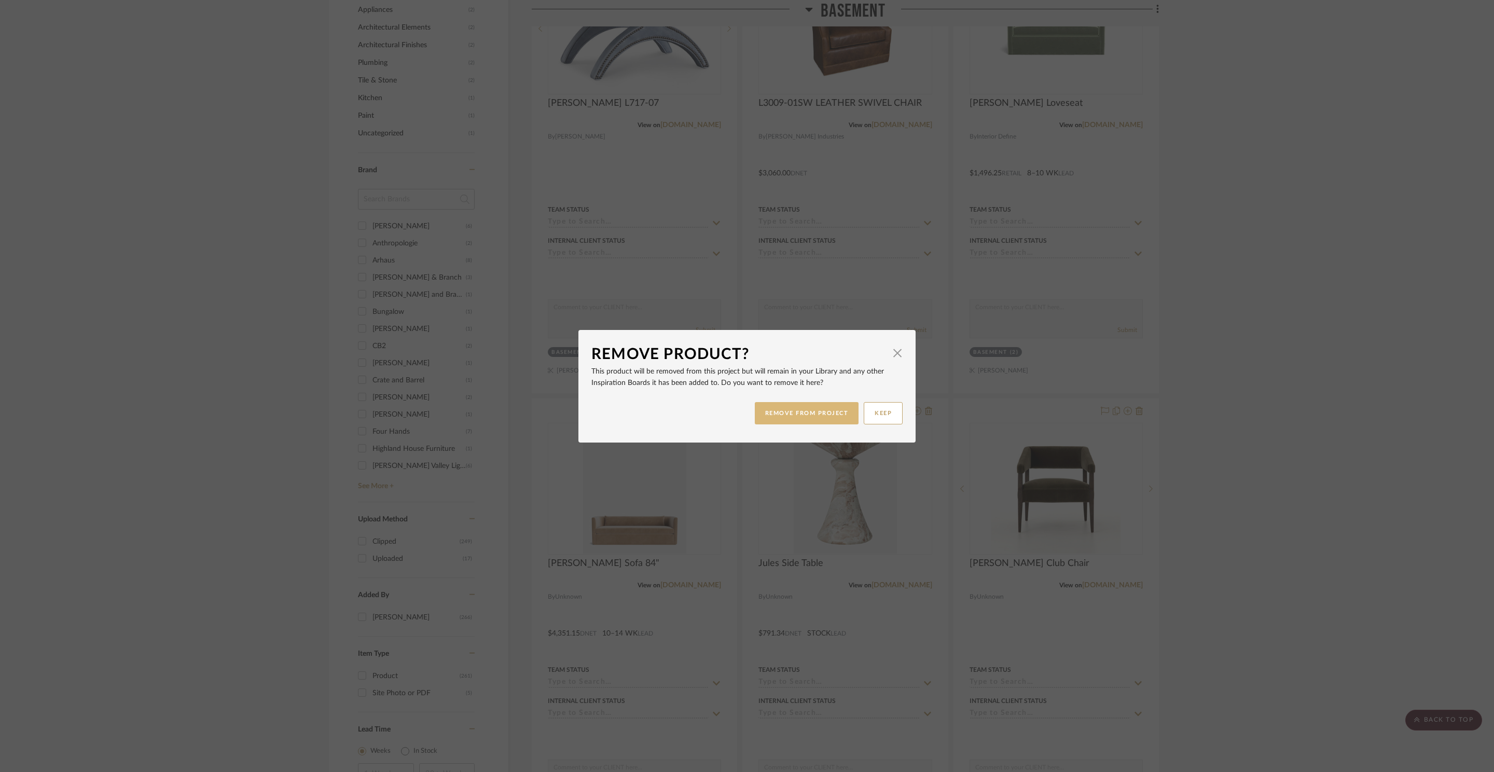
click at [810, 420] on button "REMOVE FROM PROJECT" at bounding box center [807, 413] width 104 height 22
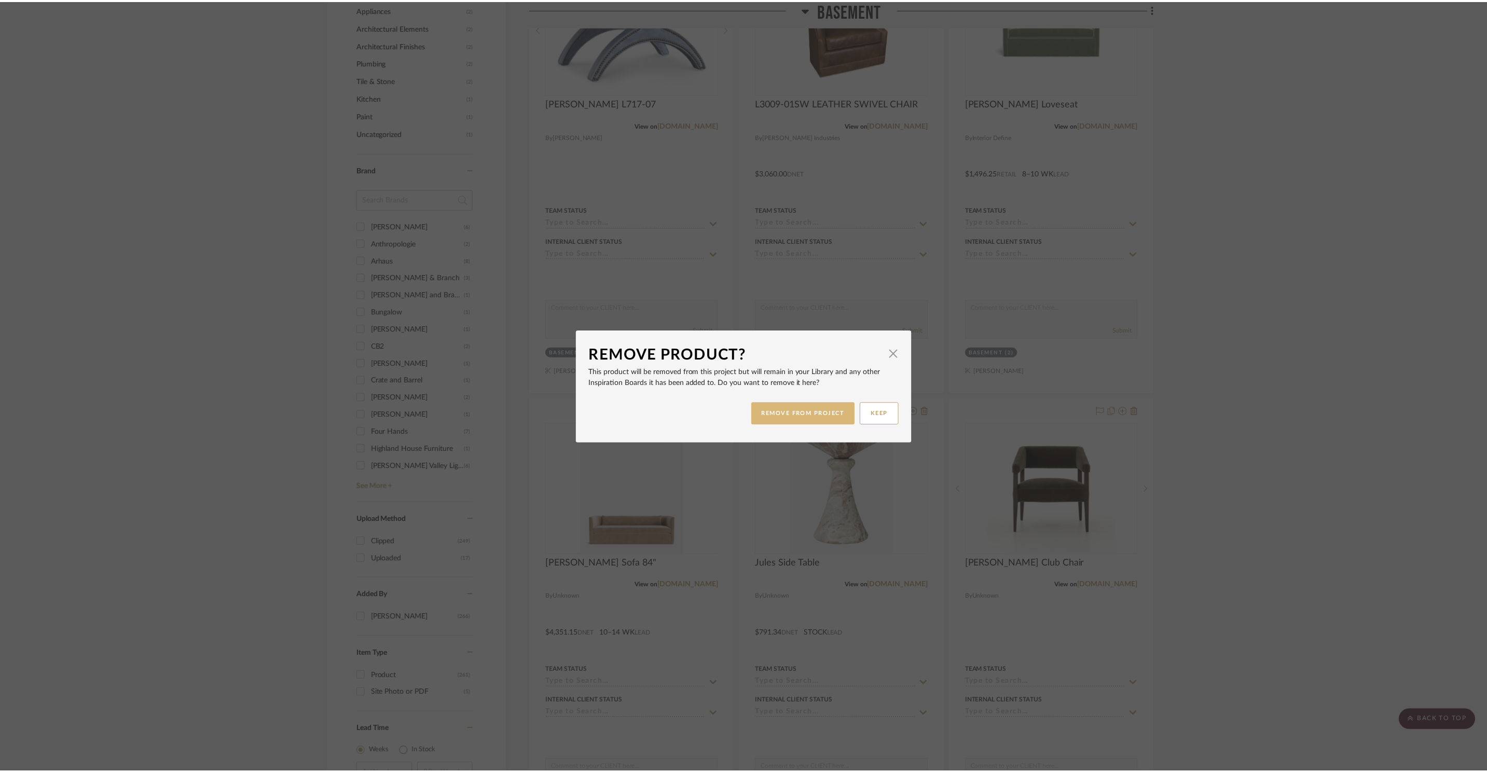
scroll to position [1240, 0]
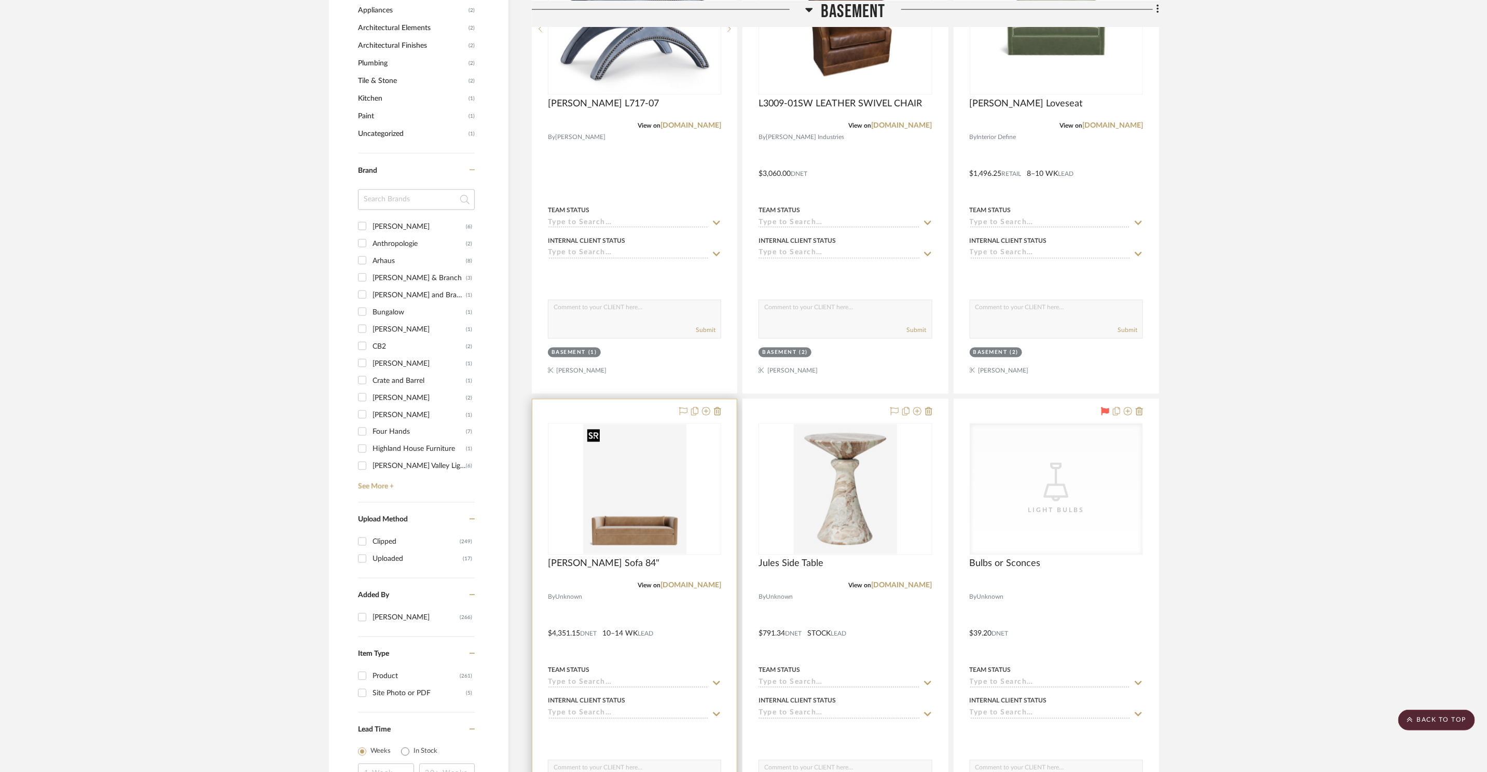
click at [637, 481] on img "0" at bounding box center [634, 489] width 103 height 130
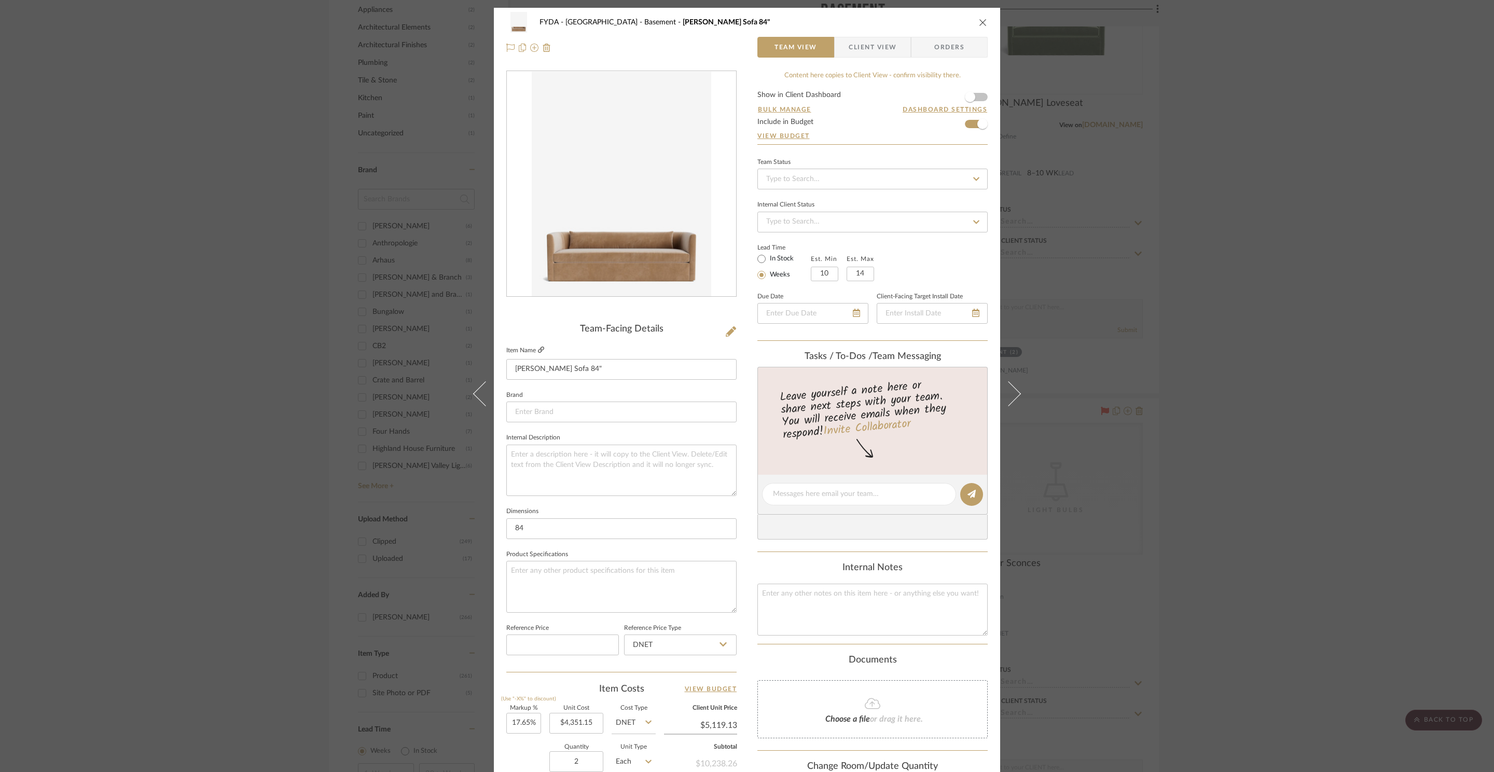
click at [538, 349] on icon at bounding box center [541, 350] width 6 height 6
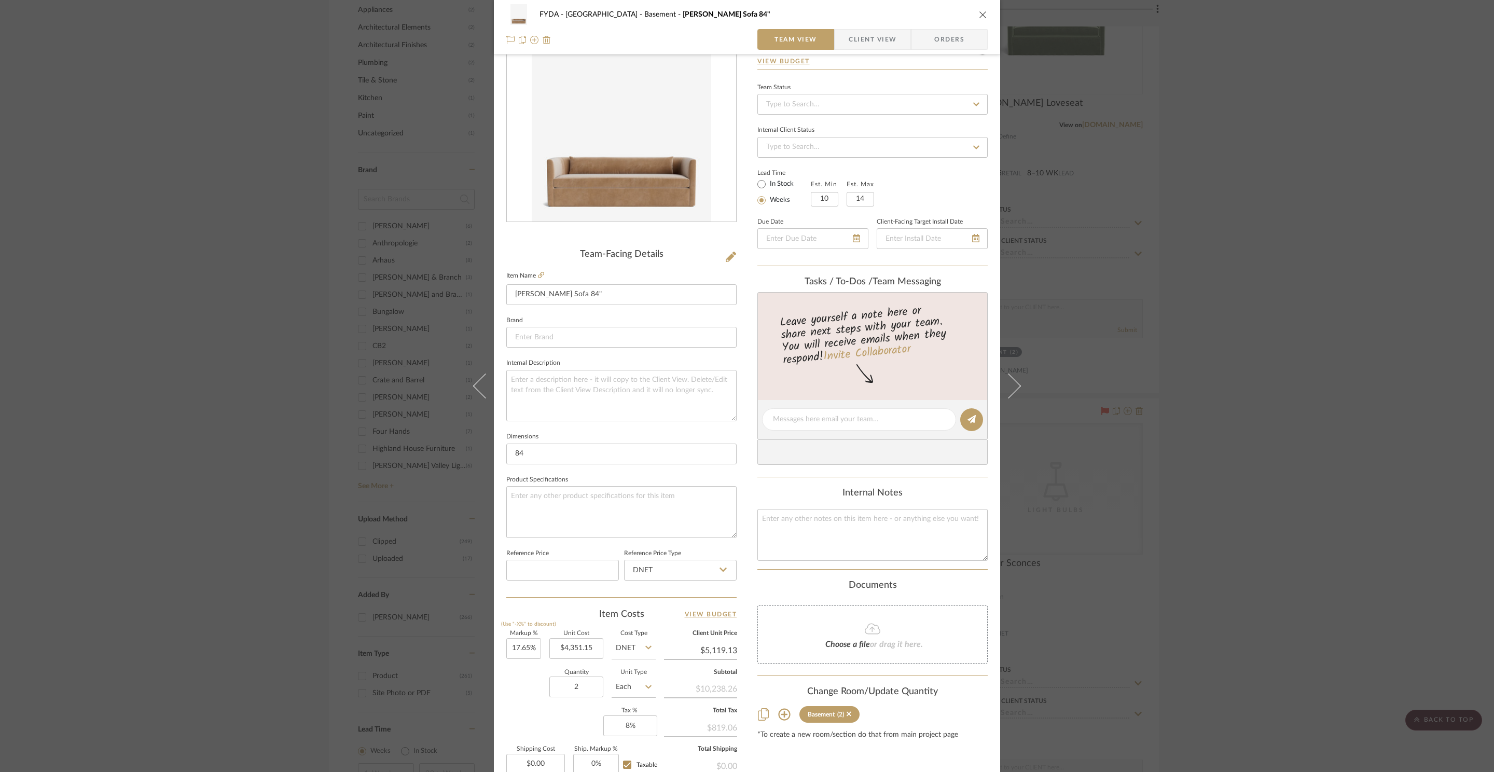
scroll to position [89, 0]
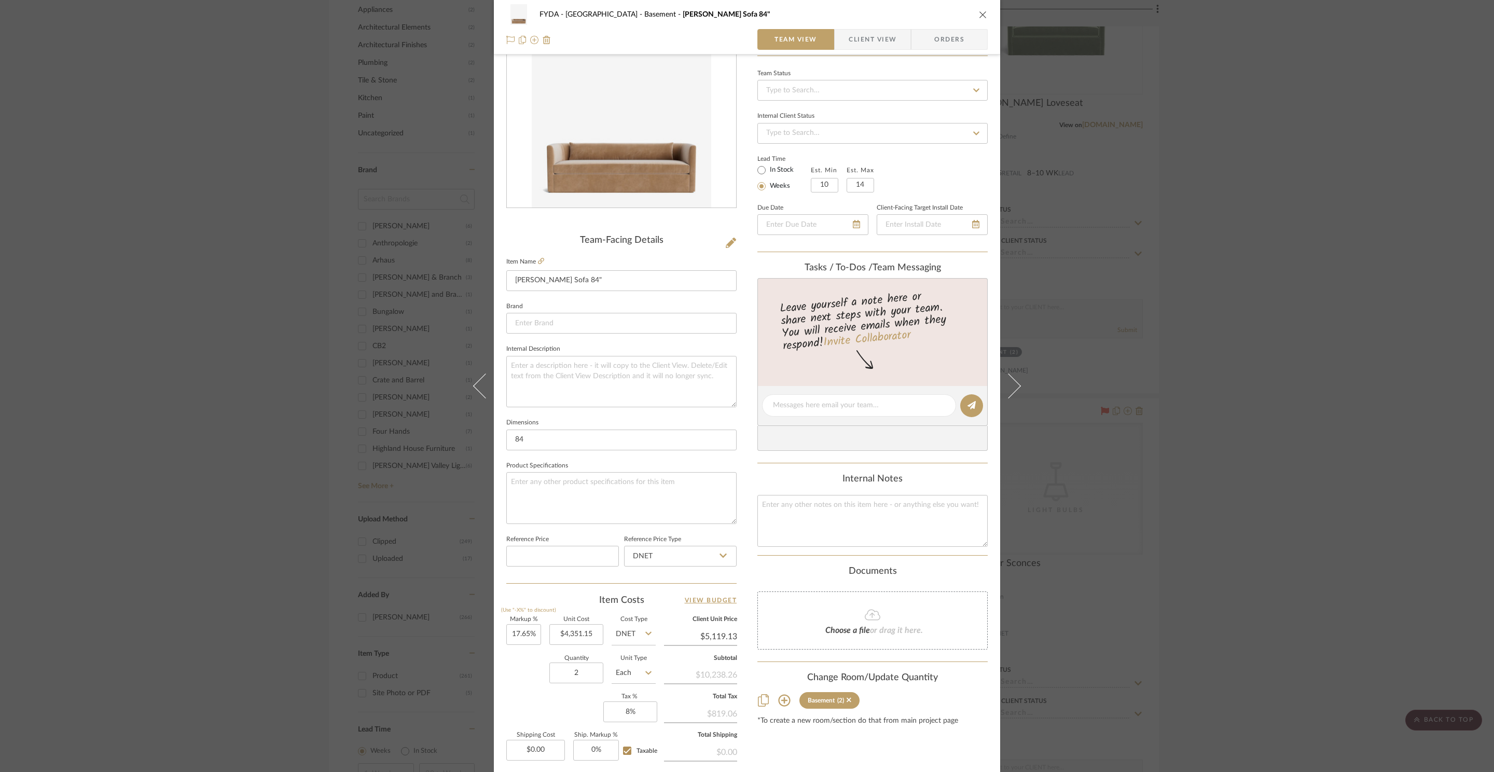
click at [982, 12] on icon "close" at bounding box center [983, 14] width 8 height 8
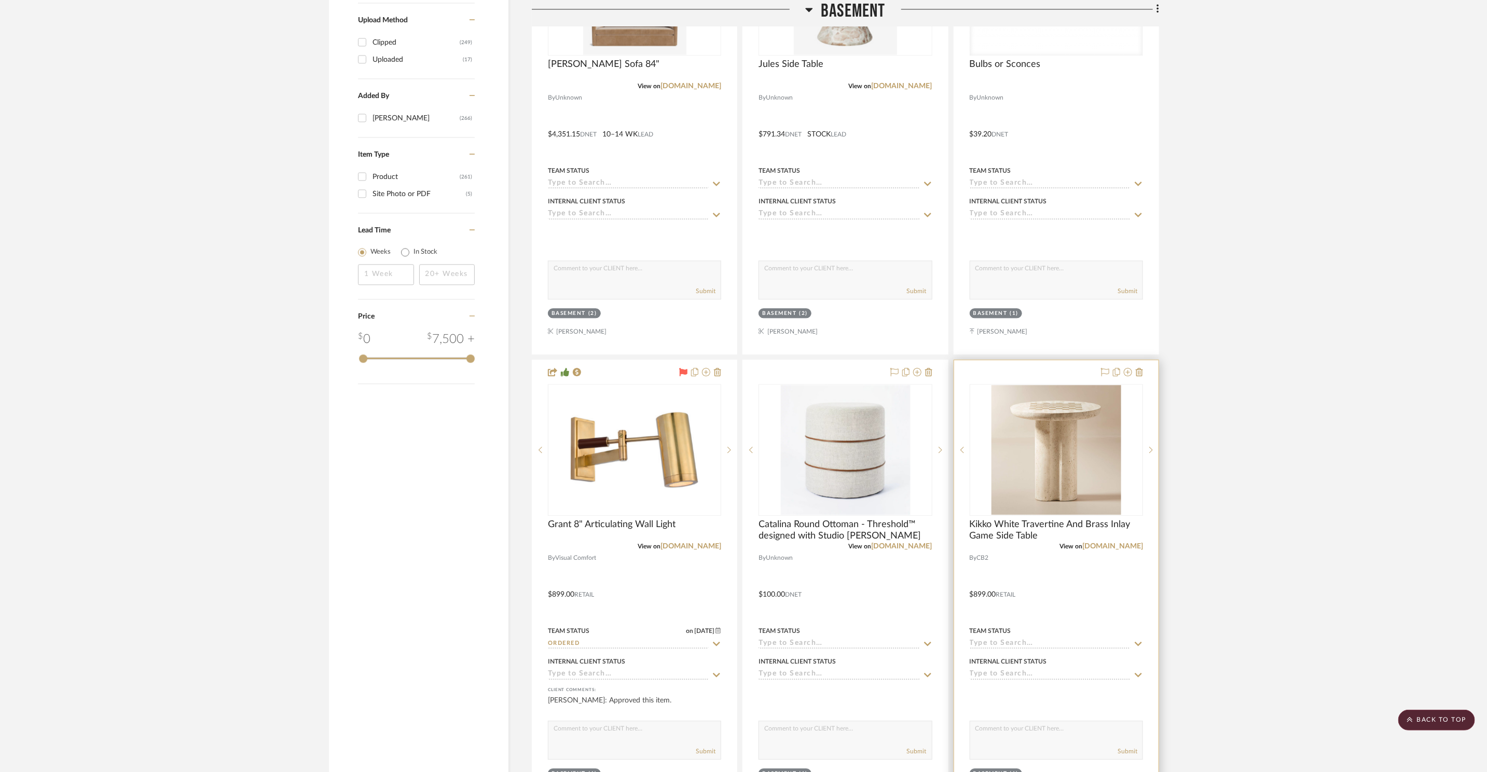
scroll to position [1747, 0]
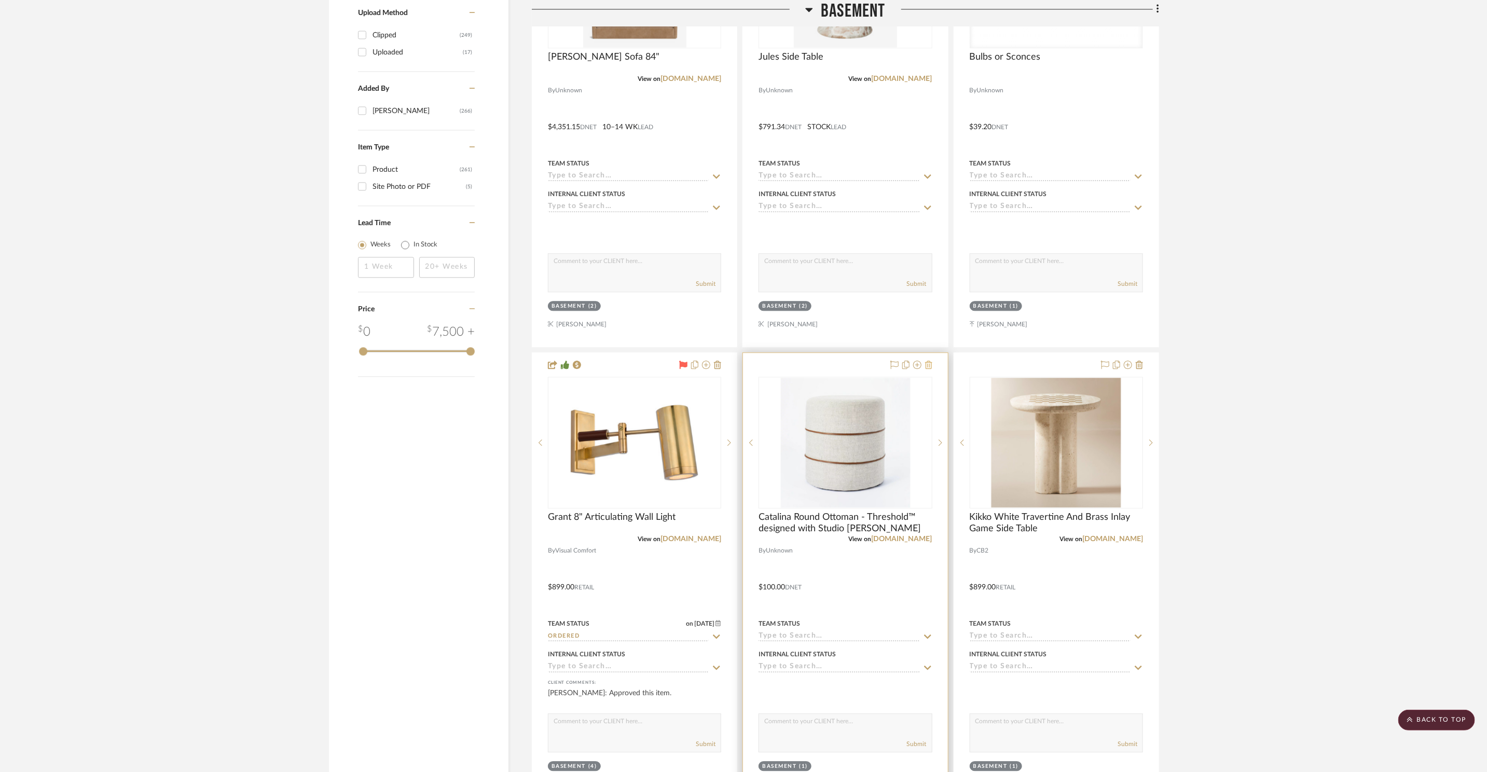
click at [930, 363] on icon at bounding box center [928, 365] width 7 height 8
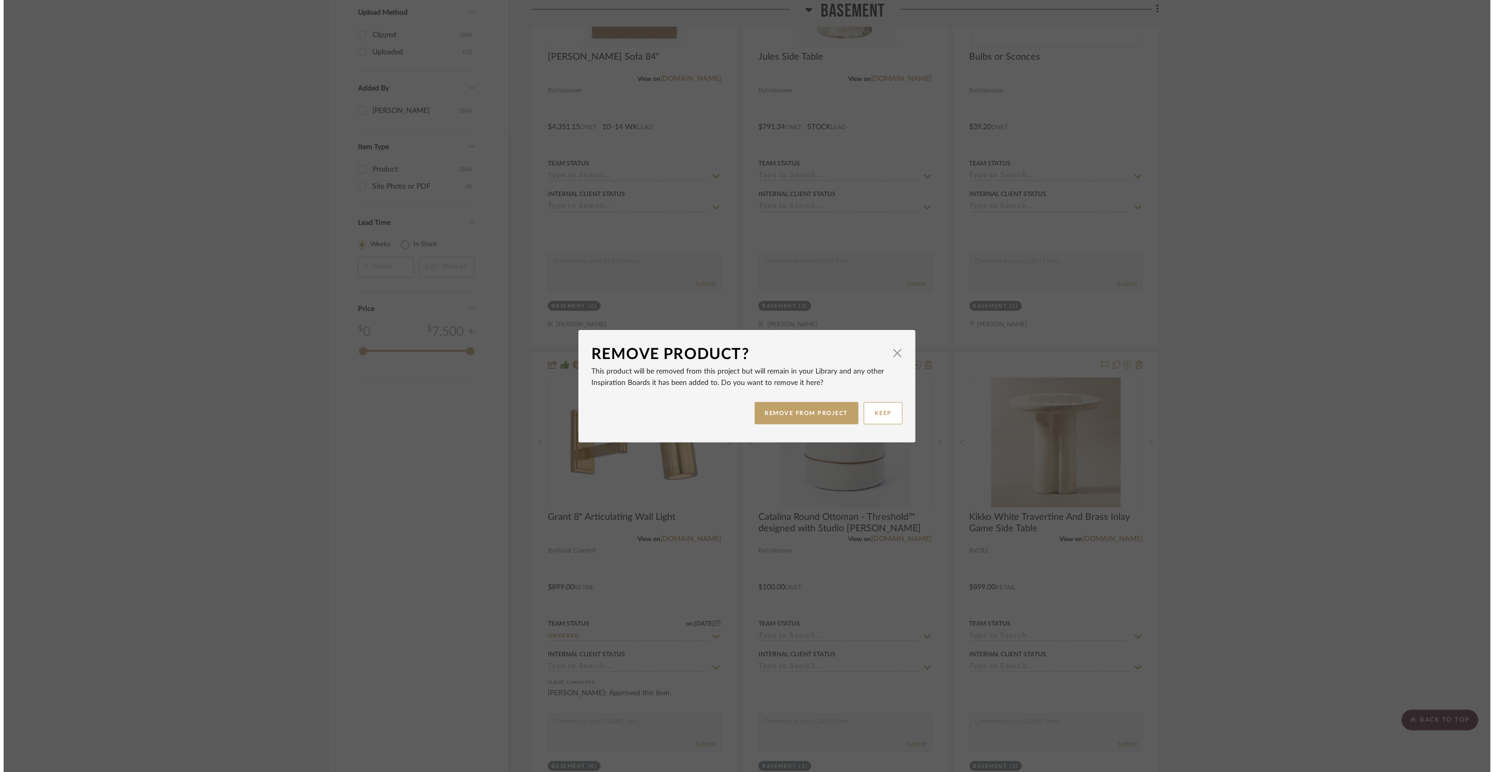
scroll to position [0, 0]
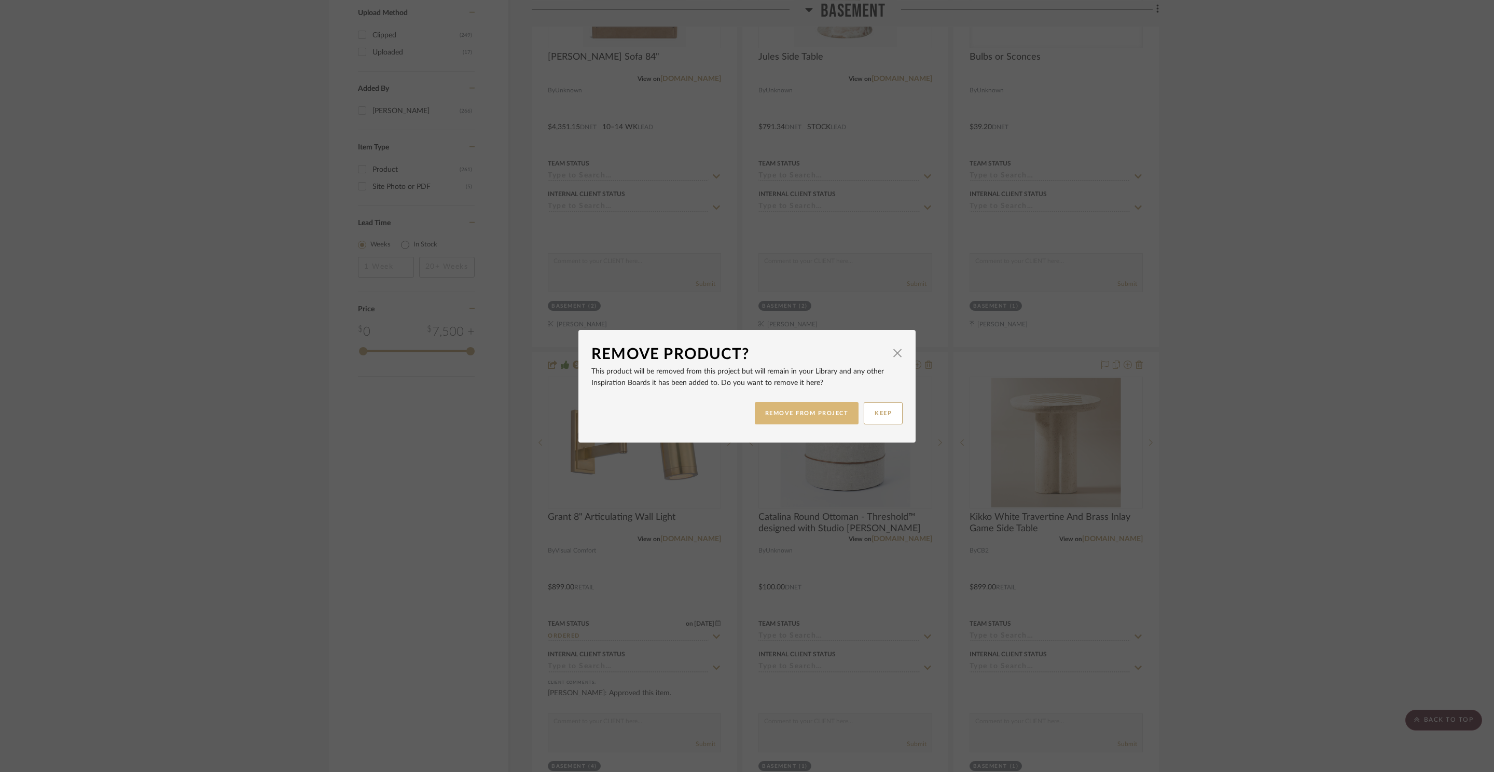
click at [778, 414] on button "REMOVE FROM PROJECT" at bounding box center [807, 413] width 104 height 22
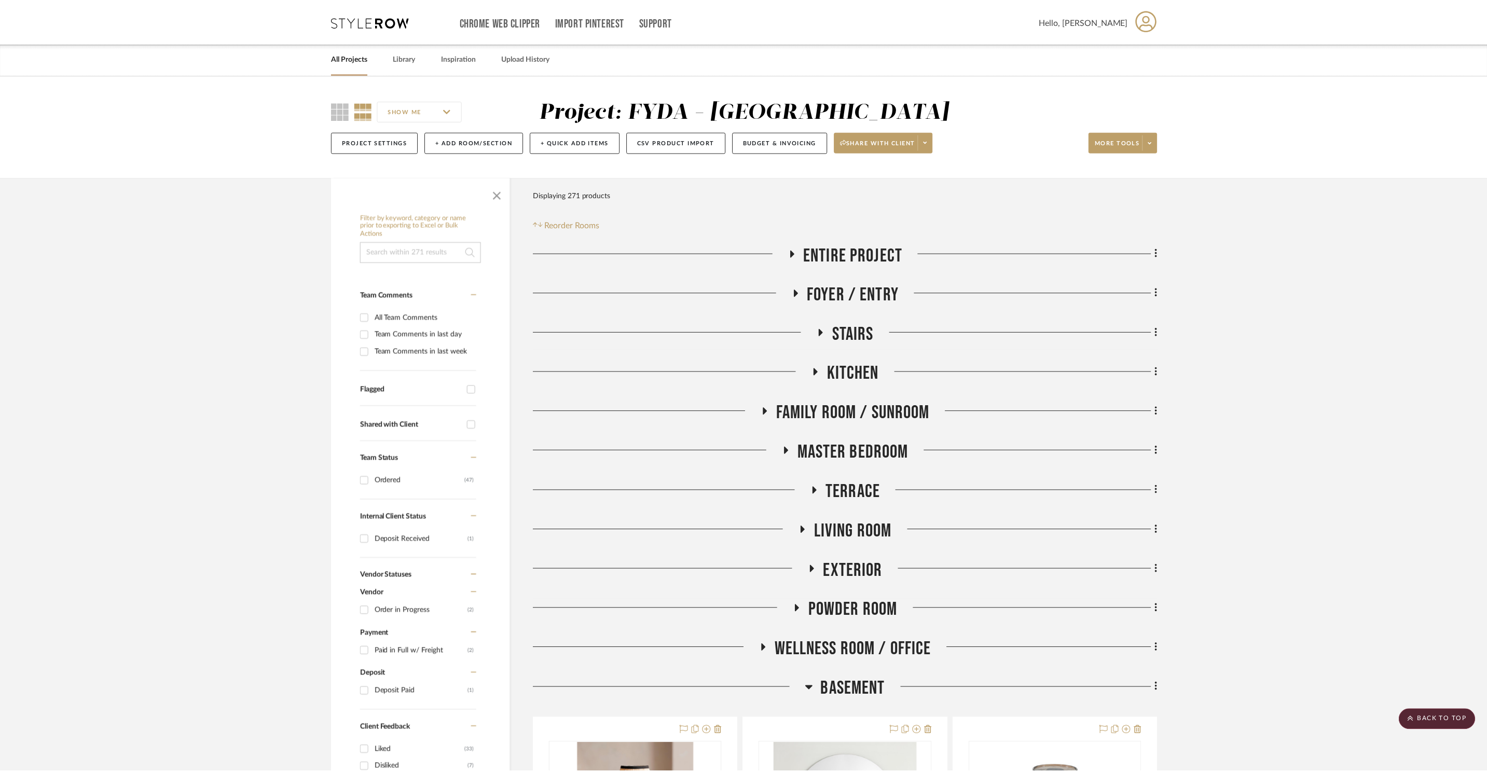
scroll to position [1747, 0]
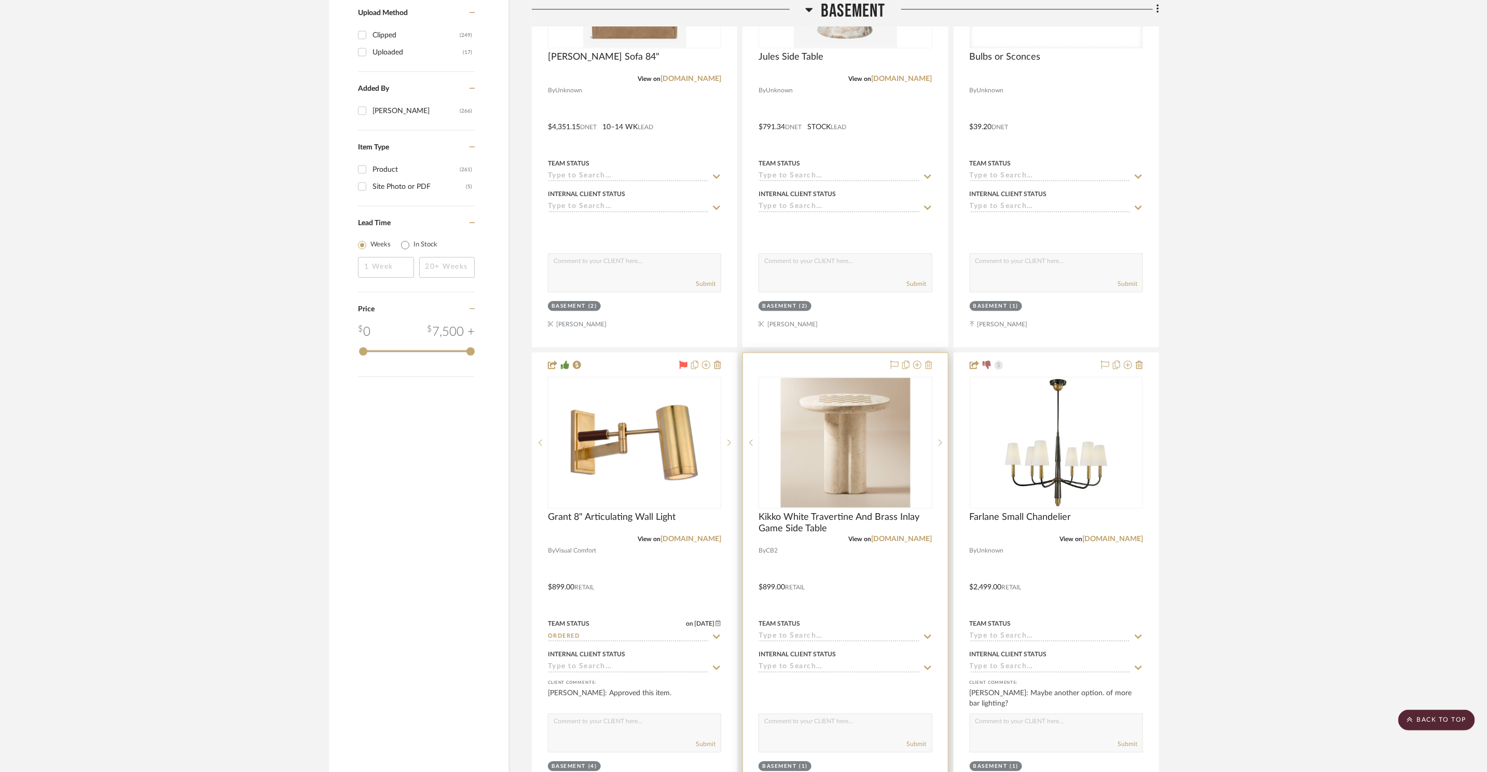
click at [929, 366] on icon at bounding box center [928, 365] width 7 height 8
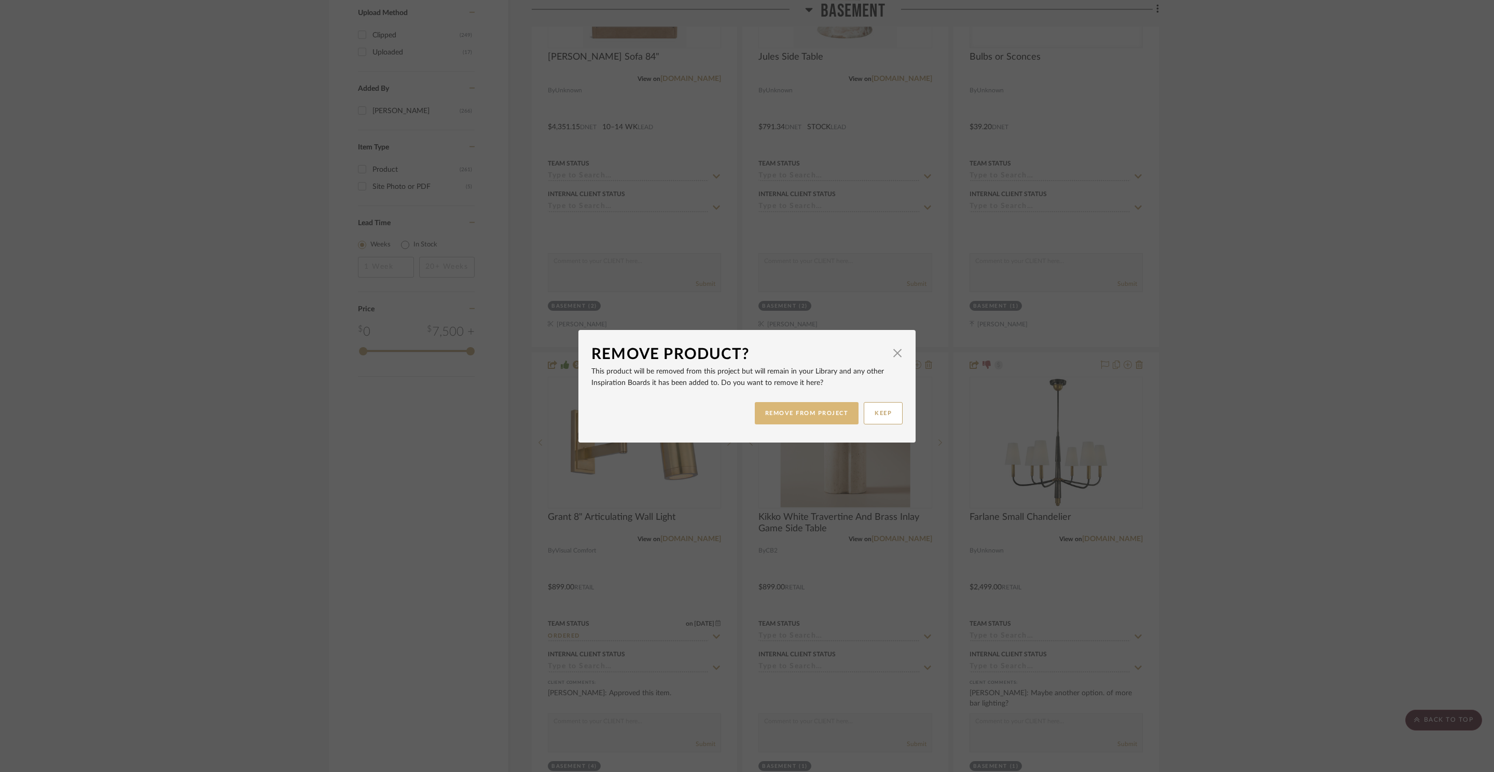
click at [814, 415] on button "REMOVE FROM PROJECT" at bounding box center [807, 413] width 104 height 22
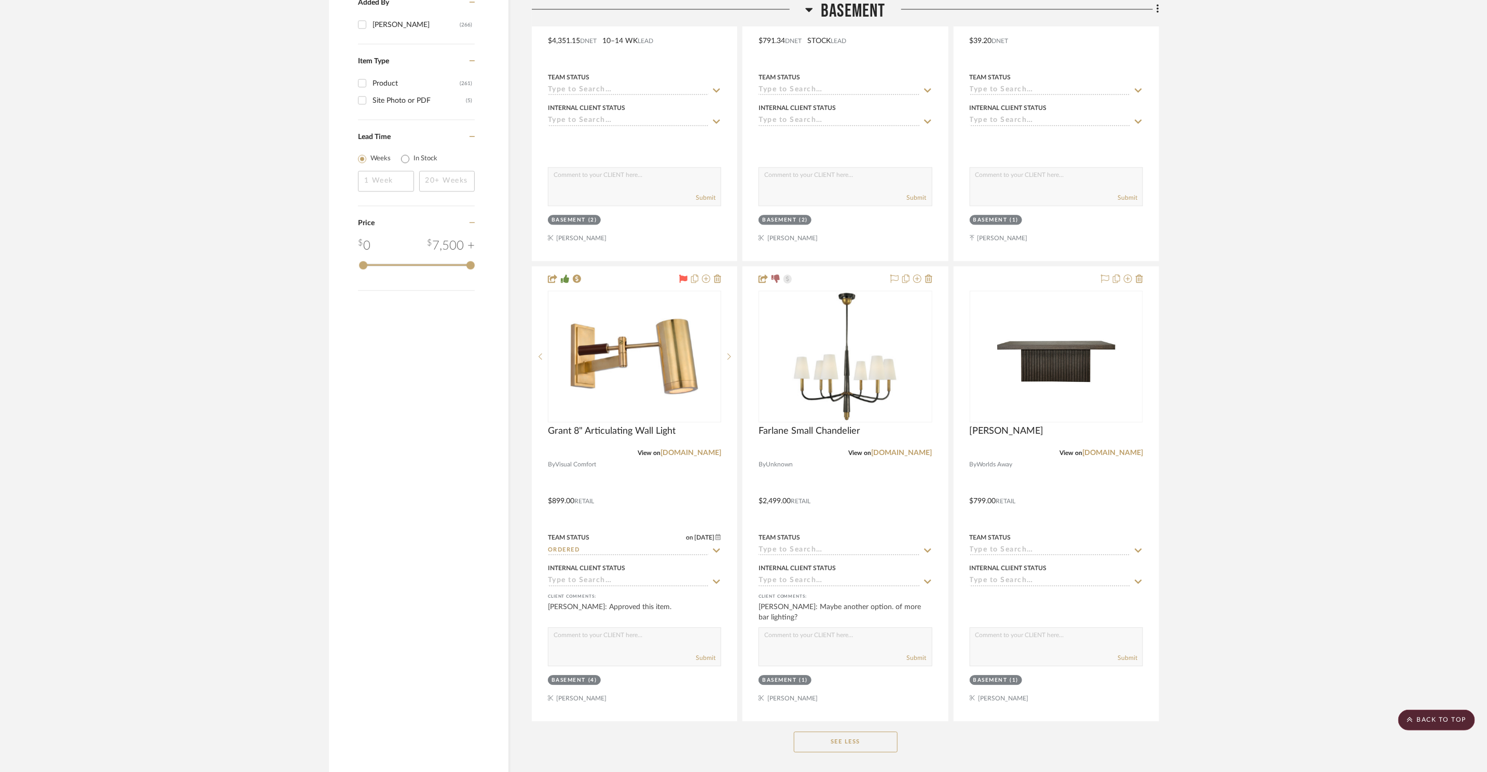
scroll to position [1848, 0]
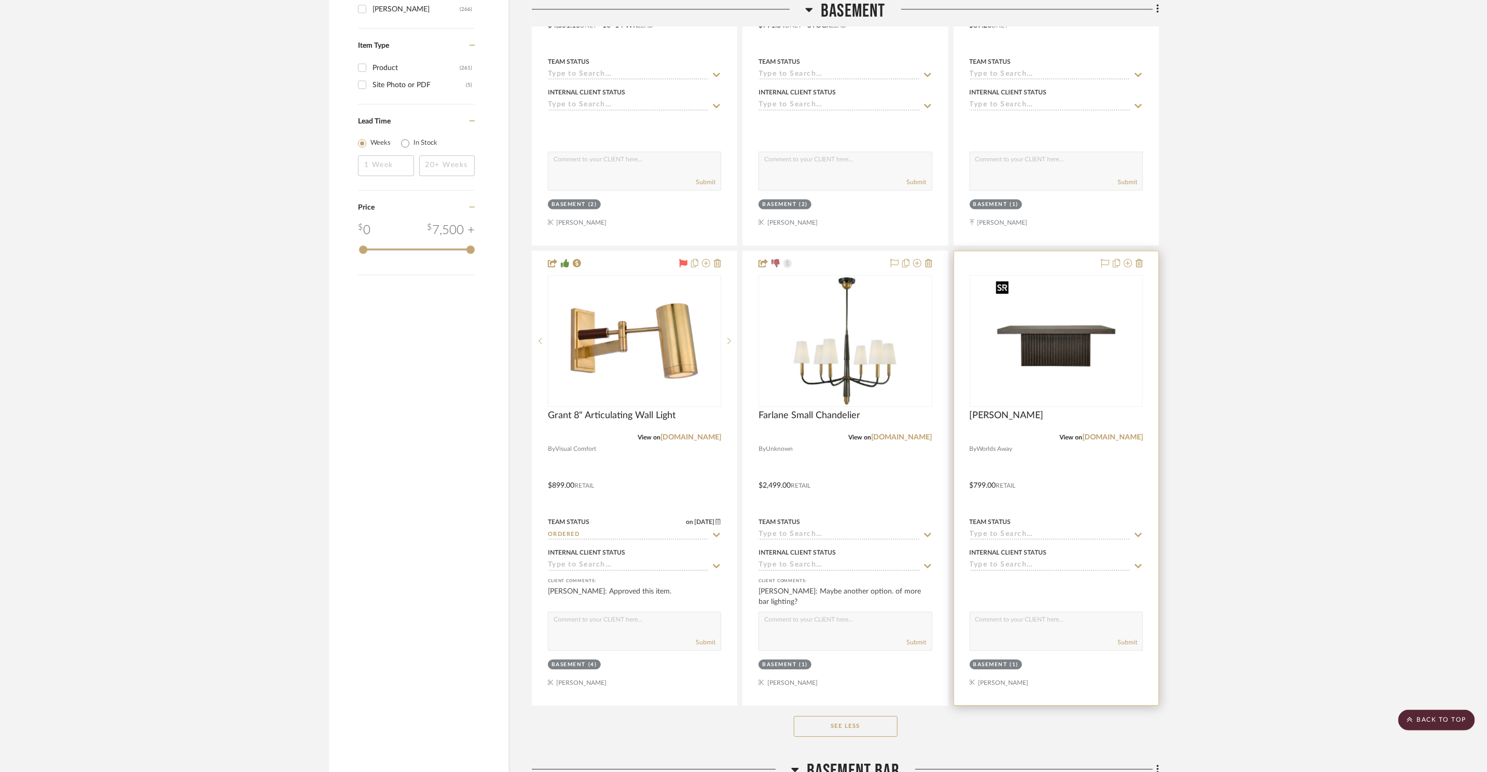
click at [1064, 355] on img "0" at bounding box center [1057, 341] width 130 height 130
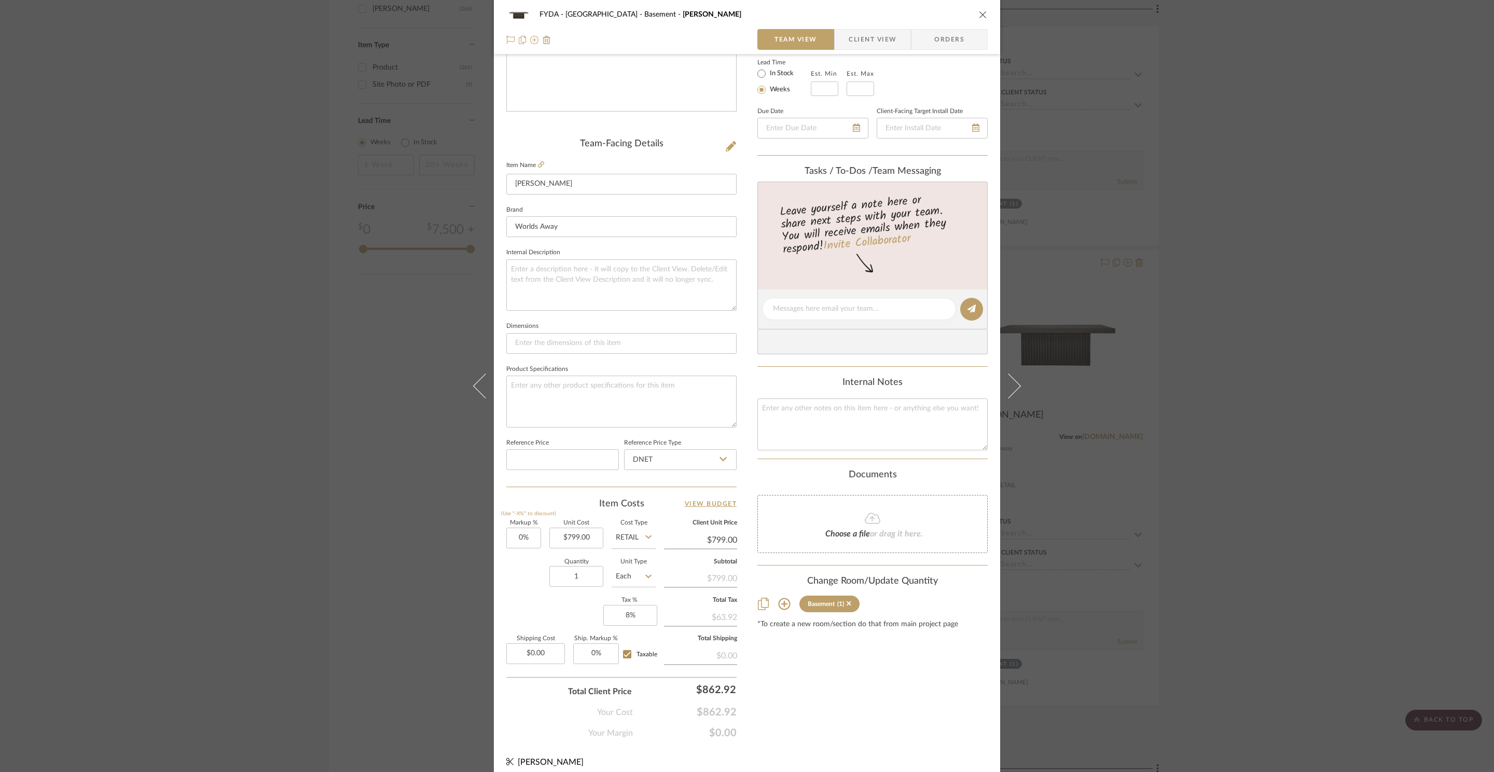
scroll to position [195, 0]
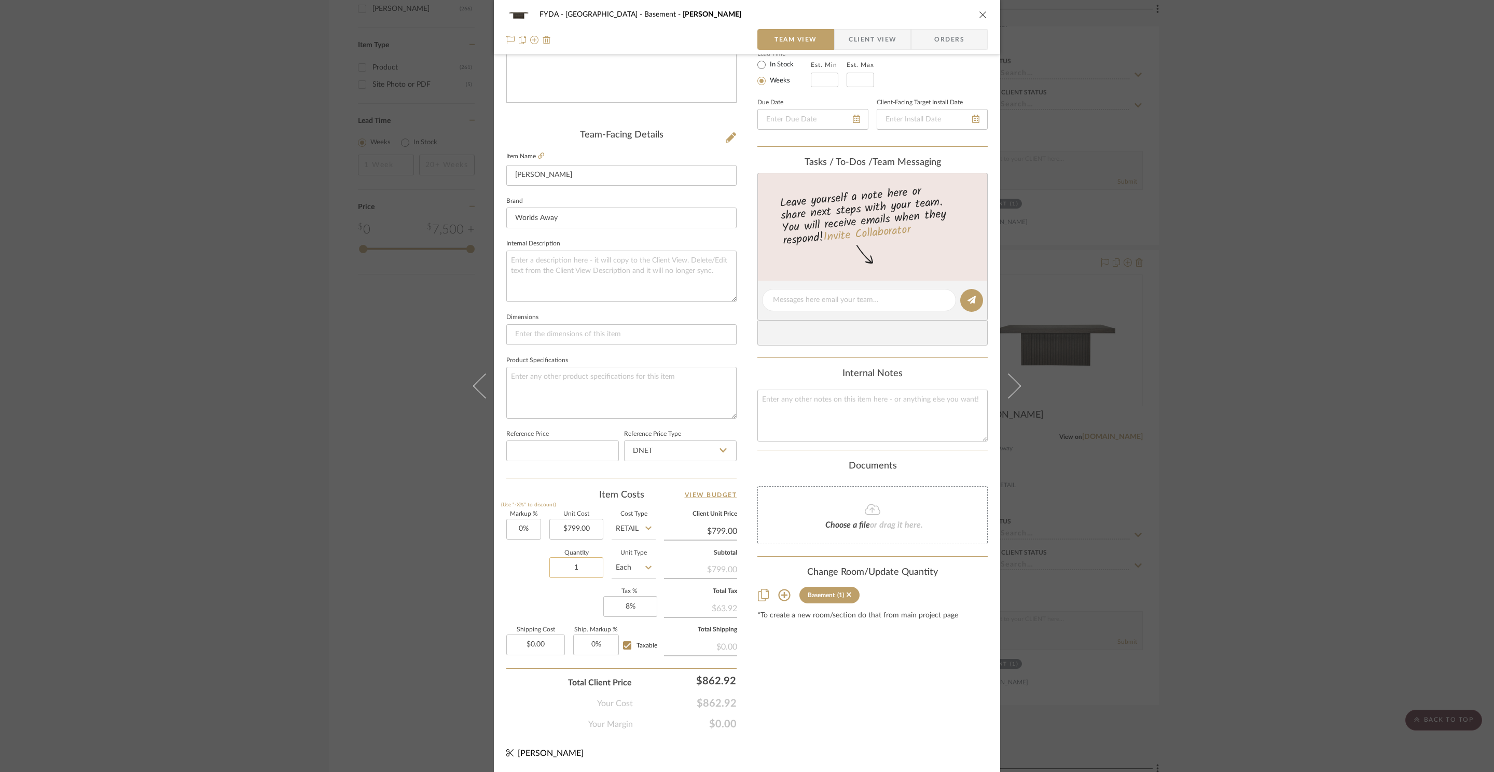
click at [584, 572] on input "1" at bounding box center [577, 567] width 54 height 21
type input "2"
drag, startPoint x: 885, startPoint y: 705, endPoint x: 880, endPoint y: 691, distance: 14.3
click at [885, 703] on div "Content here copies to Client View - confirm visibility there. Show in Client D…" at bounding box center [873, 303] width 230 height 854
click at [538, 153] on icon at bounding box center [541, 156] width 6 height 6
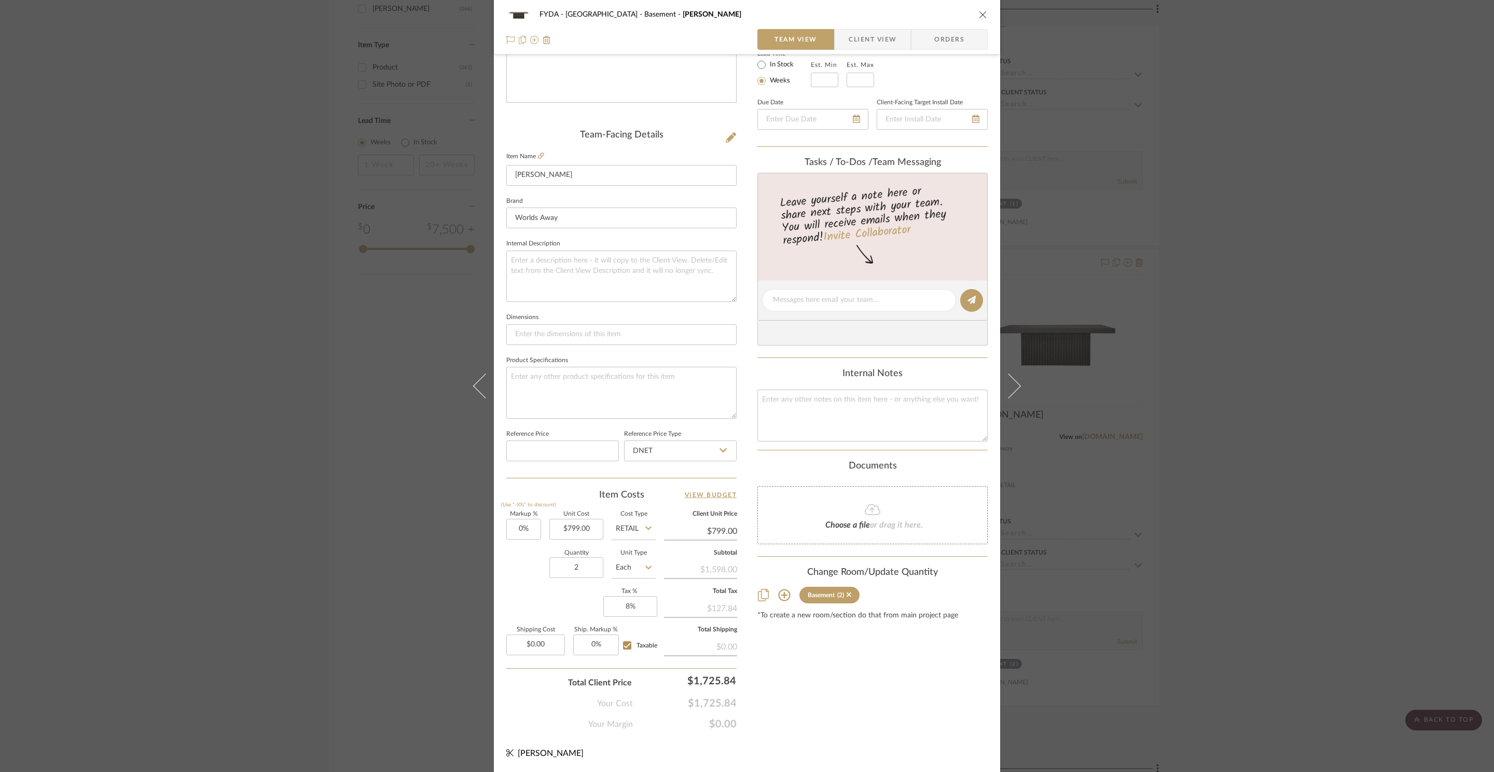
click at [901, 659] on div "Content here copies to Client View - confirm visibility there. Show in Client D…" at bounding box center [873, 303] width 230 height 854
click at [830, 412] on textarea at bounding box center [873, 415] width 230 height 51
type textarea "799"
click at [866, 682] on div "Content here copies to Client View - confirm visibility there. Show in Client D…" at bounding box center [873, 303] width 230 height 854
click at [587, 525] on input "799.00" at bounding box center [577, 529] width 54 height 21
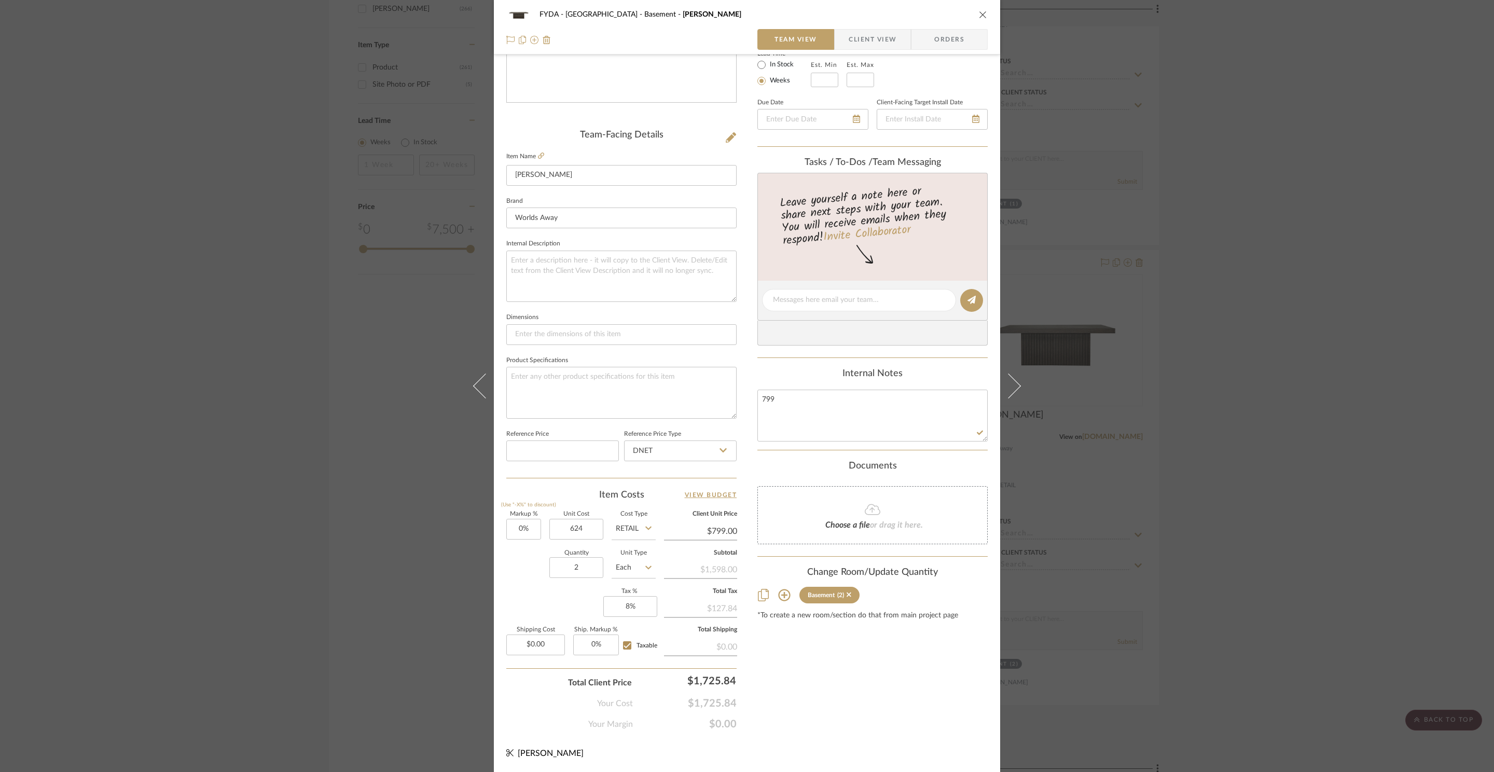
type input "$624.00"
click at [932, 719] on div "Content here copies to Client View - confirm visibility there. Show in Client D…" at bounding box center [873, 303] width 230 height 854
type input "$624.00"
click at [716, 529] on input "624.00" at bounding box center [700, 532] width 73 height 16
type input "799"
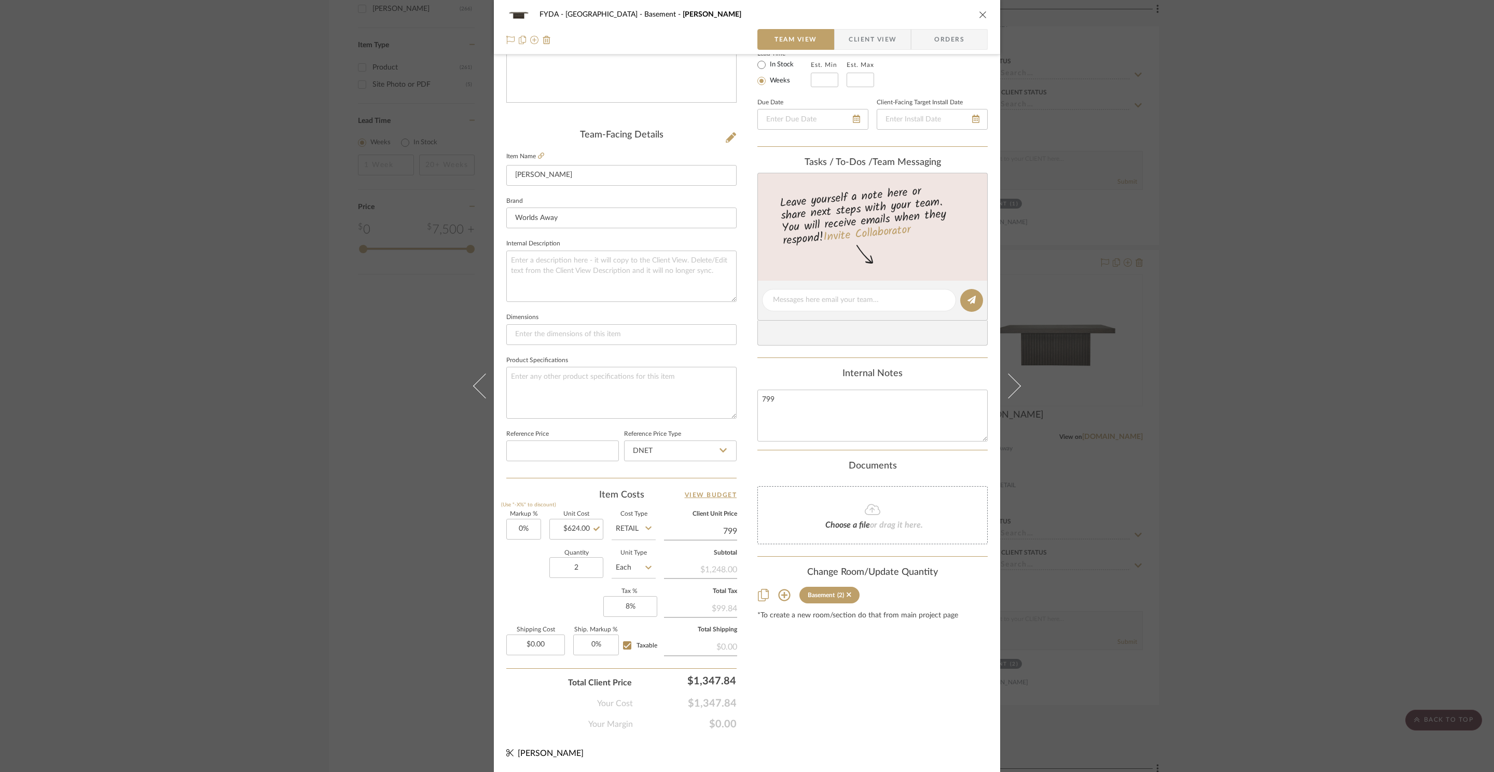
type input "28.04%"
type input "$799.00"
click at [822, 664] on div "Content here copies to Client View - confirm visibility there. Show in Client D…" at bounding box center [873, 303] width 230 height 854
type input "$798.97"
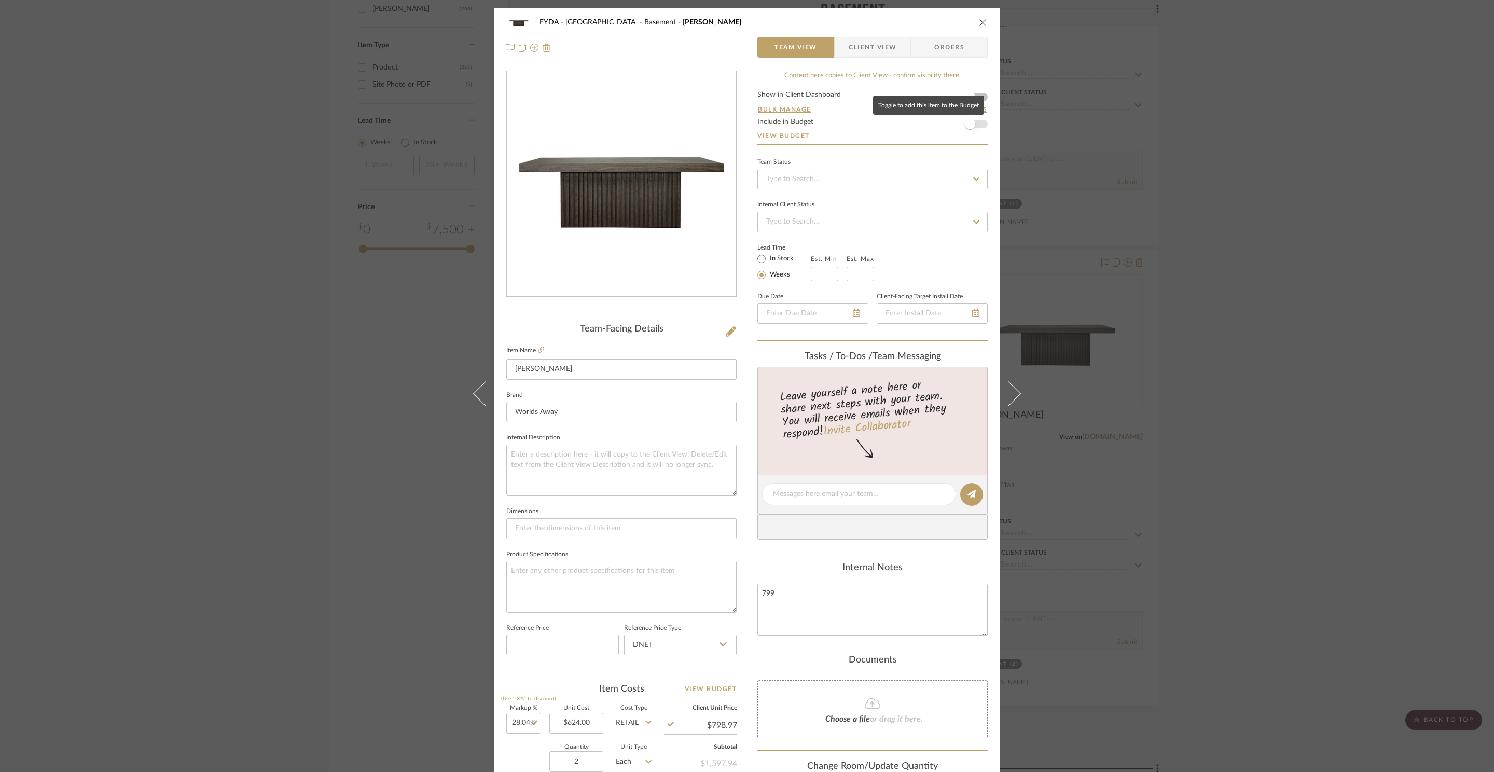
click at [972, 124] on span "button" at bounding box center [970, 124] width 23 height 23
click at [979, 22] on icon "close" at bounding box center [983, 22] width 8 height 8
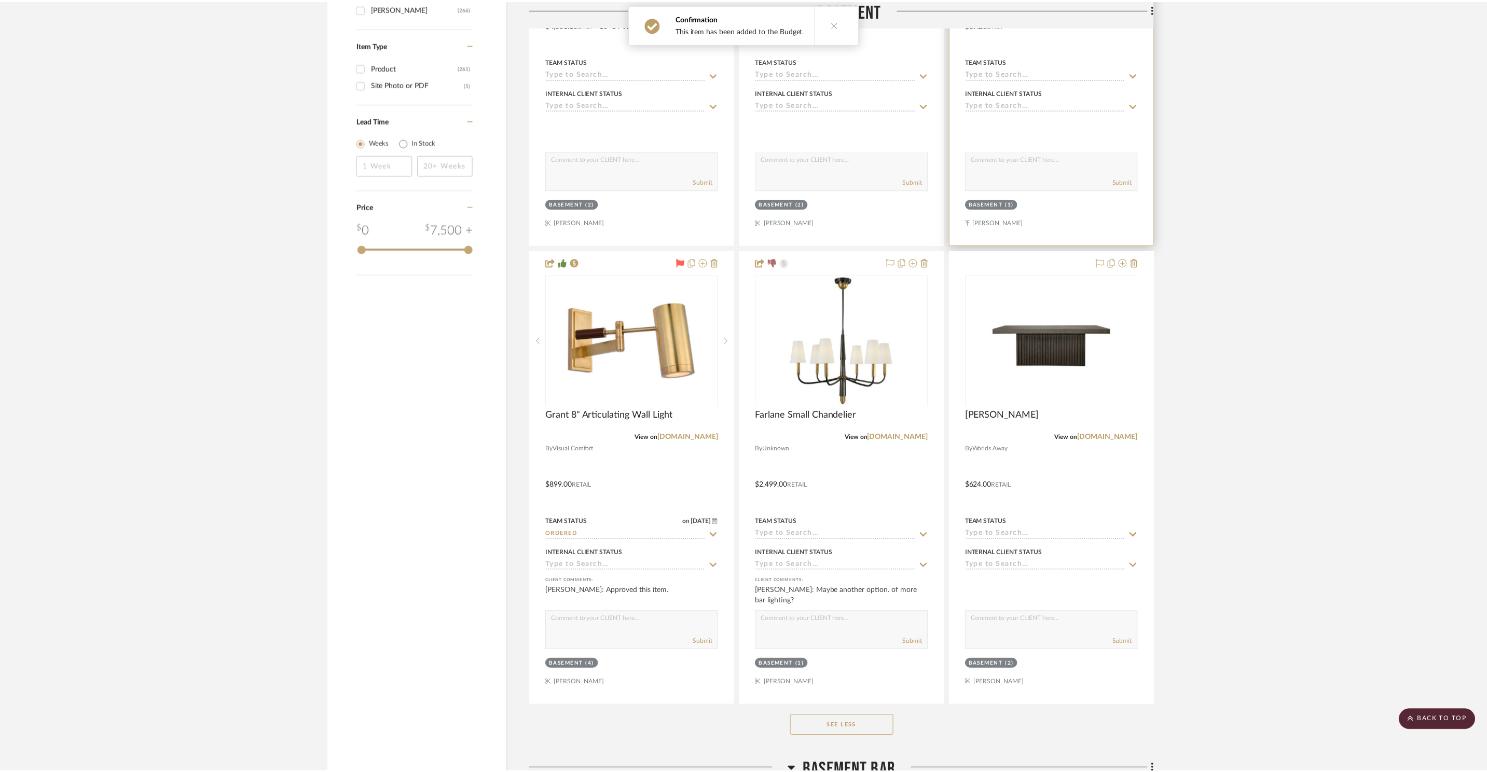
scroll to position [1848, 0]
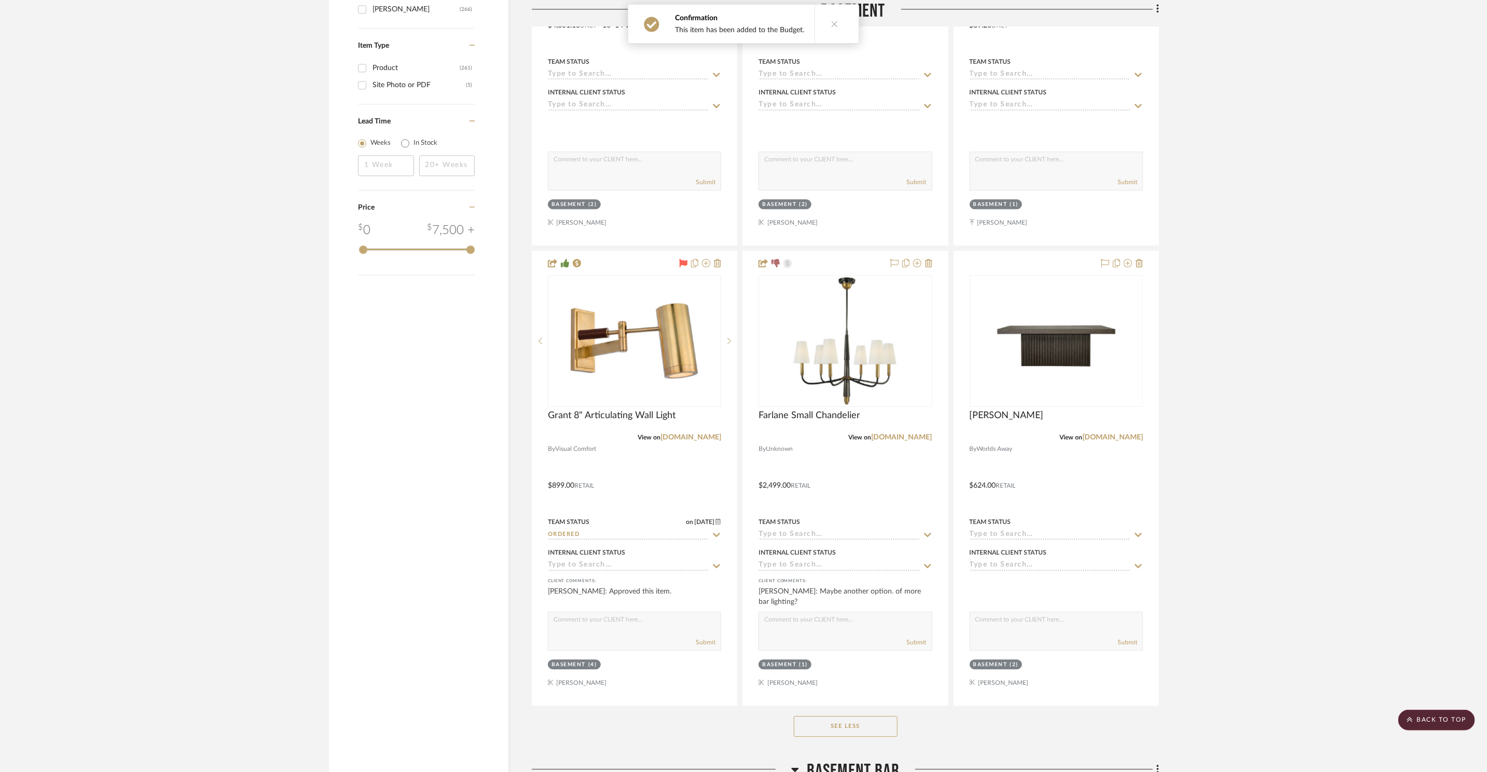
click at [839, 339] on img "0" at bounding box center [845, 341] width 130 height 130
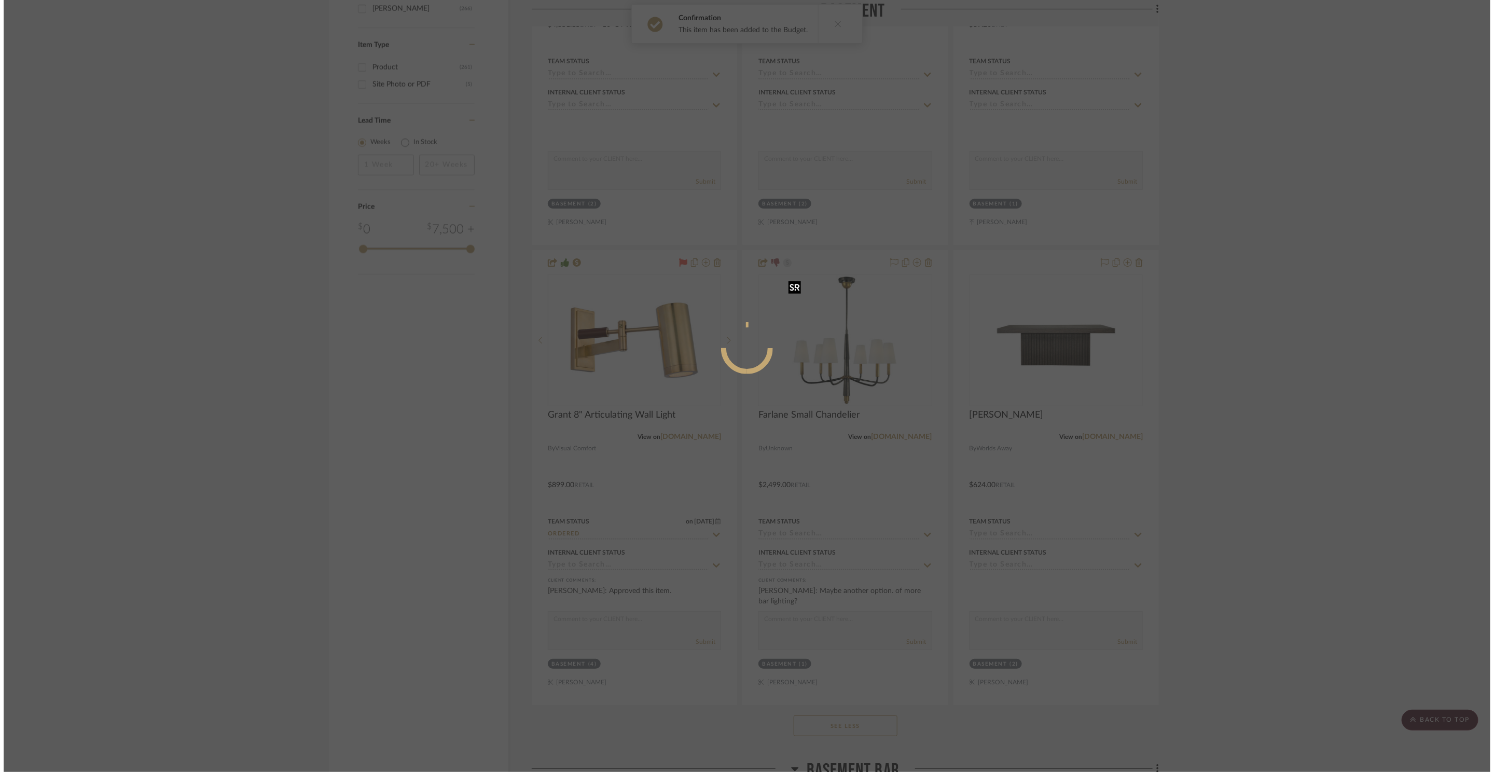
scroll to position [0, 0]
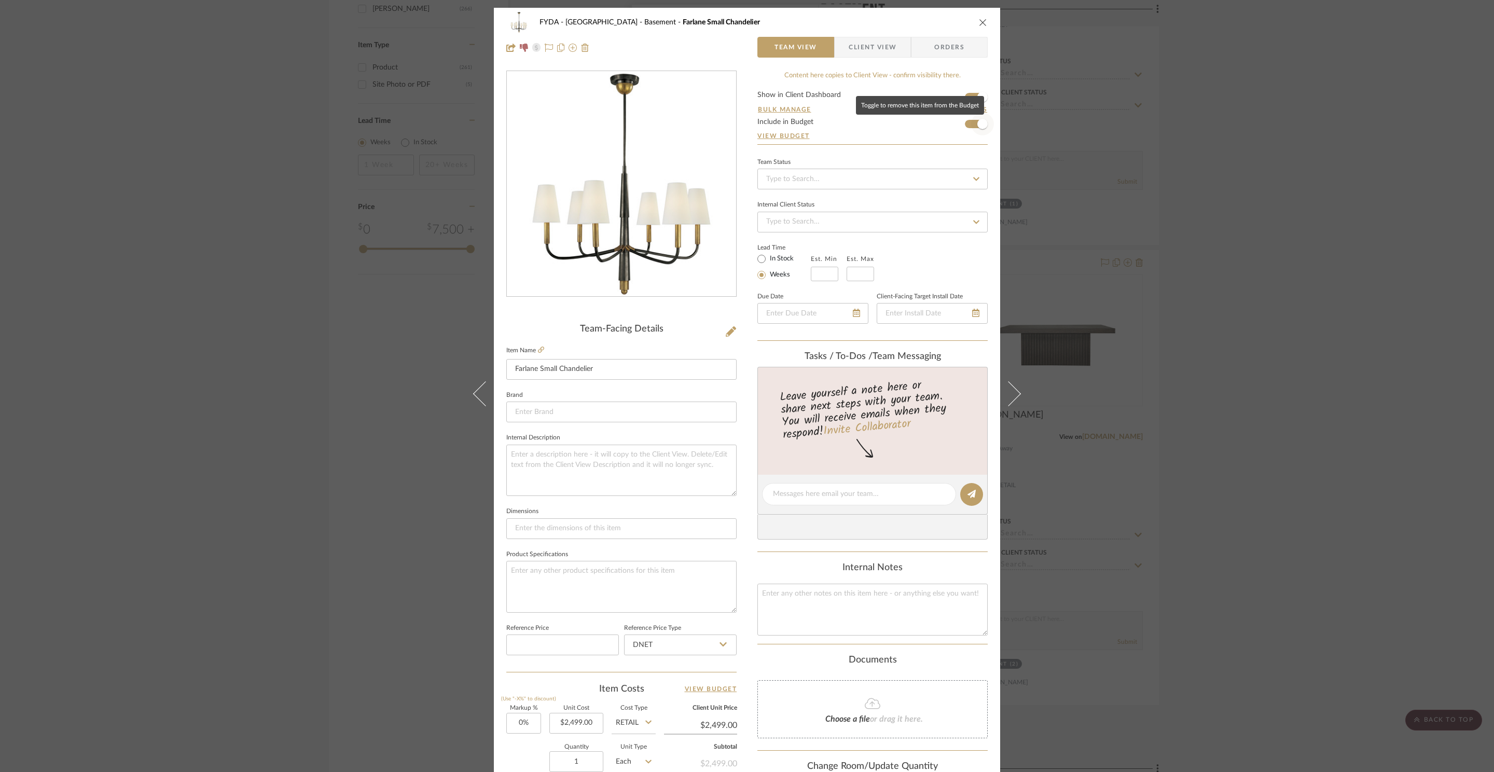
click at [971, 122] on span "button" at bounding box center [982, 124] width 23 height 23
click at [1266, 133] on div "FYDA - 655 City Park Basement Farlane Small Chandelier Team View Client View Or…" at bounding box center [747, 386] width 1494 height 772
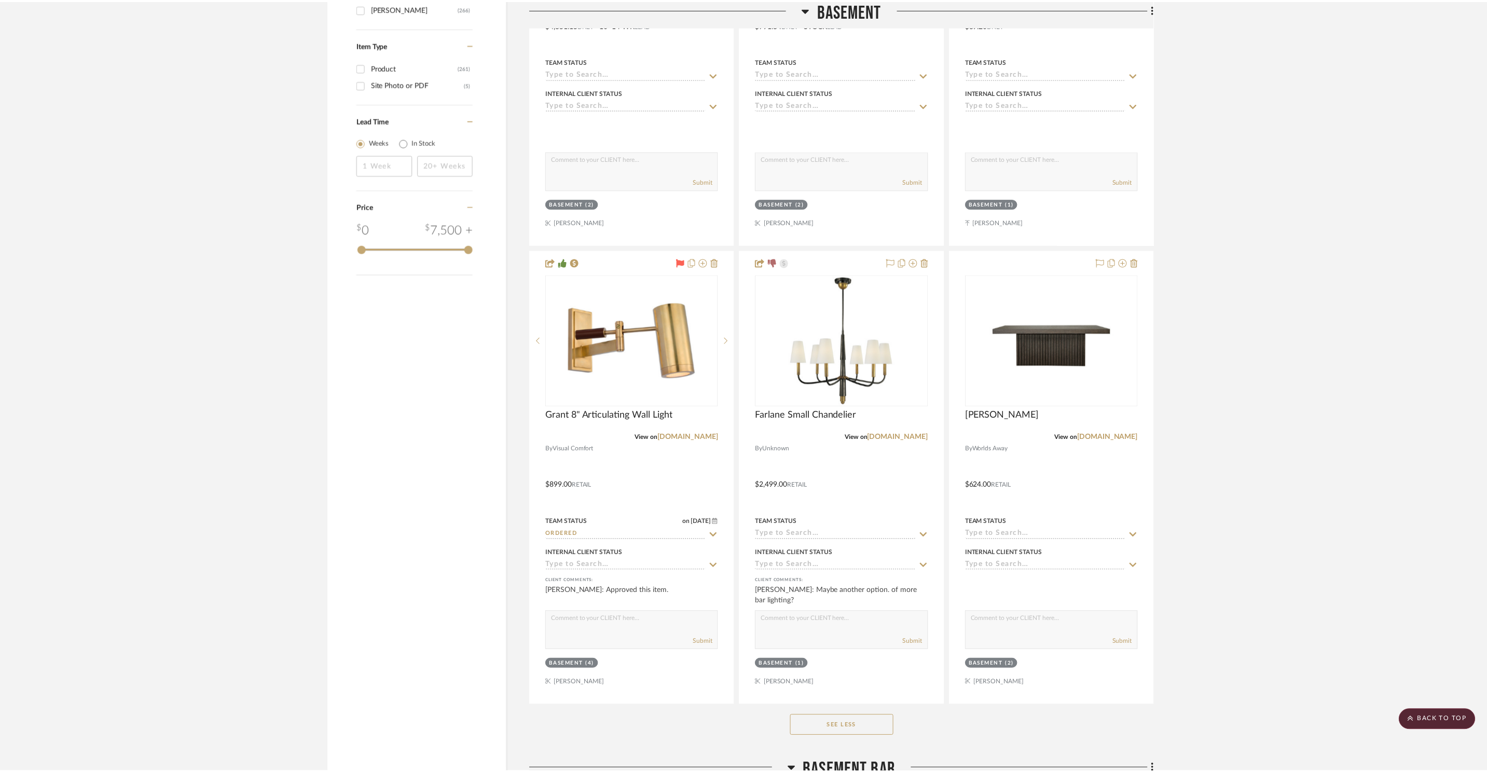
scroll to position [1848, 0]
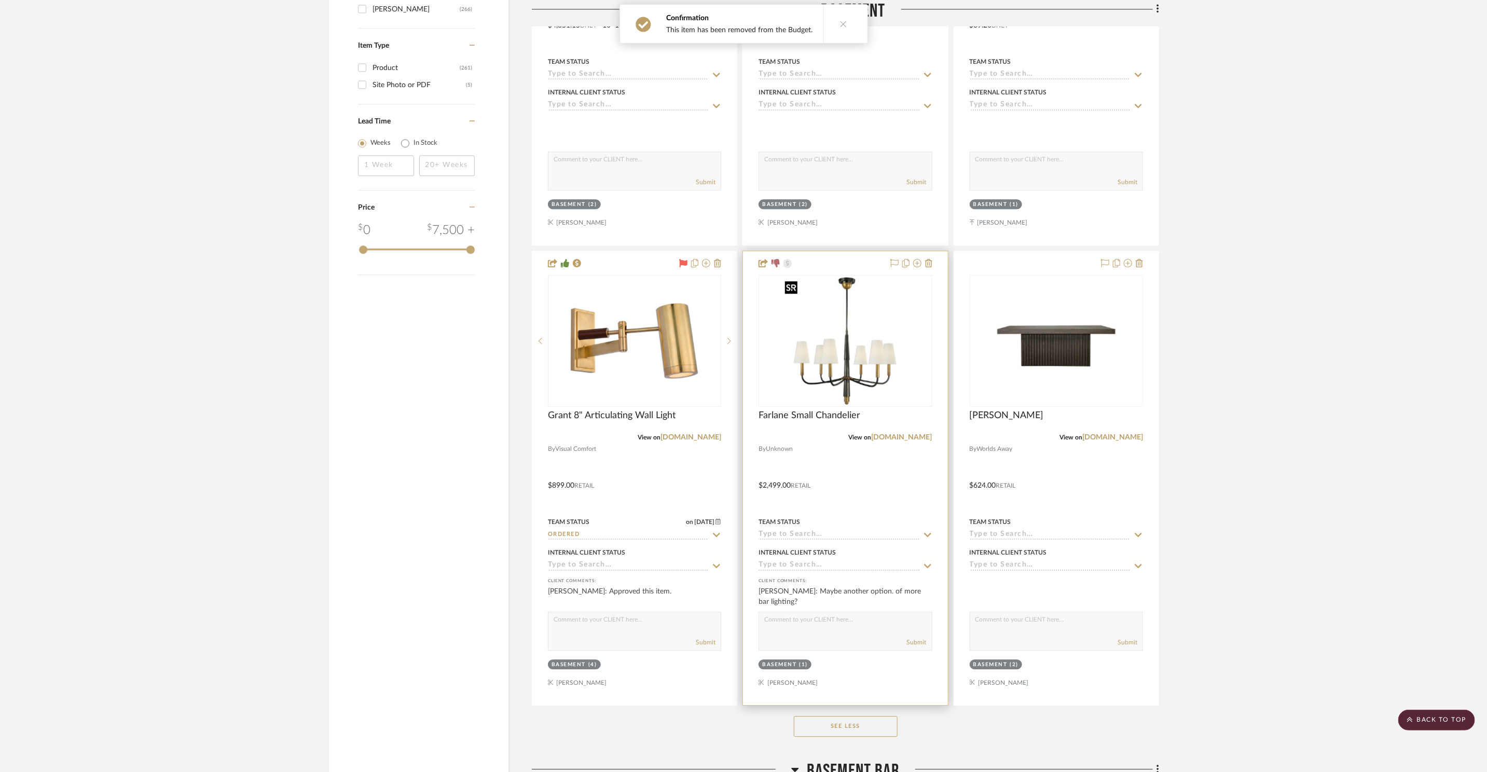
click at [827, 339] on img "0" at bounding box center [845, 341] width 130 height 130
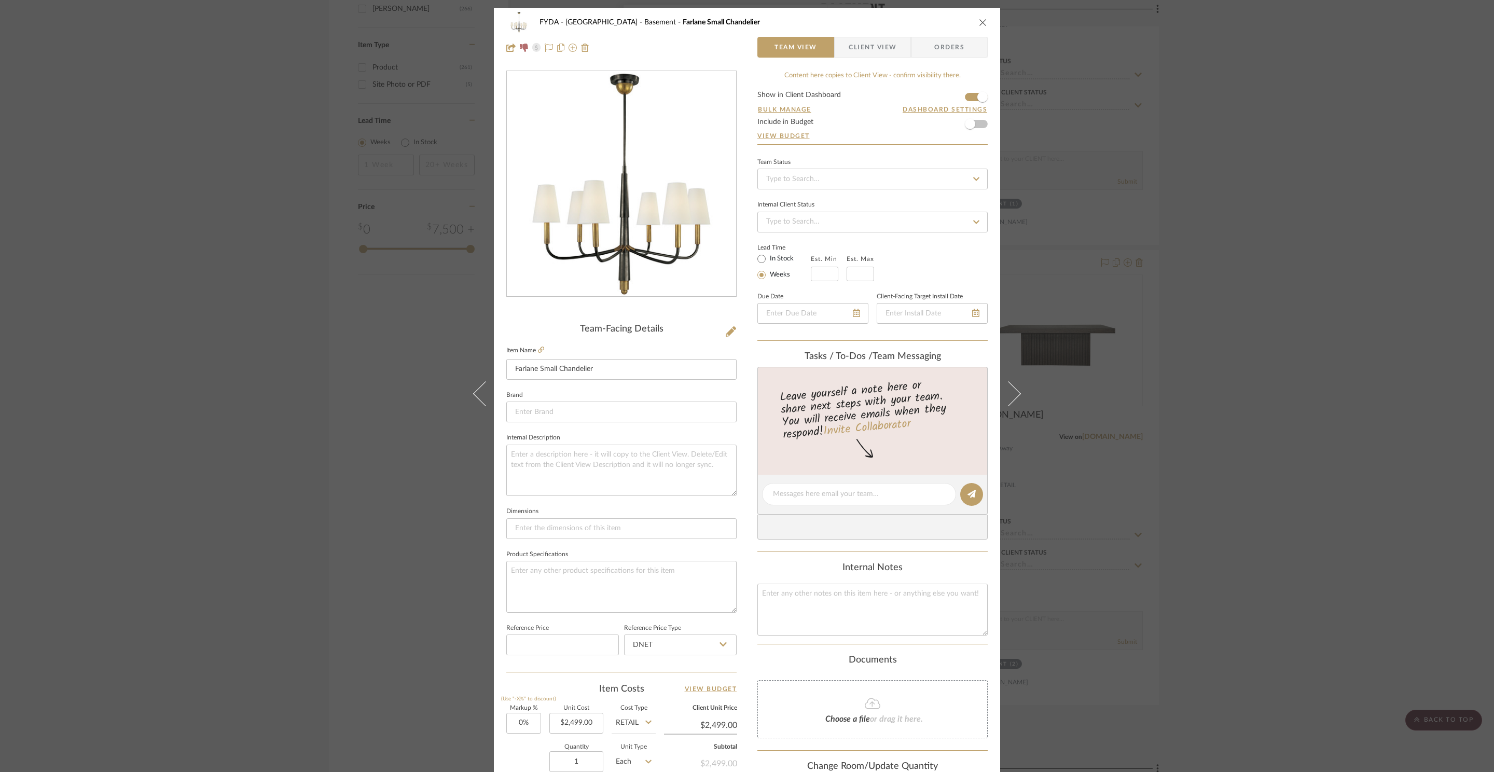
click at [1256, 170] on div "FYDA - 655 City Park Basement Farlane Small Chandelier Team View Client View Or…" at bounding box center [747, 386] width 1494 height 772
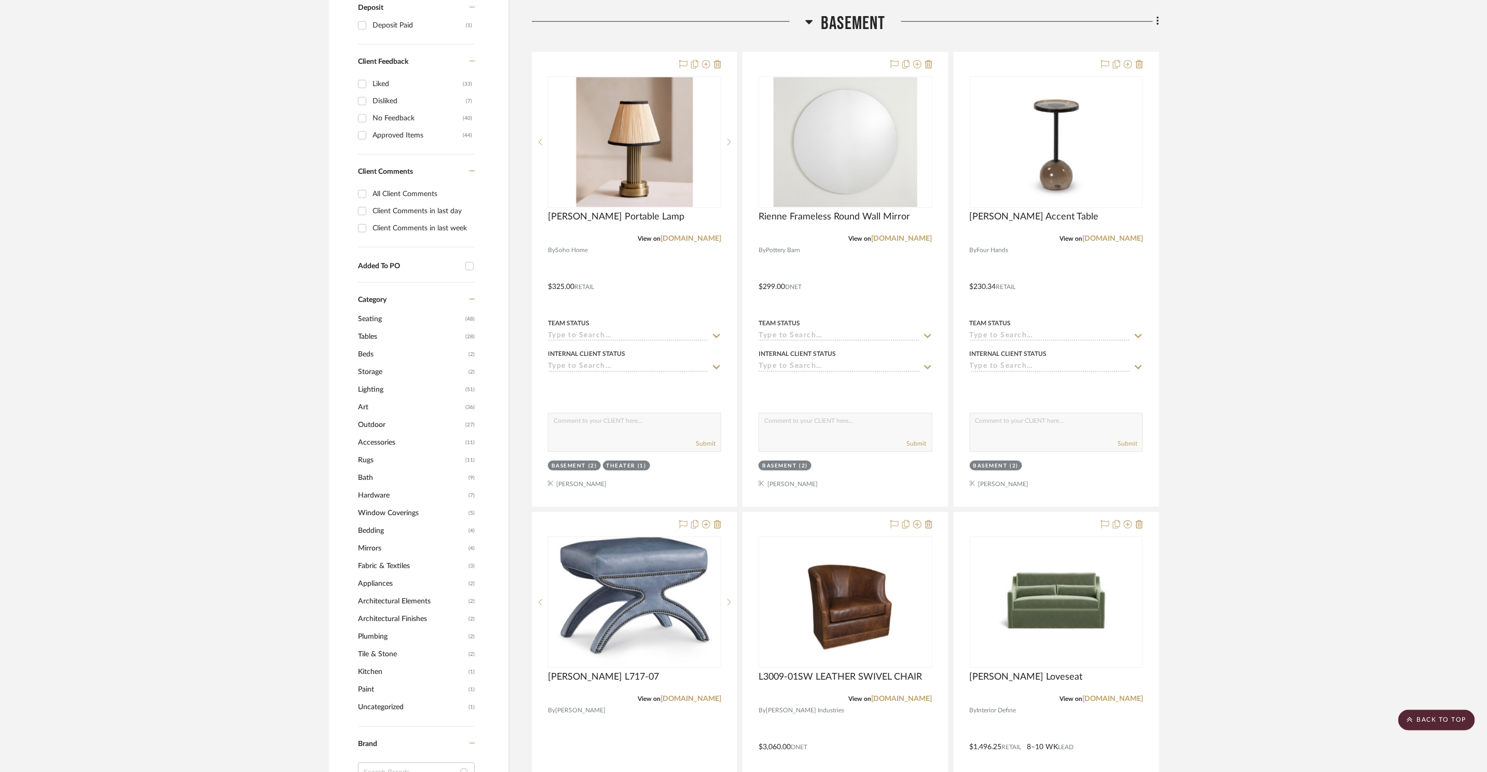
scroll to position [609, 0]
